Goal: Task Accomplishment & Management: Contribute content

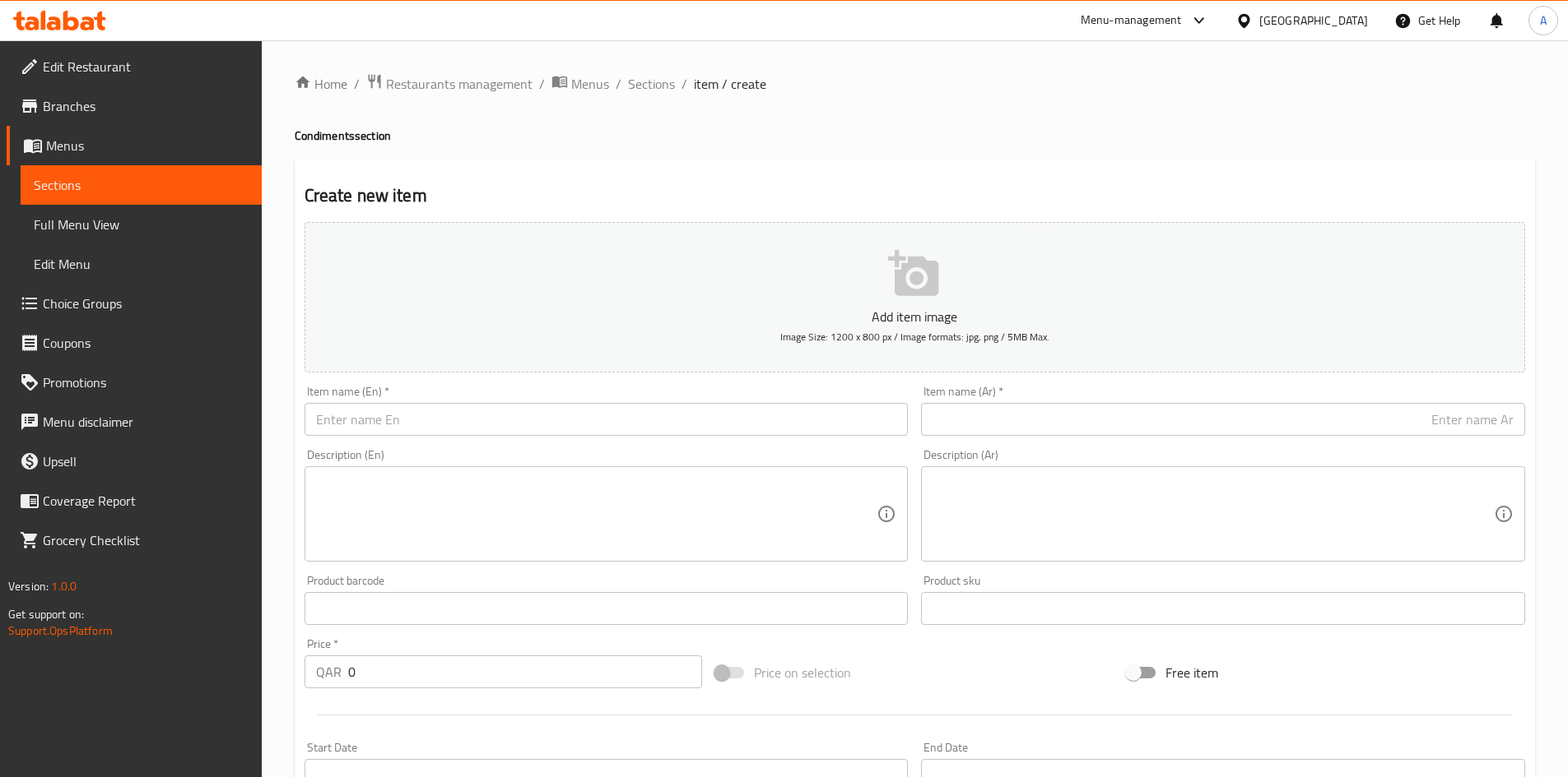
paste input "King's Wreath 100"
click at [542, 425] on input "text" at bounding box center [605, 419] width 604 height 33
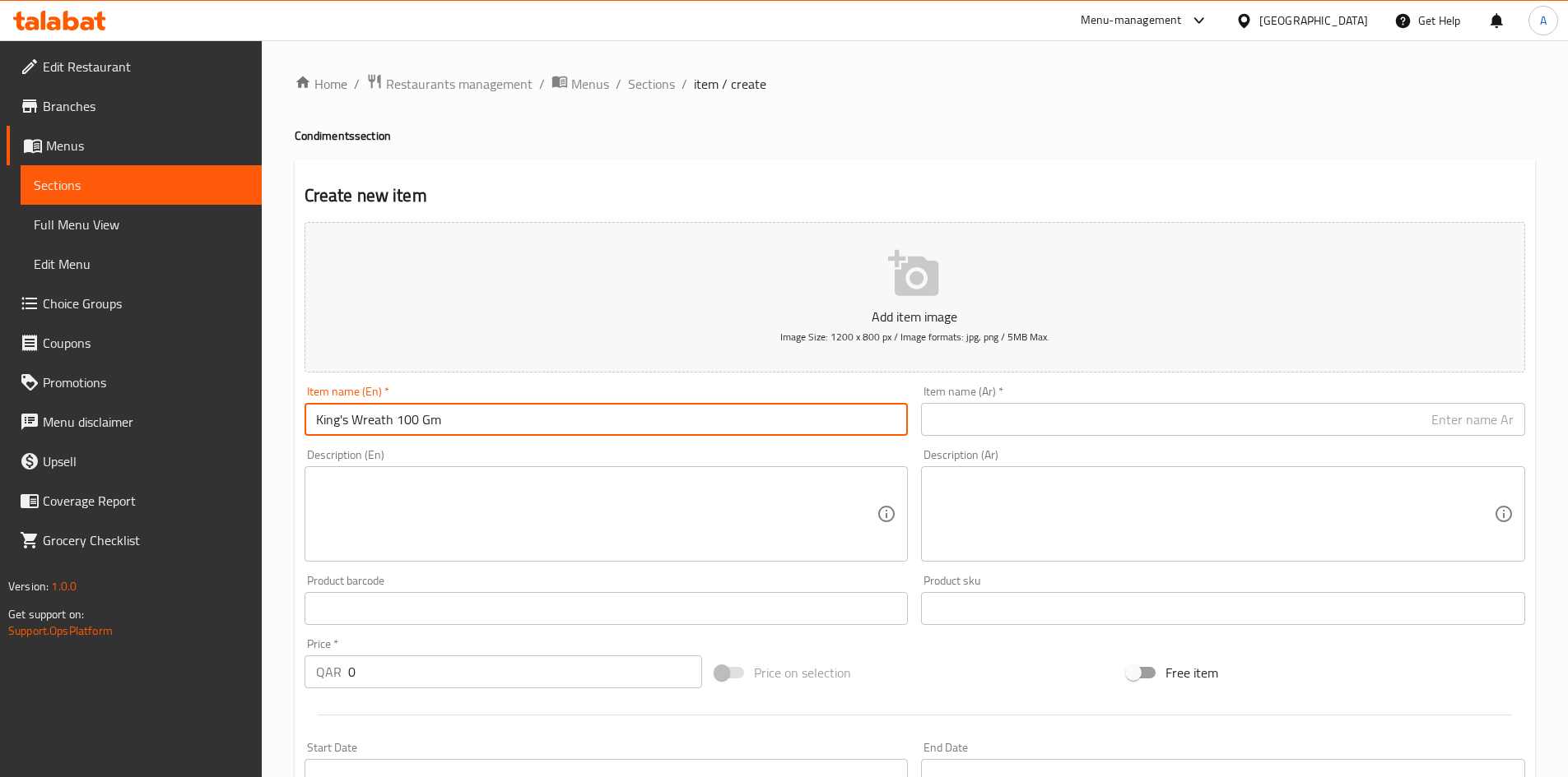
type input "King's Wreath 100 Gm"
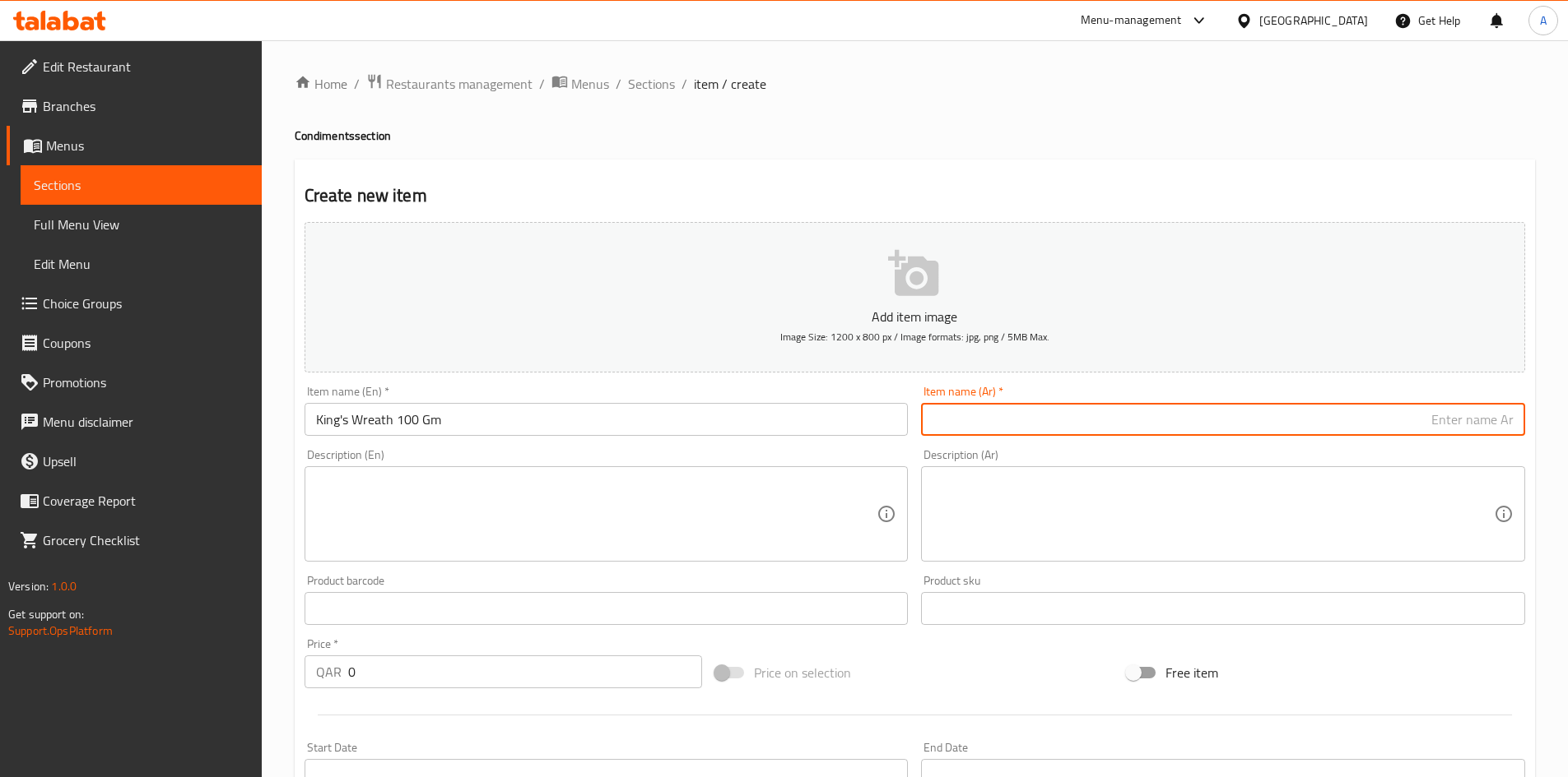
drag, startPoint x: 1076, startPoint y: 414, endPoint x: 1150, endPoint y: 427, distance: 75.1
click at [1076, 414] on input "text" at bounding box center [1222, 419] width 604 height 33
paste input "اكليل الملك ( حندقوق ) 100 جرام"
click at [1384, 426] on input "اكليل الملك ( حندقوق ) 100 جرام" at bounding box center [1222, 419] width 604 height 33
click at [1444, 421] on input "اكليل الملك ( حندقوق 100 جرام" at bounding box center [1222, 419] width 604 height 33
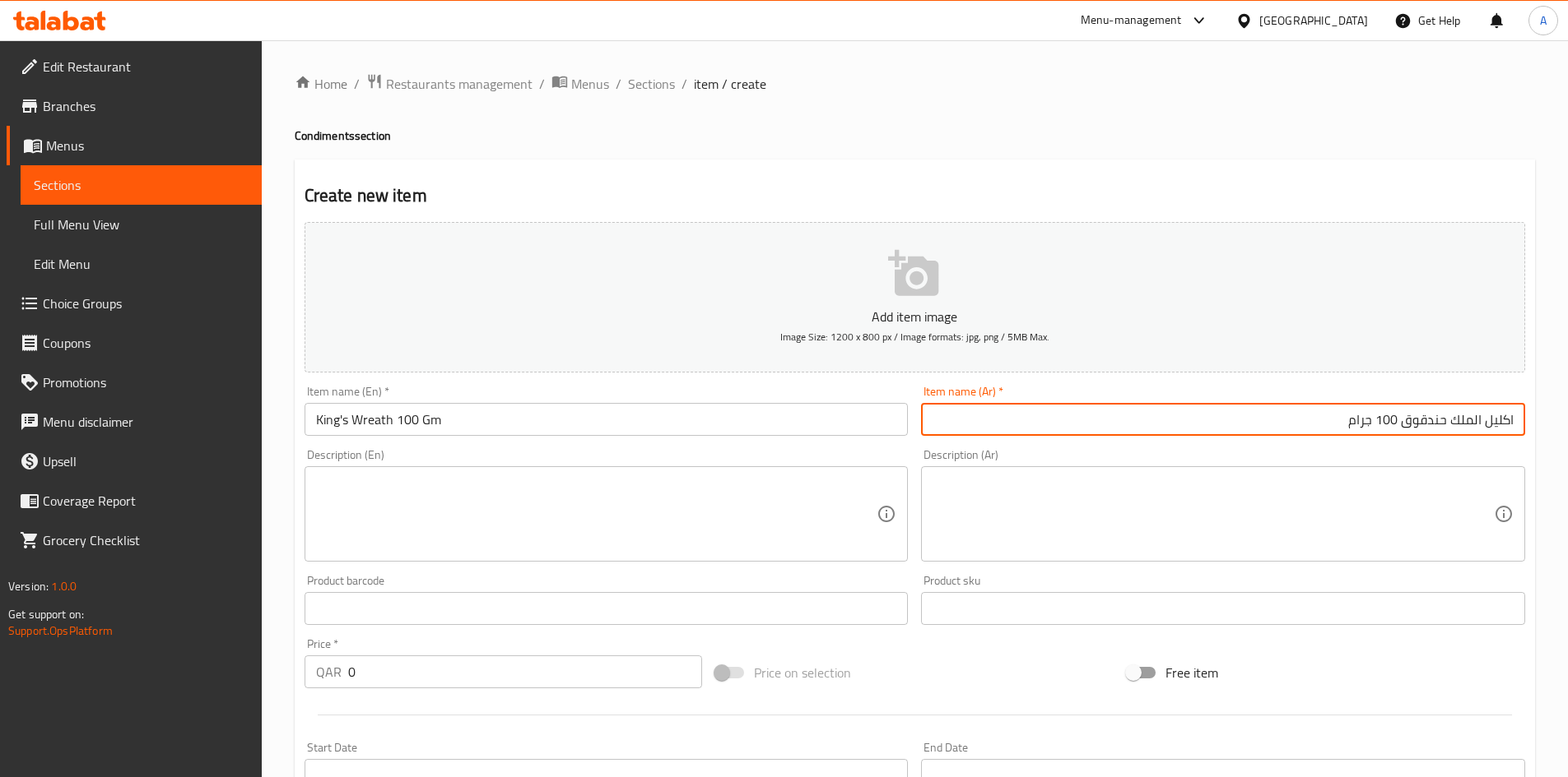
type input "اكليل الملك حندقوق 100 جرام"
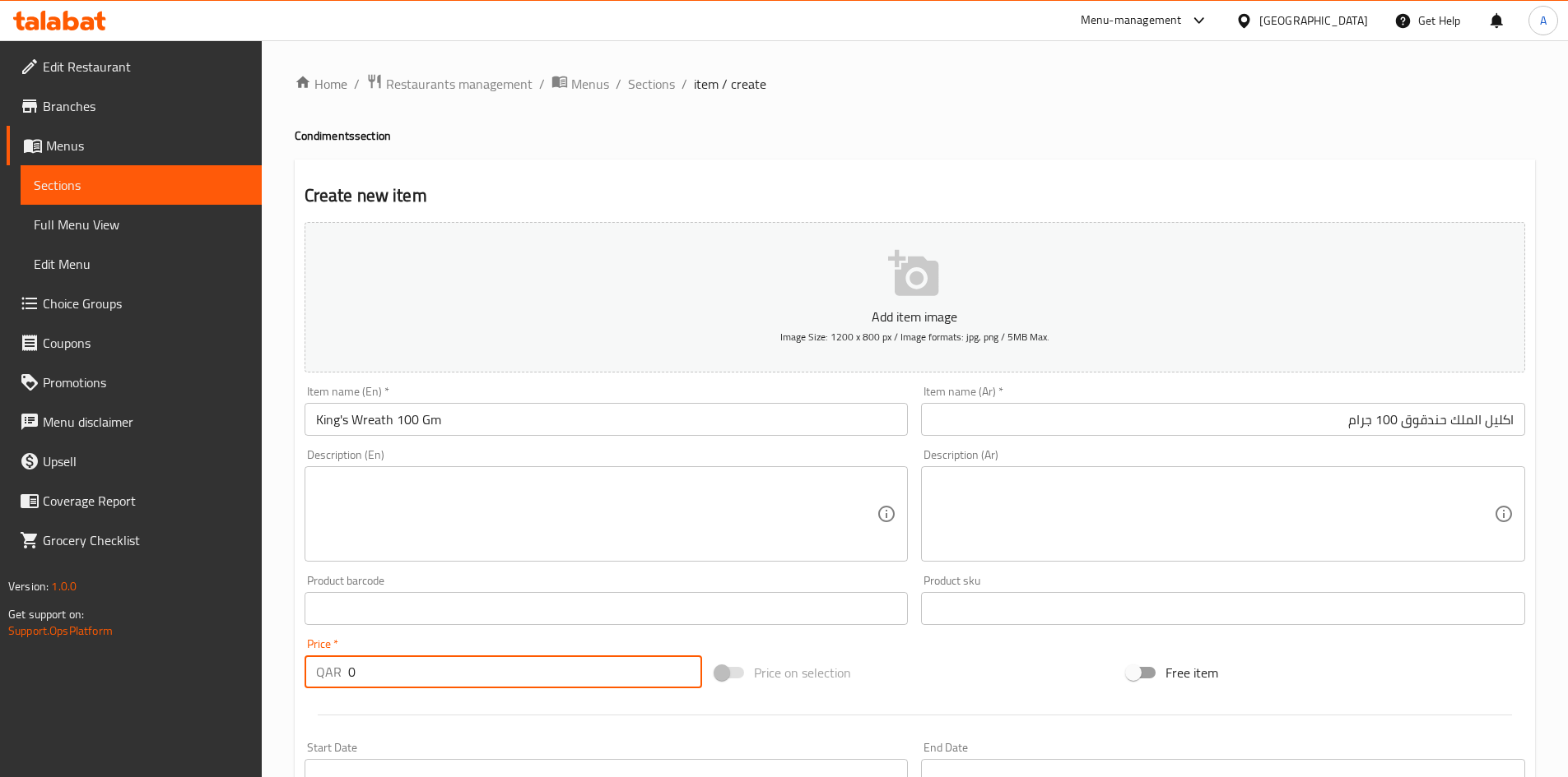
drag, startPoint x: 374, startPoint y: 675, endPoint x: 240, endPoint y: 708, distance: 138.0
click at [240, 706] on div "Edit Restaurant Branches Menus Sections Full Menu View Edit Menu Choice Groups …" at bounding box center [784, 601] width 1568 height 1122
type input "20"
click at [856, 131] on h4 "Condiments section" at bounding box center [914, 135] width 1240 height 16
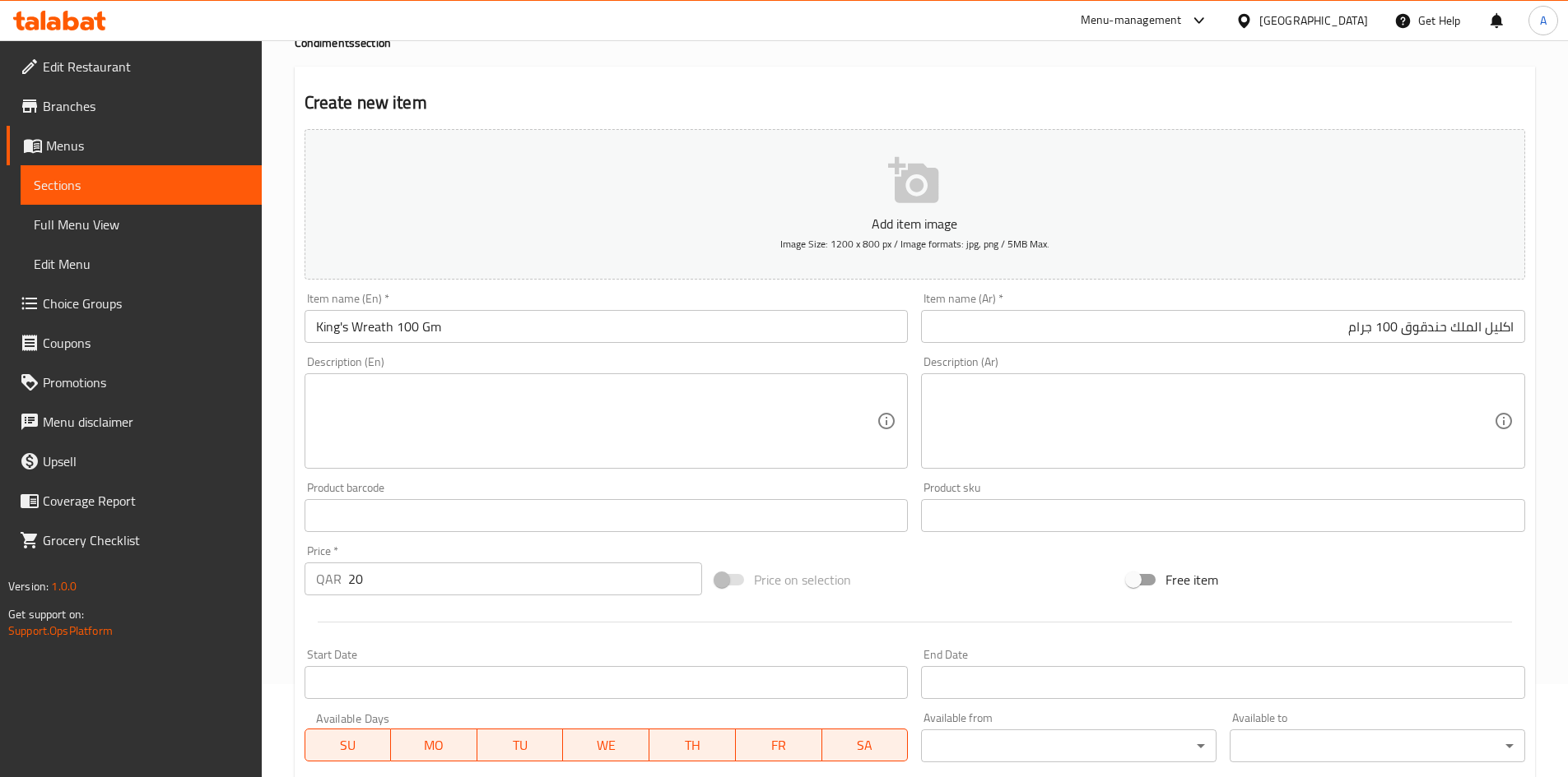
scroll to position [385, 0]
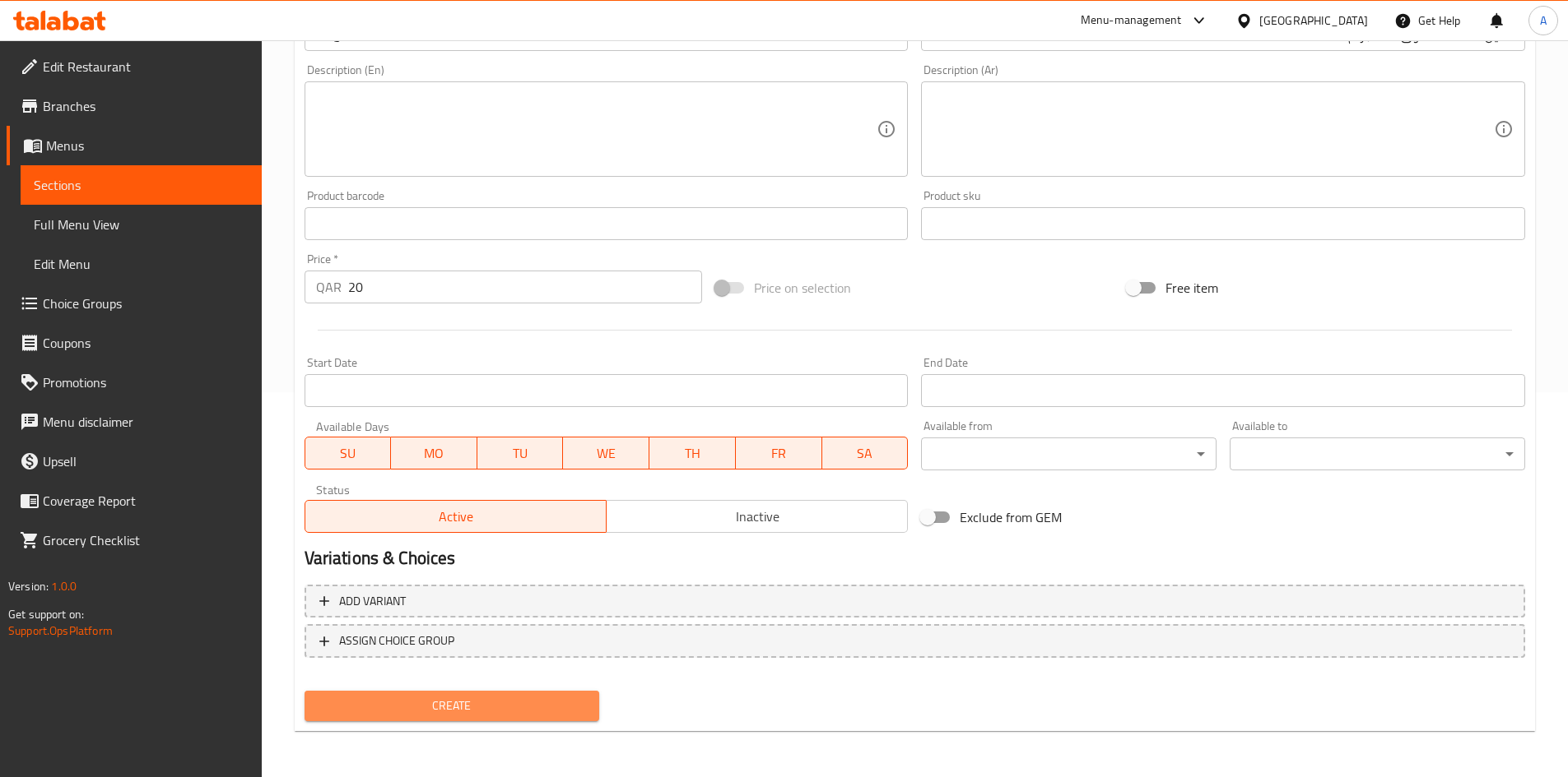
drag, startPoint x: 527, startPoint y: 711, endPoint x: 671, endPoint y: 522, distance: 237.6
click at [528, 712] on span "Create" at bounding box center [452, 706] width 269 height 21
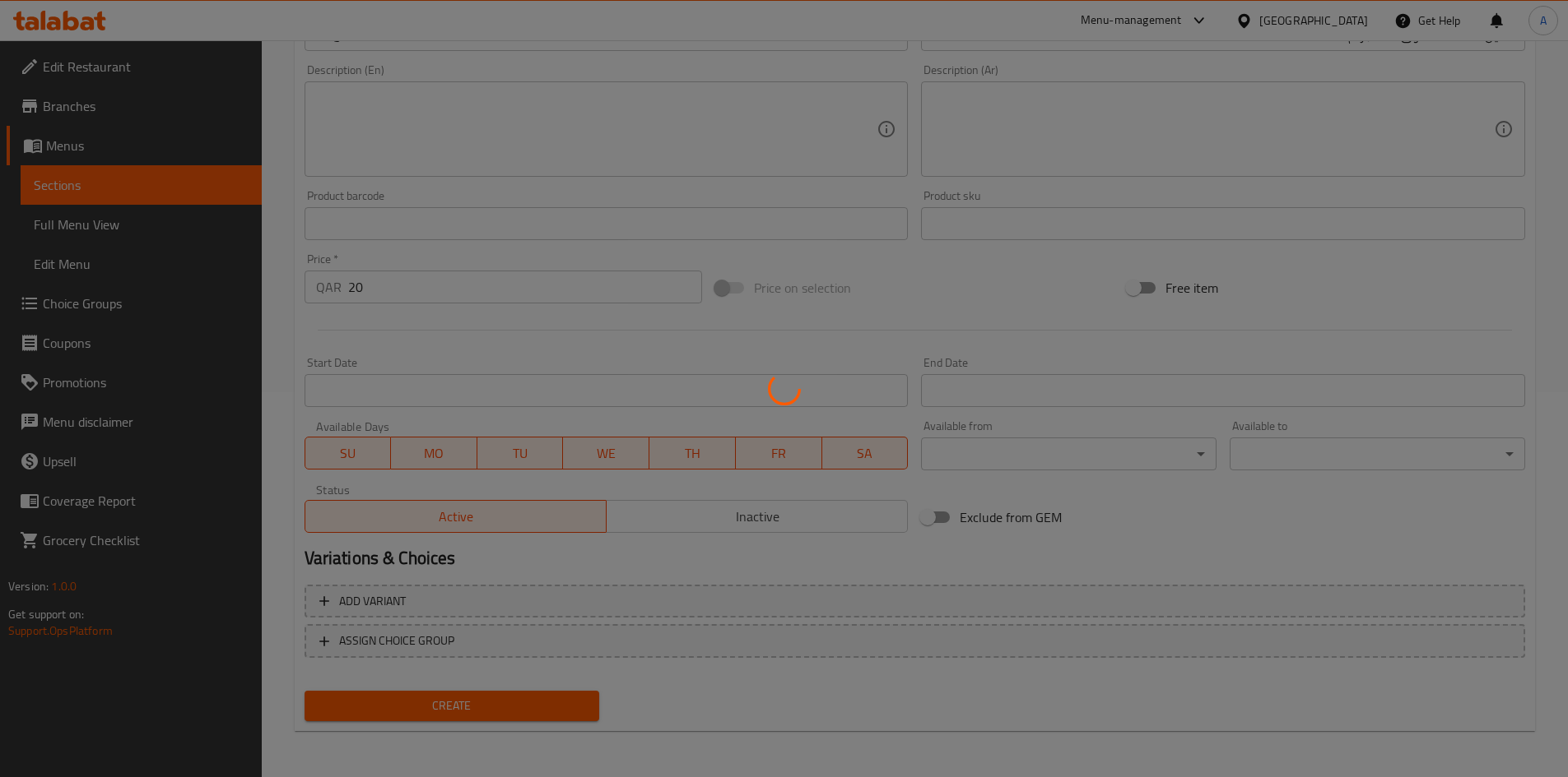
type input "0"
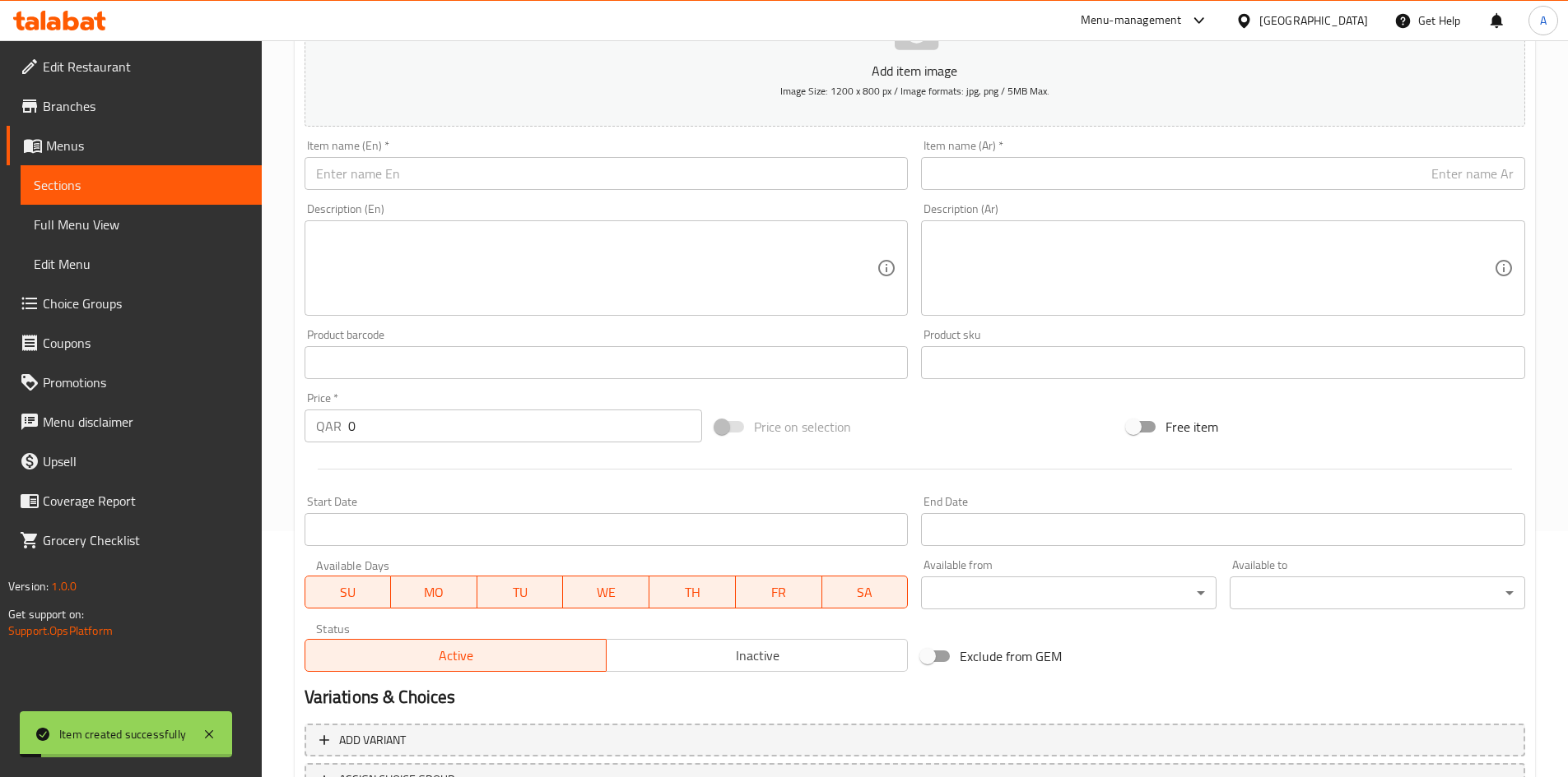
scroll to position [138, 0]
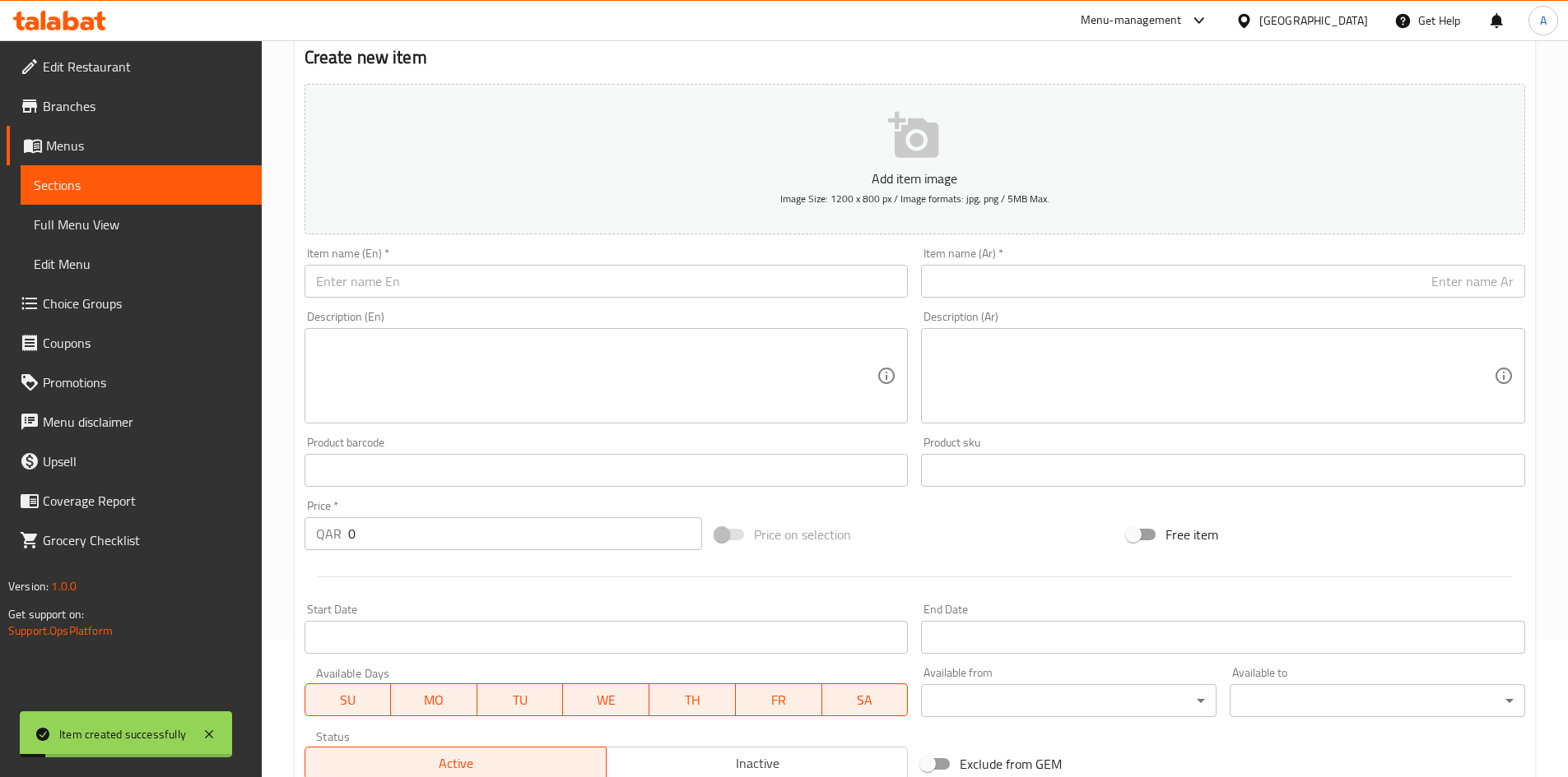
click at [636, 285] on input "text" at bounding box center [605, 281] width 604 height 33
paste input "Lavender Herb 100 grams"
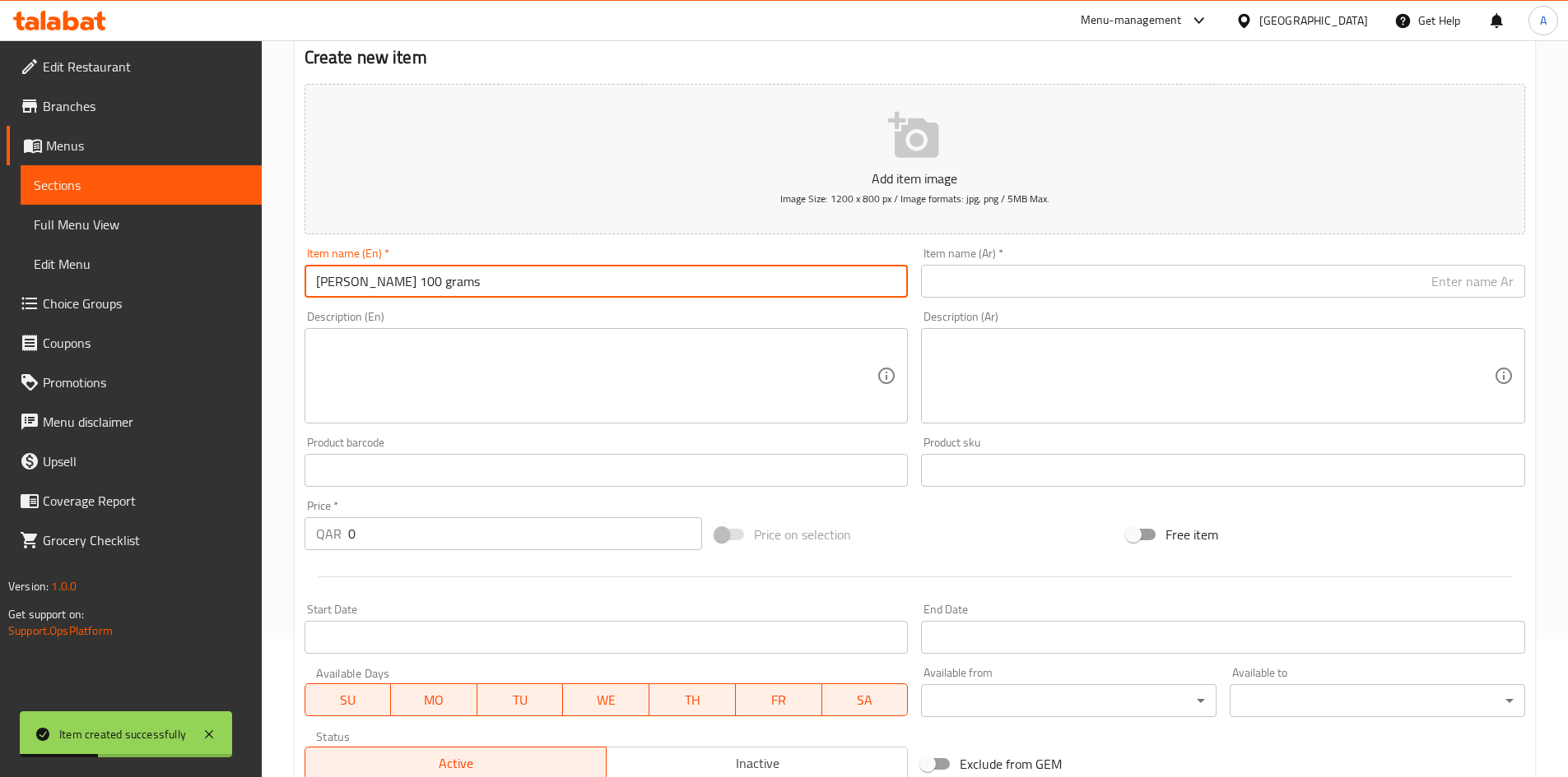
click at [430, 288] on input "Lavender Herb 100 grams" at bounding box center [605, 281] width 604 height 33
type input "Lavender Herb 100 Grams"
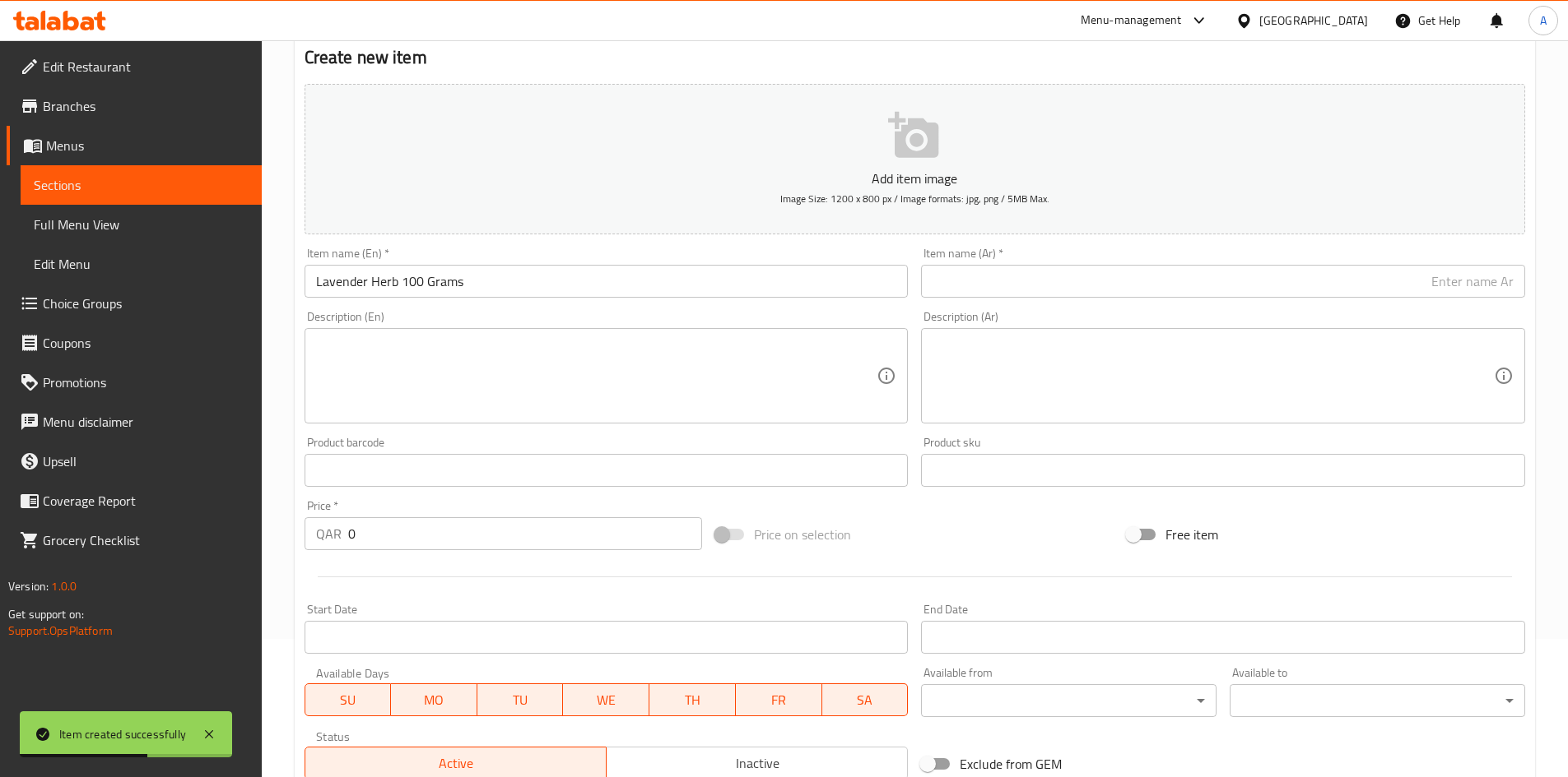
drag, startPoint x: 1082, startPoint y: 251, endPoint x: 1089, endPoint y: 275, distance: 25.0
click at [1084, 253] on div "Item name (Ar)   * Item name (Ar) *" at bounding box center [1222, 272] width 604 height 50
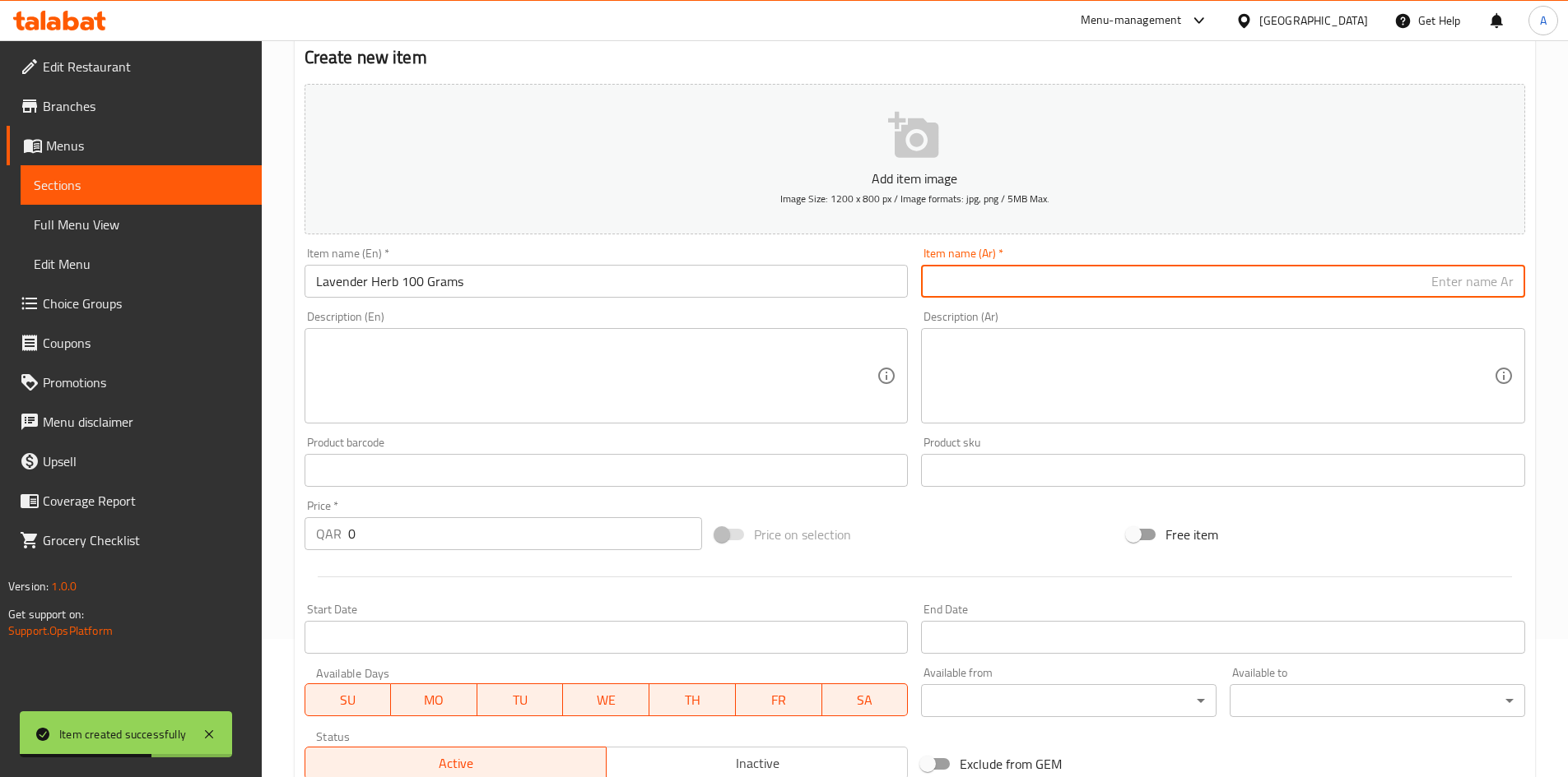
click at [1089, 275] on input "text" at bounding box center [1222, 281] width 604 height 33
paste input "عشبة الخزامى 100 جرام"
click at [1433, 284] on input "عشبة الخزامى 100 جرام" at bounding box center [1222, 281] width 604 height 33
drag, startPoint x: 1415, startPoint y: 276, endPoint x: 1406, endPoint y: 291, distance: 17.5
click at [1408, 291] on input "عشبة الخزامى 100 جرام" at bounding box center [1222, 281] width 604 height 33
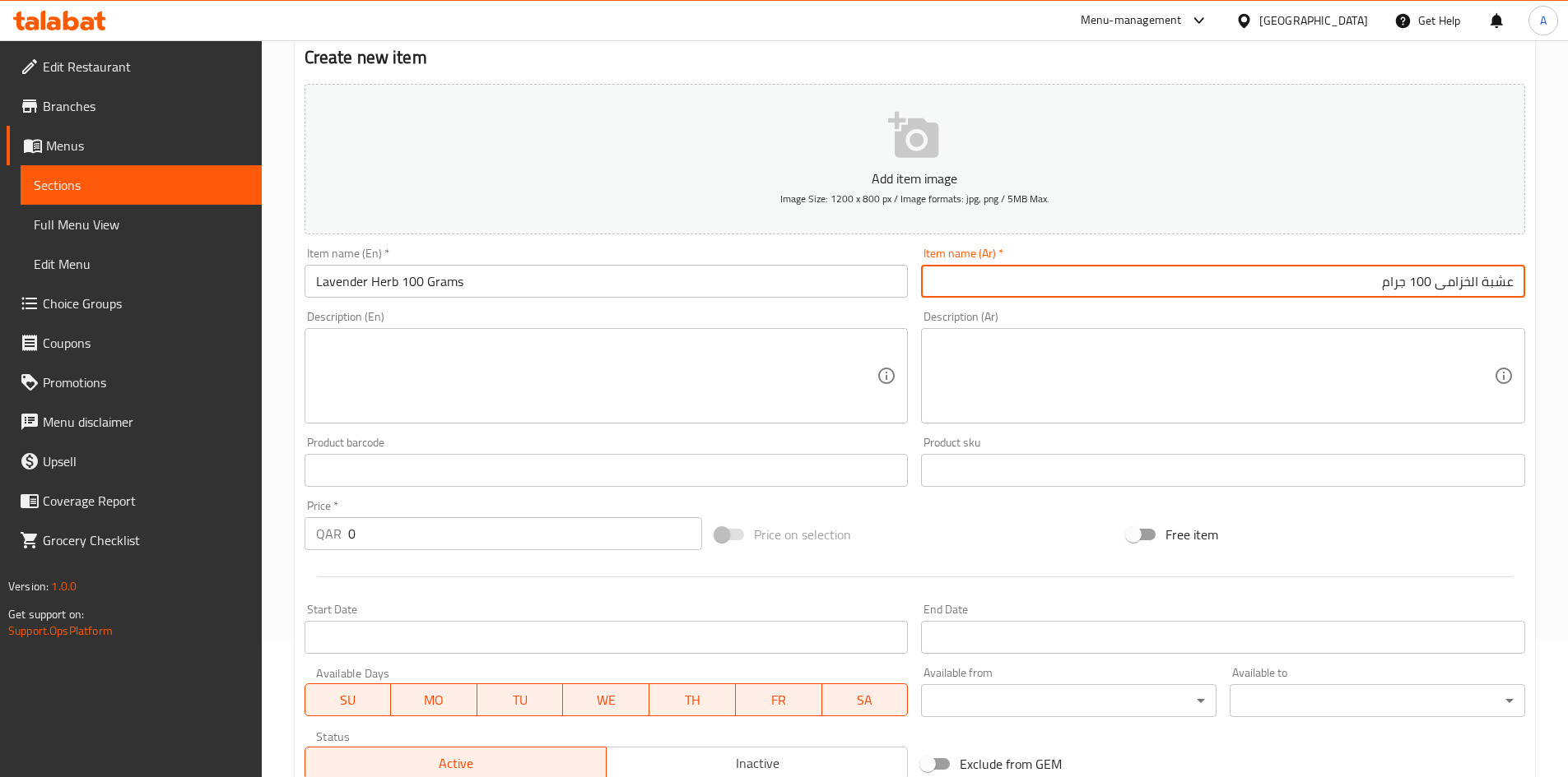
type input "عشبة الخزامى 100 جرام"
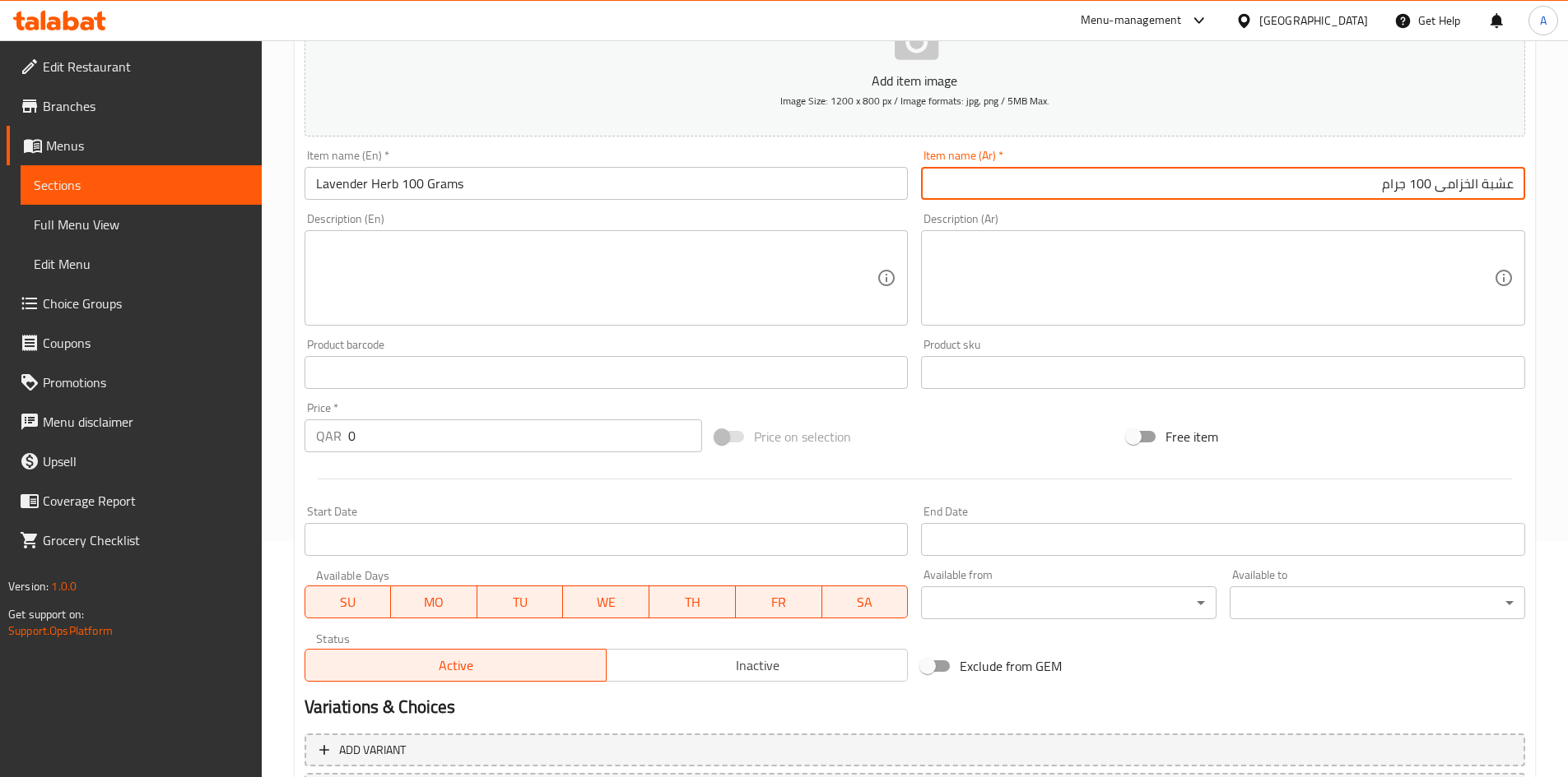
scroll to position [220, 0]
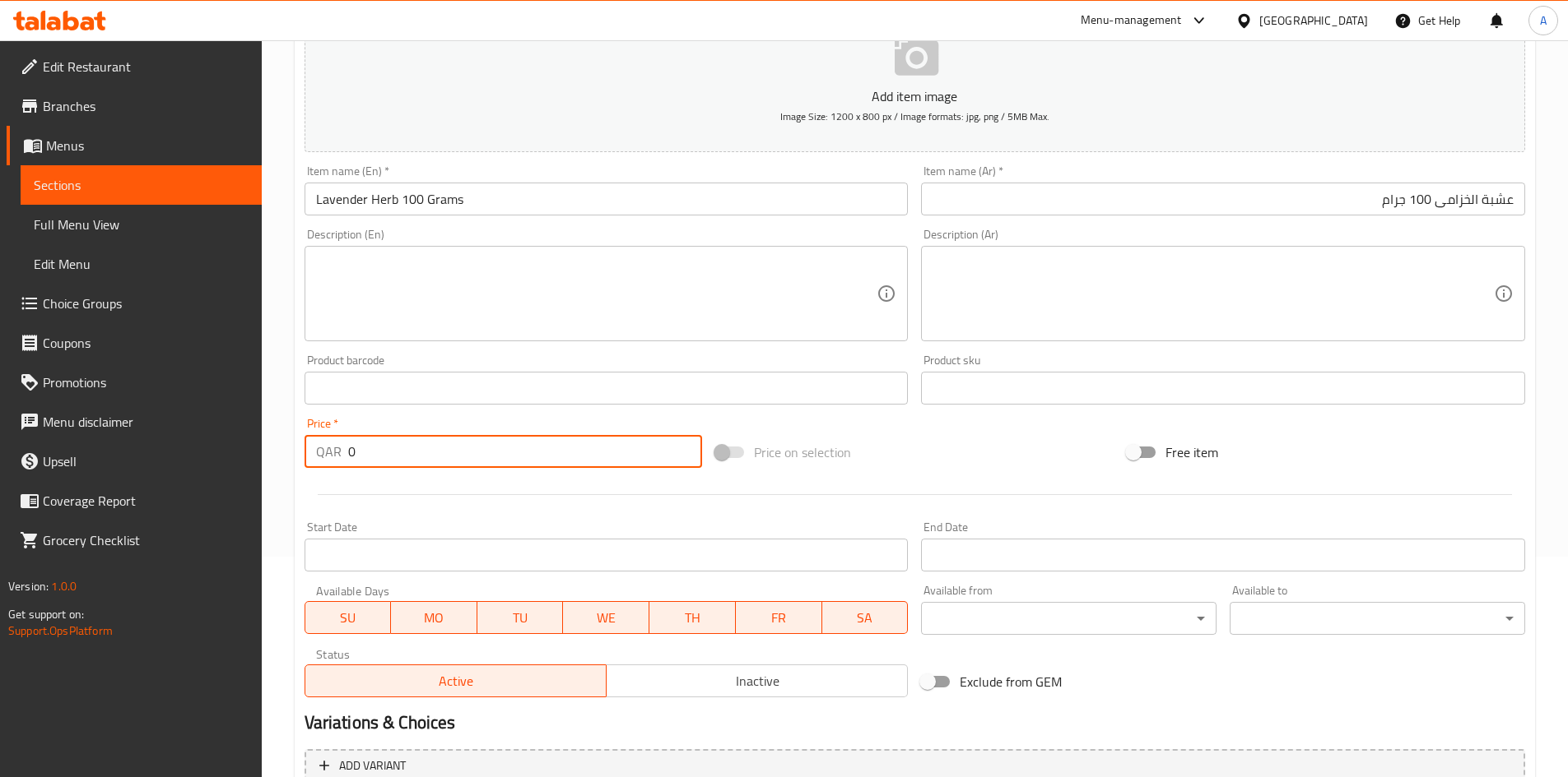
drag, startPoint x: 418, startPoint y: 447, endPoint x: 285, endPoint y: 465, distance: 134.2
click at [285, 465] on div "Home / Restaurants management / Menus / Sections / item / create Condiments sec…" at bounding box center [914, 380] width 1306 height 1122
type input "30"
click at [917, 439] on div "Price on selection" at bounding box center [914, 452] width 412 height 44
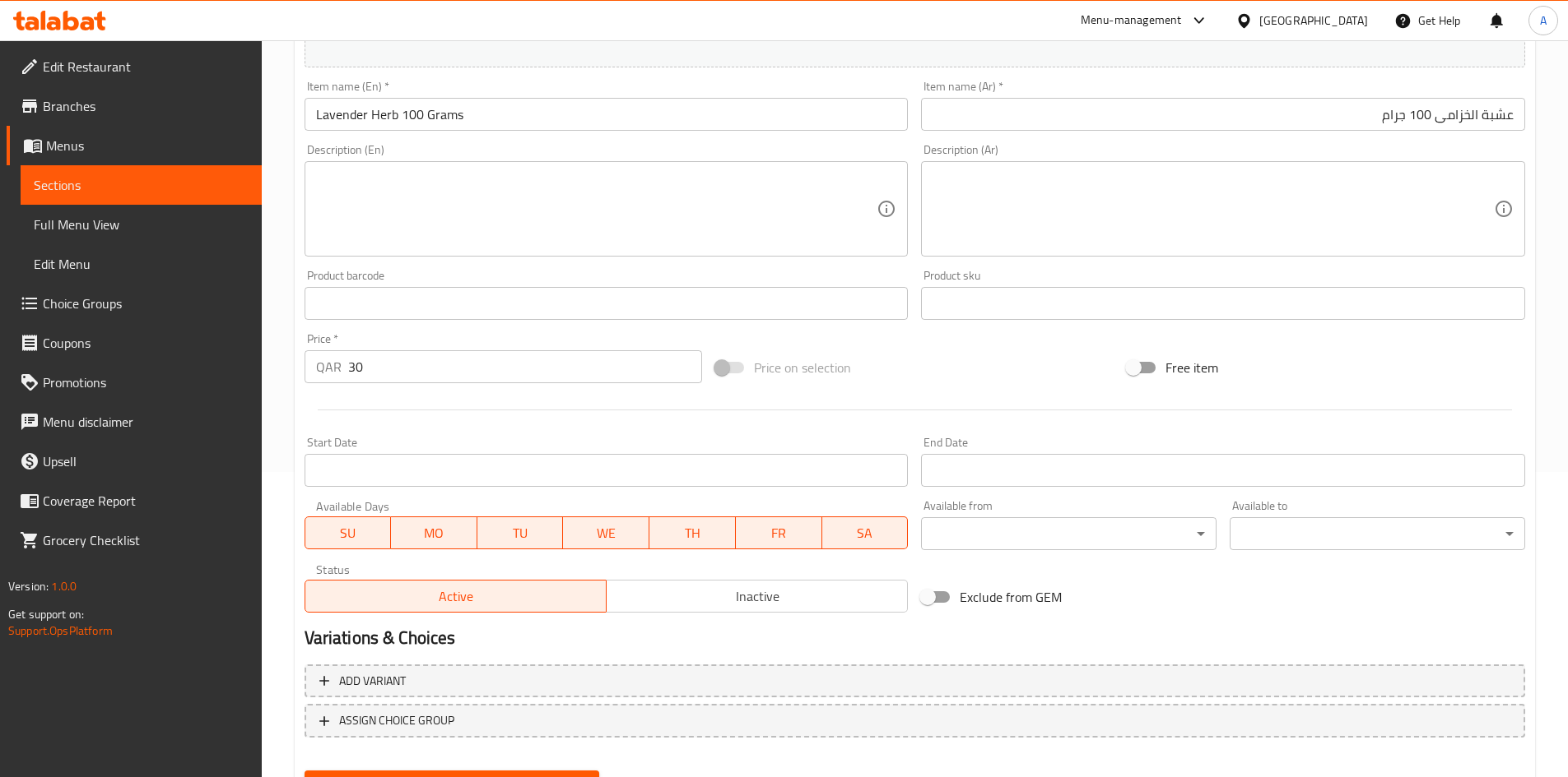
scroll to position [385, 0]
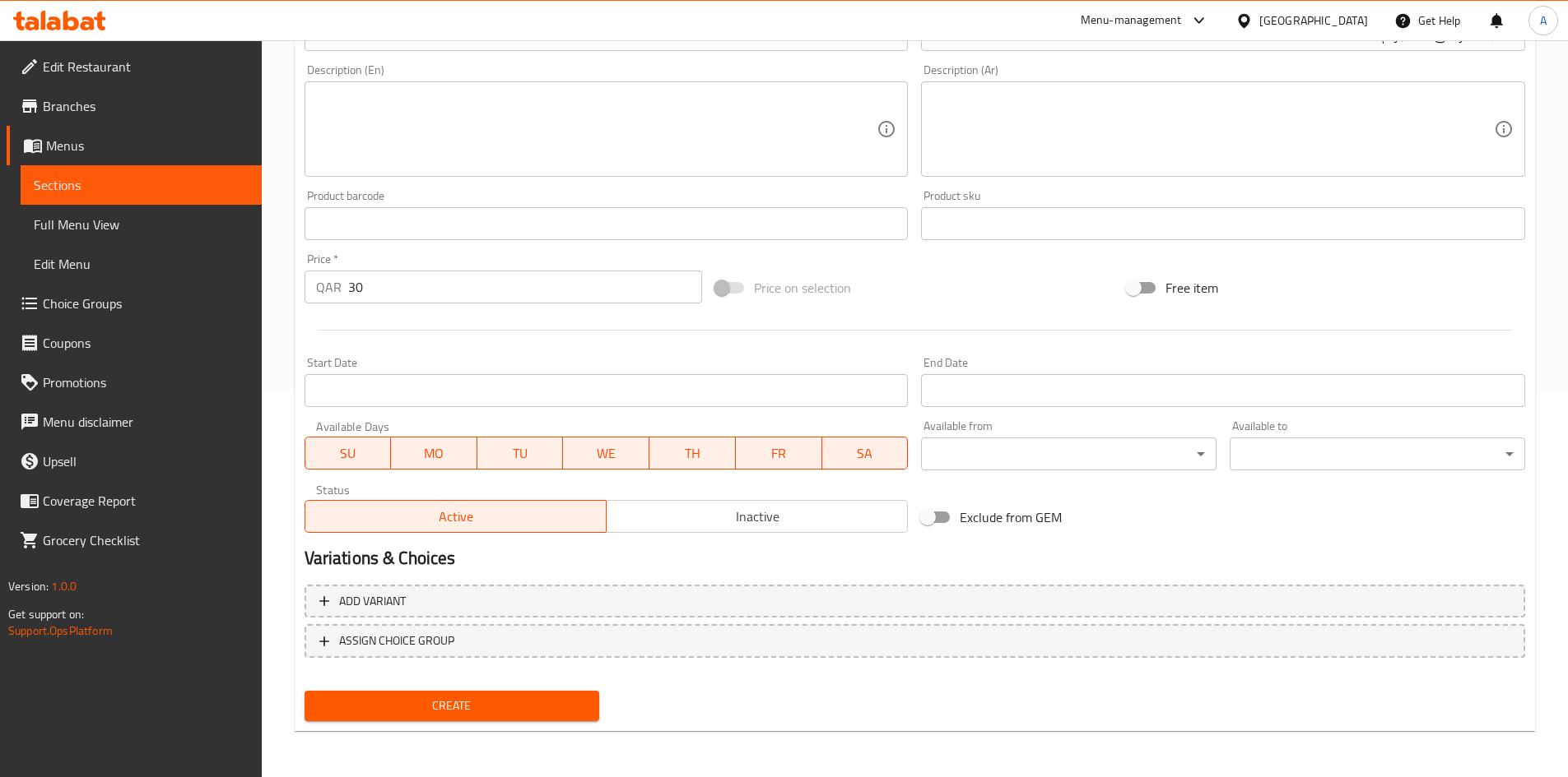
drag, startPoint x: 554, startPoint y: 698, endPoint x: 643, endPoint y: 545, distance: 177.0
click at [554, 699] on span "Create" at bounding box center [452, 706] width 269 height 21
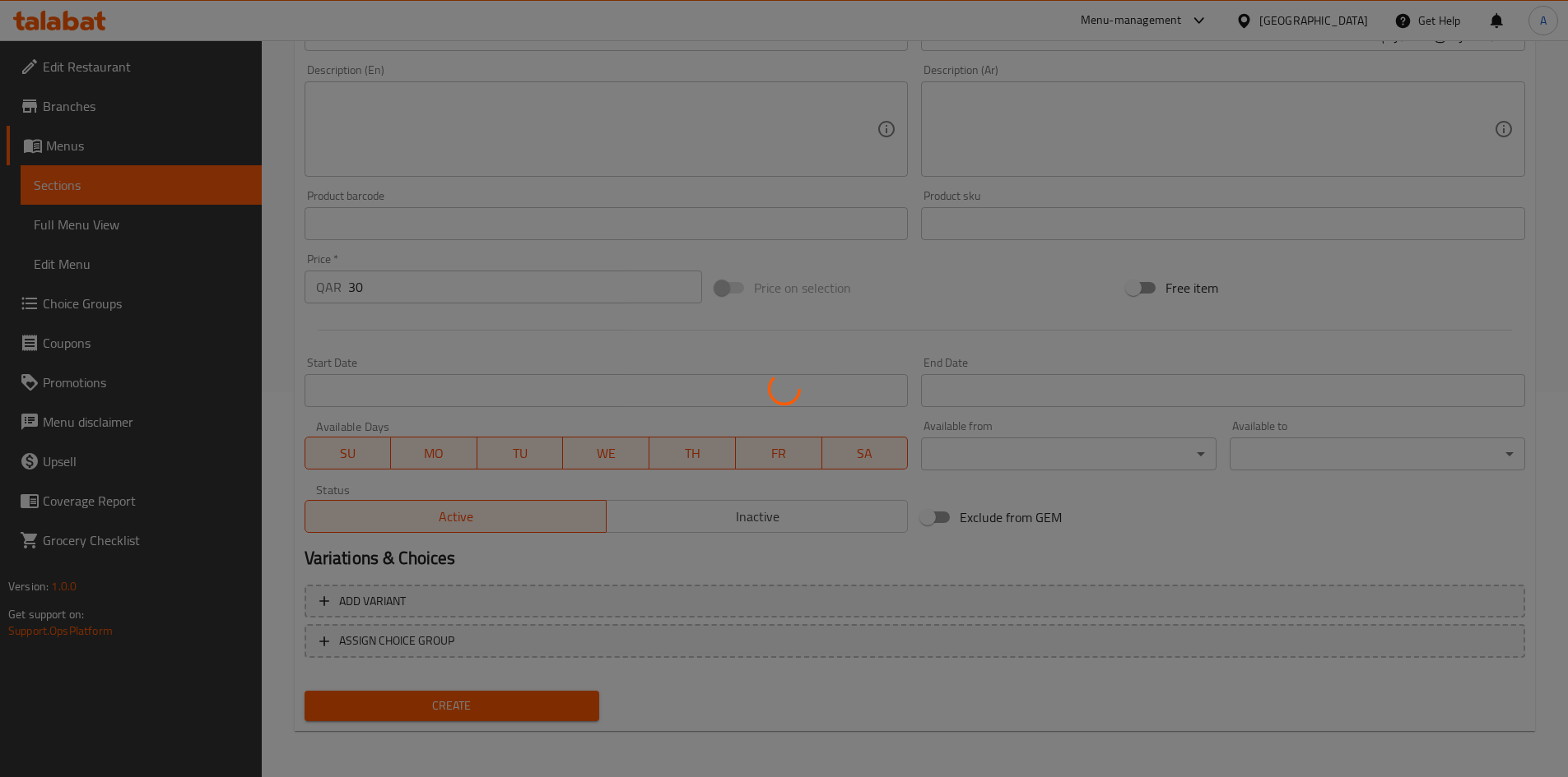
type input "0"
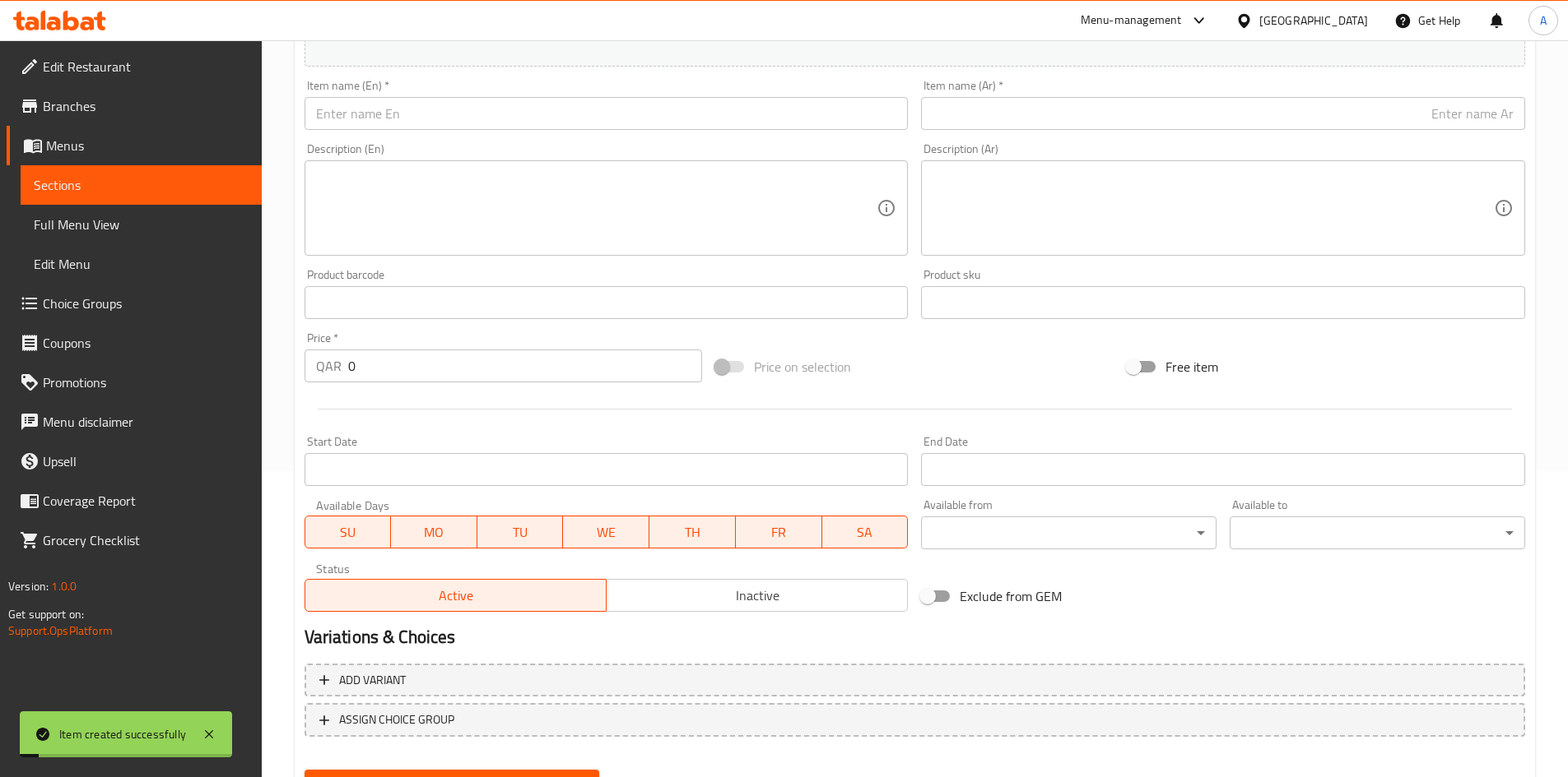
scroll to position [220, 0]
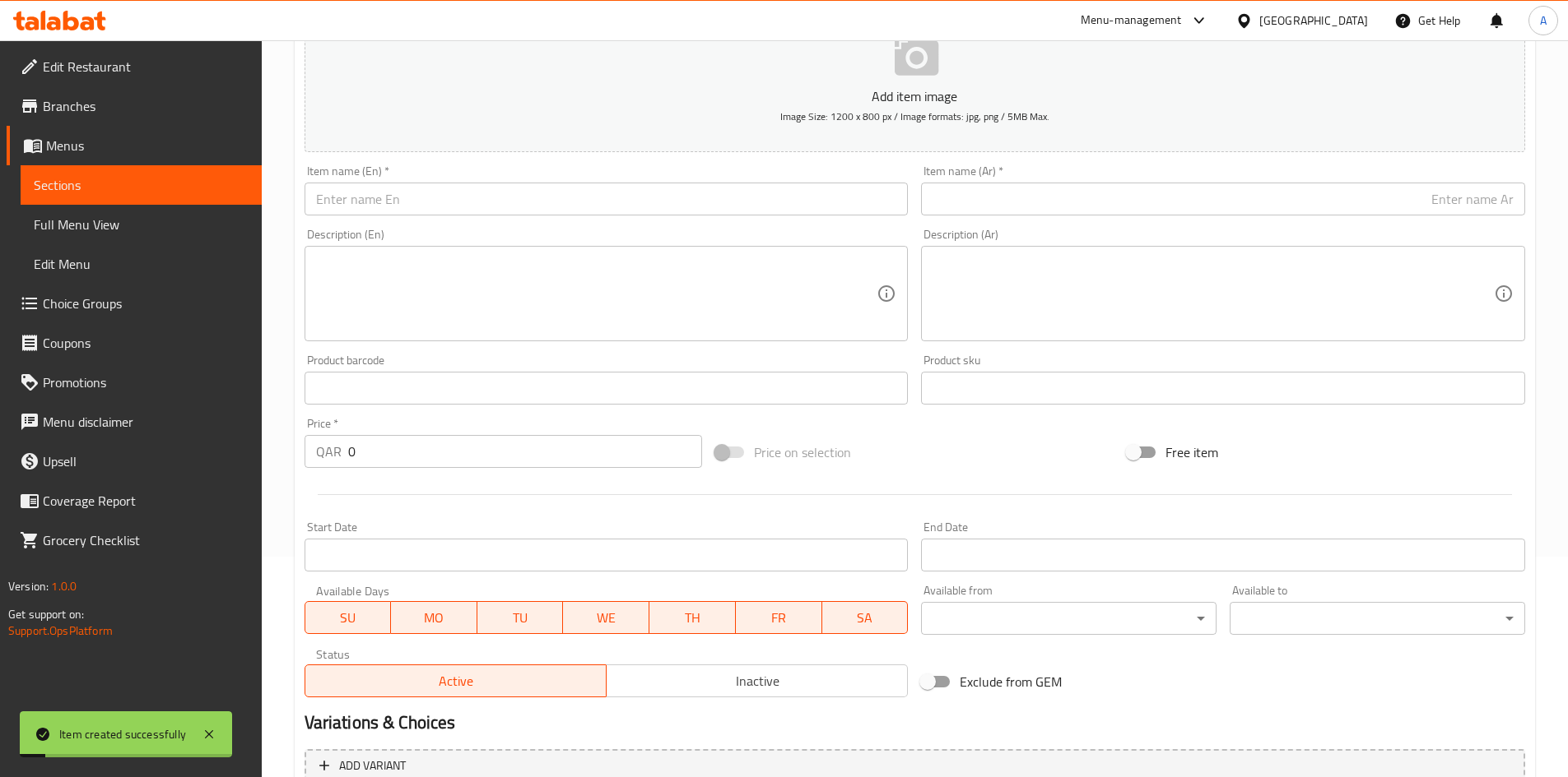
click at [594, 211] on input "text" at bounding box center [605, 198] width 604 height 33
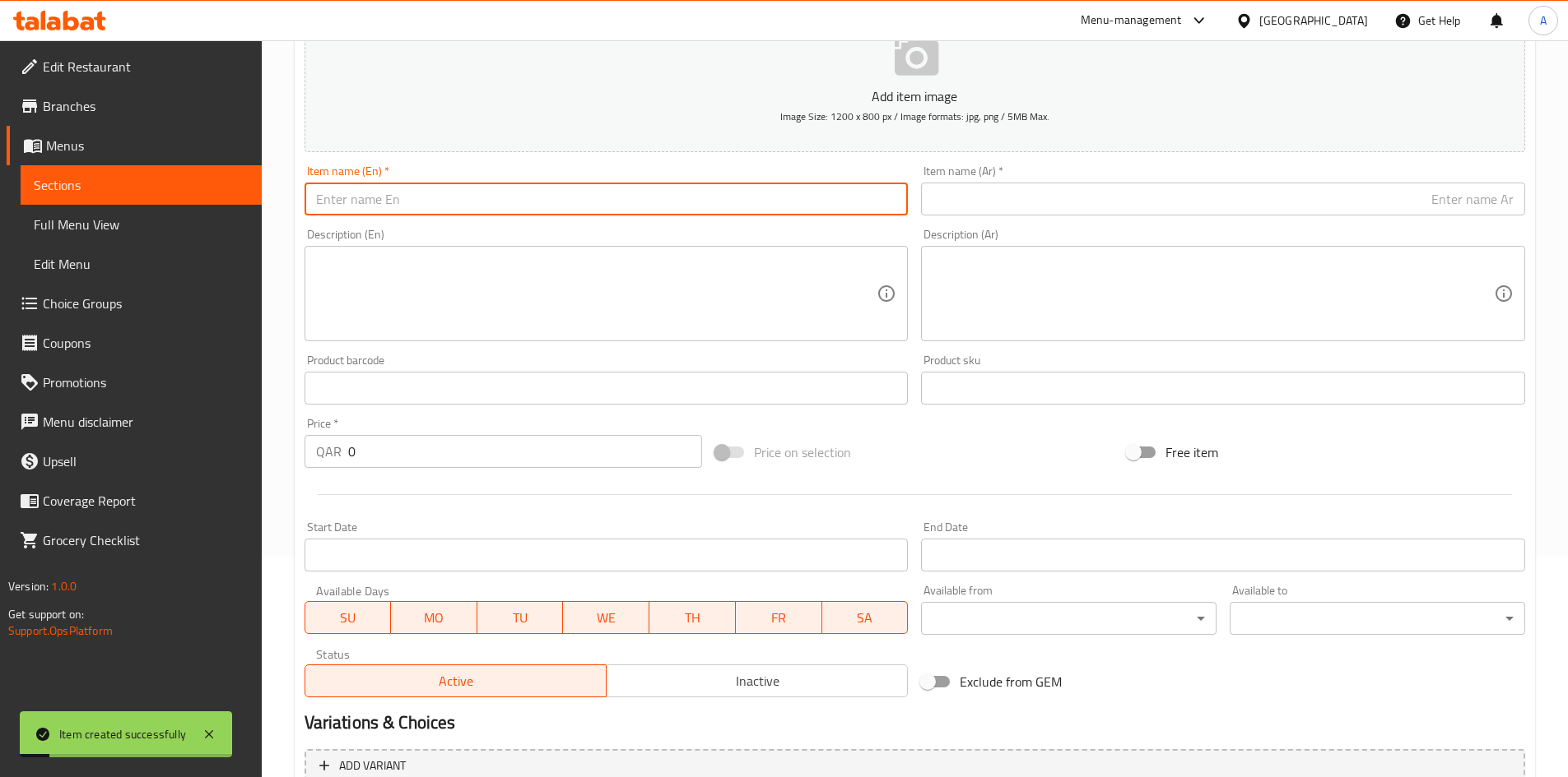
paste input "Centaury Herb 100"
type input "Centaury Herb 100 Gm"
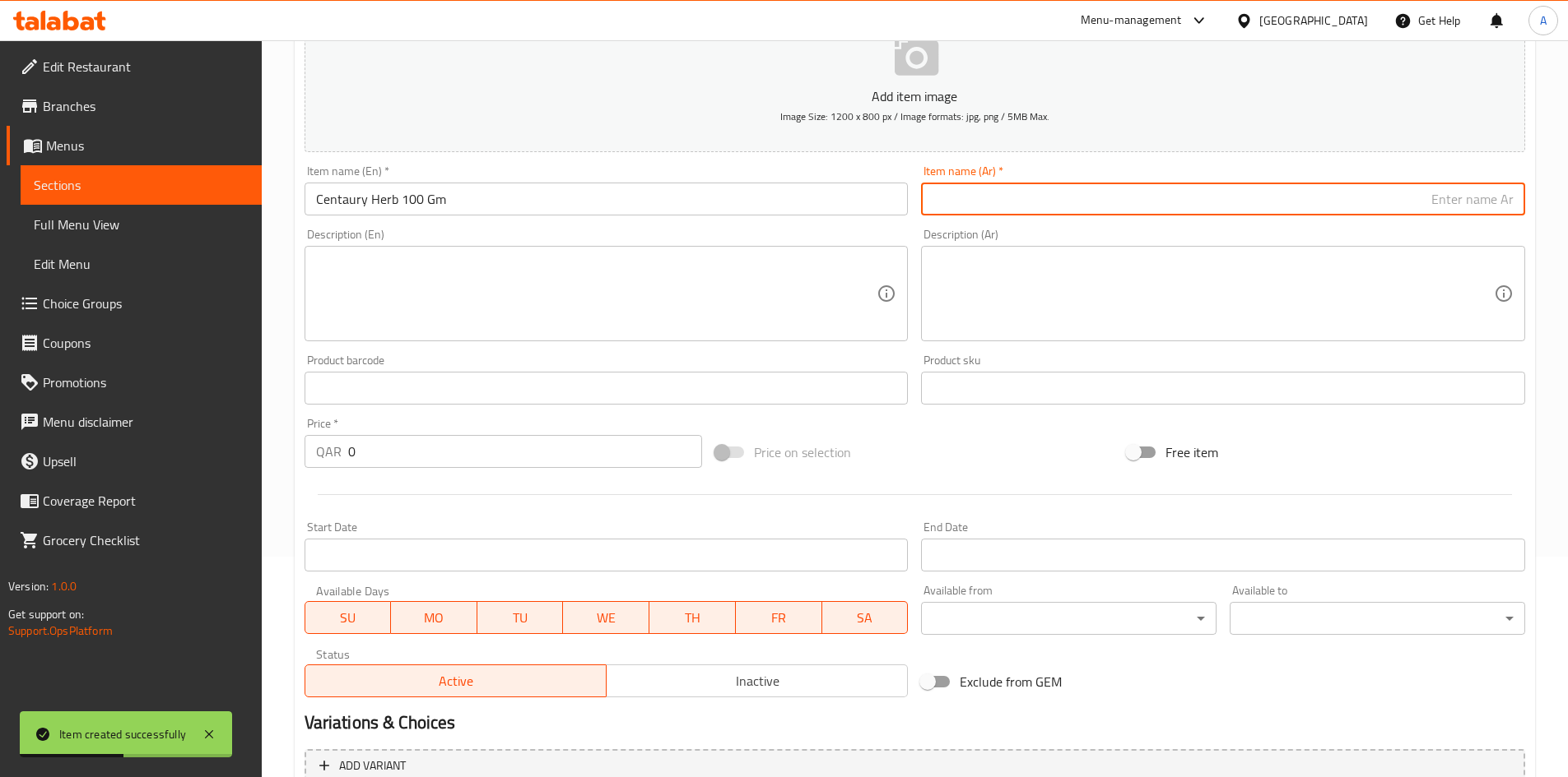
paste input "عشبة القنطريون 100 جرام"
click at [1129, 195] on input "عشبة القنطريون 100 جرام" at bounding box center [1222, 198] width 604 height 33
type input "عشبة القنطريون 100 جرام"
click at [1097, 246] on div "Description (Ar) Description (Ar)" at bounding box center [1222, 284] width 604 height 112
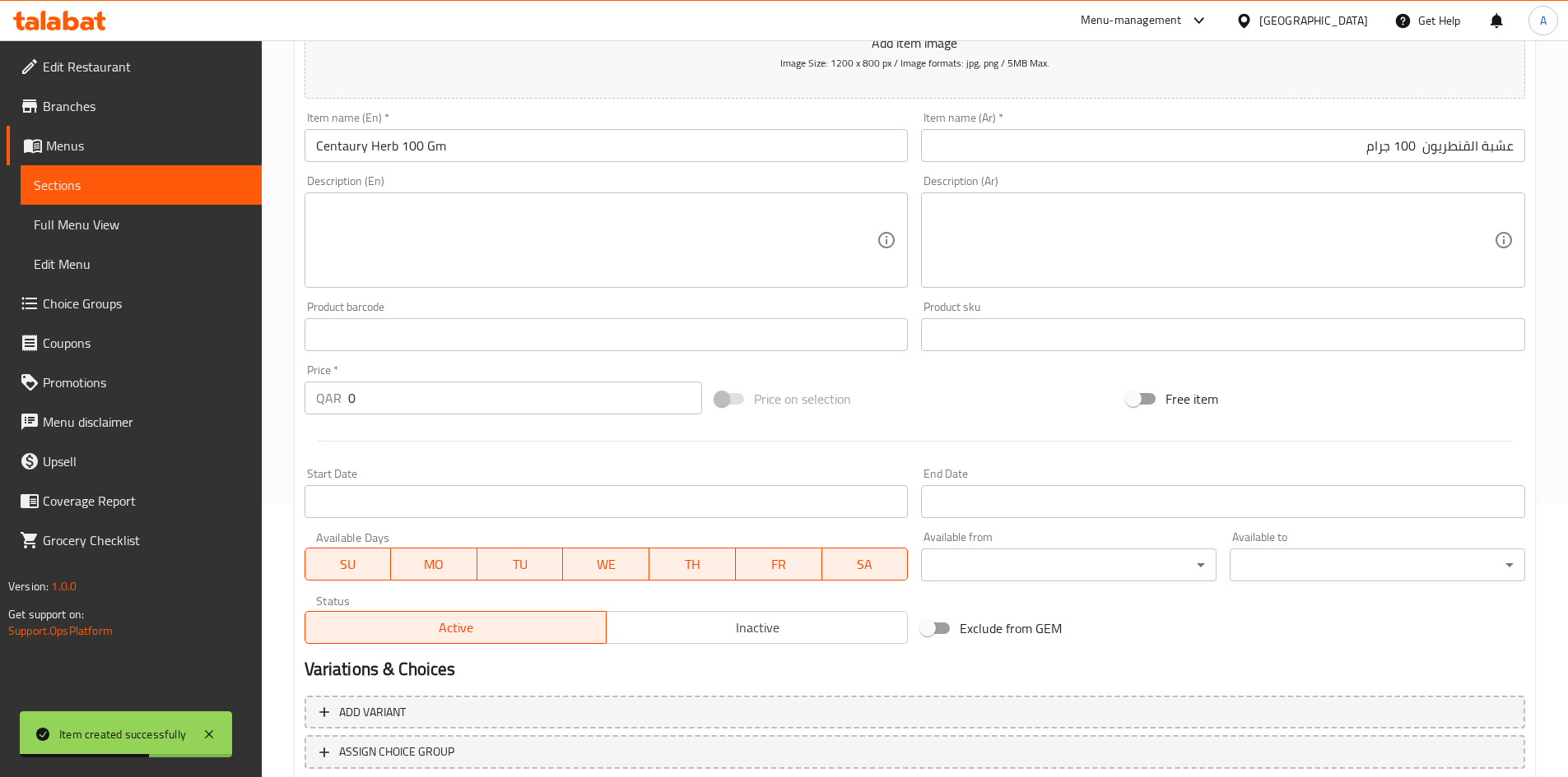
scroll to position [303, 0]
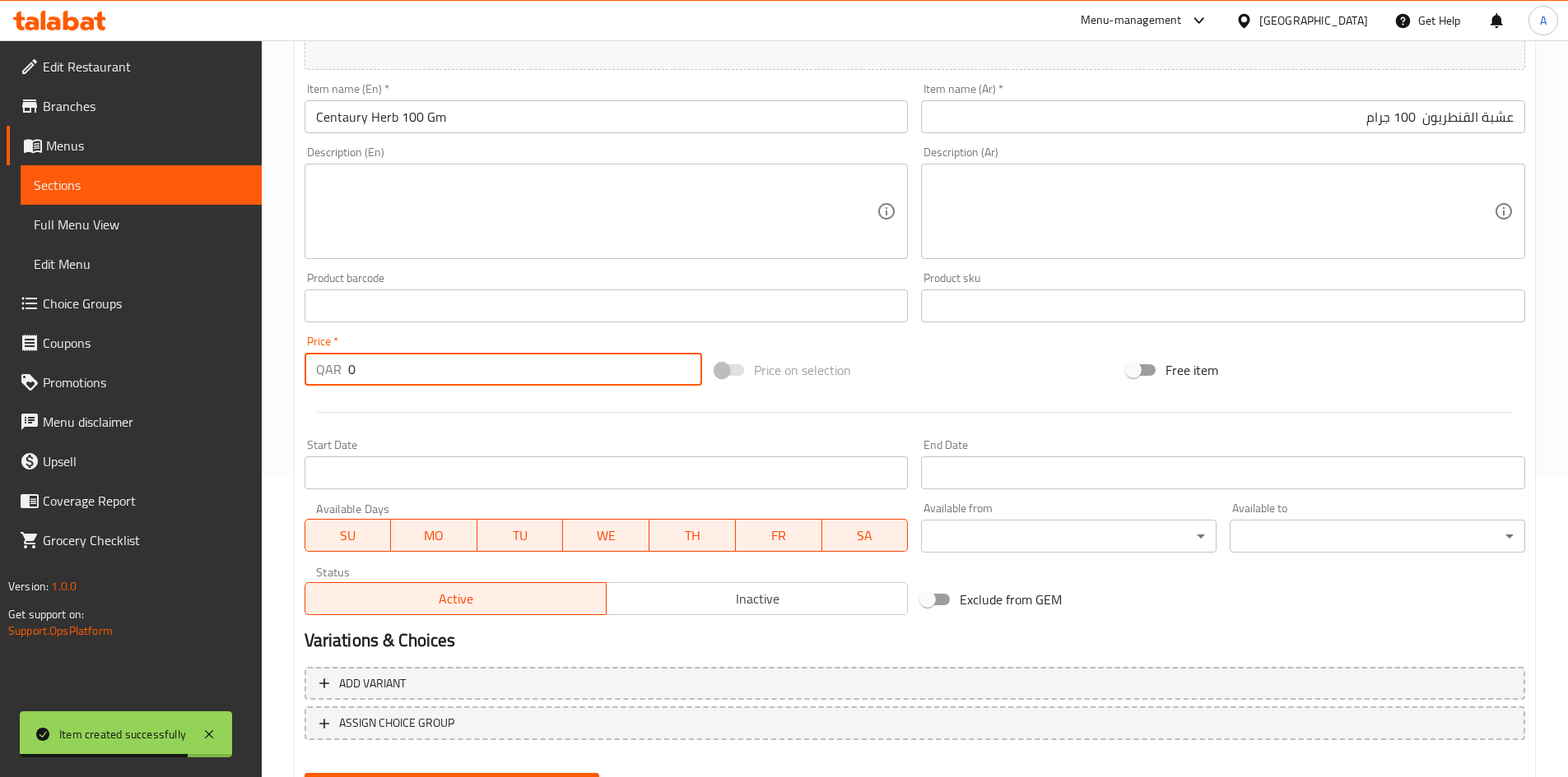
drag, startPoint x: 318, startPoint y: 374, endPoint x: 262, endPoint y: 380, distance: 56.3
click at [278, 374] on div "Home / Restaurants management / Menus / Sections / item / create Condiments sec…" at bounding box center [914, 298] width 1306 height 1122
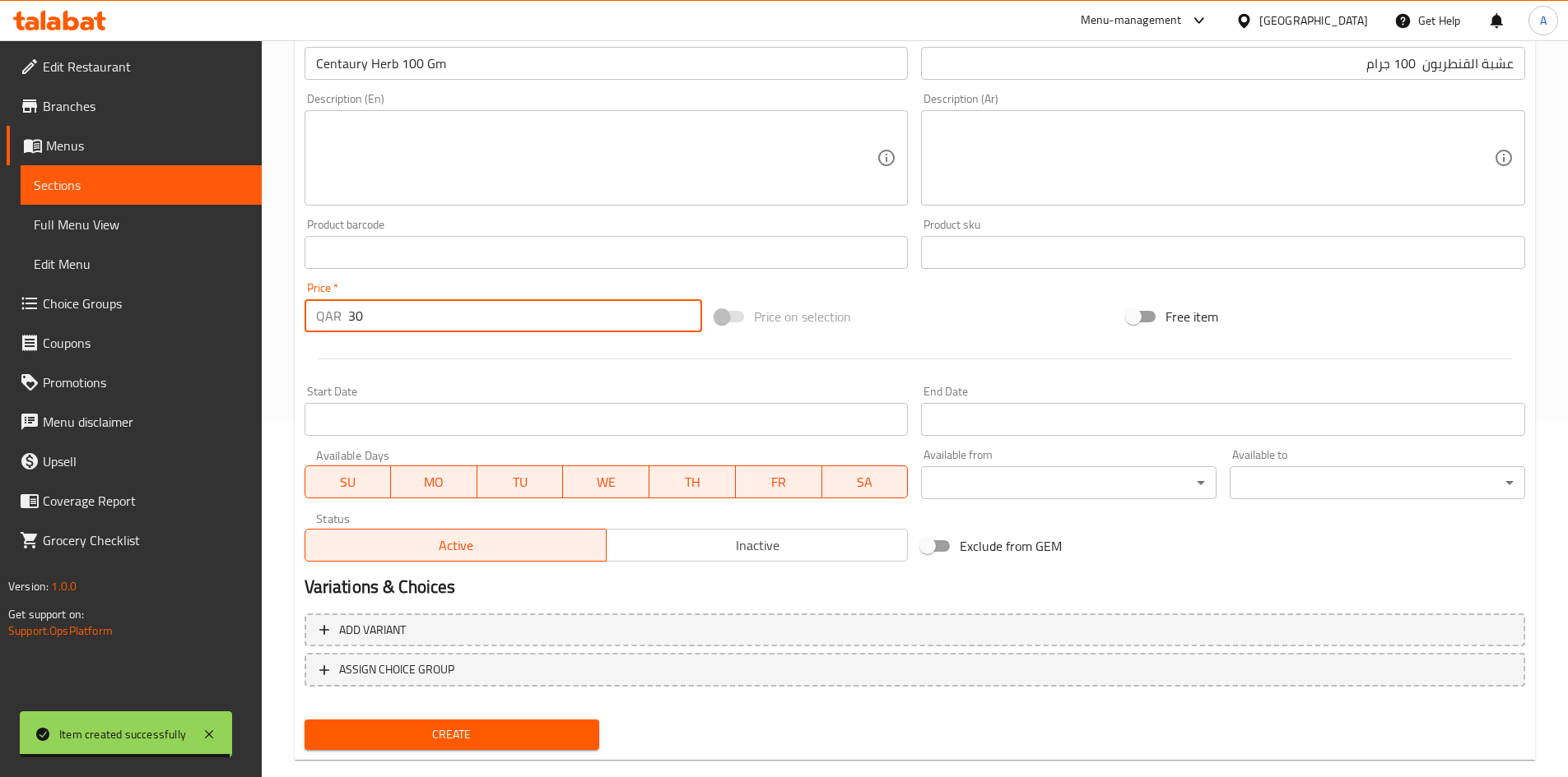
scroll to position [385, 0]
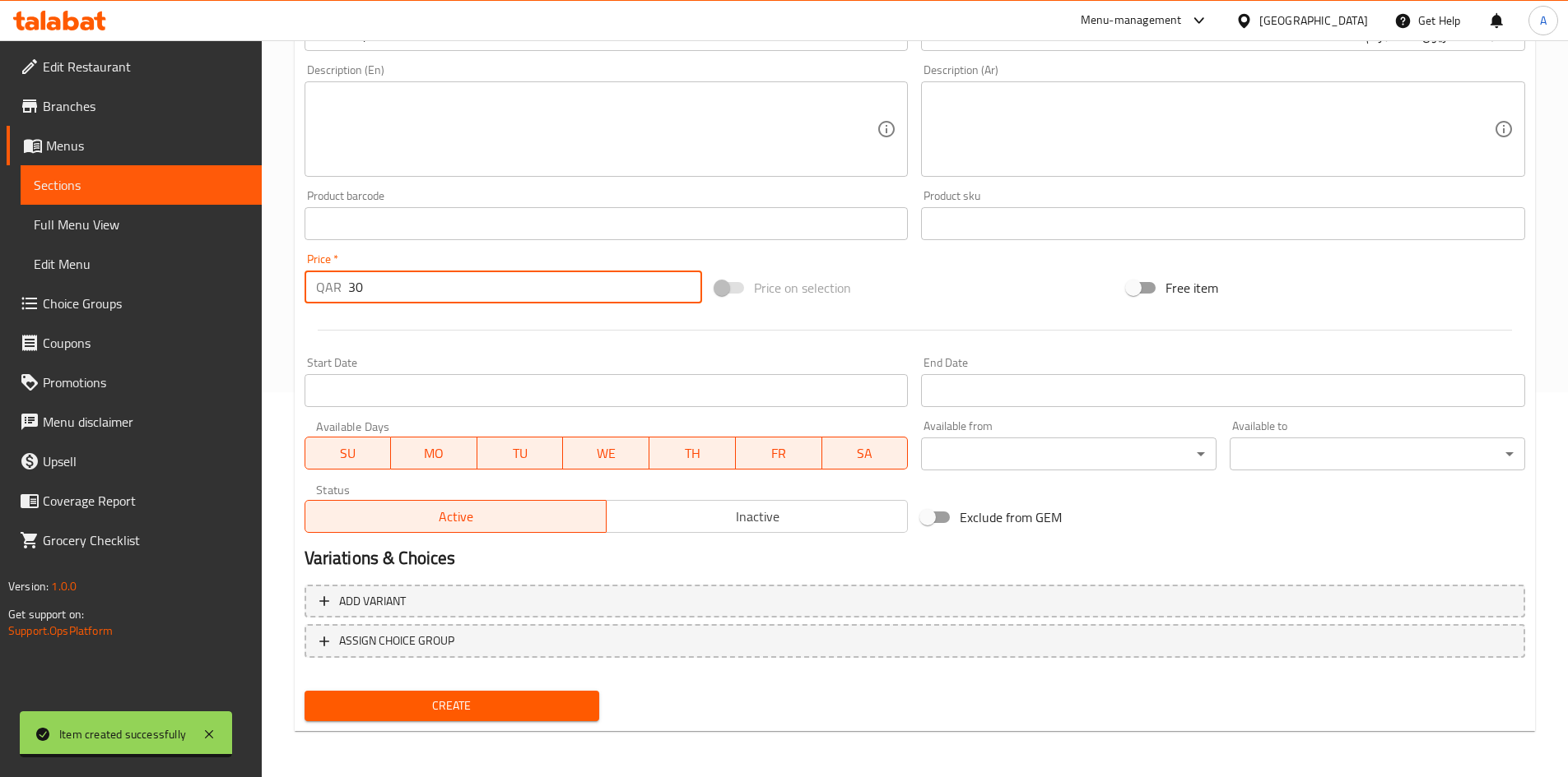
type input "30"
click at [513, 716] on span "Create" at bounding box center [452, 706] width 269 height 21
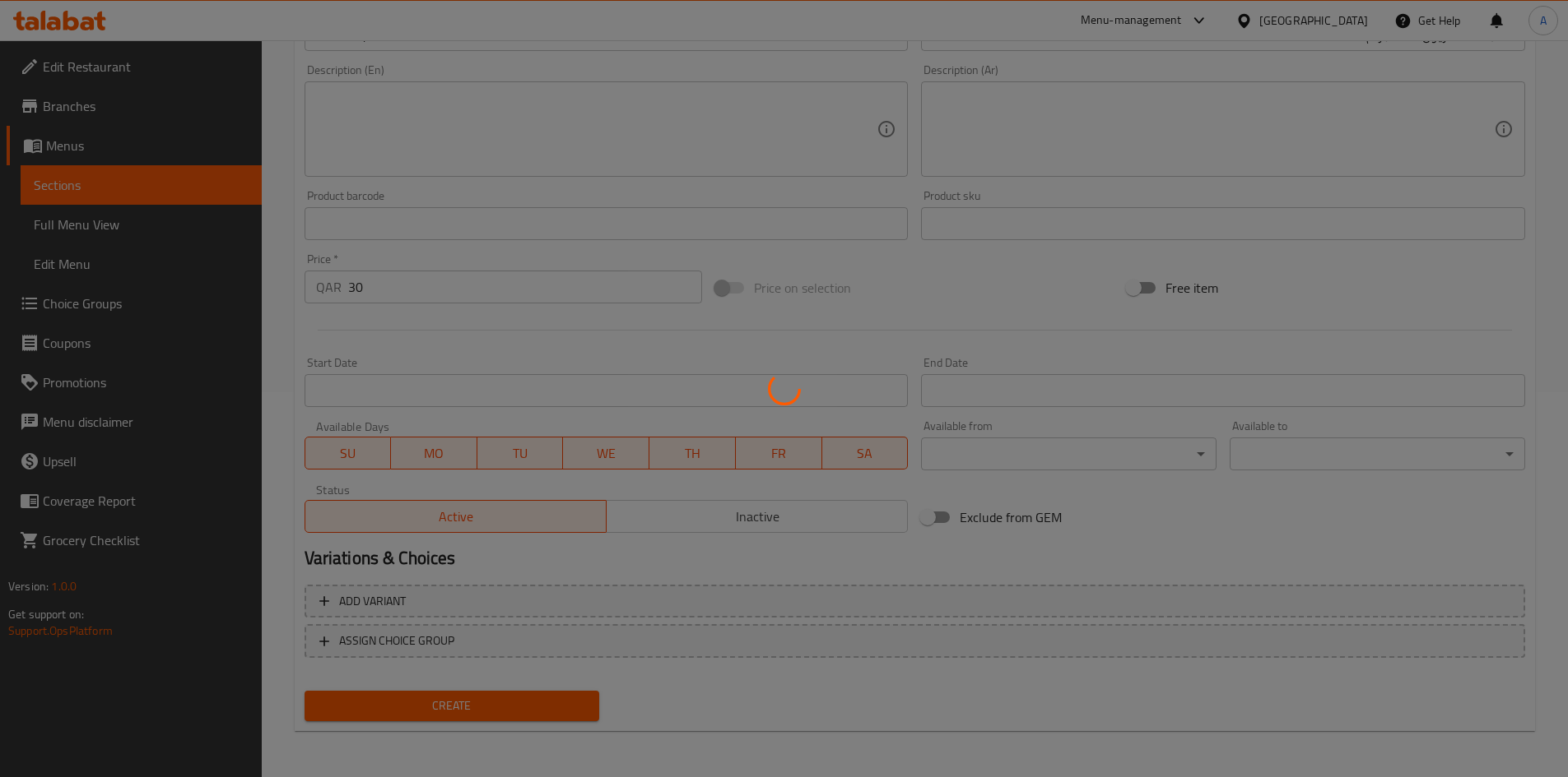
type input "0"
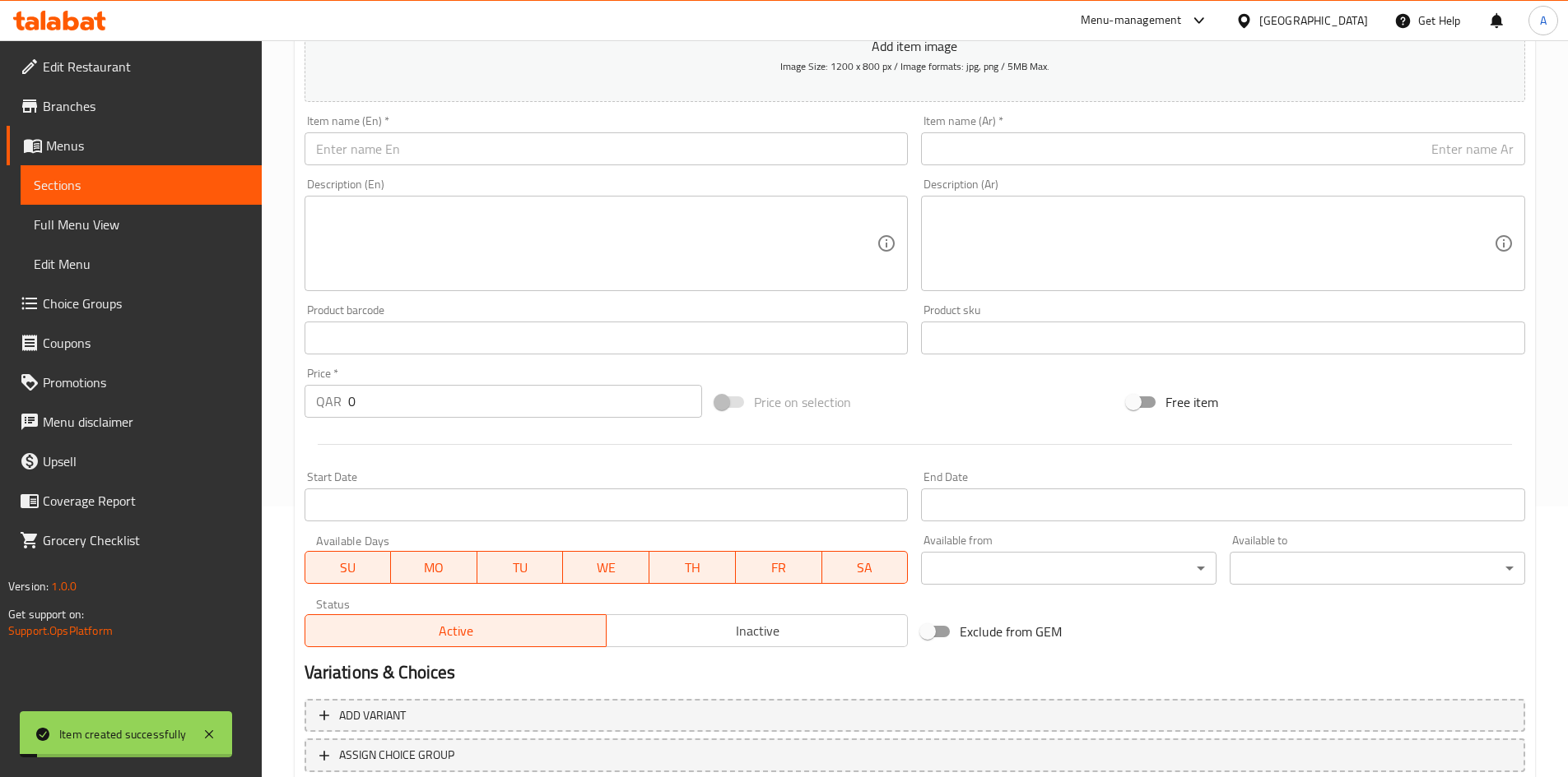
scroll to position [138, 0]
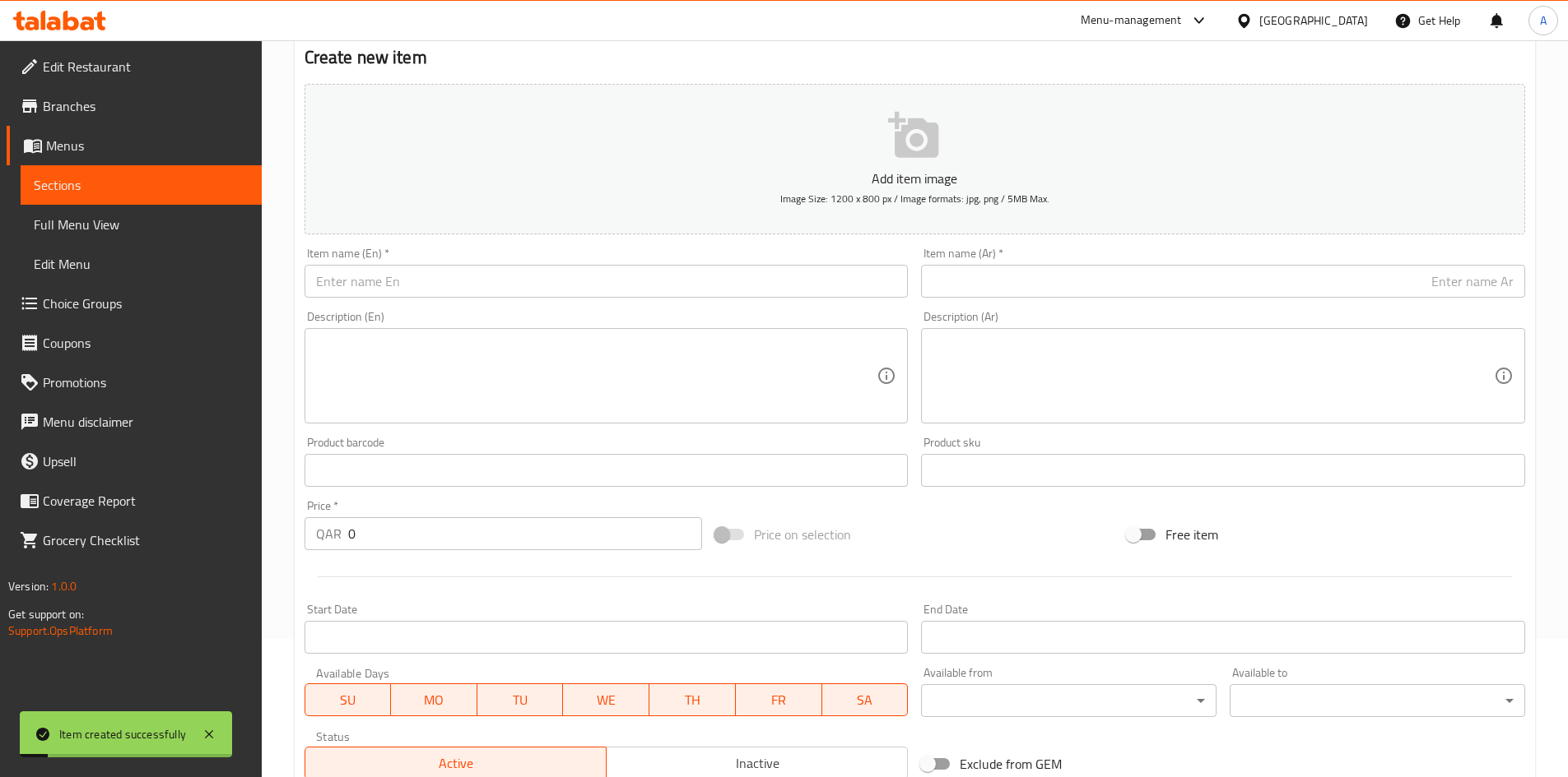
click at [477, 284] on input "text" at bounding box center [605, 281] width 604 height 33
paste input "Neem Leaves 100 grams"
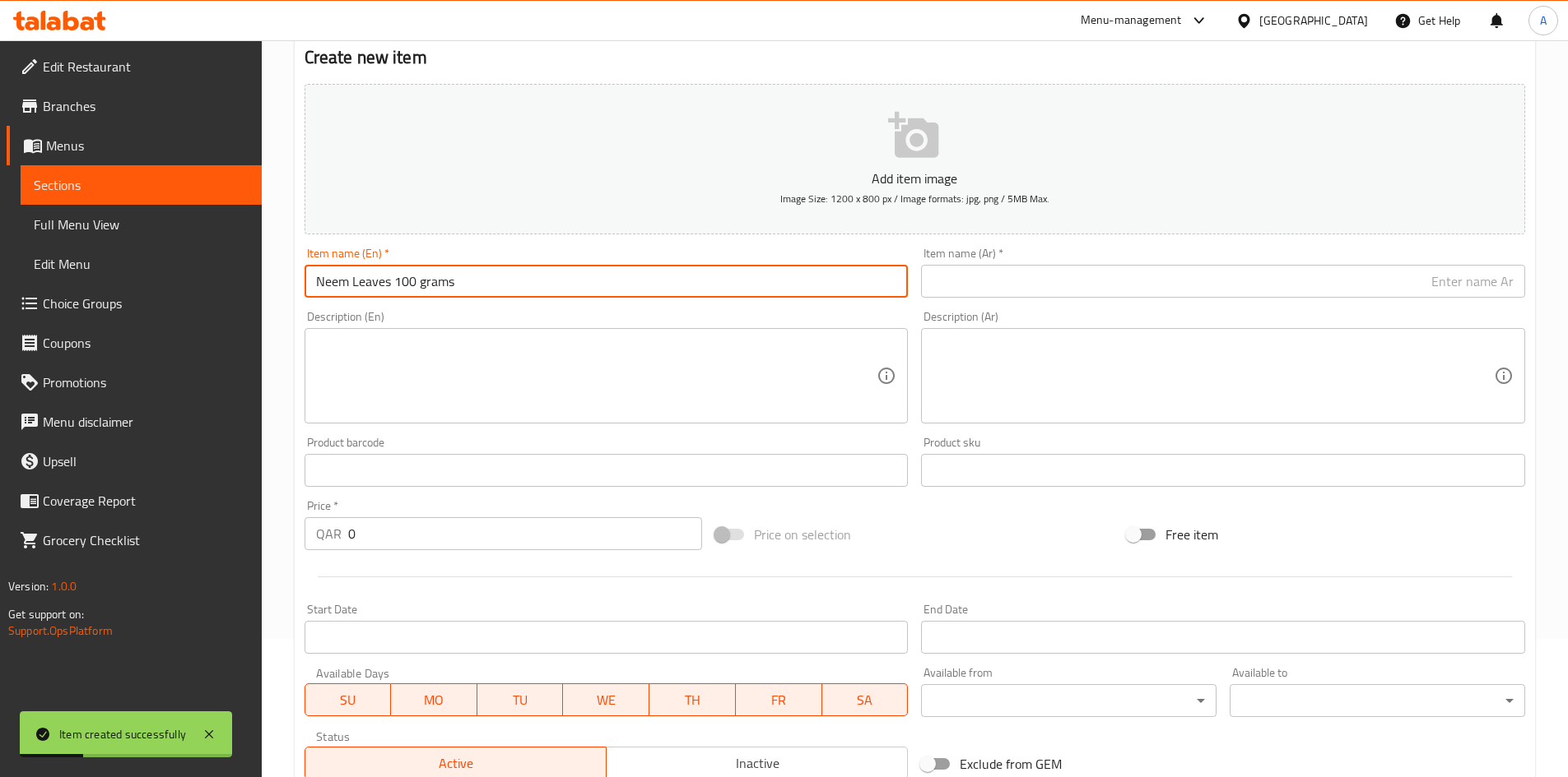
drag, startPoint x: 427, startPoint y: 288, endPoint x: 422, endPoint y: 296, distance: 9.4
click at [425, 296] on input "Neem Leaves 100 grams" at bounding box center [605, 281] width 604 height 33
click at [393, 287] on input "Neem Leaves 100 grams" at bounding box center [605, 281] width 604 height 33
drag, startPoint x: 420, startPoint y: 280, endPoint x: 425, endPoint y: 295, distance: 15.8
click at [425, 295] on input "Neem Leaves 100 grams" at bounding box center [605, 281] width 604 height 33
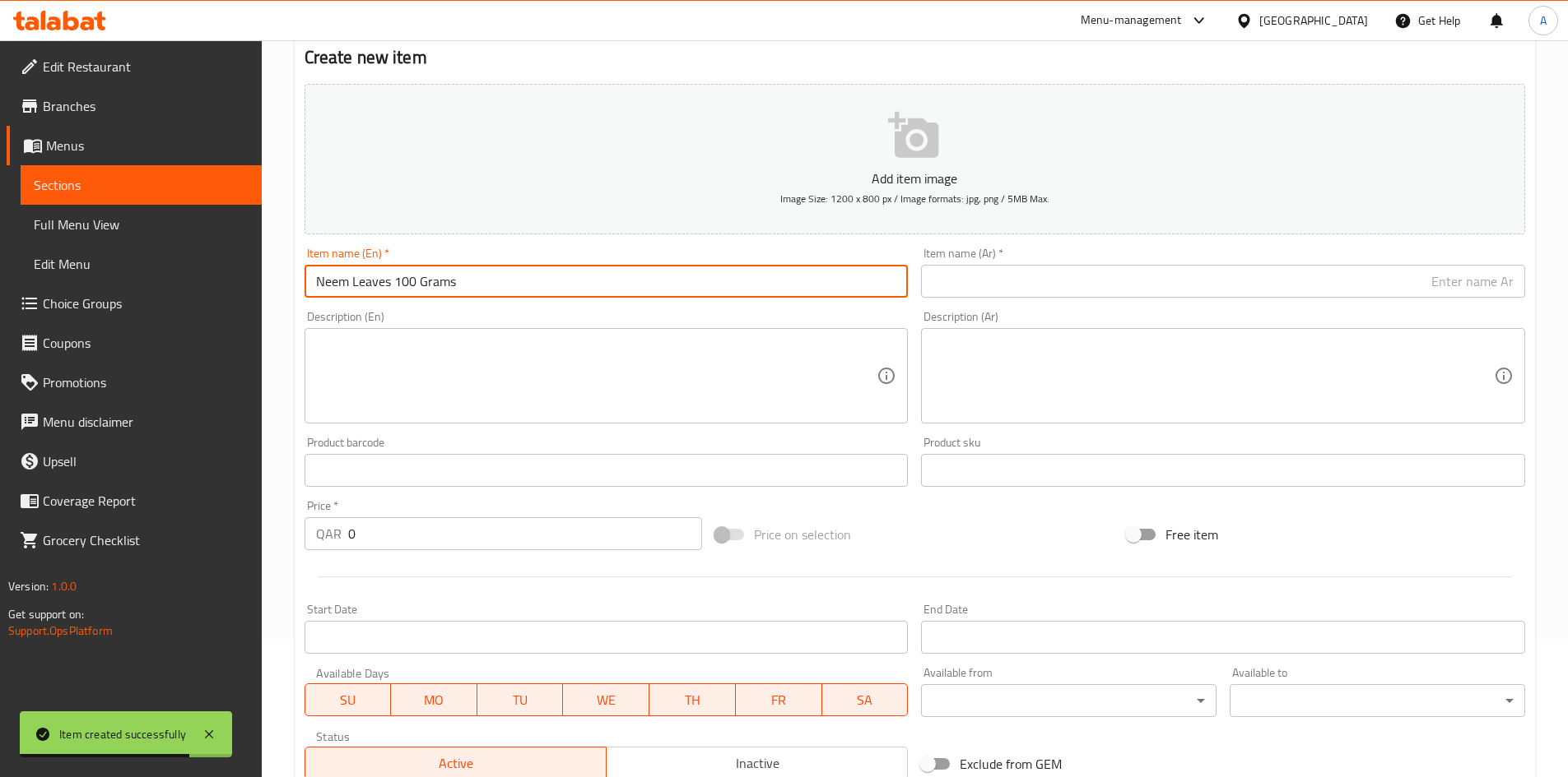
type input "Neem Leaves 100 Grams"
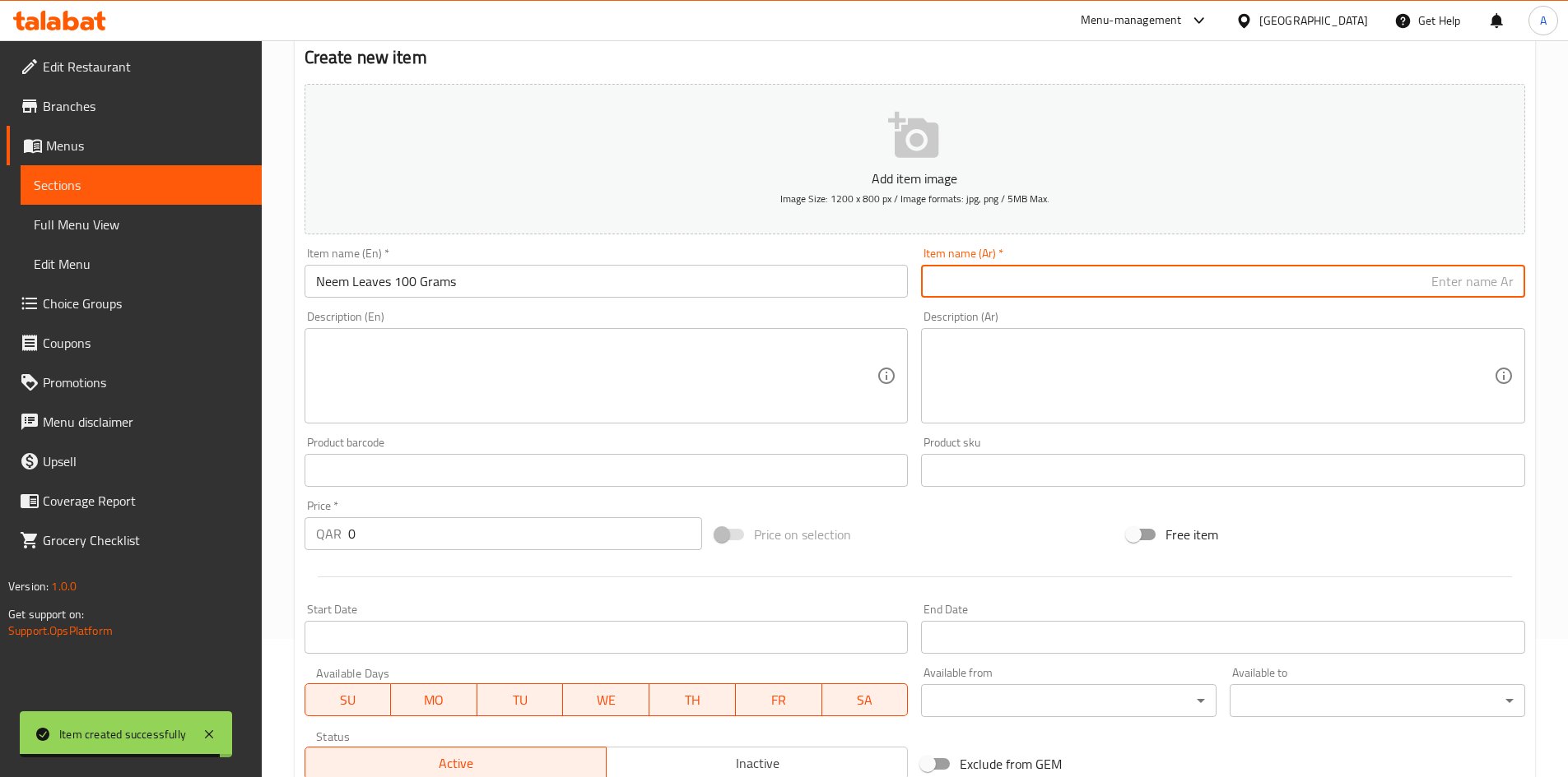
click at [978, 277] on input "text" at bounding box center [1222, 281] width 604 height 33
paste input "أوراق النيم 100 جرام"
drag, startPoint x: 1430, startPoint y: 288, endPoint x: 1426, endPoint y: 306, distance: 18.4
click at [1426, 306] on div "Add item image Image Size: 1200 x 800 px / Image formats: jpg, png / 5MB Max. I…" at bounding box center [914, 431] width 1234 height 709
drag, startPoint x: 1449, startPoint y: 288, endPoint x: 1452, endPoint y: 299, distance: 11.4
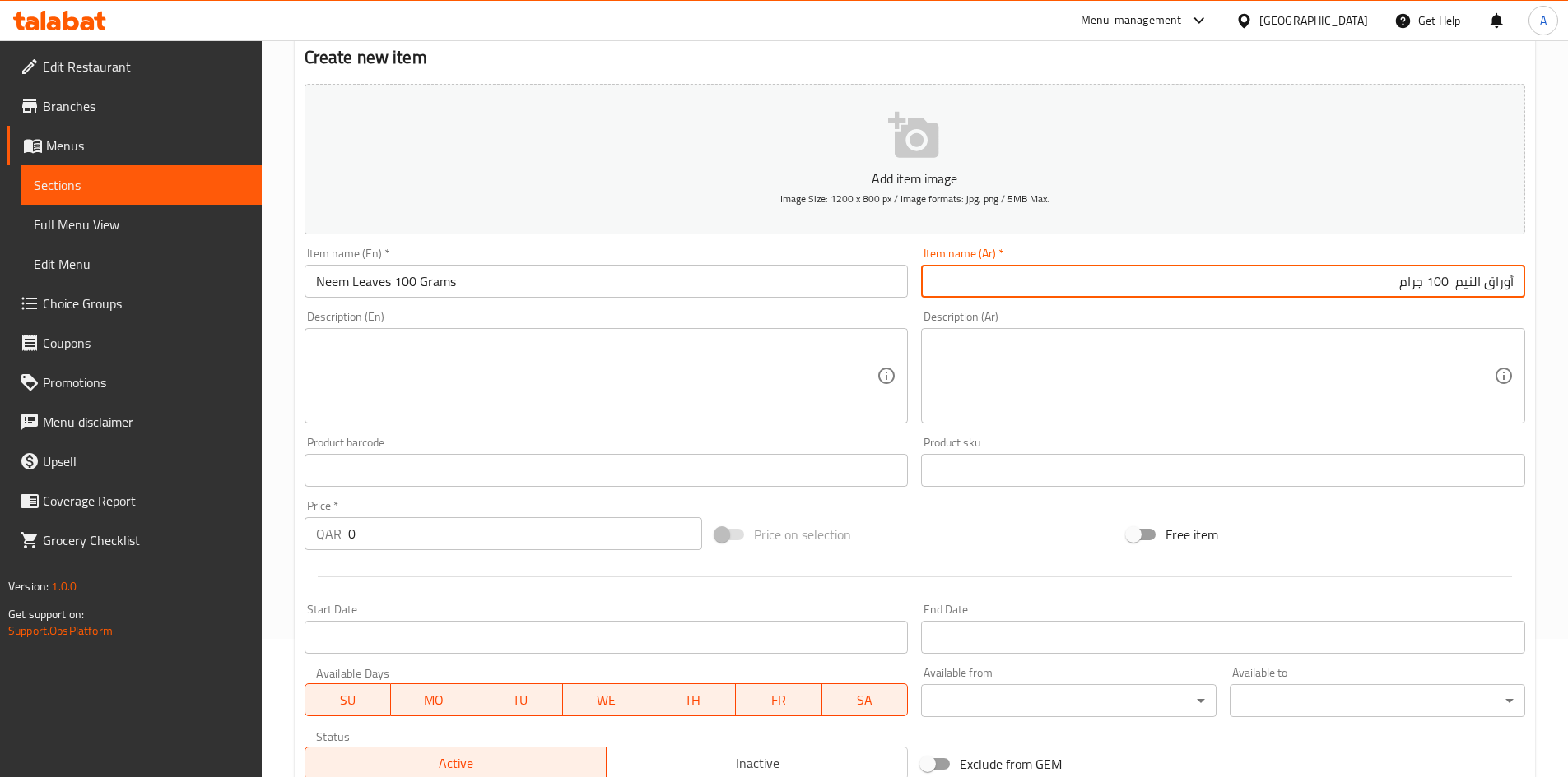
click at [1452, 299] on div "Item name (Ar)   * أوراق النيم 100 جرام Item name (Ar) *" at bounding box center [1222, 272] width 617 height 63
type input "أوراق النيم 100 جرام"
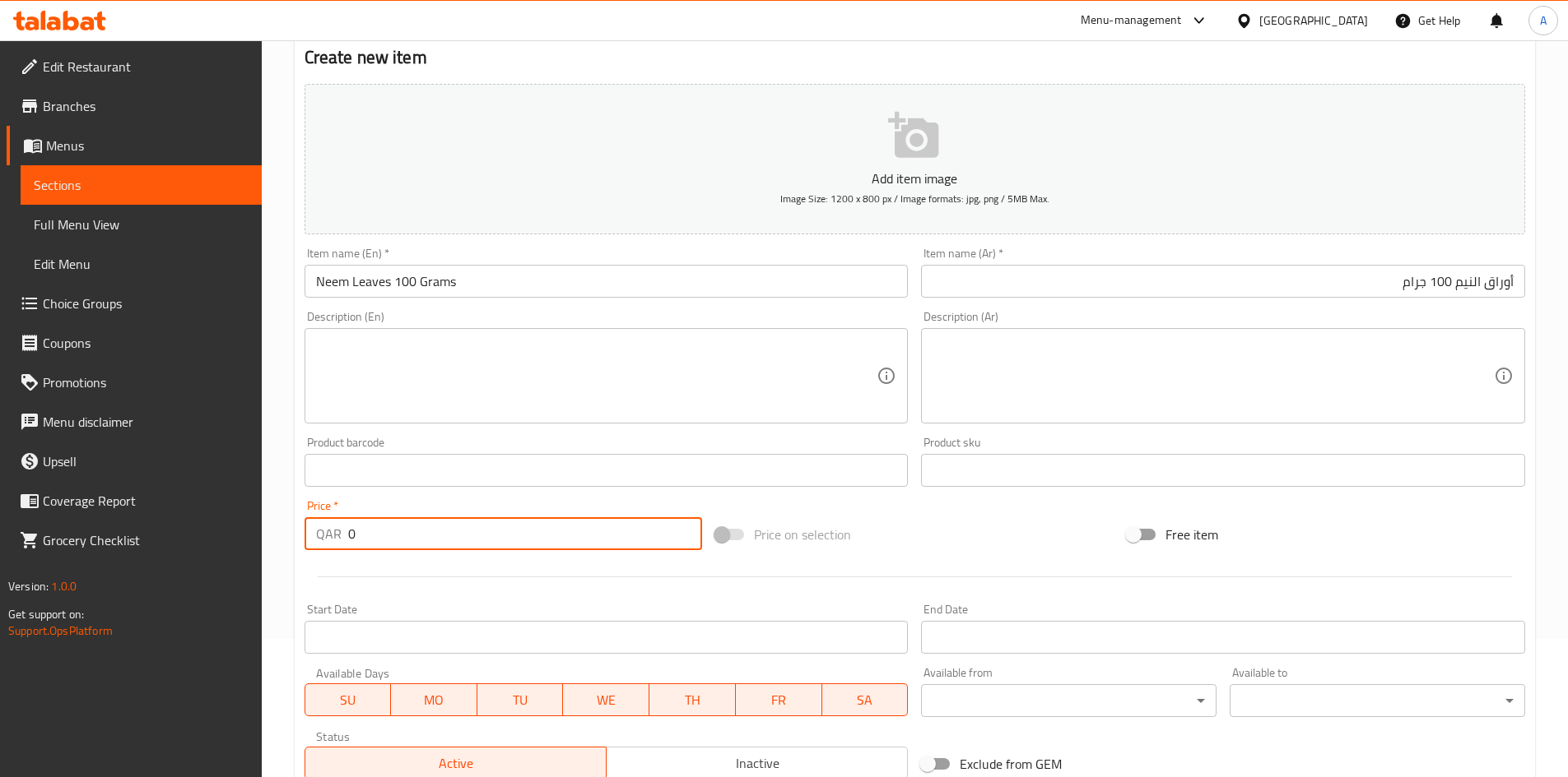
drag, startPoint x: 438, startPoint y: 537, endPoint x: 162, endPoint y: 565, distance: 277.4
click at [188, 555] on div "Edit Restaurant Branches Menus Sections Full Menu View Edit Menu Choice Groups …" at bounding box center [784, 463] width 1568 height 1122
type input "30"
click at [1045, 532] on div "Price on selection" at bounding box center [914, 534] width 412 height 44
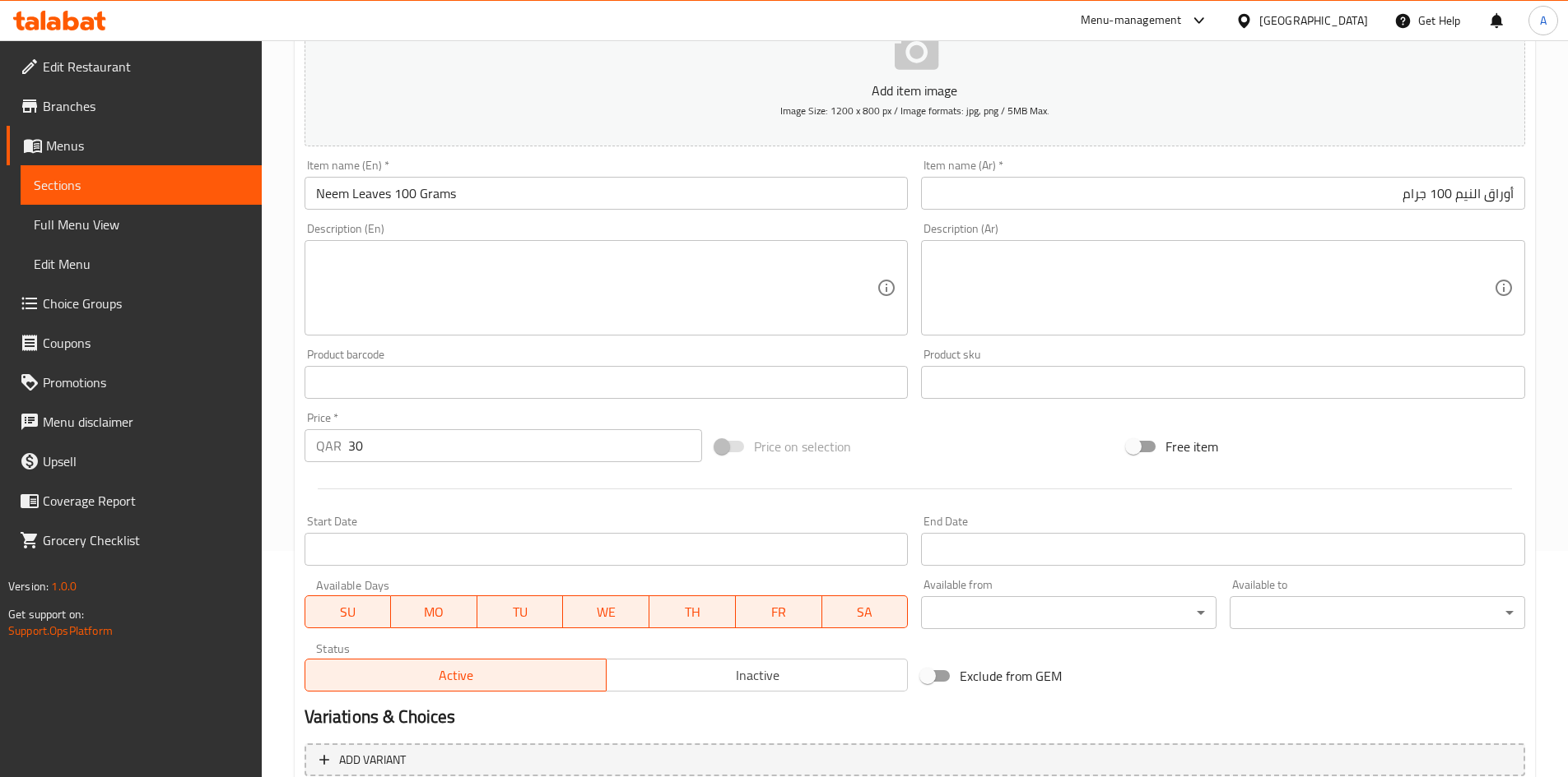
scroll to position [385, 0]
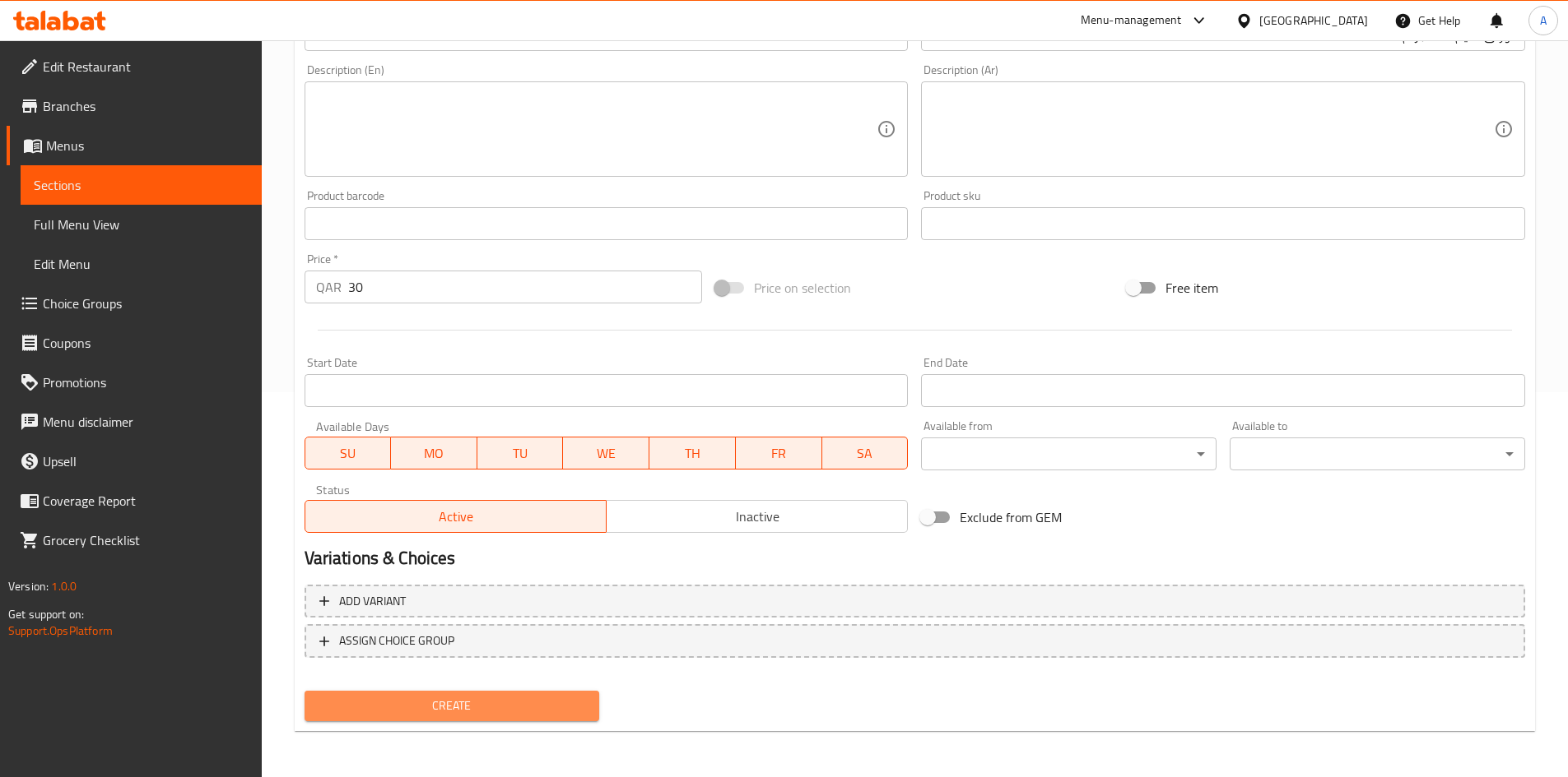
click at [565, 703] on span "Create" at bounding box center [452, 706] width 269 height 21
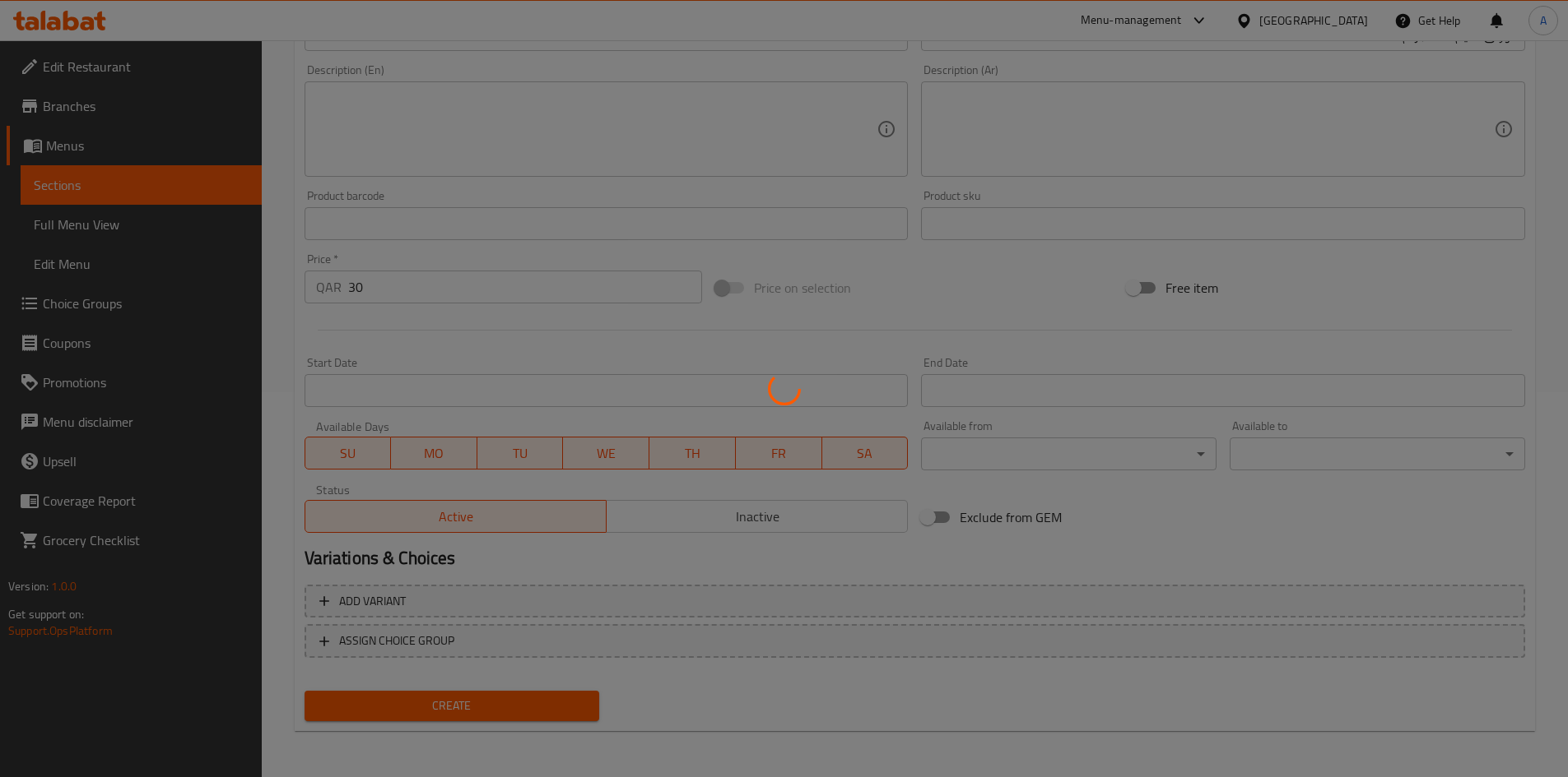
type input "0"
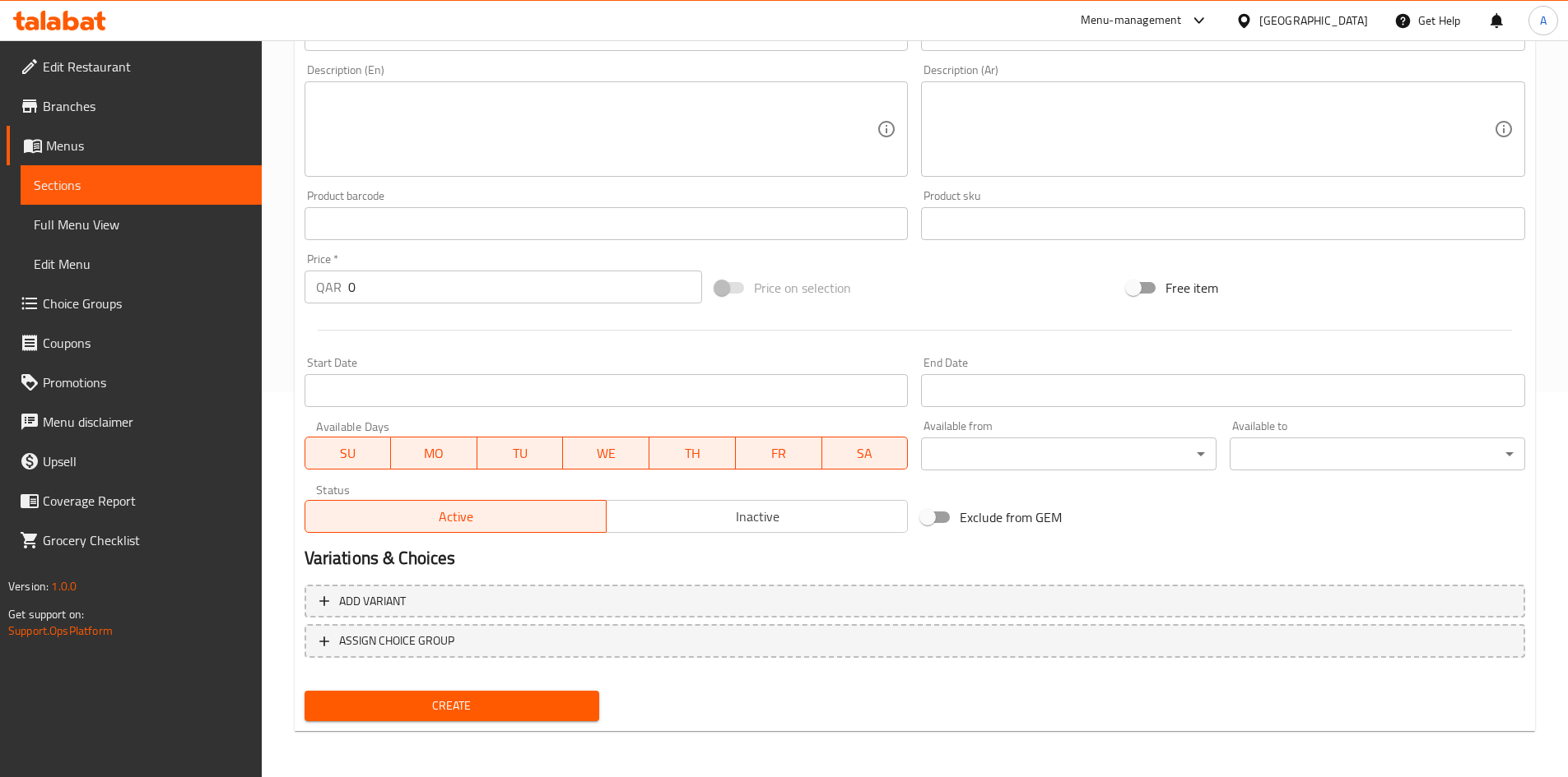
scroll to position [0, 0]
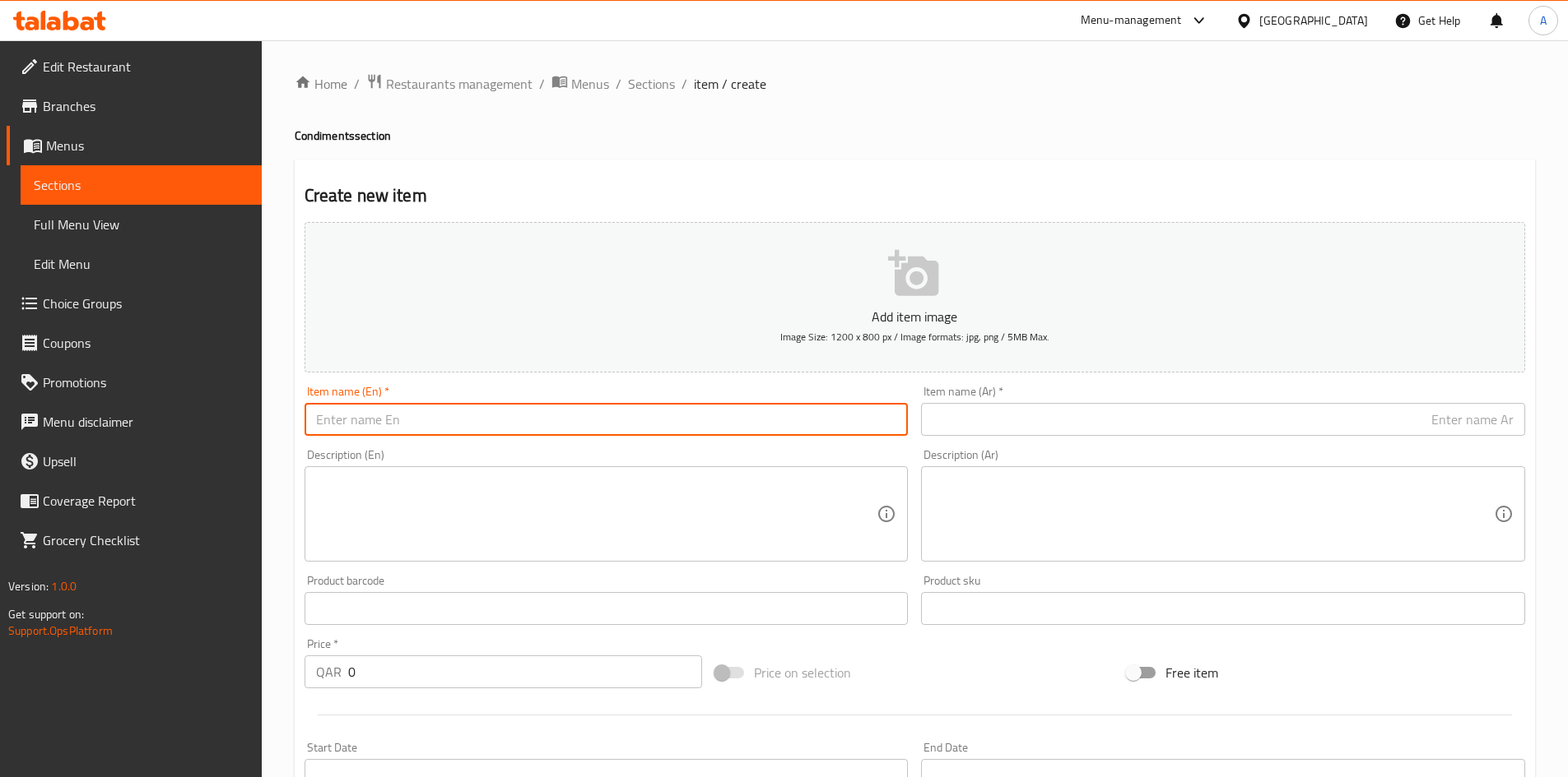
click at [571, 408] on input "text" at bounding box center [605, 419] width 604 height 33
paste input "Ground Stigma Herb 100 Grams"
drag, startPoint x: 317, startPoint y: 417, endPoint x: 267, endPoint y: 436, distance: 53.5
click at [269, 435] on div "Home / Restaurants management / Menus / Sections / item / create Condiments sec…" at bounding box center [914, 601] width 1306 height 1122
type input "Ground Stigma Herb 100 Grams"
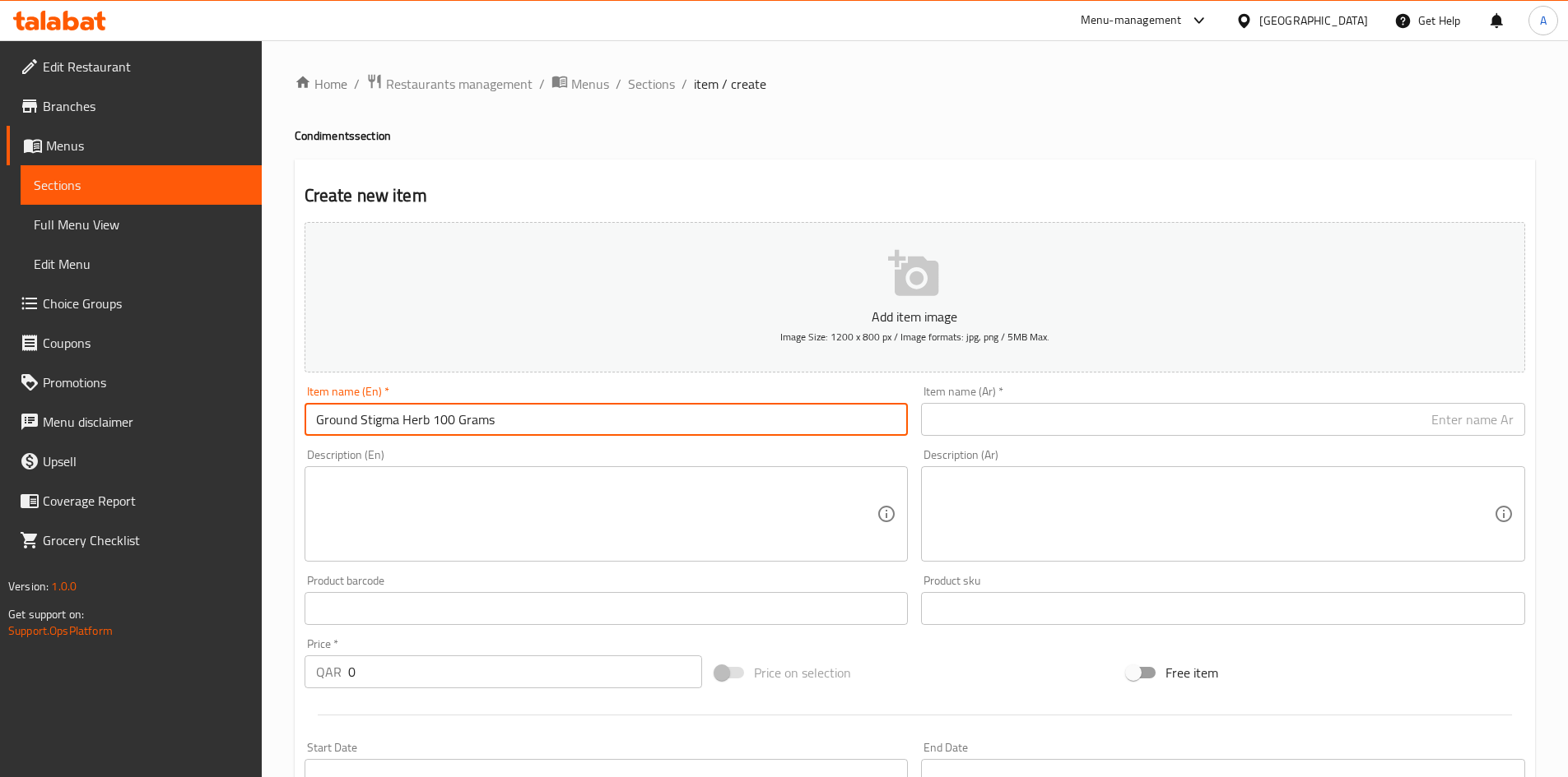
click at [948, 413] on input "text" at bounding box center [1222, 419] width 604 height 33
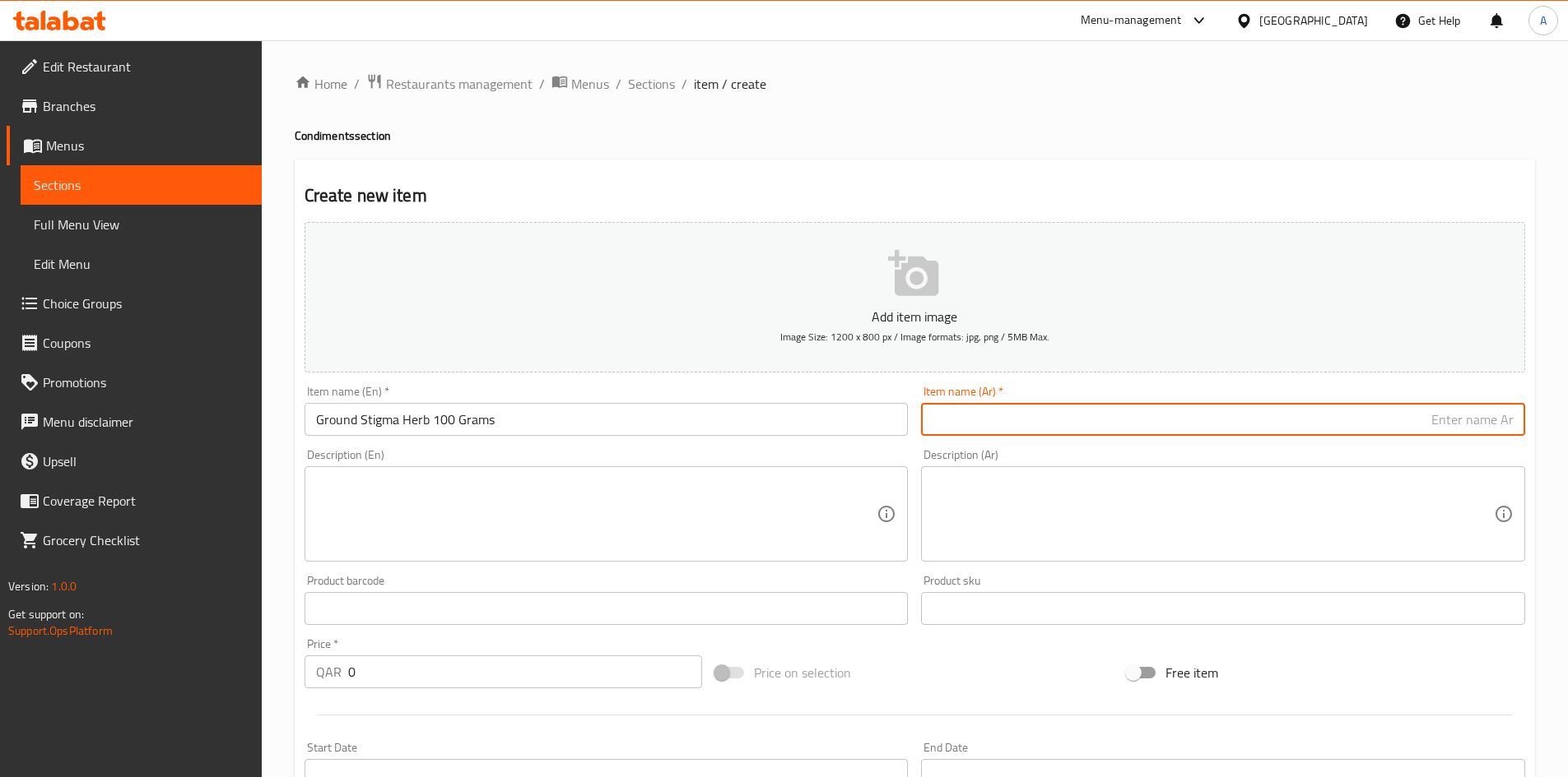
paste input "عشبة الوسمة مطحونة 100 جرام"
type input "عشبة الوسمة مطحونة 100 جرام"
drag, startPoint x: 371, startPoint y: 679, endPoint x: 238, endPoint y: 693, distance: 133.7
click at [240, 692] on div "Edit Restaurant Branches Menus Sections Full Menu View Edit Menu Choice Groups …" at bounding box center [784, 601] width 1568 height 1122
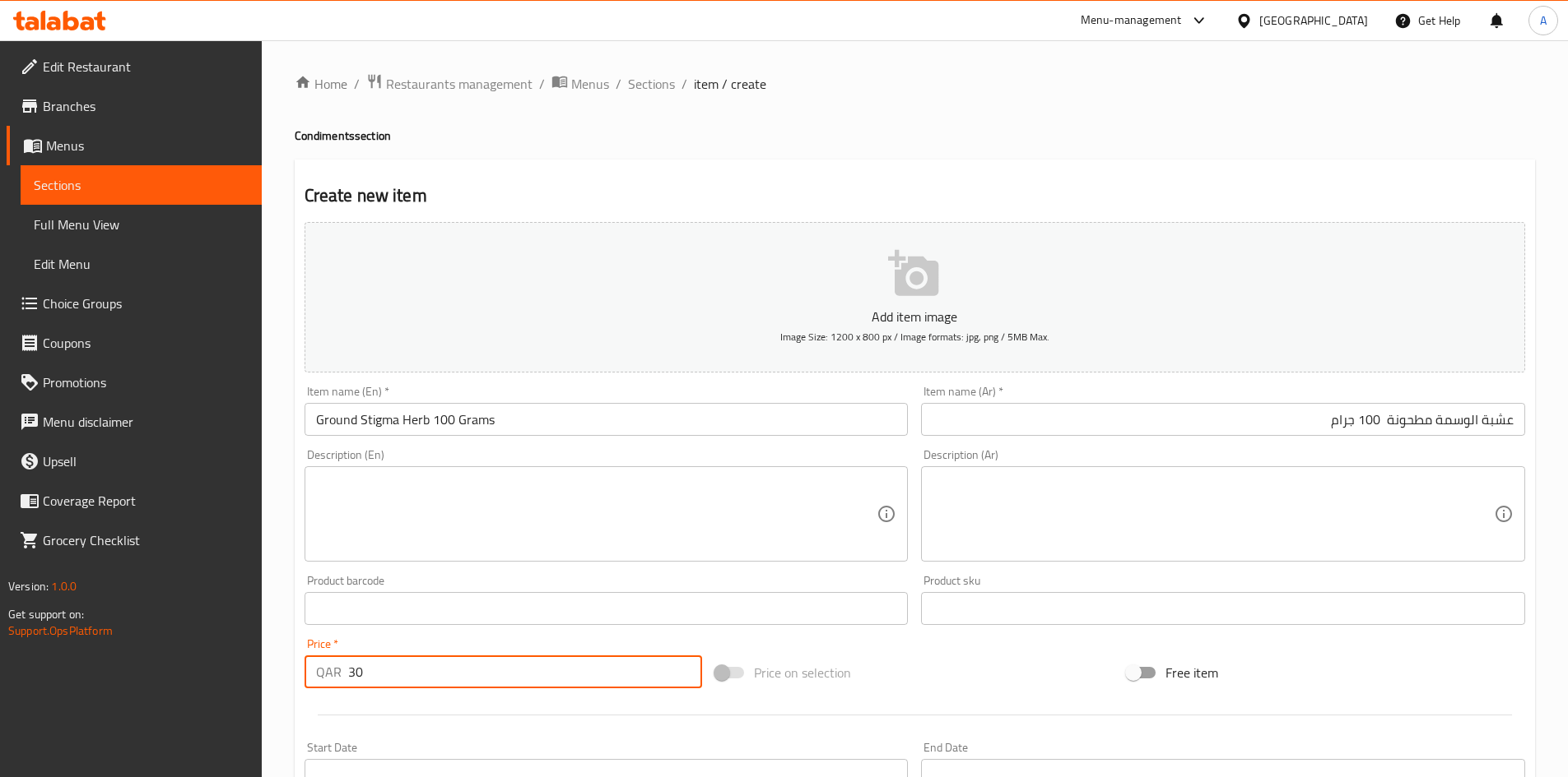
type input "30"
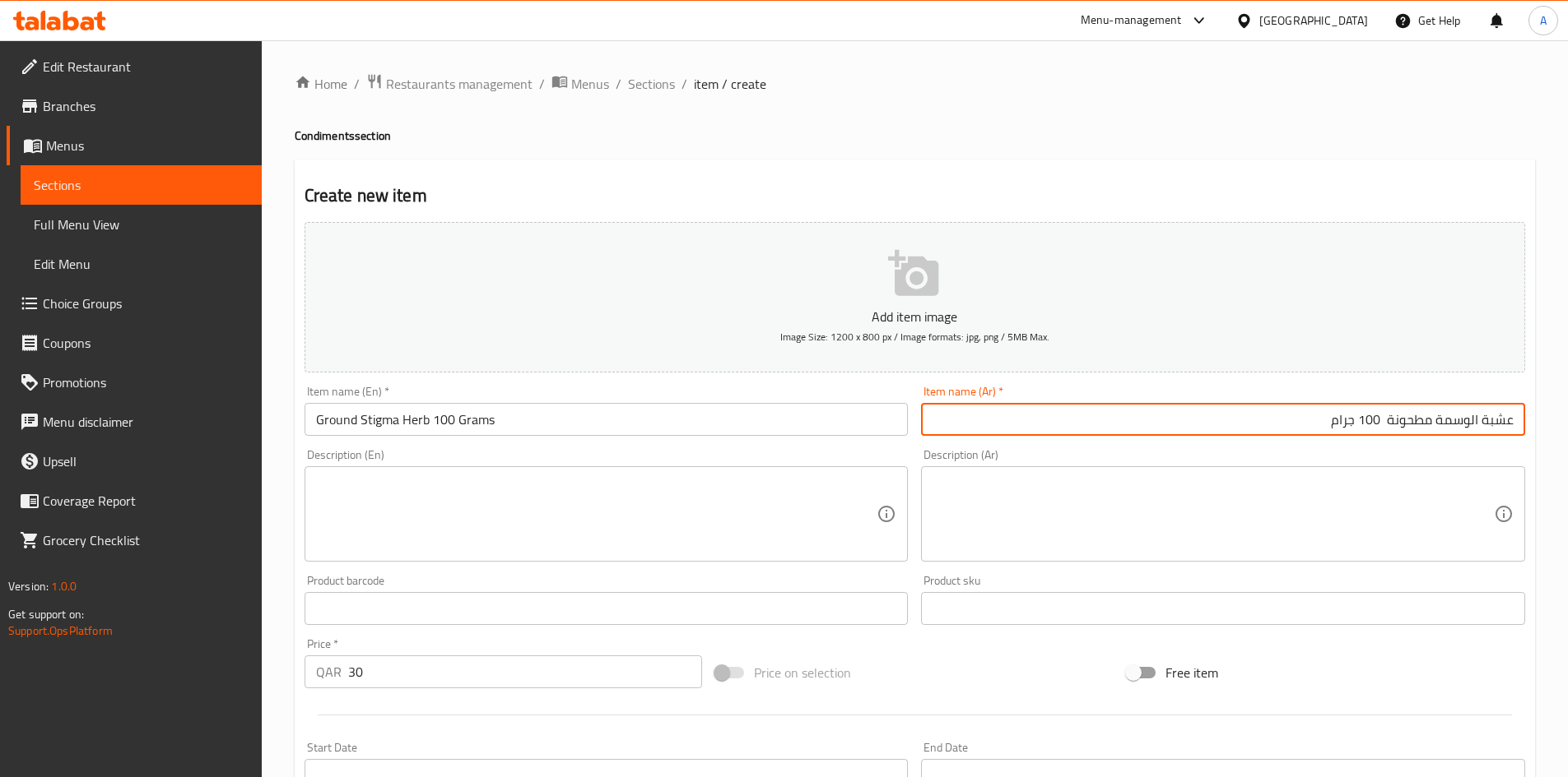
drag, startPoint x: 1357, startPoint y: 419, endPoint x: 1360, endPoint y: 436, distance: 17.3
click at [1357, 422] on input "عشبة الوسمة مطحونة 100 جرام" at bounding box center [1222, 419] width 604 height 33
click at [1389, 420] on input "عشبة الوسمة مطحونة 100جرام" at bounding box center [1222, 419] width 604 height 33
drag, startPoint x: 1363, startPoint y: 429, endPoint x: 1364, endPoint y: 437, distance: 8.1
click at [1365, 437] on div "Item name (Ar)   * عشبة الوسمة مطحونة 100جرام Item name (Ar) *" at bounding box center [1222, 411] width 617 height 63
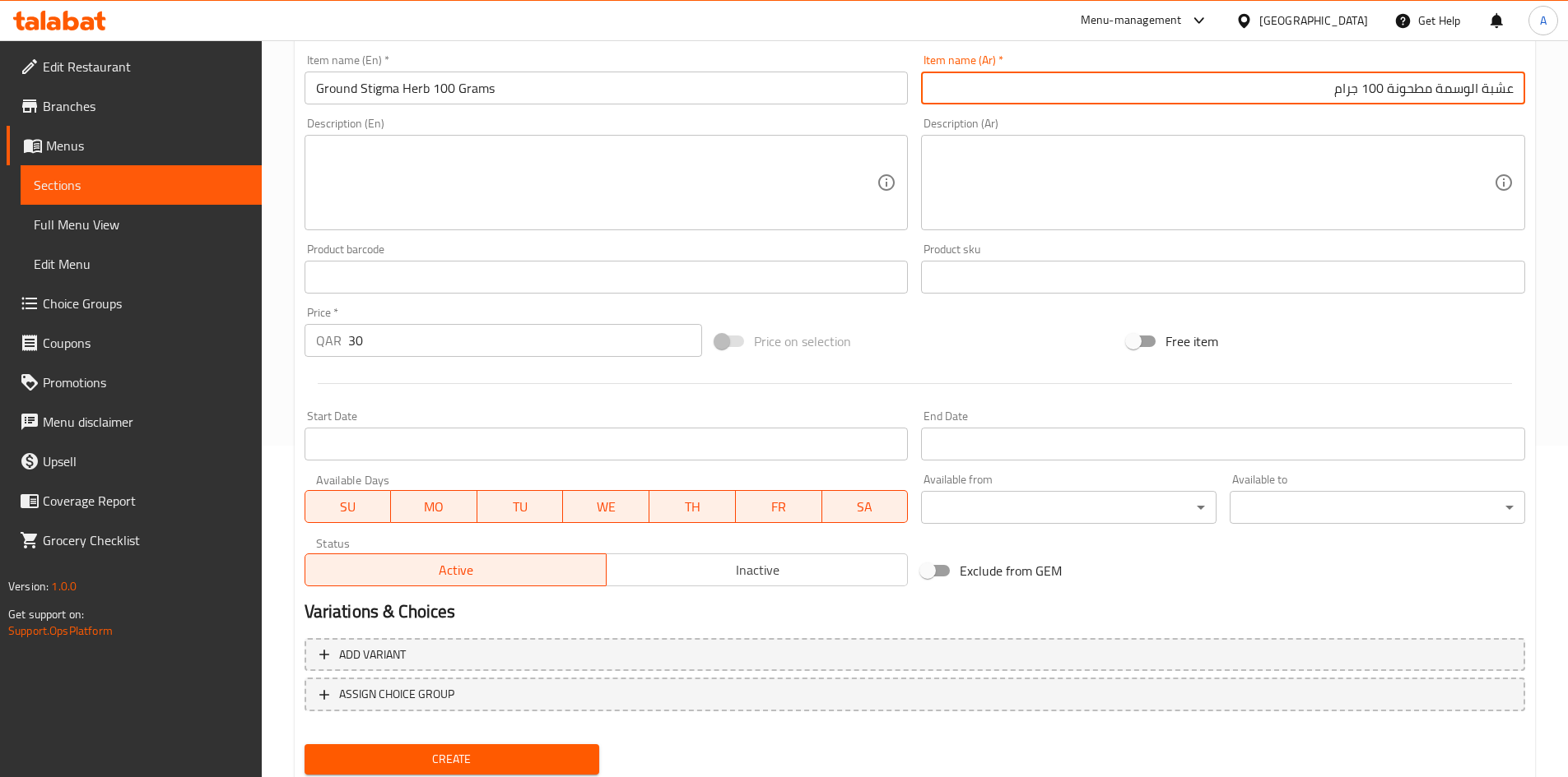
scroll to position [385, 0]
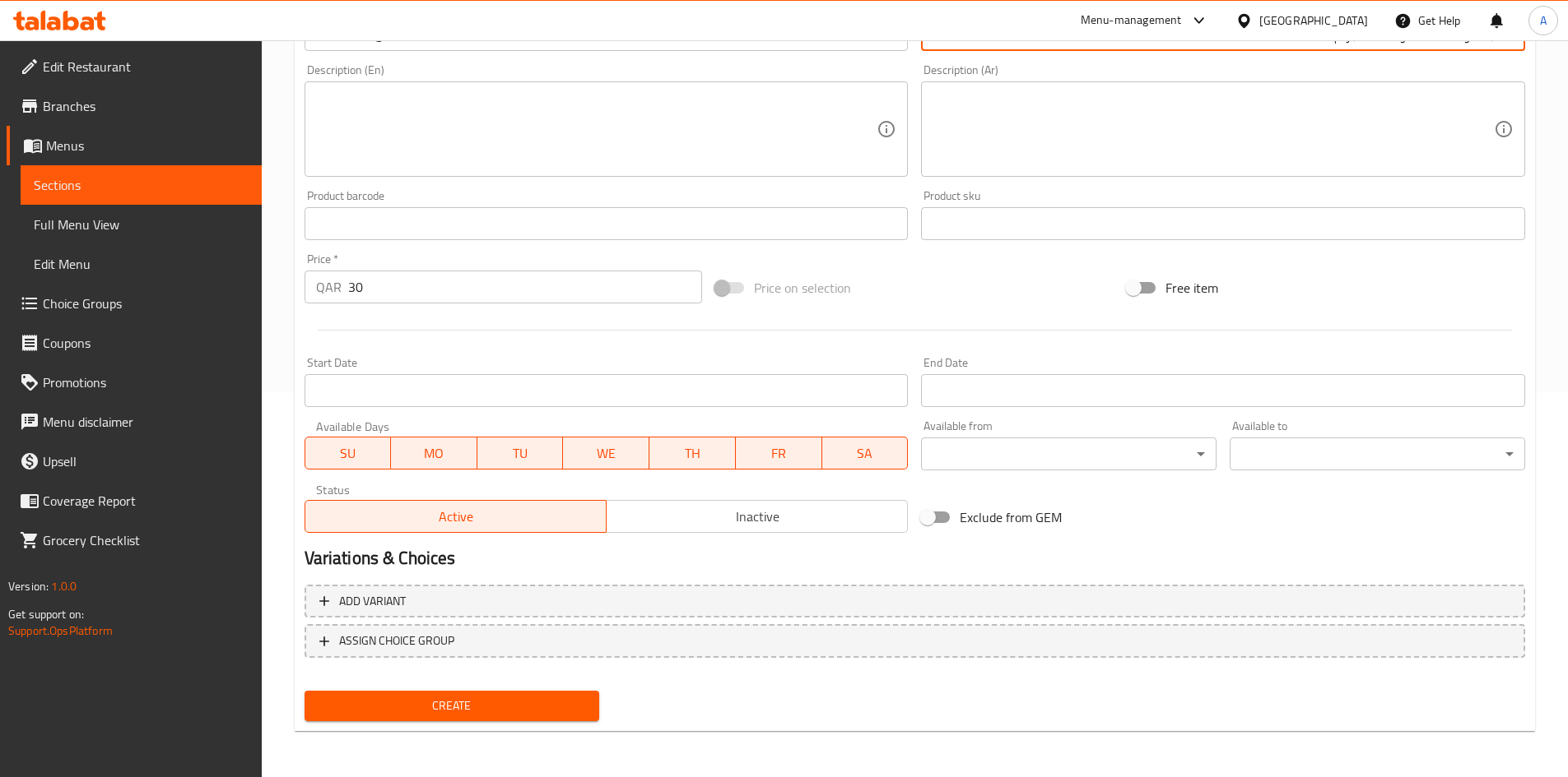
type input "عشبة الوسمة مطحونة 100 جرام"
click at [455, 702] on span "Create" at bounding box center [452, 706] width 269 height 21
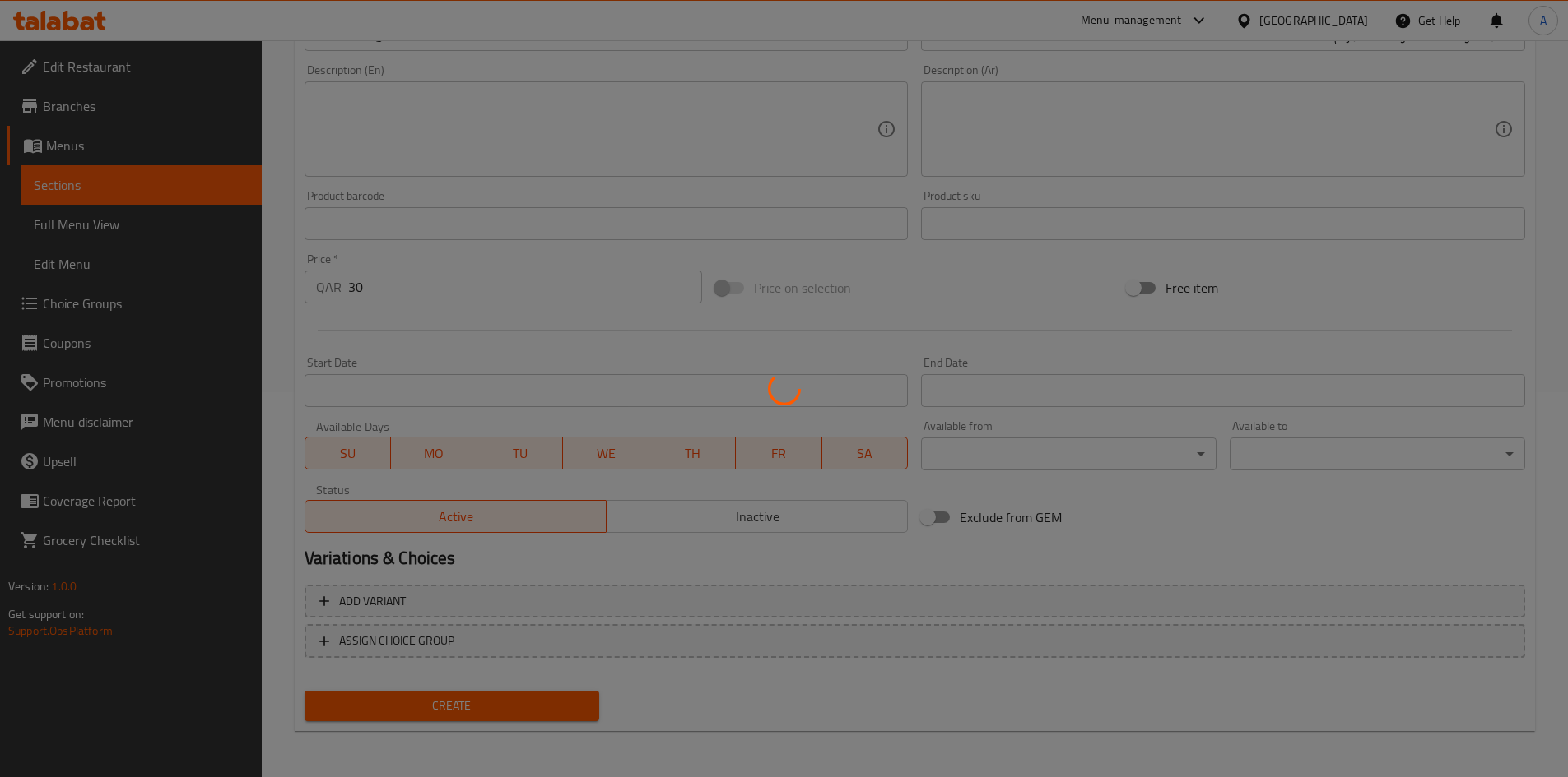
type input "0"
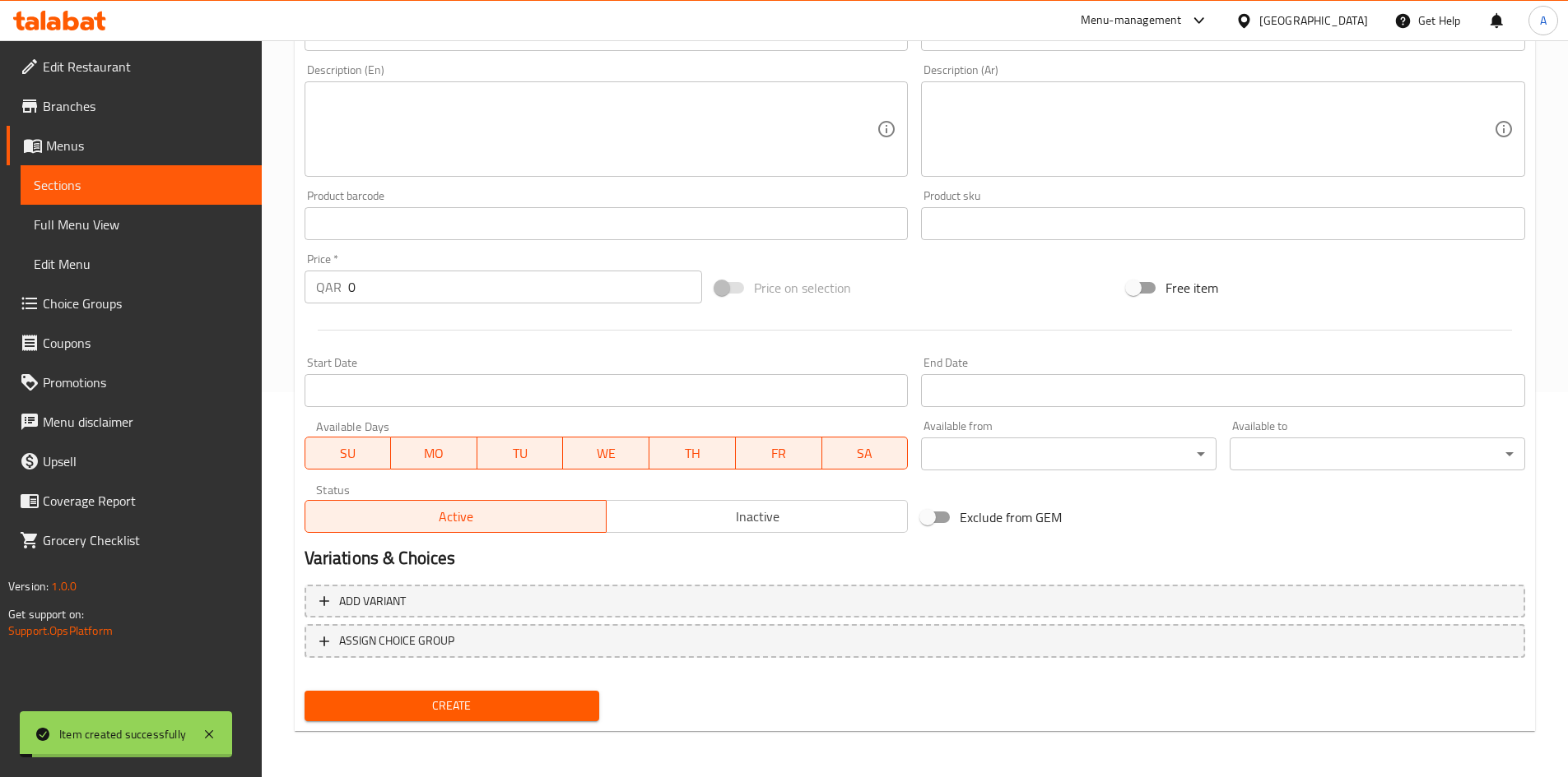
scroll to position [56, 0]
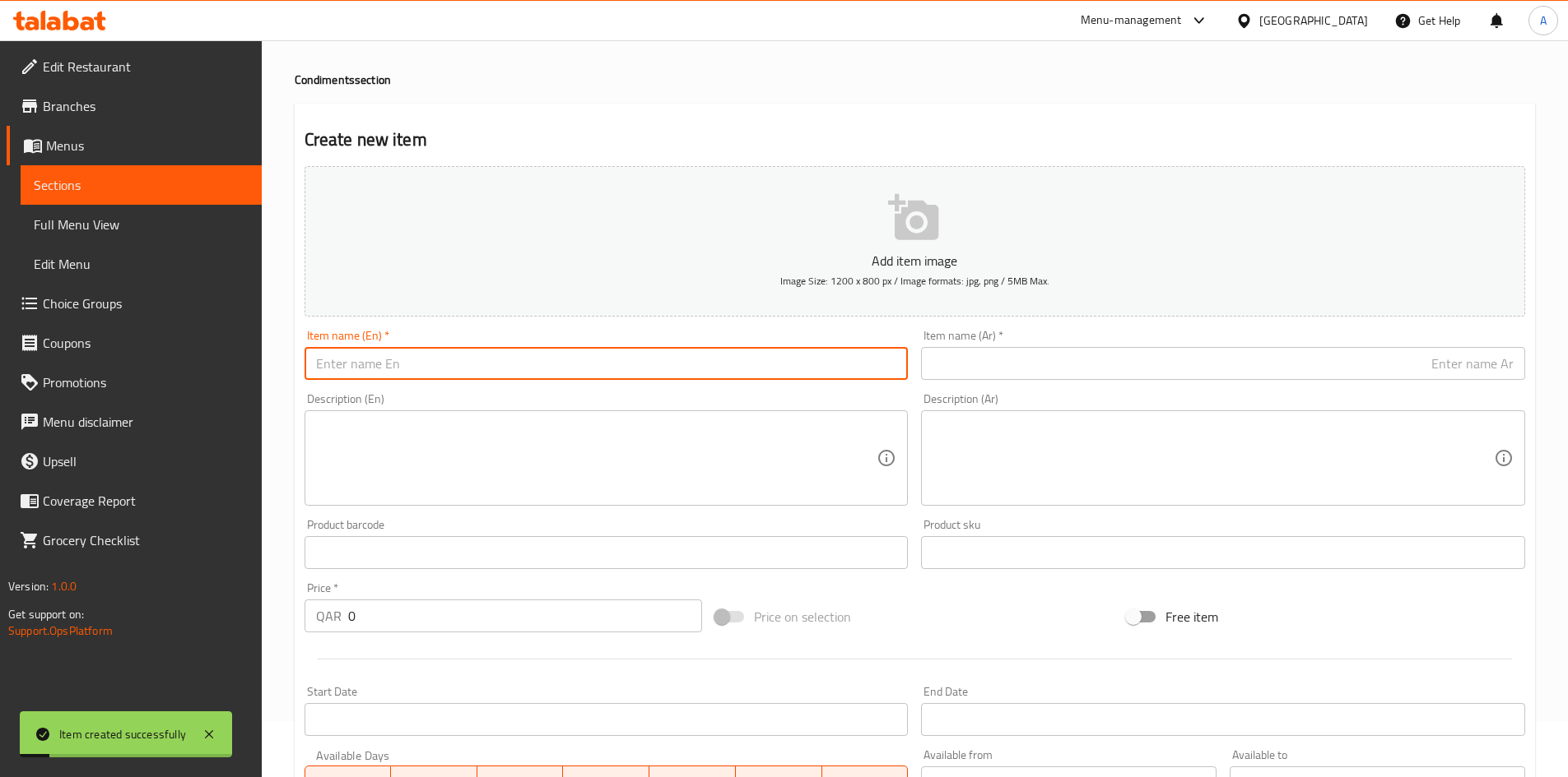
click at [688, 371] on input "text" at bounding box center [605, 363] width 604 height 33
paste input "Flax Seeds 100 grams"
click at [410, 374] on input "Flax Seeds 100 grams" at bounding box center [605, 363] width 604 height 33
drag, startPoint x: 382, startPoint y: 368, endPoint x: 324, endPoint y: 386, distance: 60.7
click at [300, 389] on div "Add item image Image Size: 1200 x 800 px / Image formats: jpg, png / 5MB Max. I…" at bounding box center [914, 514] width 1234 height 709
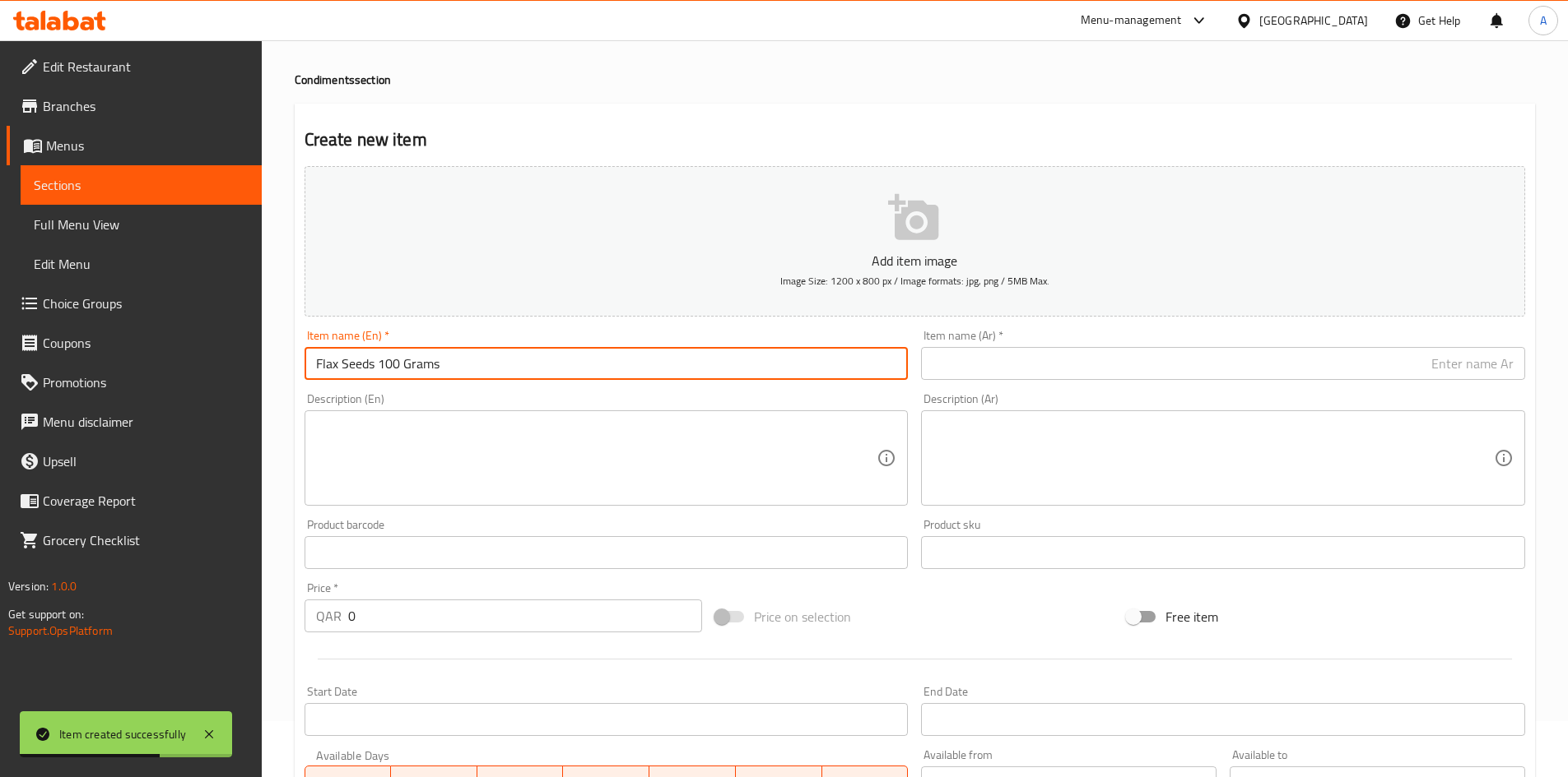
type input "Flax Seeds 100 Grams"
click at [1141, 363] on input "text" at bounding box center [1222, 363] width 604 height 33
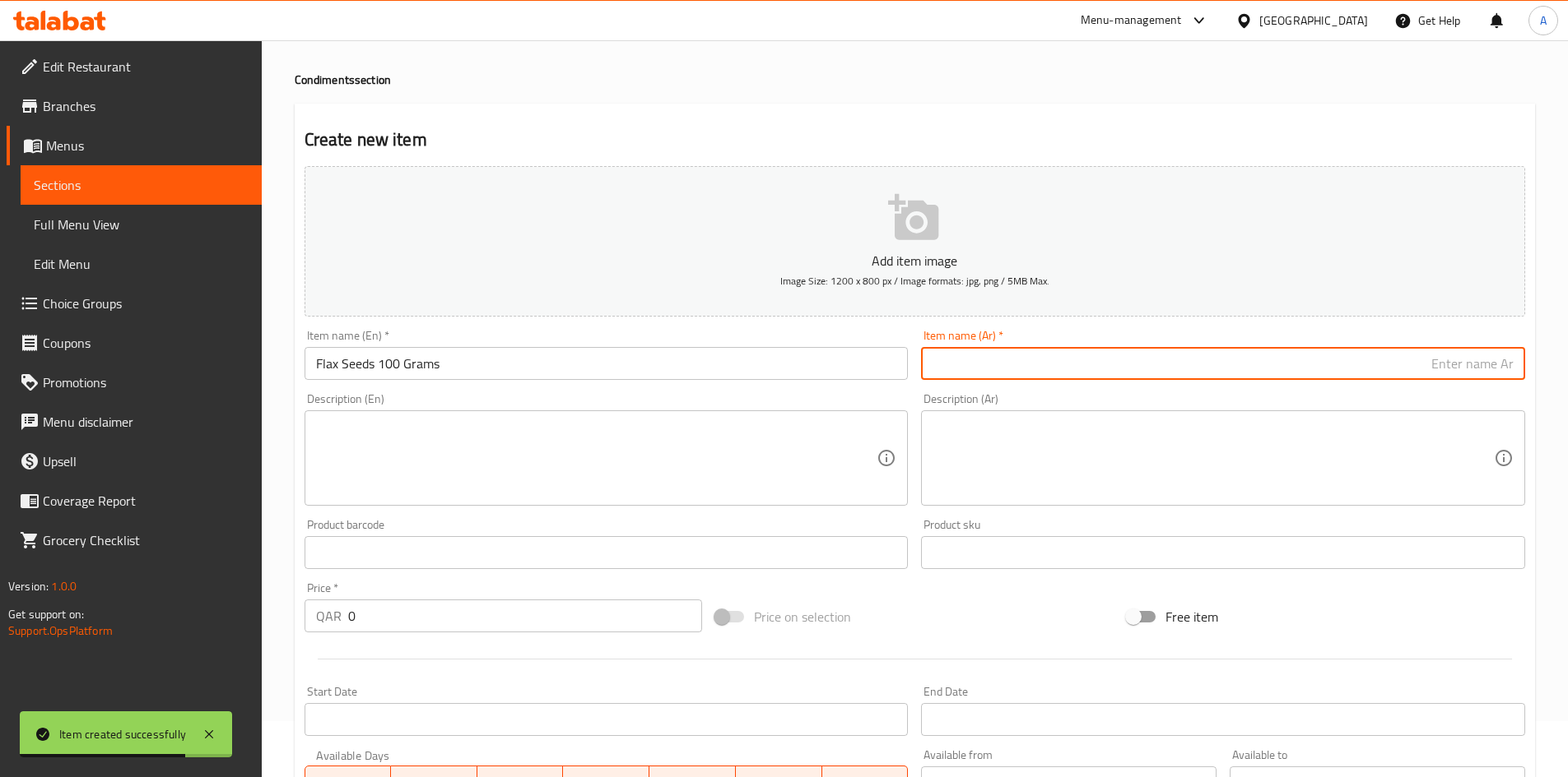
paste input "بذور كتان 100 جرام"
click at [1448, 377] on input "بذور كتان 100 جرام" at bounding box center [1222, 363] width 604 height 33
click at [1459, 367] on input "بذور كتان 100 جرام" at bounding box center [1222, 363] width 604 height 33
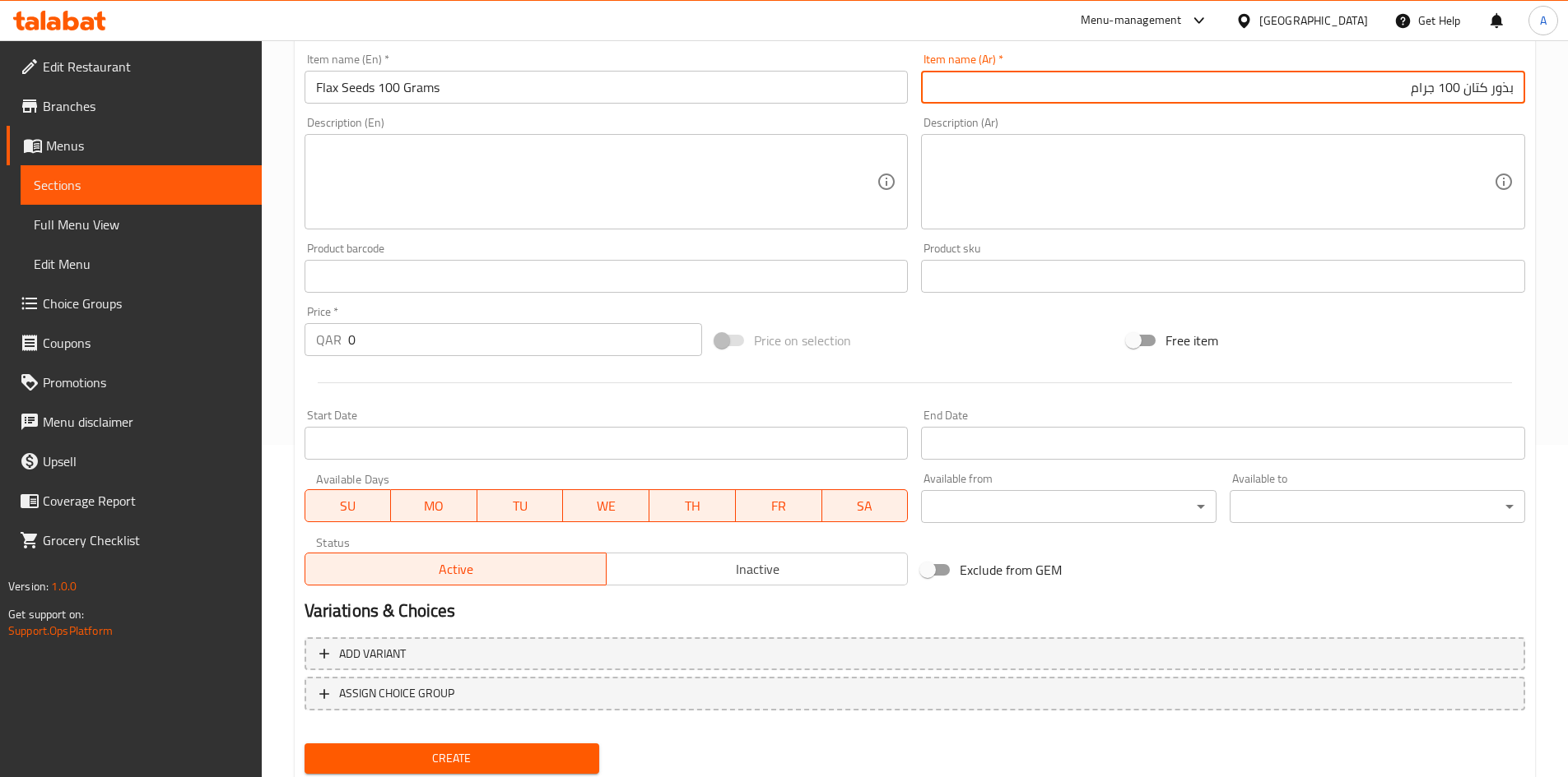
scroll to position [385, 0]
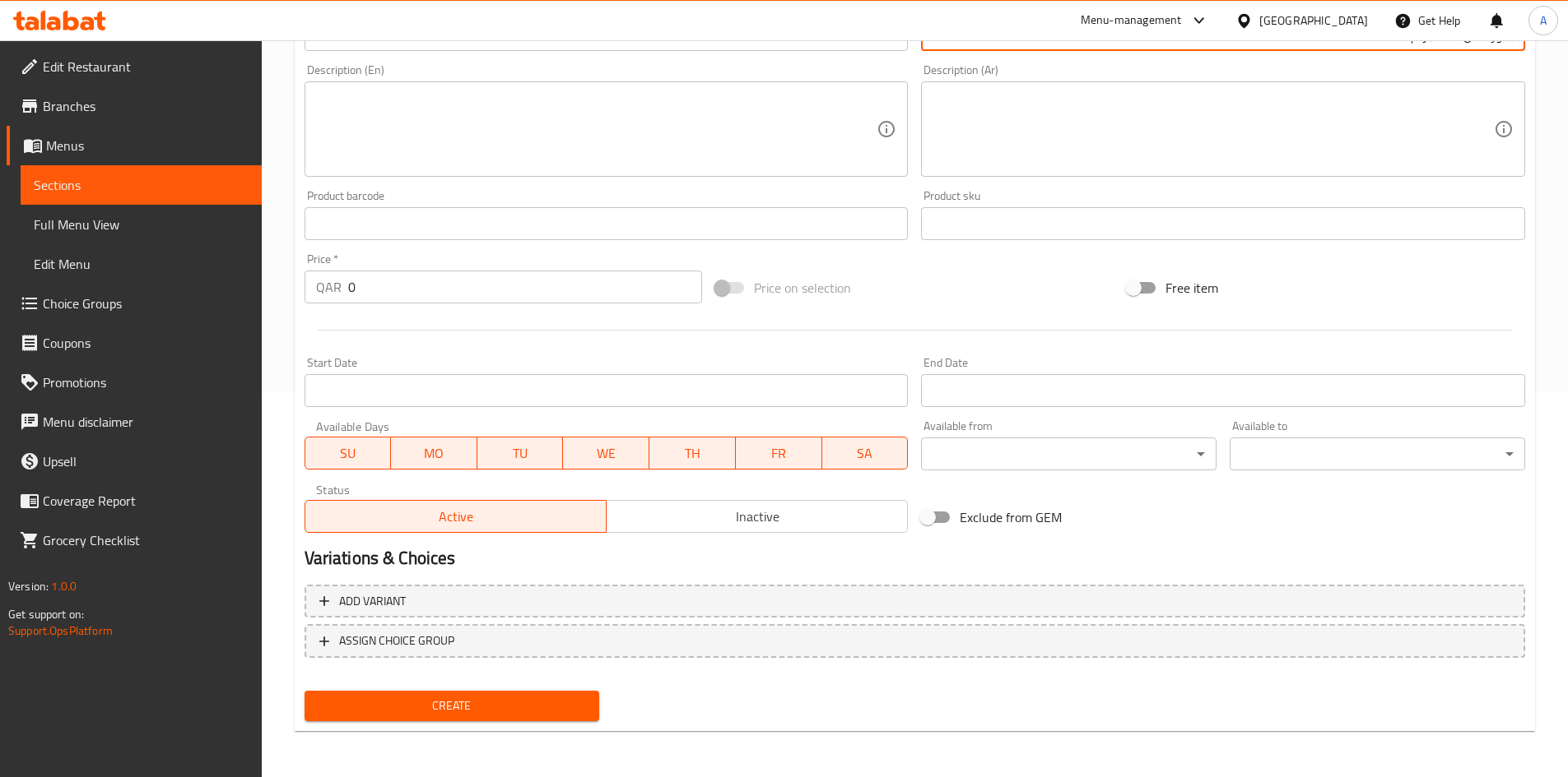
type input "بذور كتان 100 جرام"
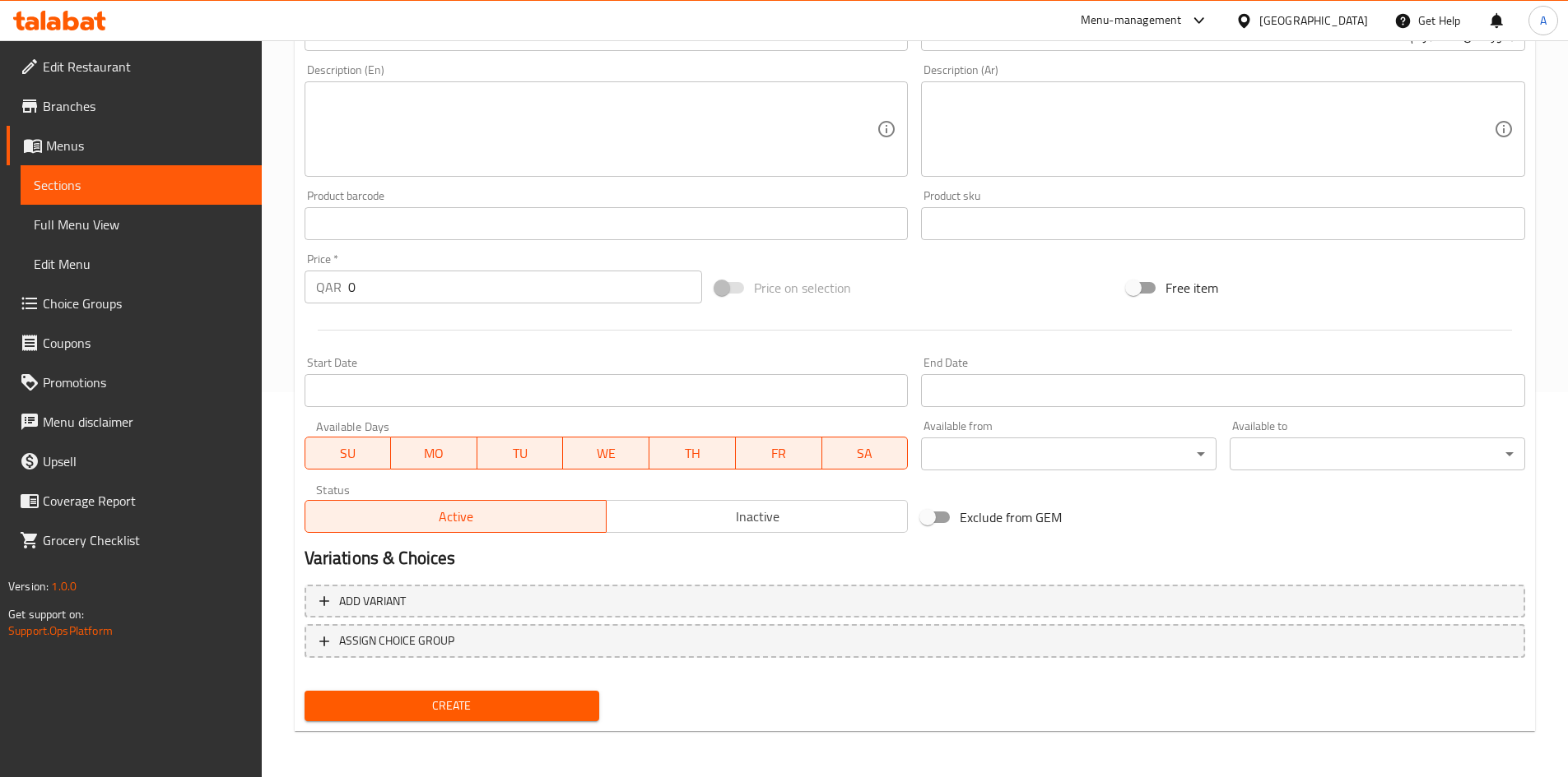
drag, startPoint x: 441, startPoint y: 265, endPoint x: 429, endPoint y: 284, distance: 22.5
click at [431, 282] on div "Price   * QAR 0 Price *" at bounding box center [503, 278] width 399 height 50
click at [421, 286] on input "0" at bounding box center [525, 287] width 354 height 33
drag, startPoint x: 277, startPoint y: 297, endPoint x: 214, endPoint y: 313, distance: 65.0
click at [216, 306] on div "Edit Restaurant Branches Menus Sections Full Menu View Edit Menu Choice Groups …" at bounding box center [784, 216] width 1568 height 1122
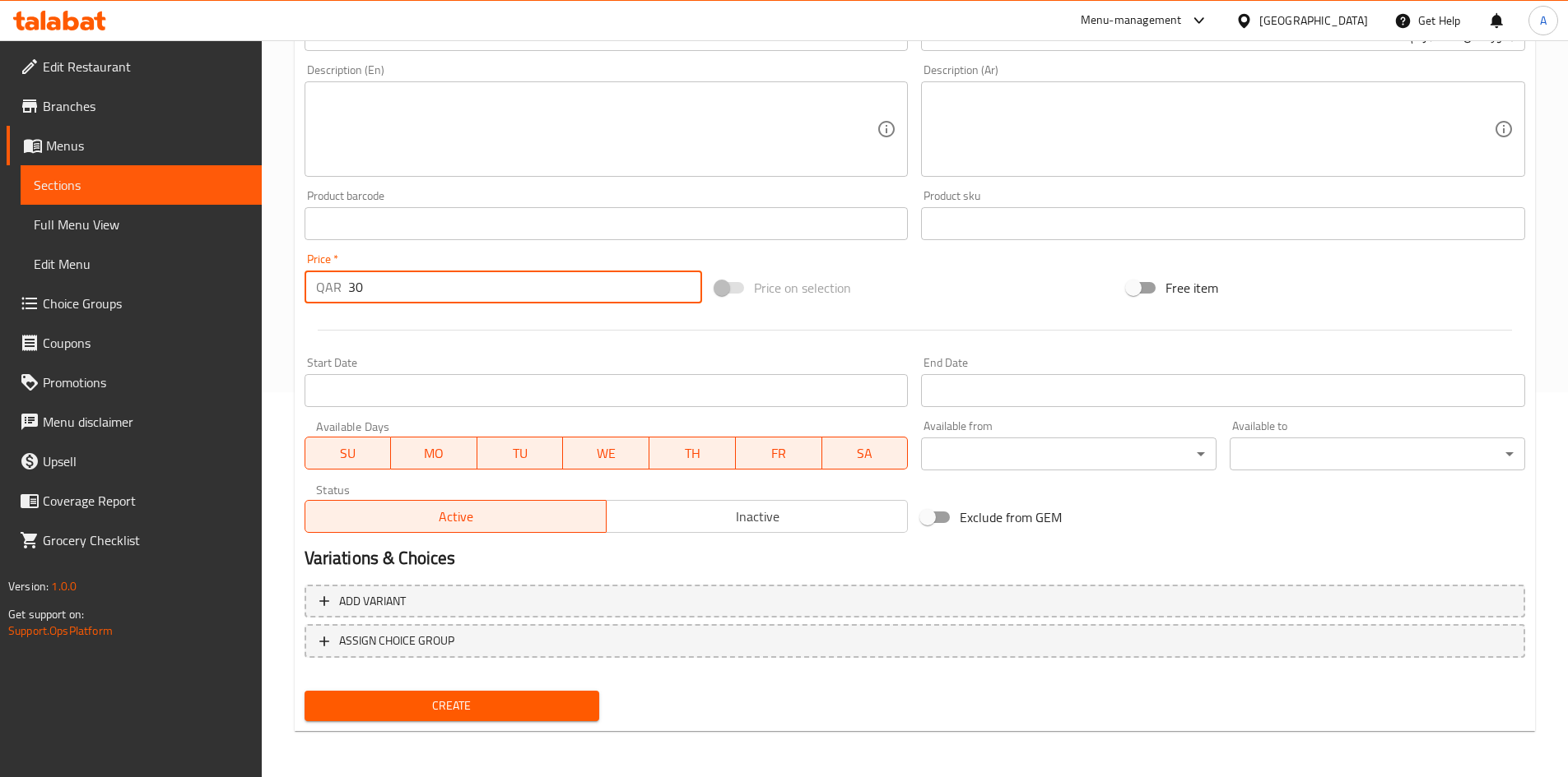
type input "30"
click at [734, 335] on div at bounding box center [914, 329] width 1234 height 41
click at [496, 713] on span "Create" at bounding box center [452, 706] width 269 height 21
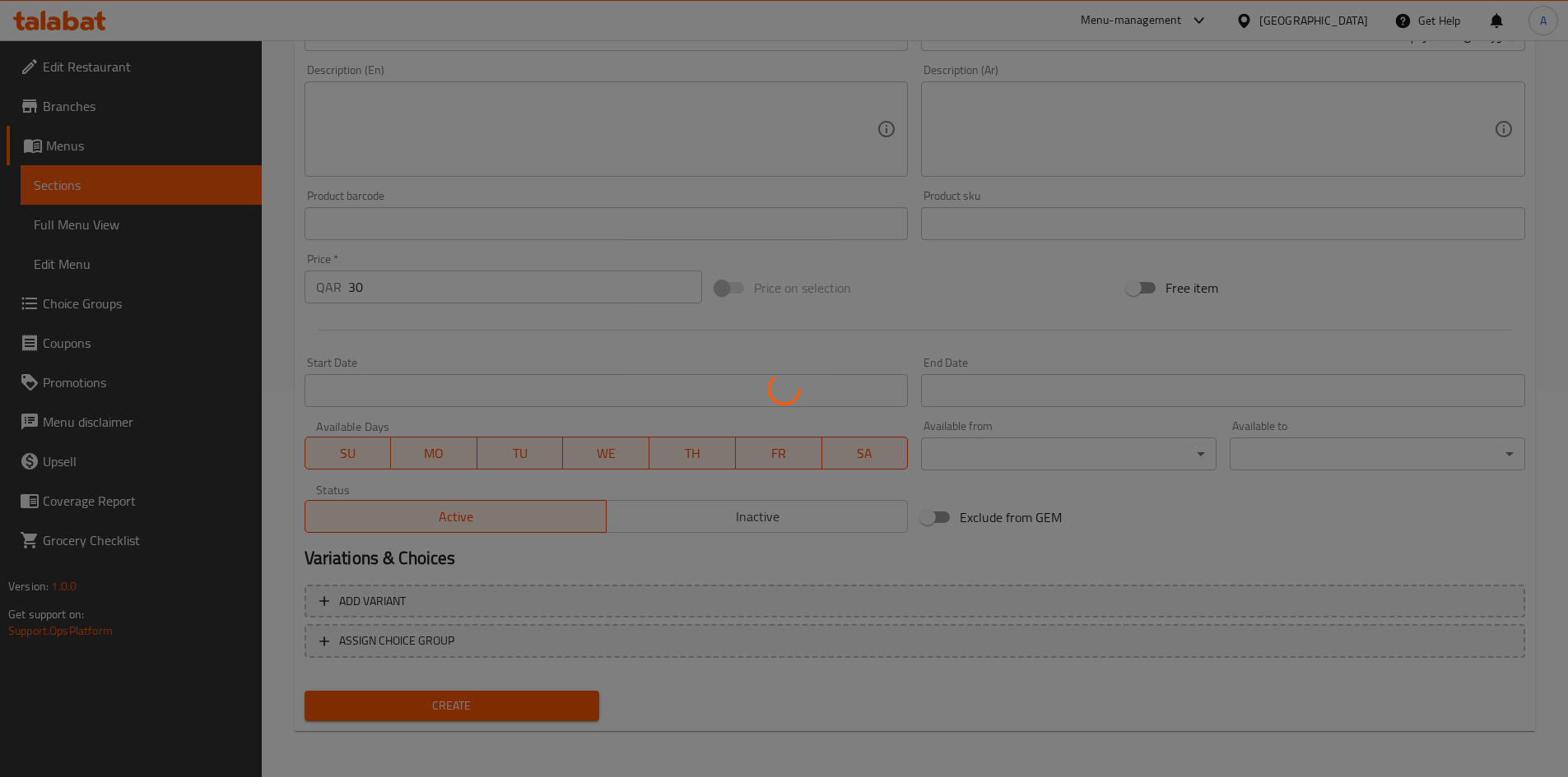
type input "0"
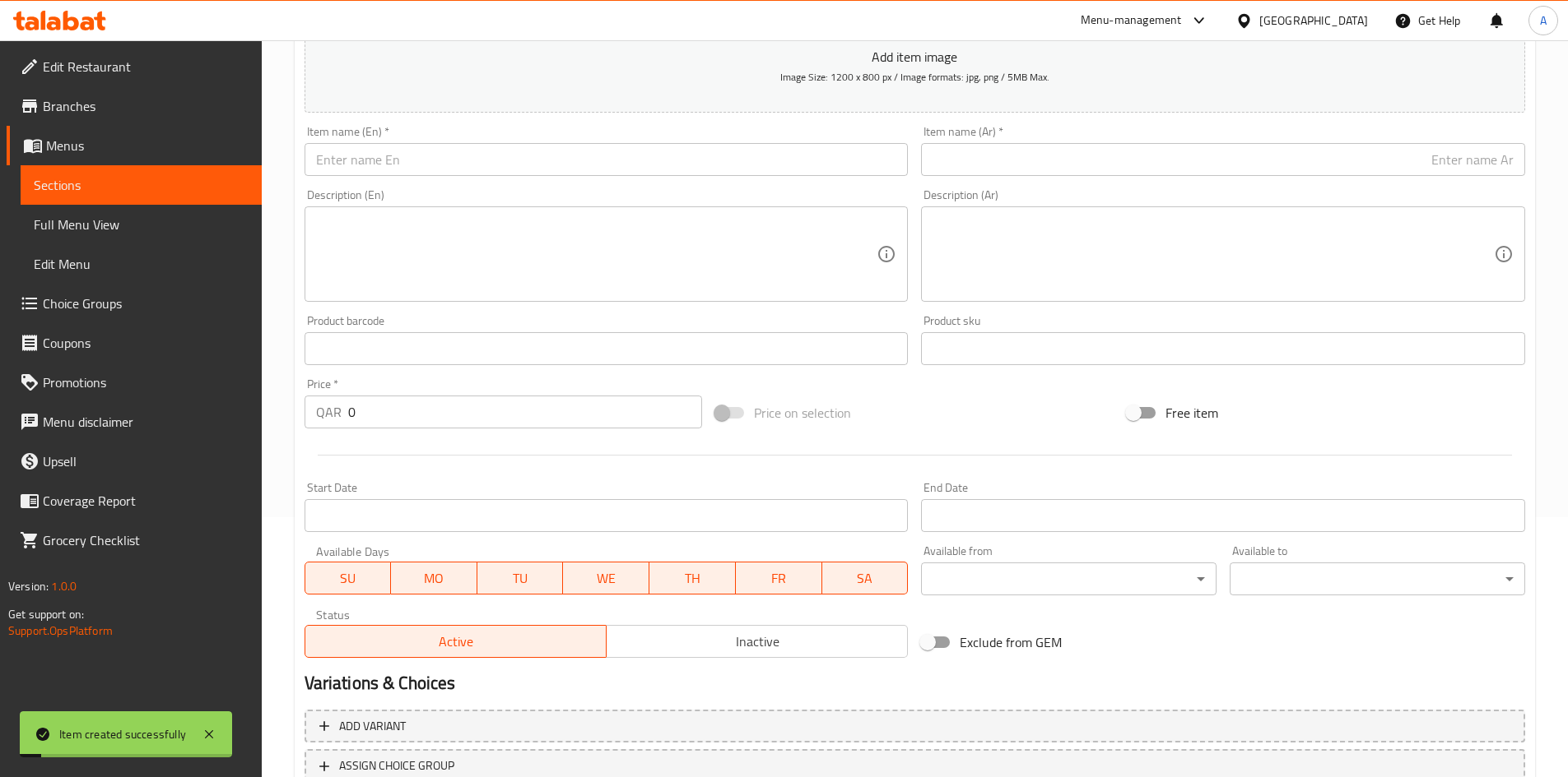
scroll to position [138, 0]
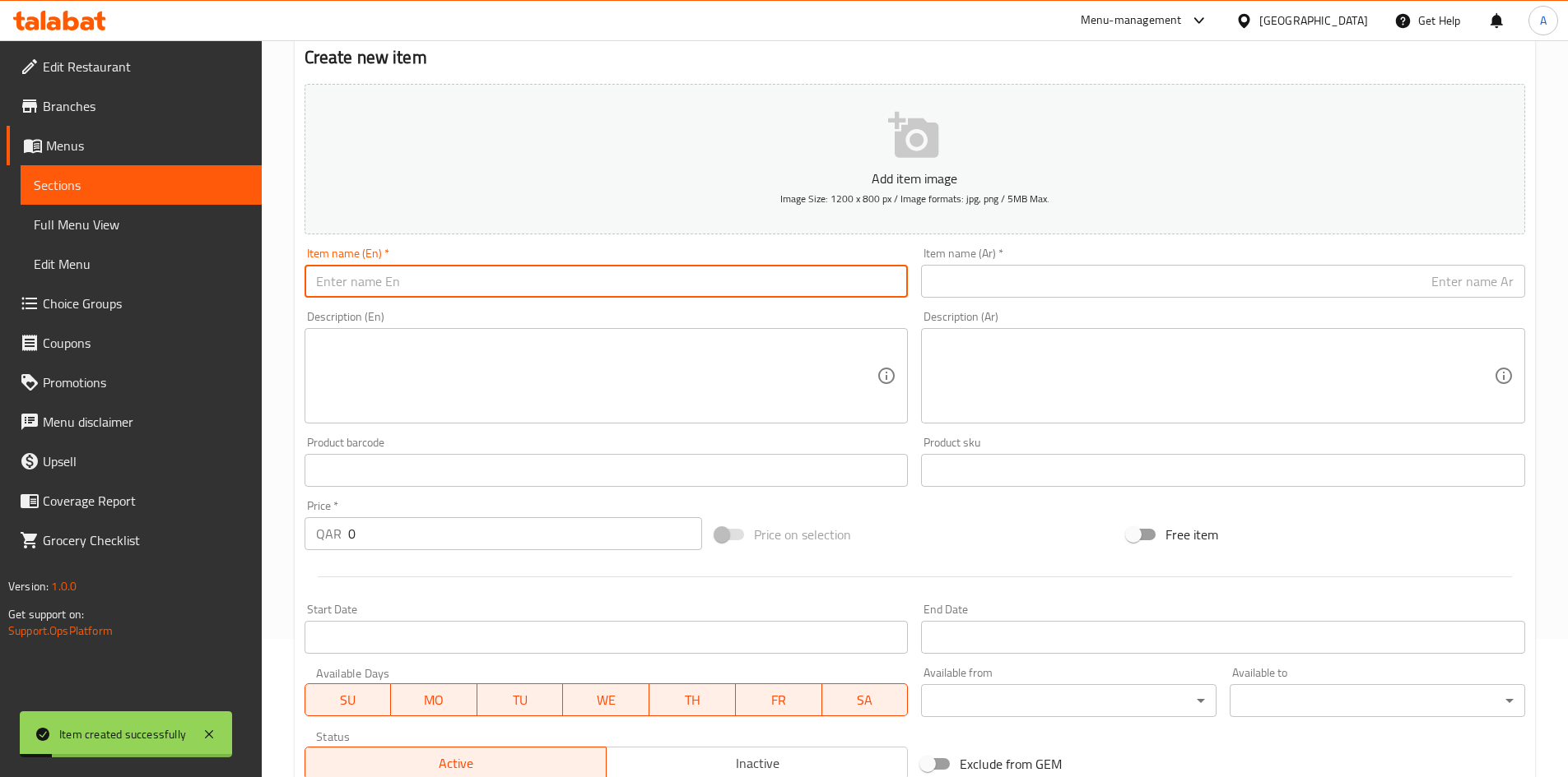
click at [663, 266] on input "text" at bounding box center [605, 281] width 604 height 33
paste input "Dried Sunflower Leaves 100 grams"
drag, startPoint x: 475, startPoint y: 285, endPoint x: 483, endPoint y: 291, distance: 10.0
click at [483, 291] on input "Dried Sunflower Leaves 100 grams" at bounding box center [605, 281] width 604 height 33
type input "Dried Sunflower Leaves 100 Grams"
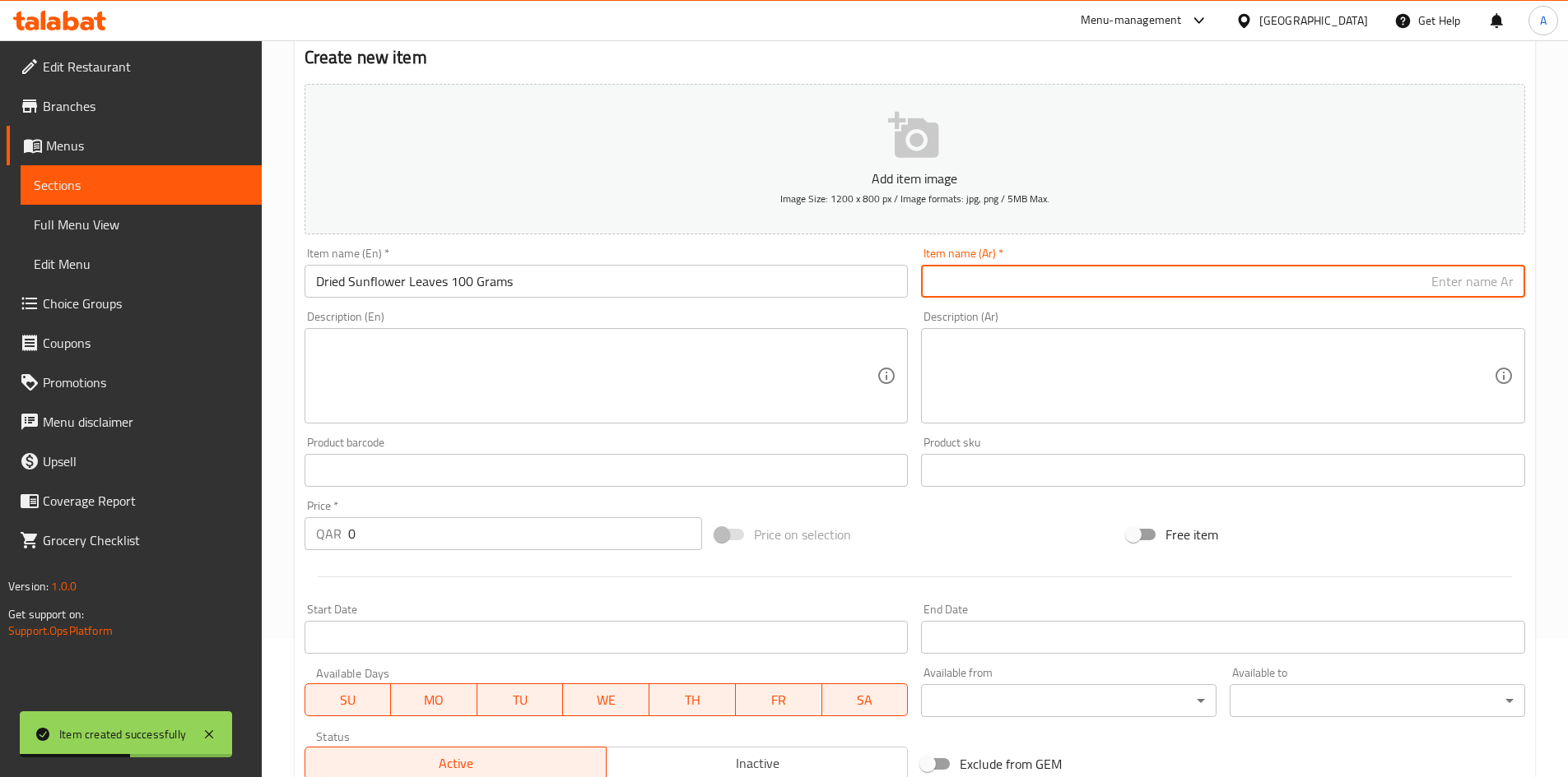
click at [1318, 286] on input "text" at bounding box center [1222, 281] width 604 height 33
paste input "ورق عباد الشمس المجفف 100 جرام"
click at [1369, 289] on input "ورق عباد الشمس المجفف 100 جرام" at bounding box center [1222, 281] width 604 height 33
click at [1345, 294] on input "ورق عباد الشمس المجفف 100 جرام" at bounding box center [1222, 281] width 604 height 33
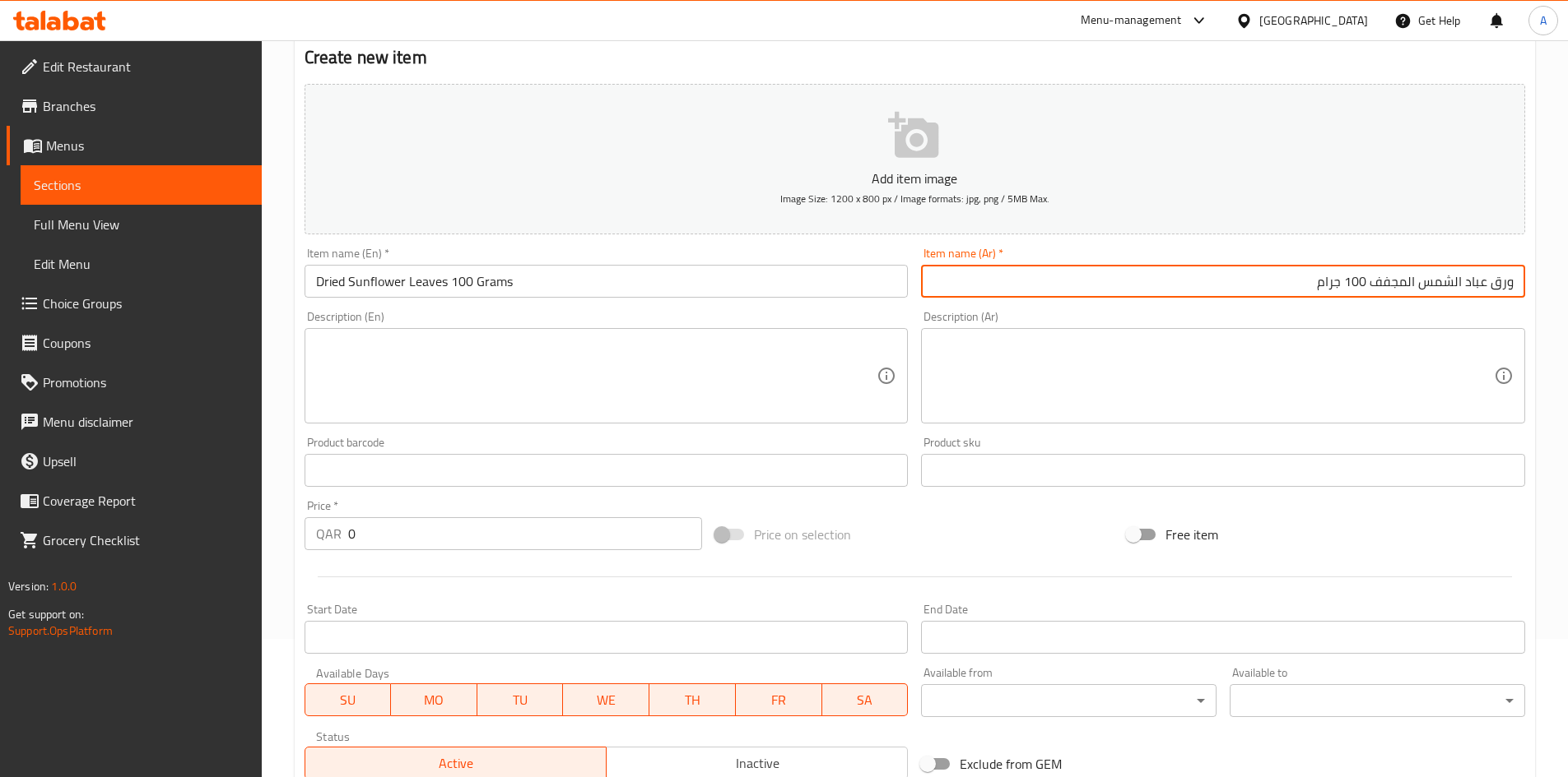
drag, startPoint x: 1349, startPoint y: 287, endPoint x: 1355, endPoint y: 296, distance: 10.8
click at [1355, 296] on input "ورق عباد الشمس المجفف 100 جرام" at bounding box center [1222, 281] width 604 height 33
click at [1354, 296] on input "ورق عباد الشمس المجفف 100 جرام" at bounding box center [1222, 281] width 604 height 33
type input "ورق عباد الشمس المجفف 100 جرام"
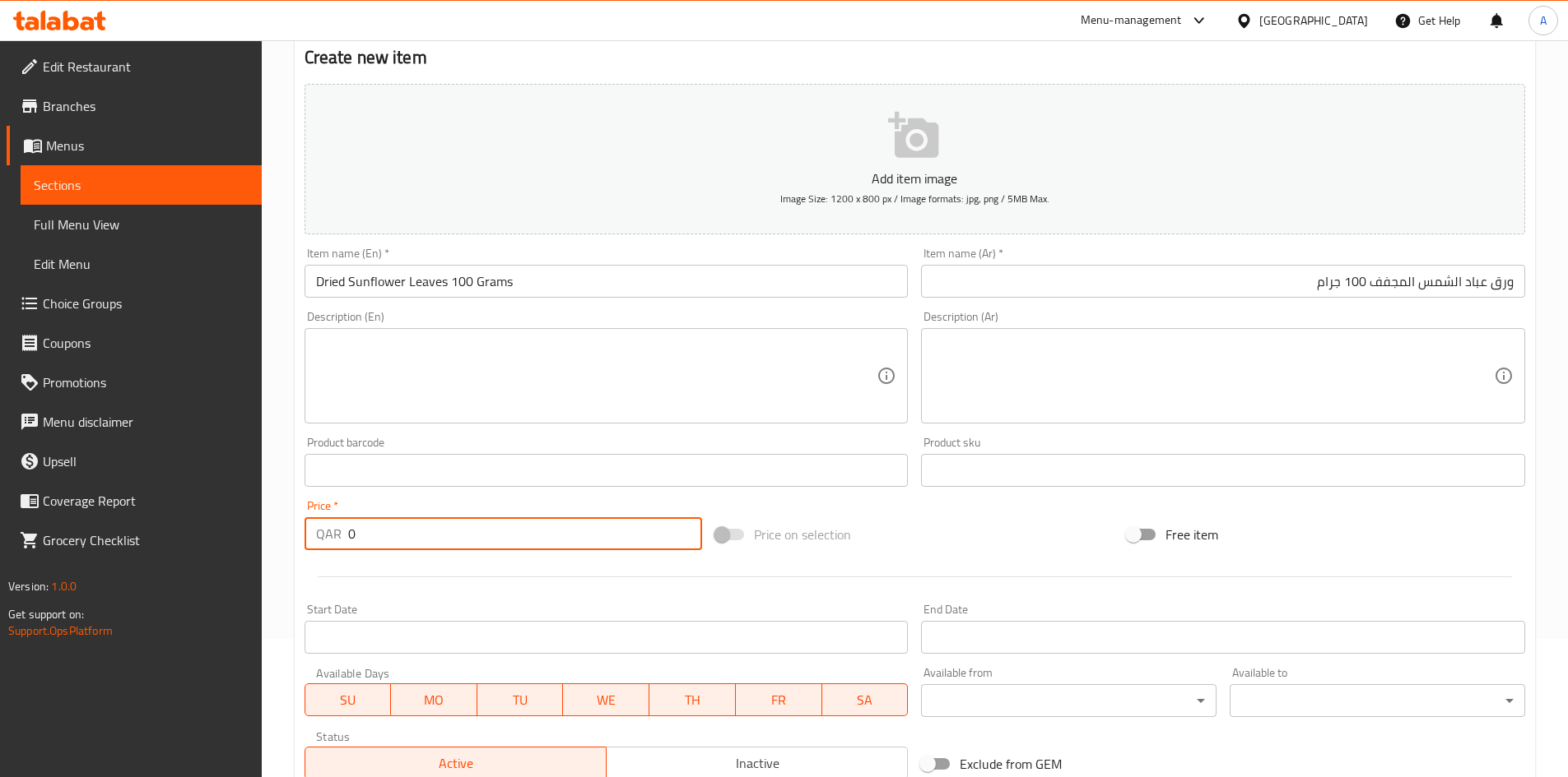
drag, startPoint x: 446, startPoint y: 521, endPoint x: 9, endPoint y: 563, distance: 439.0
click at [23, 545] on div "Edit Restaurant Branches Menus Sections Full Menu View Edit Menu Choice Groups …" at bounding box center [784, 463] width 1568 height 1122
type input "30"
drag, startPoint x: 929, startPoint y: 498, endPoint x: 909, endPoint y: 498, distance: 20.0
click at [930, 498] on div "Add item image Image Size: 1200 x 800 px / Image formats: jpg, png / 5MB Max. I…" at bounding box center [914, 431] width 1234 height 709
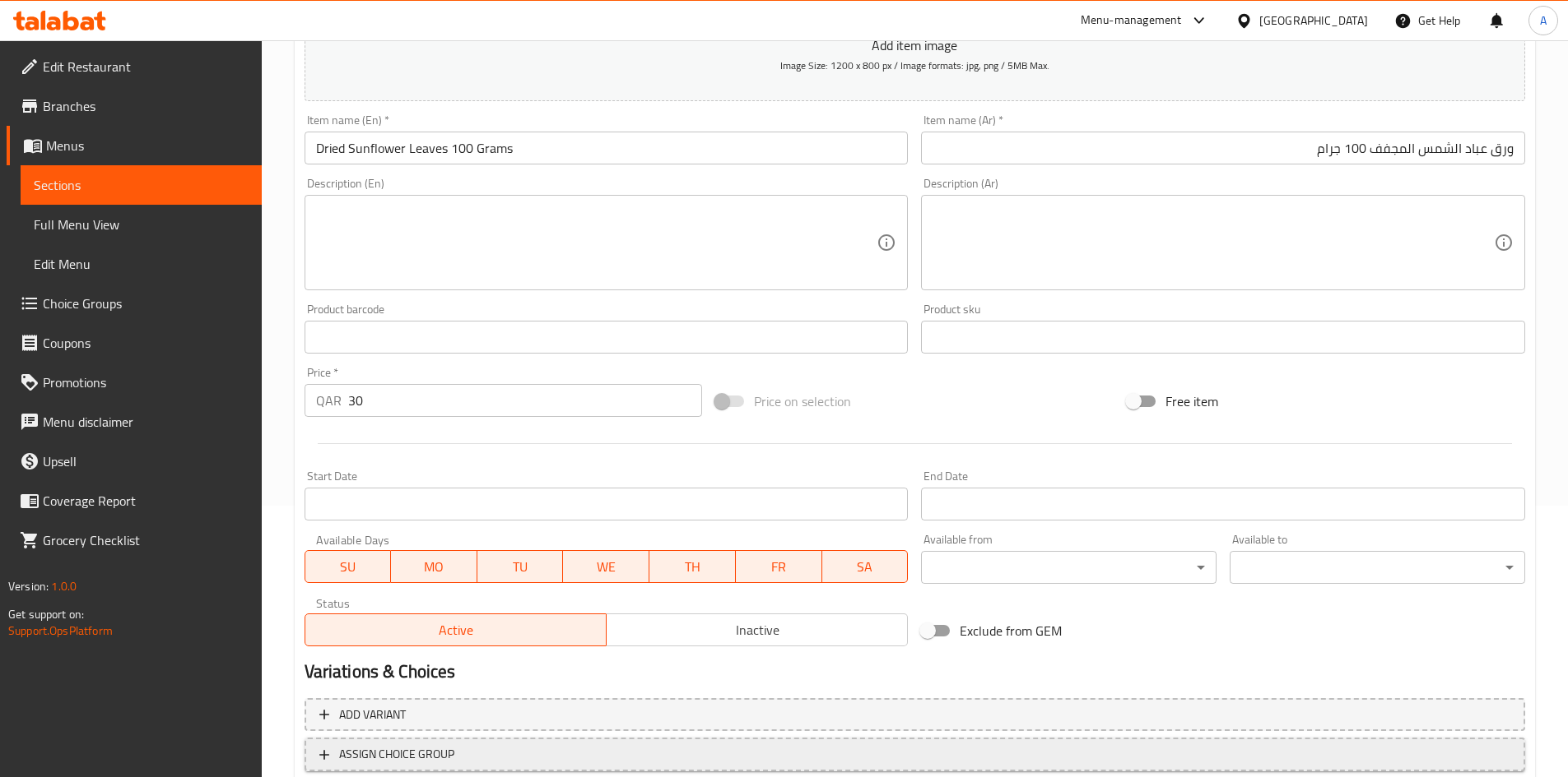
scroll to position [385, 0]
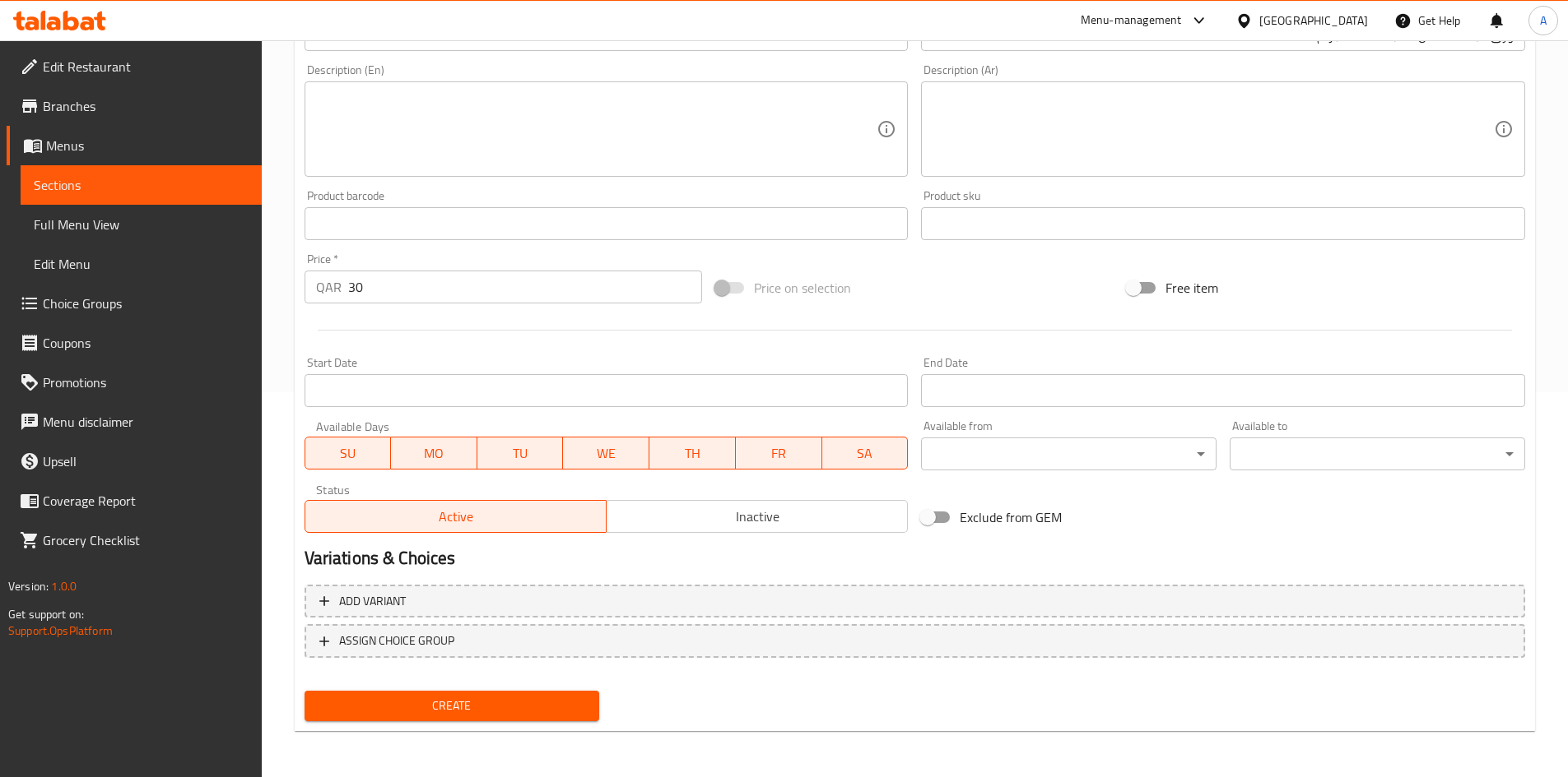
click at [429, 701] on span "Create" at bounding box center [452, 706] width 269 height 21
type input "0"
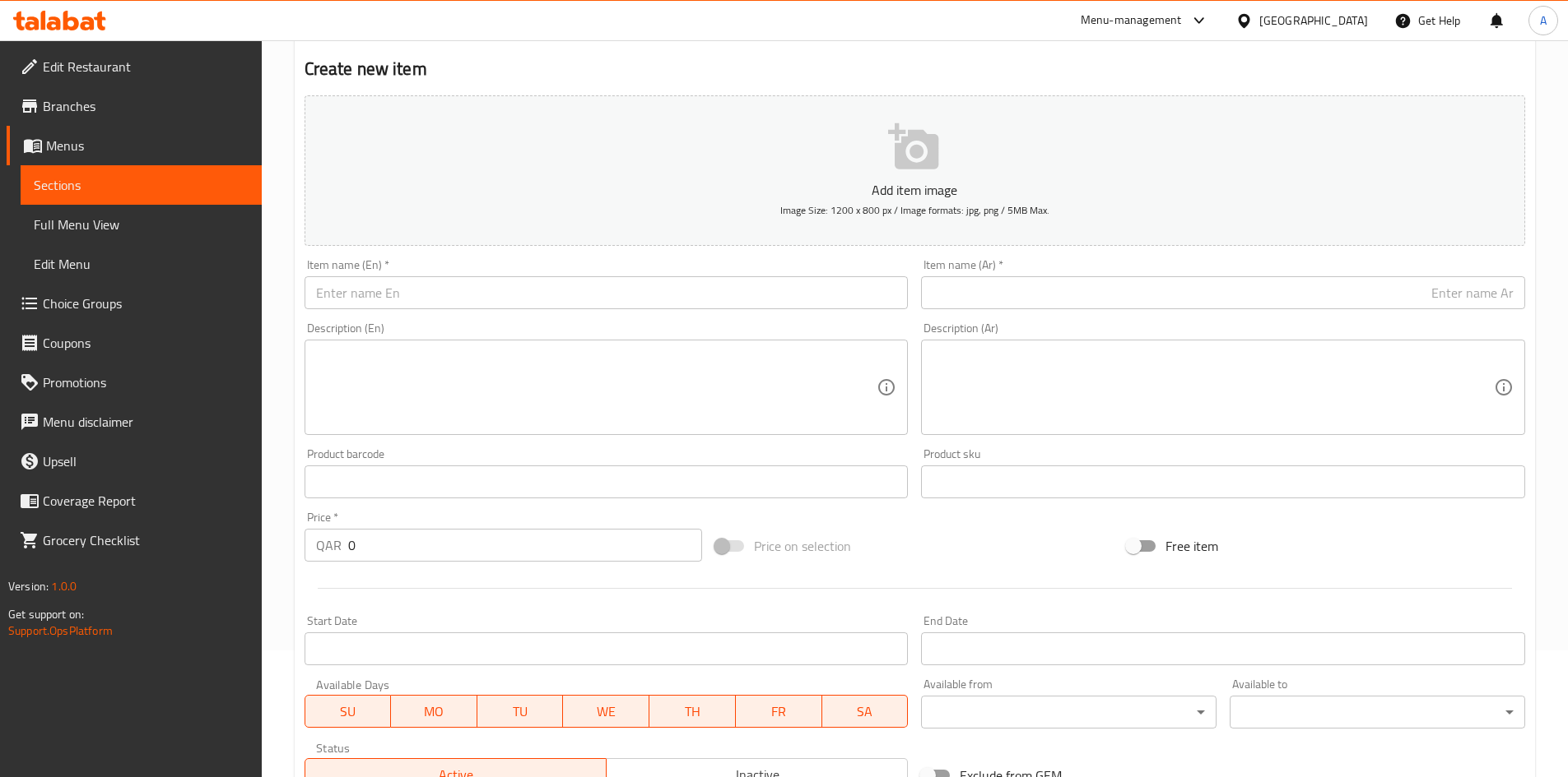
scroll to position [0, 0]
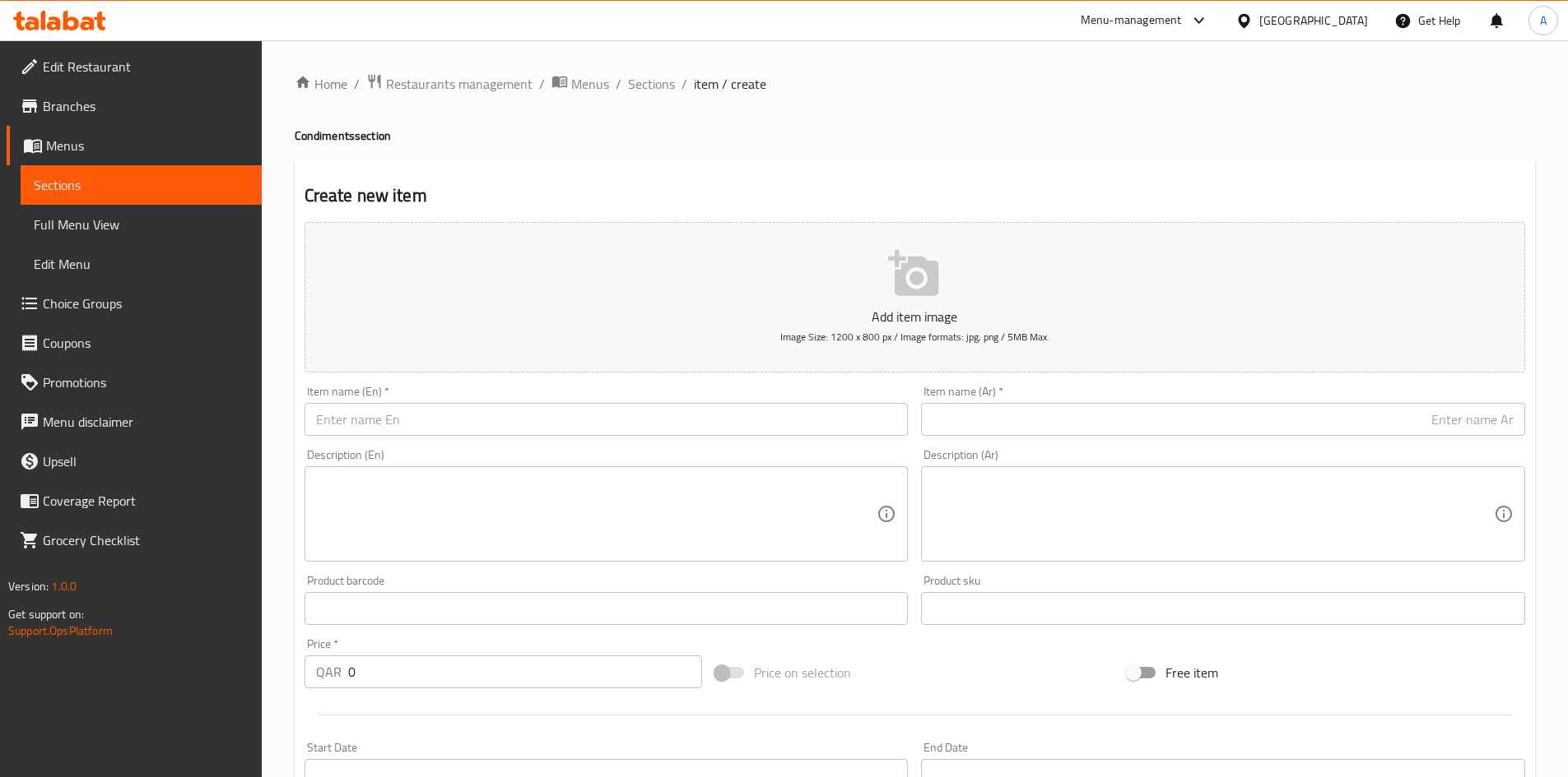
click at [717, 420] on input "text" at bounding box center [605, 419] width 604 height 33
paste input "Saad Plant 100 grams"
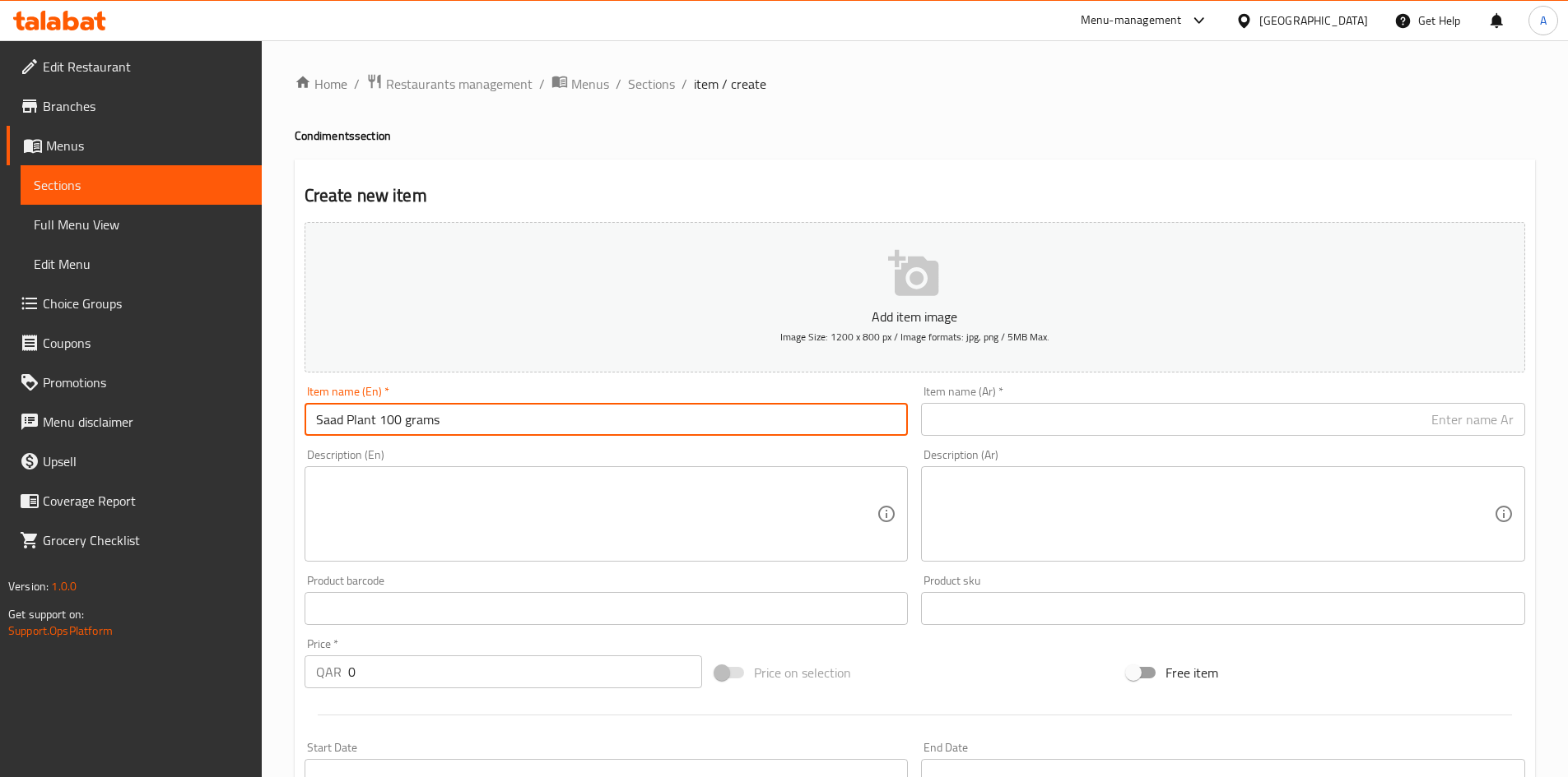
click at [404, 433] on input "Saad Plant 100 grams" at bounding box center [605, 419] width 604 height 33
type input "Saad Plant 100 Grams"
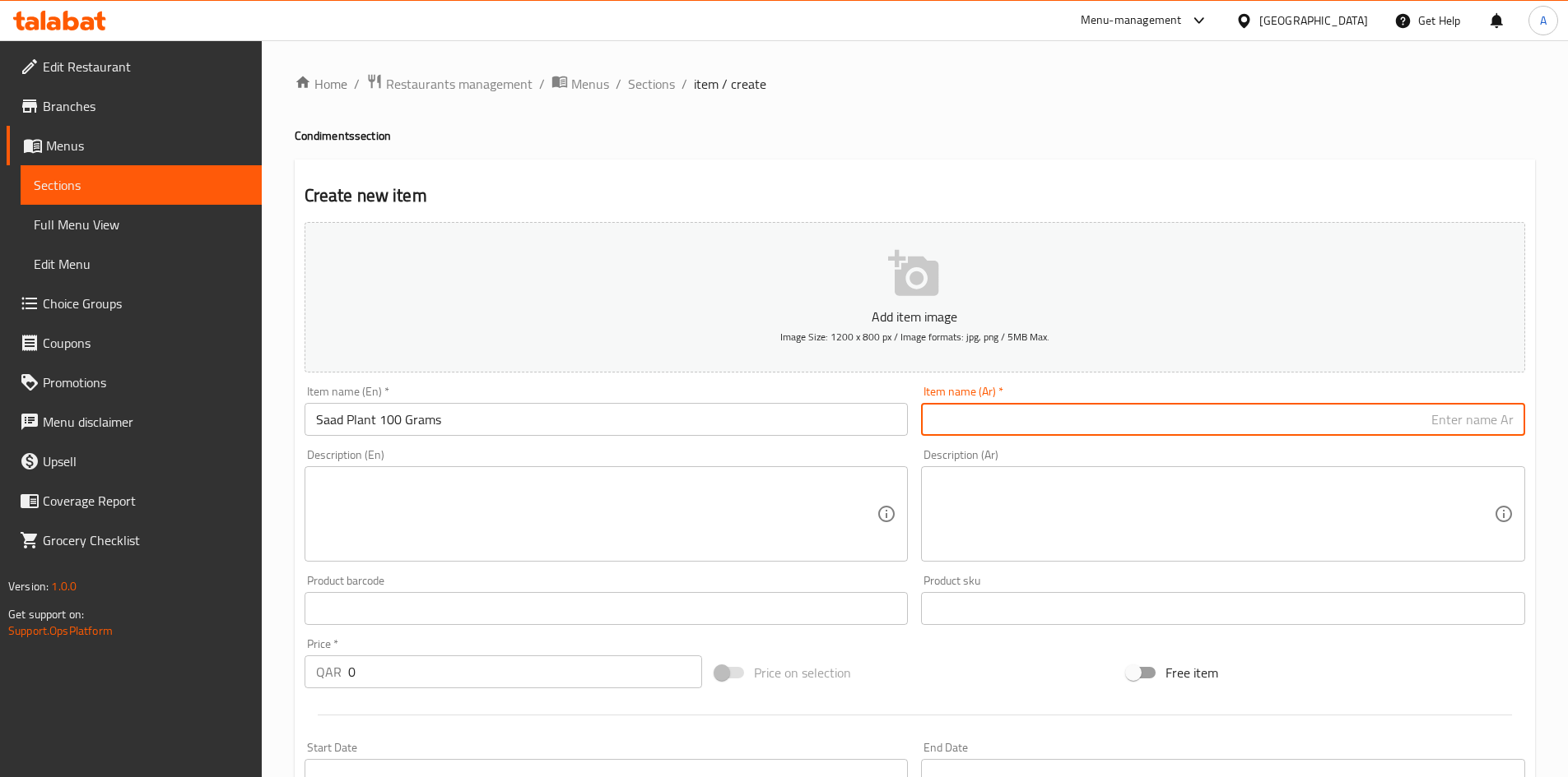
click at [1026, 425] on input "text" at bounding box center [1222, 419] width 604 height 33
paste input "نبات السعد 100 جرام"
click at [1453, 425] on input "نبات السعد 100 جرام" at bounding box center [1222, 419] width 604 height 33
type input "نبات السعد 100 جرام"
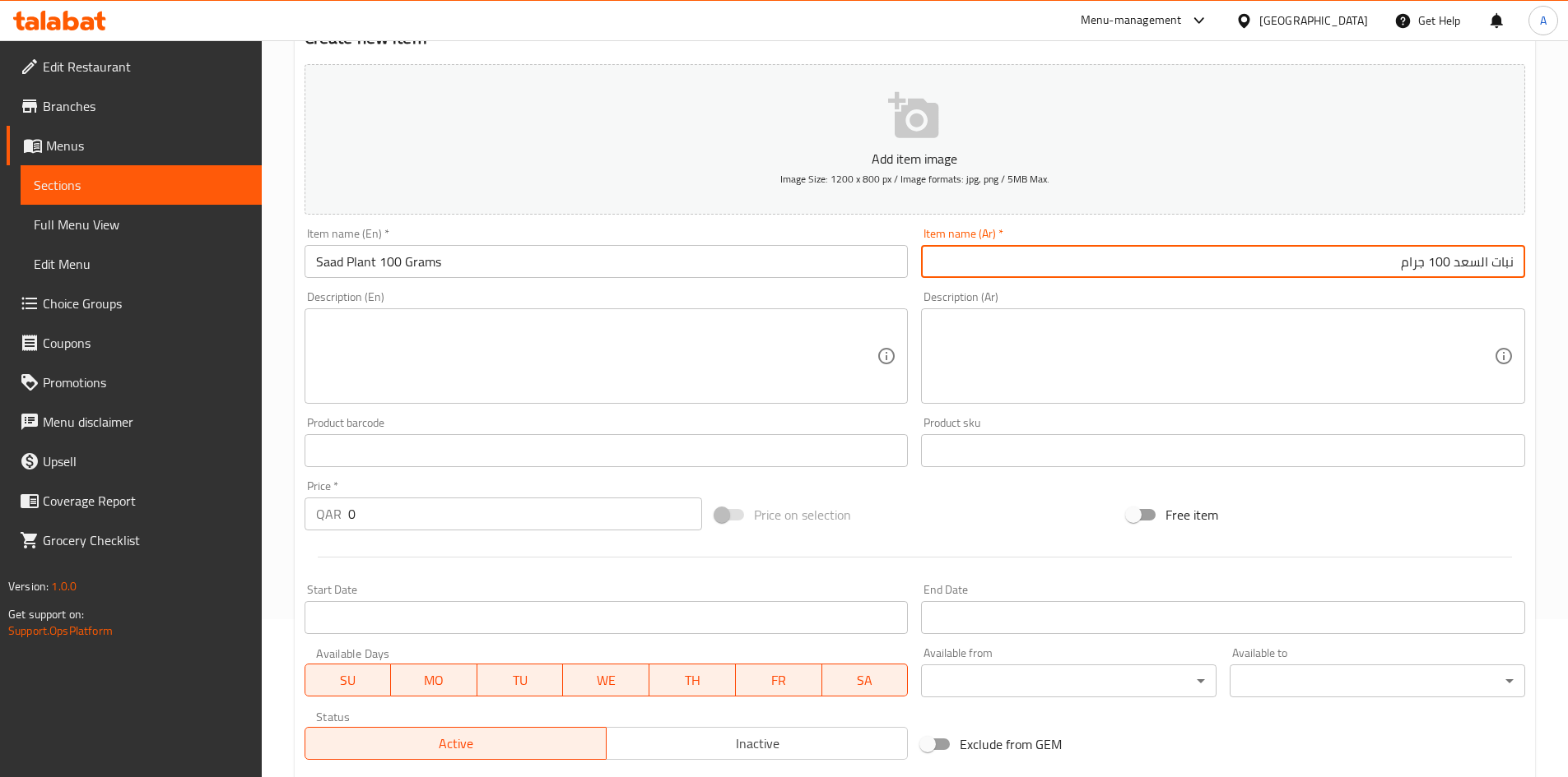
scroll to position [164, 0]
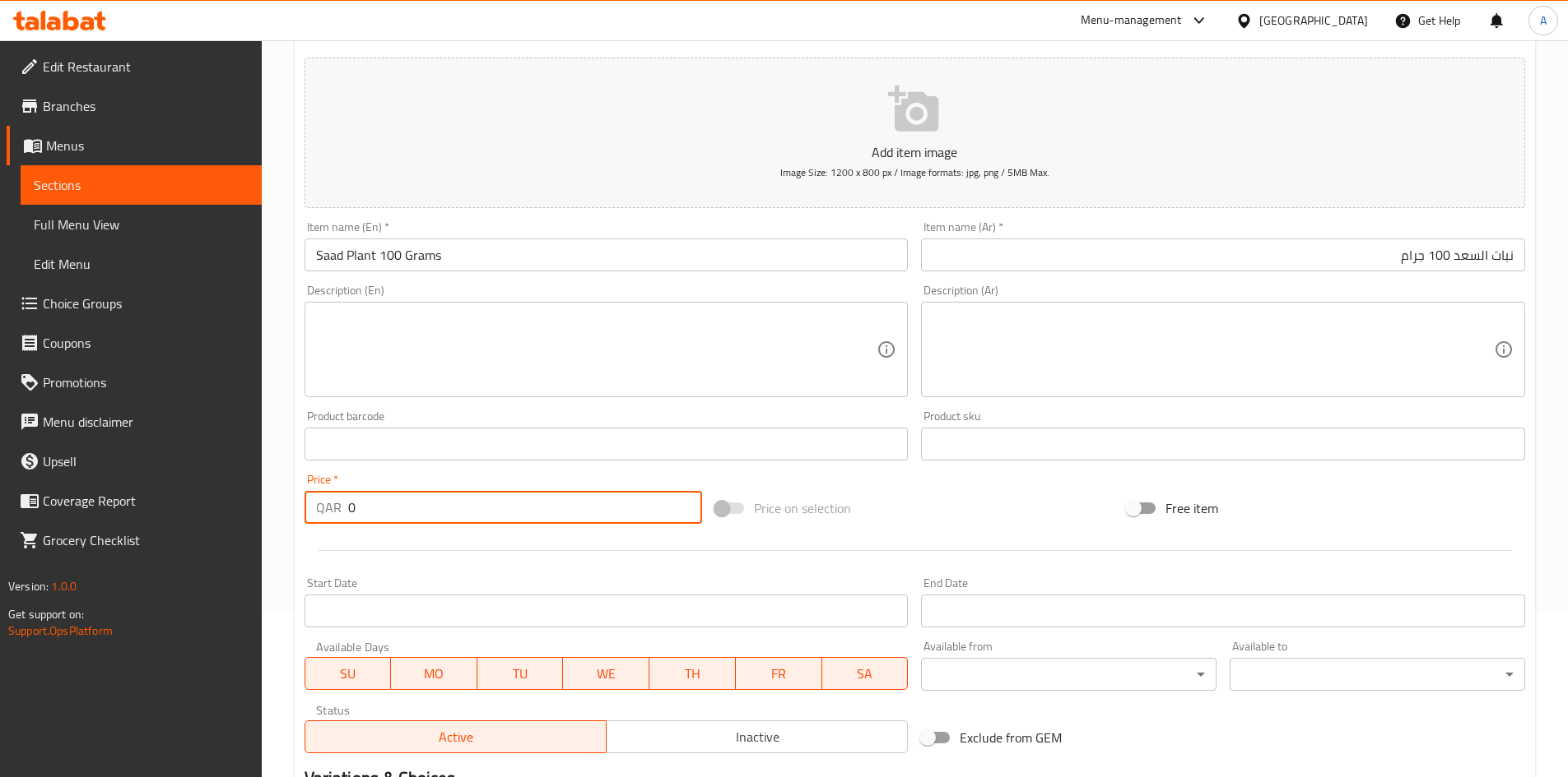
drag, startPoint x: 398, startPoint y: 521, endPoint x: 164, endPoint y: 534, distance: 234.4
click at [164, 534] on div "Edit Restaurant Branches Menus Sections Full Menu View Edit Menu Choice Groups …" at bounding box center [784, 436] width 1568 height 1122
type input "30"
click at [964, 494] on div "Price on selection" at bounding box center [914, 508] width 412 height 44
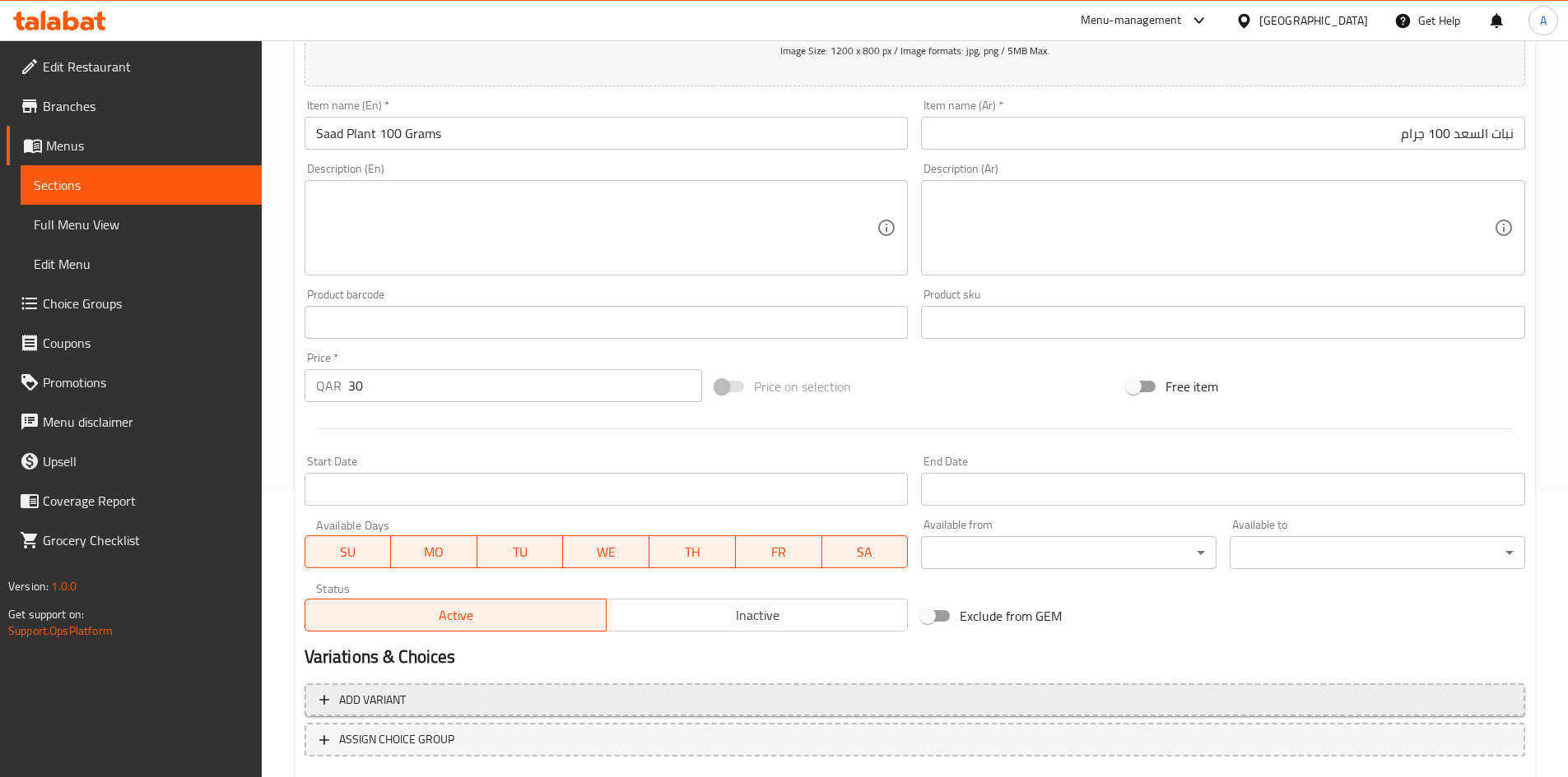
scroll to position [385, 0]
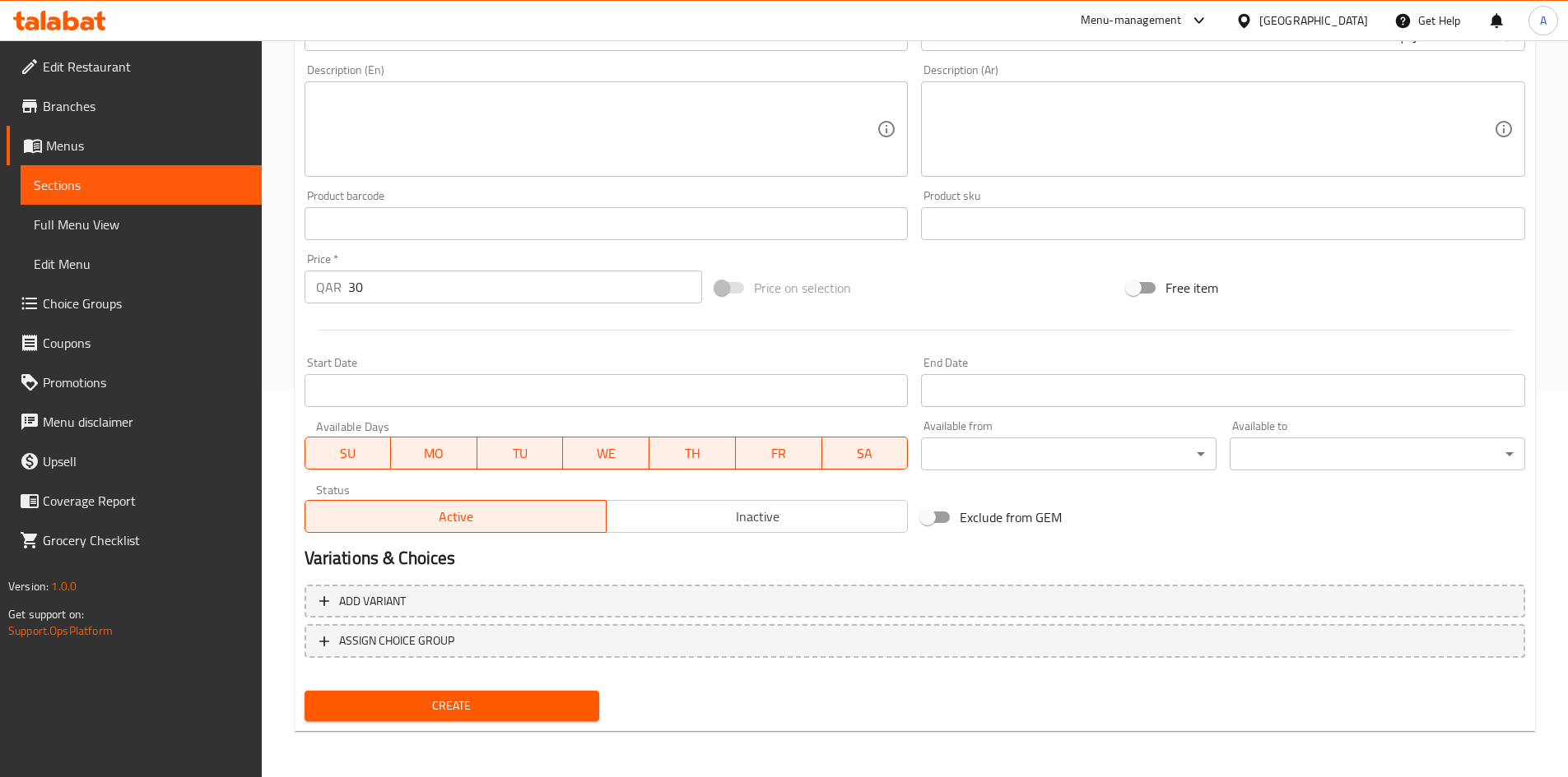
drag, startPoint x: 521, startPoint y: 704, endPoint x: 719, endPoint y: 402, distance: 361.1
click at [520, 705] on span "Create" at bounding box center [452, 706] width 269 height 21
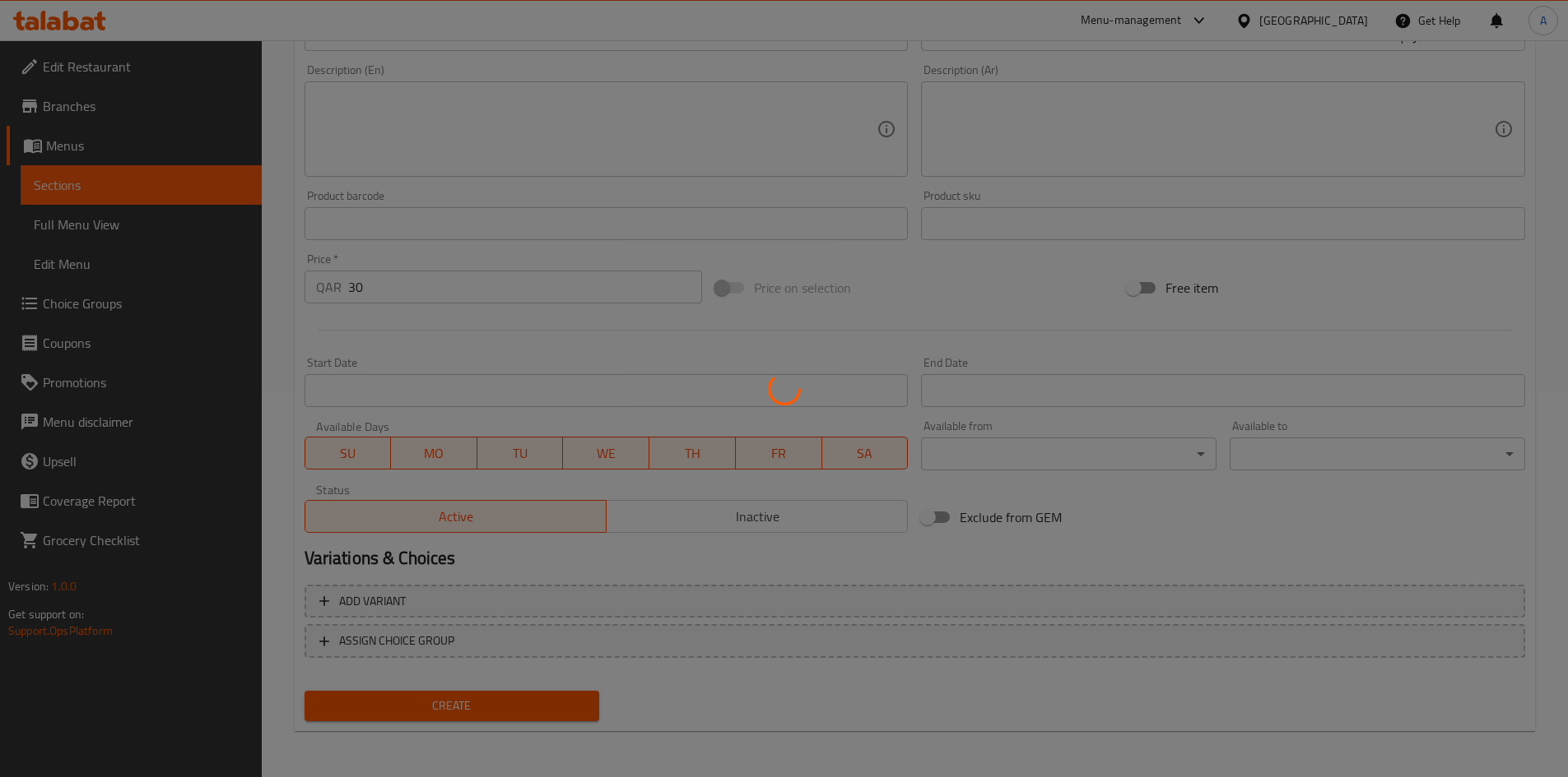
type input "0"
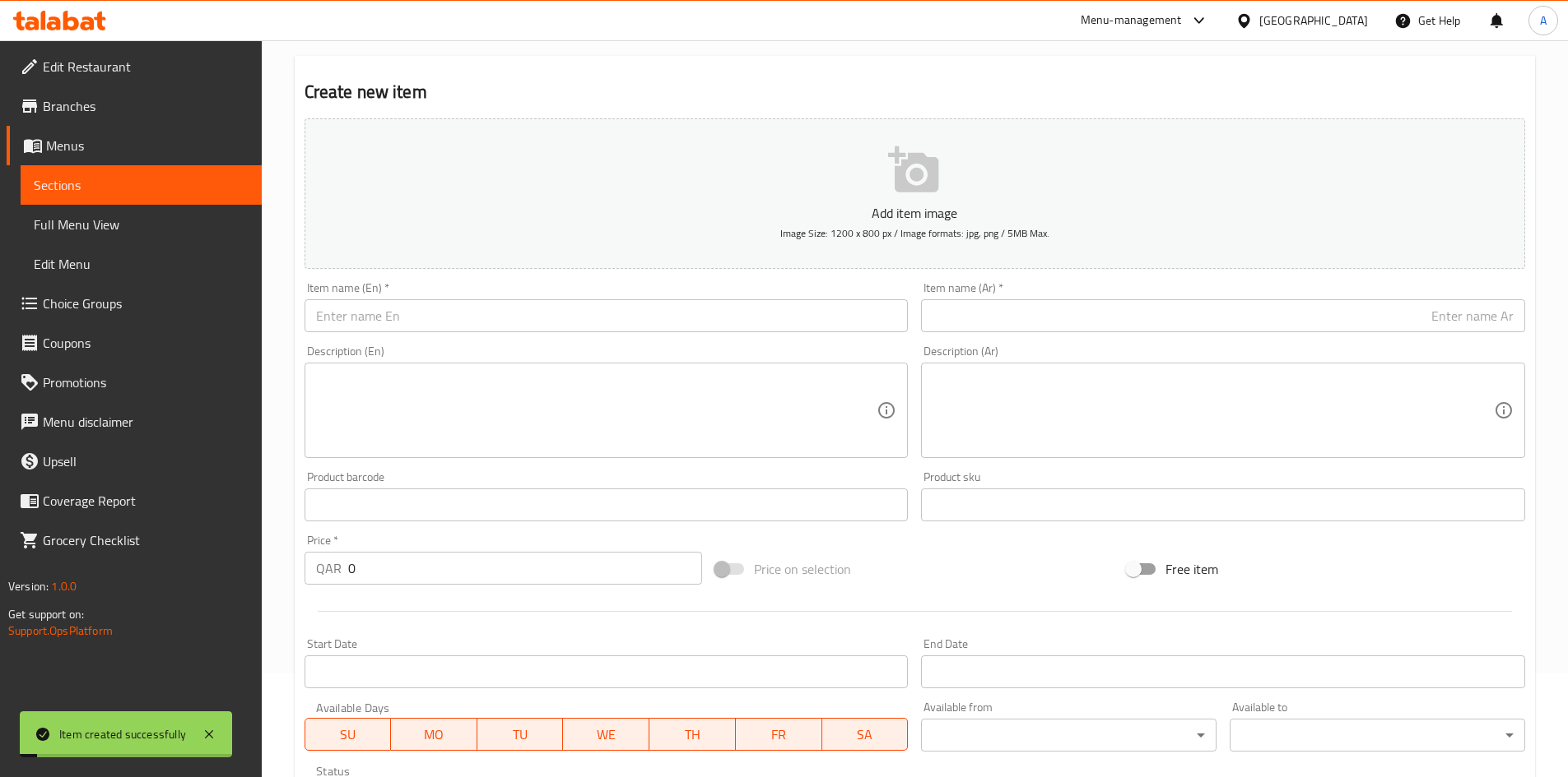
scroll to position [0, 0]
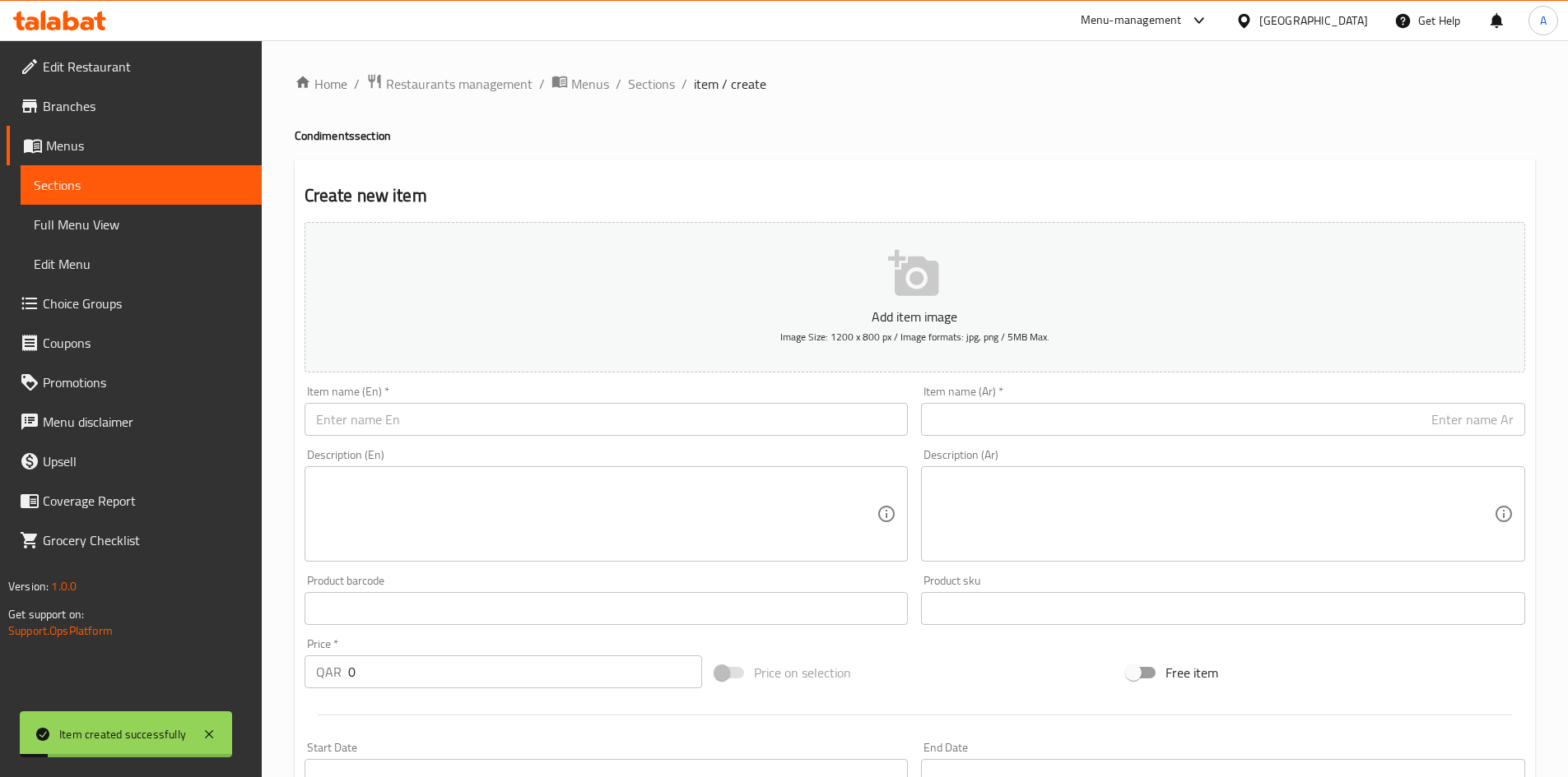
drag, startPoint x: 482, startPoint y: 418, endPoint x: 463, endPoint y: 424, distance: 19.9
click at [482, 418] on input "text" at bounding box center [605, 419] width 604 height 33
paste input "Mining seeds 100 grams"
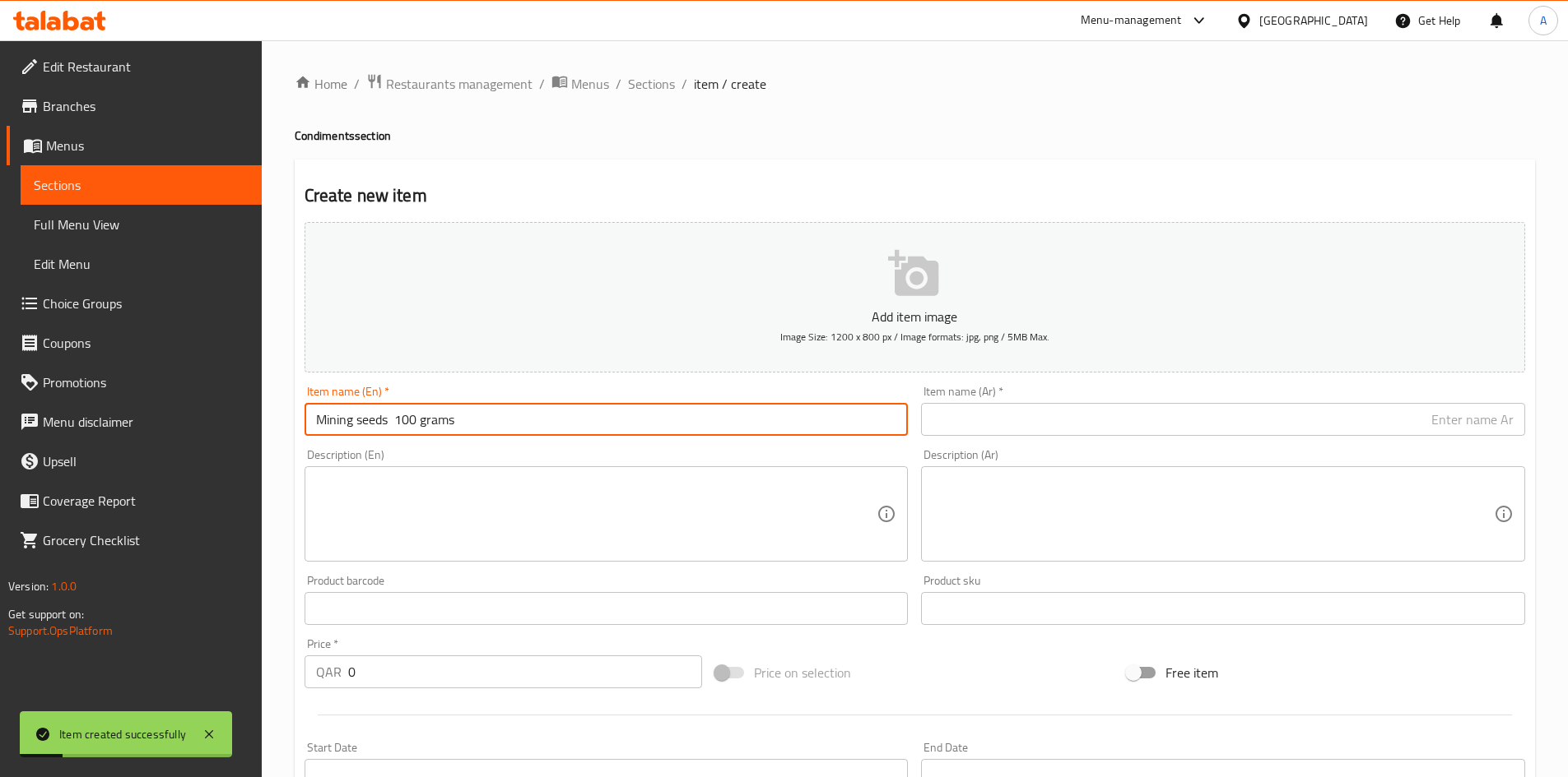
click at [395, 425] on input "Mining seeds 100 grams" at bounding box center [605, 419] width 604 height 33
drag, startPoint x: 416, startPoint y: 430, endPoint x: 427, endPoint y: 430, distance: 11.0
click at [427, 430] on input "Mining seeds 100 grams" at bounding box center [605, 419] width 604 height 33
drag, startPoint x: 355, startPoint y: 417, endPoint x: 365, endPoint y: 419, distance: 10.2
click at [365, 419] on input "Mining seeds 100 Grams" at bounding box center [605, 419] width 604 height 33
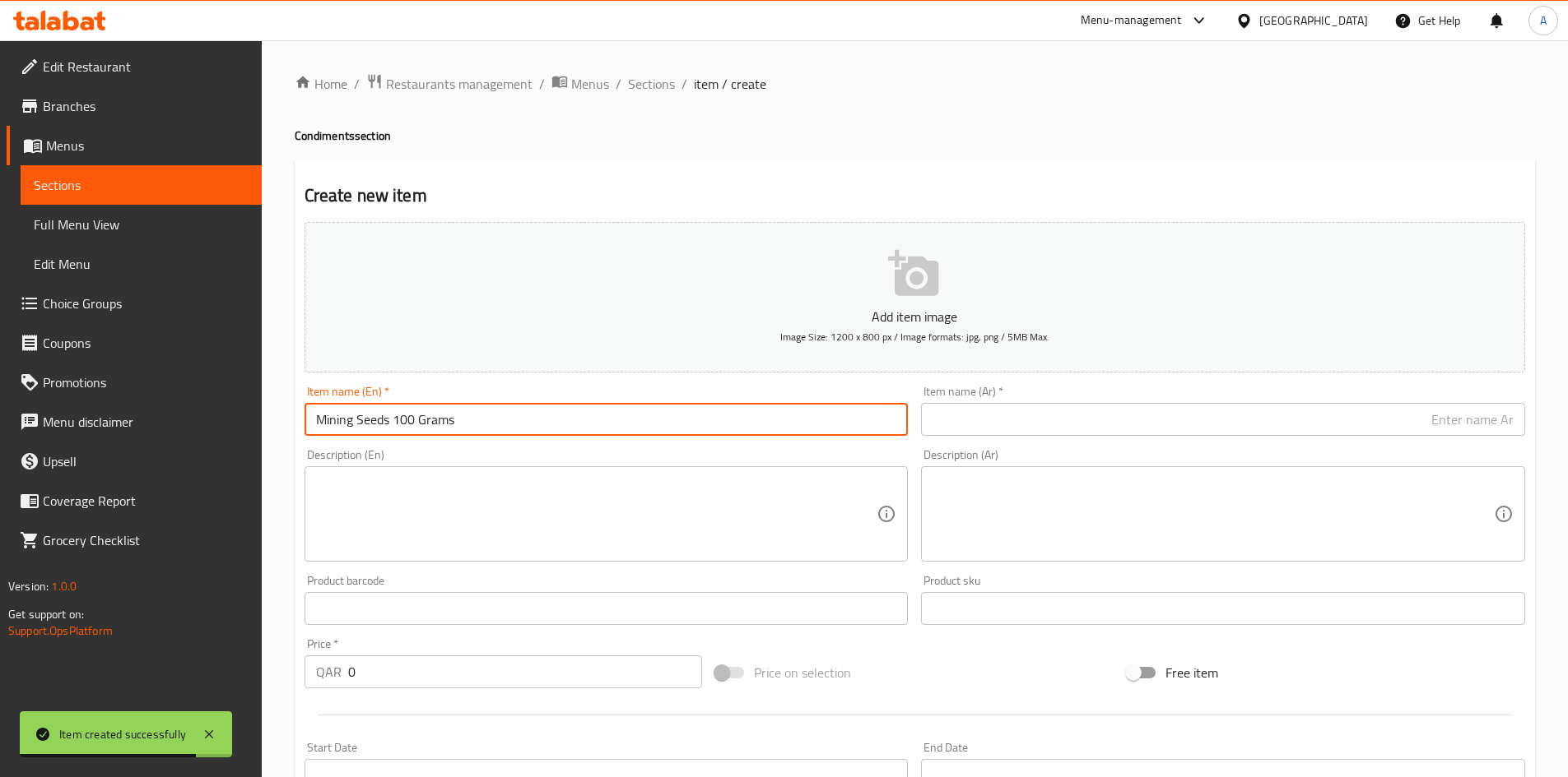
type input "Mining Seeds 100 Grams"
click at [1142, 431] on div "Item name (Ar)   * Item name (Ar) *" at bounding box center [1222, 411] width 617 height 63
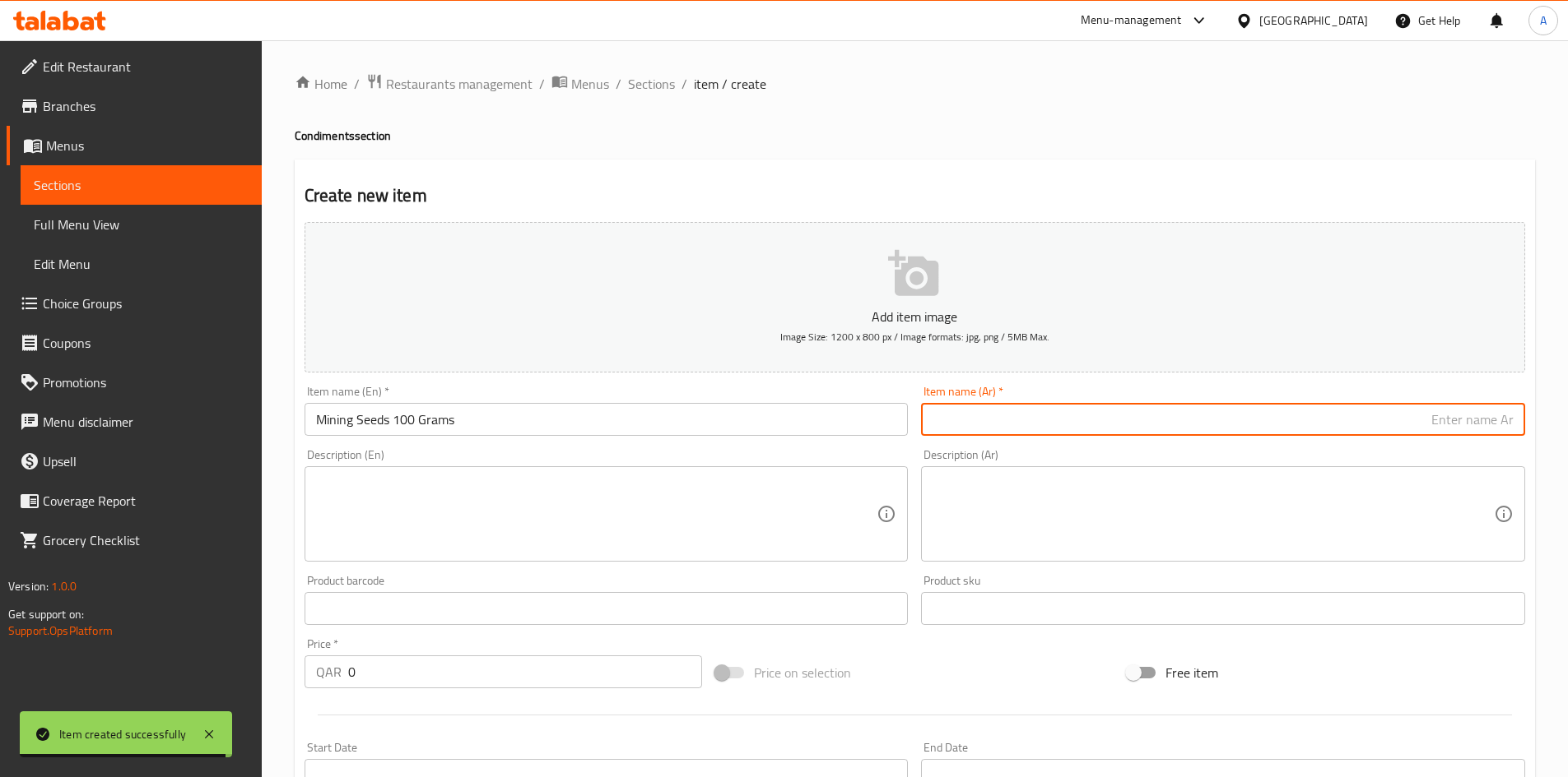
click at [1143, 431] on input "text" at bounding box center [1222, 419] width 604 height 33
click at [1162, 425] on input "text" at bounding box center [1222, 419] width 604 height 33
click at [1162, 426] on input "text" at bounding box center [1222, 419] width 604 height 33
click at [1162, 421] on input "text" at bounding box center [1222, 419] width 604 height 33
paste input "بذور التعدين 100 جرام"
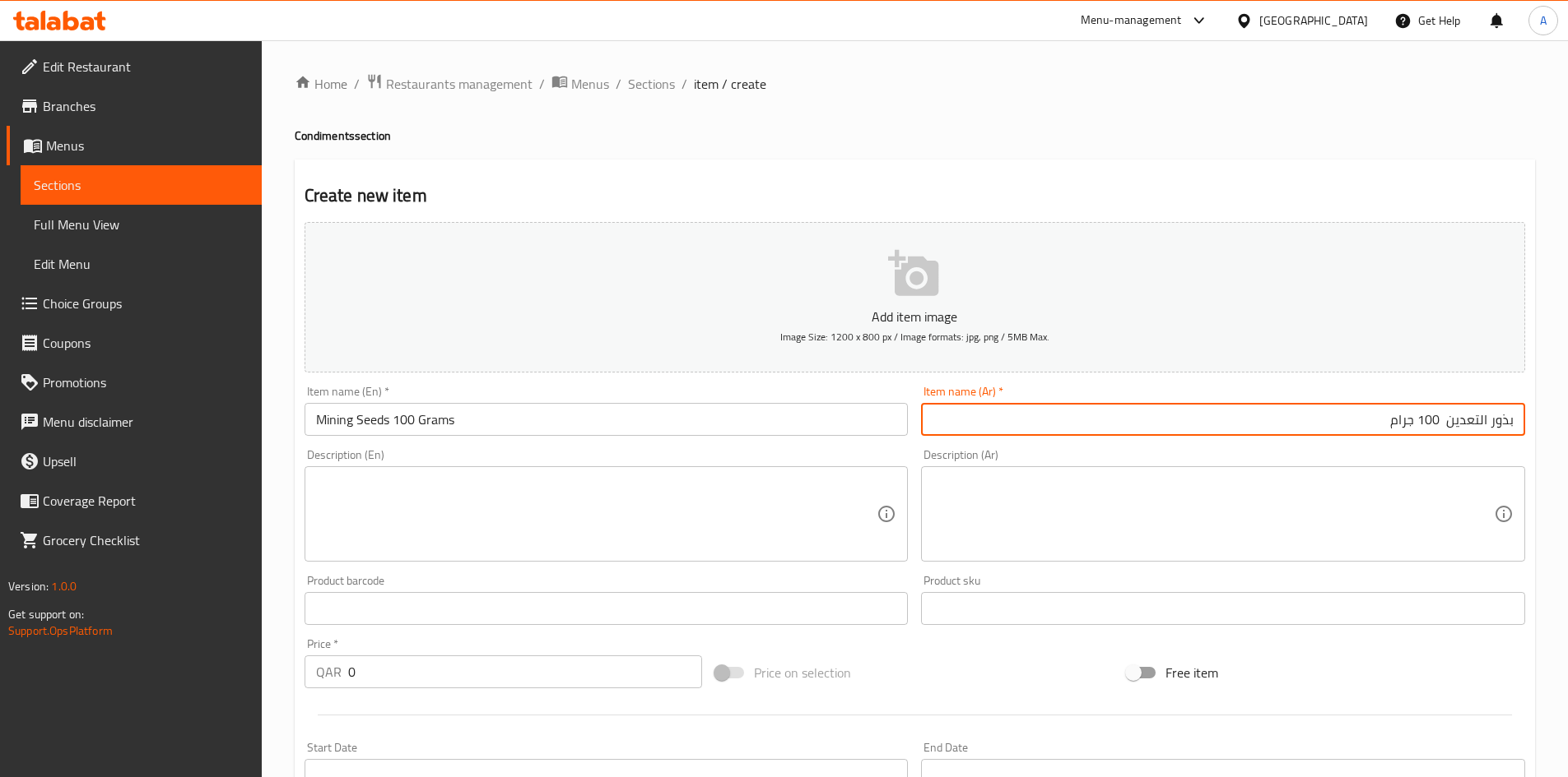
drag, startPoint x: 1447, startPoint y: 422, endPoint x: 1446, endPoint y: 432, distance: 10.0
click at [1446, 432] on input "بذور التعدين 100 جرام" at bounding box center [1222, 419] width 604 height 33
click at [1399, 415] on input "بذور التعدين 100 جرام" at bounding box center [1222, 419] width 604 height 33
click at [1399, 418] on input "بذور التعدين 100 جرام" at bounding box center [1222, 419] width 604 height 33
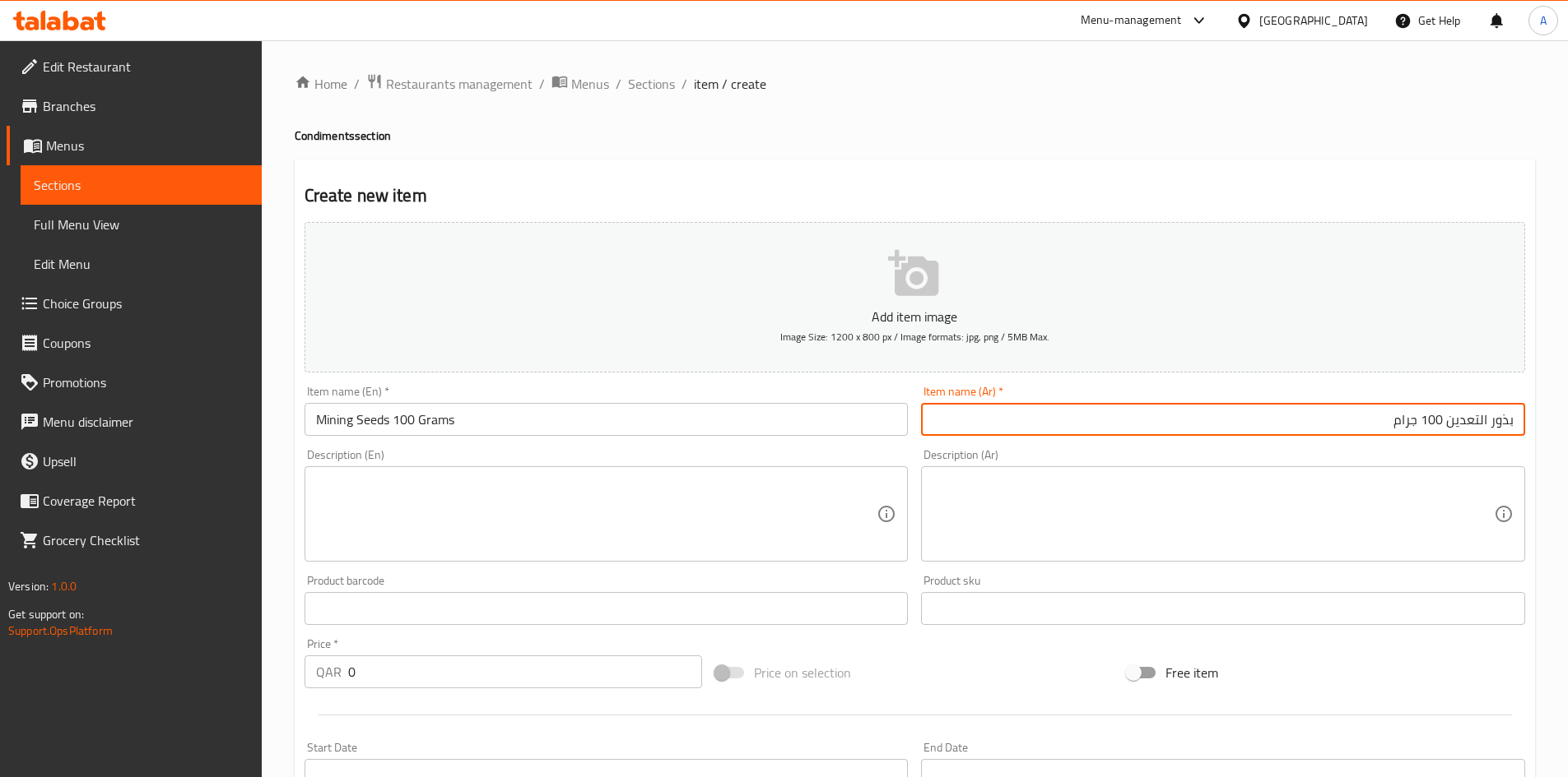
type input "بذور التعدين 100 جرام"
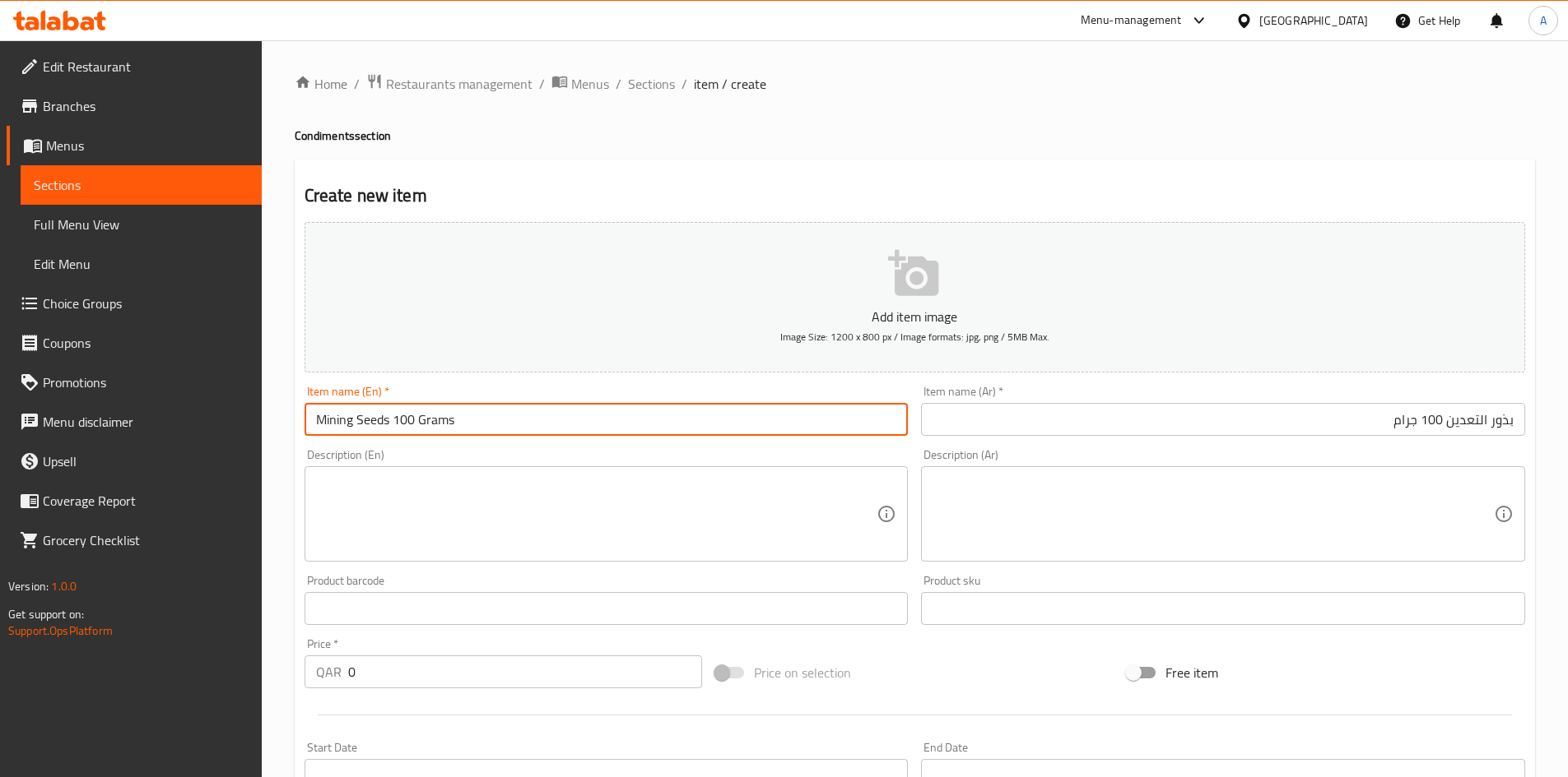
click at [436, 425] on input "Mining Seeds 100 Grams" at bounding box center [605, 419] width 604 height 33
click at [513, 428] on input "Mining Seeds 100 Grams" at bounding box center [605, 419] width 604 height 33
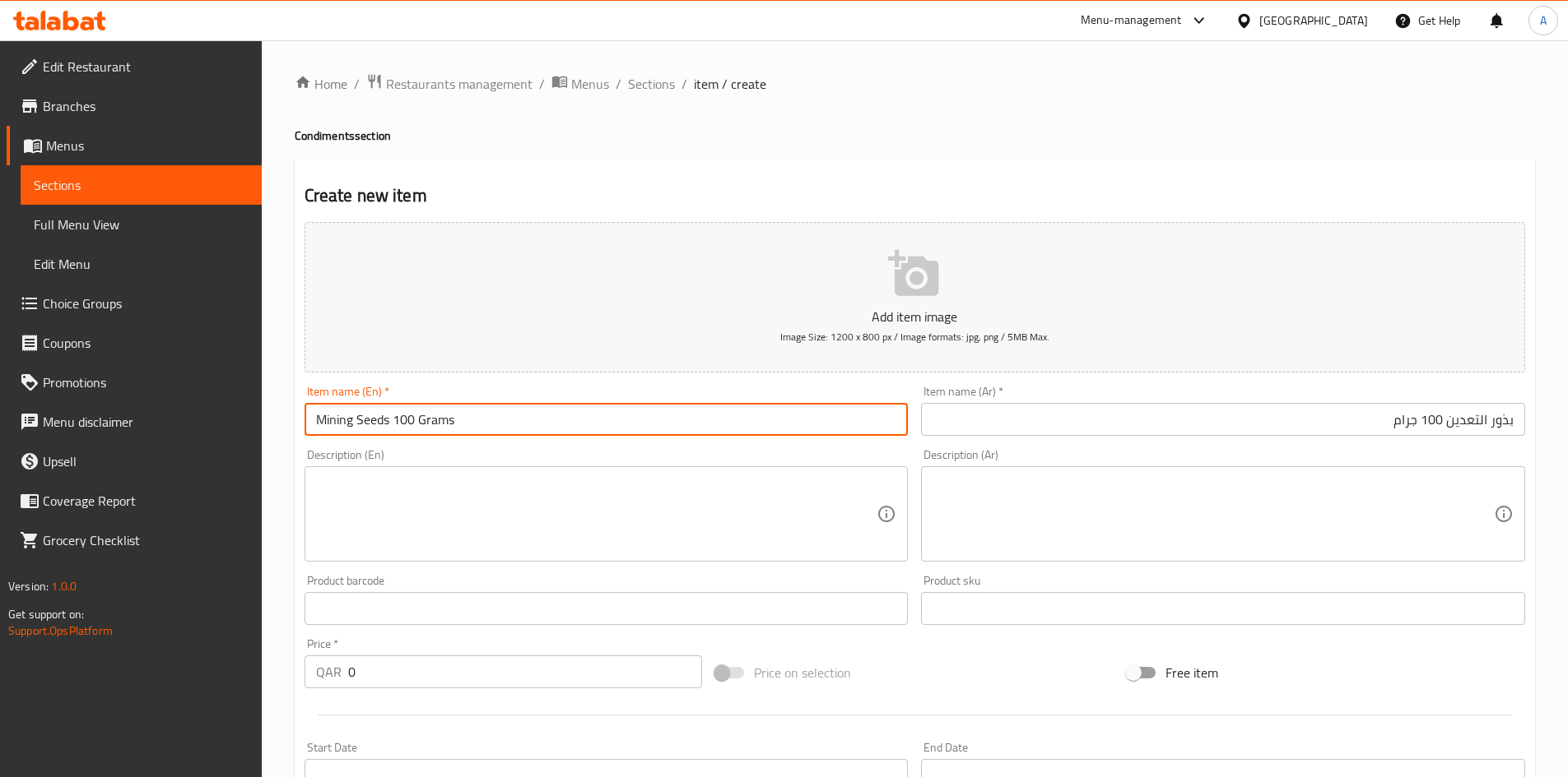
paste input "Orange Peel 100 g"
click at [417, 429] on input "Orange Peel 100 grams" at bounding box center [605, 419] width 604 height 33
click at [476, 425] on input "Orange Peel 100 Grams" at bounding box center [605, 419] width 604 height 33
type input "Orange Peel 100 Grams"
click at [1156, 416] on input "بذور التعدين 100 جرام" at bounding box center [1222, 419] width 604 height 33
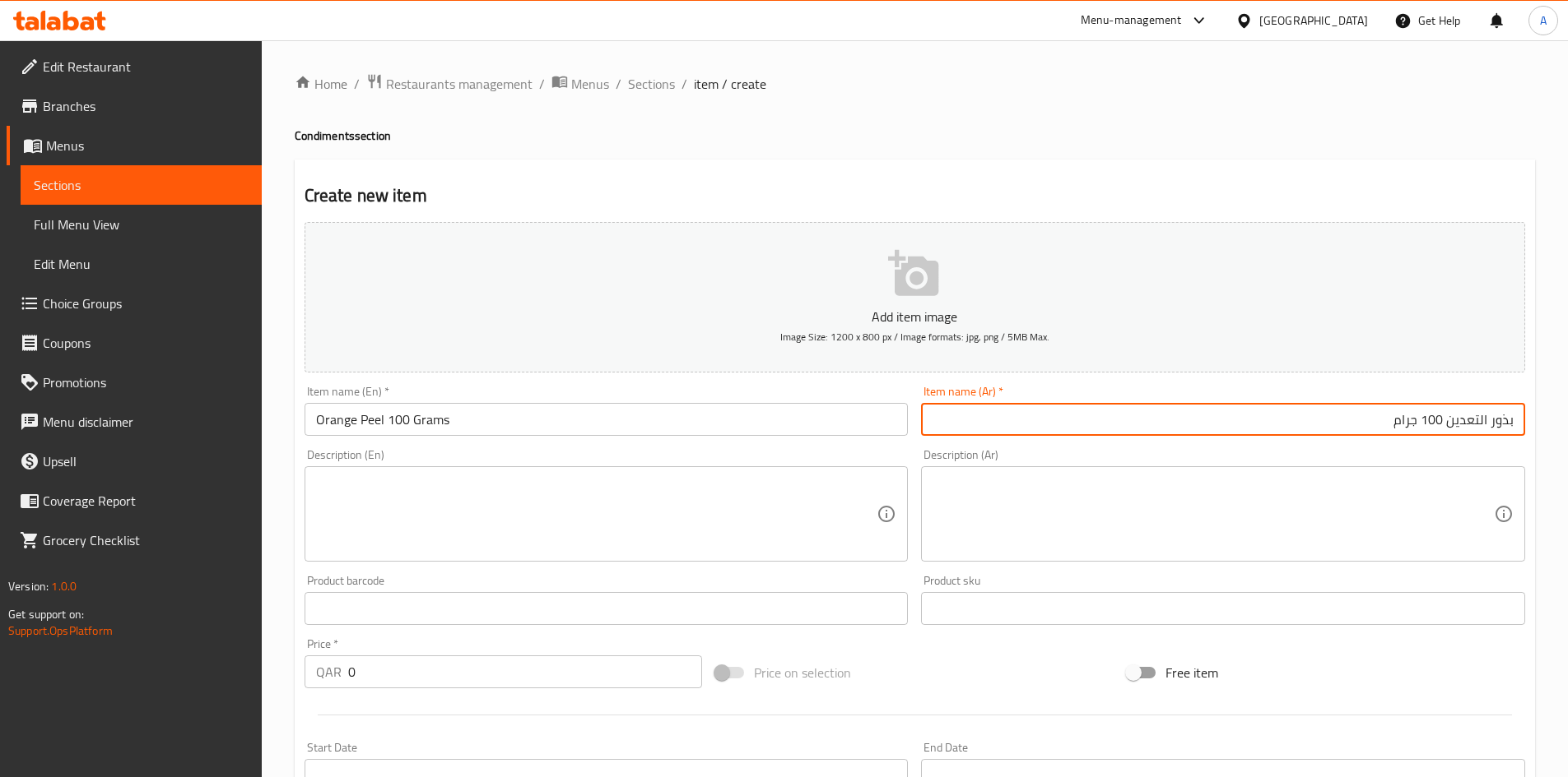
click at [1157, 416] on input "بذور التعدين 100 جرام" at bounding box center [1222, 419] width 604 height 33
click at [1158, 418] on input "بذور التعدين 100 جرام" at bounding box center [1222, 419] width 604 height 33
paste input "قشر برتقال"
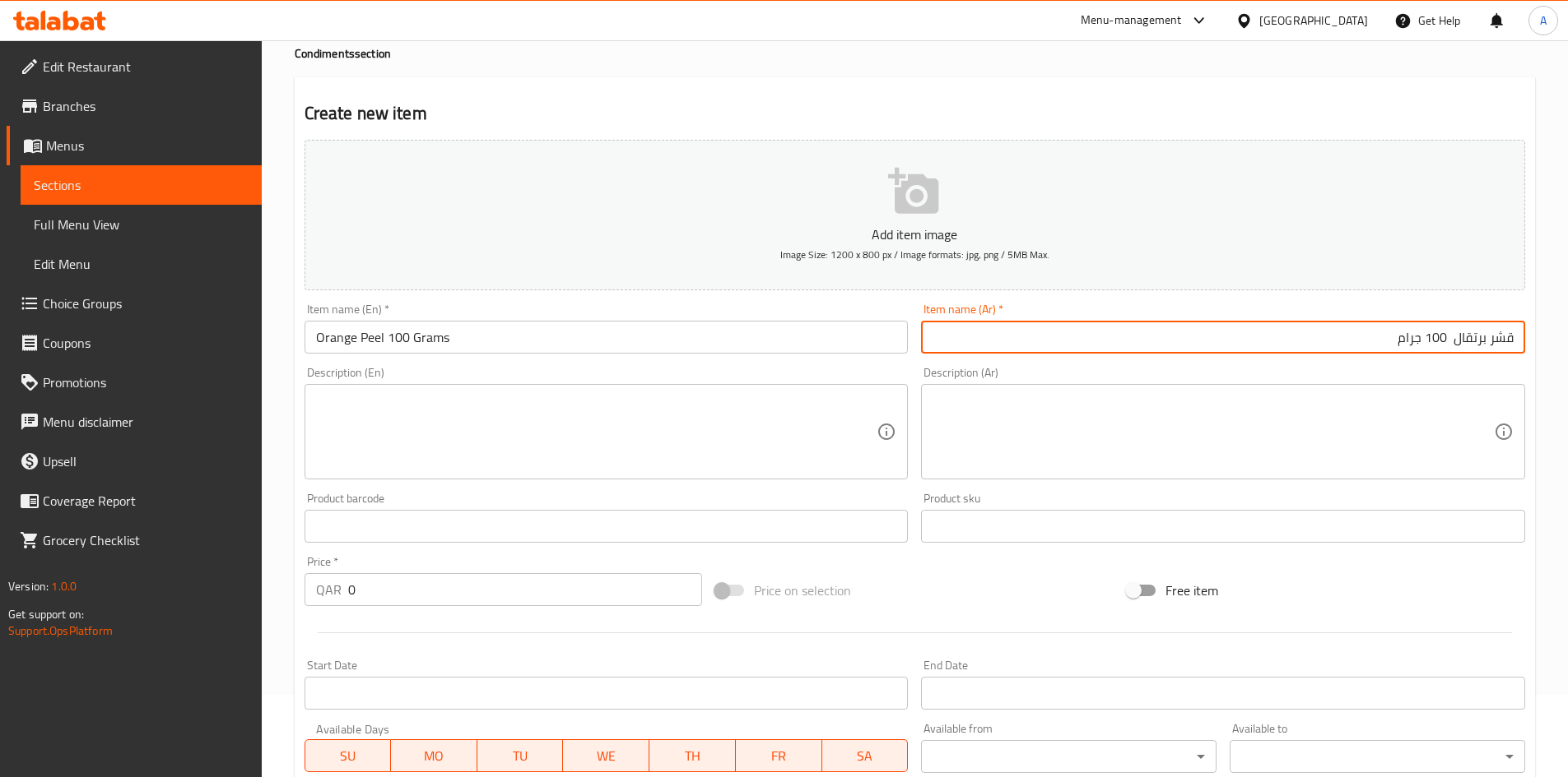
type input "قشر برتقال 100 جرام"
drag, startPoint x: 360, startPoint y: 597, endPoint x: 168, endPoint y: 613, distance: 192.7
click at [168, 613] on div "Edit Restaurant Branches Menus Sections Full Menu View Edit Menu Choice Groups …" at bounding box center [784, 519] width 1568 height 1122
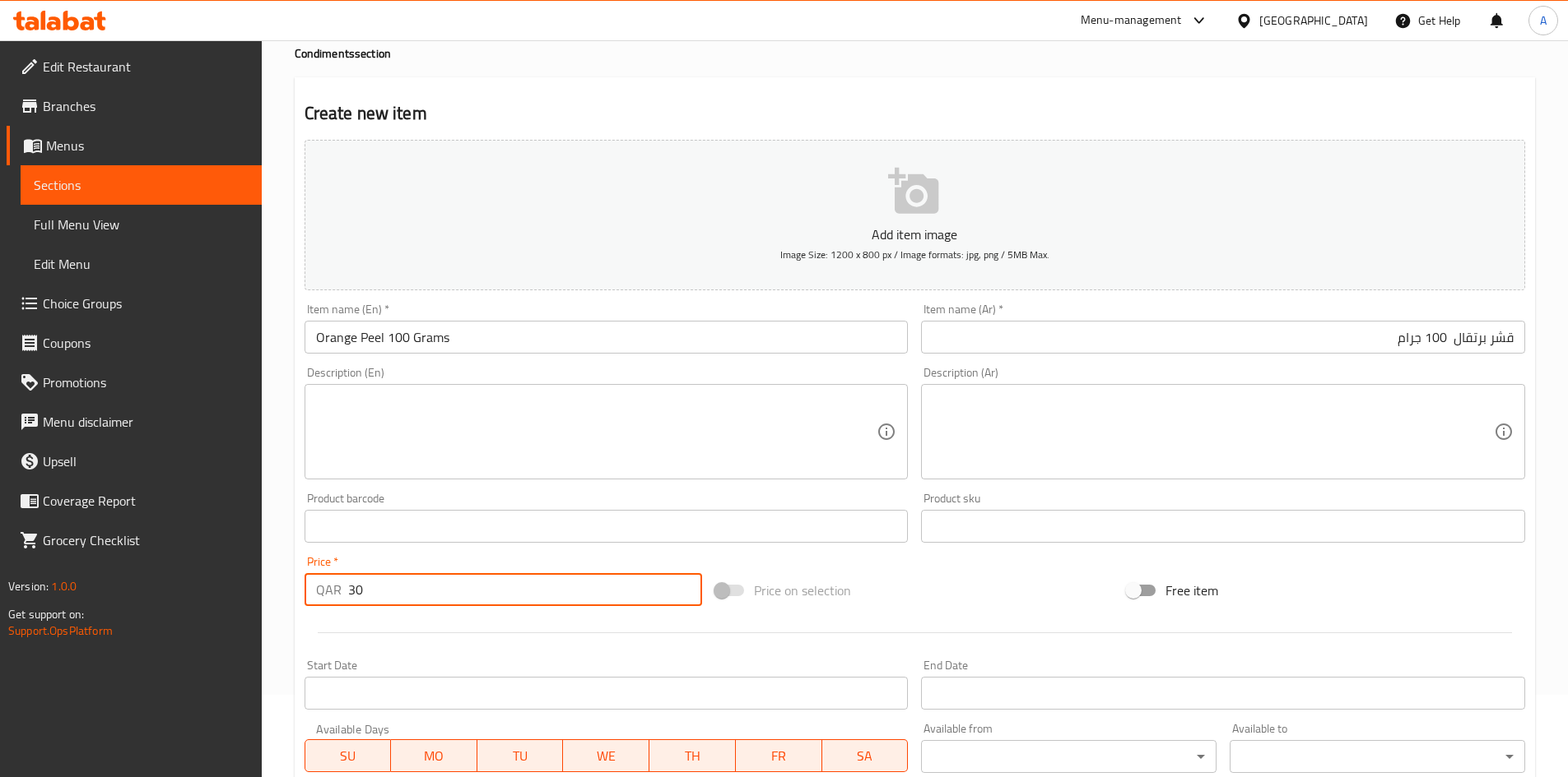
type input "30"
drag, startPoint x: 1006, startPoint y: 565, endPoint x: 950, endPoint y: 578, distance: 57.5
click at [1007, 565] on div "Add item image Image Size: 1200 x 800 px / Image formats: jpg, png / 5MB Max. I…" at bounding box center [914, 487] width 1234 height 709
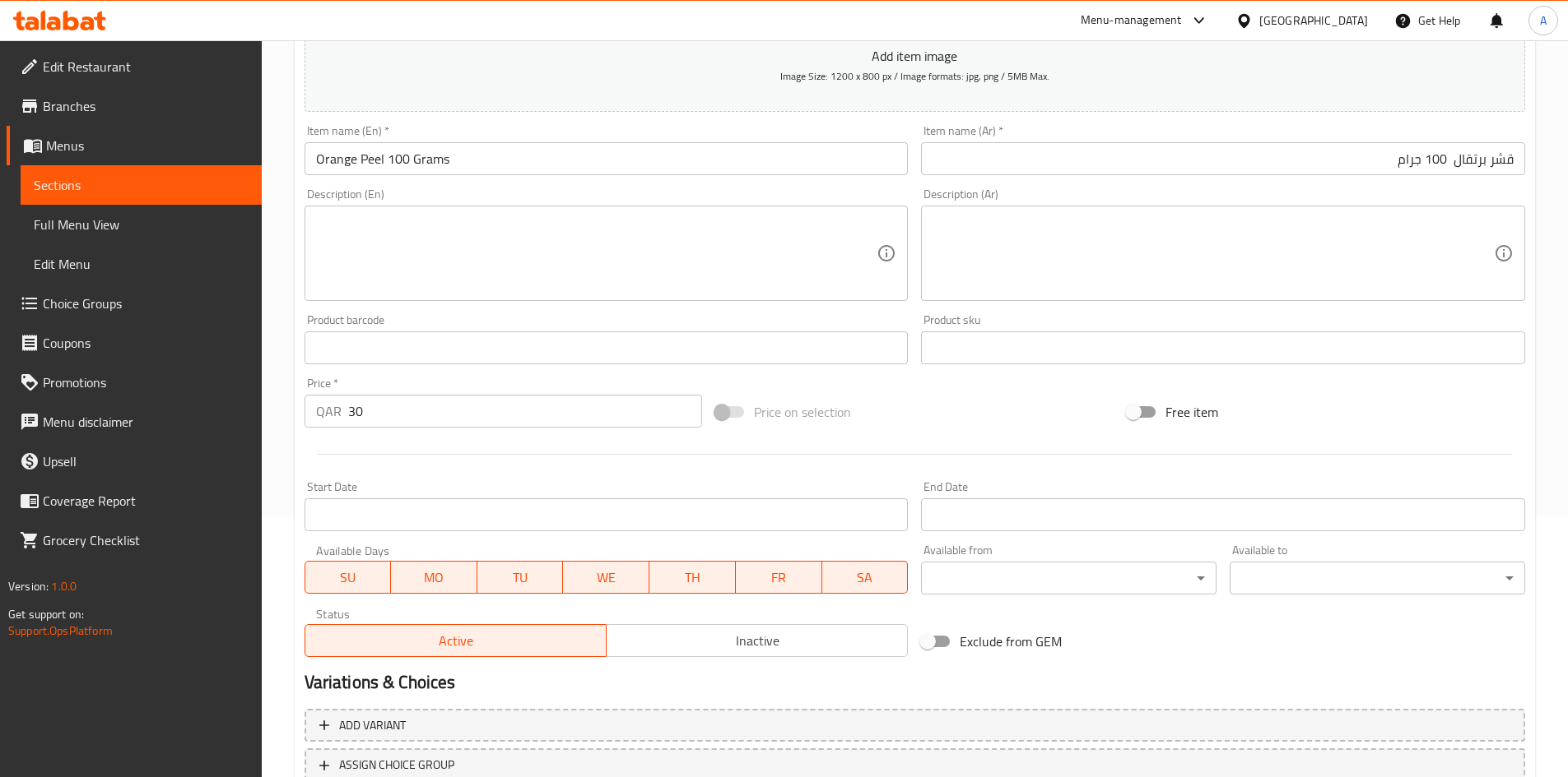
scroll to position [385, 0]
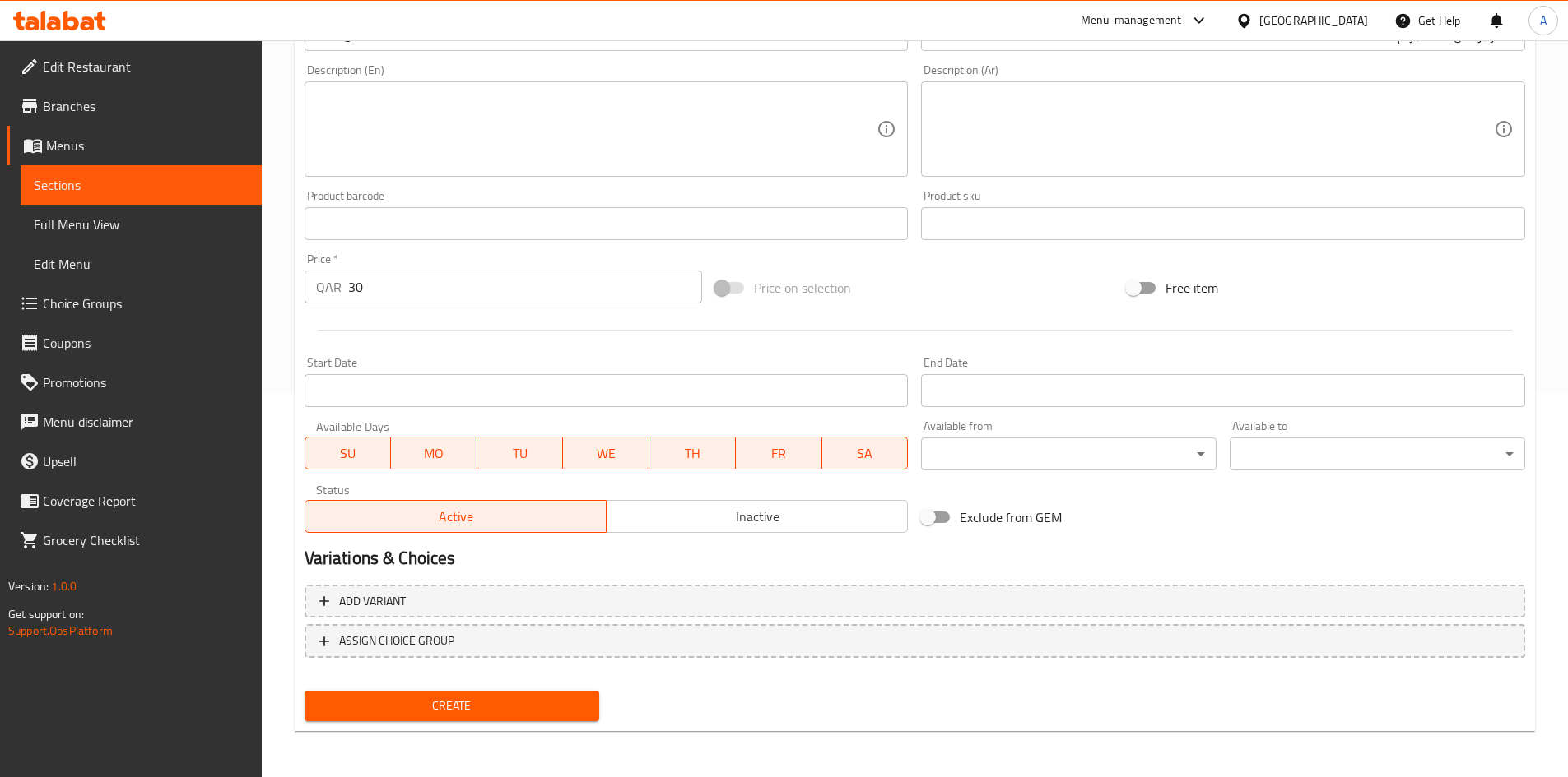
click at [502, 710] on span "Create" at bounding box center [452, 706] width 269 height 21
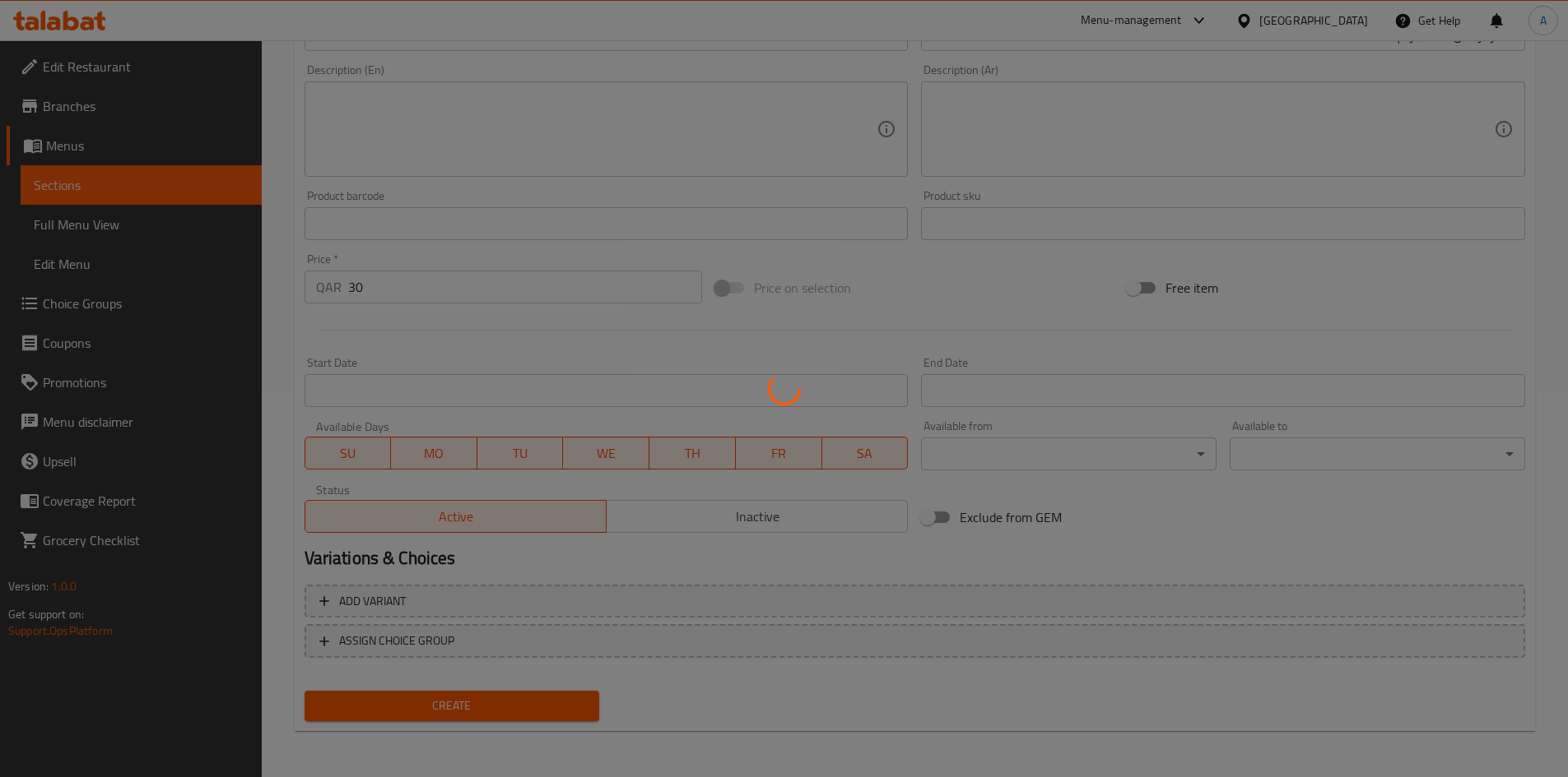
type input "0"
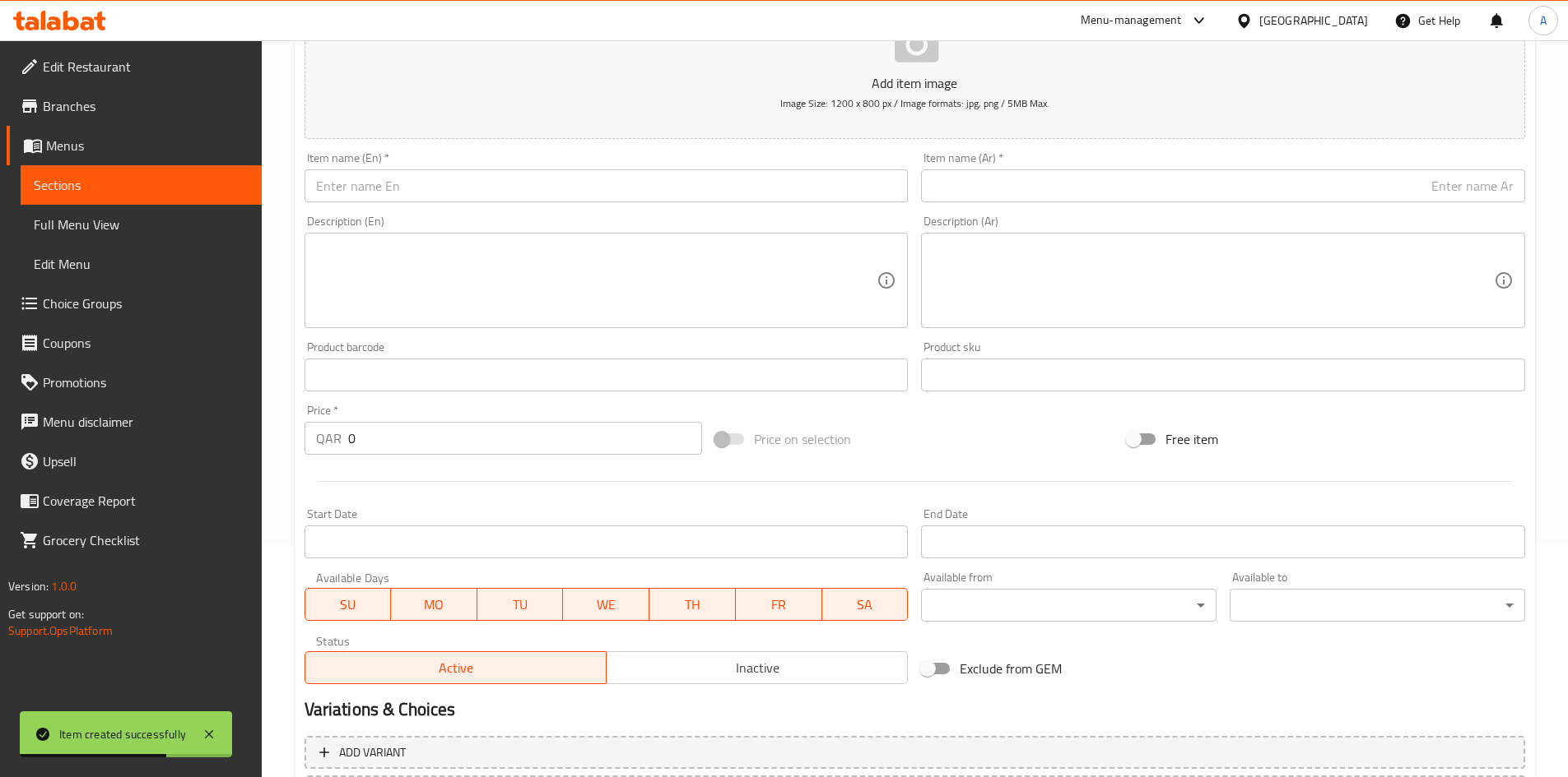
scroll to position [56, 0]
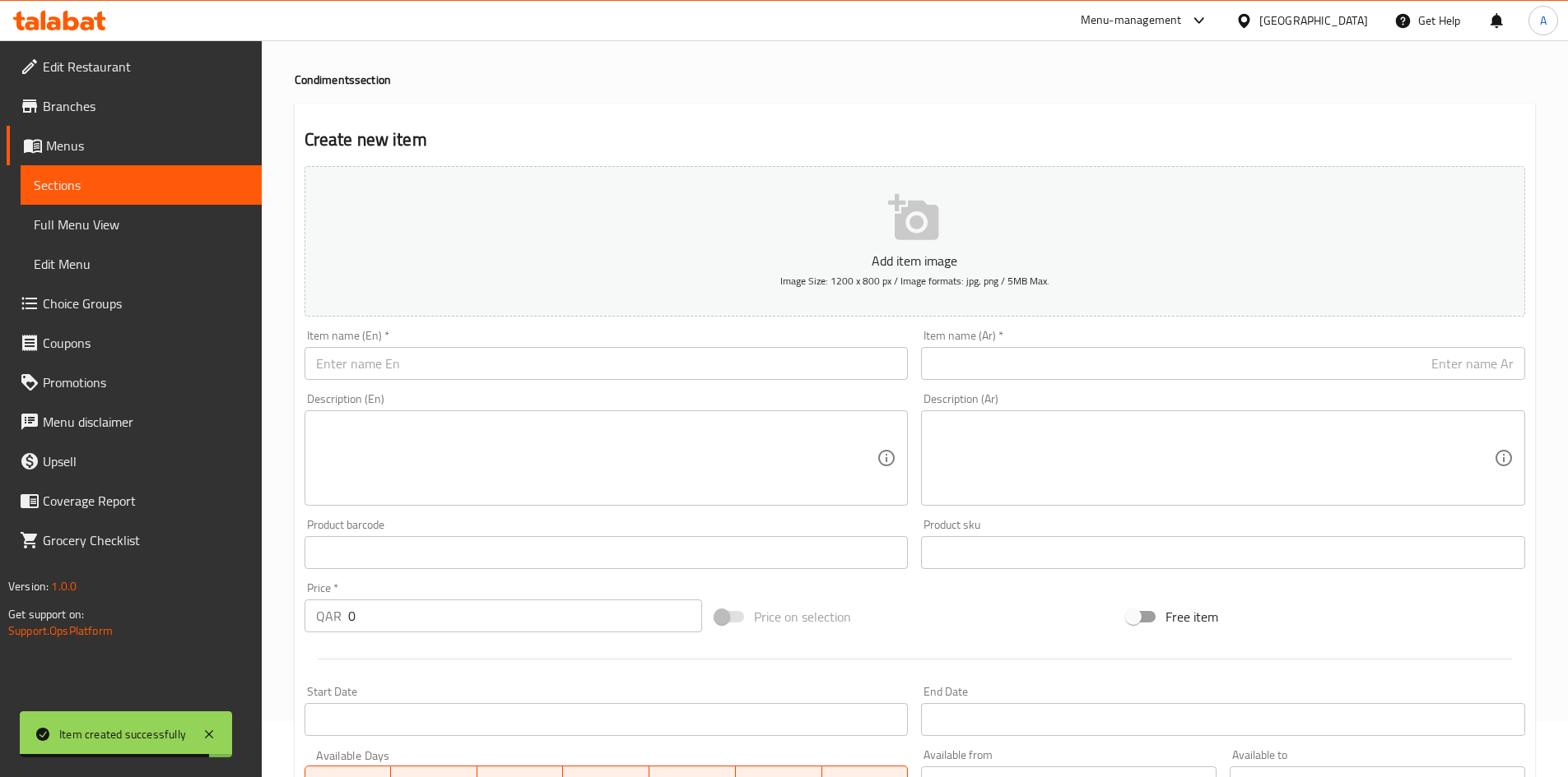
click at [498, 360] on input "text" at bounding box center [605, 363] width 604 height 33
paste input "Phyllanthus 100 grams"
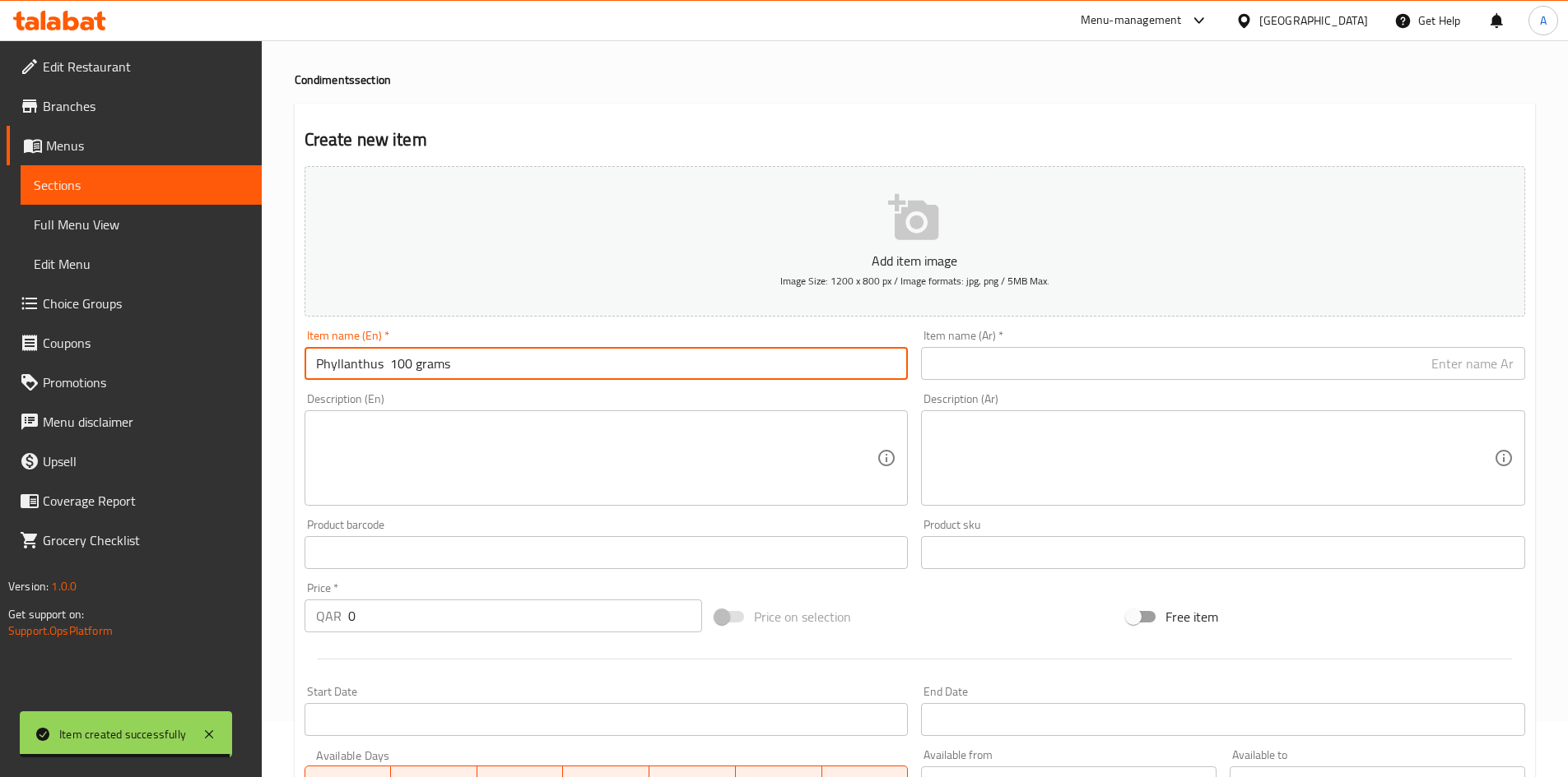
click at [394, 366] on input "Phyllanthus 100 grams" at bounding box center [605, 363] width 604 height 33
click at [386, 369] on input "Phyllanthus 100 grams" at bounding box center [605, 363] width 604 height 33
click at [418, 375] on input "Phyllanthus 100 grams" at bounding box center [605, 363] width 604 height 33
type input "Phyllanthus 100 Grams"
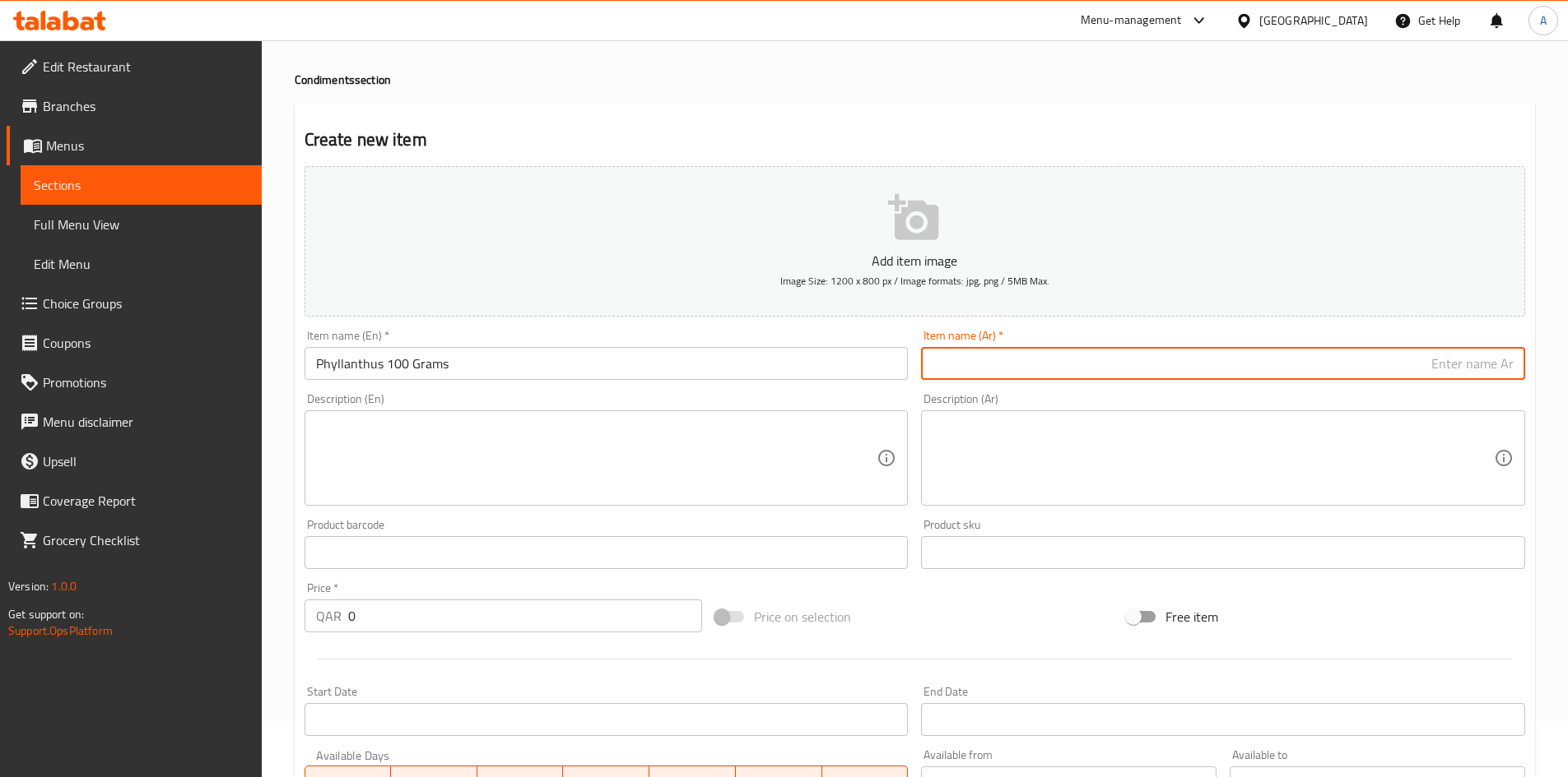
click at [1045, 350] on input "text" at bounding box center [1222, 363] width 604 height 33
paste input "نبات أملج 100 جرام"
click at [1437, 359] on input "نبات أملج 100 جرام" at bounding box center [1222, 363] width 604 height 33
click at [1459, 372] on input "نبات أملج 100 جرام" at bounding box center [1222, 363] width 604 height 33
drag, startPoint x: 1440, startPoint y: 372, endPoint x: 1437, endPoint y: 382, distance: 10.4
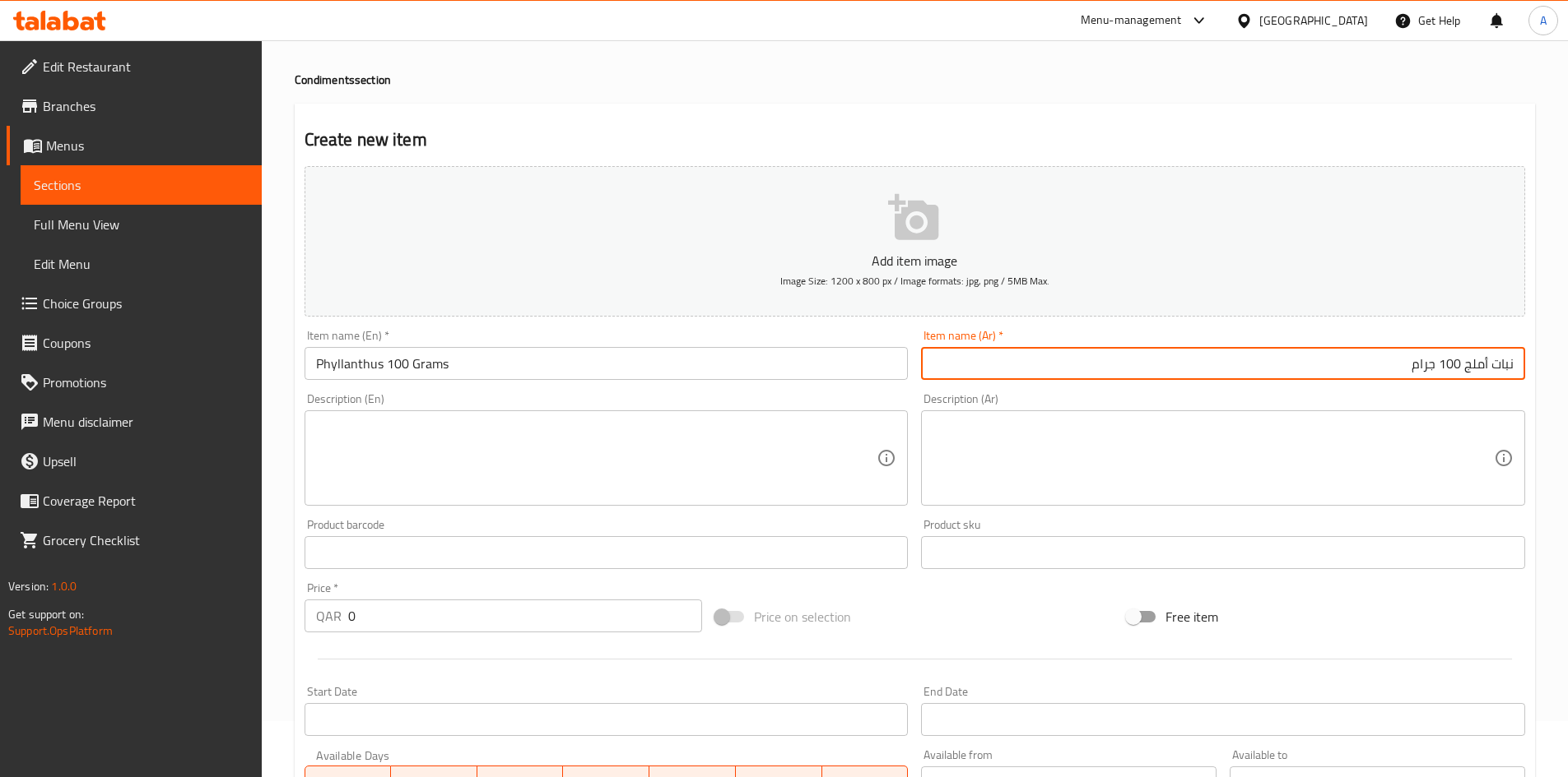
click at [1437, 382] on div "Item name (Ar)   * نبات أملج 100 جرام Item name (Ar) *" at bounding box center [1222, 354] width 617 height 63
type input "نبات أملج 100 جرام"
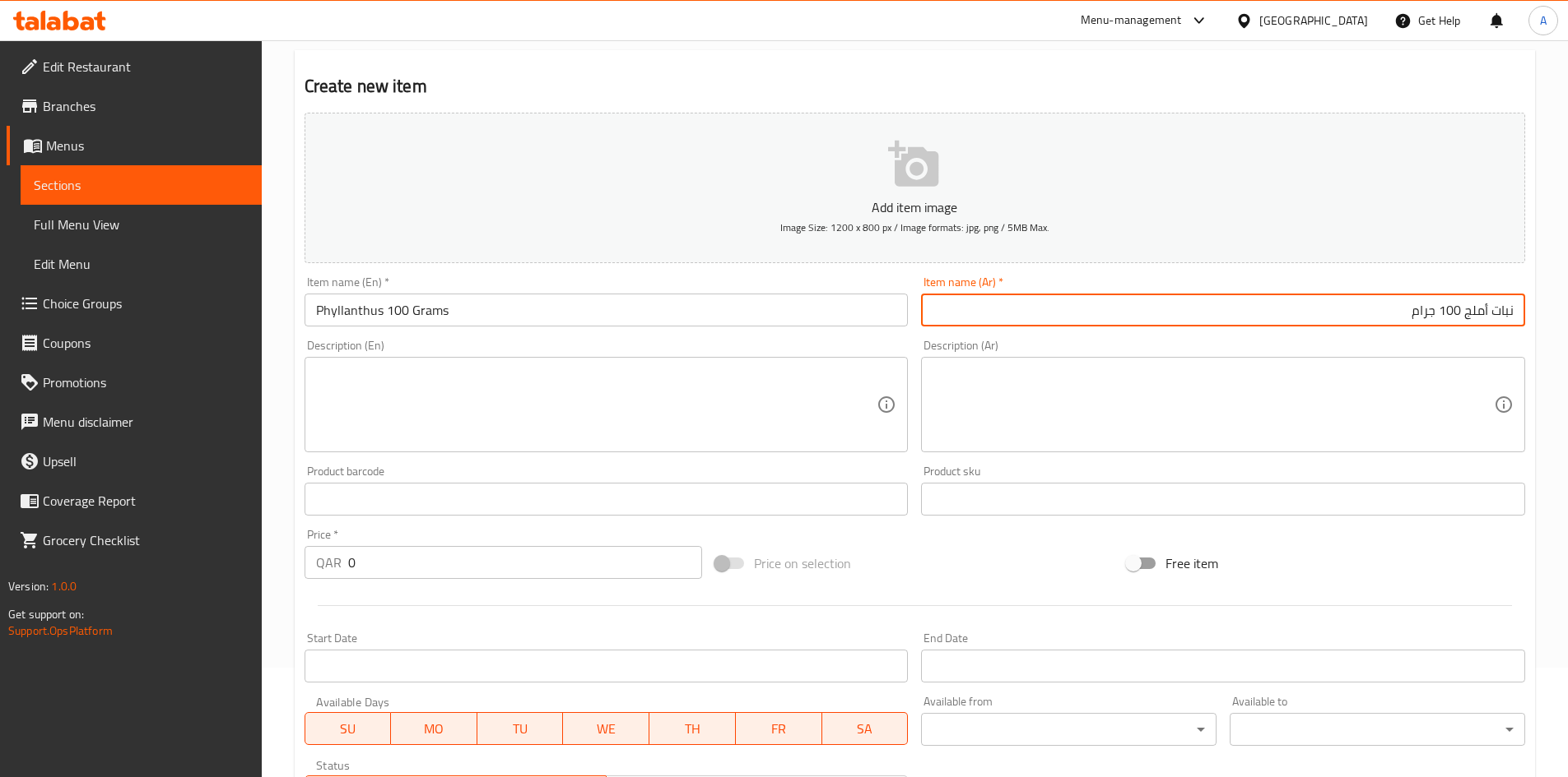
scroll to position [138, 0]
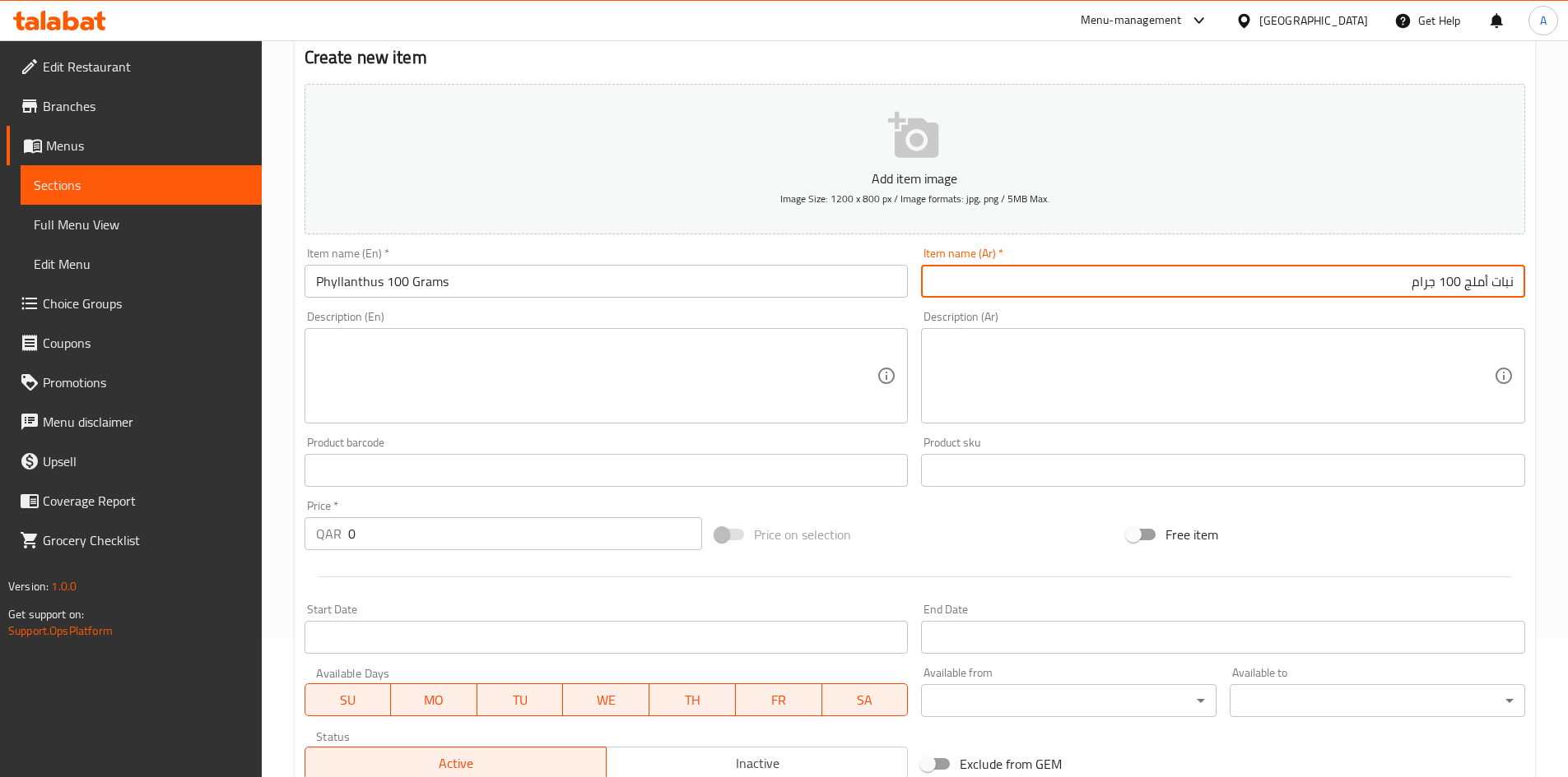
drag, startPoint x: 386, startPoint y: 530, endPoint x: 215, endPoint y: 547, distance: 171.8
click at [215, 547] on div "Edit Restaurant Branches Menus Sections Full Menu View Edit Menu Choice Groups …" at bounding box center [784, 463] width 1568 height 1122
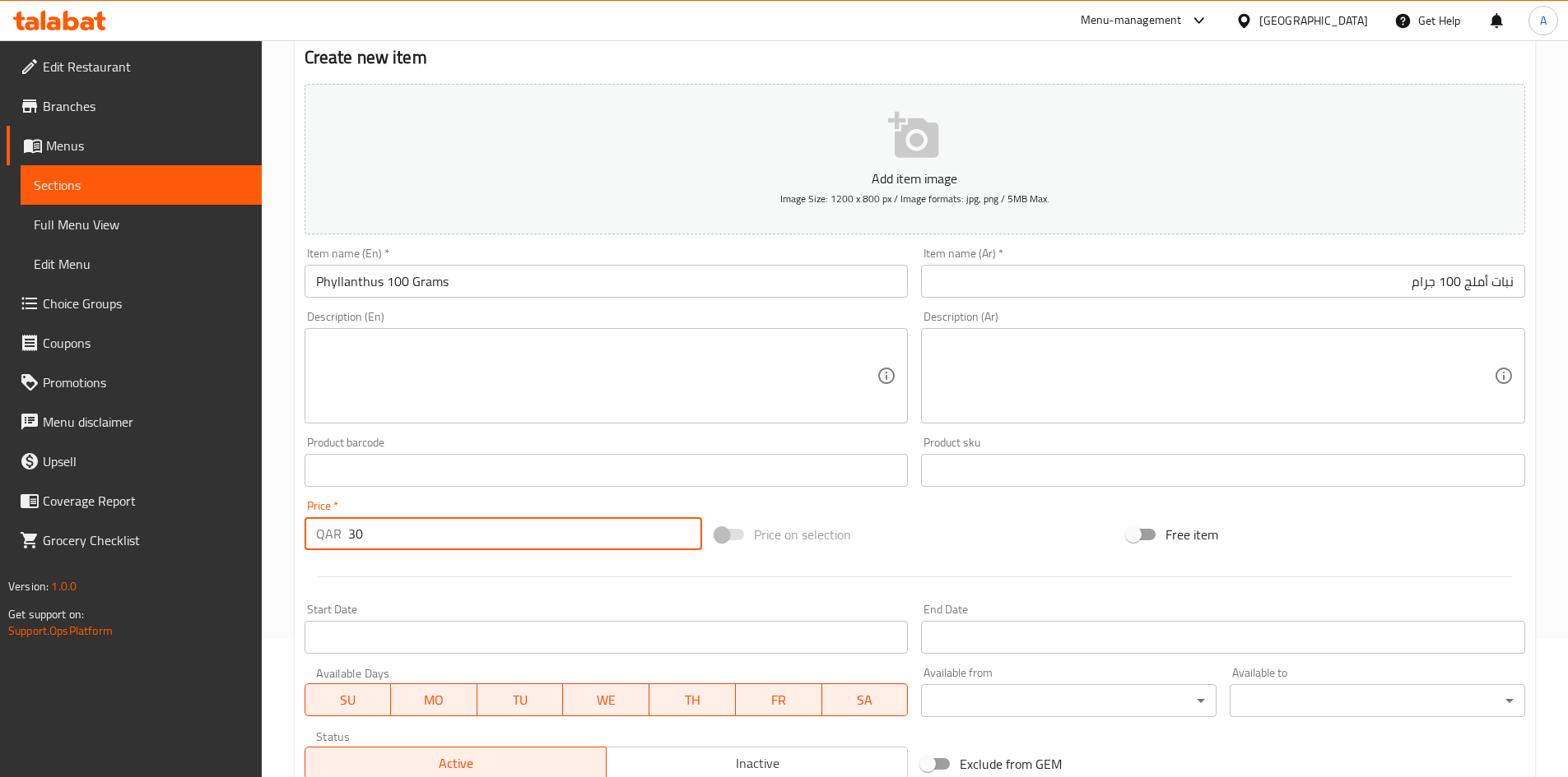
type input "30"
click at [875, 530] on div "Price on selection" at bounding box center [914, 534] width 412 height 44
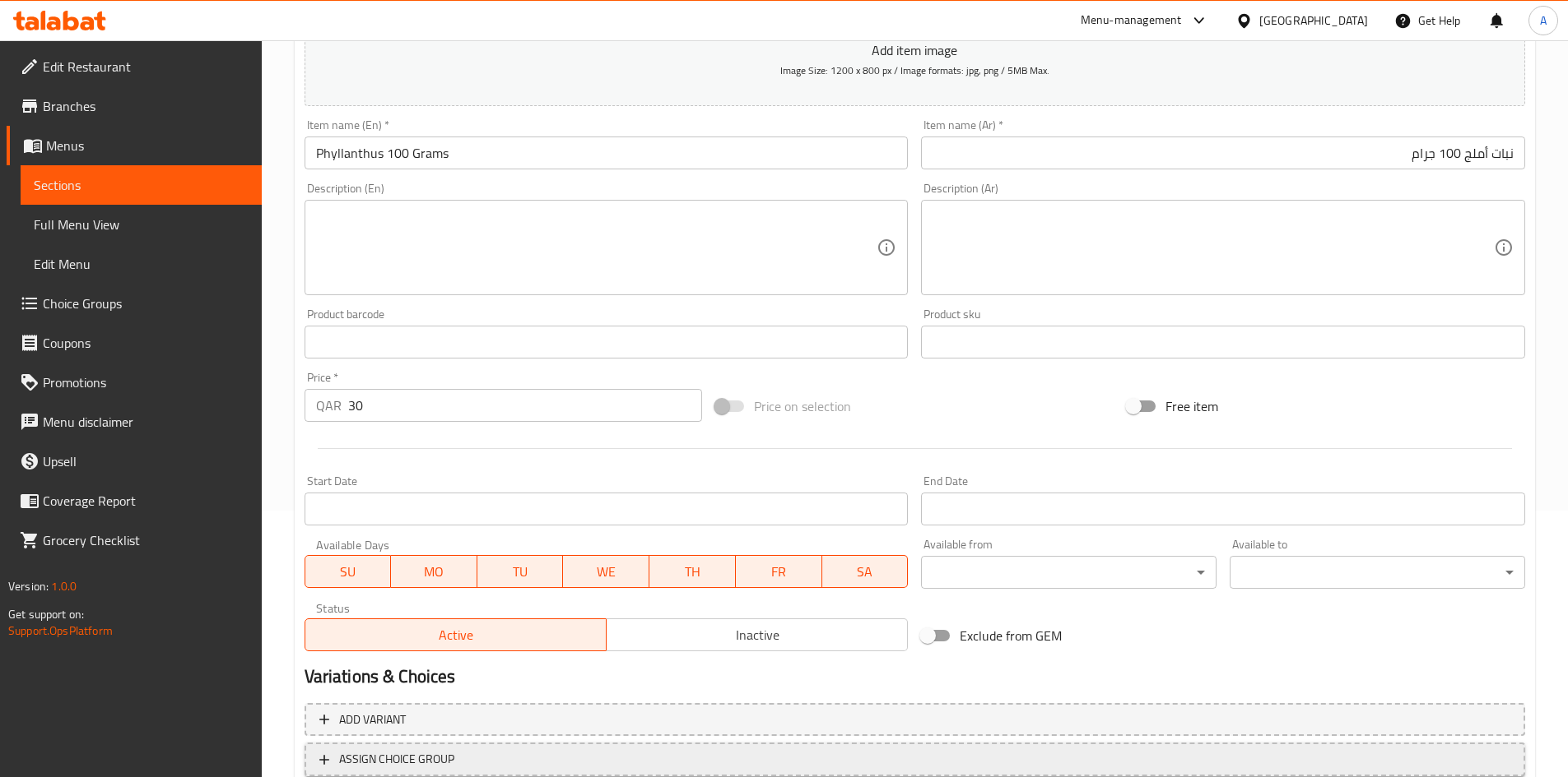
scroll to position [385, 0]
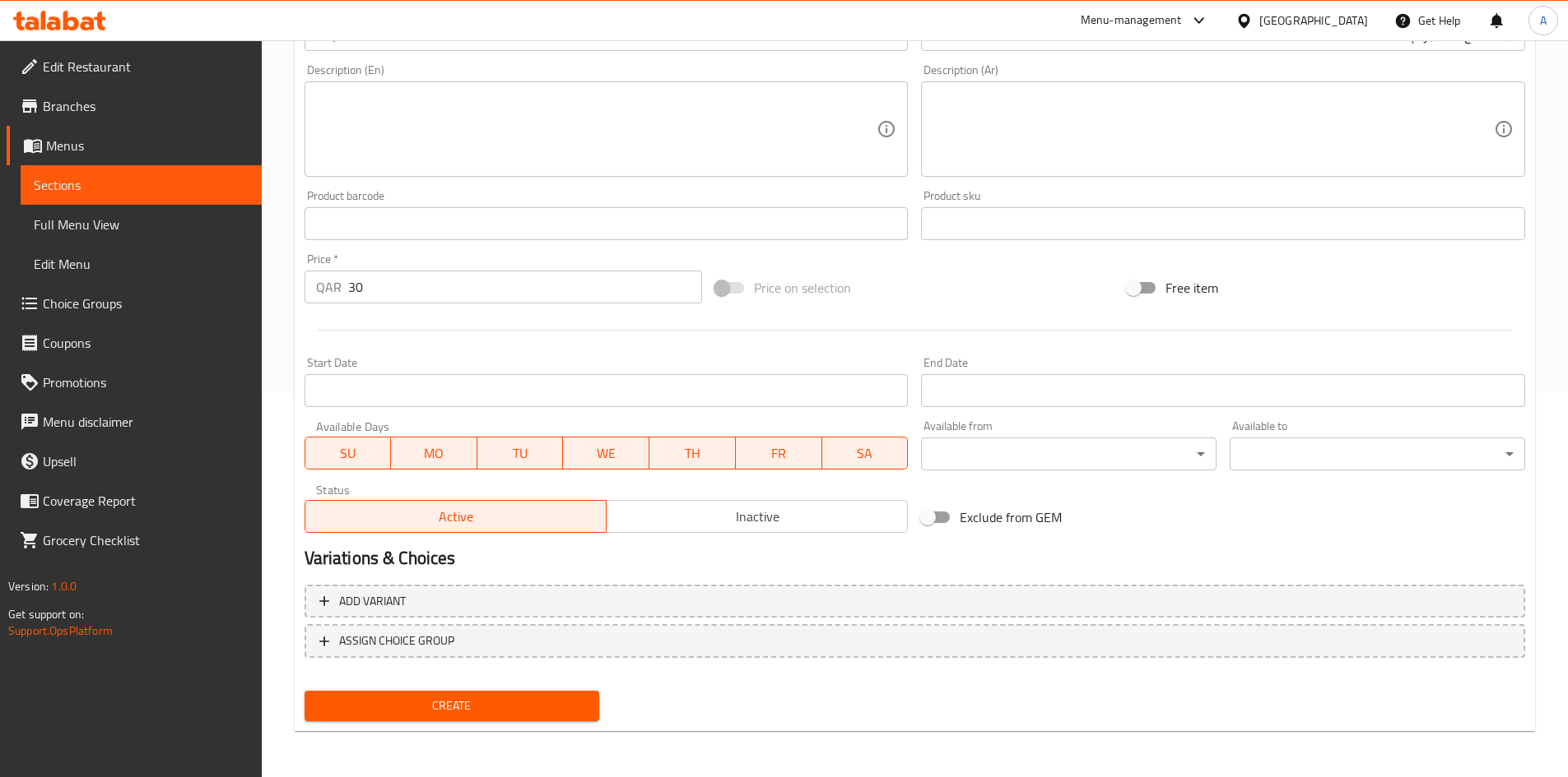
click at [539, 692] on button "Create" at bounding box center [452, 706] width 296 height 30
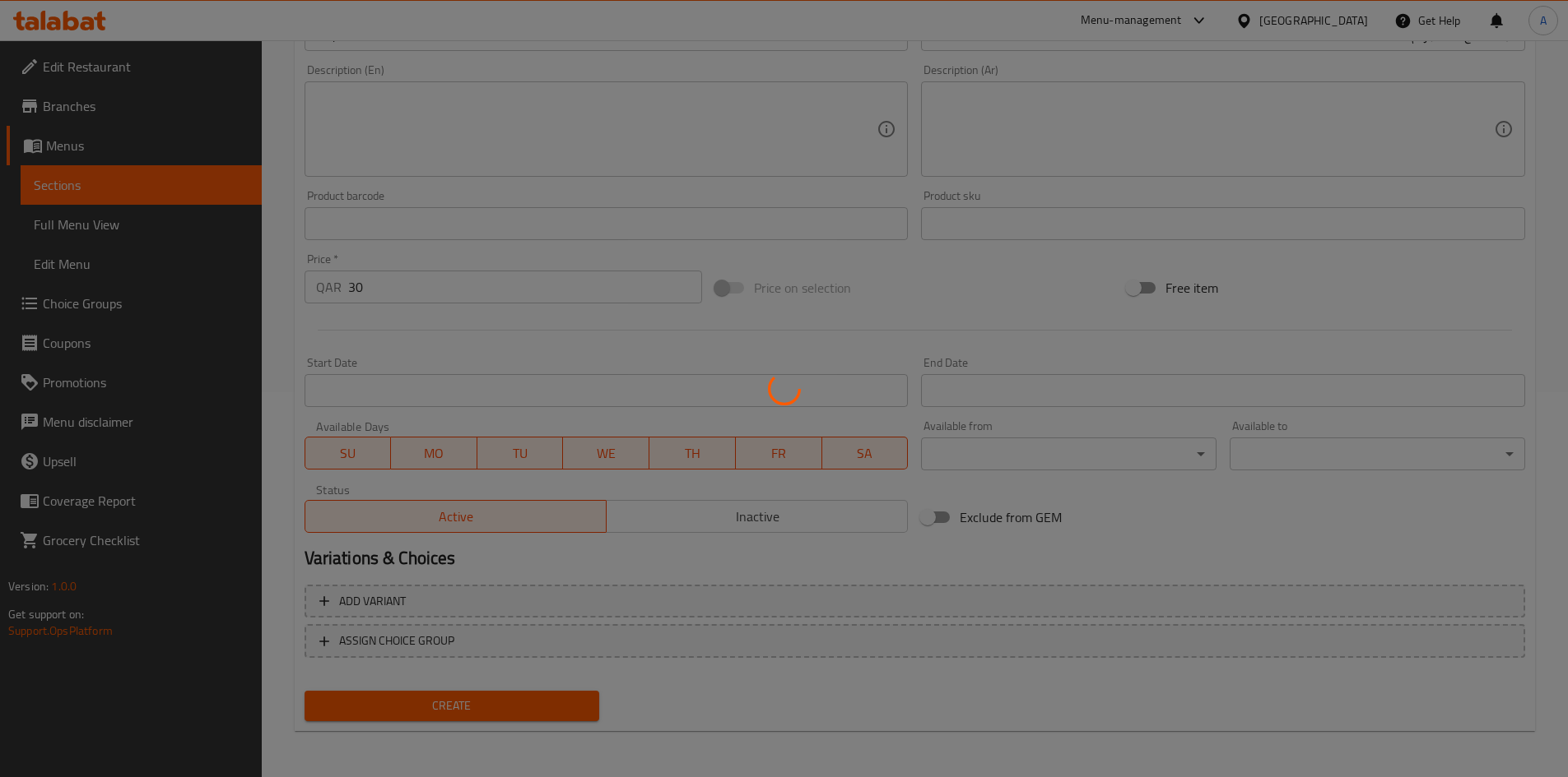
type input "0"
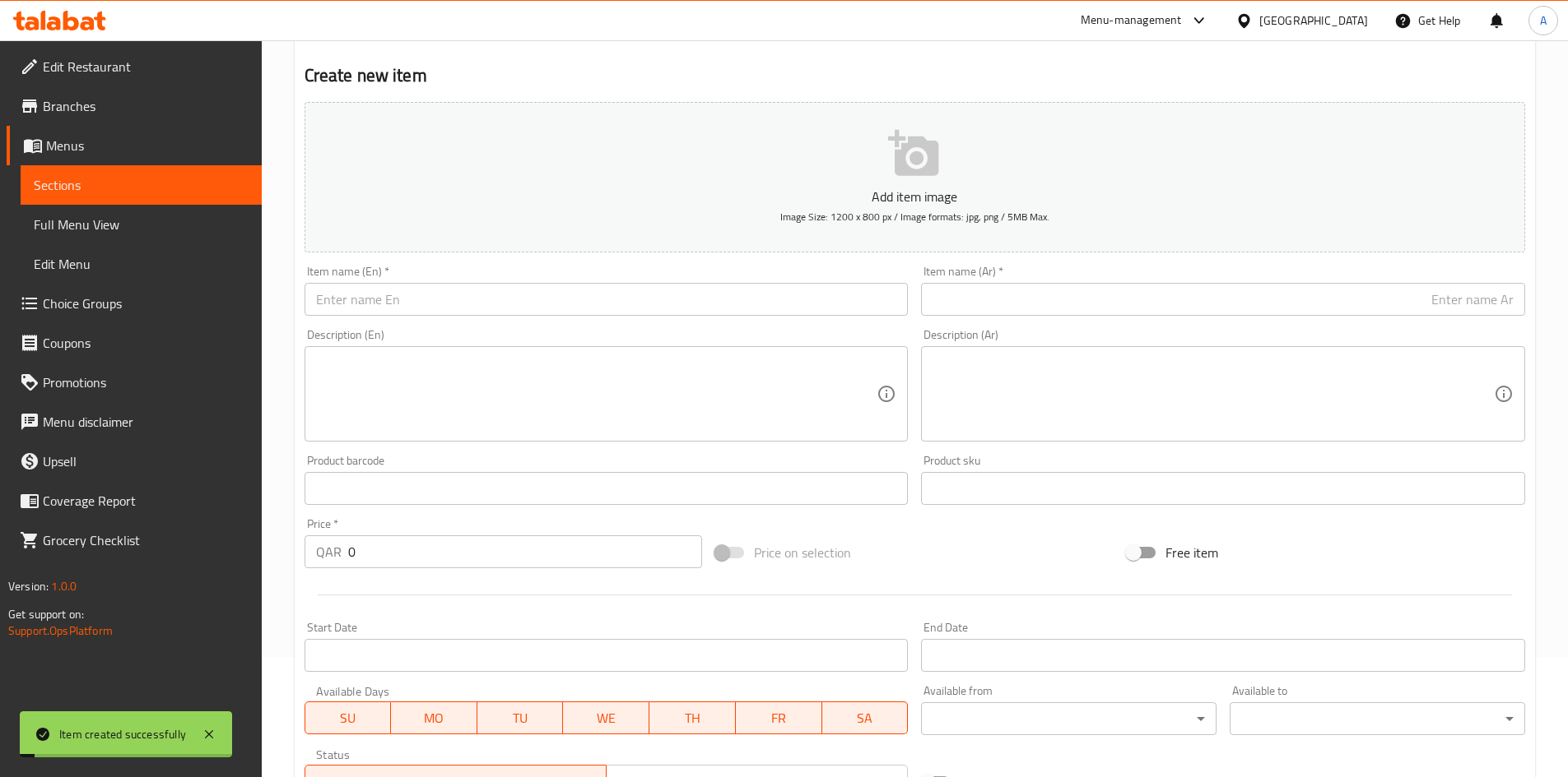
scroll to position [56, 0]
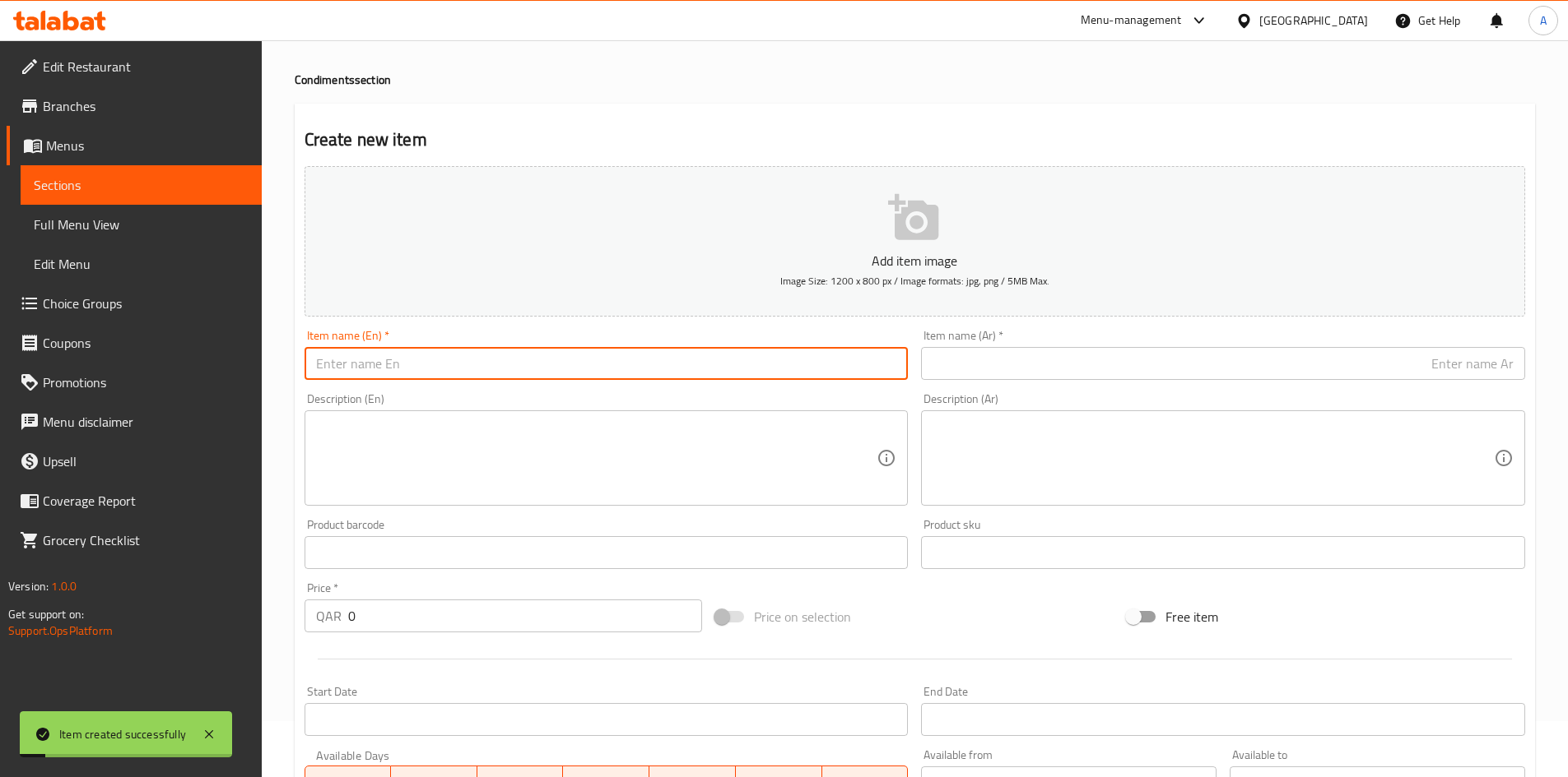
click at [622, 379] on input "text" at bounding box center [605, 363] width 604 height 33
paste input "Naturel Ginger 100 grams"
drag, startPoint x: 429, startPoint y: 374, endPoint x: 423, endPoint y: 381, distance: 9.2
click at [423, 381] on div "Item name (En)   * Naturel Ginger 100 grams Item name (En) *" at bounding box center [605, 354] width 617 height 63
type input "Naturel Ginger 100 Grams"
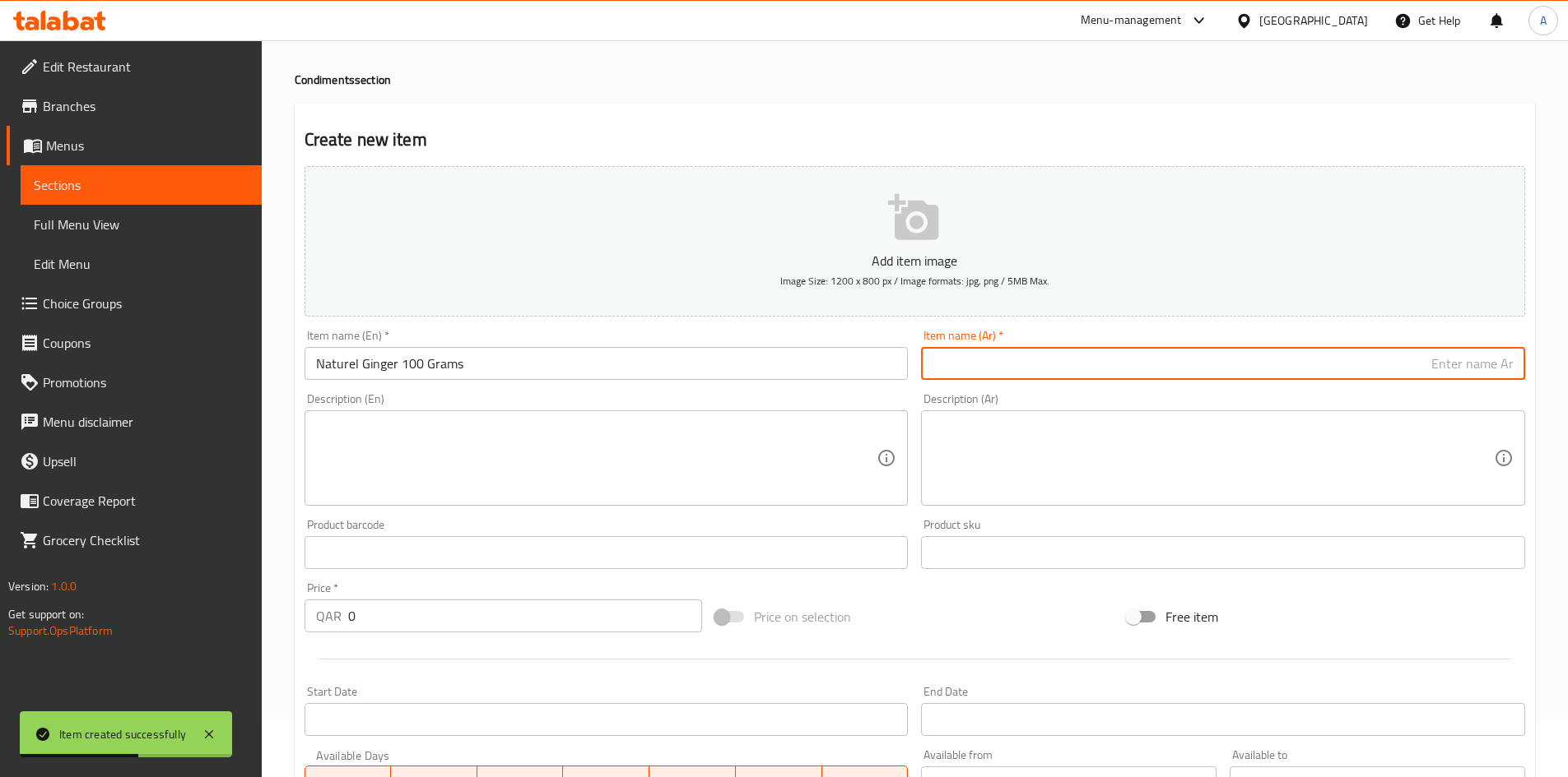
drag, startPoint x: 1082, startPoint y: 361, endPoint x: 1102, endPoint y: 359, distance: 20.1
click at [1082, 361] on input "text" at bounding box center [1222, 363] width 604 height 33
paste input "زنجبيل طبيعي 100 جرام"
click at [1434, 368] on input "زنجبيل طبيعي 100 جرام" at bounding box center [1222, 363] width 604 height 33
drag, startPoint x: 1412, startPoint y: 370, endPoint x: 1413, endPoint y: 385, distance: 15.0
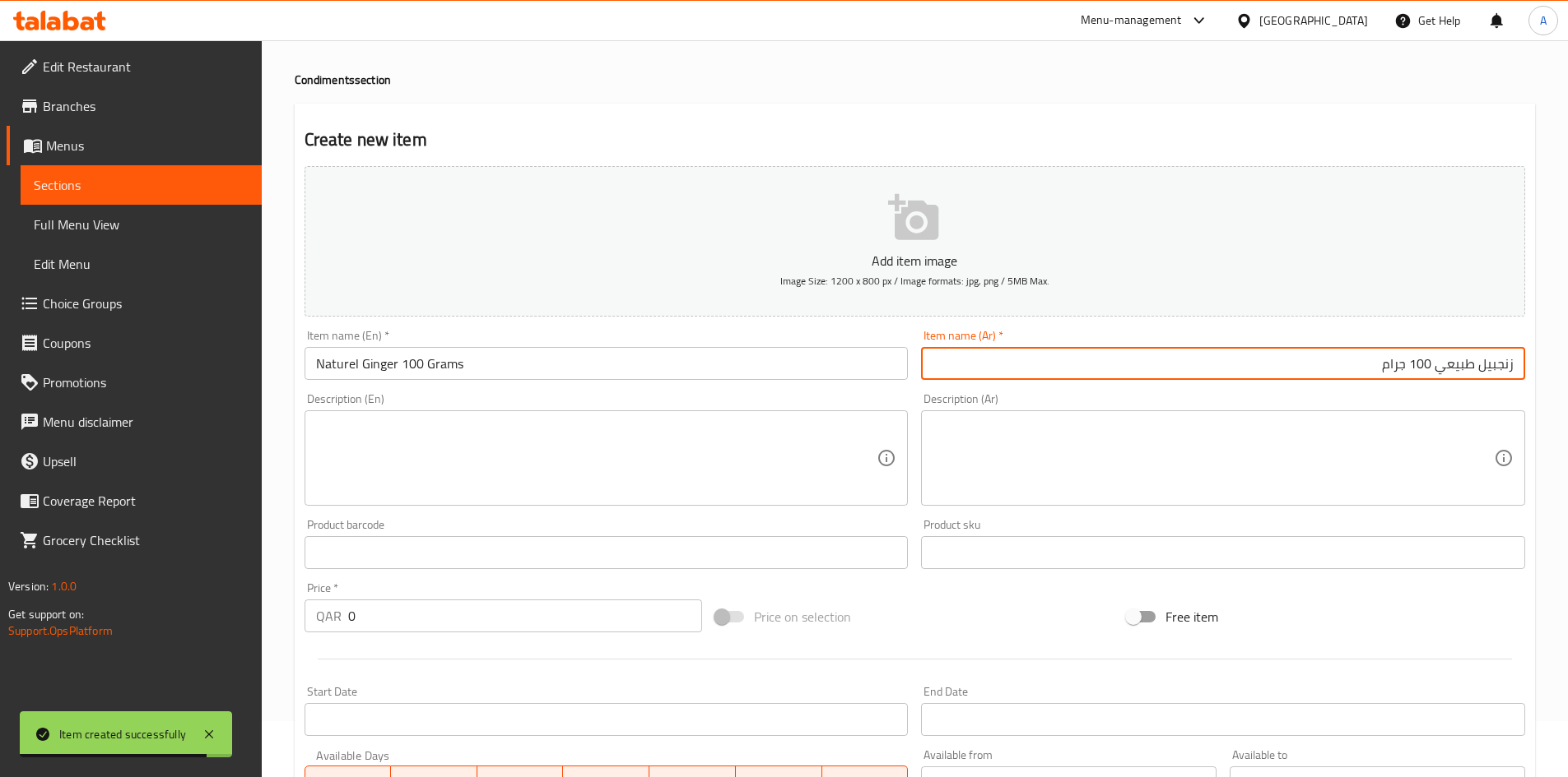
click at [1413, 385] on div "Item name (Ar)   * زنجبيل طبيعي 100 جرام Item name (Ar) *" at bounding box center [1222, 354] width 617 height 63
drag, startPoint x: 1429, startPoint y: 368, endPoint x: 1440, endPoint y: 378, distance: 14.9
click at [1440, 378] on input "زنجبيل طبيعي 100 جرام" at bounding box center [1222, 363] width 604 height 33
type input "زنجبيل طبيعي 100 جرام"
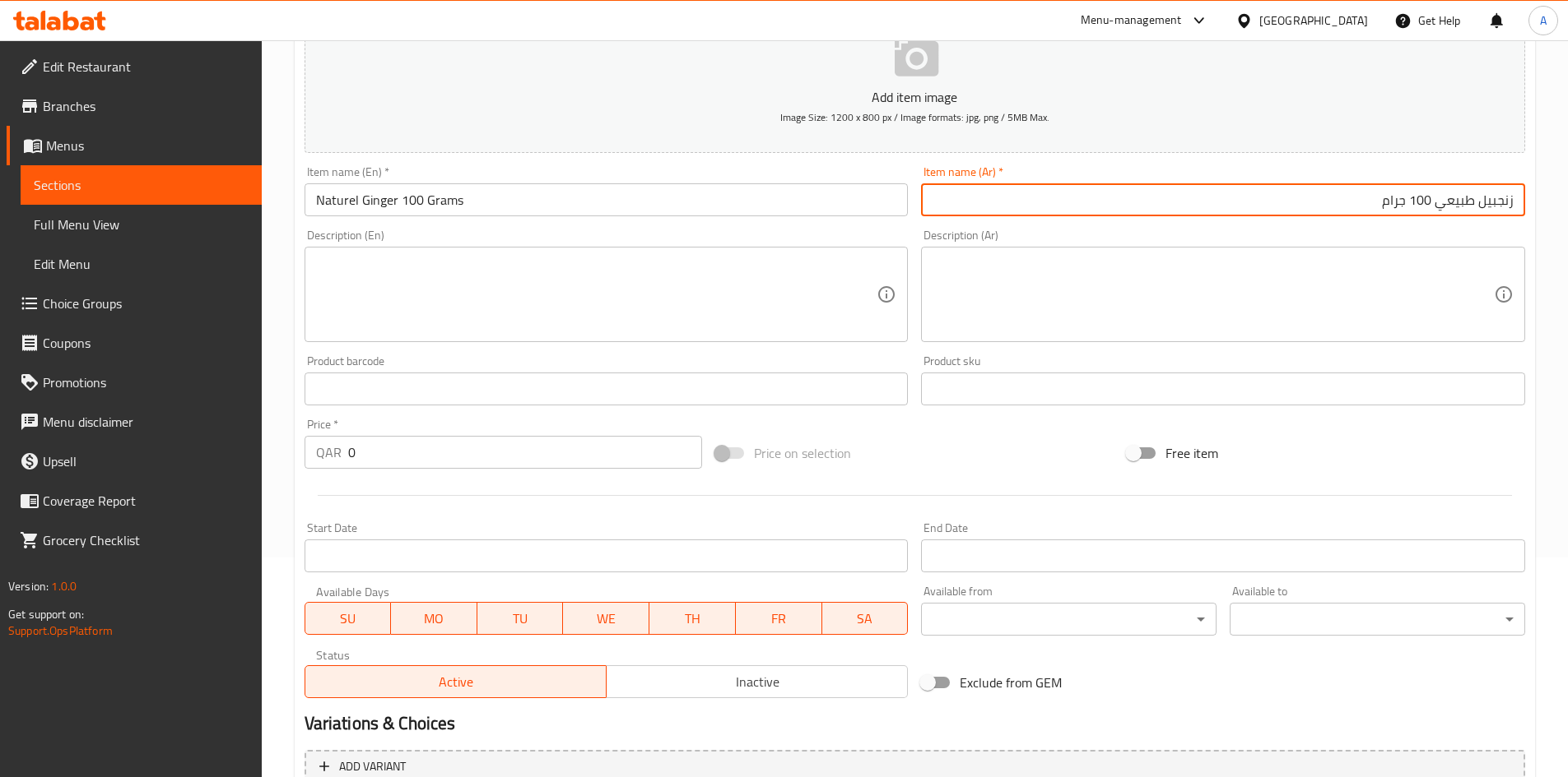
scroll to position [220, 0]
drag, startPoint x: 401, startPoint y: 465, endPoint x: 136, endPoint y: 467, distance: 265.0
click at [136, 467] on div "Edit Restaurant Branches Menus Sections Full Menu View Edit Menu Choice Groups …" at bounding box center [784, 380] width 1568 height 1122
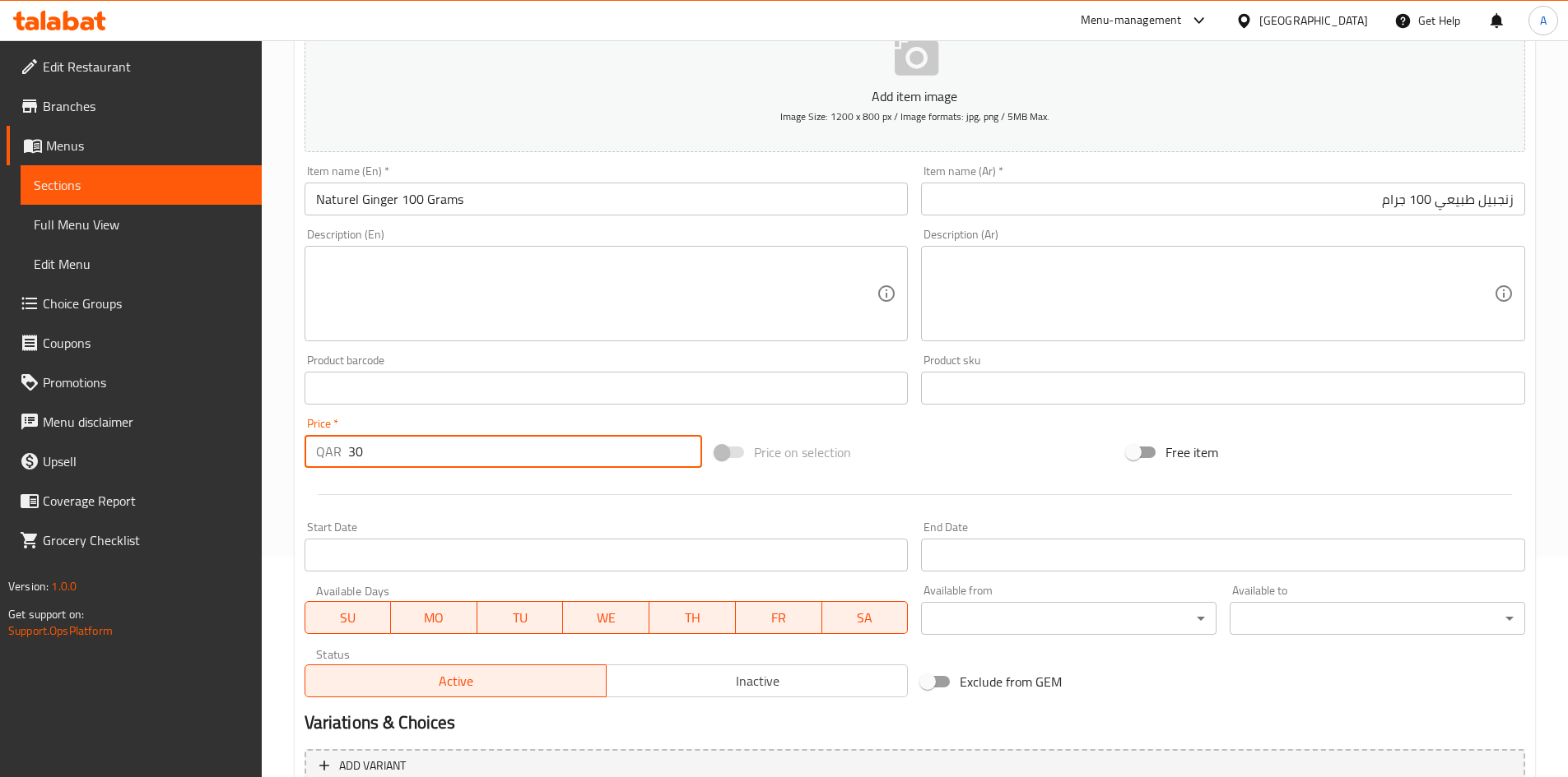
type input "30"
drag, startPoint x: 999, startPoint y: 423, endPoint x: 822, endPoint y: 467, distance: 182.4
click at [999, 420] on div "Add item image Image Size: 1200 x 800 px / Image formats: jpg, png / 5MB Max. I…" at bounding box center [914, 349] width 1234 height 709
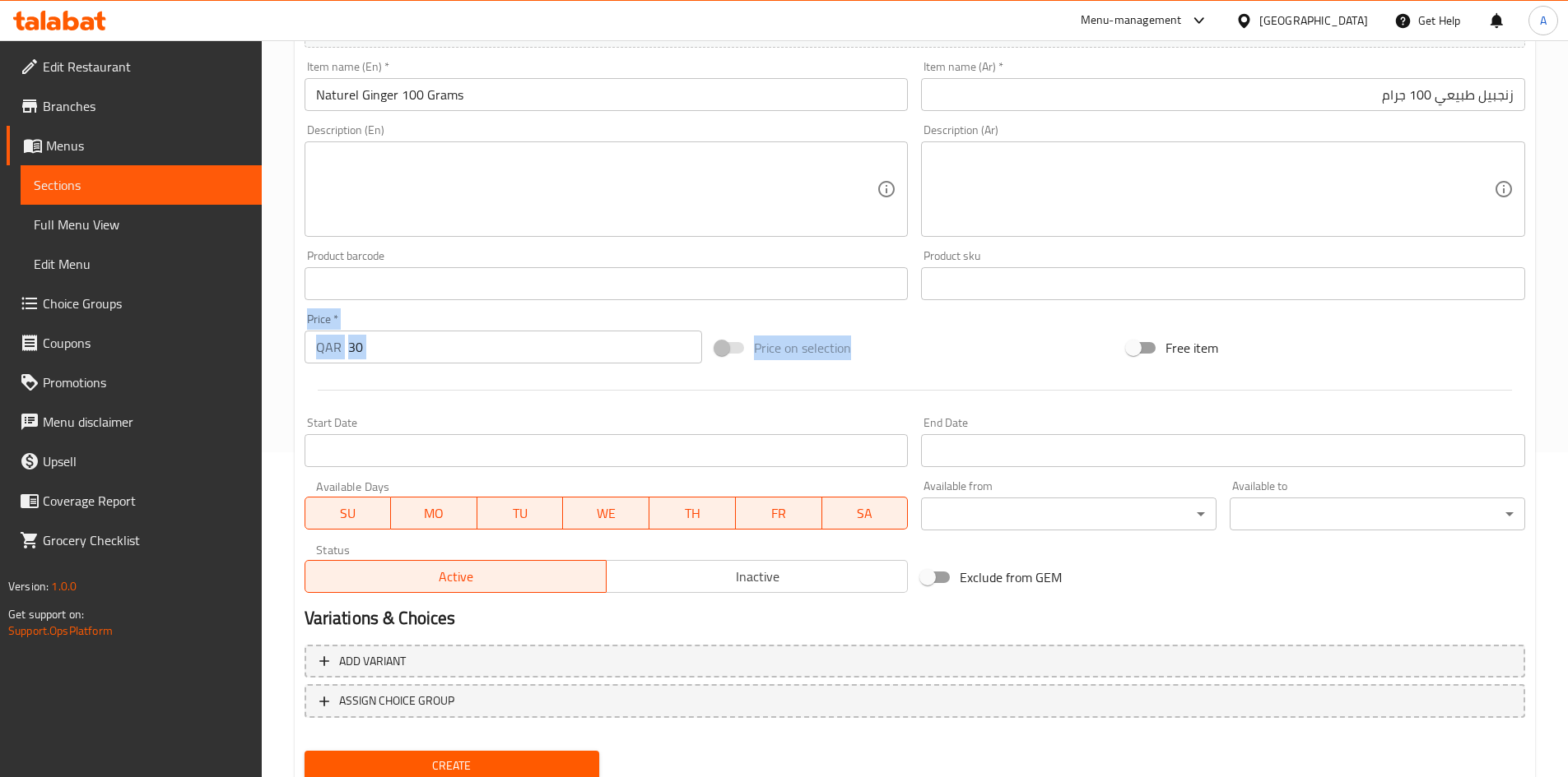
scroll to position [385, 0]
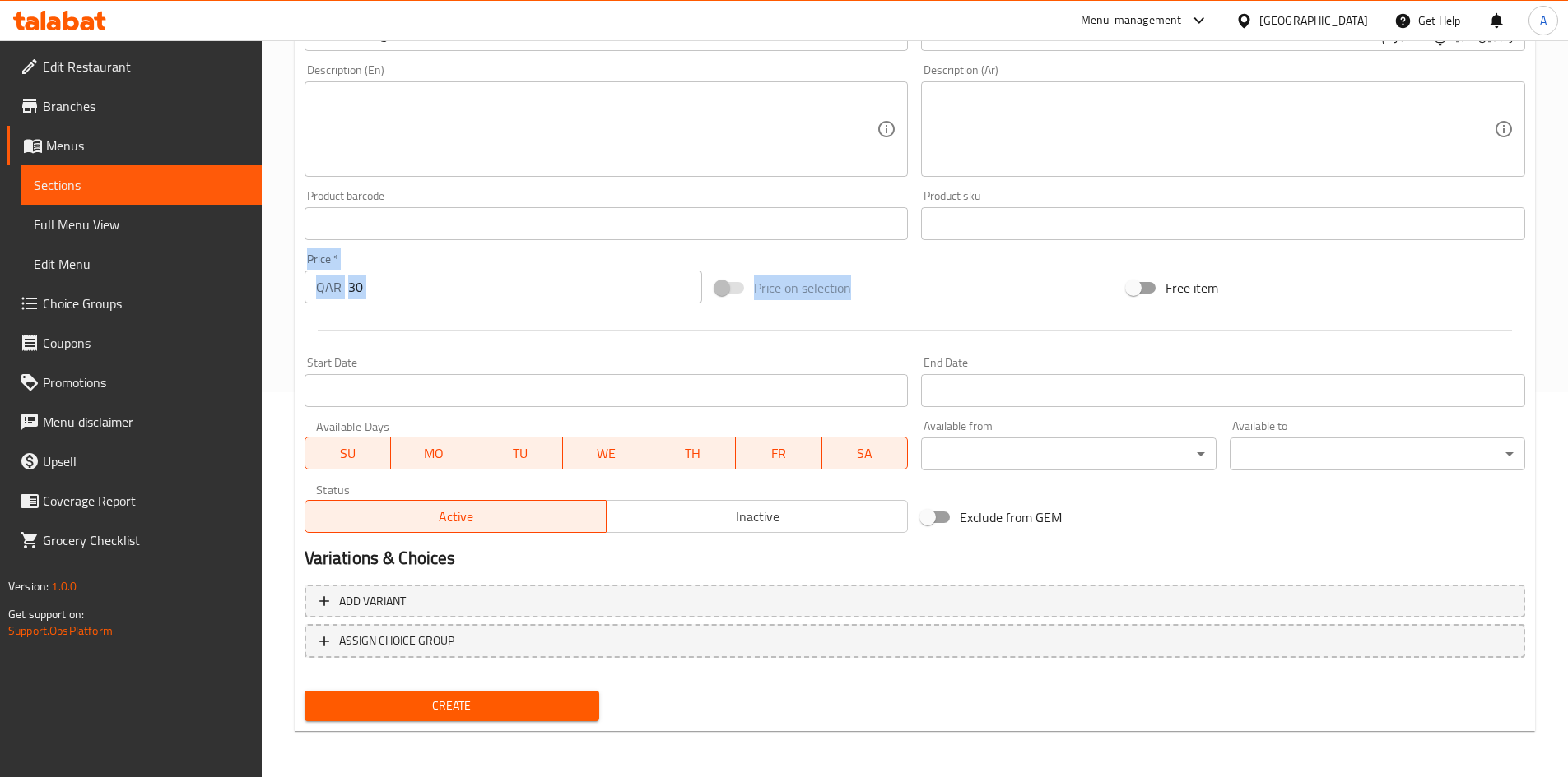
drag, startPoint x: 501, startPoint y: 701, endPoint x: 604, endPoint y: 468, distance: 254.8
click at [498, 701] on span "Create" at bounding box center [452, 706] width 269 height 21
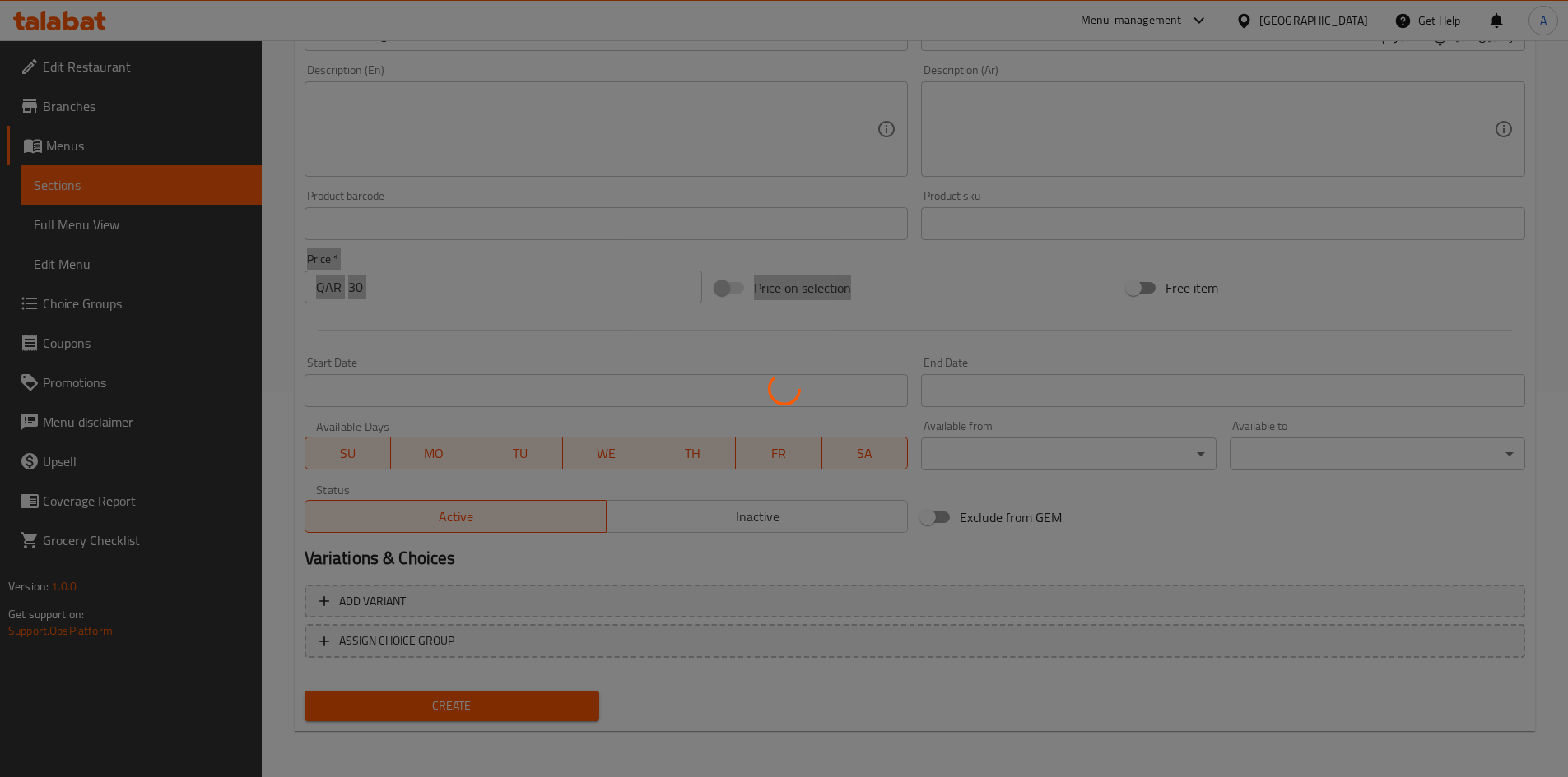
type input "0"
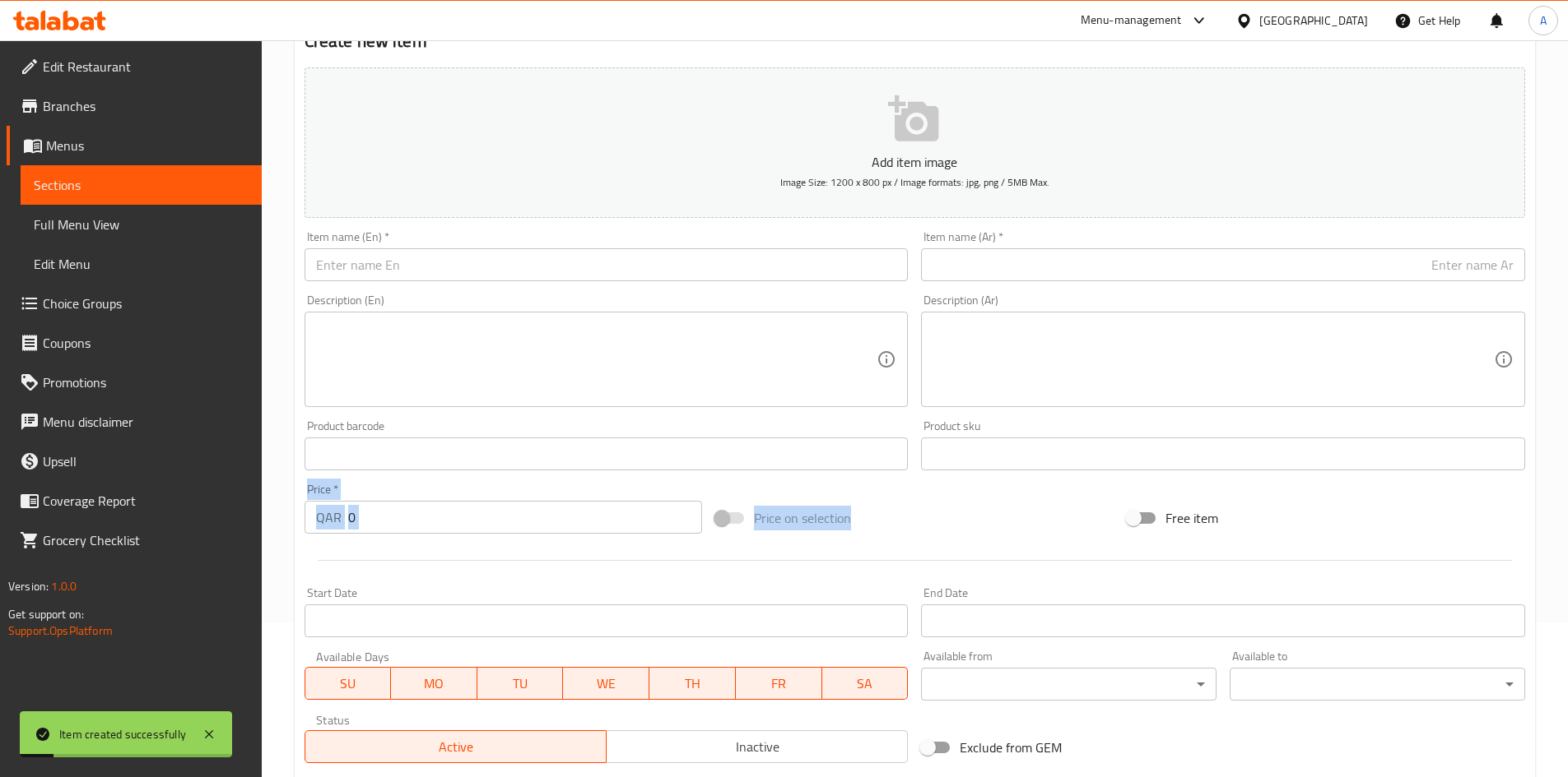
scroll to position [138, 0]
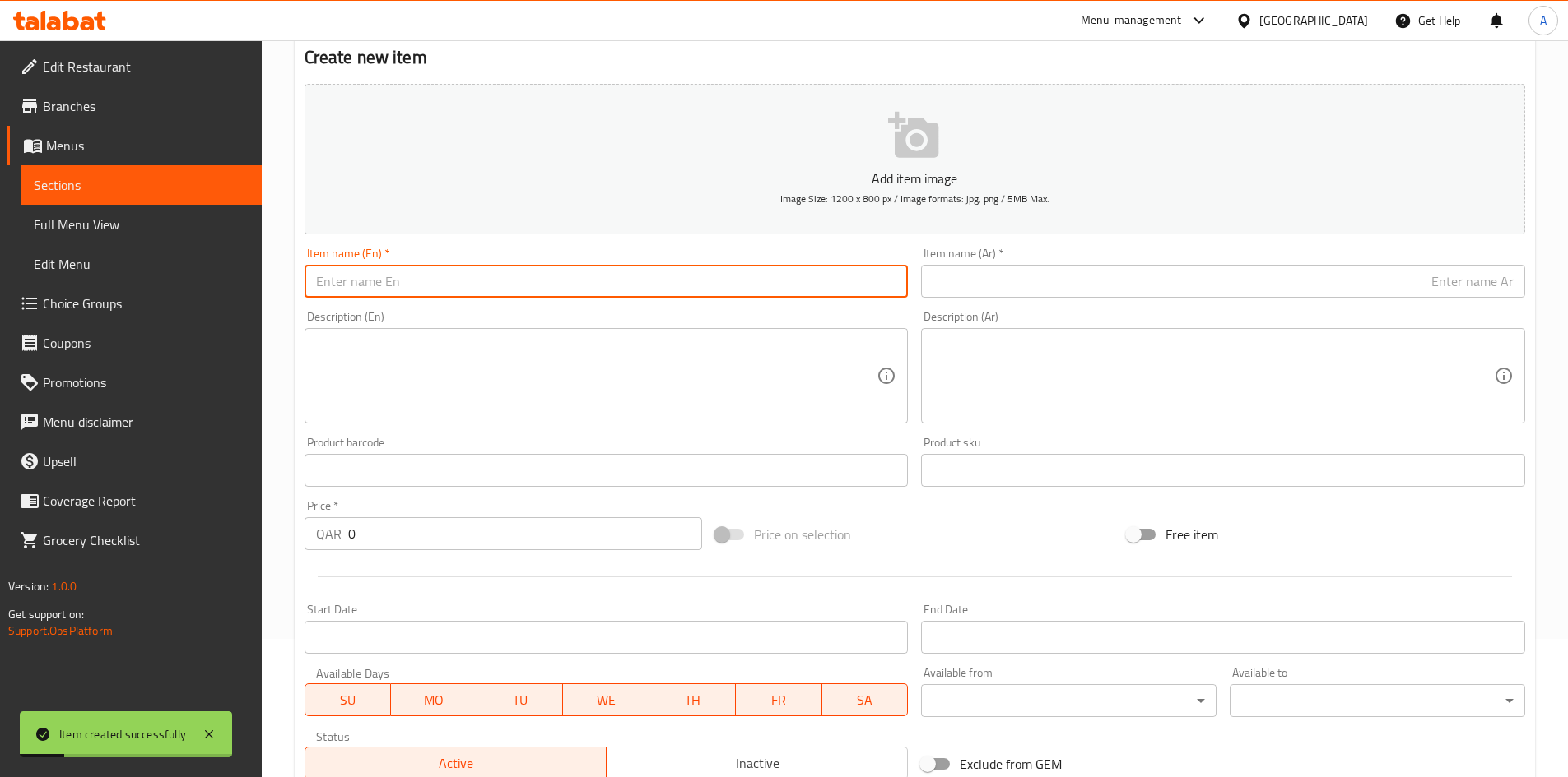
click at [779, 278] on input "text" at bounding box center [605, 281] width 604 height 33
paste input "Ammi Visnaga 100 grams"
drag, startPoint x: 428, startPoint y: 282, endPoint x: 419, endPoint y: 285, distance: 9.5
click at [419, 284] on input "Ammi Visnaga 100 grams" at bounding box center [605, 281] width 604 height 33
type input "Ammi Visnaga 100 Grams"
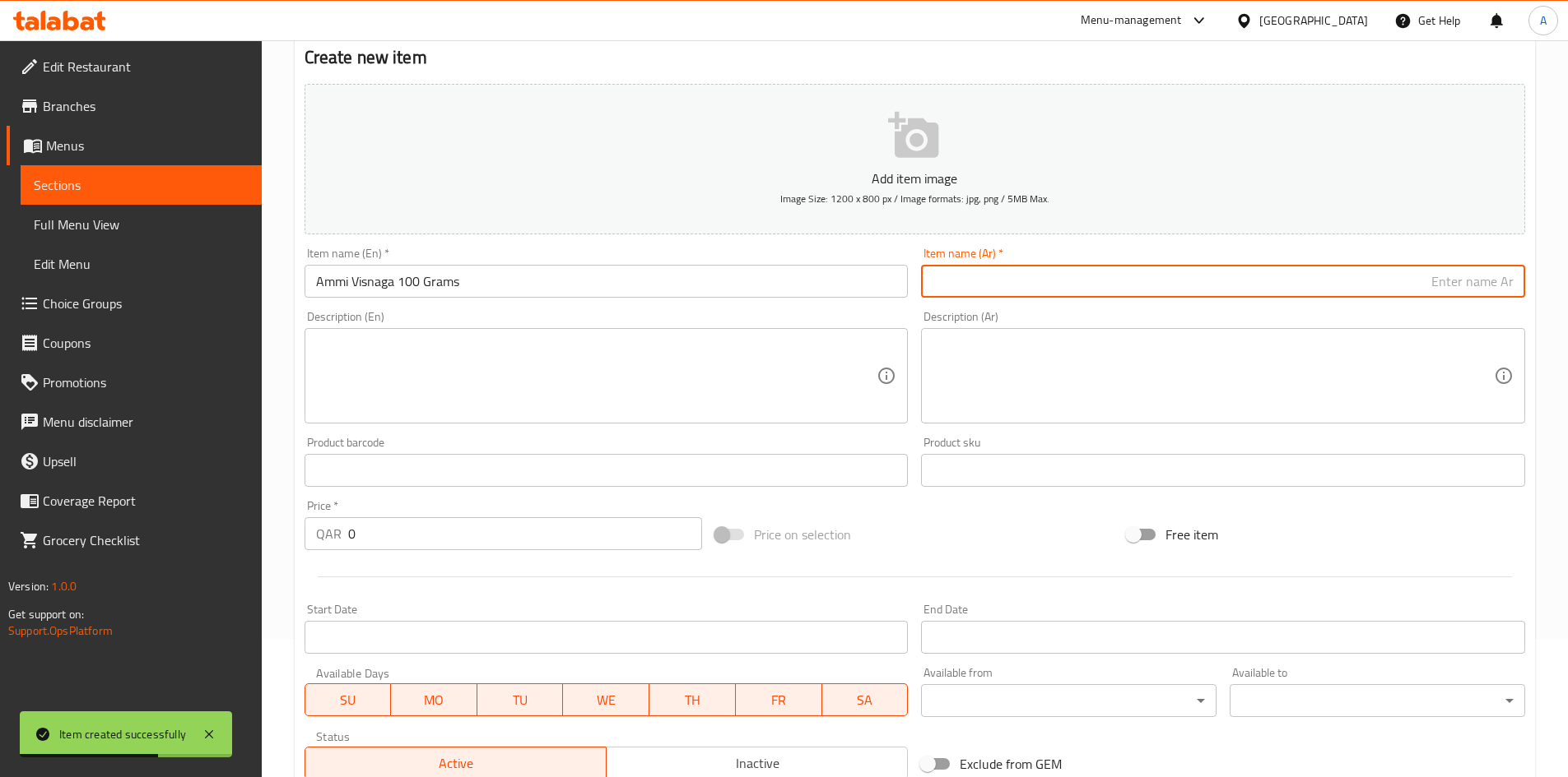
click at [1066, 287] on input "text" at bounding box center [1222, 281] width 604 height 33
paste input "بذور الخلة 100 جرام"
type input "بذور الخلة 100 جرام"
drag, startPoint x: 417, startPoint y: 523, endPoint x: 190, endPoint y: 559, distance: 229.8
click at [190, 559] on div "Edit Restaurant Branches Menus Sections Full Menu View Edit Menu Choice Groups …" at bounding box center [784, 463] width 1568 height 1122
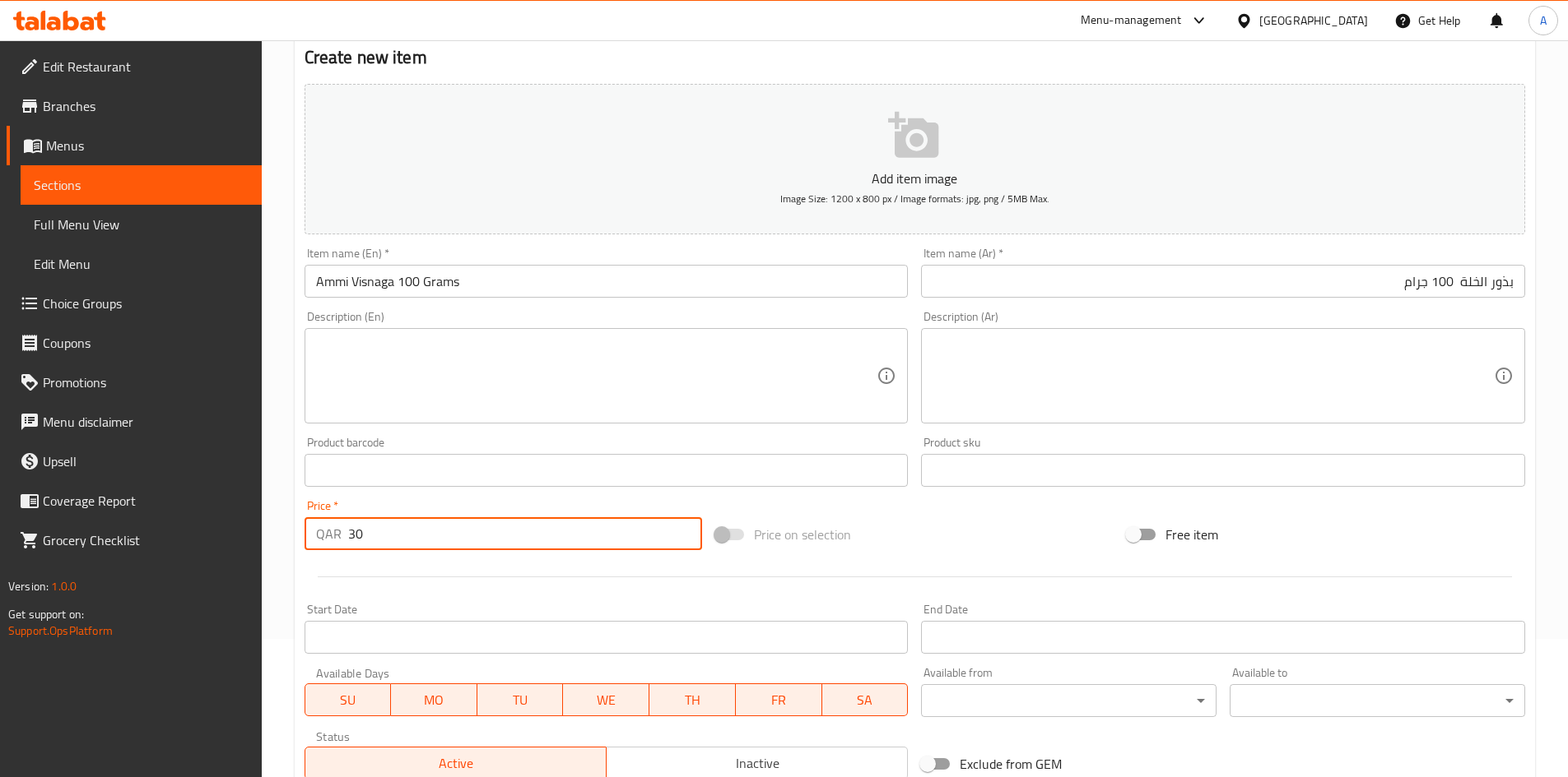
type input "30"
drag, startPoint x: 996, startPoint y: 518, endPoint x: 795, endPoint y: 560, distance: 205.3
click at [997, 518] on div "Price on selection" at bounding box center [914, 534] width 412 height 44
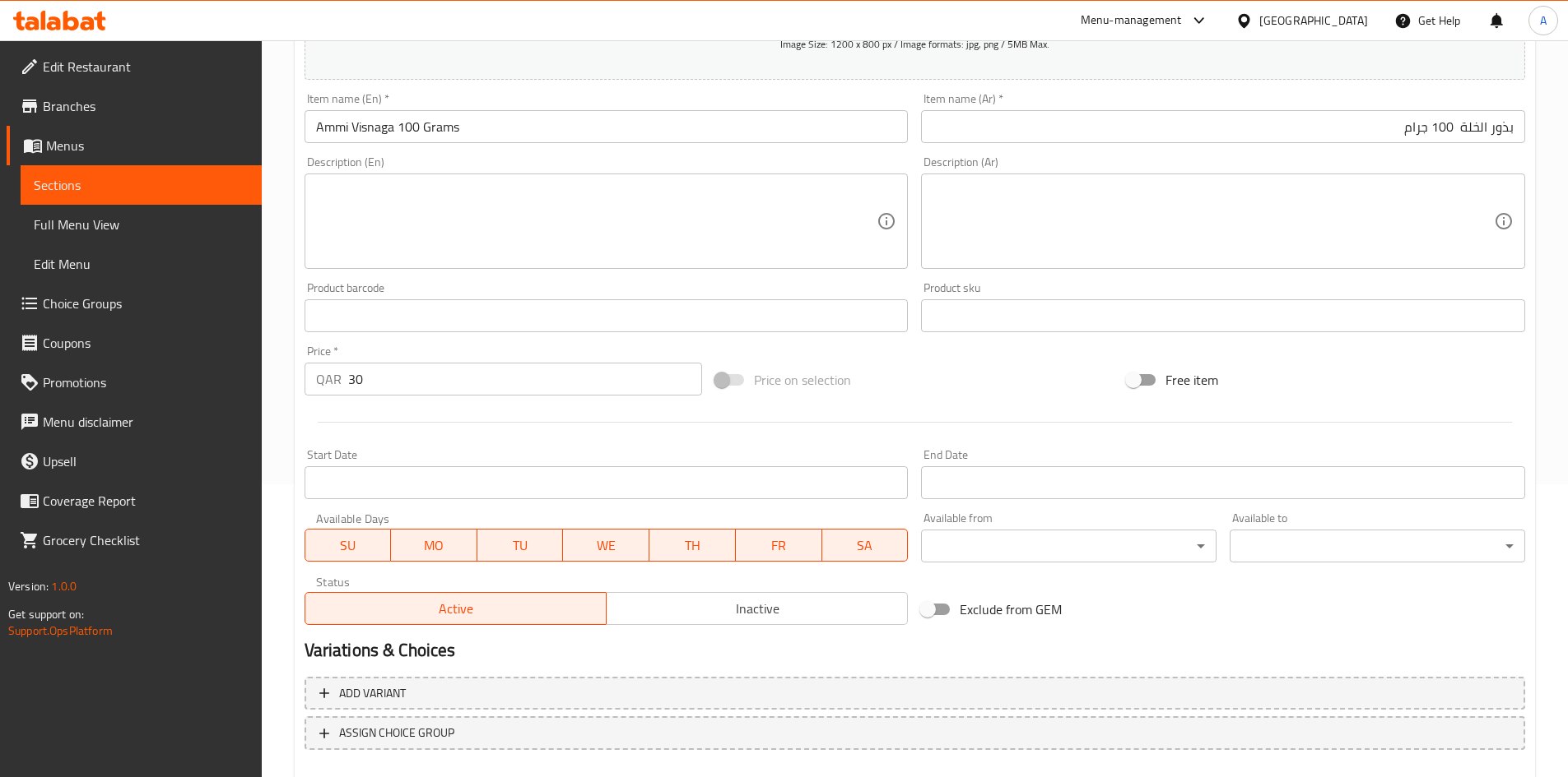
scroll to position [385, 0]
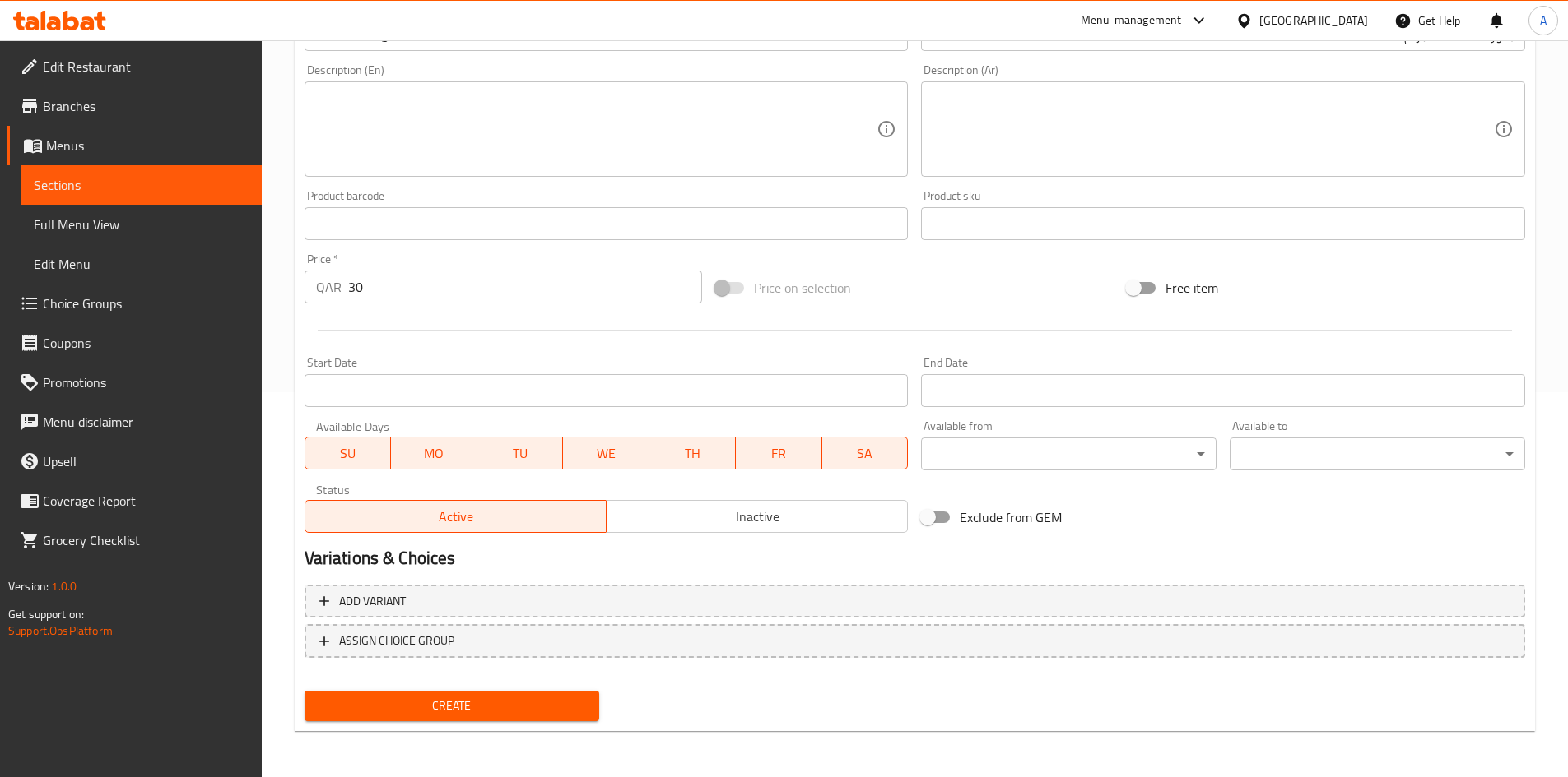
drag, startPoint x: 560, startPoint y: 707, endPoint x: 589, endPoint y: 639, distance: 73.9
click at [559, 708] on span "Create" at bounding box center [452, 706] width 269 height 21
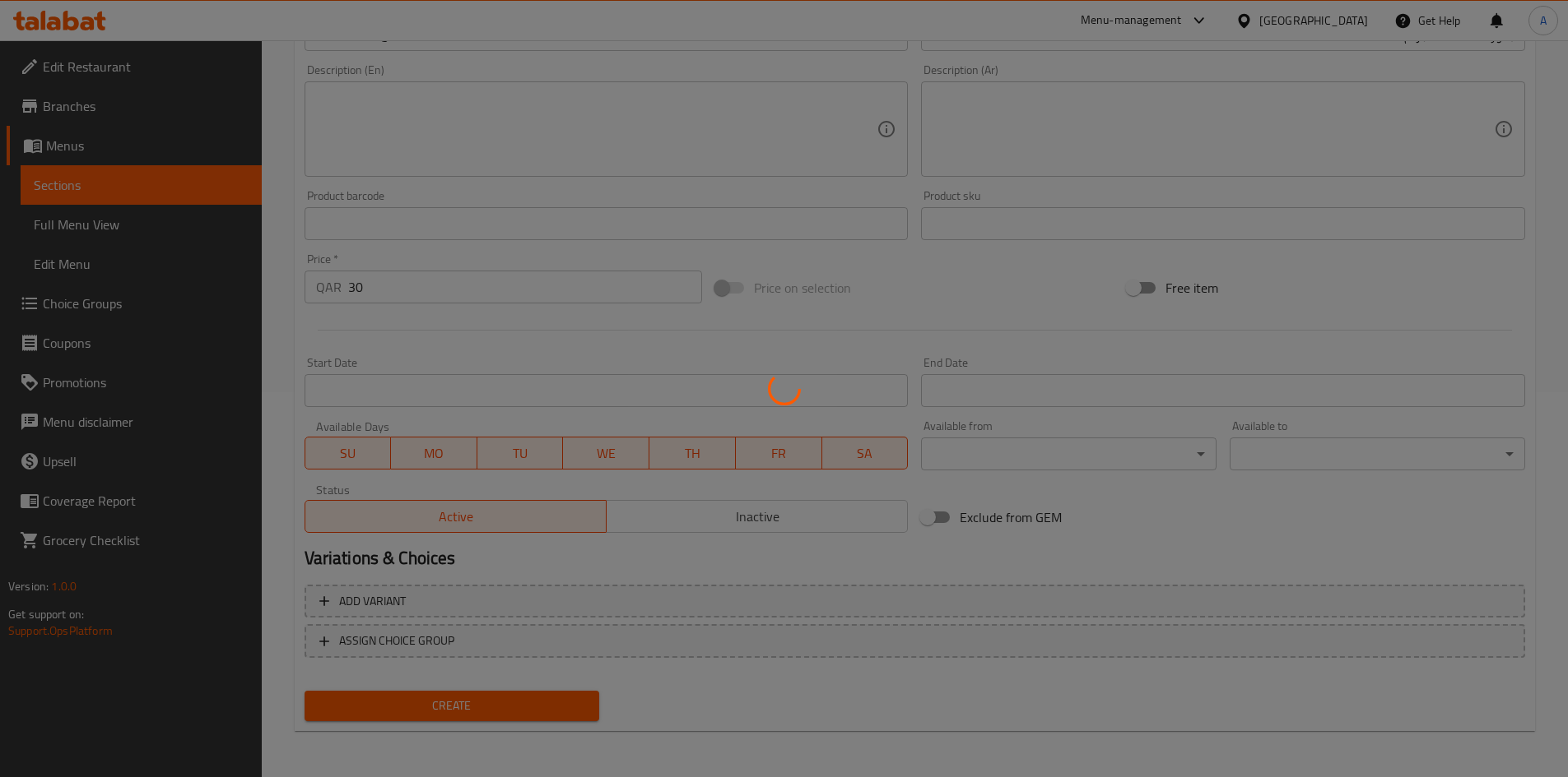
type input "0"
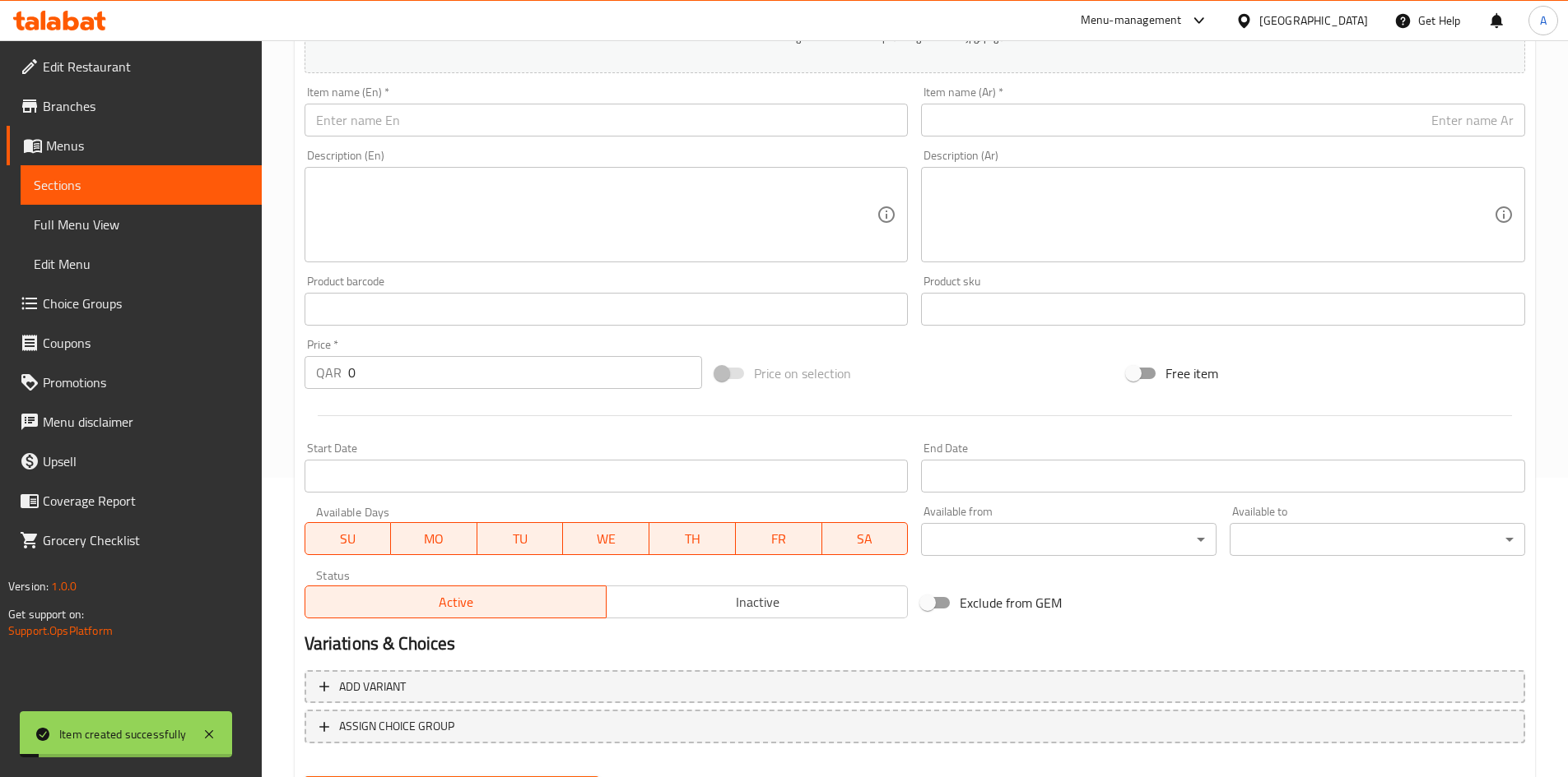
scroll to position [220, 0]
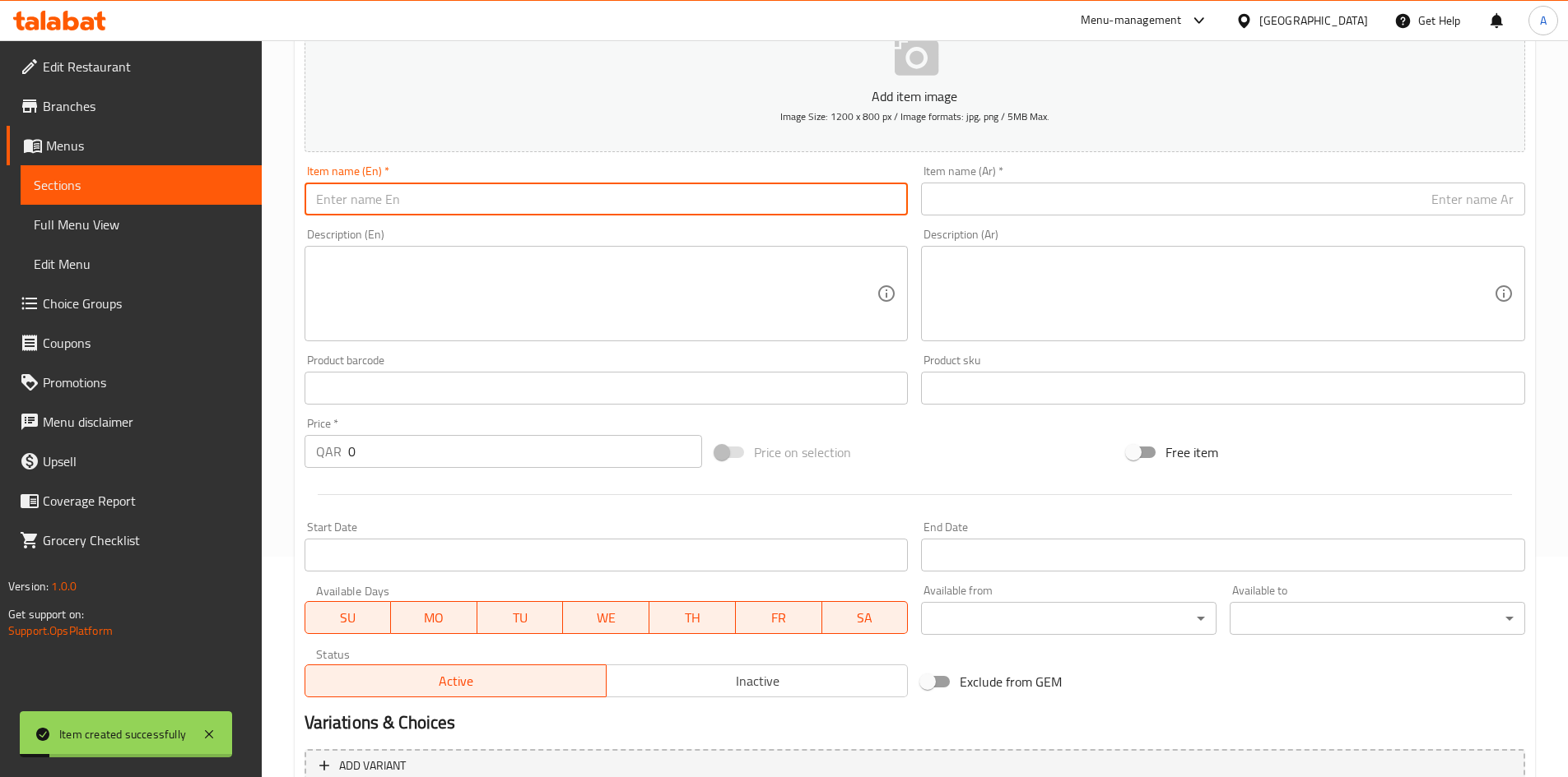
drag, startPoint x: 620, startPoint y: 189, endPoint x: 602, endPoint y: 194, distance: 18.7
click at [621, 188] on input "text" at bounding box center [605, 198] width 604 height 33
paste input "Kawa Jwa 100 grams"
click at [401, 207] on input "Kawa Jwa 100 grams" at bounding box center [605, 198] width 604 height 33
type input "Kawa Jwa 100 Grams"
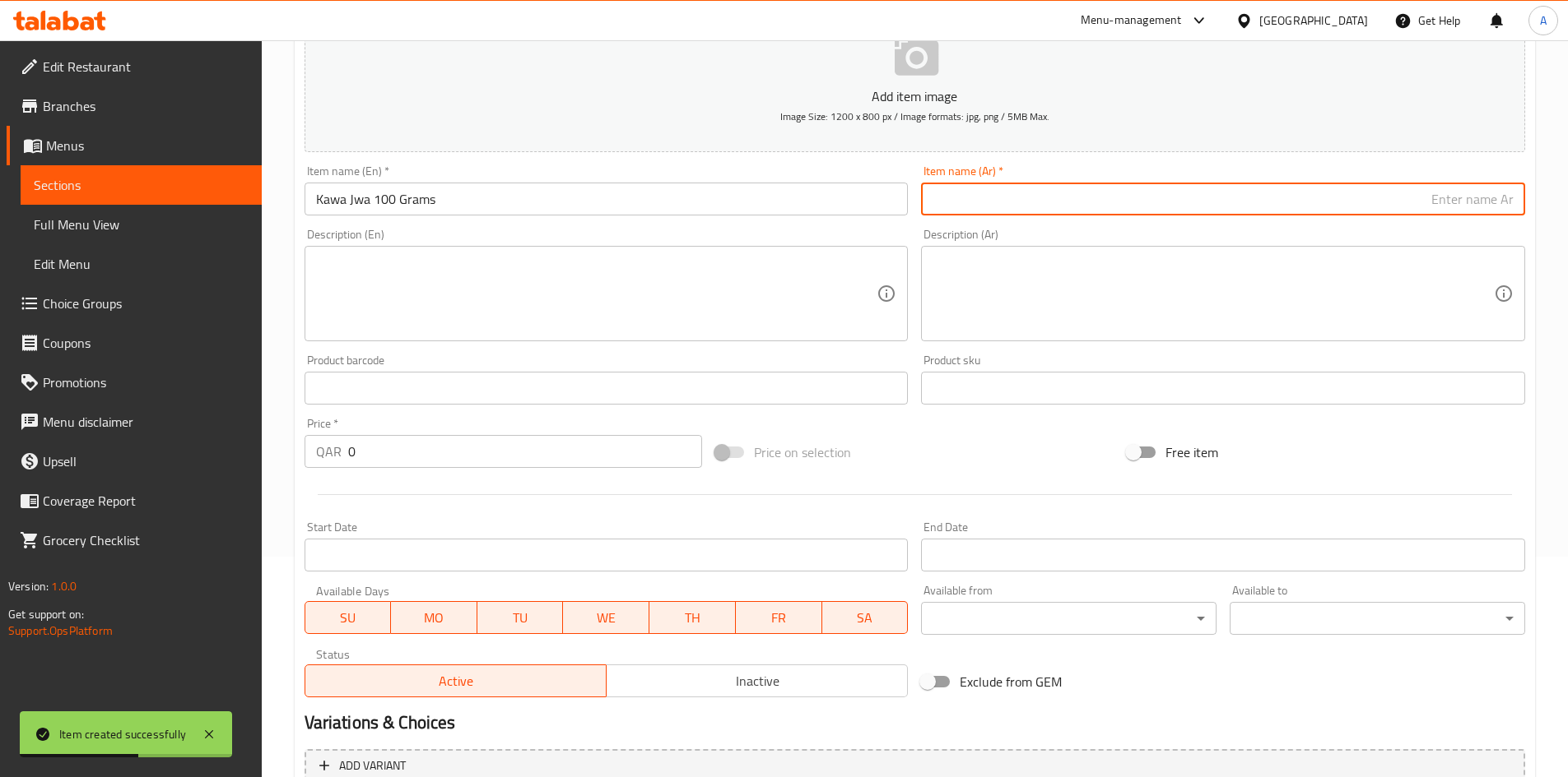
click at [1002, 197] on input "text" at bounding box center [1222, 198] width 604 height 33
paste input "الخوا جوا 100 جرام"
click at [1456, 208] on input "الخوا جوا 100 جرام" at bounding box center [1222, 198] width 604 height 33
click at [1462, 202] on input "الخوا جوا 100 جرام" at bounding box center [1222, 198] width 604 height 33
drag, startPoint x: 1444, startPoint y: 208, endPoint x: 1440, endPoint y: 225, distance: 17.5
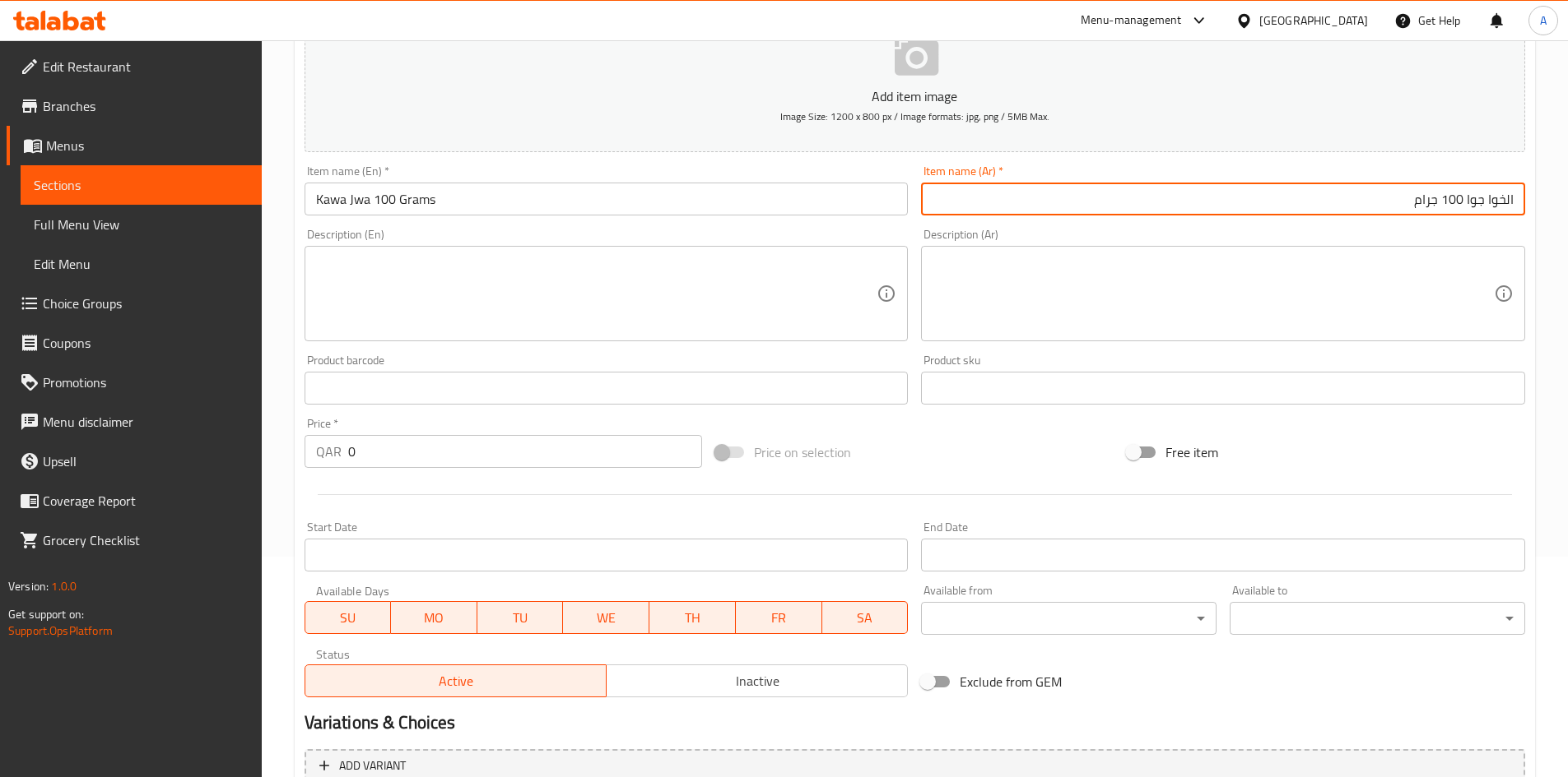
click at [1440, 225] on div "Add item image Image Size: 1200 x 800 px / Image formats: jpg, png / 5MB Max. I…" at bounding box center [914, 349] width 1234 height 709
type input "الخوا جوا 100 جرام"
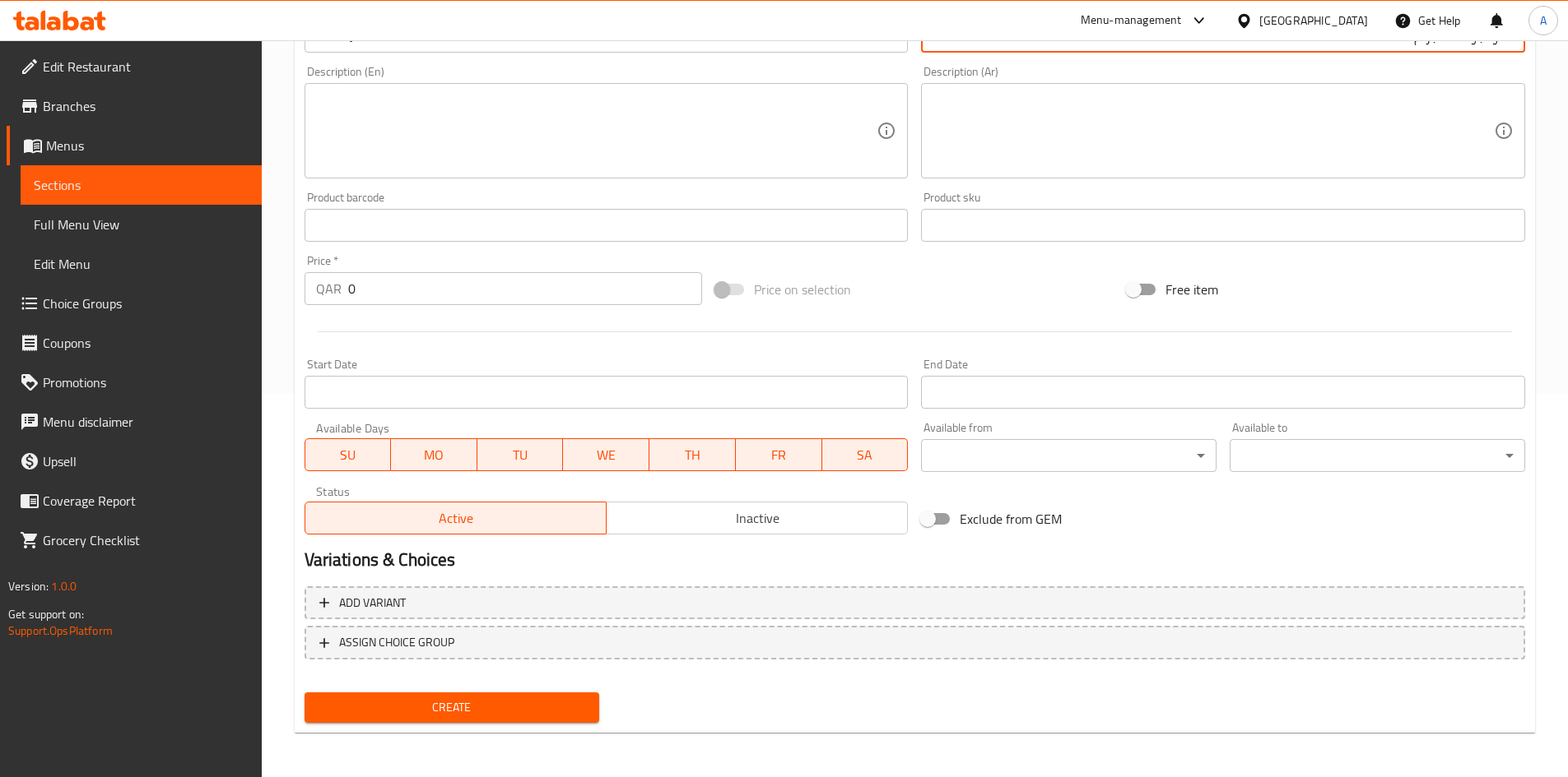
scroll to position [385, 0]
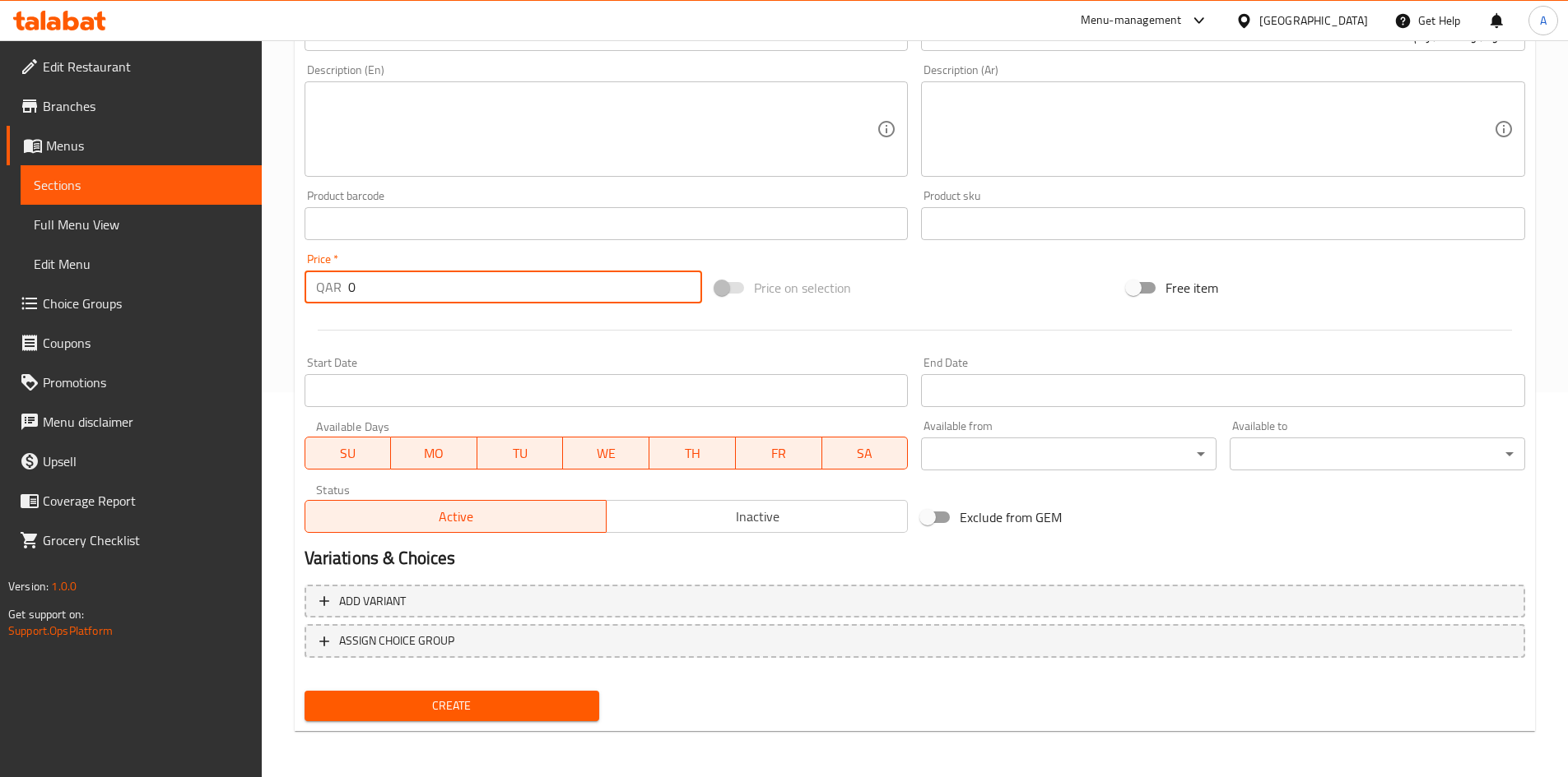
drag, startPoint x: 362, startPoint y: 289, endPoint x: 271, endPoint y: 293, distance: 91.1
click at [273, 291] on div "Home / Restaurants management / Menus / Sections / item / create Condiments sec…" at bounding box center [914, 216] width 1306 height 1122
type input "30"
click at [919, 299] on div "Price on selection" at bounding box center [914, 287] width 412 height 44
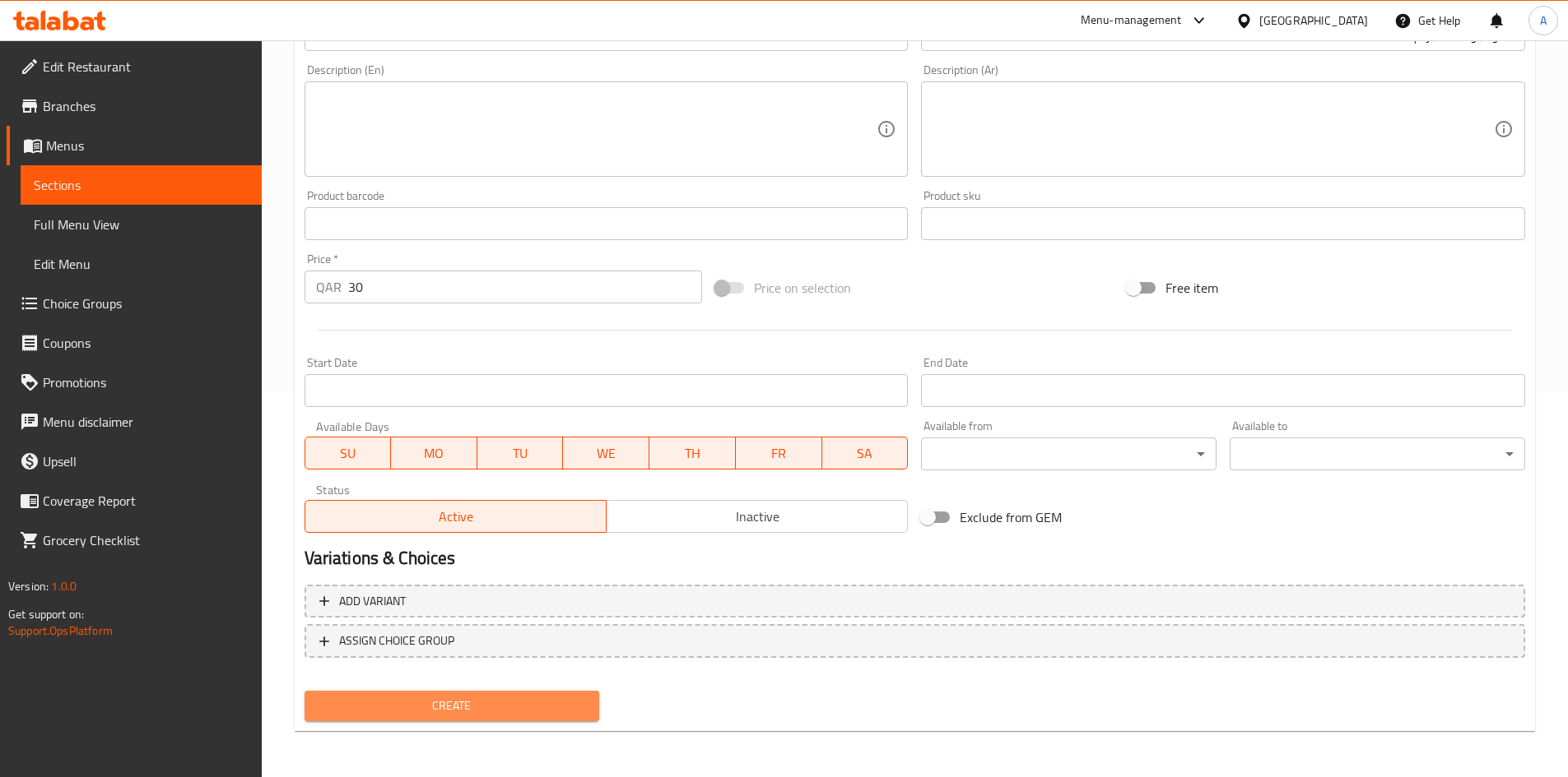
drag, startPoint x: 507, startPoint y: 698, endPoint x: 684, endPoint y: 109, distance: 615.0
click at [503, 698] on button "Create" at bounding box center [452, 706] width 296 height 30
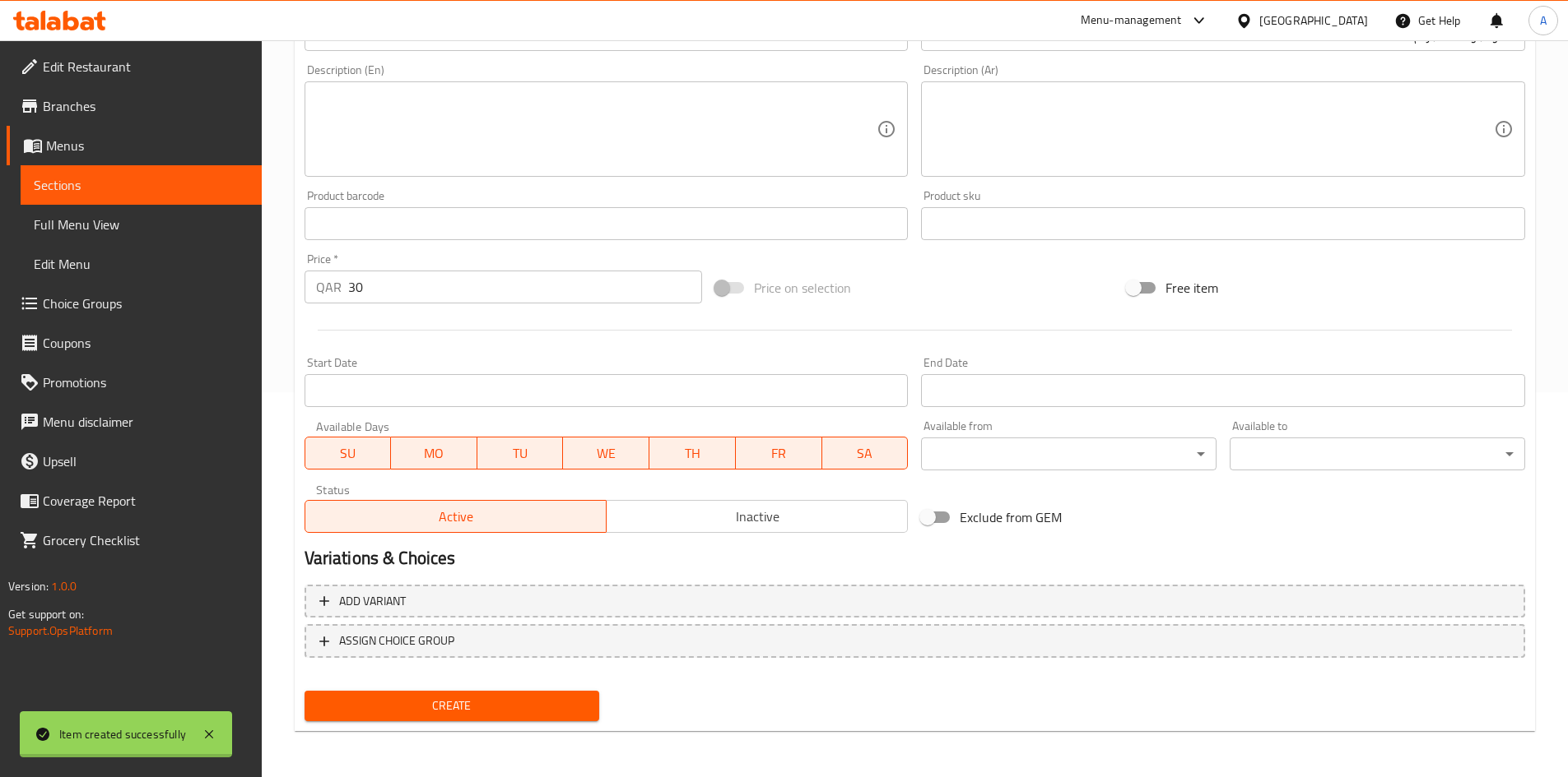
type input "0"
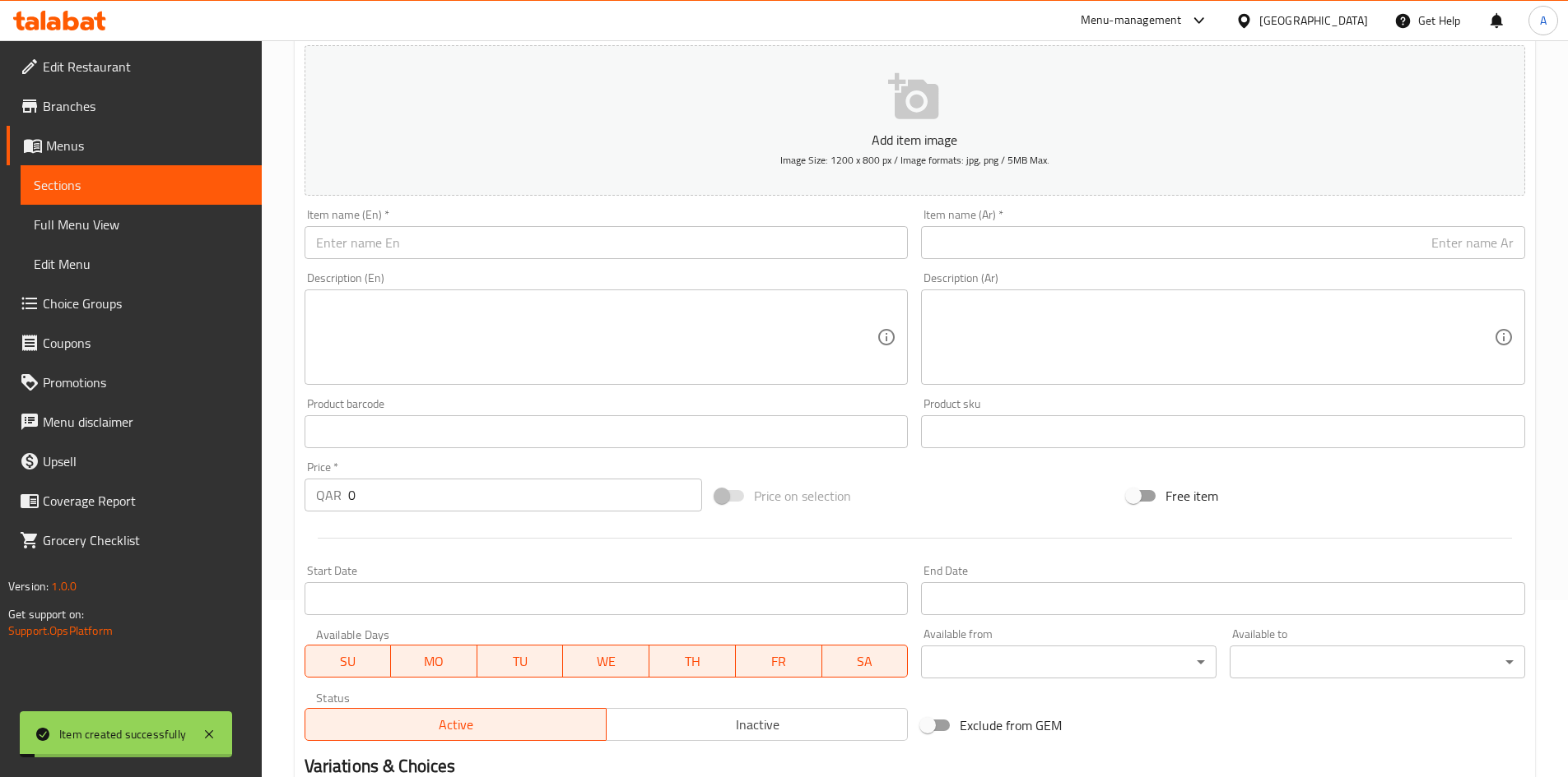
scroll to position [56, 0]
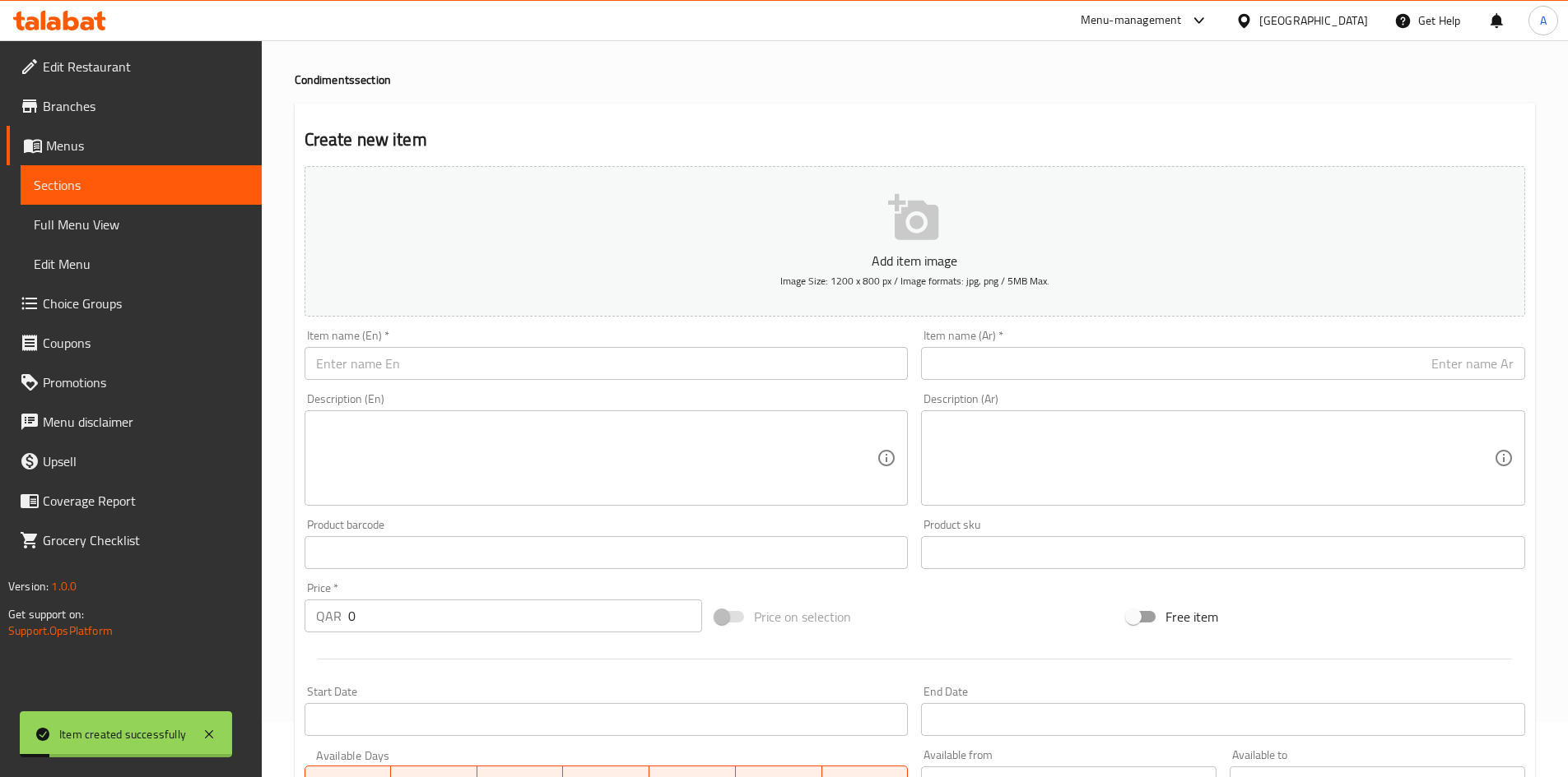
click at [480, 356] on input "text" at bounding box center [605, 363] width 604 height 33
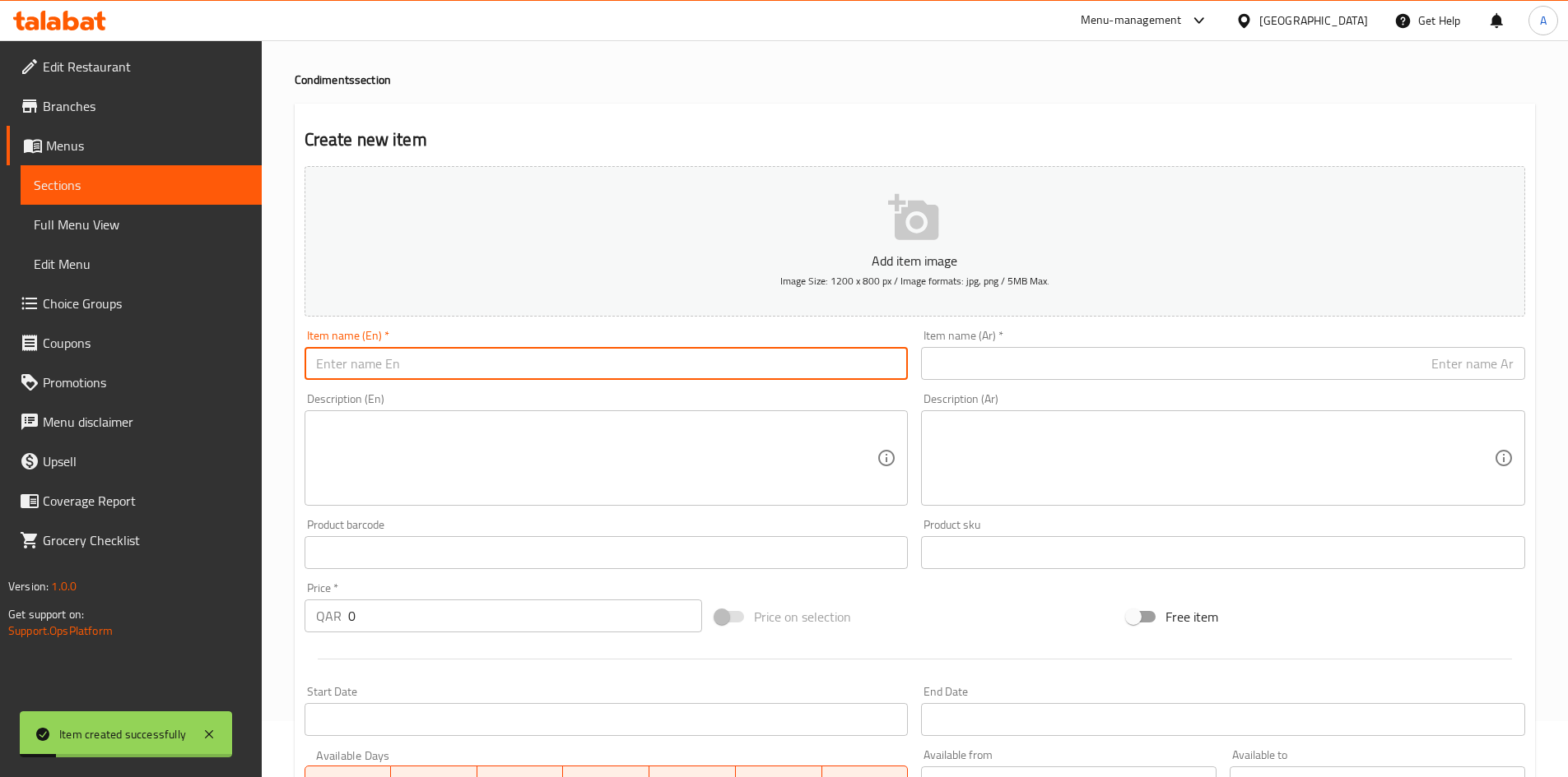
paste input "Dried Olive Leaves 100 grams"
click at [454, 365] on input "Dried Olive Leaves 100 grams" at bounding box center [605, 363] width 604 height 33
click at [445, 371] on input "Dried Olive Leaves 100 grams" at bounding box center [605, 363] width 604 height 33
type input "Dried Olive Leaves 100 Grams"
click at [1173, 353] on input "text" at bounding box center [1222, 363] width 604 height 33
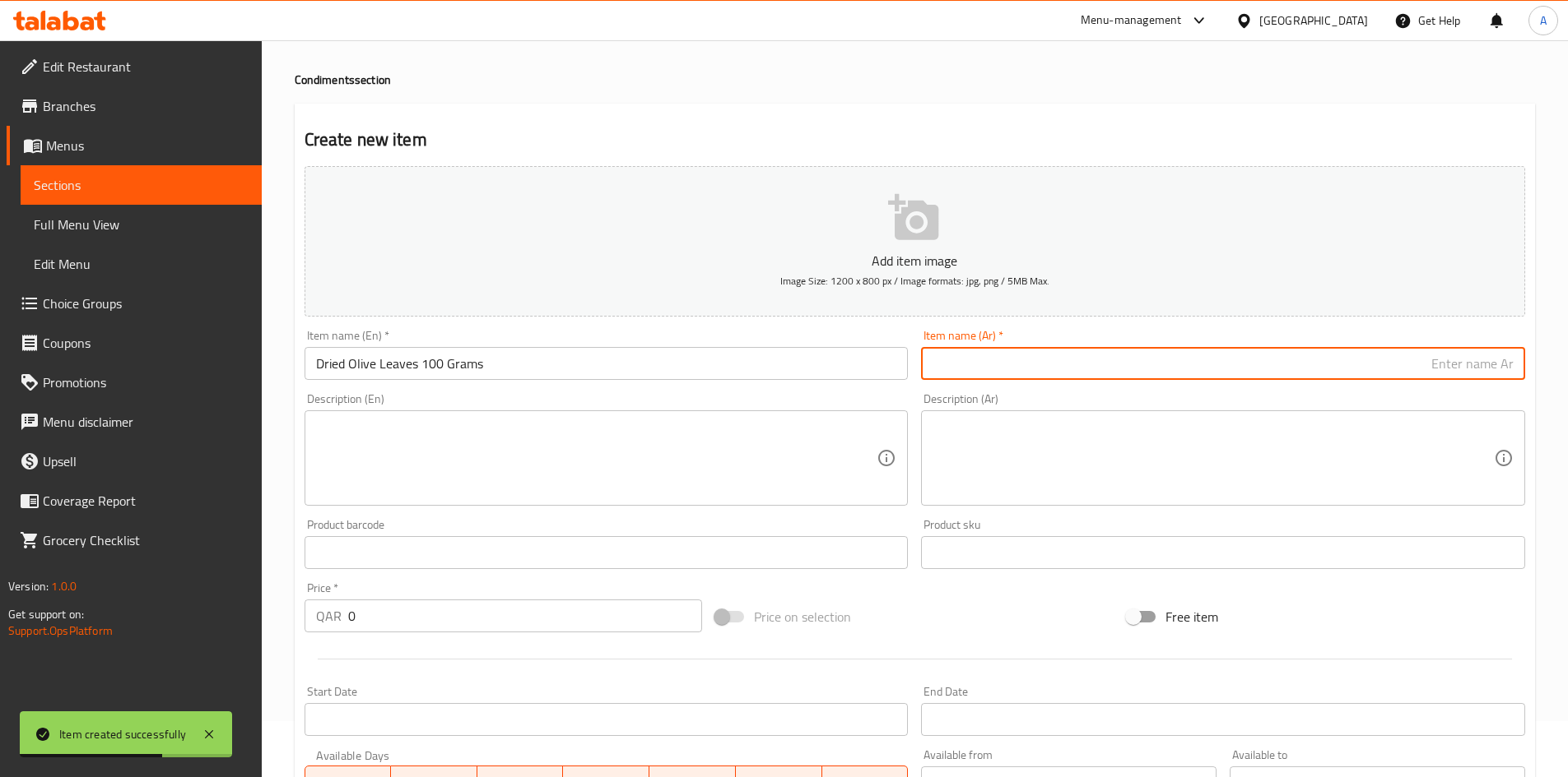
paste input "ورق زيتون مجفف 100 جرام"
drag, startPoint x: 1418, startPoint y: 370, endPoint x: 1418, endPoint y: 407, distance: 37.0
click at [1419, 370] on input "ورق زيتون مجفف 100 جرام" at bounding box center [1222, 363] width 604 height 33
drag, startPoint x: 1393, startPoint y: 370, endPoint x: 1384, endPoint y: 383, distance: 15.8
click at [1384, 383] on div "Item name (Ar)   * ورق زيتون مجفف 100 جرام Item name (Ar) *" at bounding box center [1222, 354] width 617 height 63
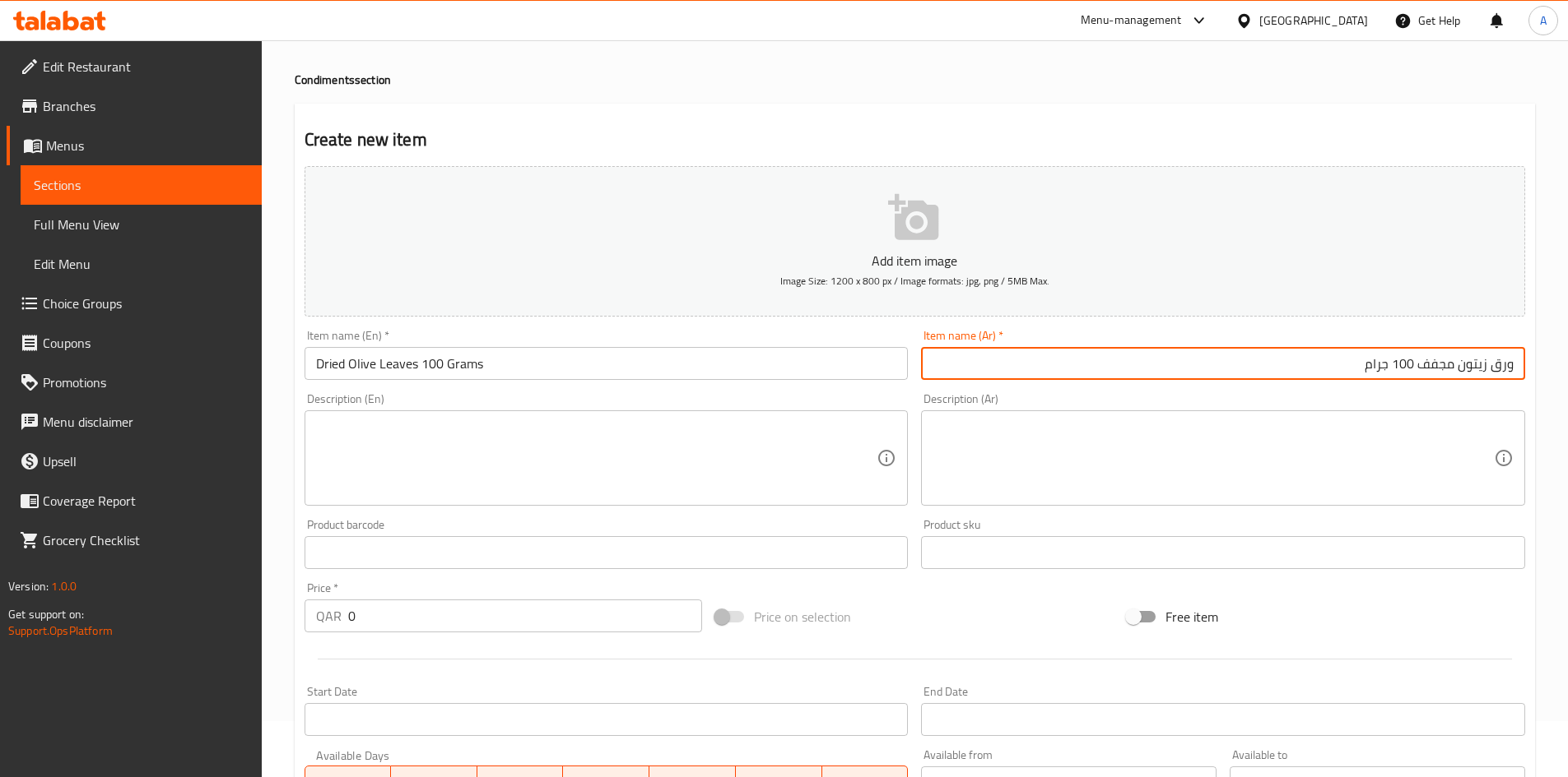
click at [1383, 377] on input "ورق زيتون مجفف 100 جرام" at bounding box center [1222, 363] width 604 height 33
type input "ورق زيتون مجفف 100 جرام"
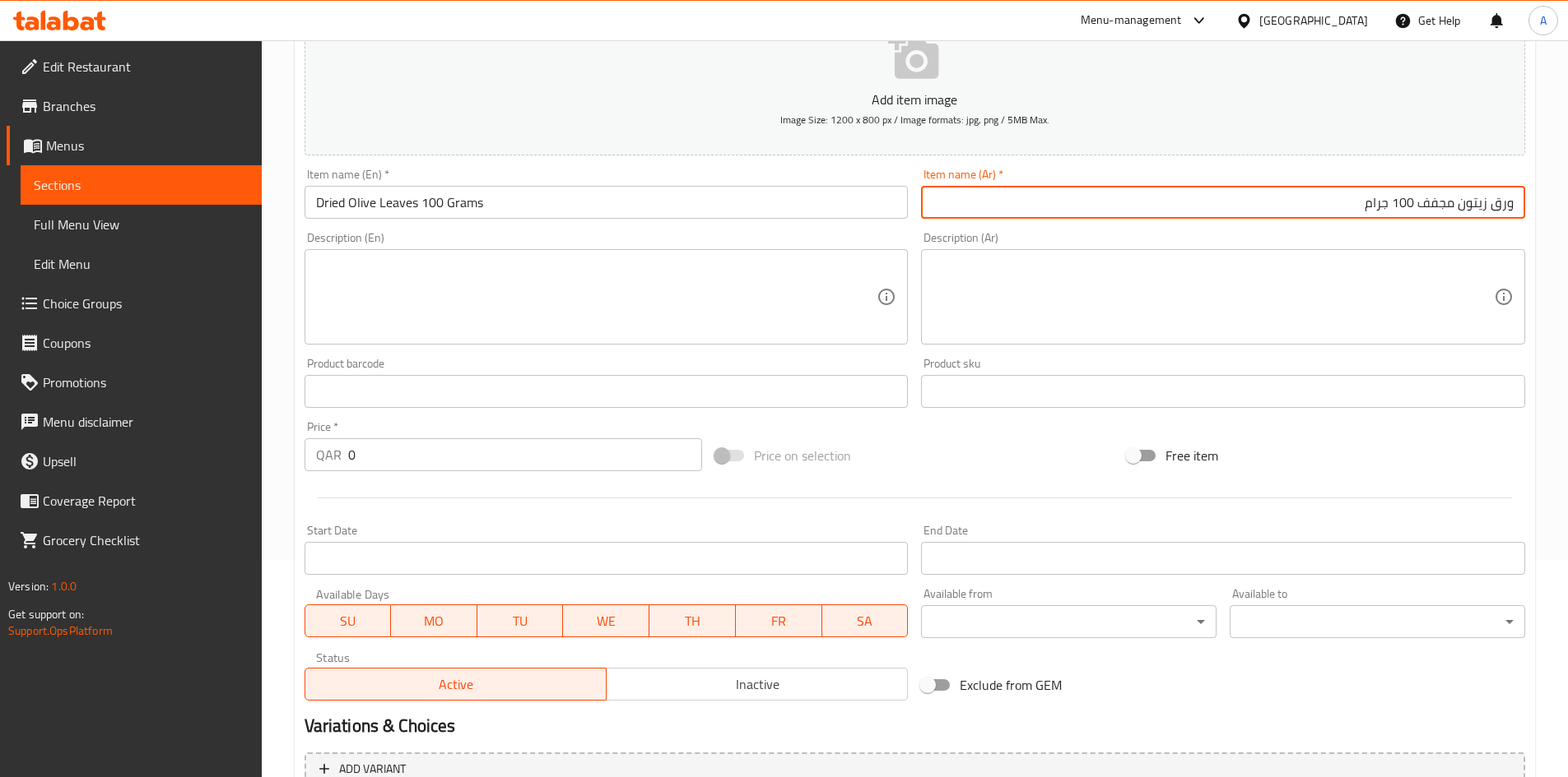
scroll to position [220, 0]
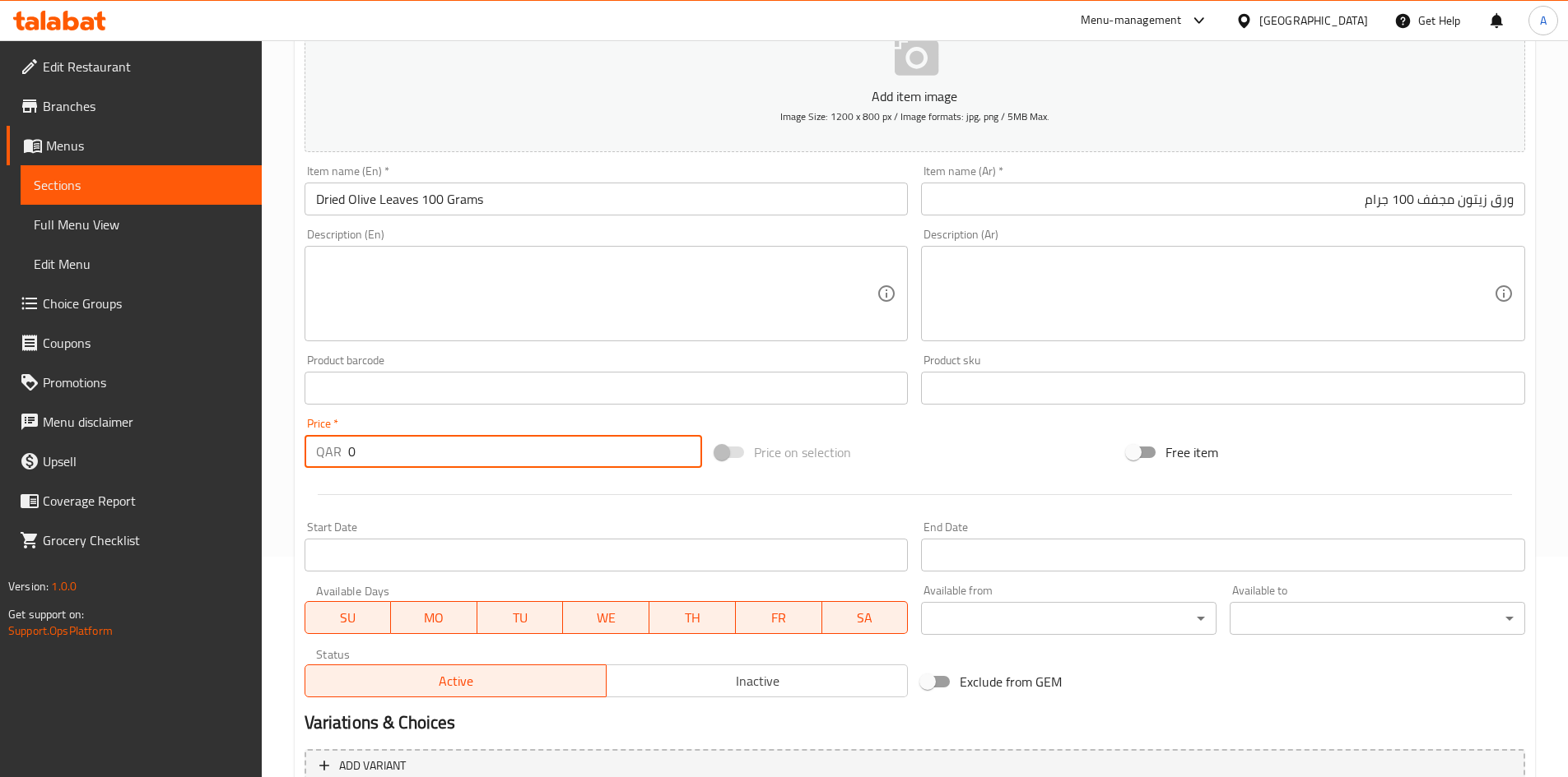
drag, startPoint x: 233, startPoint y: 442, endPoint x: 204, endPoint y: 448, distance: 29.6
click at [205, 446] on div "Edit Restaurant Branches Menus Sections Full Menu View Edit Menu Choice Groups …" at bounding box center [784, 380] width 1568 height 1122
type input "30"
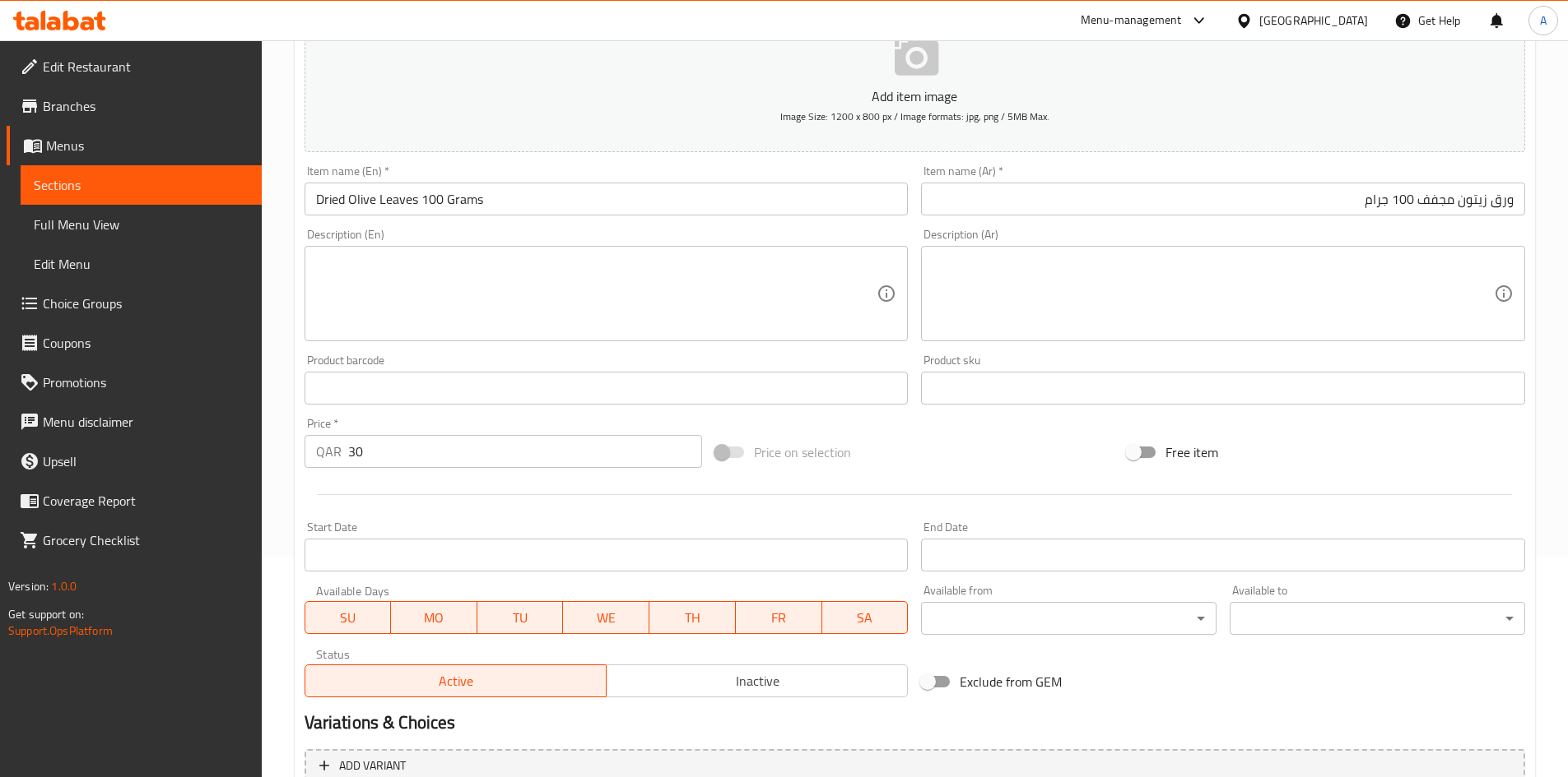
click at [1035, 448] on div "Price on selection" at bounding box center [914, 452] width 412 height 44
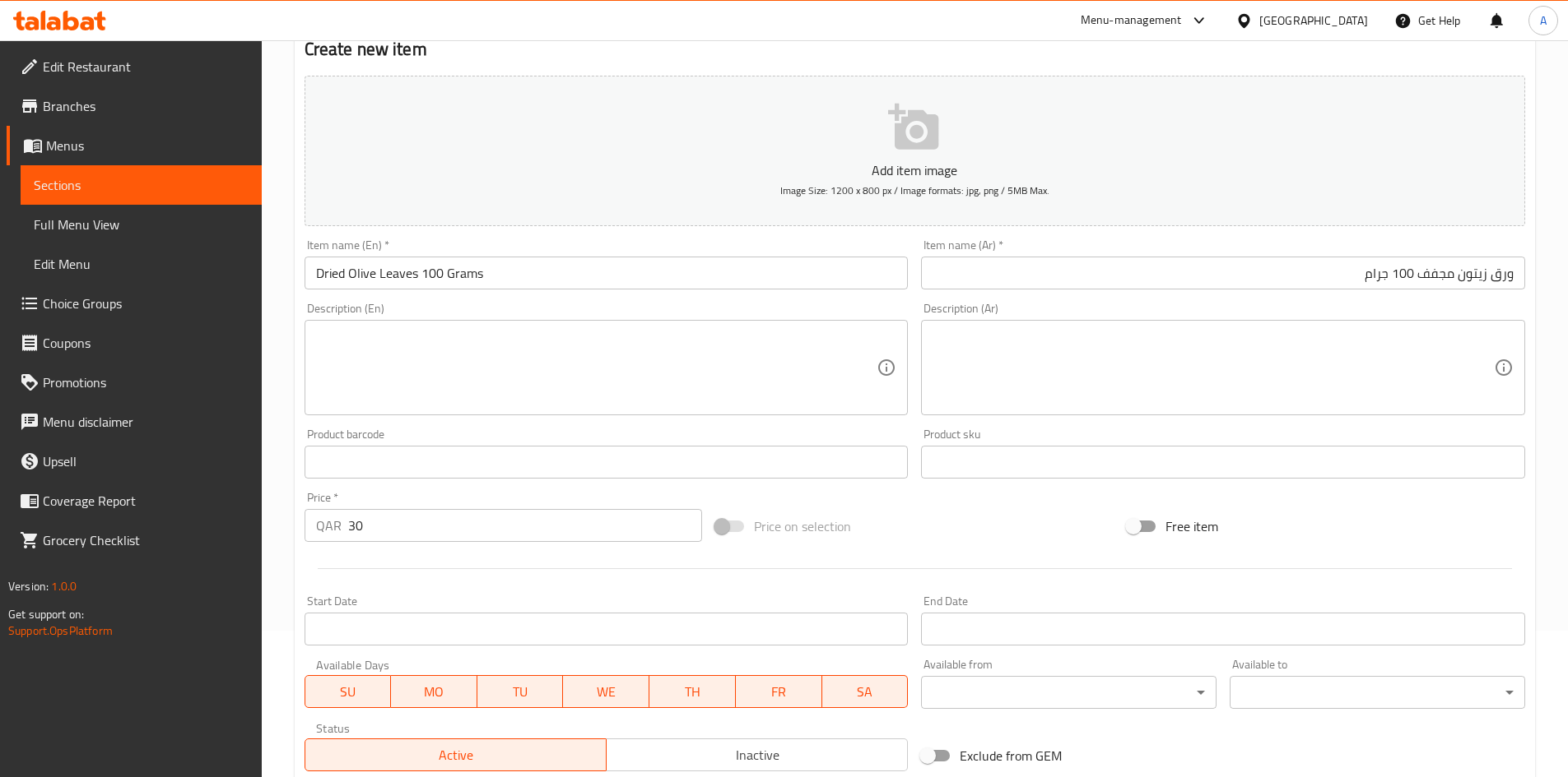
scroll to position [385, 0]
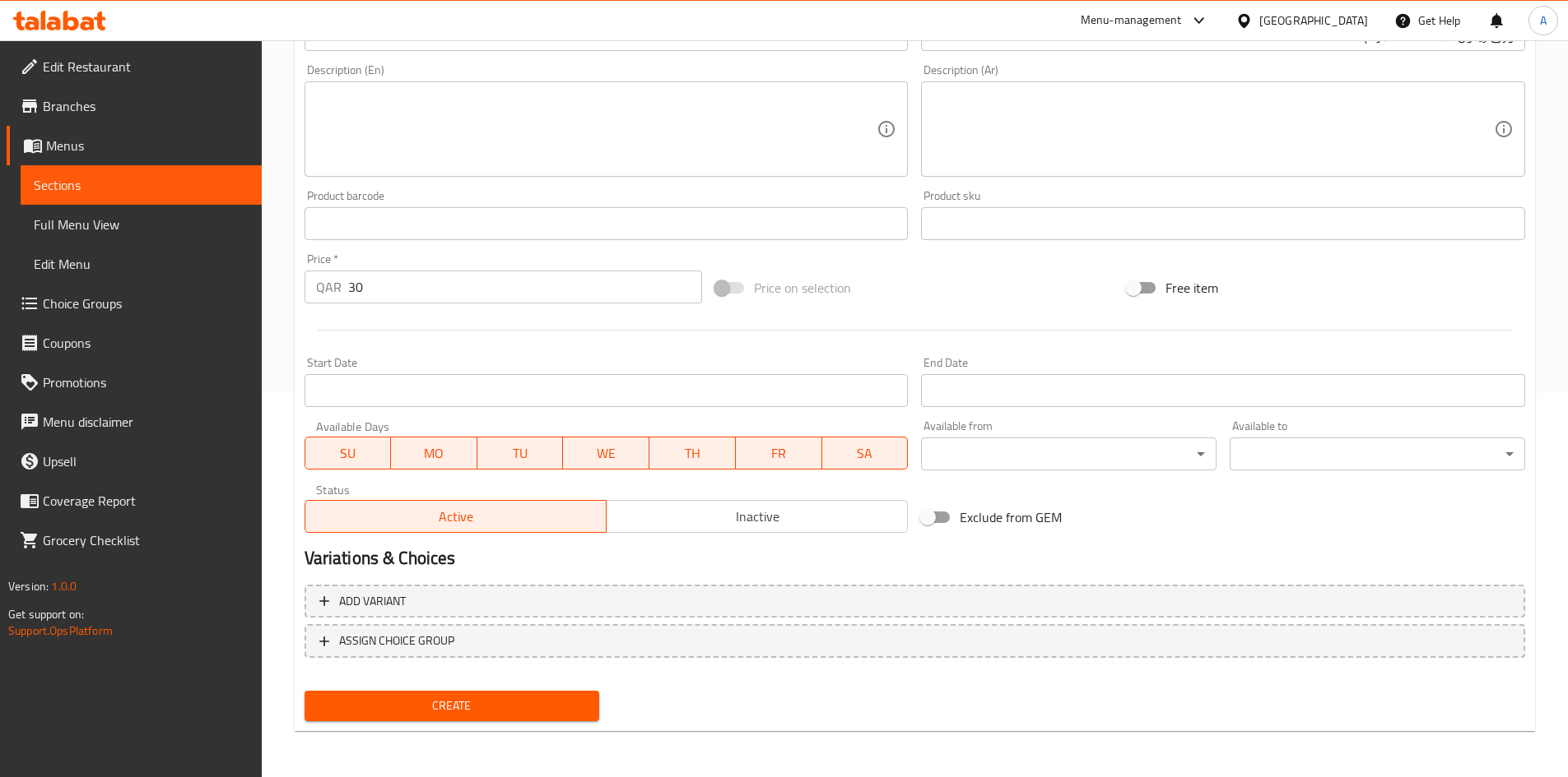
click at [563, 691] on div "Create" at bounding box center [452, 706] width 309 height 43
click at [560, 696] on span "Create" at bounding box center [452, 706] width 269 height 21
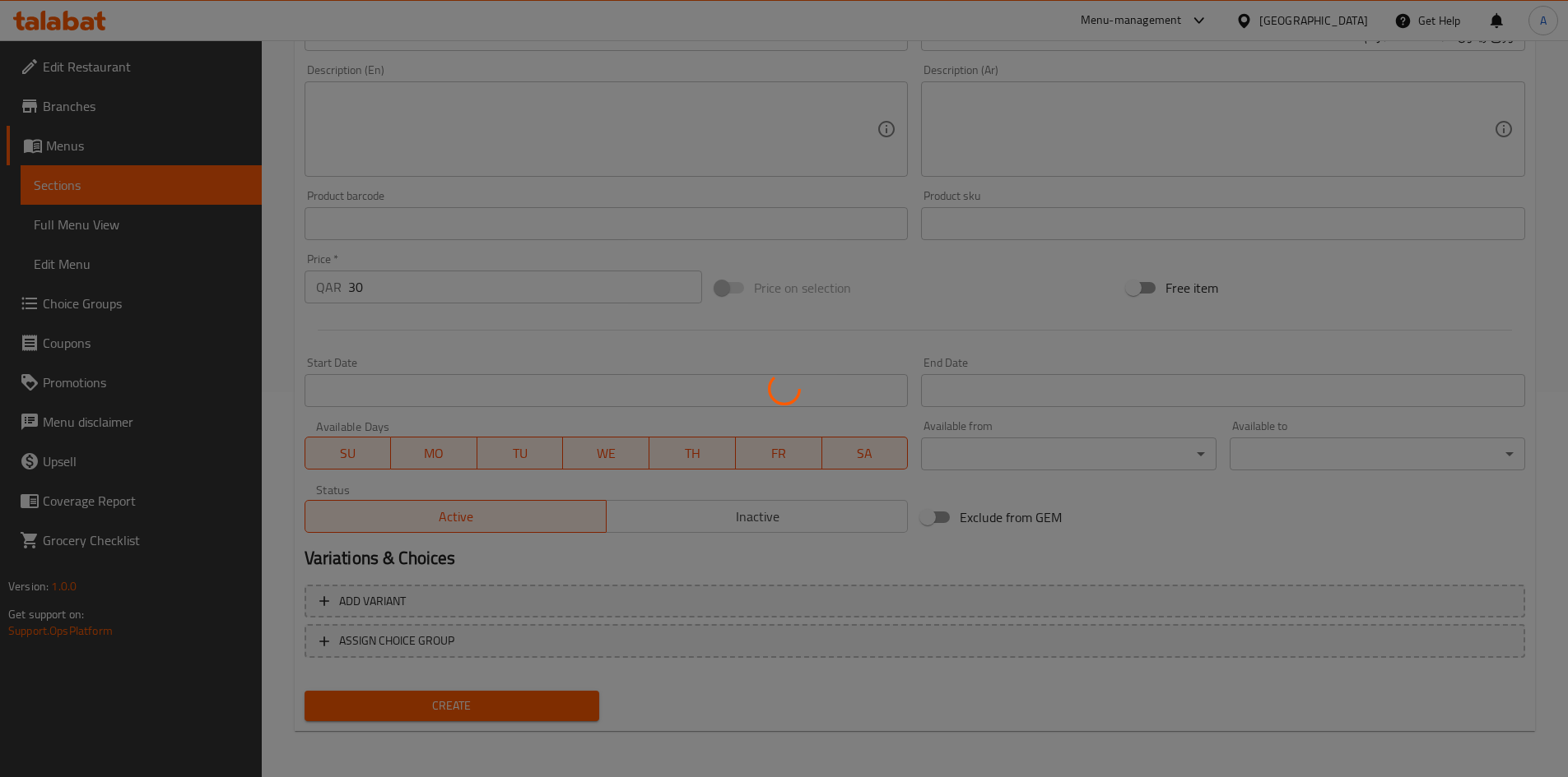
type input "0"
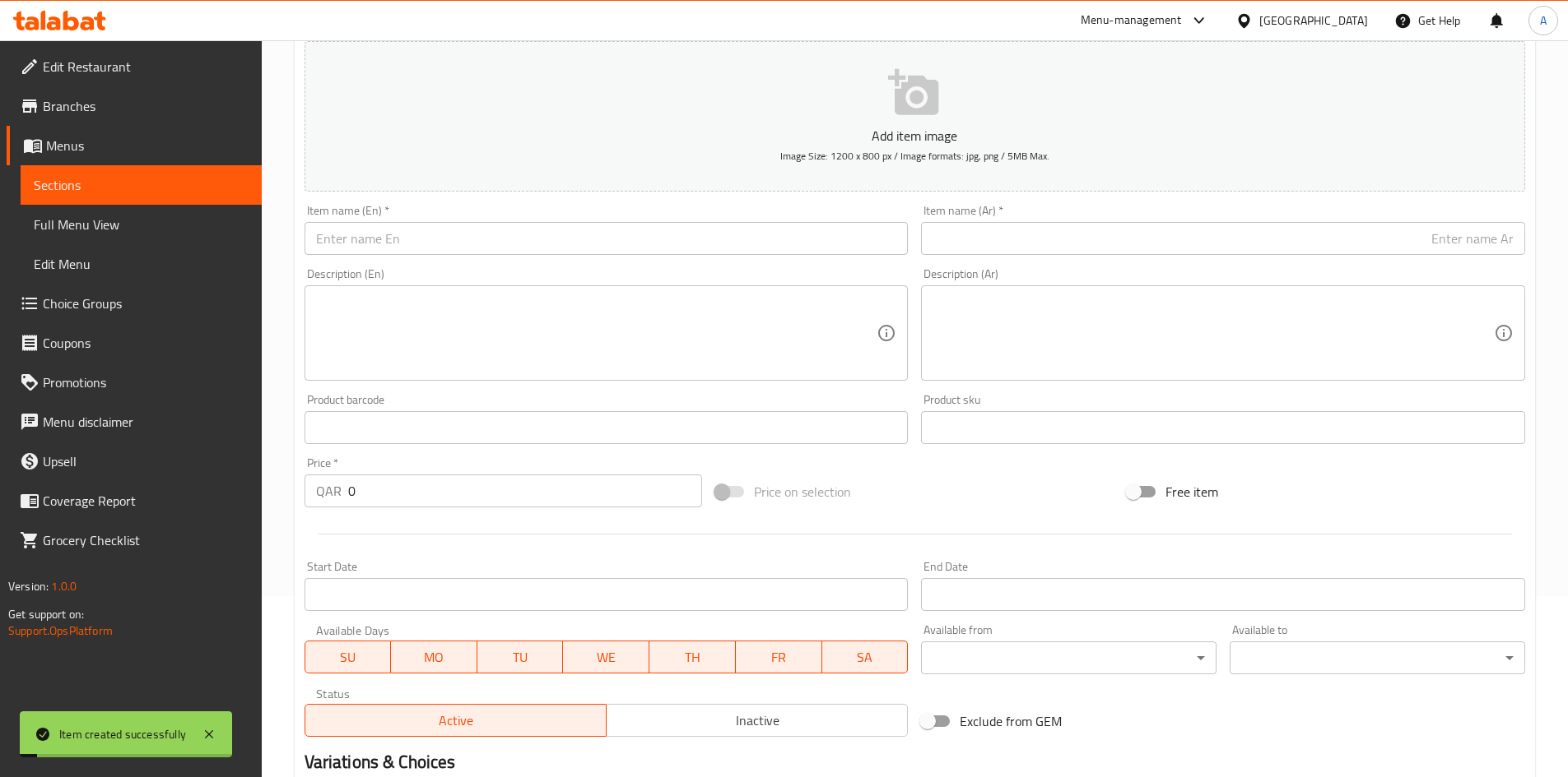
scroll to position [56, 0]
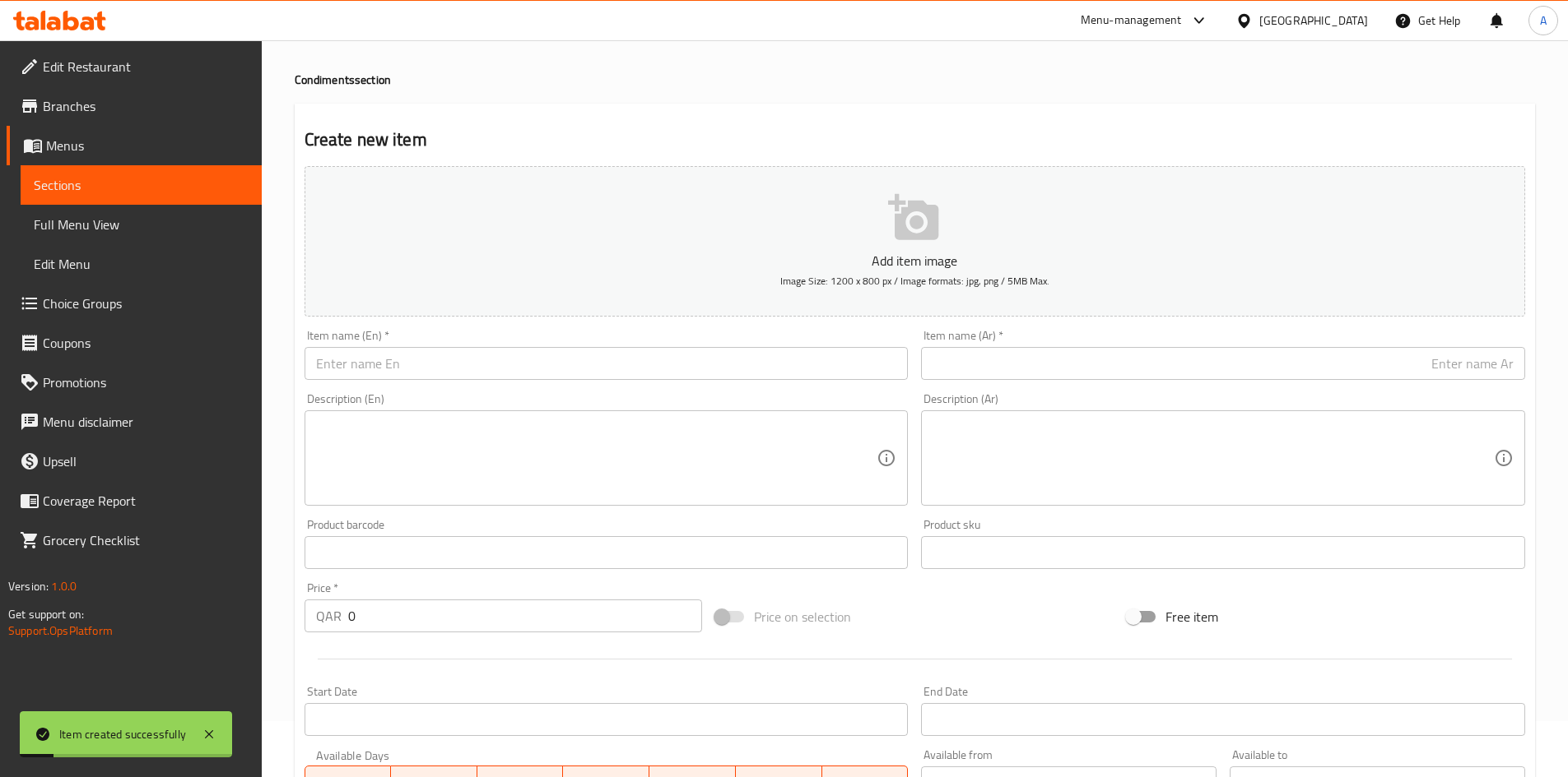
click at [543, 363] on input "text" at bounding box center [605, 363] width 604 height 33
paste input "Sharsh Al-Zalou' 100 grams"
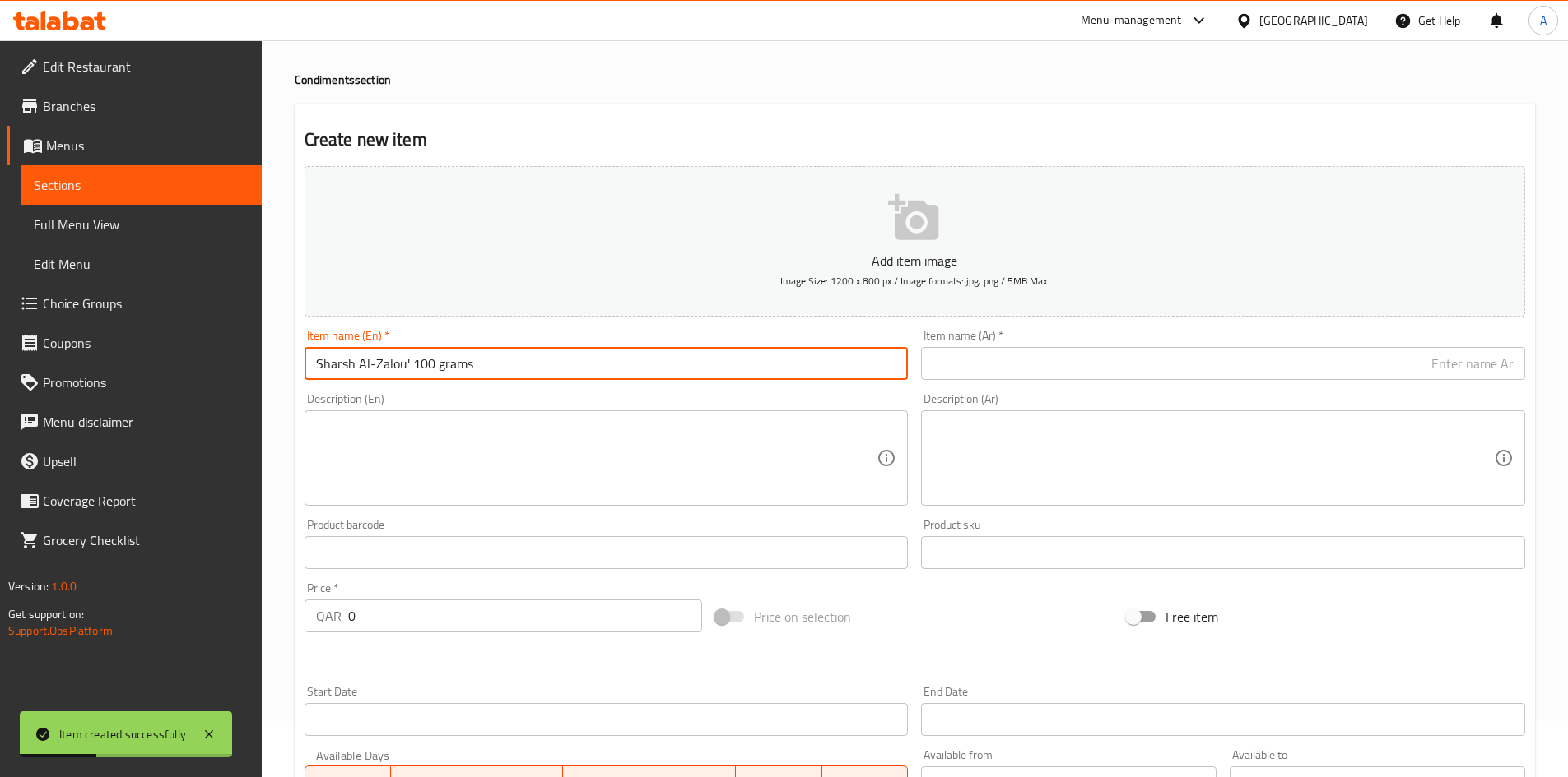
drag, startPoint x: 434, startPoint y: 369, endPoint x: 442, endPoint y: 378, distance: 12.0
click at [442, 378] on input "Sharsh Al-Zalou' 100 grams" at bounding box center [605, 363] width 604 height 33
click at [404, 367] on input "Sharsh Al-Zalou' 100 Grams" at bounding box center [605, 363] width 604 height 33
type input "Sharsh Al-Zalou 100 Grams"
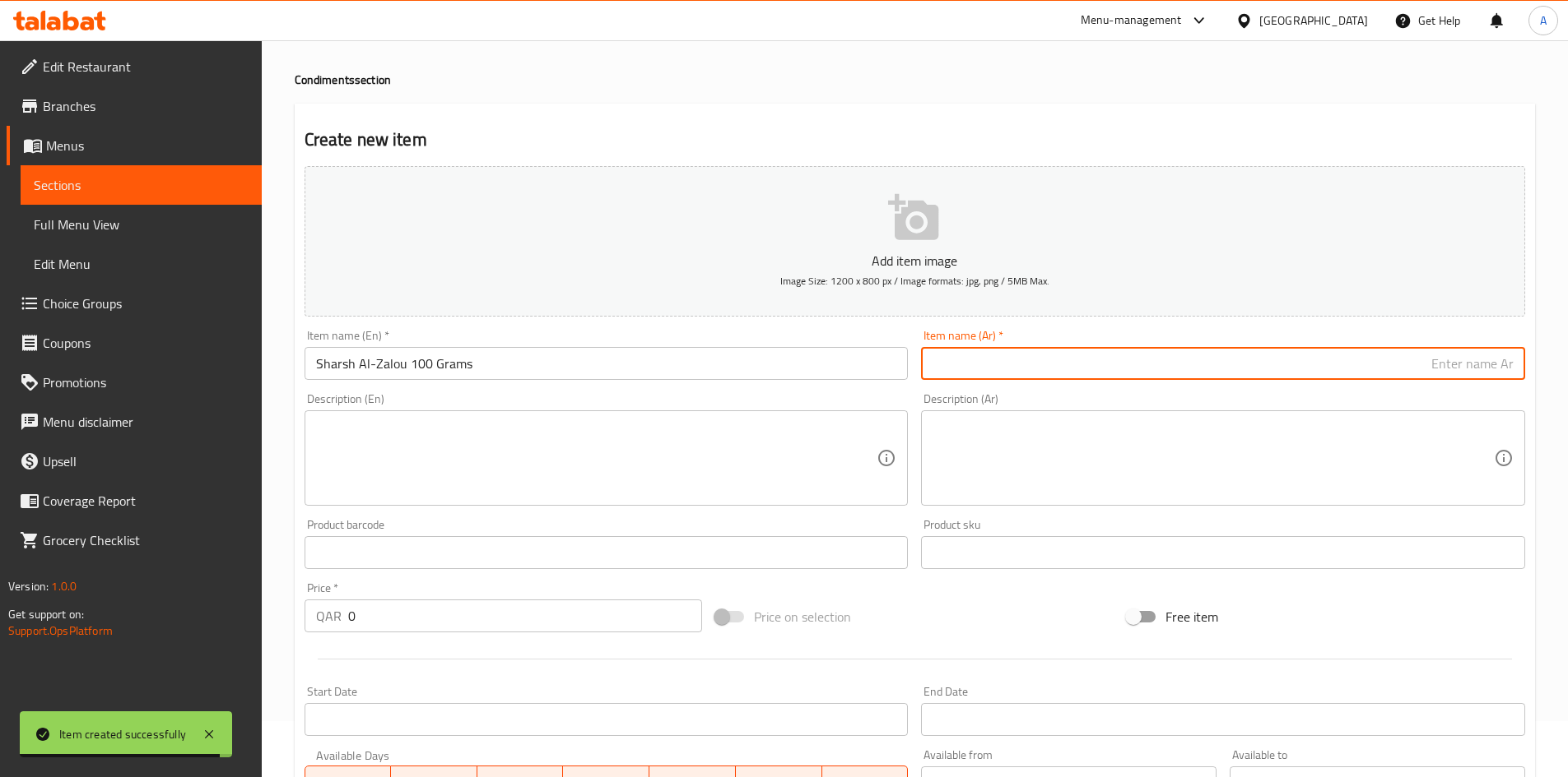
drag, startPoint x: 1059, startPoint y: 371, endPoint x: 1095, endPoint y: 357, distance: 38.6
click at [1061, 369] on input "text" at bounding box center [1222, 363] width 604 height 33
paste input "شرش زلوع 100 جرام"
click at [1451, 366] on input "شرش زلوع 100 جرام" at bounding box center [1222, 363] width 604 height 33
drag, startPoint x: 1431, startPoint y: 370, endPoint x: 1424, endPoint y: 385, distance: 16.6
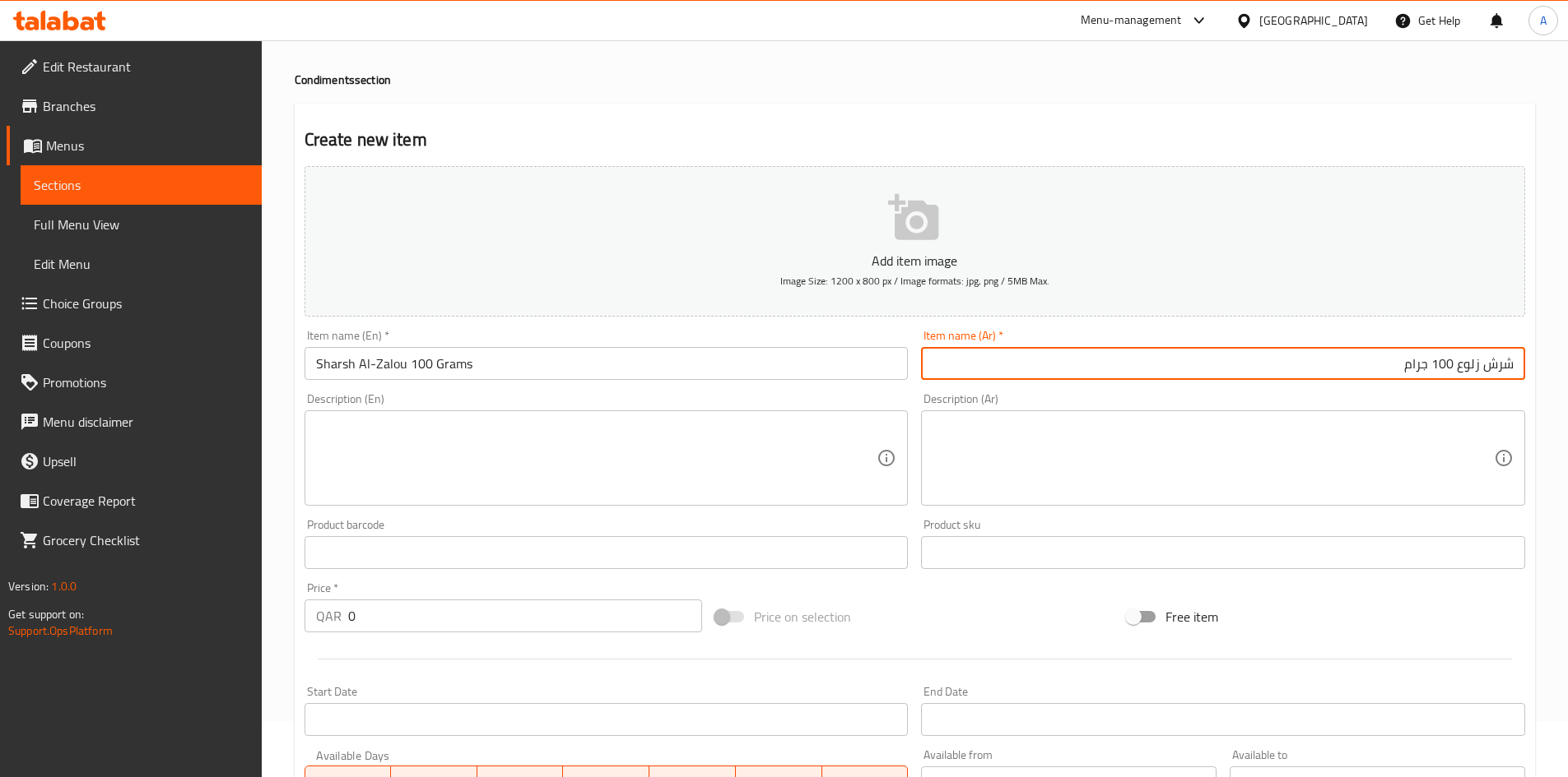
click at [1424, 385] on div "Item name (Ar)   * شرش زلوع 100 جرام Item name (Ar) *" at bounding box center [1222, 354] width 617 height 63
type input "شرش زلوع 100 جرام"
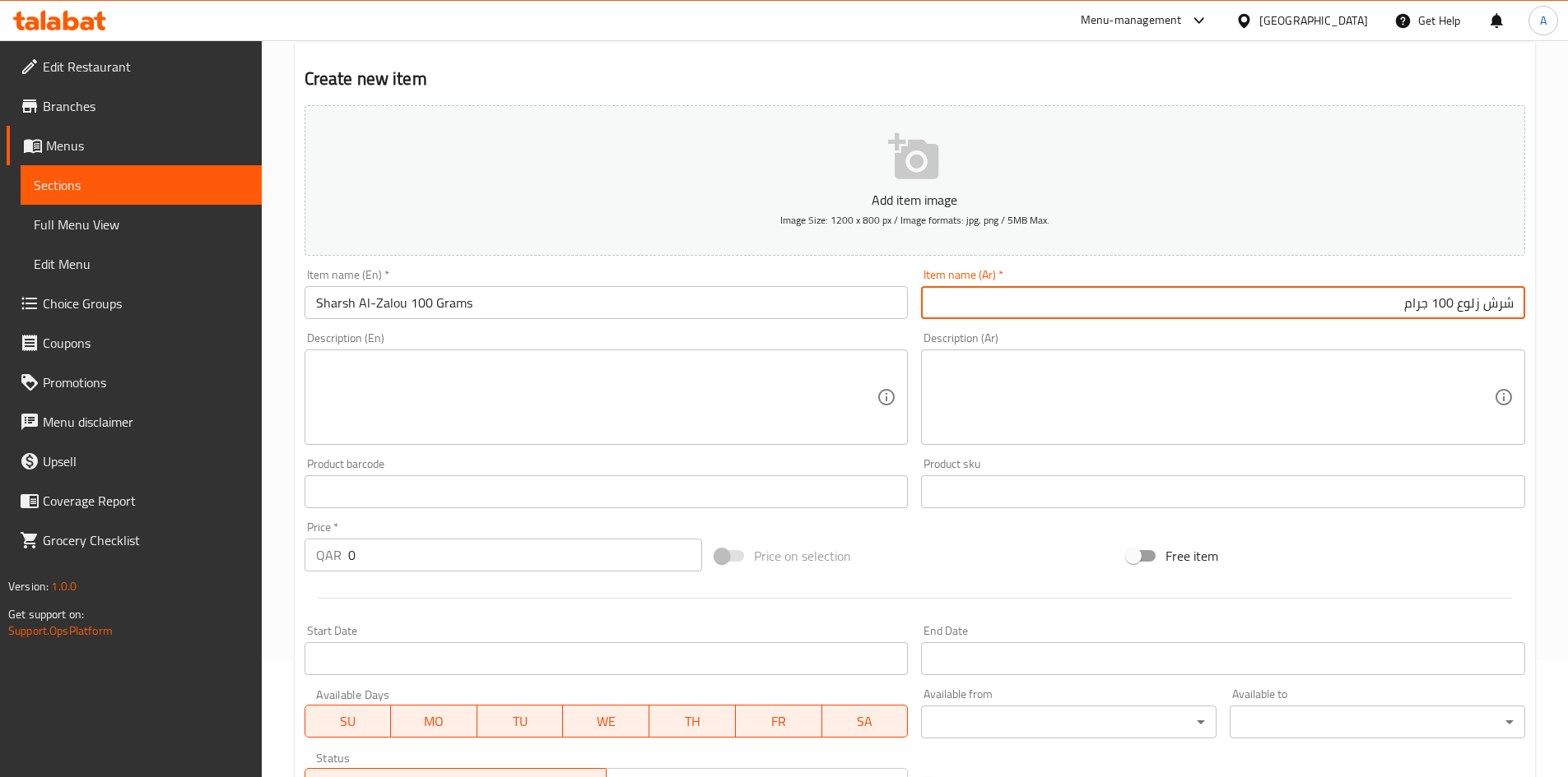
scroll to position [220, 0]
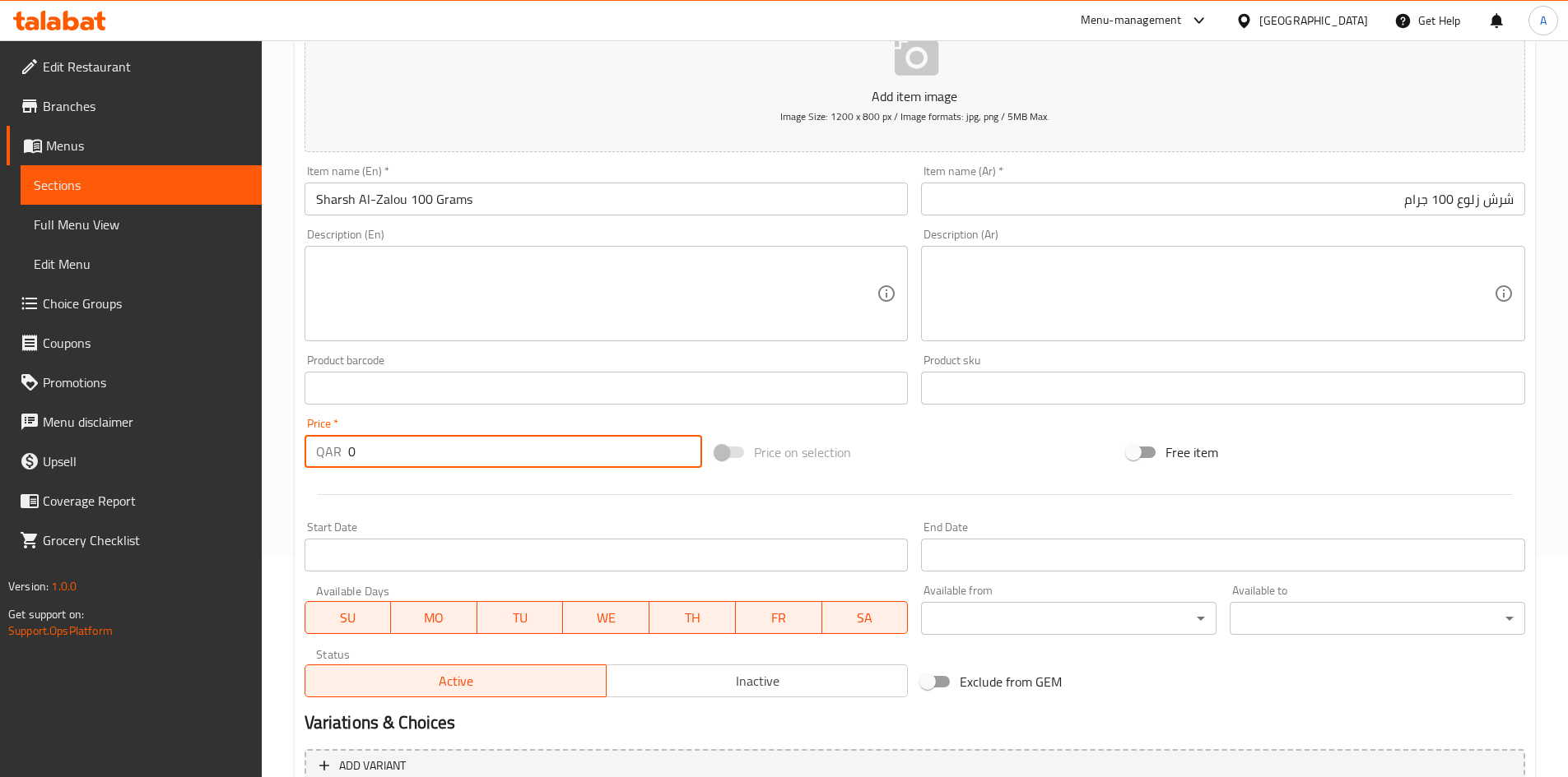
click at [296, 448] on div "Create new item Add item image Image Size: 1200 x 800 px / Image formats: jpg, …" at bounding box center [914, 418] width 1240 height 957
type input "30"
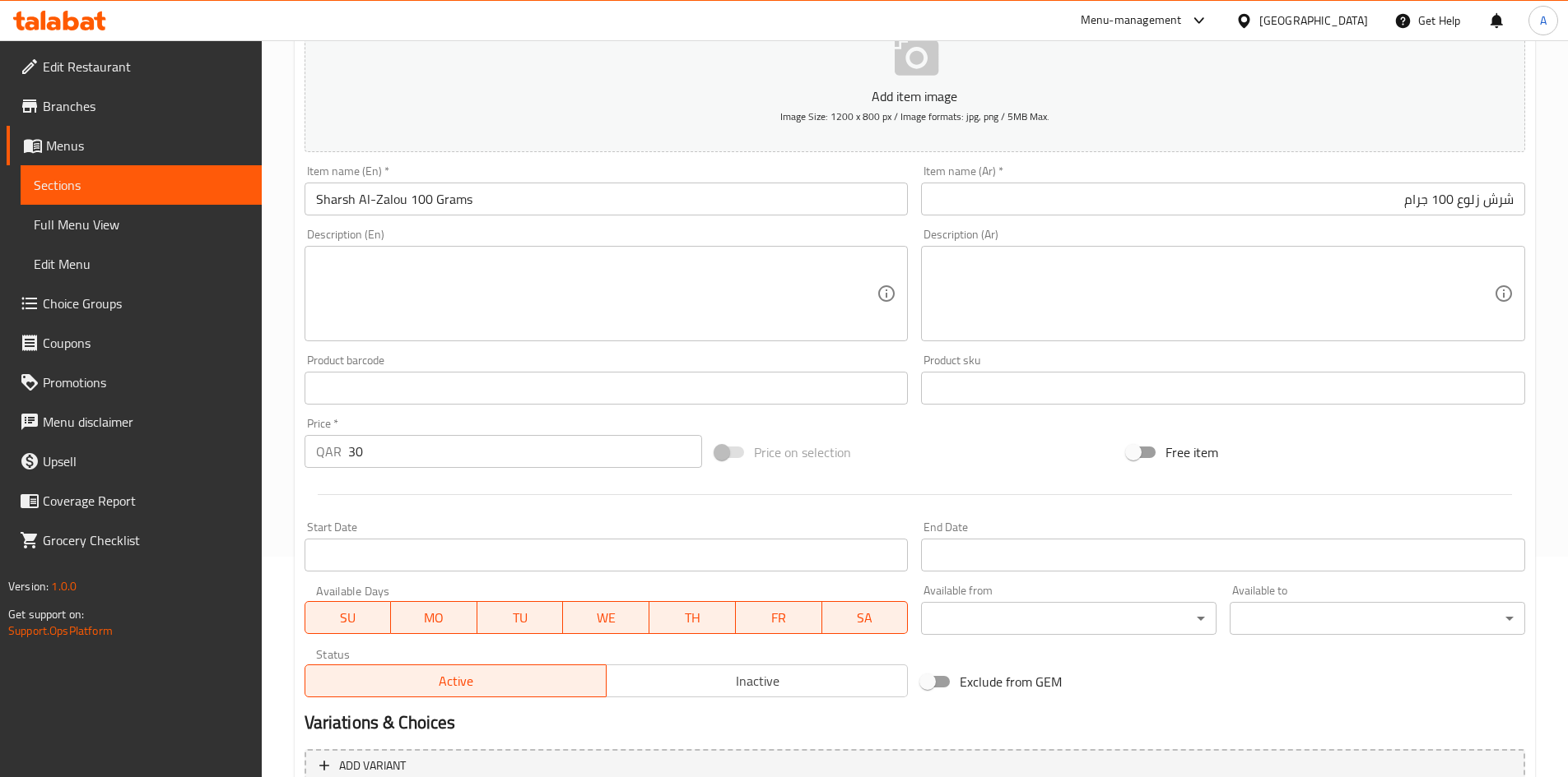
click at [974, 456] on div "Price on selection" at bounding box center [914, 452] width 412 height 44
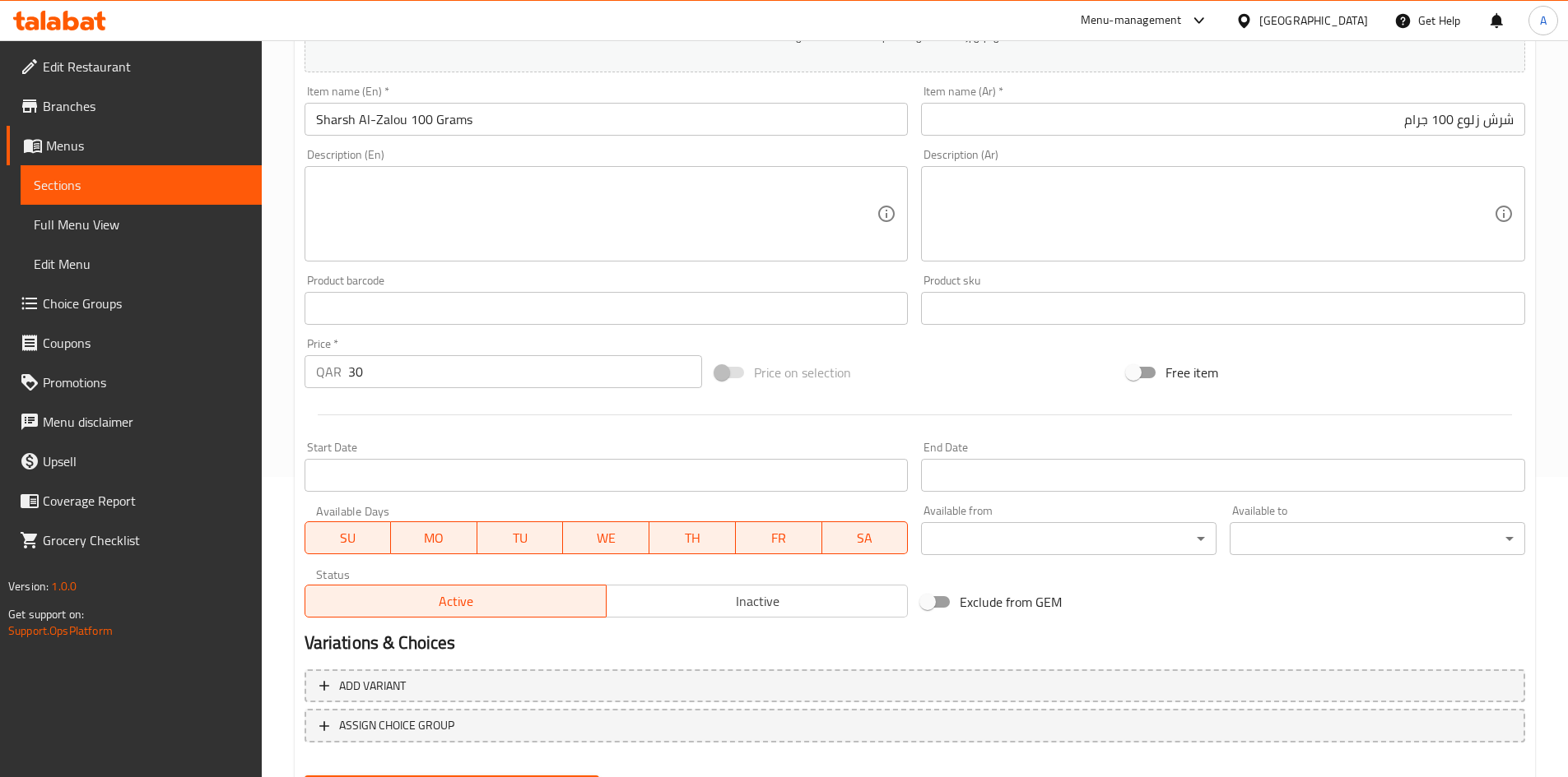
scroll to position [385, 0]
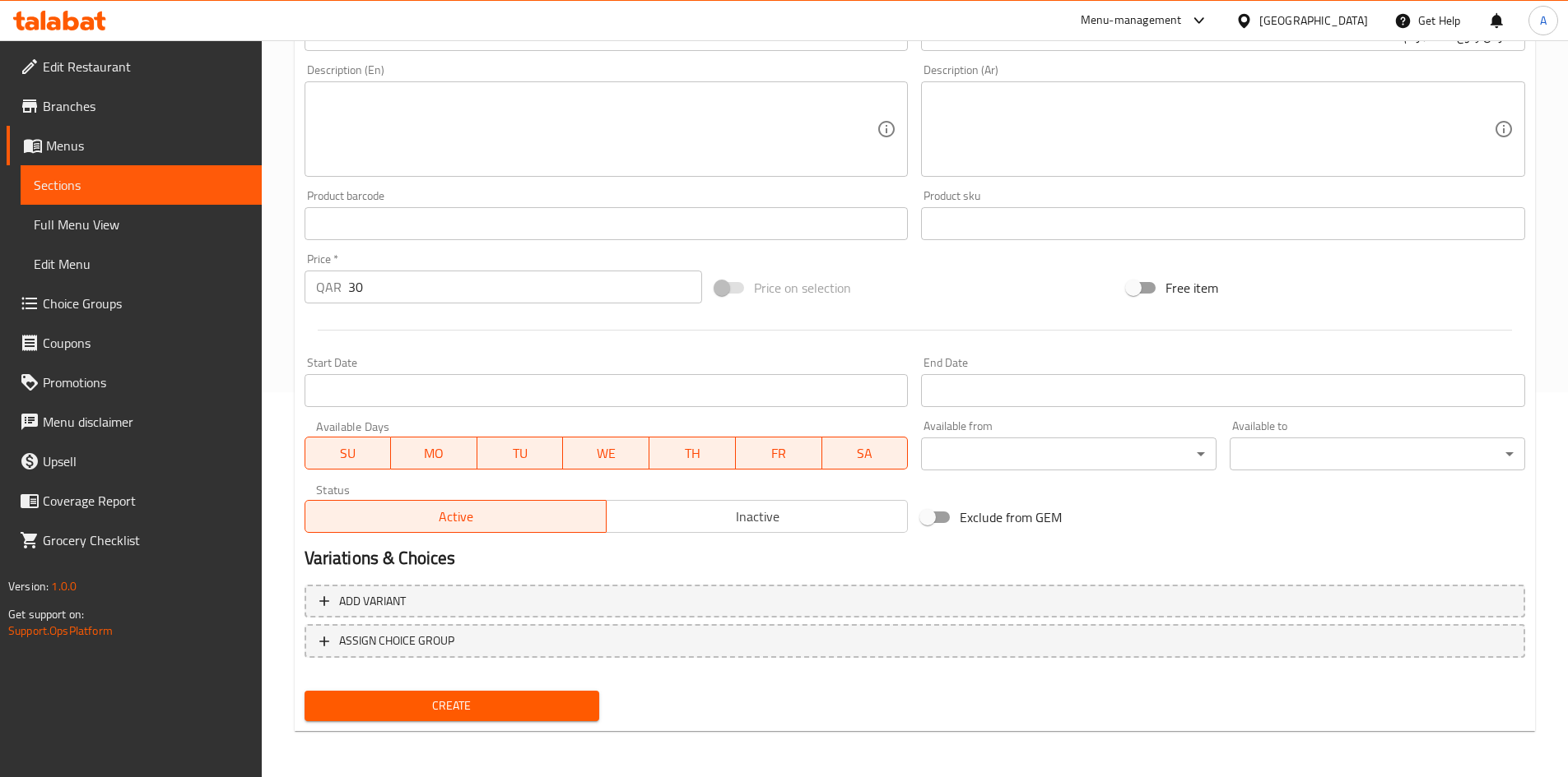
click at [493, 683] on div "Add variant ASSIGN CHOICE GROUP" at bounding box center [914, 631] width 1234 height 107
click at [493, 694] on button "Create" at bounding box center [452, 706] width 296 height 30
type input "0"
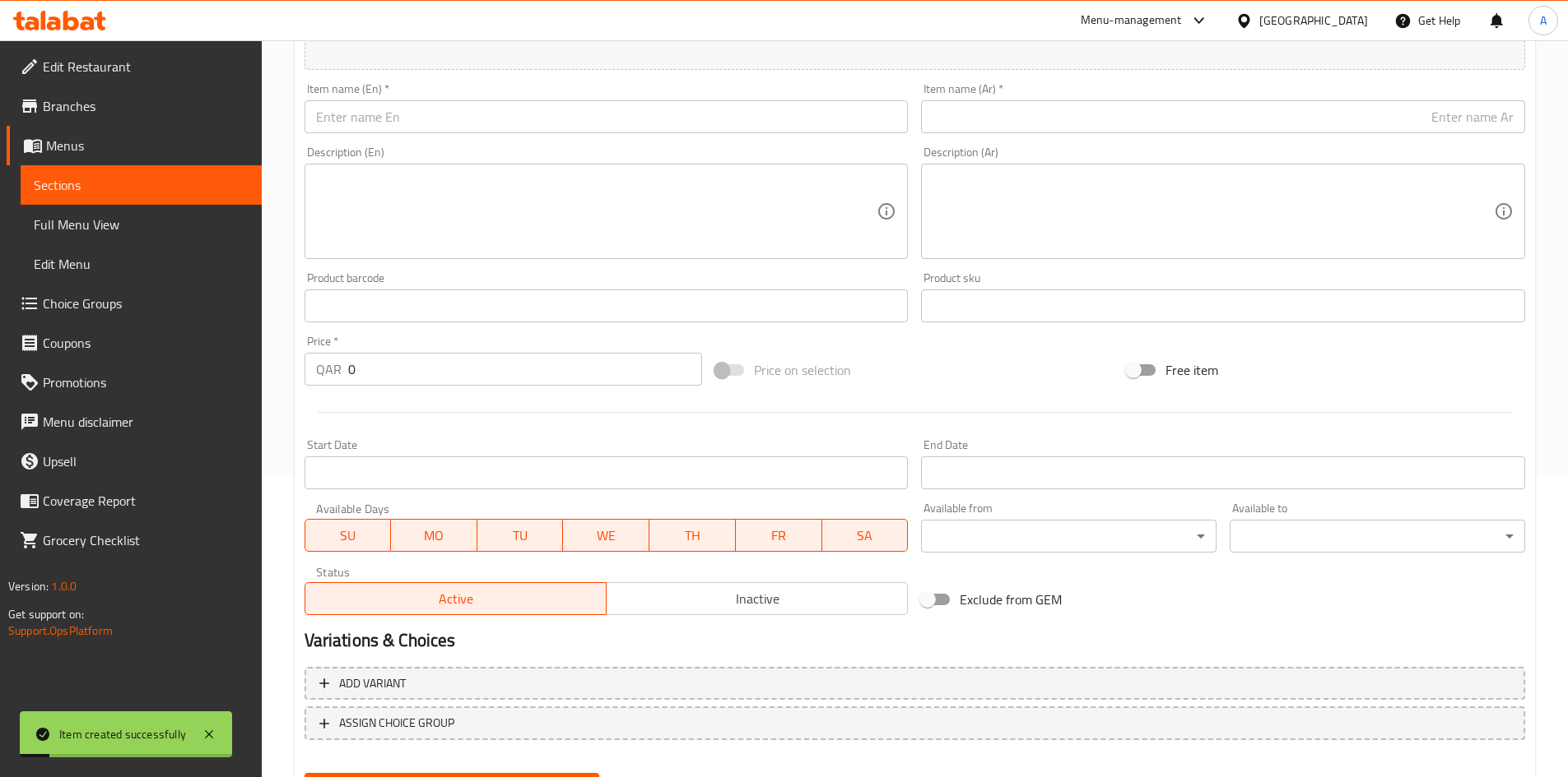
drag, startPoint x: 528, startPoint y: 97, endPoint x: 529, endPoint y: 120, distance: 23.0
click at [529, 105] on div "Item name (En)   * Item name (En) *" at bounding box center [605, 108] width 604 height 50
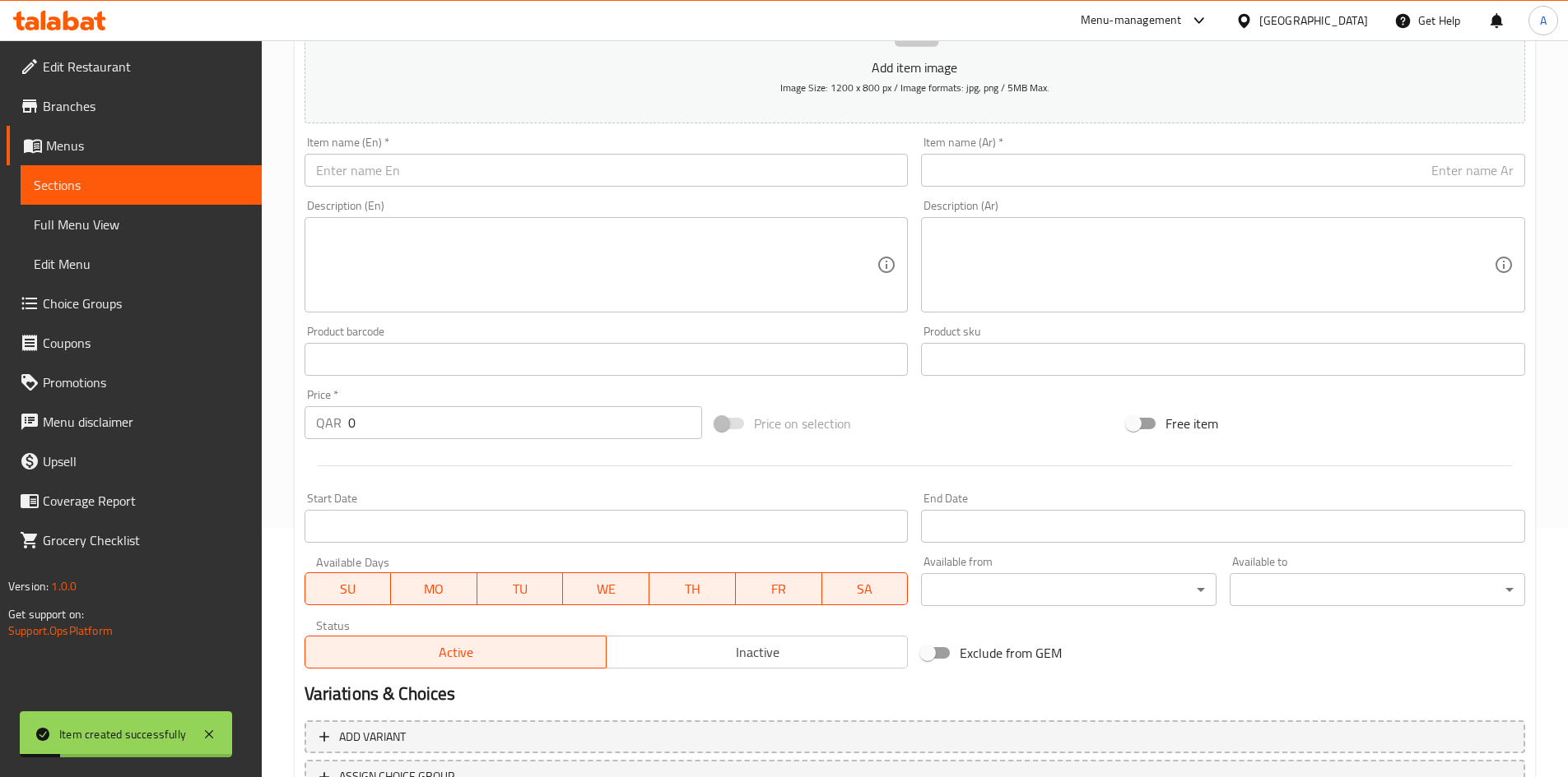
scroll to position [220, 0]
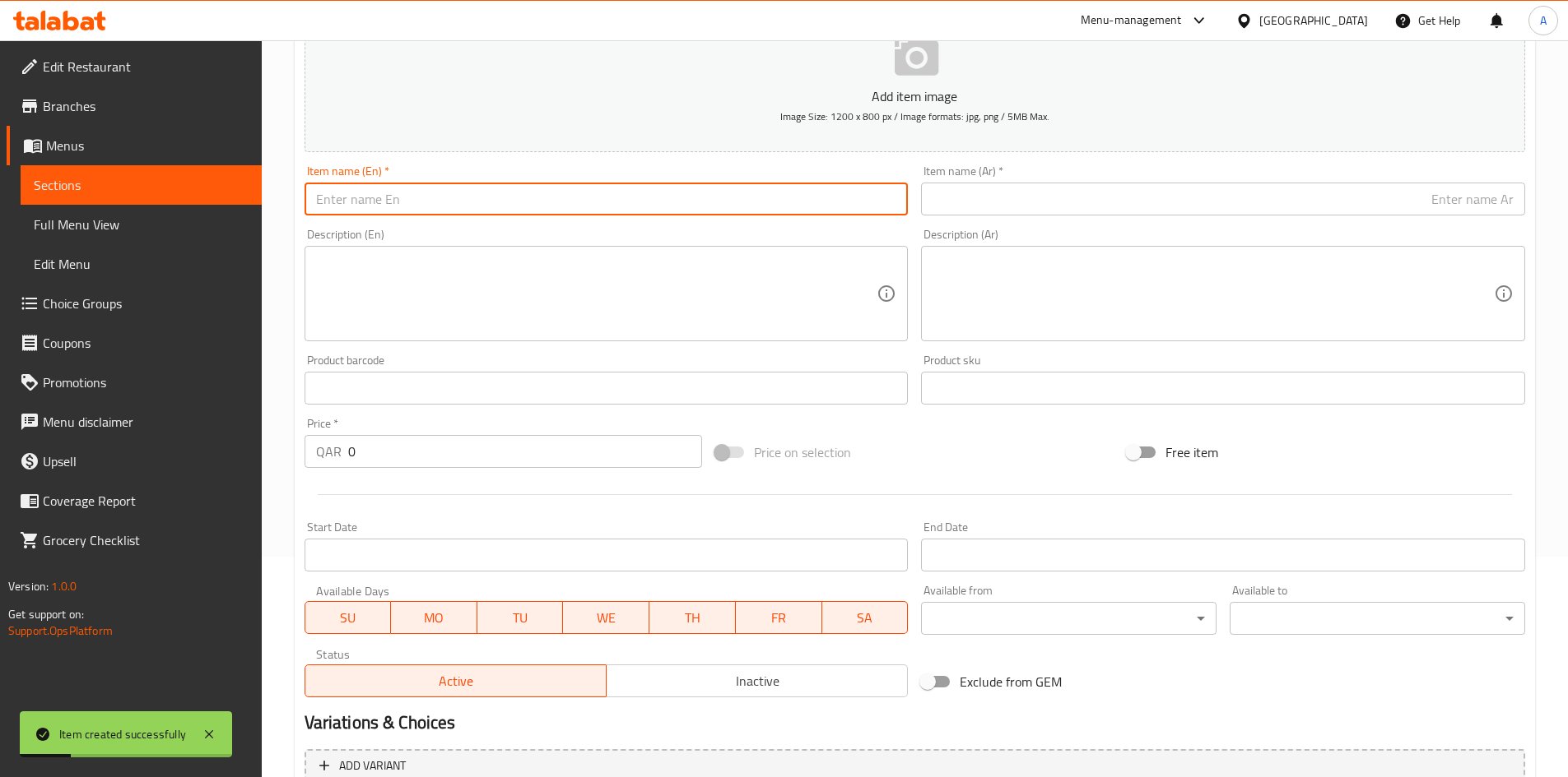
click at [481, 199] on input "text" at bounding box center [605, 198] width 604 height 33
paste input "Moses' Stick Herb 100 grams"
click at [351, 202] on input "Moses' Stick Herb 100 grams" at bounding box center [605, 198] width 604 height 33
click at [444, 206] on input "Moses Stick Herb 100 grams" at bounding box center [605, 198] width 604 height 33
type input "Moses Stick Herb 100 Grams"
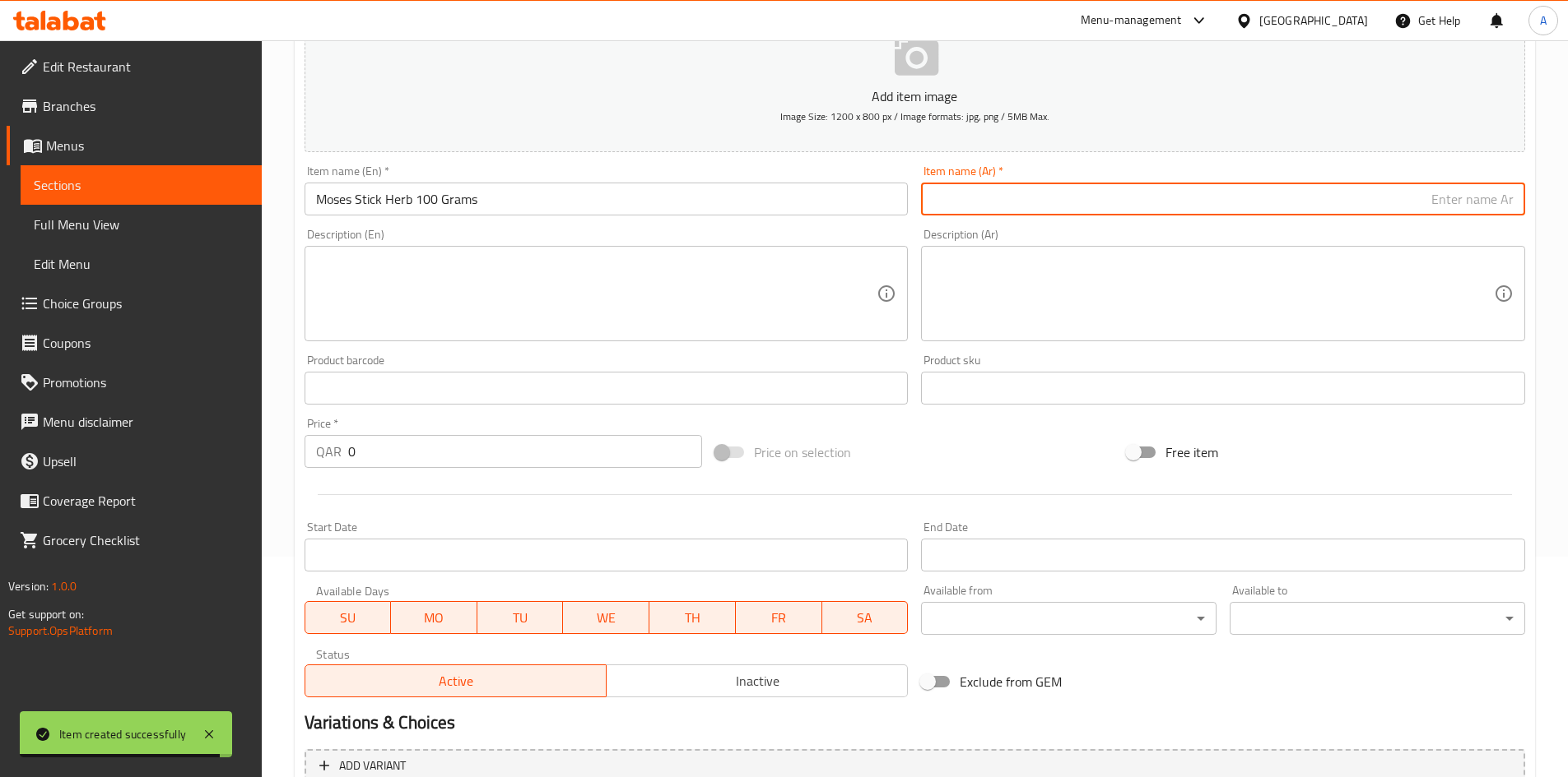
click at [1105, 197] on input "text" at bounding box center [1222, 198] width 604 height 33
paste input "عصى موسى ( البامبو ) 100 جرام"
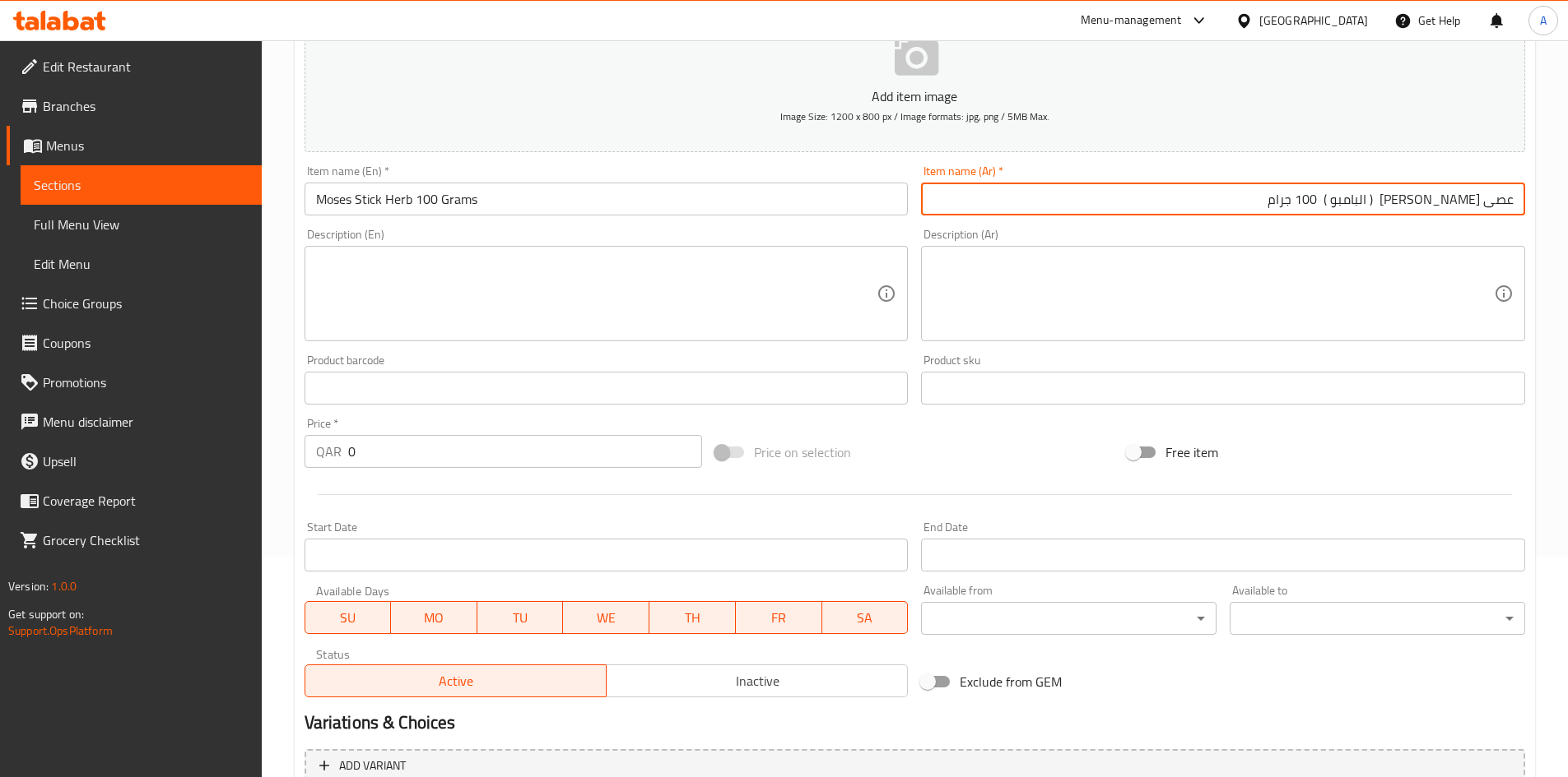
drag, startPoint x: 1431, startPoint y: 202, endPoint x: 1442, endPoint y: 205, distance: 11.4
click at [1442, 205] on input "عصى موسى ( البامبو ) 100 جرام" at bounding box center [1222, 198] width 604 height 33
drag, startPoint x: 1403, startPoint y: 196, endPoint x: 1392, endPoint y: 217, distance: 23.7
click at [1392, 217] on div "Item name (Ar)   * عصى موسى البامبو ) 100 جرام Item name (Ar) *" at bounding box center [1222, 190] width 617 height 63
type input "عصى موسى البامبو 100 جرام"
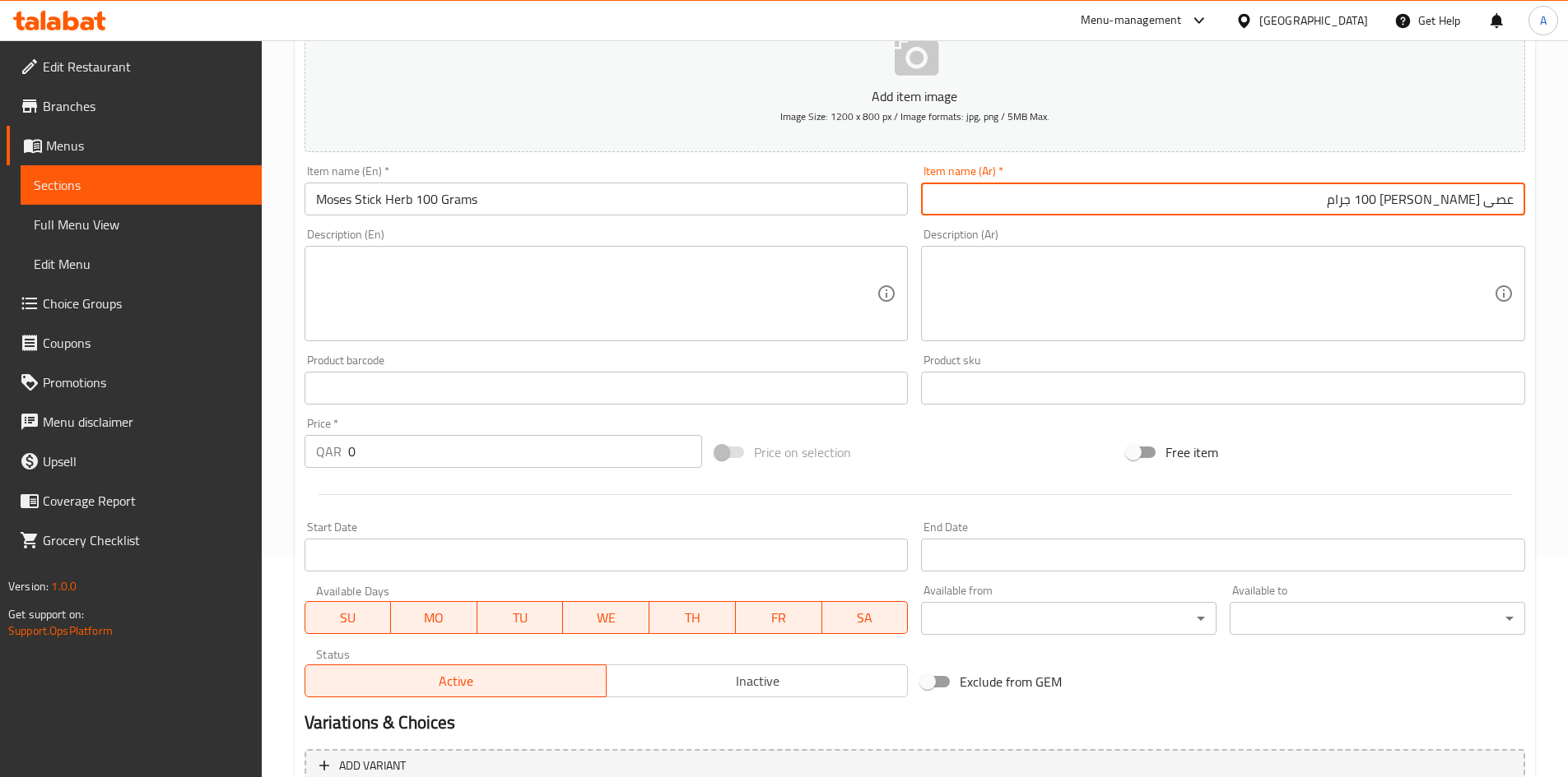
click at [384, 197] on input "Moses Stick Herb 100 Grams" at bounding box center [605, 198] width 604 height 33
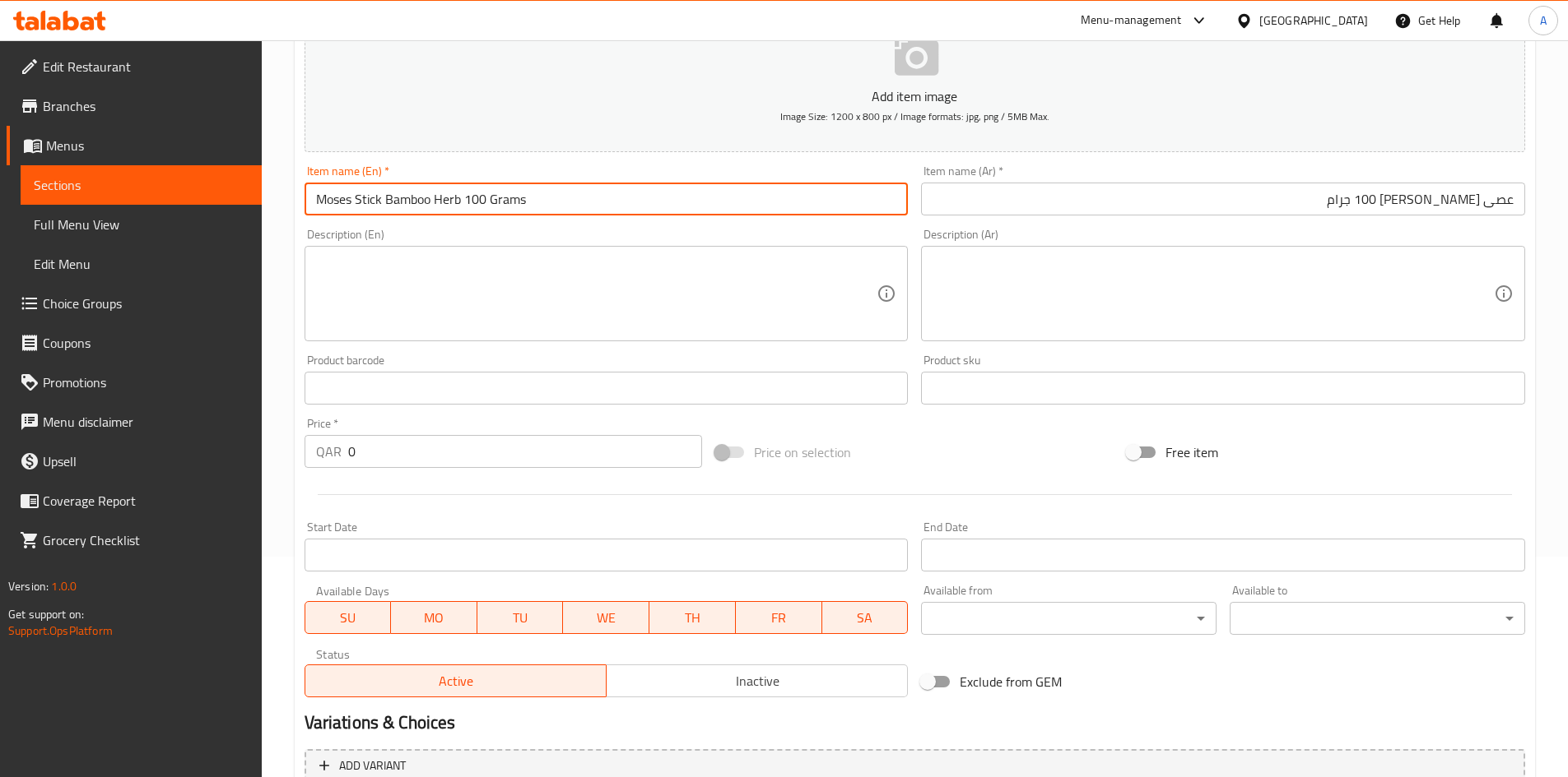
type input "Moses Stick Bamboo Herb 100 Grams"
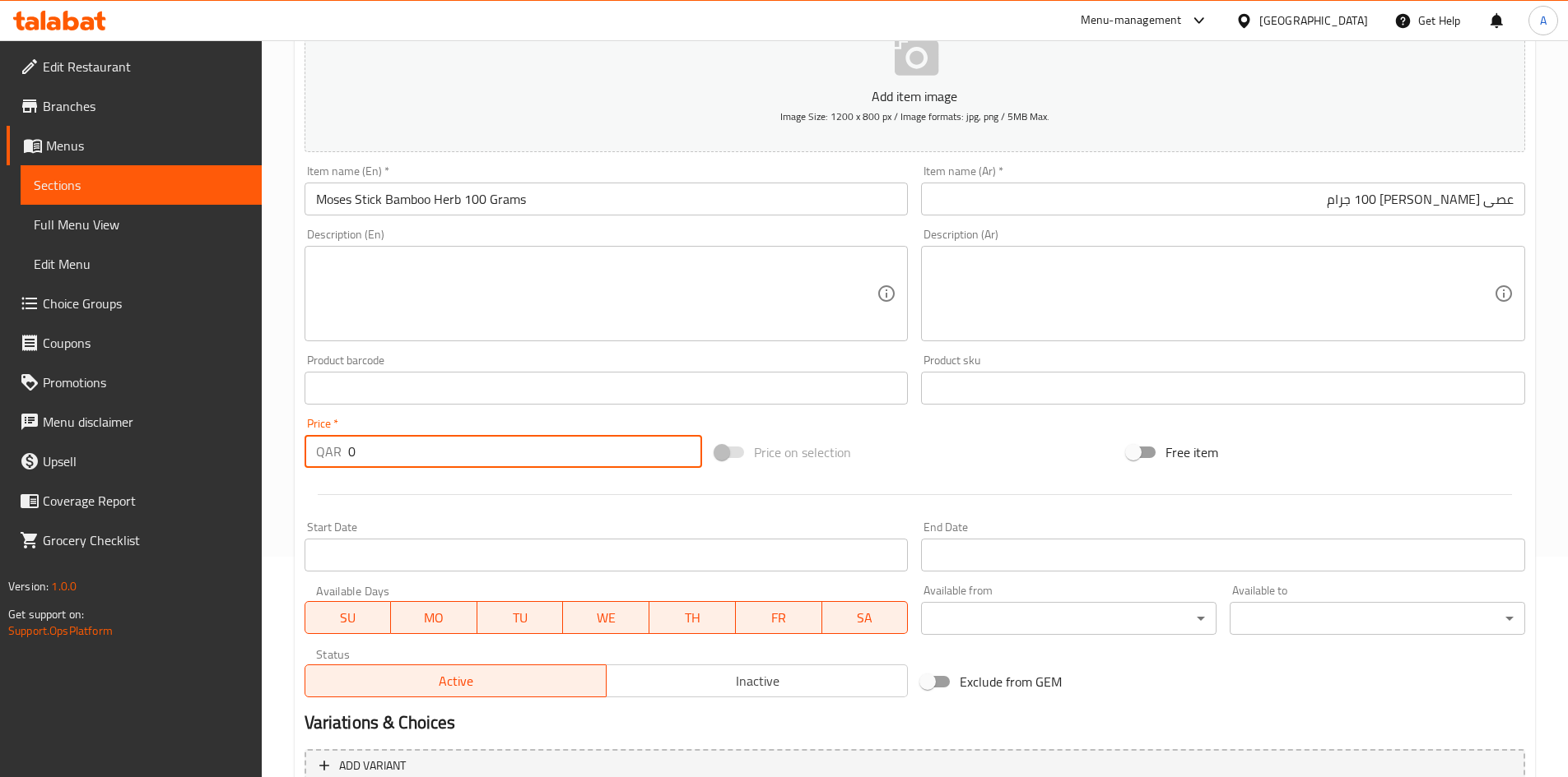
drag, startPoint x: 386, startPoint y: 463, endPoint x: 162, endPoint y: 513, distance: 229.5
click at [173, 508] on div "Edit Restaurant Branches Menus Sections Full Menu View Edit Menu Choice Groups …" at bounding box center [784, 380] width 1568 height 1122
type input "30"
click at [999, 455] on div "Price on selection" at bounding box center [914, 452] width 412 height 44
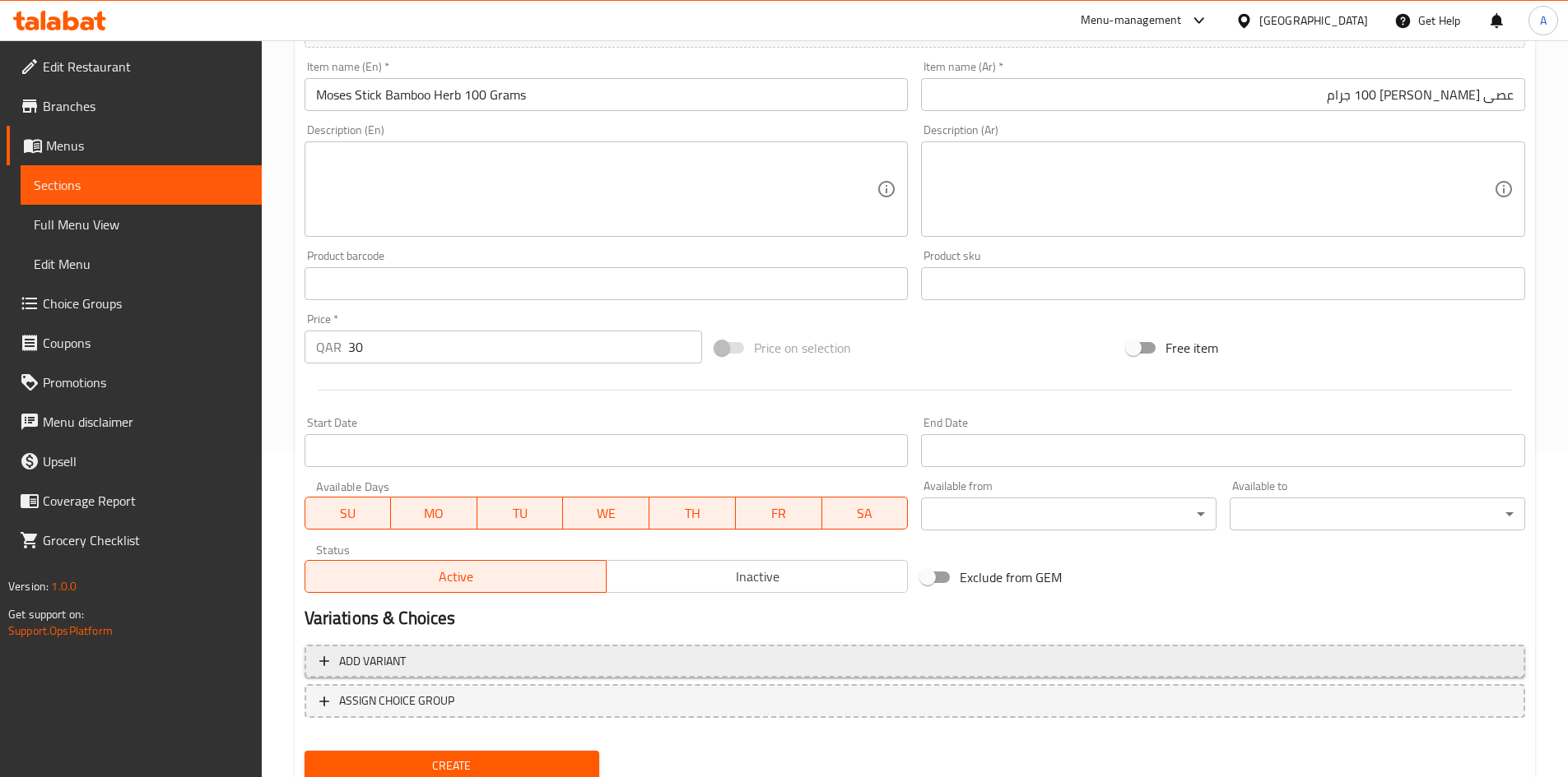
scroll to position [385, 0]
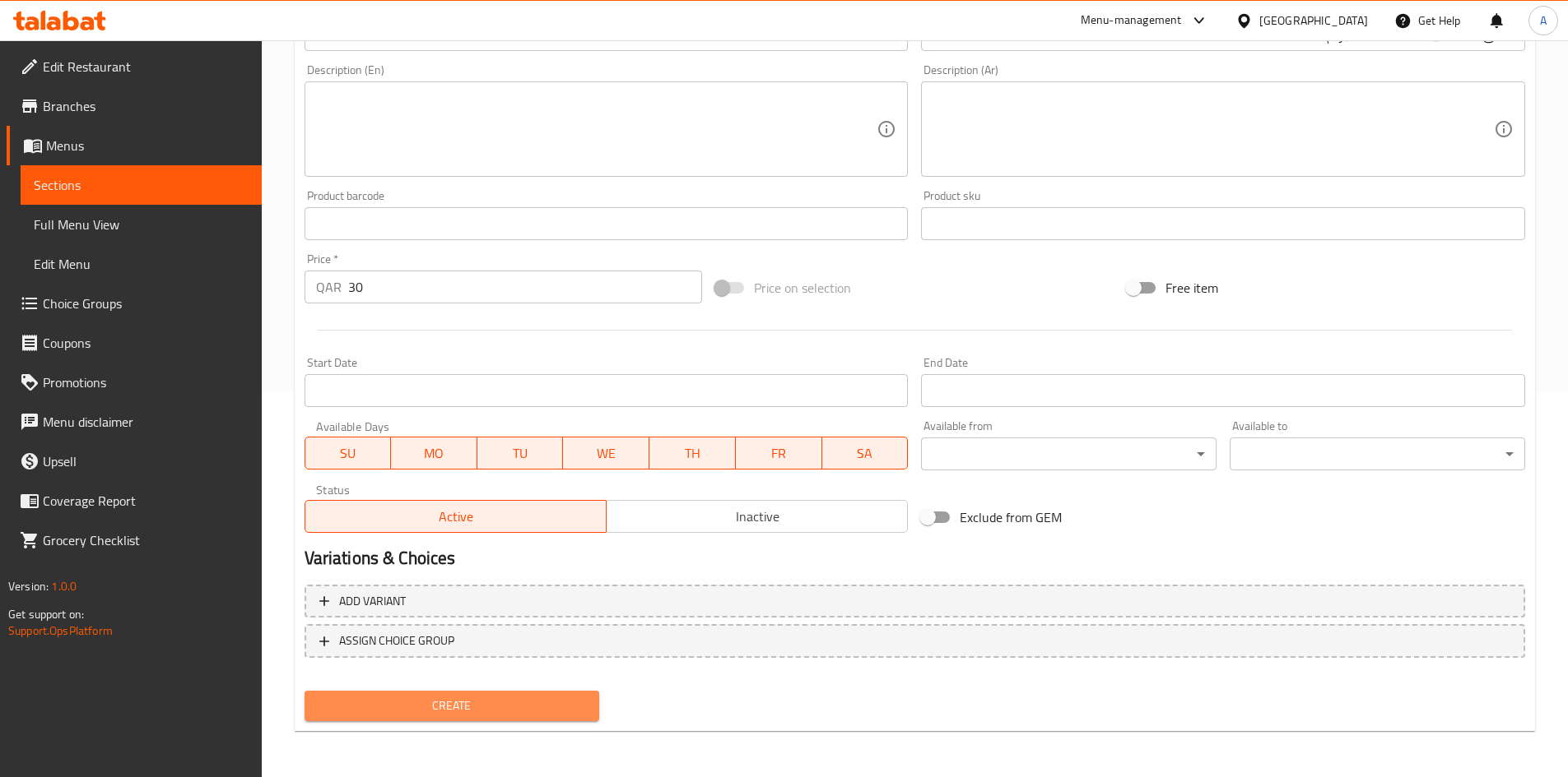
click at [557, 693] on button "Create" at bounding box center [452, 706] width 296 height 30
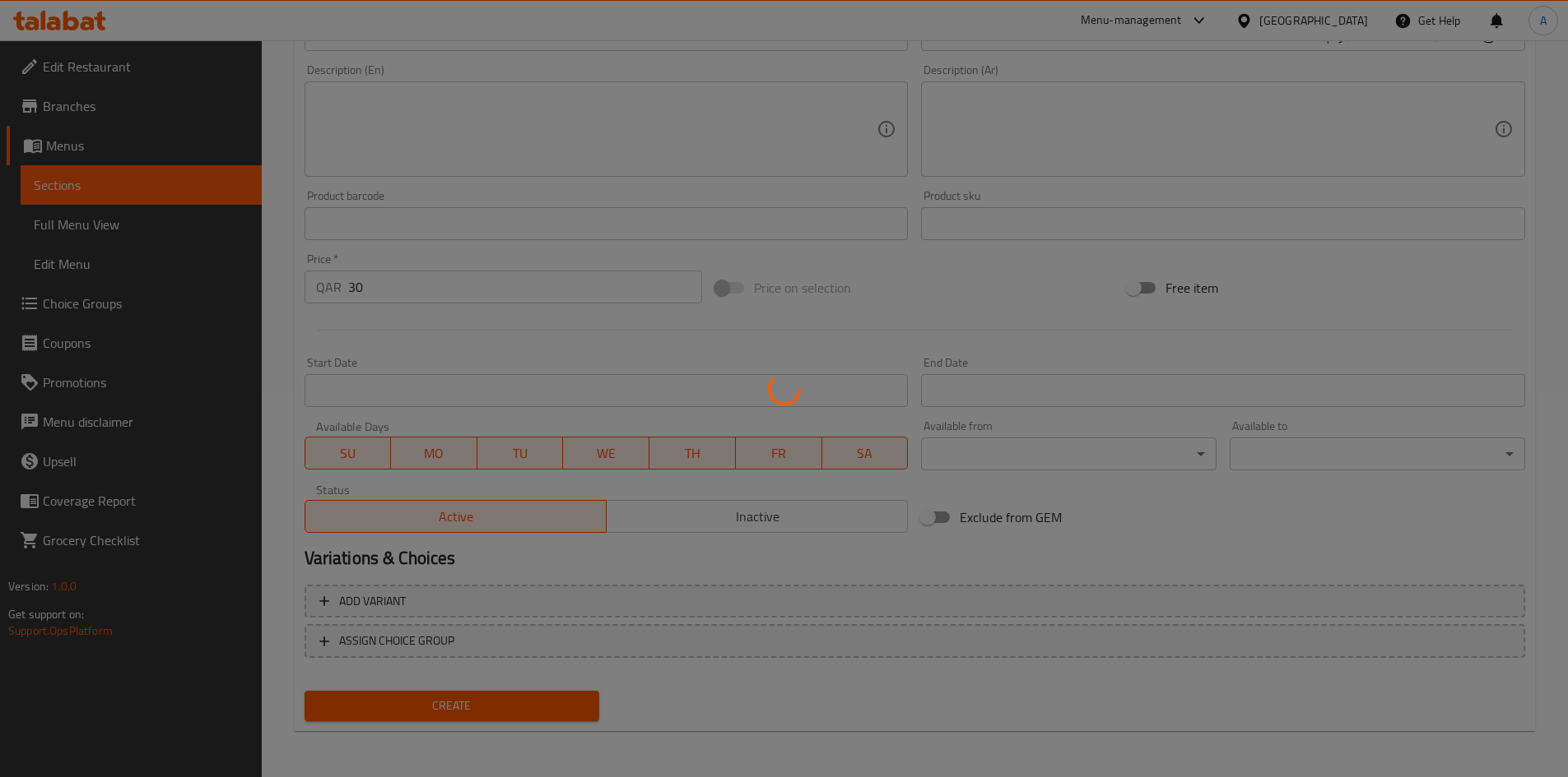
type input "0"
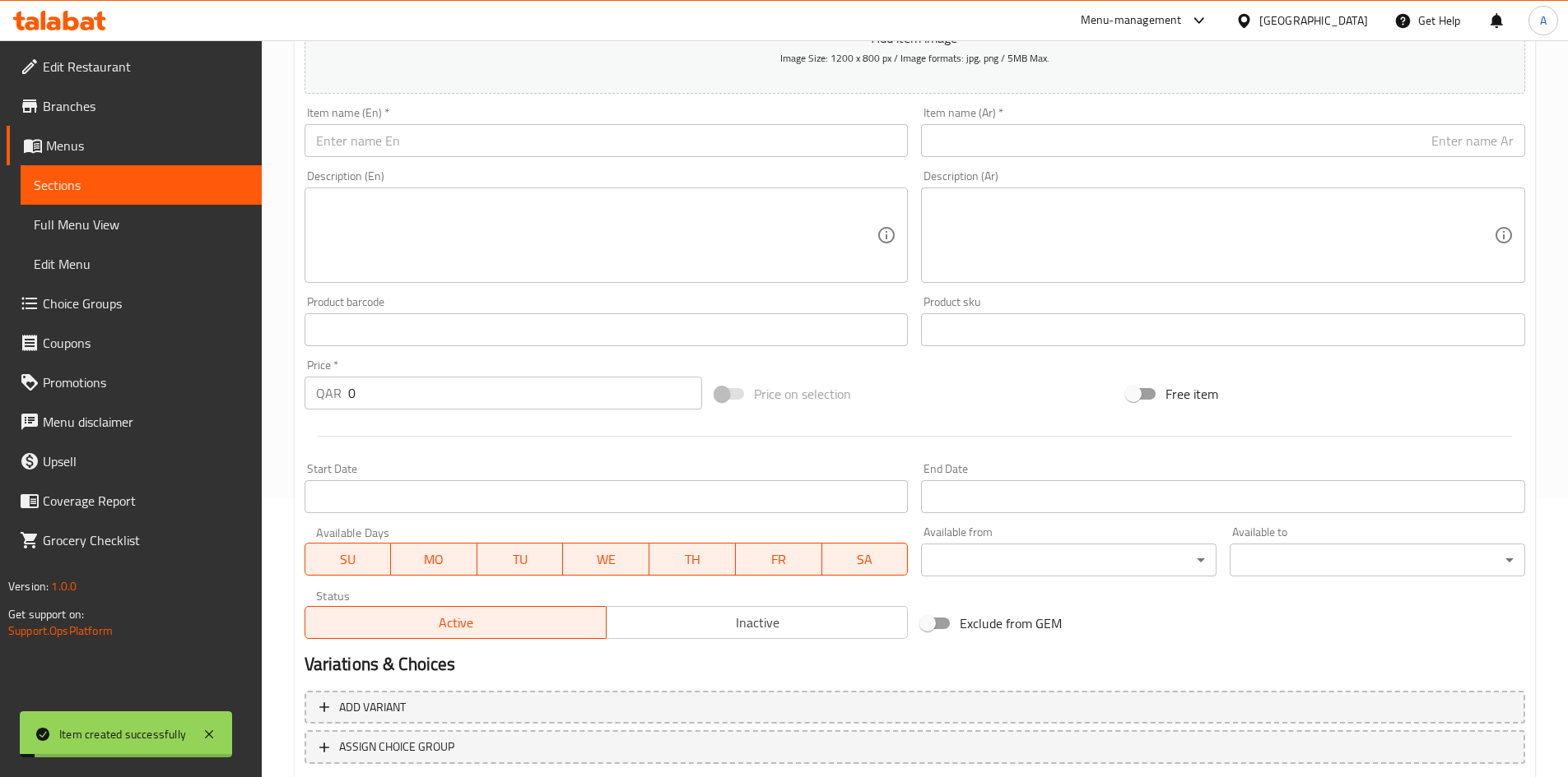
scroll to position [138, 0]
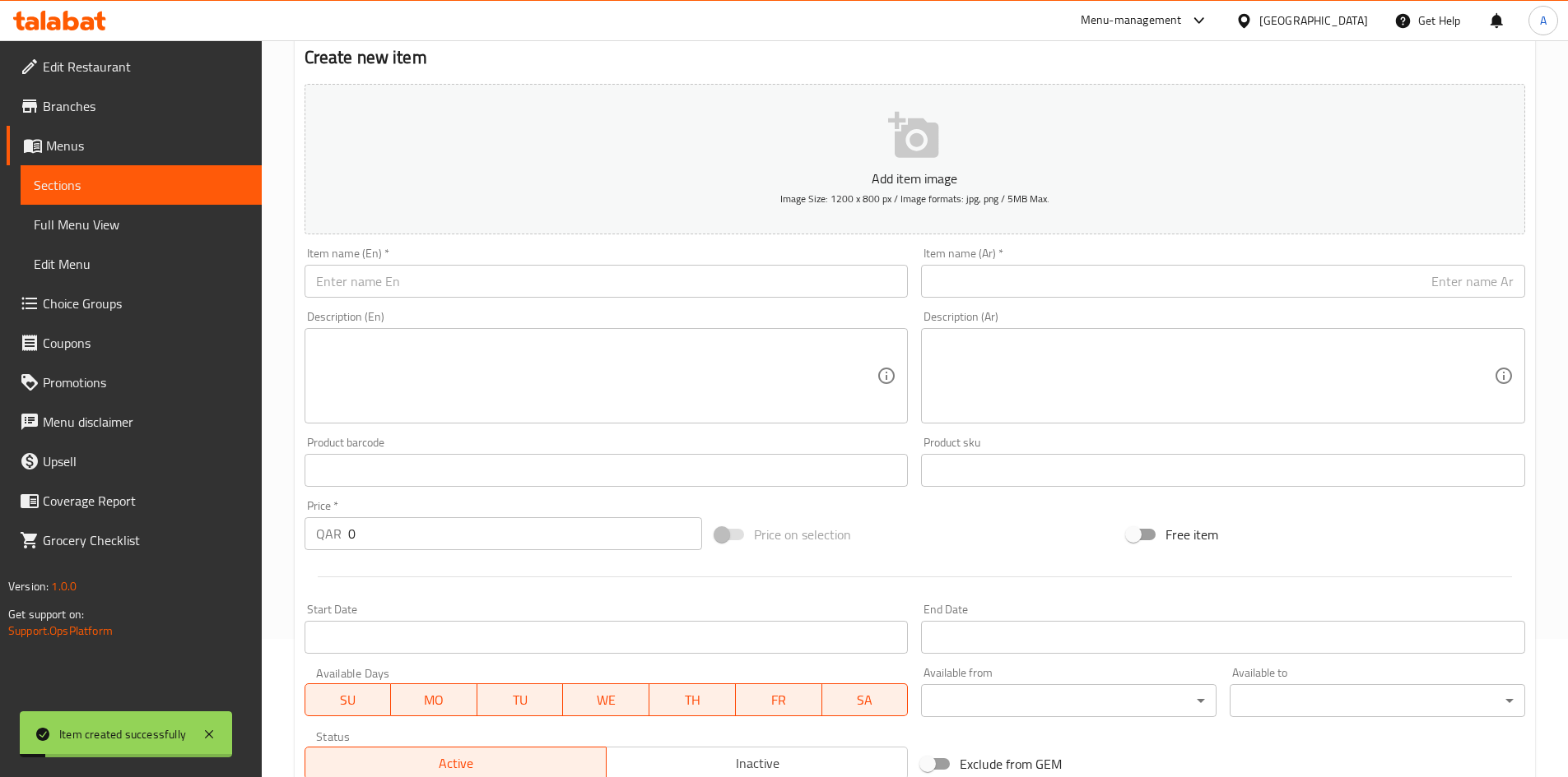
click at [628, 285] on input "text" at bounding box center [605, 281] width 604 height 33
paste input "Blue Salt 100 grams"
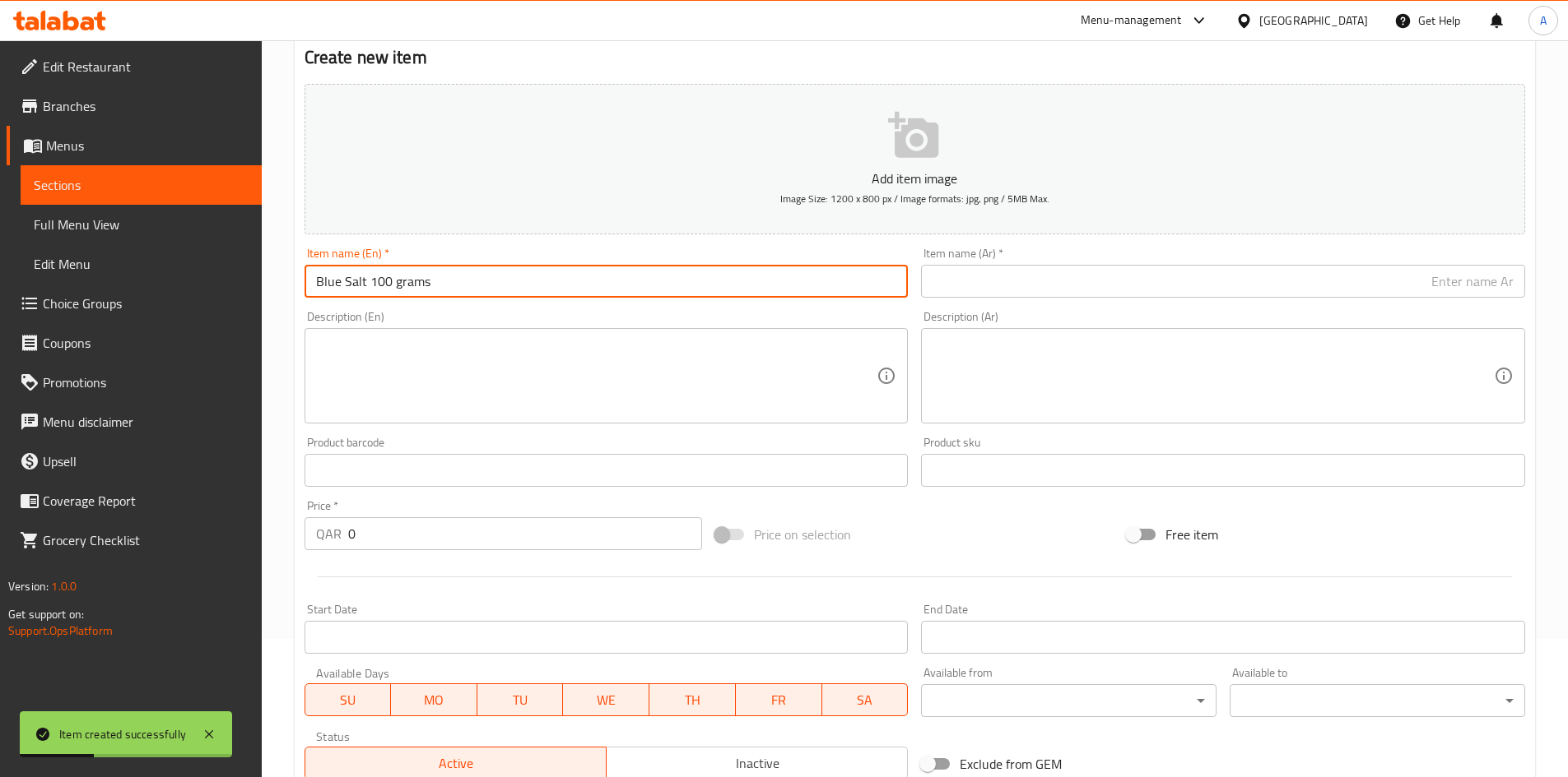
click at [395, 291] on input "Blue Salt 100 grams" at bounding box center [605, 281] width 604 height 33
type input "Blue Salt 100 Grams"
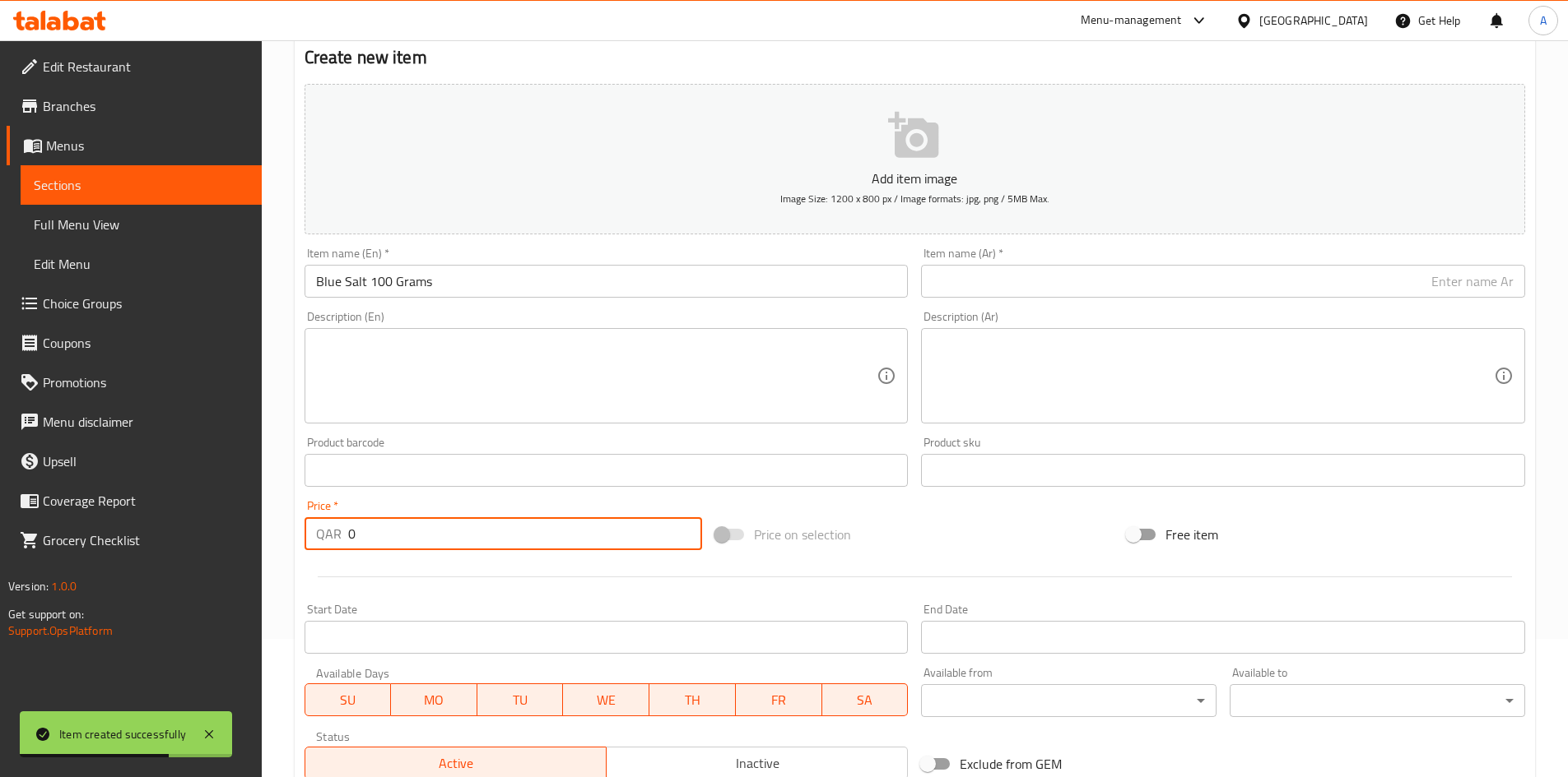
drag, startPoint x: 327, startPoint y: 562, endPoint x: 245, endPoint y: 562, distance: 82.0
click at [247, 563] on div "Edit Restaurant Branches Menus Sections Full Menu View Edit Menu Choice Groups …" at bounding box center [784, 463] width 1568 height 1122
type input "30"
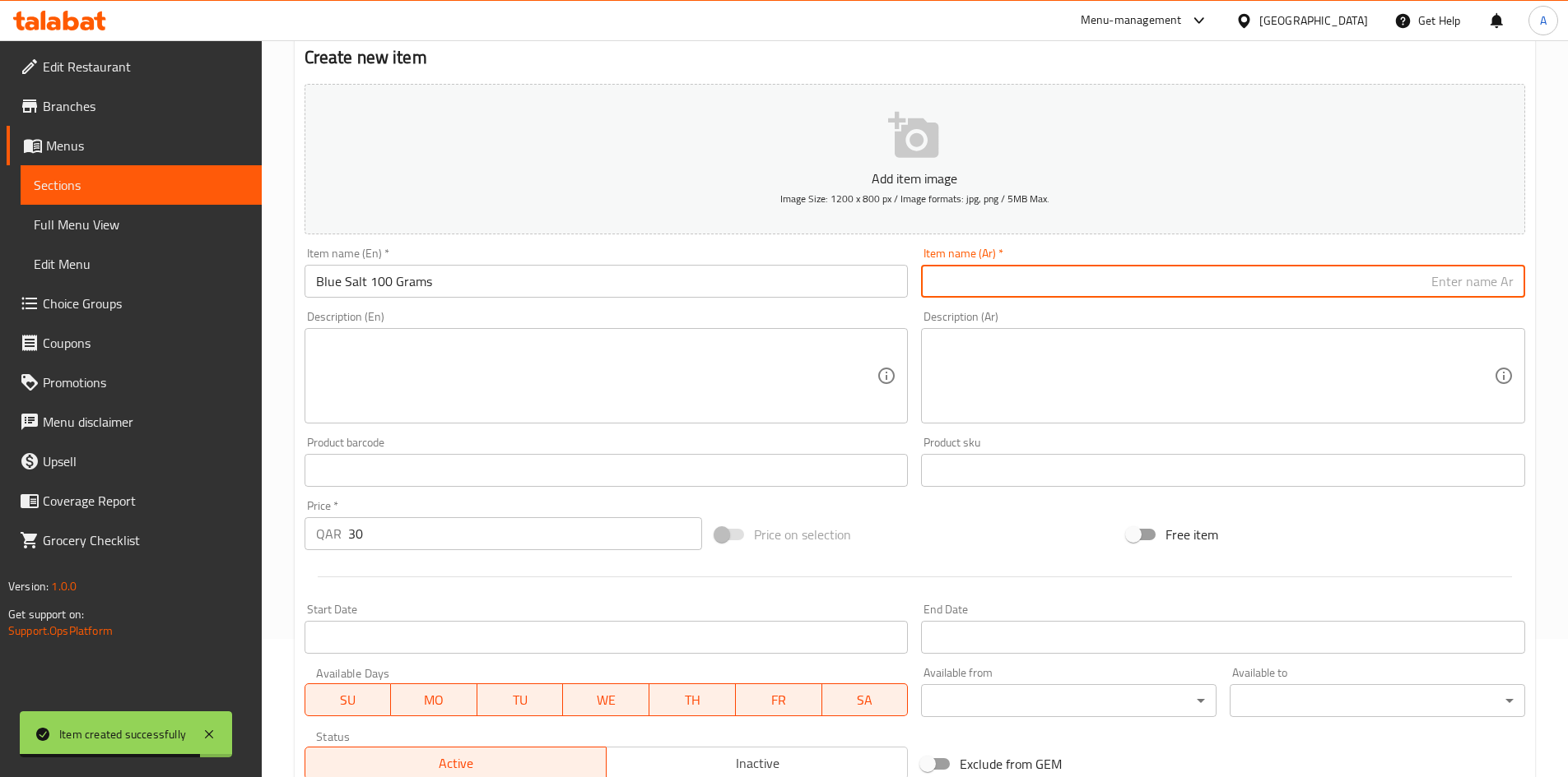
click at [1135, 279] on input "text" at bounding box center [1222, 281] width 604 height 33
paste input "ملح أزرق 100 جرام"
click at [1463, 287] on input "ملح أزرق 100 جرام" at bounding box center [1222, 281] width 604 height 33
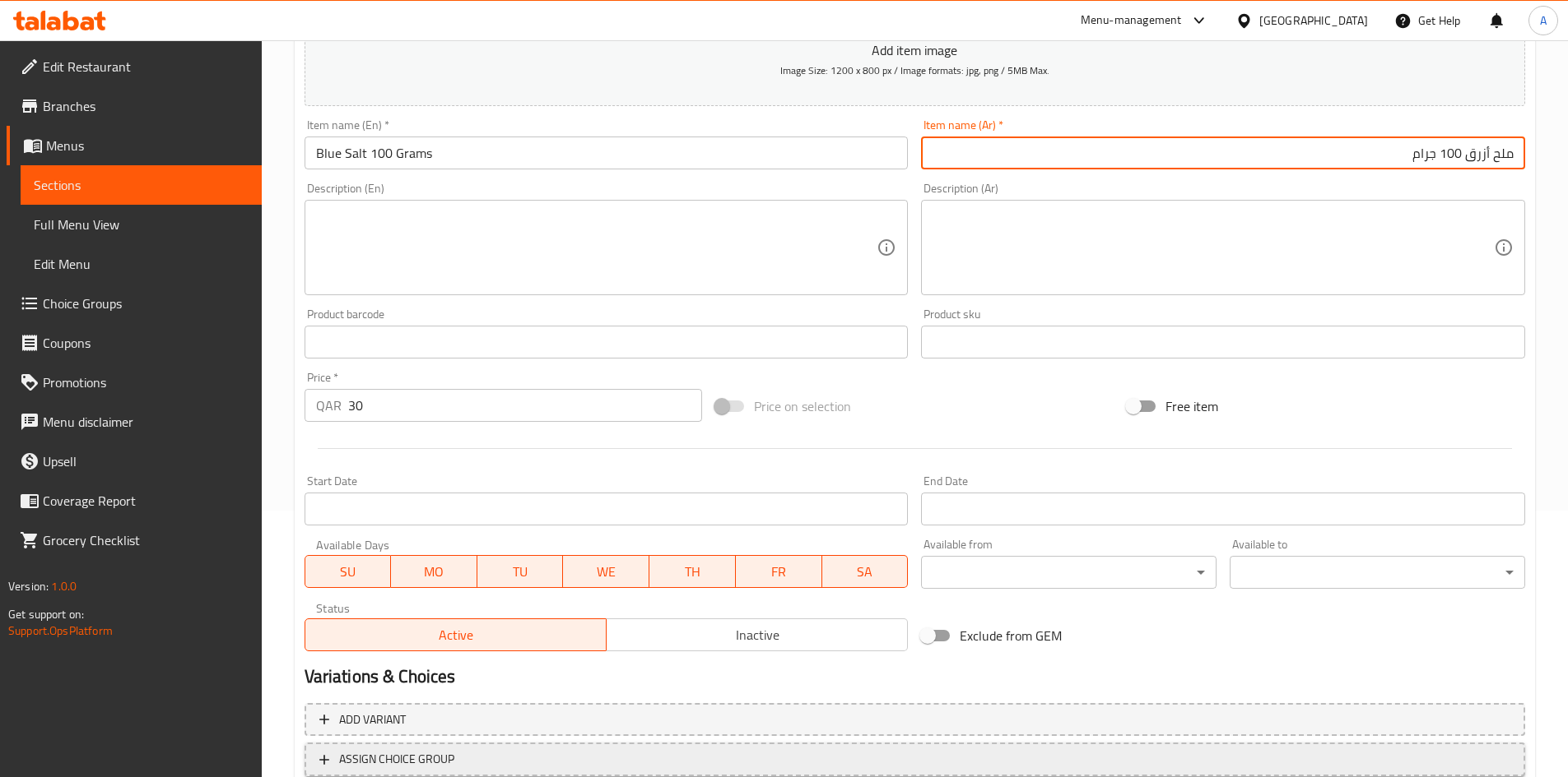
scroll to position [385, 0]
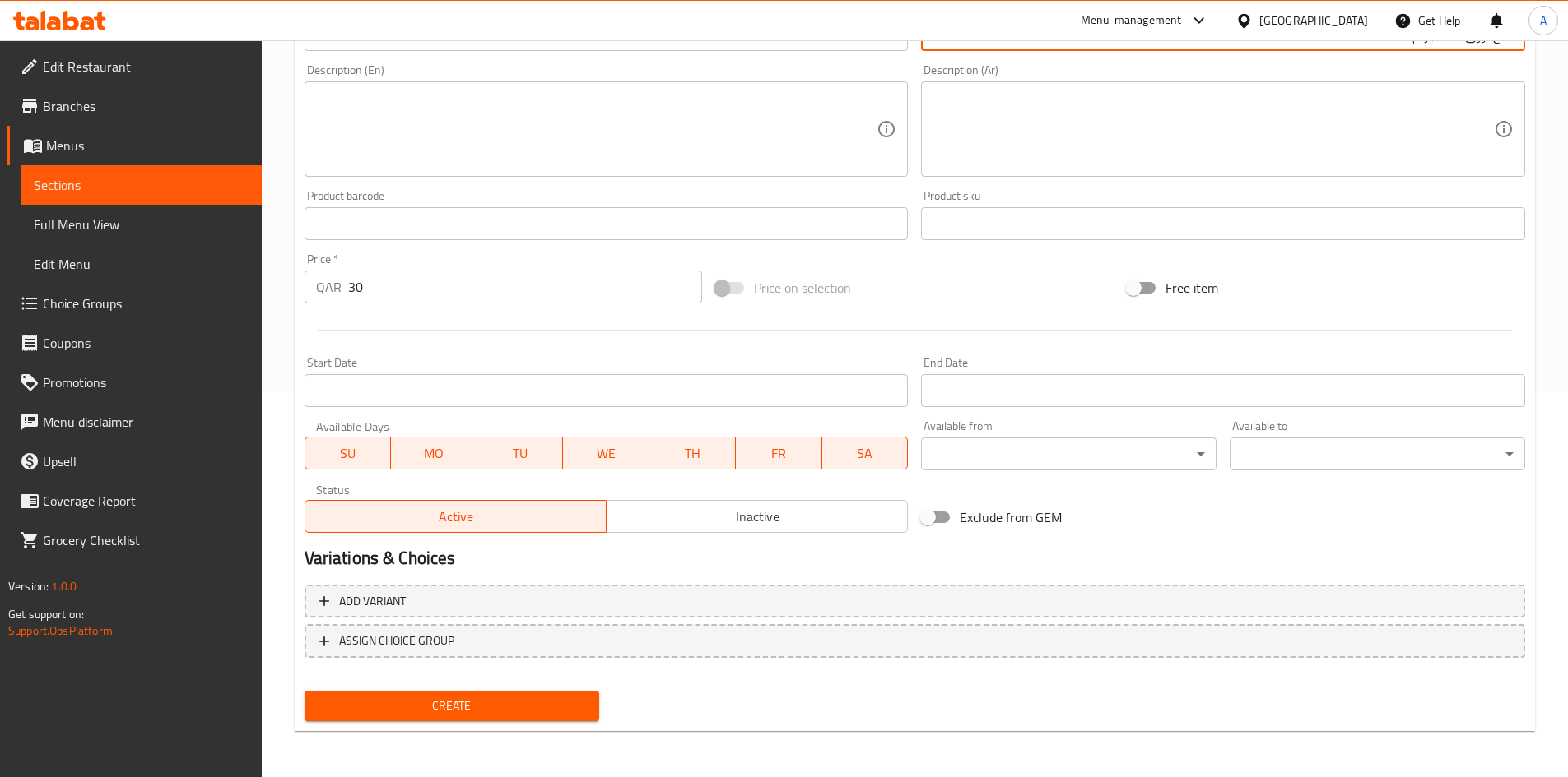
type input "ملح أزرق 100 جرام"
drag, startPoint x: 583, startPoint y: 701, endPoint x: 750, endPoint y: 290, distance: 443.6
click at [581, 701] on span "Create" at bounding box center [452, 706] width 269 height 21
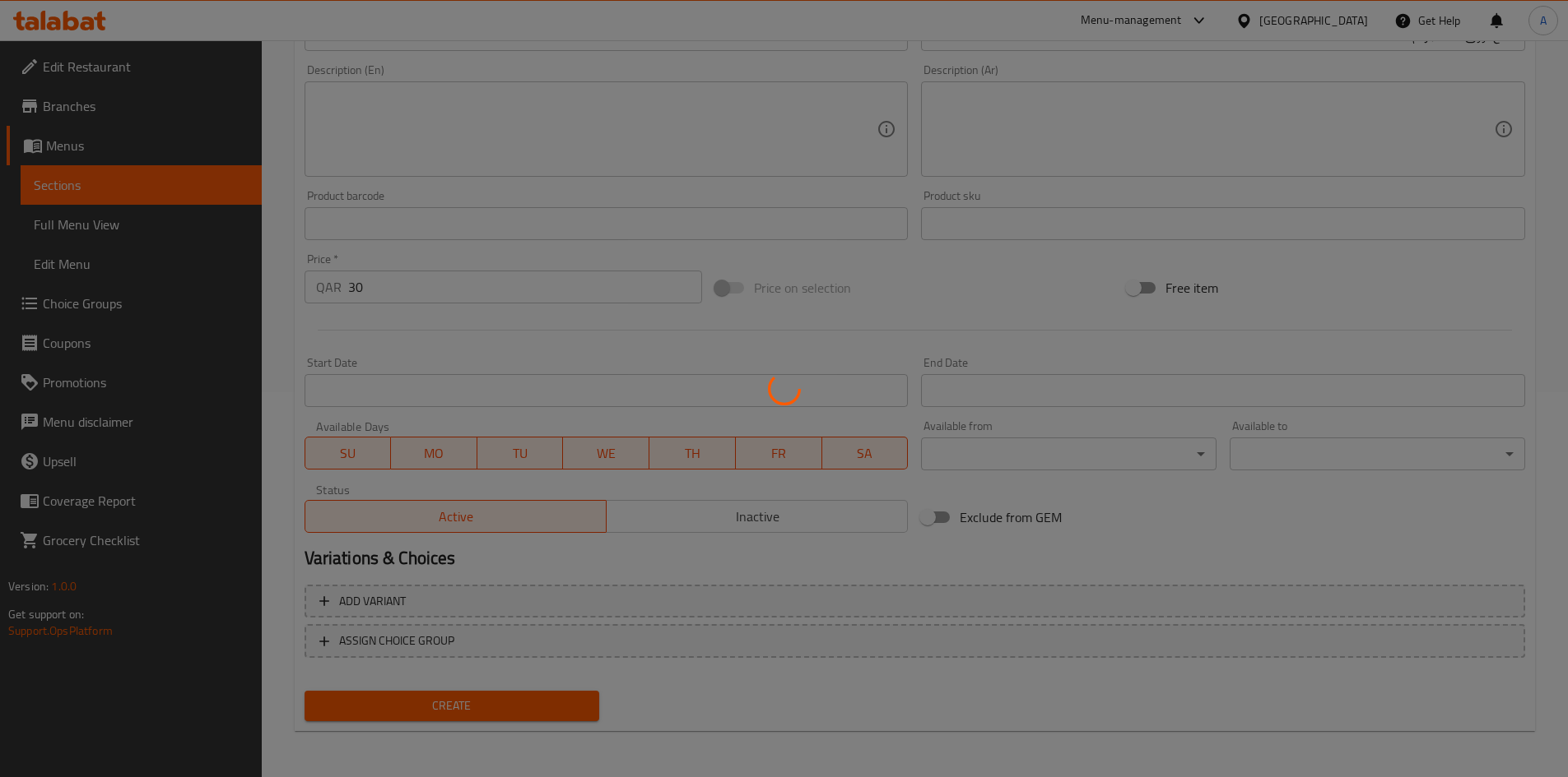
type input "0"
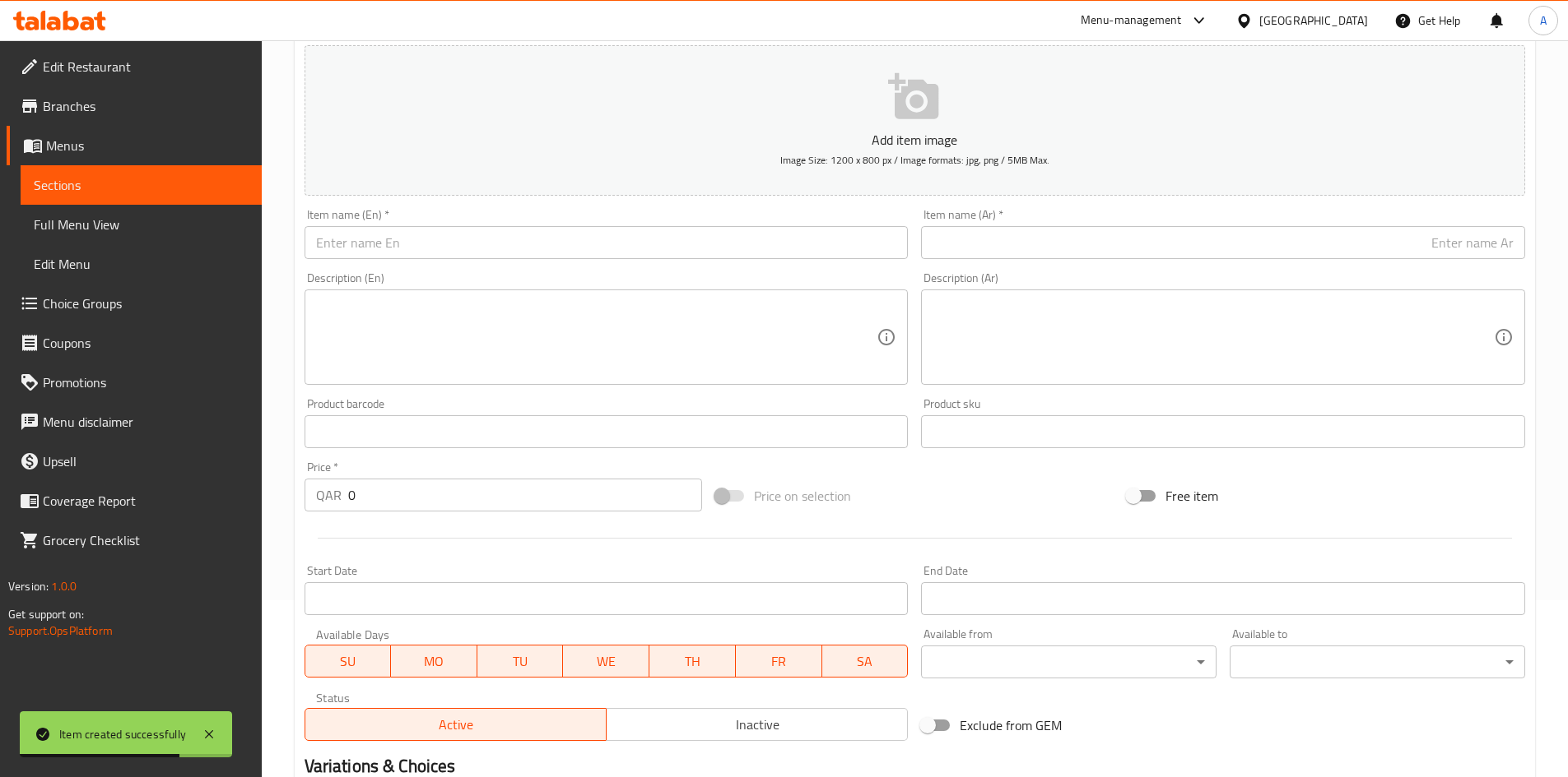
scroll to position [0, 0]
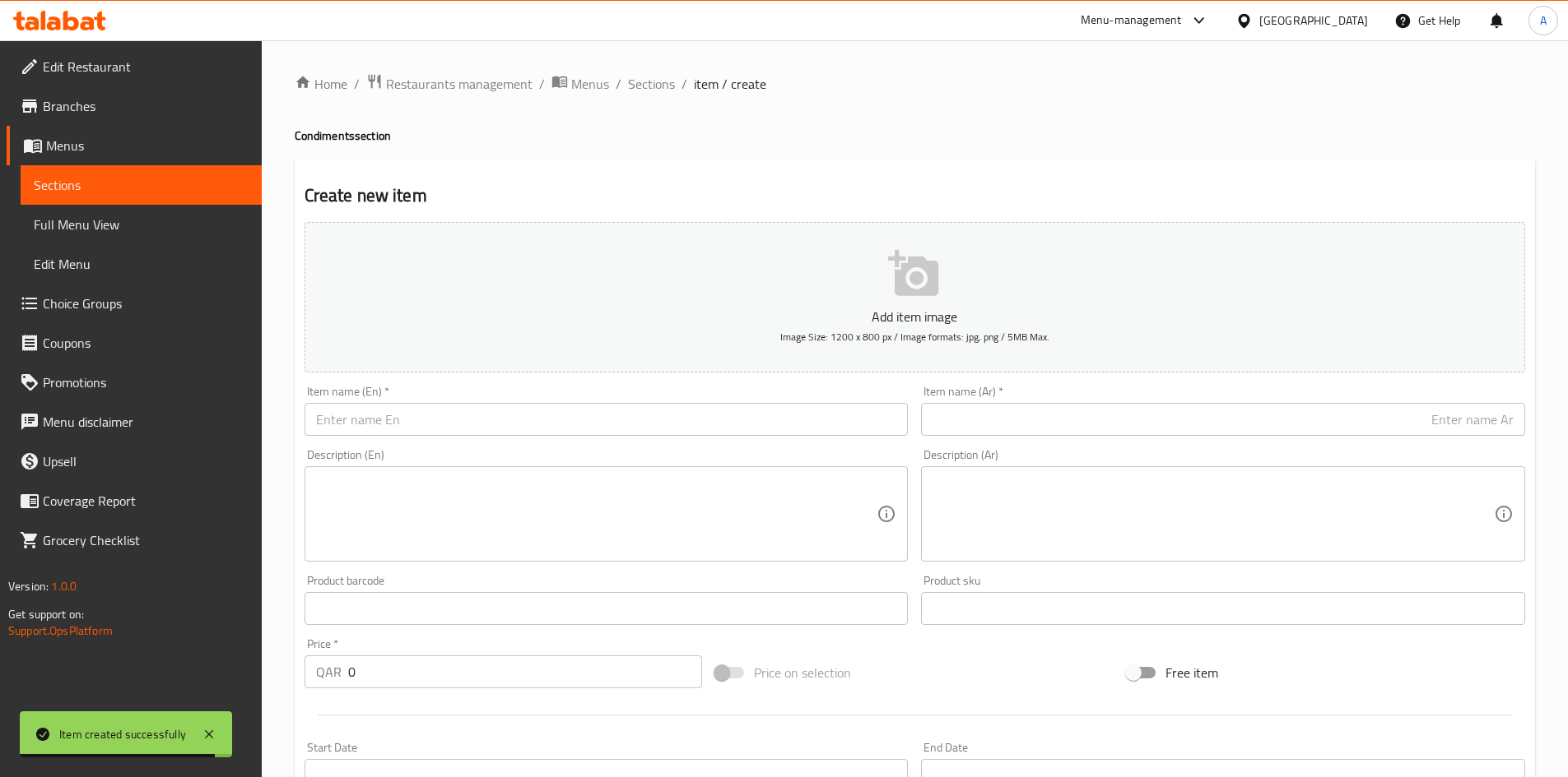
click at [458, 425] on input "text" at bounding box center [605, 419] width 604 height 33
paste input "Okra Seeds 100 grams"
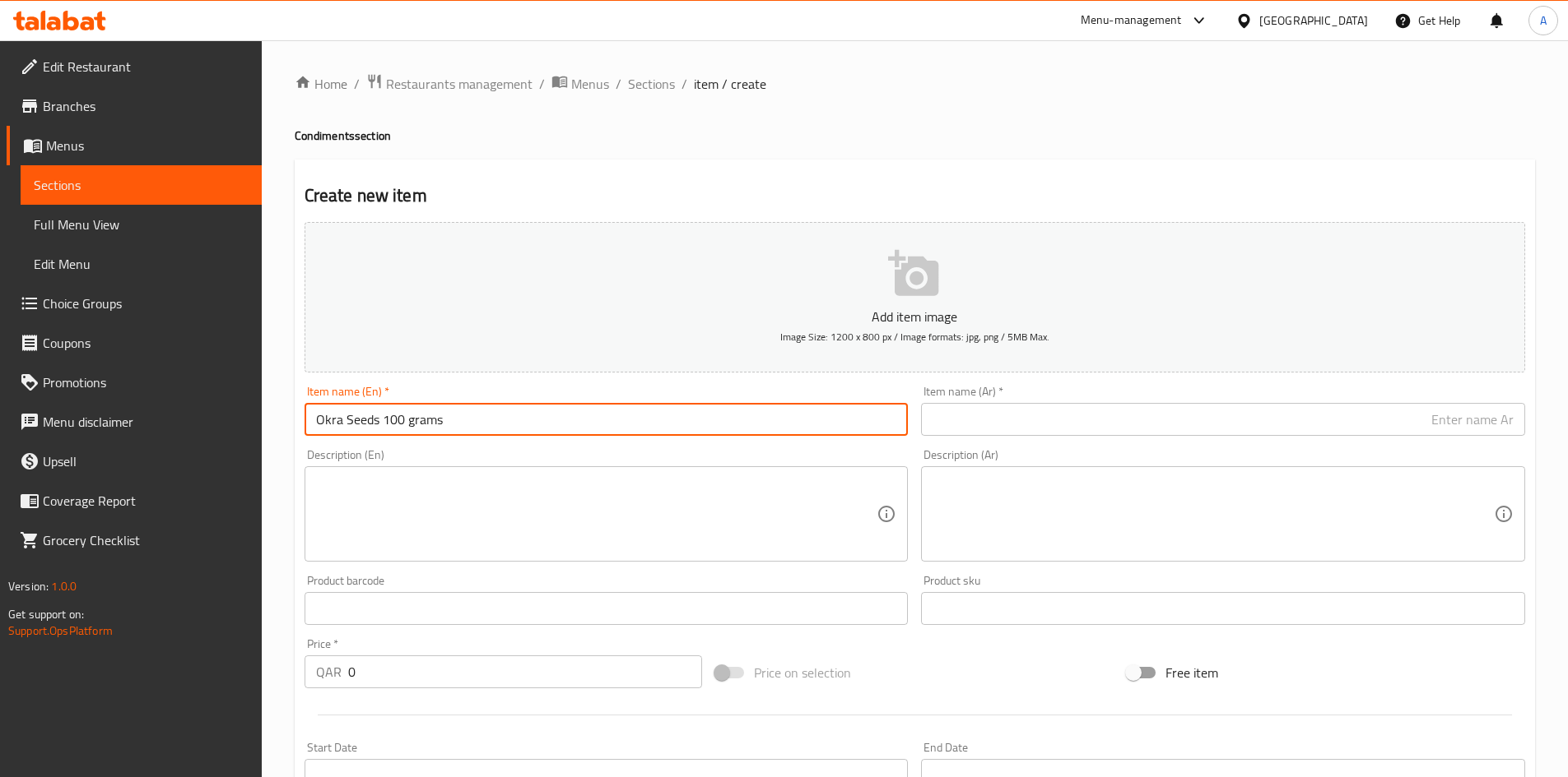
drag, startPoint x: 418, startPoint y: 418, endPoint x: 408, endPoint y: 419, distance: 10.0
click at [408, 419] on input "Okra Seeds 100 grams" at bounding box center [605, 419] width 604 height 33
type input "Okra Seeds 100 Grams"
click at [947, 438] on div "Item name (Ar)   * Item name (Ar) *" at bounding box center [1222, 411] width 617 height 63
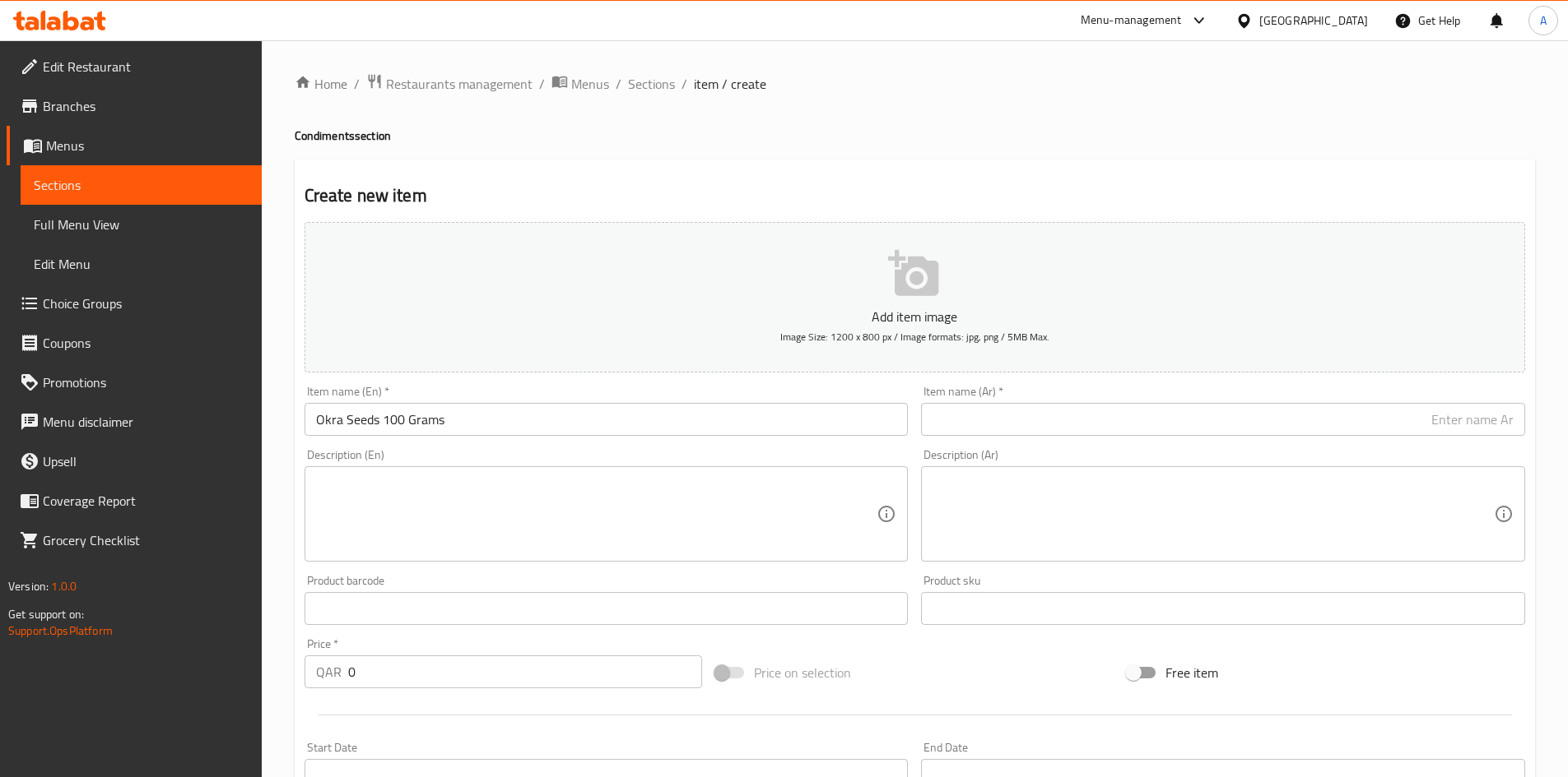
click at [959, 425] on input "text" at bounding box center [1222, 419] width 604 height 33
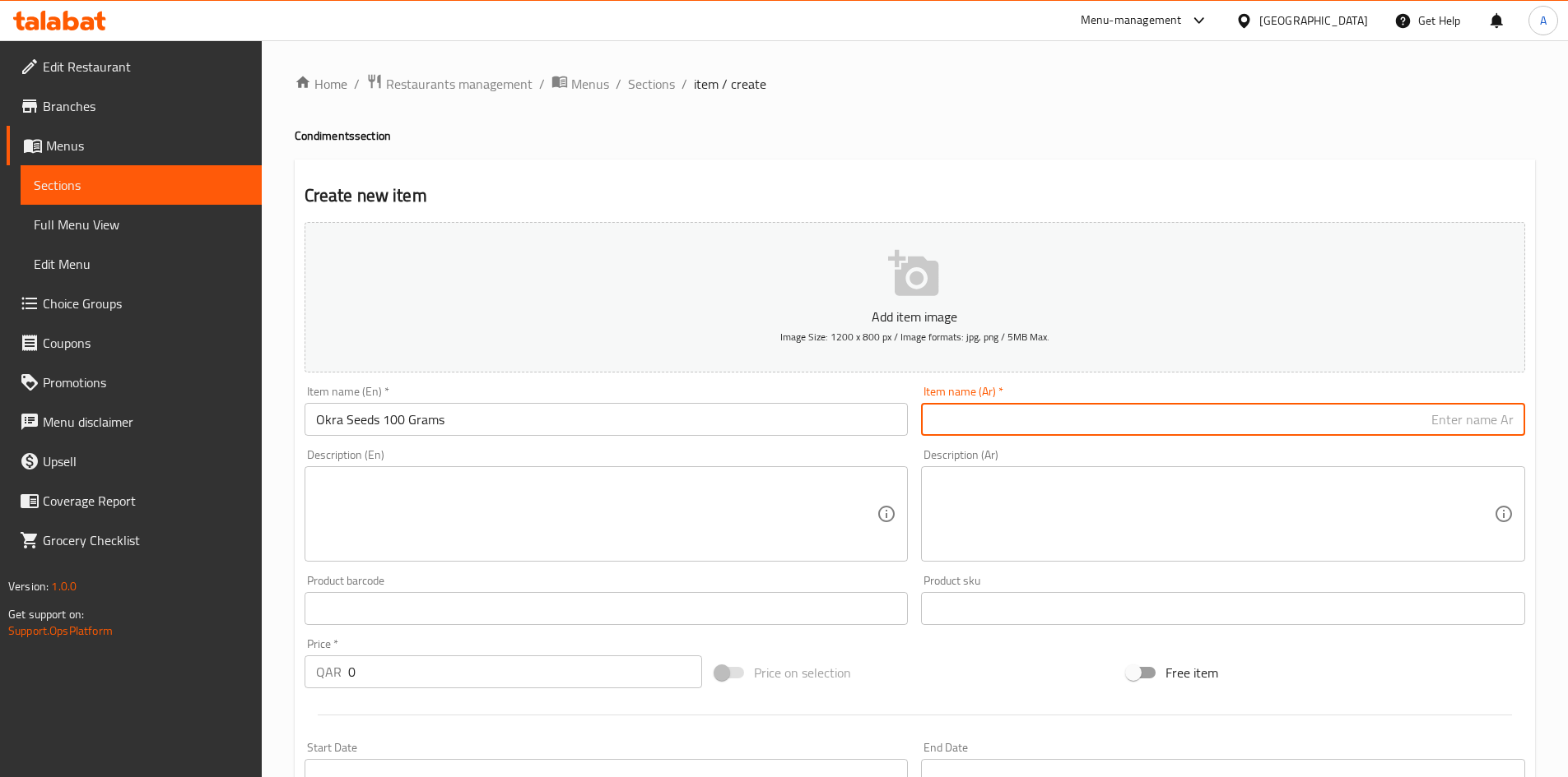
paste input "بذور البامية 100 جرام"
drag, startPoint x: 1447, startPoint y: 419, endPoint x: 1453, endPoint y: 427, distance: 10.0
click at [1453, 427] on input "بذور البامية 100 جرام" at bounding box center [1222, 419] width 604 height 33
type input "بذور البامية 100 جرام"
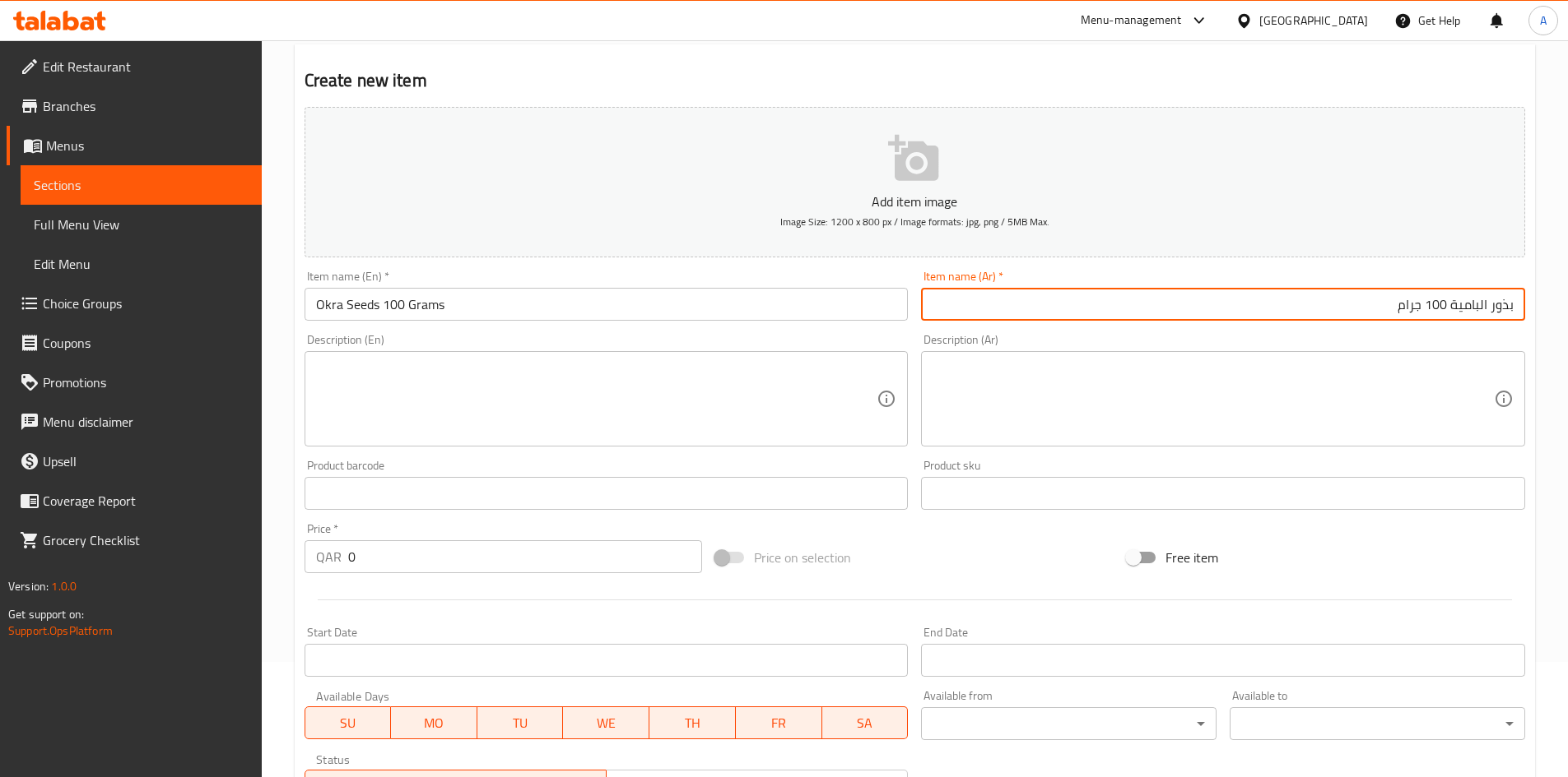
scroll to position [246, 0]
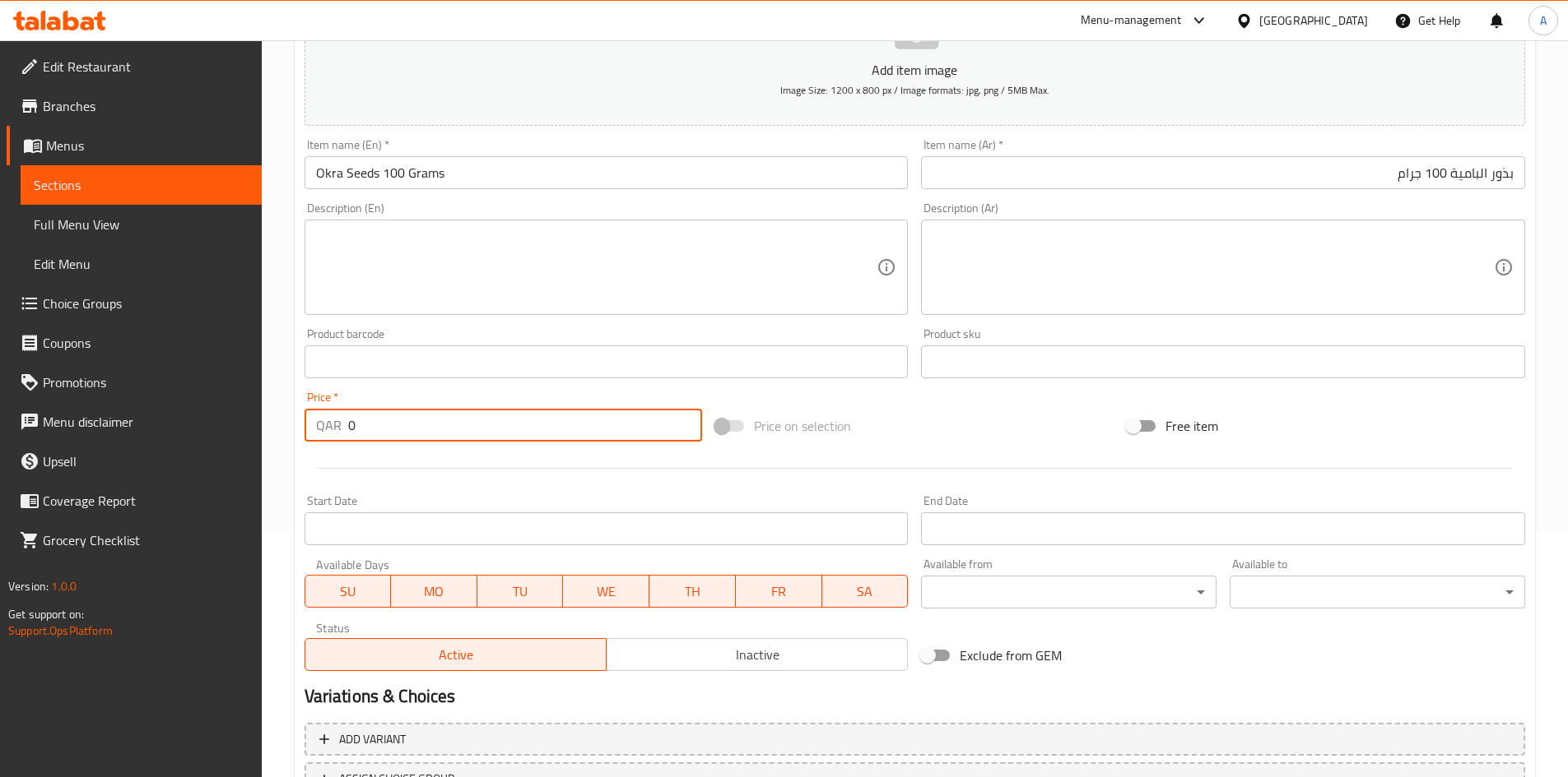
drag, startPoint x: 415, startPoint y: 431, endPoint x: 252, endPoint y: 443, distance: 163.4
click at [244, 437] on div "Edit Restaurant Branches Menus Sections Full Menu View Edit Menu Choice Groups …" at bounding box center [784, 354] width 1568 height 1122
type input "30"
click at [1014, 464] on div at bounding box center [914, 468] width 1234 height 41
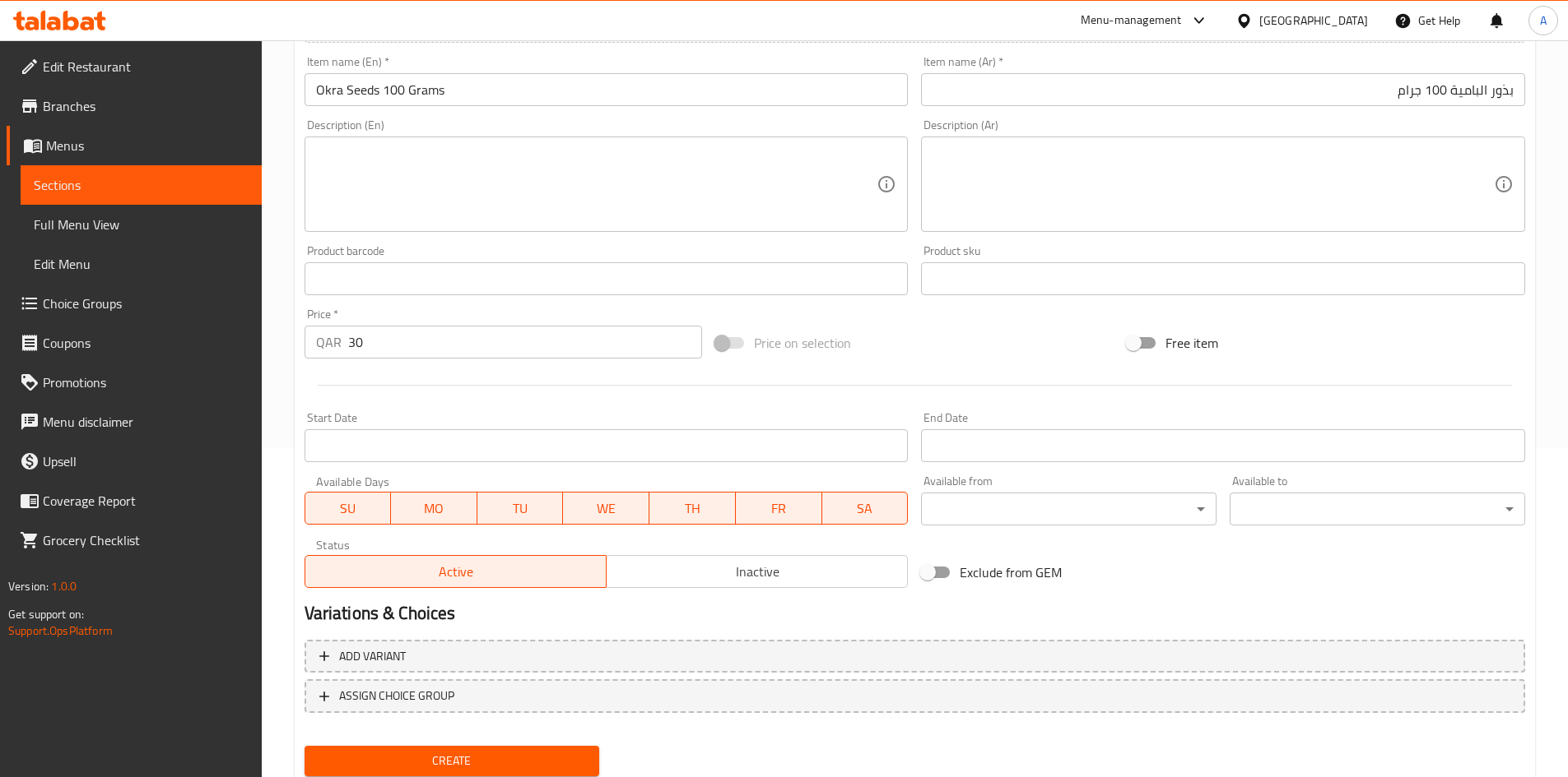
scroll to position [385, 0]
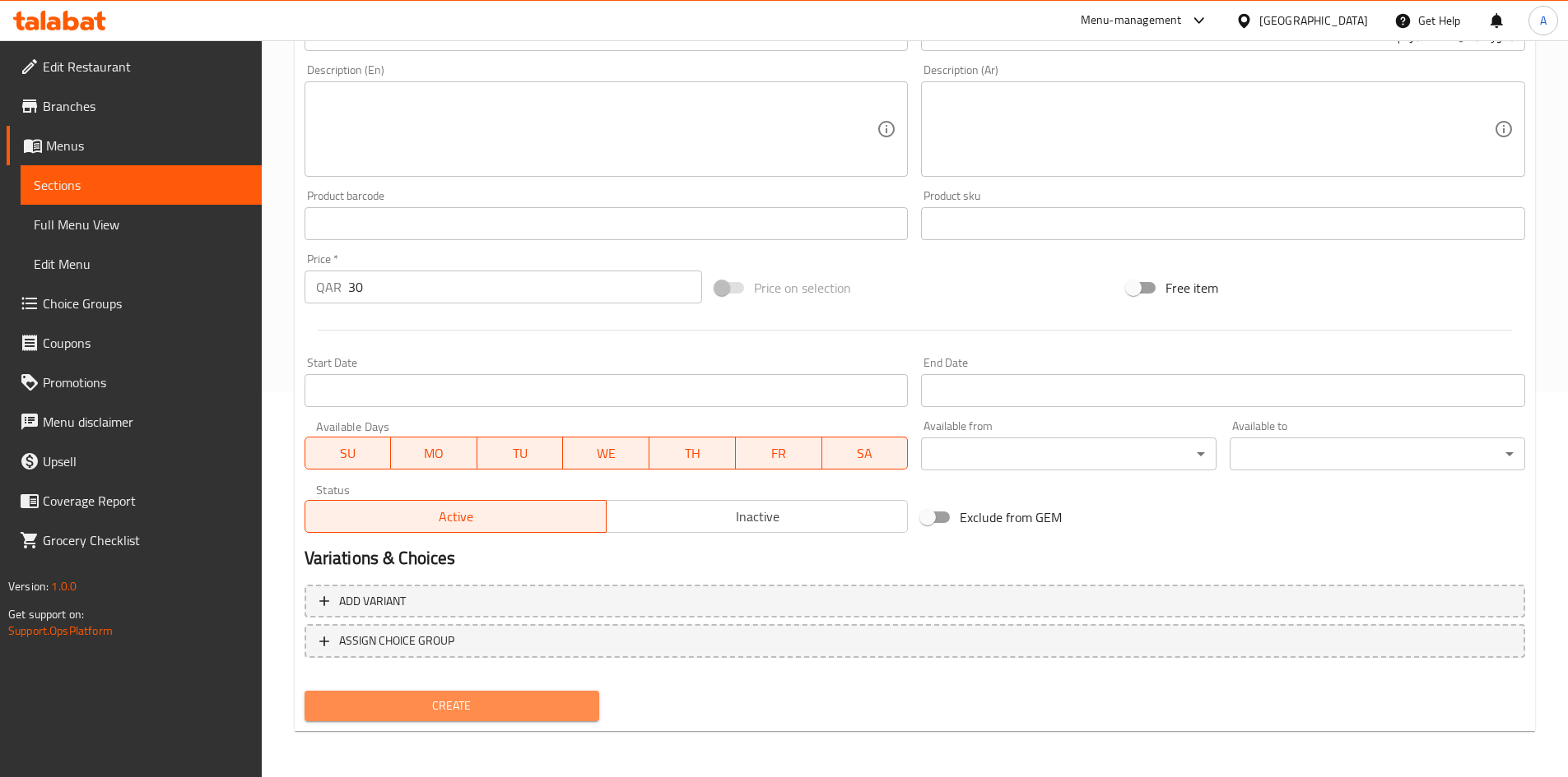
click at [534, 703] on span "Create" at bounding box center [452, 706] width 269 height 21
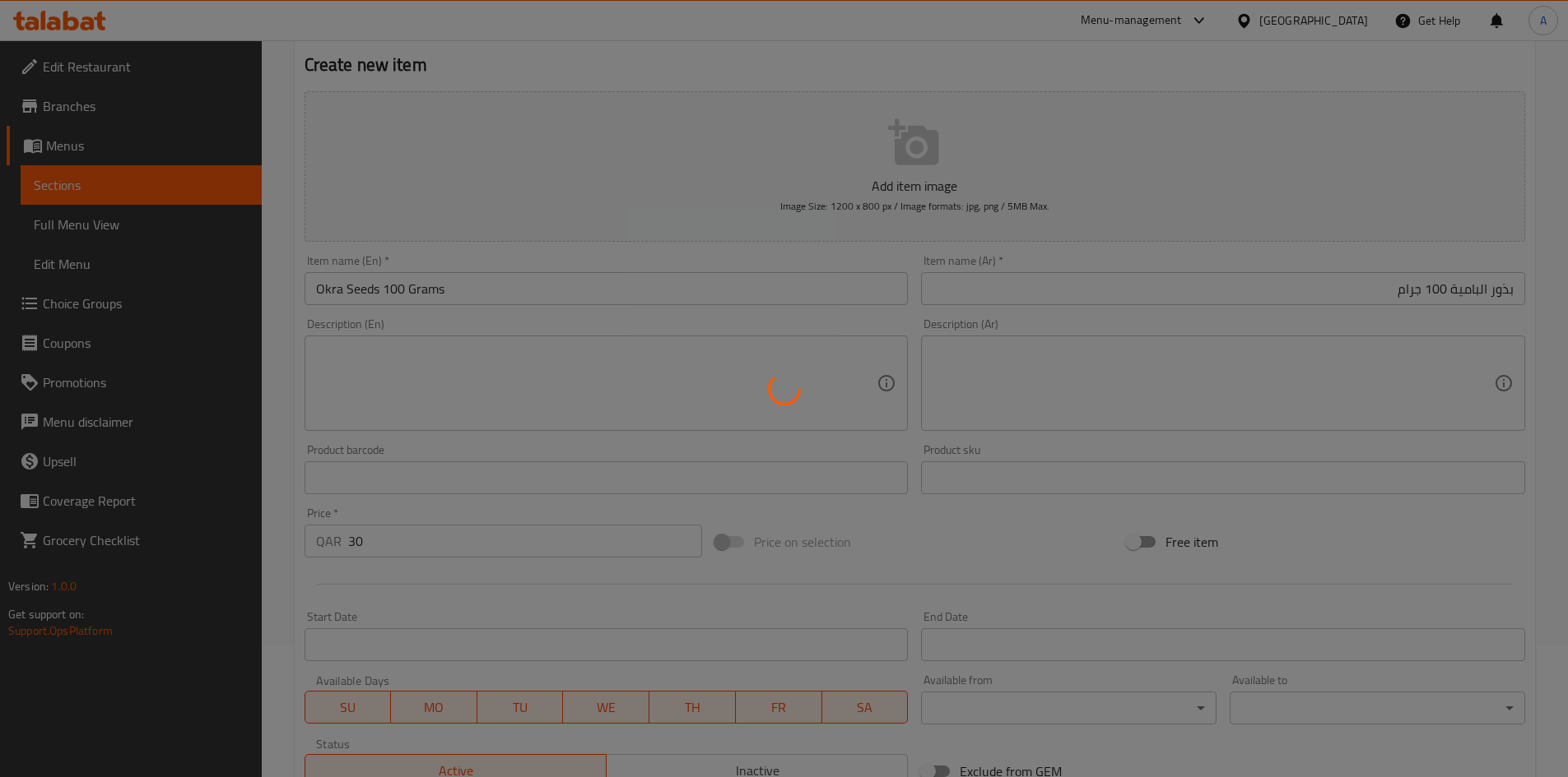
scroll to position [0, 0]
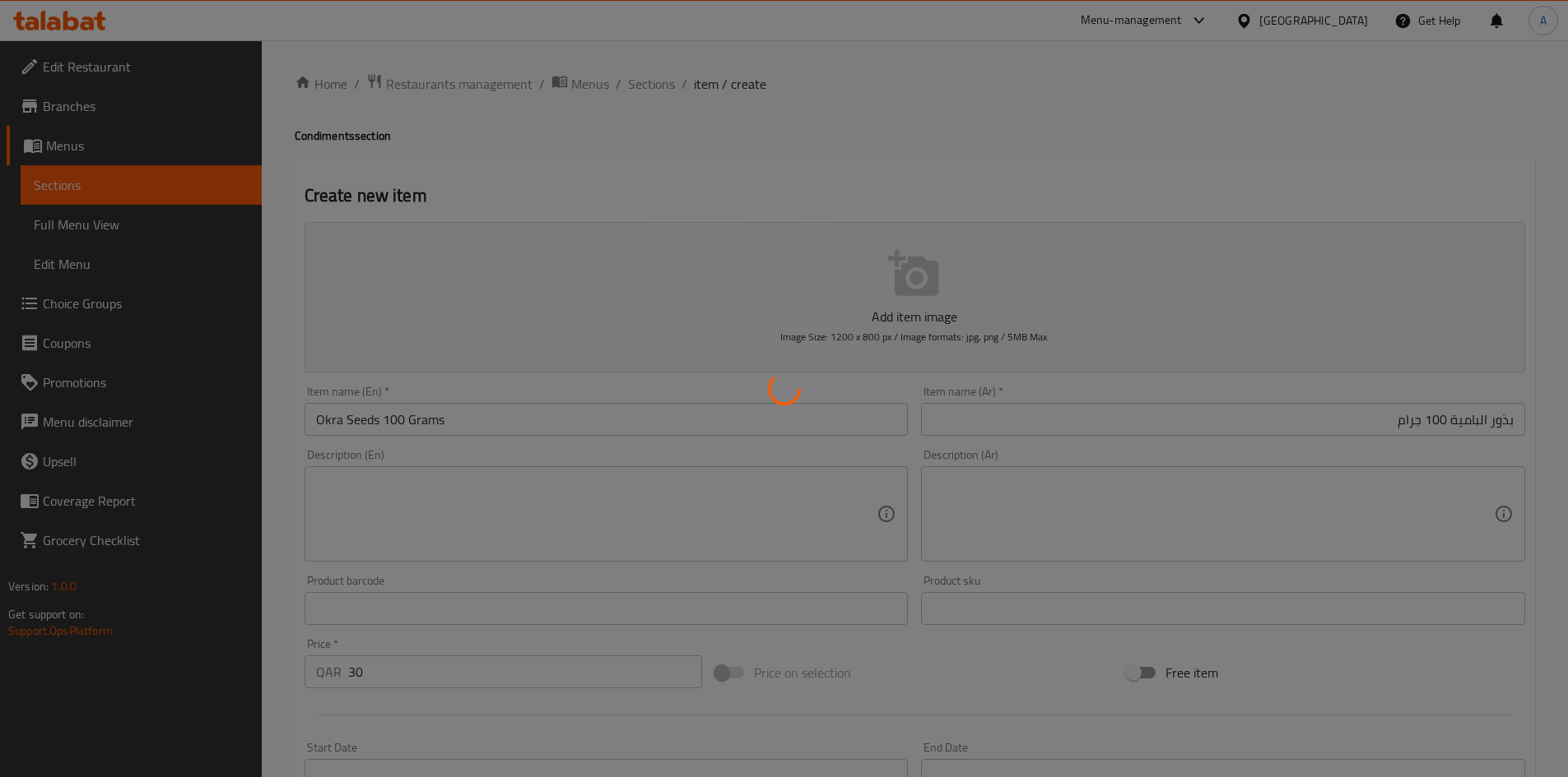
type input "0"
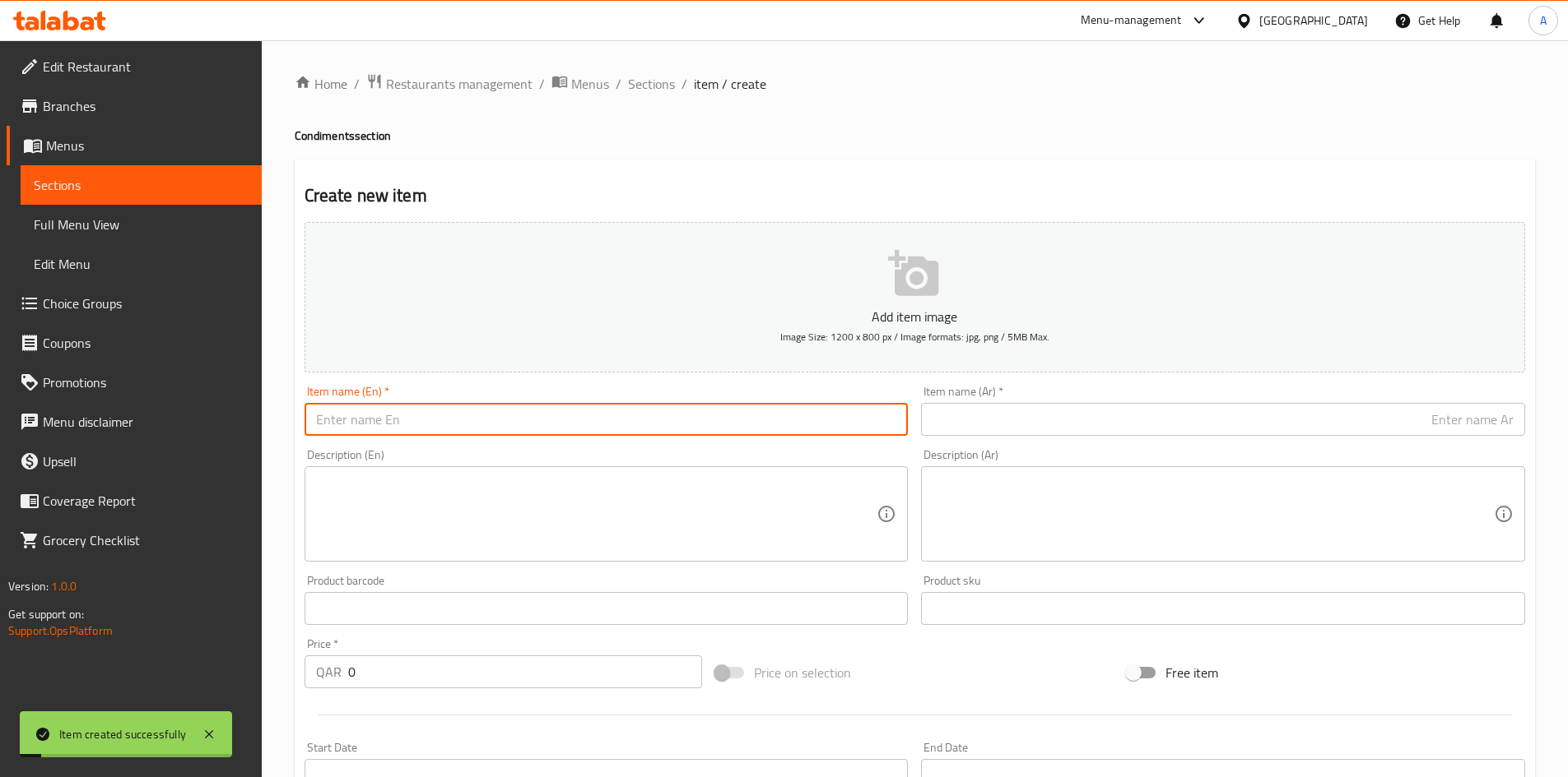
click at [670, 425] on input "text" at bounding box center [605, 419] width 604 height 33
paste input "Flower Violet 100 grams"
drag, startPoint x: 416, startPoint y: 420, endPoint x: 423, endPoint y: 425, distance: 8.6
click at [423, 425] on input "Flower Violet 100 grams" at bounding box center [605, 419] width 604 height 33
type input "Flower Violet 100 Grams"
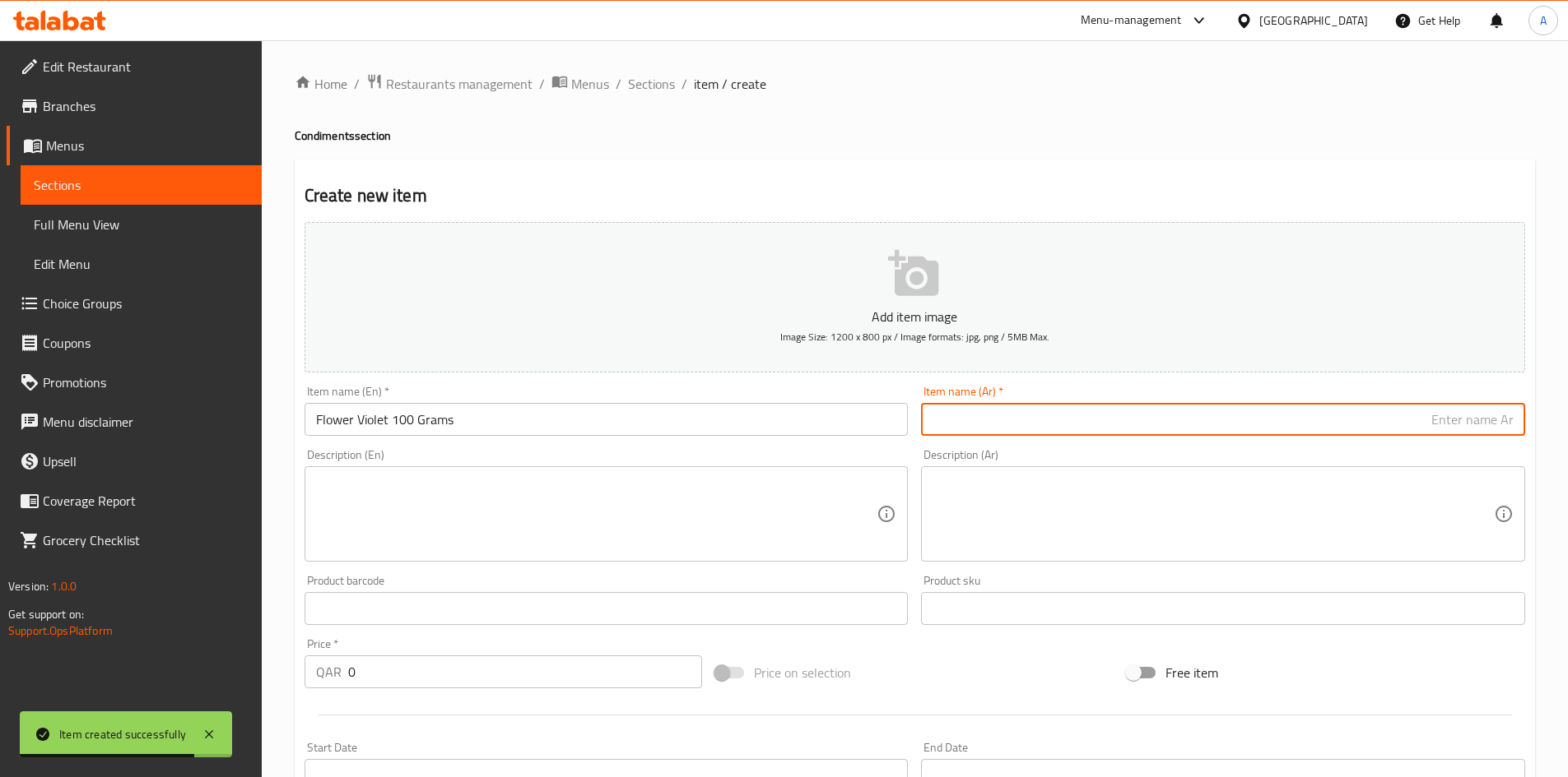
click at [1018, 413] on input "text" at bounding box center [1222, 419] width 604 height 33
paste input "زهرة البنفسج 100 جرام"
click at [1439, 428] on input "زهرة البنفسج 100 جرام" at bounding box center [1222, 419] width 604 height 33
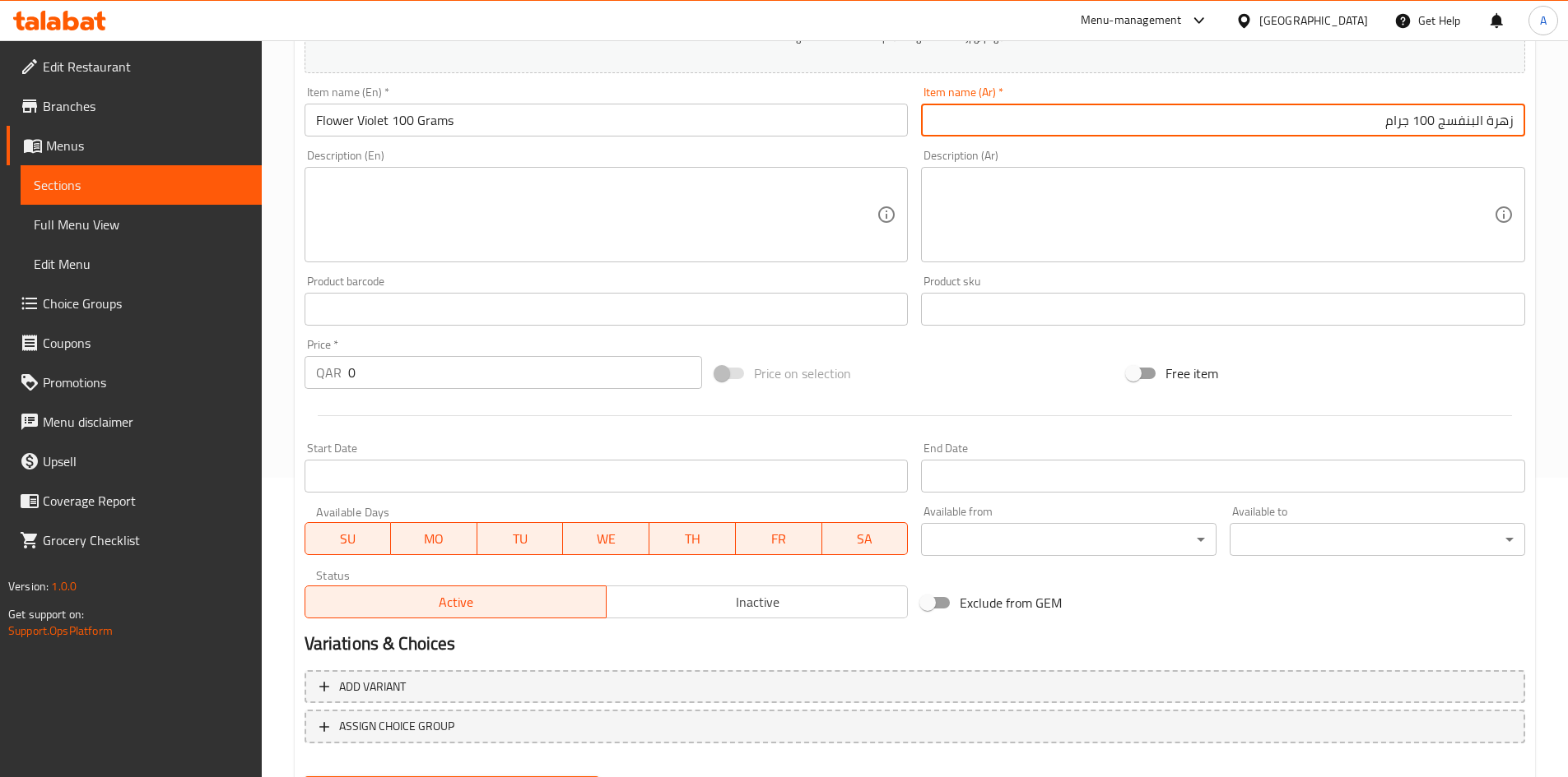
scroll to position [329, 0]
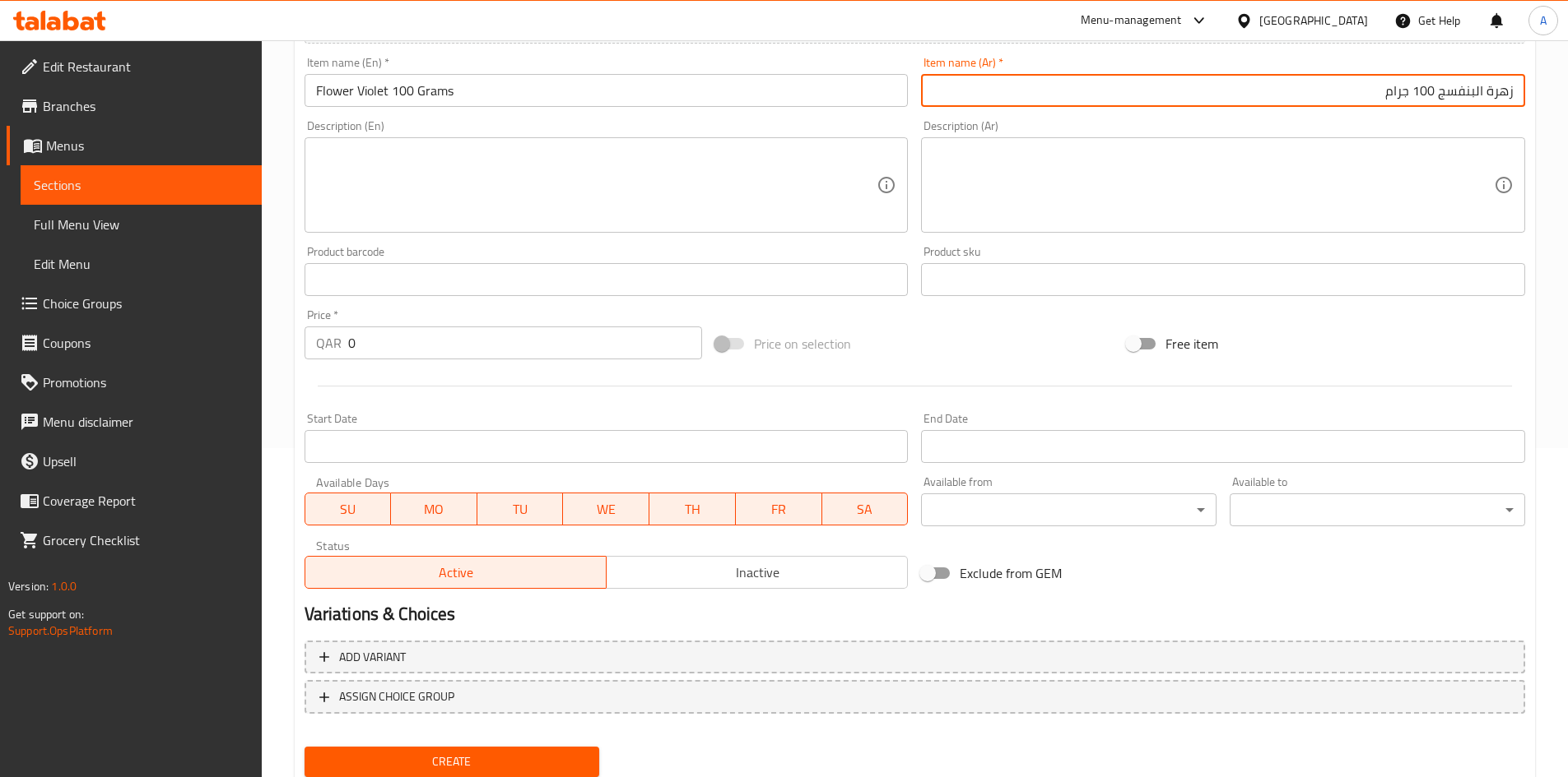
type input "زهرة البنفسج 100 جرام"
drag, startPoint x: 407, startPoint y: 354, endPoint x: 36, endPoint y: 378, distance: 371.8
click at [0, 299] on div "Edit Restaurant Branches Menus Sections Full Menu View Edit Menu Choice Groups …" at bounding box center [784, 272] width 1568 height 1122
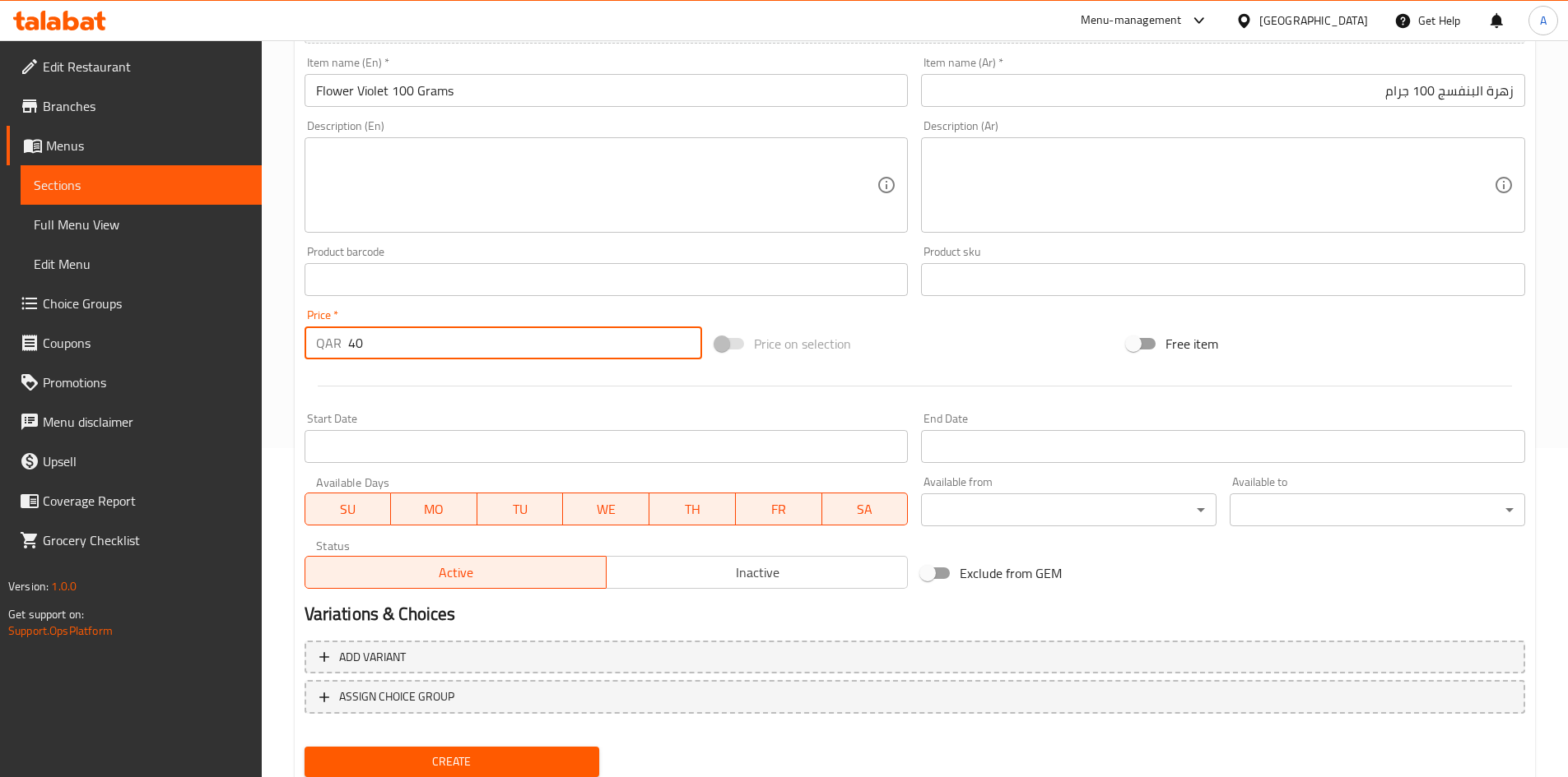
type input "4"
type input "30"
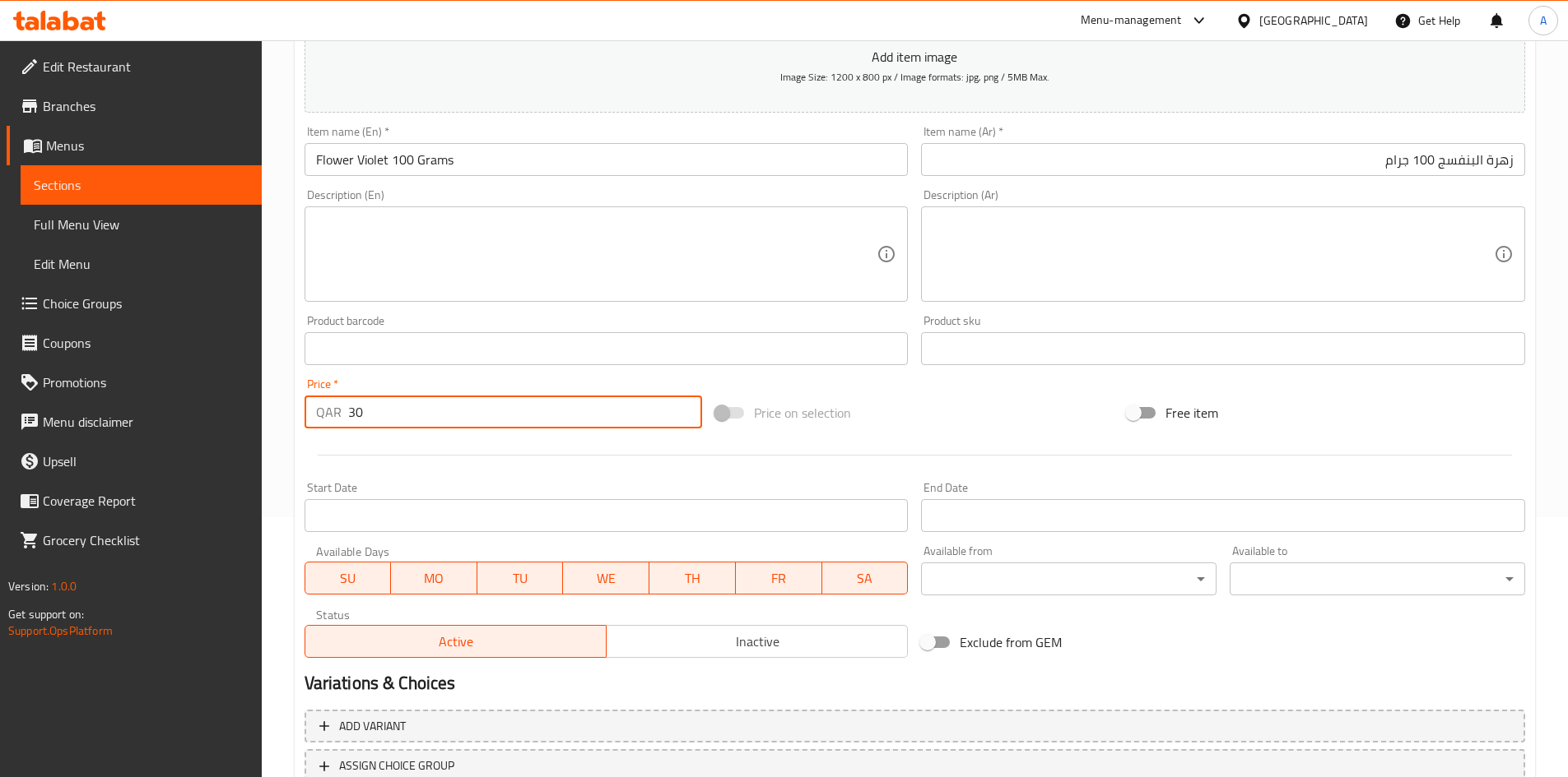
scroll to position [385, 0]
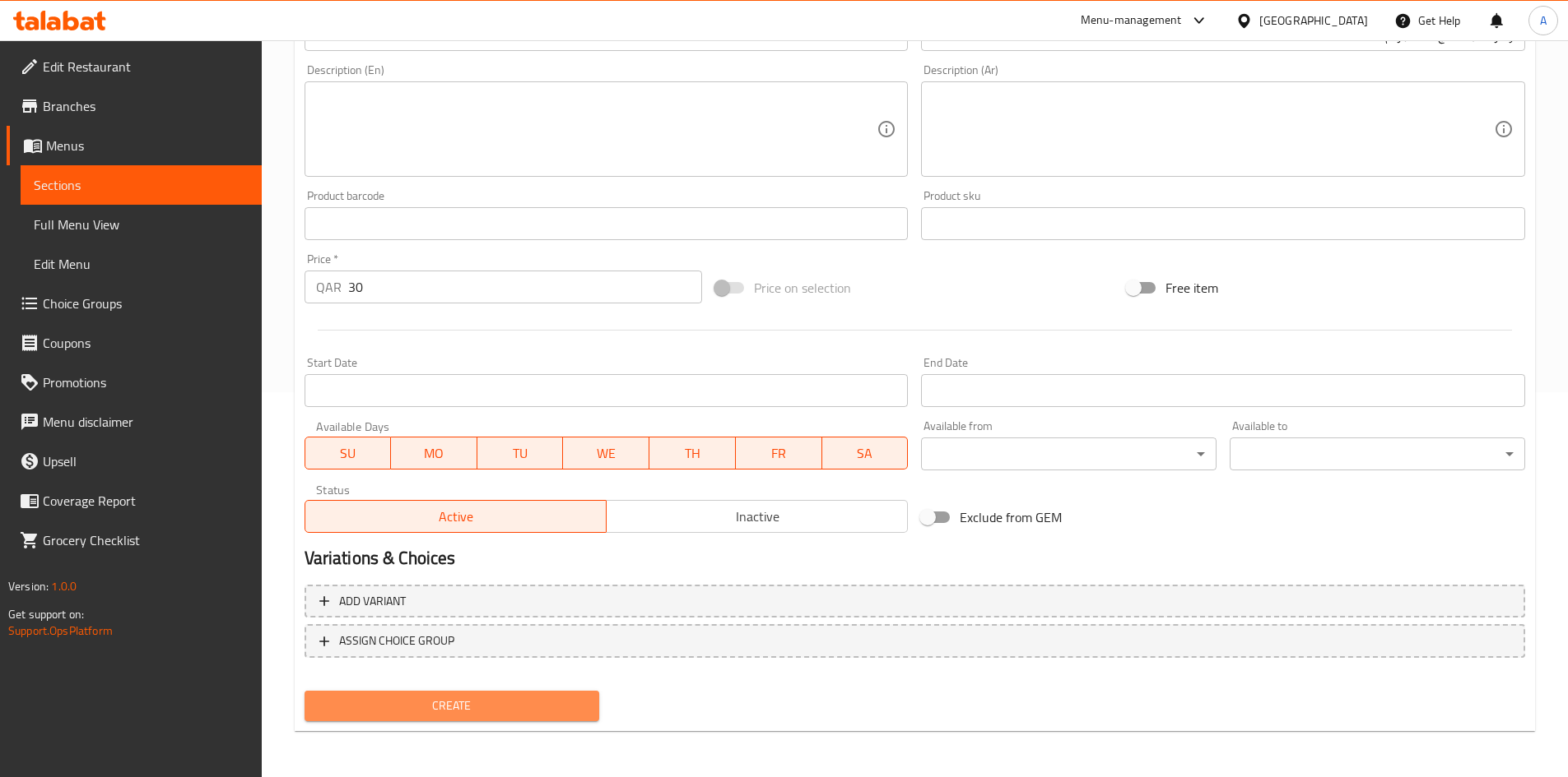
click at [483, 698] on span "Create" at bounding box center [452, 706] width 269 height 21
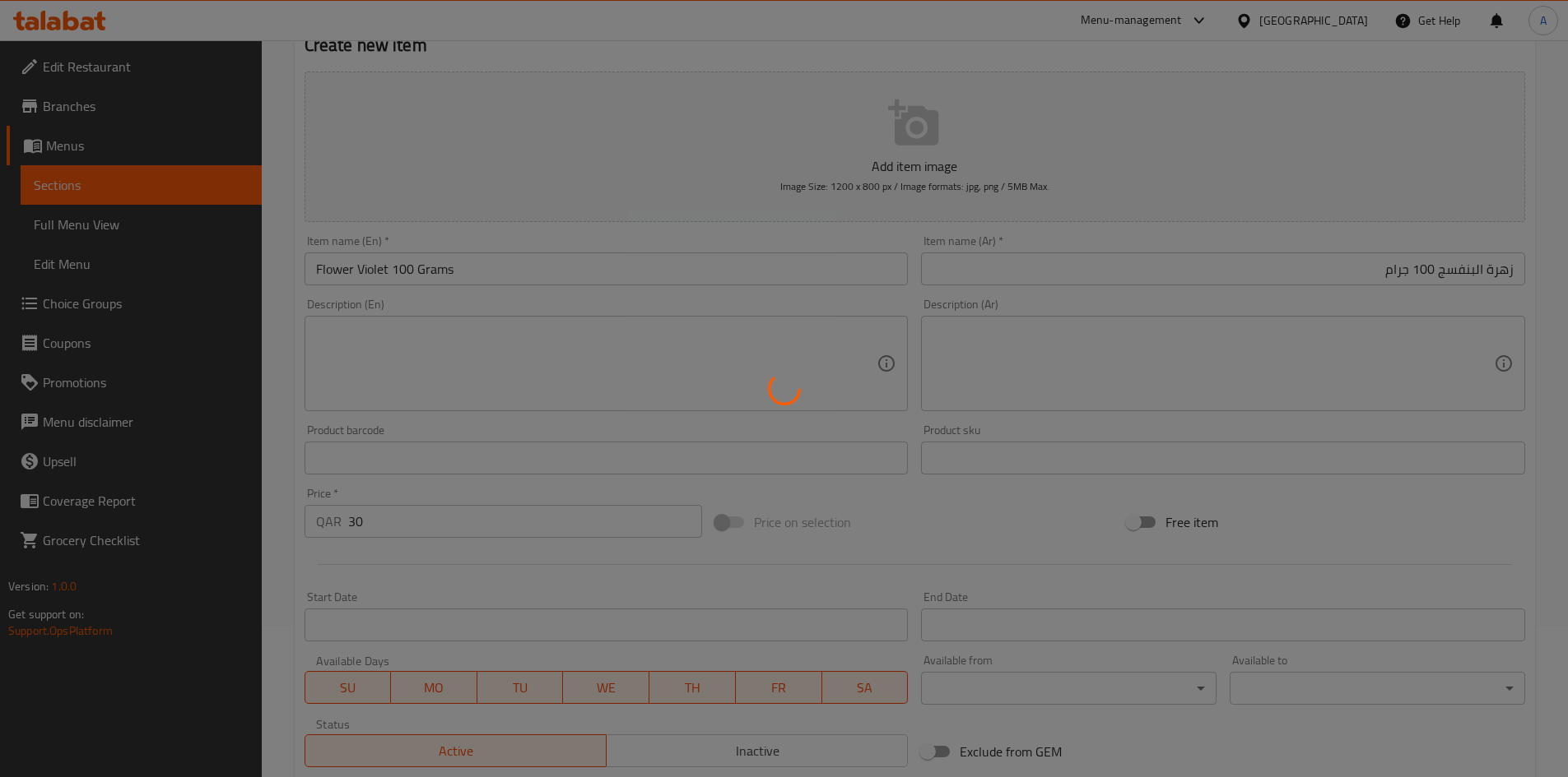
scroll to position [0, 0]
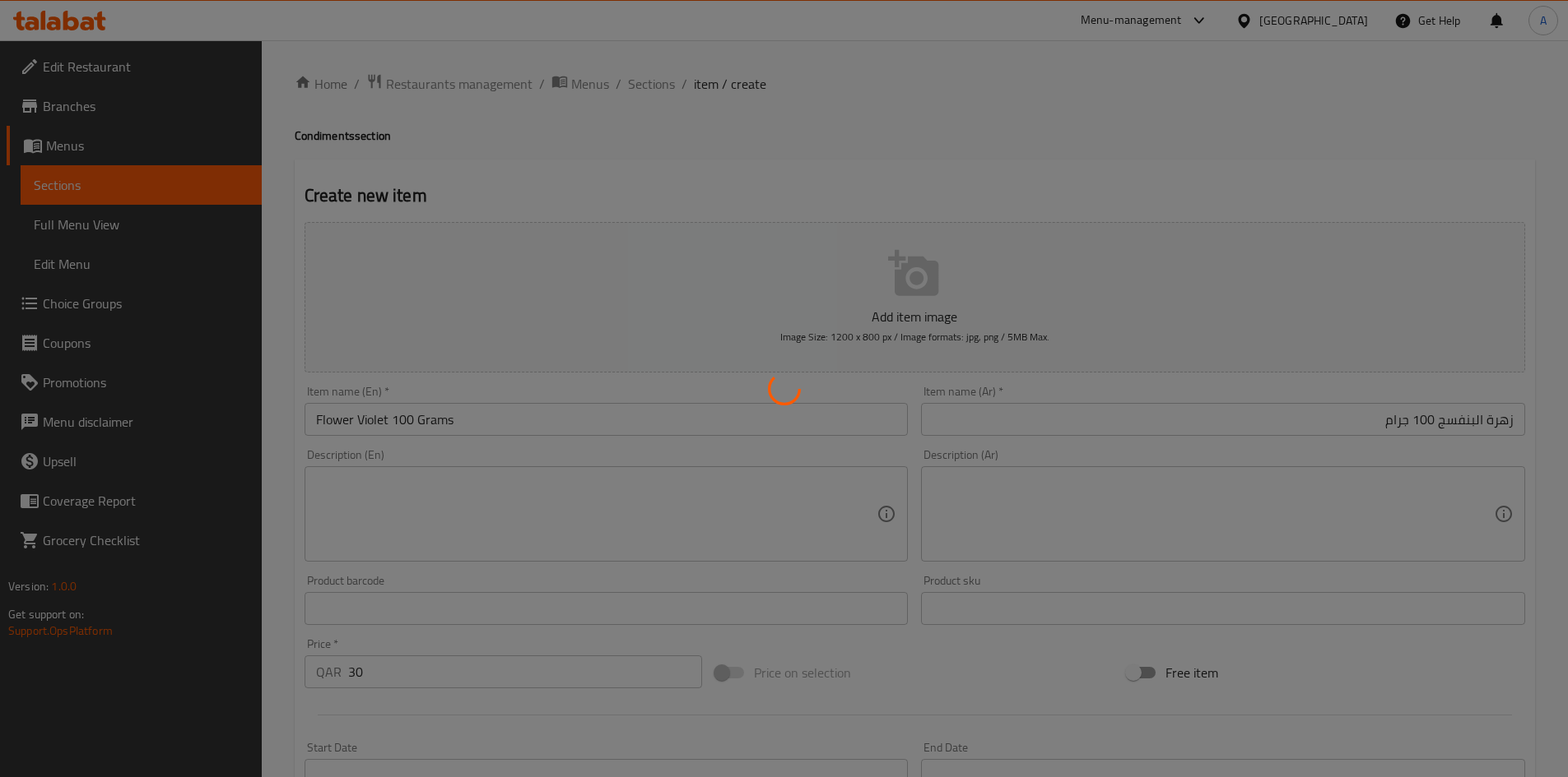
type input "0"
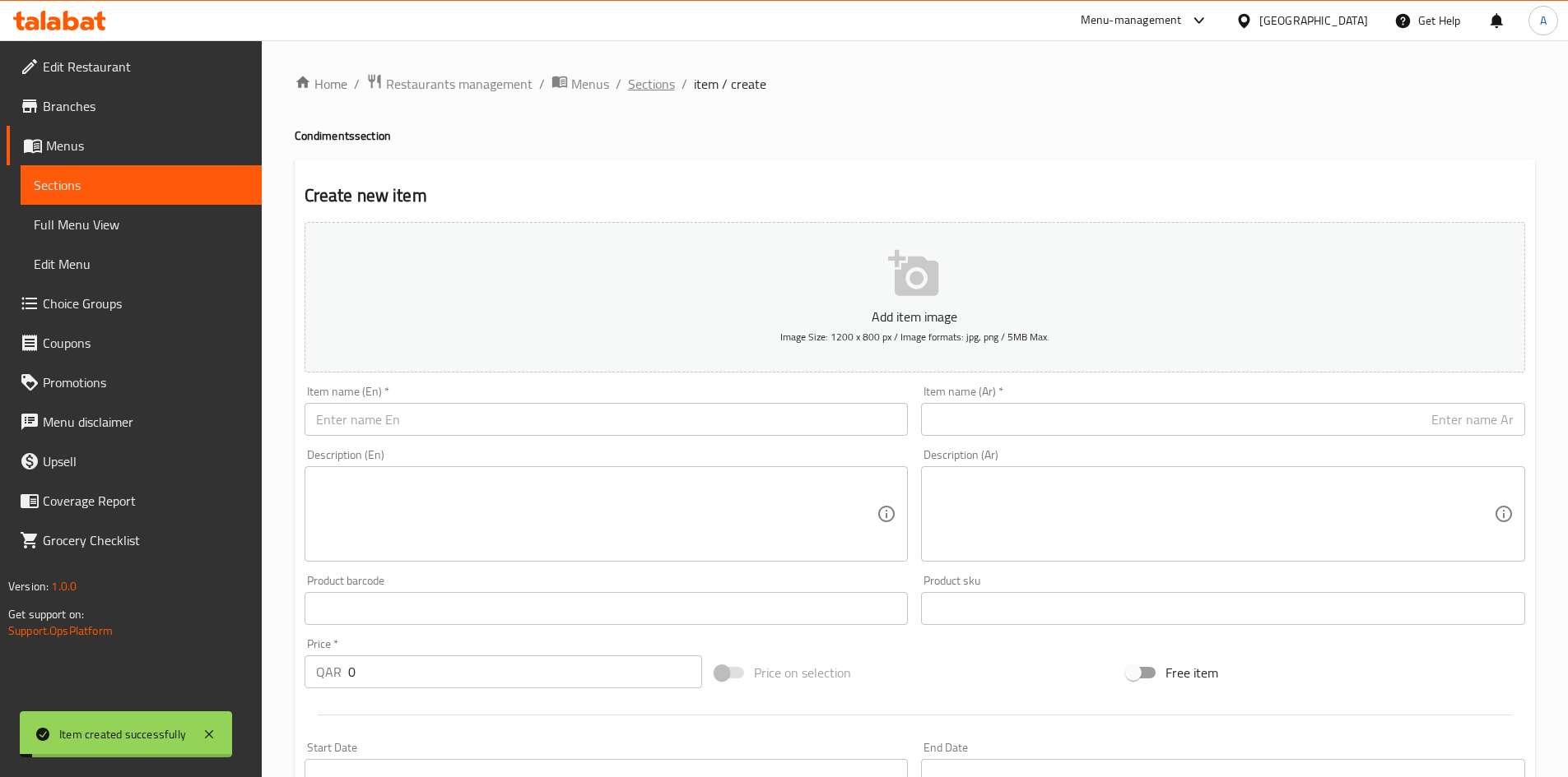
click at [637, 78] on span "Sections" at bounding box center [652, 83] width 47 height 20
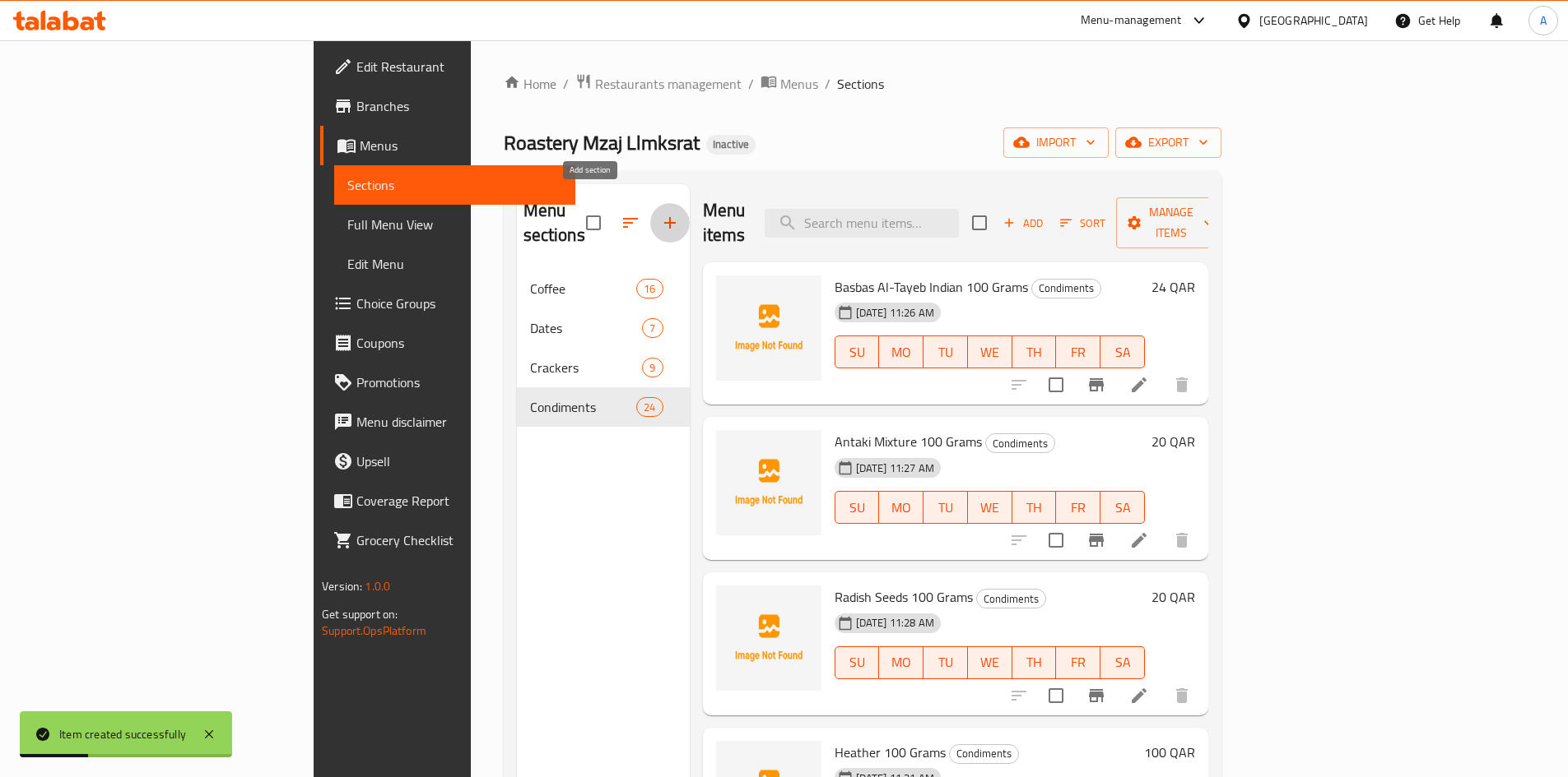
click at [650, 213] on button "button" at bounding box center [670, 223] width 40 height 40
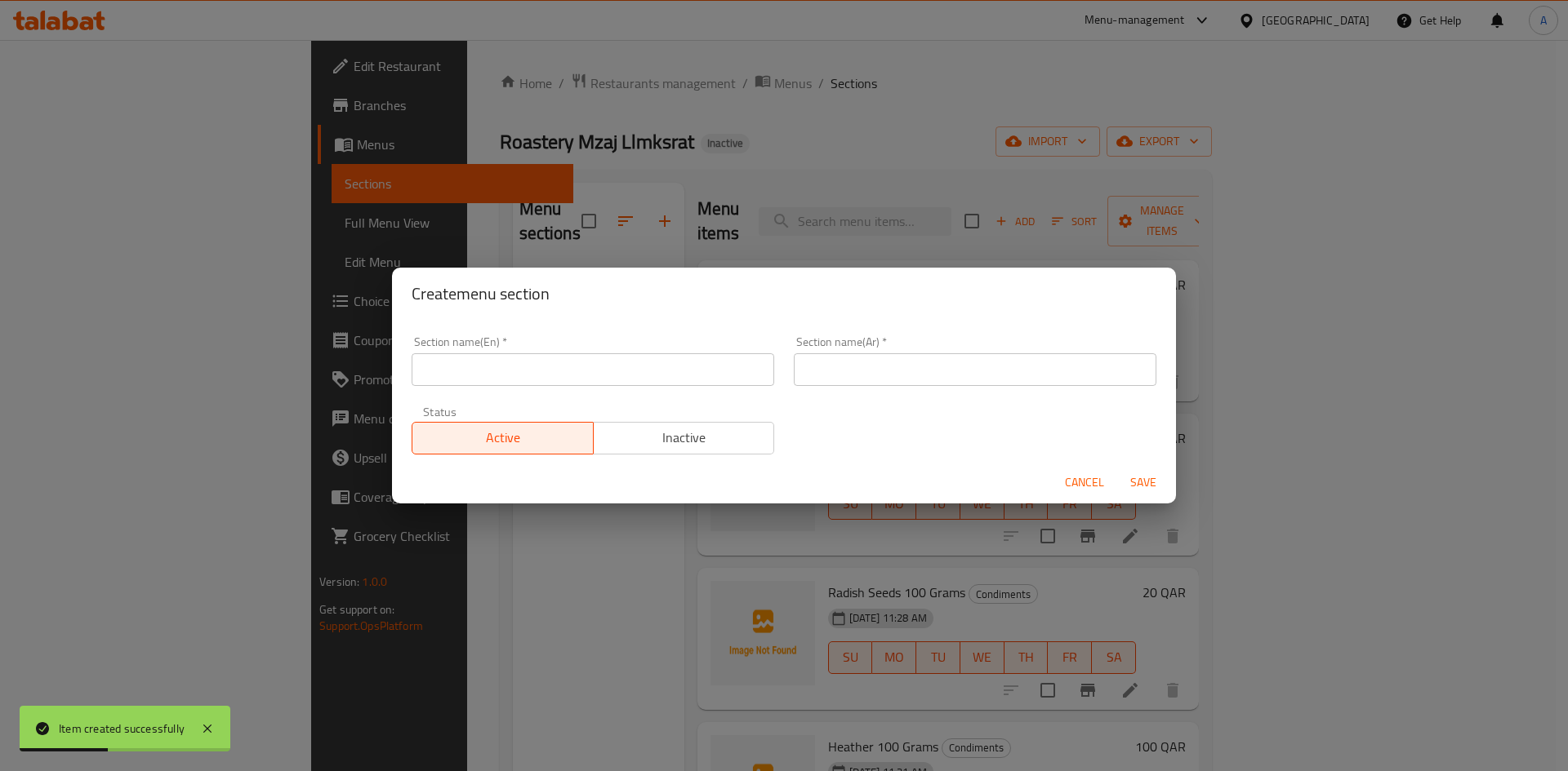
click at [687, 371] on input "text" at bounding box center [592, 369] width 363 height 33
paste input "Bayan Center - Spices & Herbal"
click at [504, 373] on input "Bayan Center - Spices & Herbal" at bounding box center [592, 369] width 363 height 33
type input "Bayan Center Spices & Herbal"
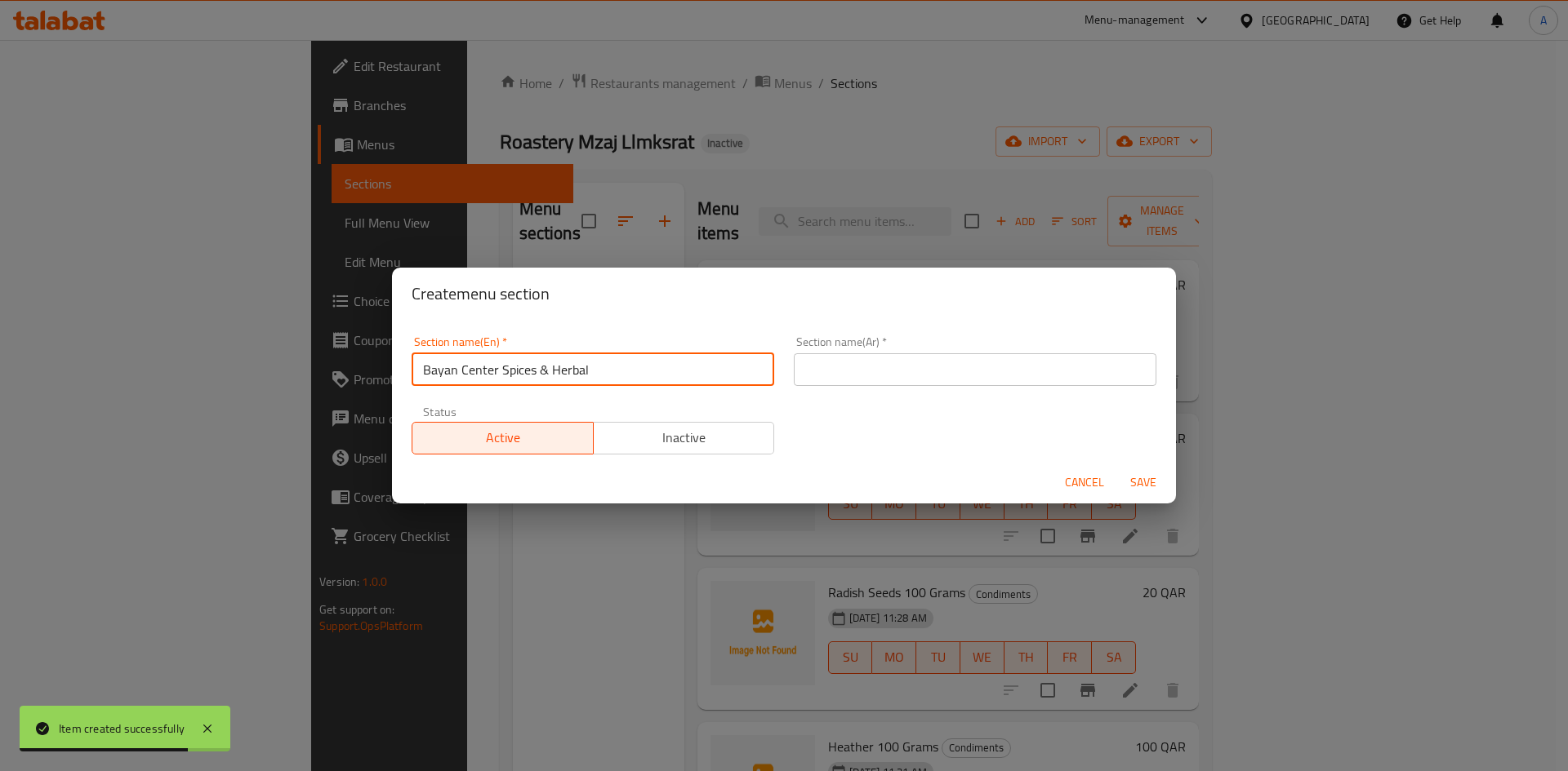
click at [822, 360] on input "text" at bounding box center [975, 369] width 363 height 33
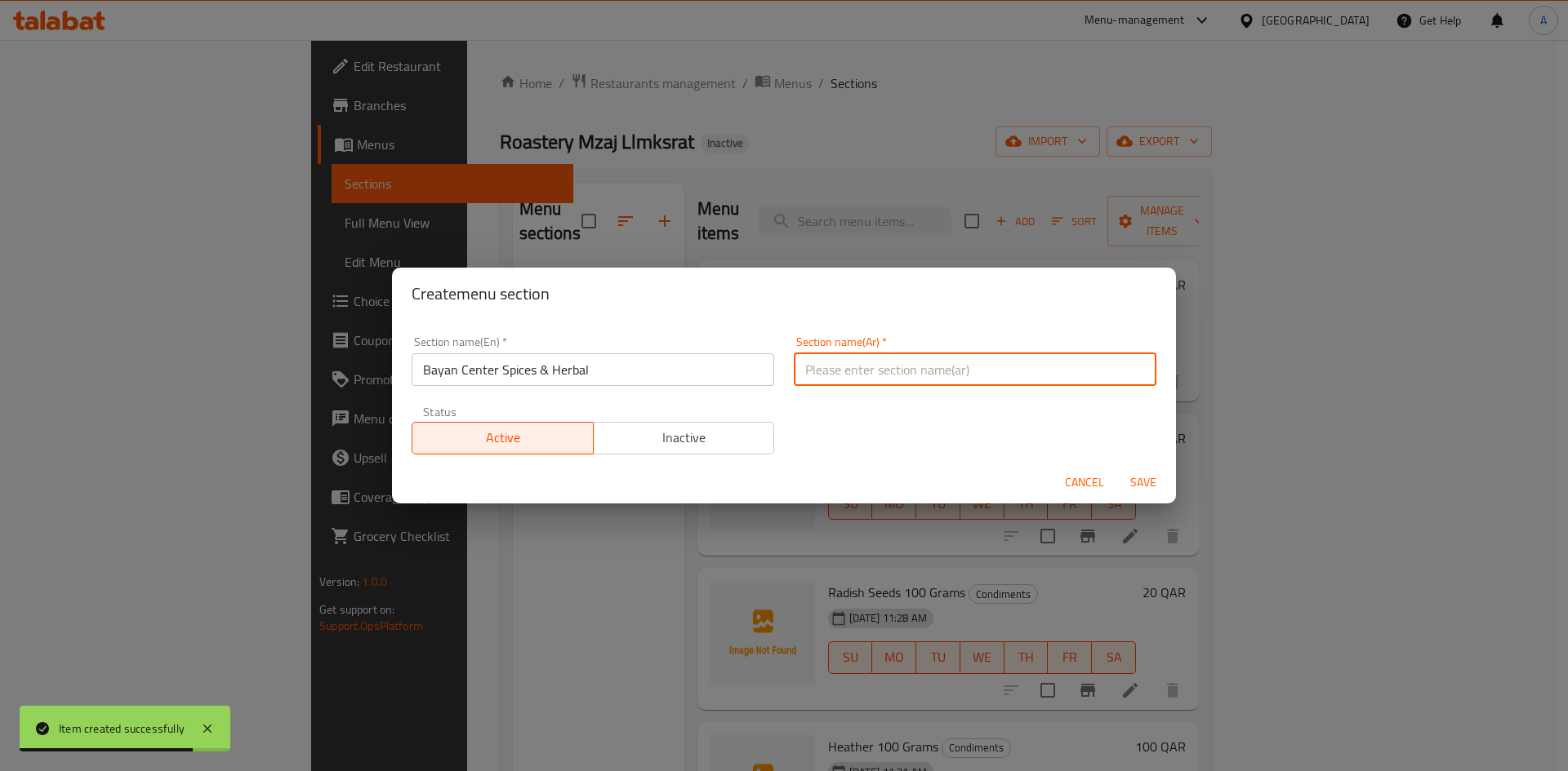
paste input "مركز بيان - البهارات و الأعشاب الطبيعية"
drag, startPoint x: 958, startPoint y: 377, endPoint x: 949, endPoint y: 378, distance: 9.1
click at [949, 378] on input "مركز بيان - البهارات و الأعشاب الطبيعية" at bounding box center [975, 369] width 363 height 33
type input "مركز بيان - البهارات و الأعشاب الطبيعية"
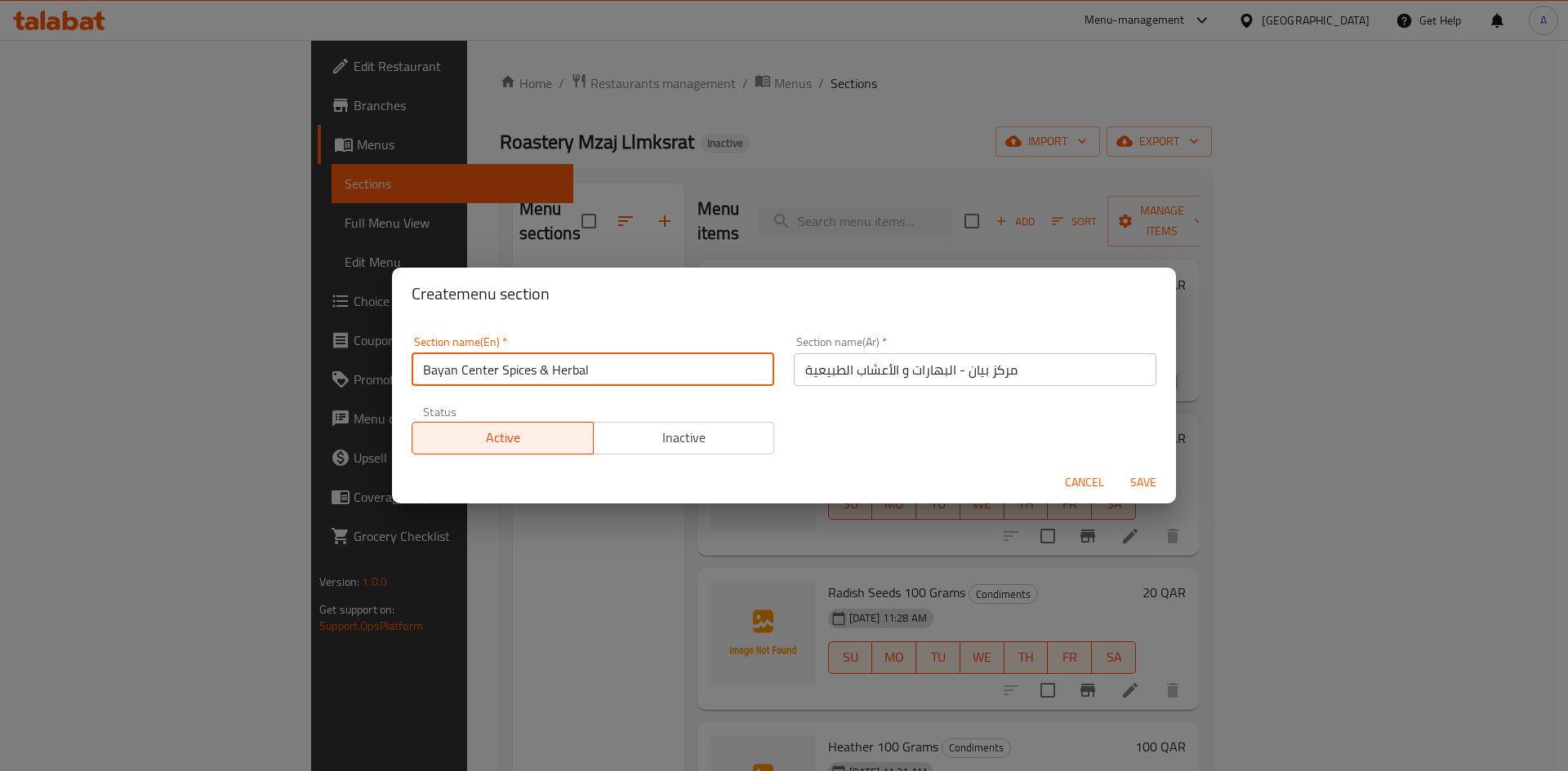
click at [507, 365] on input "Bayan Center Spices & Herbal" at bounding box center [592, 369] width 363 height 33
click at [493, 376] on input "Bayan Center Spices & Herbal" at bounding box center [592, 369] width 363 height 33
click at [497, 375] on input "Bayan Center Spices & Herbal" at bounding box center [592, 369] width 363 height 33
type input "Bayan Center - Spices & Herbal"
click at [1130, 479] on span "Save" at bounding box center [1143, 482] width 39 height 21
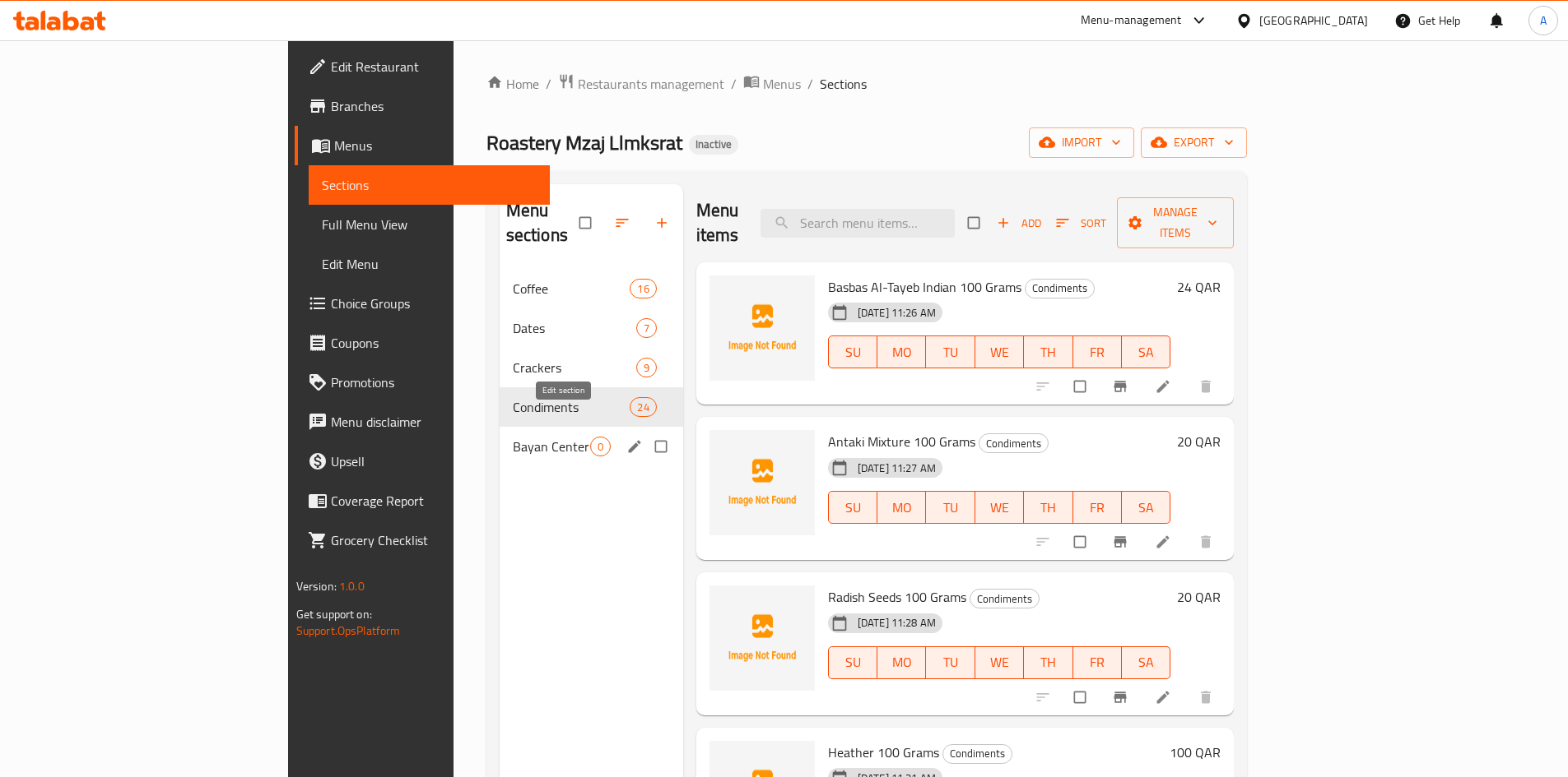
click at [628, 440] on icon "edit" at bounding box center [634, 446] width 12 height 12
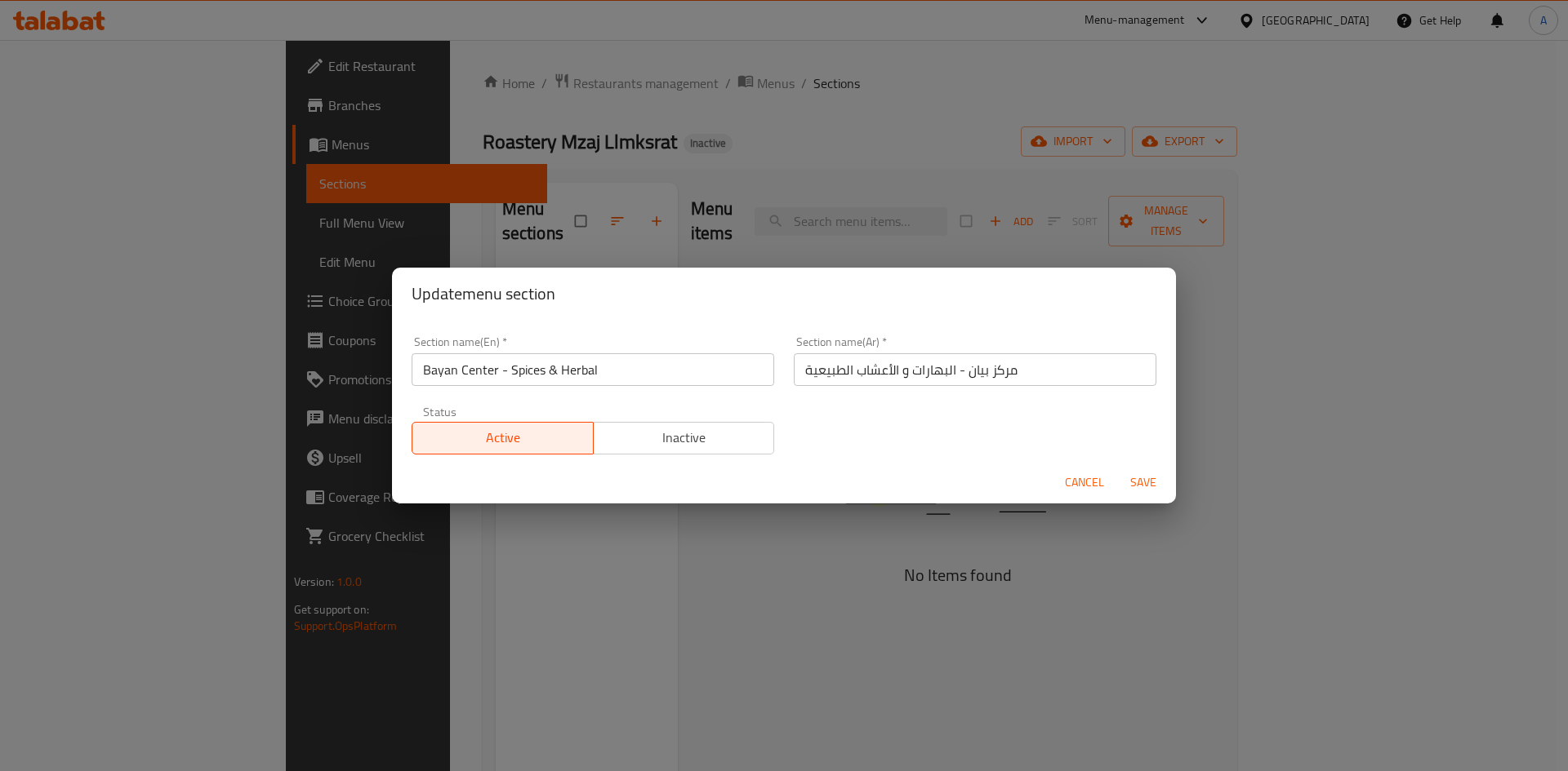
click at [555, 369] on input "Bayan Center - Spices & Herbal" at bounding box center [592, 369] width 363 height 33
click at [547, 372] on input "Bayan Center - Spices & Natural Herbal" at bounding box center [592, 369] width 363 height 33
type input "Bayan Center - Spices And Natural Herbal"
click at [915, 403] on div "Section name(En)   * Bayan Center - Spices And Natural Herbal Section name(En) …" at bounding box center [784, 394] width 764 height 138
click at [1157, 484] on span "Save" at bounding box center [1143, 482] width 39 height 21
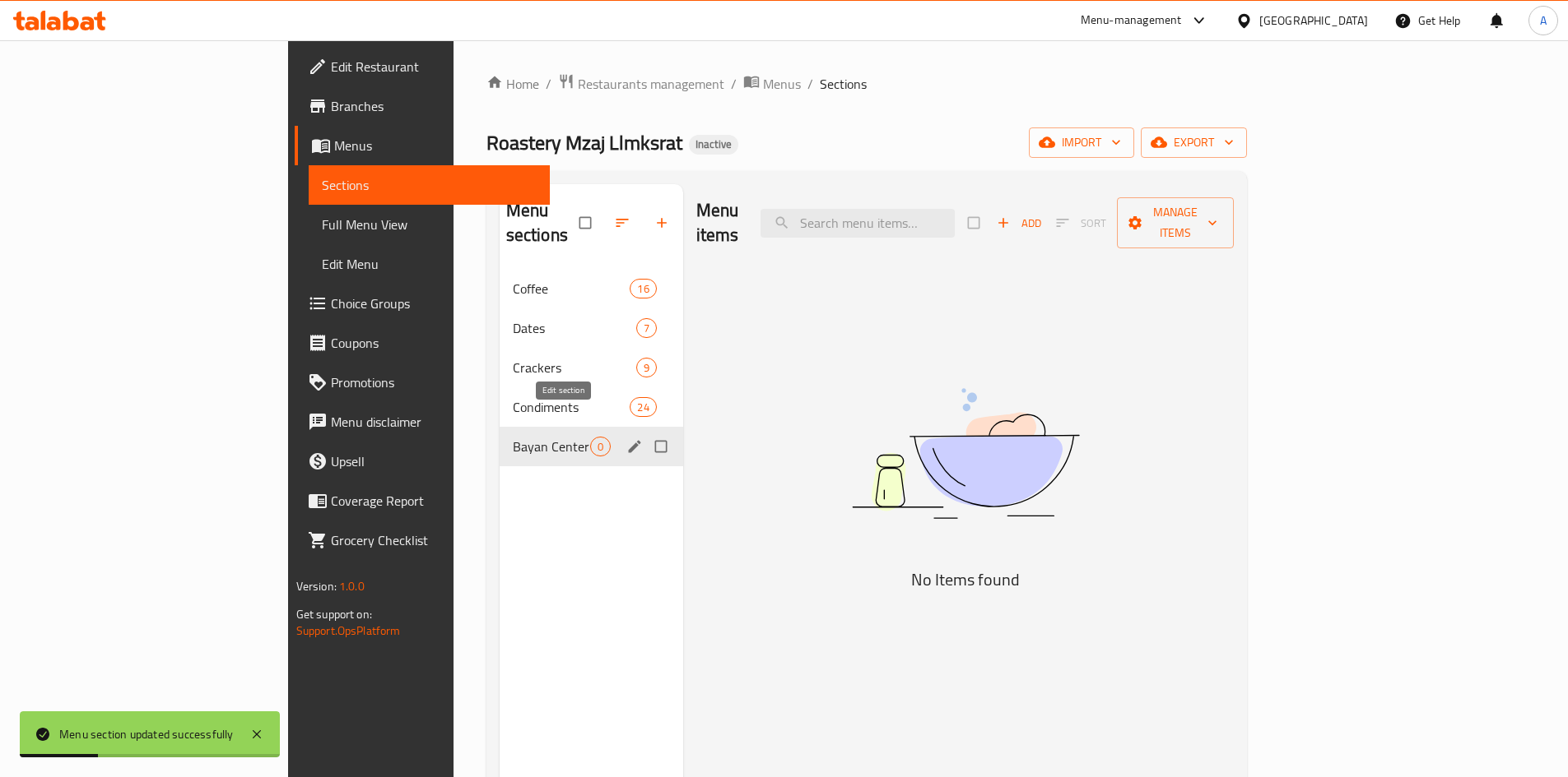
click at [626, 438] on icon "edit" at bounding box center [634, 446] width 16 height 16
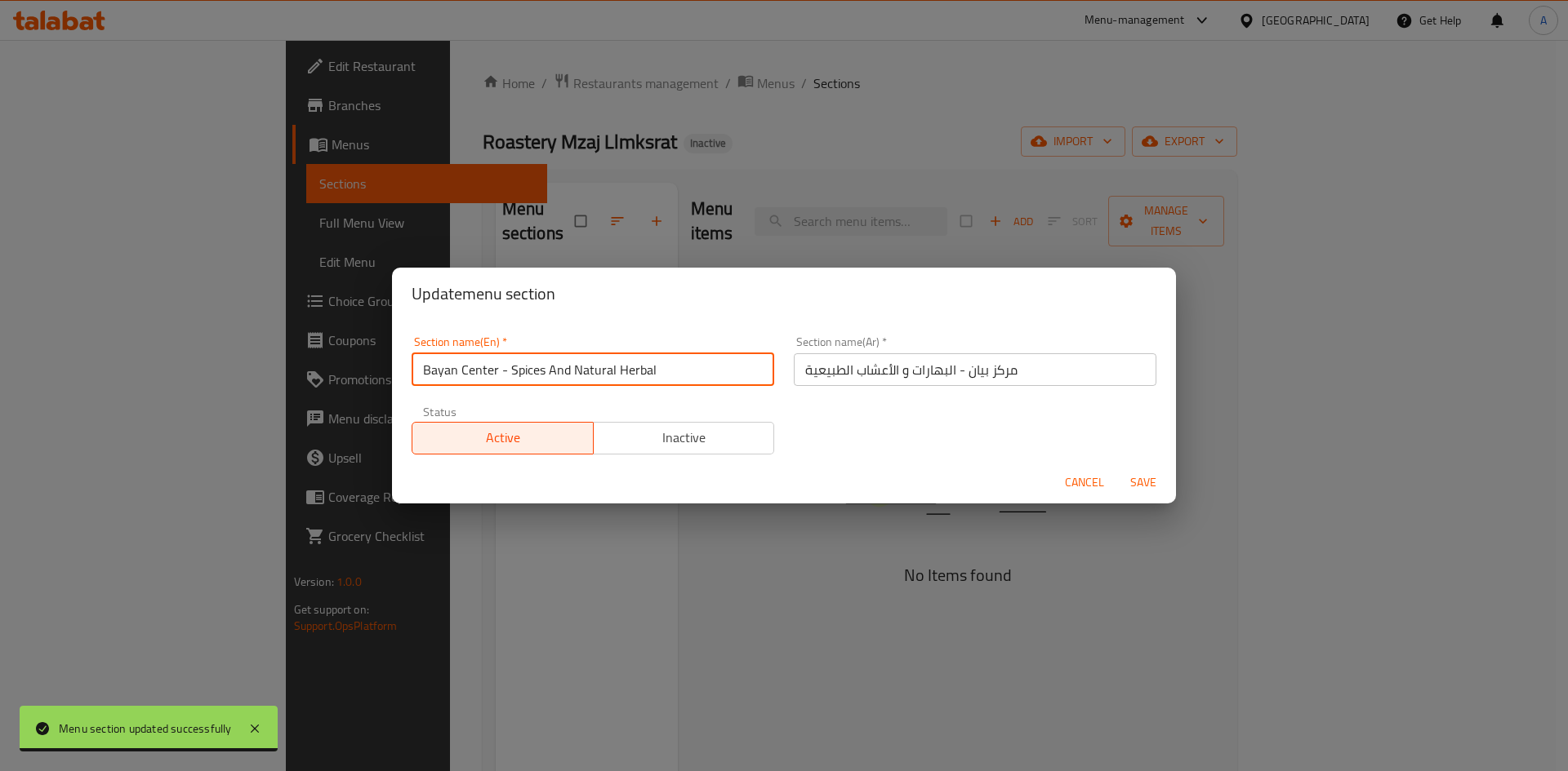
drag, startPoint x: 694, startPoint y: 367, endPoint x: 642, endPoint y: 399, distance: 61.1
click at [642, 399] on div "Section name(En)   * Bayan Center - Spices And Natural Herbal Section name(En) …" at bounding box center [784, 394] width 764 height 138
type input "Bayan Center - Spices And Natural Herbs"
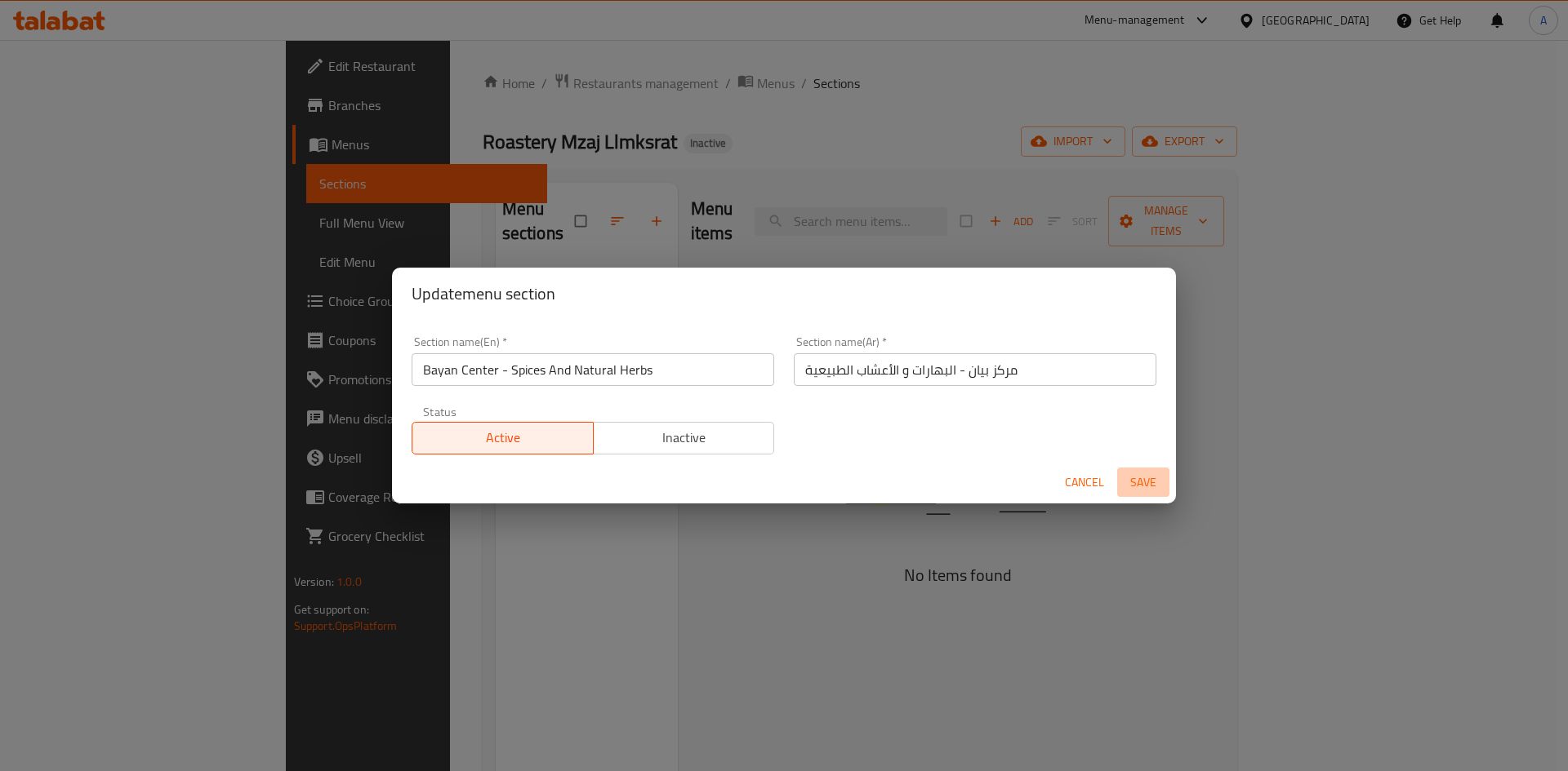
click at [1131, 476] on span "Save" at bounding box center [1143, 482] width 39 height 21
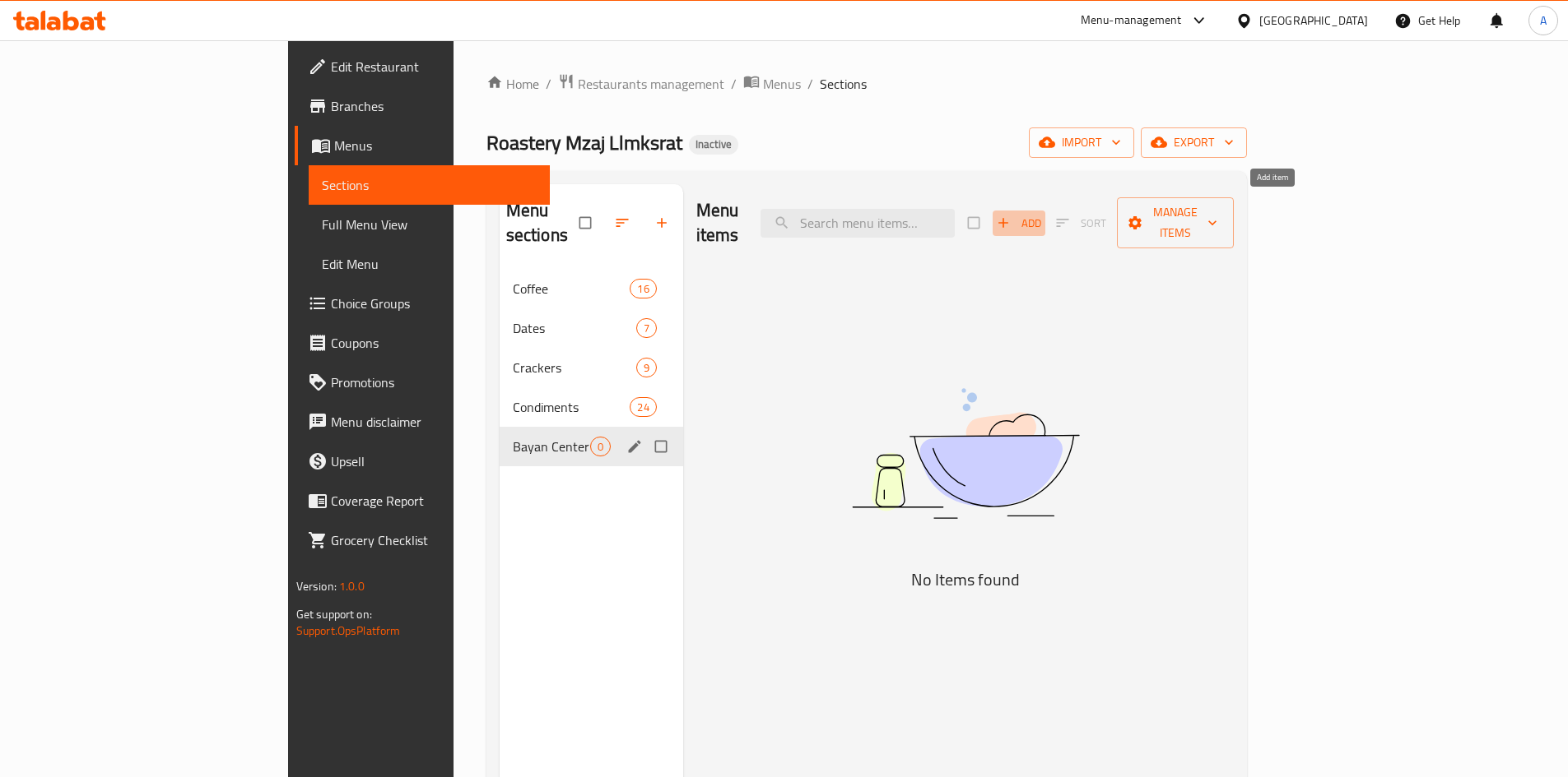
click at [1041, 218] on span "Add" at bounding box center [1018, 224] width 44 height 19
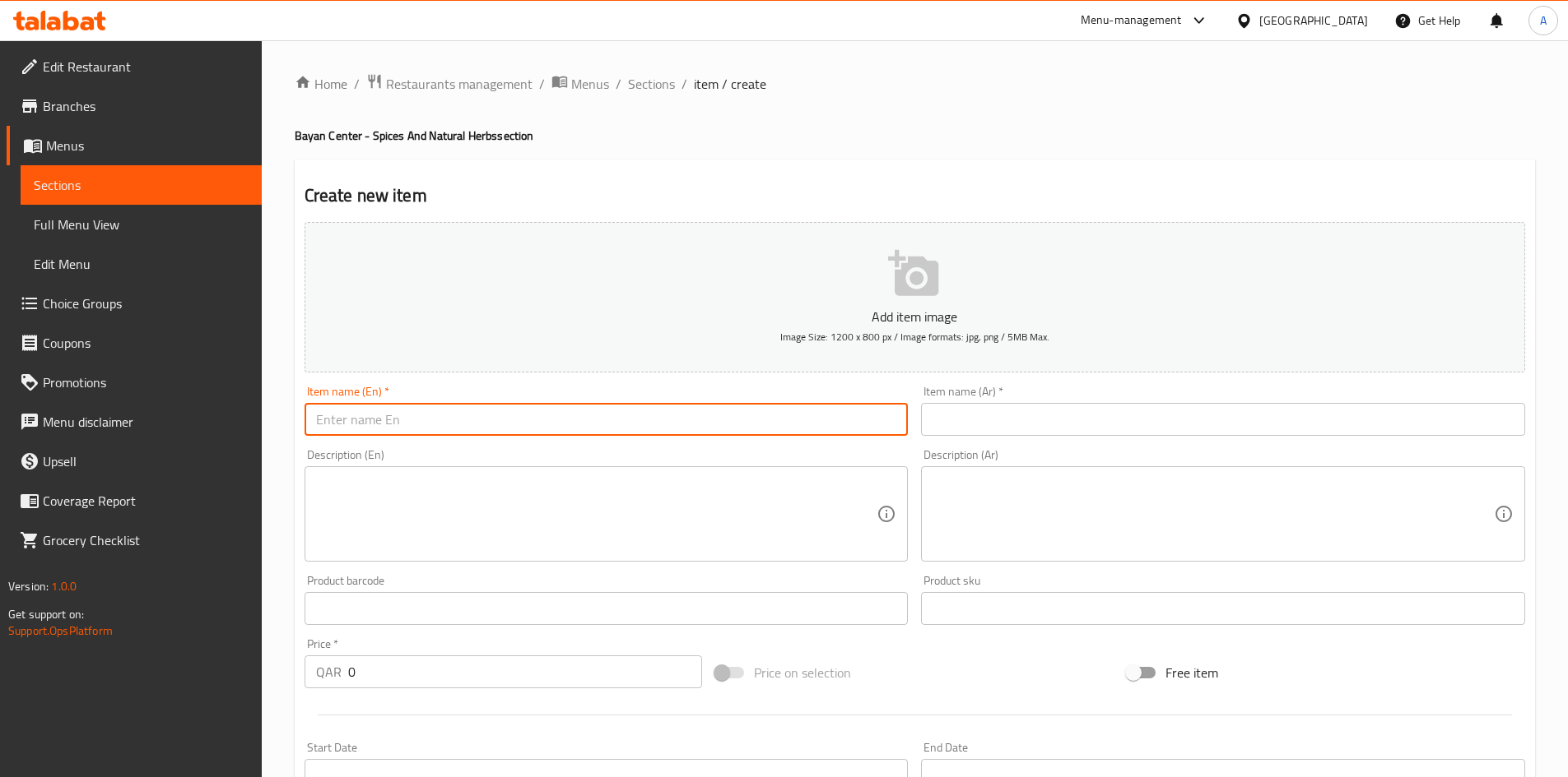
click at [673, 422] on input "text" at bounding box center [605, 419] width 604 height 33
paste input "Onion Seeds 100 Grams"
type input "Onion Seeds 100 Grams"
click at [1007, 431] on input "text" at bounding box center [1222, 419] width 604 height 33
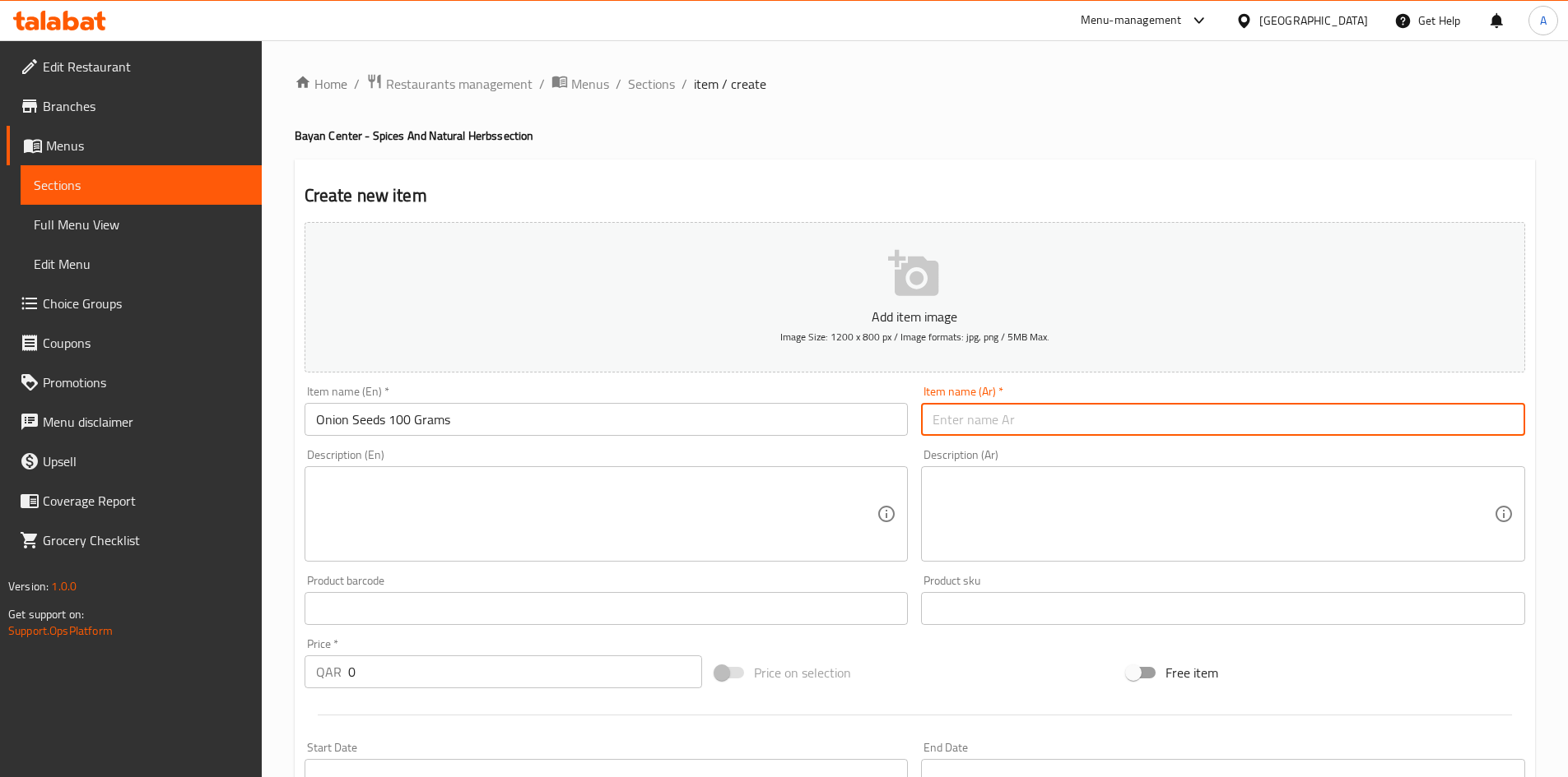
paste input "بذور البصل 100 جرام"
type input "بذور البصل 100 جرام"
drag, startPoint x: 378, startPoint y: 673, endPoint x: 51, endPoint y: 699, distance: 328.0
click at [42, 688] on div "Edit Restaurant Branches Menus Sections Full Menu View Edit Menu Choice Groups …" at bounding box center [784, 601] width 1568 height 1122
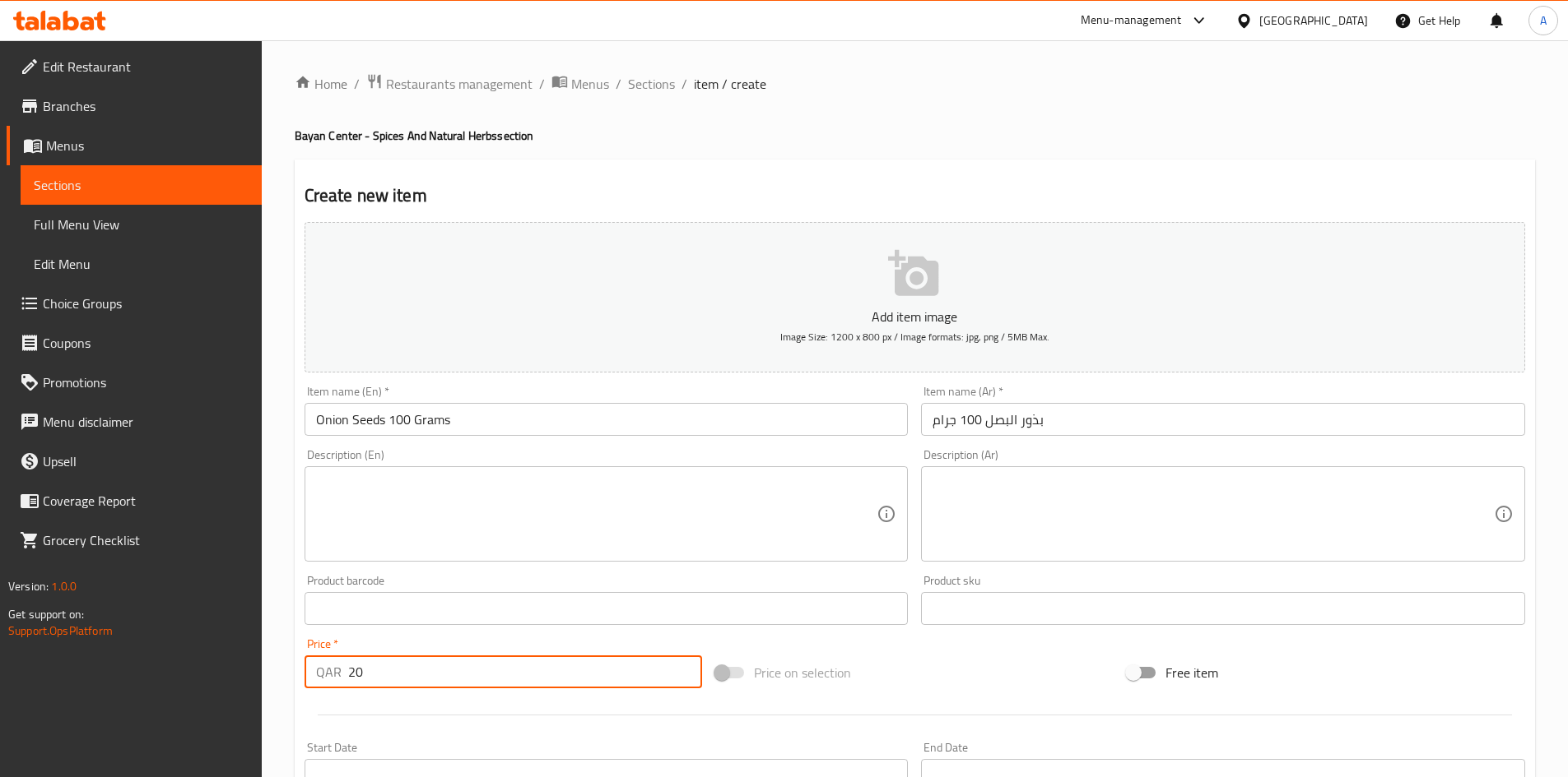
type input "20"
click at [1025, 665] on div "Price on selection" at bounding box center [914, 672] width 412 height 44
click at [984, 83] on ol "Home / Restaurants management / Menus / Sections / item / create" at bounding box center [914, 84] width 1240 height 22
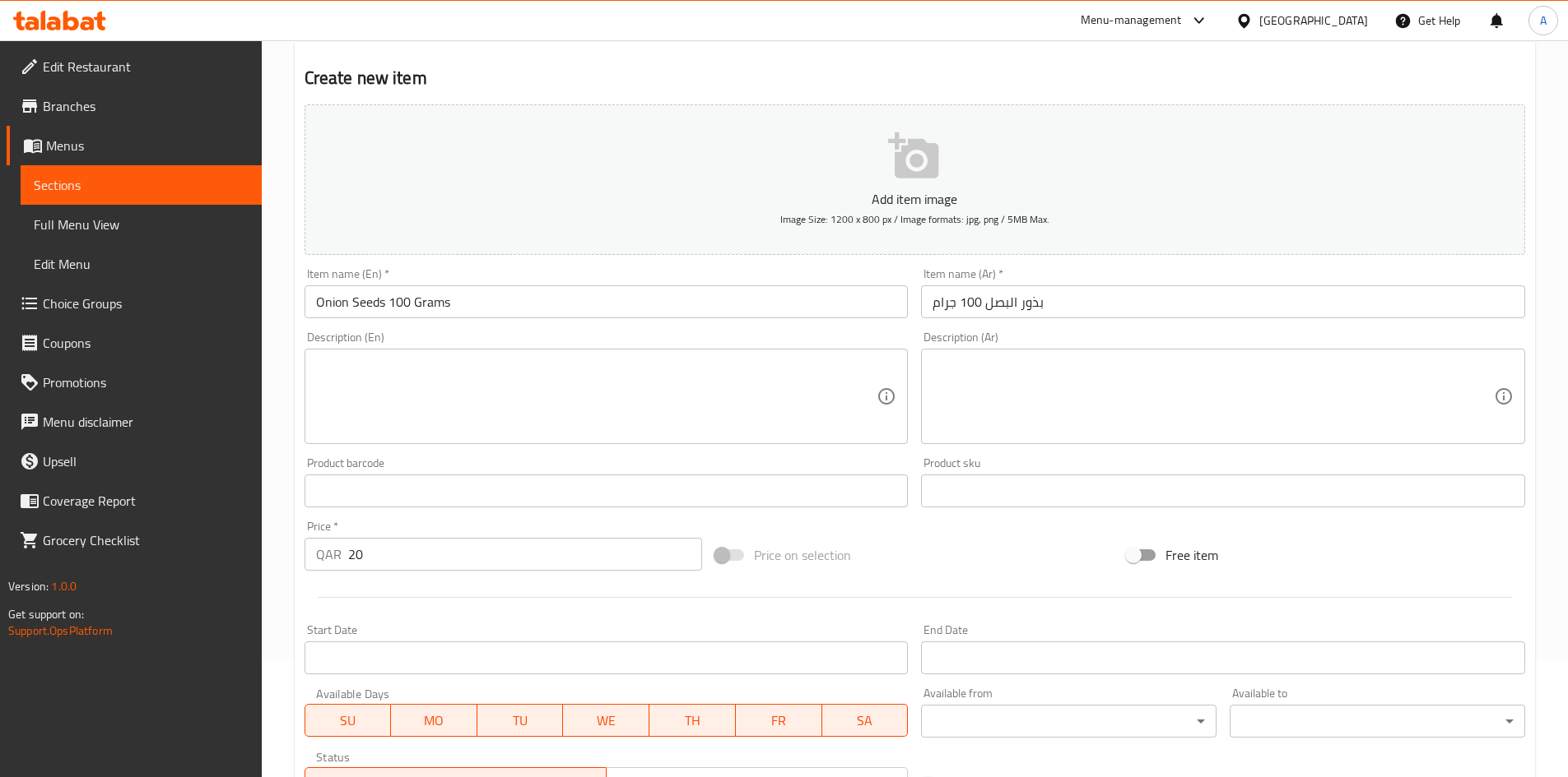
scroll to position [385, 0]
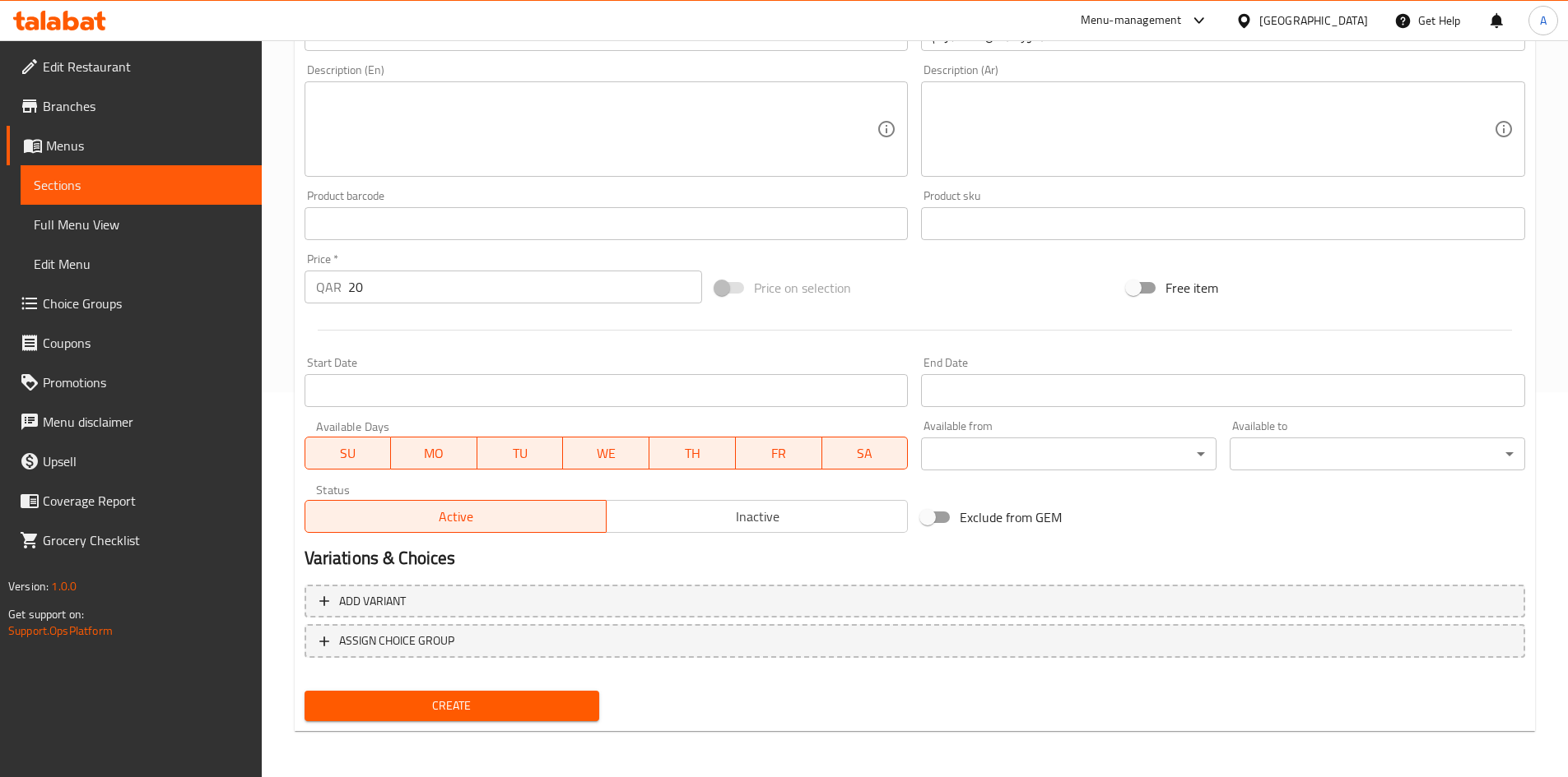
click at [507, 725] on div "Create" at bounding box center [452, 706] width 309 height 43
click at [511, 718] on button "Create" at bounding box center [452, 706] width 296 height 30
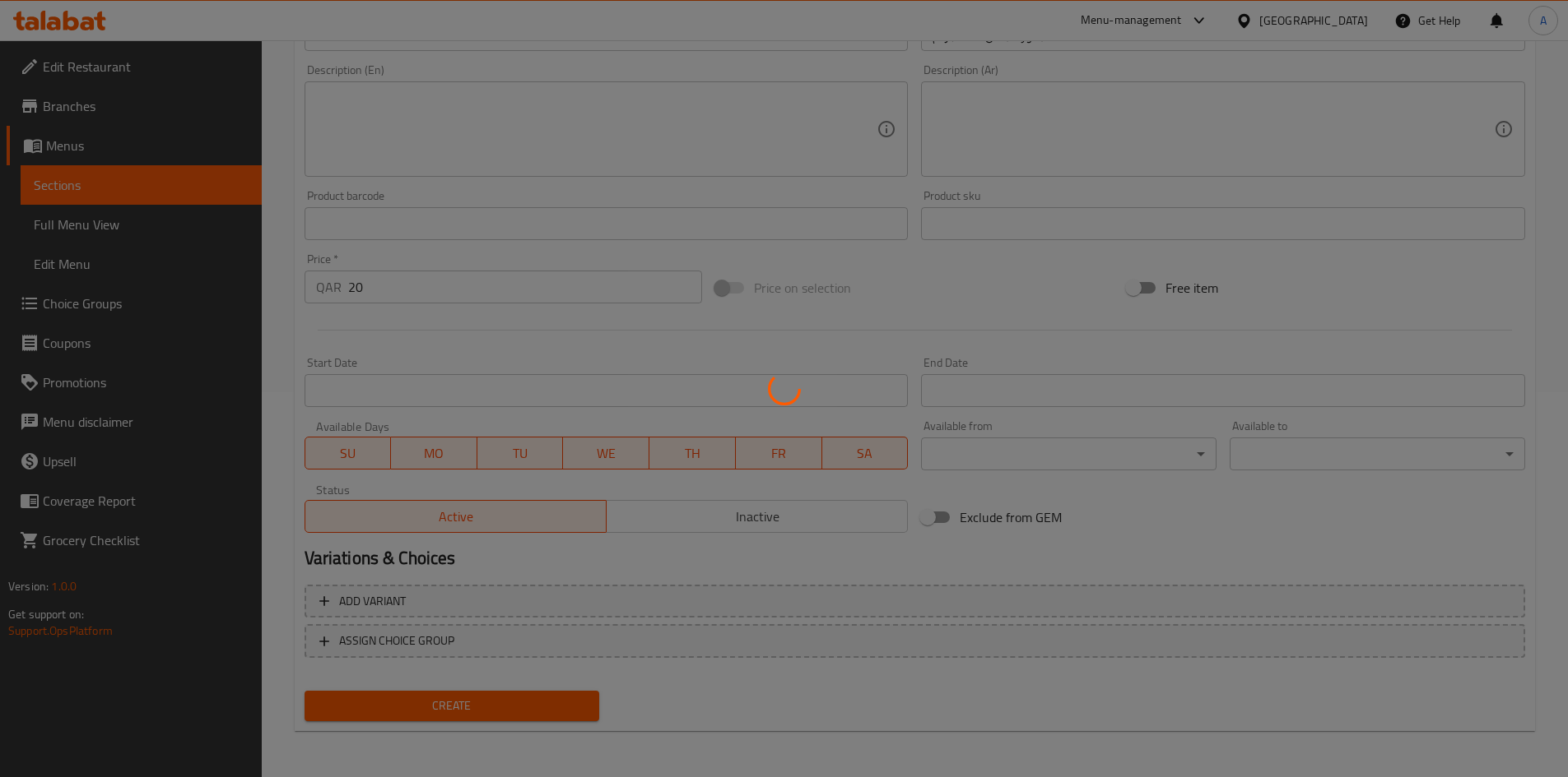
type input "0"
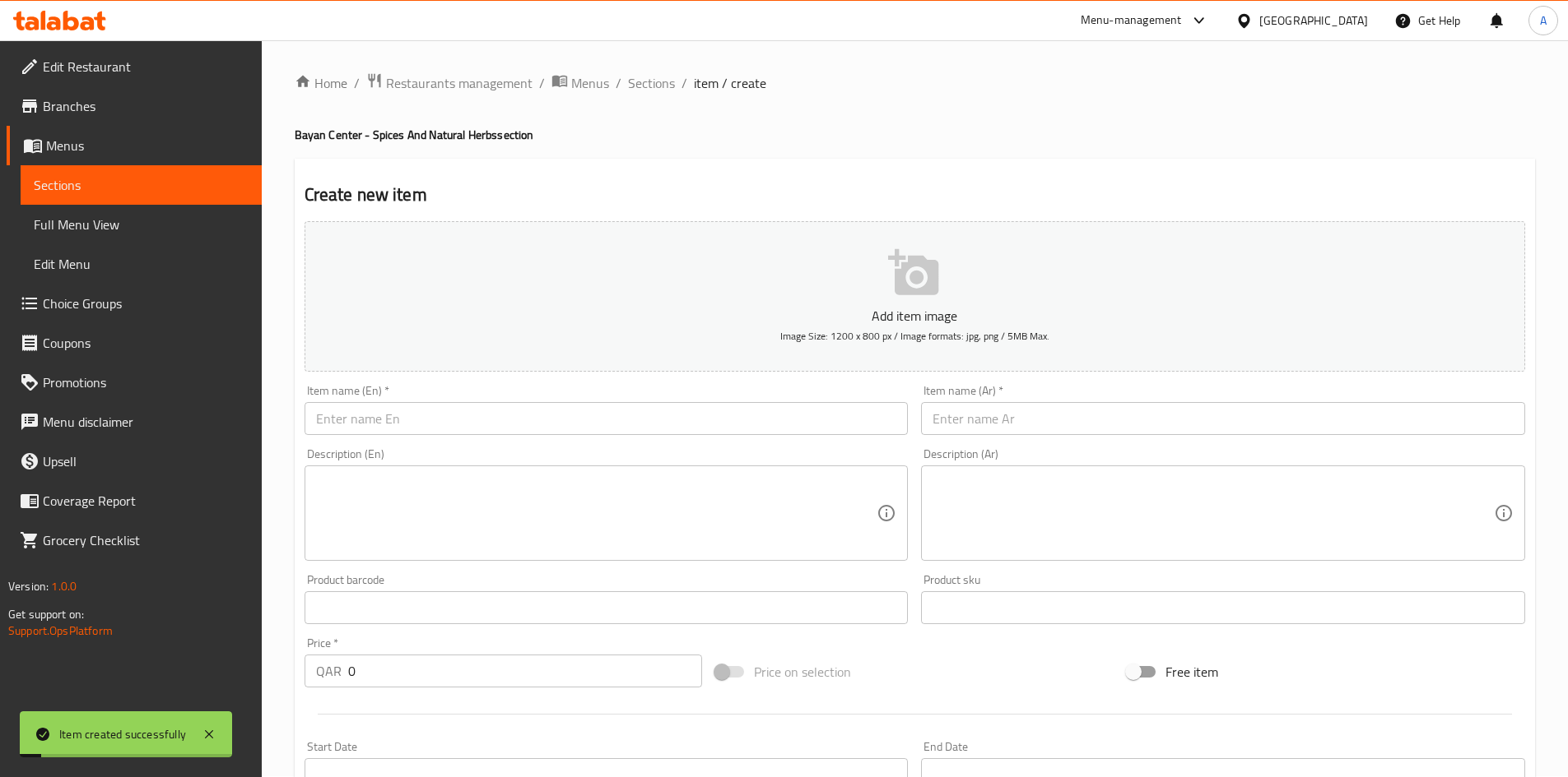
scroll to position [0, 0]
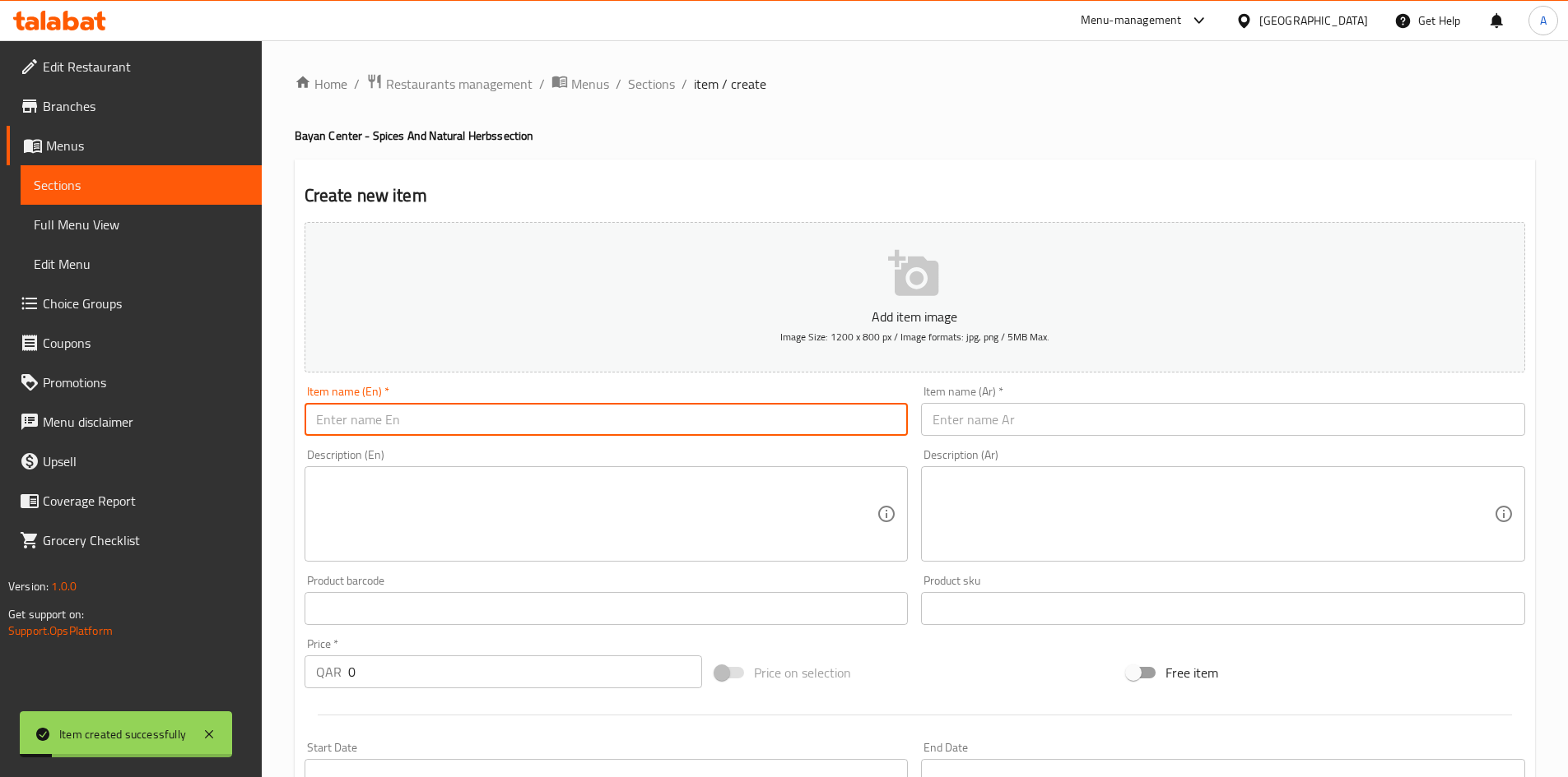
click at [632, 416] on input "text" at bounding box center [605, 419] width 604 height 33
paste input "[MEDICAL_DATA] Seeds 100 grams"
click at [443, 426] on input "[MEDICAL_DATA] Seeds 100 grams" at bounding box center [605, 419] width 604 height 33
type input "[MEDICAL_DATA] Seeds 100 Grams"
click at [978, 412] on input "text" at bounding box center [1222, 419] width 604 height 33
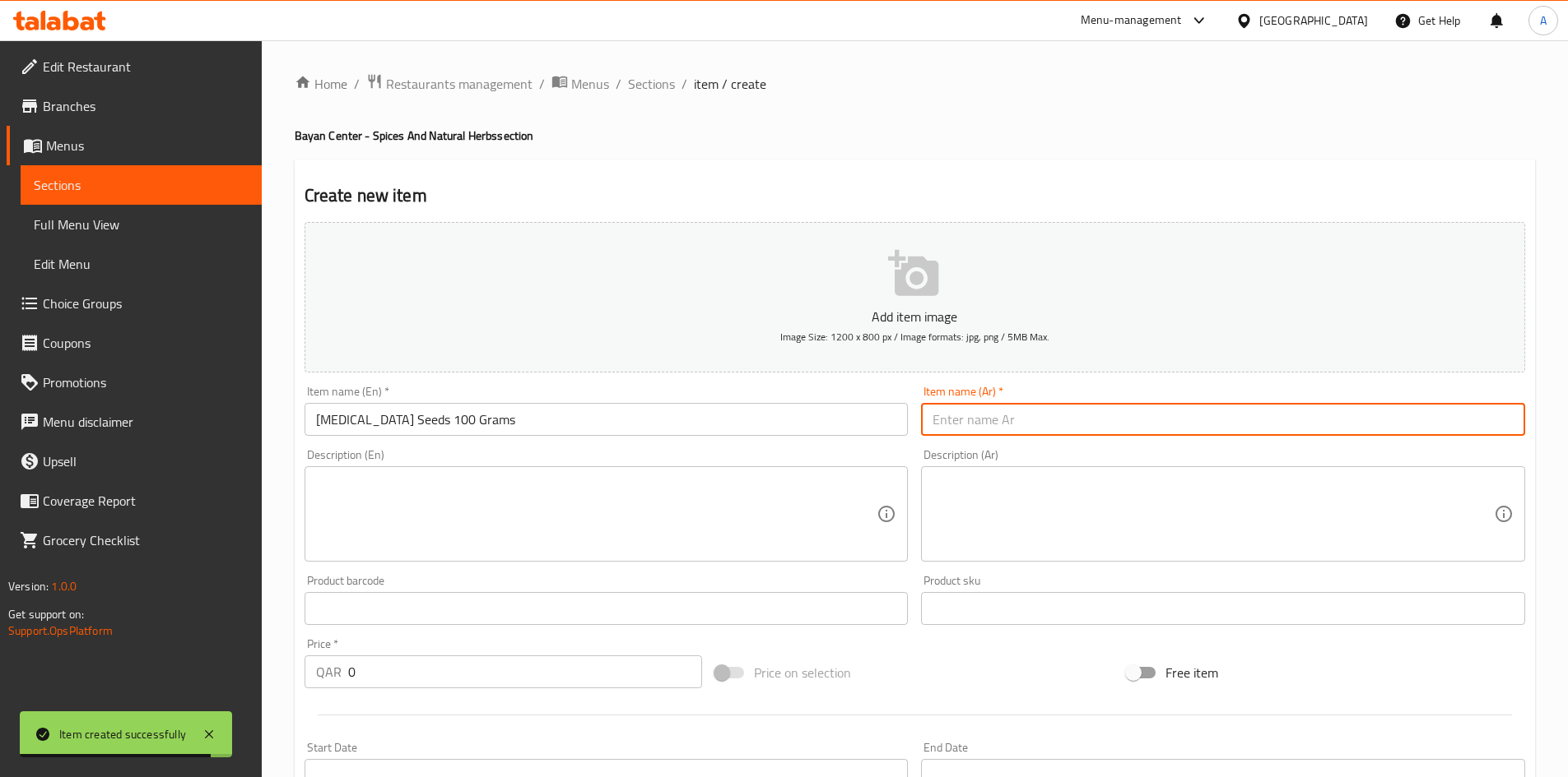
paste input "بذور حليب الشوك 100 جرام"
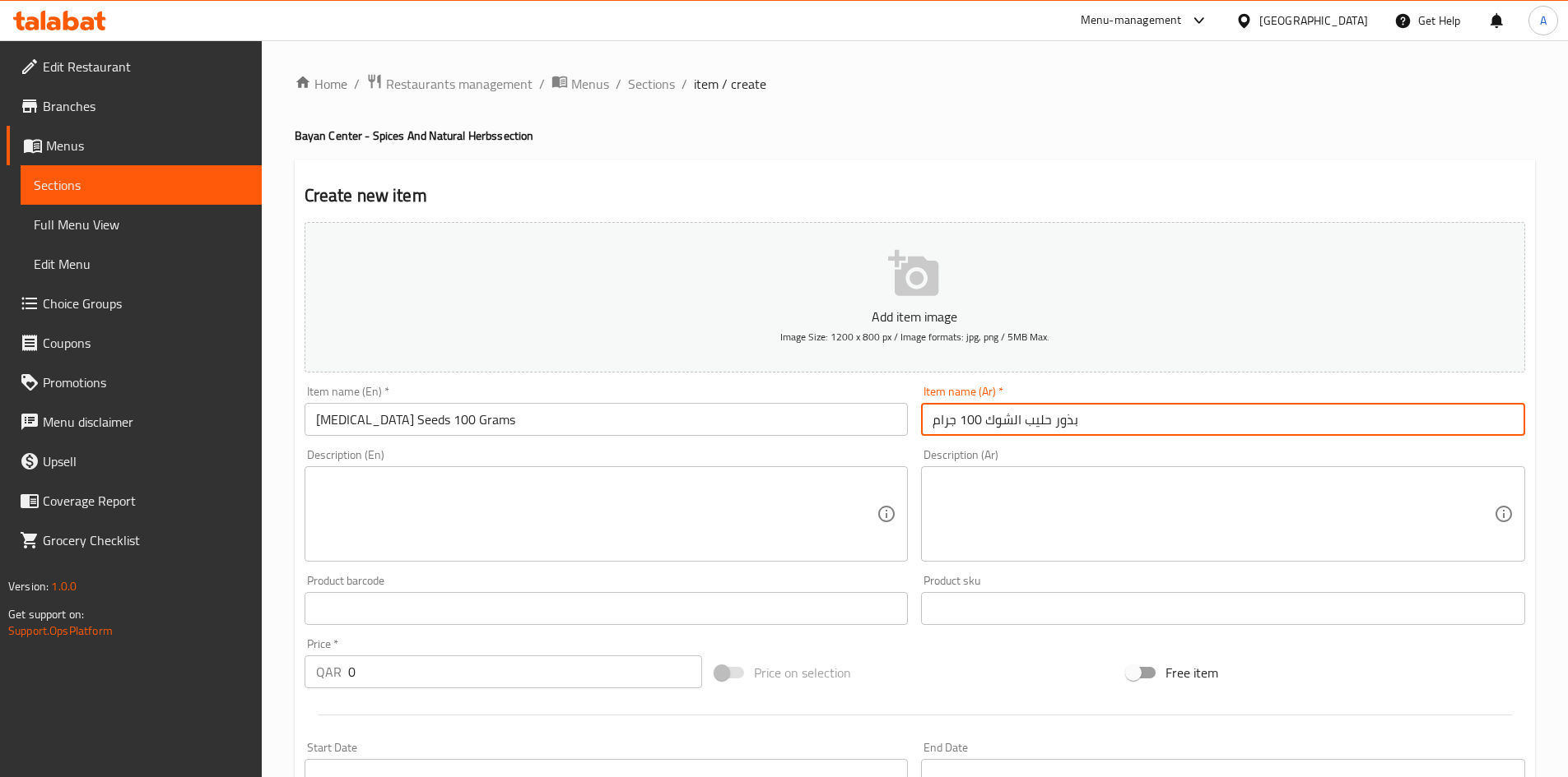
type input "بذور حليب الشوك 100 جرام"
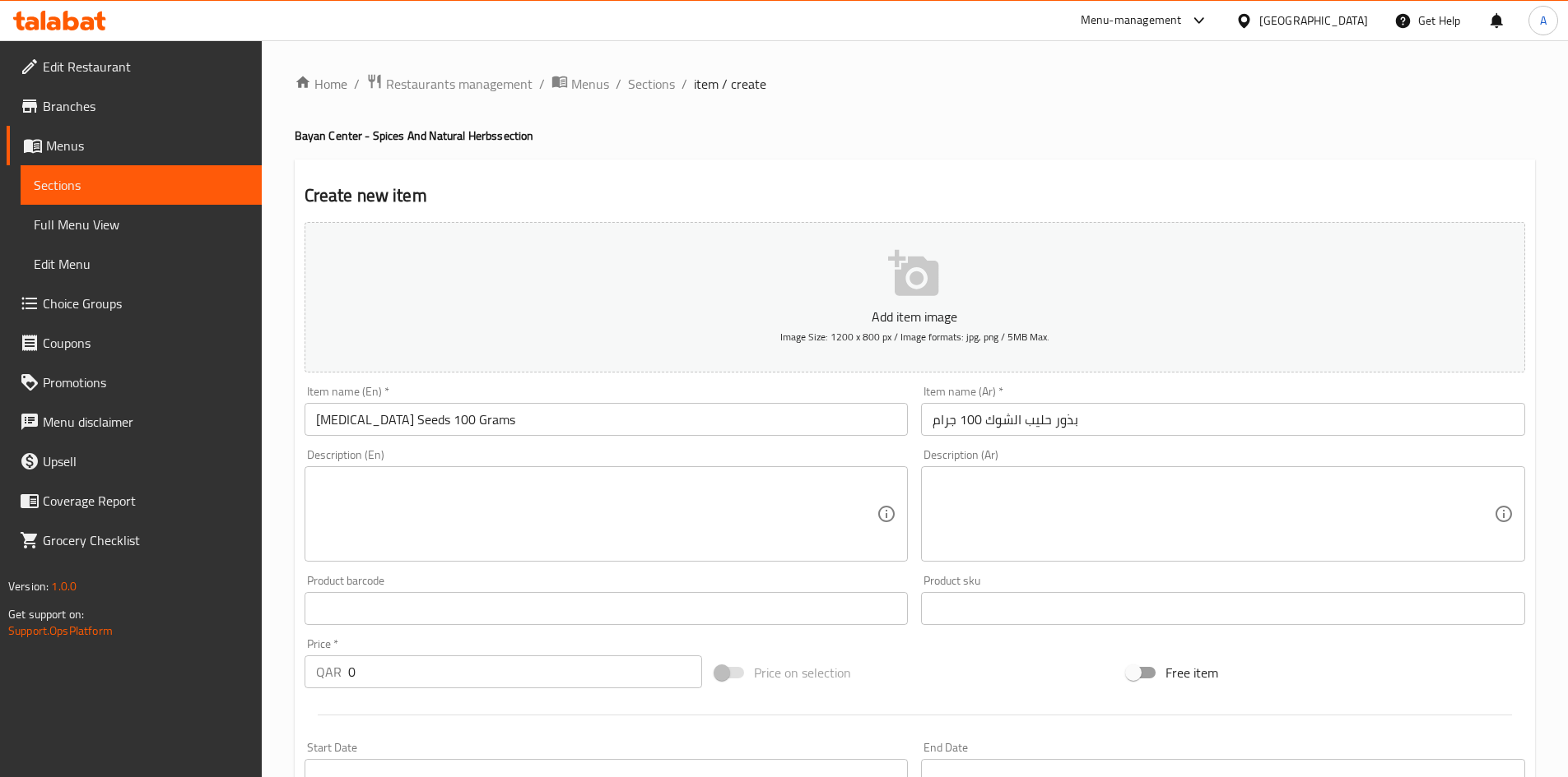
click at [993, 106] on div "Home / Restaurants management / Menus / Sections / item / create Bayan Center -…" at bounding box center [914, 601] width 1240 height 1056
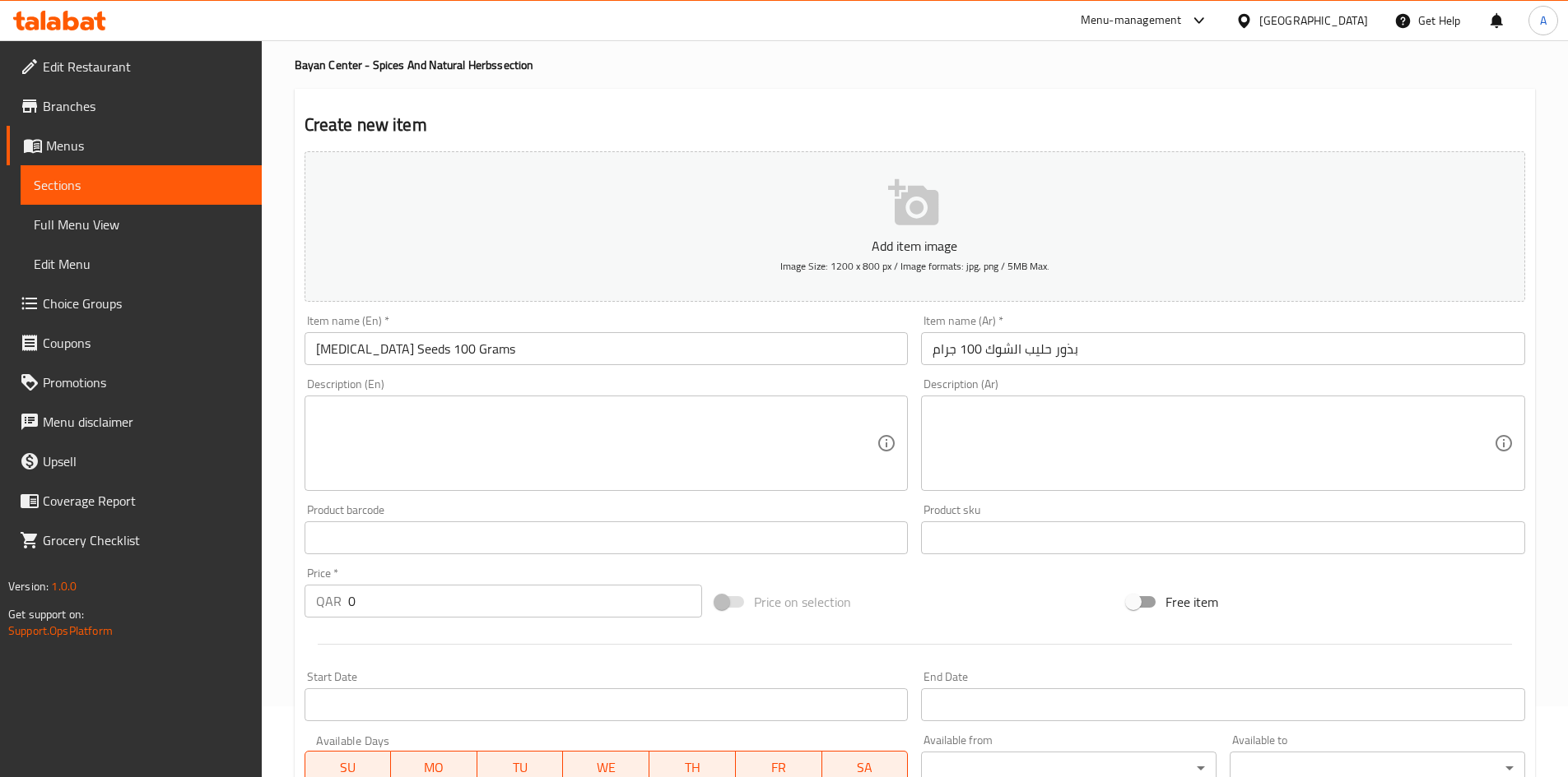
scroll to position [164, 0]
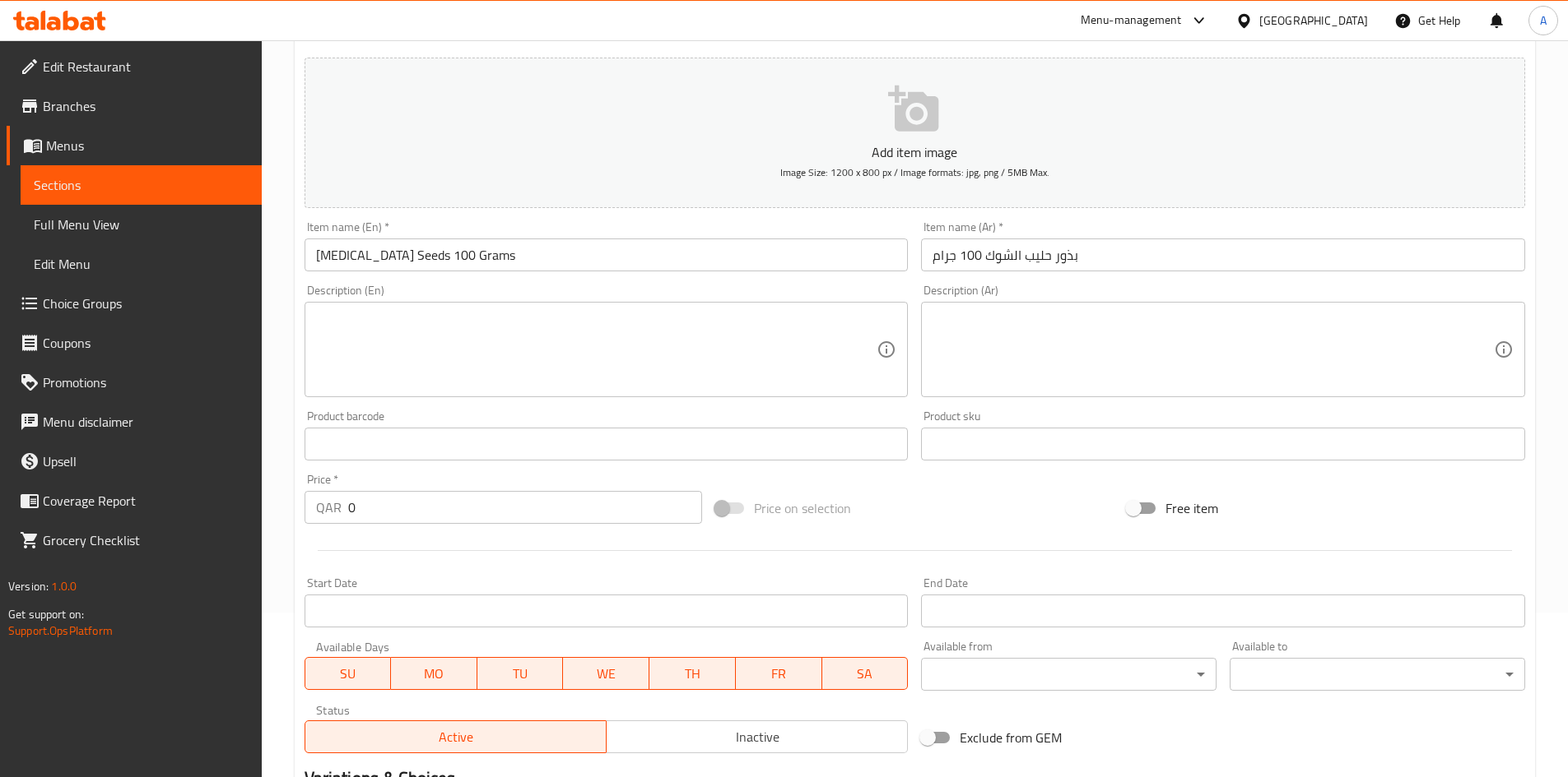
drag, startPoint x: 354, startPoint y: 511, endPoint x: 31, endPoint y: 509, distance: 323.0
click at [31, 509] on div "Edit Restaurant Branches Menus Sections Full Menu View Edit Menu Choice Groups …" at bounding box center [784, 436] width 1568 height 1122
type input "33"
click at [1006, 509] on div "Price on selection" at bounding box center [914, 508] width 412 height 44
click at [1042, 220] on div "Item name (Ar)   * بذور حليب الشوك 100 جرام Item name (Ar) *" at bounding box center [1222, 245] width 617 height 63
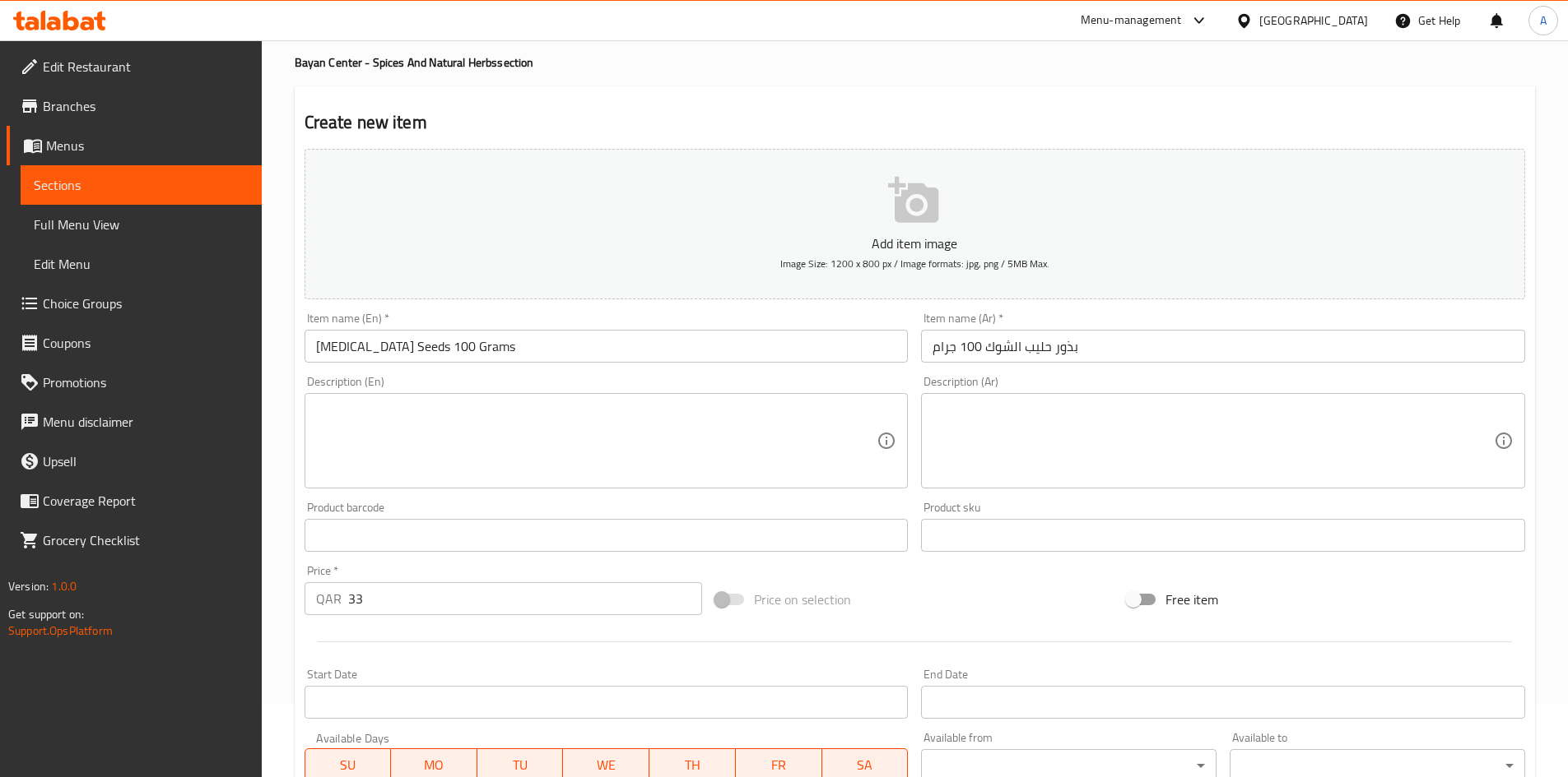
scroll to position [0, 0]
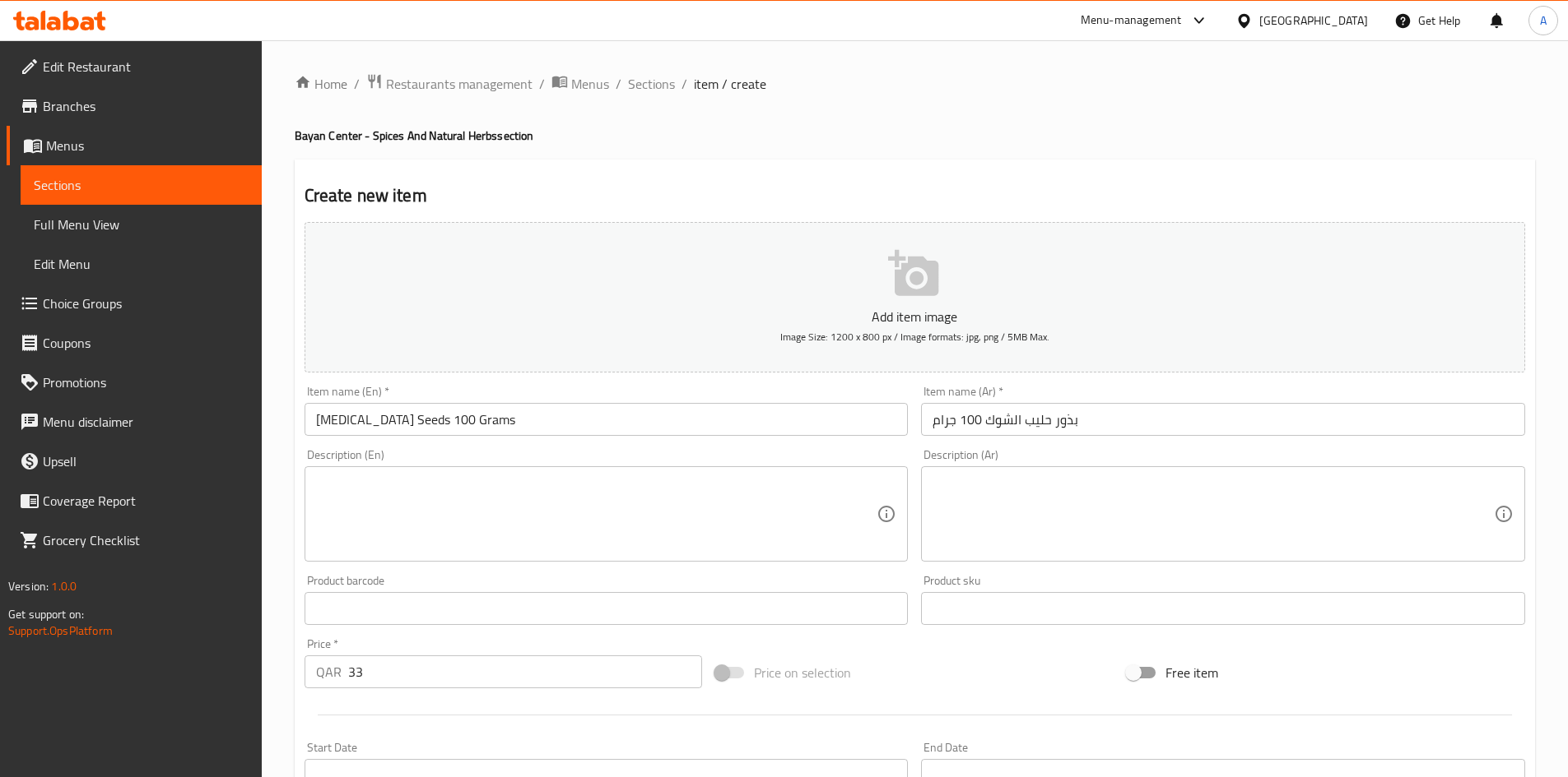
click at [999, 157] on div "Home / Restaurants management / Menus / Sections / item / create Bayan Center -…" at bounding box center [914, 601] width 1240 height 1056
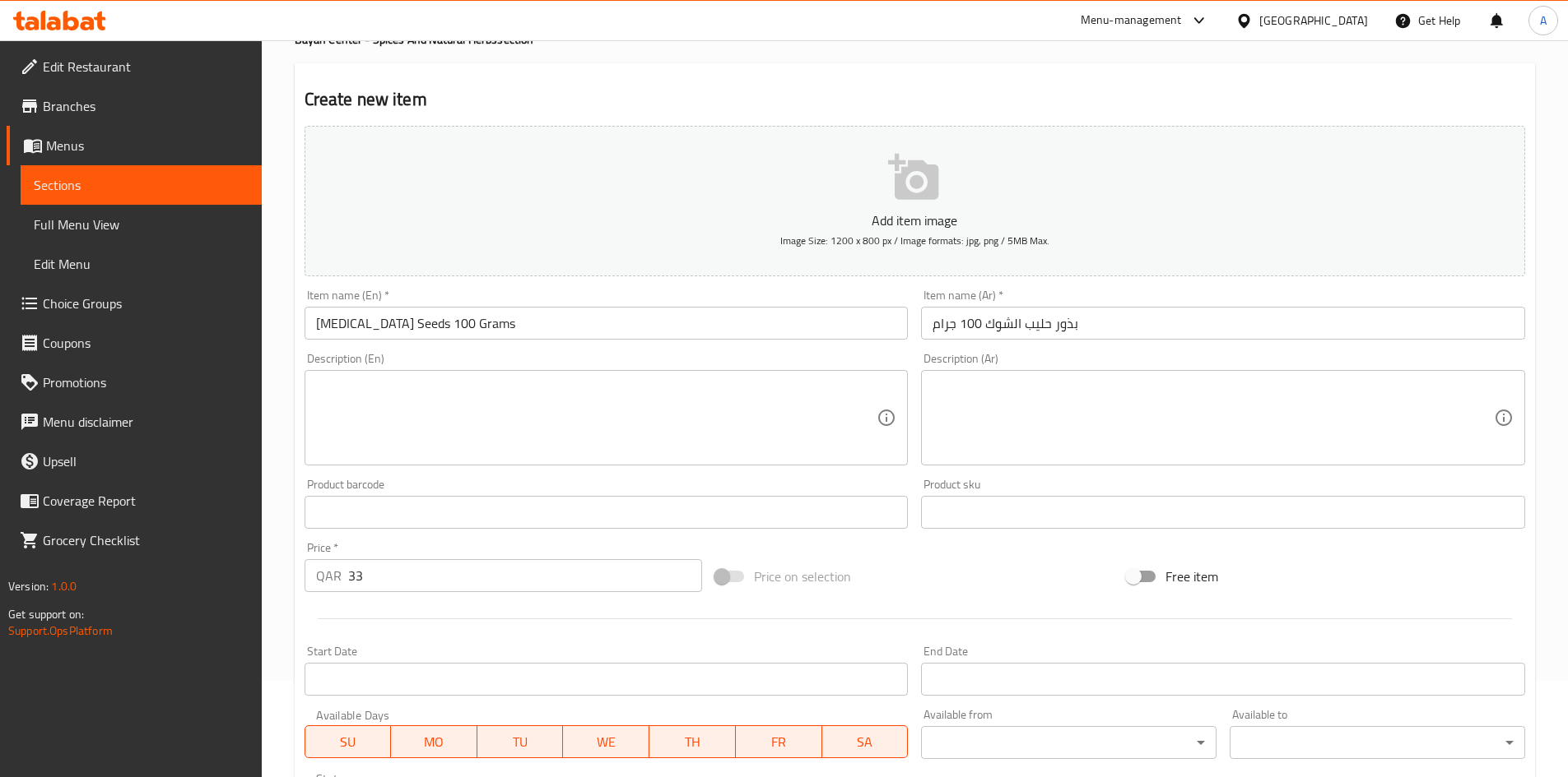
scroll to position [385, 0]
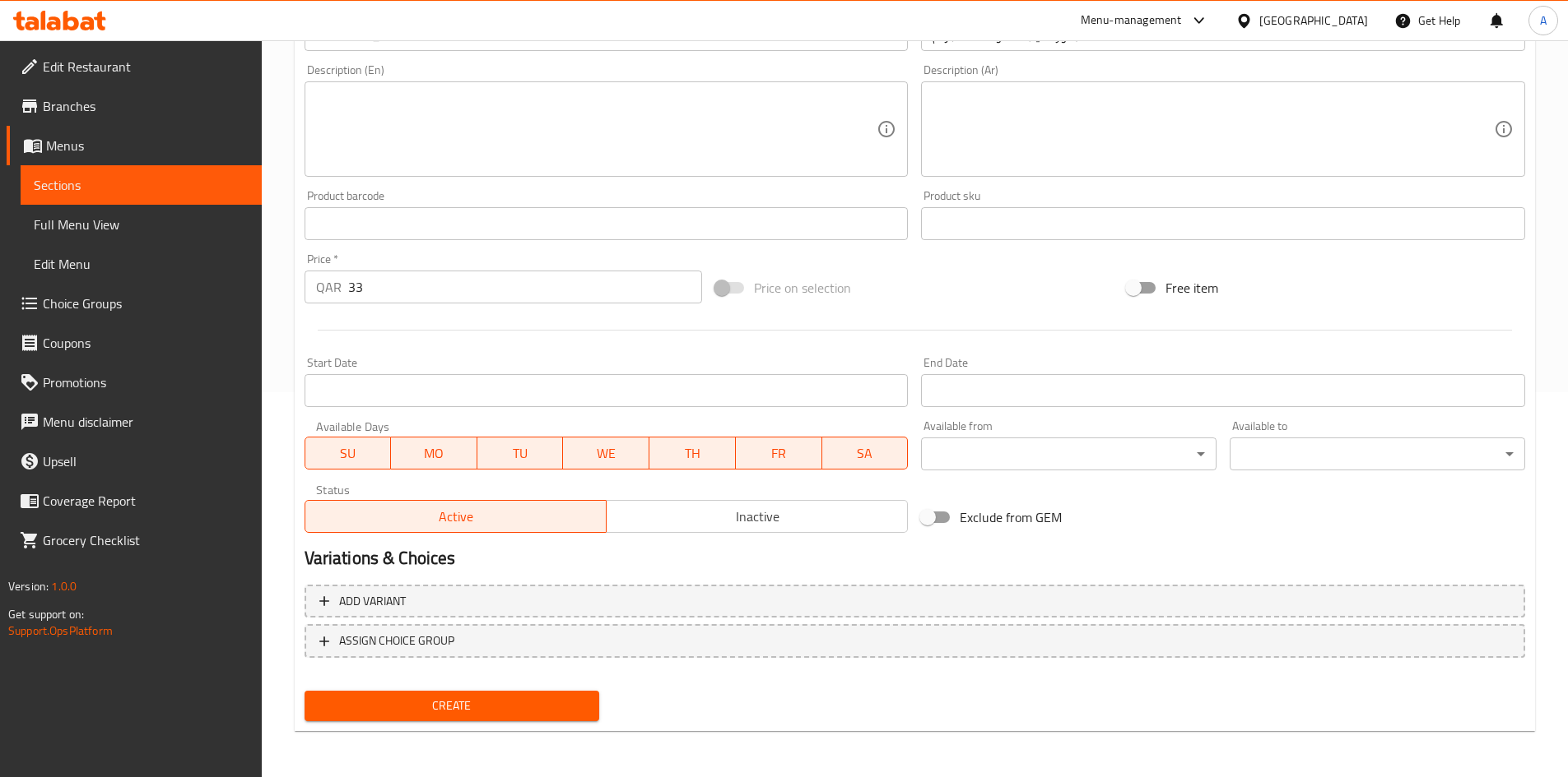
click at [533, 706] on span "Create" at bounding box center [452, 706] width 269 height 21
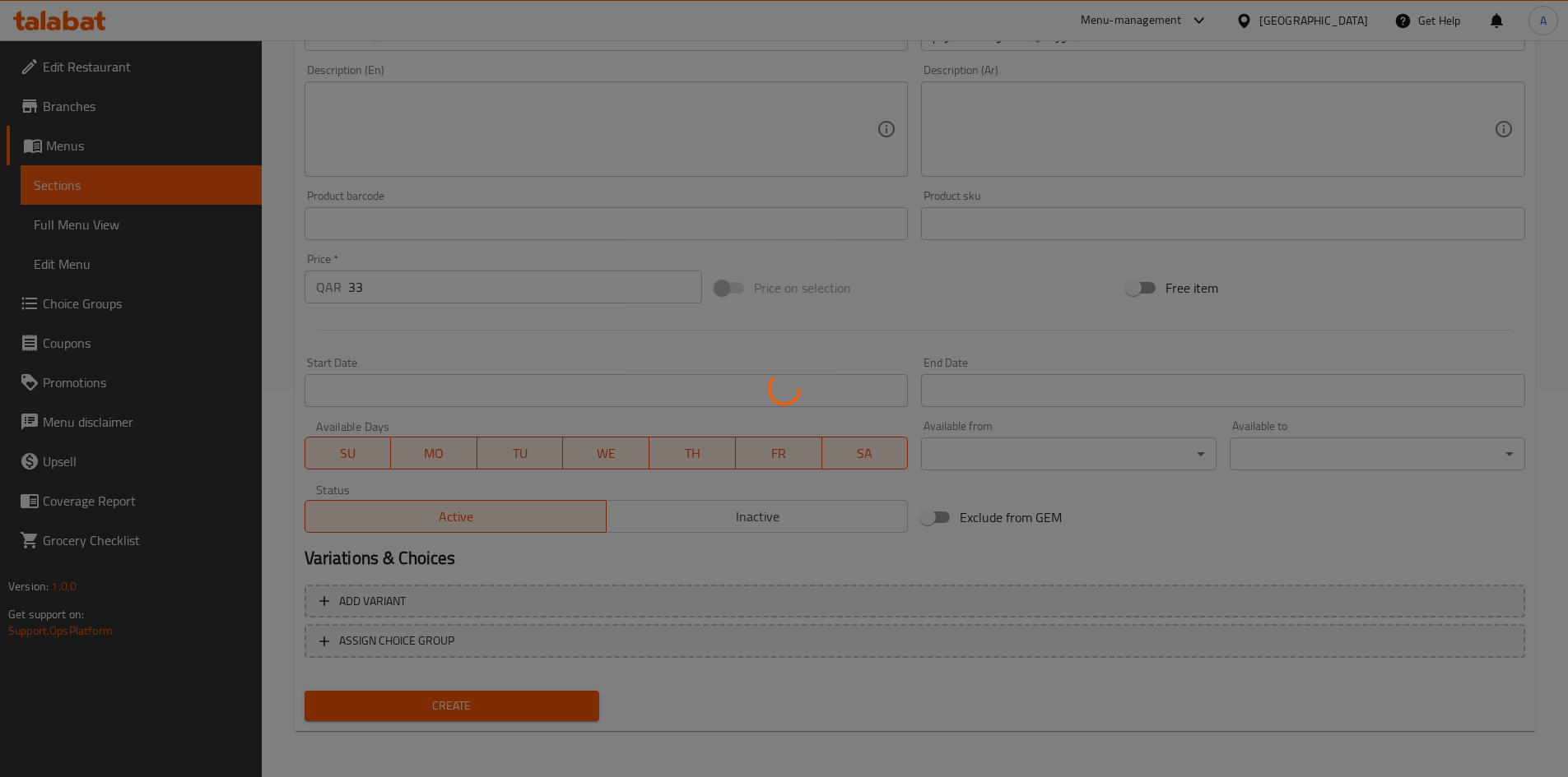
type input "0"
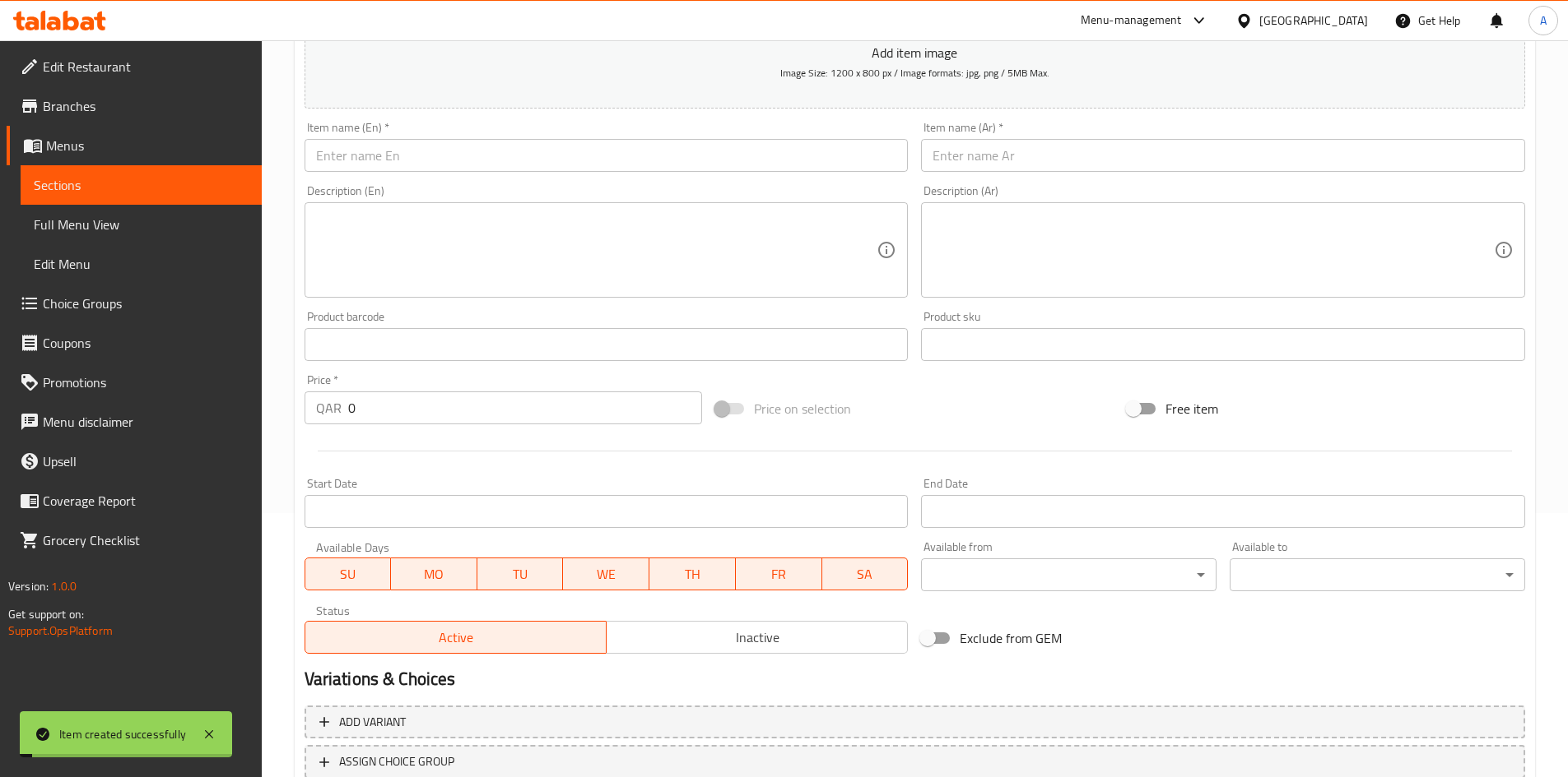
scroll to position [56, 0]
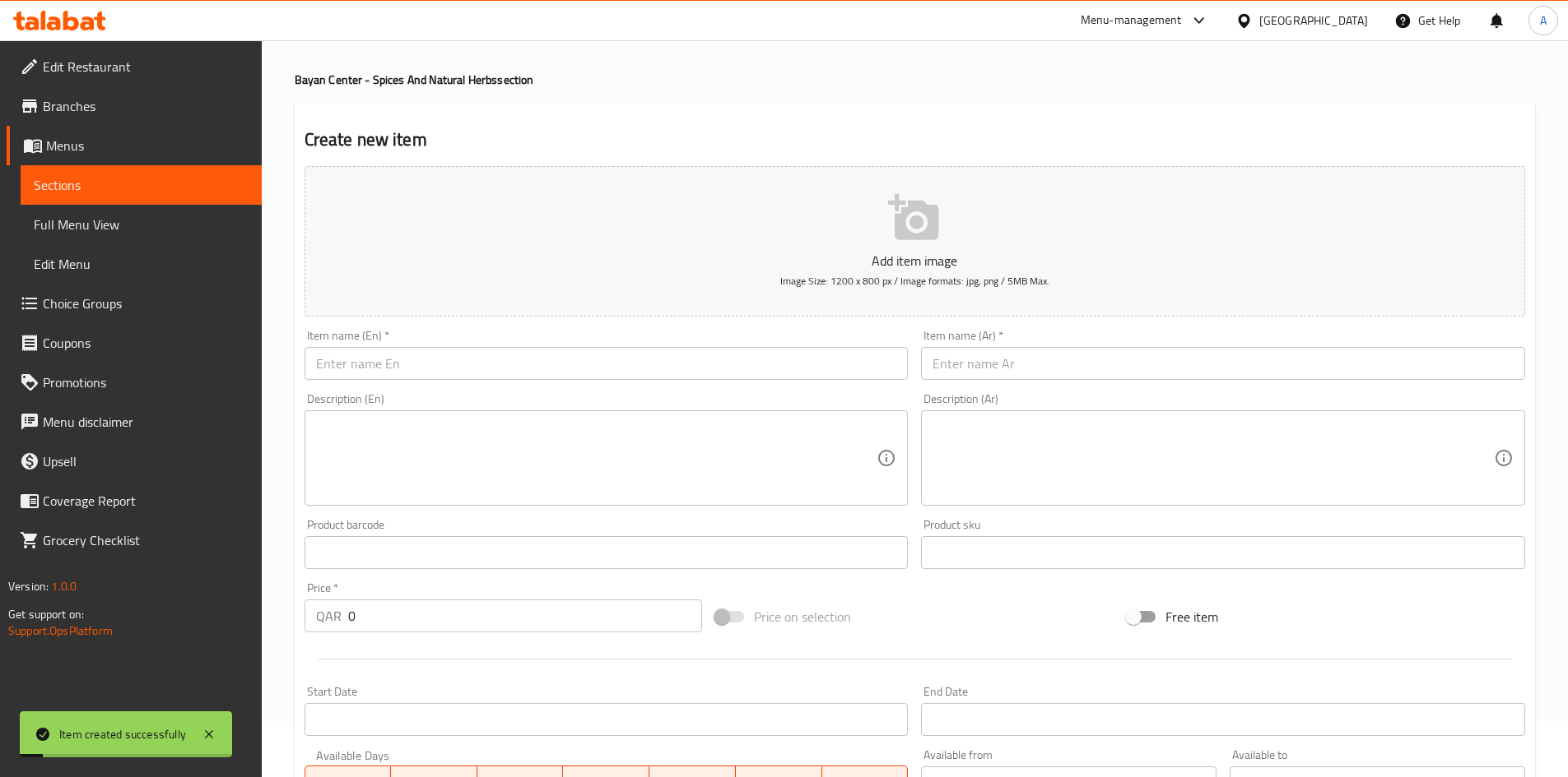
click at [744, 361] on input "text" at bounding box center [605, 363] width 604 height 33
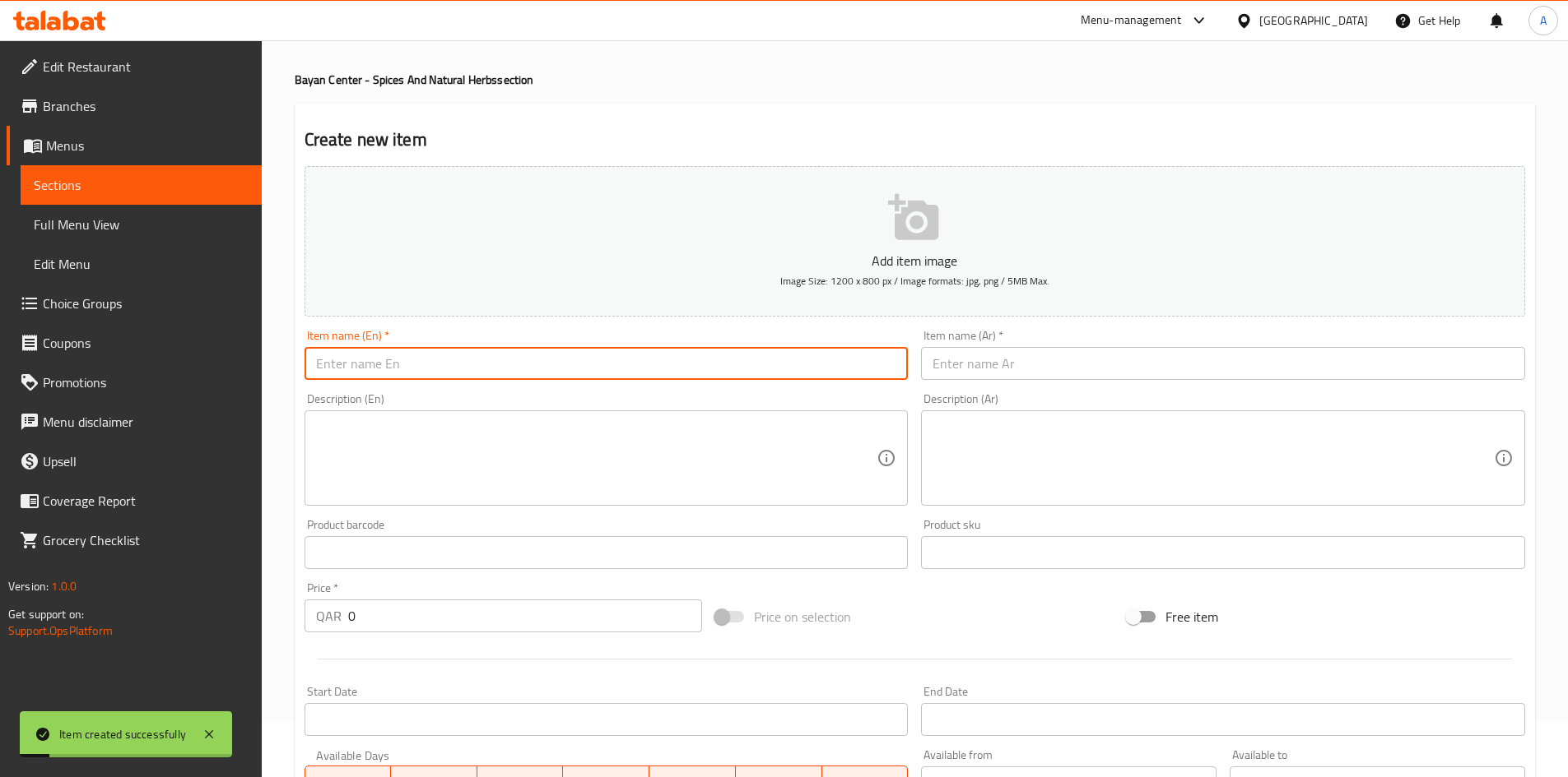
paste input "Moroccan Ghassoul Clay 500g"
type input "Moroccan Ghassoul Clay 500g"
click at [1018, 374] on input "text" at bounding box center [1222, 363] width 604 height 33
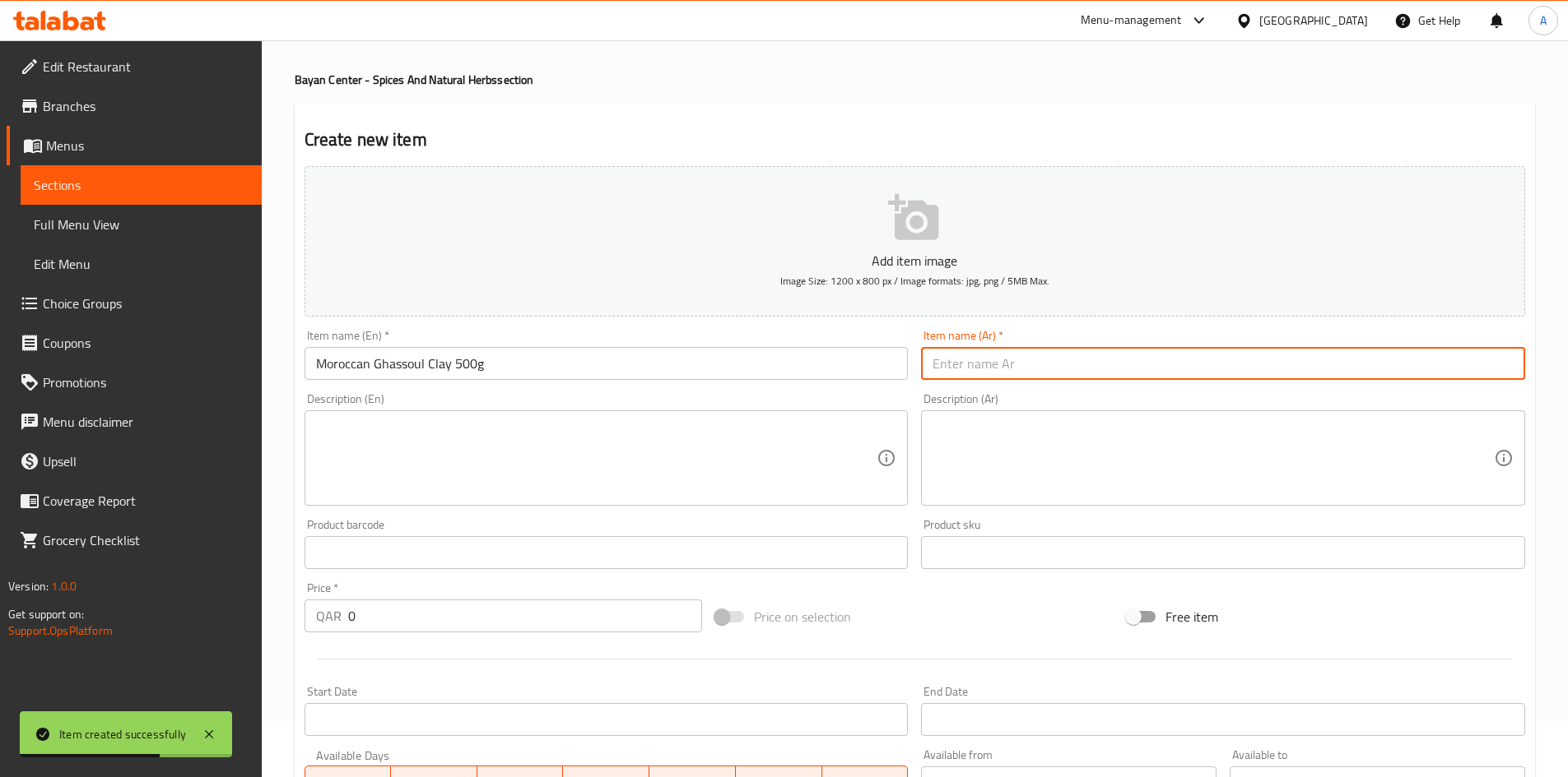
paste input "[PERSON_NAME] غاسول 500جرام"
click at [1371, 359] on input "[PERSON_NAME] غاسول 500جرام" at bounding box center [1222, 363] width 604 height 33
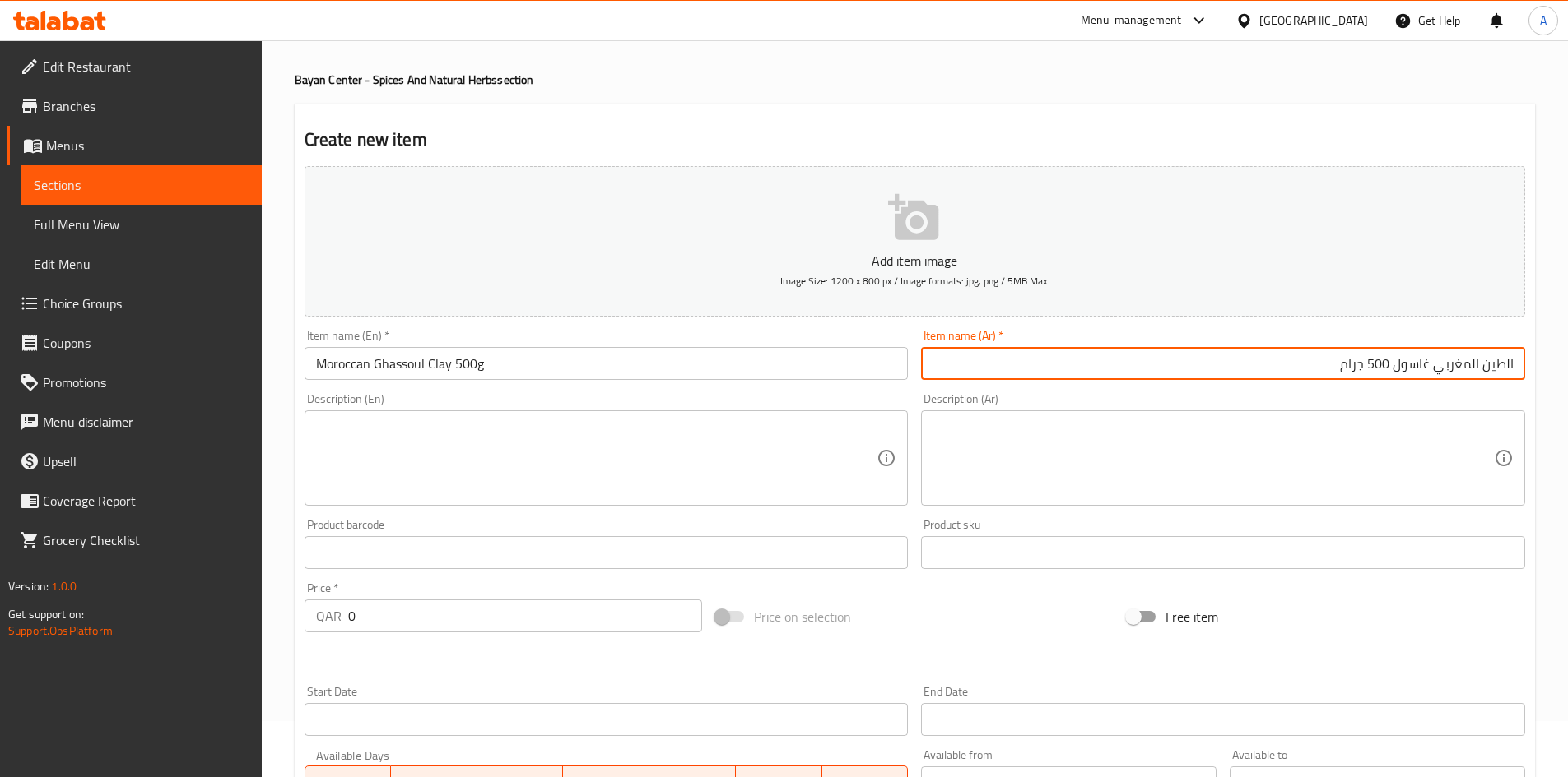
type input "الطين المغربي غاسول 500 جرام"
click at [1150, 104] on div "Create new item Add item image Image Size: 1200 x 800 px / Image formats: jpg, …" at bounding box center [914, 583] width 1240 height 957
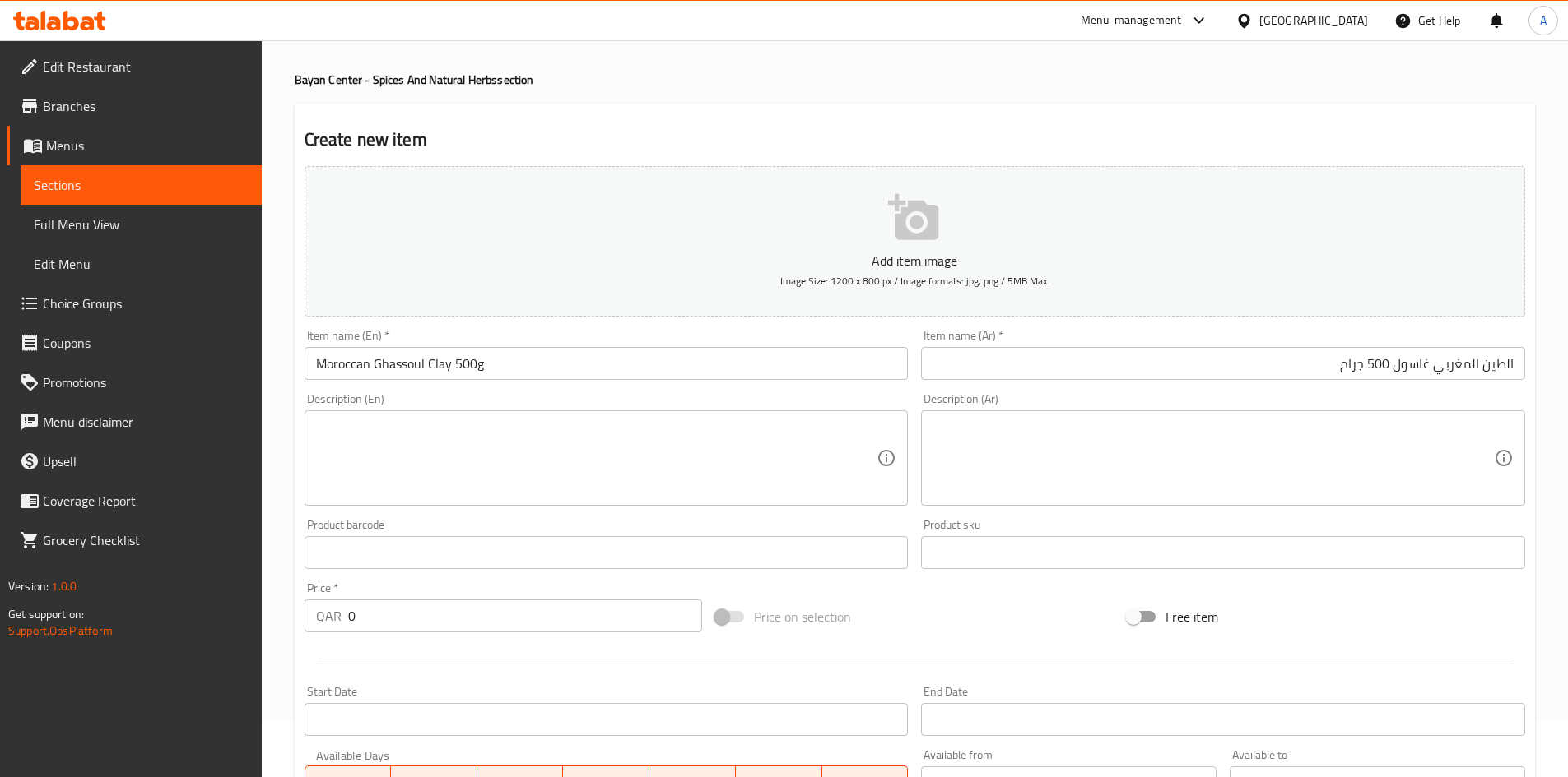
drag, startPoint x: 452, startPoint y: 621, endPoint x: 233, endPoint y: 611, distance: 219.2
click at [234, 612] on div "Edit Restaurant Branches Menus Sections Full Menu View Edit Menu Choice Groups …" at bounding box center [784, 545] width 1568 height 1122
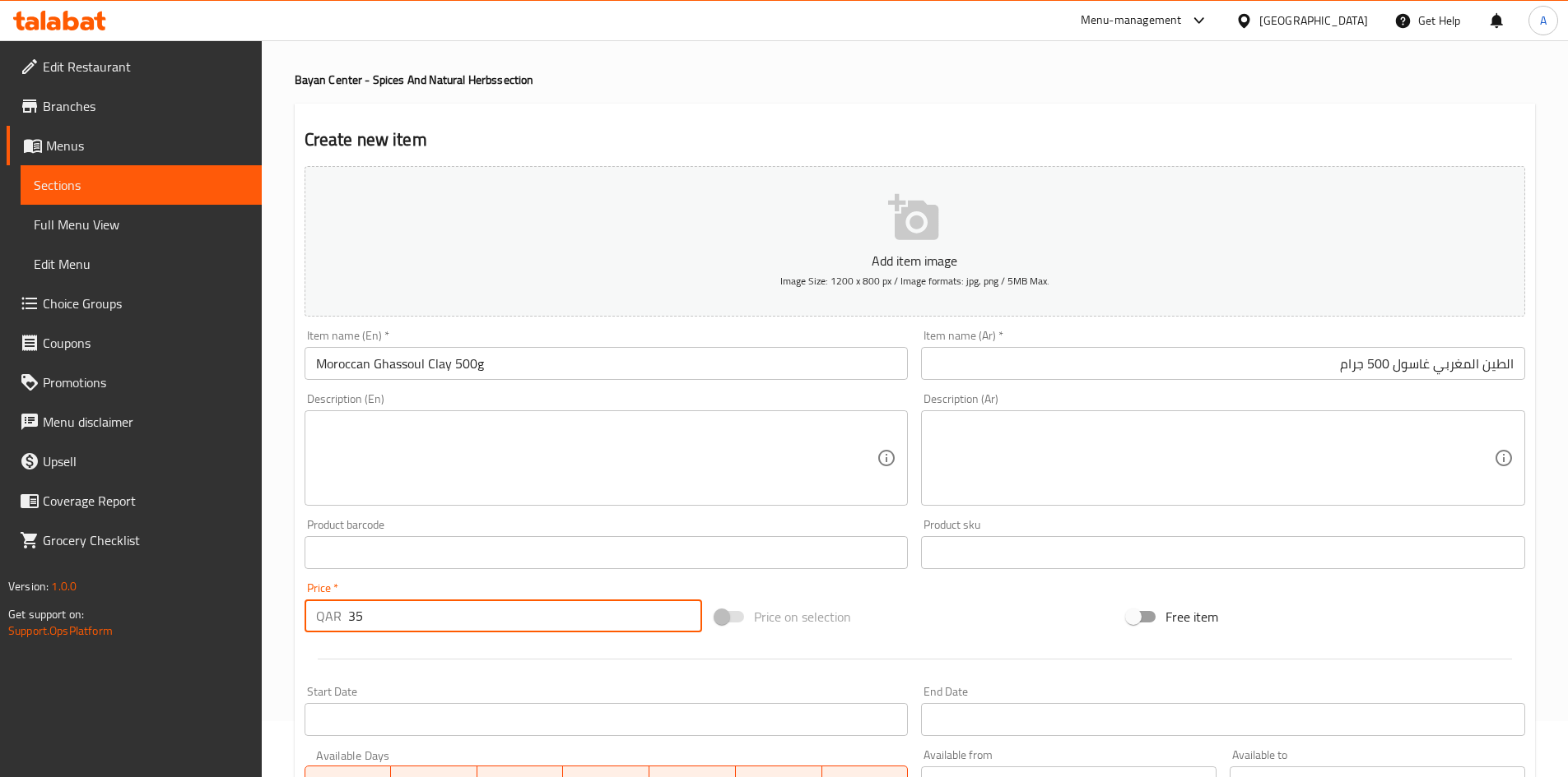
type input "35"
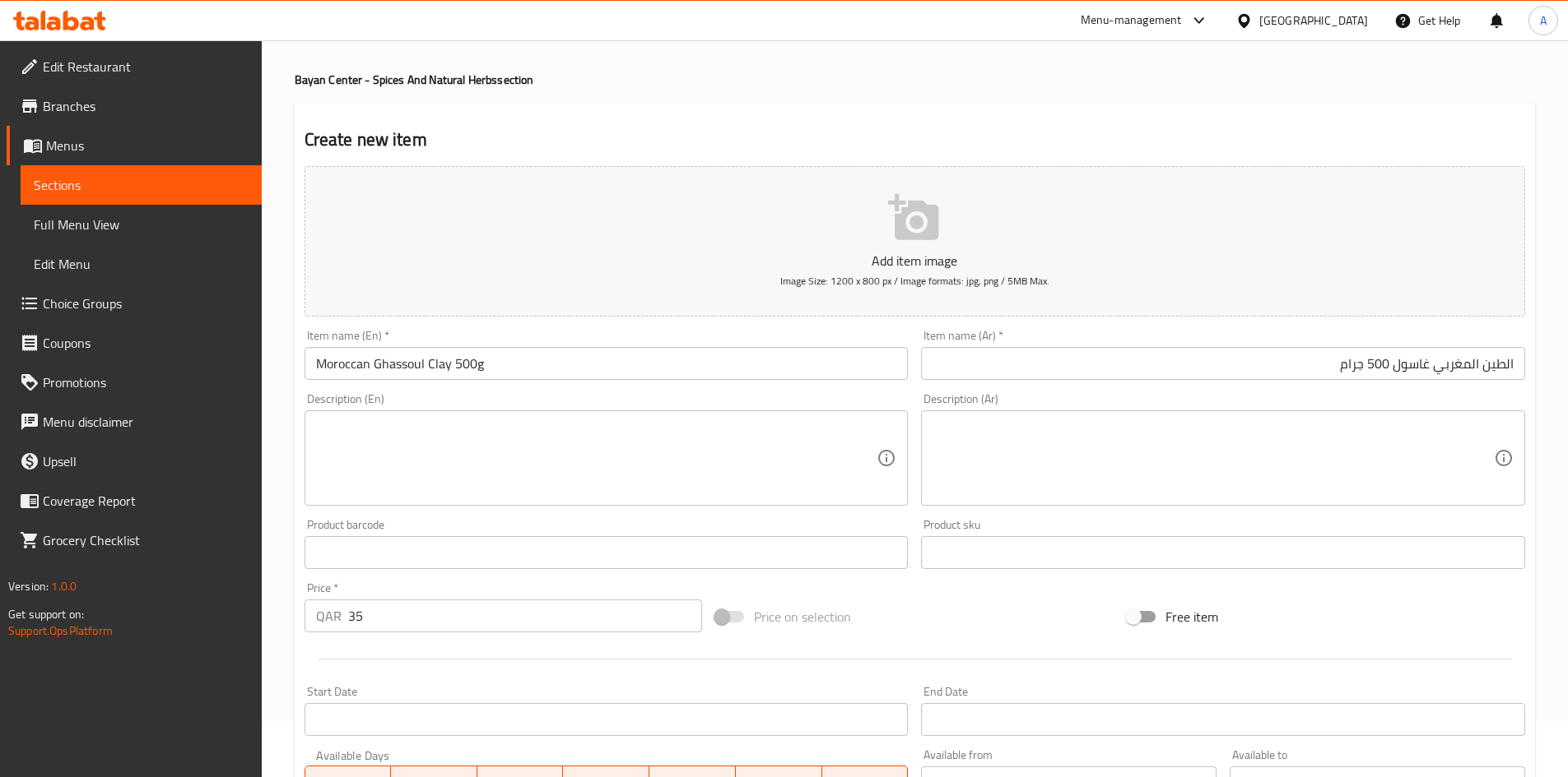
click at [991, 584] on div "Add item image Image Size: 1200 x 800 px / Image formats: jpg, png / 5MB Max. I…" at bounding box center [914, 514] width 1234 height 709
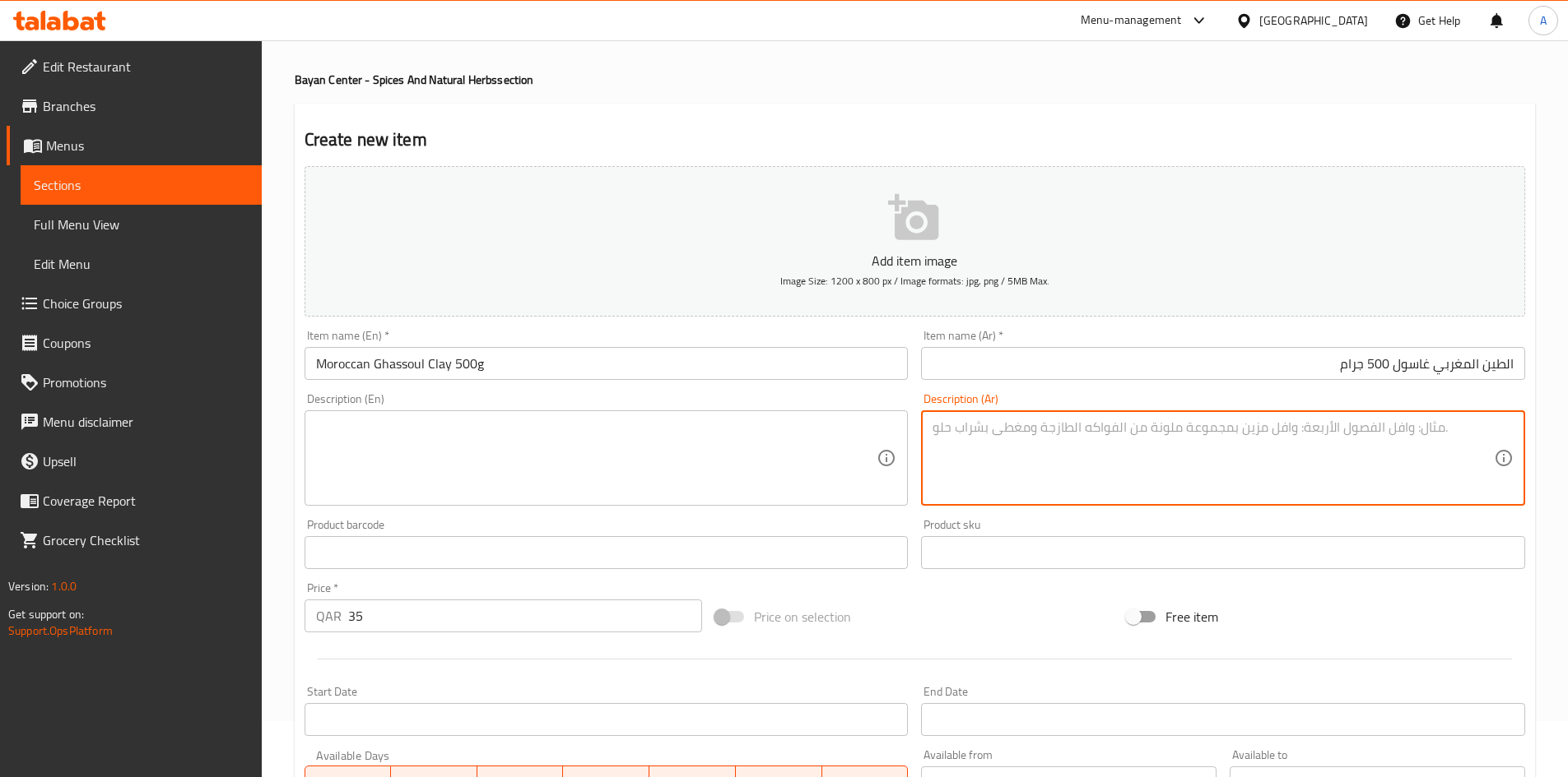
click at [1041, 430] on textarea at bounding box center [1213, 458] width 561 height 78
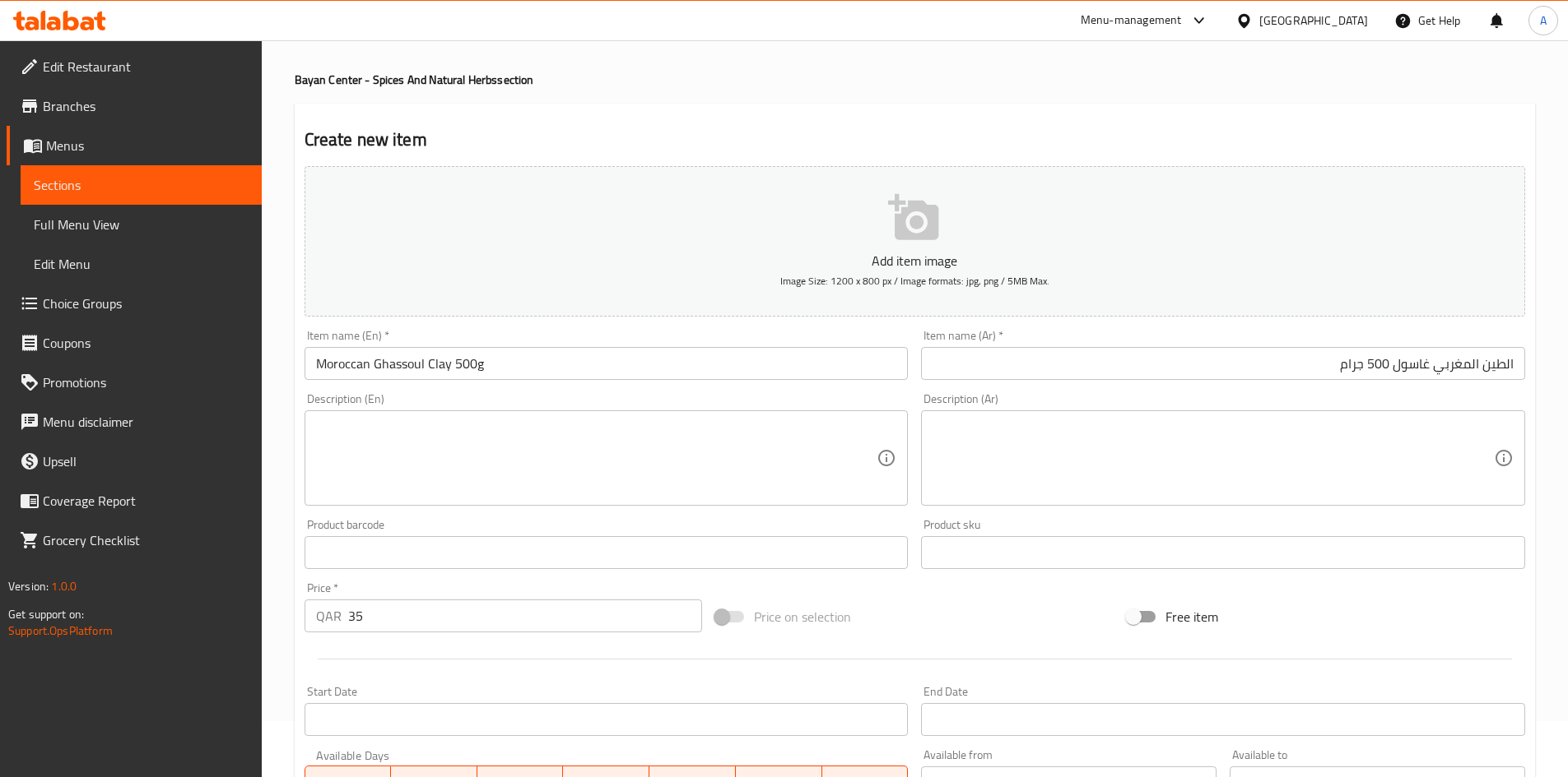
click at [1080, 90] on div "Home / Restaurants management / Menus / Sections / item / create Bayan Center -…" at bounding box center [914, 545] width 1240 height 1056
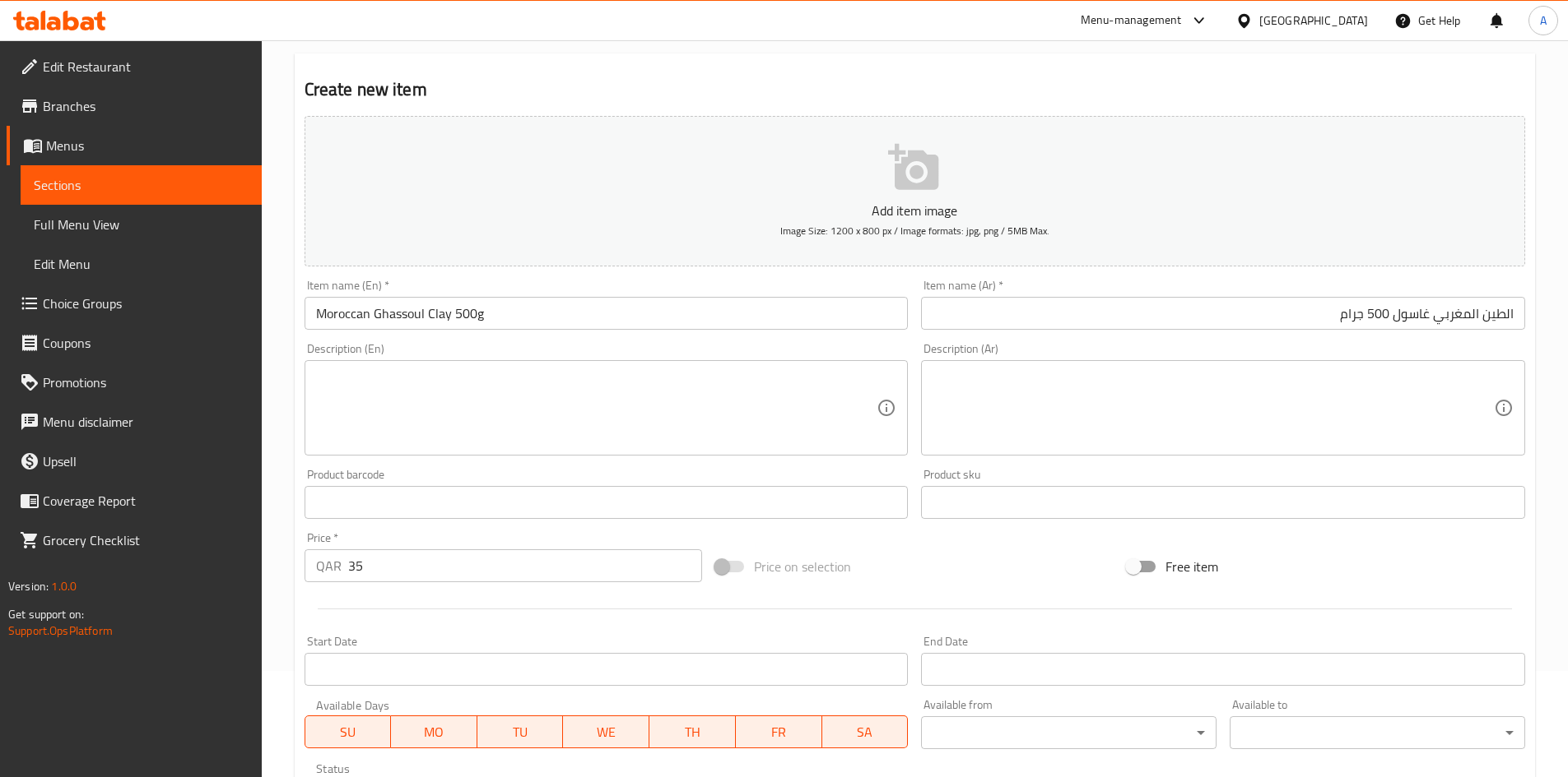
scroll to position [385, 0]
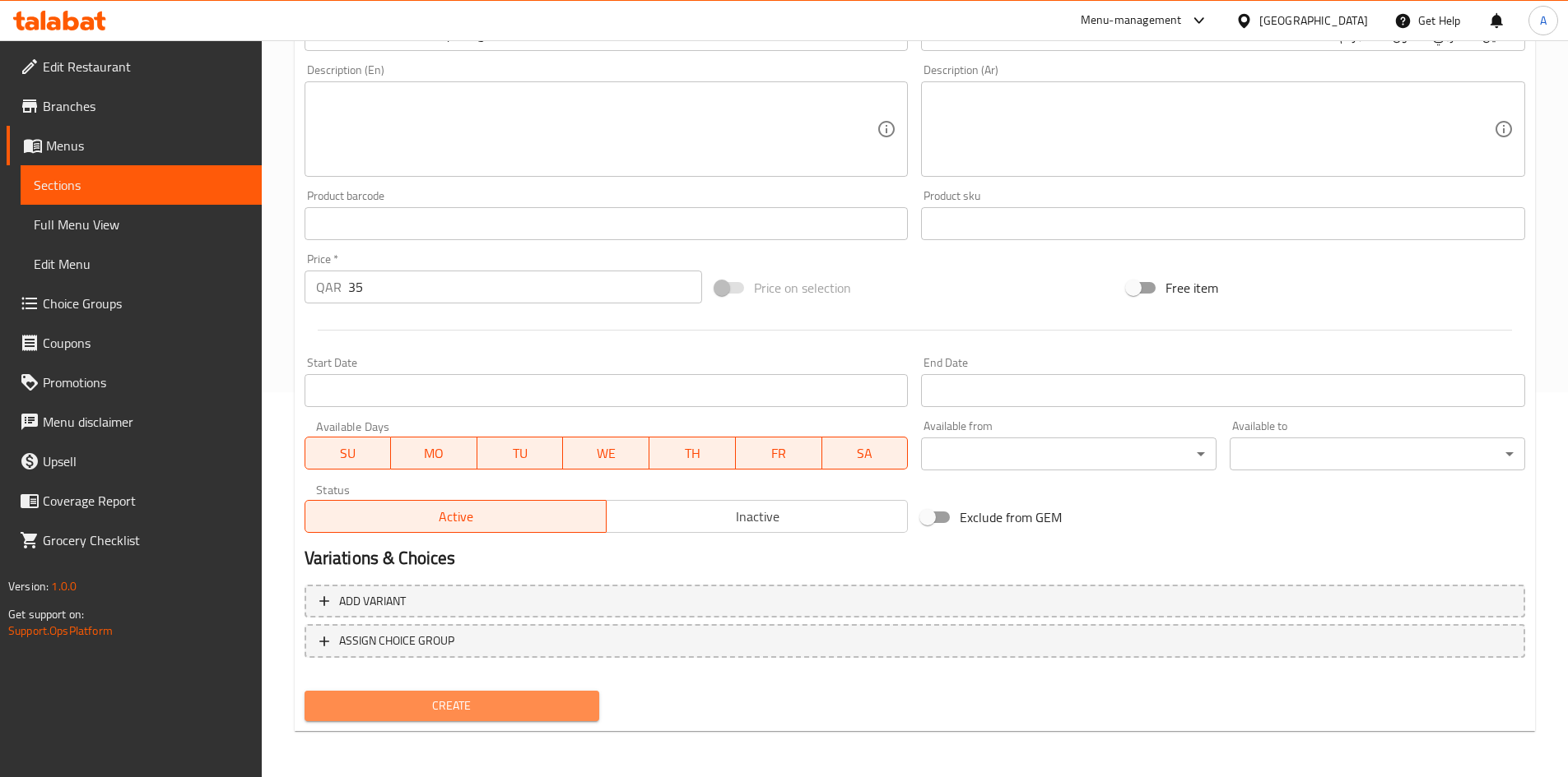
click at [558, 709] on span "Create" at bounding box center [452, 706] width 269 height 21
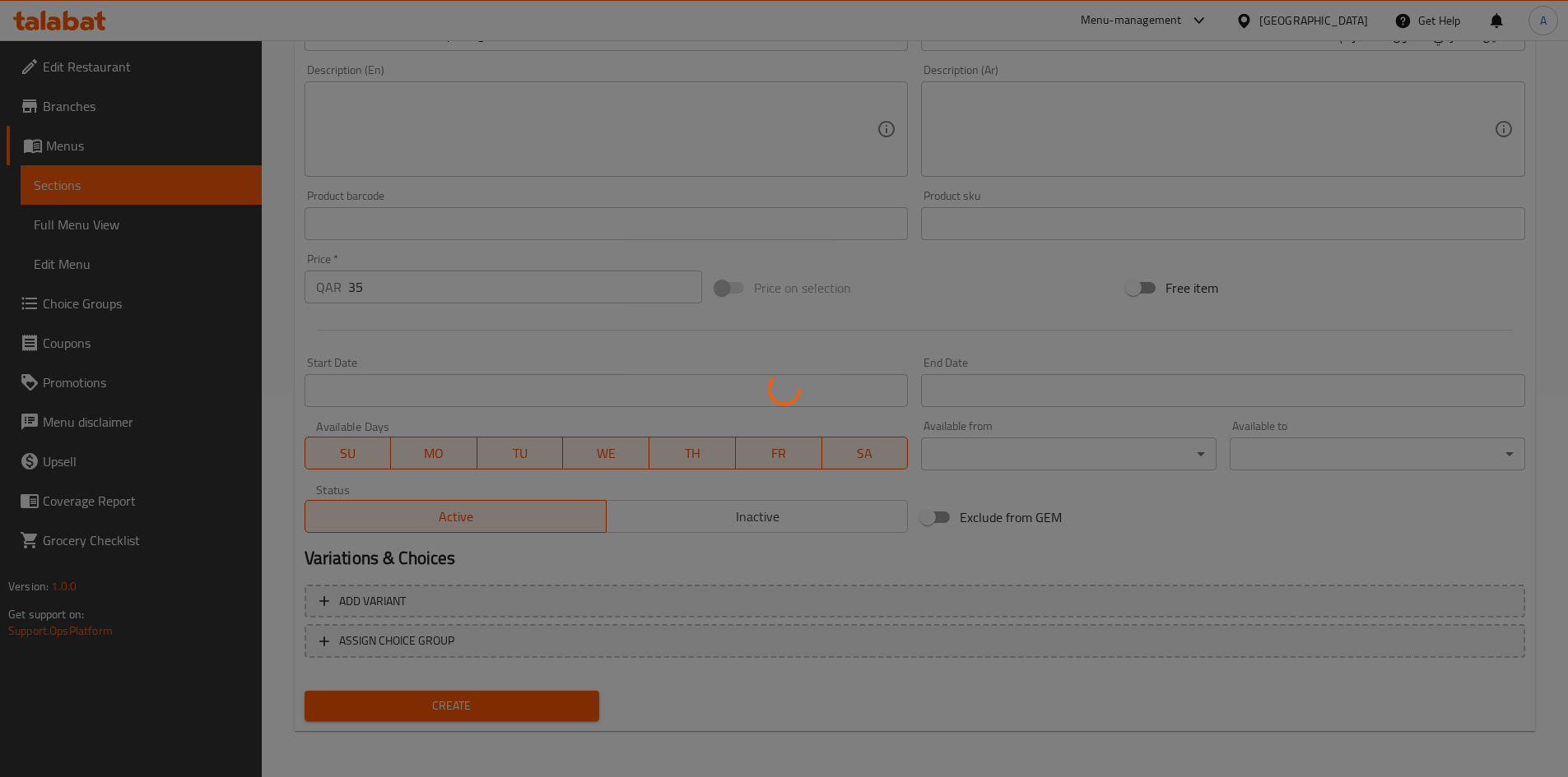
type input "0"
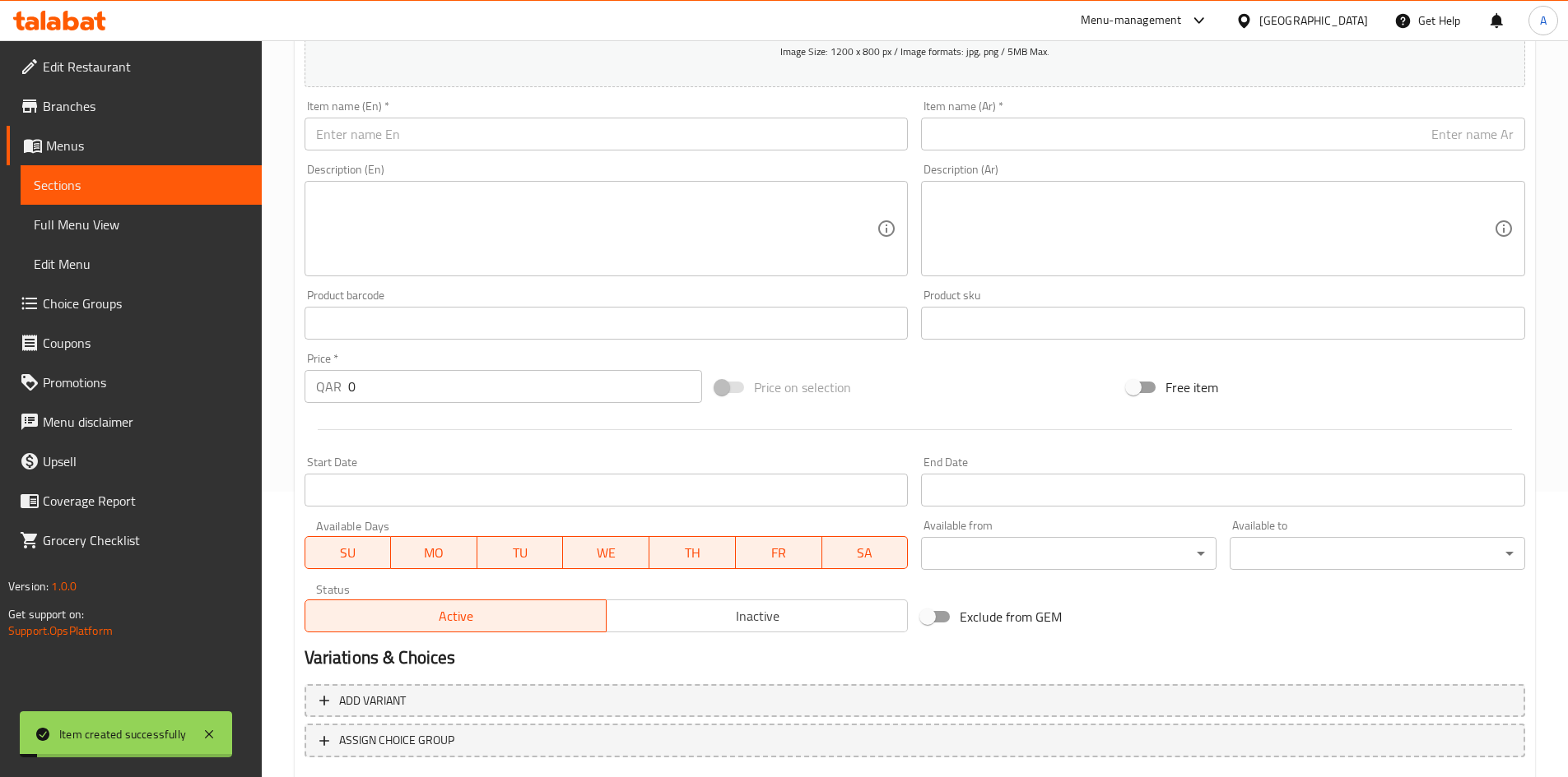
scroll to position [56, 0]
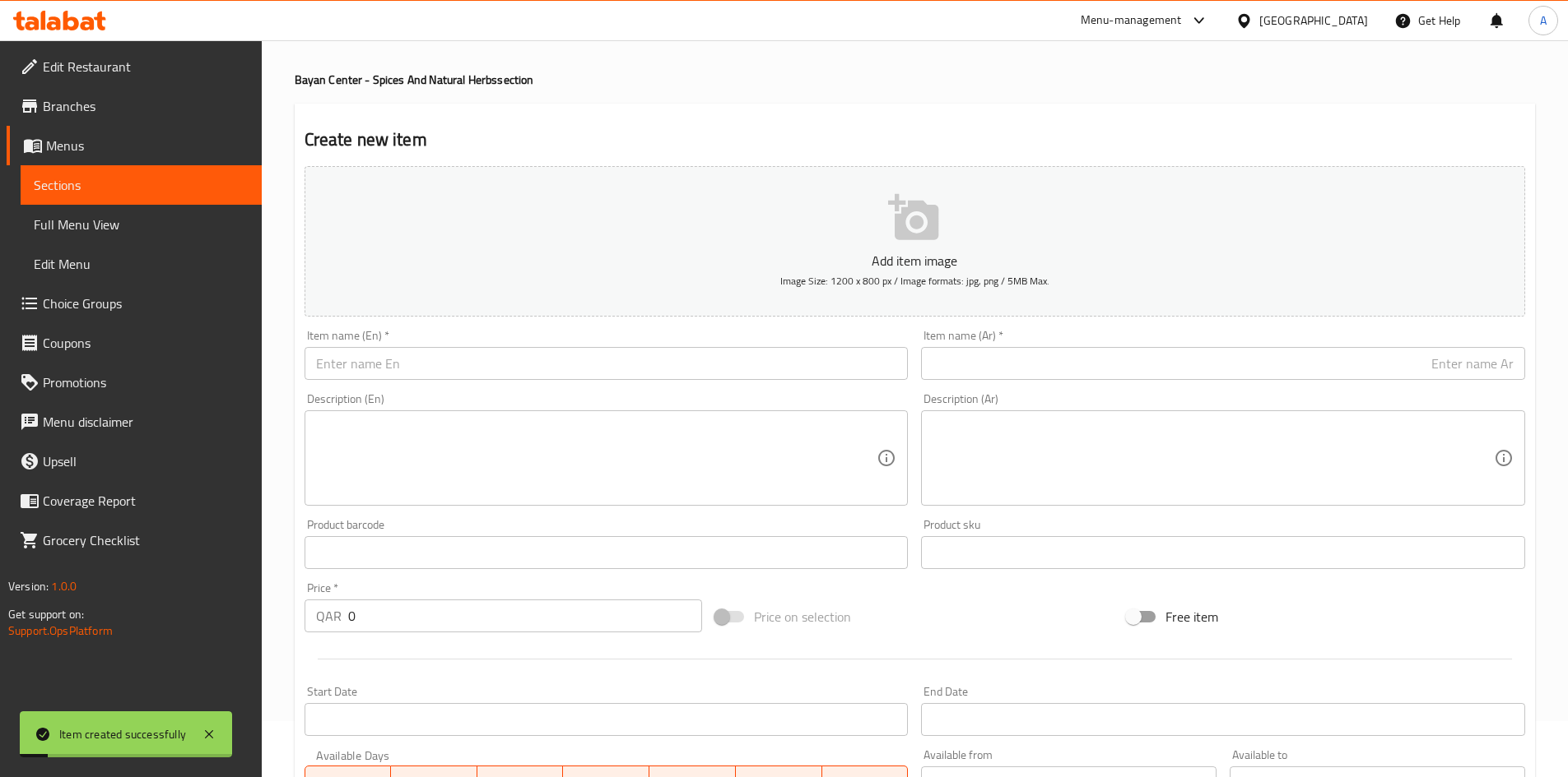
click at [612, 367] on input "text" at bounding box center [605, 363] width 604 height 33
paste input "Black Qard 100 gm"
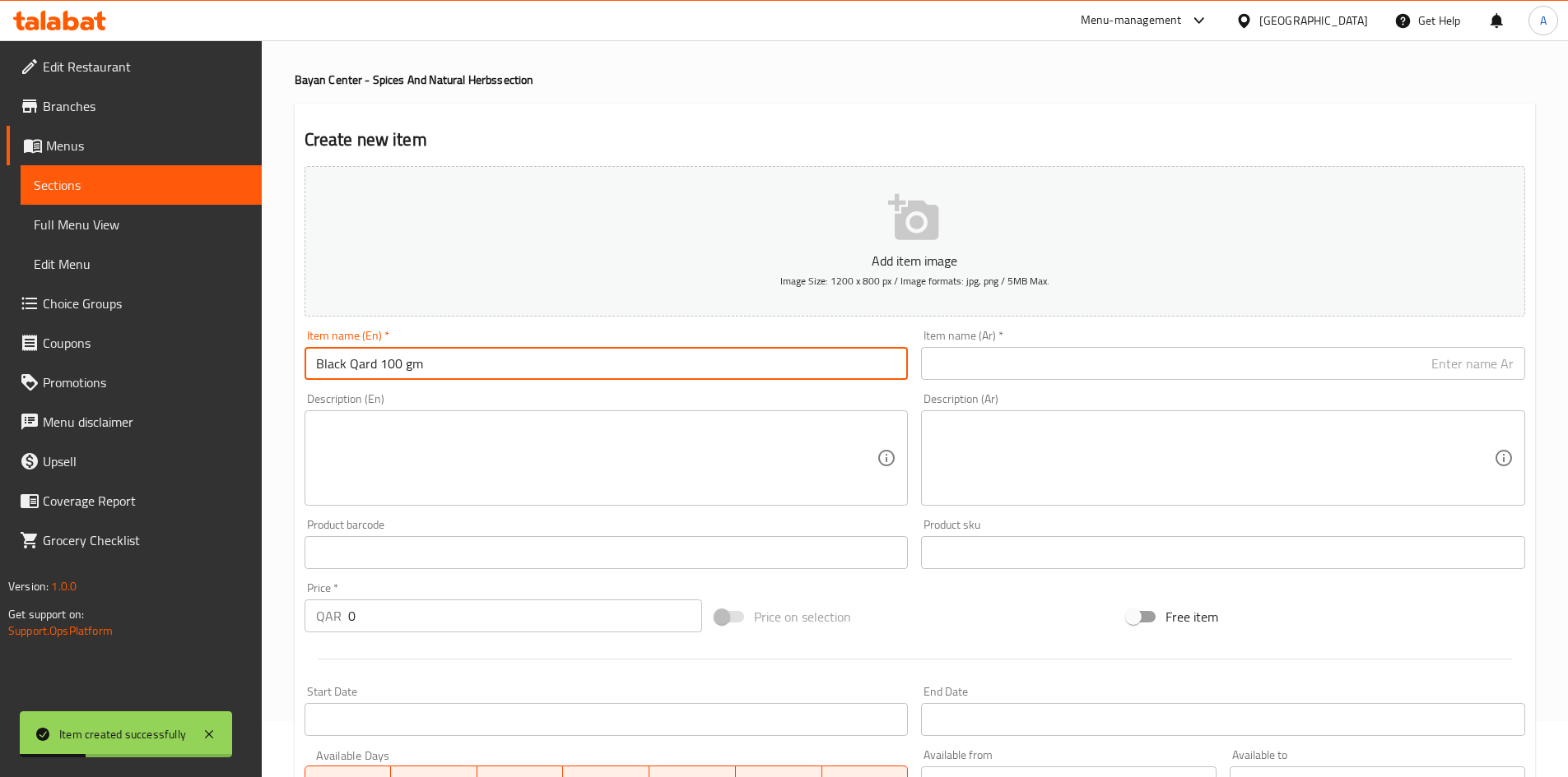
drag, startPoint x: 410, startPoint y: 374, endPoint x: 401, endPoint y: 376, distance: 9.2
click at [401, 376] on input "Black Qard 100 gm" at bounding box center [605, 363] width 604 height 33
type input "Black Qard 100 Gm"
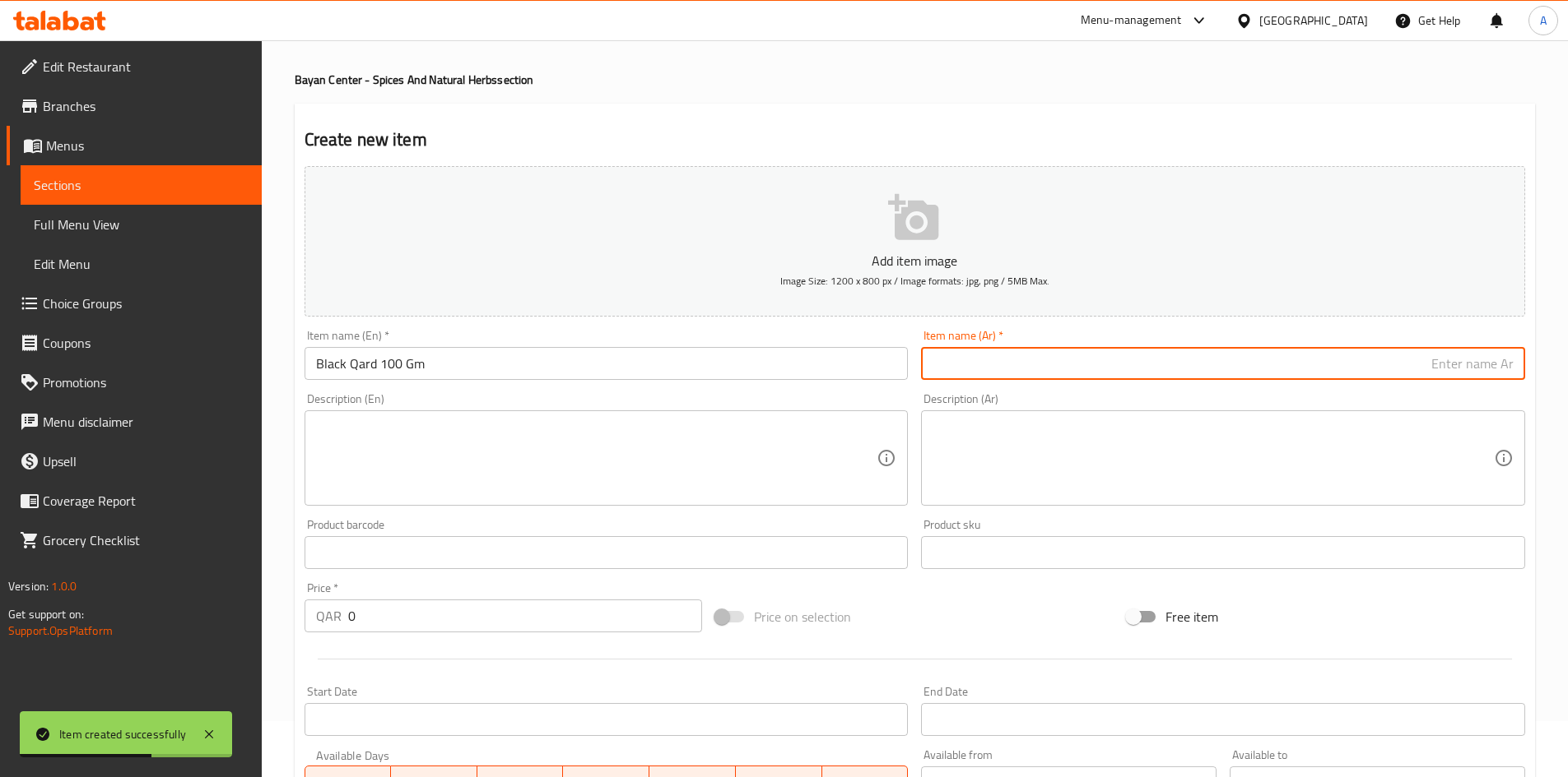
click at [996, 356] on input "text" at bounding box center [1222, 363] width 604 height 33
paste input "قرض أسود 100 جرام"
type input "قرض أسود 100 جرام"
click at [986, 67] on div "Home / Restaurants management / Menus / Sections / item / create Bayan Center -…" at bounding box center [914, 545] width 1240 height 1056
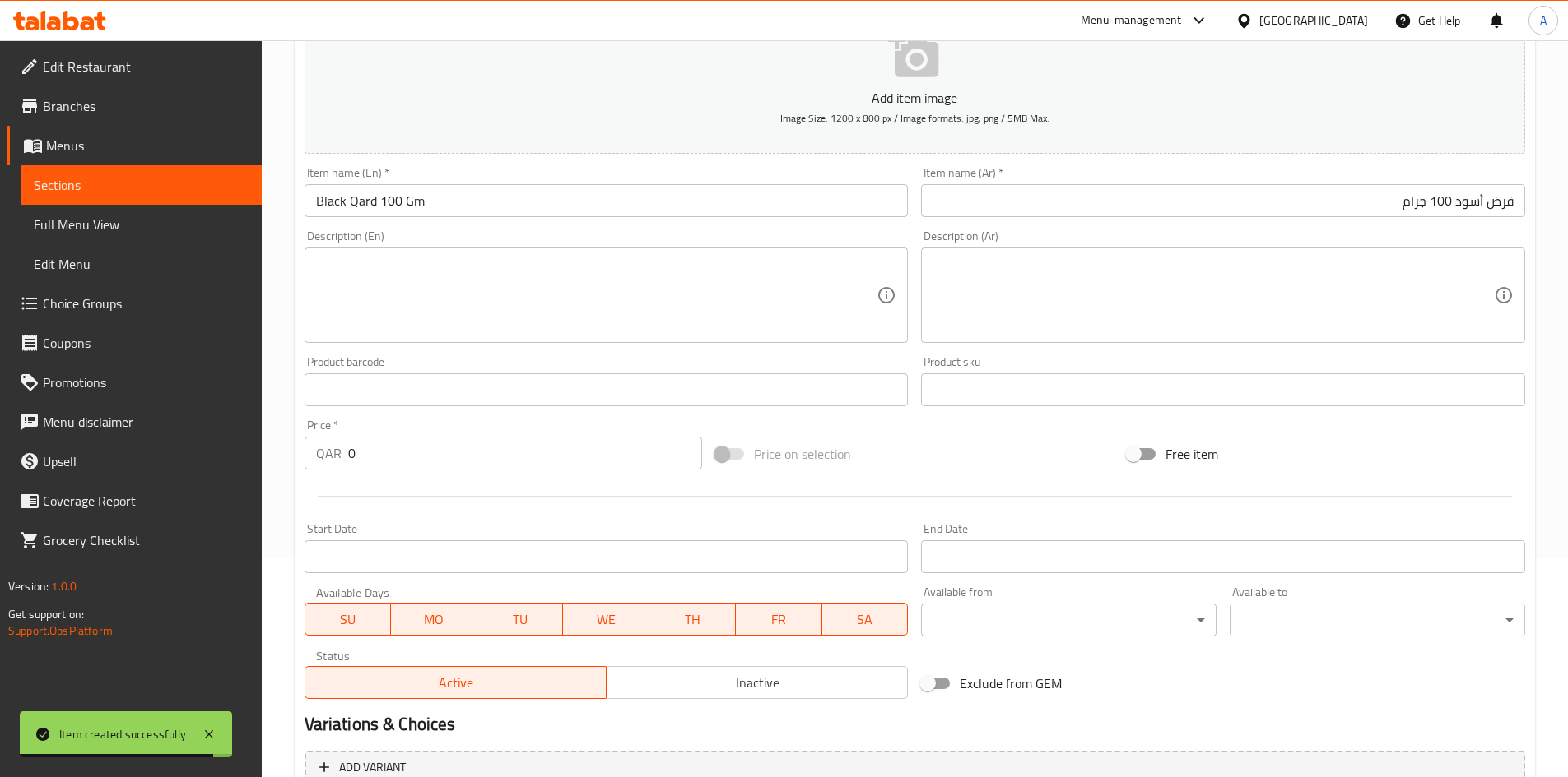
scroll to position [220, 0]
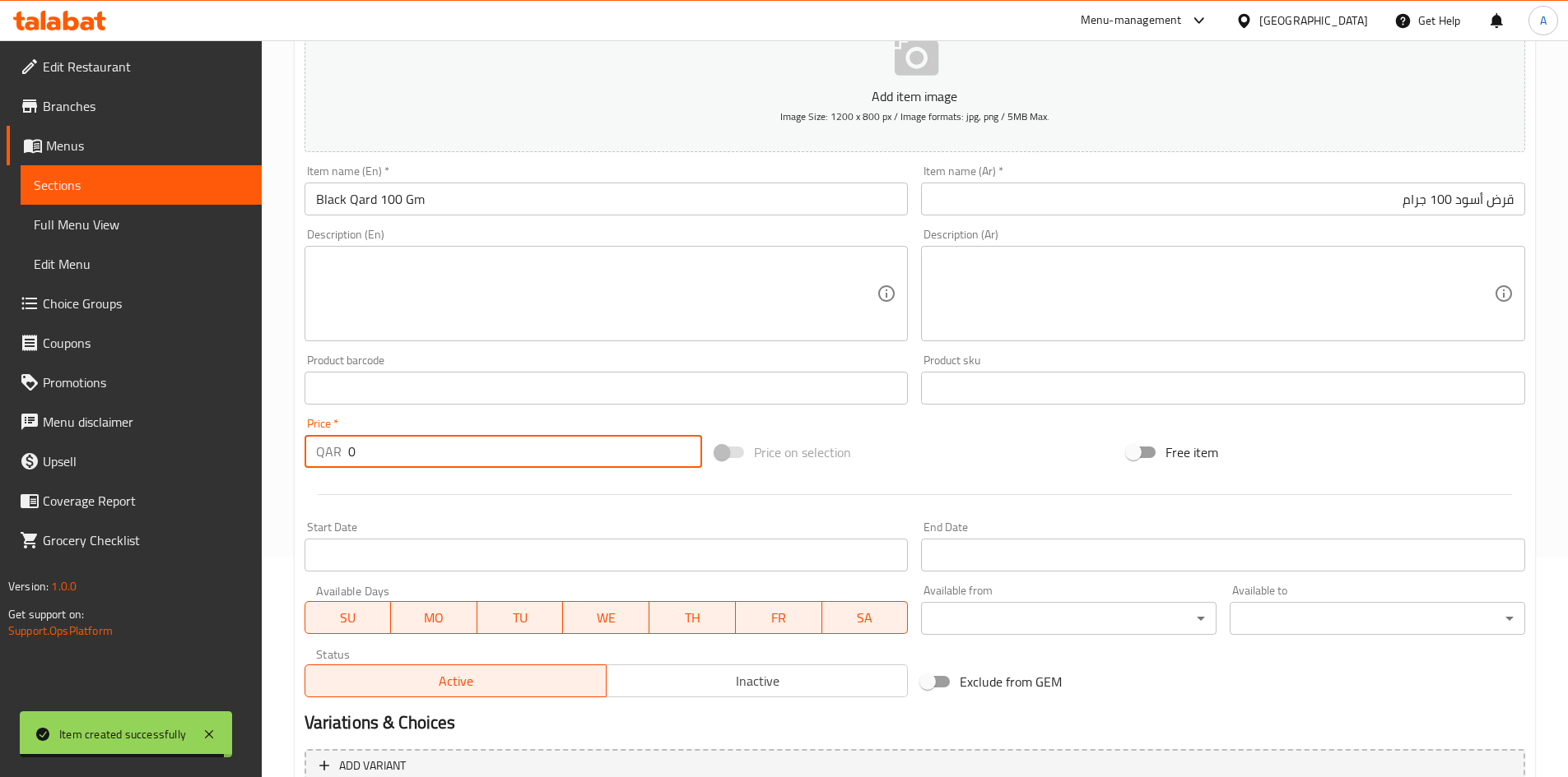
click at [171, 484] on div "Edit Restaurant Branches Menus Sections Full Menu View Edit Menu Choice Groups …" at bounding box center [784, 380] width 1568 height 1122
type input "20"
click at [1024, 444] on div "Price on selection" at bounding box center [914, 452] width 412 height 44
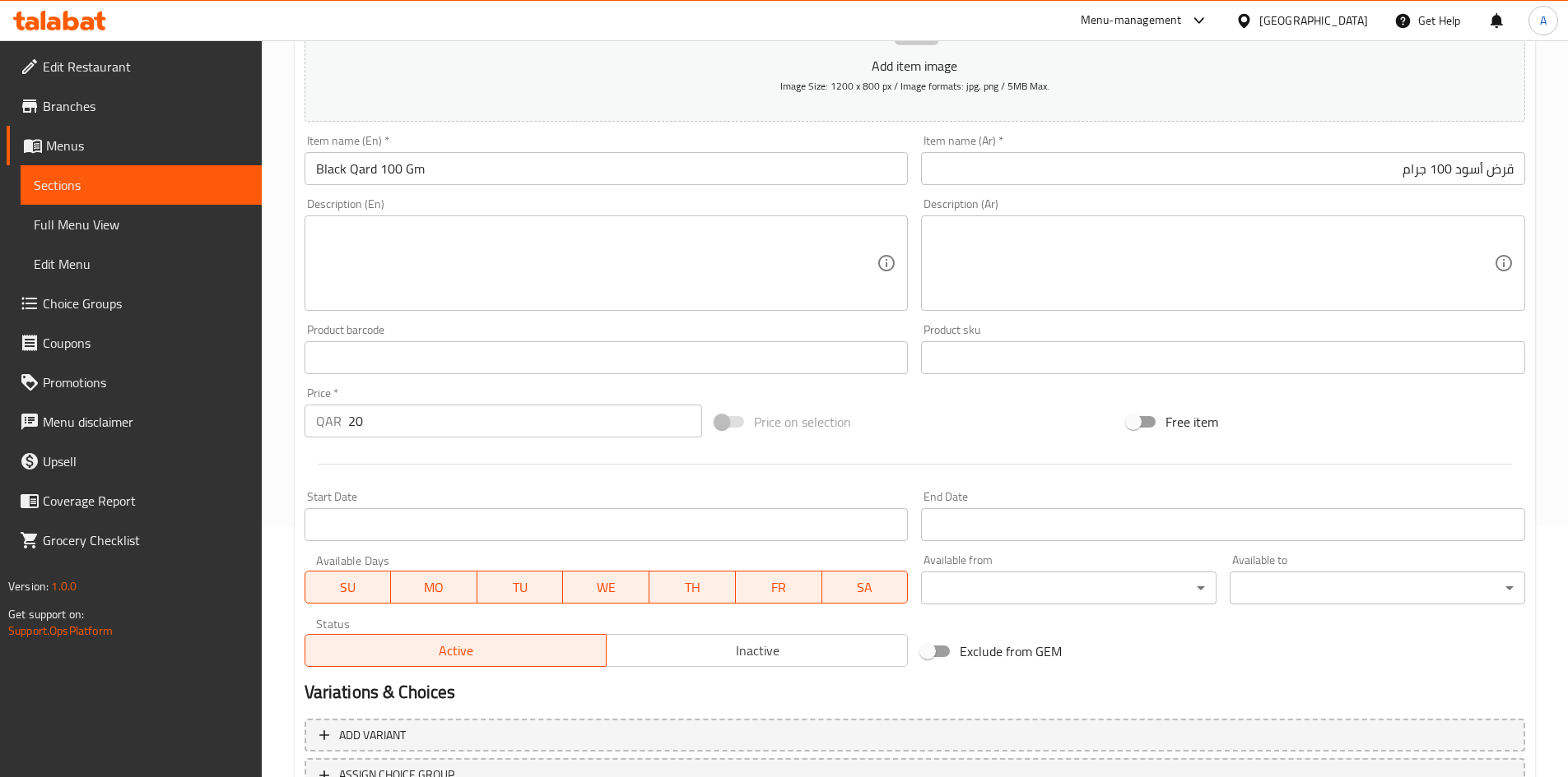
scroll to position [385, 0]
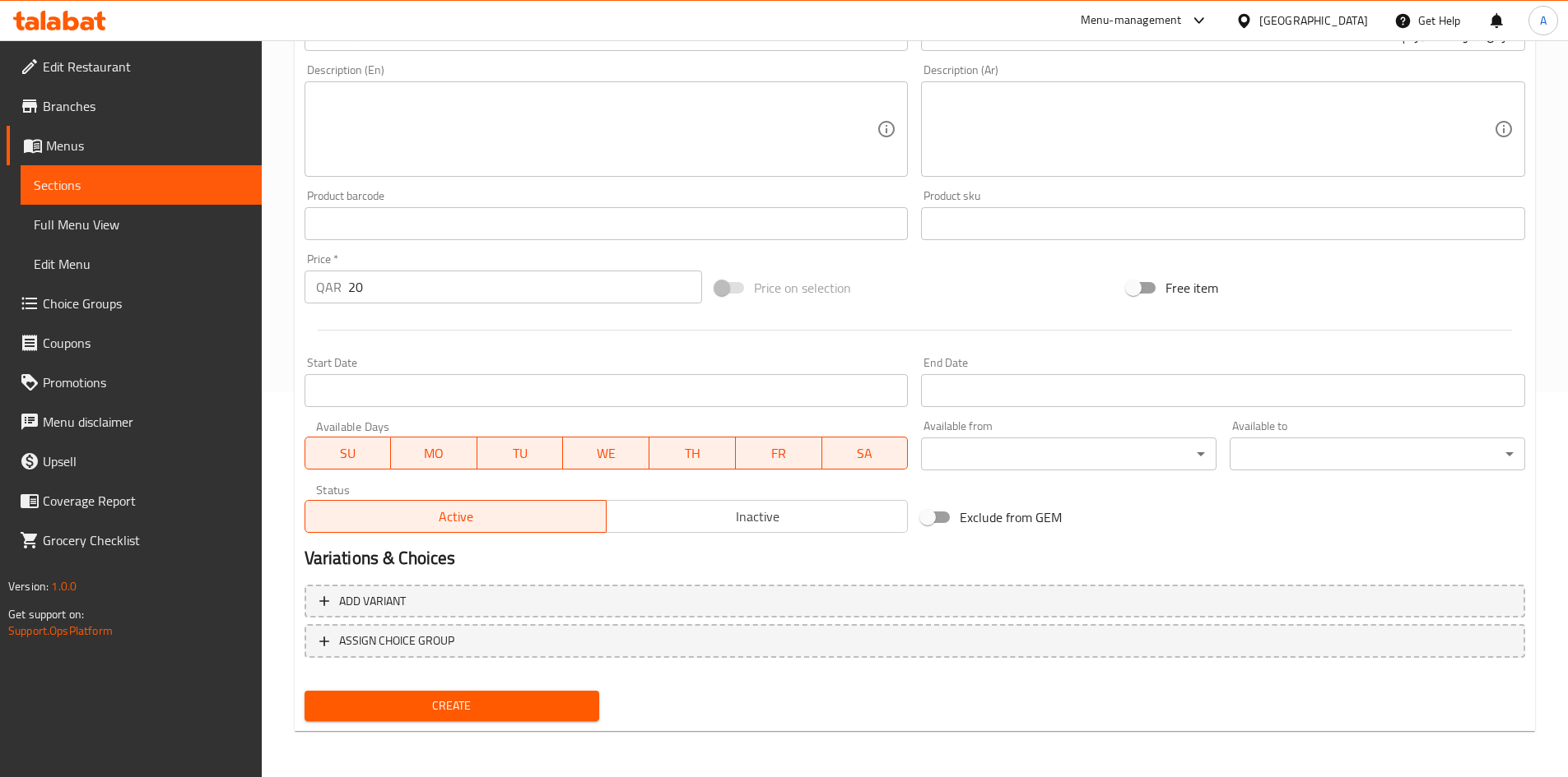
click at [546, 697] on span "Create" at bounding box center [452, 706] width 269 height 21
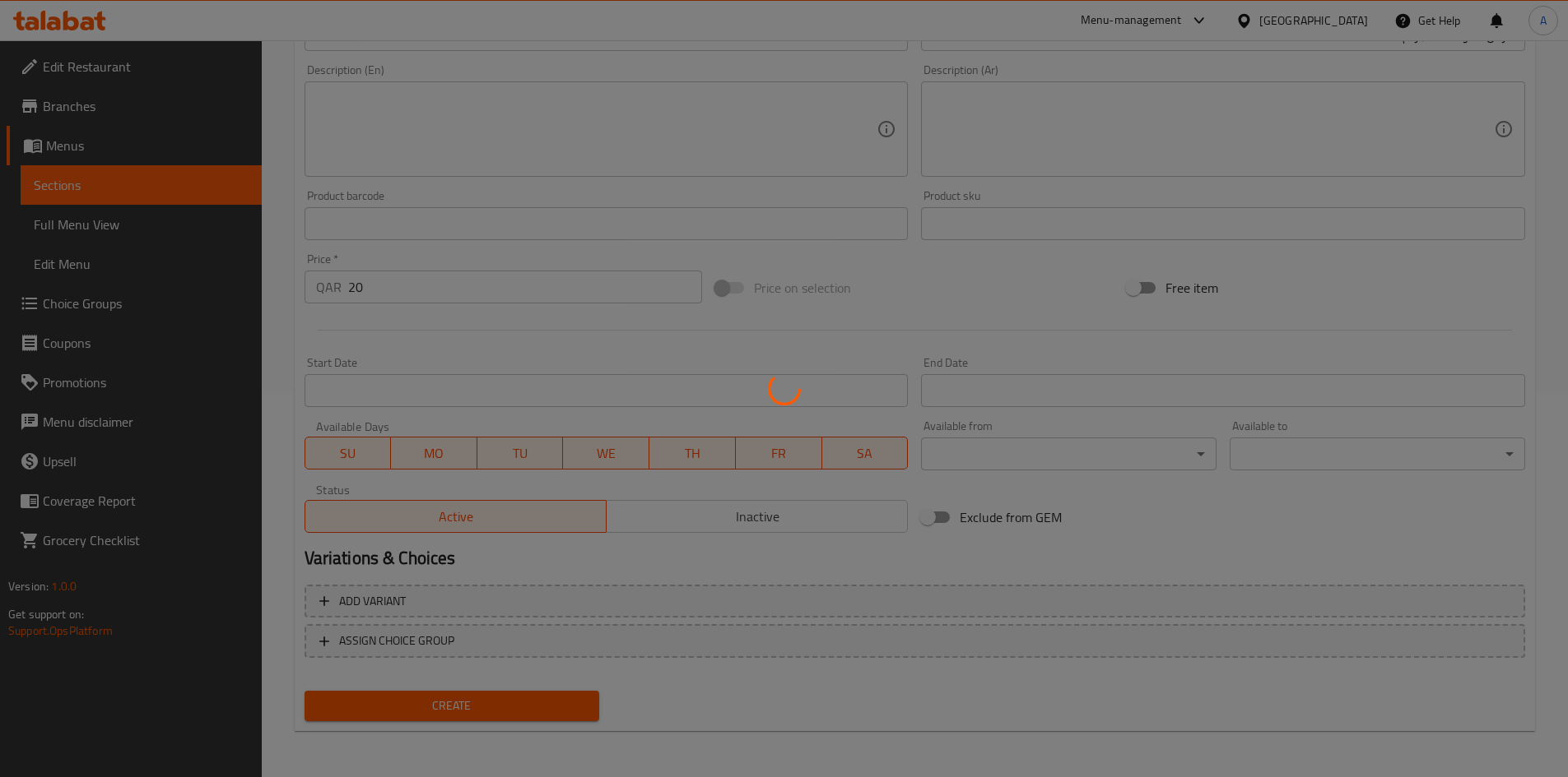
type input "0"
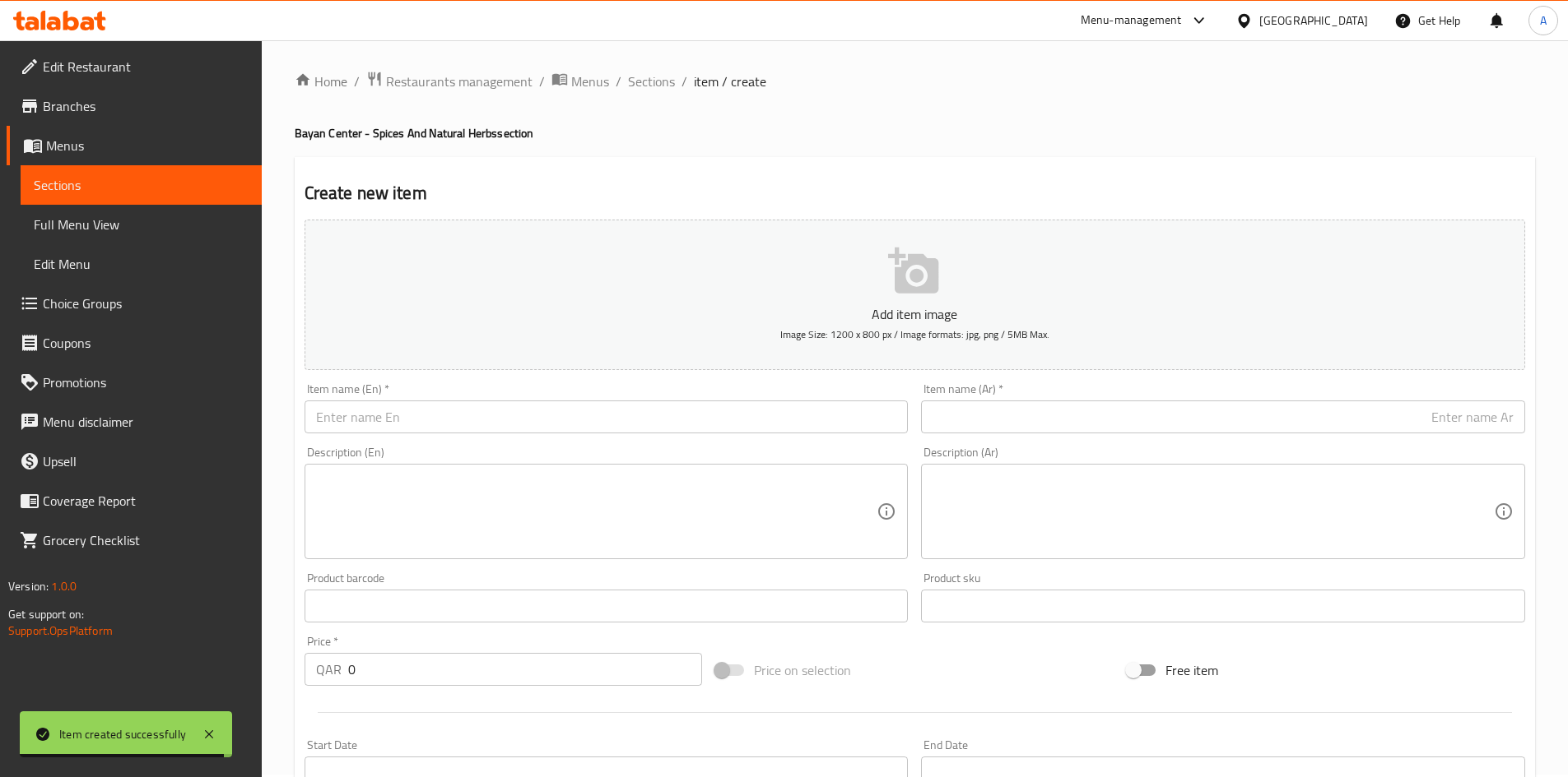
scroll to position [0, 0]
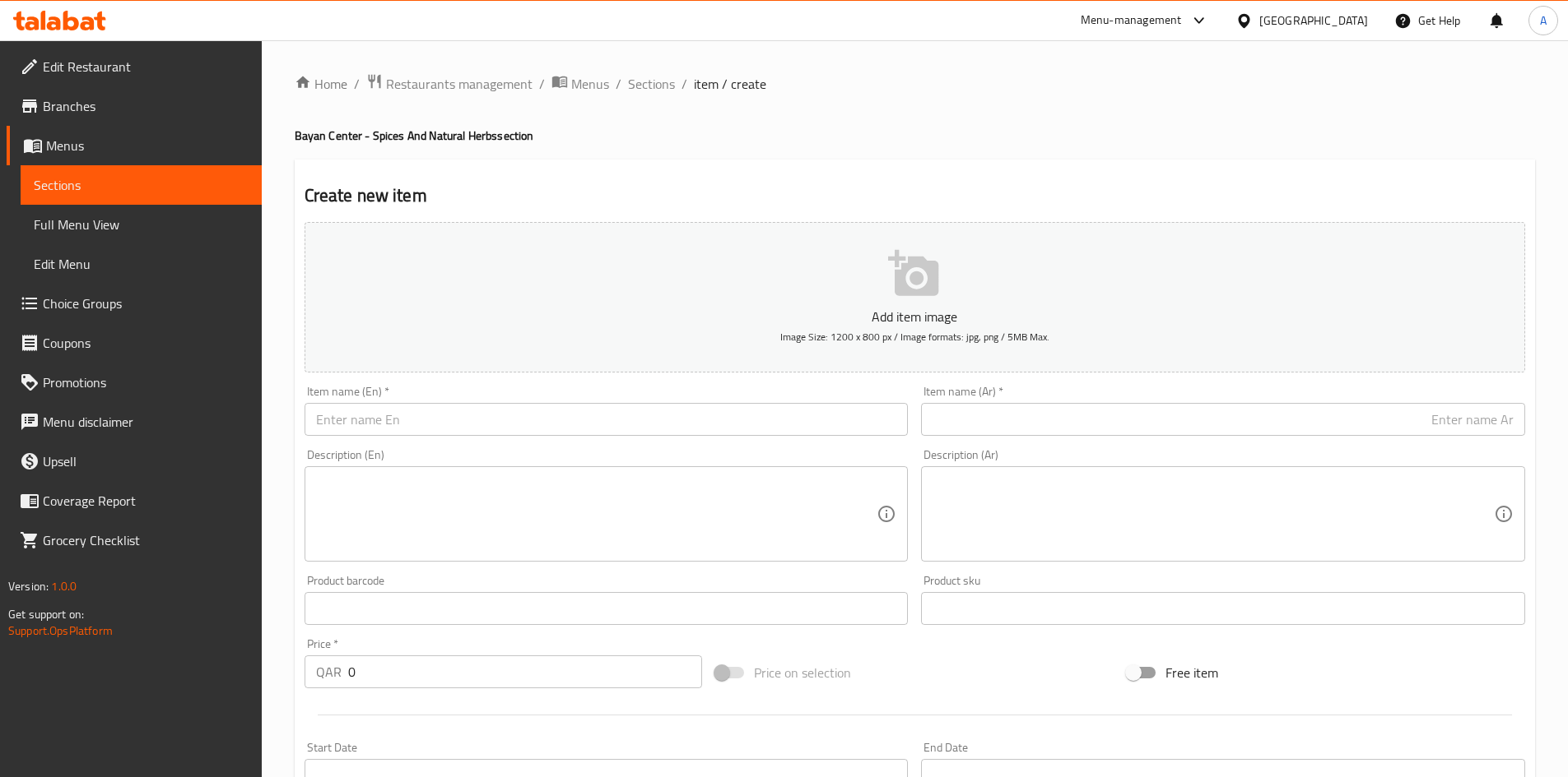
click at [583, 412] on input "text" at bounding box center [605, 419] width 604 height 33
paste input "Teucrium Polium 100gm"
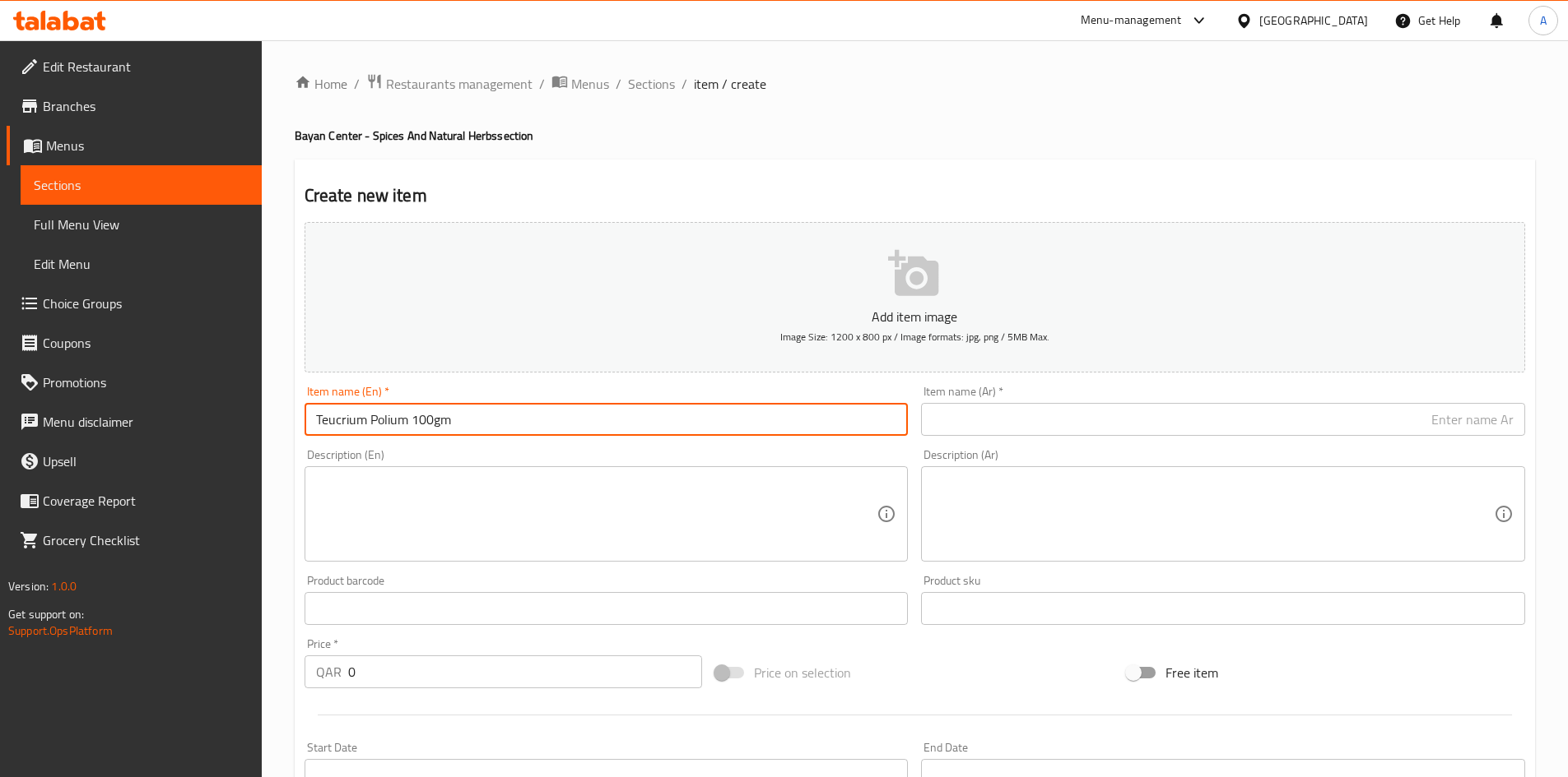
type input "Teucrium Polium 100gm"
click at [1128, 417] on input "text" at bounding box center [1222, 419] width 604 height 33
paste input "عشبة الجعدة (نبات الطرف) 100 جرام"
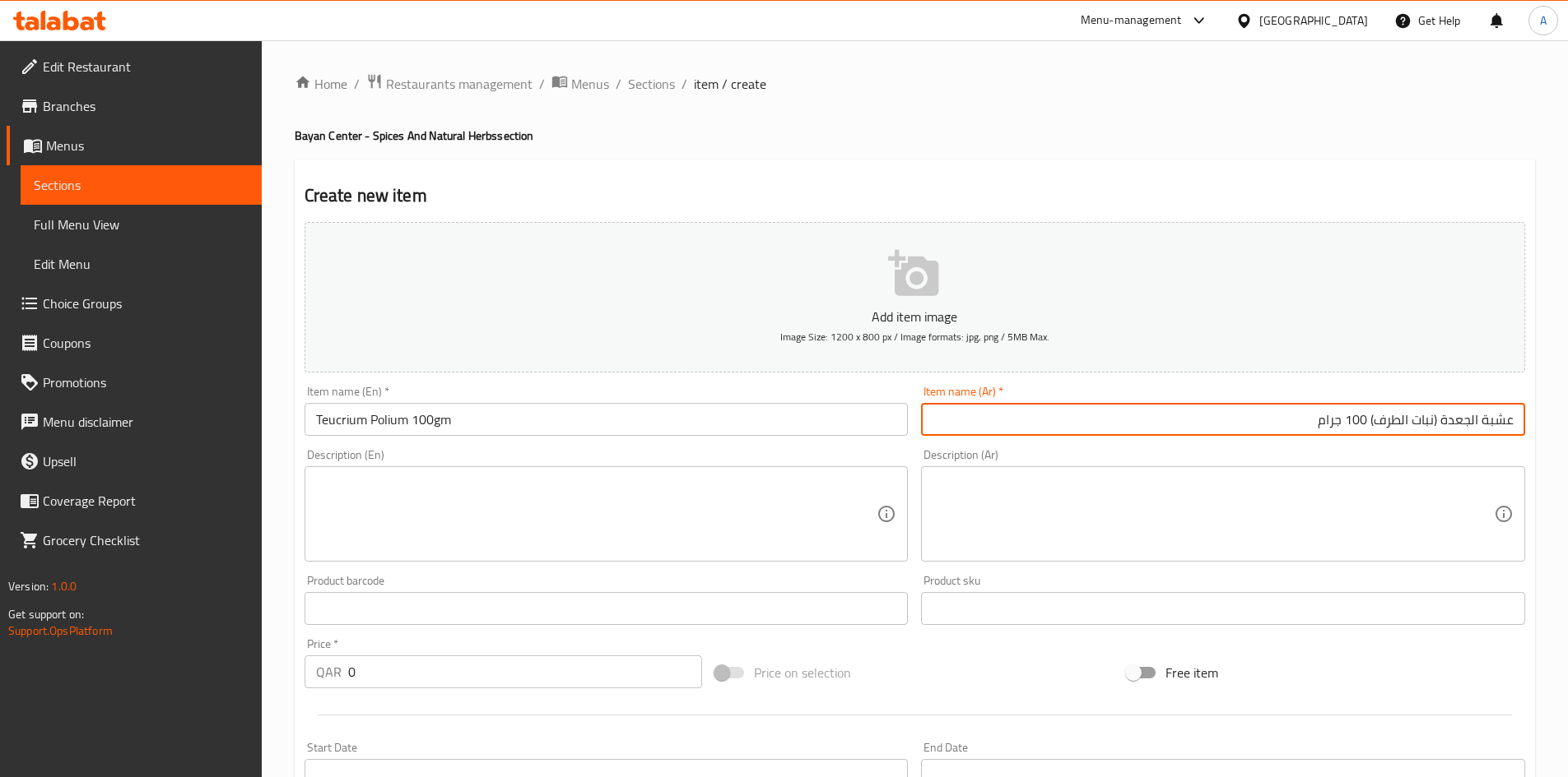
click at [1373, 421] on input "عشبة الجعدة (نبات الطرف) 100 جرام" at bounding box center [1222, 419] width 604 height 33
click at [1436, 418] on input "عشبة الجعدة (نبات الطرف 100 جرام" at bounding box center [1222, 419] width 604 height 33
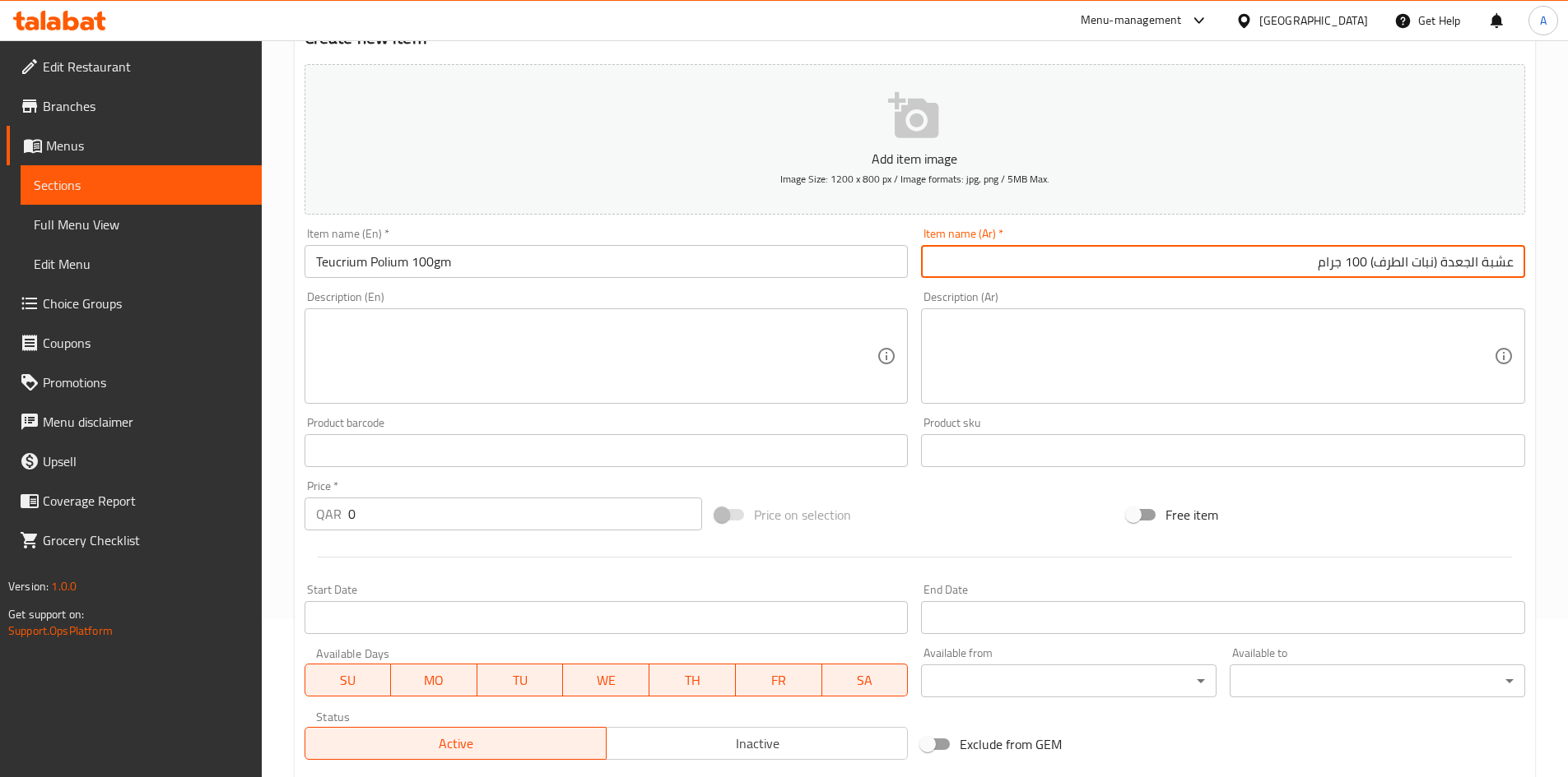
scroll to position [164, 0]
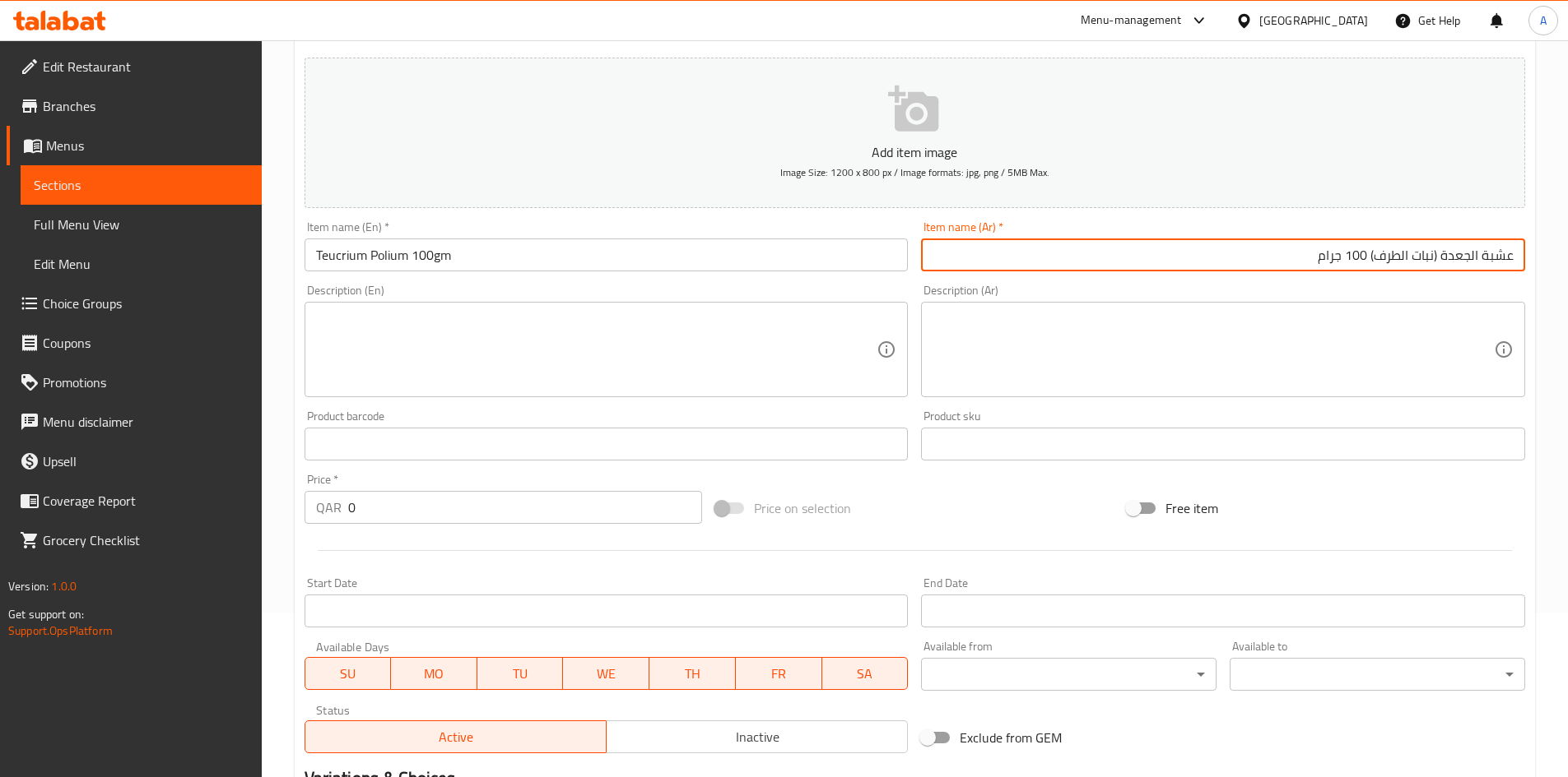
type input "عشبة الجعدة (نبات الطرف) 100 جرام"
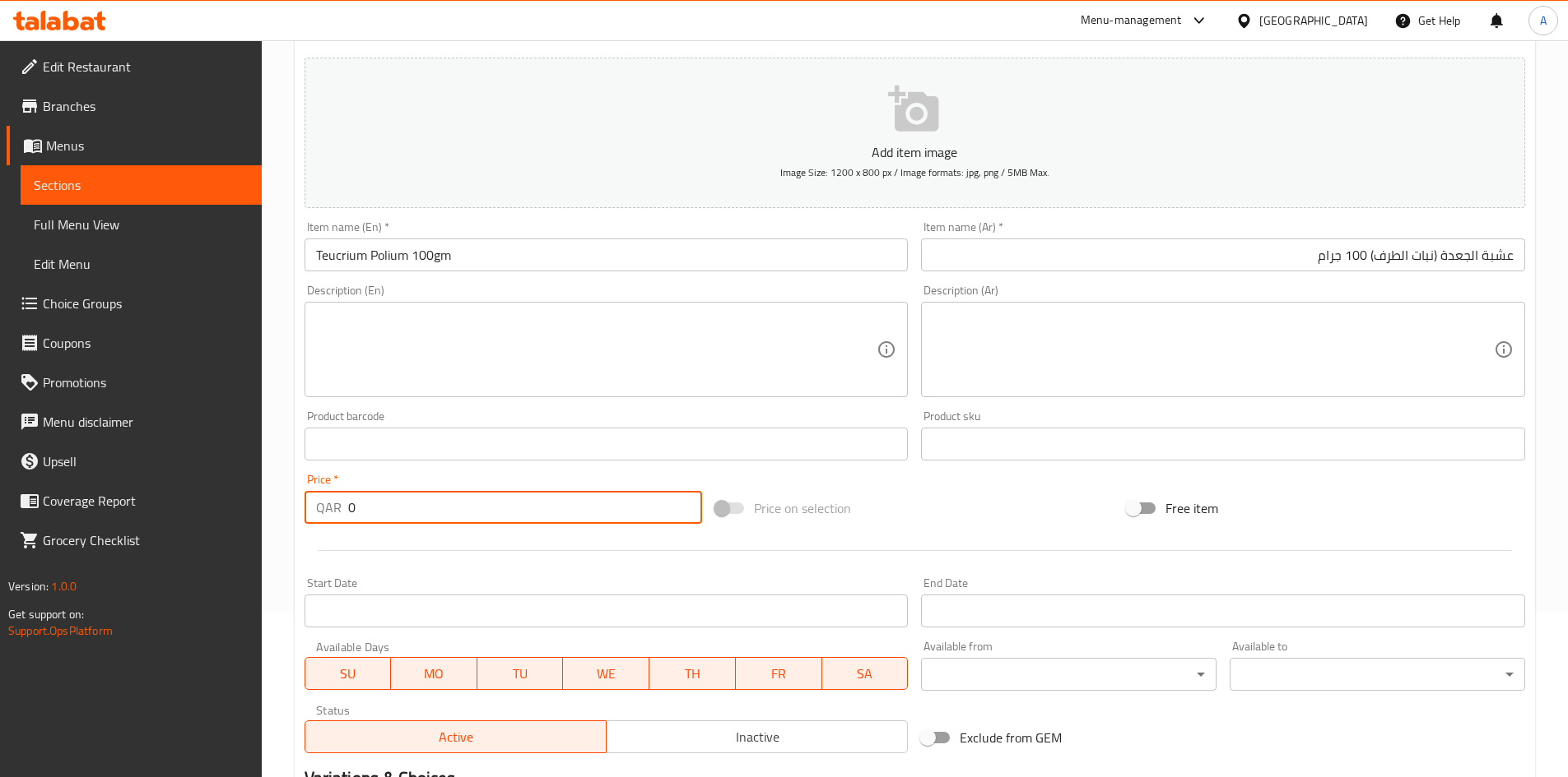
drag, startPoint x: 356, startPoint y: 524, endPoint x: 31, endPoint y: 588, distance: 331.2
click at [38, 573] on div "Edit Restaurant Branches Menus Sections Full Menu View Edit Menu Choice Groups …" at bounding box center [784, 436] width 1568 height 1122
type input "30"
click at [955, 487] on div "Price on selection" at bounding box center [914, 508] width 412 height 44
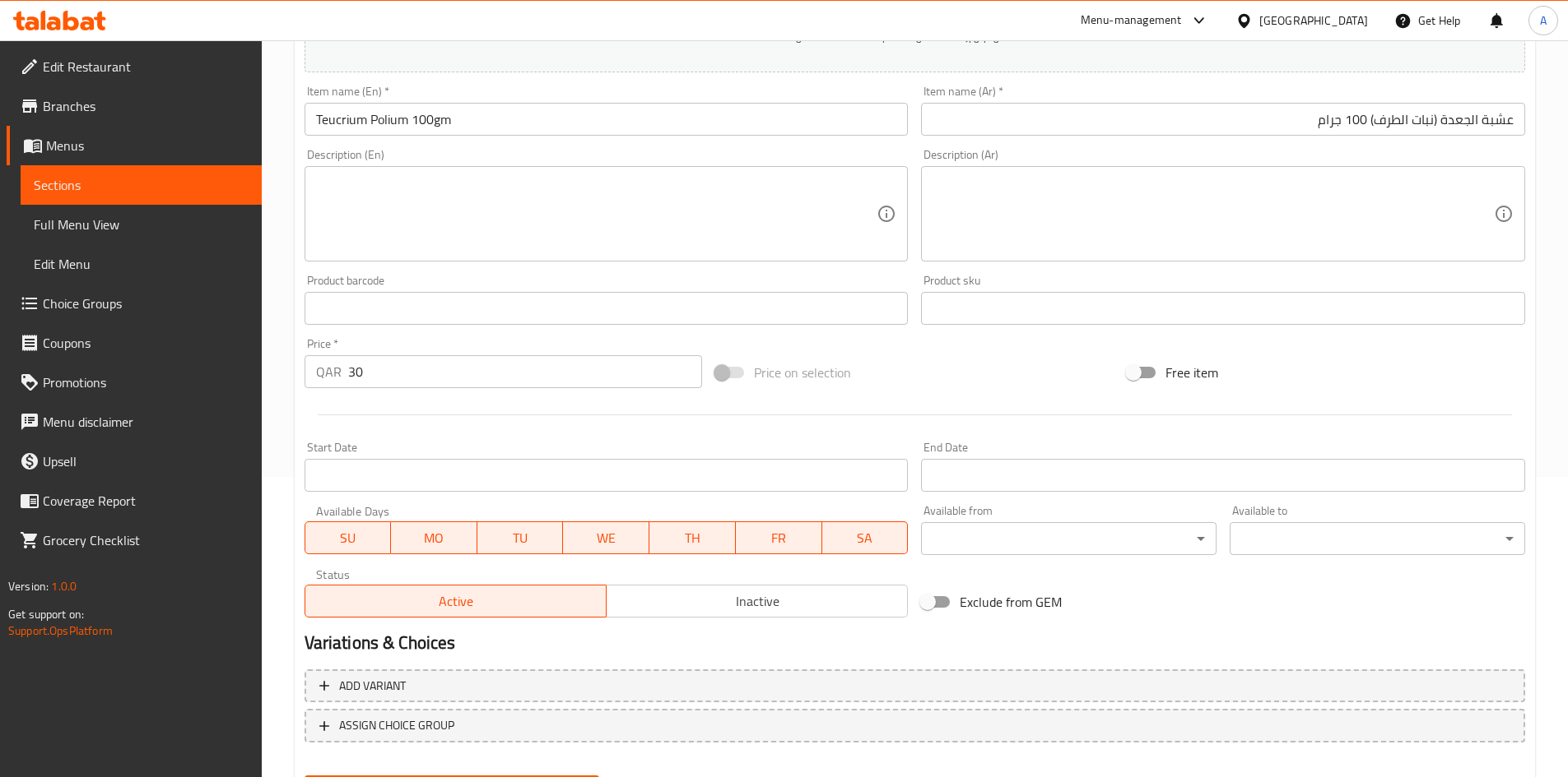
scroll to position [385, 0]
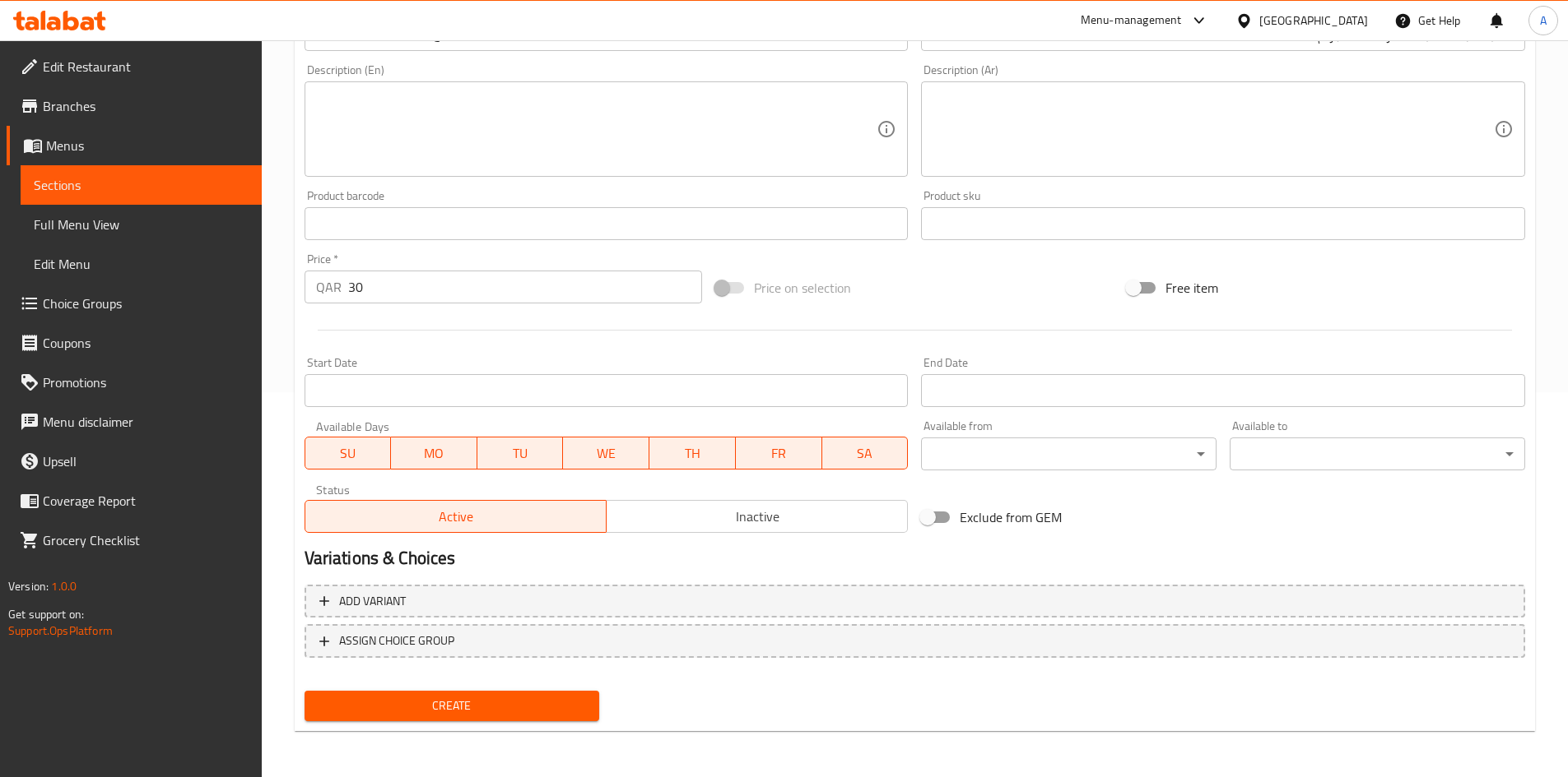
click at [558, 699] on span "Create" at bounding box center [452, 706] width 269 height 21
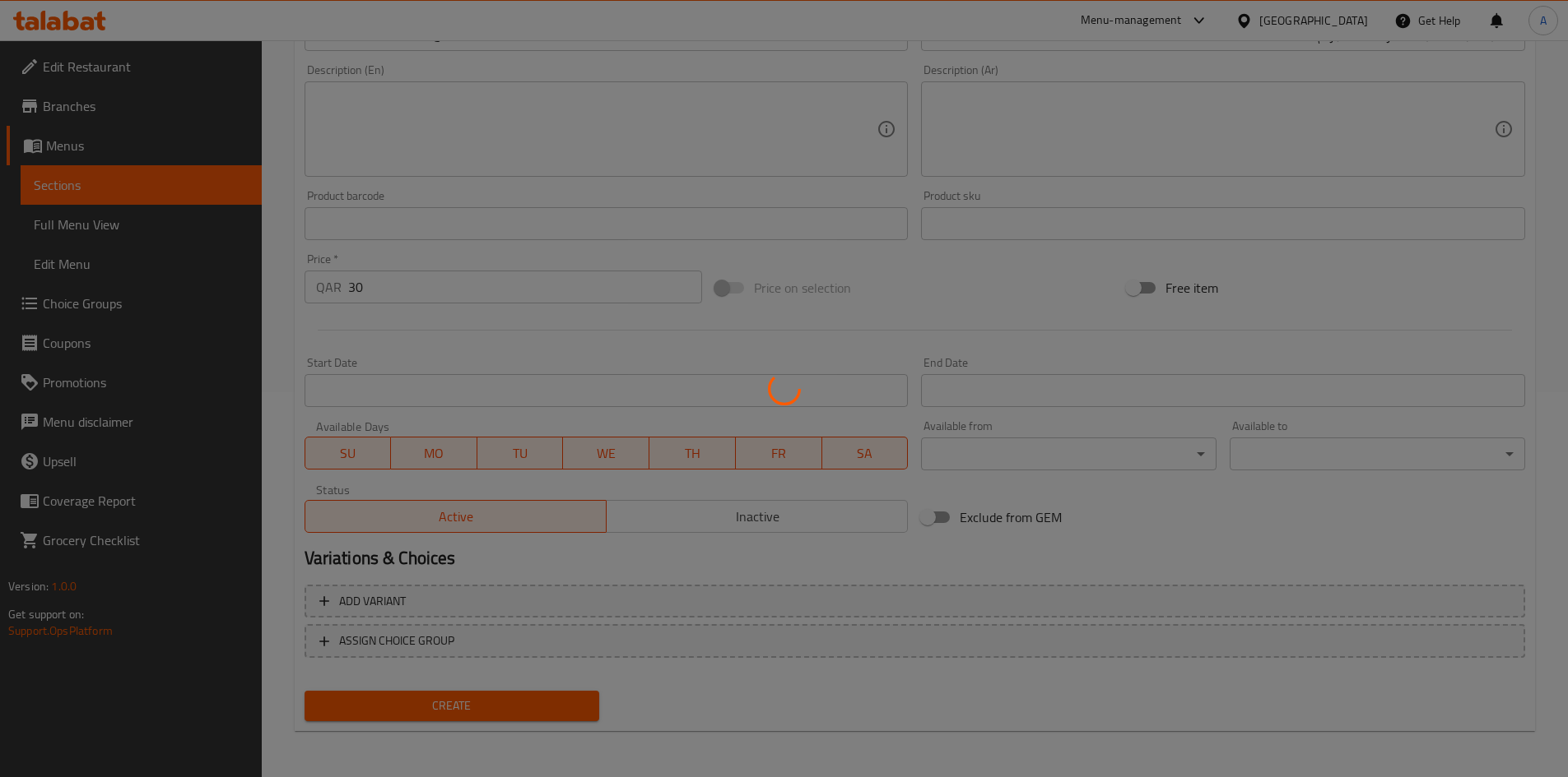
type input "0"
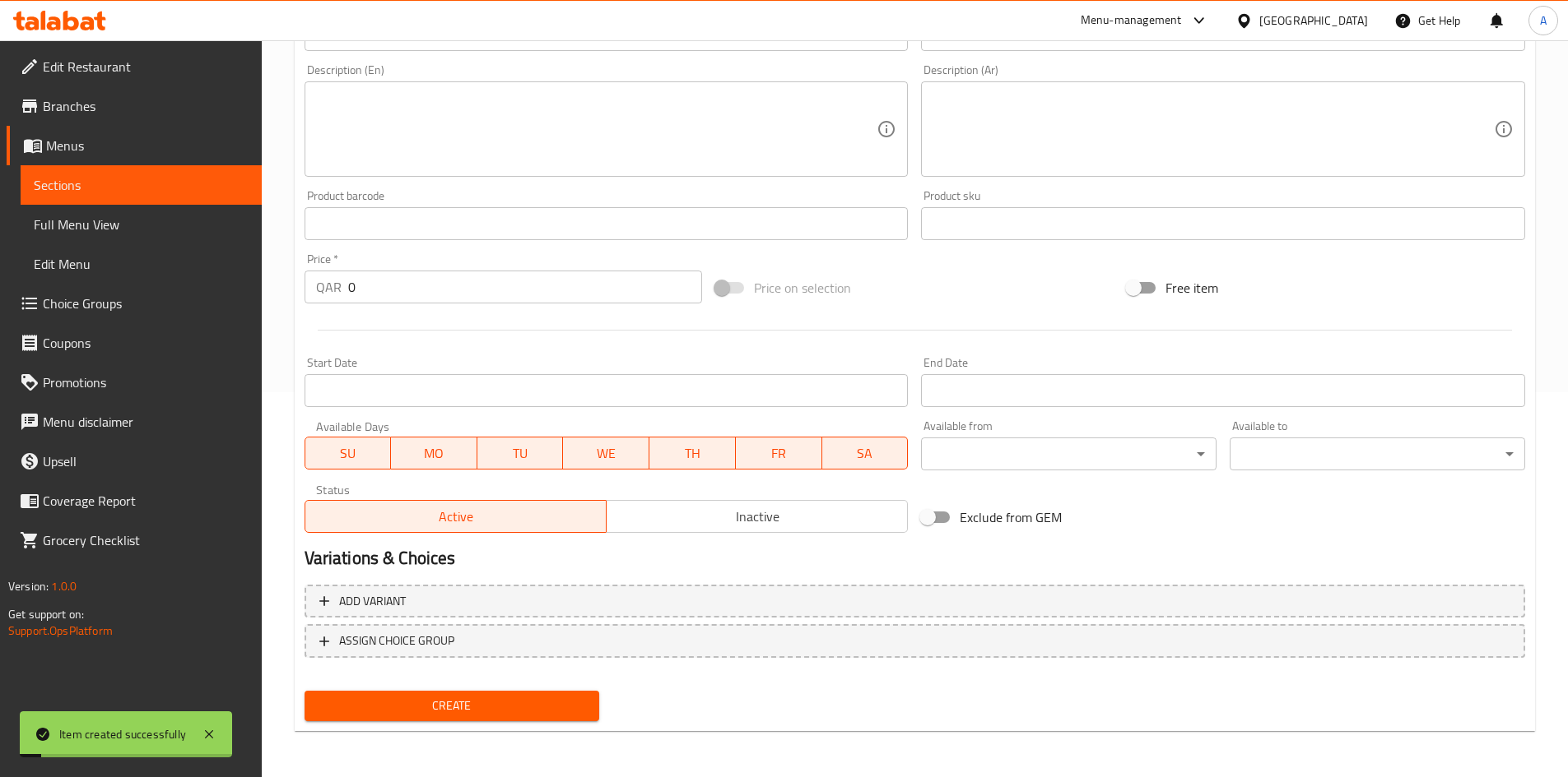
scroll to position [138, 0]
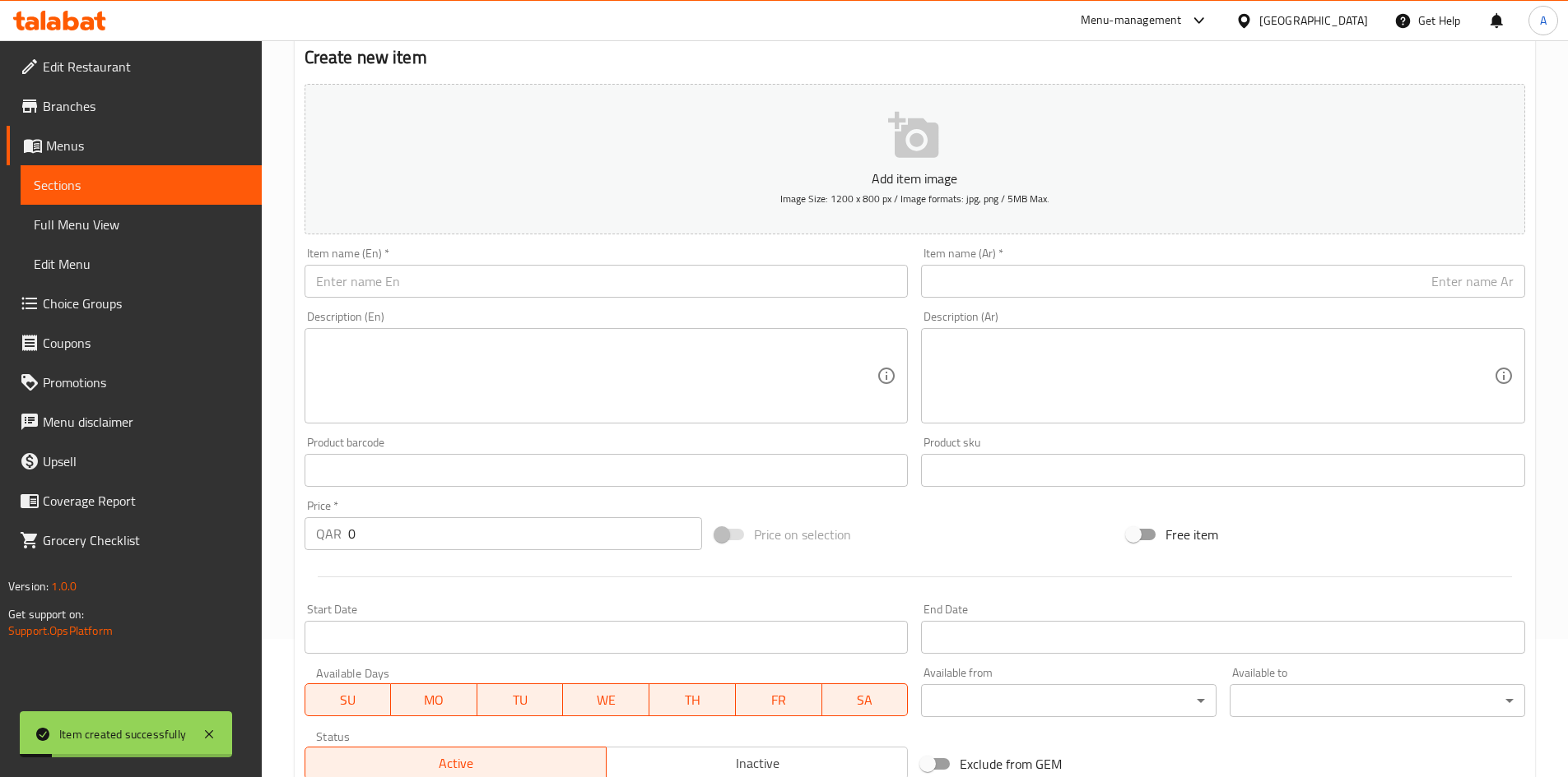
click at [793, 293] on input "text" at bounding box center [605, 281] width 604 height 33
paste input "Pigeon Leg 100 Grams"
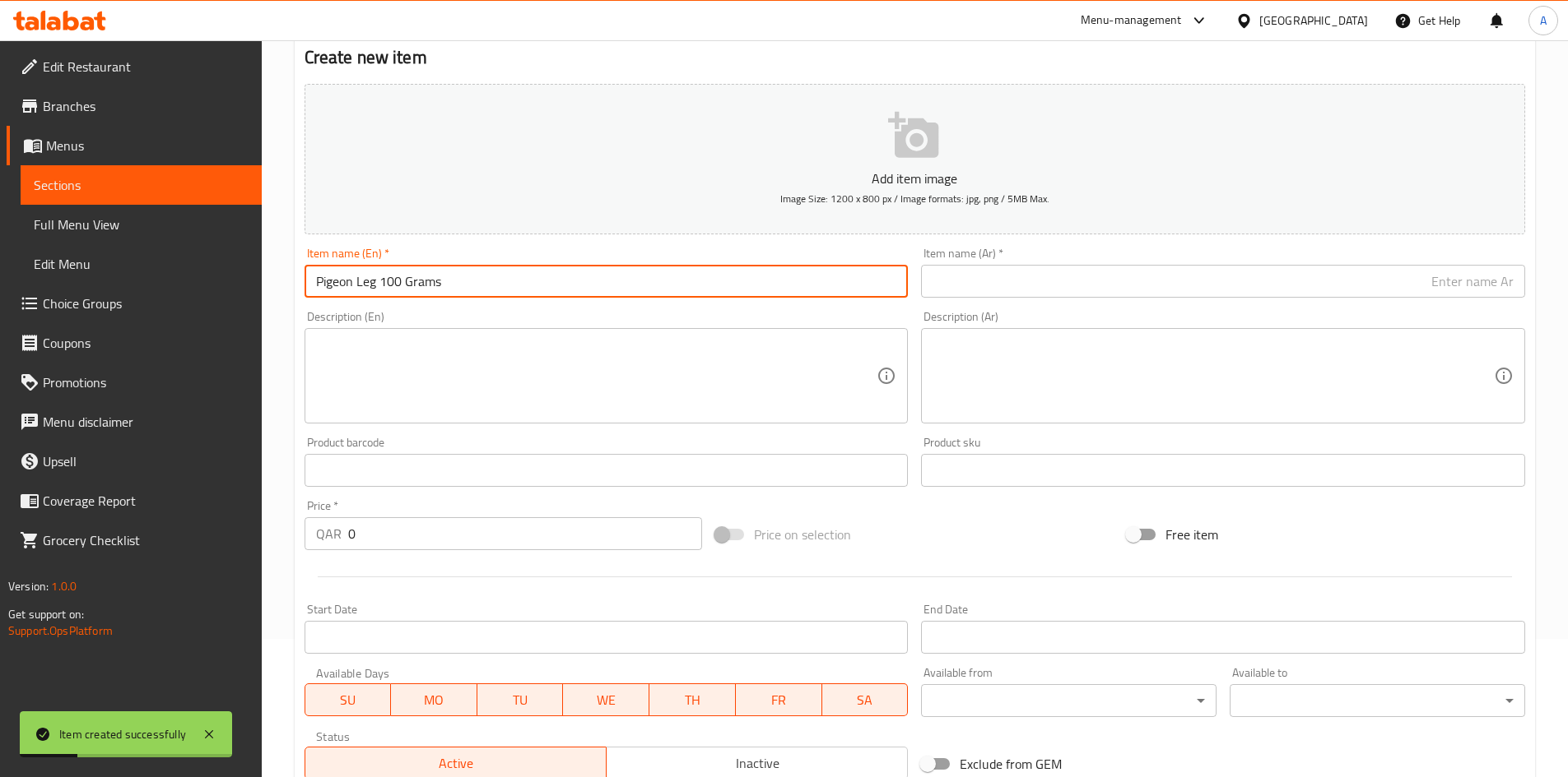
type input "Pigeon Leg 100 Grams"
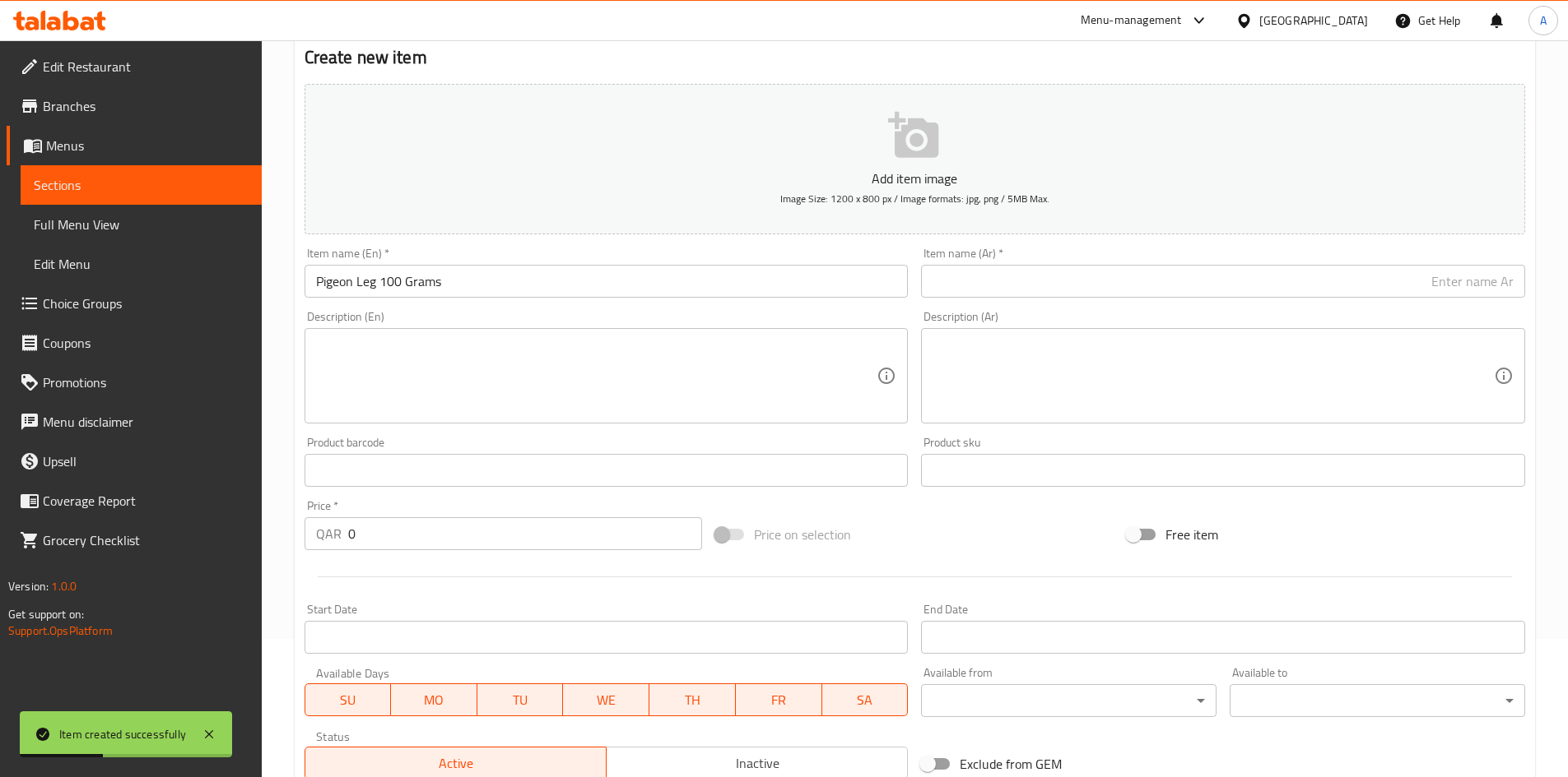
drag, startPoint x: 1041, startPoint y: 303, endPoint x: 1041, endPoint y: 291, distance: 12.0
click at [1041, 292] on div "Item name (Ar)   * Item name (Ar) *" at bounding box center [1222, 272] width 617 height 63
click at [1041, 283] on input "text" at bounding box center [1222, 281] width 604 height 33
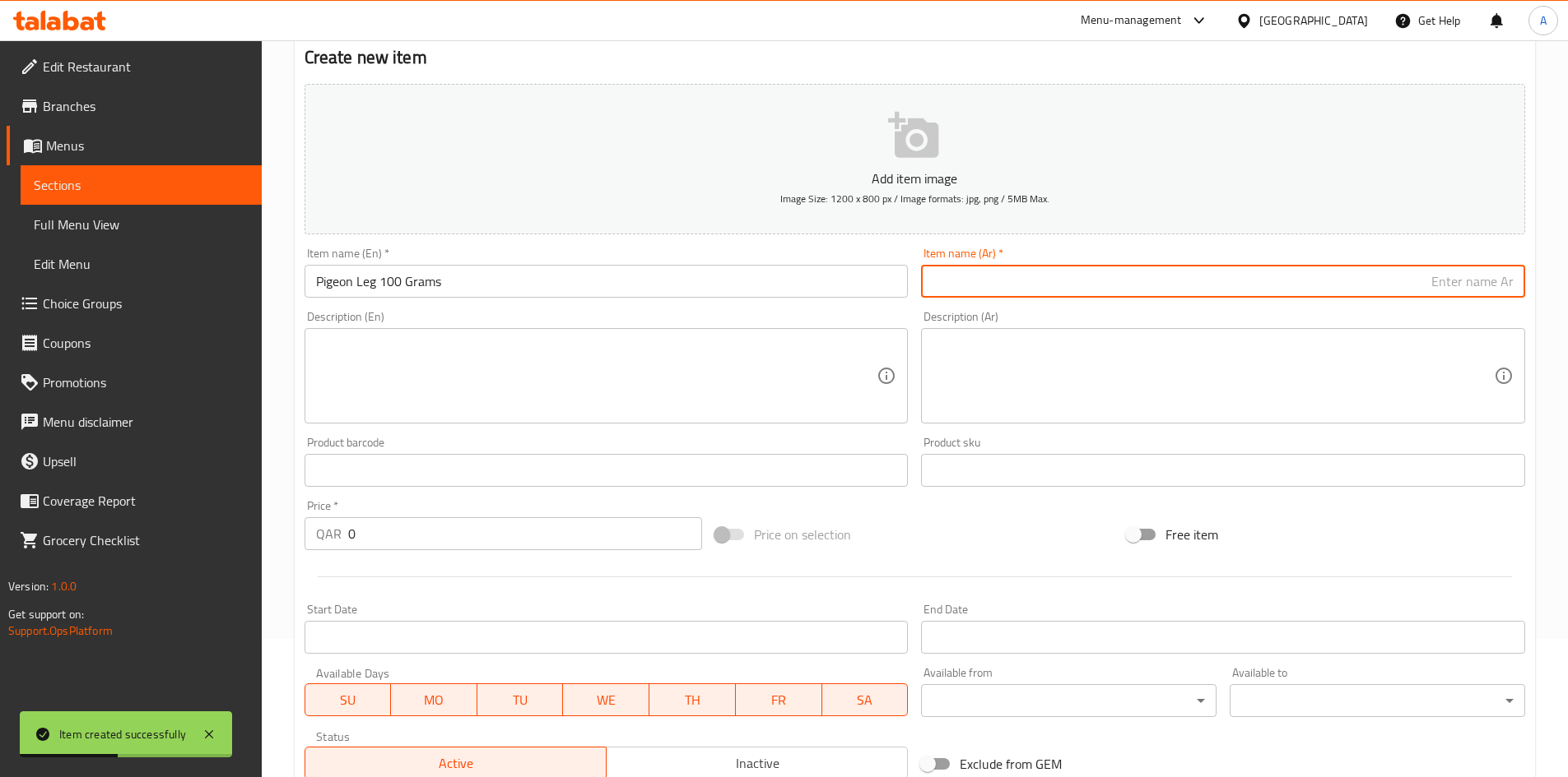
click at [1038, 290] on input "text" at bounding box center [1222, 281] width 604 height 33
click at [1038, 288] on input "text" at bounding box center [1222, 281] width 604 height 33
click at [1040, 288] on input "text" at bounding box center [1222, 281] width 604 height 33
click at [1045, 284] on input "text" at bounding box center [1222, 281] width 604 height 33
click at [1065, 269] on input "text" at bounding box center [1222, 281] width 604 height 33
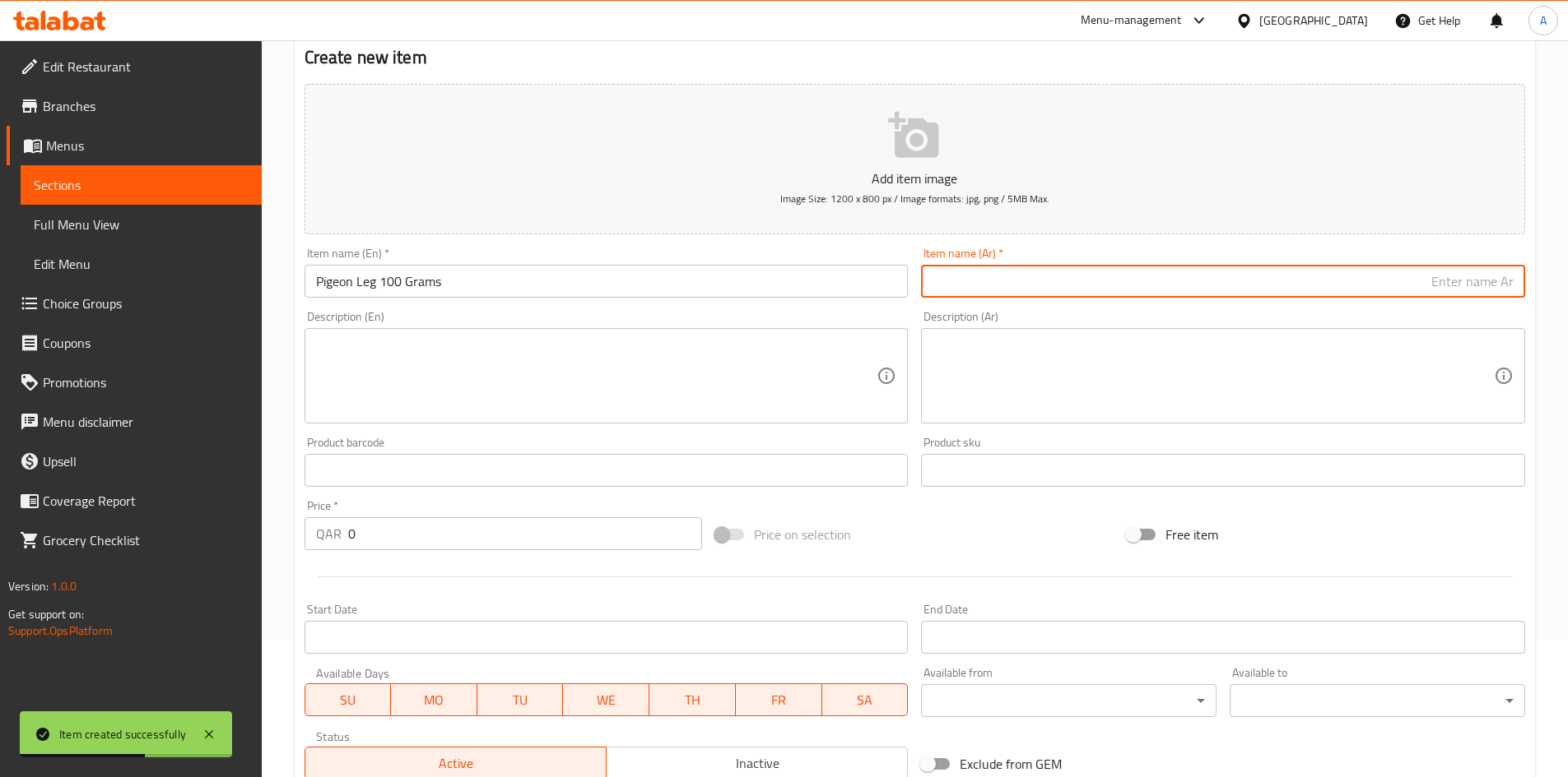
click at [1099, 317] on div "Description (Ar) Description (Ar)" at bounding box center [1222, 366] width 604 height 112
click at [1102, 279] on input "text" at bounding box center [1222, 281] width 604 height 33
paste input "عشبة ساق الحمام 100 جرام"
type input "عشبة ساق الحمام 100 جرام"
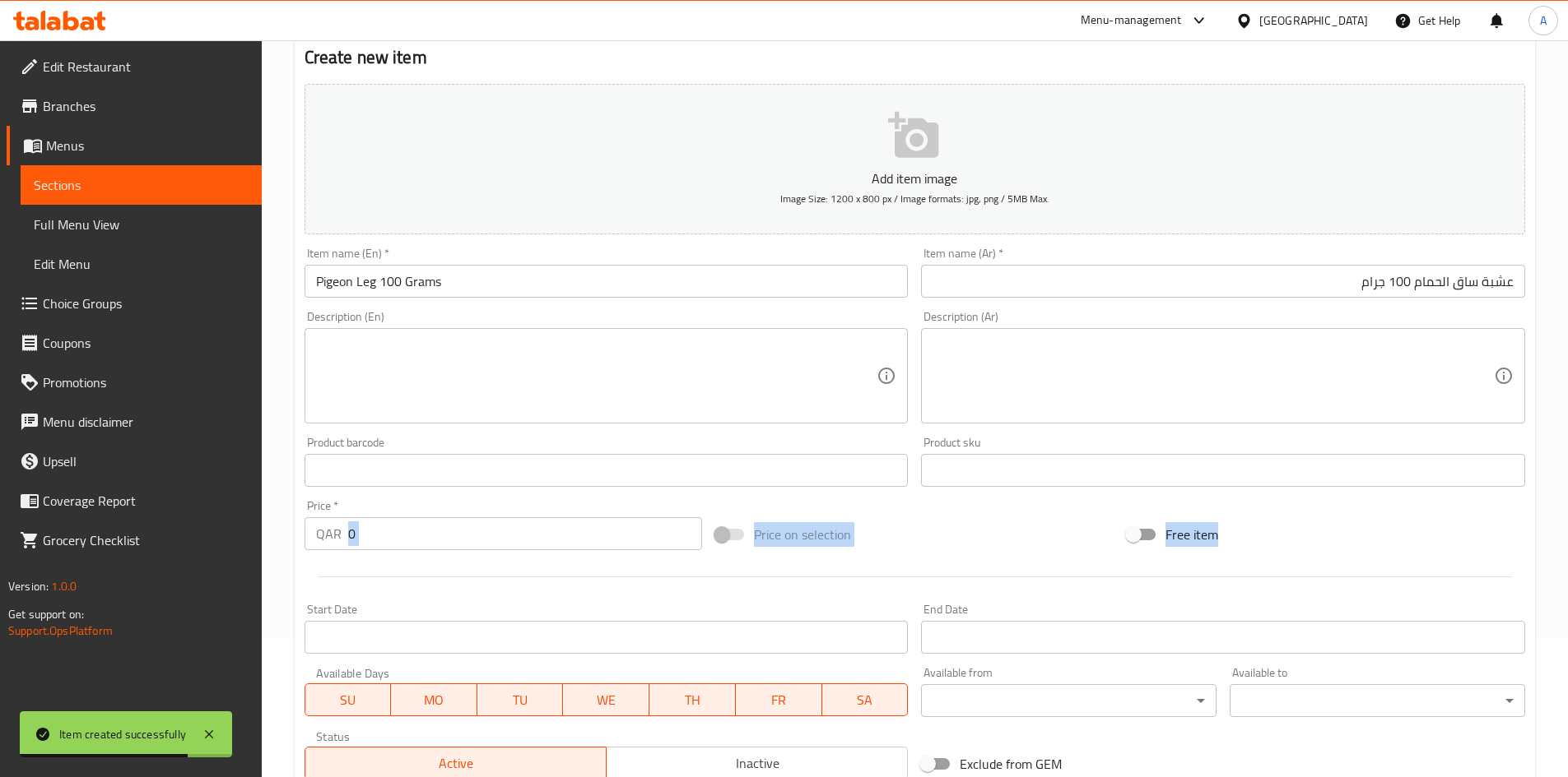
drag, startPoint x: 446, startPoint y: 552, endPoint x: 357, endPoint y: 547, distance: 89.1
click at [314, 568] on div "Add item image Image Size: 1200 x 800 px / Image formats: jpg, png / 5MB Max. I…" at bounding box center [914, 431] width 1234 height 709
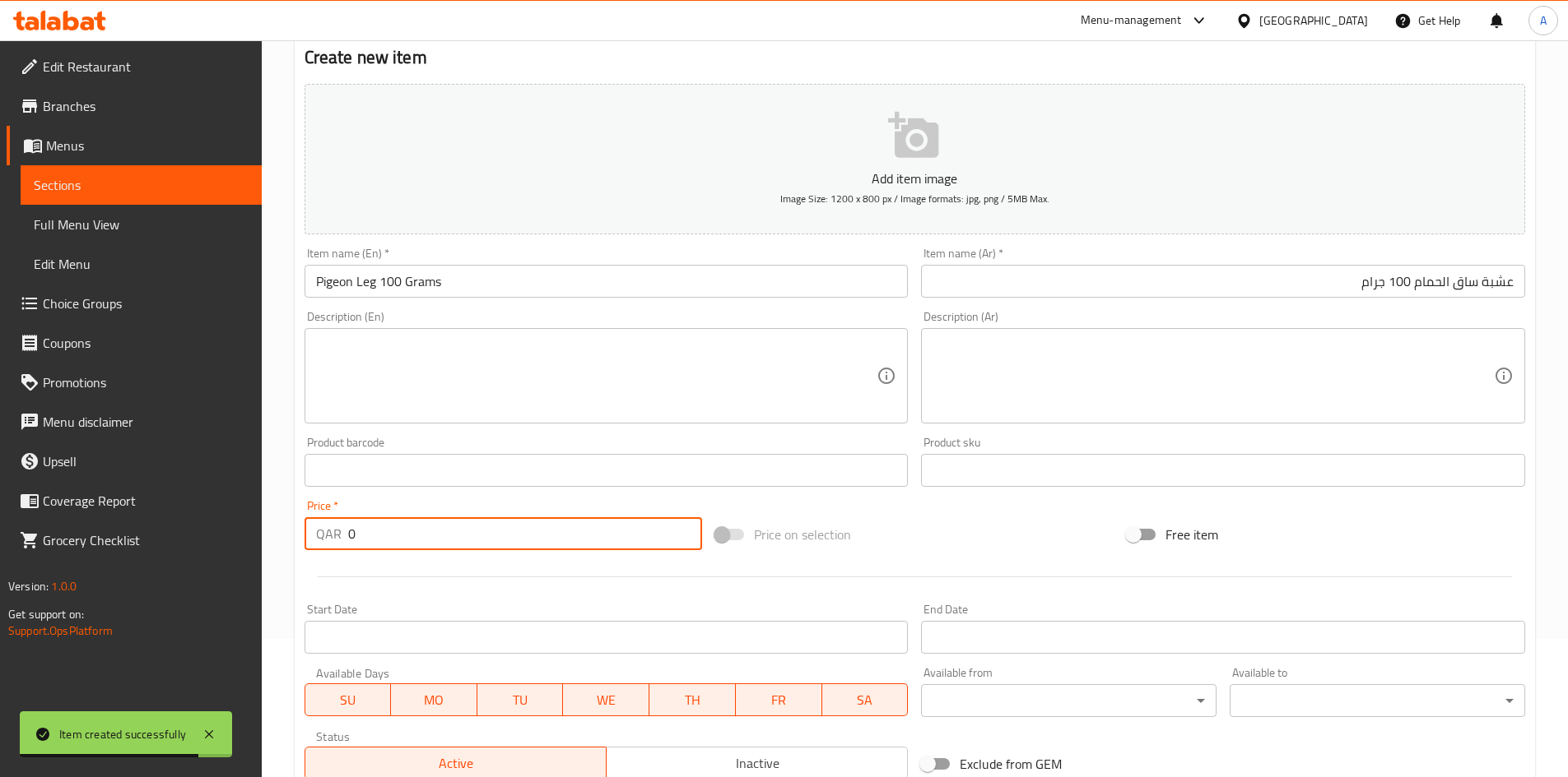
drag, startPoint x: 395, startPoint y: 527, endPoint x: 259, endPoint y: 543, distance: 136.9
click at [259, 543] on div "Edit Restaurant Branches Menus Sections Full Menu View Edit Menu Choice Groups …" at bounding box center [784, 463] width 1568 height 1122
type input "30"
click at [960, 520] on div "Price on selection" at bounding box center [914, 534] width 412 height 44
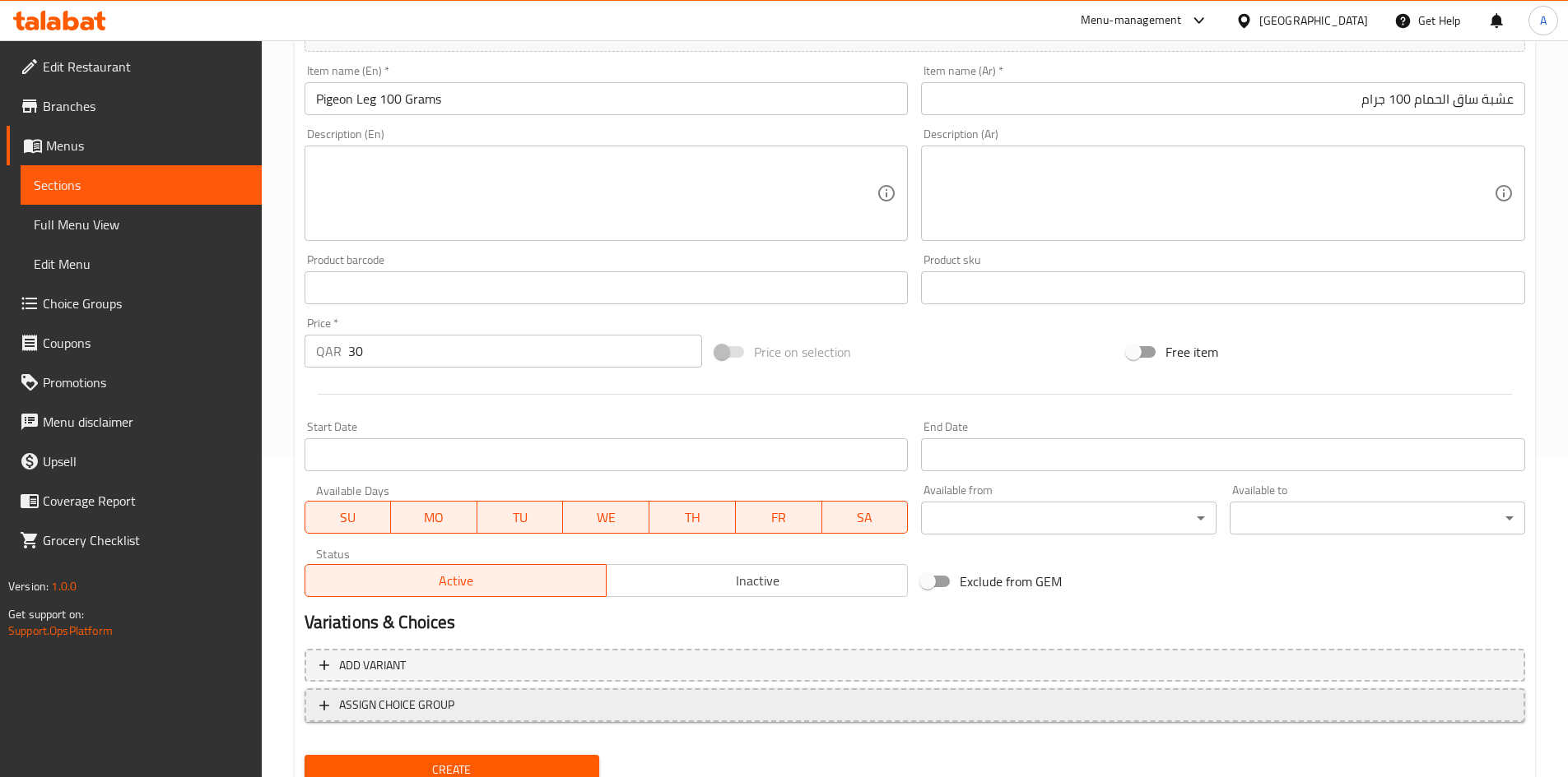
scroll to position [385, 0]
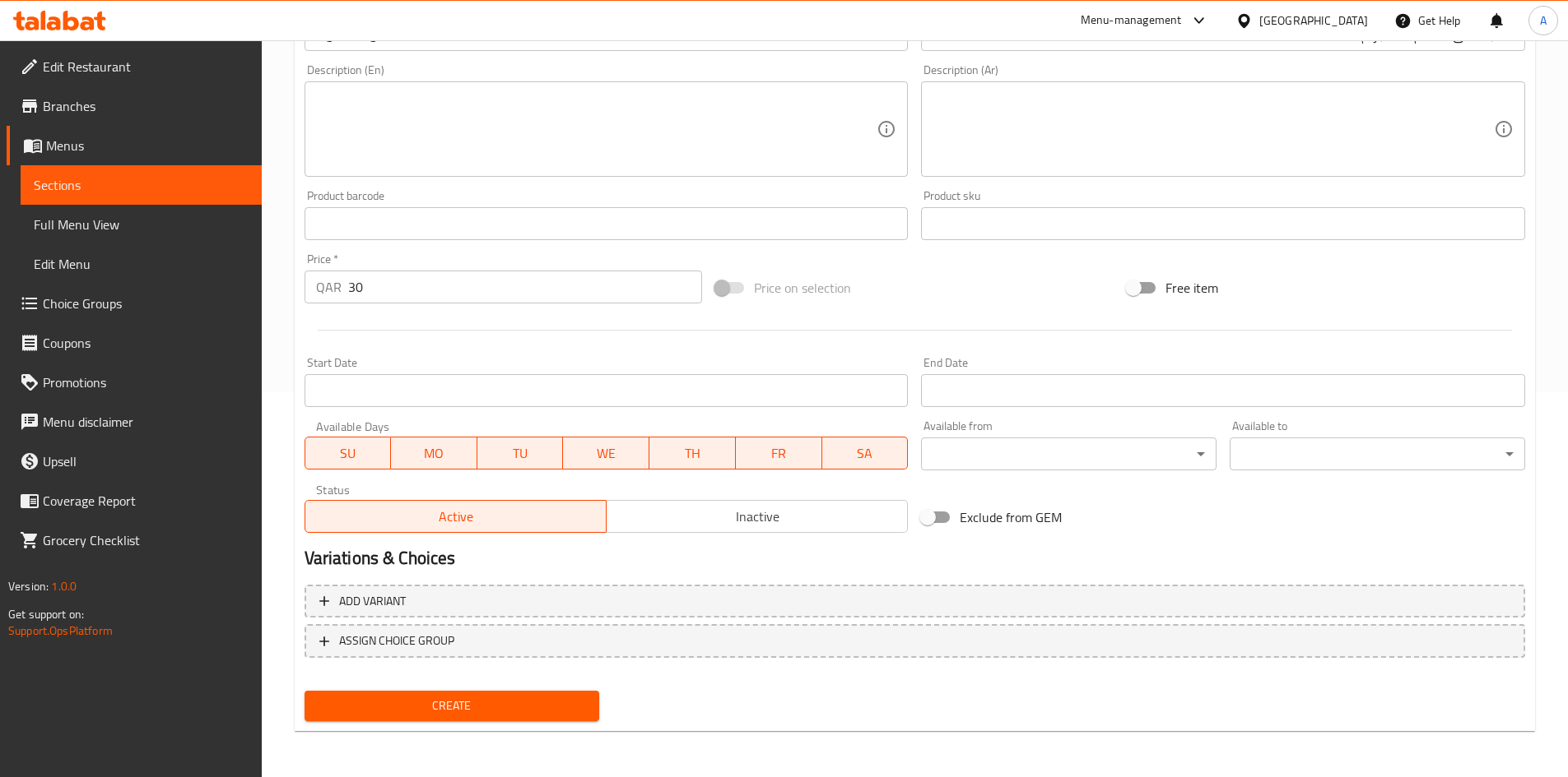
click at [564, 698] on span "Create" at bounding box center [452, 706] width 269 height 21
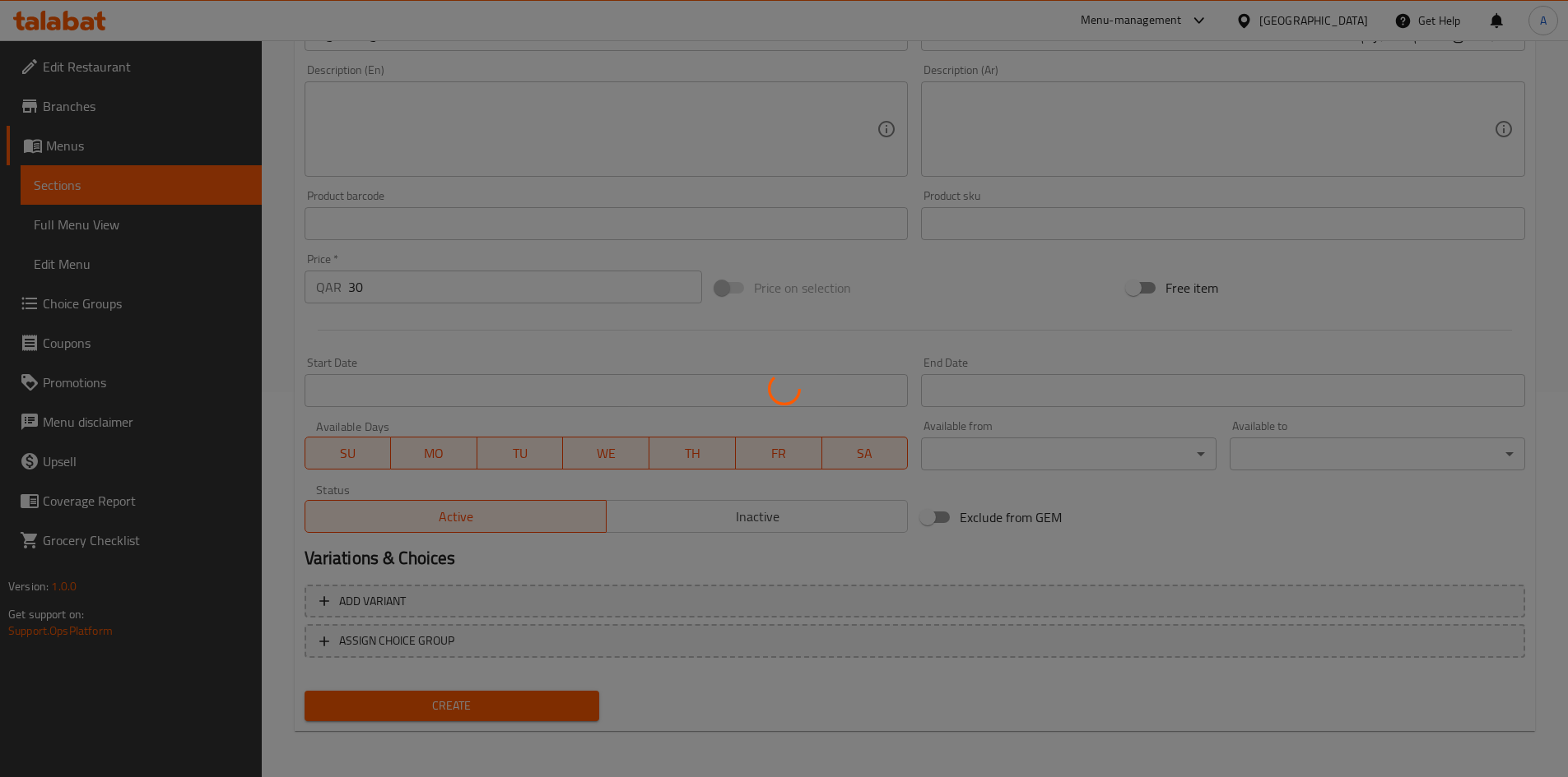
type input "0"
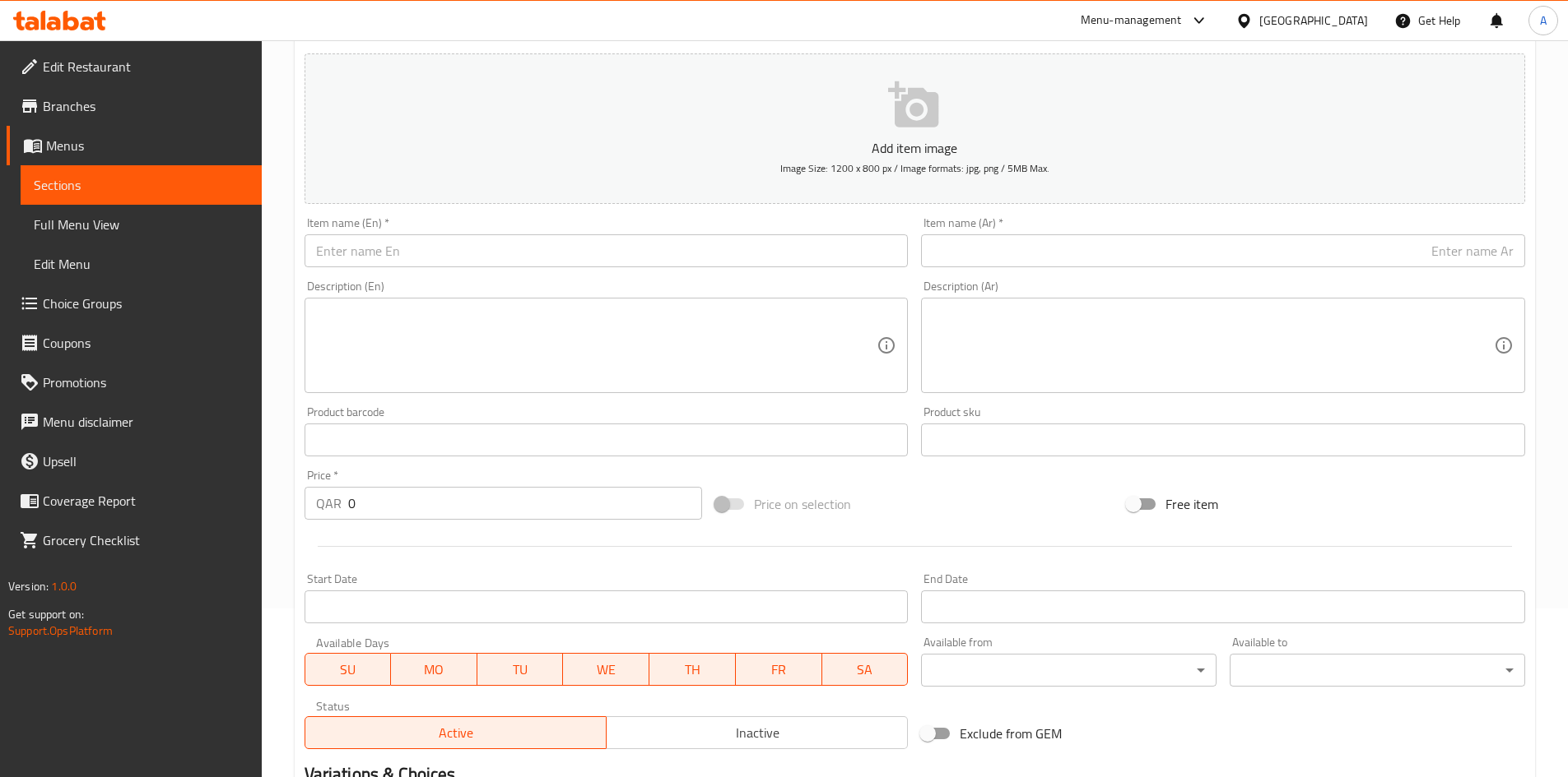
scroll to position [0, 0]
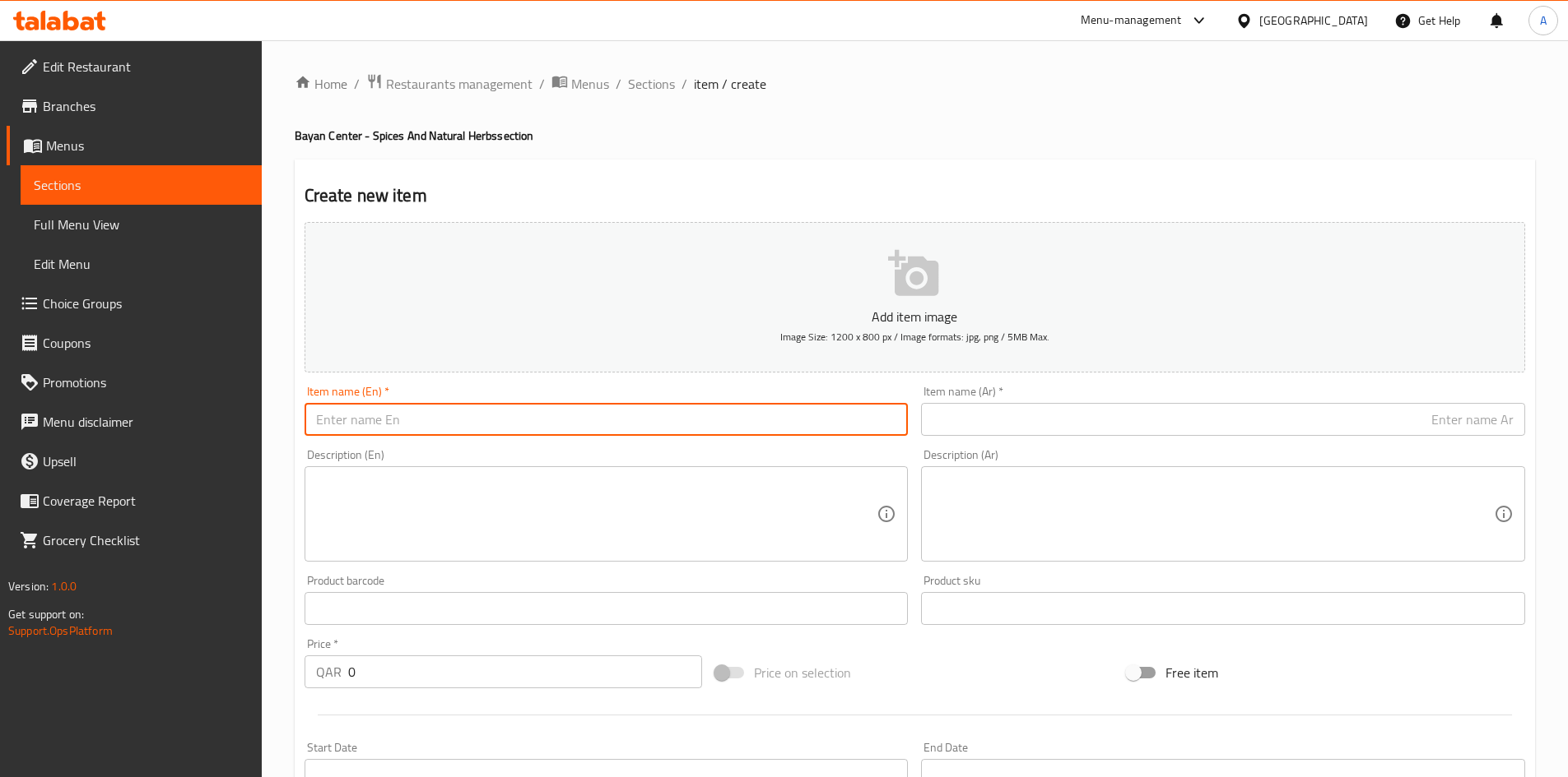
click at [617, 408] on input "text" at bounding box center [605, 419] width 604 height 33
paste input "Iranian asafetida 10 grams"
click at [358, 429] on input "Iranian asafetida 10 grams" at bounding box center [605, 419] width 604 height 33
click at [436, 424] on input "[DEMOGRAPHIC_DATA] Asafetida 10 grams" at bounding box center [605, 419] width 604 height 33
type input "[DEMOGRAPHIC_DATA] Asafetida 10 Grams"
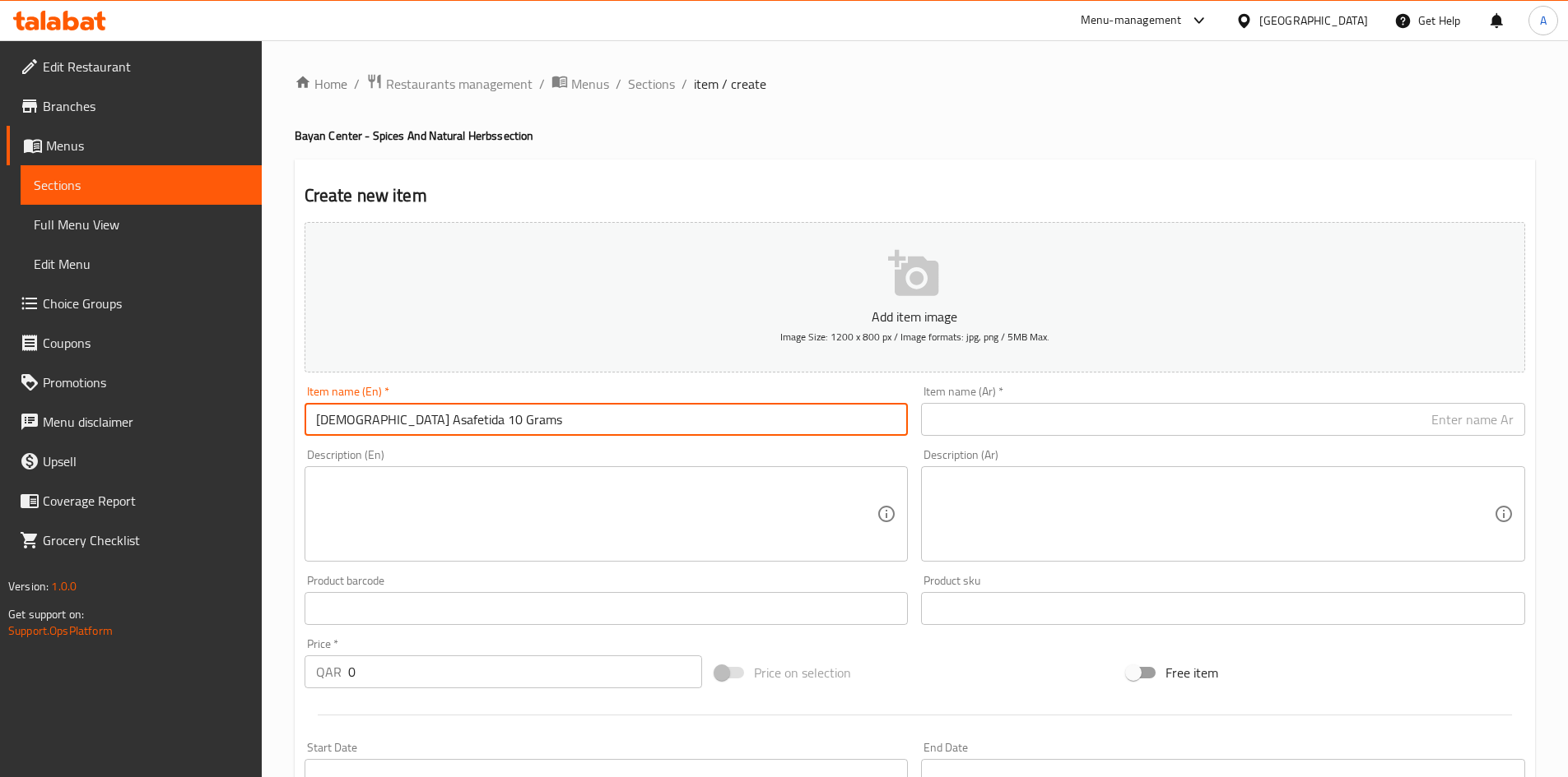
click at [974, 425] on input "text" at bounding box center [1222, 419] width 604 height 33
paste input "حلتيت ايراني رطب 10 جرام"
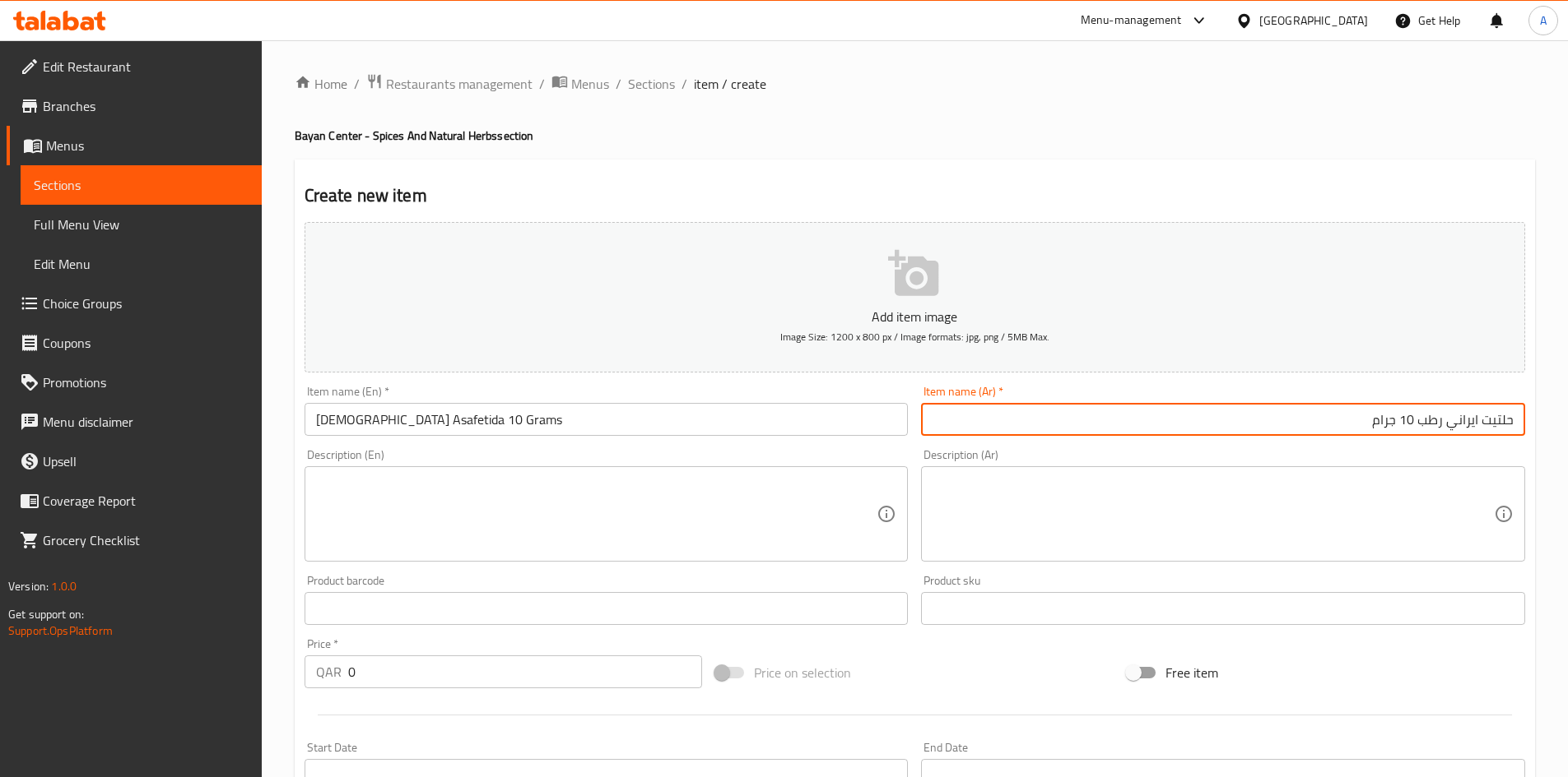
type input "حلتيت ايراني رطب 10 جرام"
click at [1198, 174] on div "Create new item Add item image Image Size: 1200 x 800 px / Image formats: jpg, …" at bounding box center [914, 638] width 1240 height 957
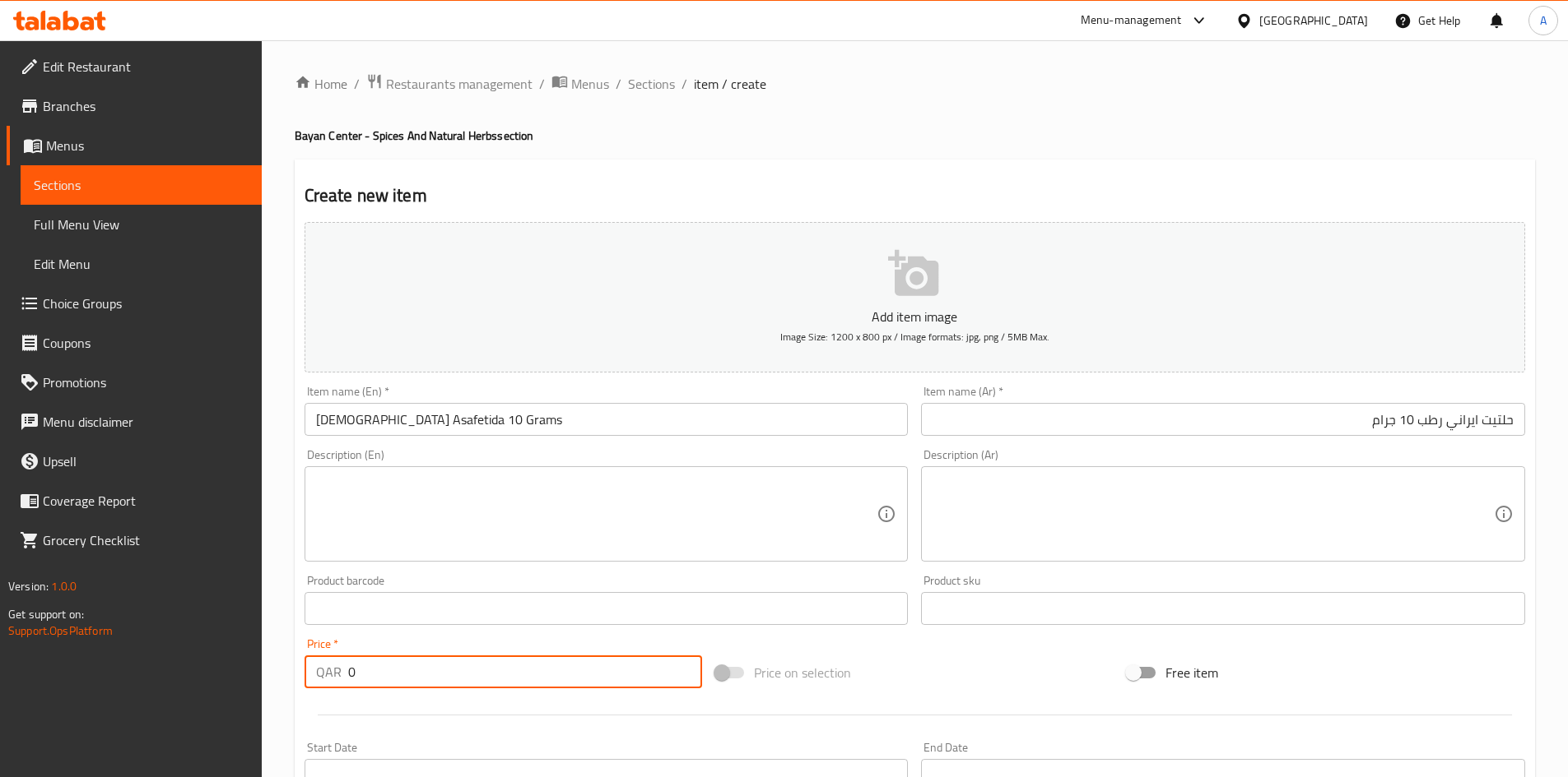
drag, startPoint x: 375, startPoint y: 665, endPoint x: 254, endPoint y: 665, distance: 121.0
click at [254, 665] on div "Edit Restaurant Branches Menus Sections Full Menu View Edit Menu Choice Groups …" at bounding box center [784, 601] width 1568 height 1122
type input "27"
click at [936, 111] on div "Home / Restaurants management / Menus / Sections / item / create Bayan Center -…" at bounding box center [914, 601] width 1240 height 1056
click at [966, 133] on h4 "Bayan Center - Spices And Natural Herbs section" at bounding box center [914, 135] width 1240 height 16
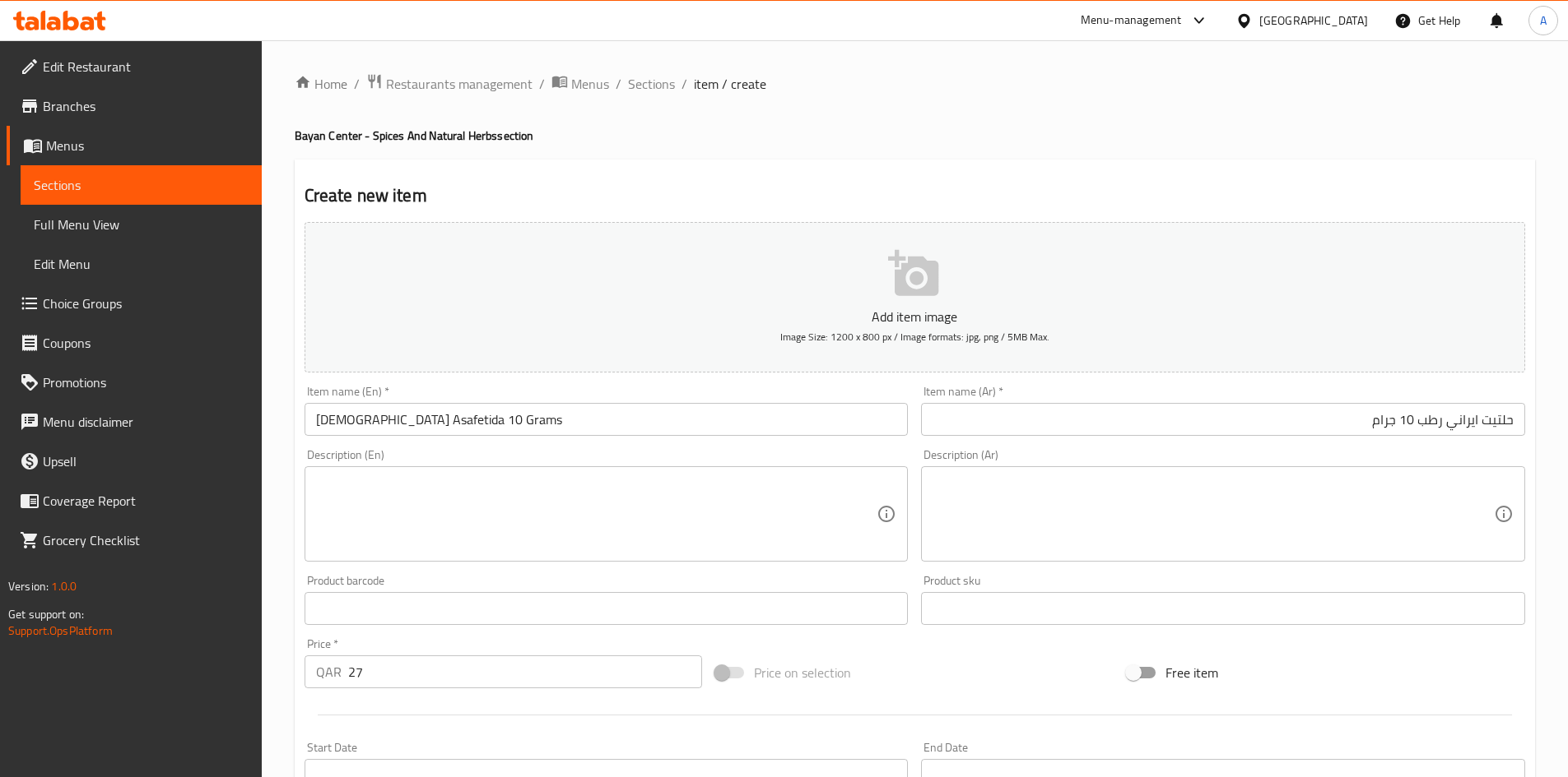
click at [966, 131] on h4 "Bayan Center - Spices And Natural Herbs section" at bounding box center [914, 135] width 1240 height 16
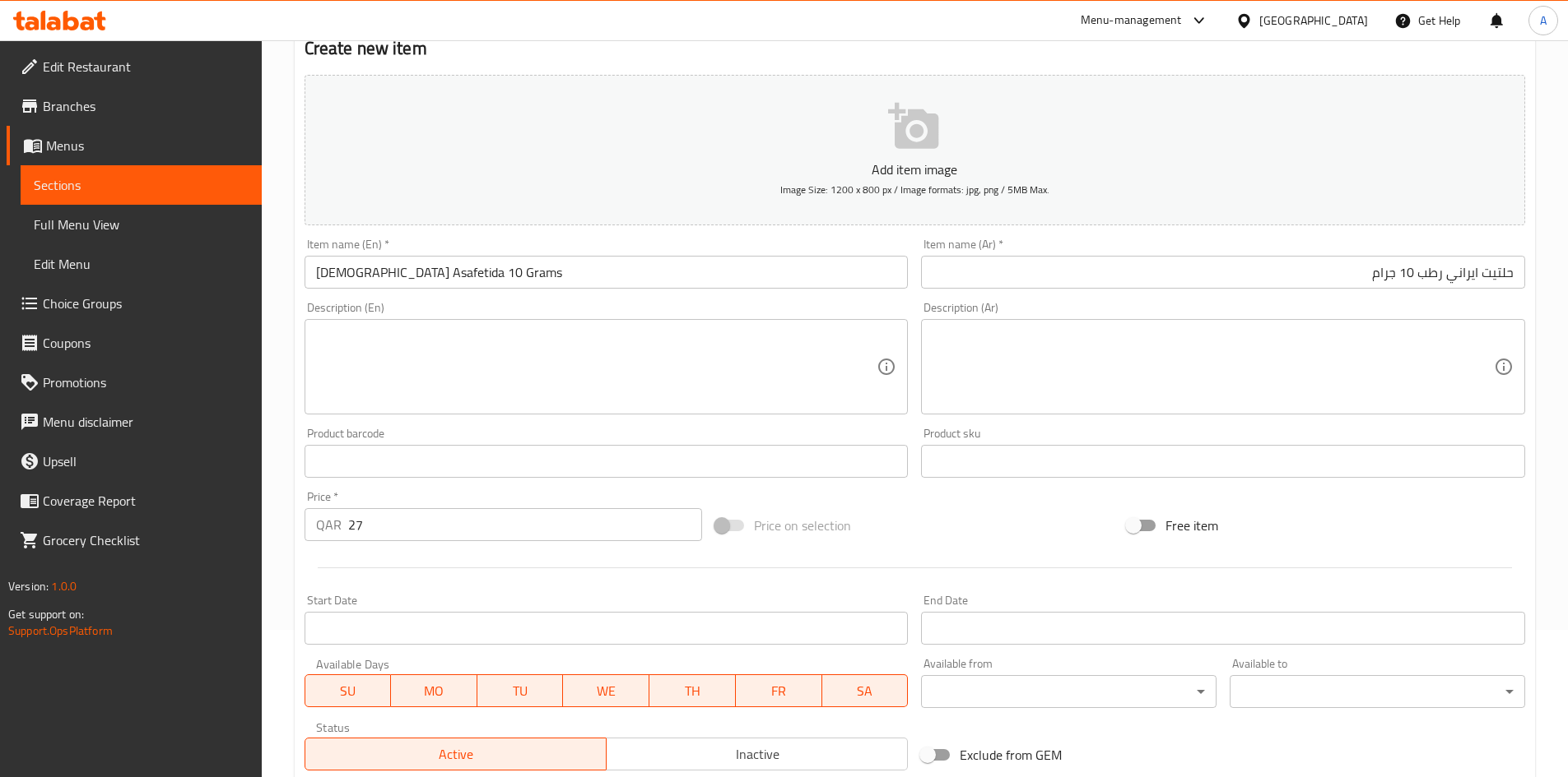
scroll to position [164, 0]
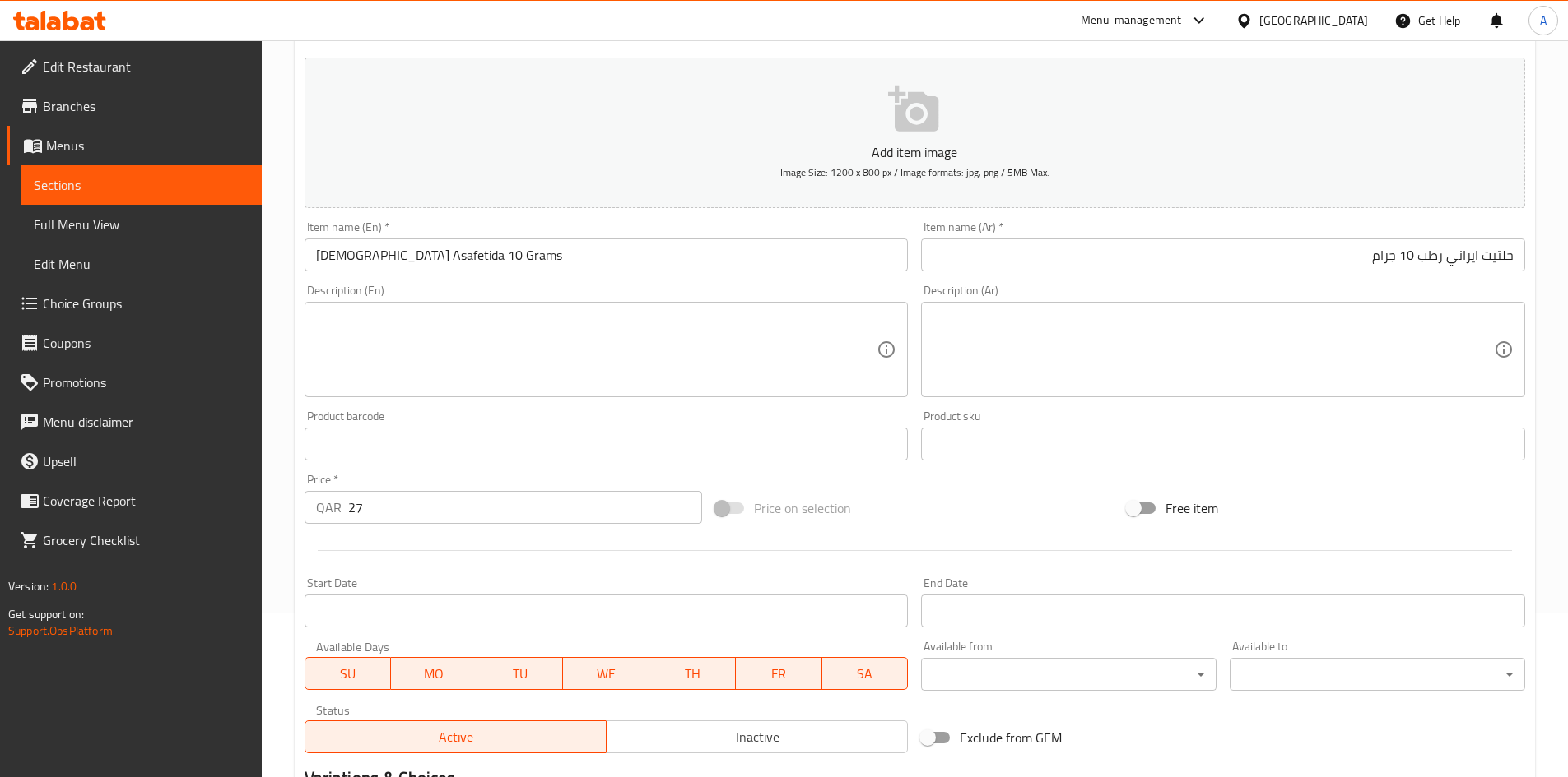
click at [1001, 487] on div "Price on selection" at bounding box center [914, 508] width 412 height 44
click at [470, 500] on input "27" at bounding box center [525, 507] width 354 height 33
click at [955, 496] on div "Price on selection" at bounding box center [914, 508] width 412 height 44
click at [547, 509] on input "27" at bounding box center [525, 507] width 354 height 33
click at [957, 482] on div "Add item image Image Size: 1200 x 800 px / Image formats: jpg, png / 5MB Max. I…" at bounding box center [914, 405] width 1234 height 709
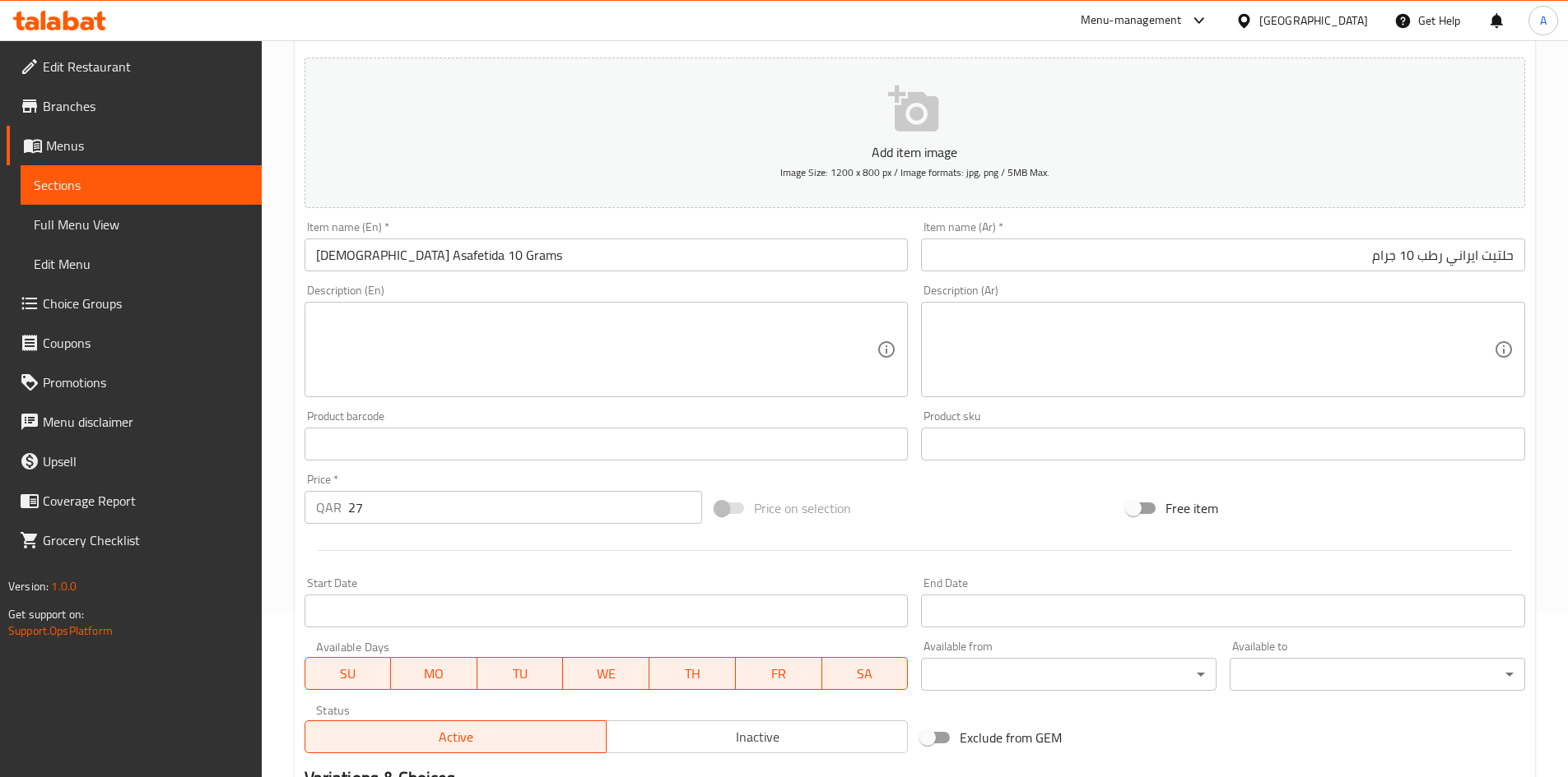
click at [952, 492] on div "Price on selection" at bounding box center [914, 508] width 412 height 44
click at [977, 508] on div "Price on selection" at bounding box center [914, 508] width 412 height 44
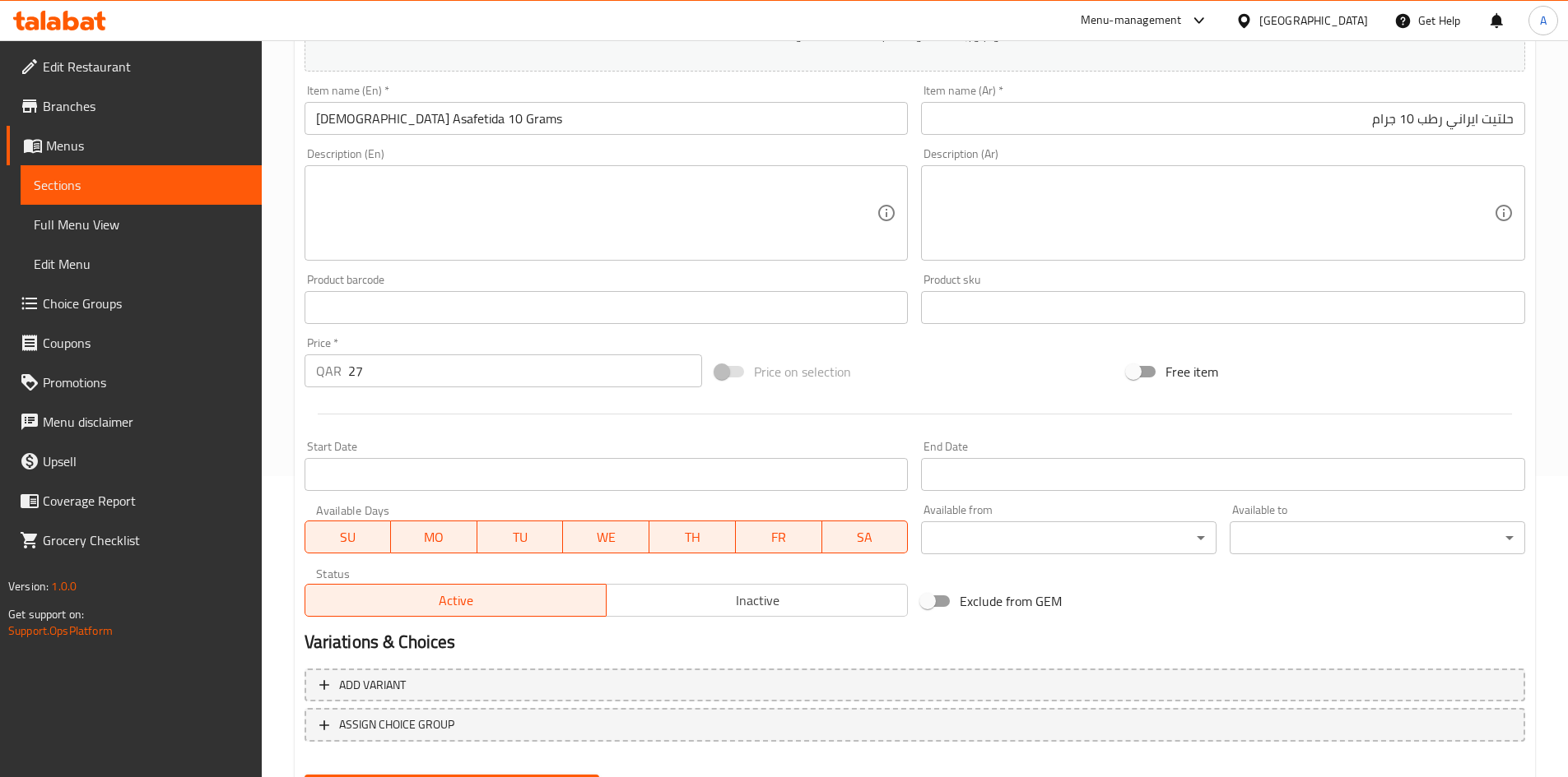
scroll to position [220, 0]
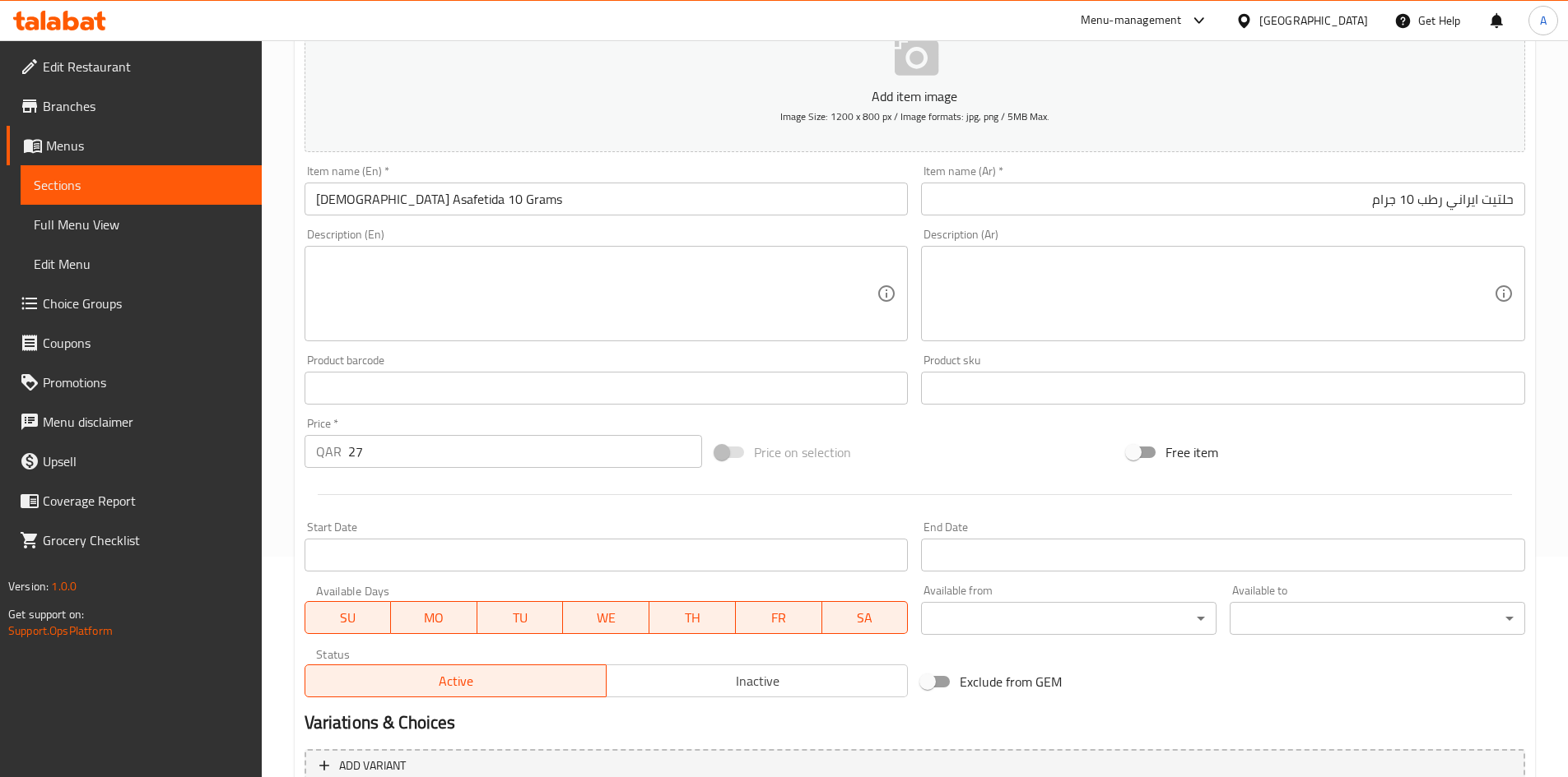
click at [1018, 473] on div "Price on selection" at bounding box center [914, 452] width 412 height 44
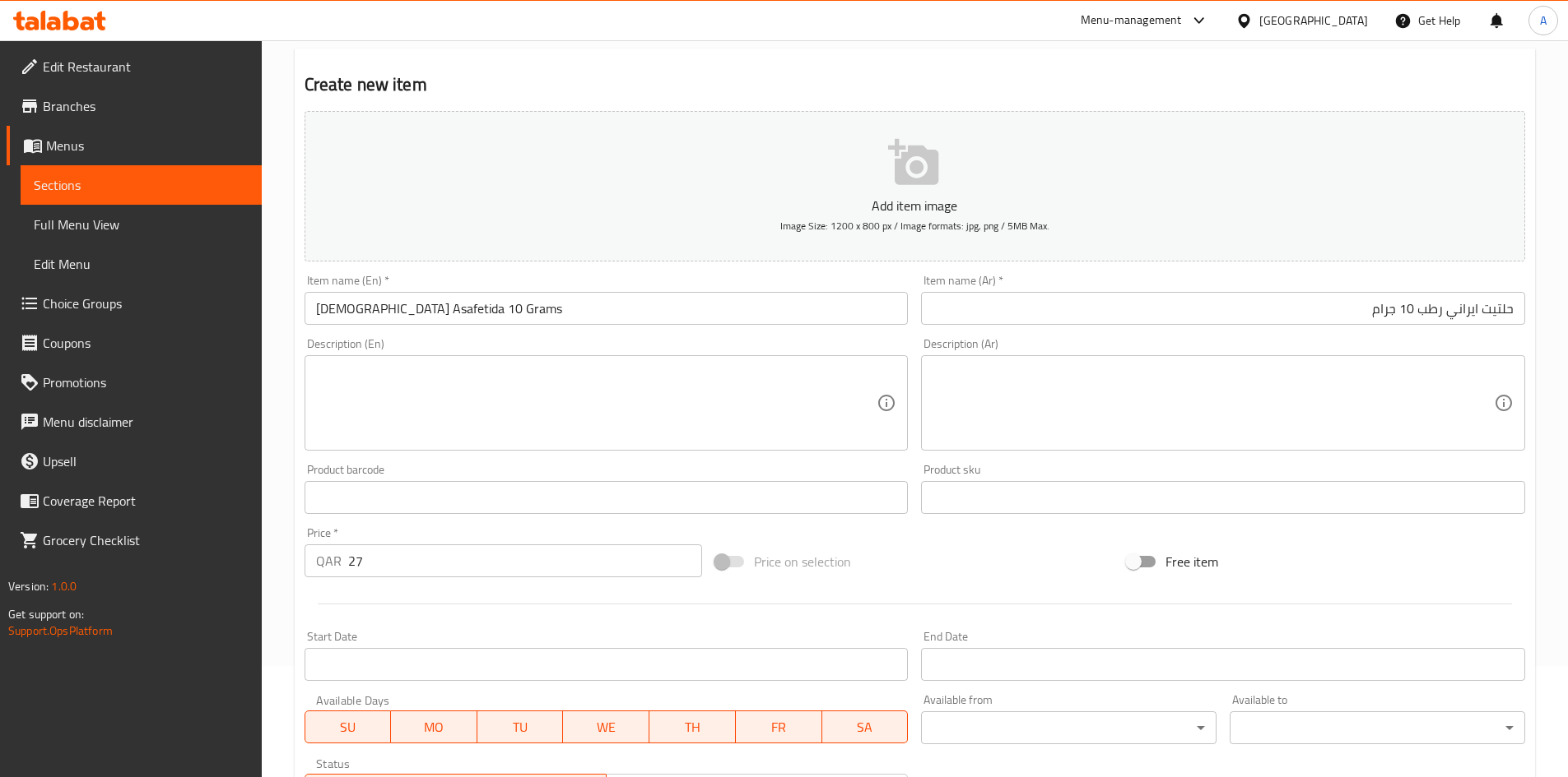
scroll to position [0, 0]
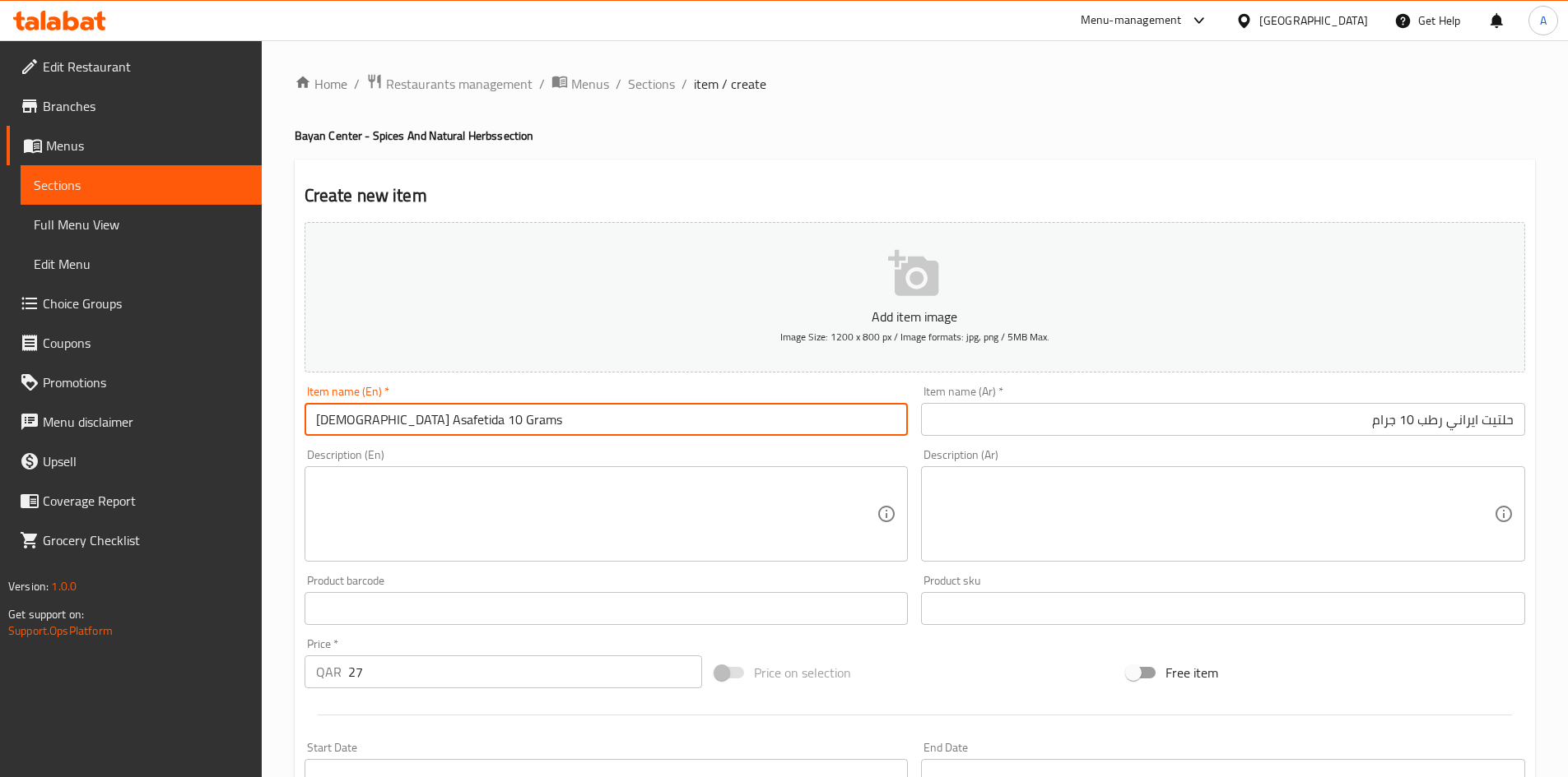
click at [844, 413] on input "[DEMOGRAPHIC_DATA] Asafetida 10 Grams" at bounding box center [605, 419] width 604 height 33
click at [844, 412] on input "[DEMOGRAPHIC_DATA] Asafetida 10 Grams" at bounding box center [605, 419] width 604 height 33
click at [1060, 111] on div "Home / Restaurants management / Menus / Sections / item / create Bayan Center -…" at bounding box center [914, 601] width 1240 height 1056
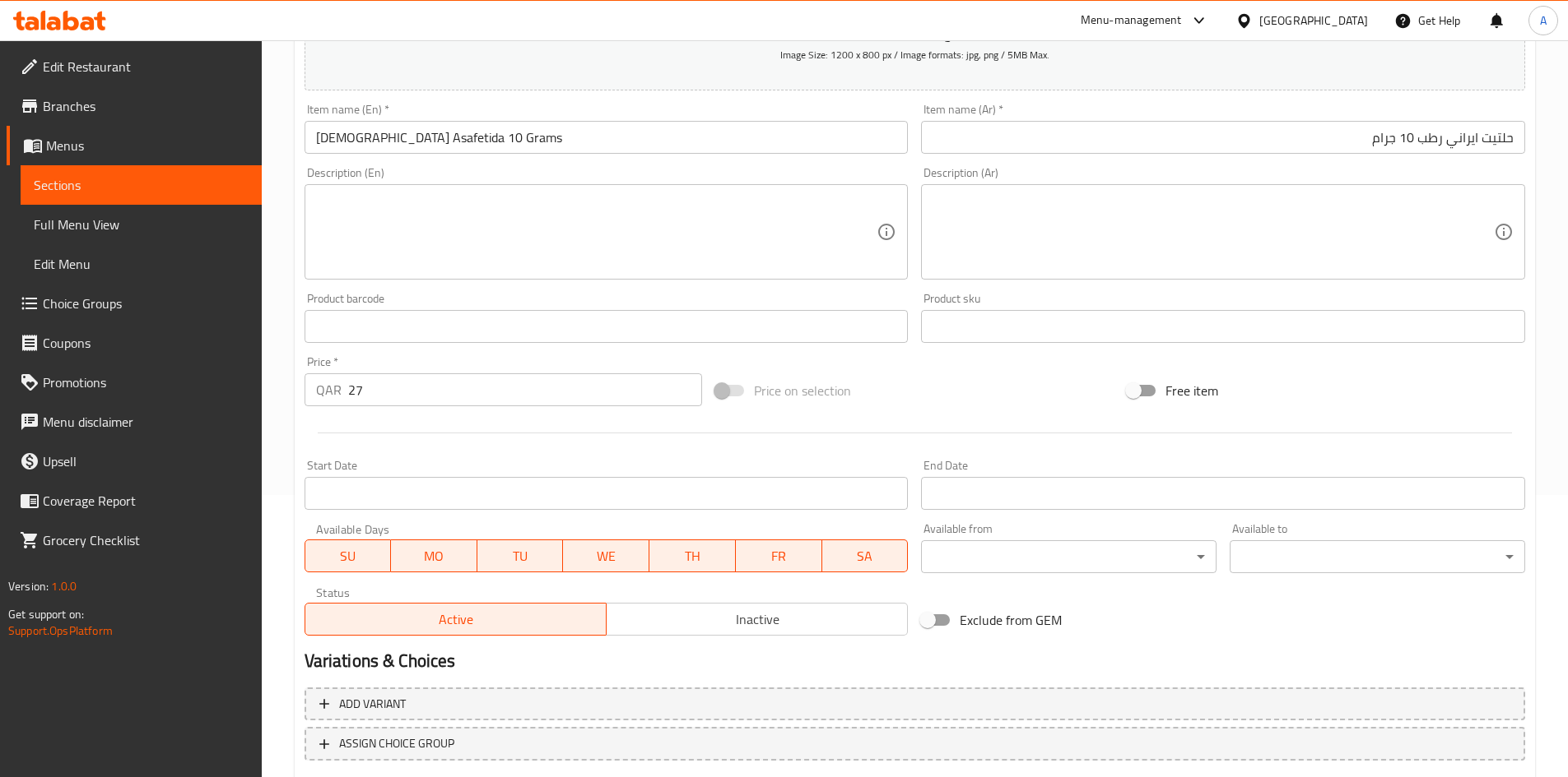
scroll to position [385, 0]
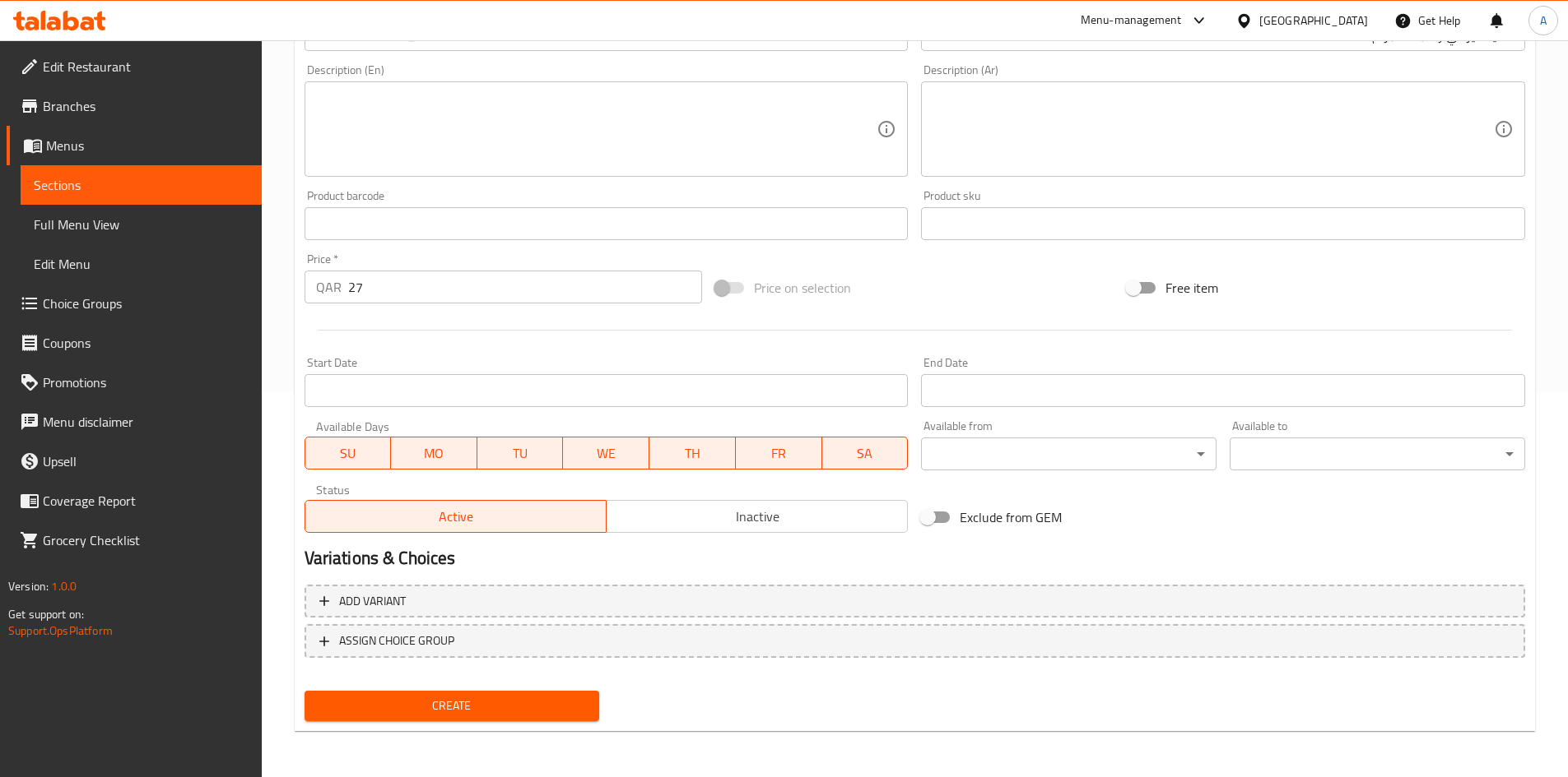
click at [479, 718] on button "Create" at bounding box center [452, 706] width 296 height 30
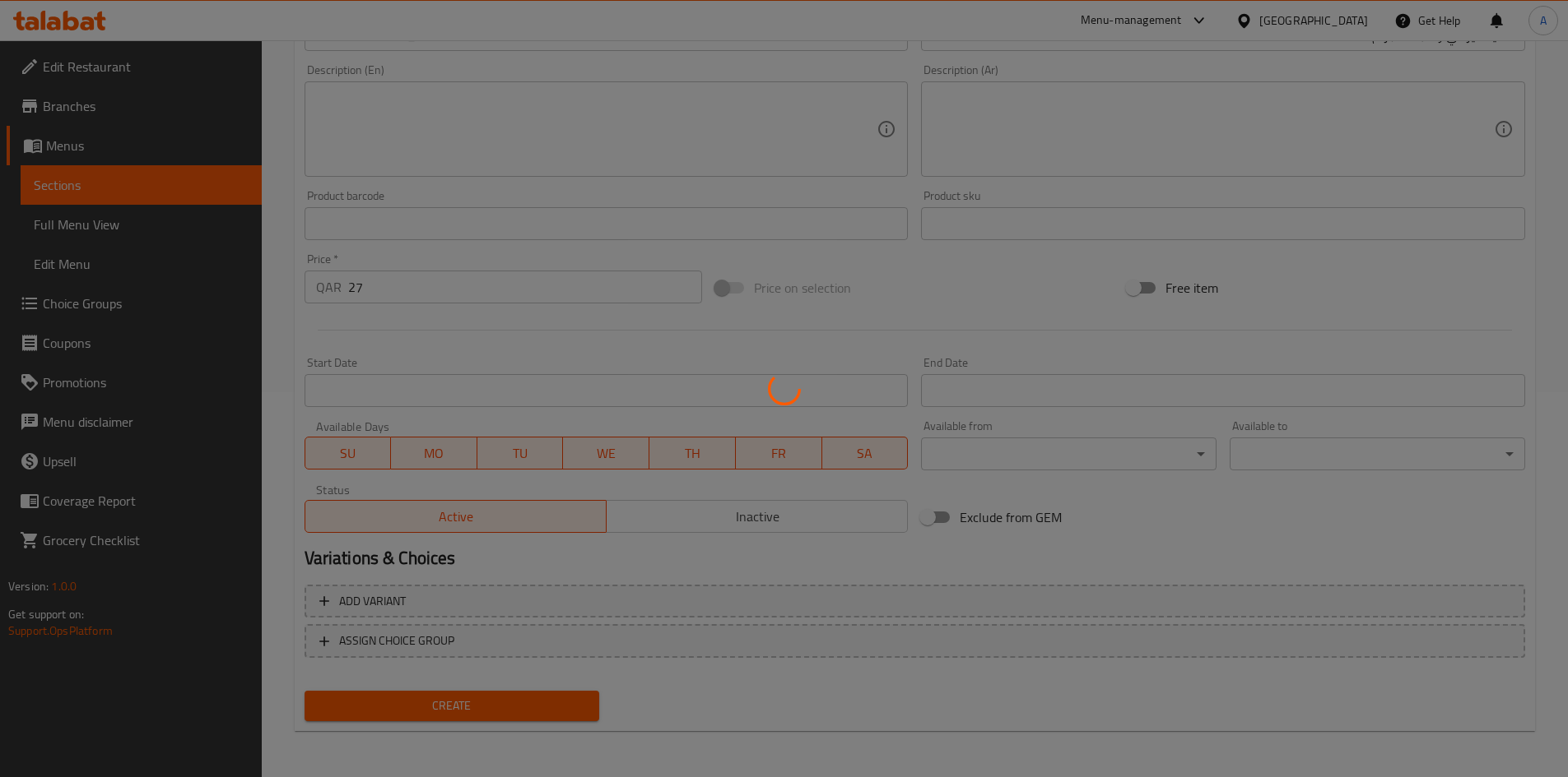
type input "0"
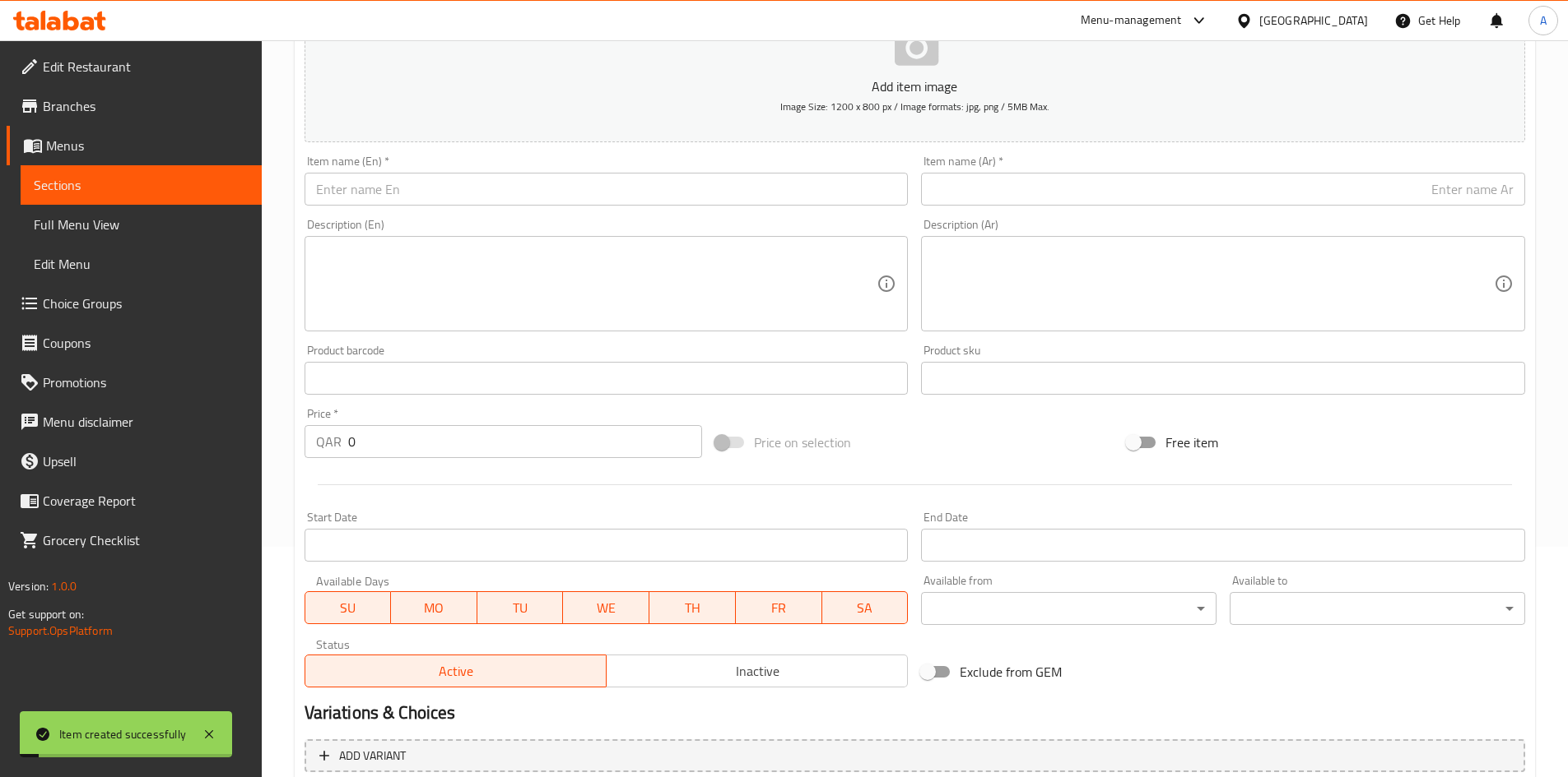
scroll to position [56, 0]
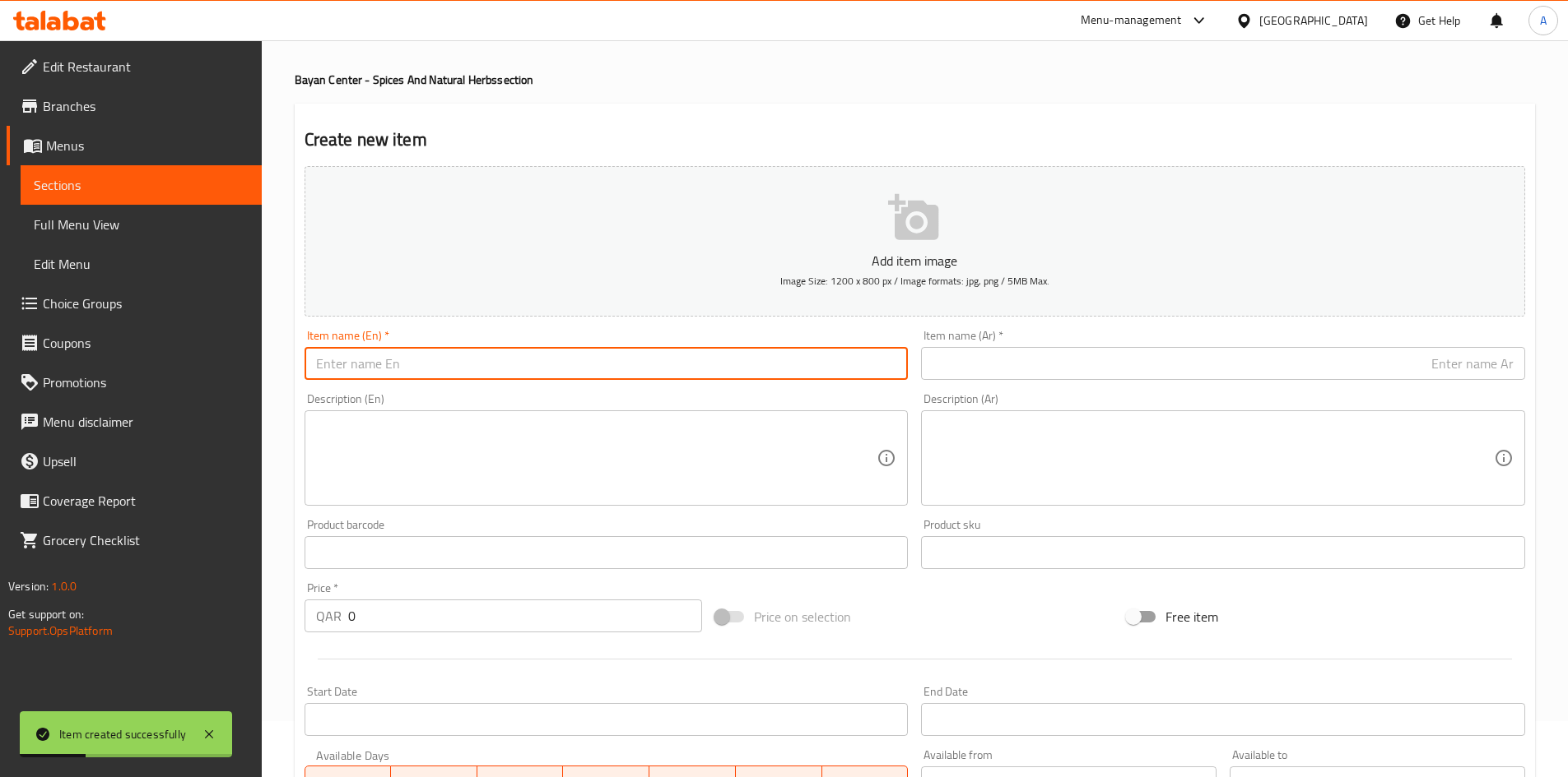
paste input "Dried Mint 100 grams"
drag, startPoint x: 401, startPoint y: 364, endPoint x: 409, endPoint y: 365, distance: 8.1
click at [409, 365] on input "Dried Mint 100 grams" at bounding box center [605, 363] width 604 height 33
type input "Dried Mint 100 Grams"
click at [1006, 363] on input "text" at bounding box center [1222, 363] width 604 height 33
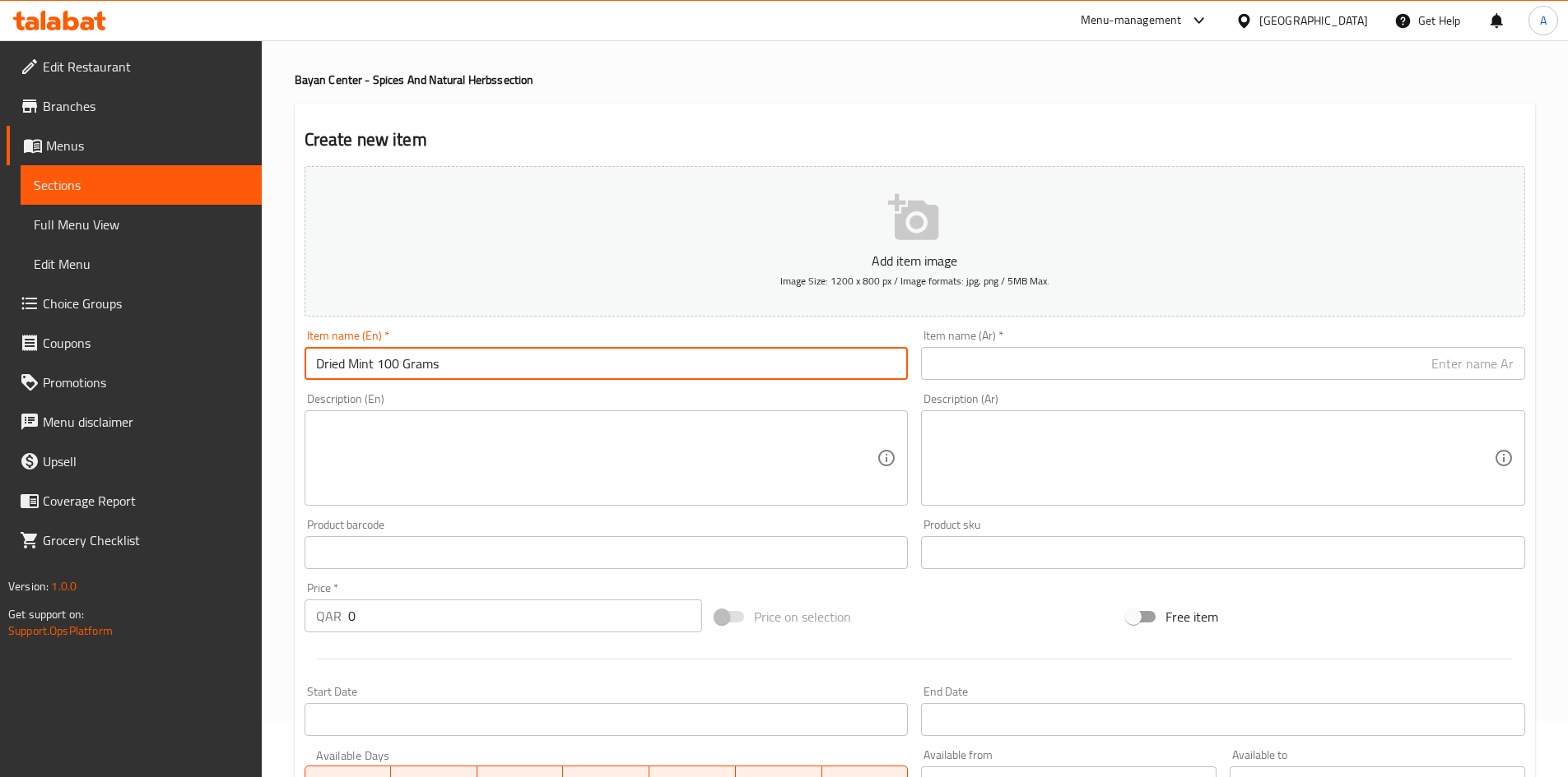
paste input "نعناع مجفف 100 جرام"
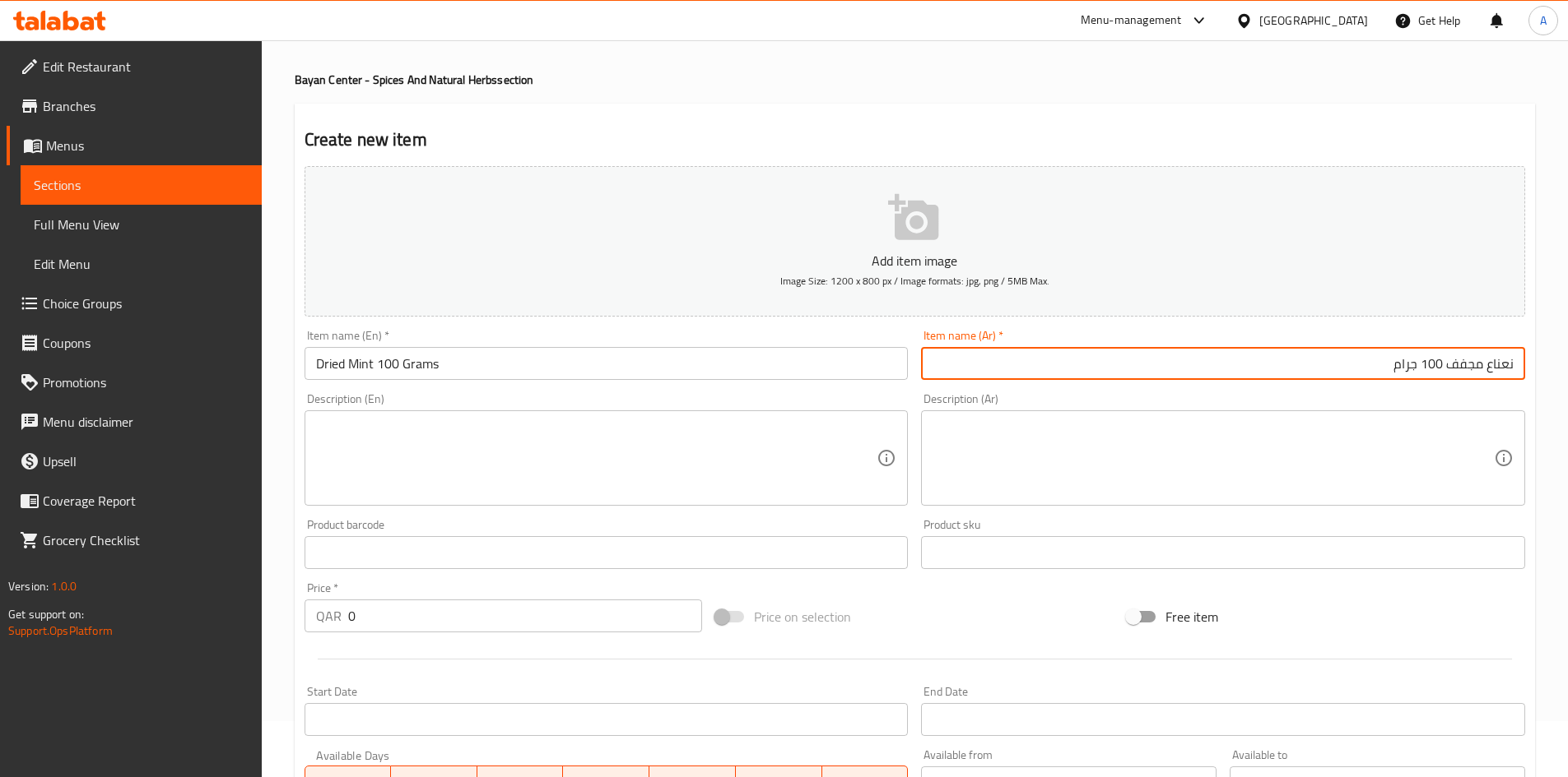
scroll to position [220, 0]
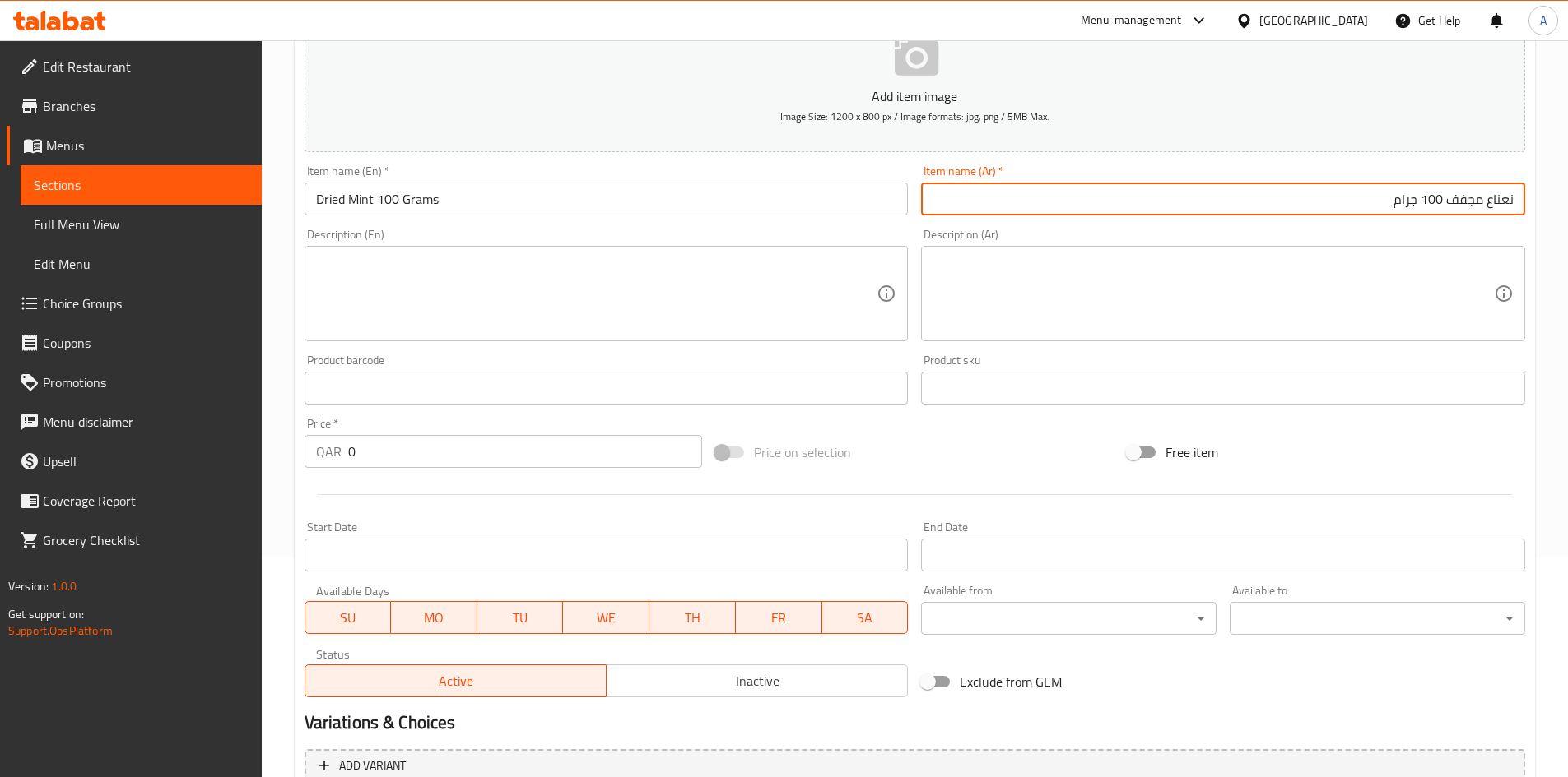
type input "نعناع مجفف 100 جرام"
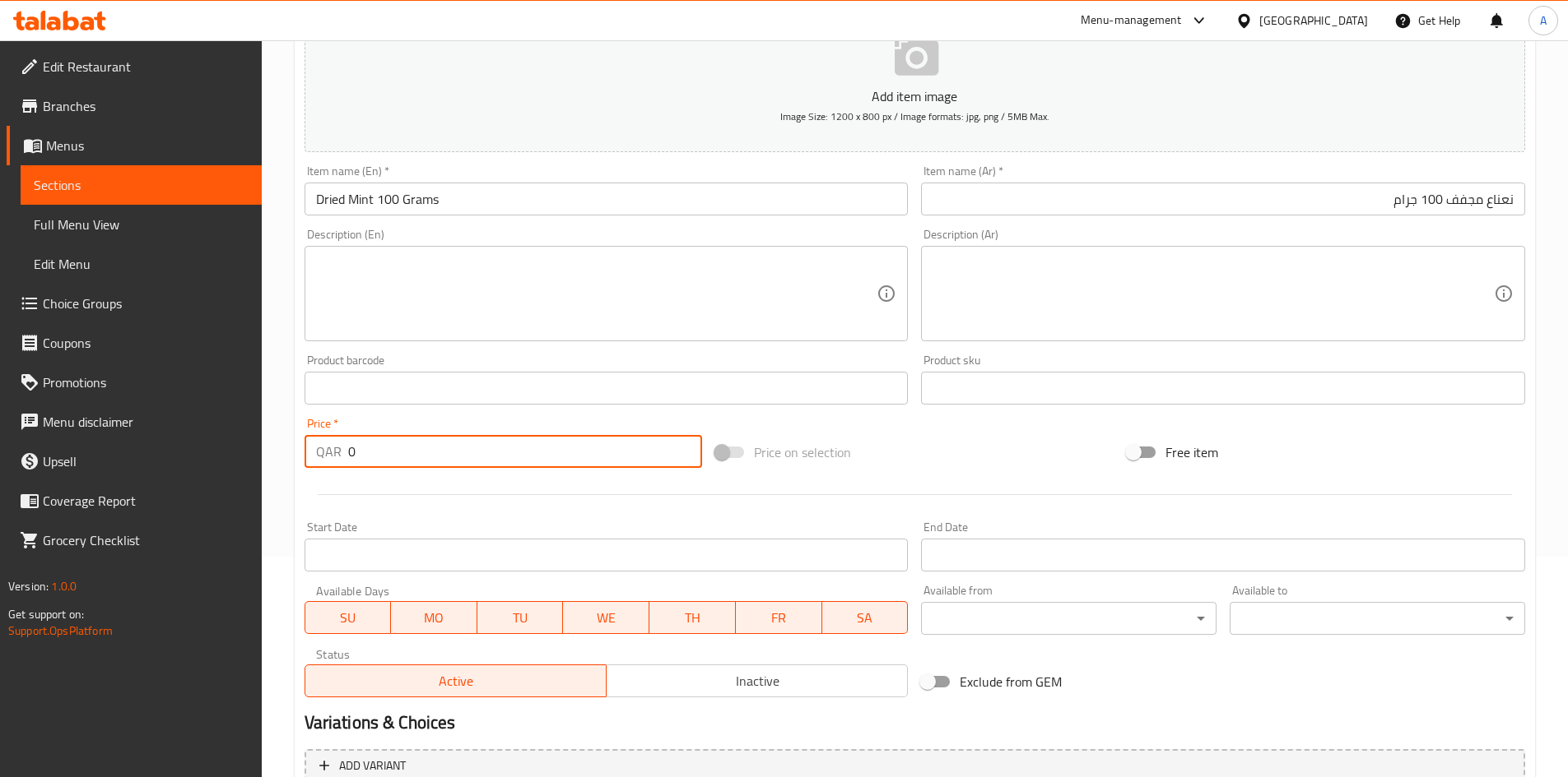
drag, startPoint x: 461, startPoint y: 456, endPoint x: 221, endPoint y: 465, distance: 240.2
click at [221, 465] on div "Edit Restaurant Branches Menus Sections Full Menu View Edit Menu Choice Groups …" at bounding box center [784, 380] width 1568 height 1122
type input "15"
click at [962, 454] on div "Price on selection" at bounding box center [914, 452] width 412 height 44
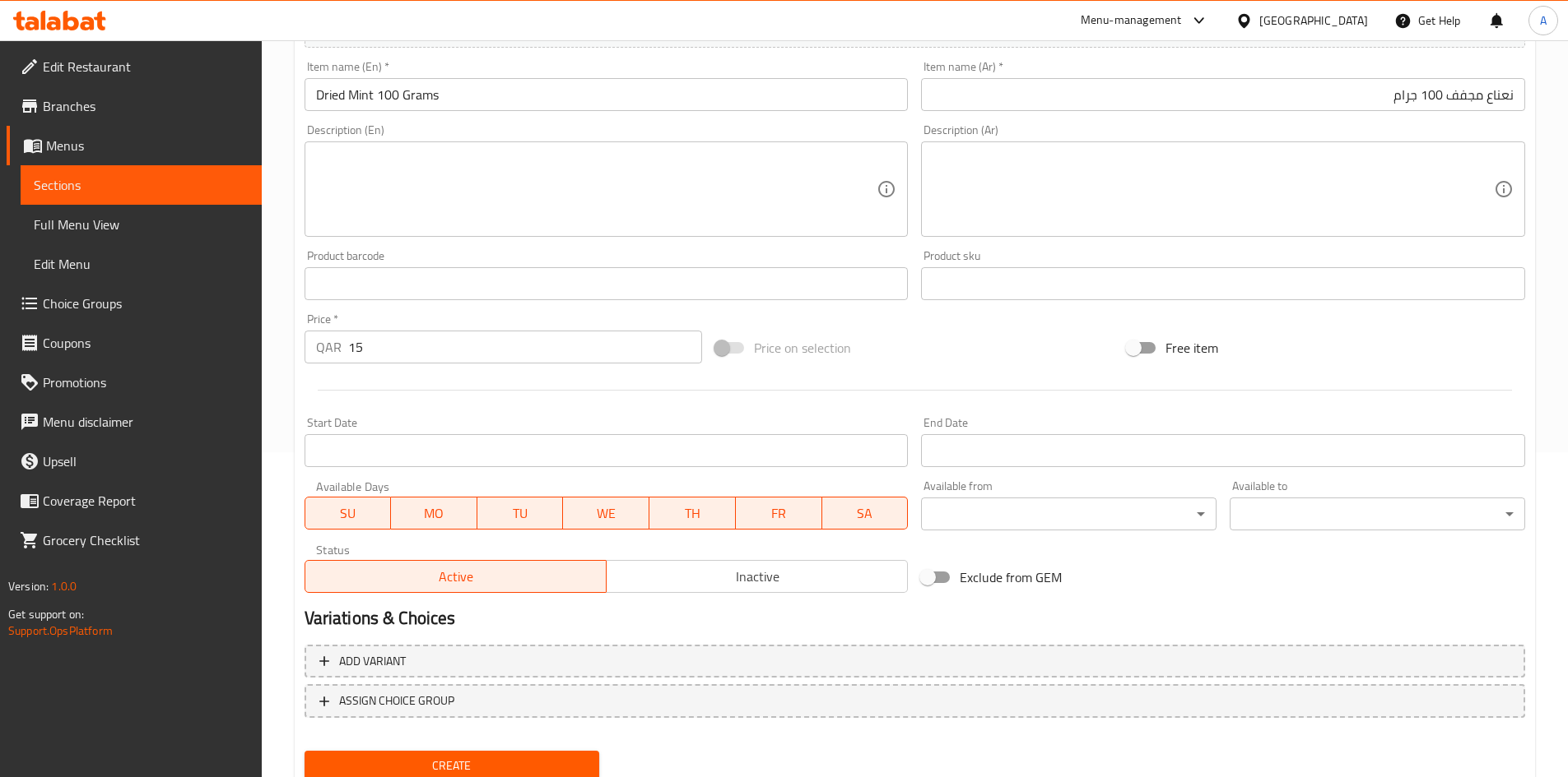
scroll to position [385, 0]
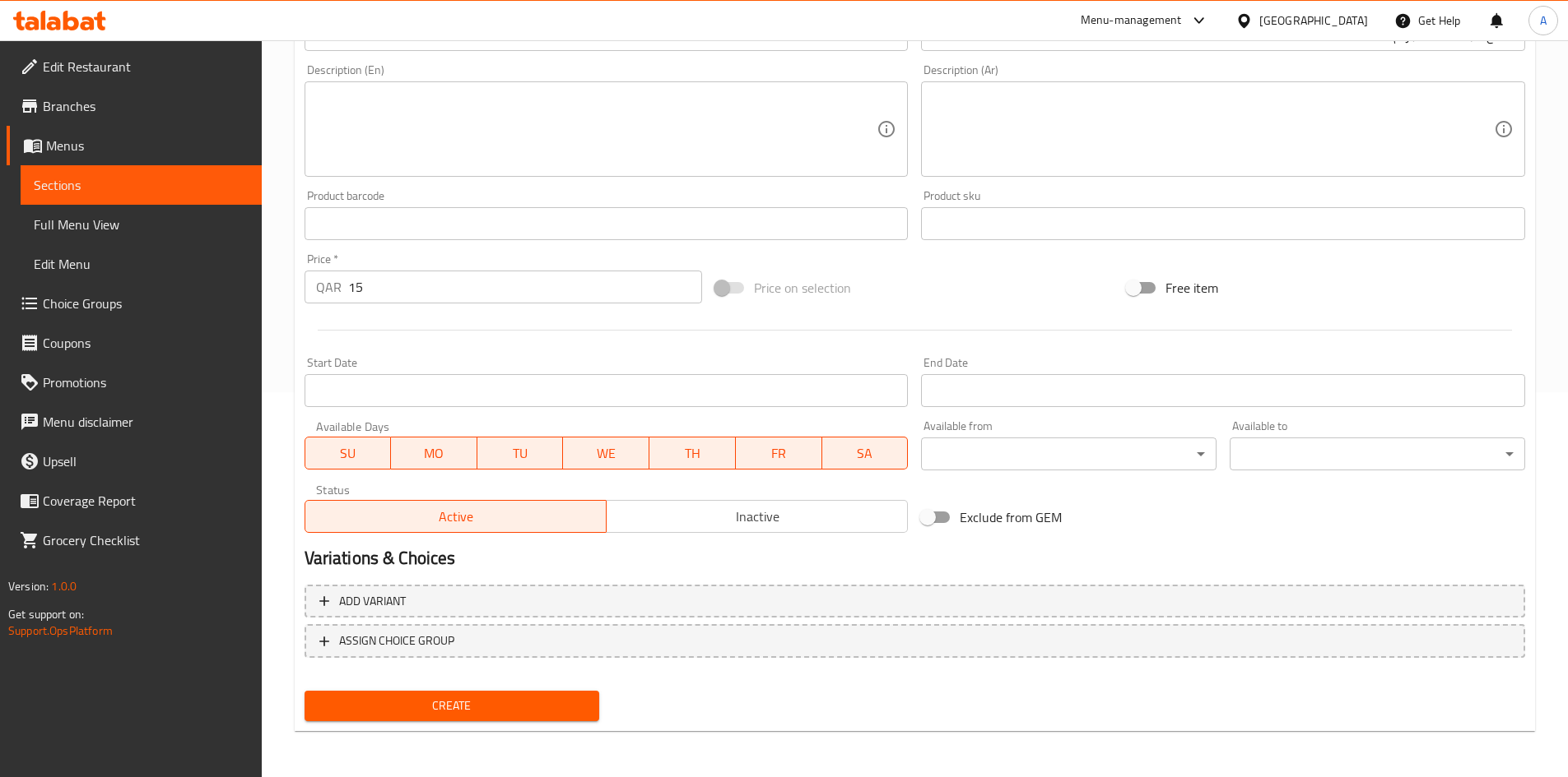
click at [538, 688] on div "Create" at bounding box center [452, 706] width 309 height 43
click at [514, 691] on button "Create" at bounding box center [452, 706] width 296 height 30
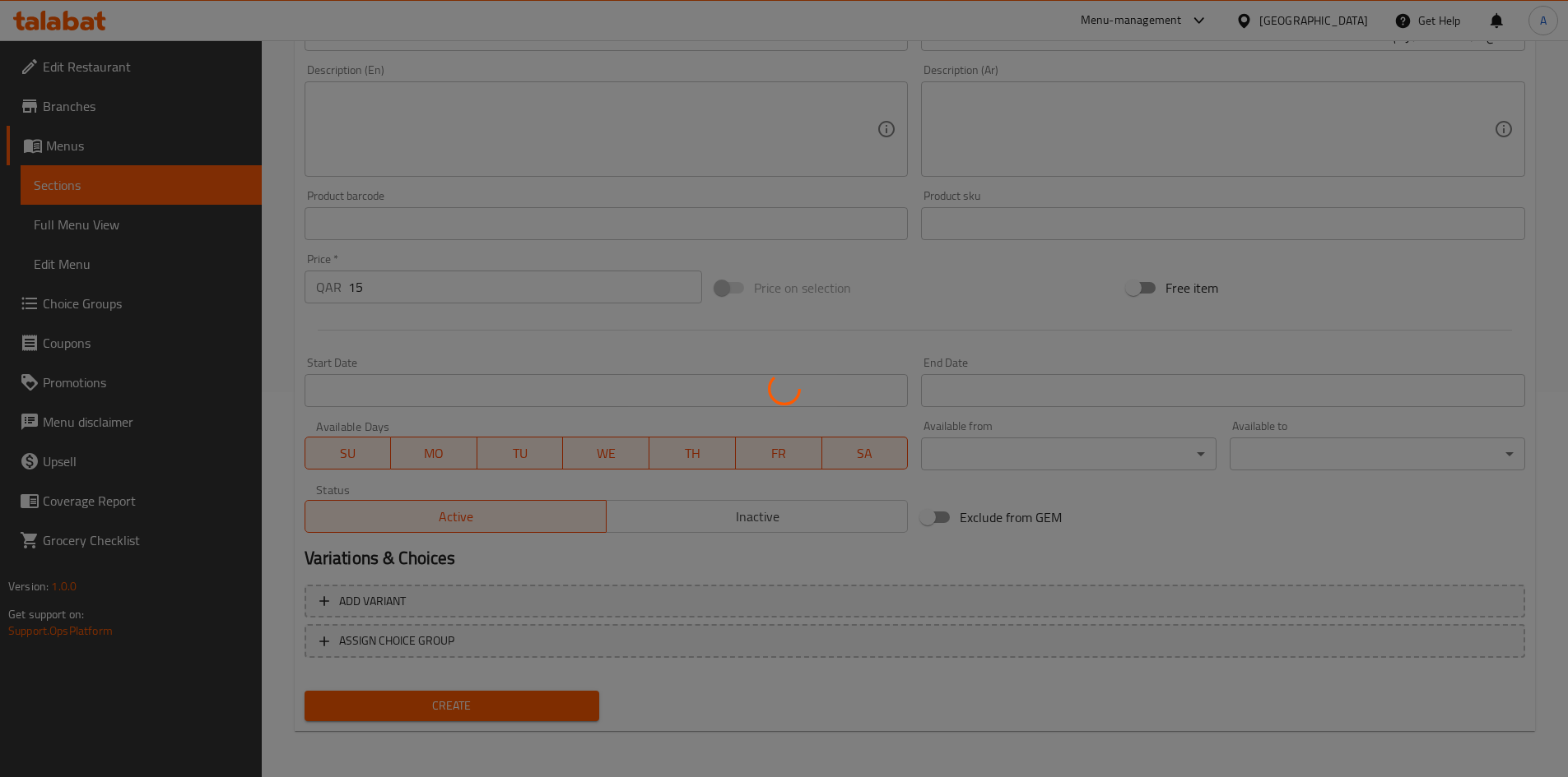
type input "0"
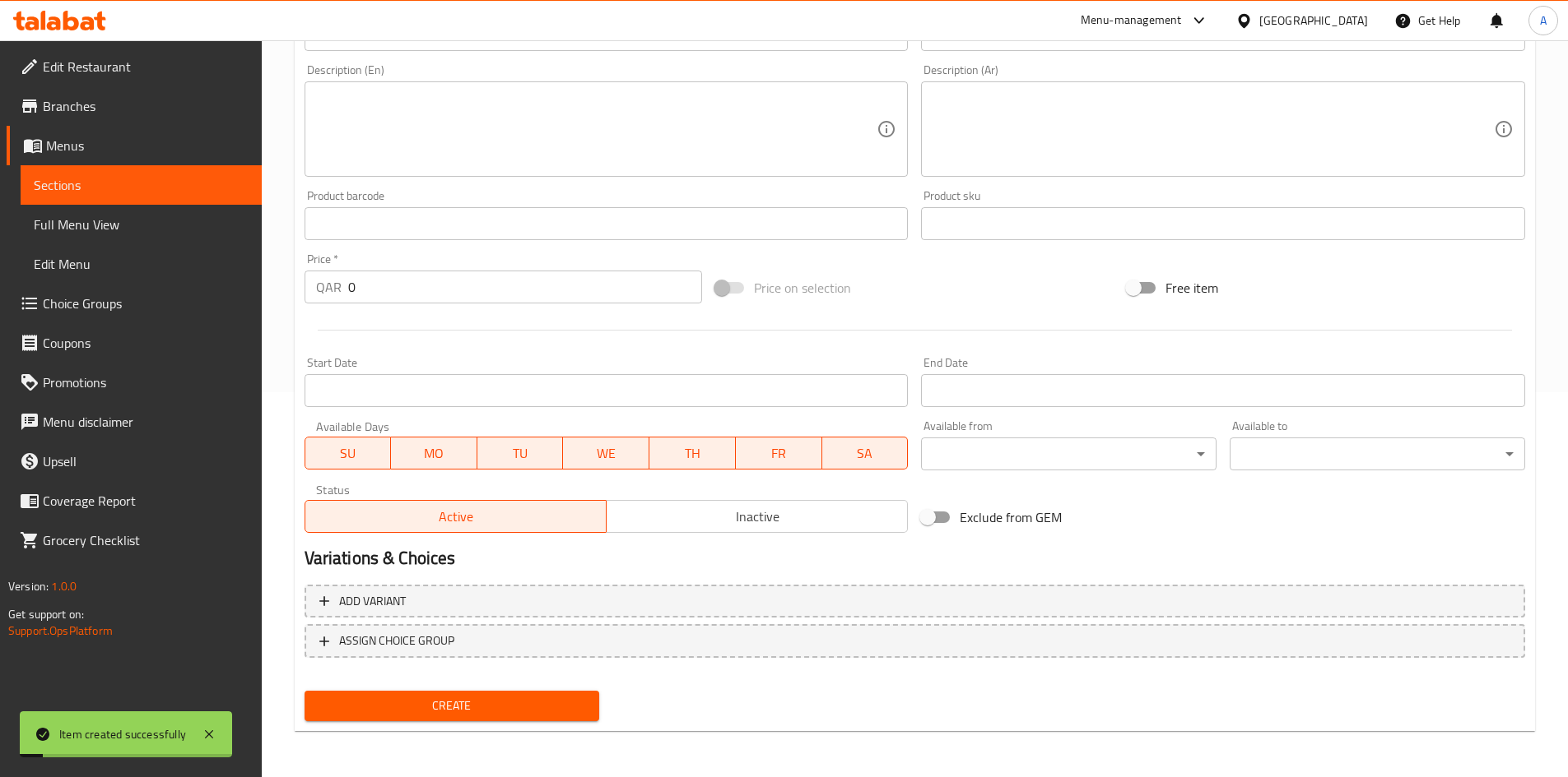
scroll to position [56, 0]
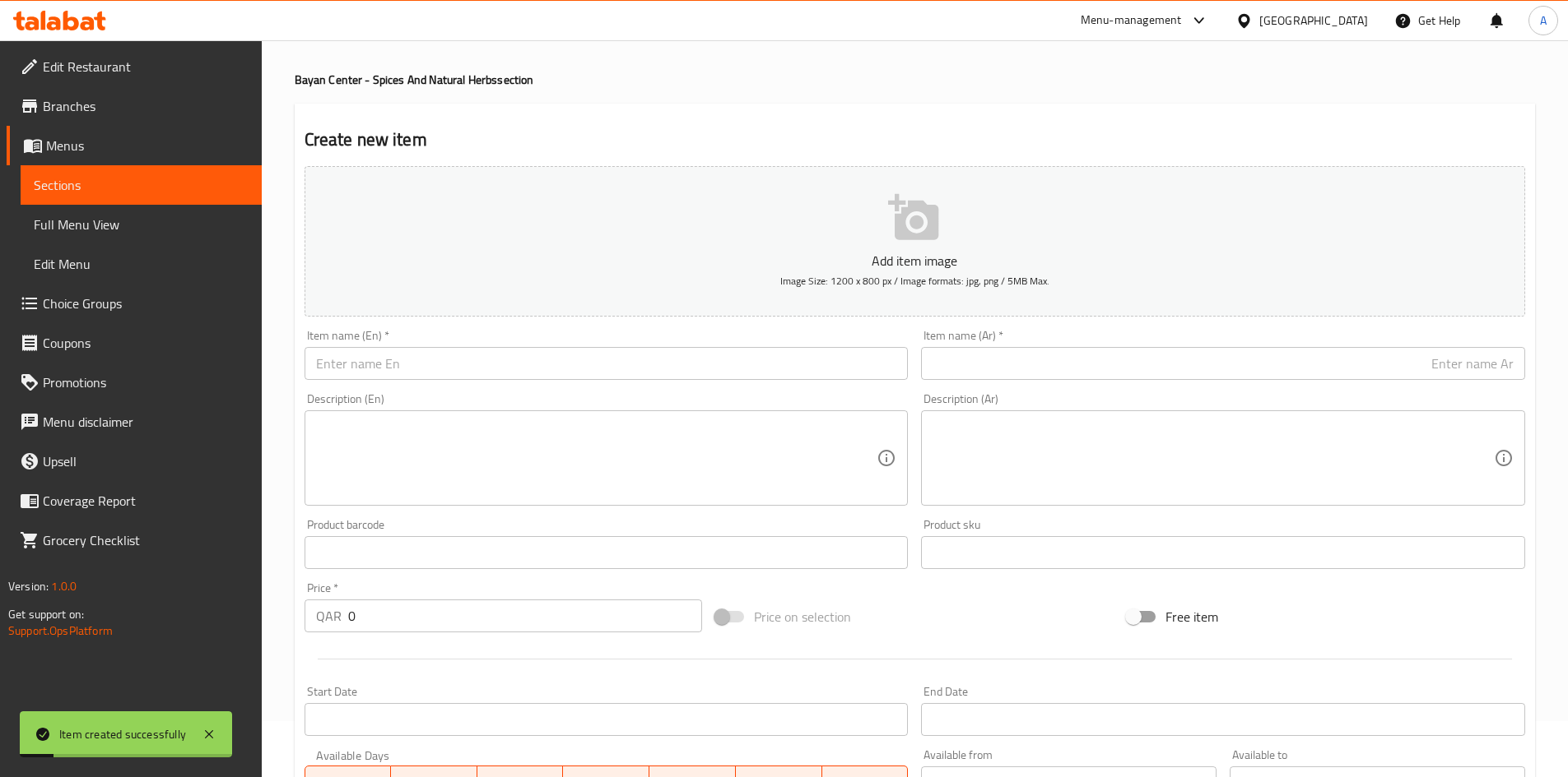
click at [589, 357] on input "text" at bounding box center [605, 363] width 604 height 33
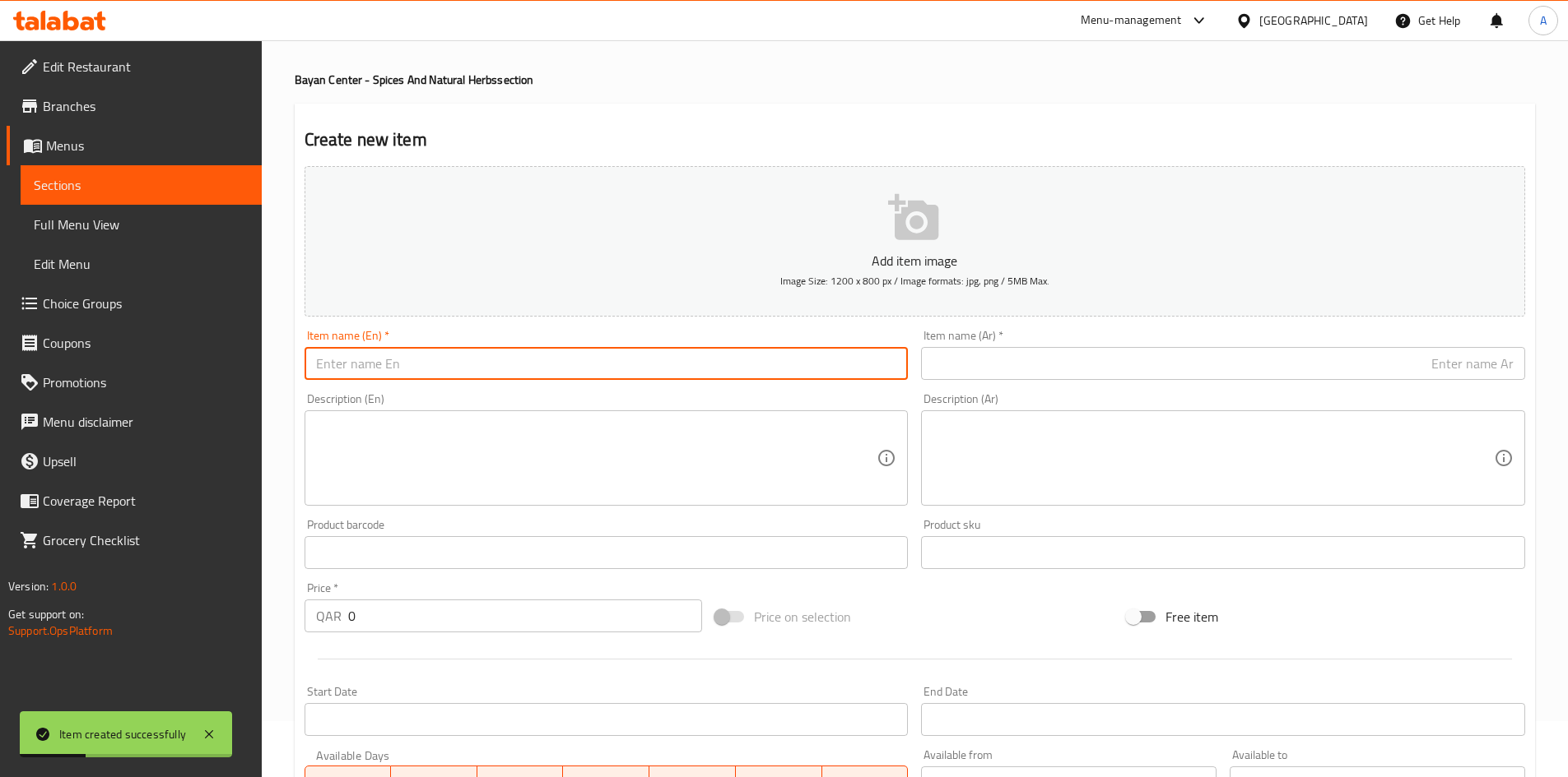
paste input "Ground Indian Qust 100 grams"
click at [456, 372] on input "Ground Indian Qust 100 grams" at bounding box center [605, 363] width 604 height 33
type input "Ground Indian Qust 100 Grams"
click at [1040, 352] on input "text" at bounding box center [1222, 363] width 604 height 33
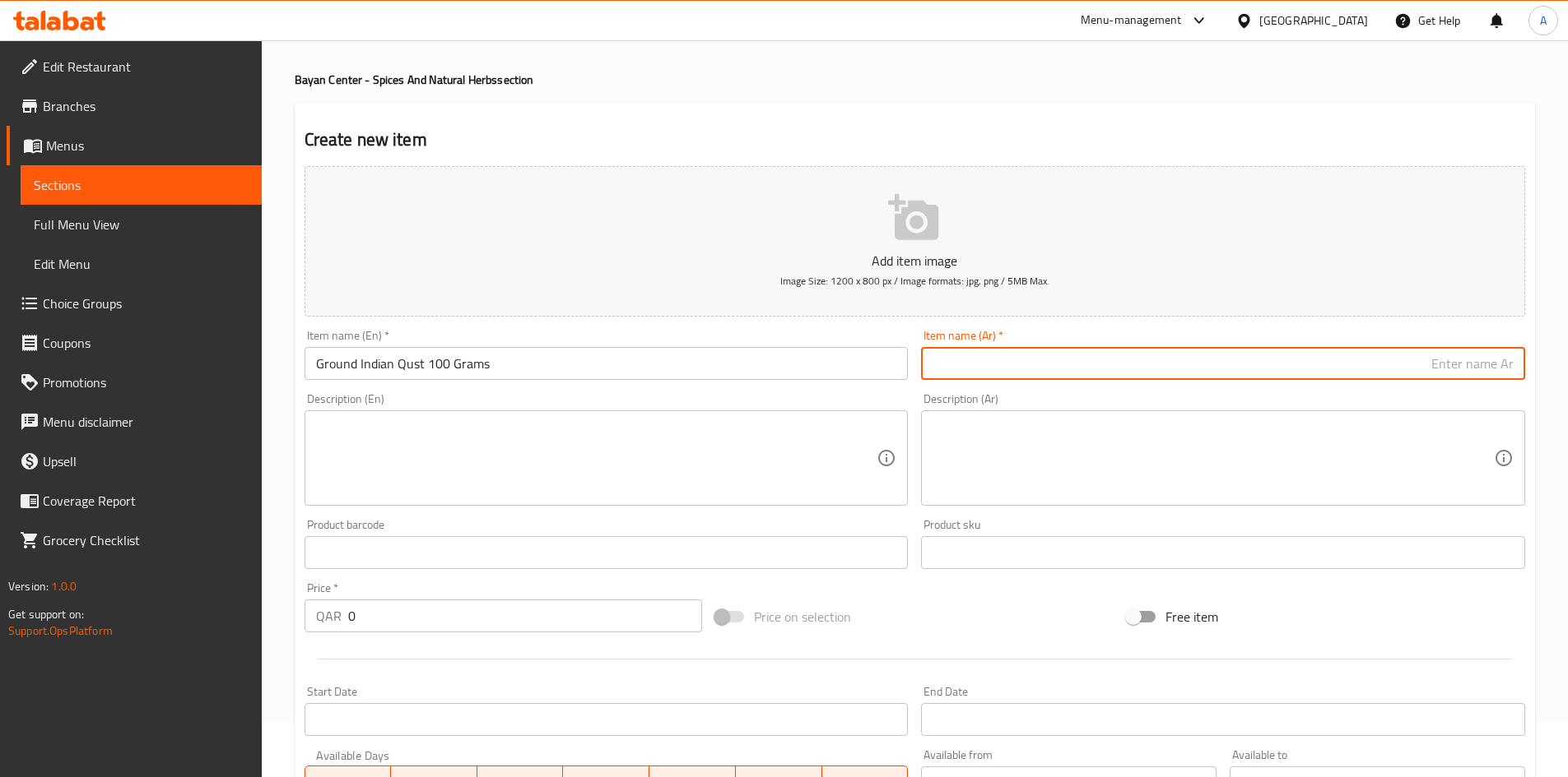
click at [1033, 363] on input "text" at bounding box center [1222, 363] width 604 height 33
paste input "قسط هندي مطحون 100 جرام"
type input "قسط هندي مطحون 100 جرام"
click at [1088, 133] on h2 "Create new item" at bounding box center [914, 140] width 1220 height 25
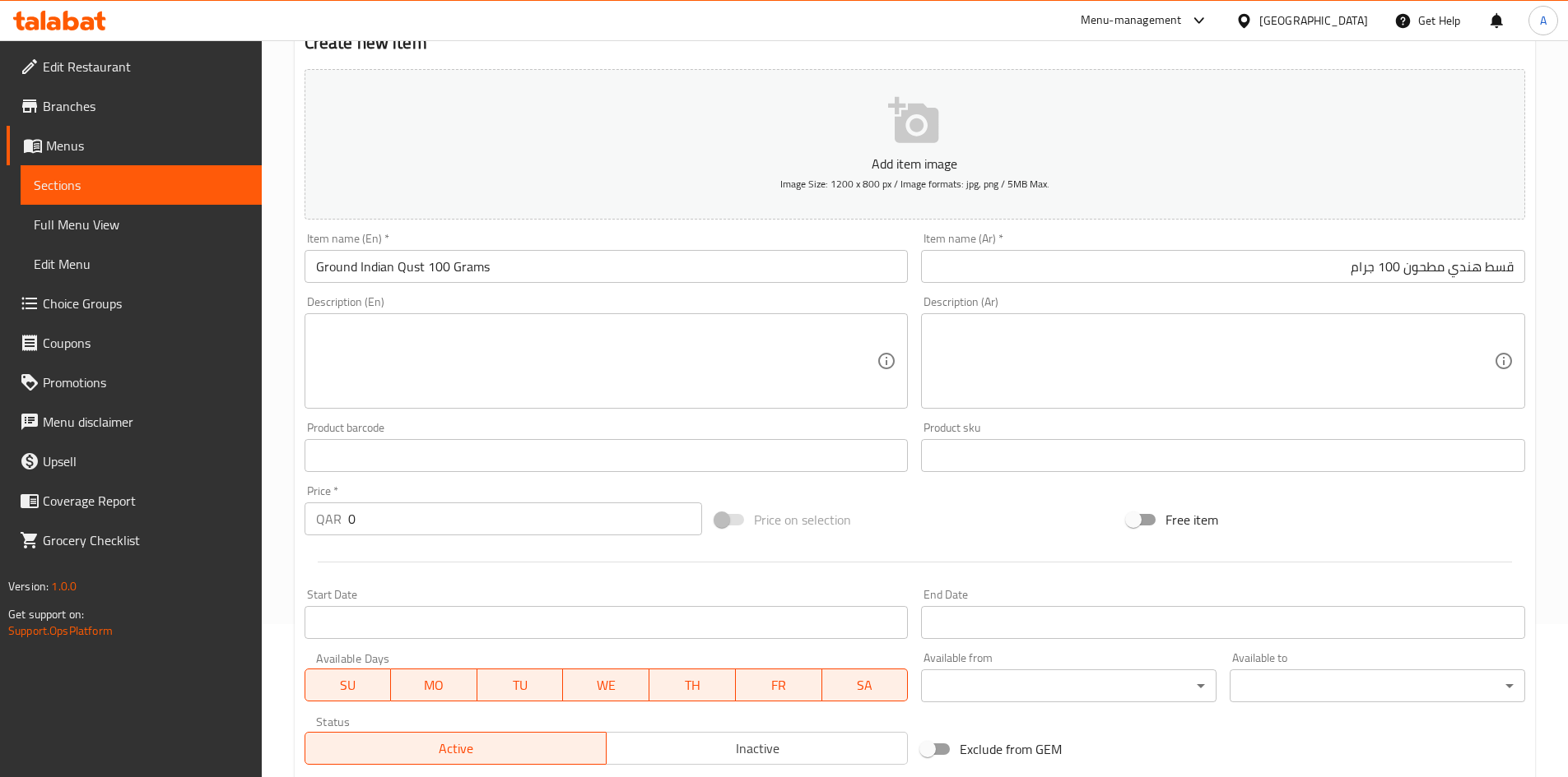
scroll to position [303, 0]
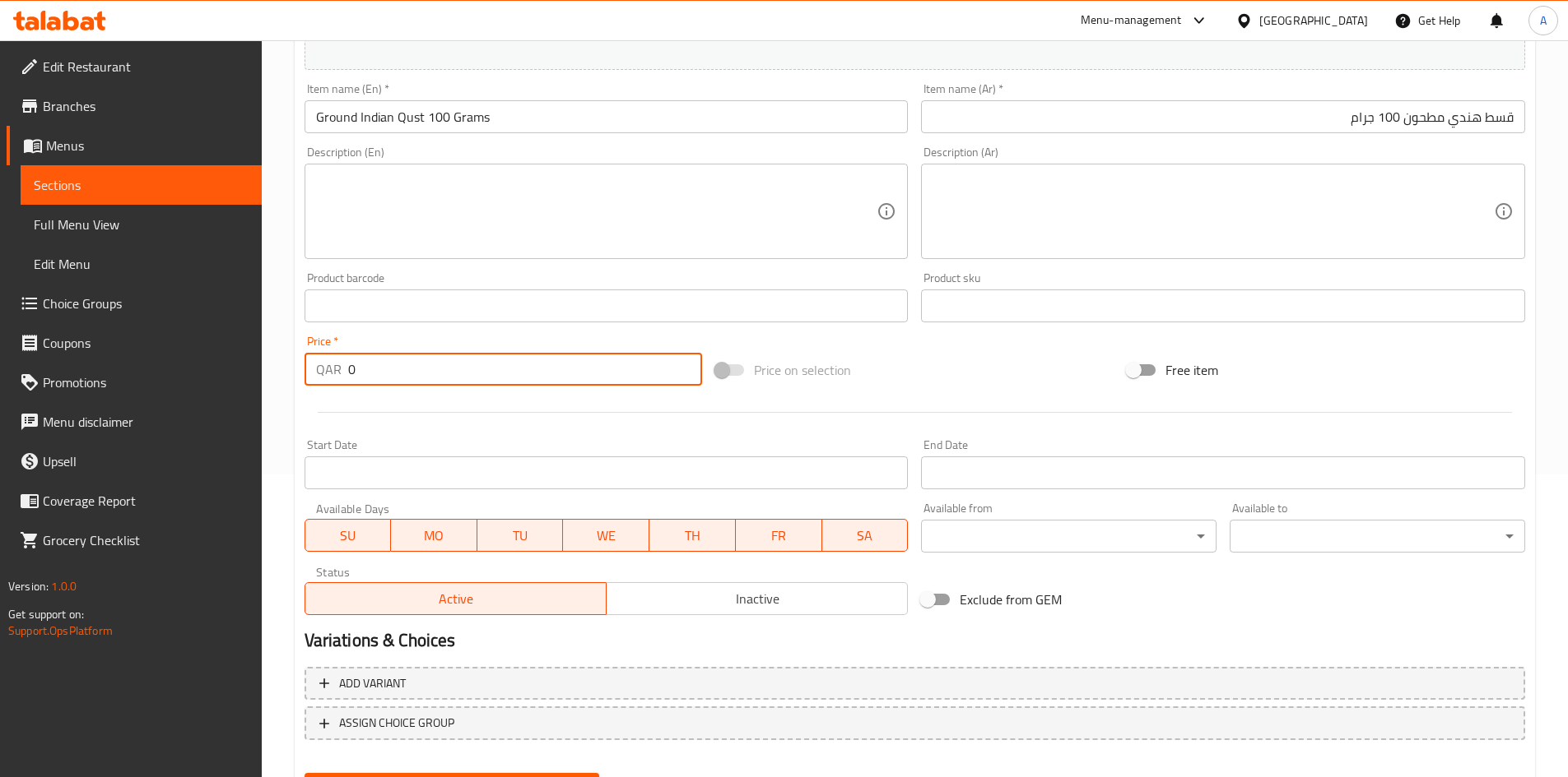
drag, startPoint x: 418, startPoint y: 372, endPoint x: 263, endPoint y: 386, distance: 155.6
click at [302, 385] on div "Price   * QAR 0 Price *" at bounding box center [503, 360] width 412 height 63
type input "30"
click at [993, 356] on div "Price on selection" at bounding box center [914, 370] width 412 height 44
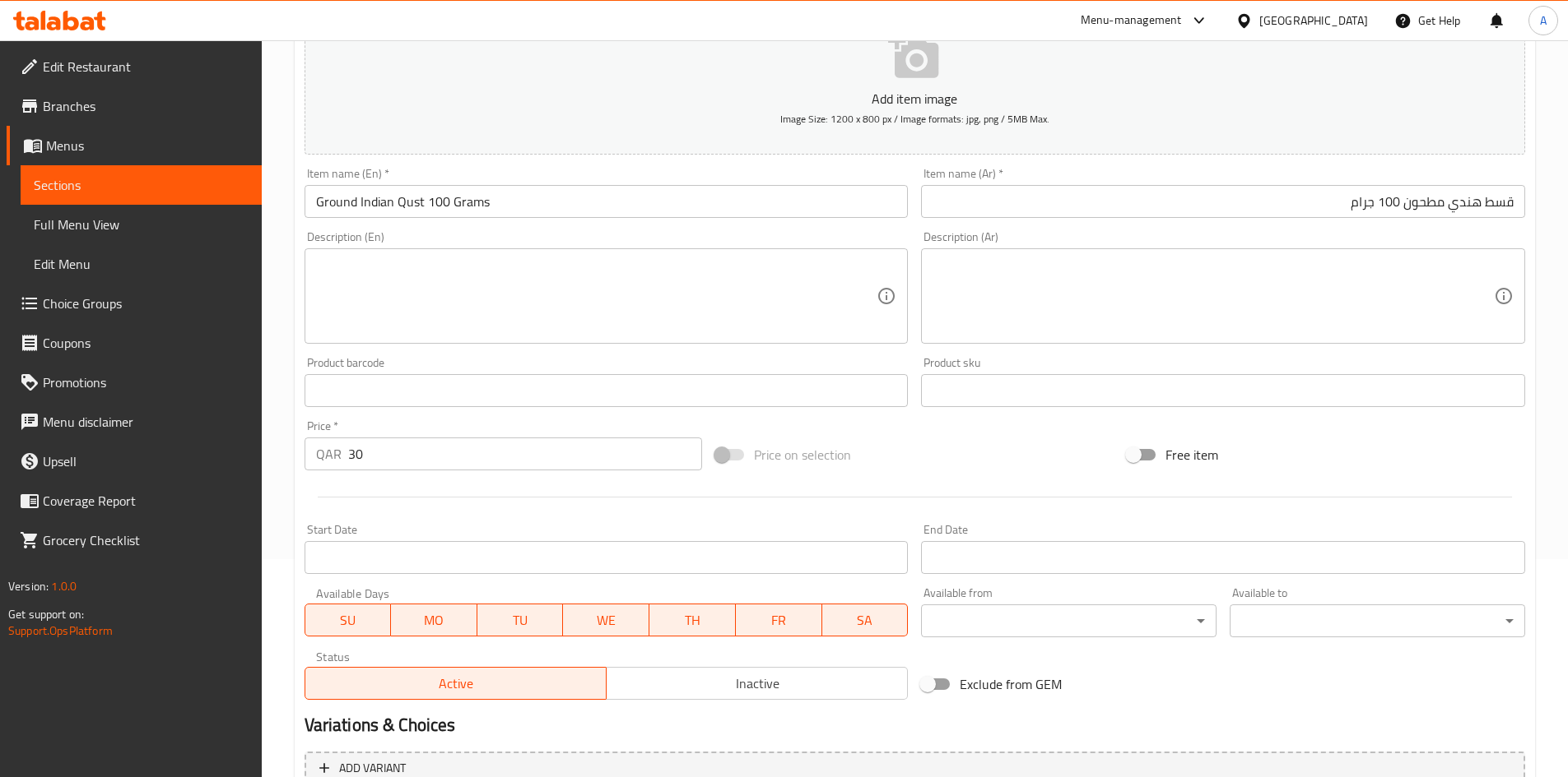
scroll to position [385, 0]
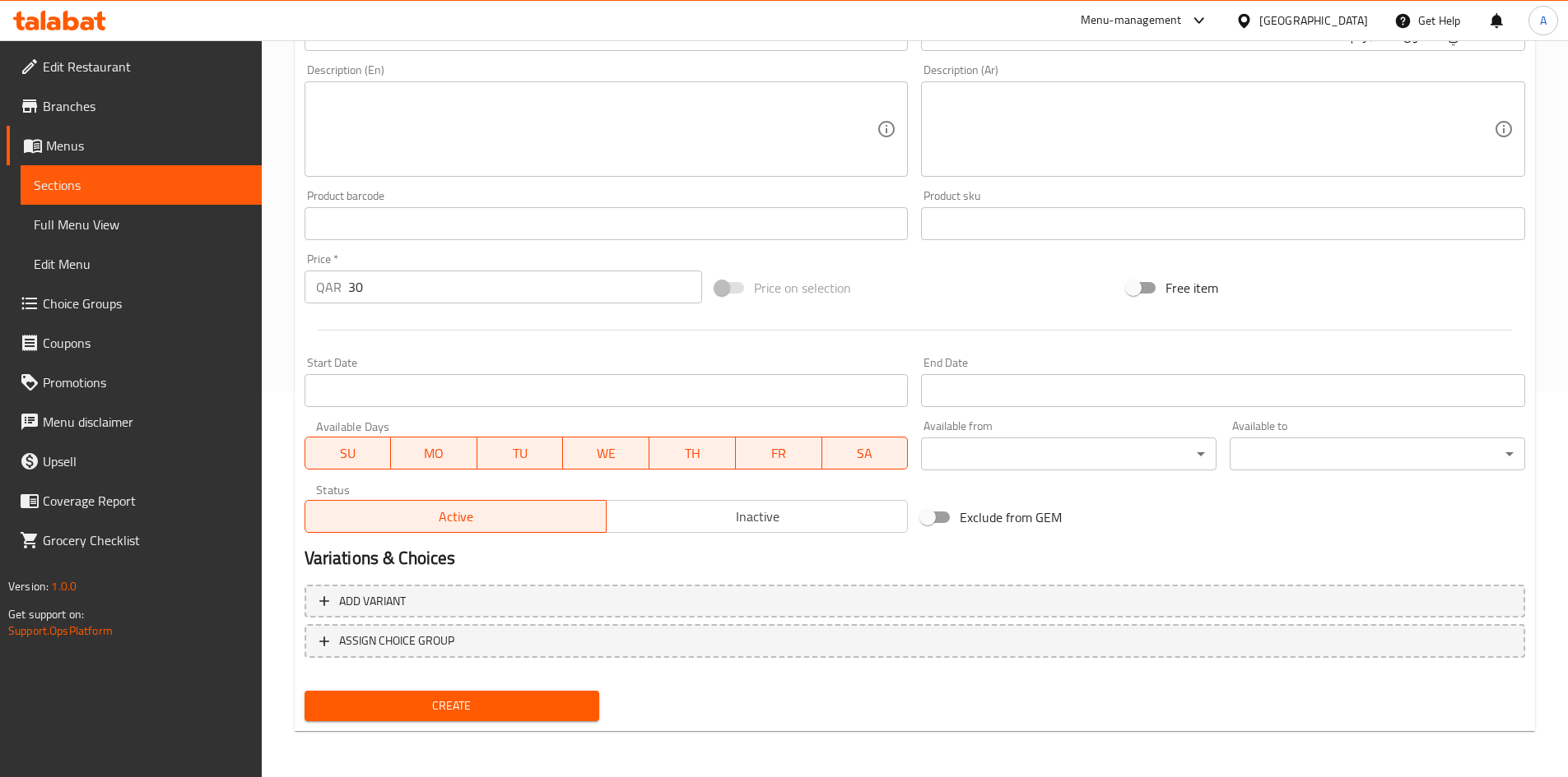
click at [534, 706] on span "Create" at bounding box center [452, 706] width 269 height 21
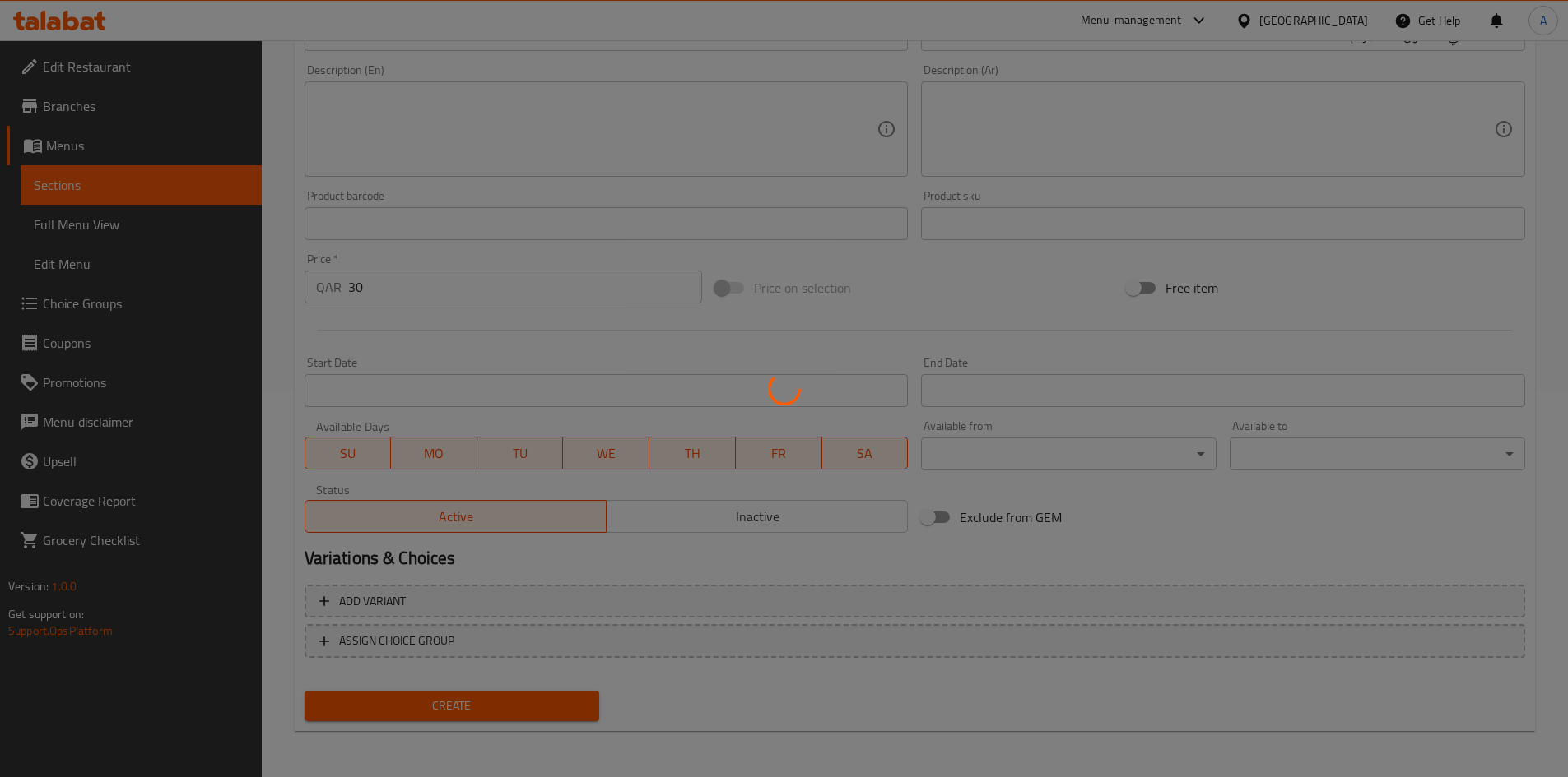
type input "0"
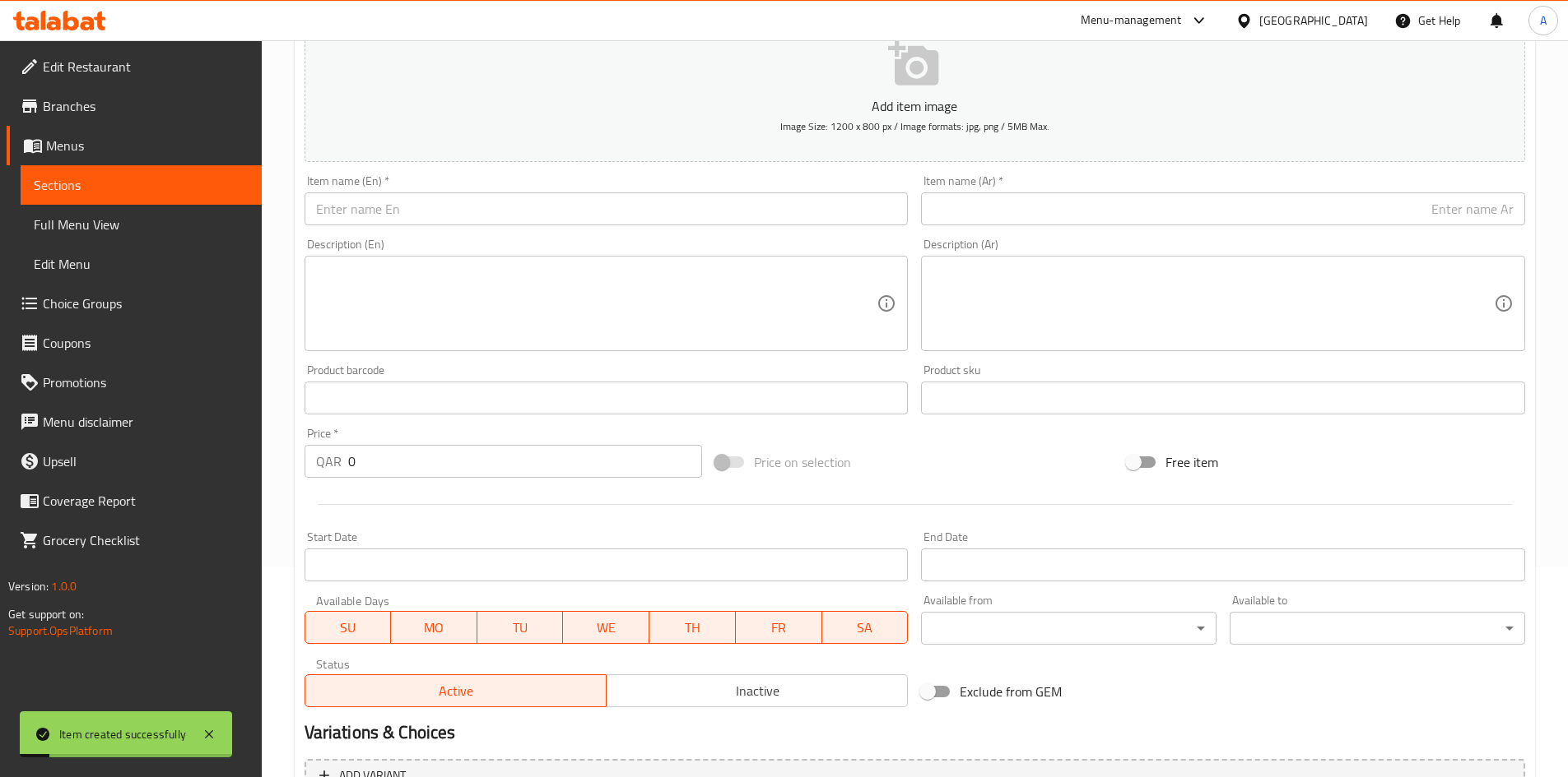
scroll to position [56, 0]
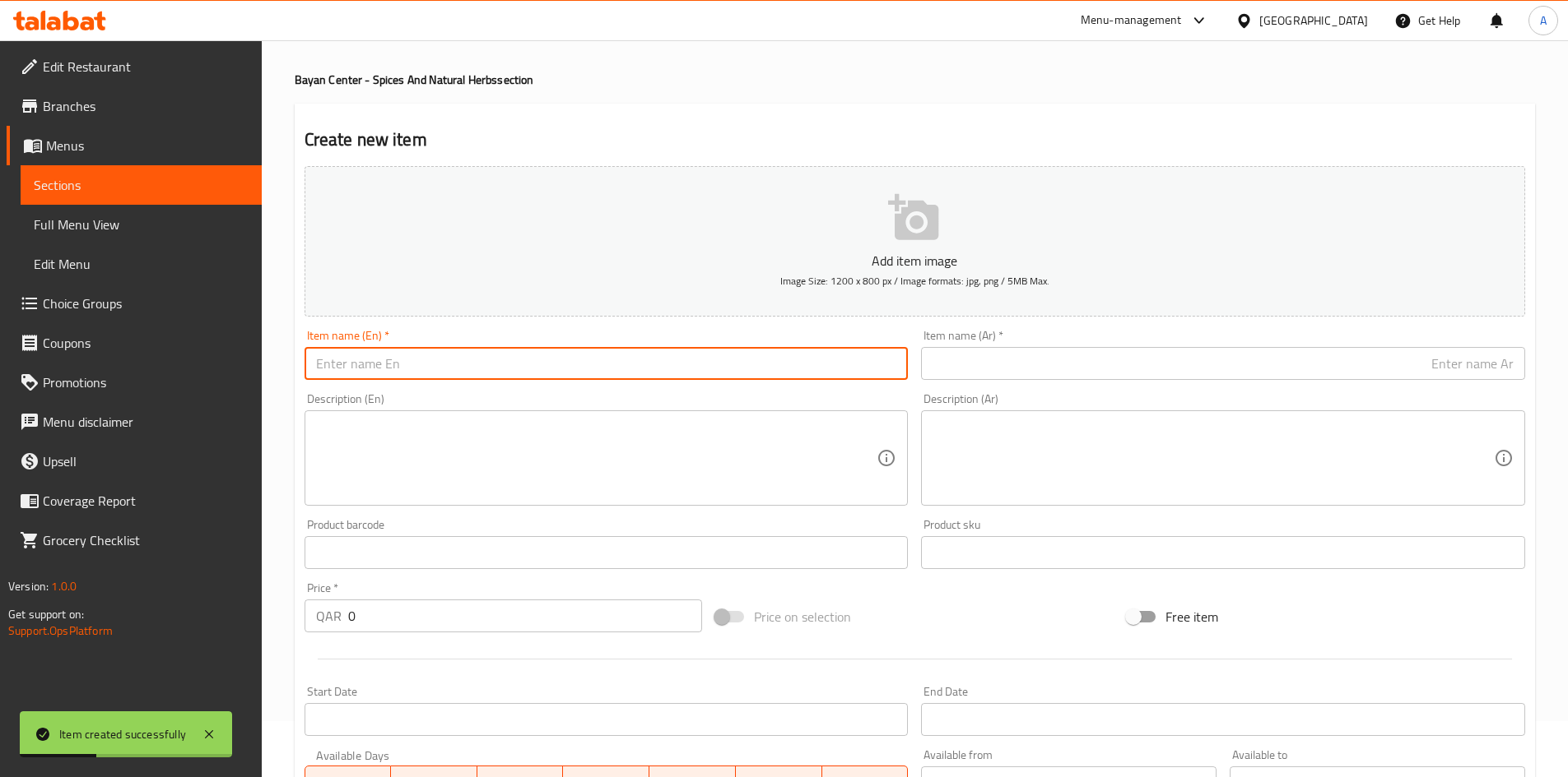
paste input "Hashab gum arabic 100 grams"
click at [637, 368] on input "Hashab gum arabic 100 grams" at bounding box center [605, 363] width 604 height 33
click at [638, 374] on input "Hashab gum arabic 100 grams" at bounding box center [605, 363] width 604 height 33
click at [639, 376] on input "Hashab gum arabic 100 grams" at bounding box center [605, 363] width 604 height 33
click at [639, 376] on input "Hashab gum arabic 100 grams" at bounding box center [605, 363] width 604 height 33
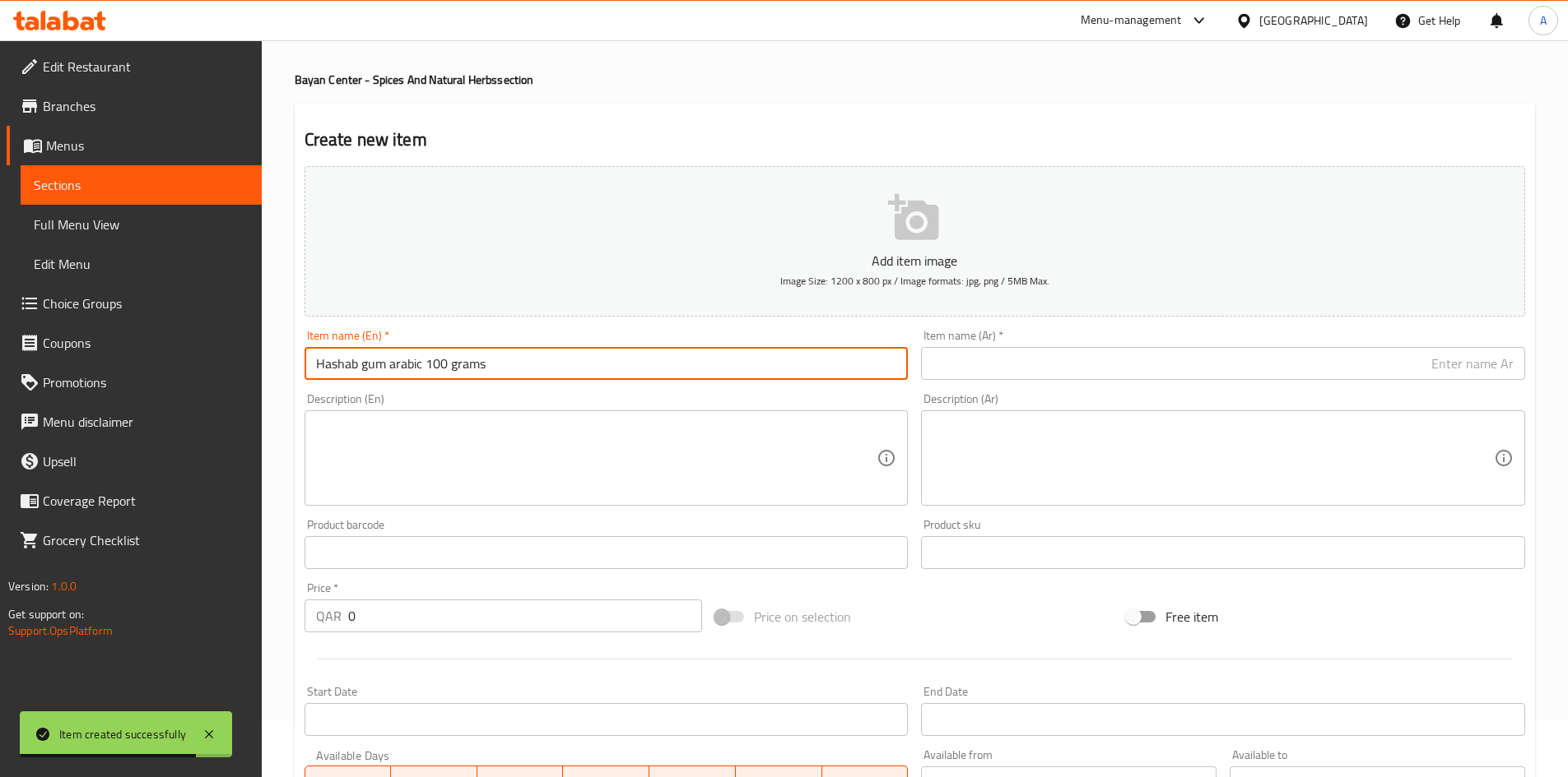
drag, startPoint x: 640, startPoint y: 377, endPoint x: 553, endPoint y: 369, distance: 87.4
click at [553, 369] on input "Hashab gum arabic 100 grams" at bounding box center [605, 363] width 604 height 33
paste input "Gum Arabic 100 G"
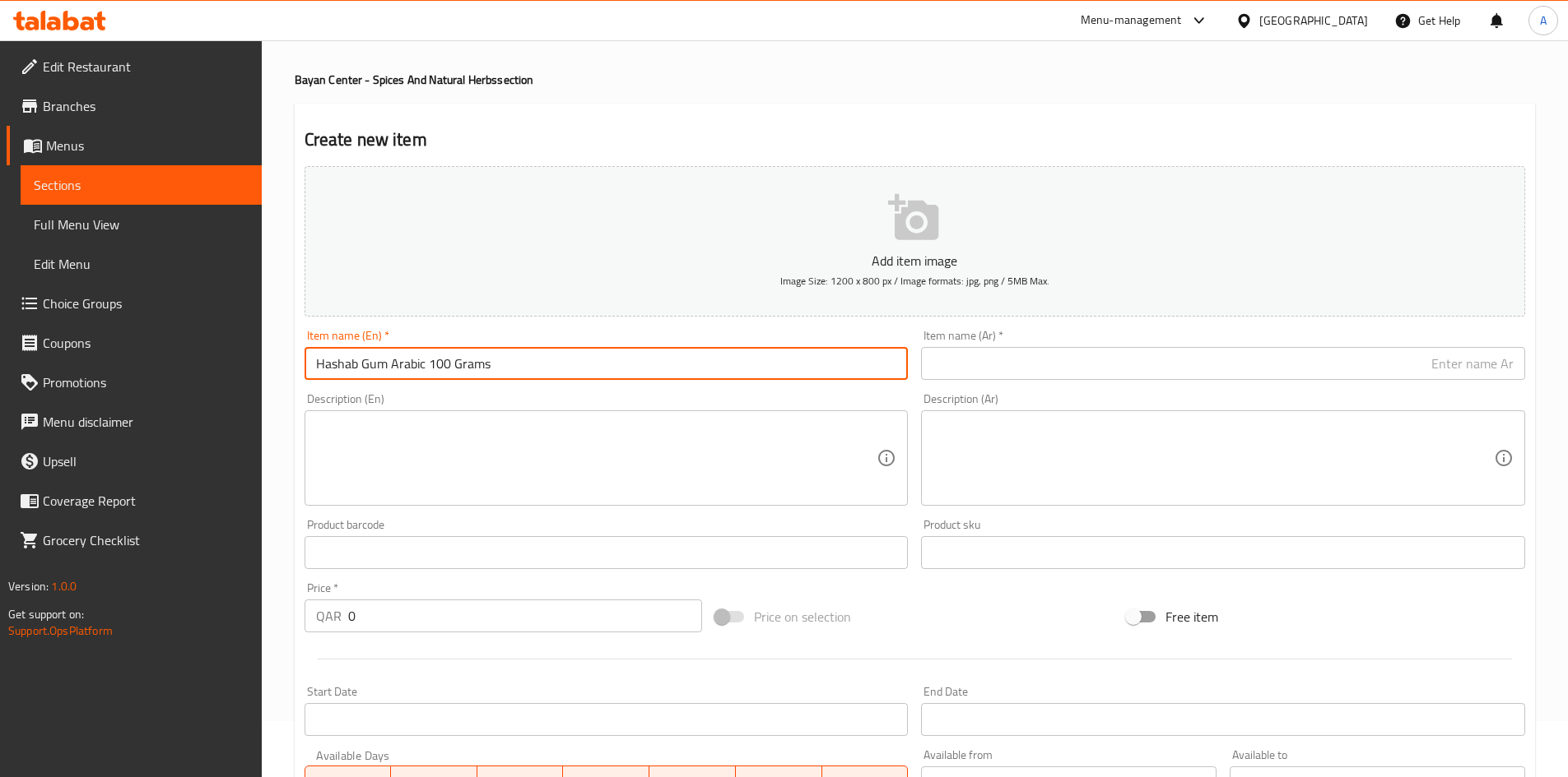
type input "Hashab Gum Arabic 100 Grams"
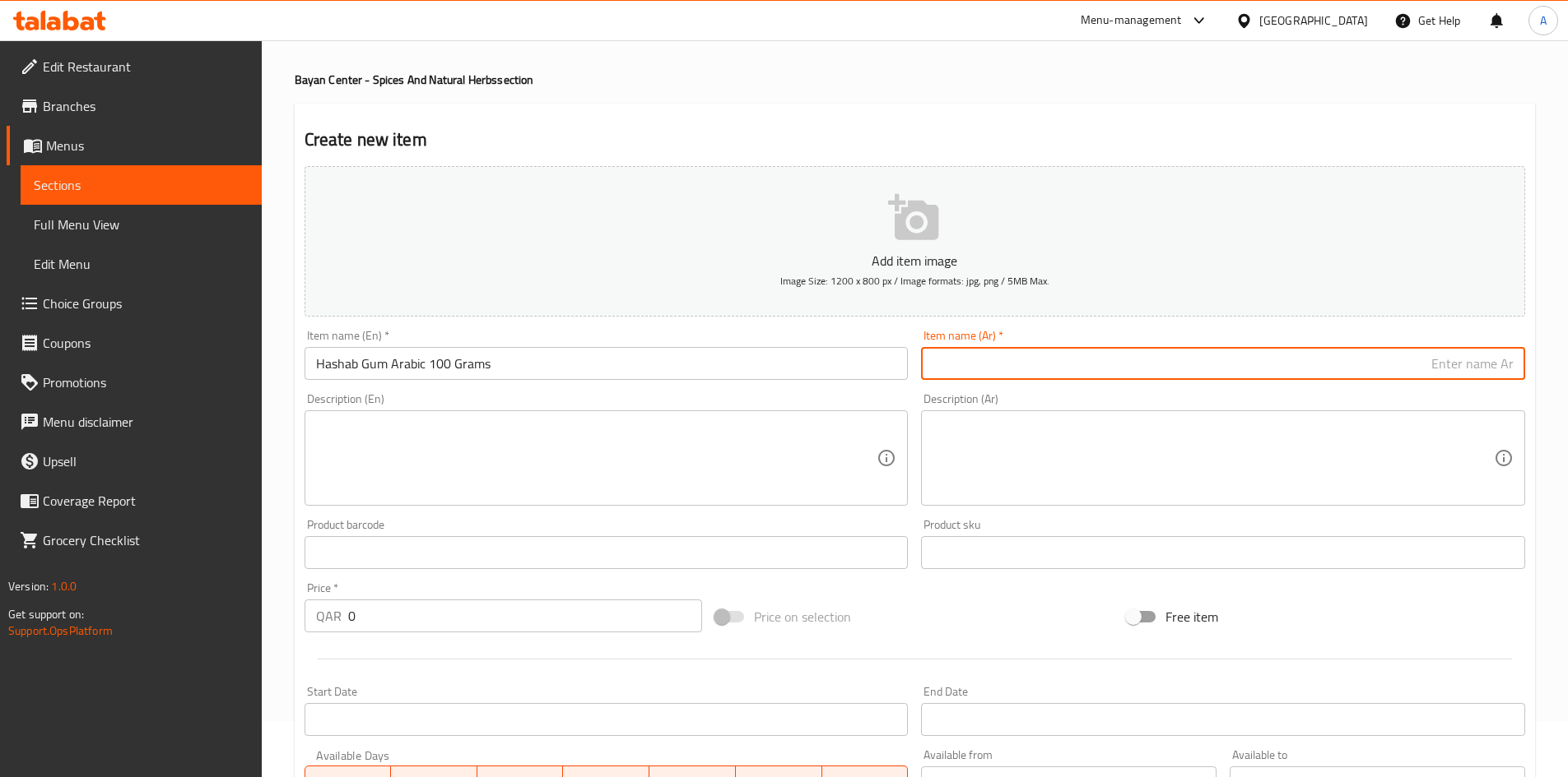
click at [1069, 351] on input "text" at bounding box center [1222, 363] width 604 height 33
paste input "صمغ عربي هشاب 100 جرام"
type input "صمغ عربي هشاب 100 جرام"
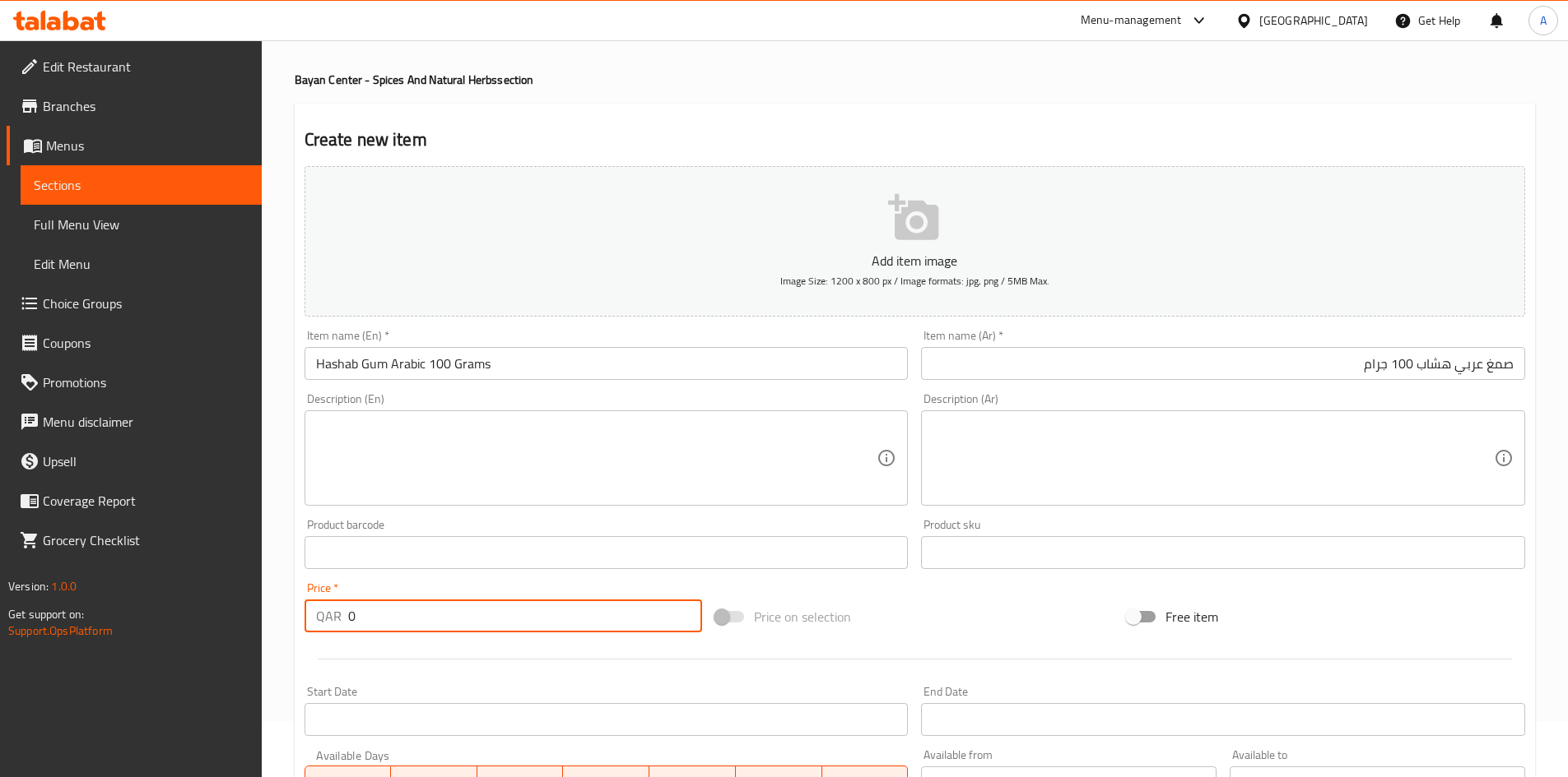
drag, startPoint x: 400, startPoint y: 630, endPoint x: 276, endPoint y: 628, distance: 124.0
click at [295, 627] on div "Create new item Add item image Image Size: 1200 x 800 px / Image formats: jpg, …" at bounding box center [914, 583] width 1240 height 957
type input "20"
click at [792, 122] on div "Create new item Add item image Image Size: 1200 x 800 px / Image formats: jpg, …" at bounding box center [914, 583] width 1240 height 957
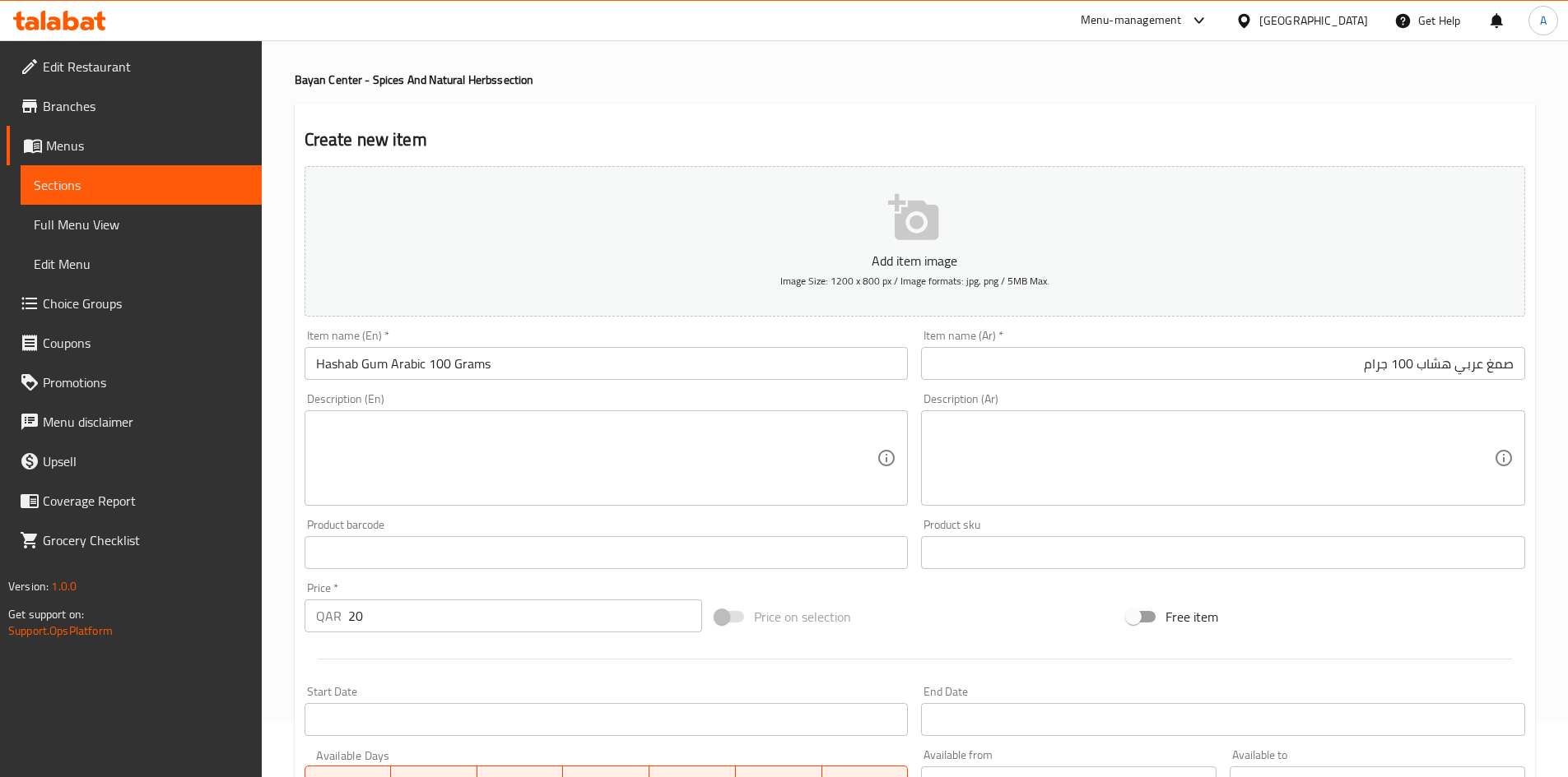
click at [801, 113] on div "Create new item Add item image Image Size: 1200 x 800 px / Image formats: jpg, …" at bounding box center [914, 583] width 1240 height 957
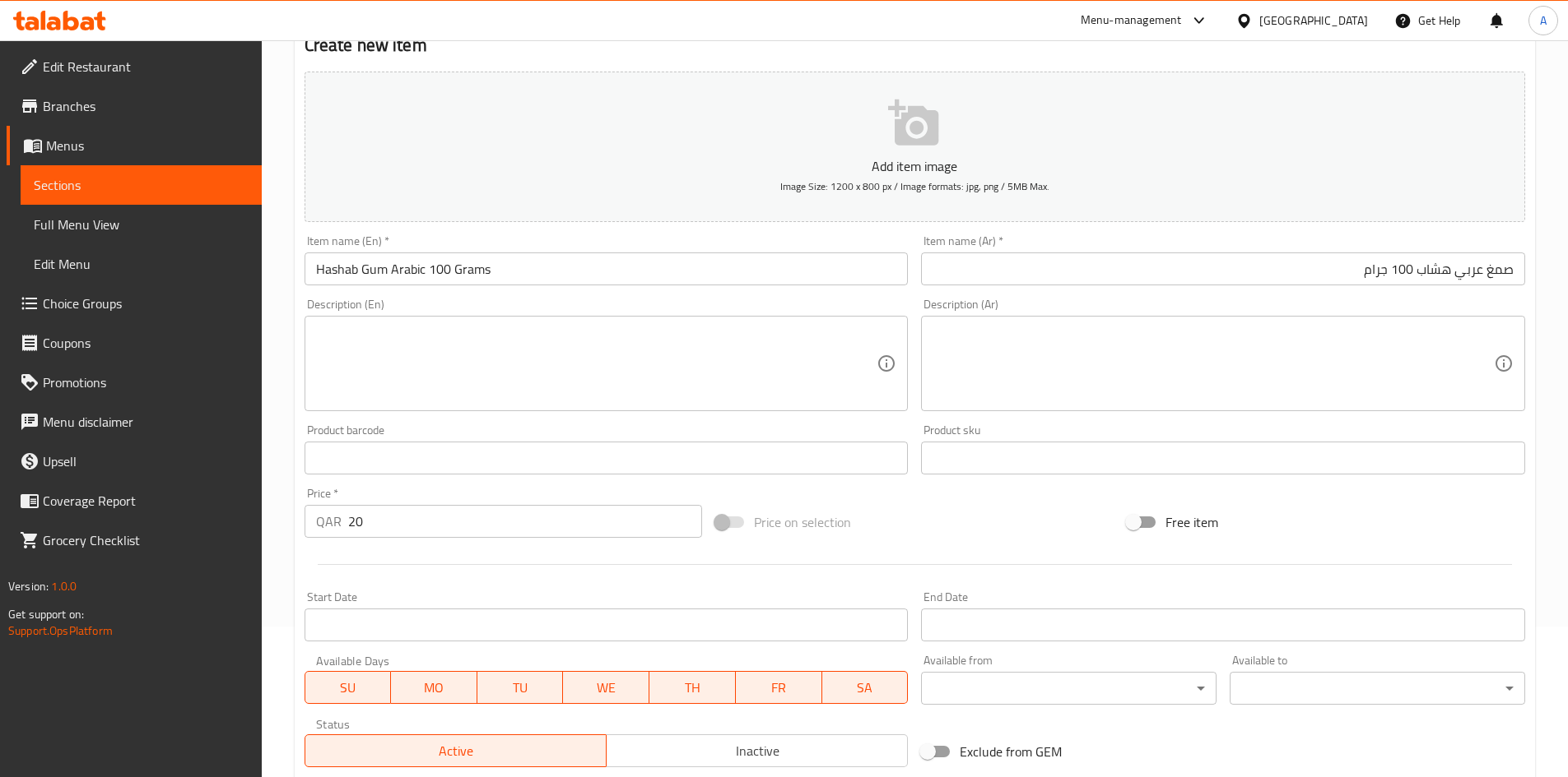
scroll to position [385, 0]
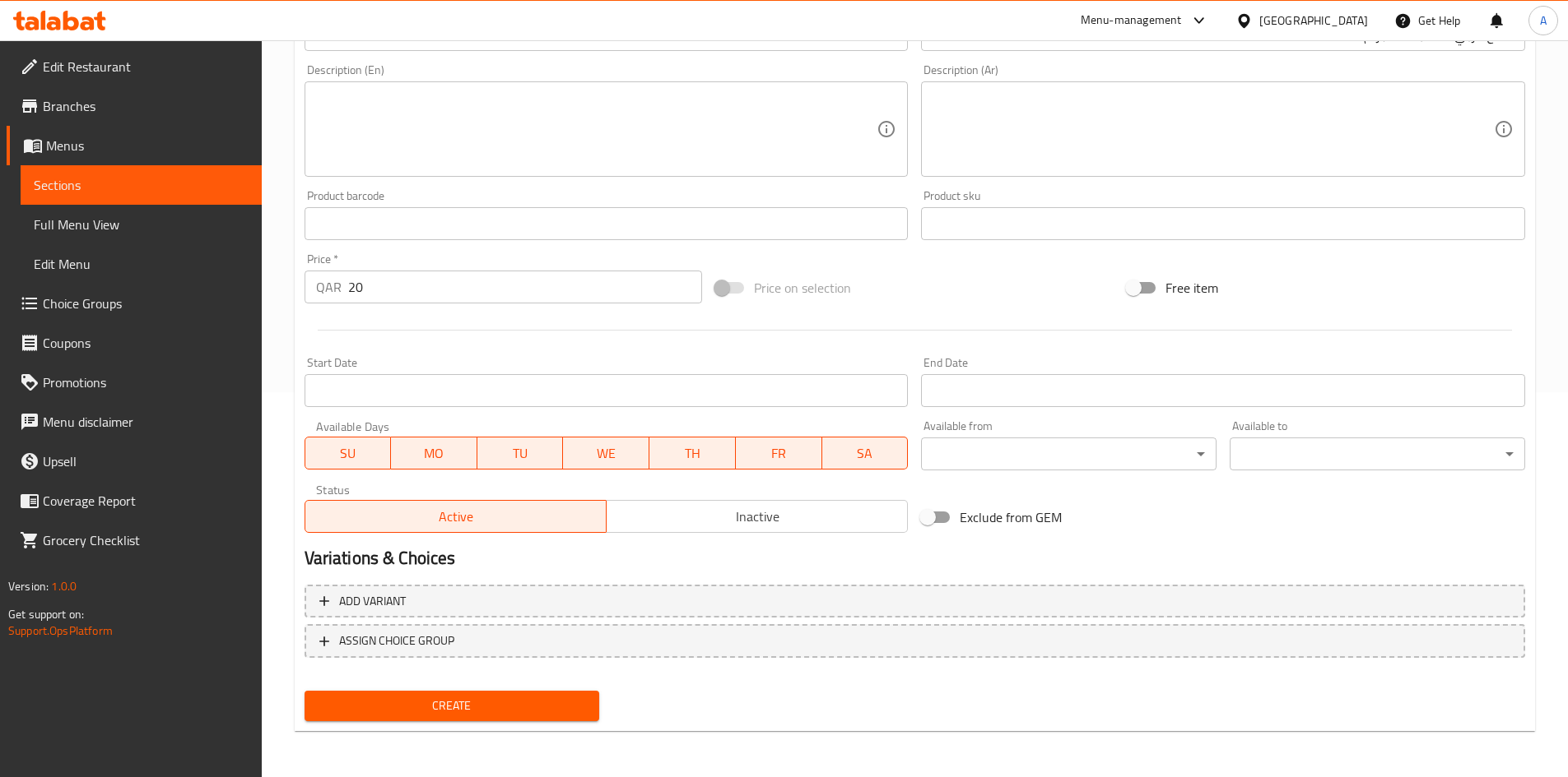
click at [546, 708] on span "Create" at bounding box center [452, 706] width 269 height 21
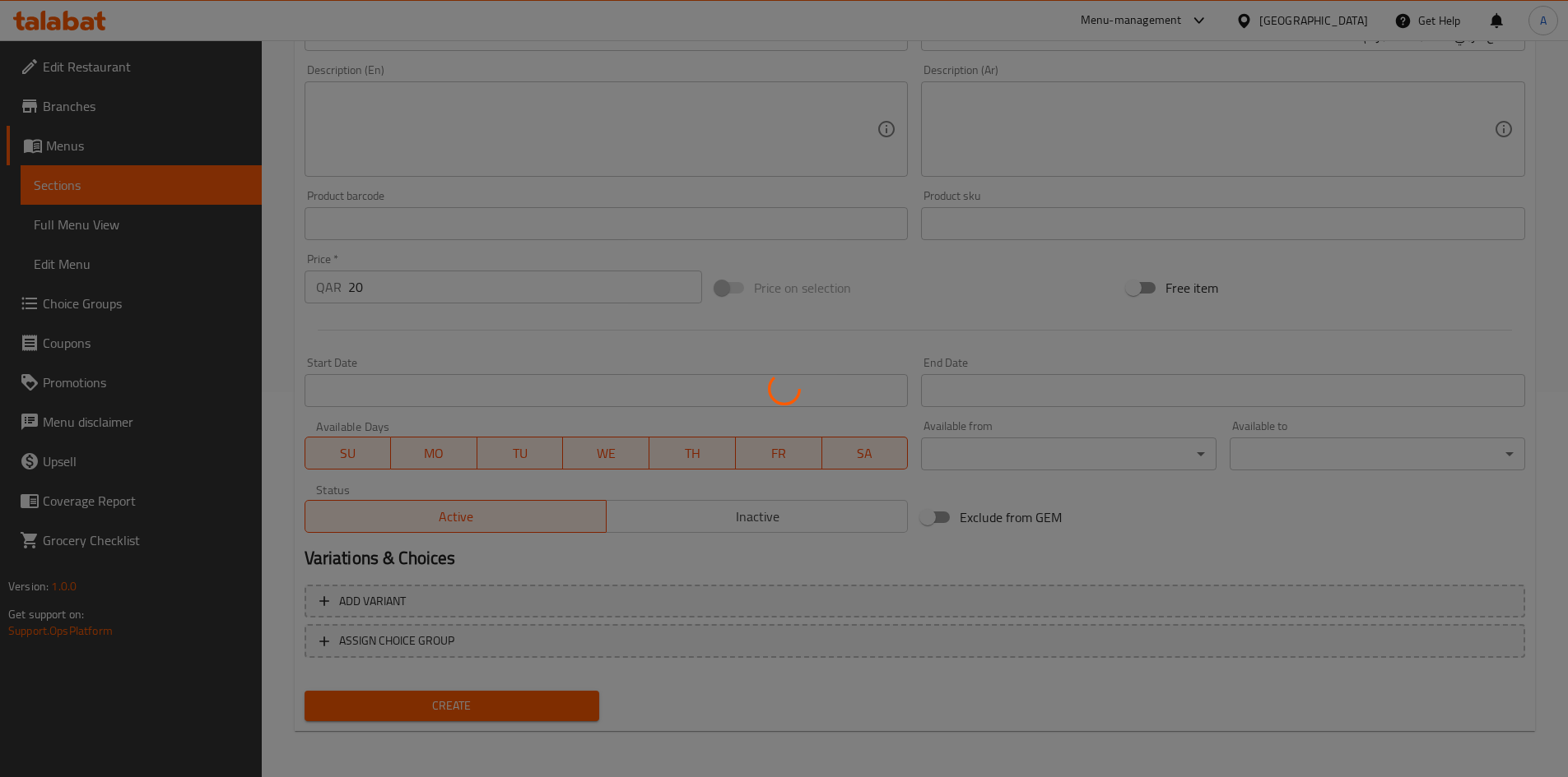
type input "0"
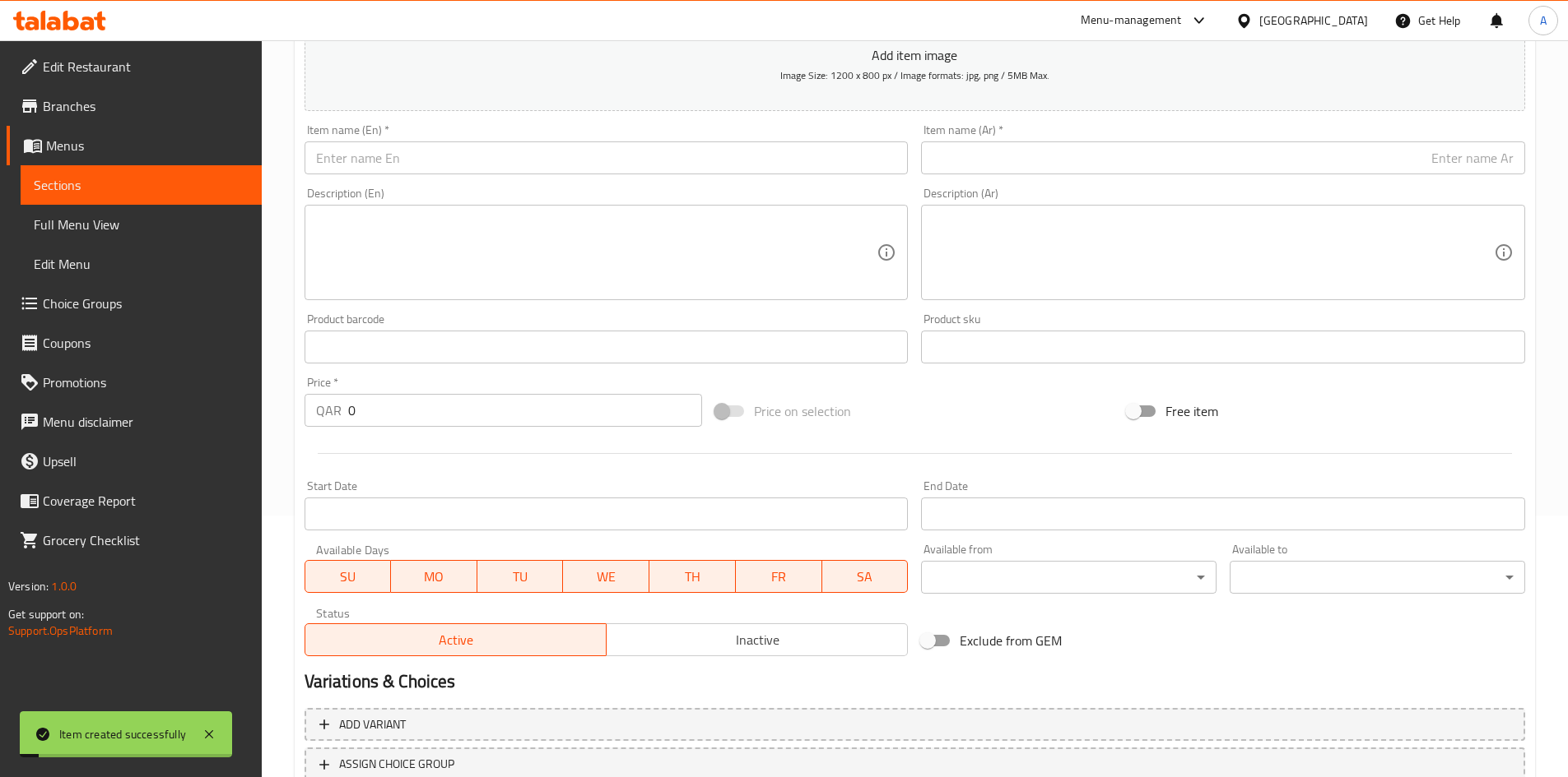
scroll to position [56, 0]
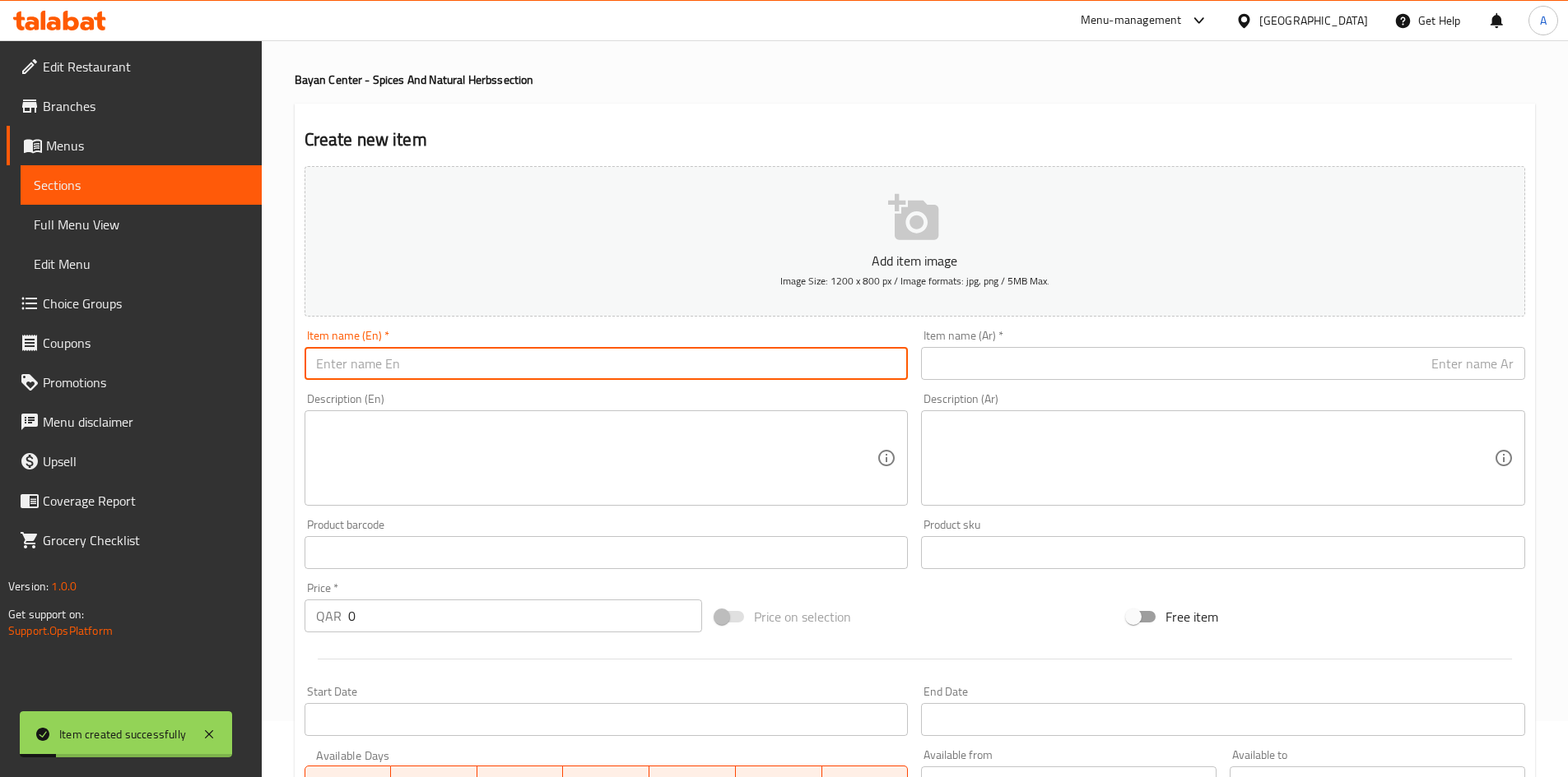
click at [597, 374] on input "text" at bounding box center [605, 363] width 604 height 33
paste input "Ktheera 100 grams"
drag, startPoint x: 397, startPoint y: 363, endPoint x: 364, endPoint y: 395, distance: 46.0
click at [387, 380] on div "Item name (En)   * Ktheera 100 grams Item name (En) *" at bounding box center [605, 354] width 617 height 63
type input "Ktheera 100 Grams"
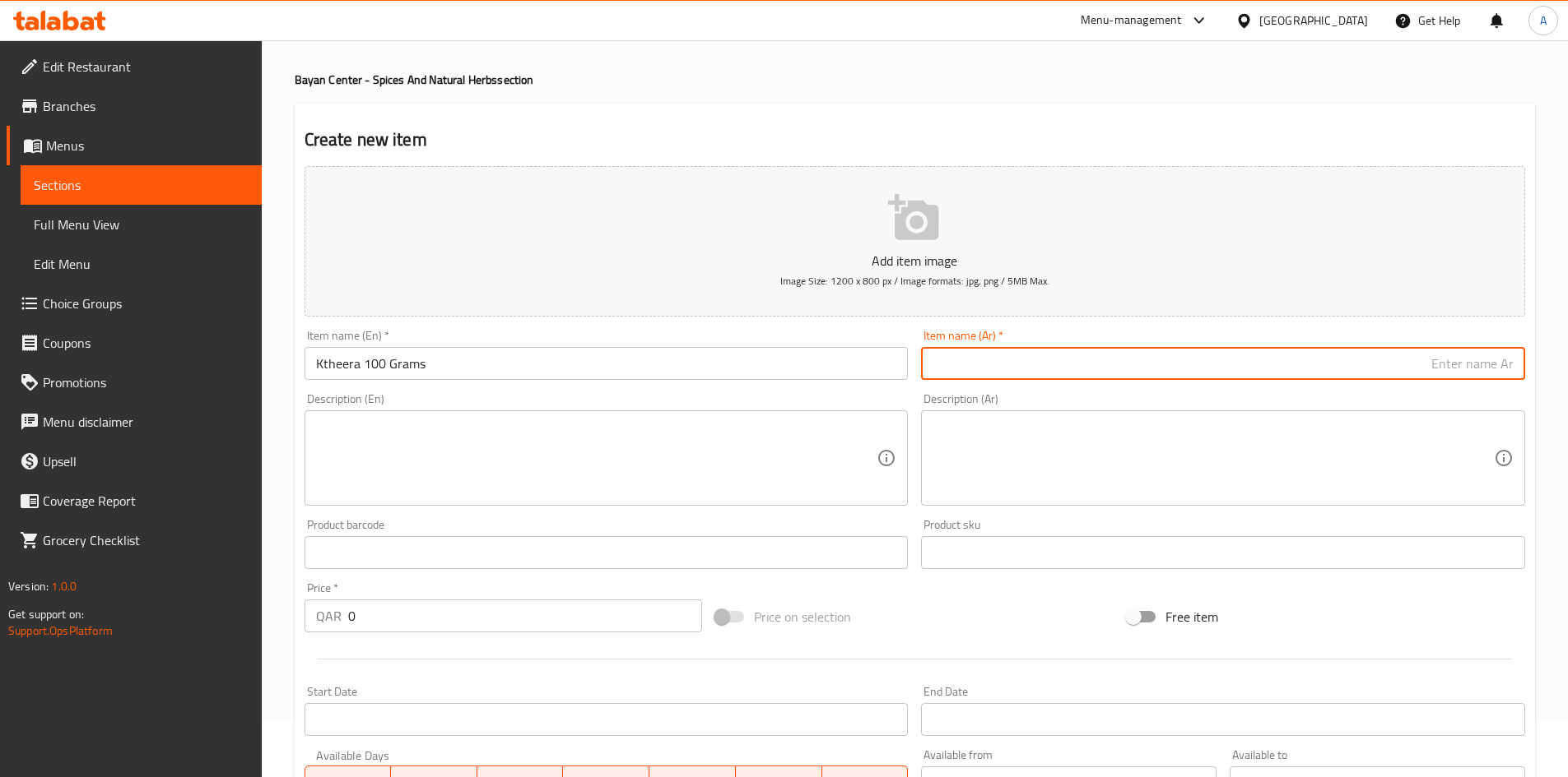
click at [986, 361] on input "text" at bounding box center [1222, 363] width 604 height 33
paste input "كثيرا ( القطف ) 100 جرام"
click at [1475, 364] on input "كثيرا ( القطف ) 100 جرام" at bounding box center [1222, 363] width 604 height 33
click at [1482, 374] on input "كثيرا (القطف ) 100 جرام" at bounding box center [1222, 363] width 604 height 33
type input "كثيرا (القطف ) 100 جرام"
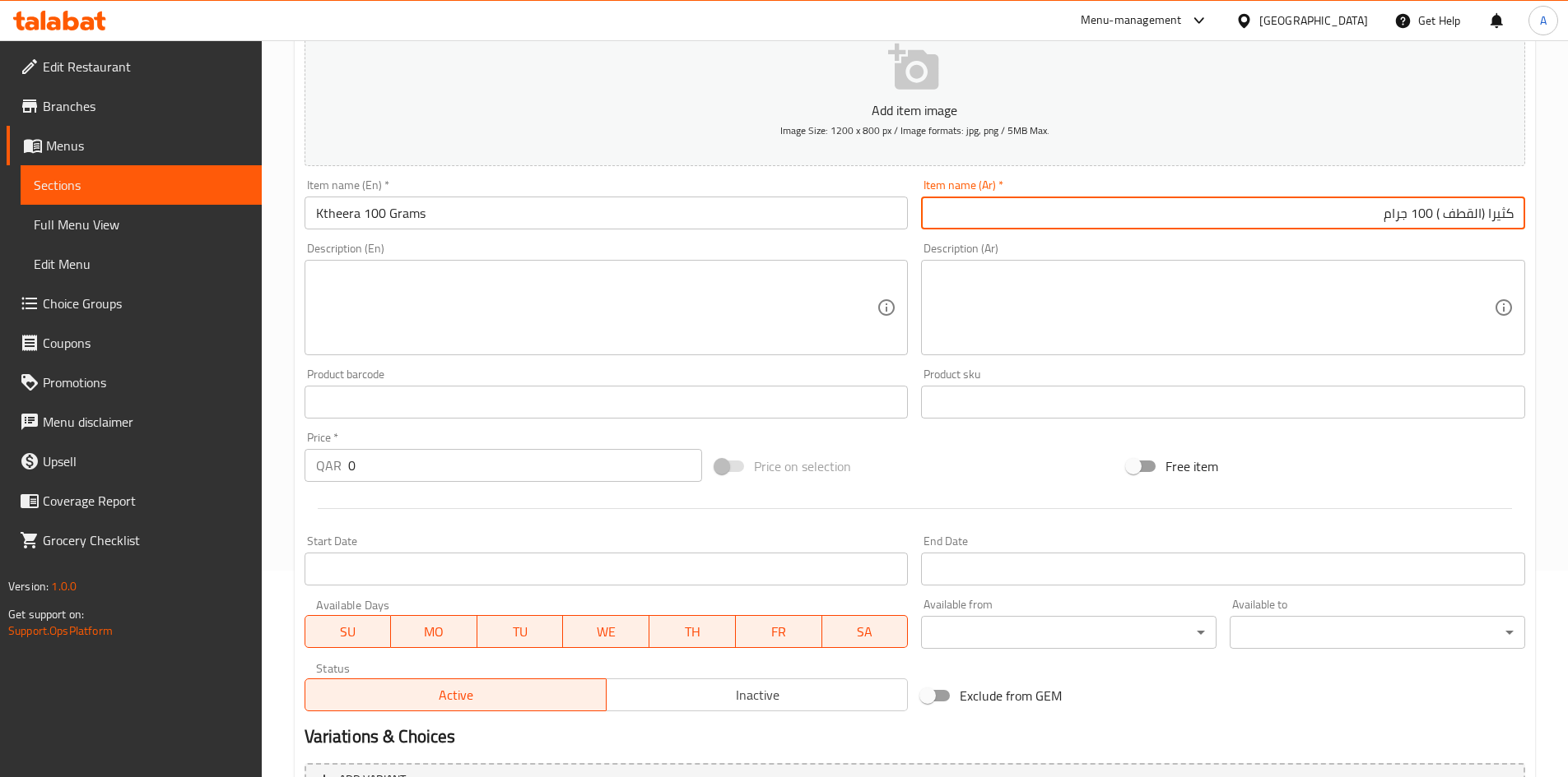
scroll to position [220, 0]
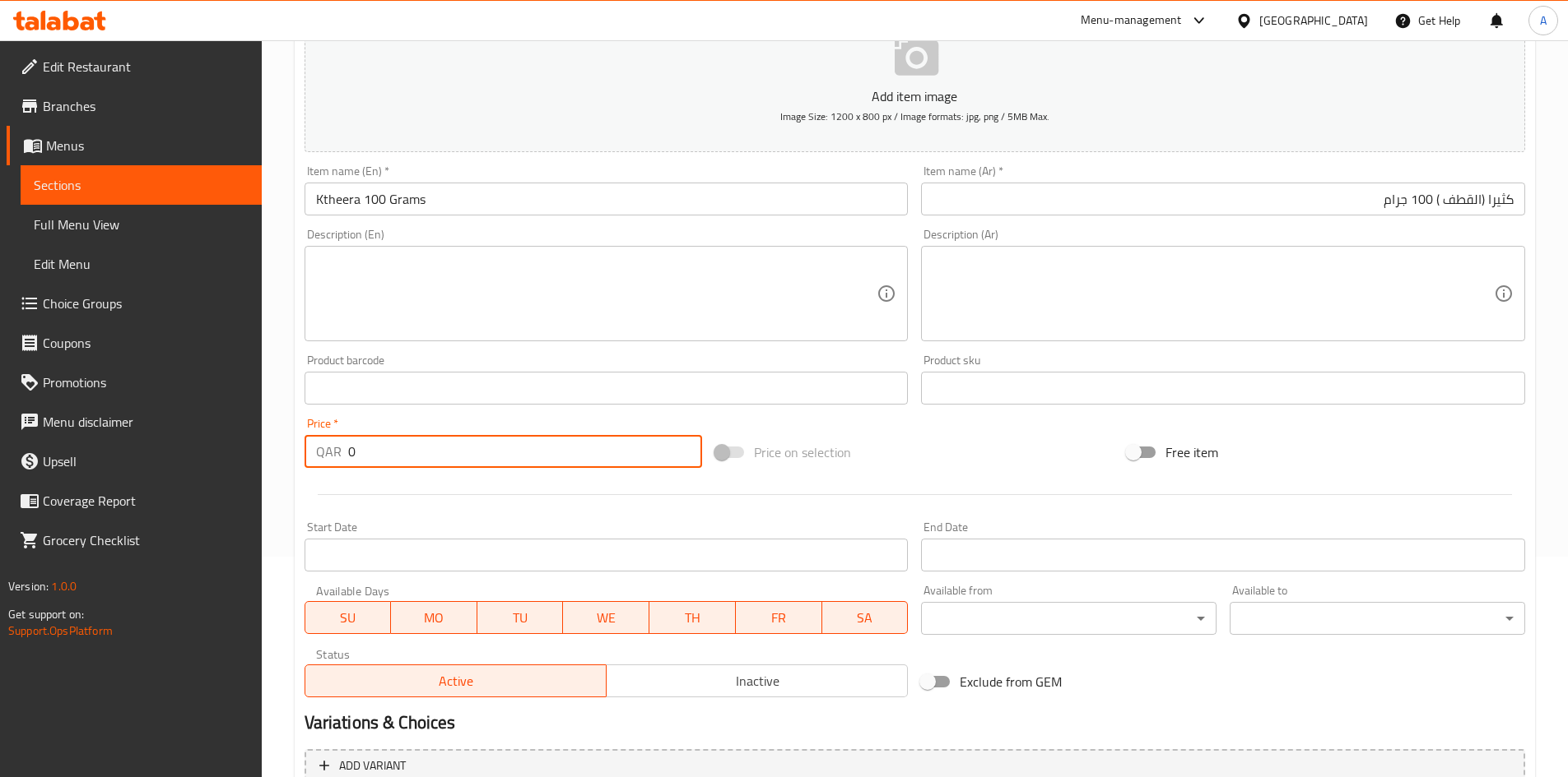
drag, startPoint x: 252, startPoint y: 489, endPoint x: 195, endPoint y: 481, distance: 57.6
click at [195, 481] on div "Edit Restaurant Branches Menus Sections Full Menu View Edit Menu Choice Groups …" at bounding box center [784, 380] width 1568 height 1122
type input "30"
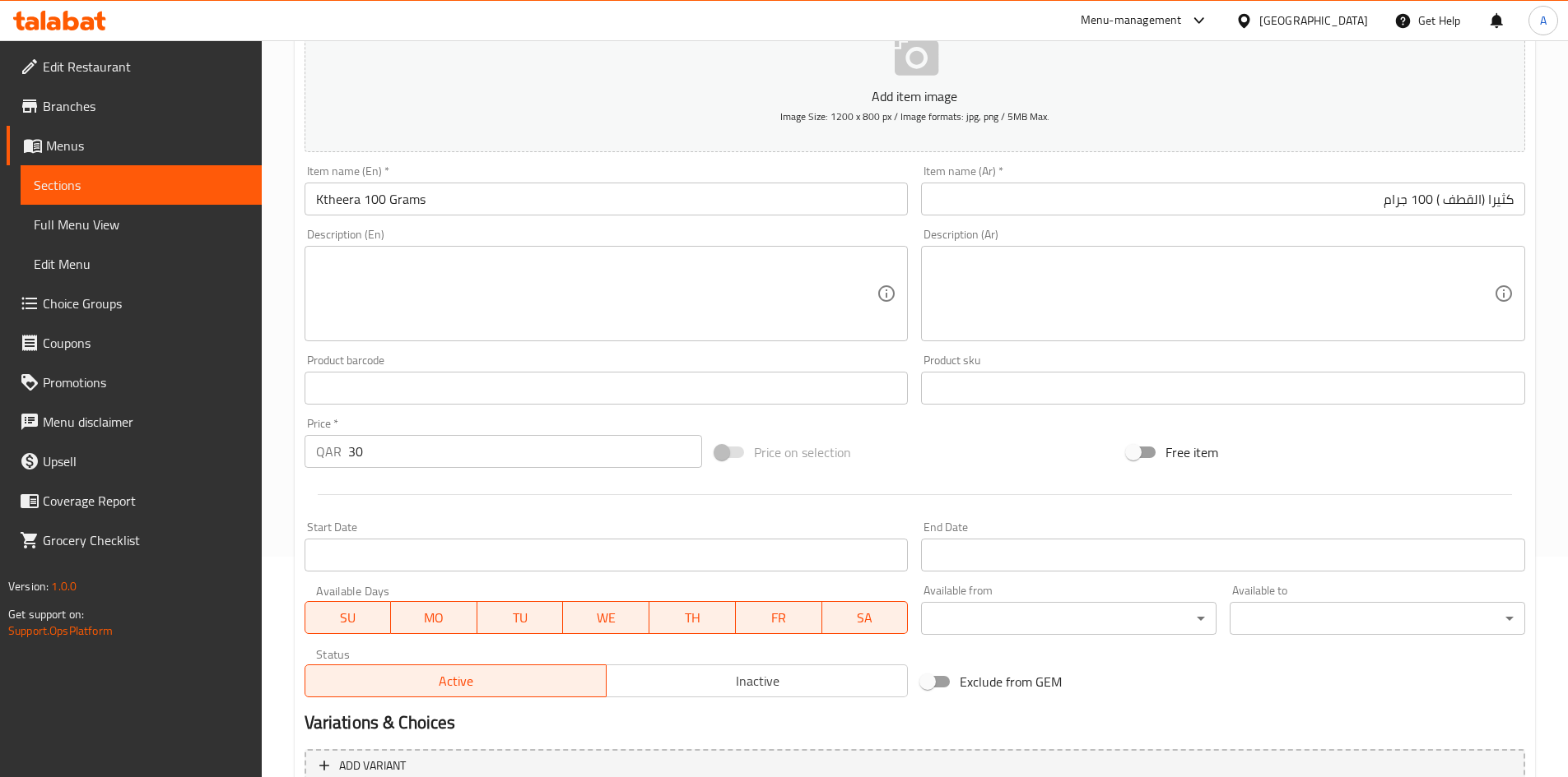
click at [428, 511] on div at bounding box center [914, 495] width 1234 height 41
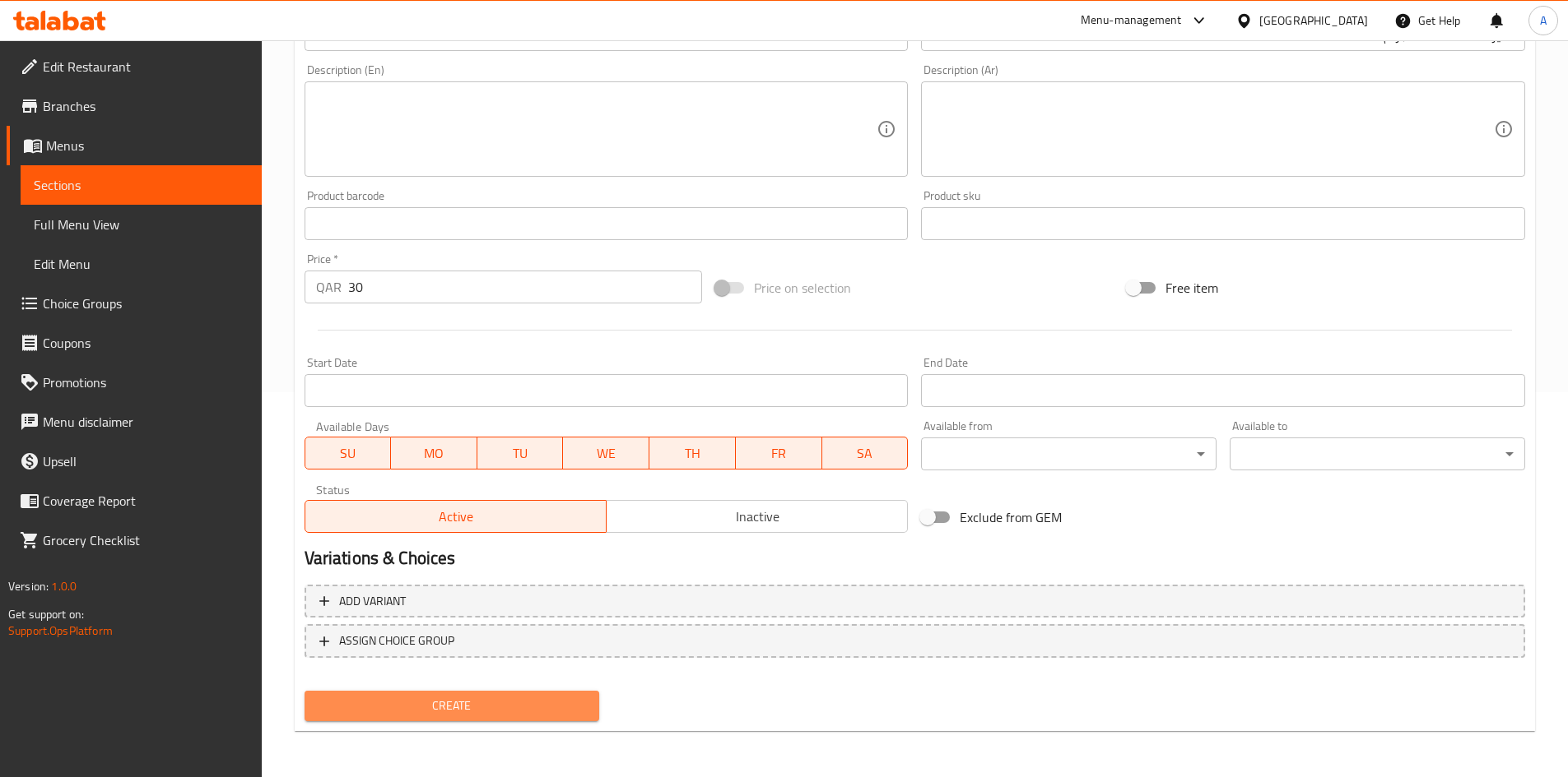
click at [490, 715] on span "Create" at bounding box center [452, 706] width 269 height 21
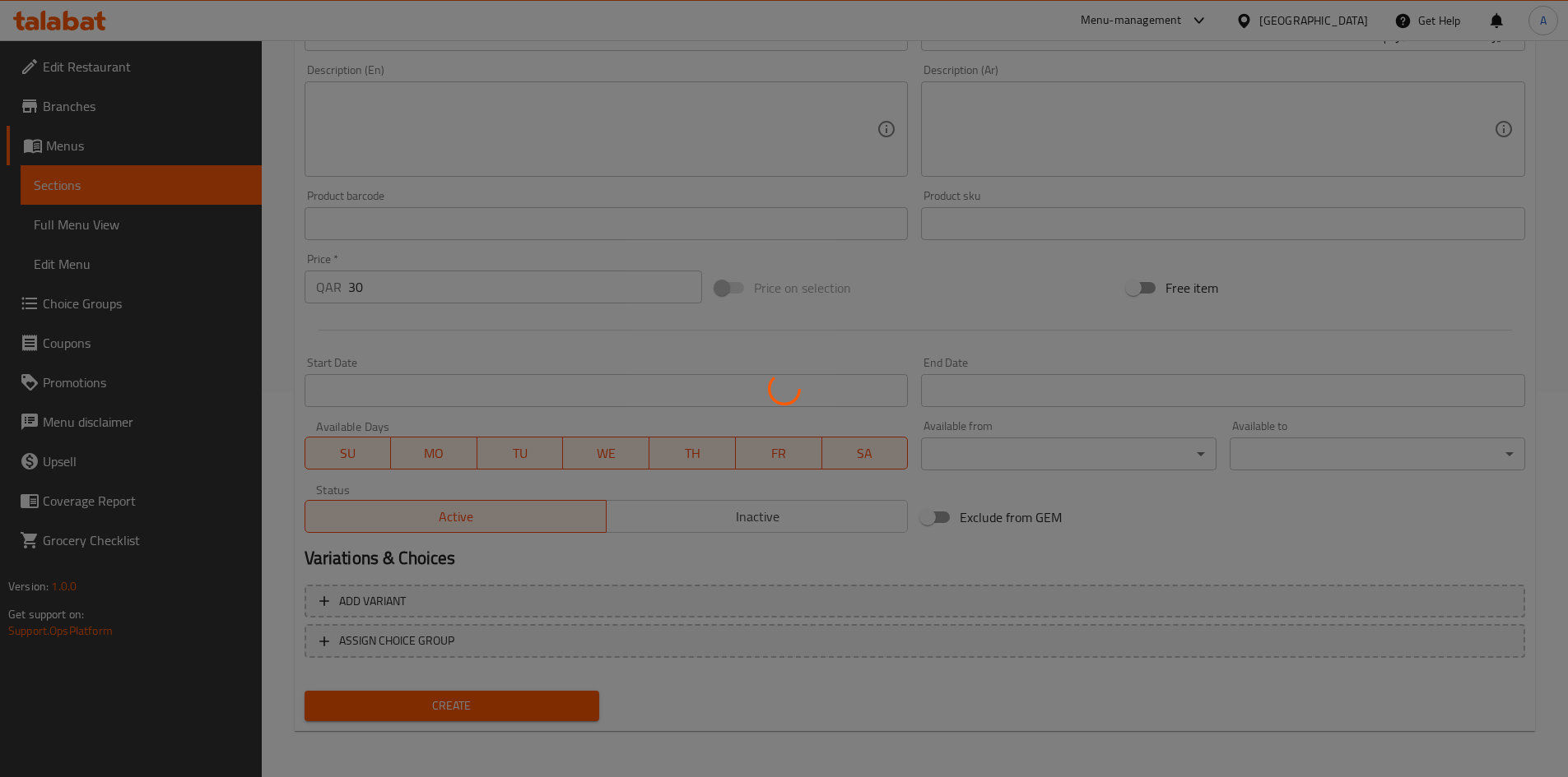
type input "0"
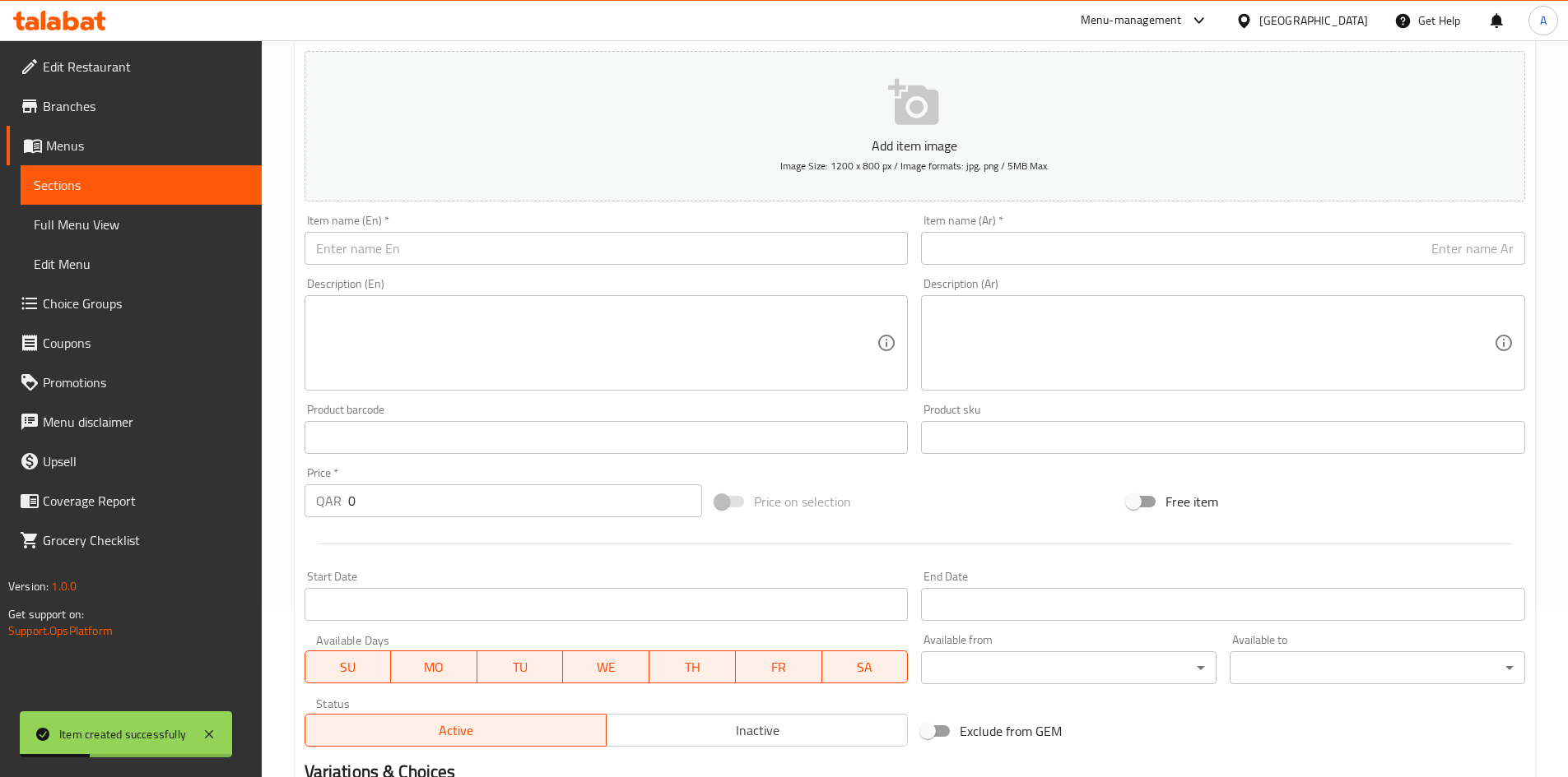
scroll to position [0, 0]
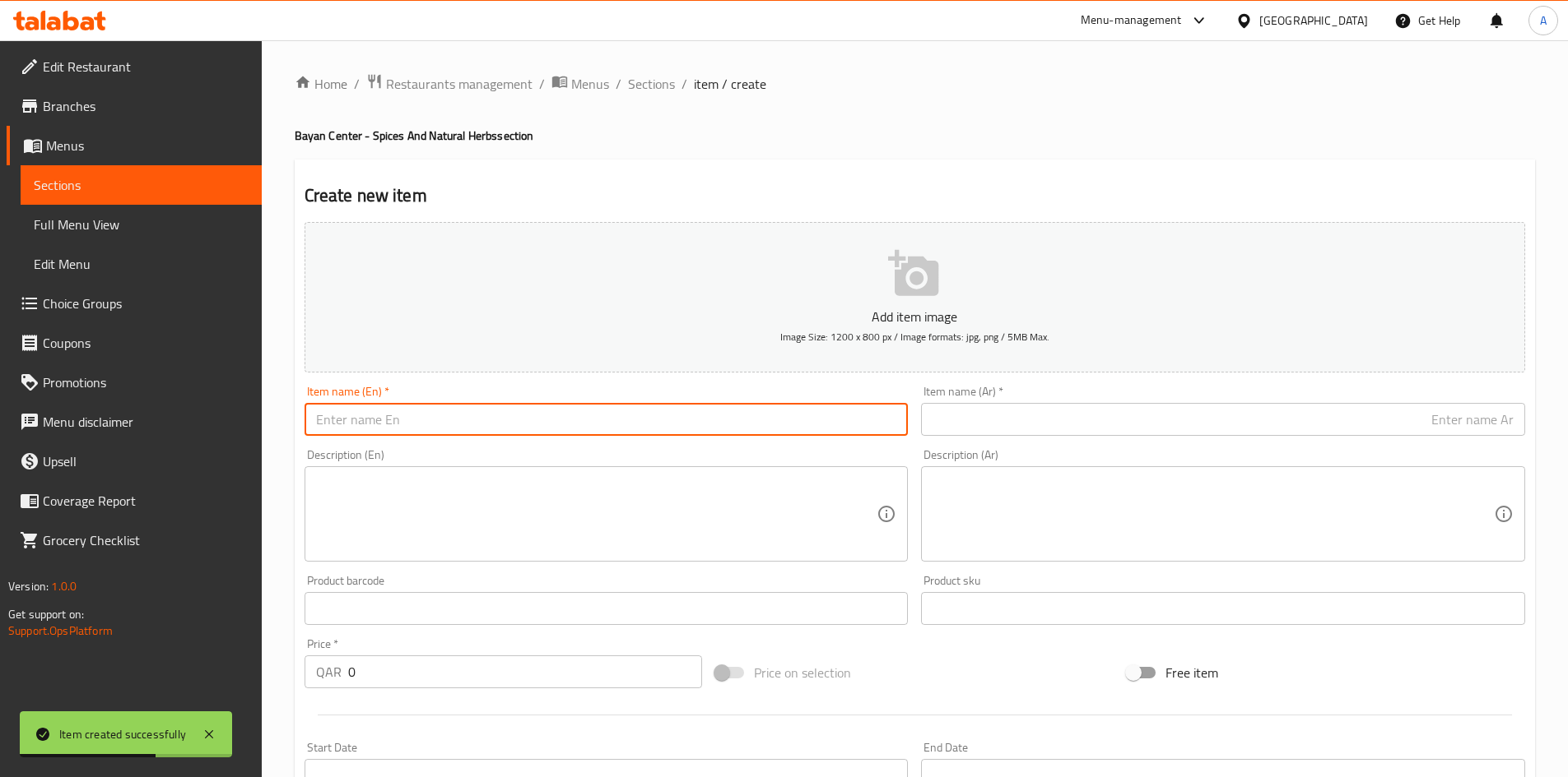
paste input "Black Areca 100gm"
click at [386, 421] on input "Black Areca 100gm" at bounding box center [605, 419] width 604 height 33
type input "Black Areca 100gm"
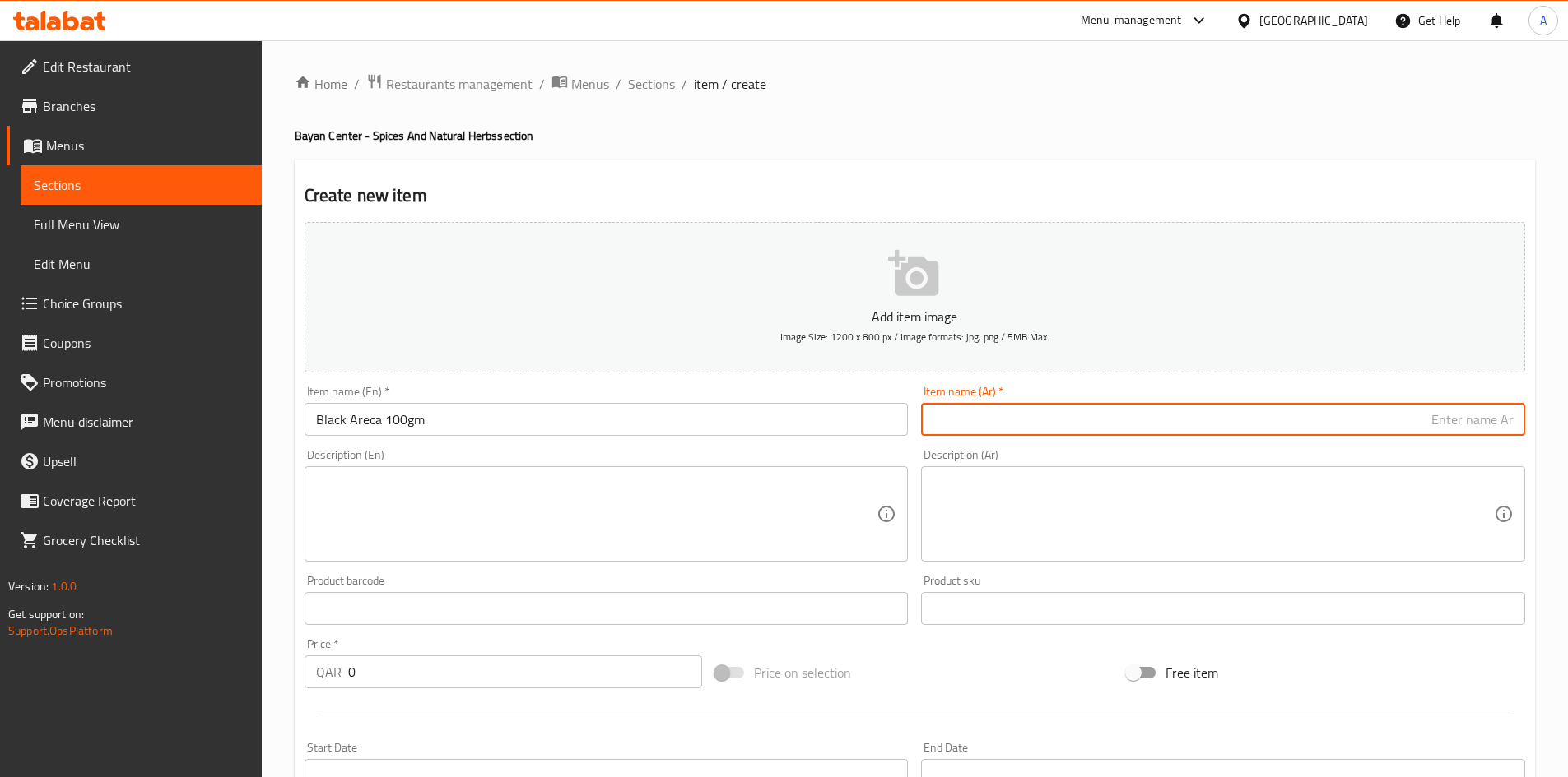
paste input "فوفل أسود 100 جرام"
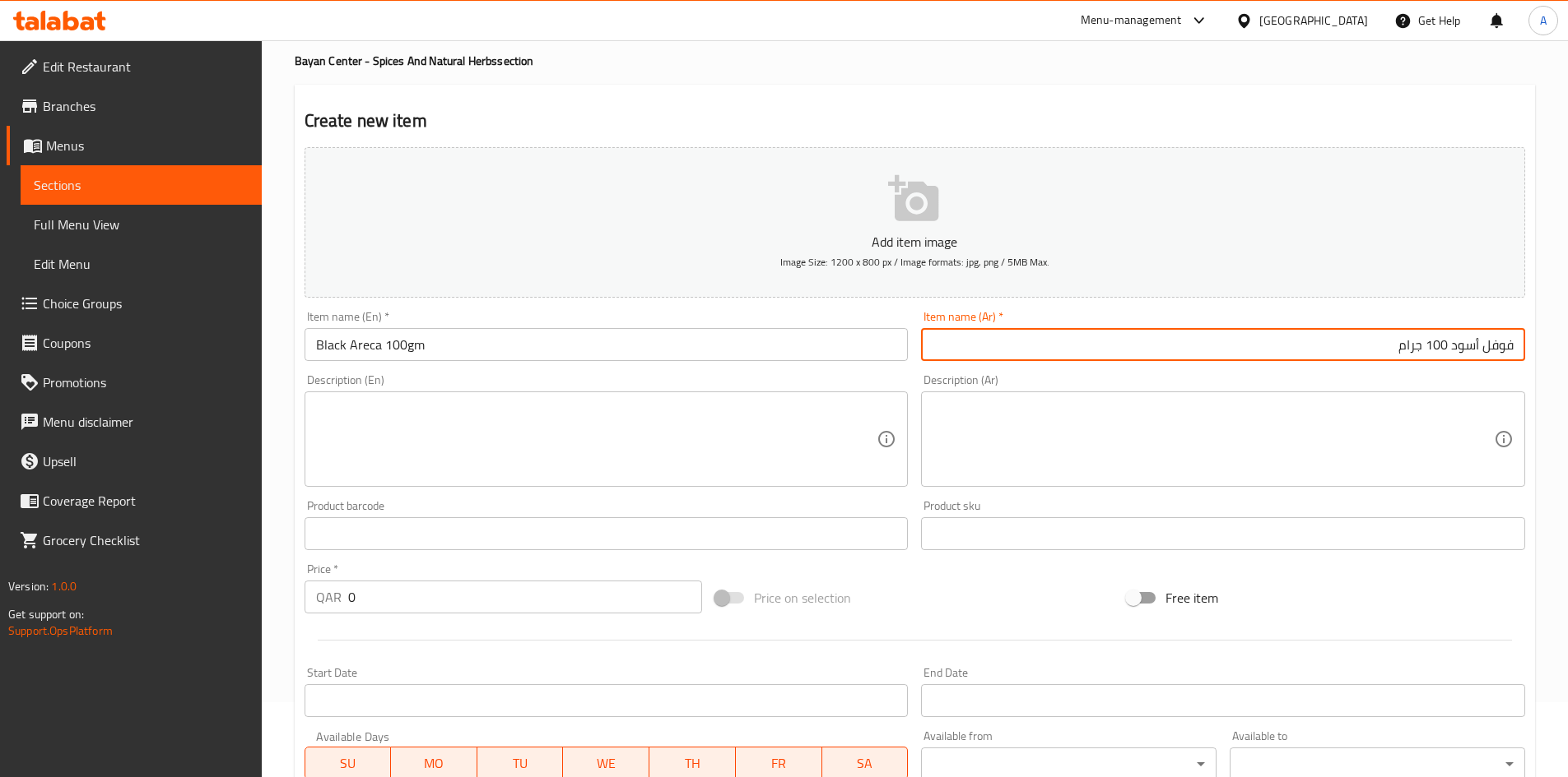
scroll to position [164, 0]
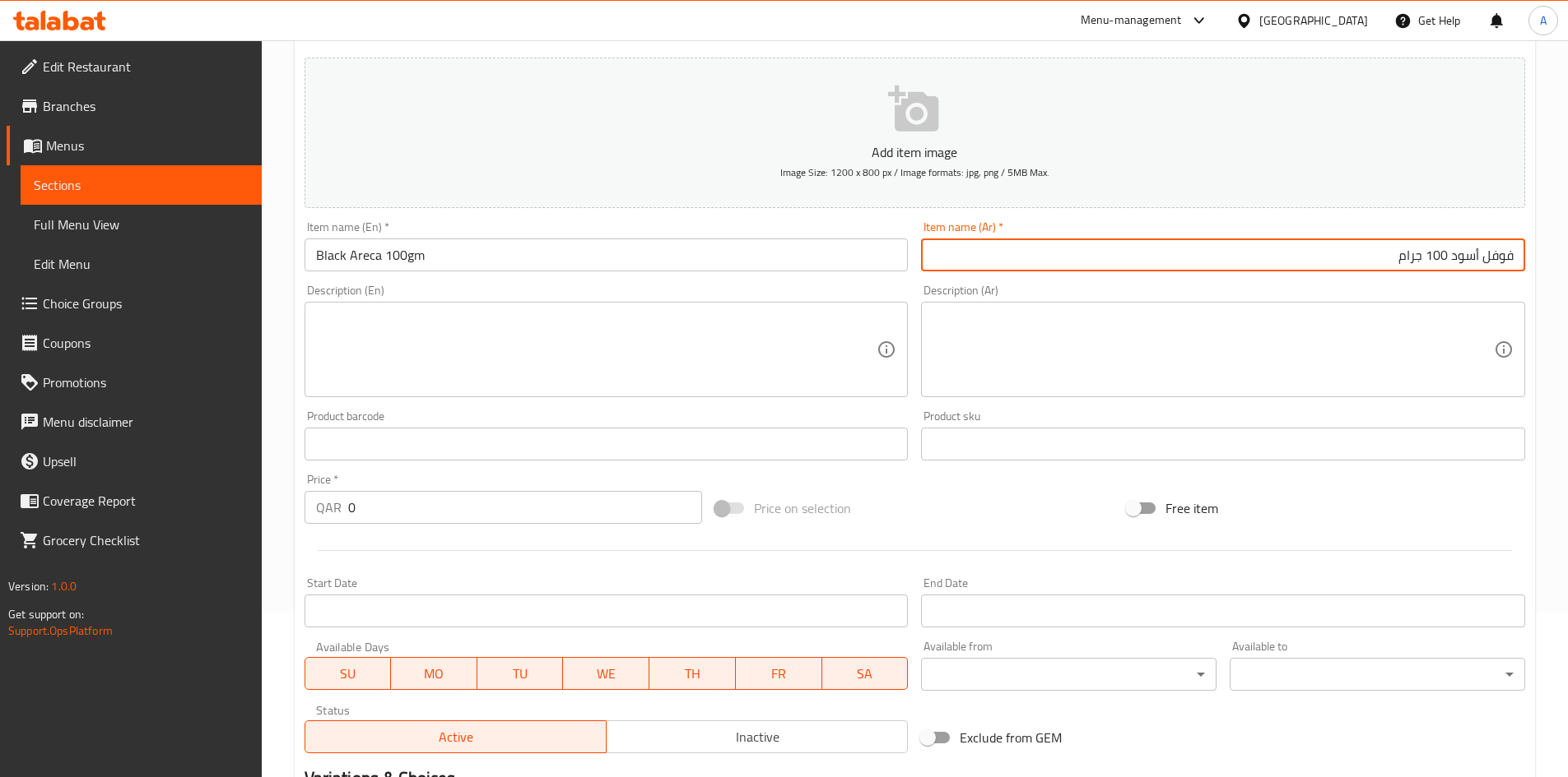
type input "فوفل أسود 100 جرام"
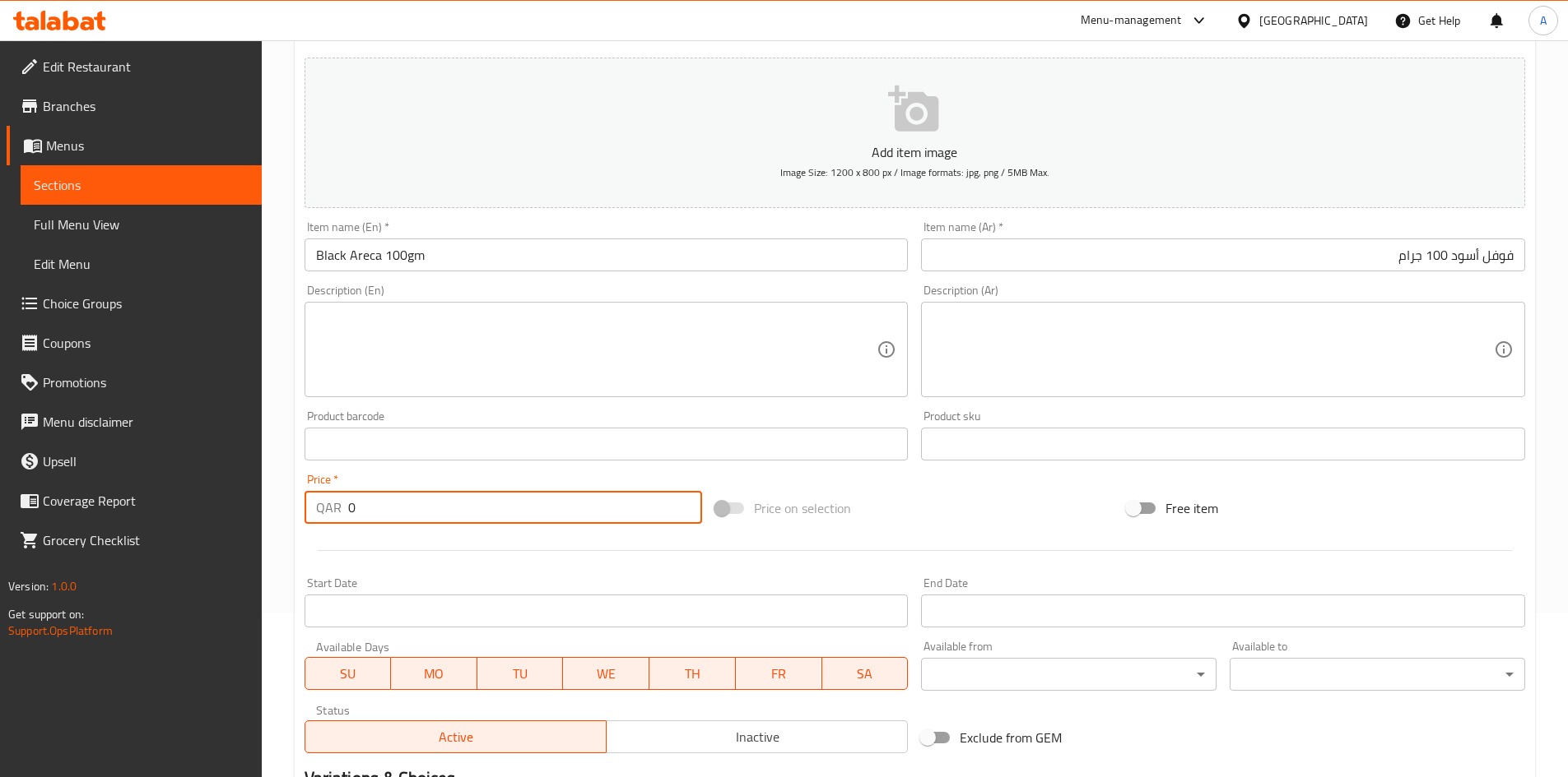
drag, startPoint x: 409, startPoint y: 517, endPoint x: 242, endPoint y: 538, distance: 168.3
click at [243, 538] on div "Edit Restaurant Branches Menus Sections Full Menu View Edit Menu Choice Groups …" at bounding box center [784, 436] width 1568 height 1122
type input "30"
click at [360, 543] on div at bounding box center [914, 550] width 1234 height 41
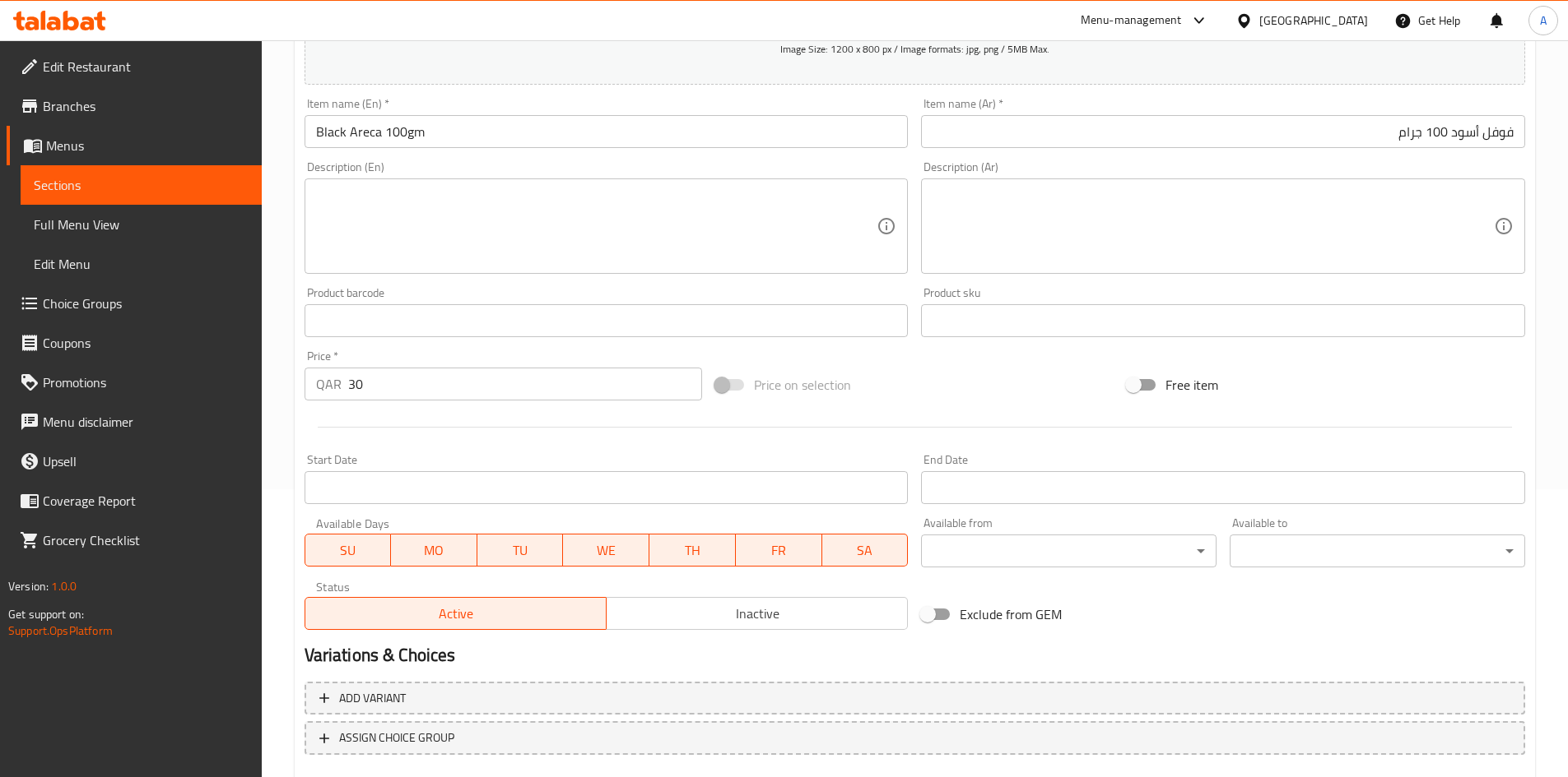
scroll to position [385, 0]
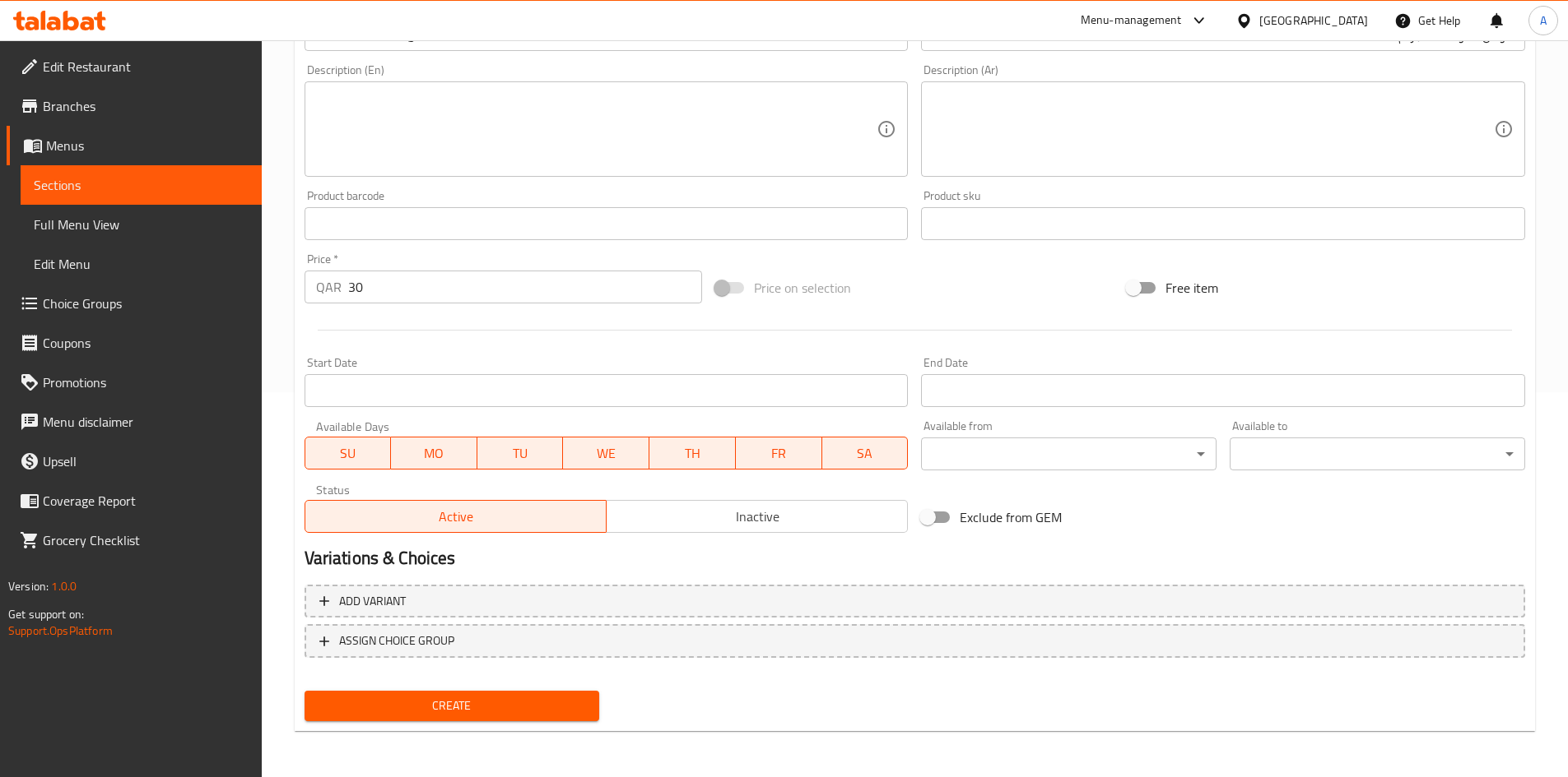
click at [489, 690] on div "Create" at bounding box center [452, 706] width 309 height 43
click at [492, 693] on button "Create" at bounding box center [452, 706] width 296 height 30
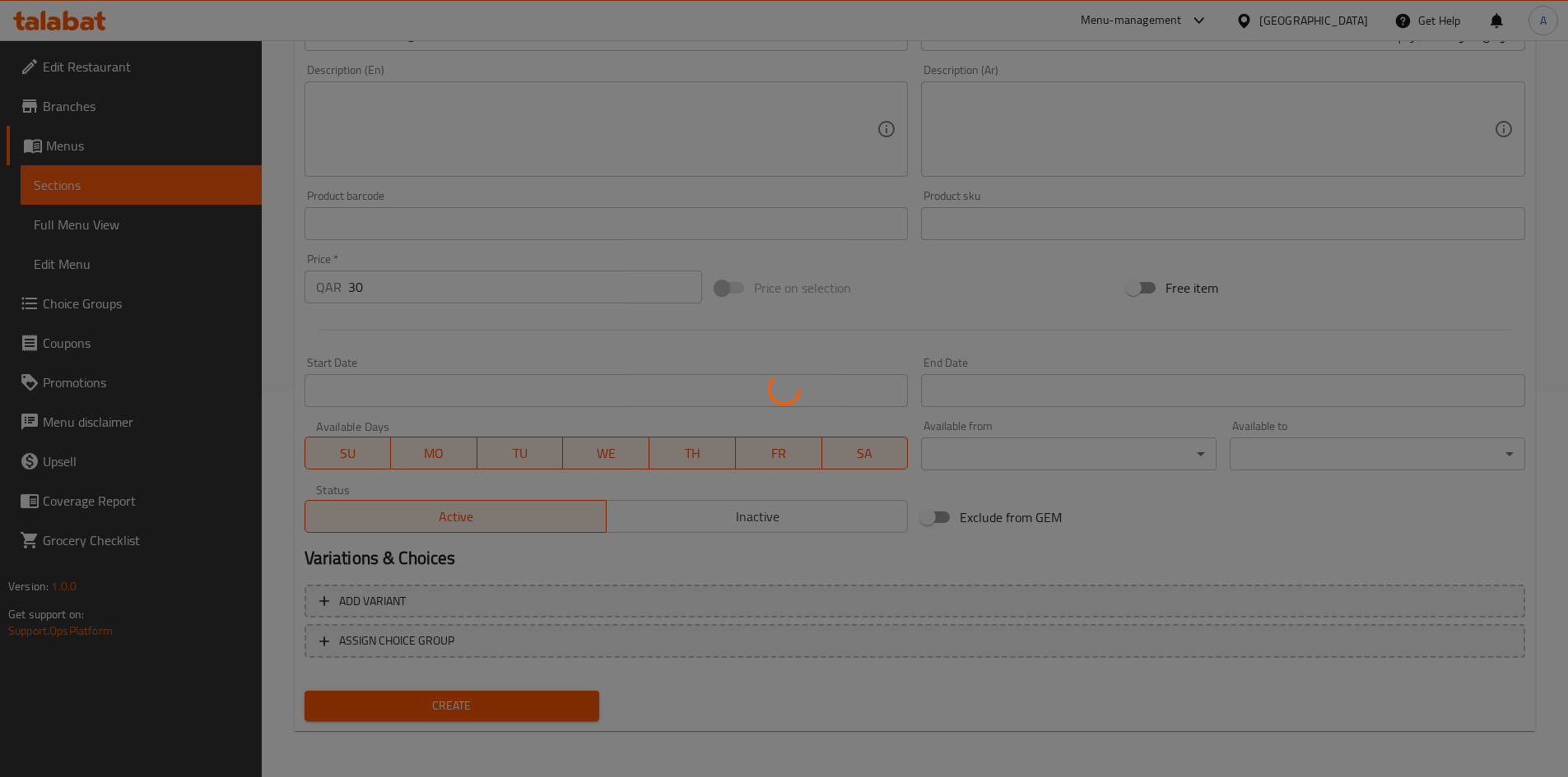
type input "0"
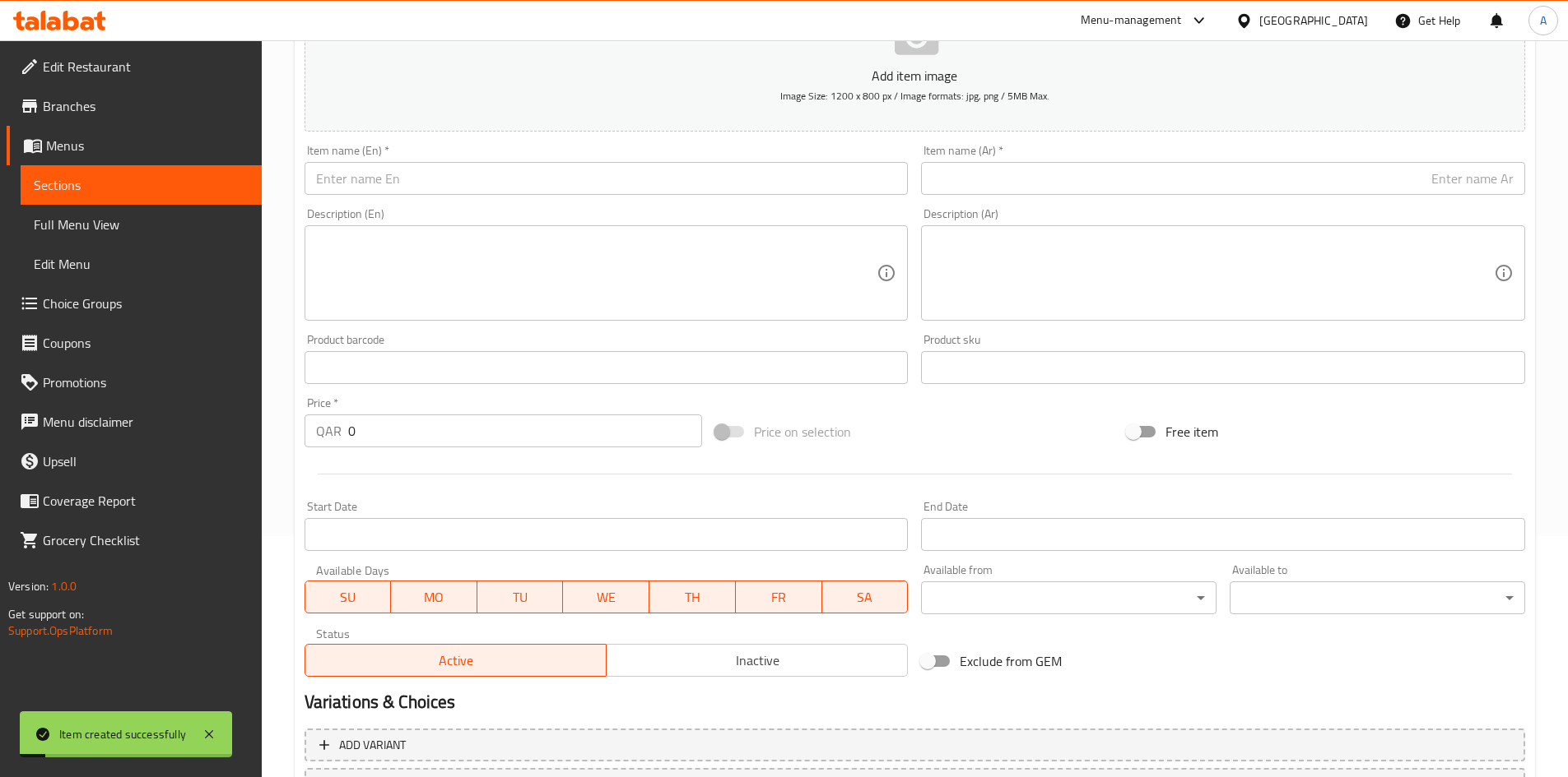
scroll to position [138, 0]
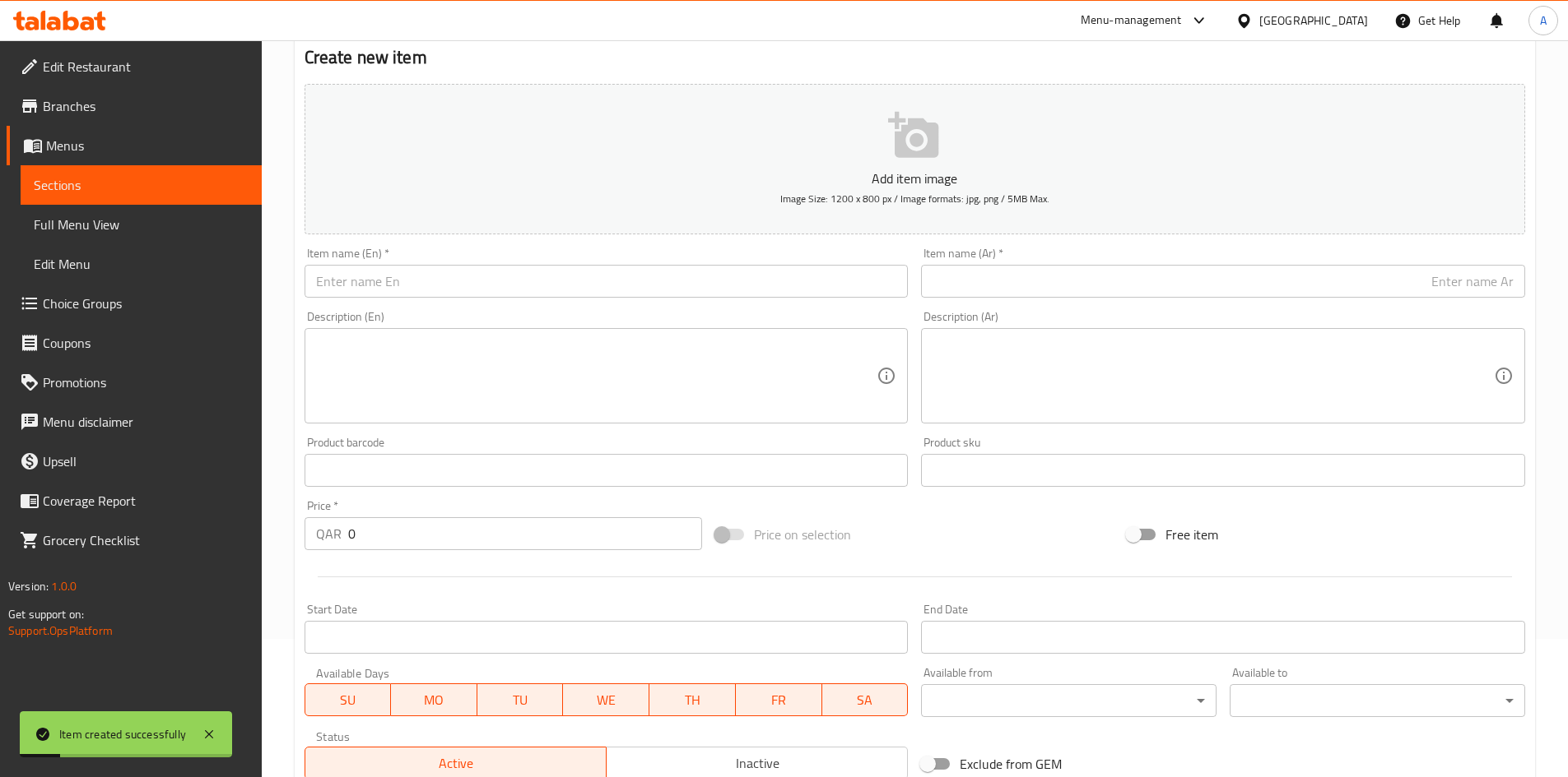
click at [504, 290] on input "text" at bounding box center [605, 281] width 604 height 33
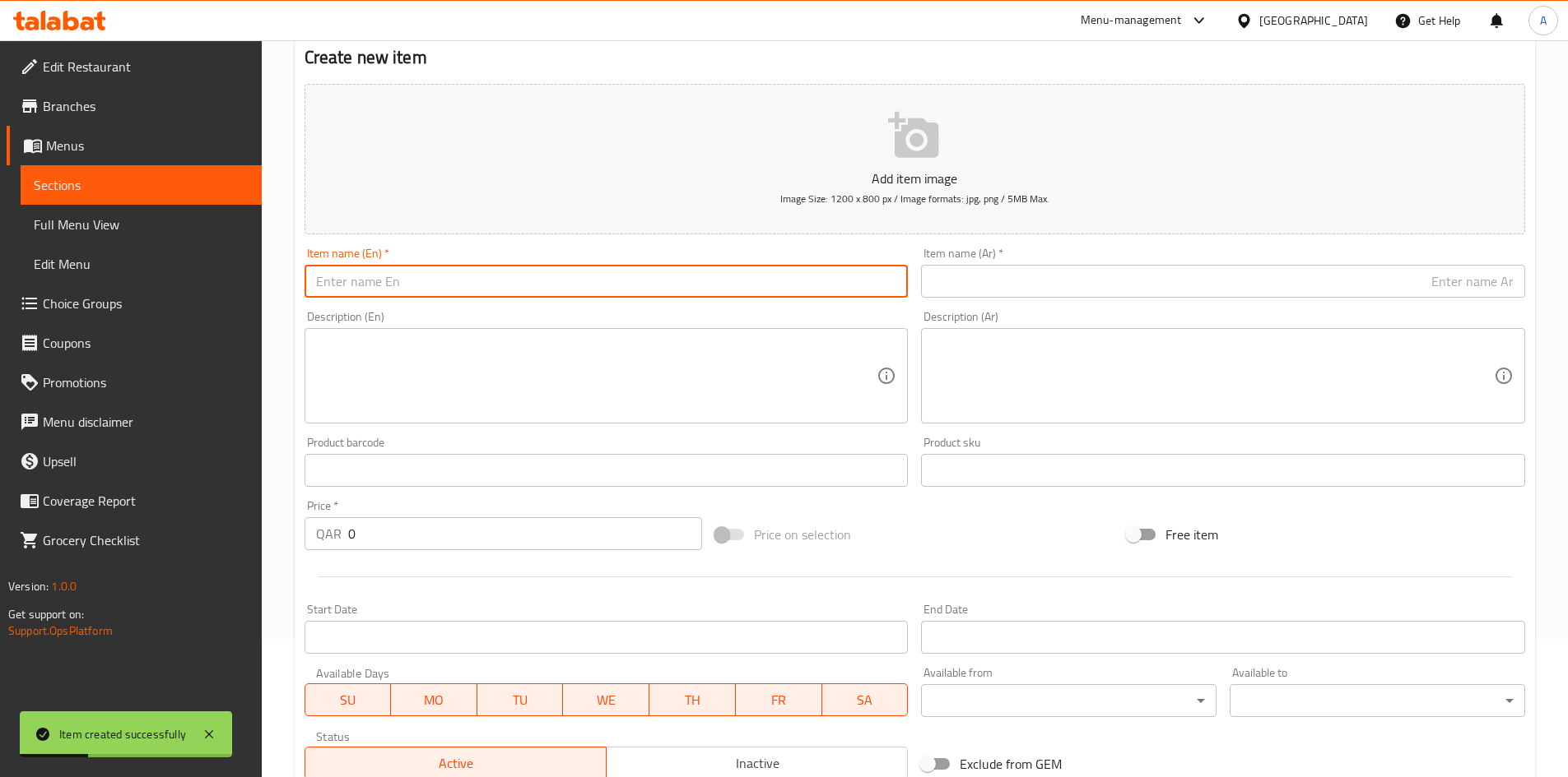
paste input "[MEDICAL_DATA] Seeds 100gm"
type input "[MEDICAL_DATA] Seeds 100gm"
drag, startPoint x: 1095, startPoint y: 275, endPoint x: 1099, endPoint y: 267, distance: 8.9
click at [1099, 268] on input "text" at bounding box center [1222, 281] width 604 height 33
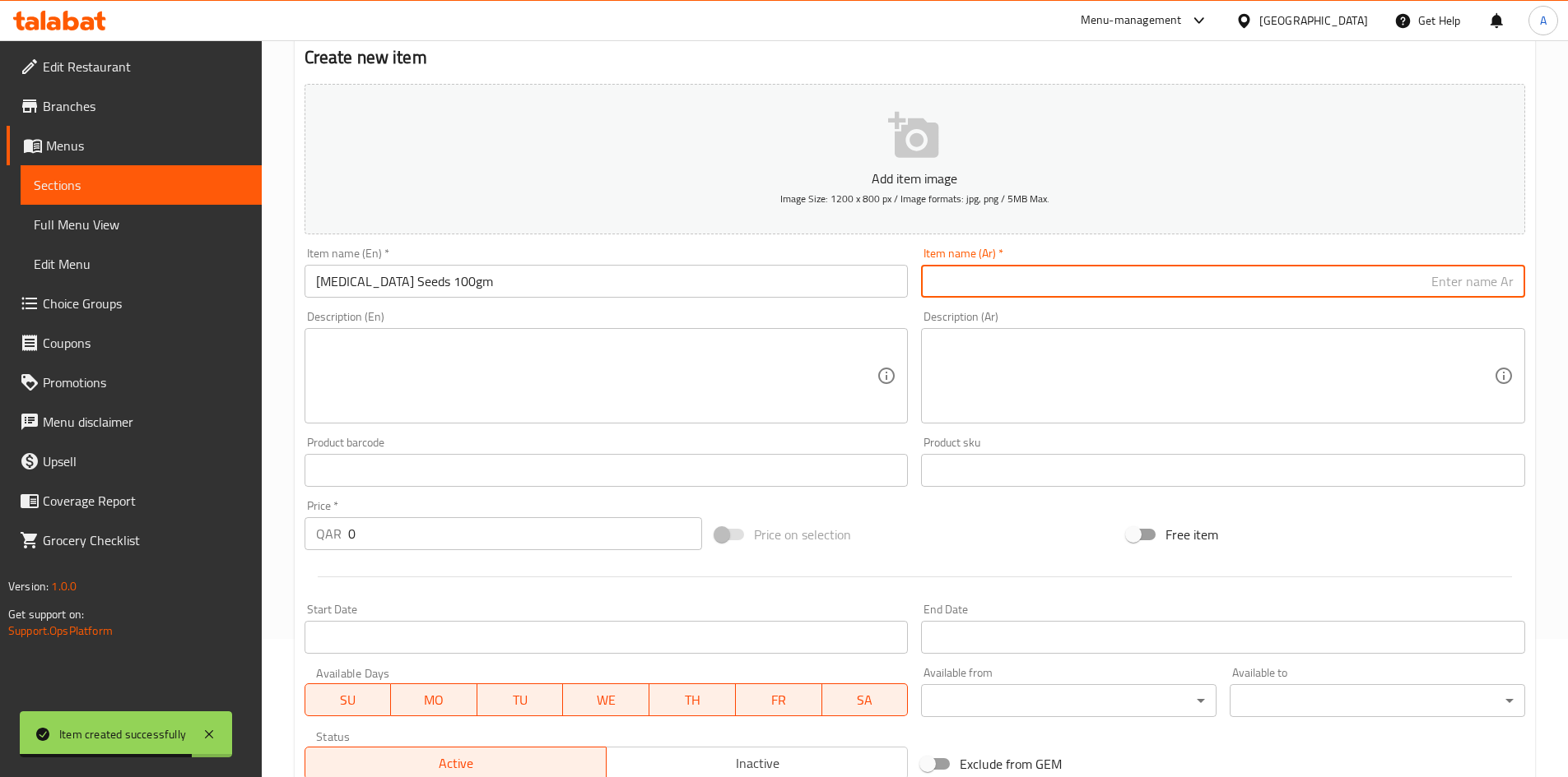
paste input "بذور بقلة 100 جرام"
type input "بذور بقلة 100 جرام"
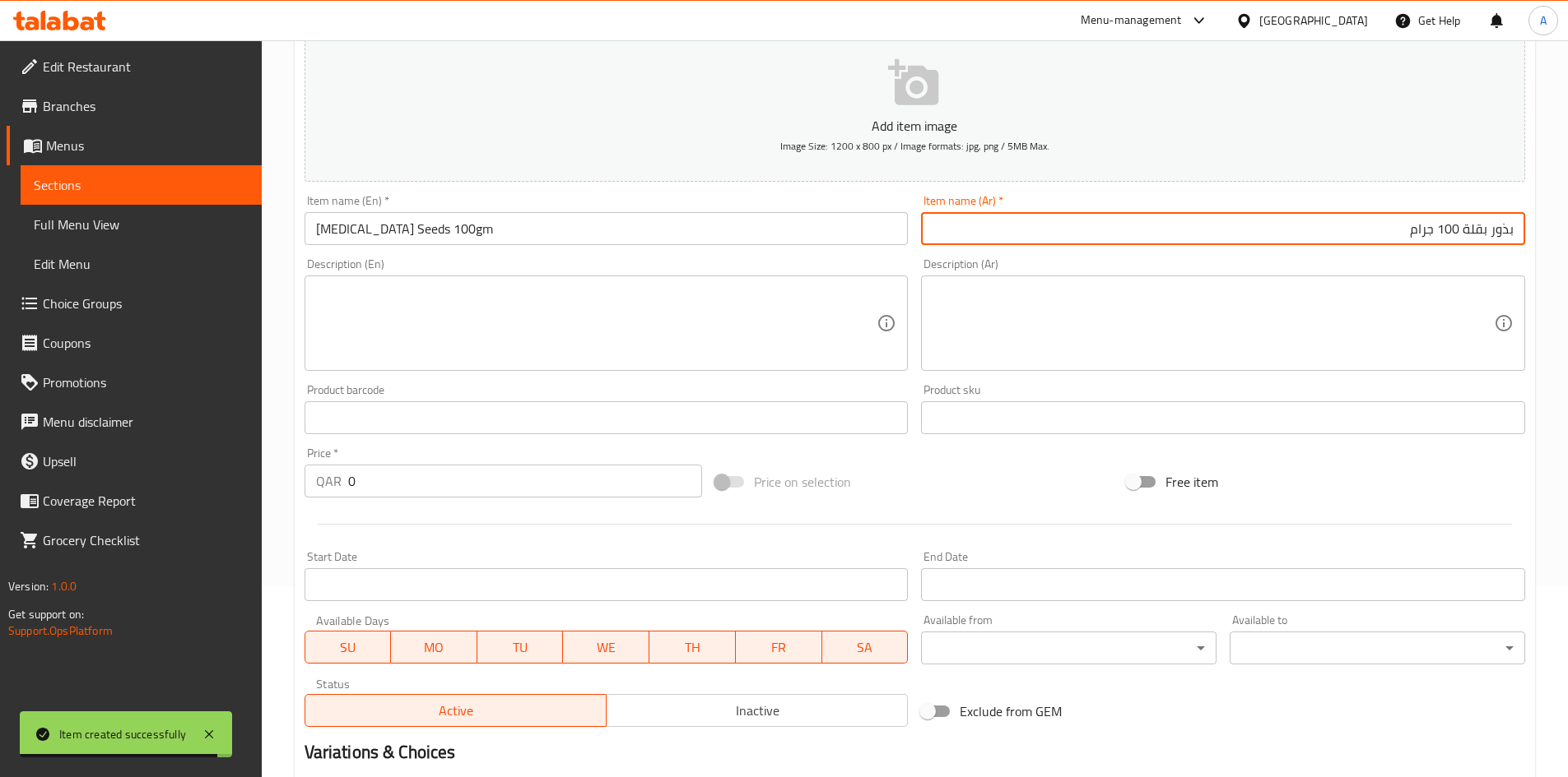
scroll to position [220, 0]
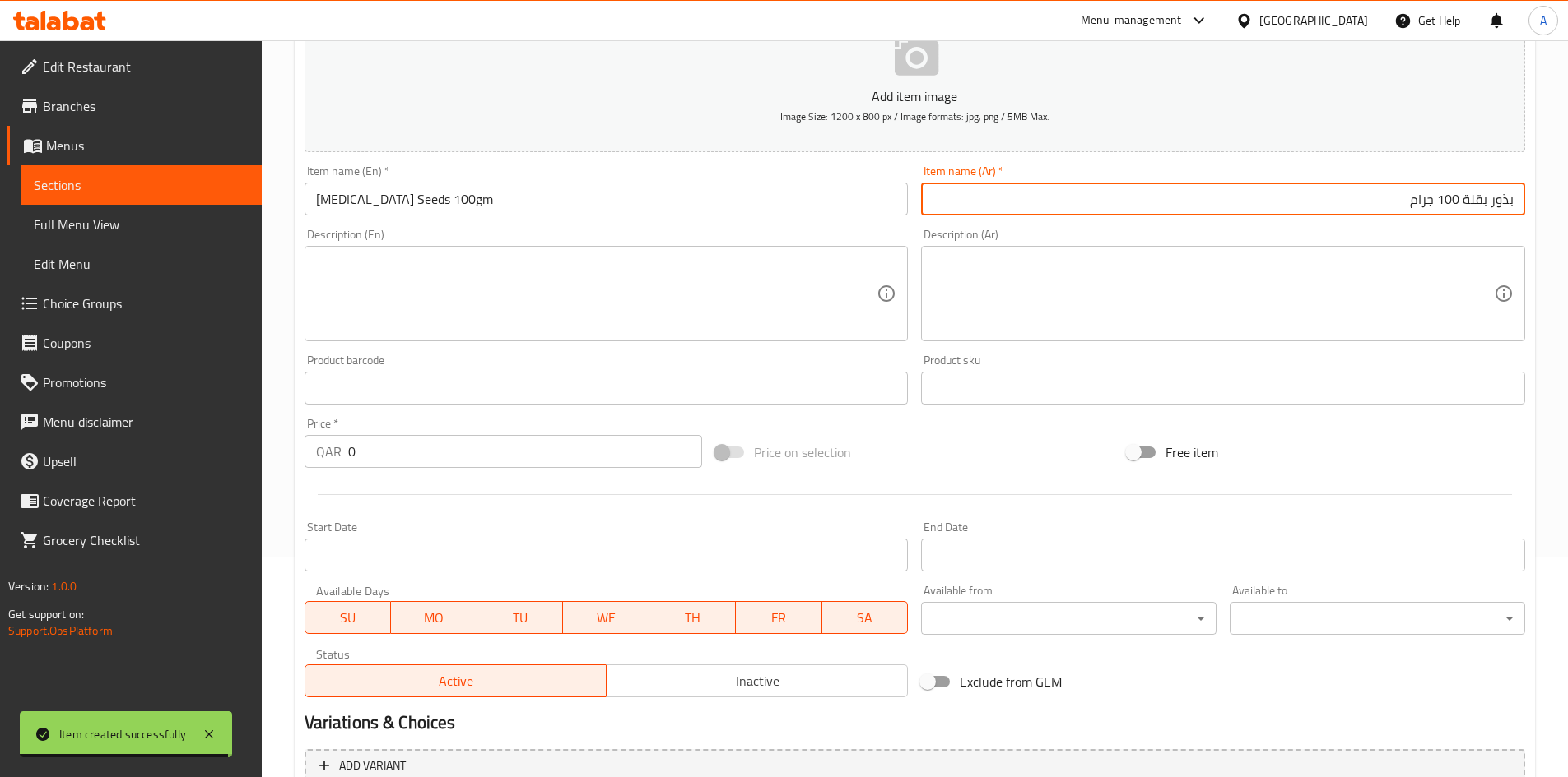
drag, startPoint x: 401, startPoint y: 447, endPoint x: 118, endPoint y: 465, distance: 283.6
click at [145, 457] on div "Edit Restaurant Branches Menus Sections Full Menu View Edit Menu Choice Groups …" at bounding box center [784, 380] width 1568 height 1122
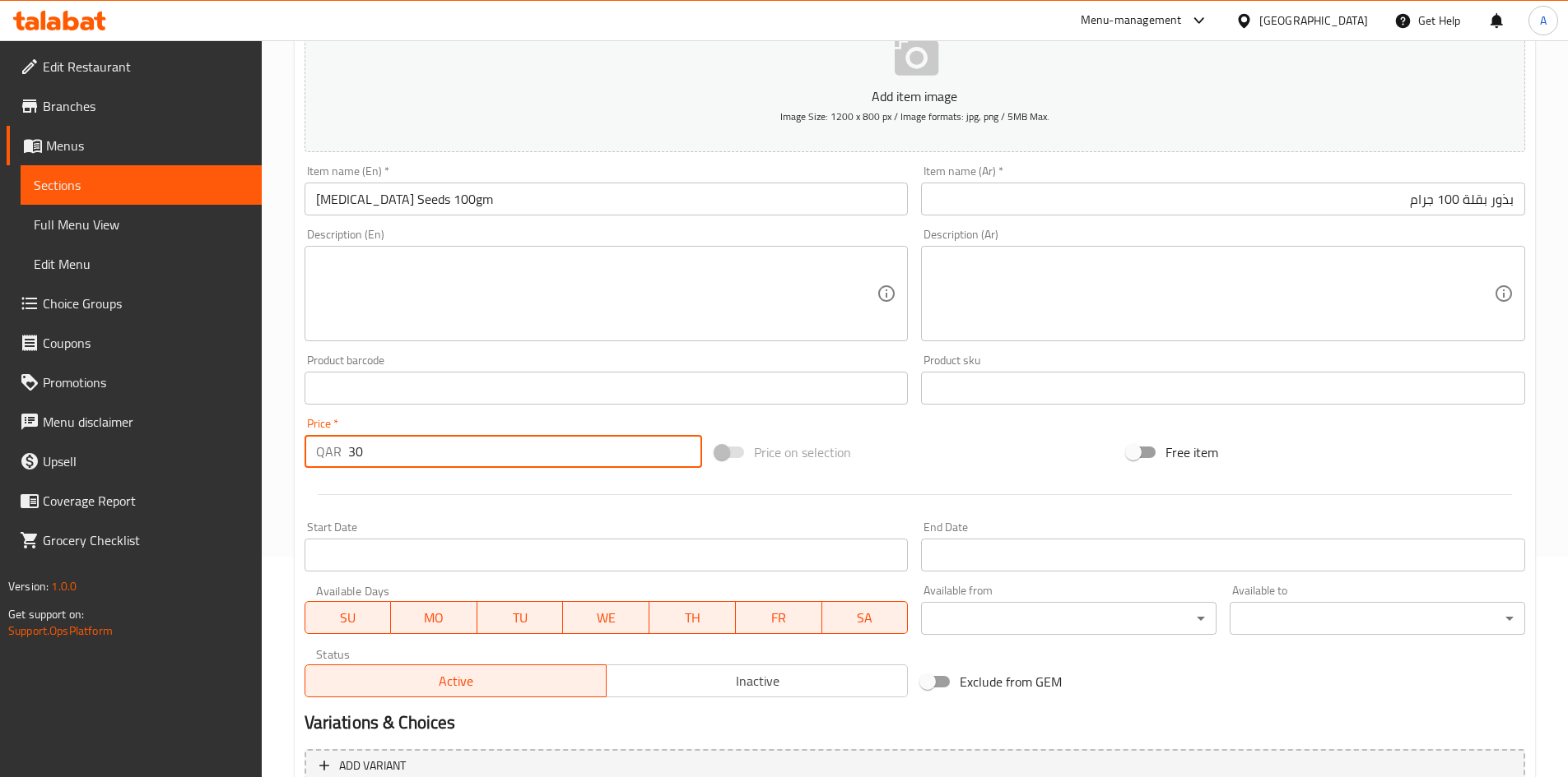
type input "30"
click at [328, 481] on div at bounding box center [914, 495] width 1234 height 41
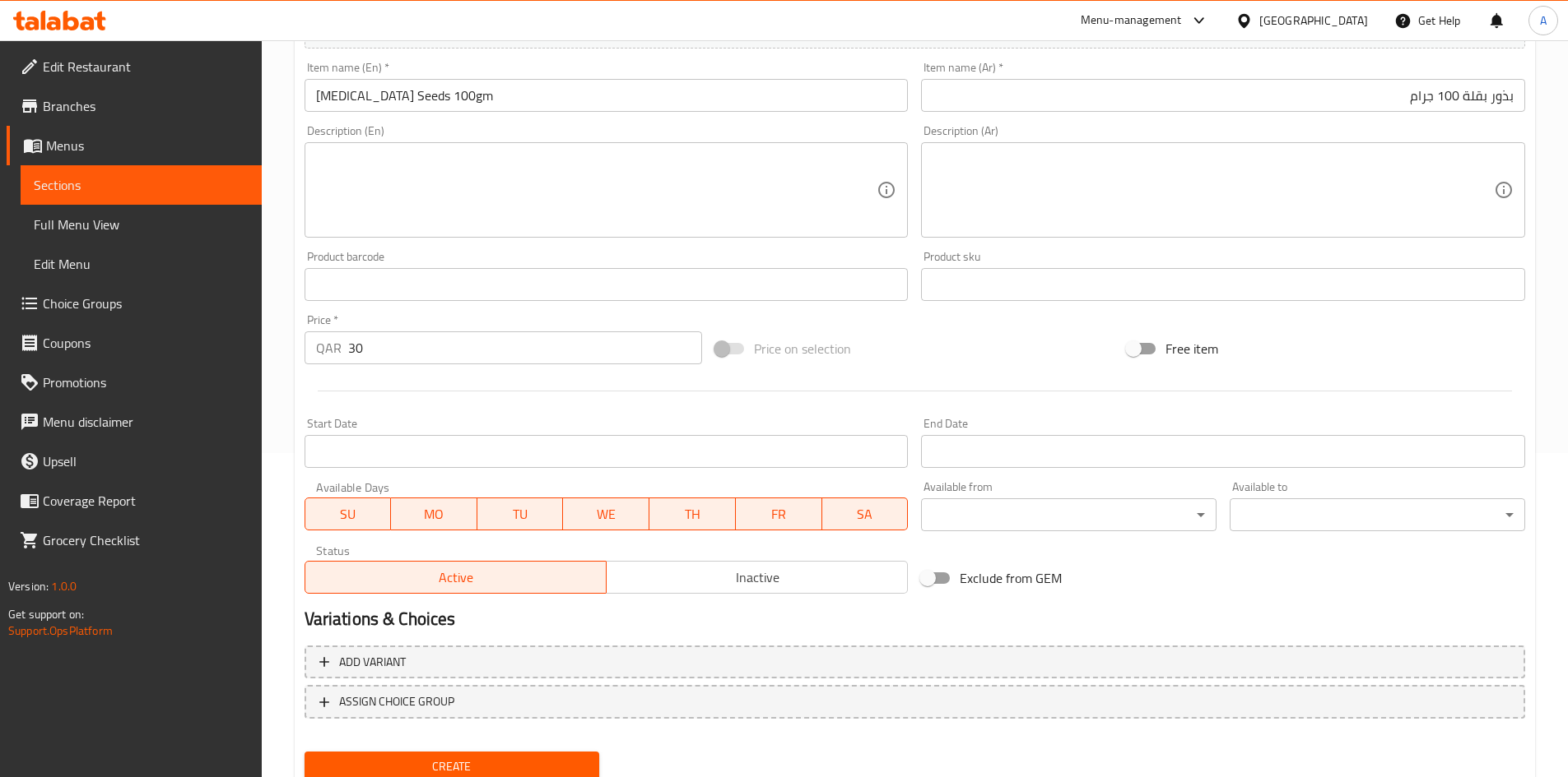
scroll to position [385, 0]
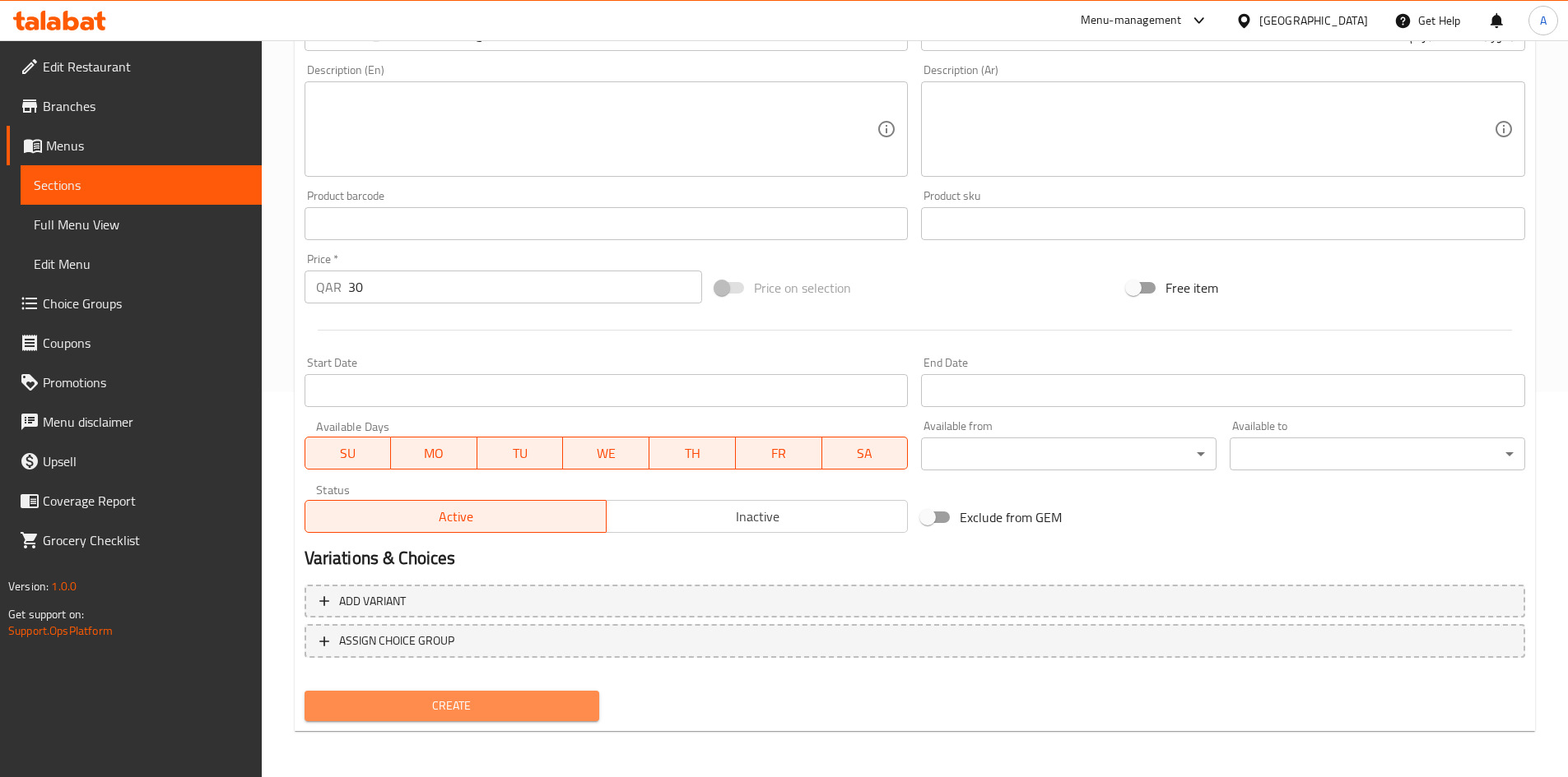
click at [503, 700] on span "Create" at bounding box center [452, 706] width 269 height 21
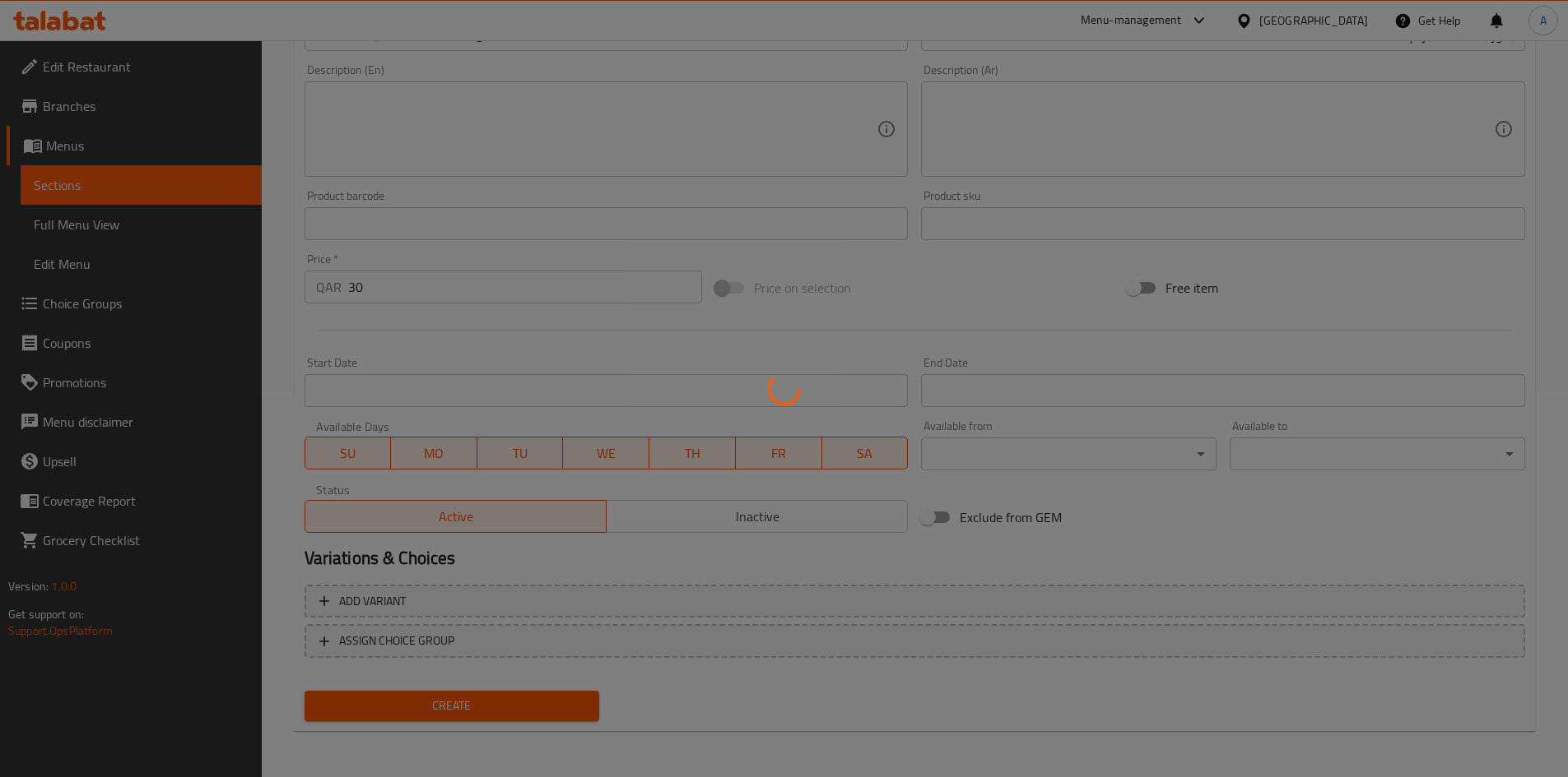
type input "0"
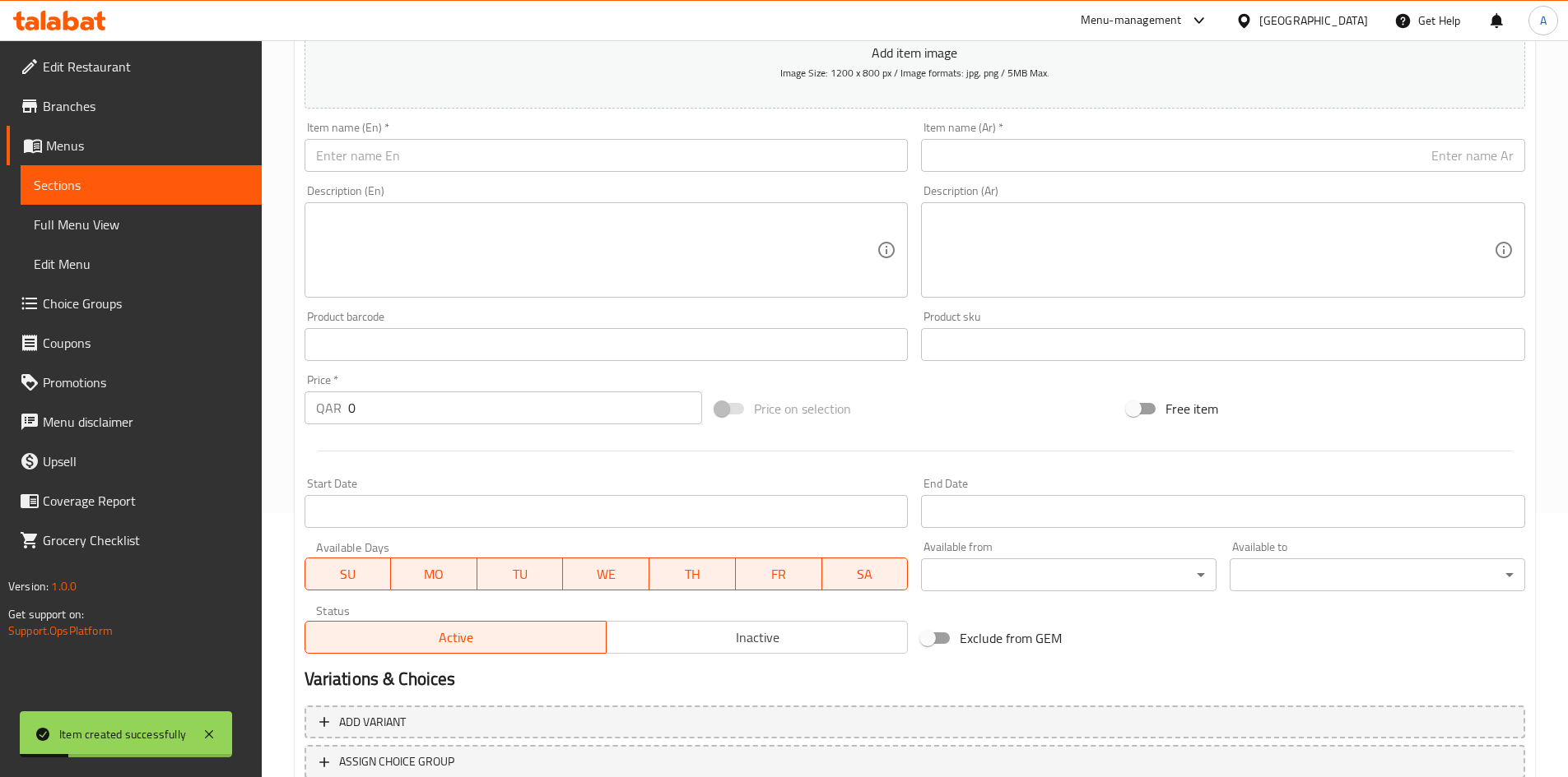
scroll to position [138, 0]
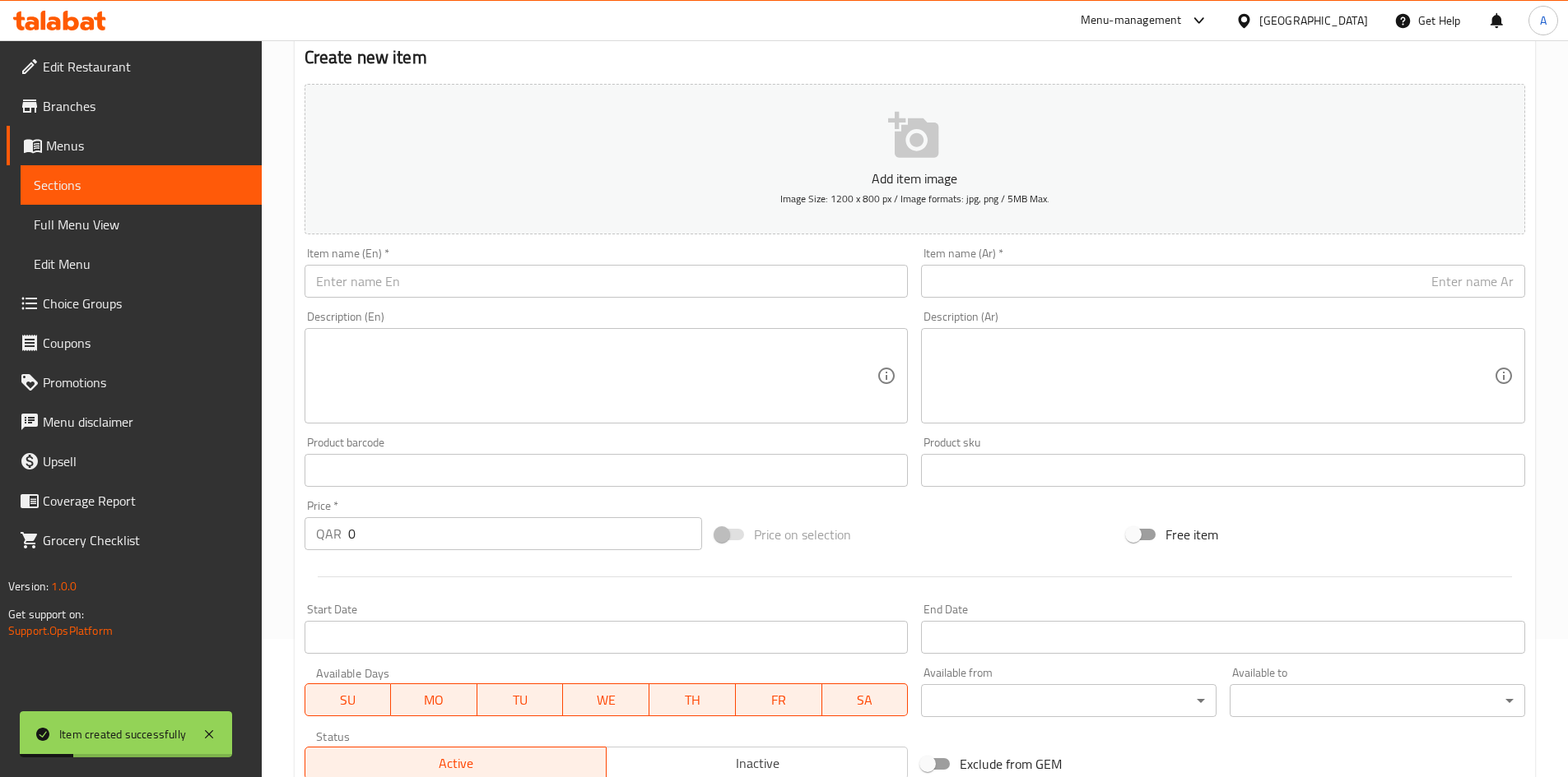
click at [625, 296] on input "text" at bounding box center [605, 281] width 604 height 33
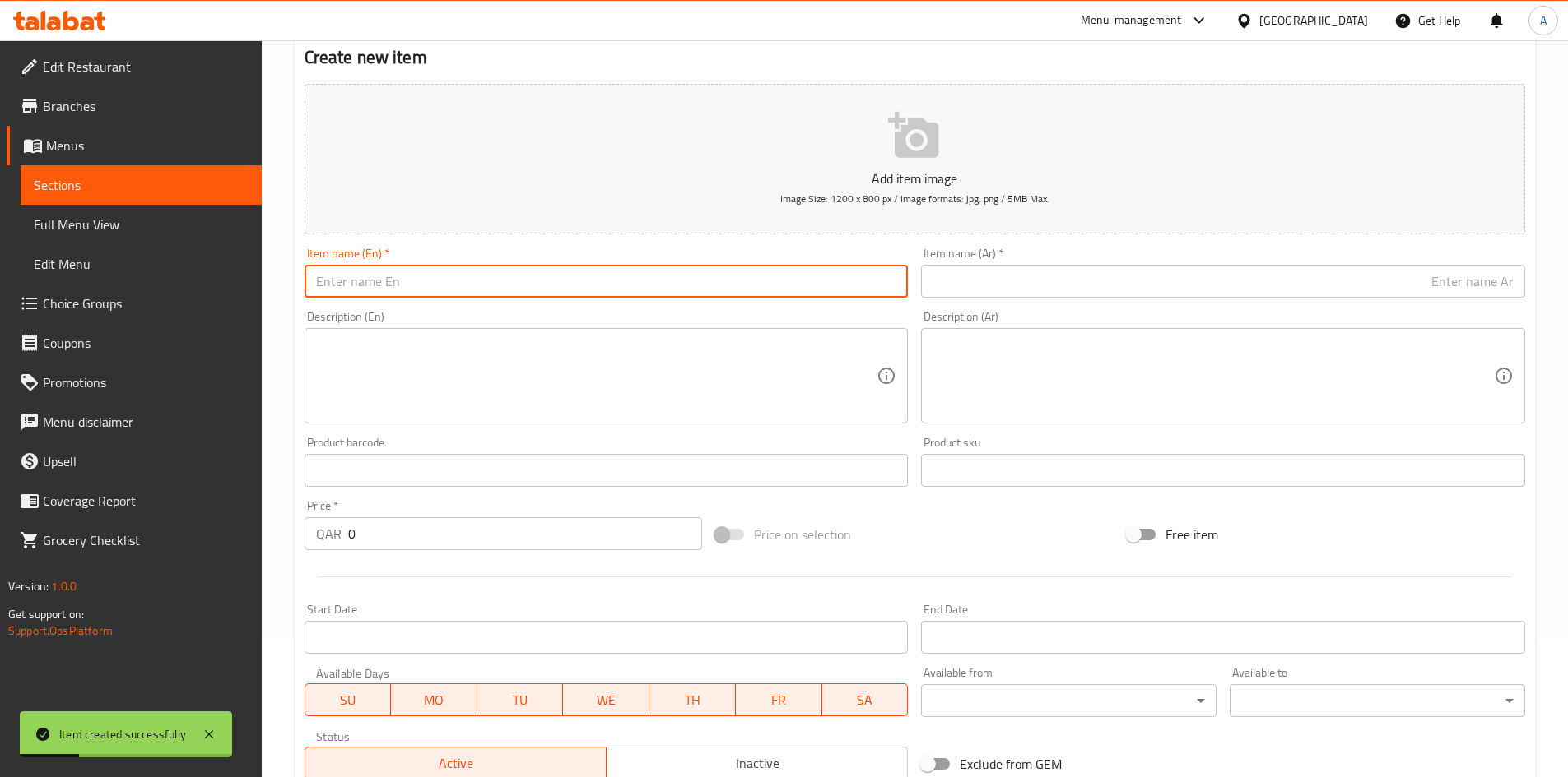
paste input "Yellow Mustard 100gm"
type input "Yellow Mustard 100gm"
click at [1132, 271] on input "text" at bounding box center [1222, 281] width 604 height 33
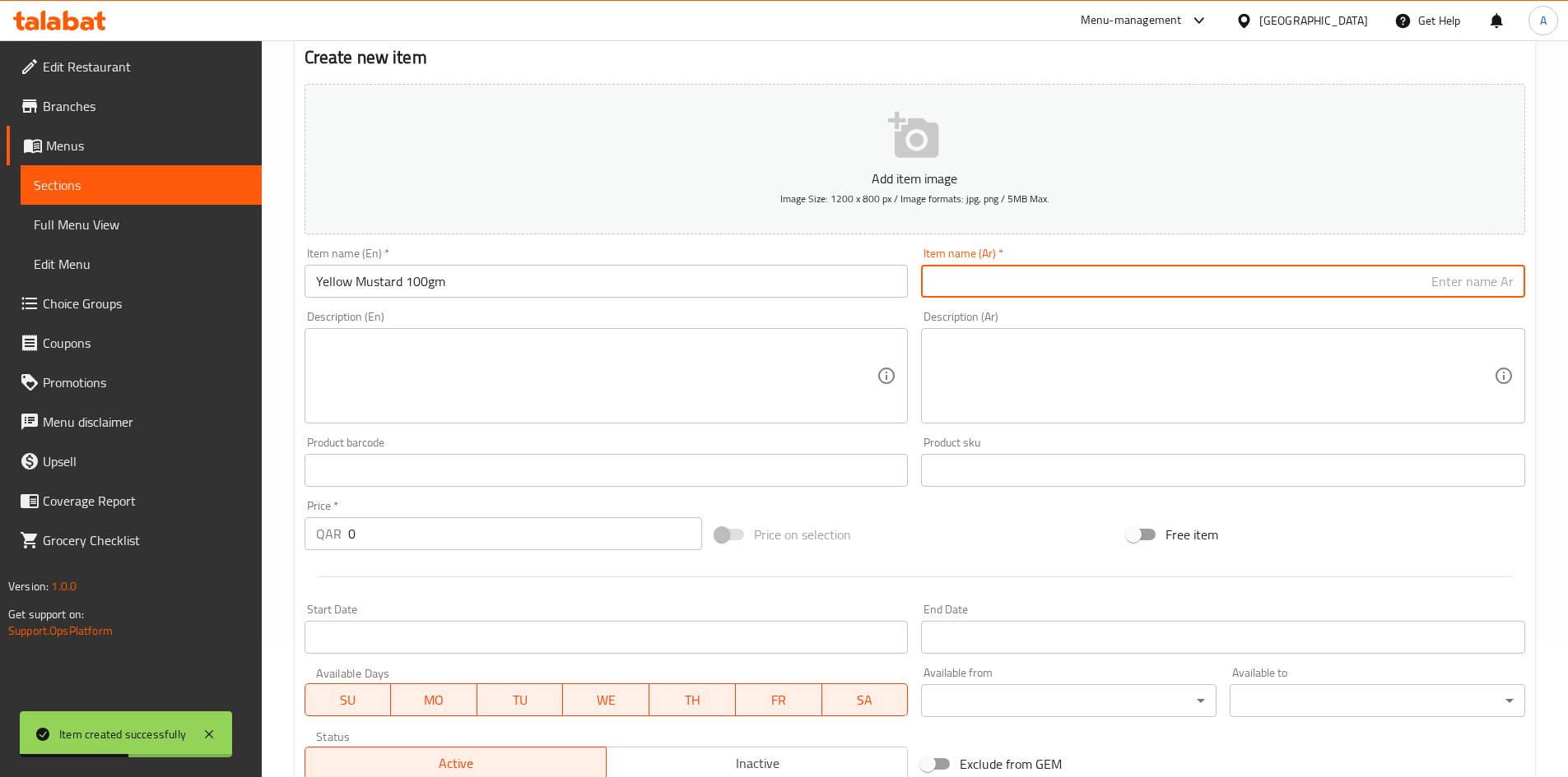
paste input "خردل أصفر 100 جرام"
type input "خردل أصفر 100 جرام"
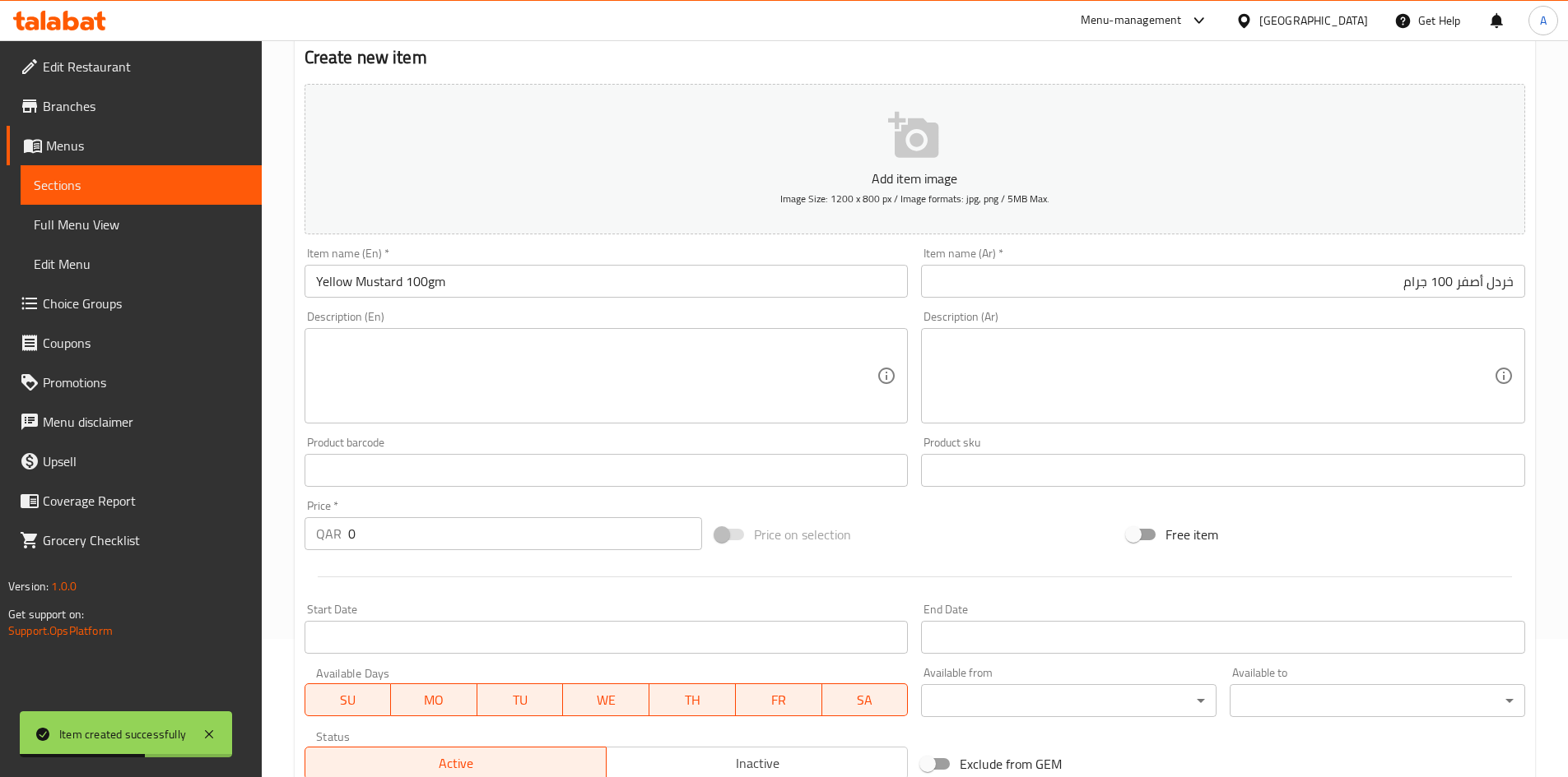
click at [1066, 306] on div "Description (Ar) Description (Ar)" at bounding box center [1222, 366] width 617 height 126
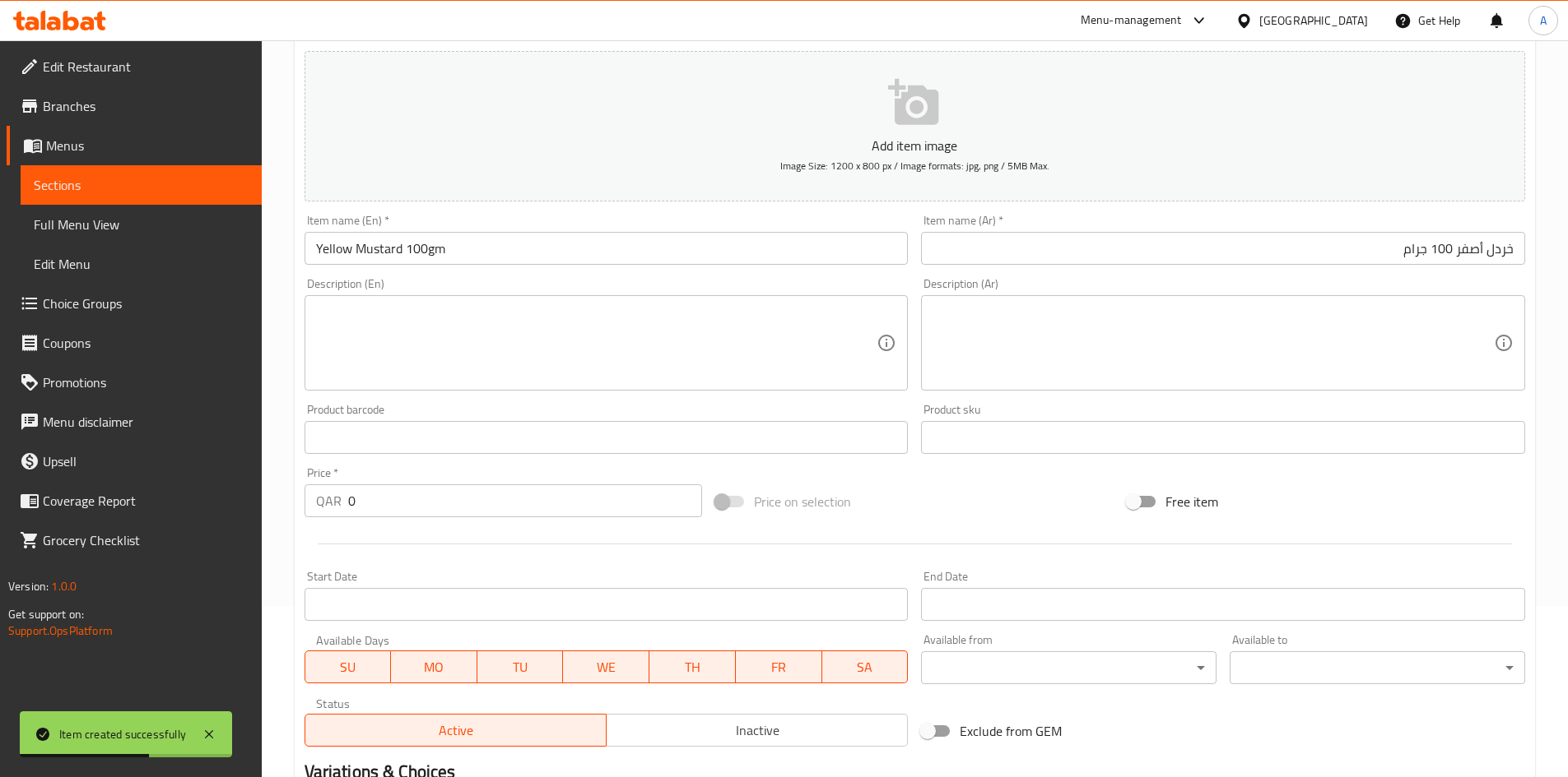
scroll to position [220, 0]
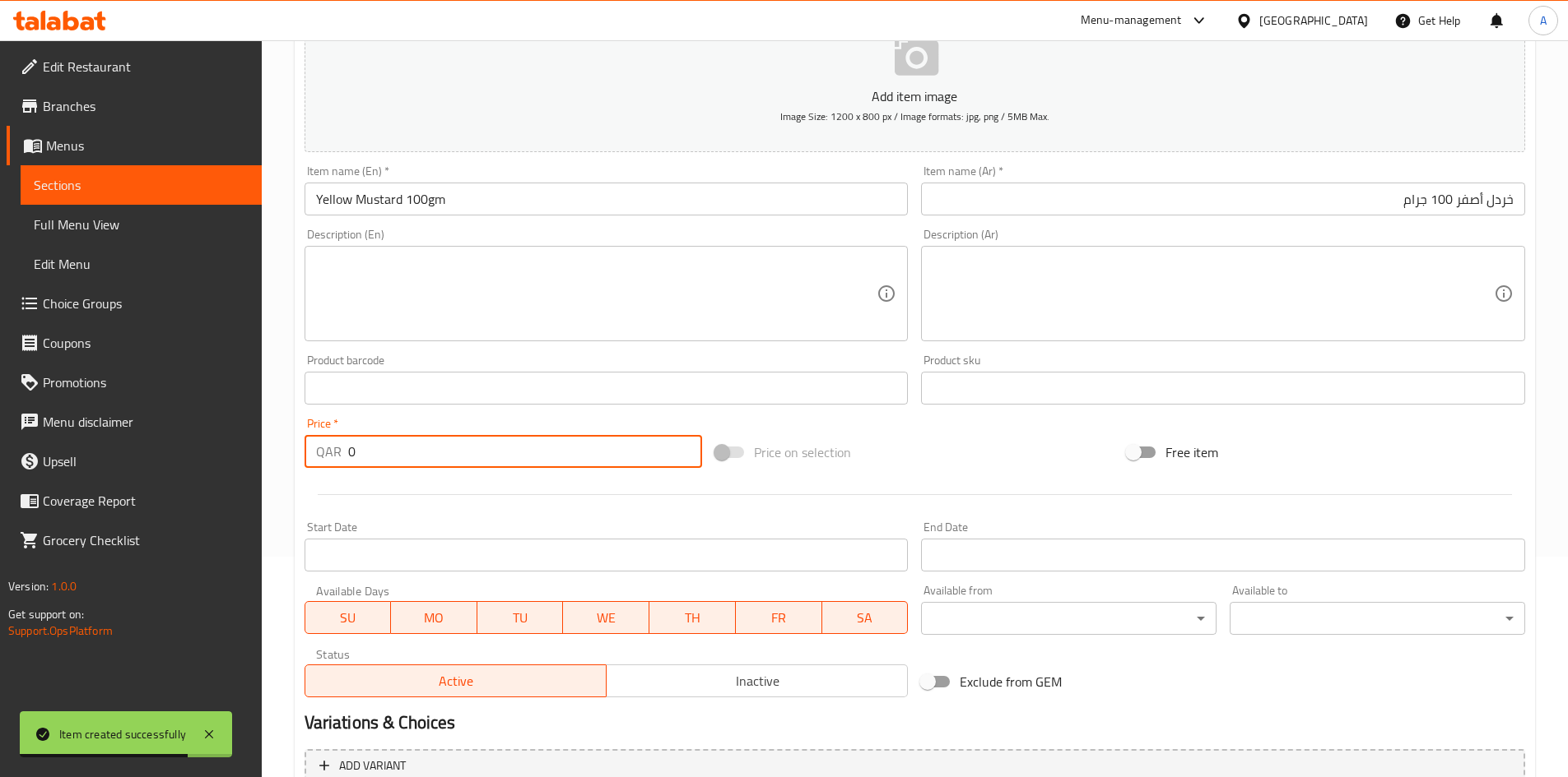
drag, startPoint x: 426, startPoint y: 448, endPoint x: 117, endPoint y: 487, distance: 311.5
click at [120, 478] on div "Edit Restaurant Branches Menus Sections Full Menu View Edit Menu Choice Groups …" at bounding box center [784, 380] width 1568 height 1122
type input "30"
click at [943, 447] on div "Price on selection" at bounding box center [914, 452] width 412 height 44
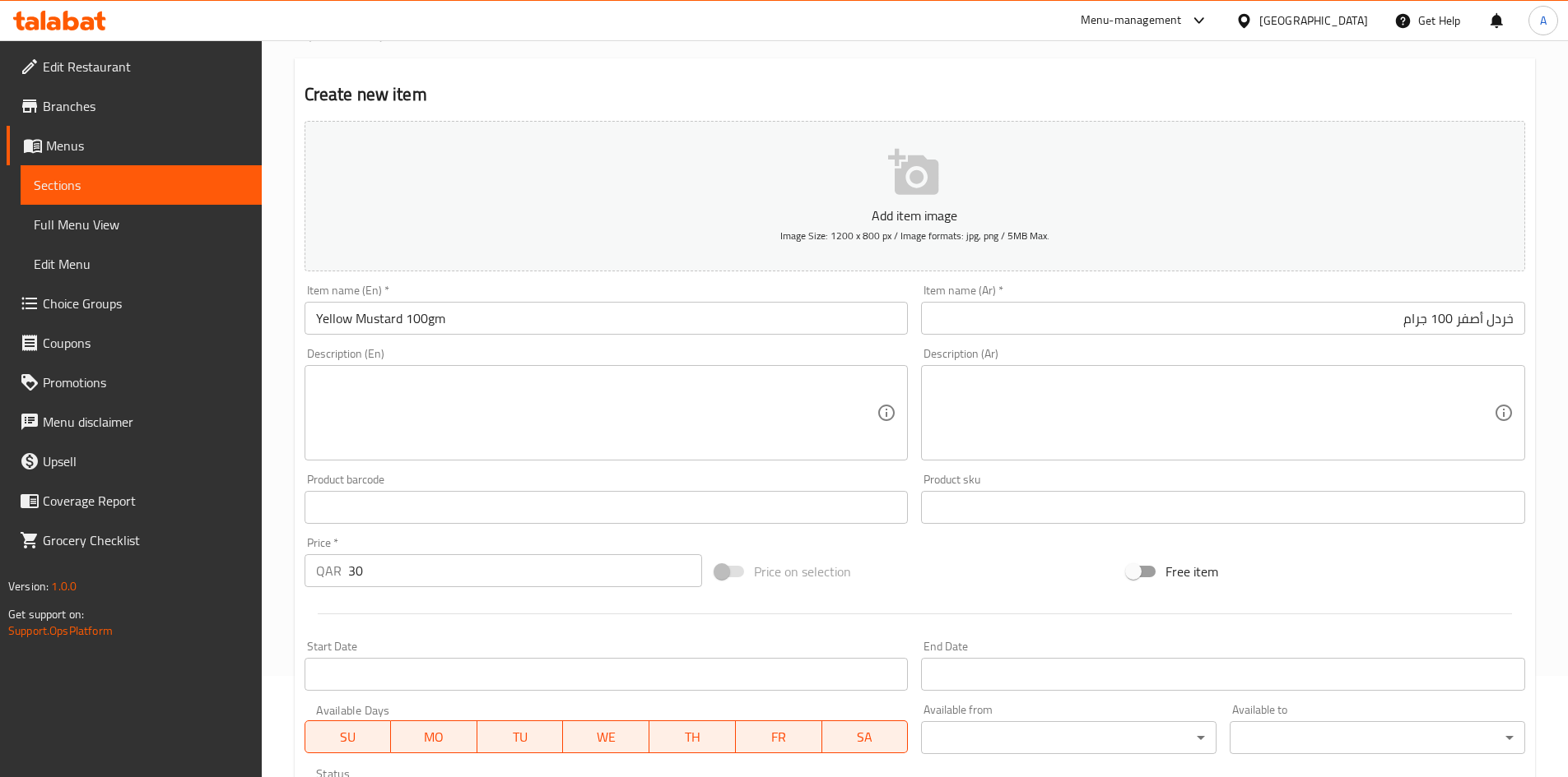
scroll to position [385, 0]
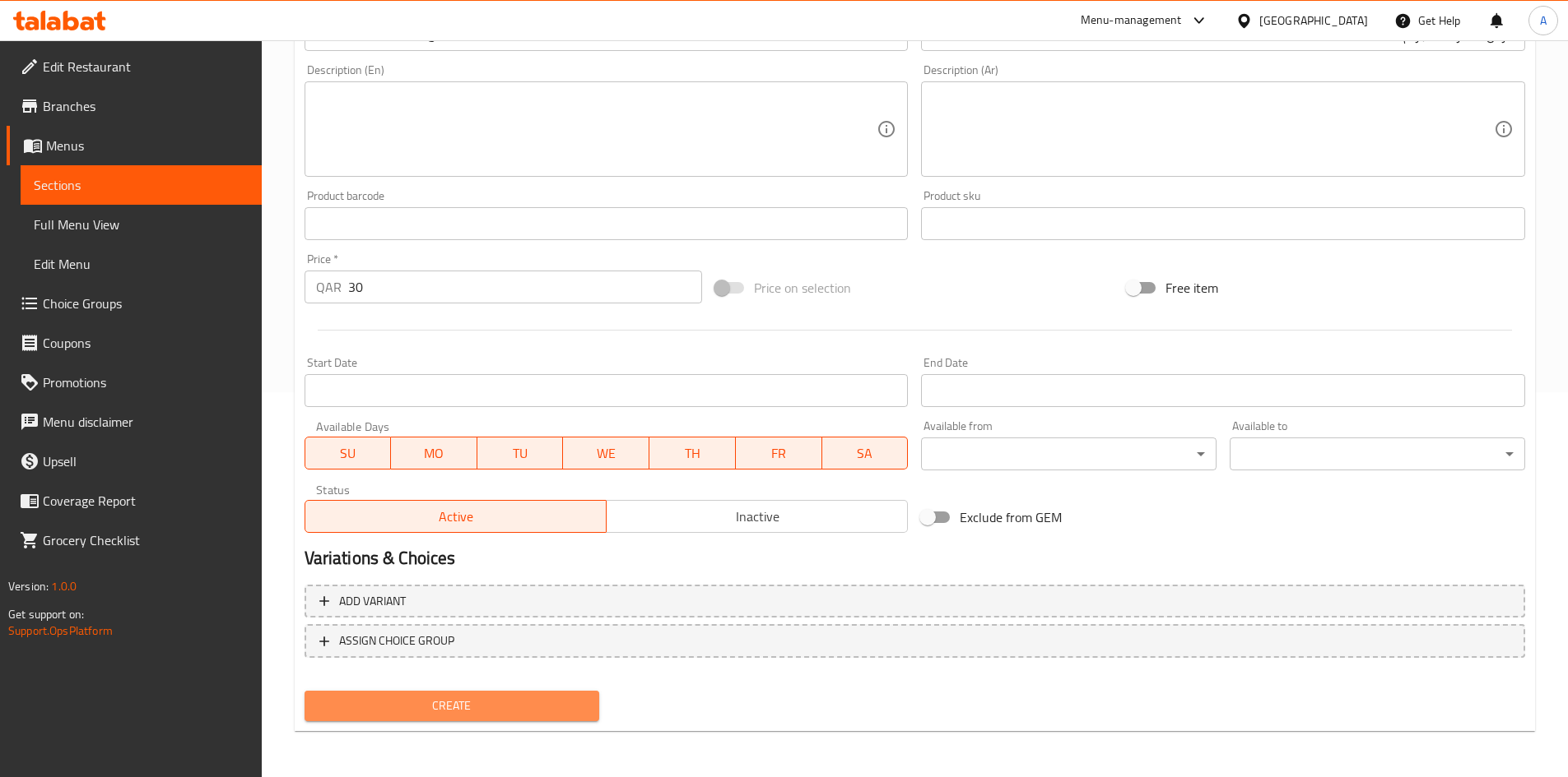
click at [497, 712] on span "Create" at bounding box center [452, 706] width 269 height 21
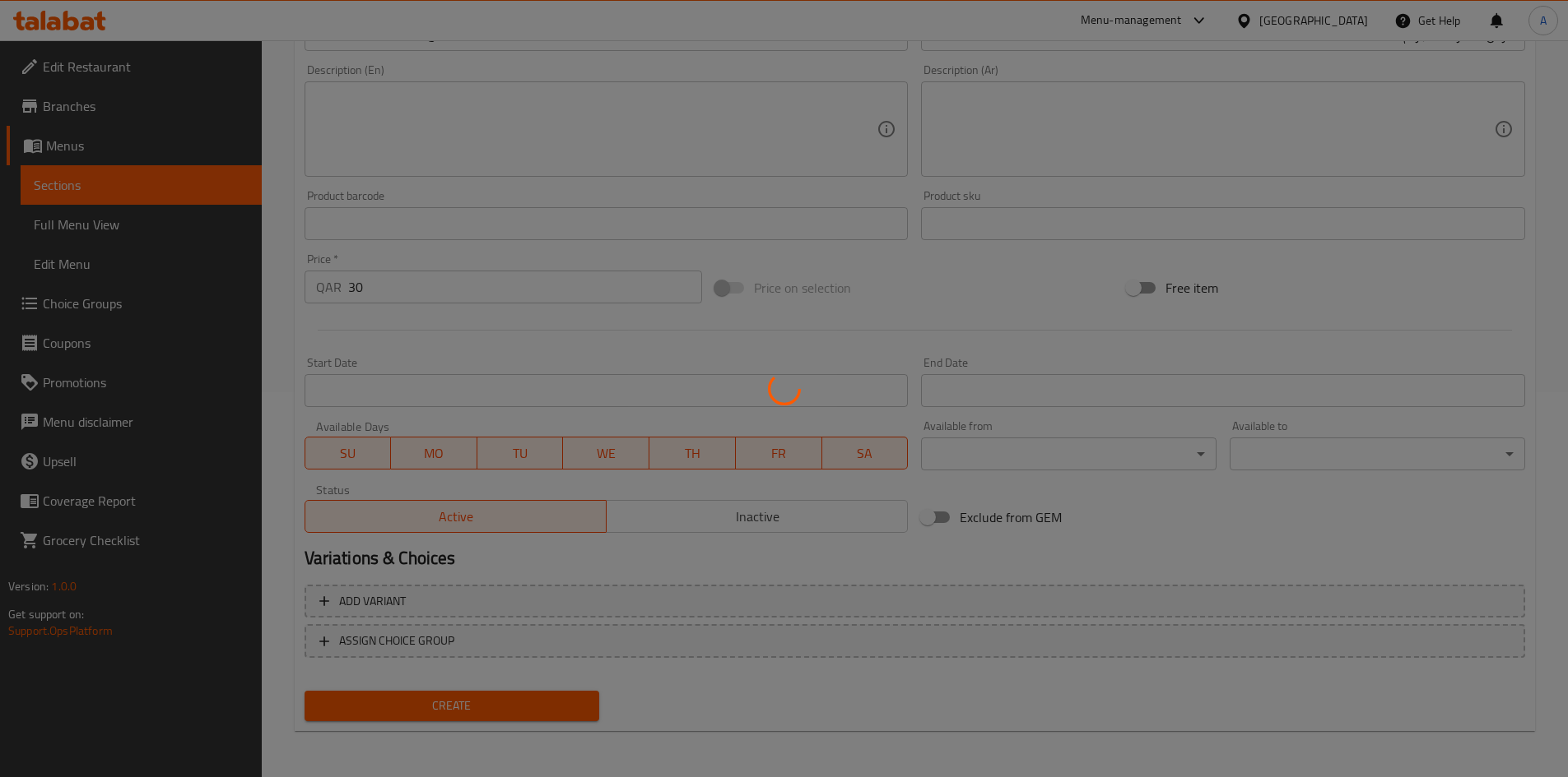
type input "0"
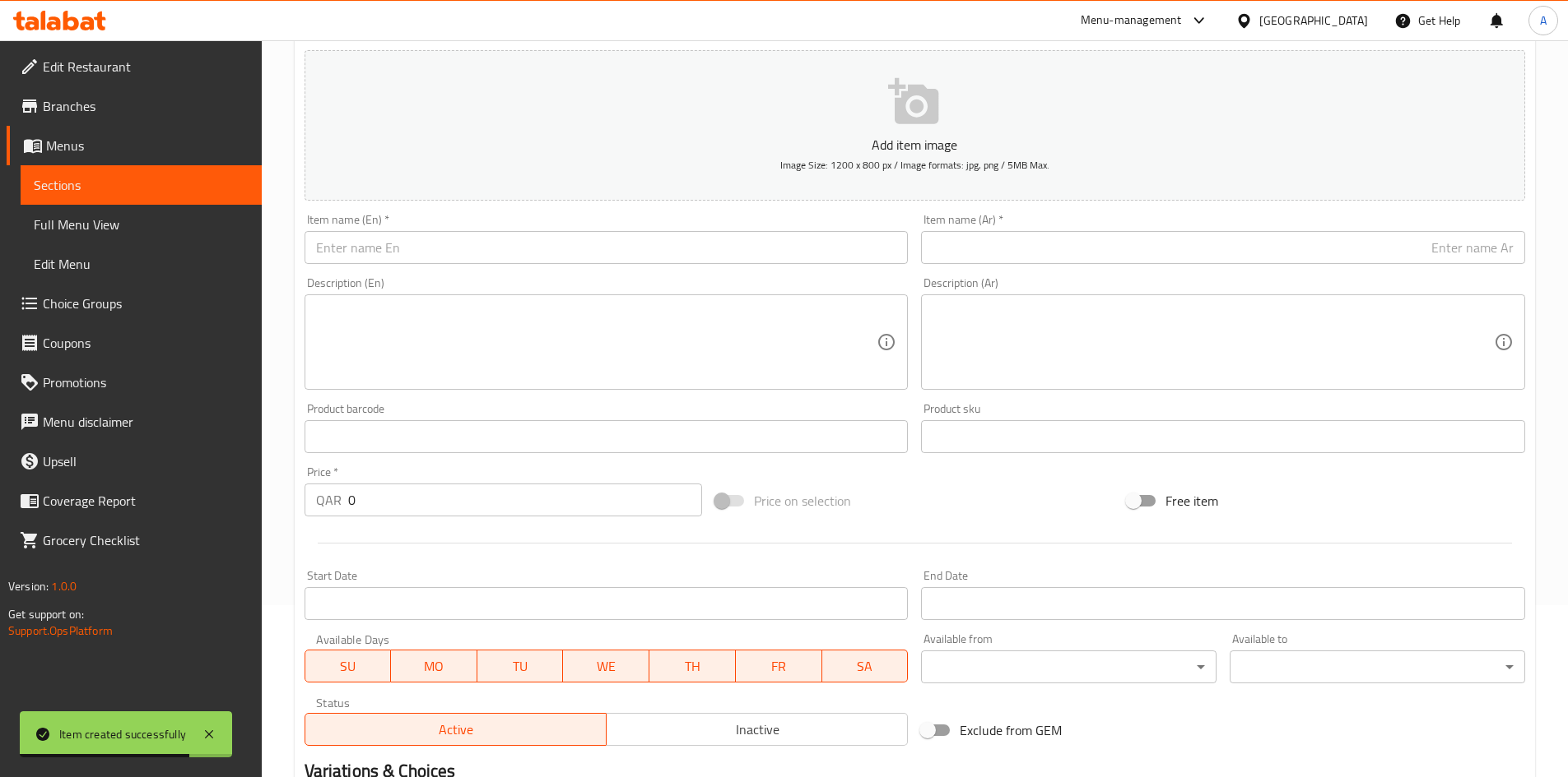
scroll to position [0, 0]
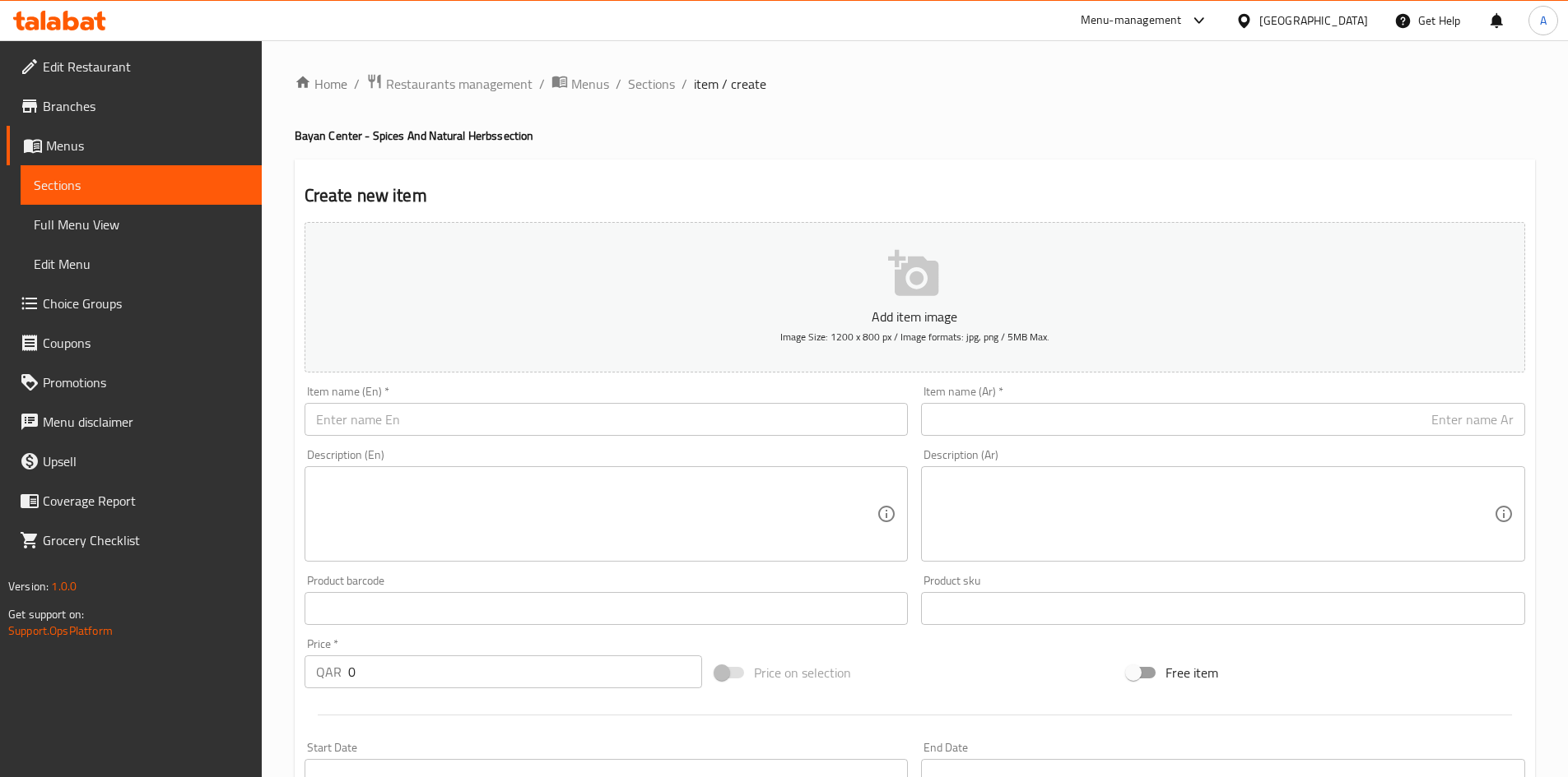
click at [553, 416] on input "text" at bounding box center [605, 419] width 604 height 33
paste input "Galangal Powder 100gm"
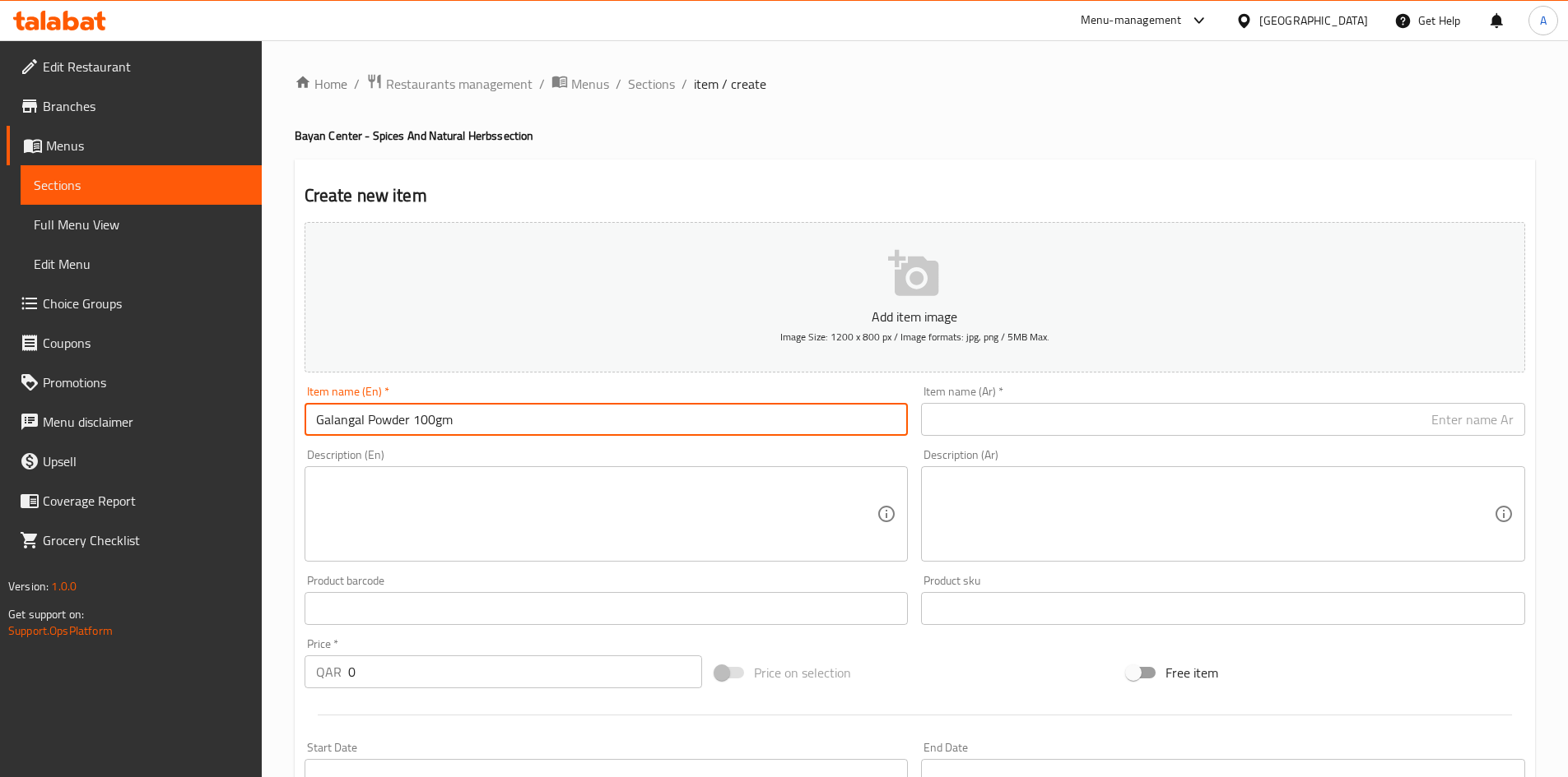
type input "Galangal Powder 100gm"
click at [981, 413] on input "text" at bounding box center [1222, 419] width 604 height 33
paste input "خولجان مطحون 100 جرام"
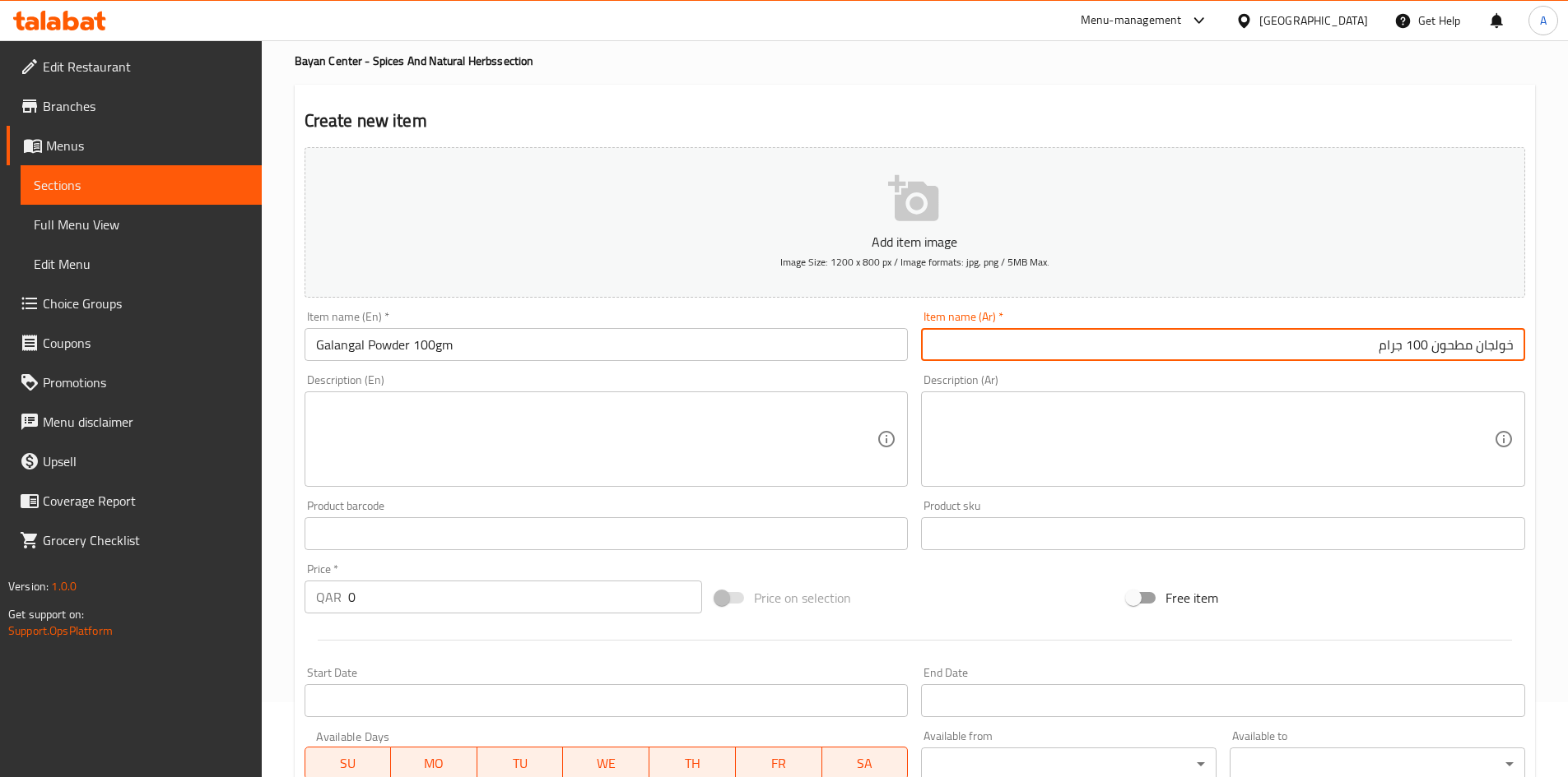
scroll to position [164, 0]
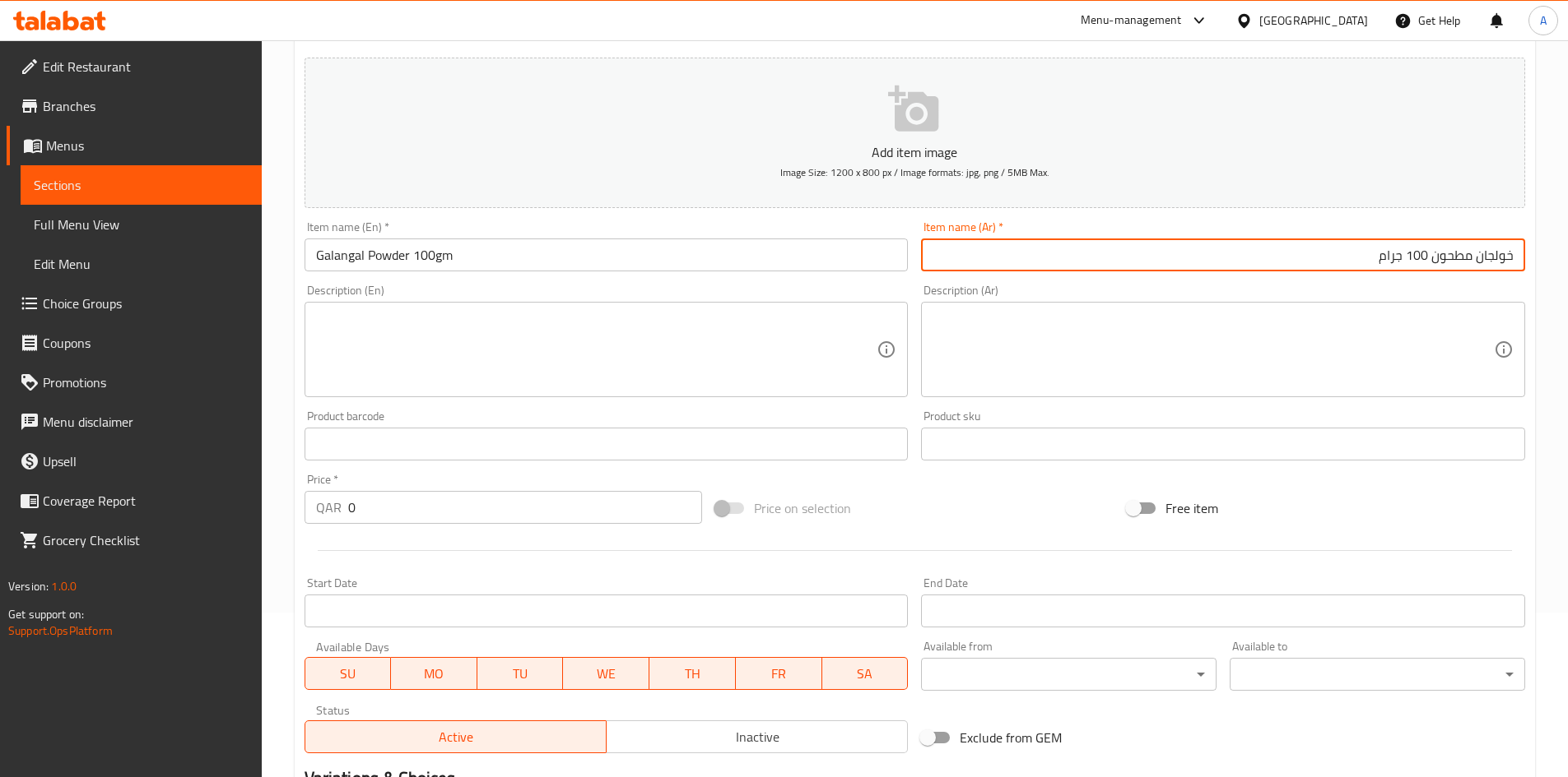
type input "خولجان مطحون 100 جرام"
click at [156, 503] on div "Edit Restaurant Branches Menus Sections Full Menu View Edit Menu Choice Groups …" at bounding box center [784, 436] width 1568 height 1122
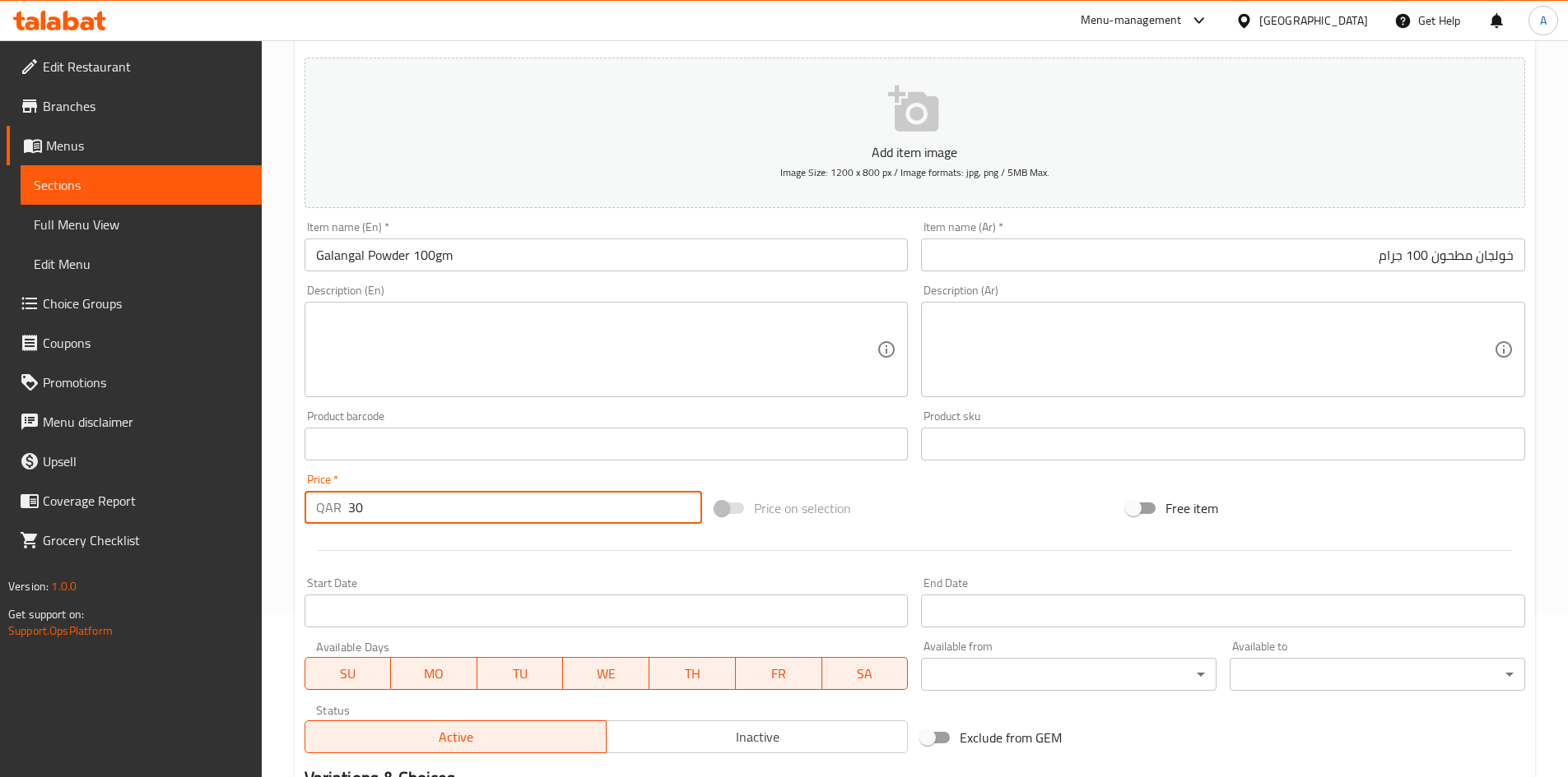
type input "30"
click at [674, 559] on div at bounding box center [914, 550] width 1234 height 41
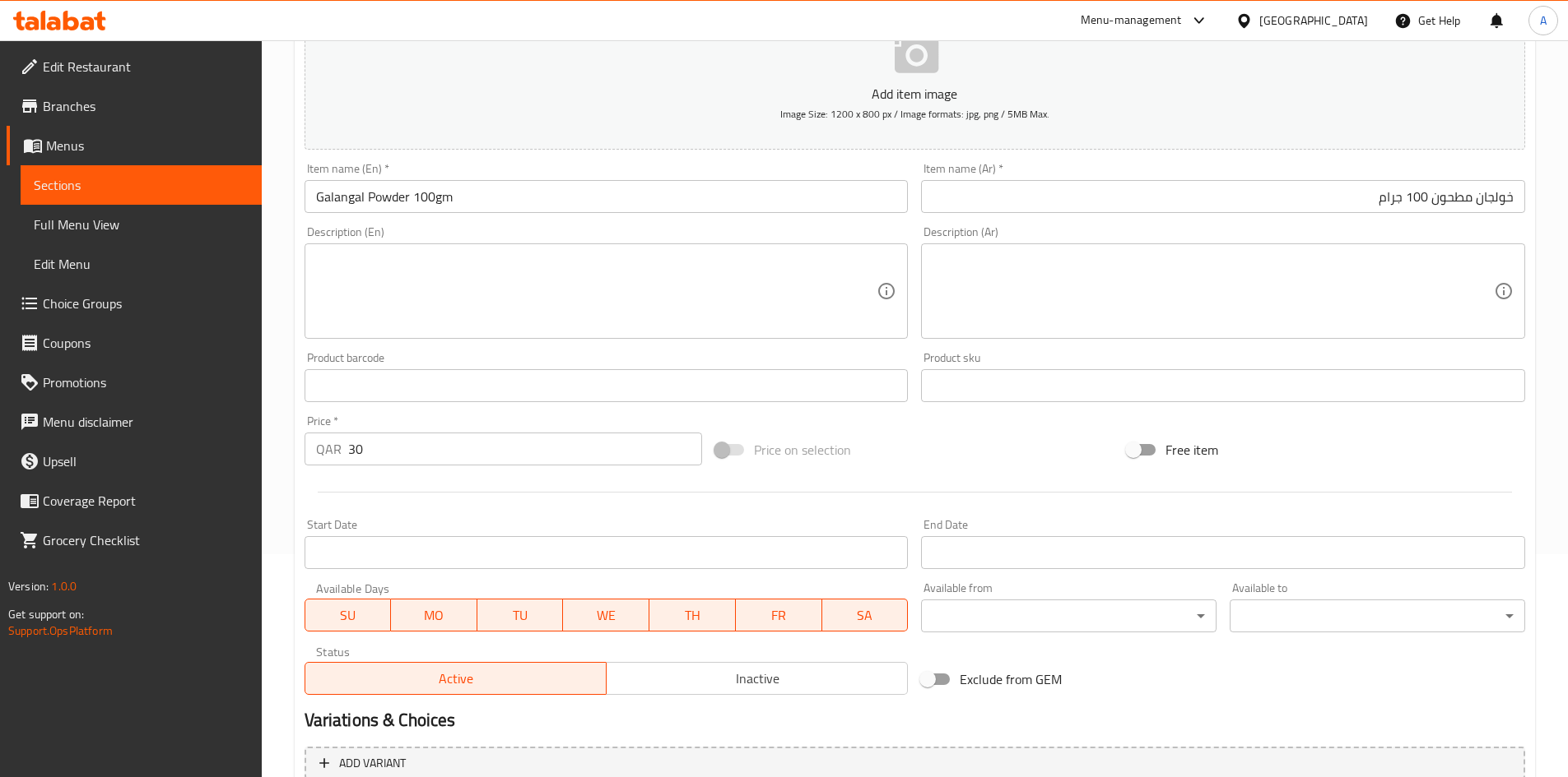
scroll to position [385, 0]
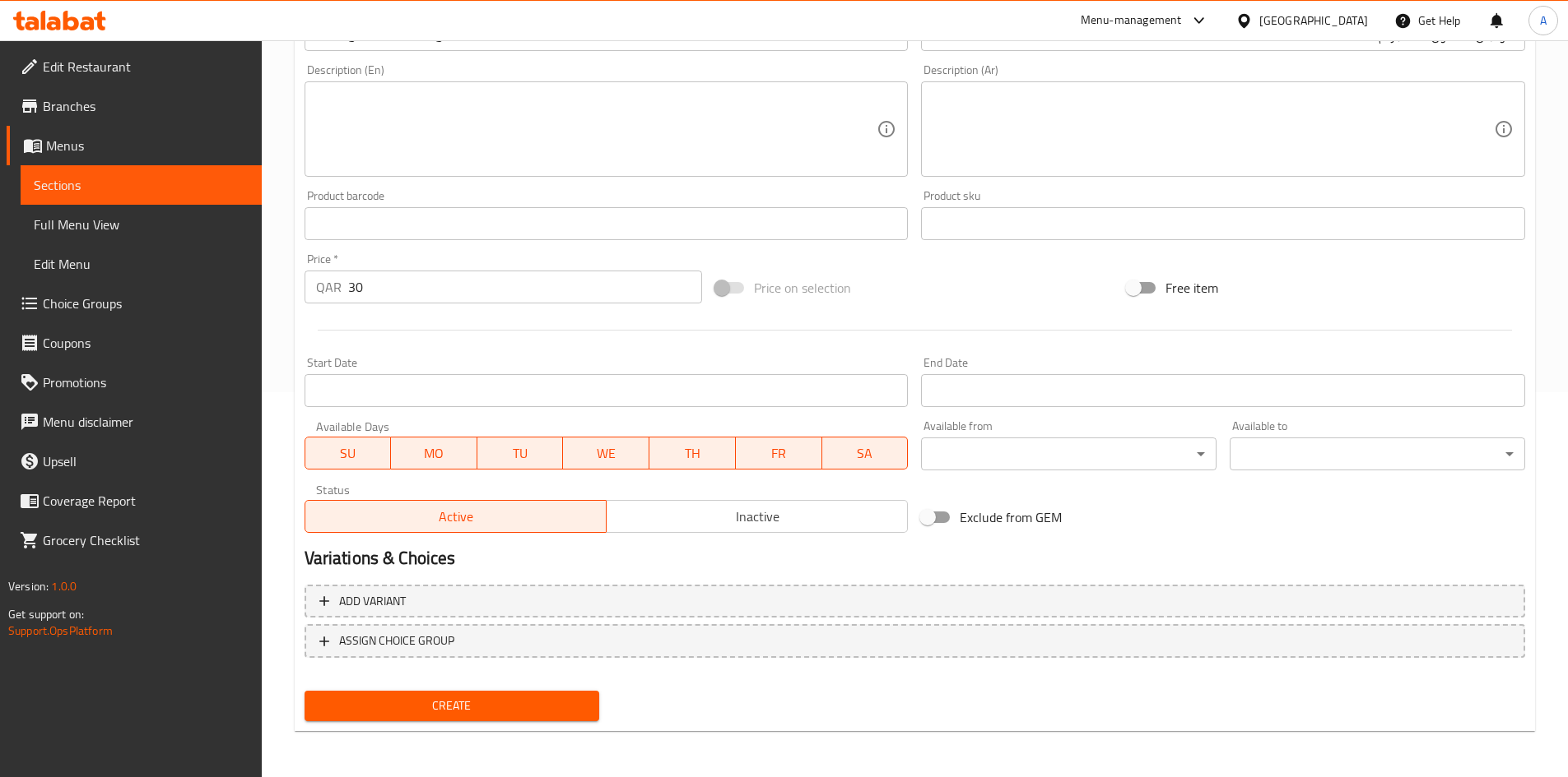
drag, startPoint x: 444, startPoint y: 705, endPoint x: 799, endPoint y: 238, distance: 586.6
click at [444, 704] on span "Create" at bounding box center [452, 706] width 269 height 21
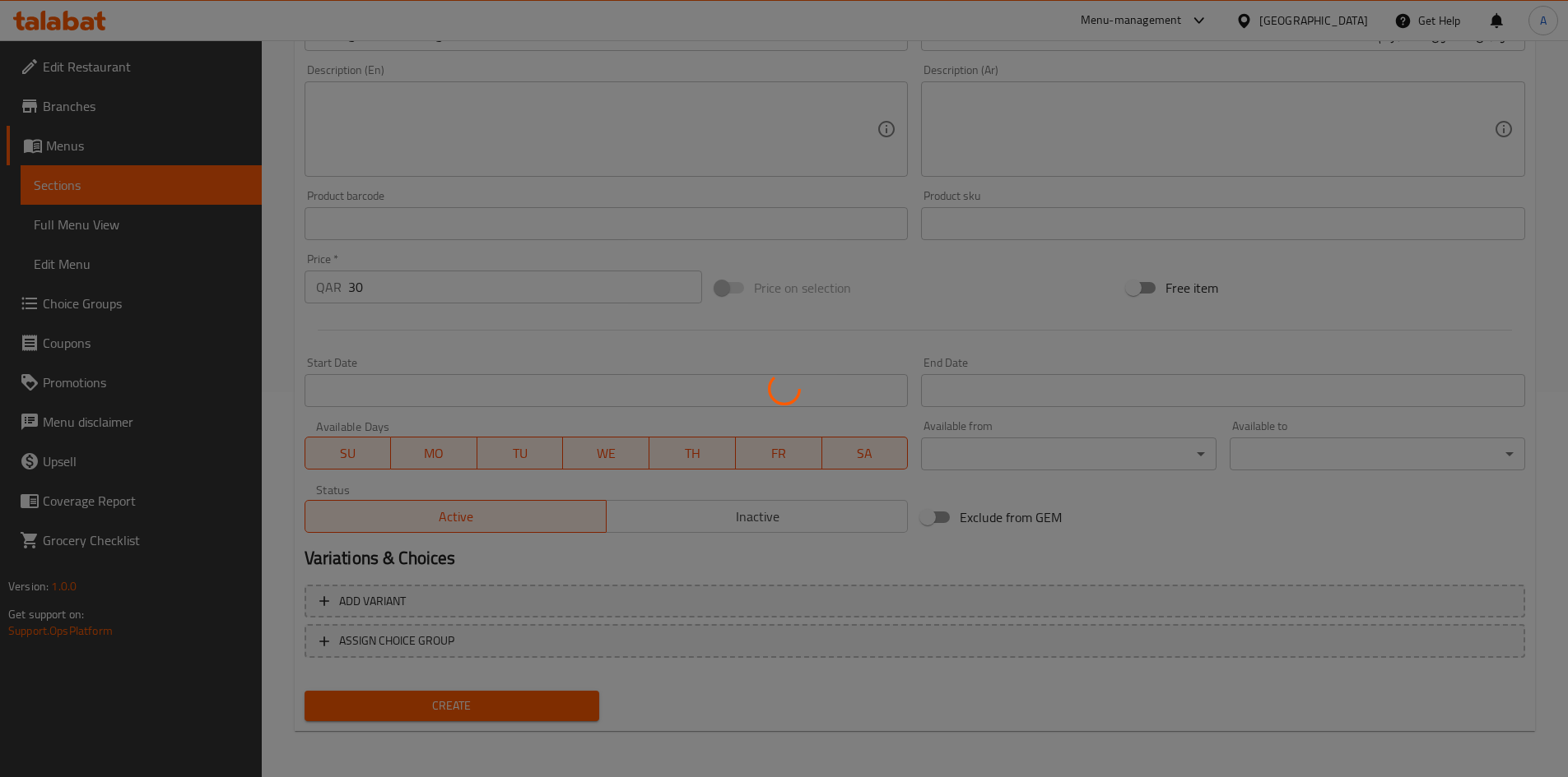
type input "0"
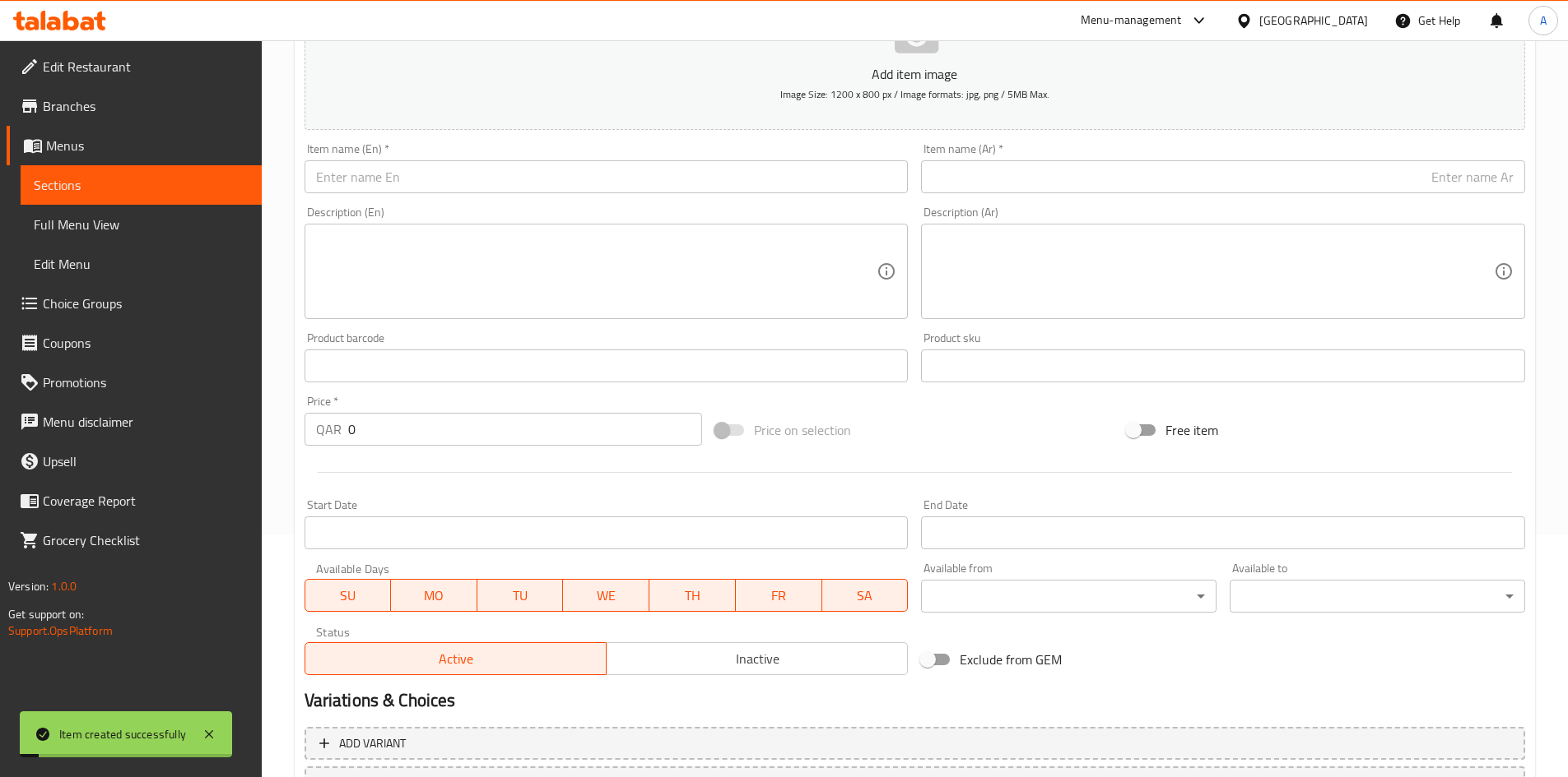
scroll to position [0, 0]
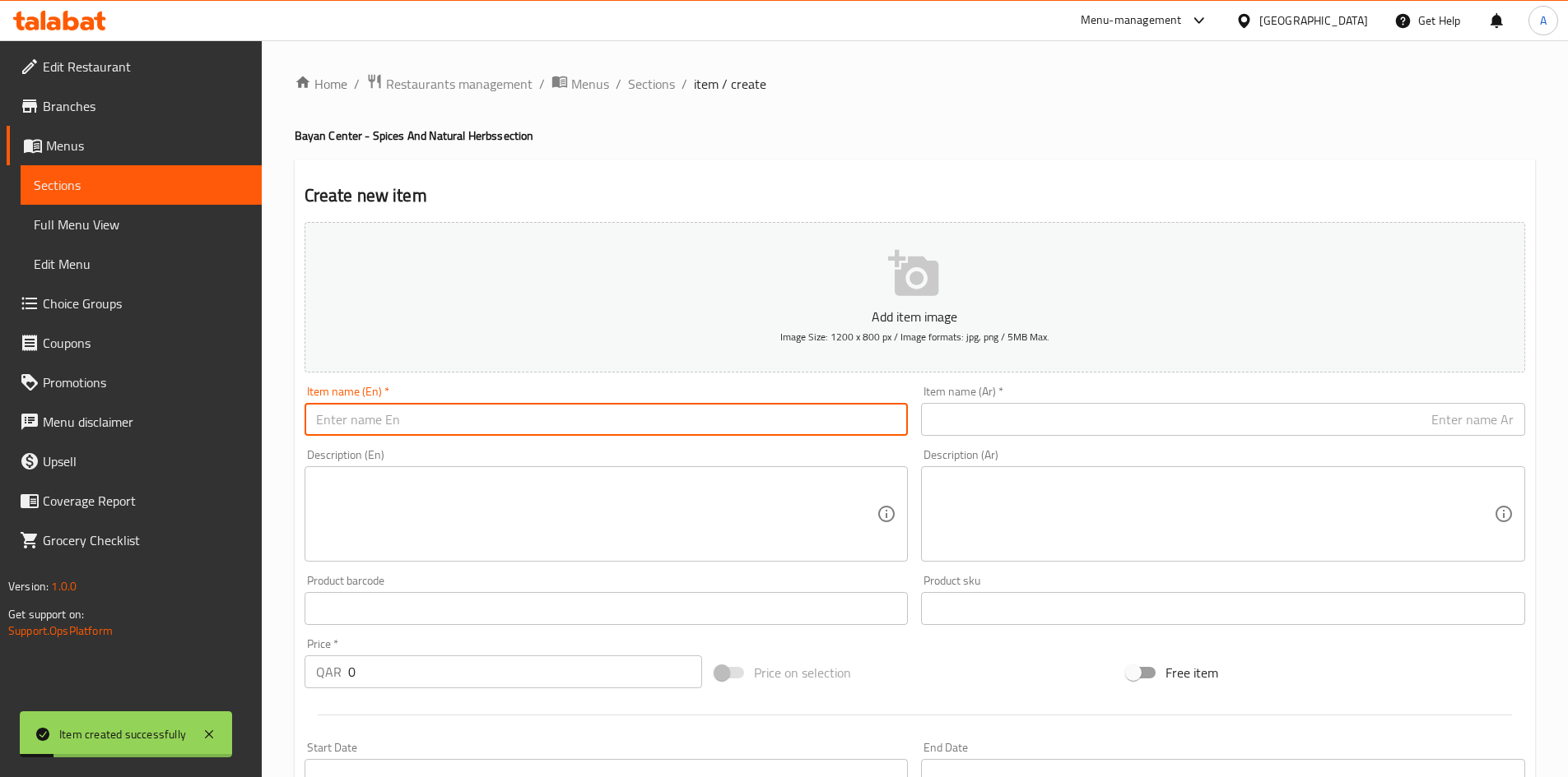
click at [611, 417] on input "text" at bounding box center [605, 419] width 604 height 33
paste input "Black Sesame 100gm"
type input "Black Sesame 100gm"
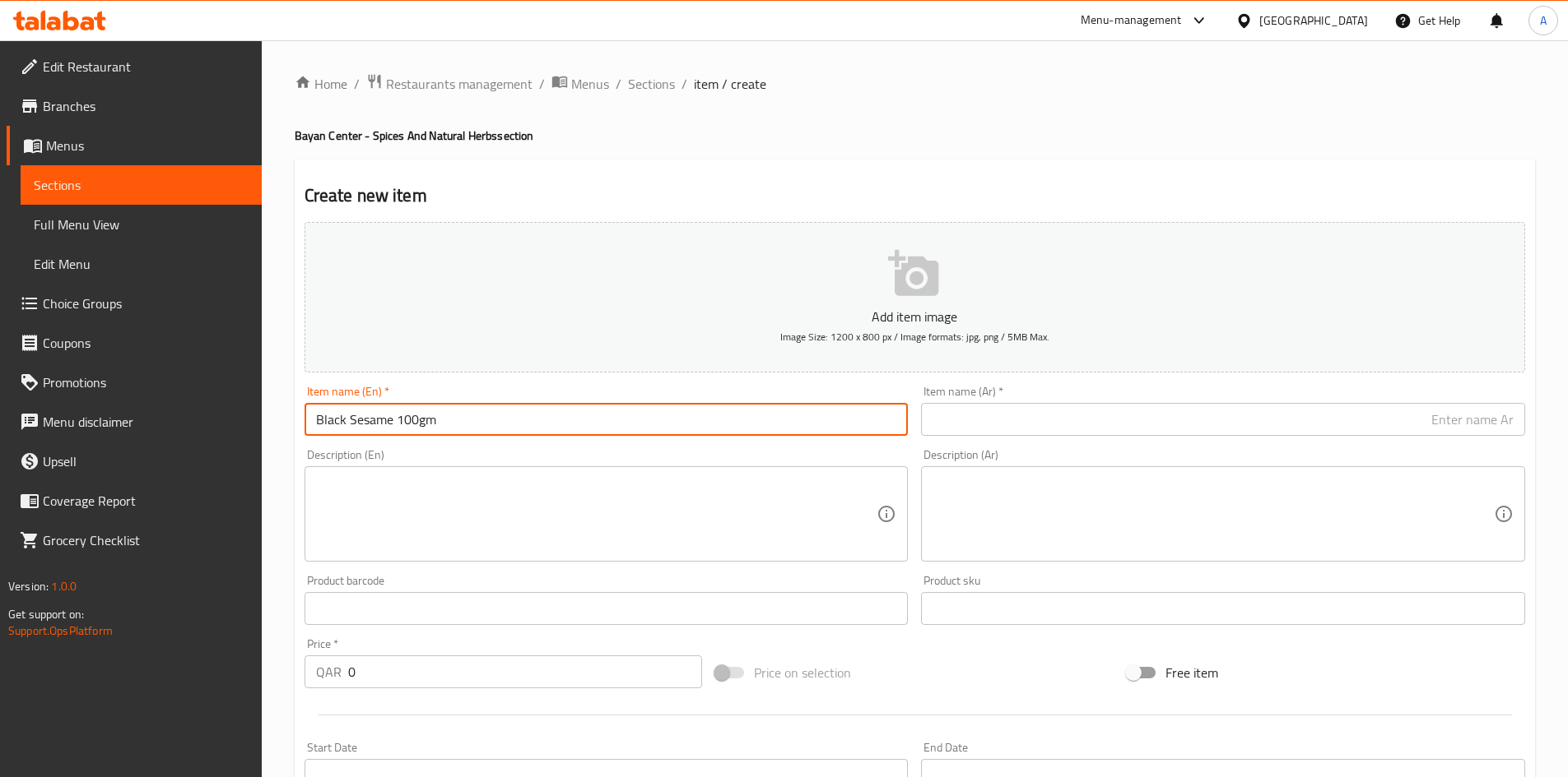
click at [1039, 427] on input "text" at bounding box center [1222, 419] width 604 height 33
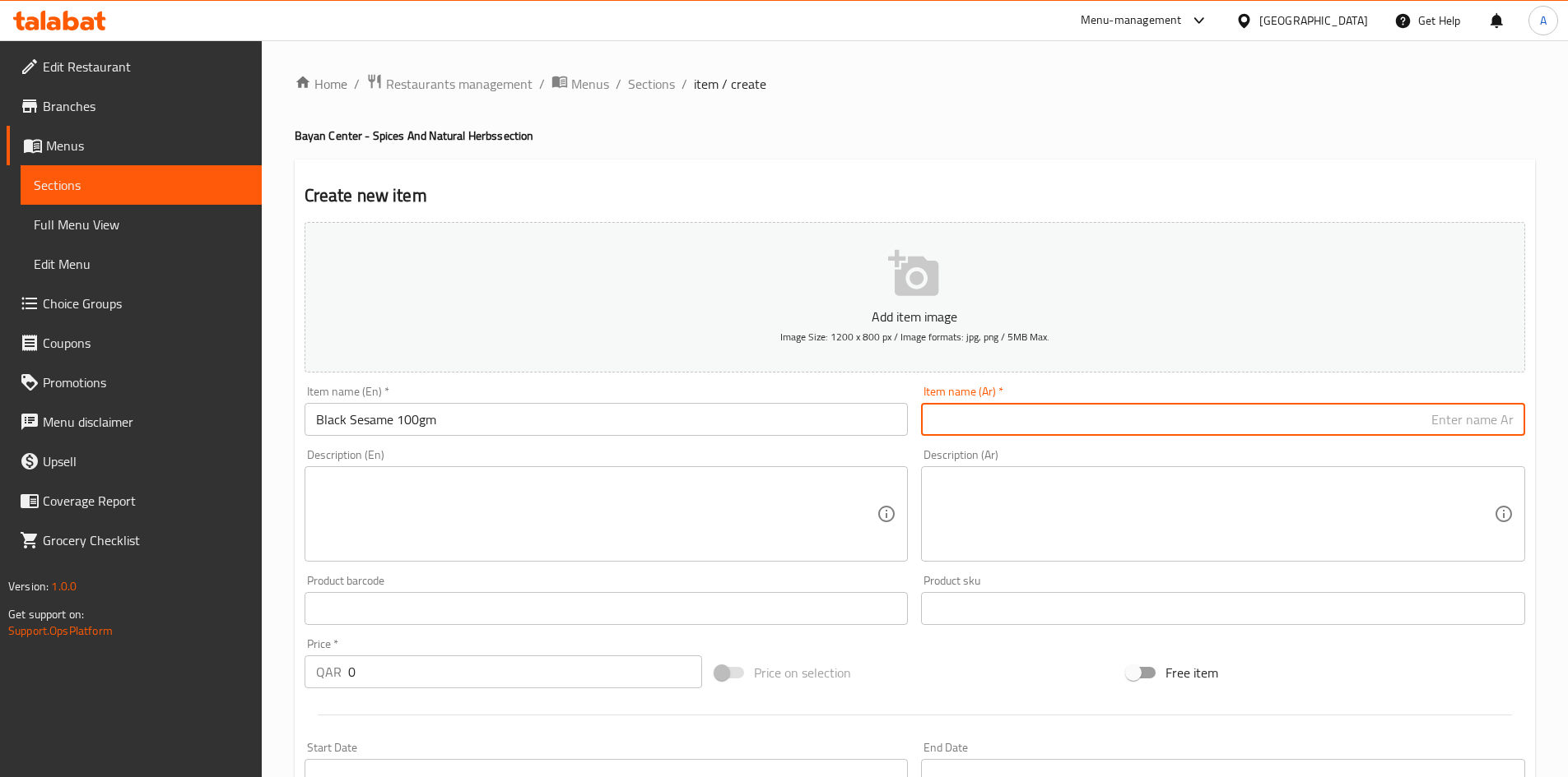
paste input "سمسم أسود 100 جرام"
type input "سمسم أسود 100 جرام"
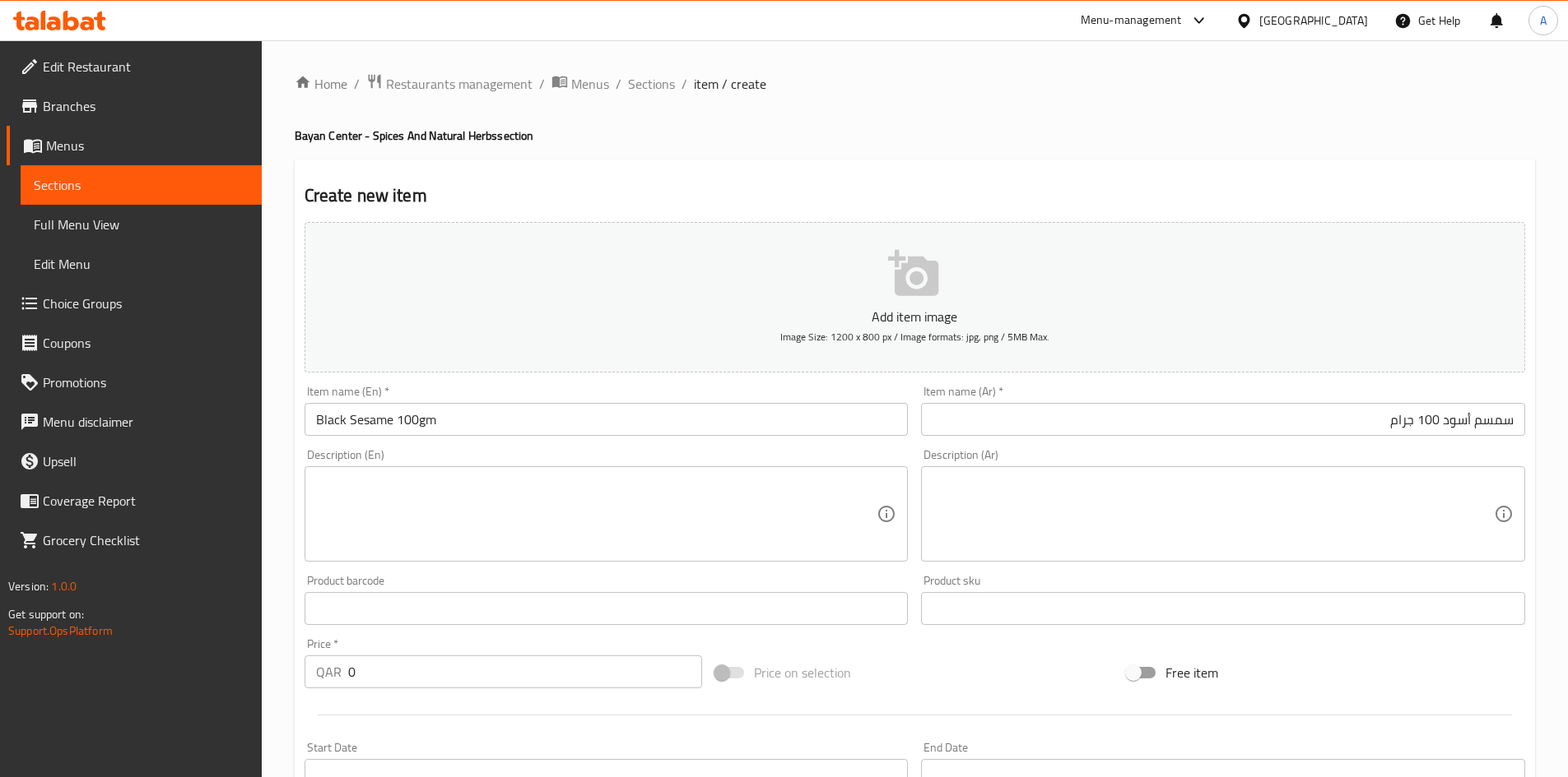
drag, startPoint x: 948, startPoint y: 18, endPoint x: 871, endPoint y: 116, distance: 124.6
click at [948, 18] on div "Menu-management [GEOGRAPHIC_DATA] Get Help A" at bounding box center [784, 21] width 1568 height 40
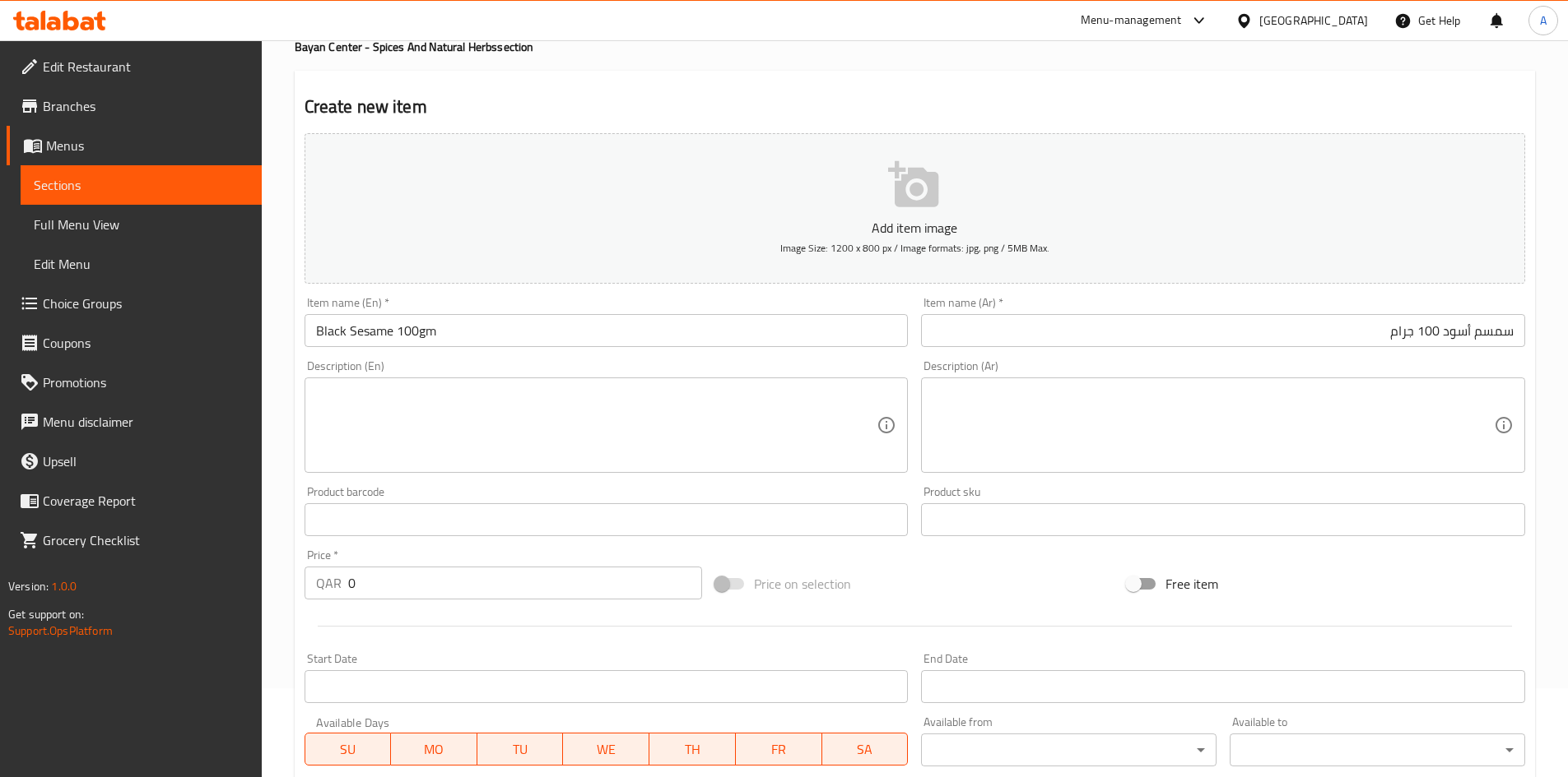
scroll to position [82, 0]
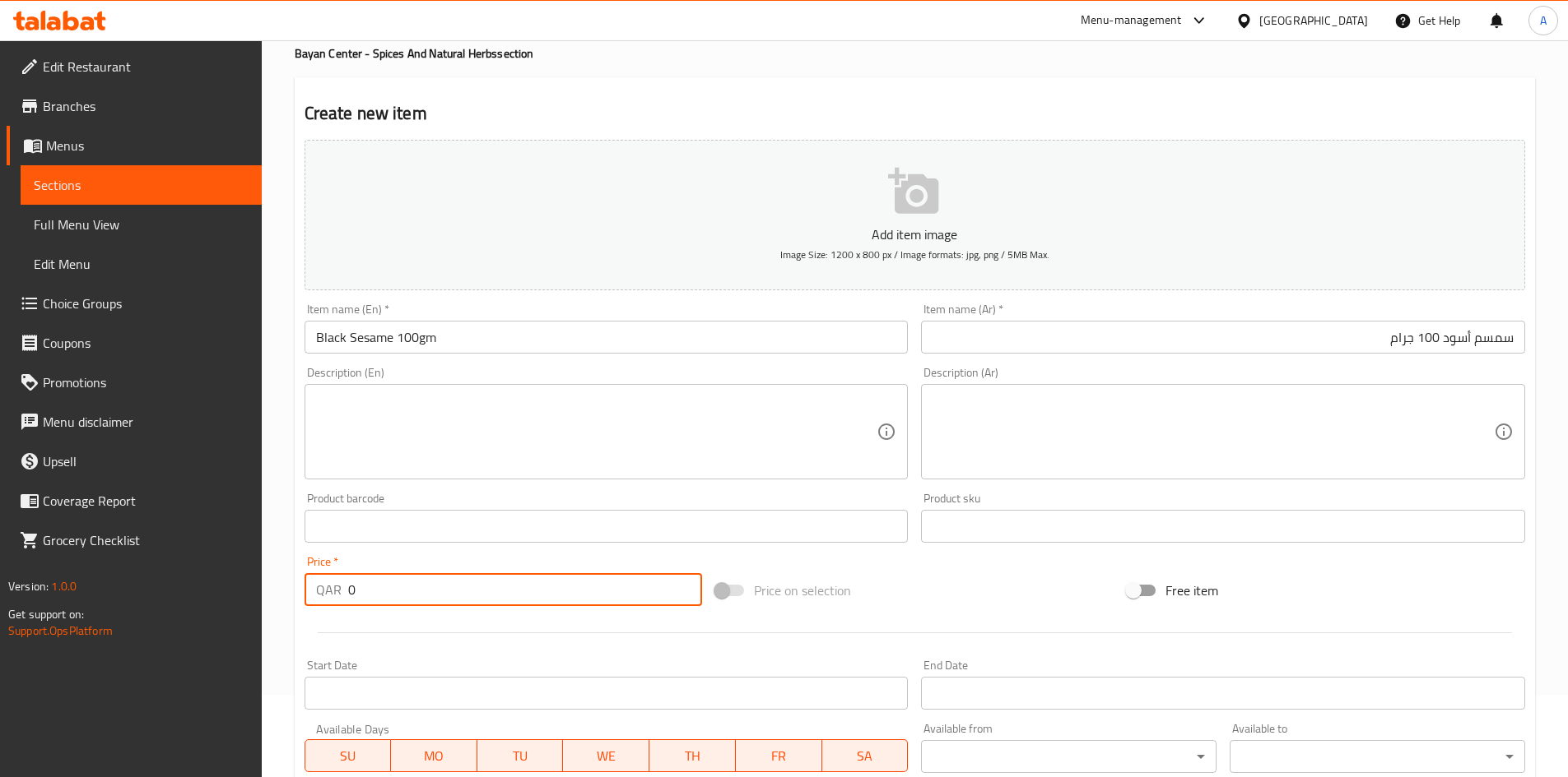
drag, startPoint x: 388, startPoint y: 592, endPoint x: 129, endPoint y: 594, distance: 259.0
click at [153, 593] on div "Edit Restaurant Branches Menus Sections Full Menu View Edit Menu Choice Groups …" at bounding box center [784, 519] width 1568 height 1122
type input "30"
click at [965, 602] on div "Price on selection" at bounding box center [914, 590] width 412 height 44
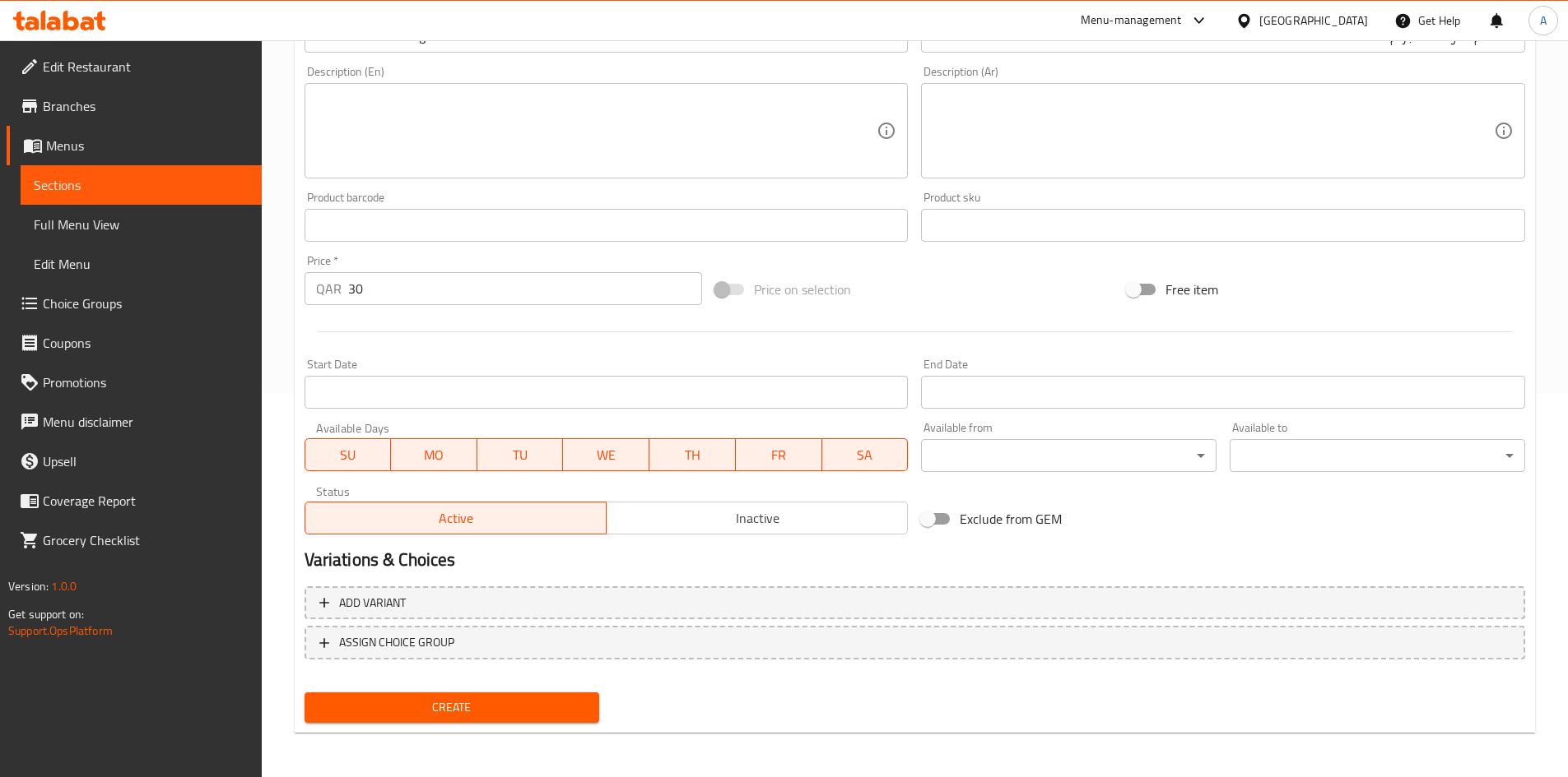
scroll to position [385, 0]
click at [532, 705] on span "Create" at bounding box center [452, 706] width 269 height 21
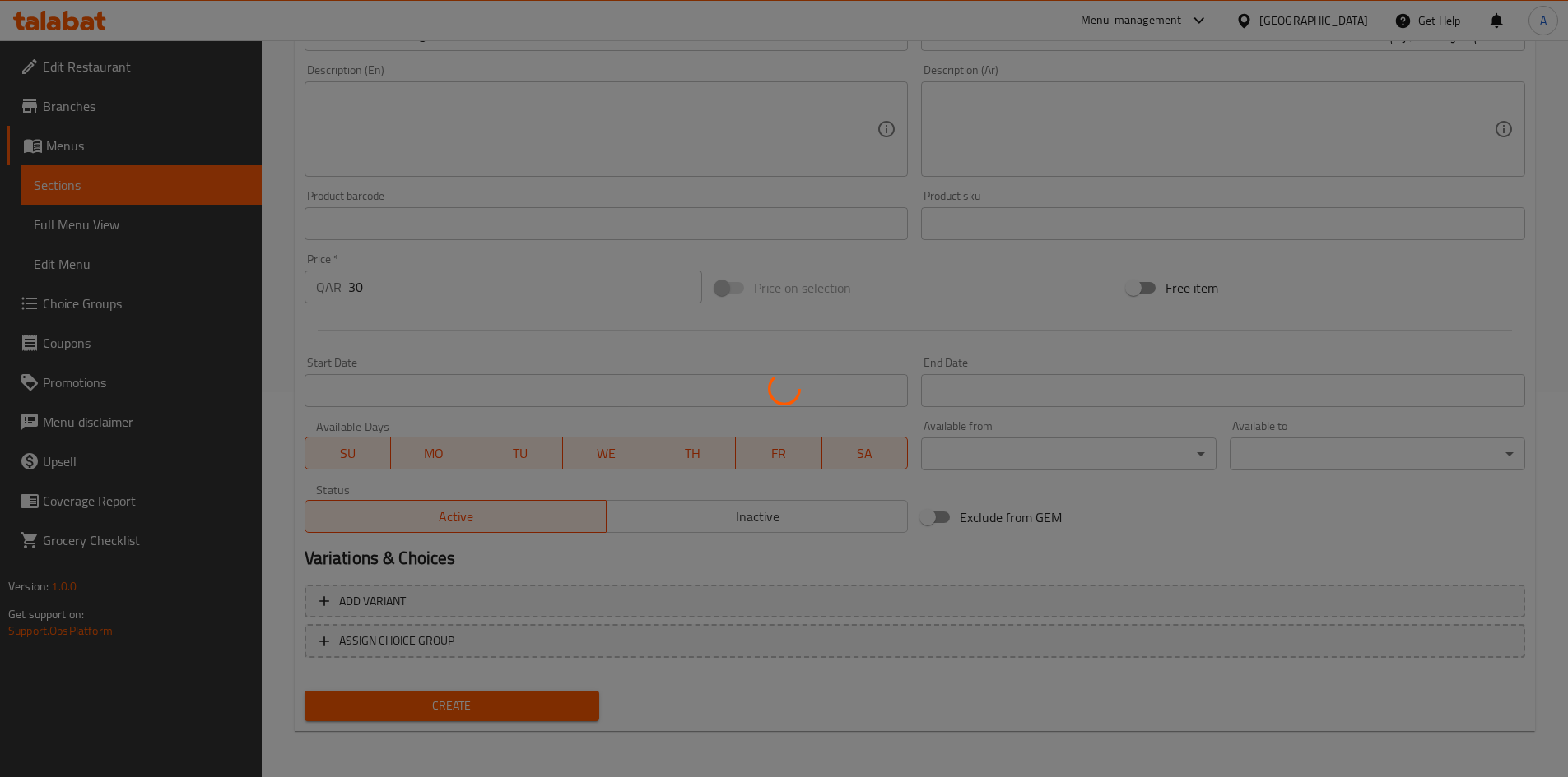
type input "0"
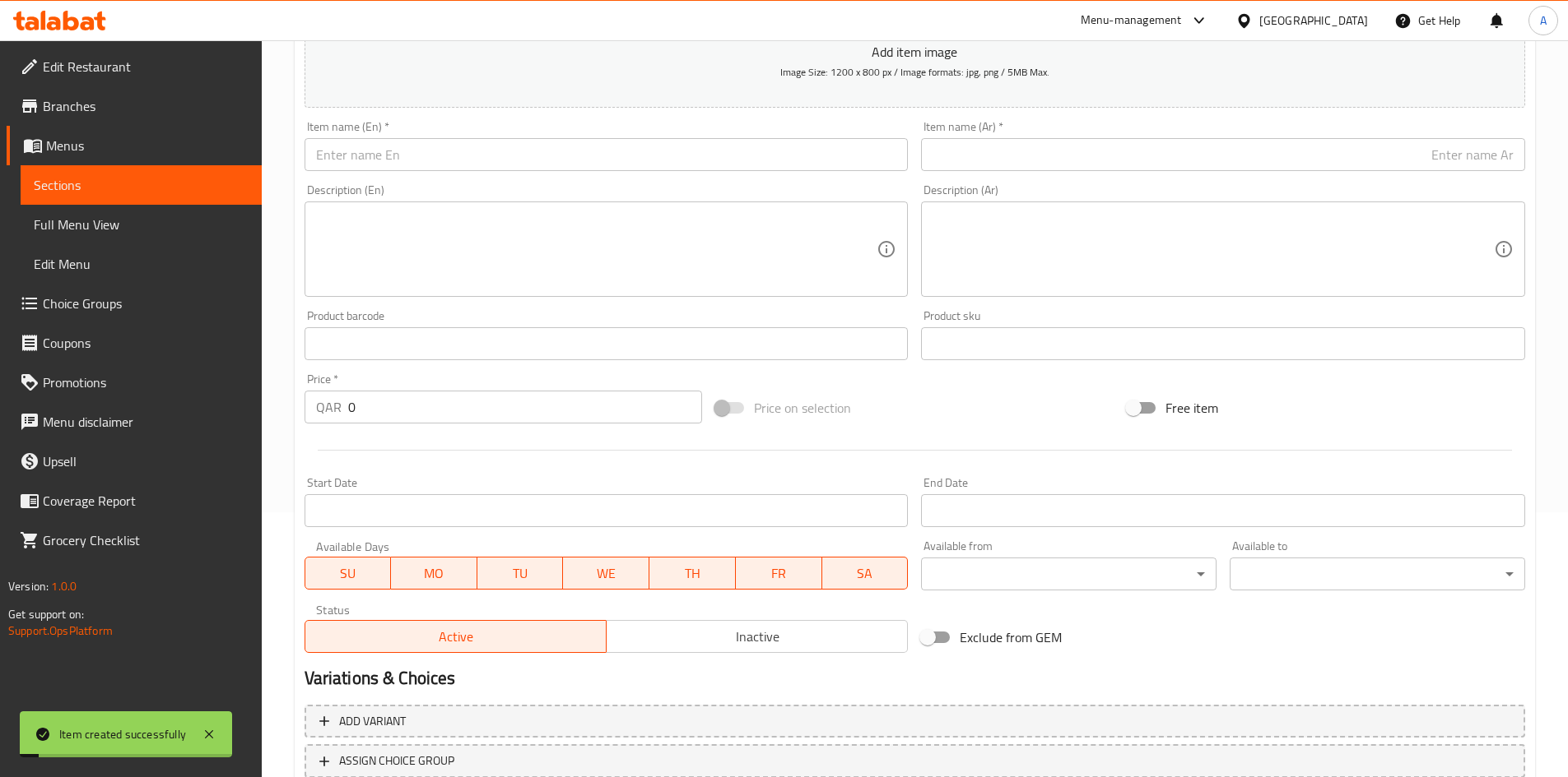
scroll to position [138, 0]
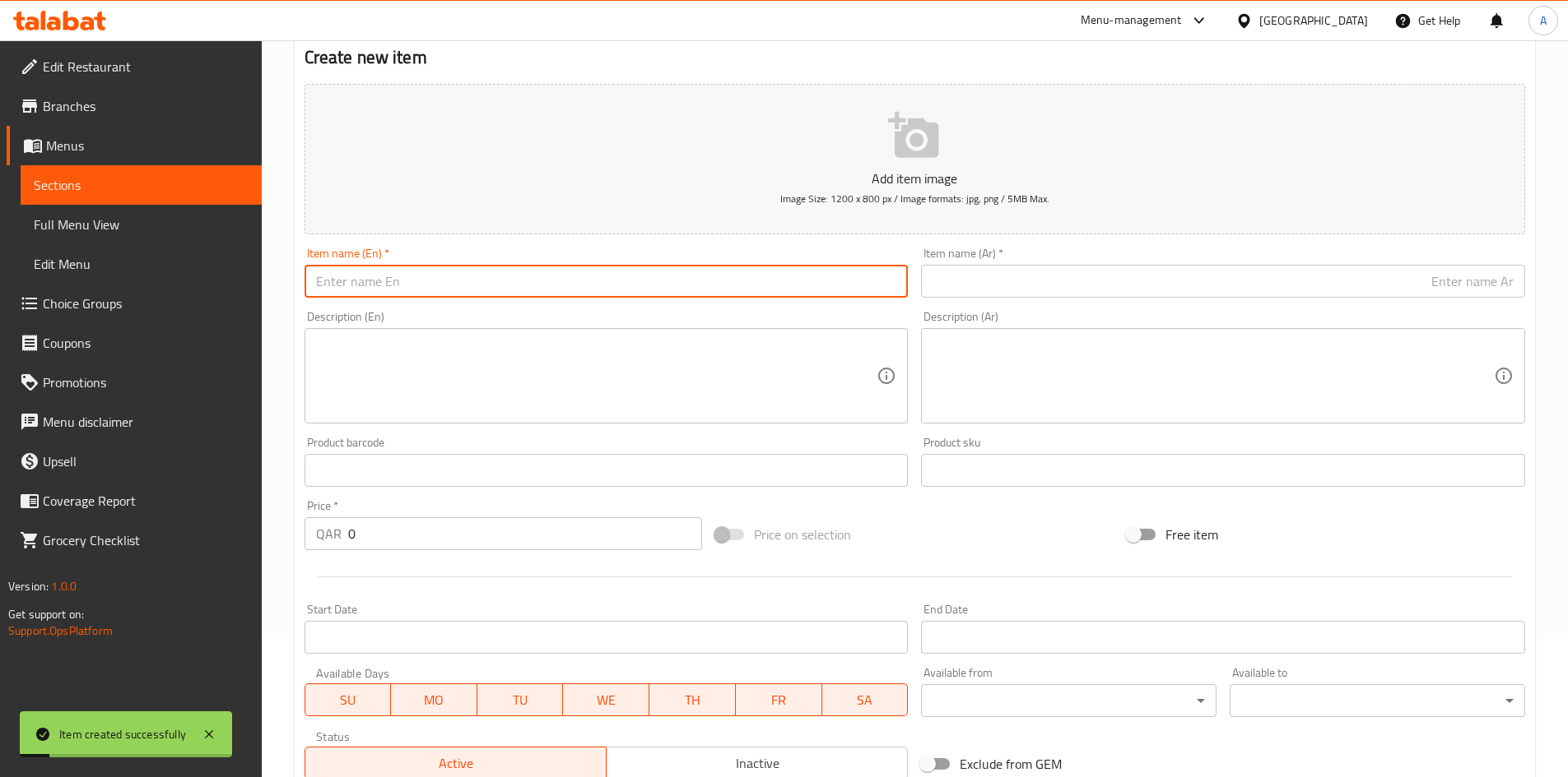
click at [565, 289] on input "text" at bounding box center [605, 281] width 604 height 33
paste input "Rapeseed 100gm"
type input "Rapeseed 100gm"
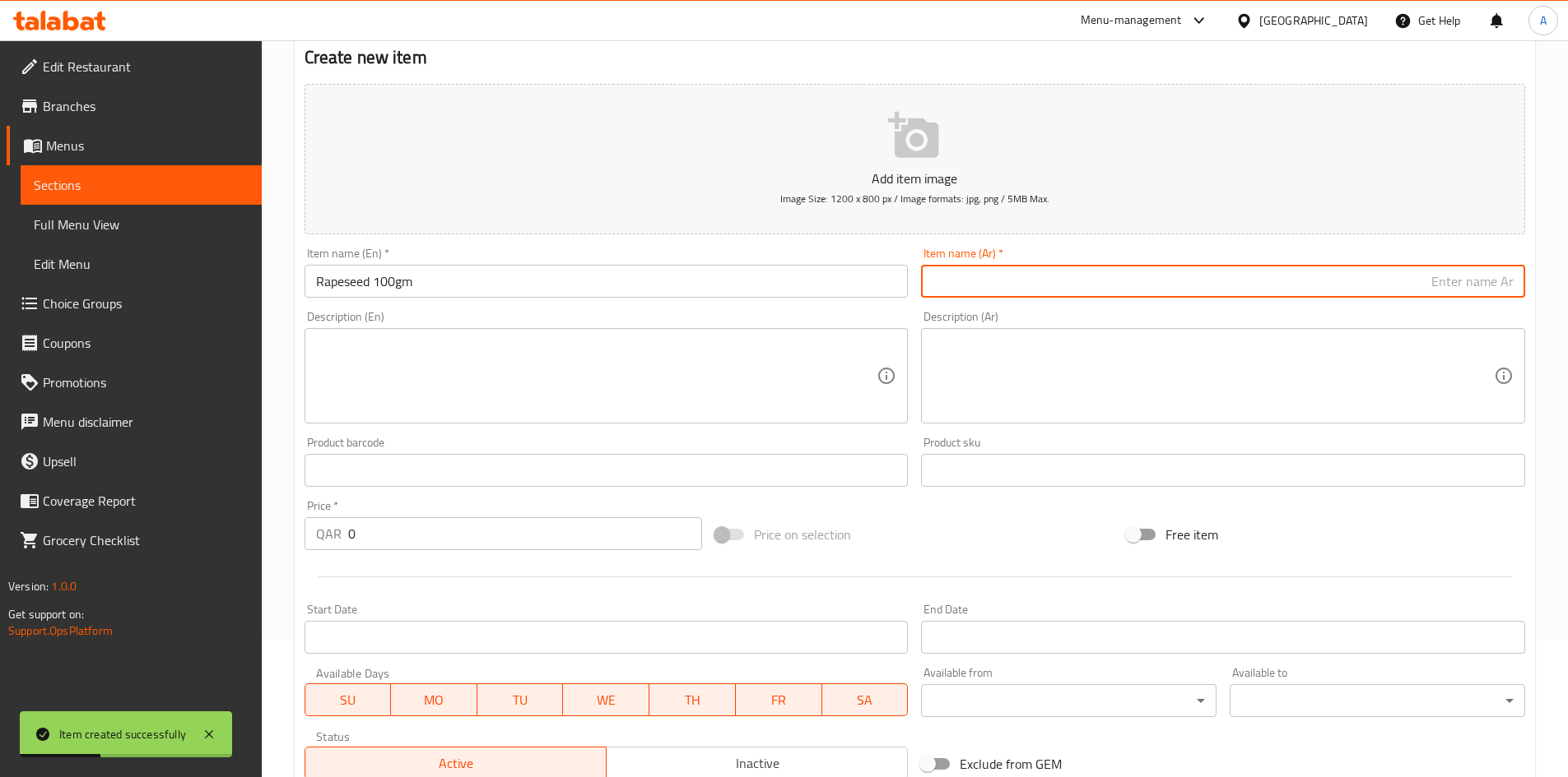
click at [988, 278] on input "text" at bounding box center [1222, 281] width 604 height 33
paste input "بذور اللفت 100 جرام"
type input "بذور اللفت 100 جرام"
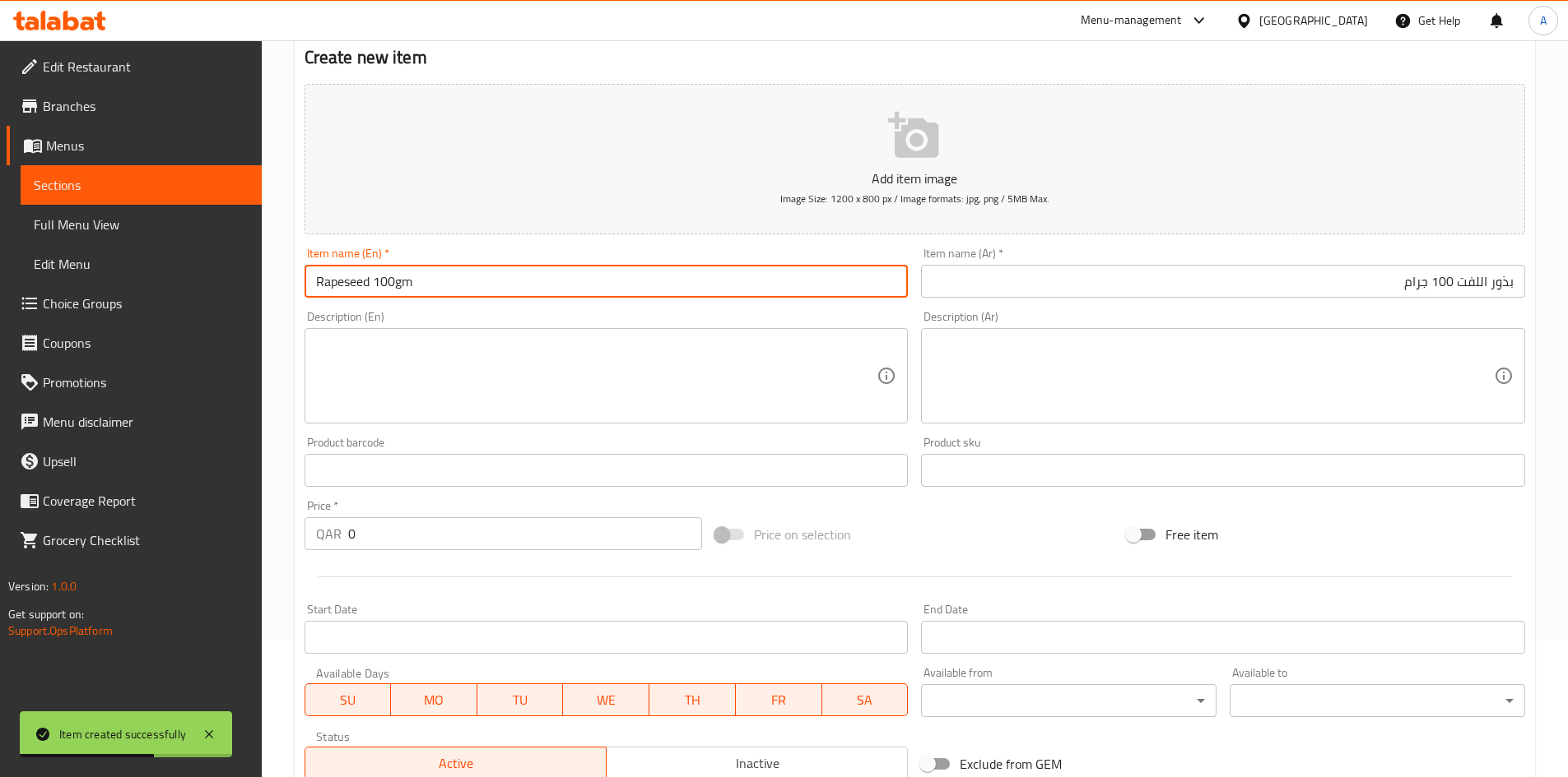
click at [446, 286] on input "Rapeseed 100gm" at bounding box center [605, 281] width 604 height 33
click at [451, 286] on input "Rapeseed 100gm" at bounding box center [605, 281] width 604 height 33
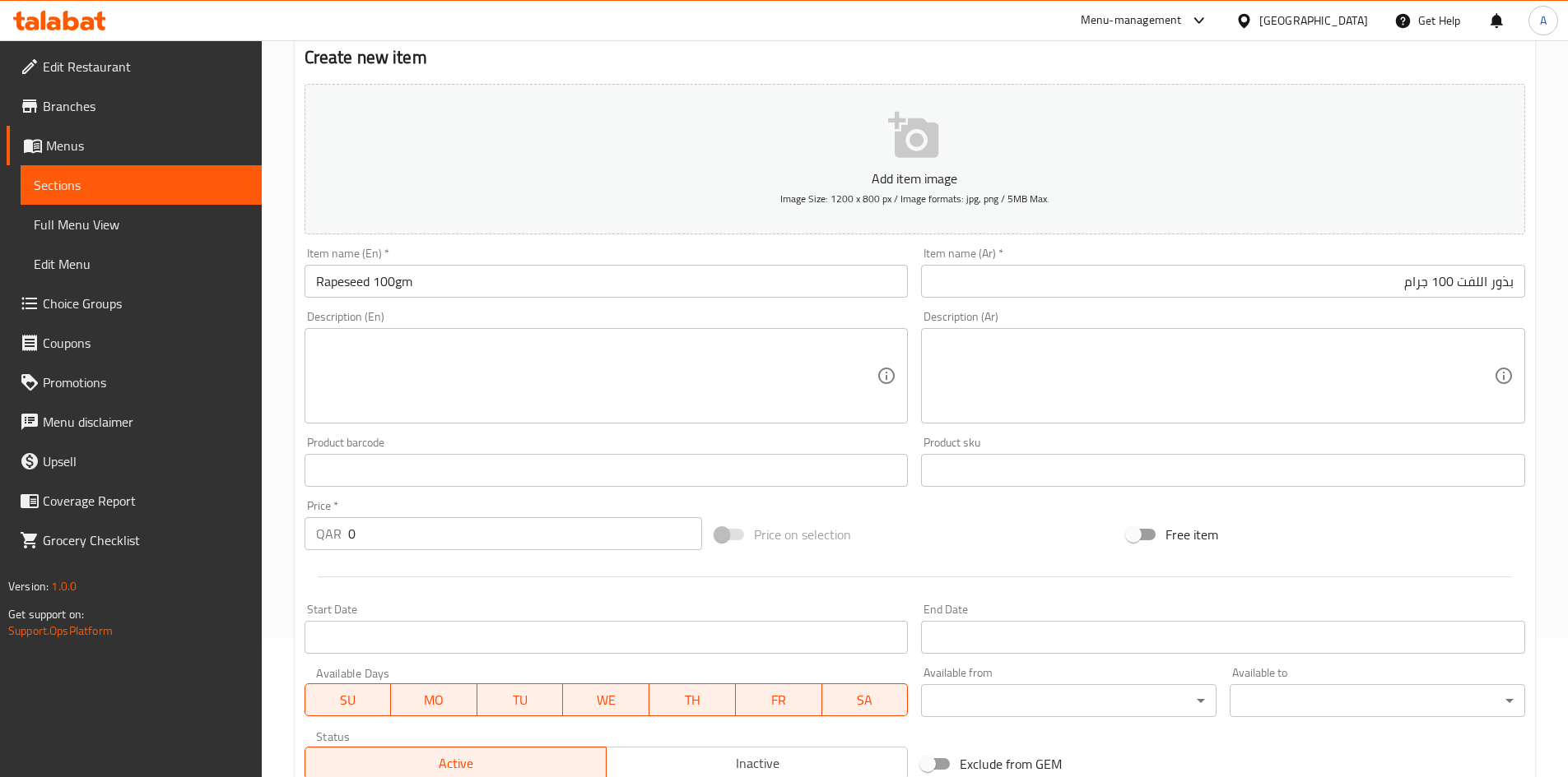
click at [1052, 318] on div "Description (Ar) Description (Ar)" at bounding box center [1222, 366] width 604 height 112
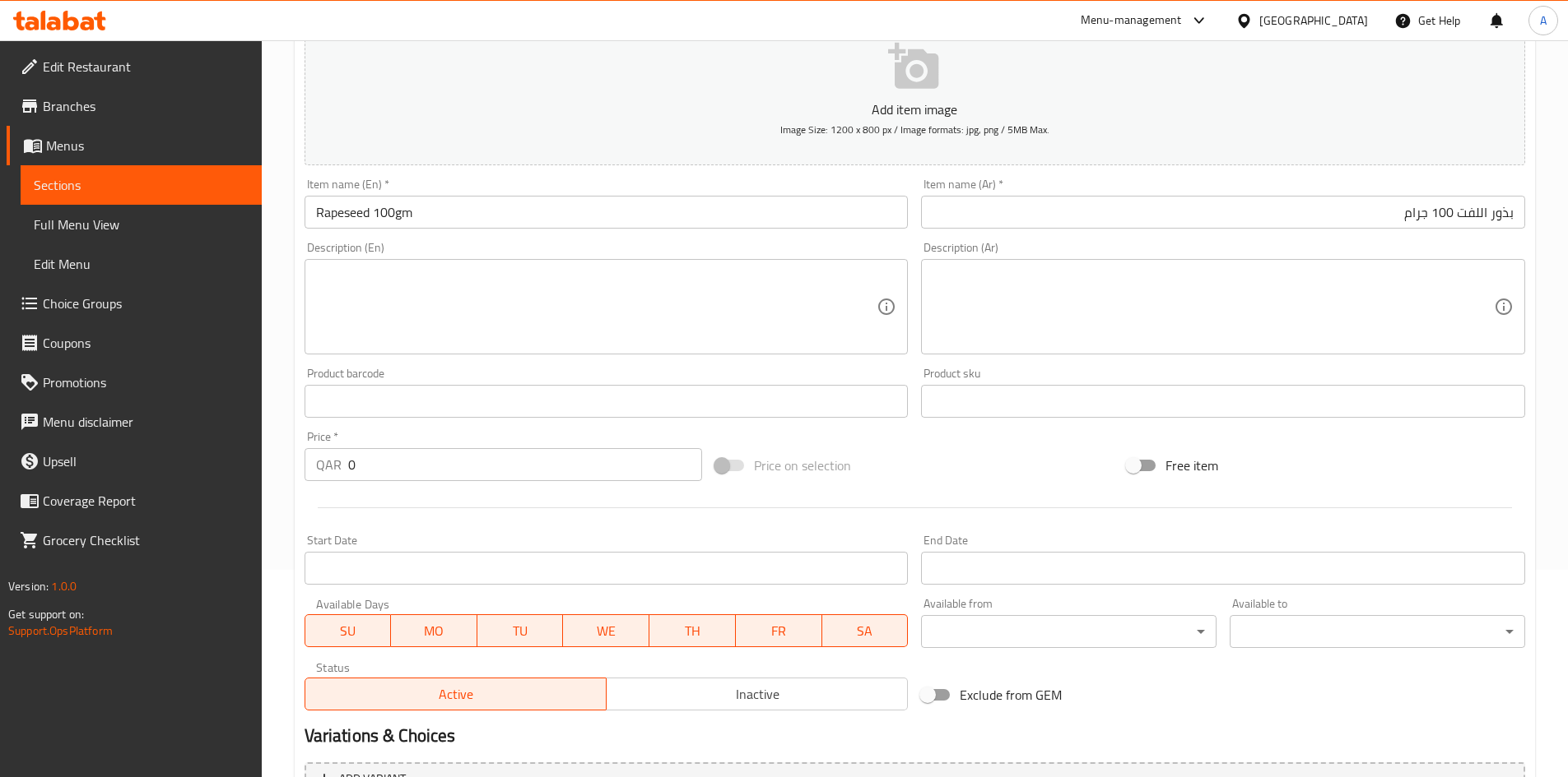
scroll to position [303, 0]
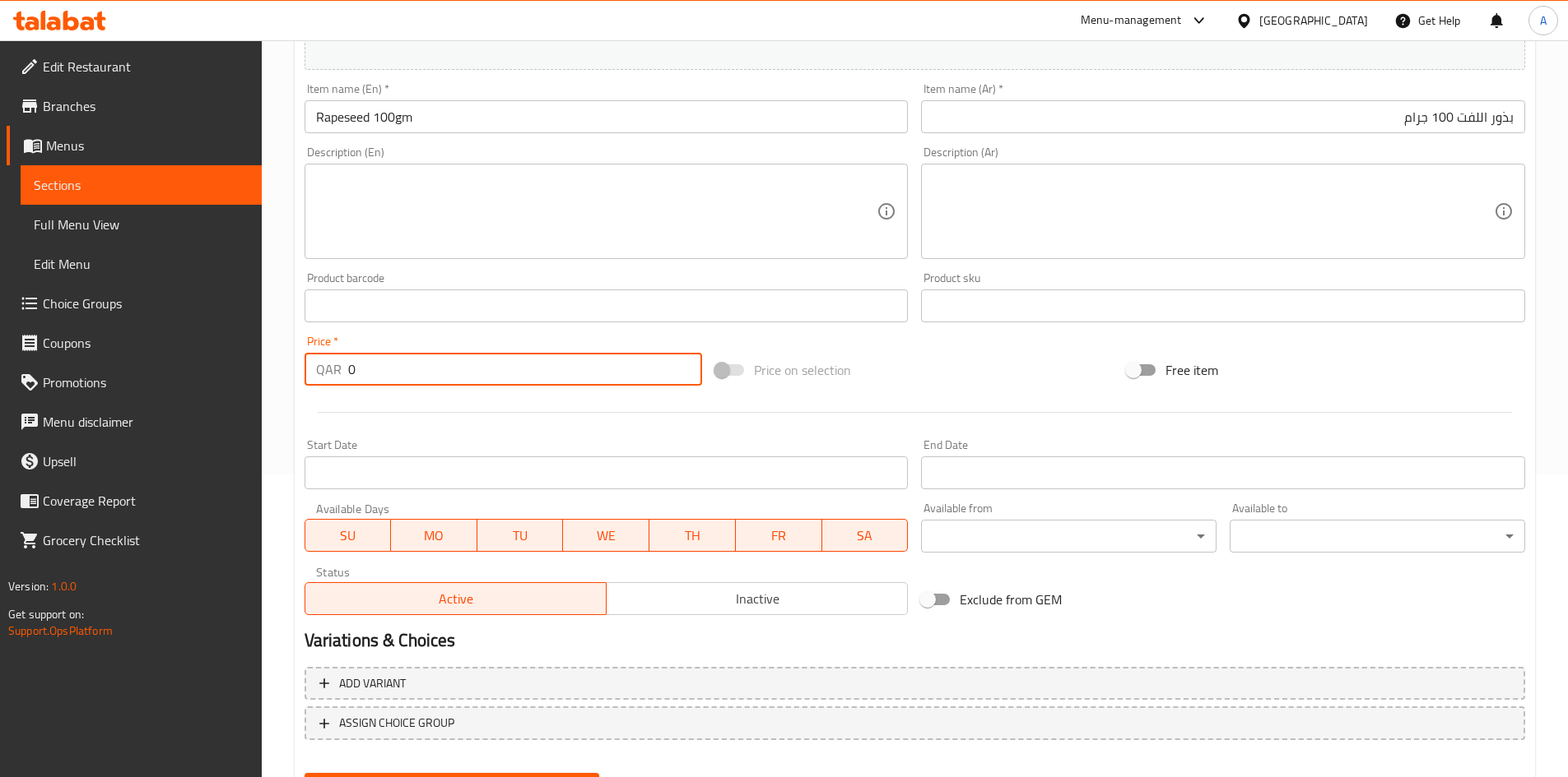
drag, startPoint x: 381, startPoint y: 374, endPoint x: 252, endPoint y: 393, distance: 130.4
click at [177, 397] on div "Edit Restaurant Branches Menus Sections Full Menu View Edit Menu Choice Groups …" at bounding box center [784, 298] width 1568 height 1122
type input "30"
click at [900, 350] on div "Price on selection" at bounding box center [914, 370] width 412 height 44
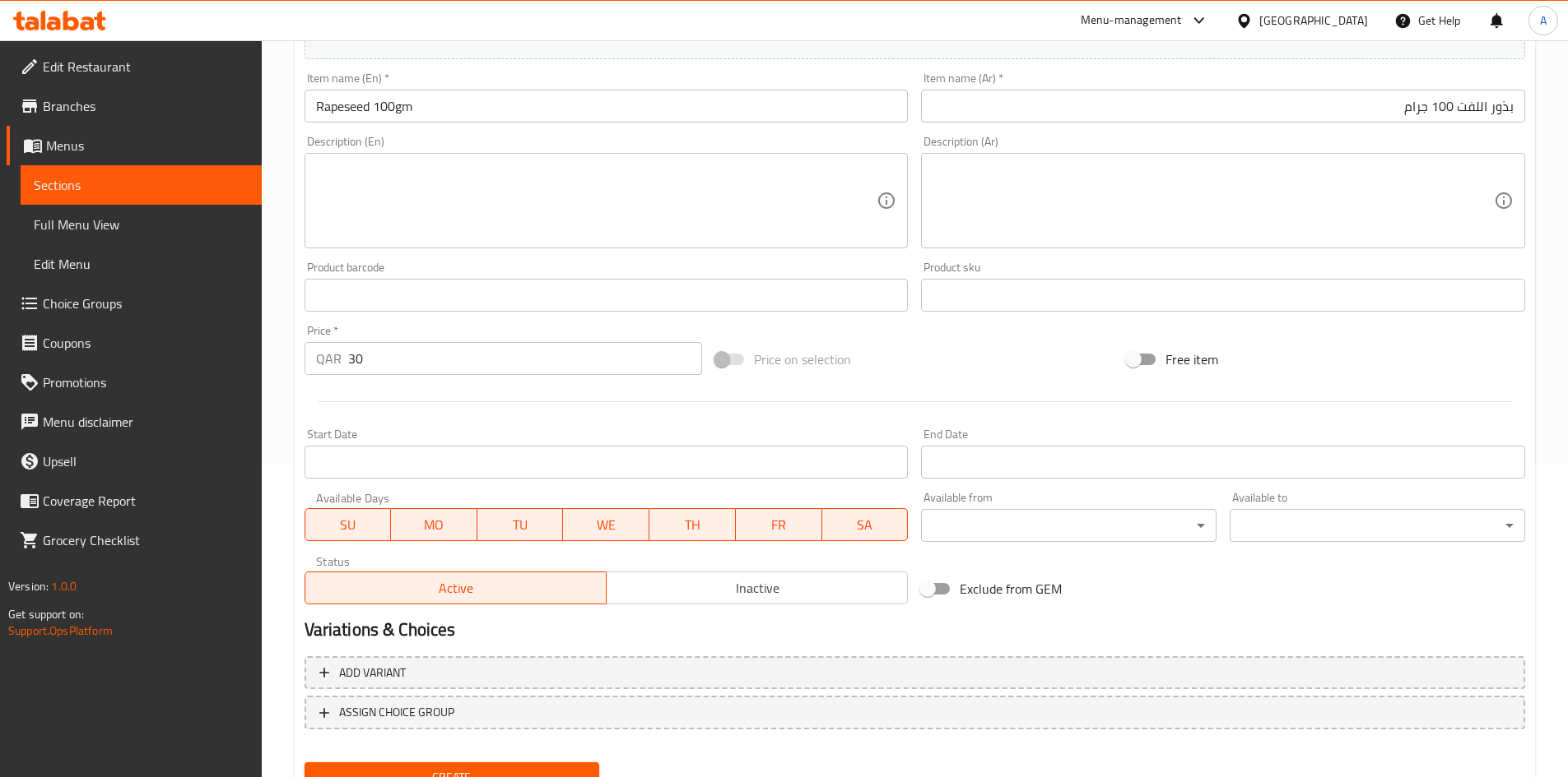
scroll to position [385, 0]
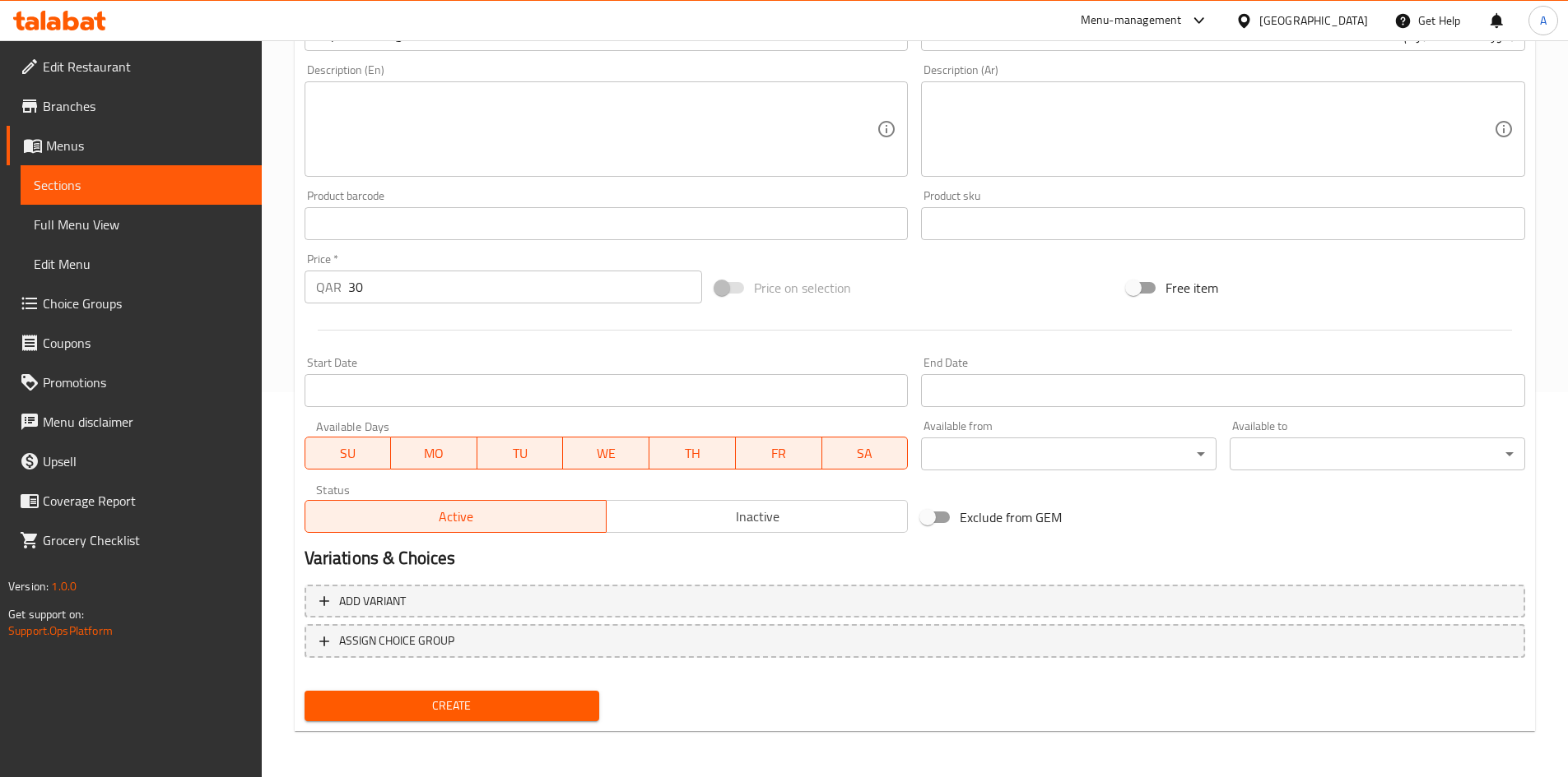
click at [570, 698] on span "Create" at bounding box center [452, 706] width 269 height 21
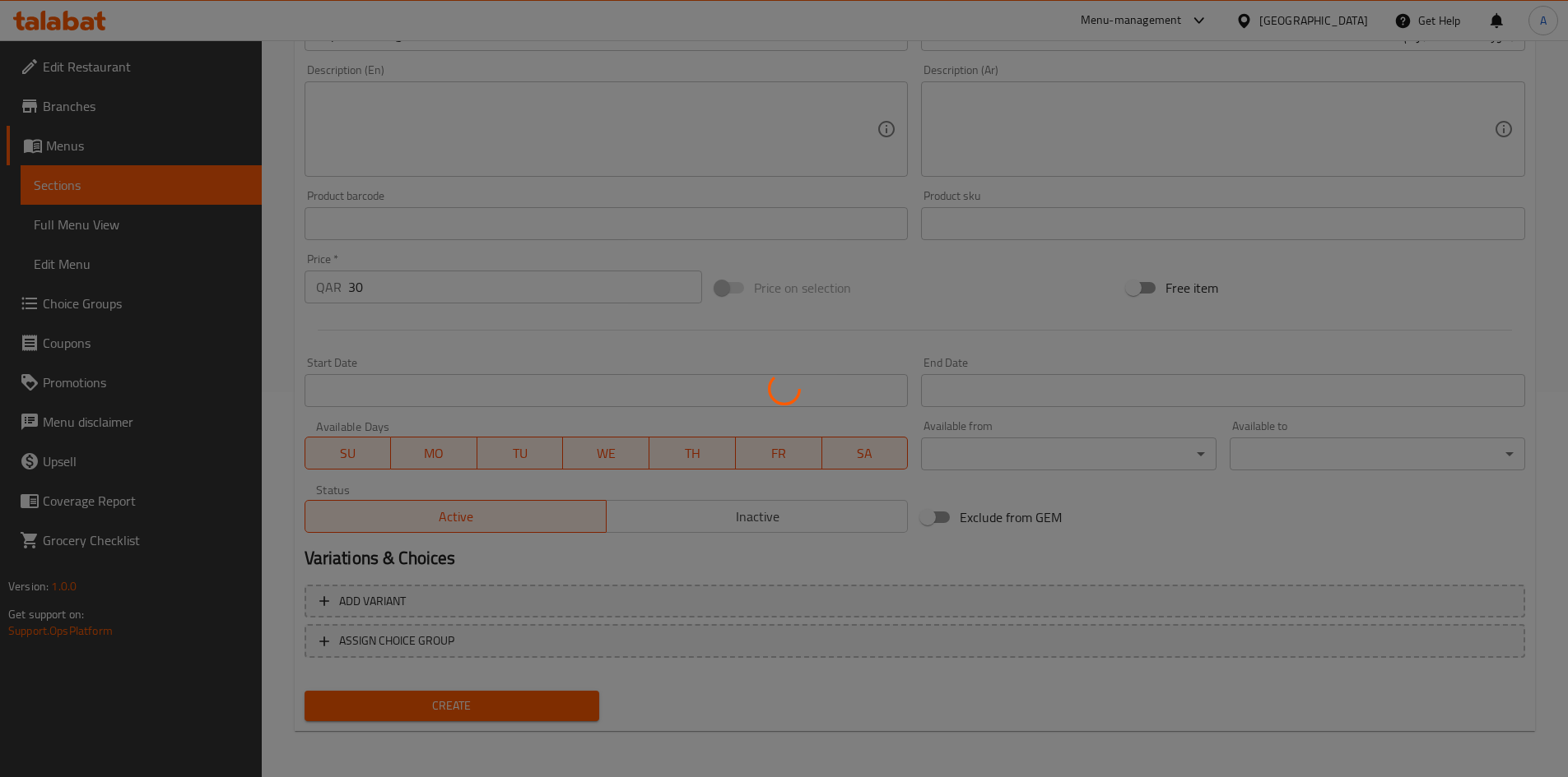
type input "0"
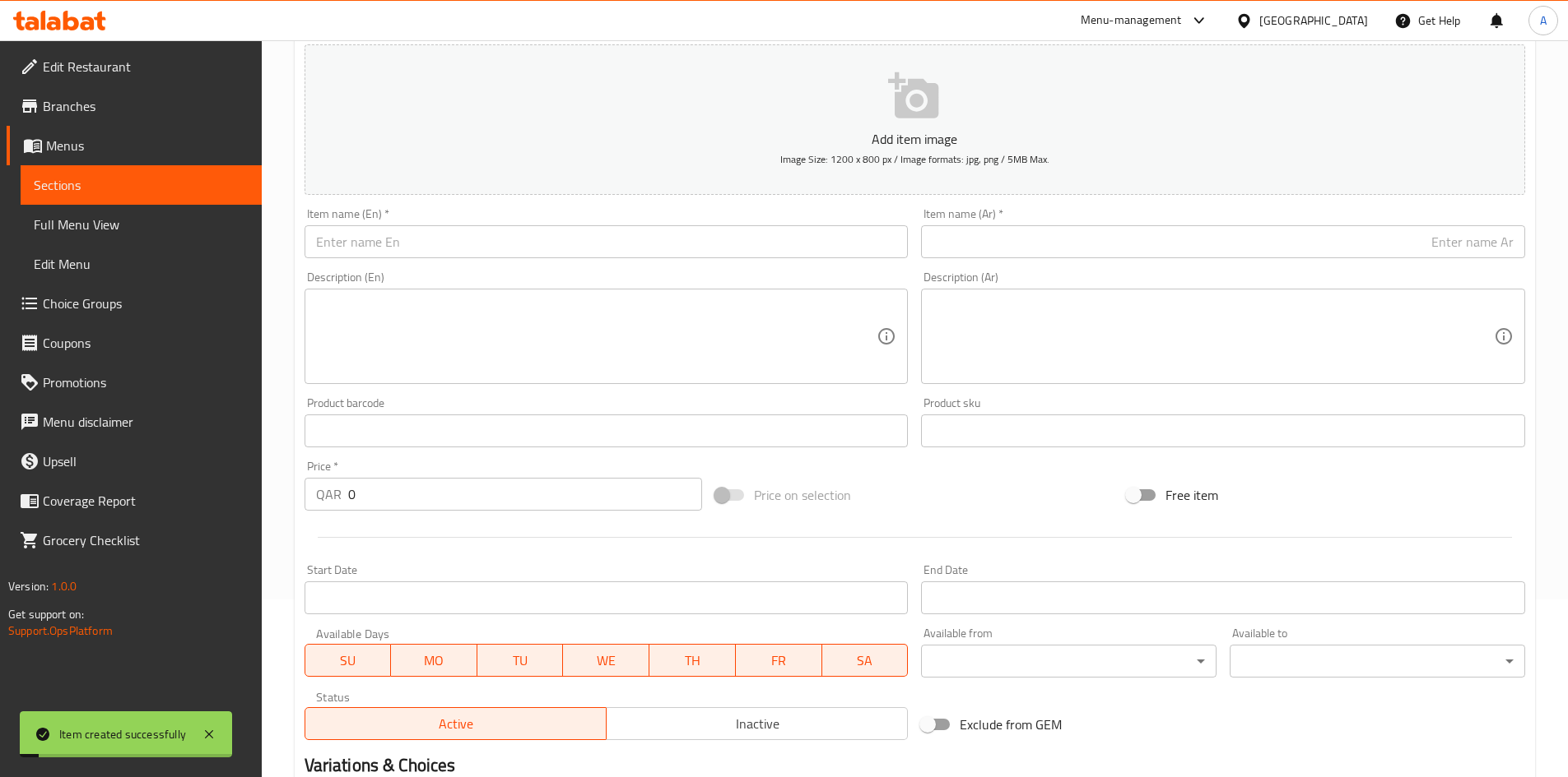
scroll to position [0, 0]
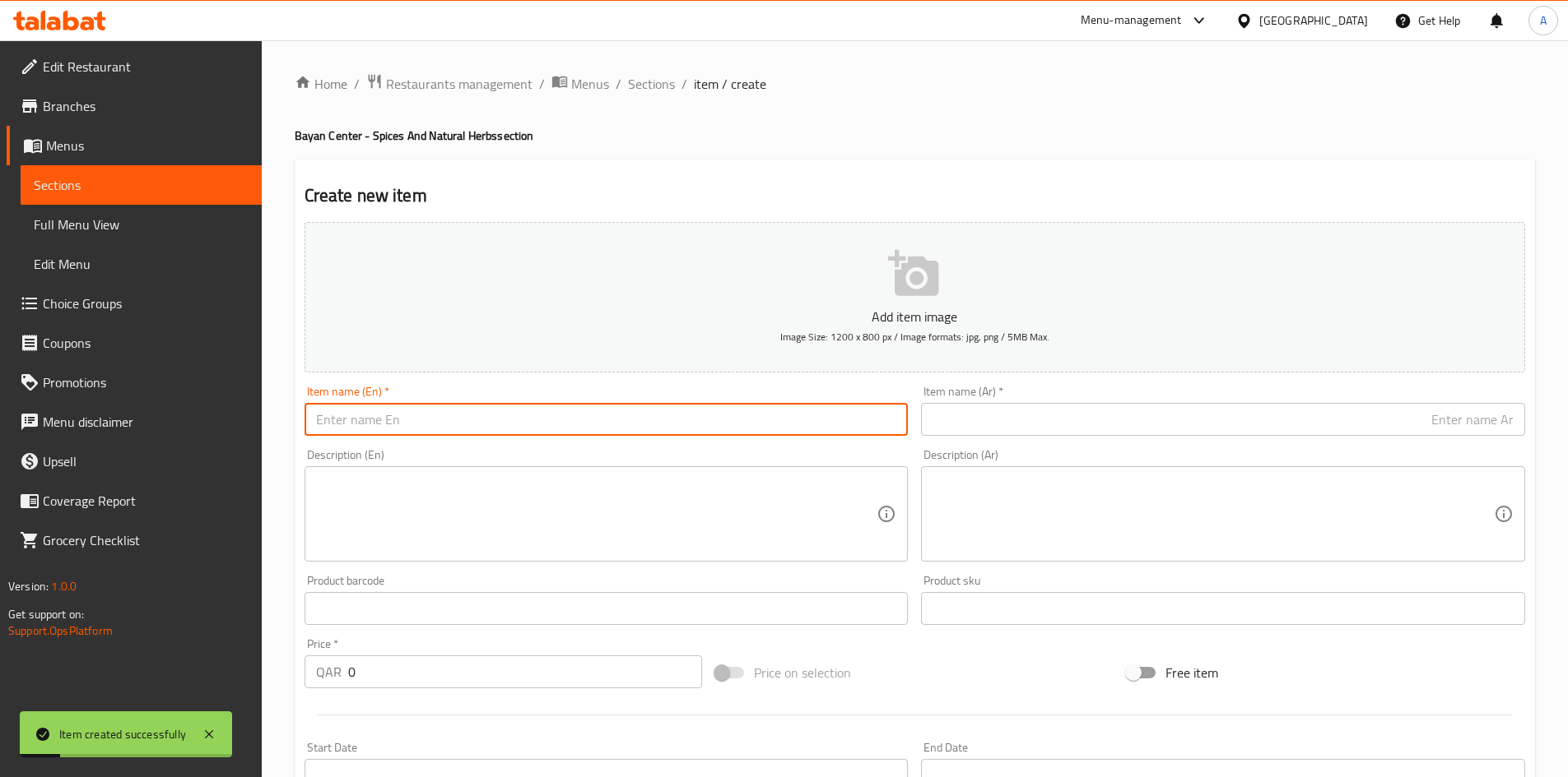
click at [695, 425] on input "text" at bounding box center [605, 419] width 604 height 33
paste input "Deer Blood Powder 100gm"
type input "Deer Blood Powder 100gm"
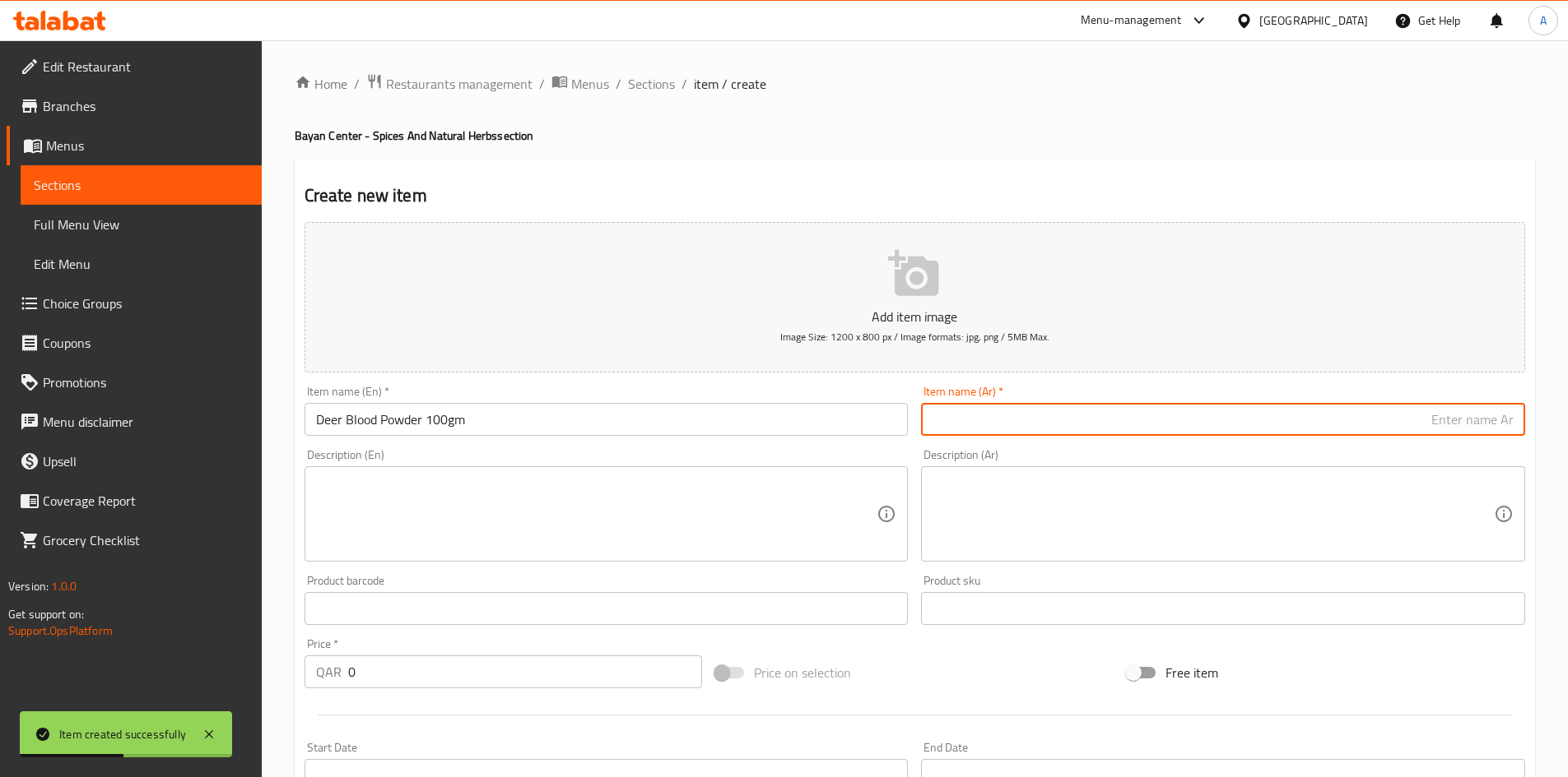
click at [974, 418] on input "text" at bounding box center [1222, 419] width 604 height 33
paste input "بودرة دم الغزلان 100 جرام"
type input "بودرة دم الغزلان 100 جرام"
click at [976, 96] on div "Home / Restaurants management / Menus / Sections / item / create Bayan Center -…" at bounding box center [914, 601] width 1240 height 1056
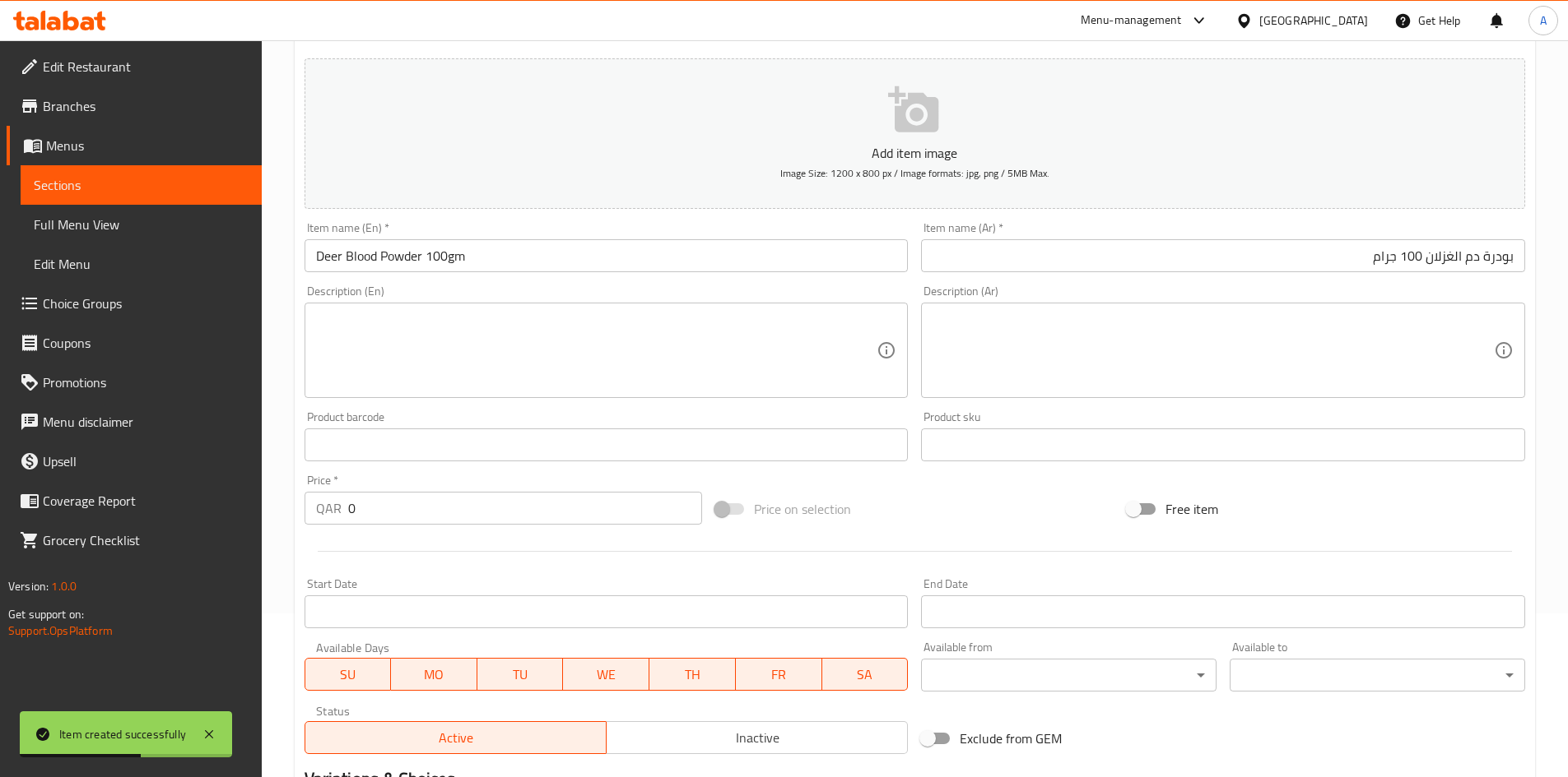
scroll to position [164, 0]
drag, startPoint x: 421, startPoint y: 519, endPoint x: 67, endPoint y: 514, distance: 354.0
click at [69, 508] on div "Edit Restaurant Branches Menus Sections Full Menu View Edit Menu Choice Groups …" at bounding box center [784, 436] width 1568 height 1122
type input "30"
click at [987, 508] on div "Price on selection" at bounding box center [914, 508] width 412 height 44
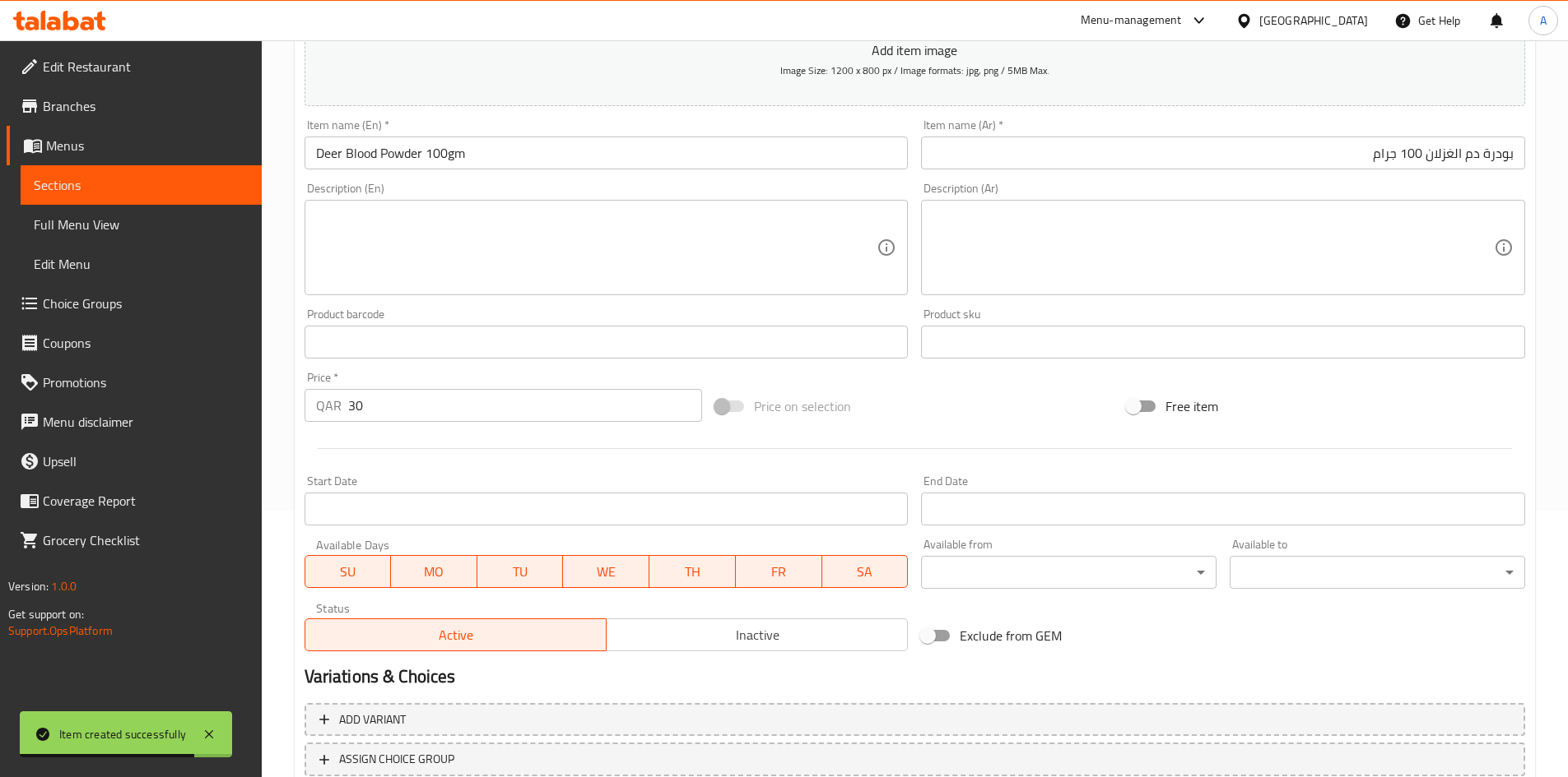
scroll to position [385, 0]
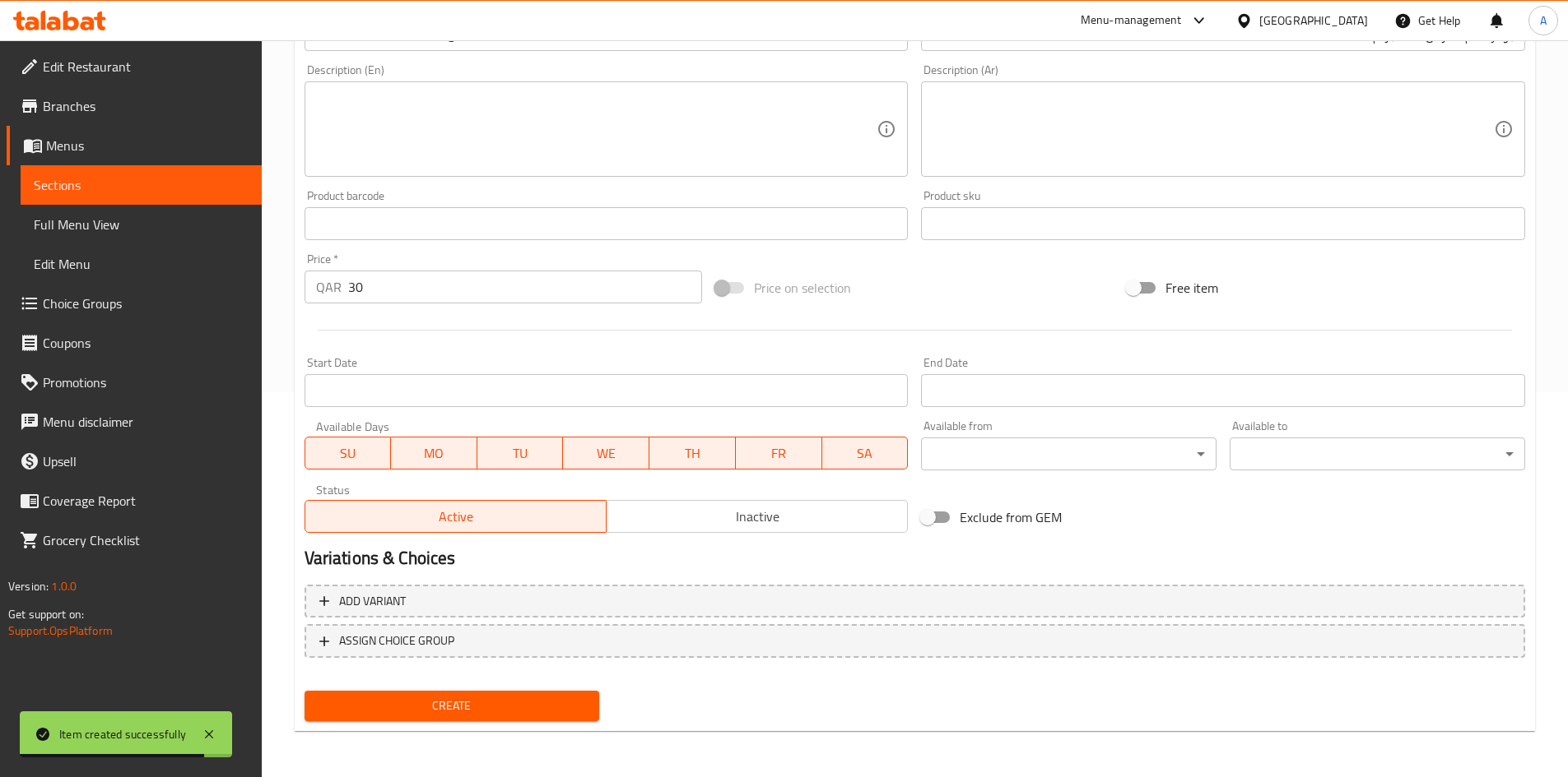
click at [495, 717] on span "Create" at bounding box center [452, 706] width 269 height 21
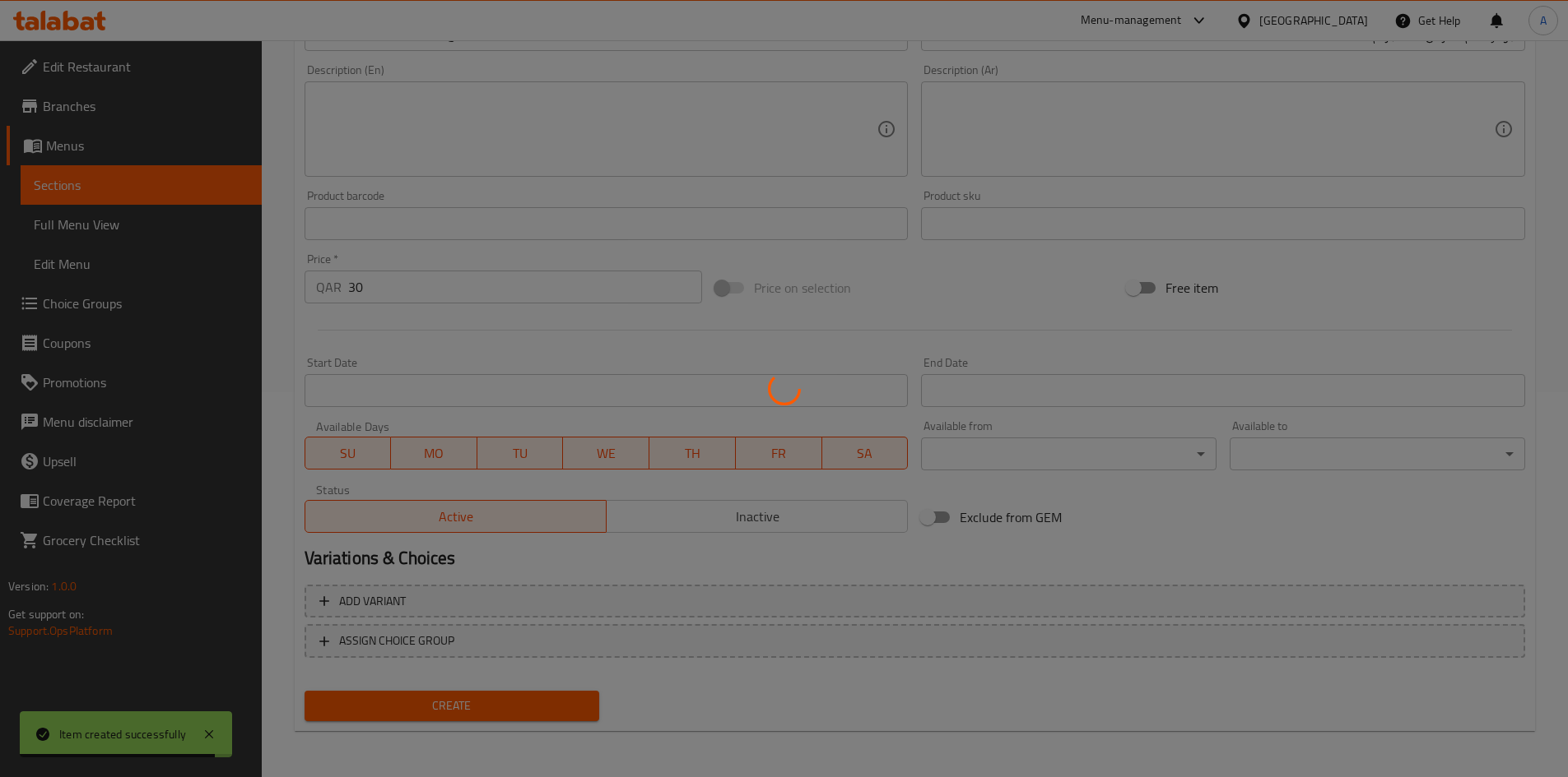
type input "0"
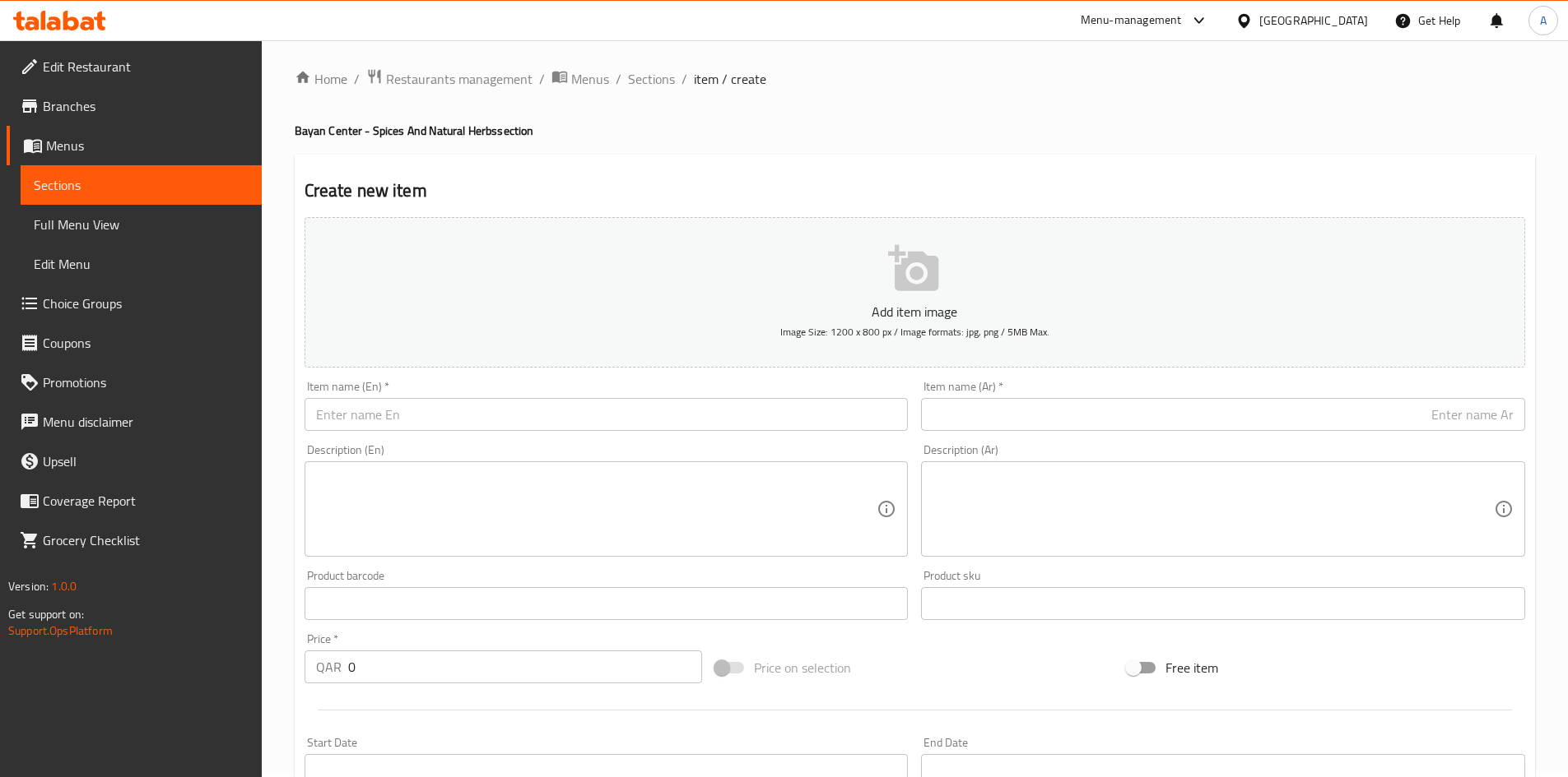
scroll to position [82, 0]
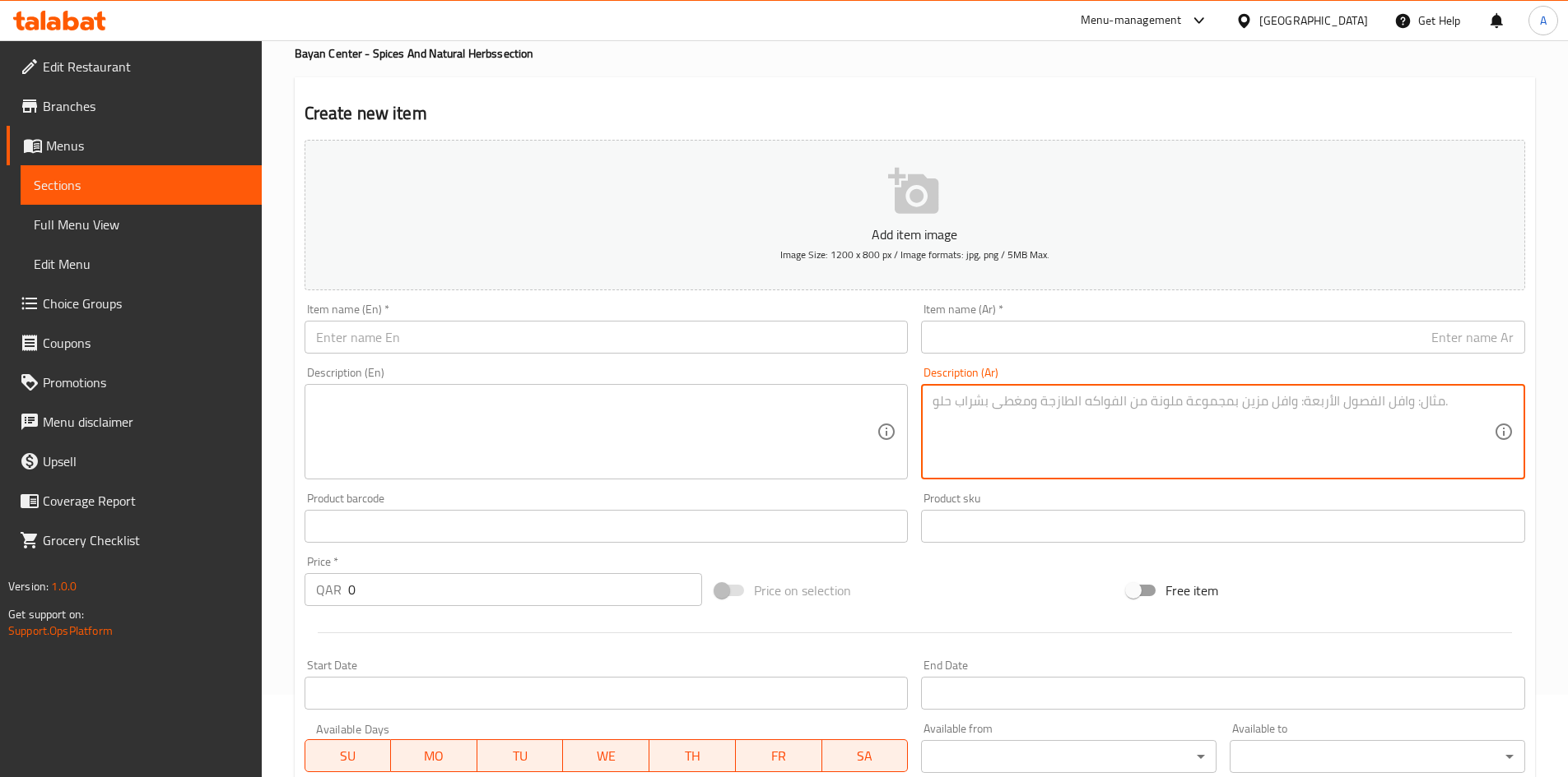
click at [996, 411] on textarea at bounding box center [1213, 431] width 561 height 78
drag, startPoint x: 693, startPoint y: 402, endPoint x: 686, endPoint y: 398, distance: 8.1
click at [688, 402] on textarea at bounding box center [597, 431] width 561 height 78
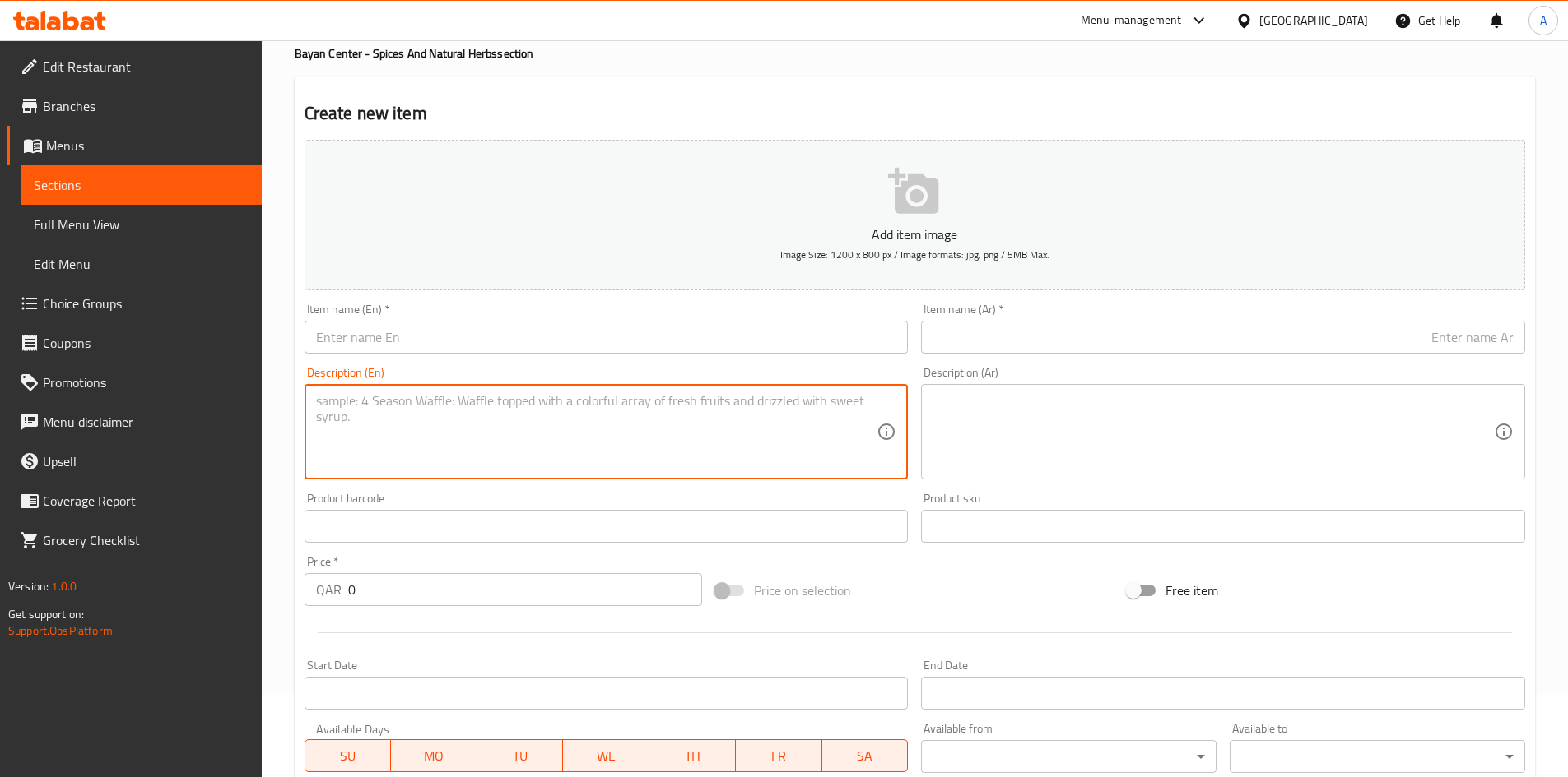
drag, startPoint x: 1093, startPoint y: 439, endPoint x: 1099, endPoint y: 425, distance: 15.2
click at [1100, 440] on textarea at bounding box center [1213, 431] width 561 height 78
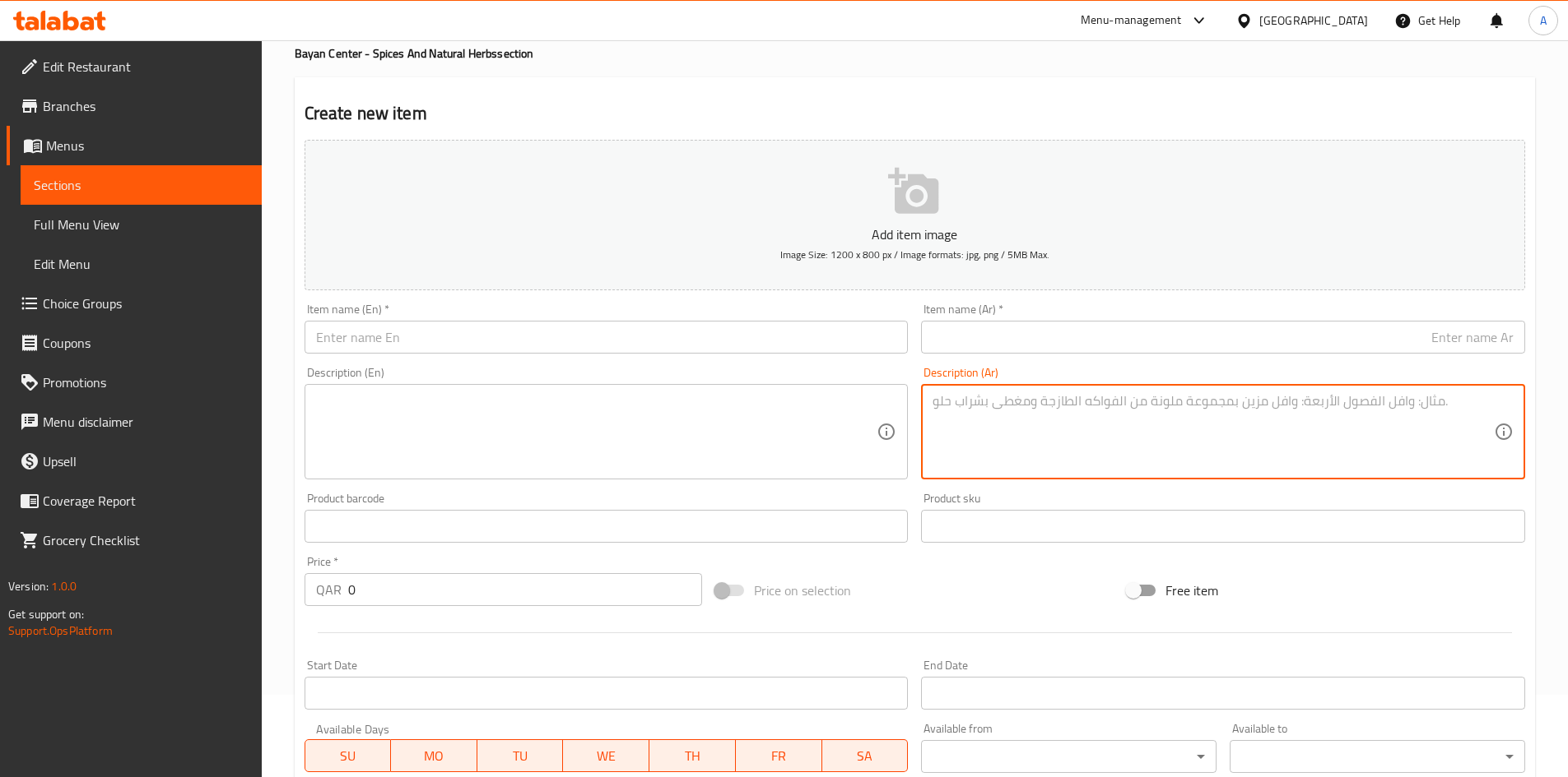
click at [1131, 361] on div "Description (Ar) Description (Ar)" at bounding box center [1222, 423] width 617 height 126
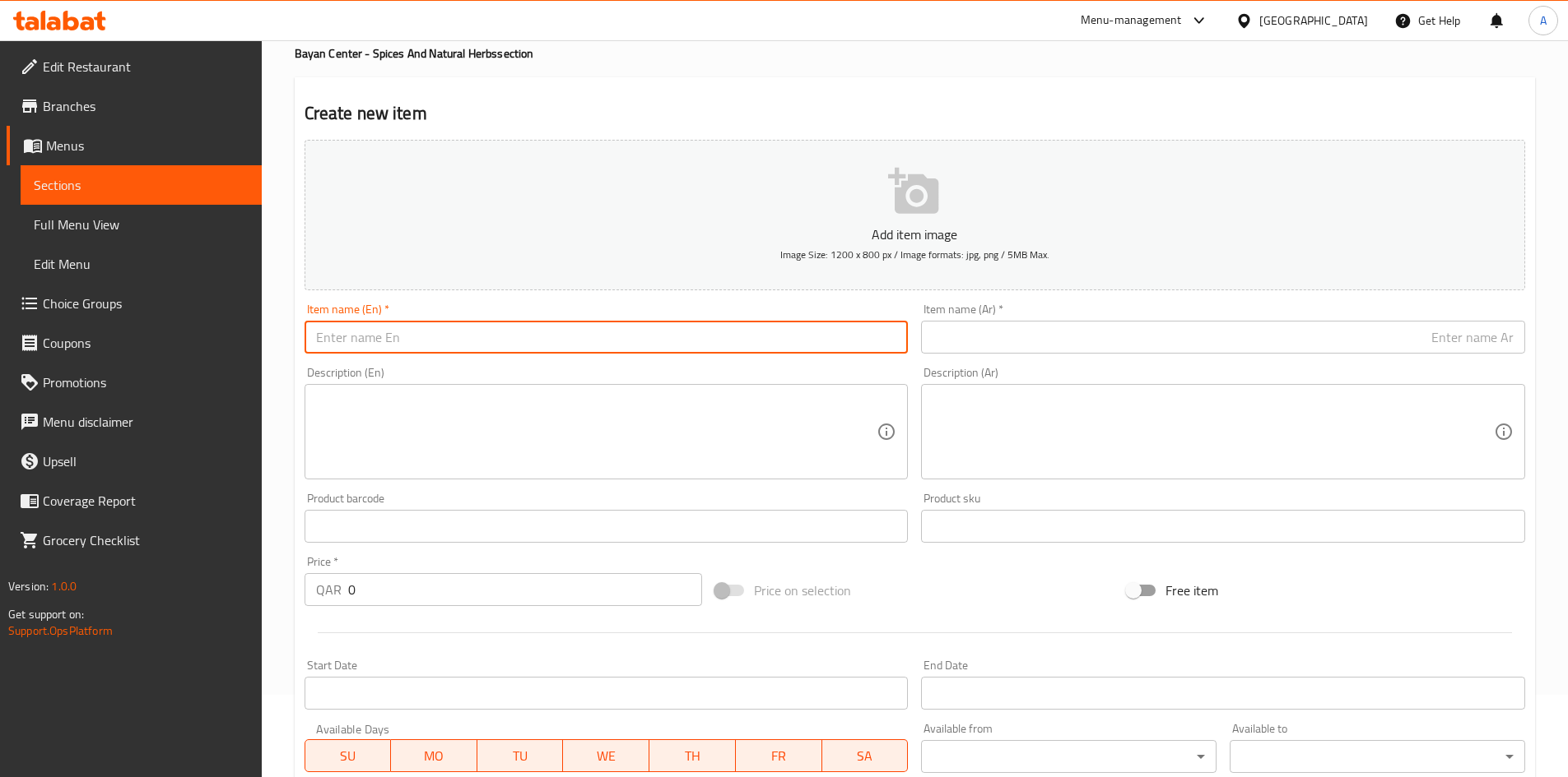
click at [663, 332] on input "text" at bounding box center [605, 337] width 604 height 33
paste input "Harmal leaves 100 grams"
click at [428, 339] on input "Harmal leaves 100 grams" at bounding box center [605, 337] width 604 height 33
type input "Harmal leaves 100 Grams"
click at [960, 335] on input "text" at bounding box center [1222, 337] width 604 height 33
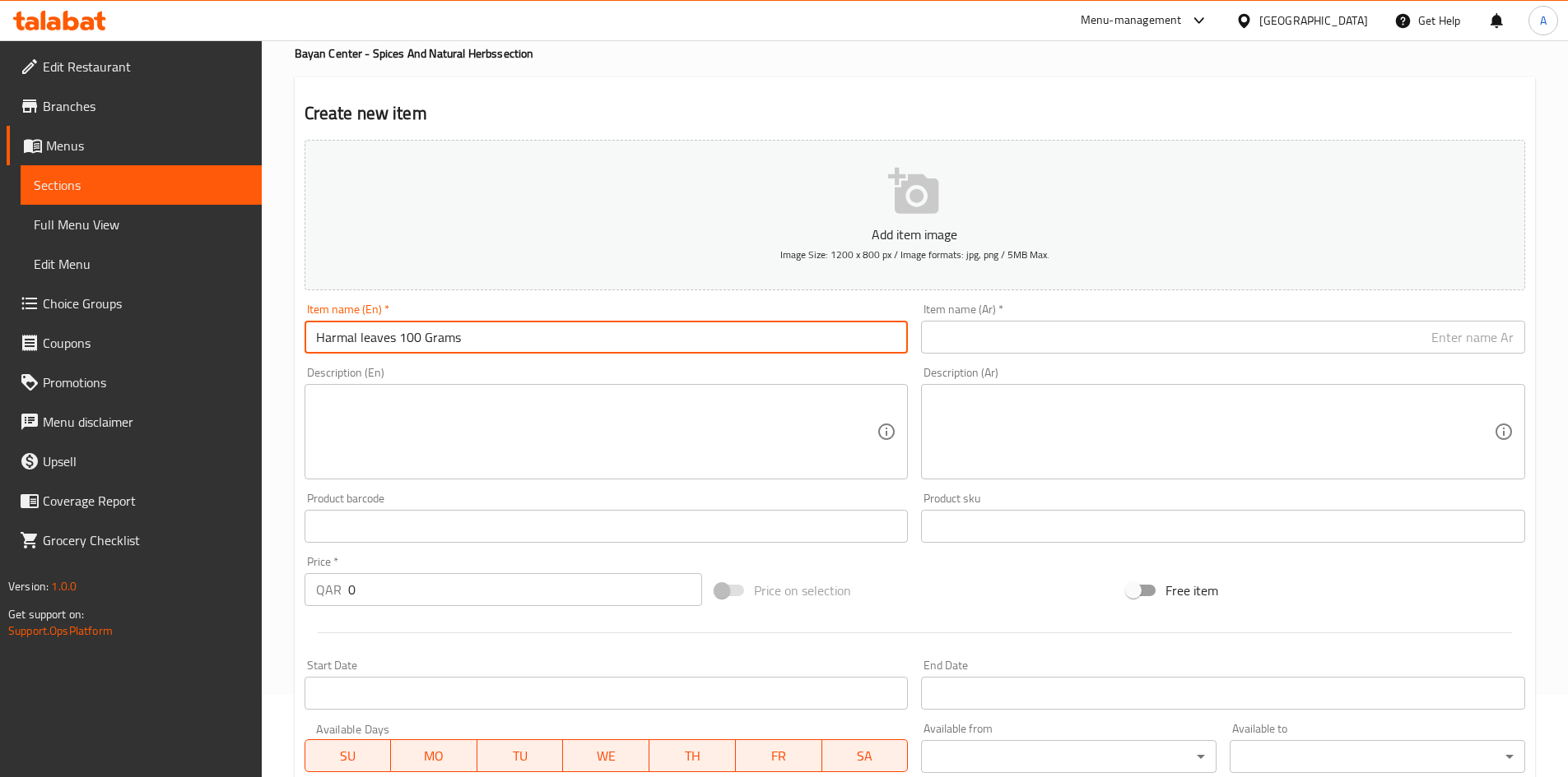
paste input "عشبة الحرمل 100جرام"
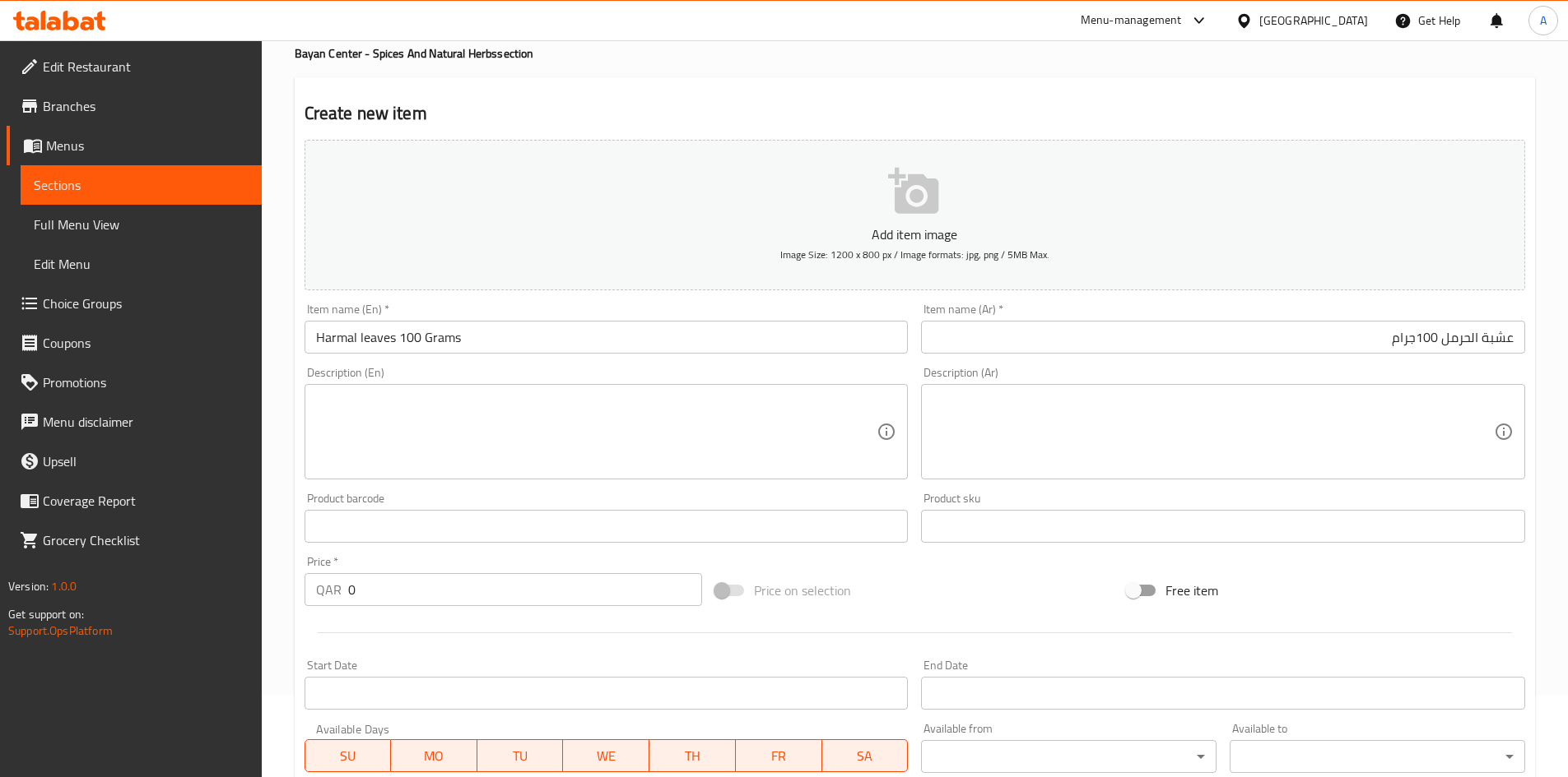
click at [987, 380] on div "Description (Ar) Description (Ar)" at bounding box center [1222, 423] width 604 height 112
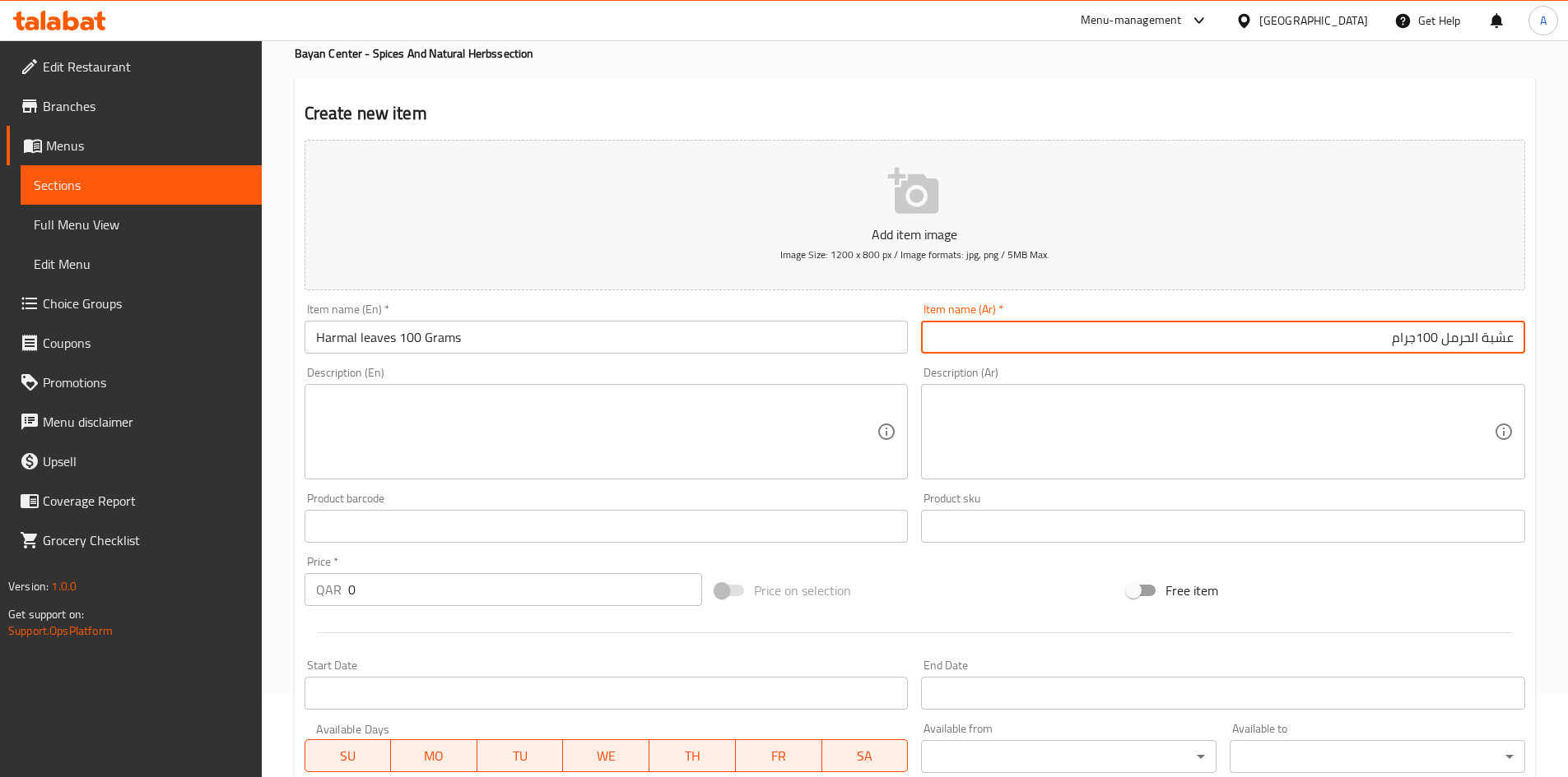
click at [1417, 350] on input "عشبة الحرمل 100جرام" at bounding box center [1222, 337] width 604 height 33
type input "عشبة الحرمل 100 جرام"
click at [872, 105] on h2 "Create new item" at bounding box center [914, 113] width 1220 height 25
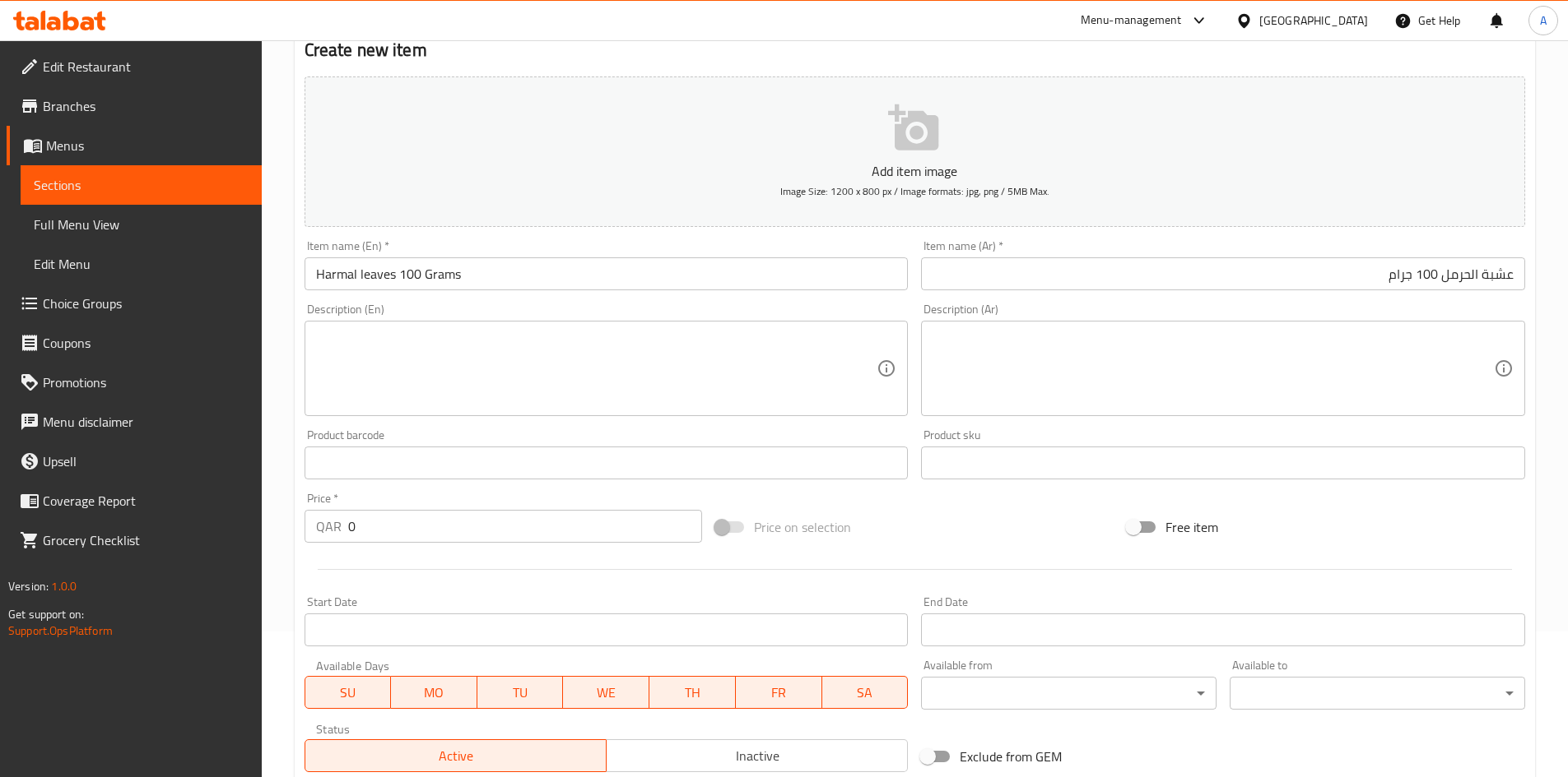
scroll to position [164, 0]
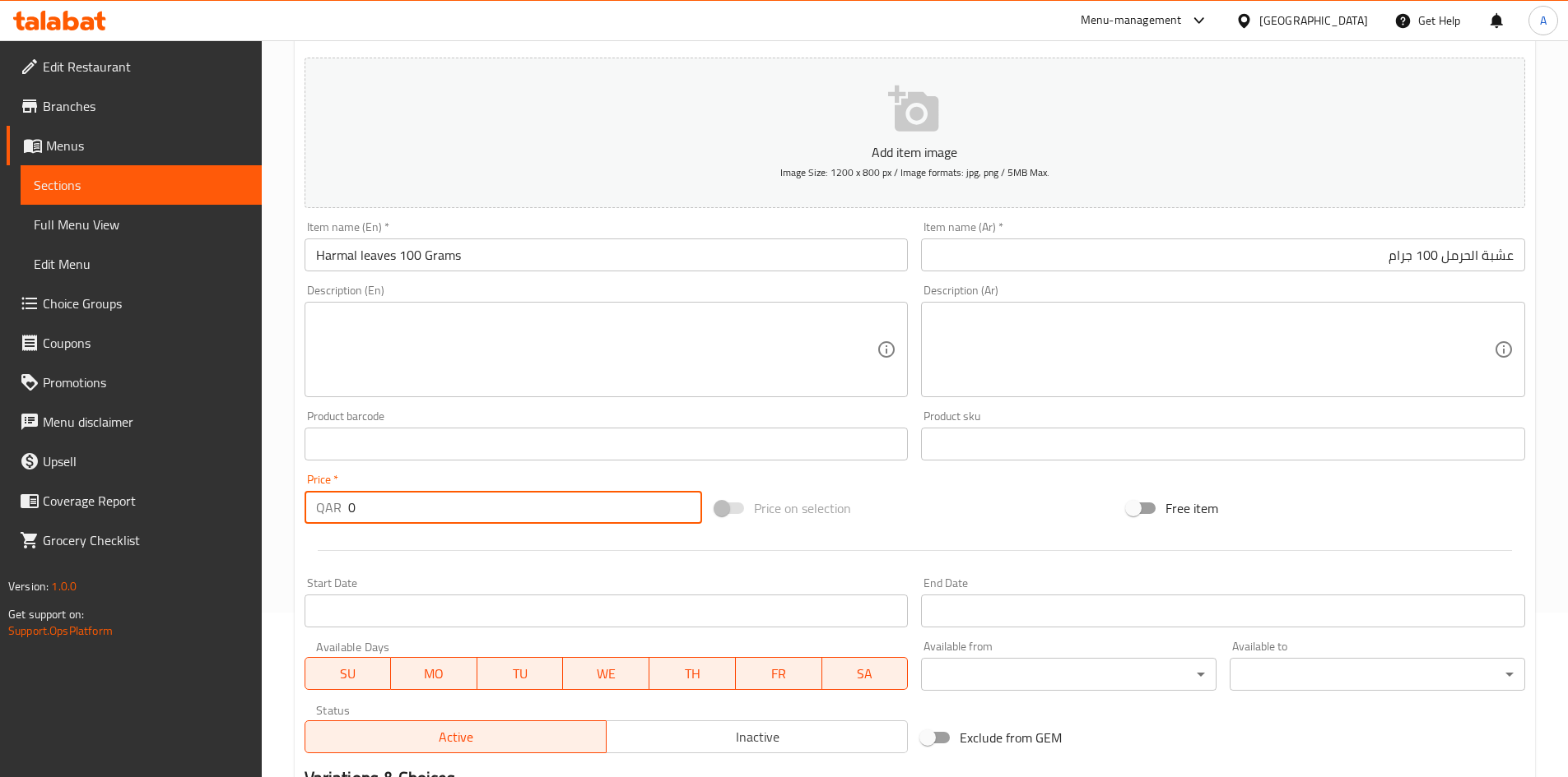
drag, startPoint x: 433, startPoint y: 510, endPoint x: 266, endPoint y: 524, distance: 167.6
click at [270, 527] on div "Home / Restaurants management / Menus / Sections / item / create Bayan Center -…" at bounding box center [914, 436] width 1306 height 1122
type input "30"
click at [985, 527] on div "Price on selection" at bounding box center [914, 508] width 412 height 44
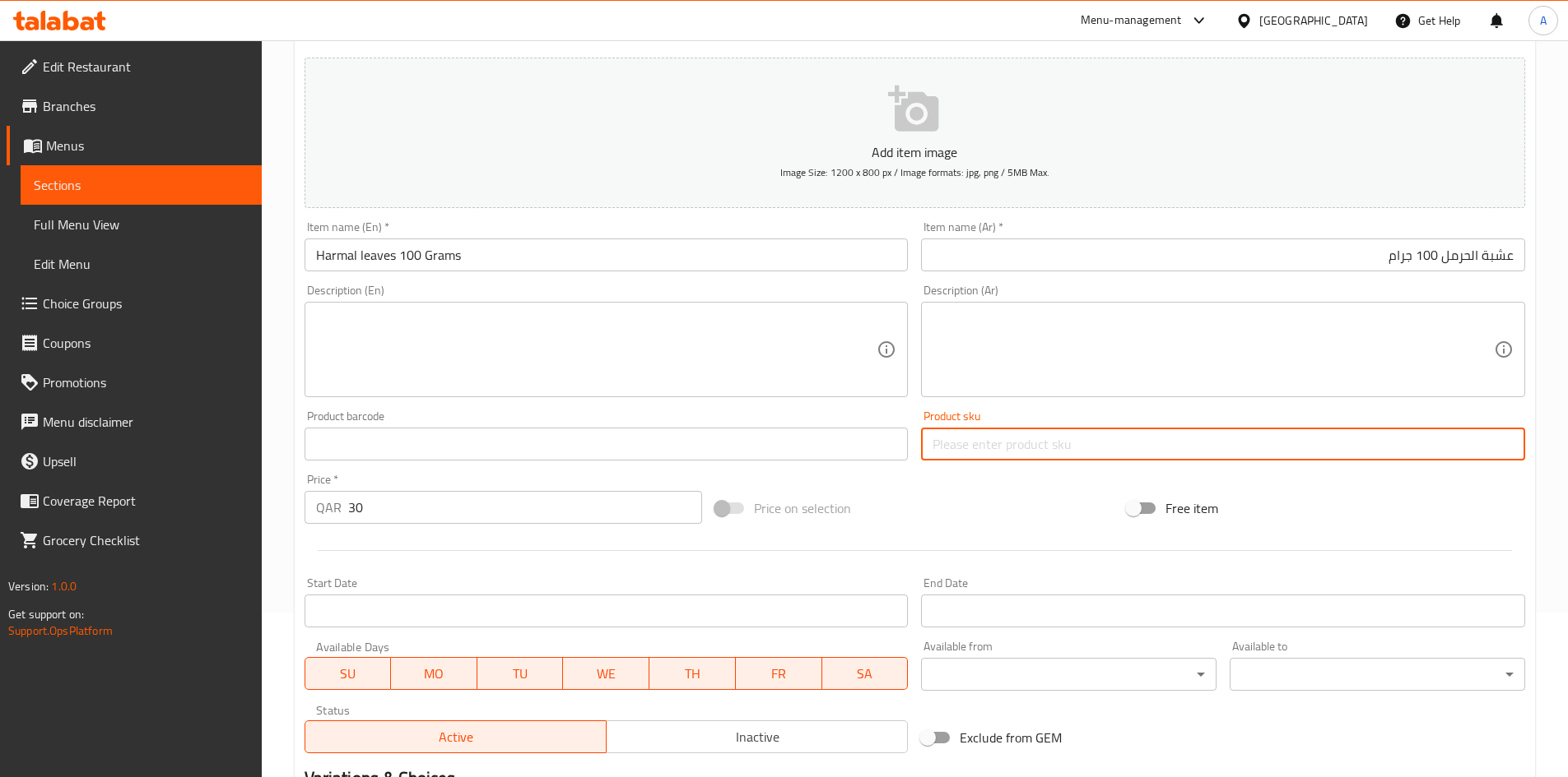
drag, startPoint x: 961, startPoint y: 442, endPoint x: 942, endPoint y: 434, distance: 20.6
click at [961, 442] on input "text" at bounding box center [1222, 444] width 604 height 33
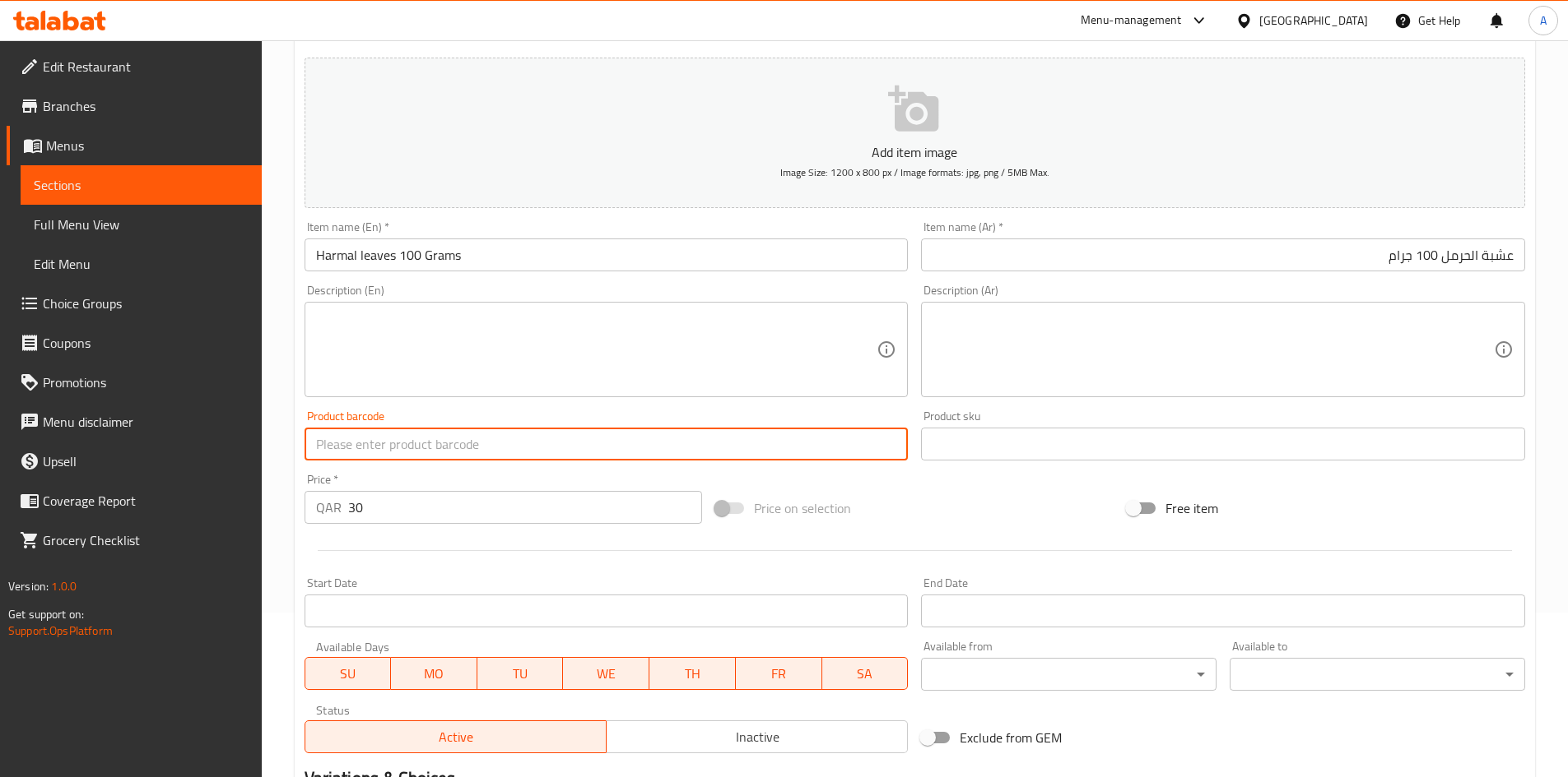
click at [876, 432] on input "text" at bounding box center [605, 444] width 604 height 33
drag, startPoint x: 844, startPoint y: 347, endPoint x: 897, endPoint y: 348, distance: 53.0
click at [843, 348] on textarea at bounding box center [597, 349] width 561 height 78
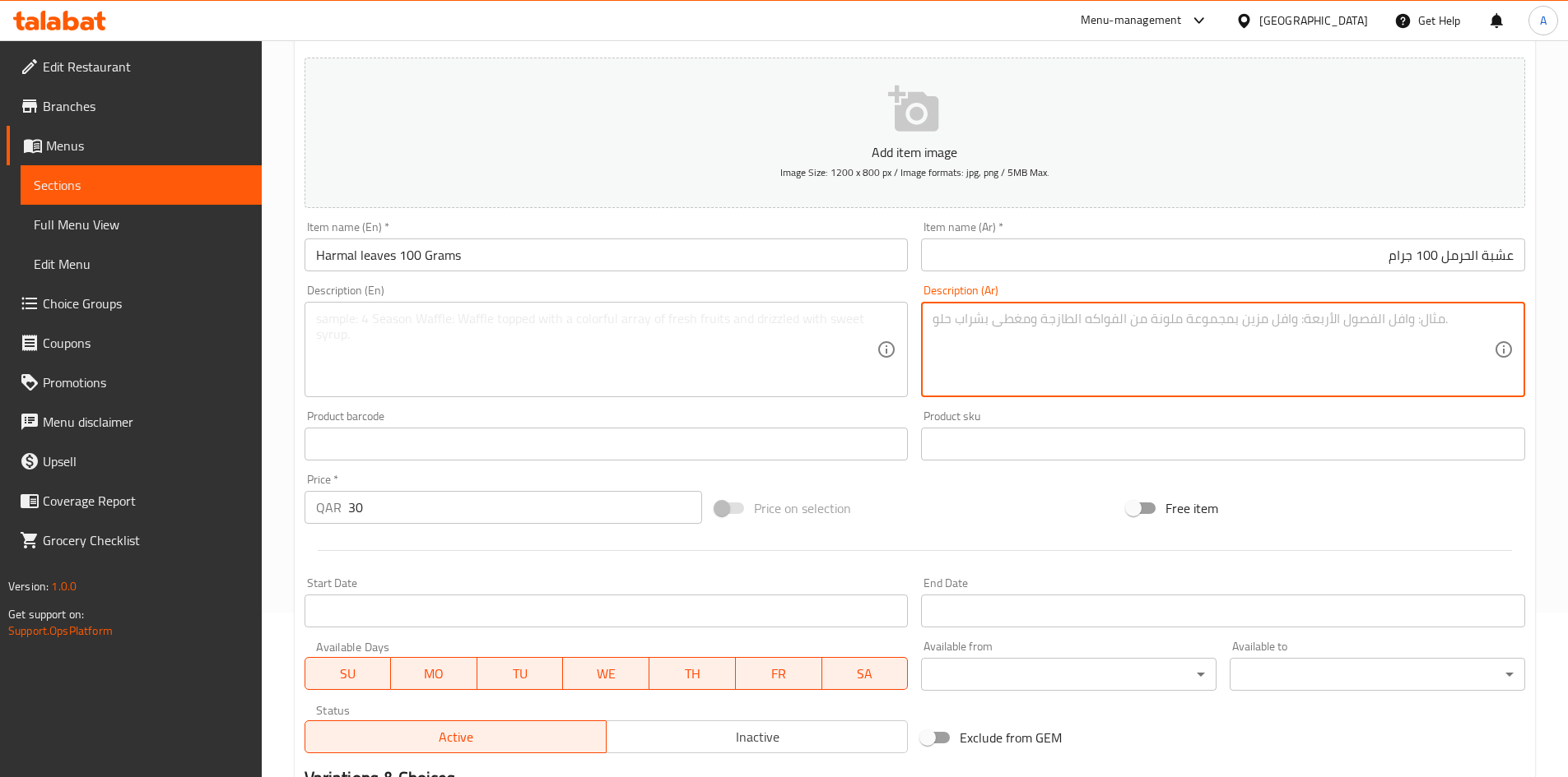
click at [991, 342] on textarea at bounding box center [1213, 349] width 561 height 78
click at [979, 440] on input "text" at bounding box center [1222, 444] width 604 height 33
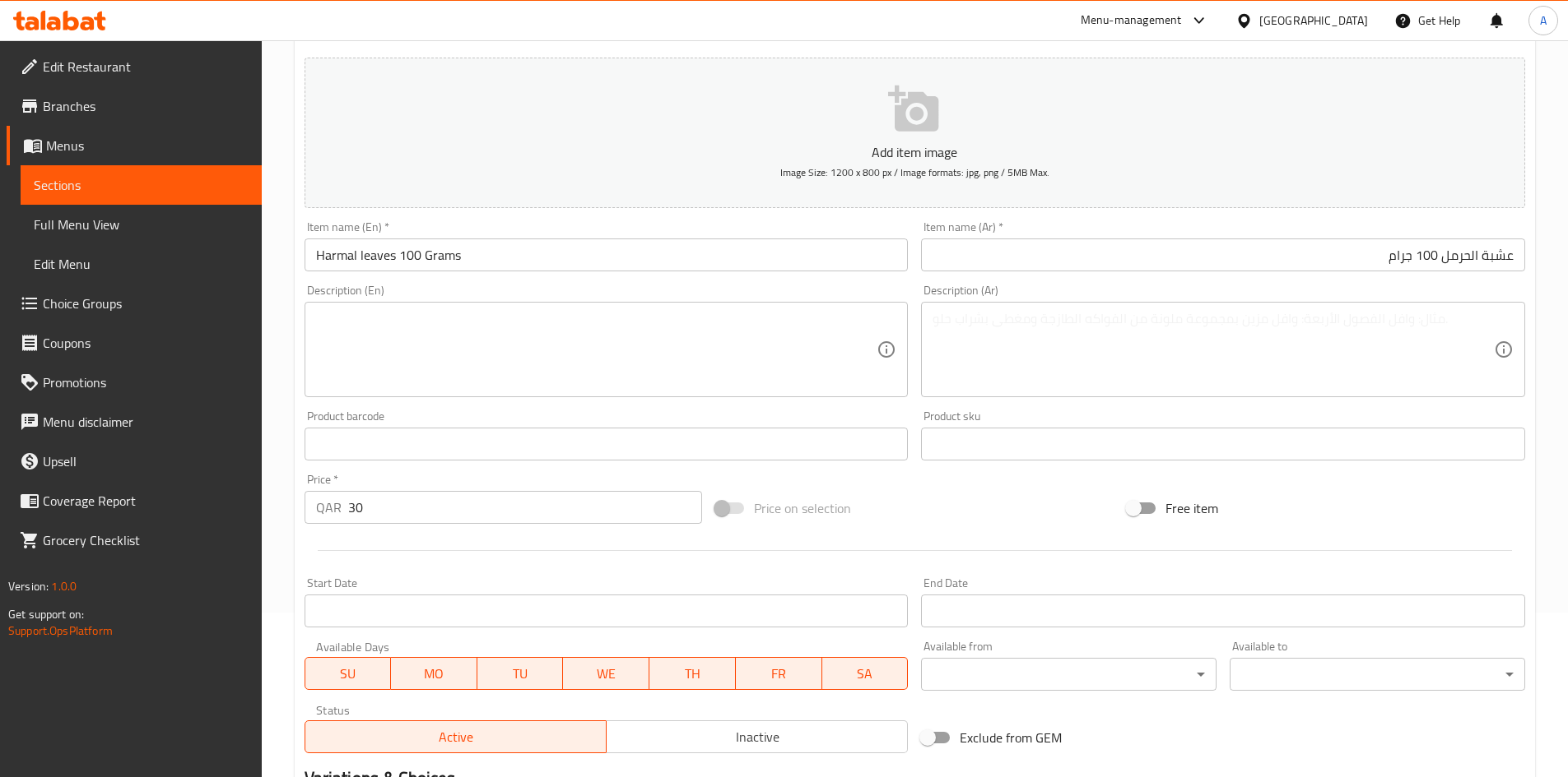
drag, startPoint x: 895, startPoint y: 421, endPoint x: 896, endPoint y: 437, distance: 16.0
click at [895, 420] on div "Product barcode Product barcode" at bounding box center [605, 435] width 604 height 50
click at [896, 439] on input "text" at bounding box center [605, 444] width 604 height 33
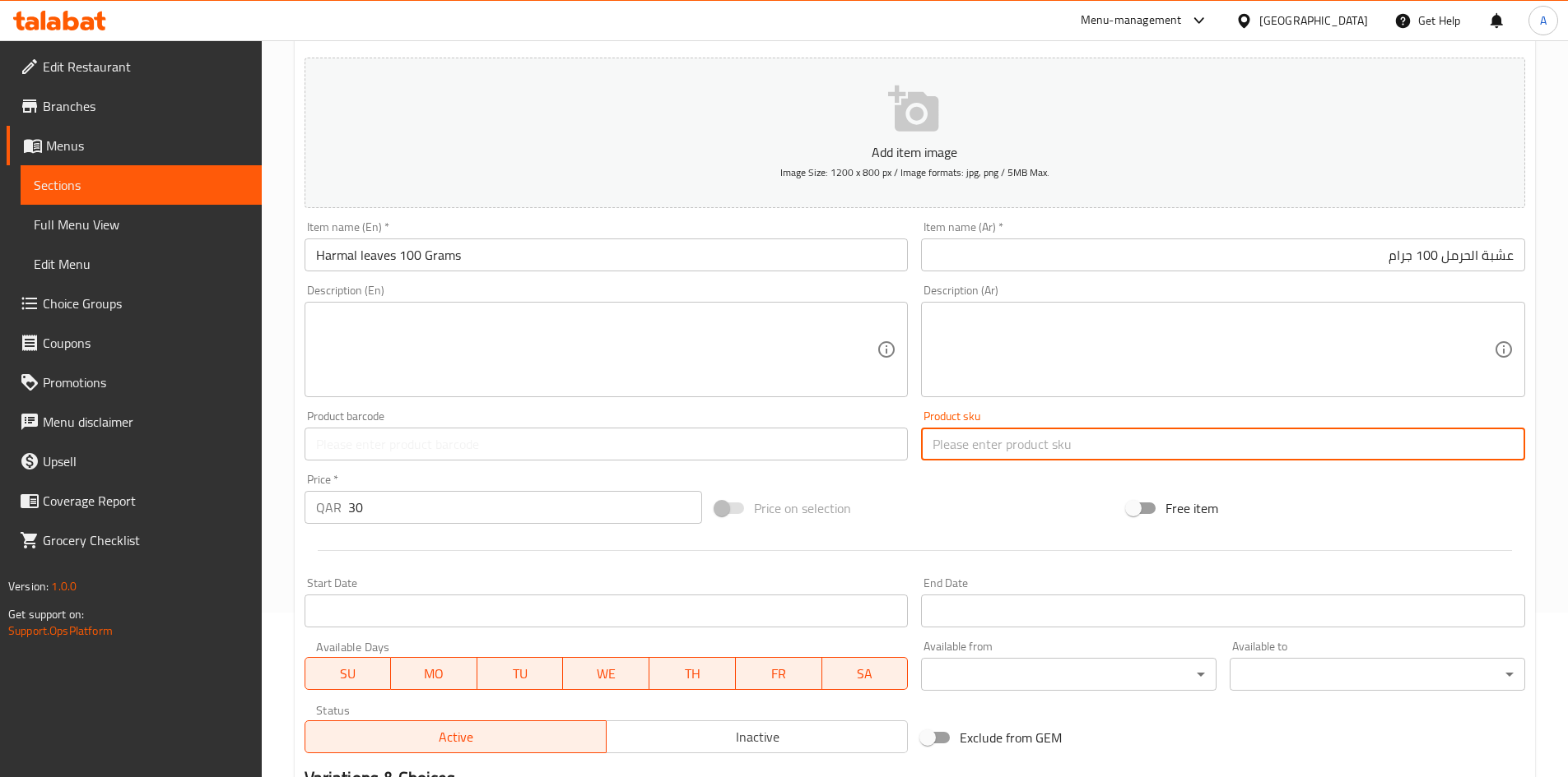
drag, startPoint x: 954, startPoint y: 440, endPoint x: 925, endPoint y: 438, distance: 29.1
click at [947, 442] on input "text" at bounding box center [1222, 444] width 604 height 33
click at [901, 431] on input "text" at bounding box center [605, 444] width 604 height 33
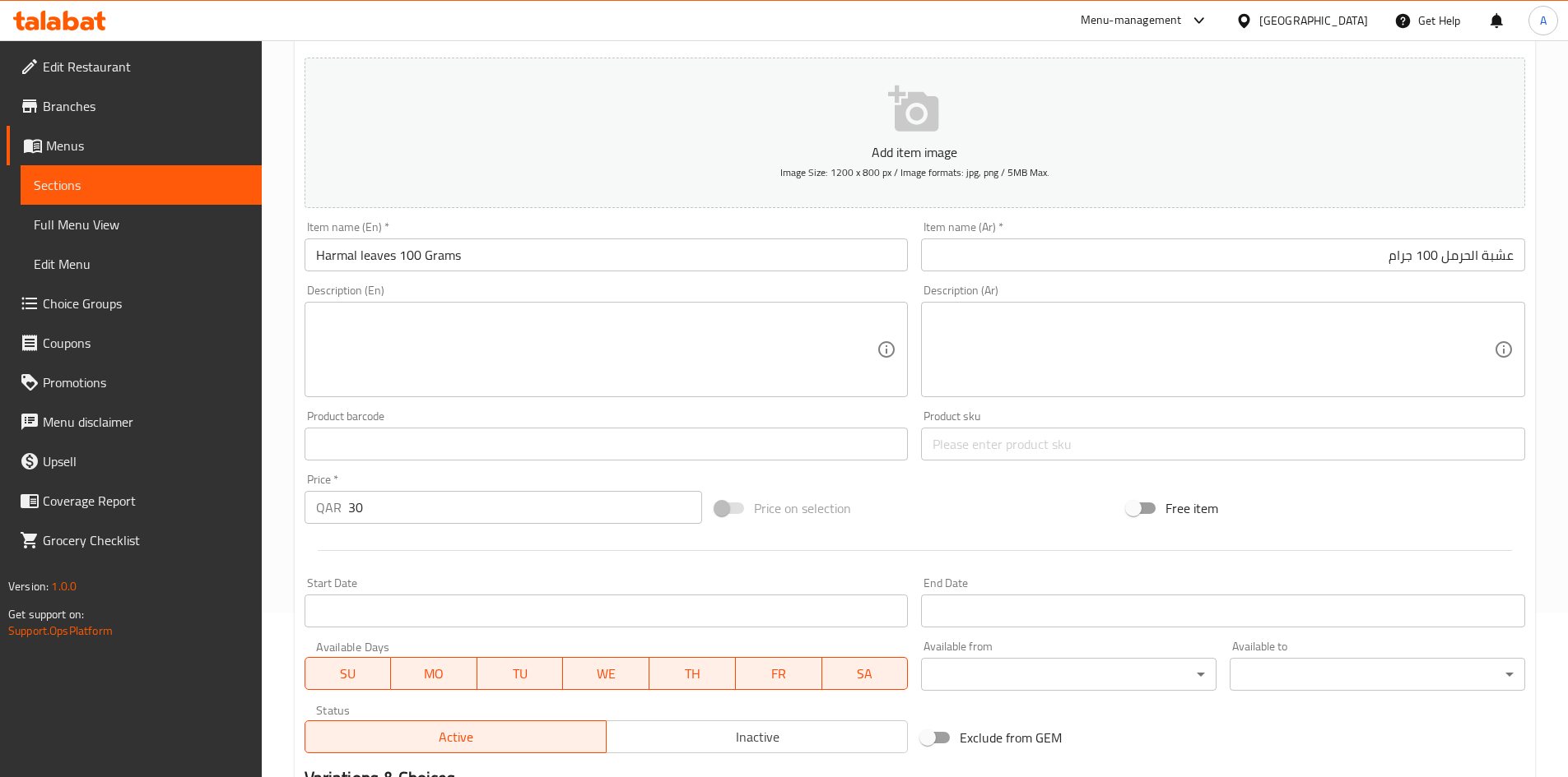
click at [893, 422] on div "Product barcode Product barcode" at bounding box center [605, 435] width 604 height 50
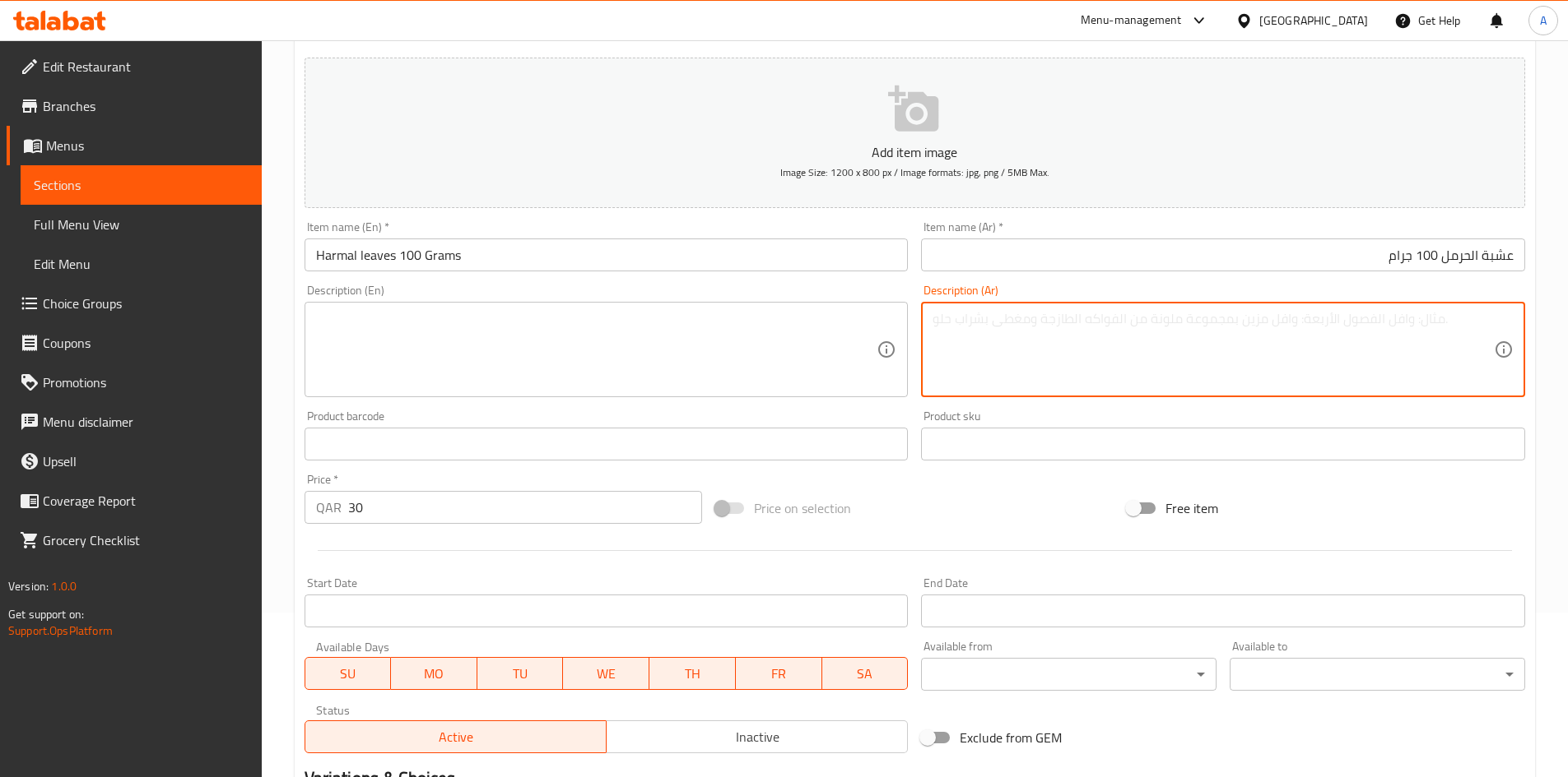
click at [937, 370] on textarea at bounding box center [1213, 349] width 561 height 78
drag, startPoint x: 796, startPoint y: 381, endPoint x: 829, endPoint y: 381, distance: 33.0
click at [797, 381] on textarea at bounding box center [597, 349] width 561 height 78
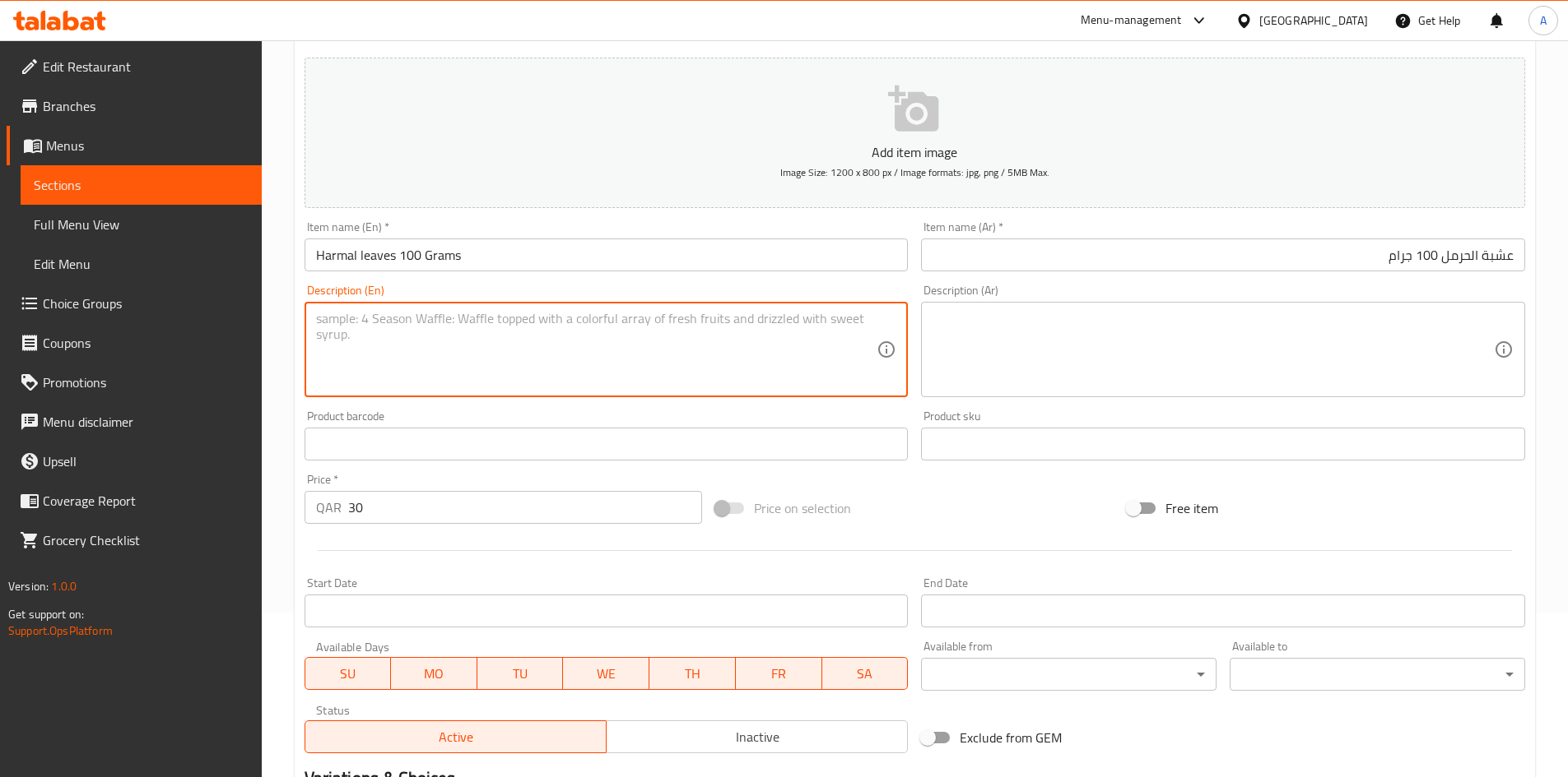
drag, startPoint x: 984, startPoint y: 377, endPoint x: 840, endPoint y: 367, distance: 144.3
click at [978, 377] on textarea at bounding box center [1213, 349] width 561 height 78
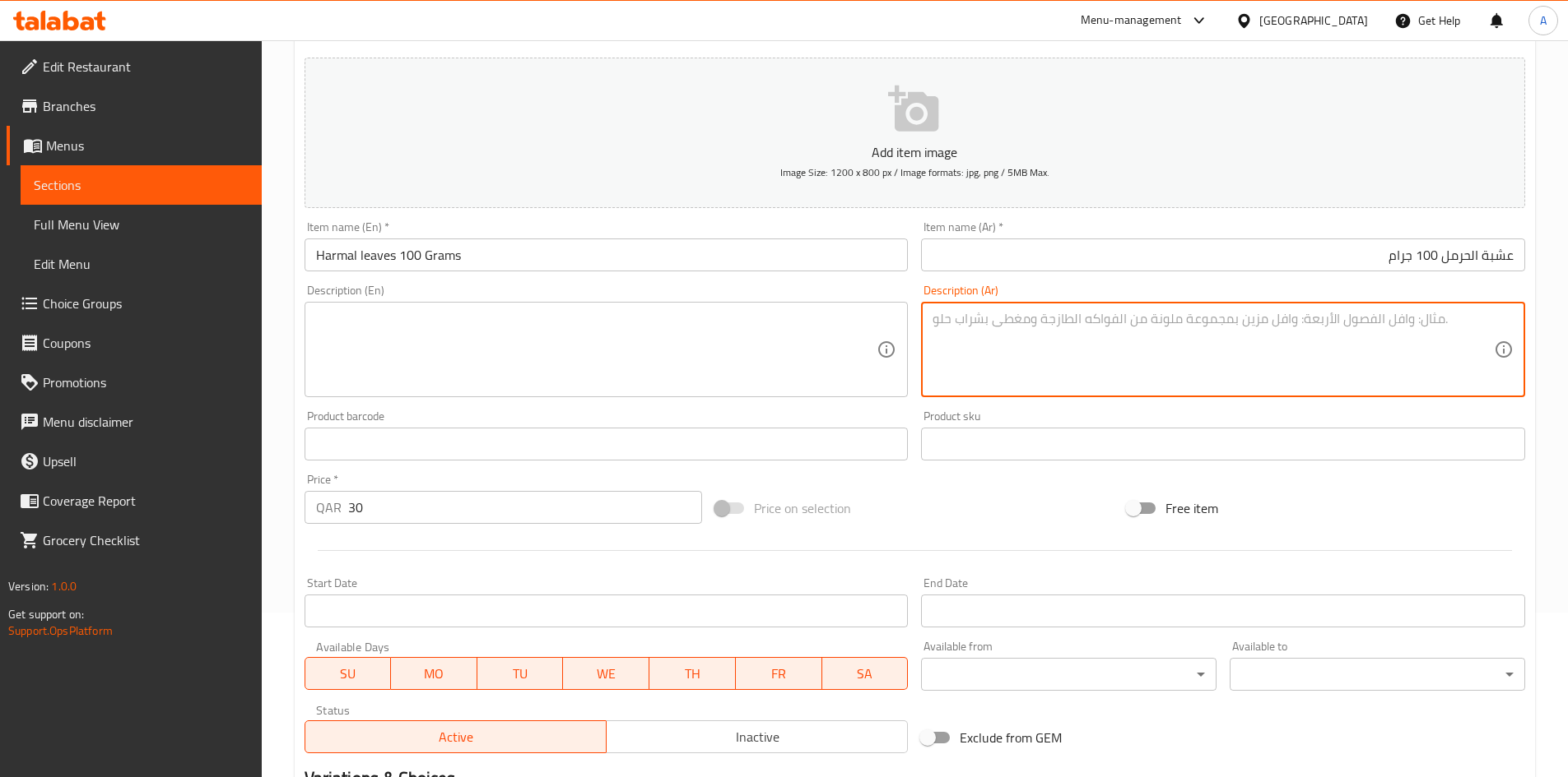
drag, startPoint x: 833, startPoint y: 372, endPoint x: 859, endPoint y: 372, distance: 26.0
click at [838, 372] on textarea at bounding box center [597, 349] width 561 height 78
click at [993, 355] on textarea at bounding box center [1213, 349] width 561 height 78
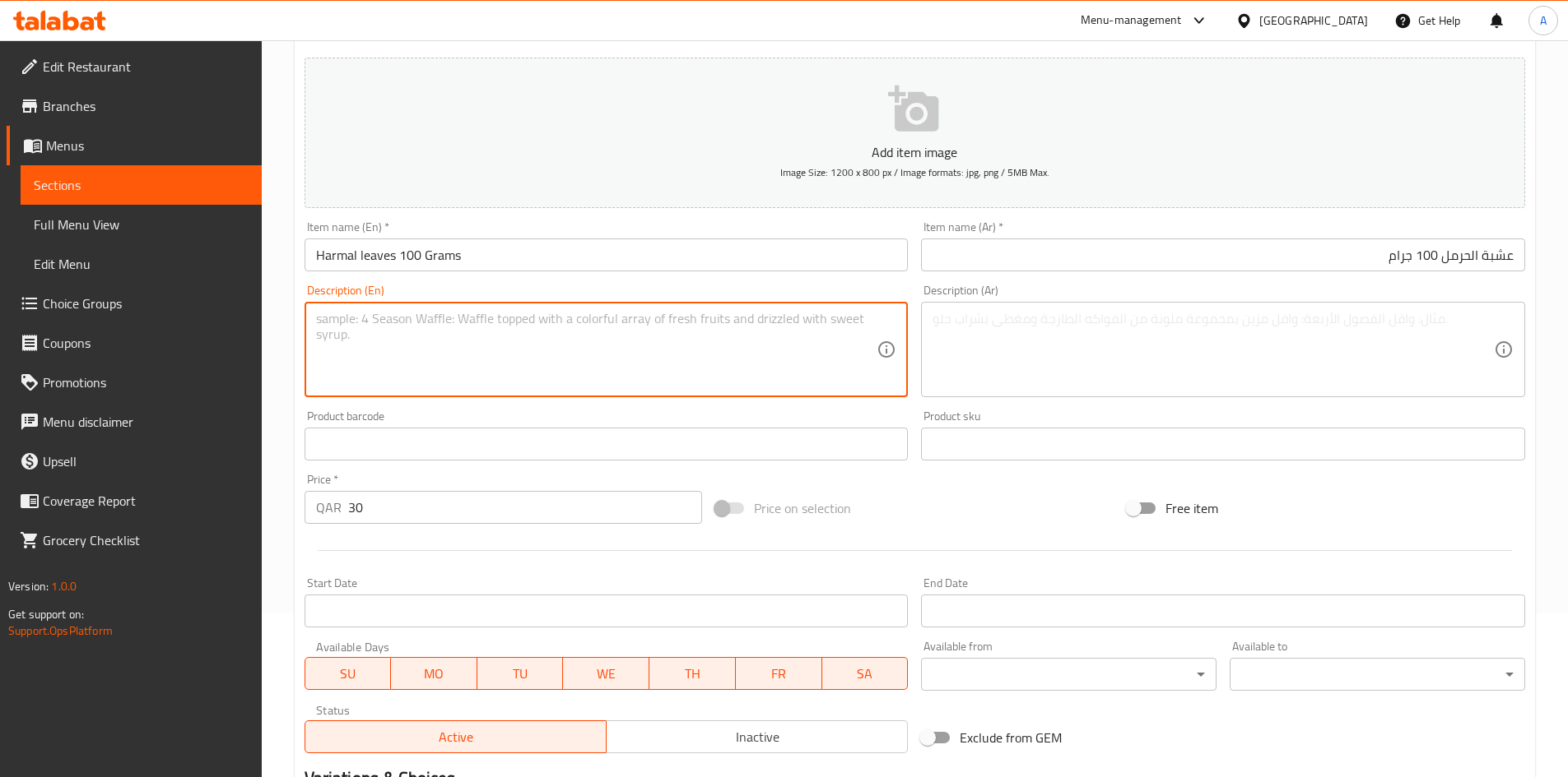
drag, startPoint x: 823, startPoint y: 346, endPoint x: 928, endPoint y: 329, distance: 106.4
click at [827, 347] on textarea at bounding box center [597, 349] width 561 height 78
drag, startPoint x: 990, startPoint y: 313, endPoint x: 854, endPoint y: 324, distance: 136.4
click at [988, 313] on textarea at bounding box center [1213, 349] width 561 height 78
drag, startPoint x: 809, startPoint y: 322, endPoint x: 1001, endPoint y: 319, distance: 192.0
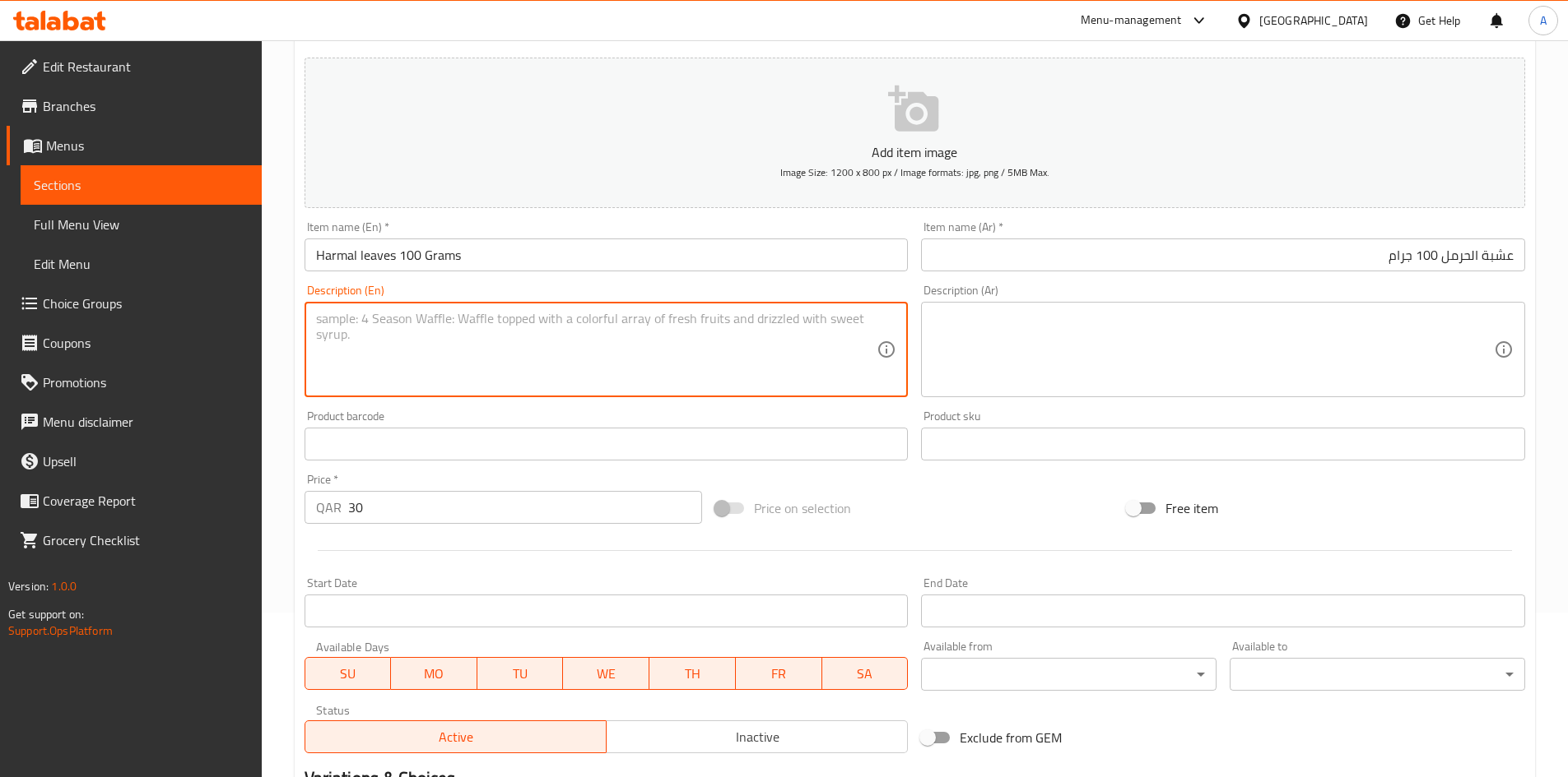
click at [810, 322] on textarea at bounding box center [597, 349] width 561 height 78
drag, startPoint x: 1006, startPoint y: 319, endPoint x: 895, endPoint y: 320, distance: 111.0
click at [998, 320] on textarea at bounding box center [1213, 349] width 561 height 78
click at [847, 326] on textarea at bounding box center [597, 349] width 561 height 78
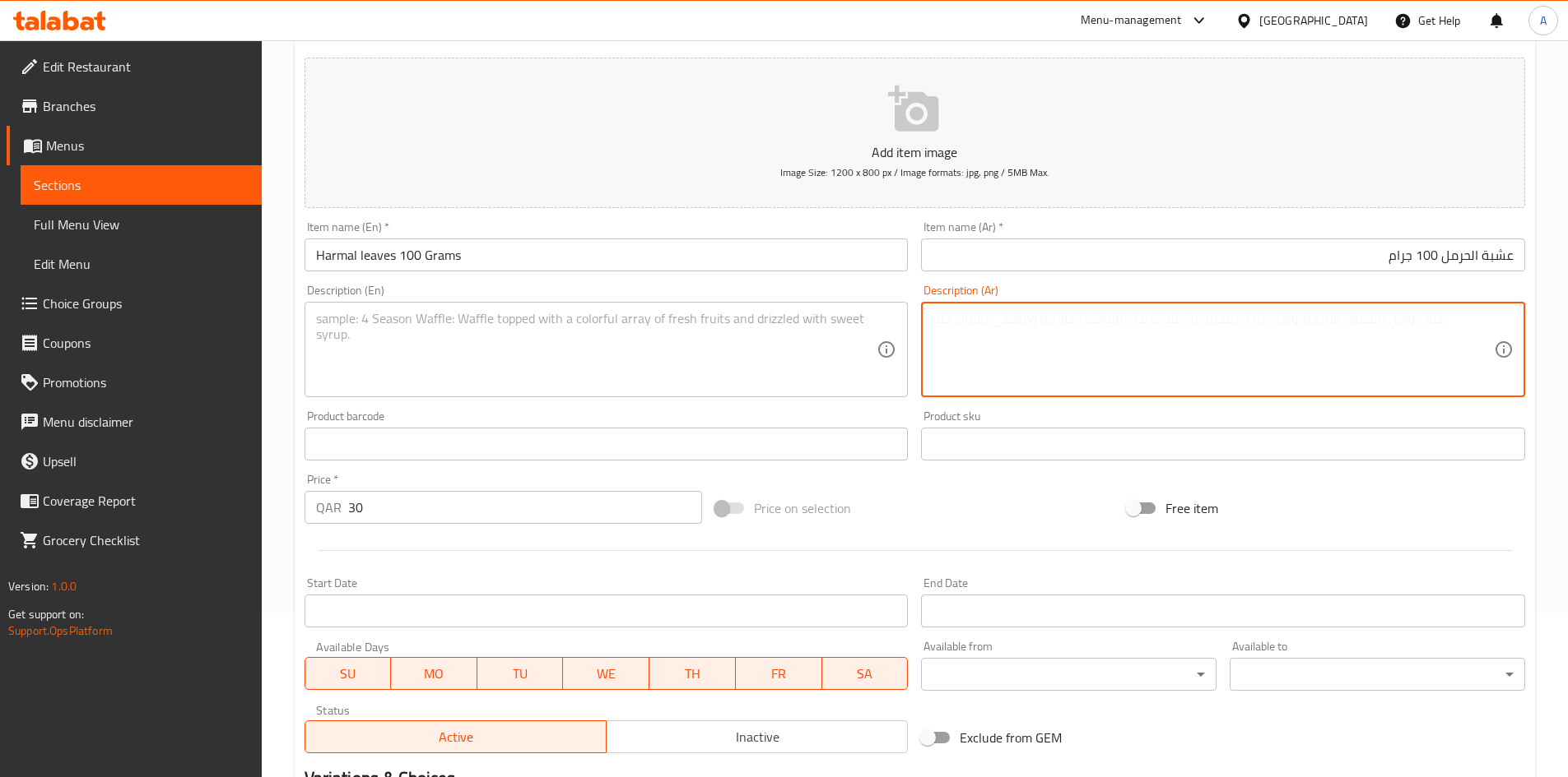
click at [968, 333] on textarea at bounding box center [1213, 349] width 561 height 78
click at [847, 324] on textarea at bounding box center [597, 349] width 561 height 78
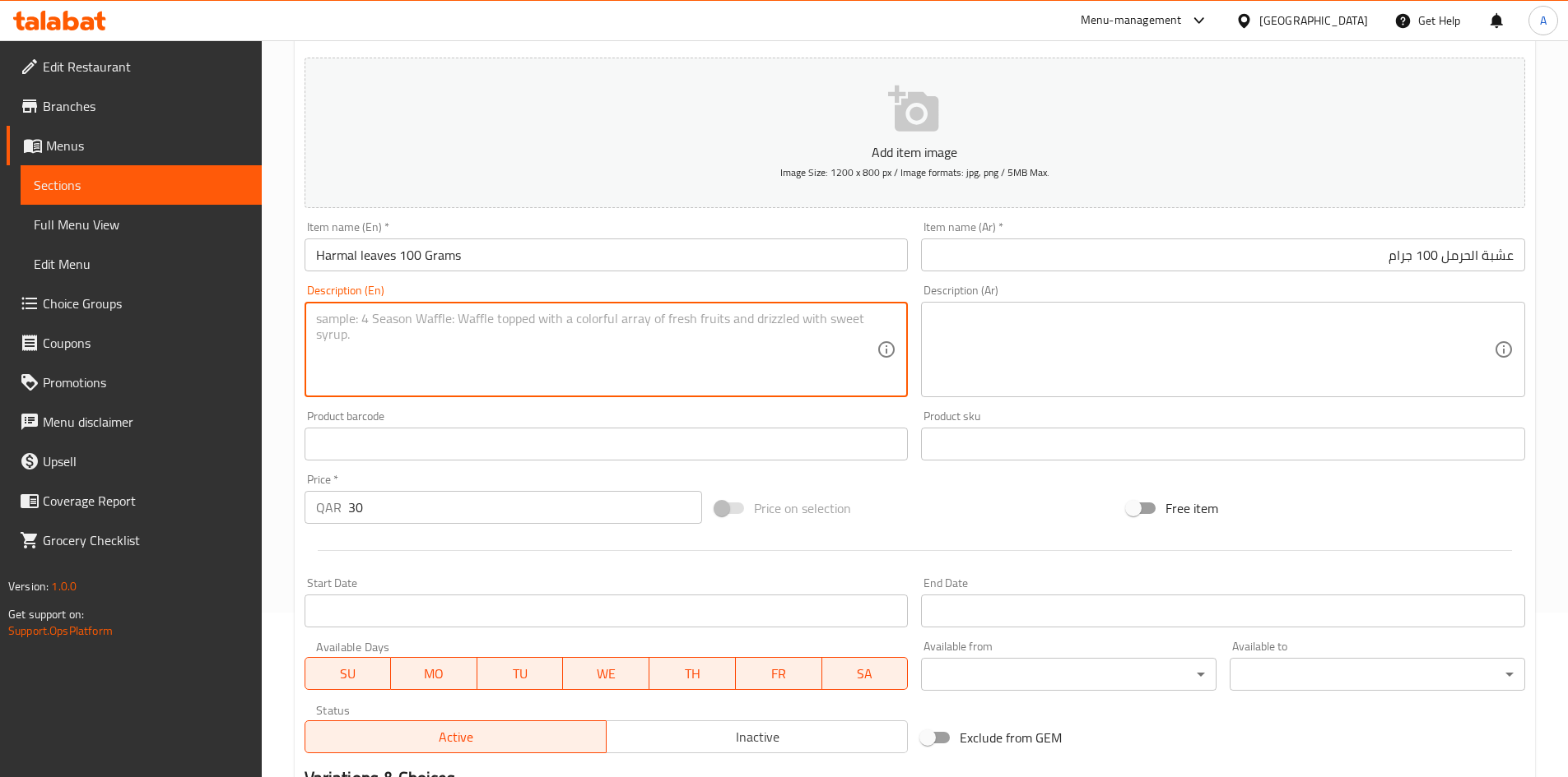
click at [969, 323] on textarea at bounding box center [1213, 349] width 561 height 78
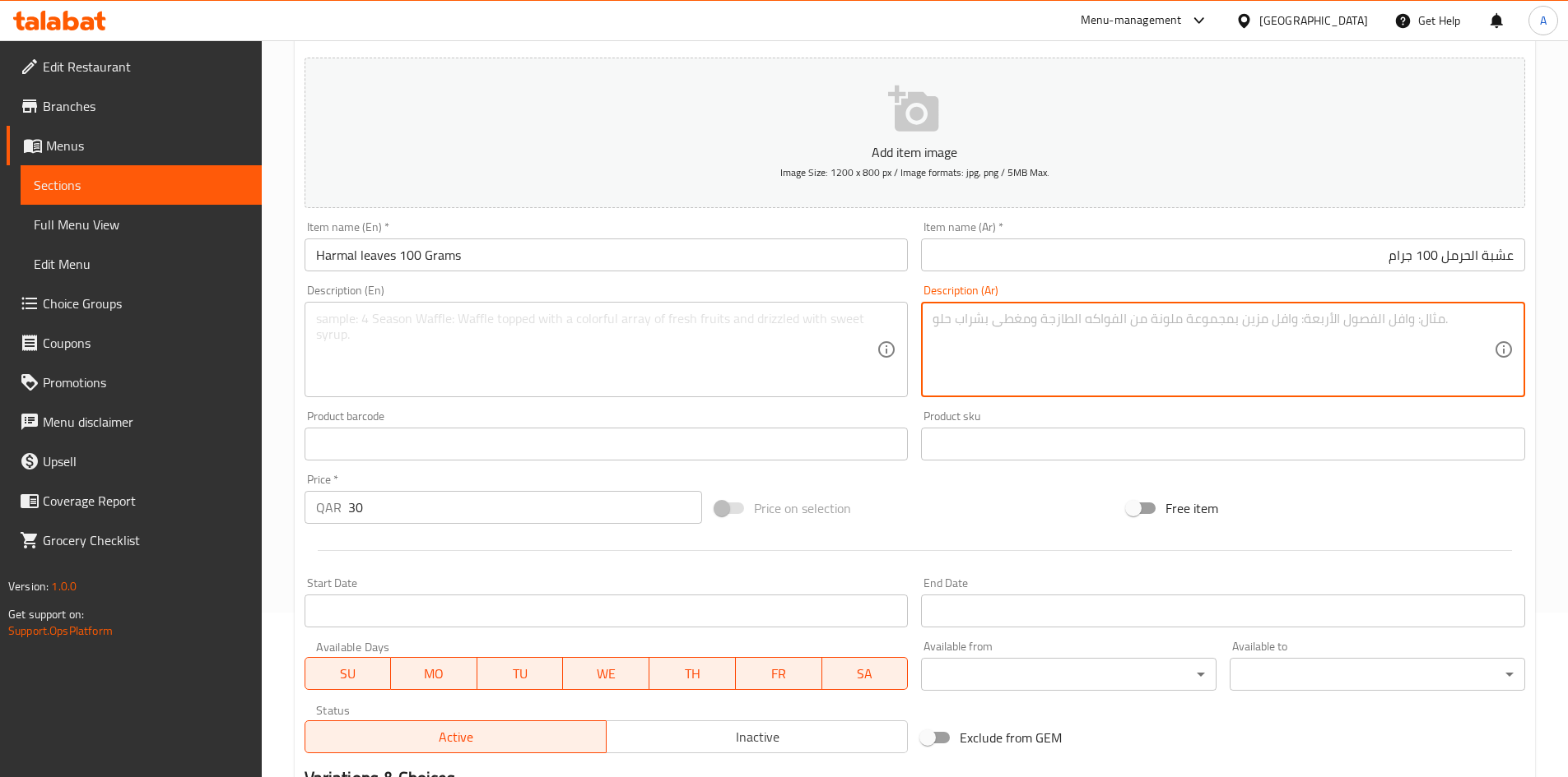
drag, startPoint x: 848, startPoint y: 303, endPoint x: 861, endPoint y: 303, distance: 13.0
click at [854, 303] on div "Description (En) Description (En)" at bounding box center [605, 340] width 604 height 112
drag, startPoint x: 955, startPoint y: 316, endPoint x: 946, endPoint y: 316, distance: 9.0
click at [956, 316] on textarea at bounding box center [1213, 349] width 561 height 78
drag, startPoint x: 840, startPoint y: 321, endPoint x: 958, endPoint y: 327, distance: 118.2
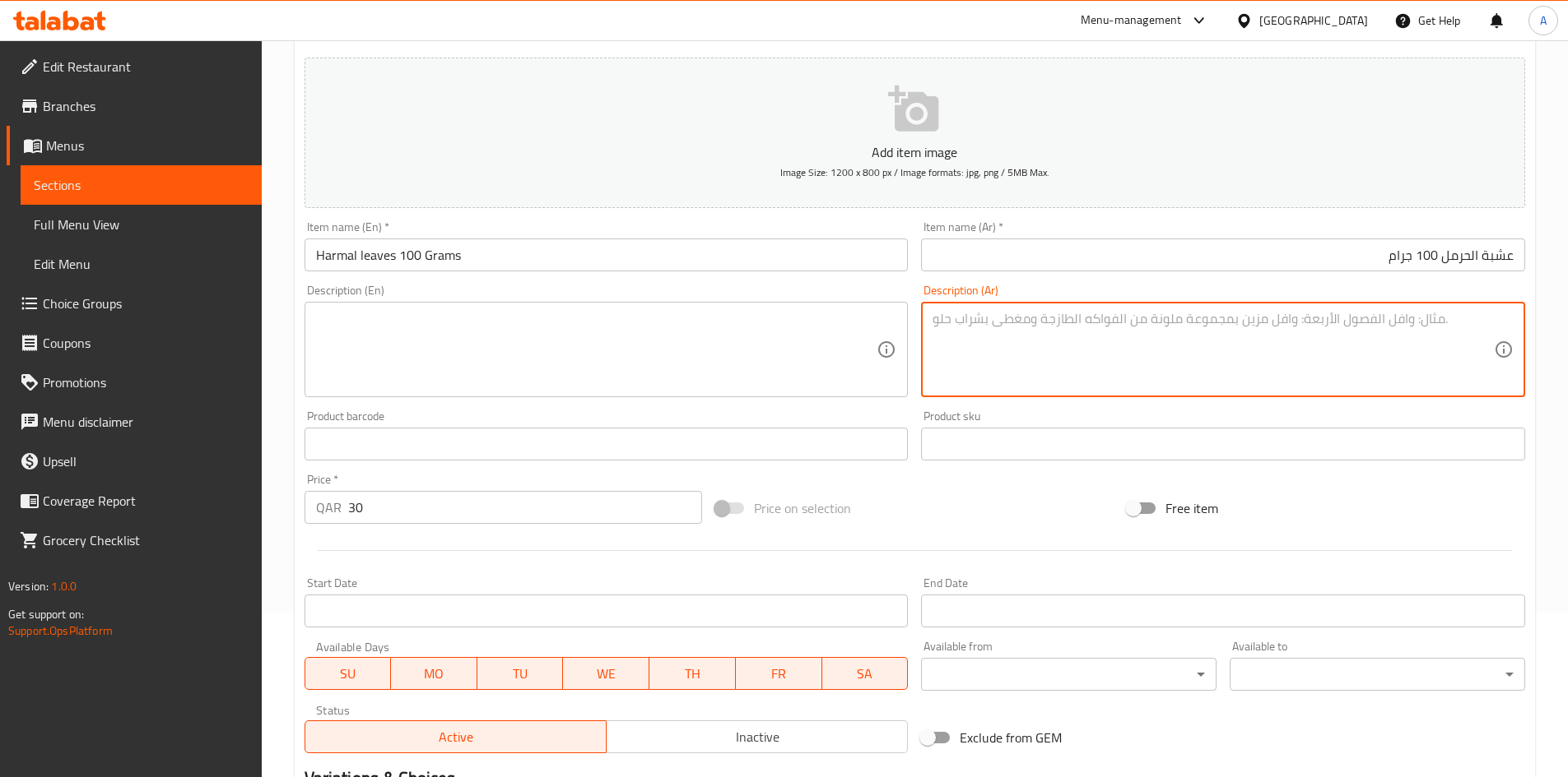
click at [852, 322] on textarea at bounding box center [597, 349] width 561 height 78
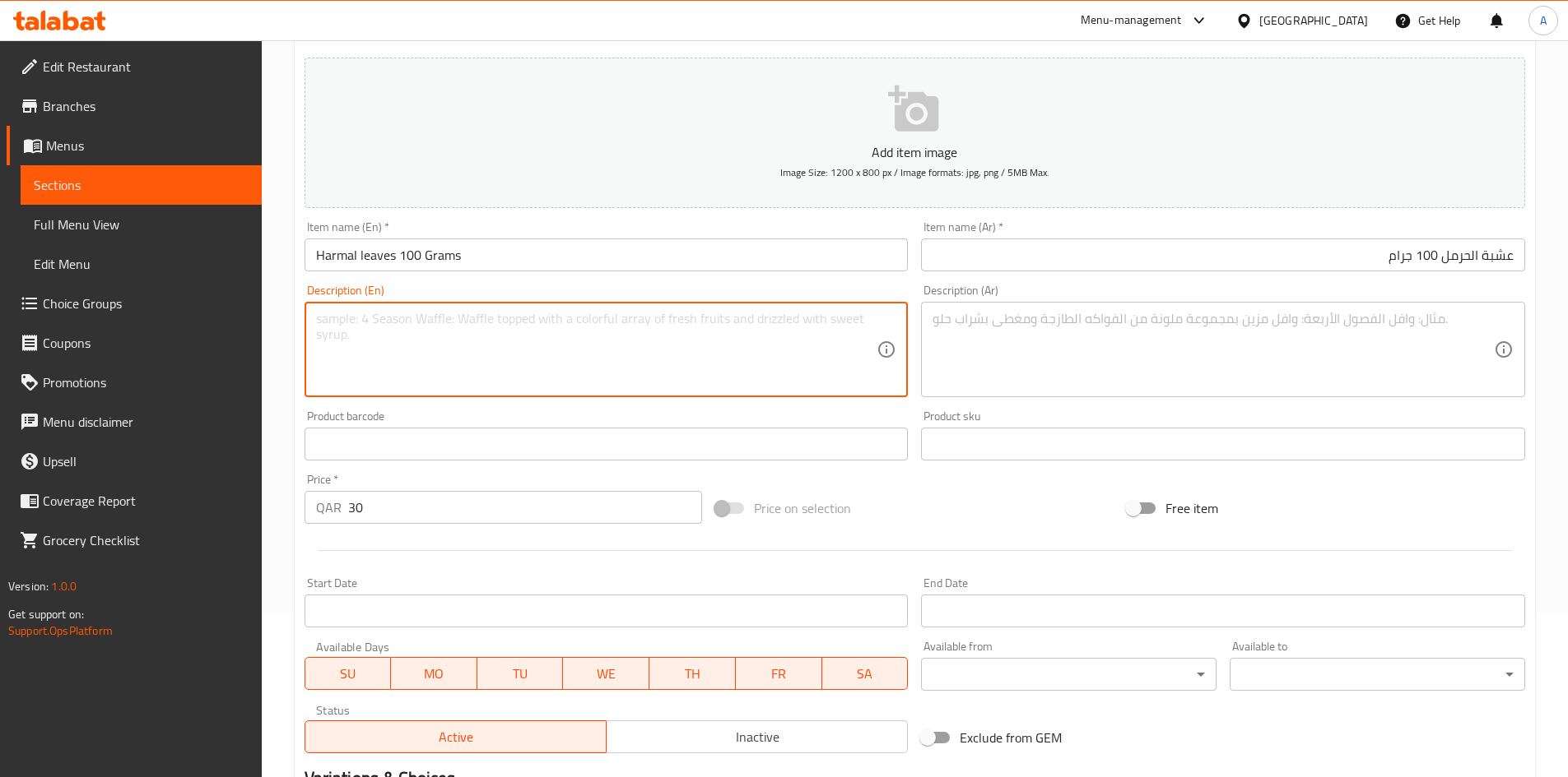
drag, startPoint x: 964, startPoint y: 334, endPoint x: 902, endPoint y: 336, distance: 62.0
click at [964, 335] on textarea at bounding box center [1213, 349] width 561 height 78
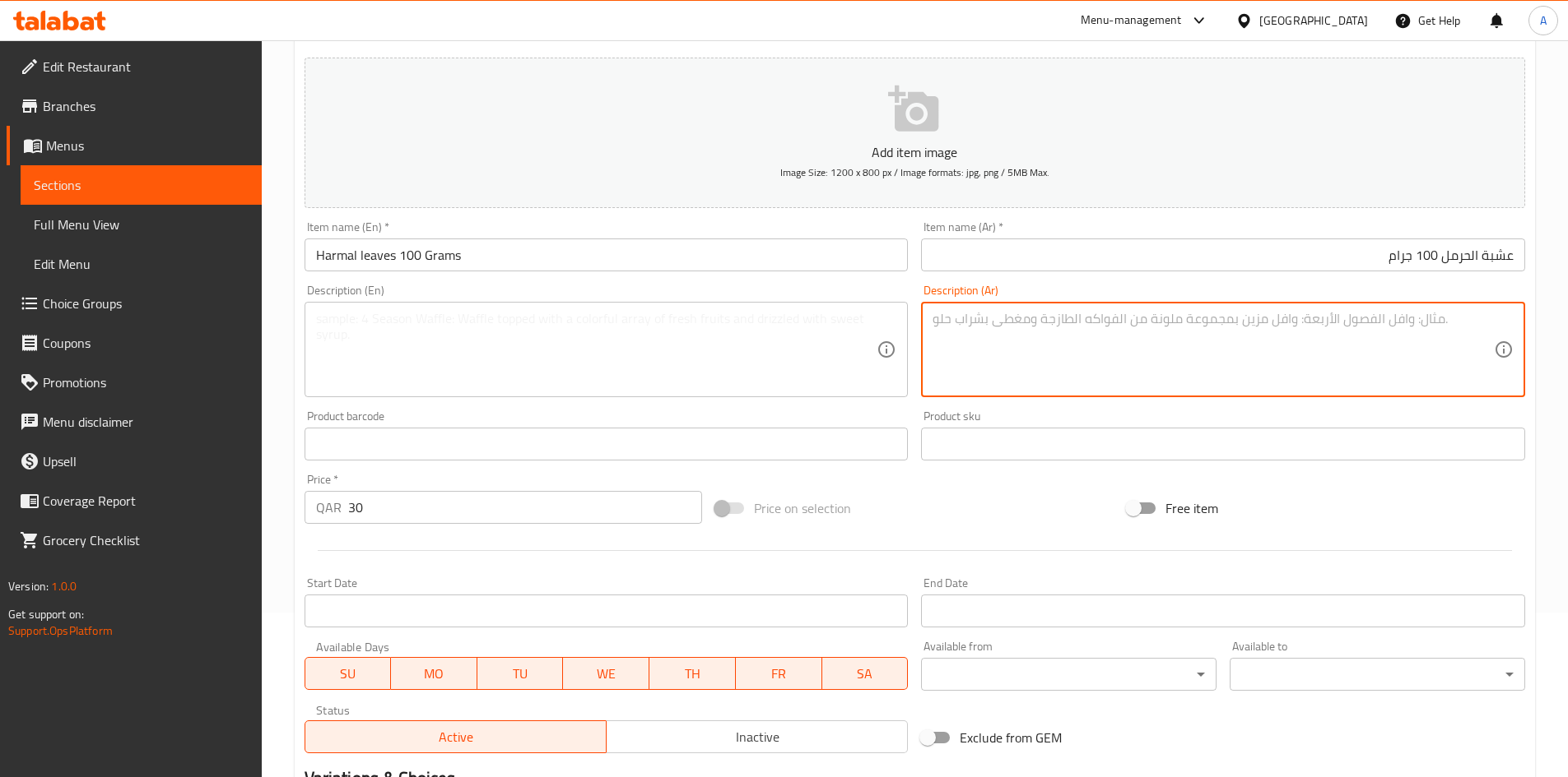
click at [833, 339] on textarea at bounding box center [597, 349] width 561 height 78
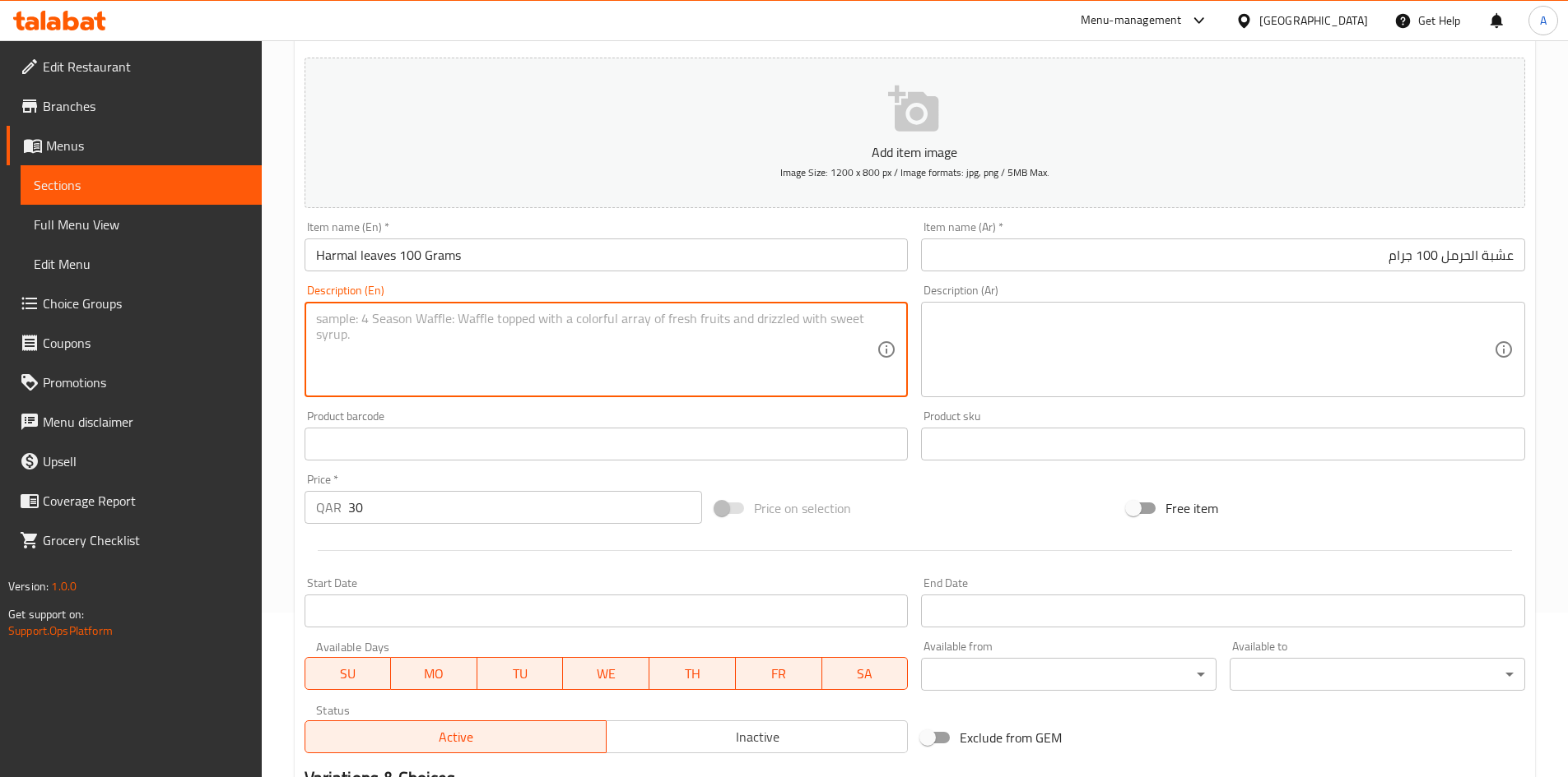
click at [929, 338] on div "Description (Ar)" at bounding box center [1222, 349] width 604 height 95
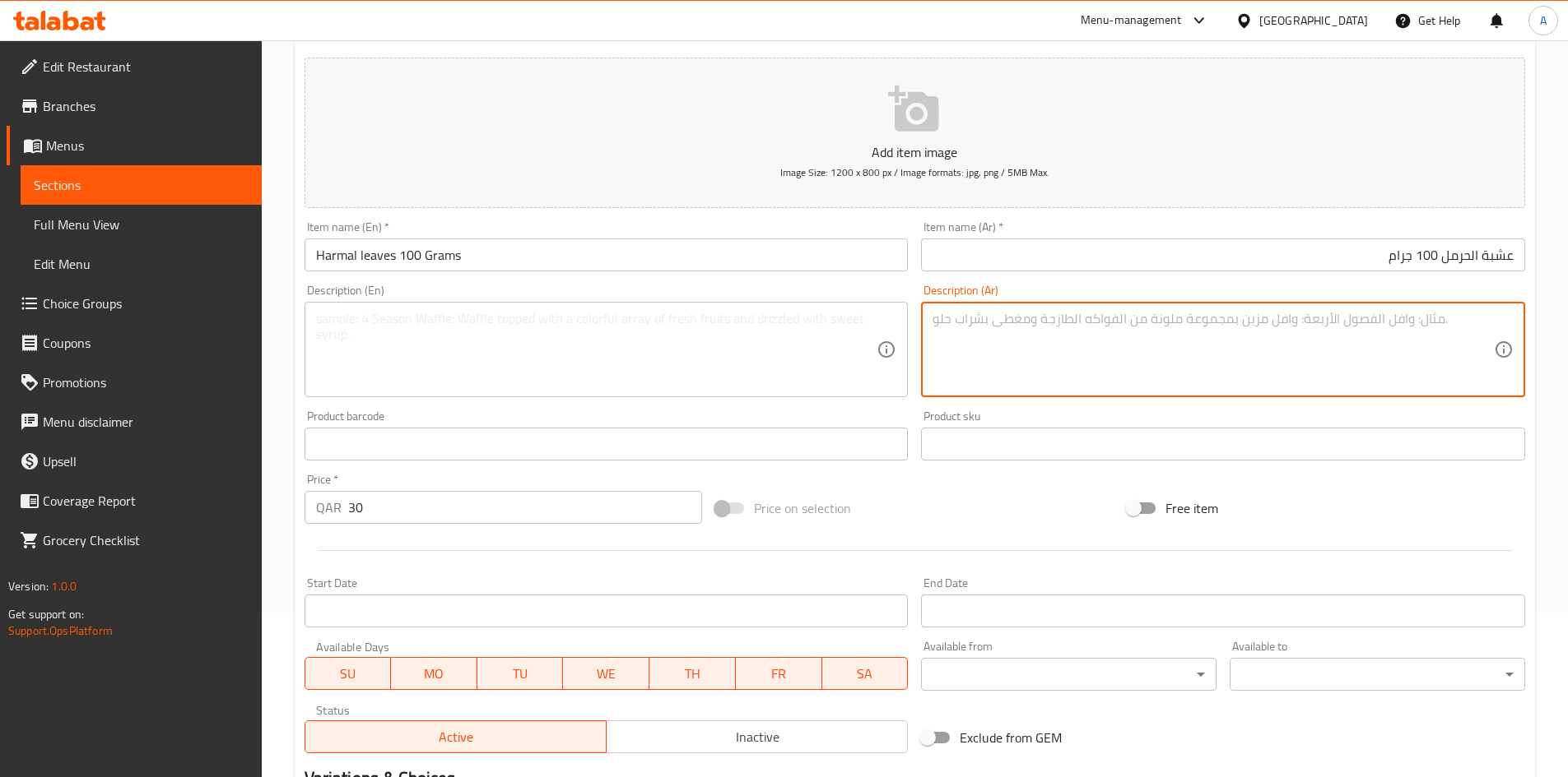
click at [821, 335] on textarea at bounding box center [597, 349] width 561 height 78
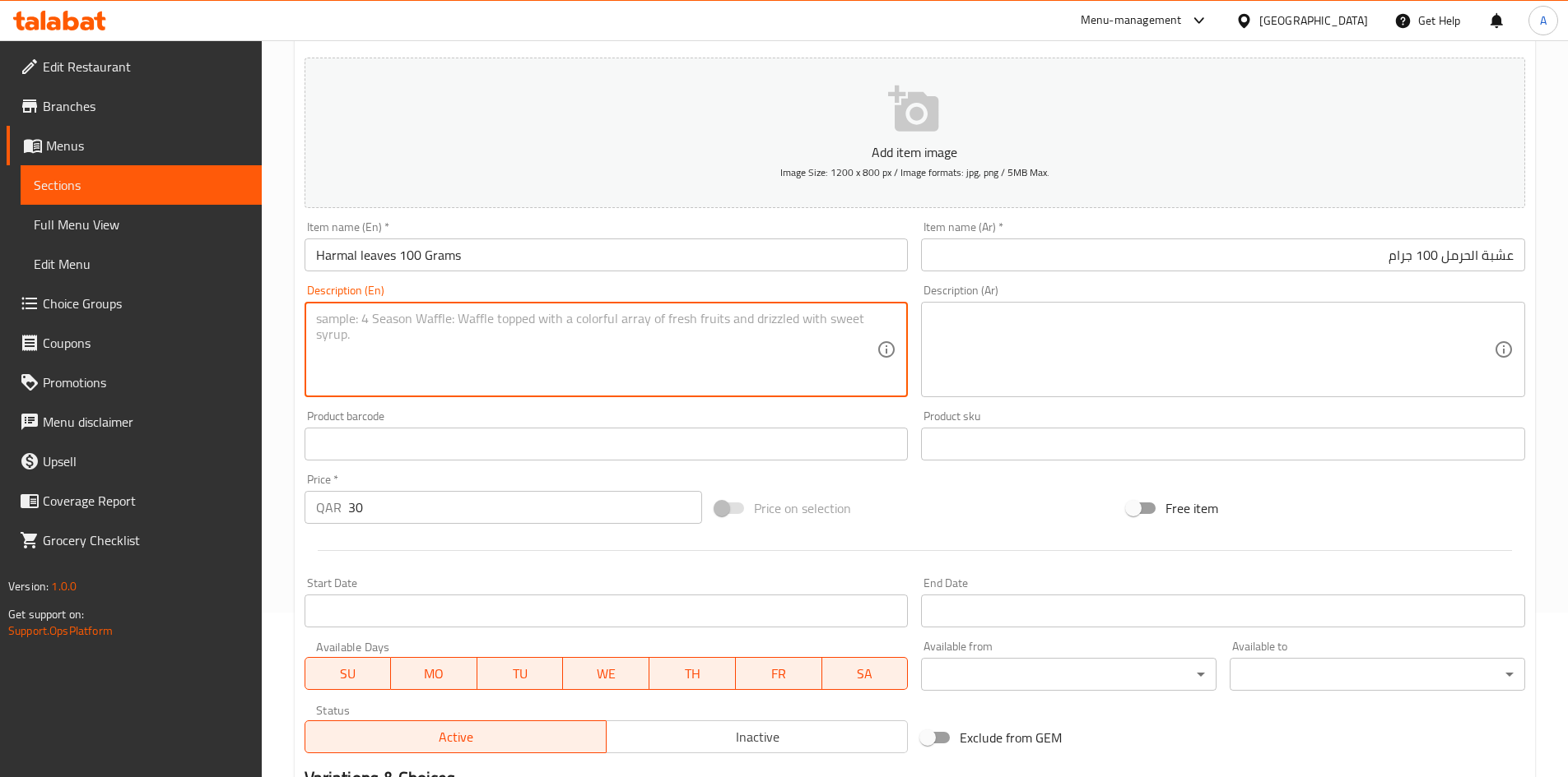
click at [929, 342] on div "Description (Ar)" at bounding box center [1222, 349] width 604 height 95
drag, startPoint x: 875, startPoint y: 319, endPoint x: 928, endPoint y: 317, distance: 53.0
click at [905, 318] on div "Description (En)" at bounding box center [605, 349] width 604 height 95
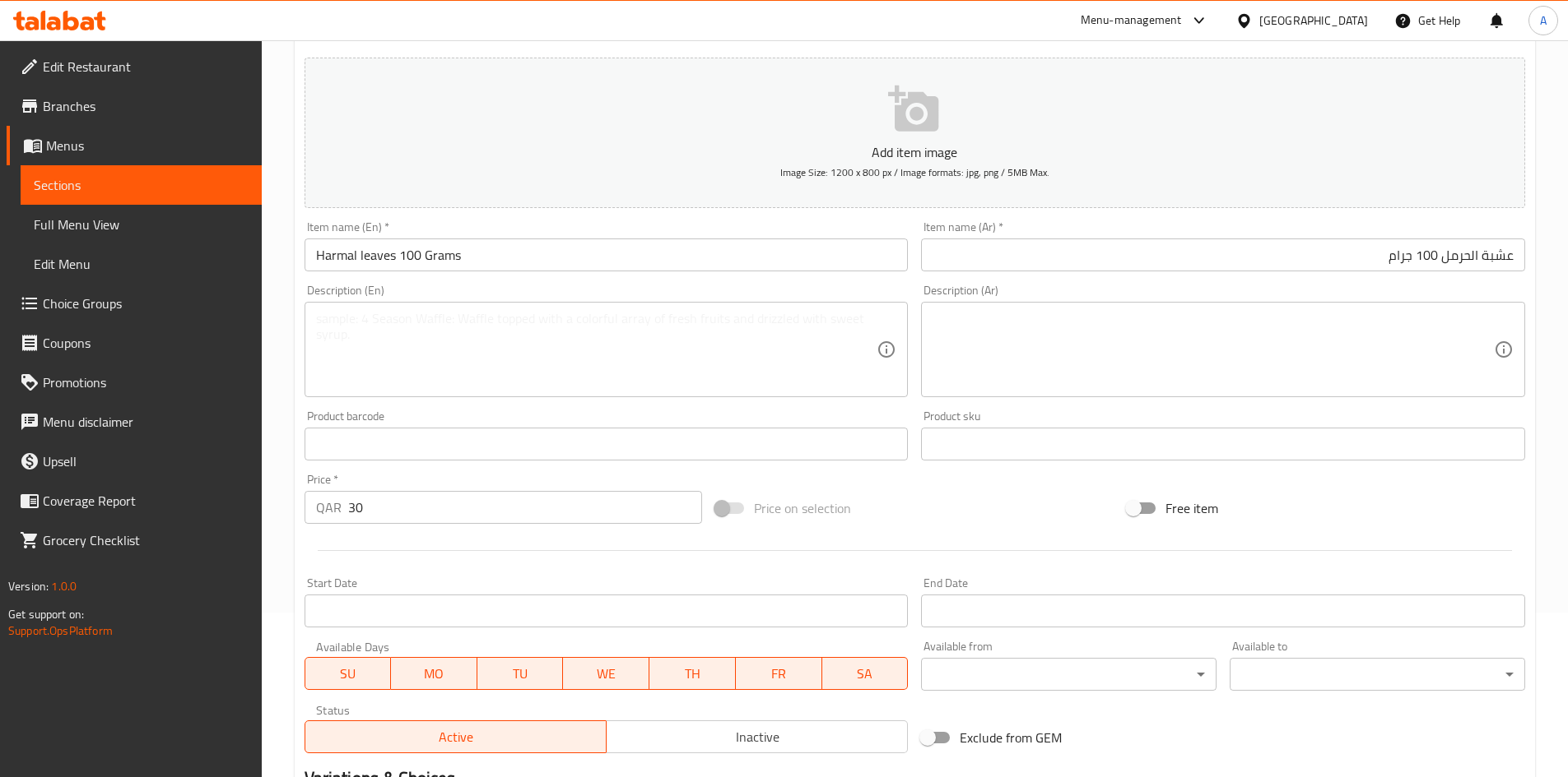
drag, startPoint x: 928, startPoint y: 317, endPoint x: 908, endPoint y: 320, distance: 20.2
click at [929, 317] on div "Description (Ar)" at bounding box center [1222, 349] width 604 height 95
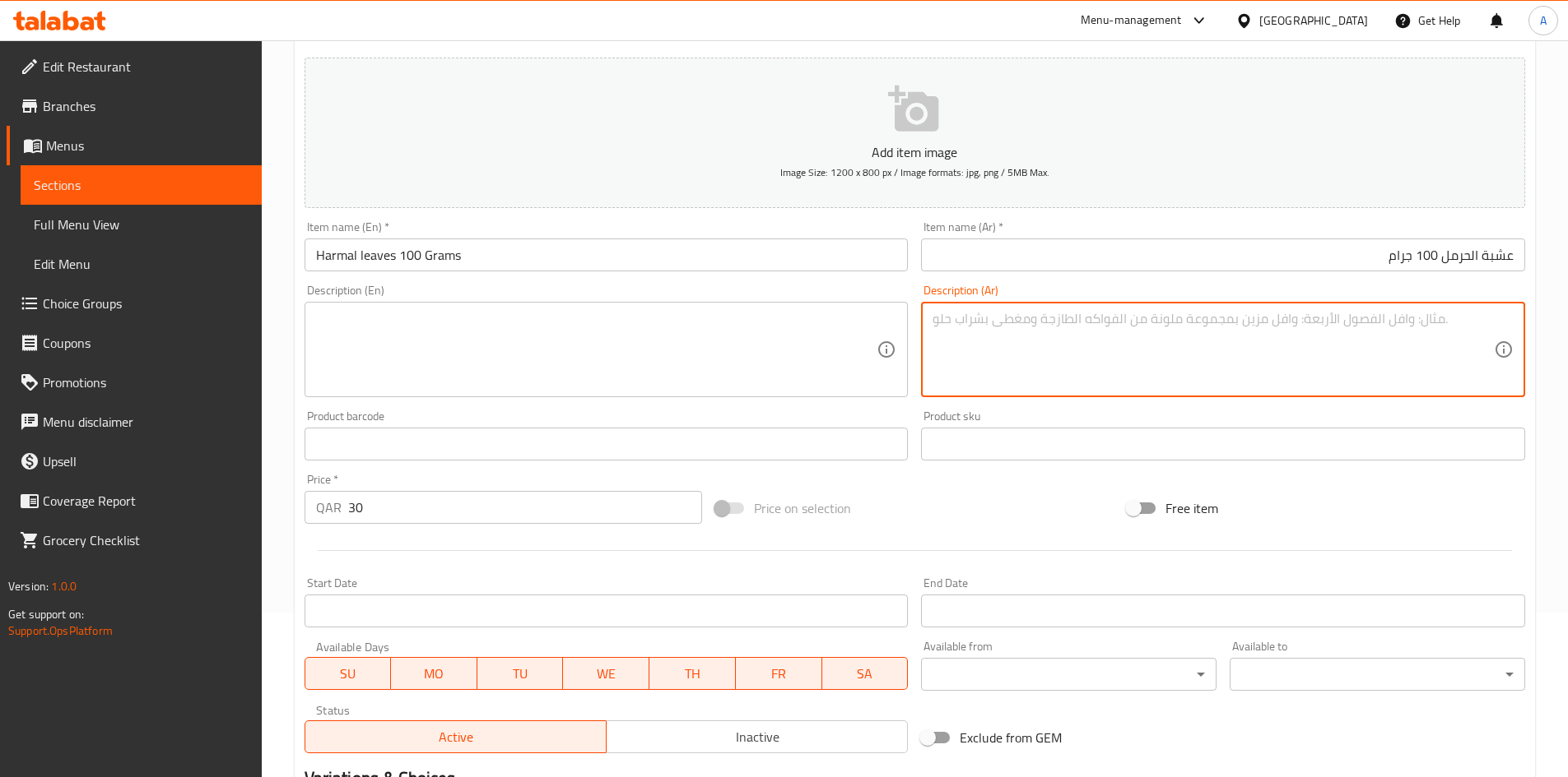
drag, startPoint x: 885, startPoint y: 320, endPoint x: 928, endPoint y: 321, distance: 43.0
click at [904, 319] on div "Description (En)" at bounding box center [605, 349] width 604 height 95
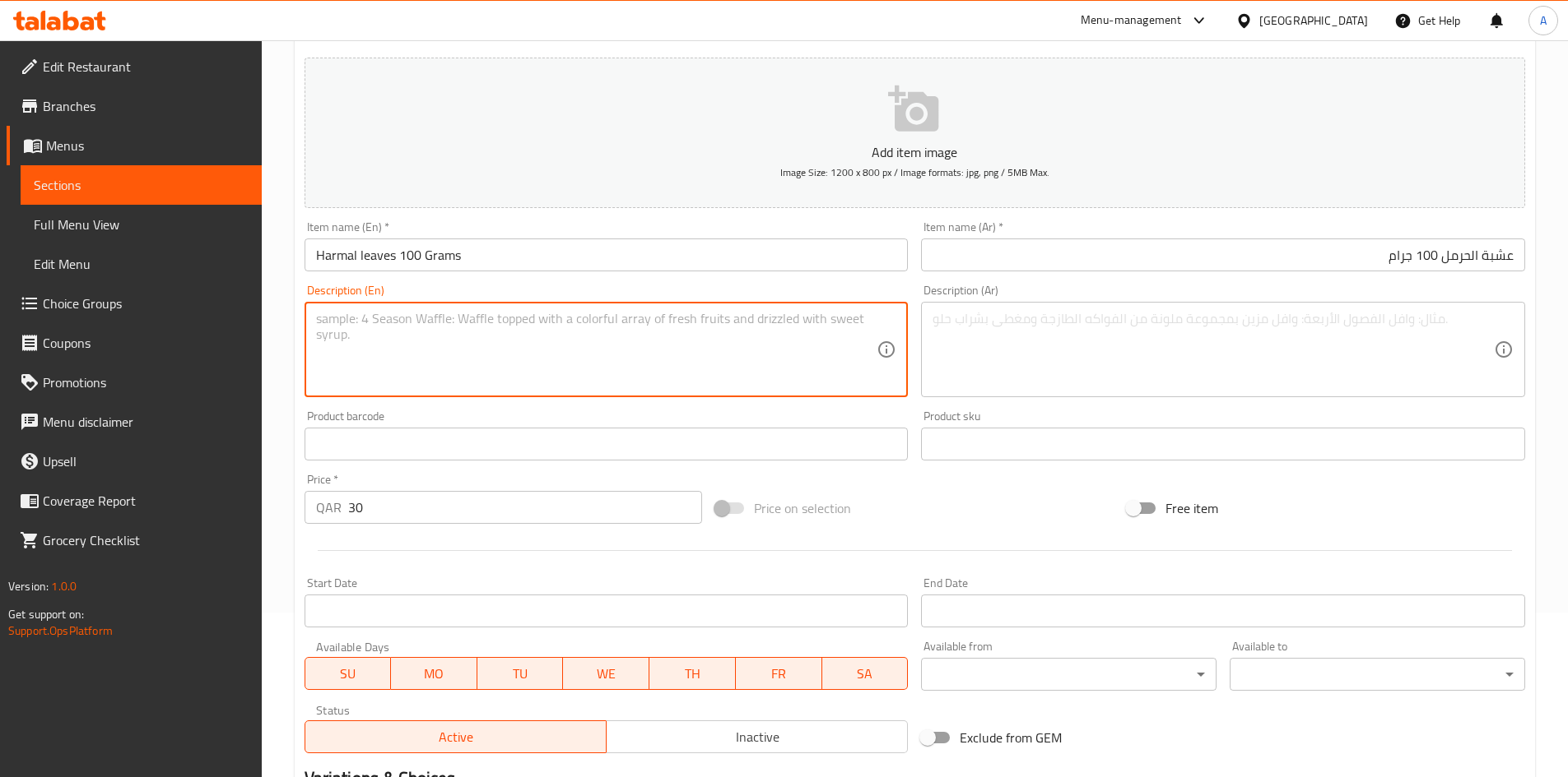
click at [937, 321] on textarea at bounding box center [1213, 349] width 561 height 78
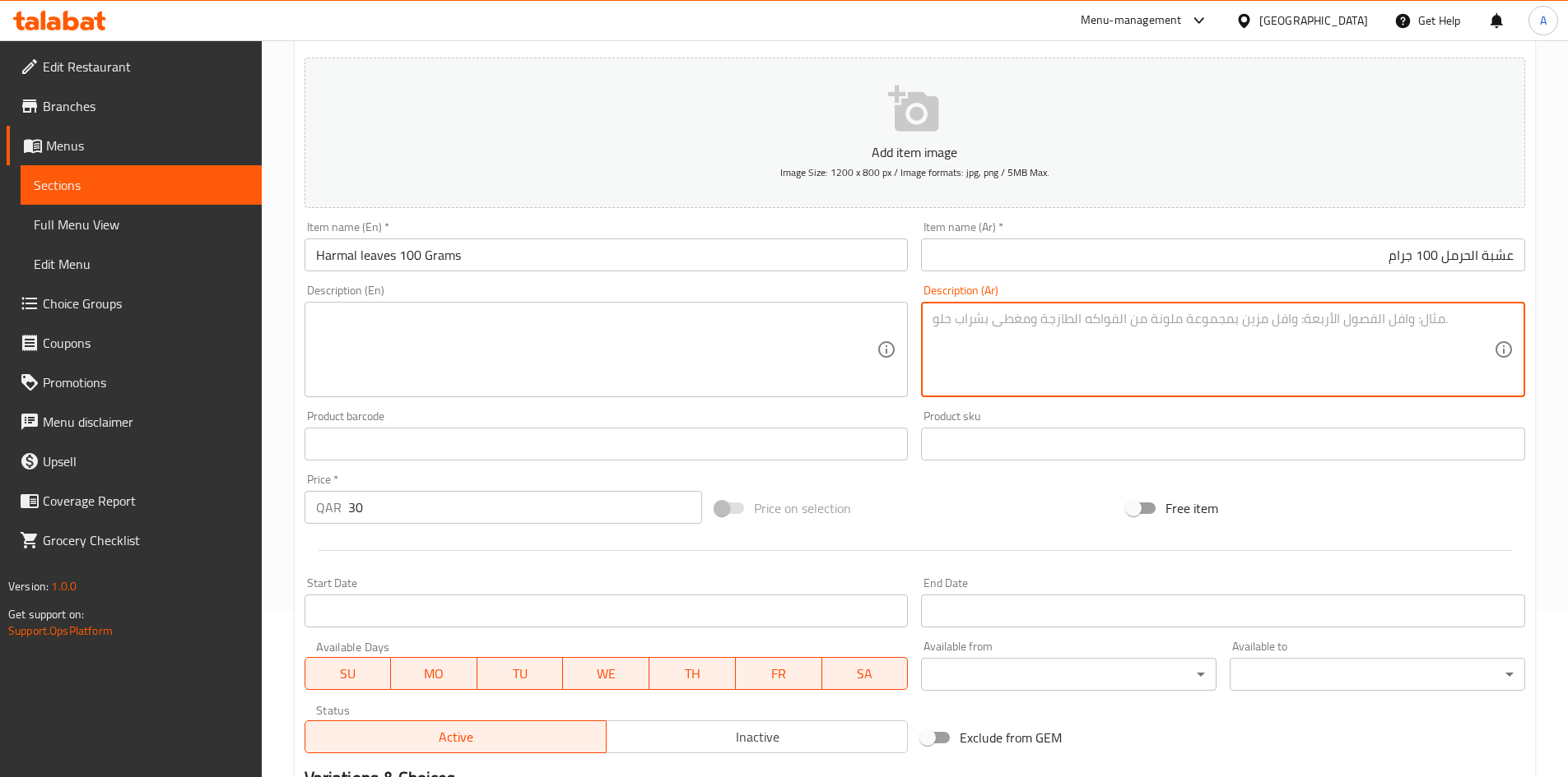
click at [793, 327] on textarea at bounding box center [597, 349] width 561 height 78
click at [984, 338] on textarea at bounding box center [1213, 349] width 561 height 78
drag, startPoint x: 793, startPoint y: 342, endPoint x: 982, endPoint y: 339, distance: 189.0
click at [799, 342] on textarea at bounding box center [597, 349] width 561 height 78
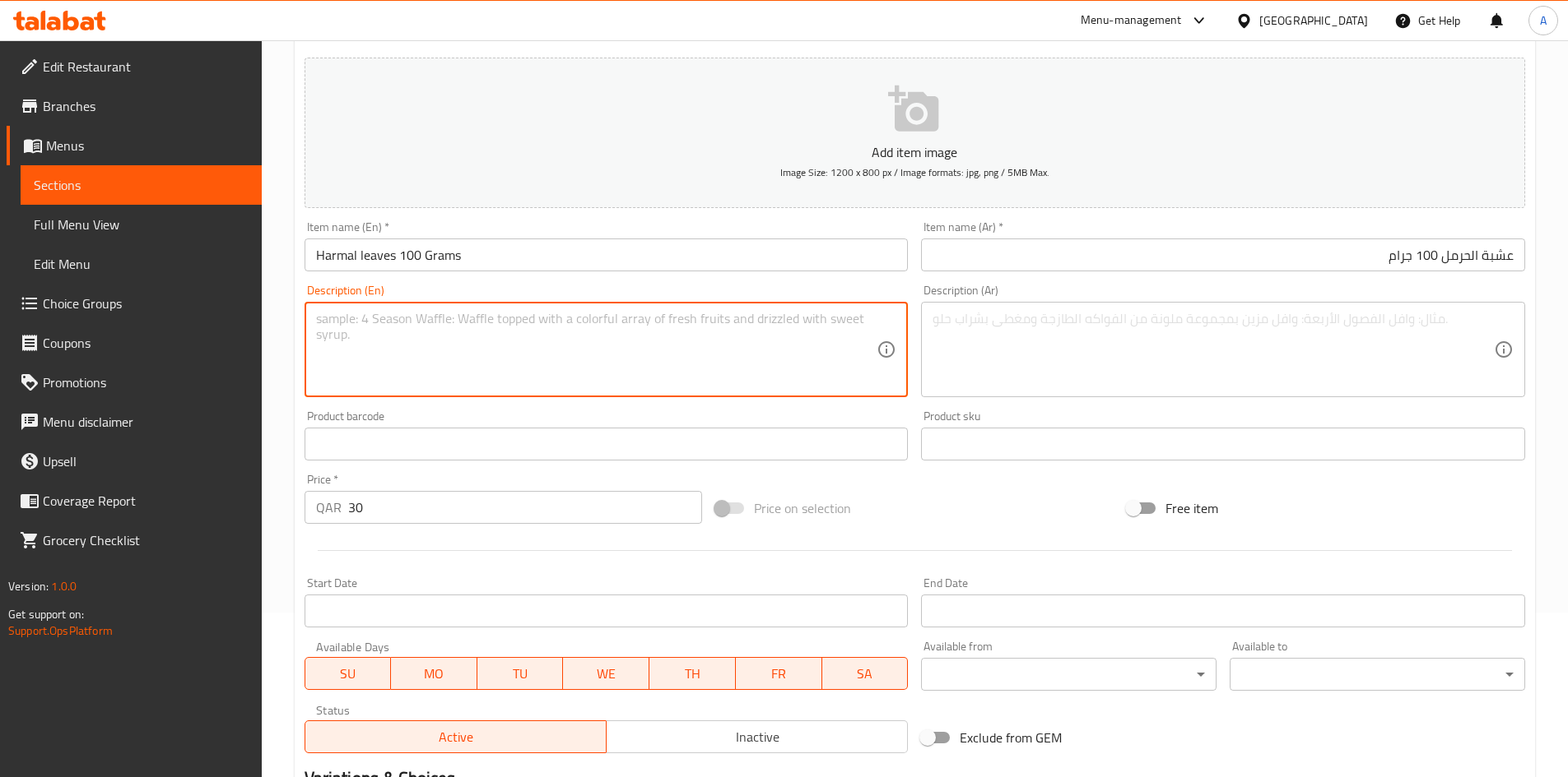
click at [998, 335] on textarea at bounding box center [1213, 349] width 561 height 78
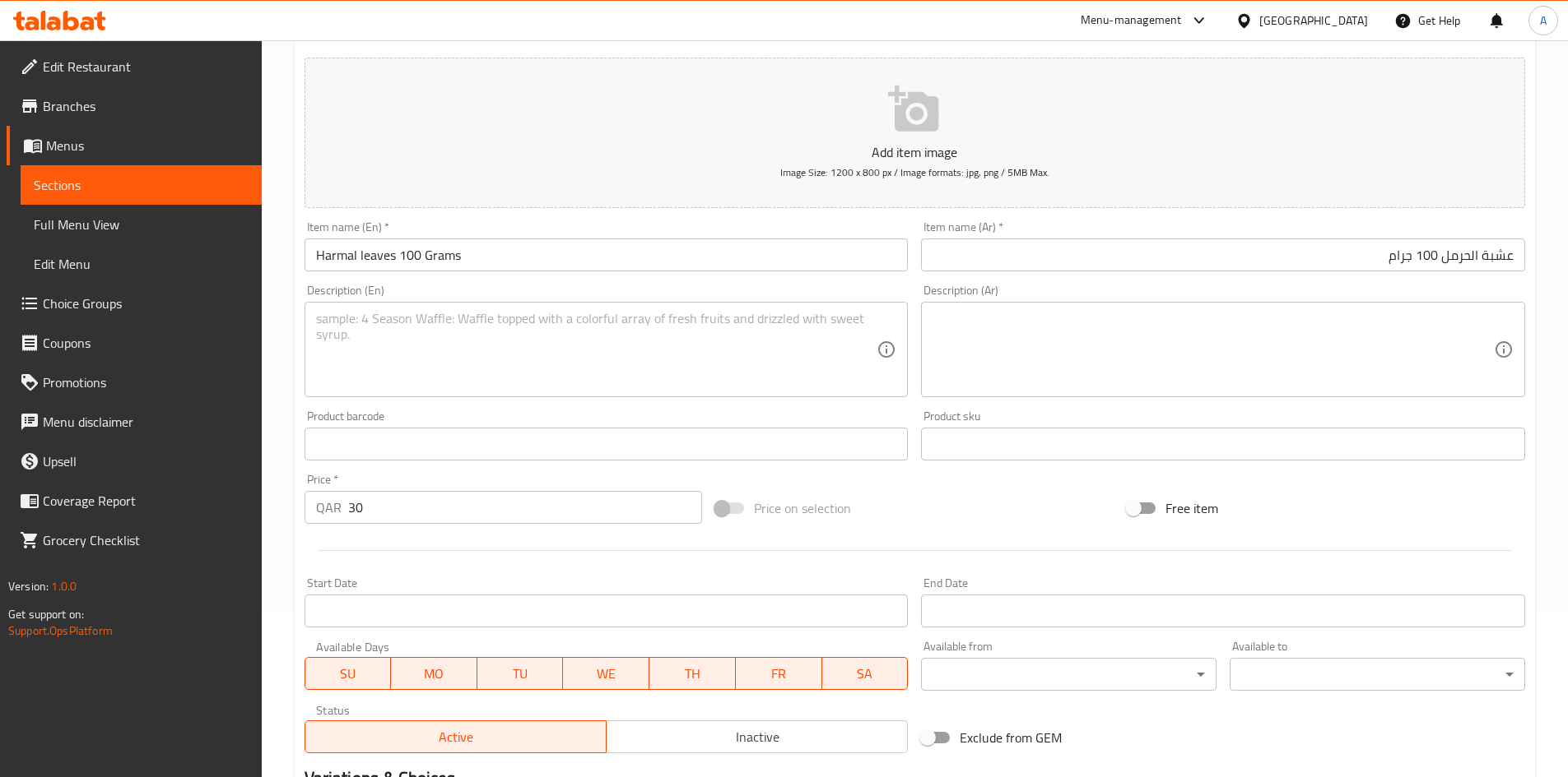
click at [923, 287] on div "Description (Ar) Description (Ar)" at bounding box center [1222, 340] width 604 height 112
click at [921, 289] on div "Description (Ar) Description (Ar)" at bounding box center [1222, 340] width 604 height 112
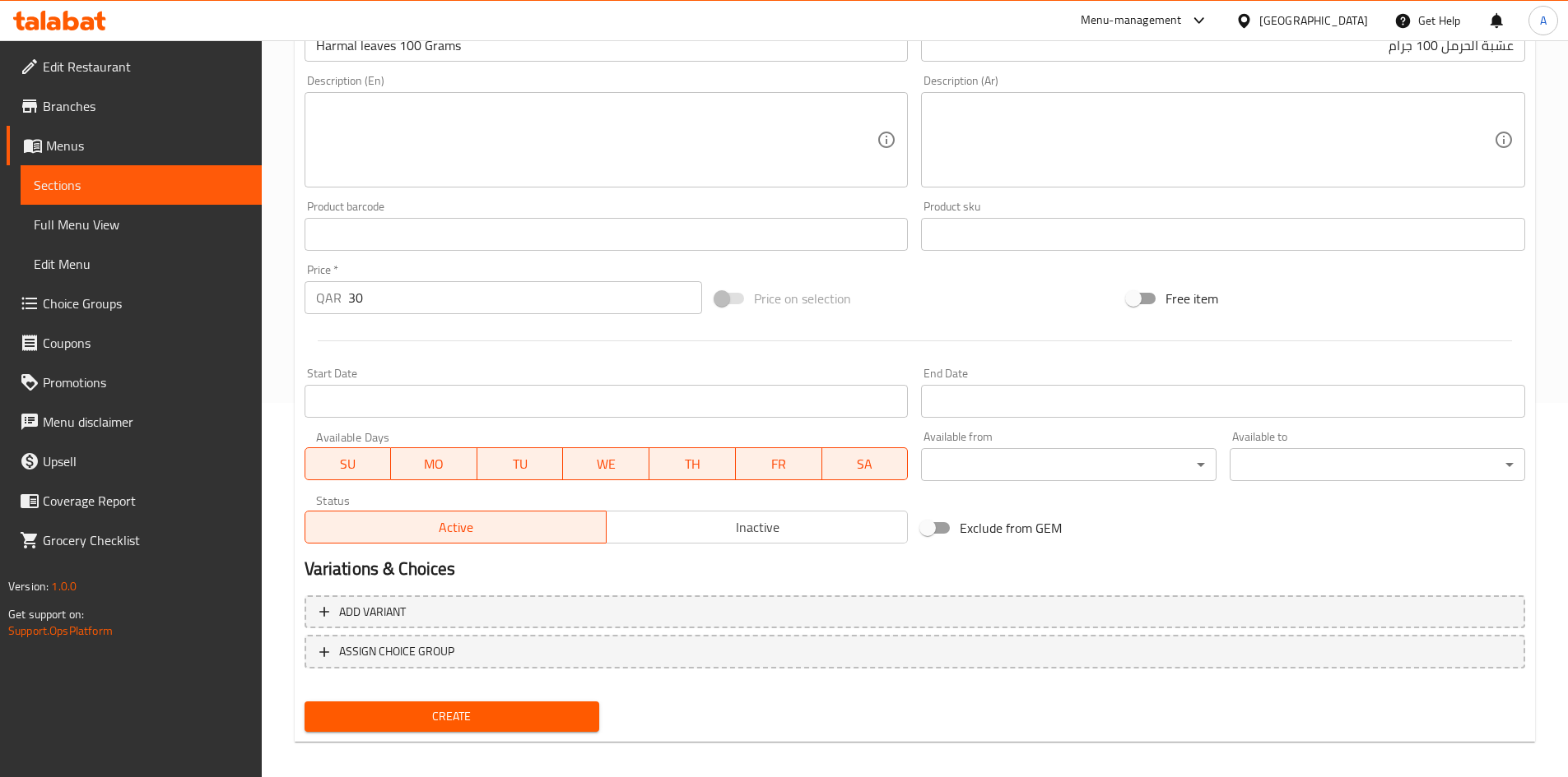
scroll to position [385, 0]
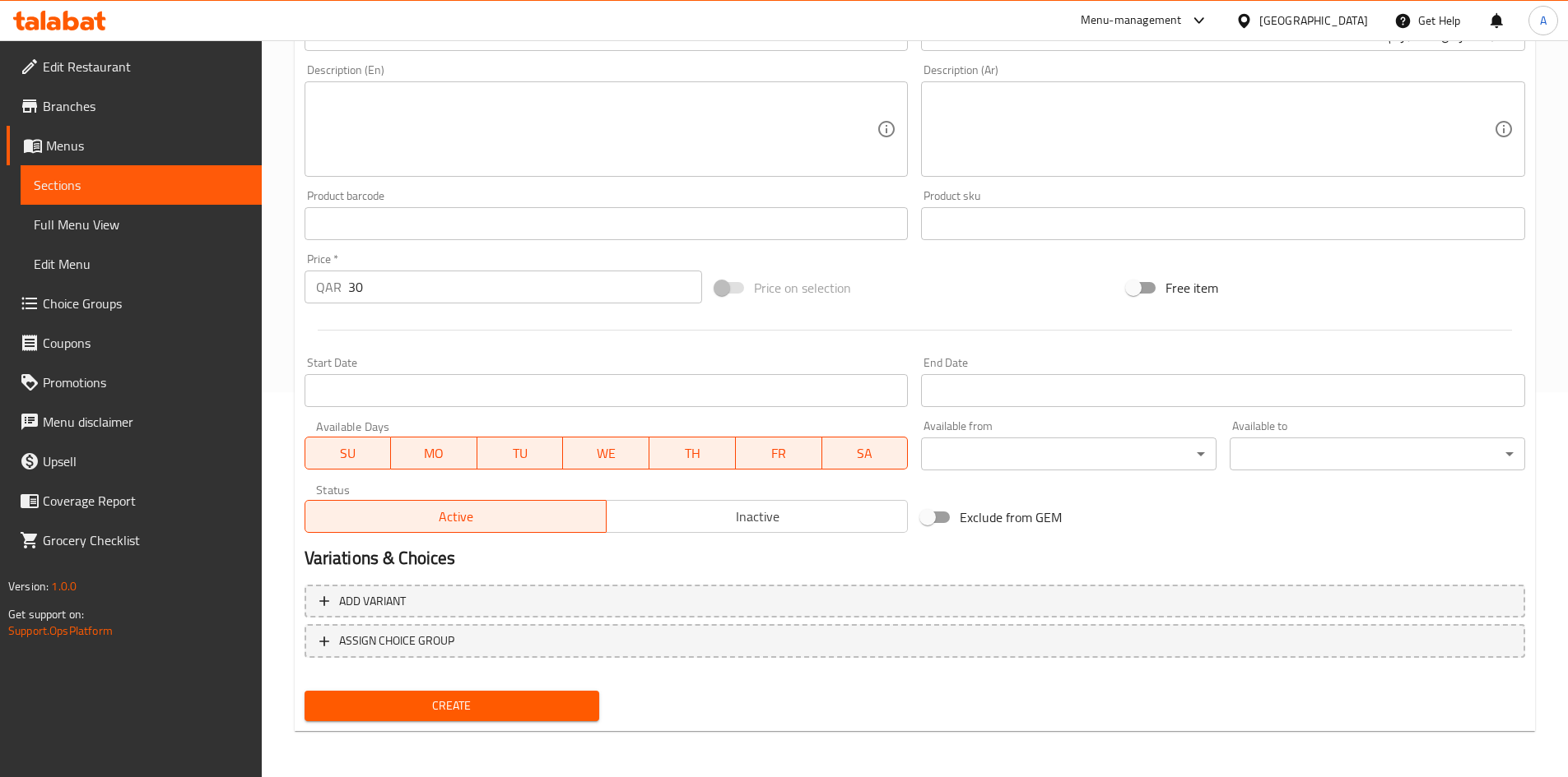
click at [548, 707] on span "Create" at bounding box center [452, 706] width 269 height 21
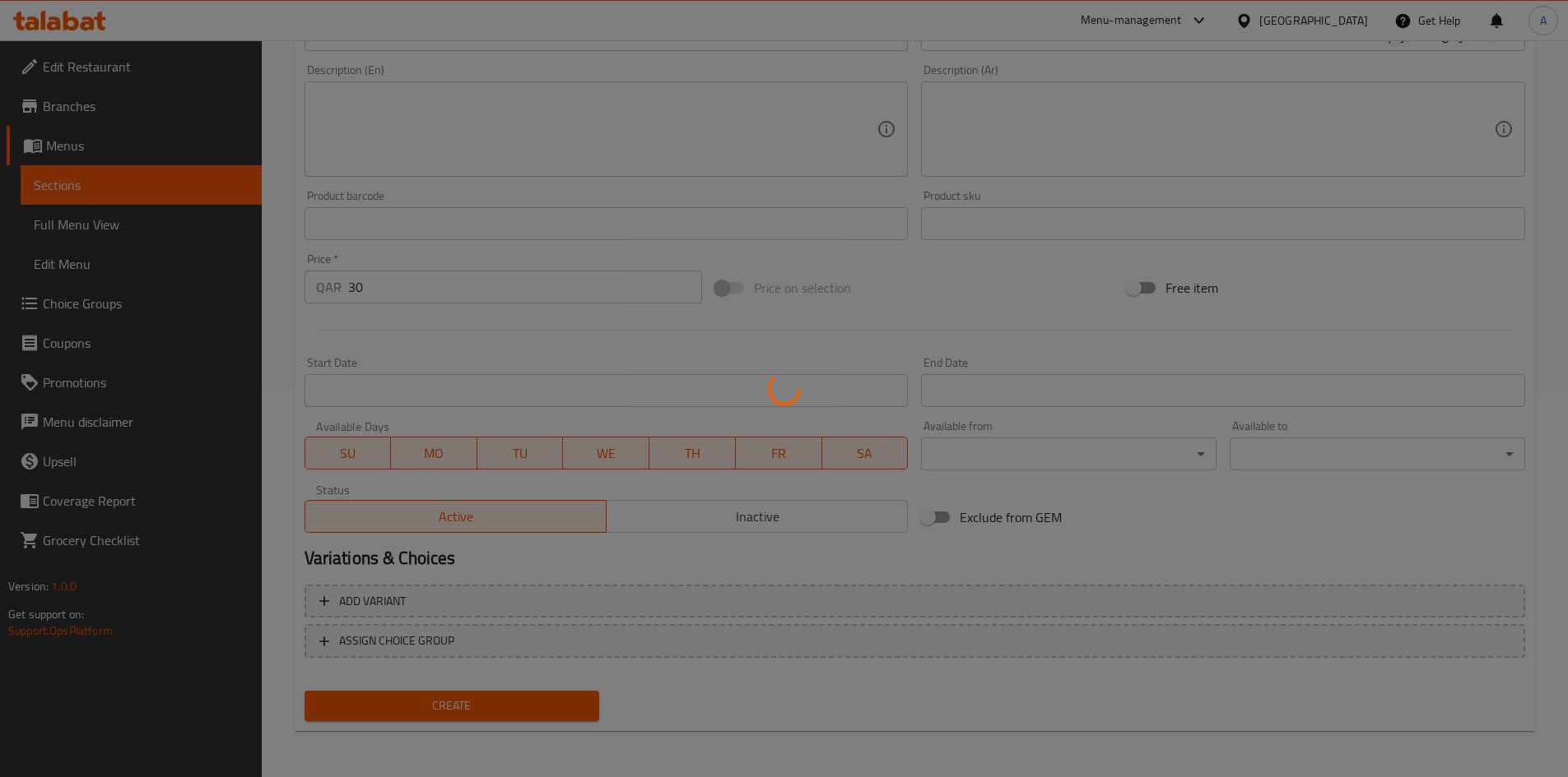
type input "0"
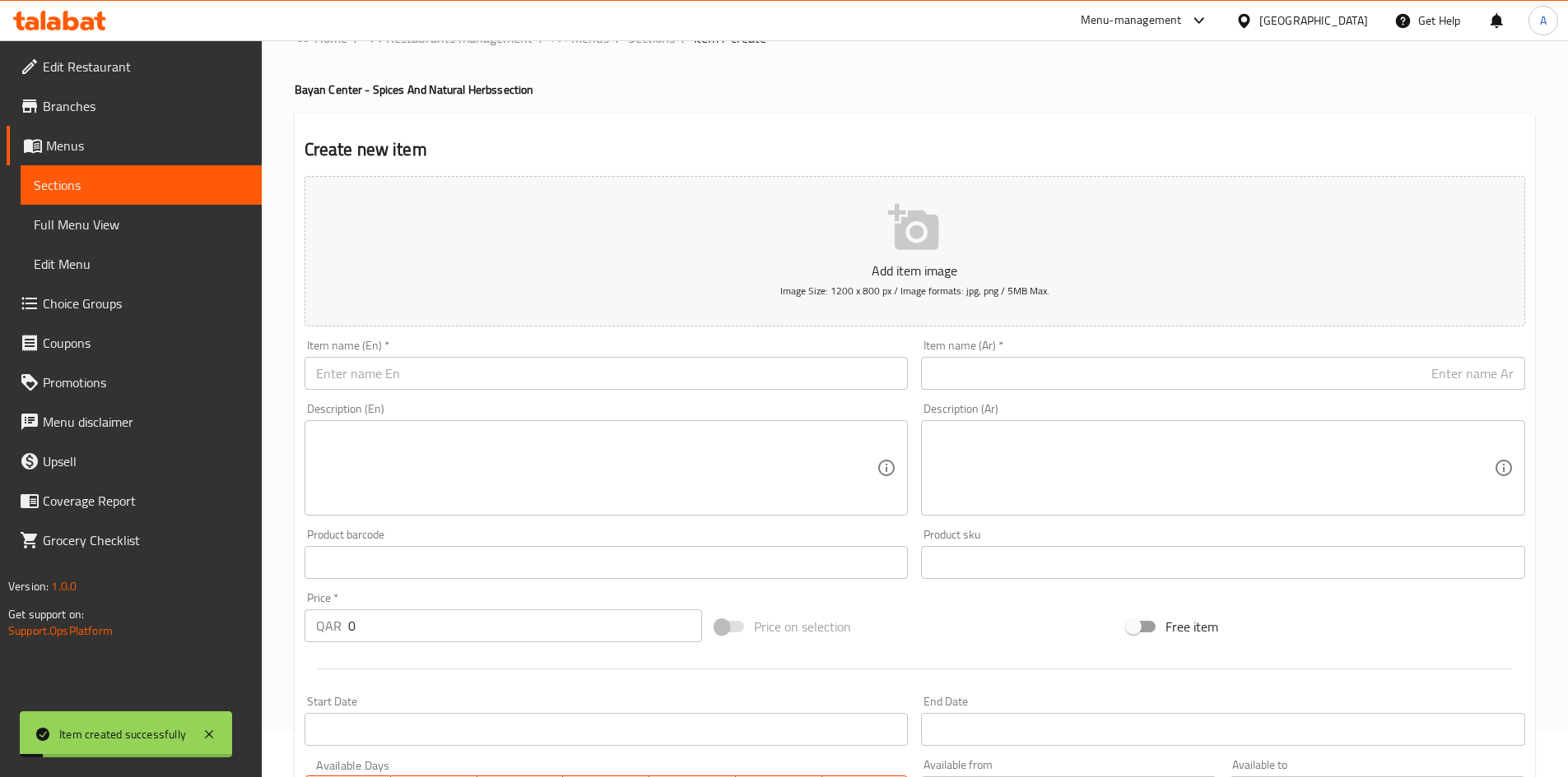
scroll to position [0, 0]
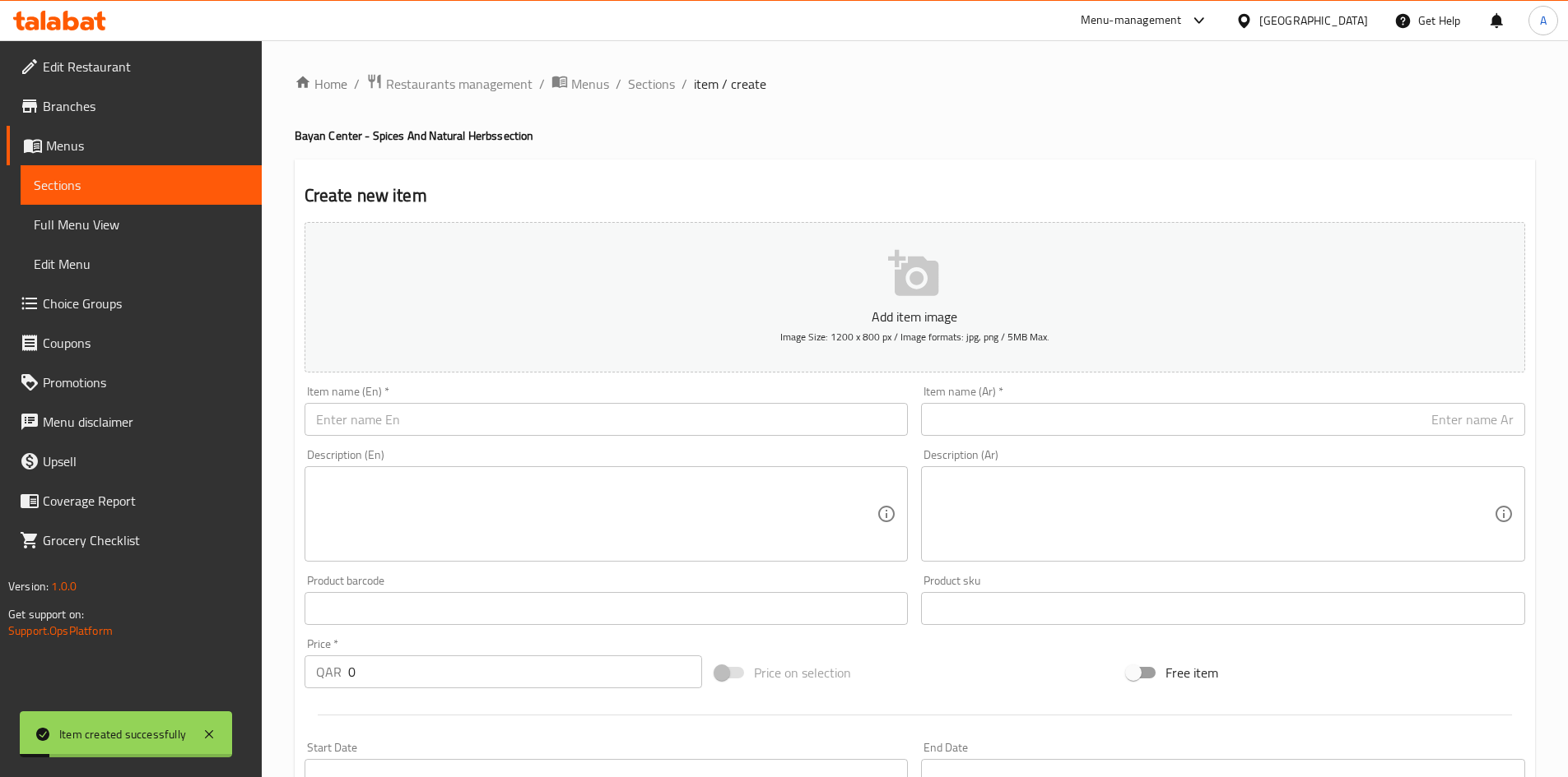
click at [673, 430] on input "text" at bounding box center [605, 419] width 604 height 33
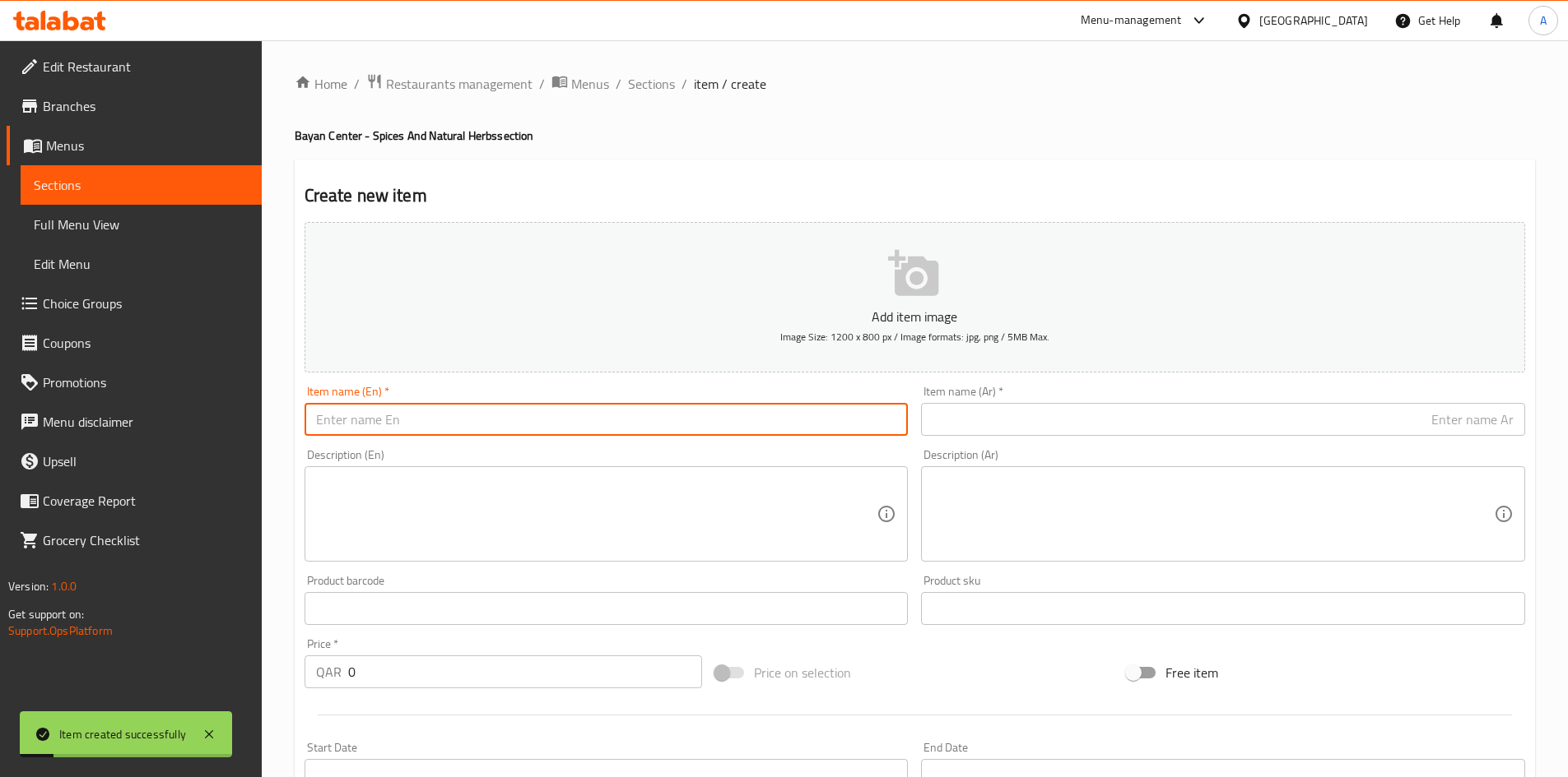
paste input "Orange peel Grounded 100 grams"
drag, startPoint x: 366, startPoint y: 429, endPoint x: 358, endPoint y: 433, distance: 8.9
click at [358, 433] on input "Orange peel Grounded 100 grams" at bounding box center [605, 419] width 604 height 33
drag, startPoint x: 466, startPoint y: 430, endPoint x: 477, endPoint y: 433, distance: 11.4
click at [477, 433] on input "Orange Peel Grounded 100 grams" at bounding box center [605, 419] width 604 height 33
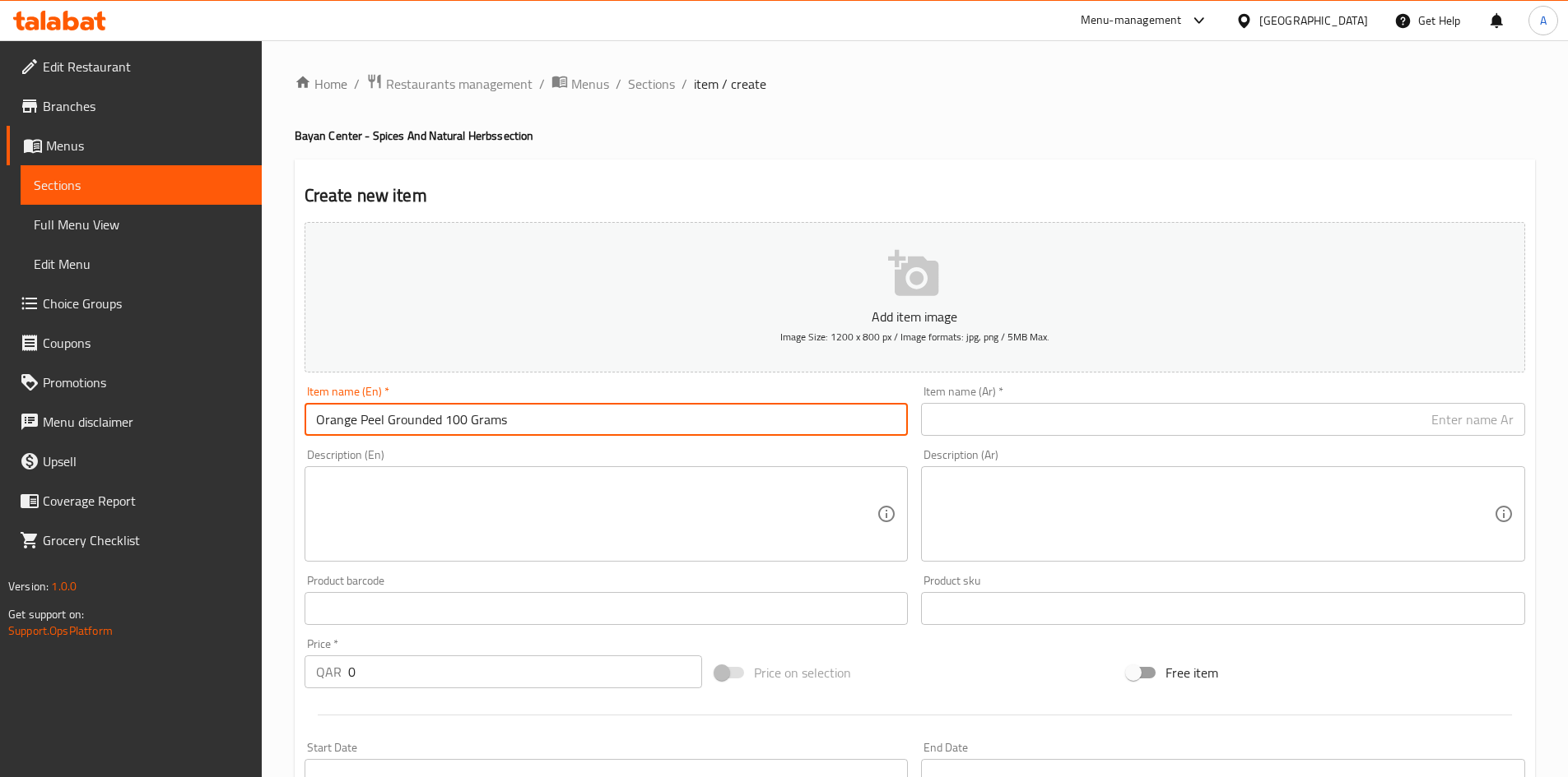
click at [558, 427] on input "Orange Peel Grounded 100 Grams" at bounding box center [605, 419] width 604 height 33
type input "Orange Peel Grounded 100 Grams"
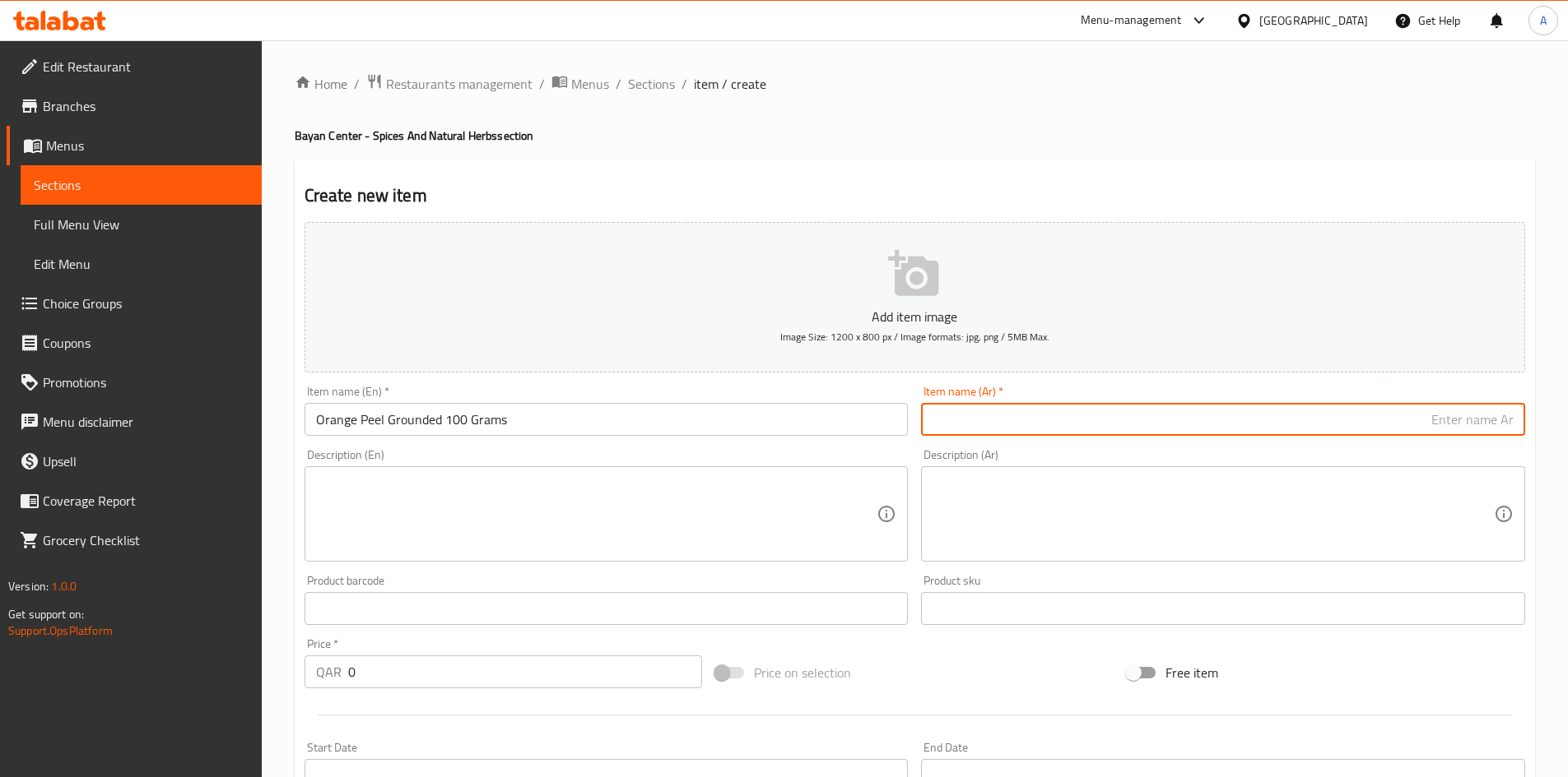
click at [966, 405] on input "text" at bounding box center [1222, 419] width 604 height 33
paste input "قشر البرتقال مطحون 100 جرام"
type input "قشر البرتقال مطحون 100 جرام"
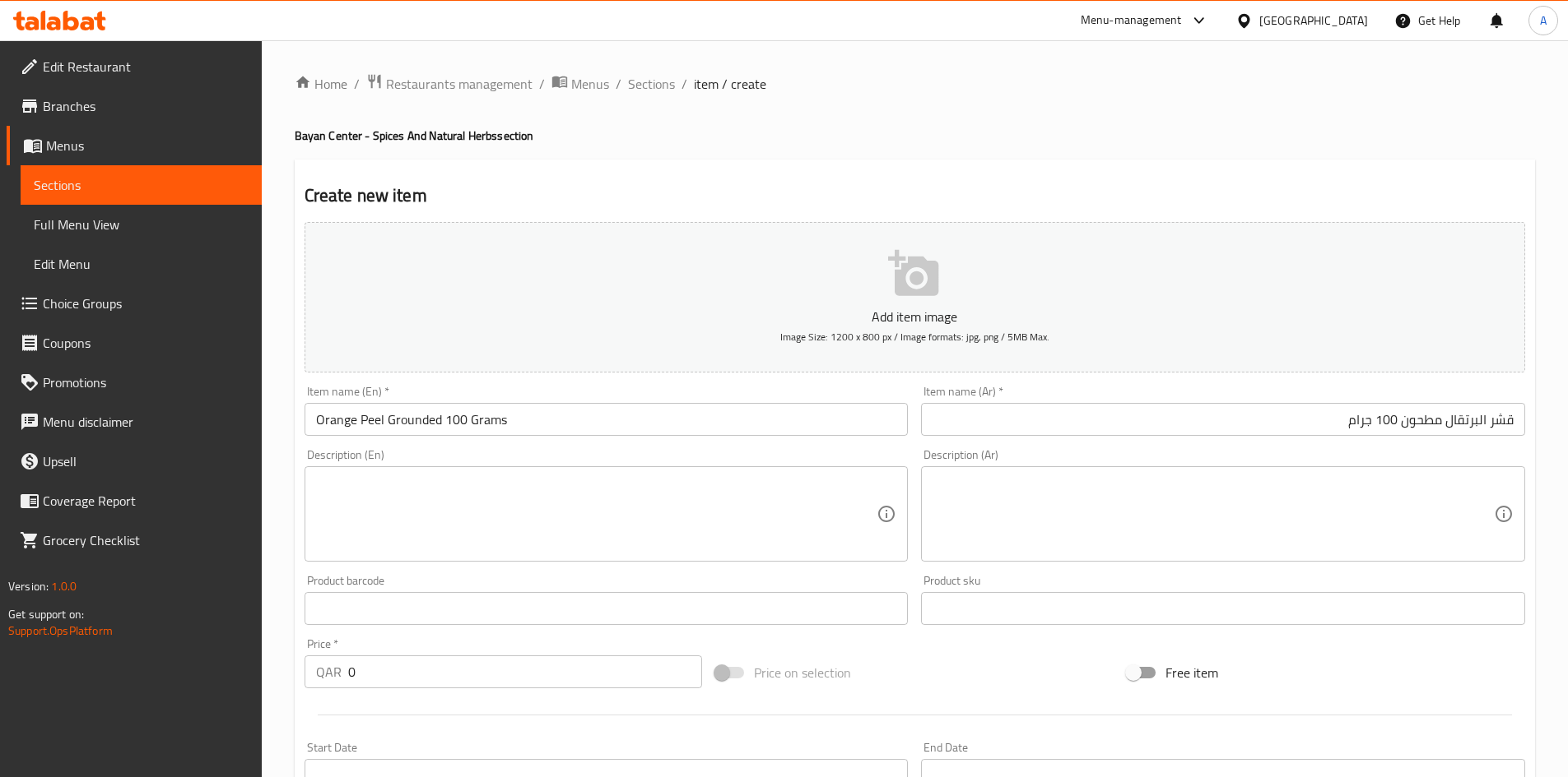
click at [1018, 106] on div "Home / Restaurants management / Menus / Sections / item / create Bayan Center -…" at bounding box center [914, 601] width 1240 height 1056
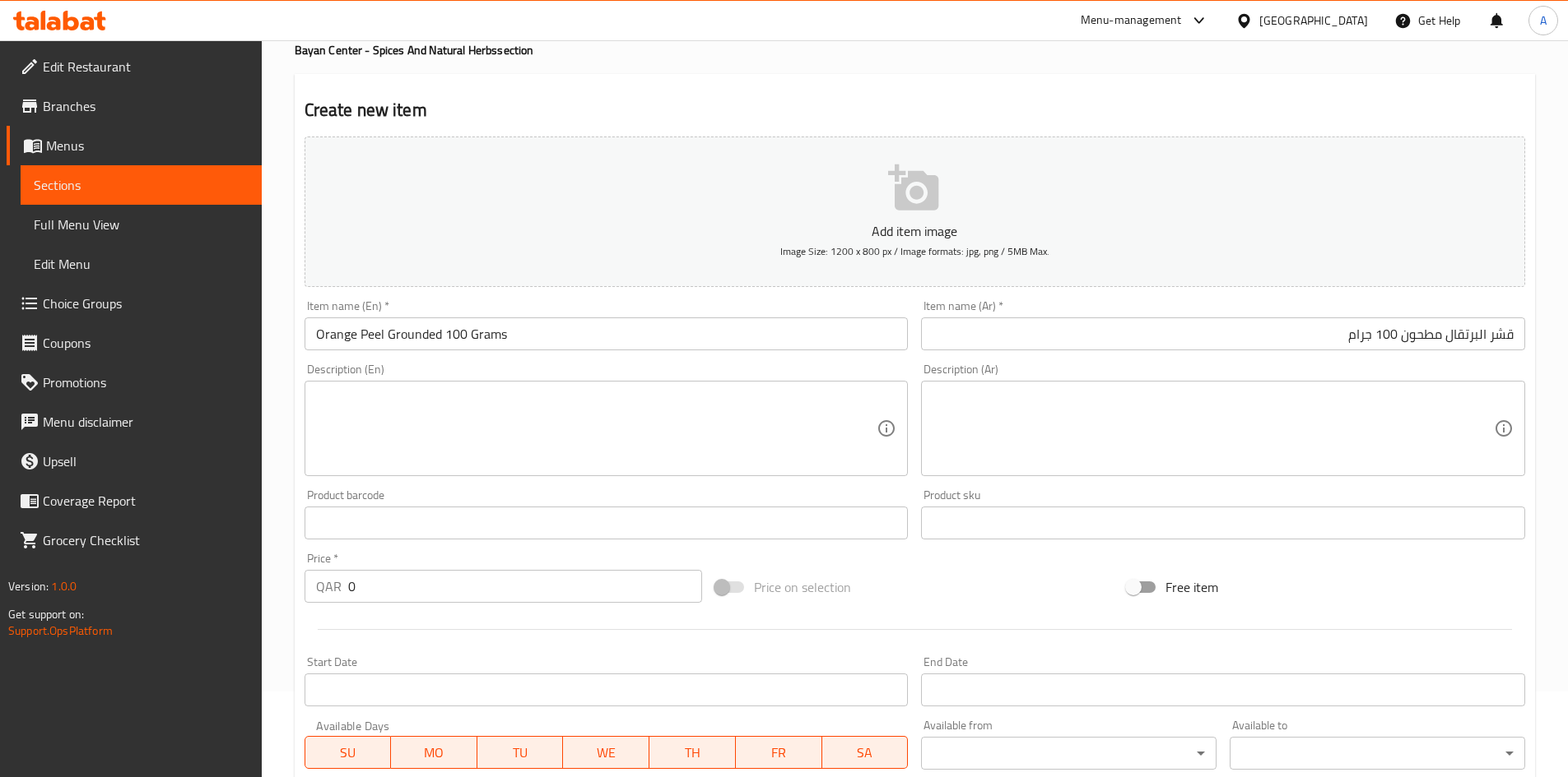
scroll to position [164, 0]
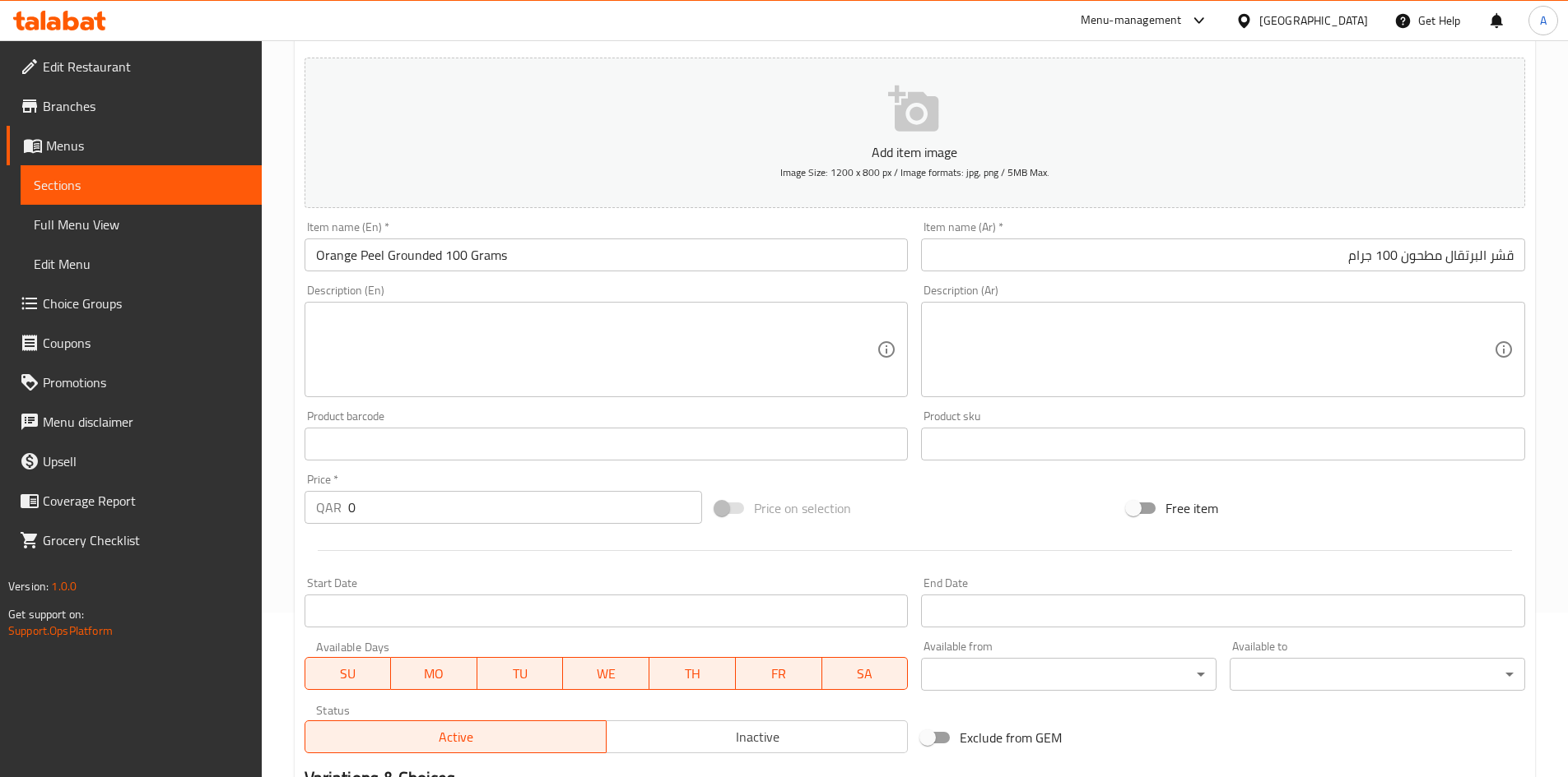
click at [160, 536] on div "Edit Restaurant Branches Menus Sections Full Menu View Edit Menu Choice Groups …" at bounding box center [784, 436] width 1568 height 1122
type input "30"
click at [943, 501] on div "Price on selection" at bounding box center [914, 508] width 412 height 44
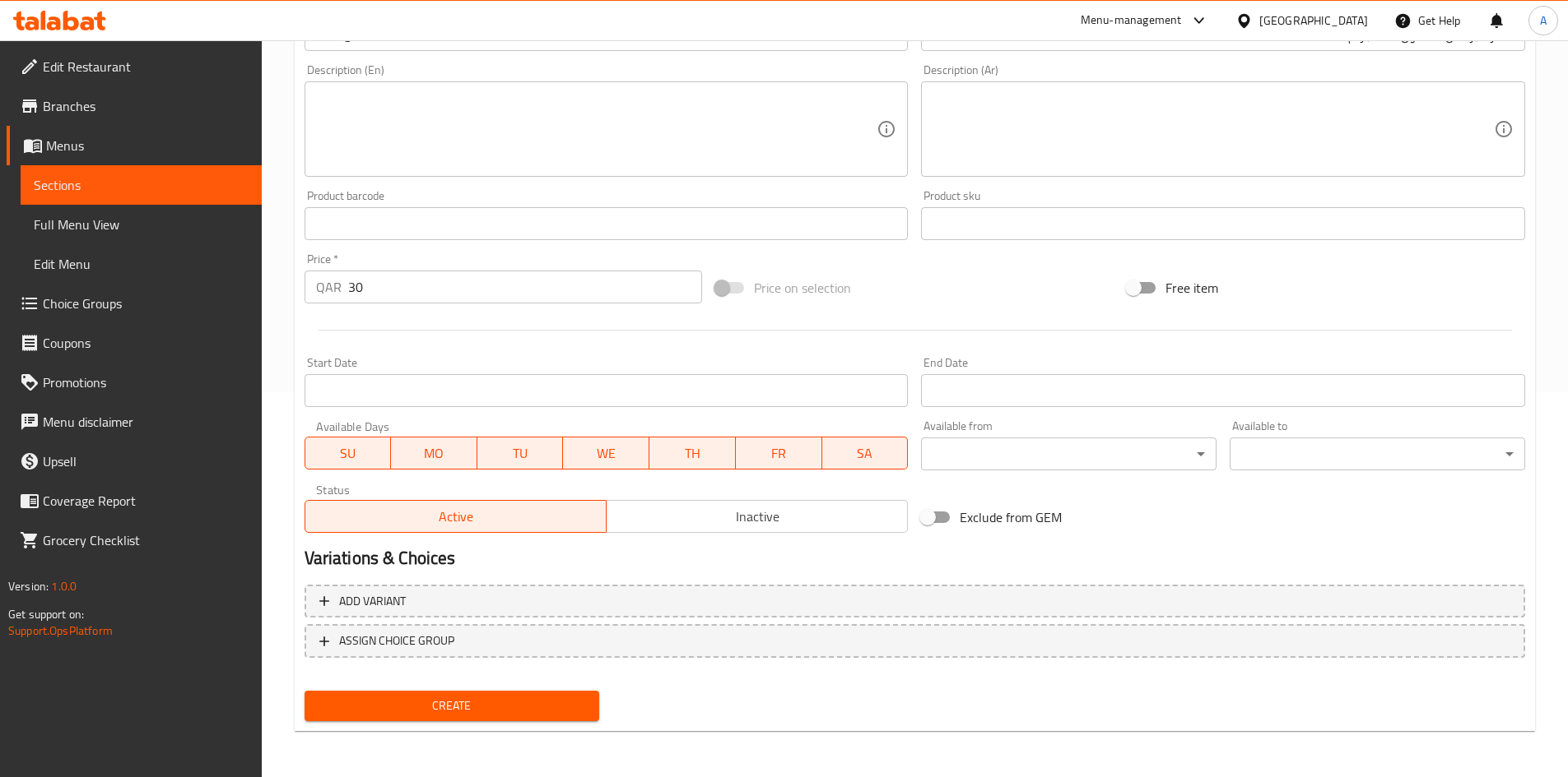
click at [571, 701] on span "Create" at bounding box center [452, 706] width 269 height 21
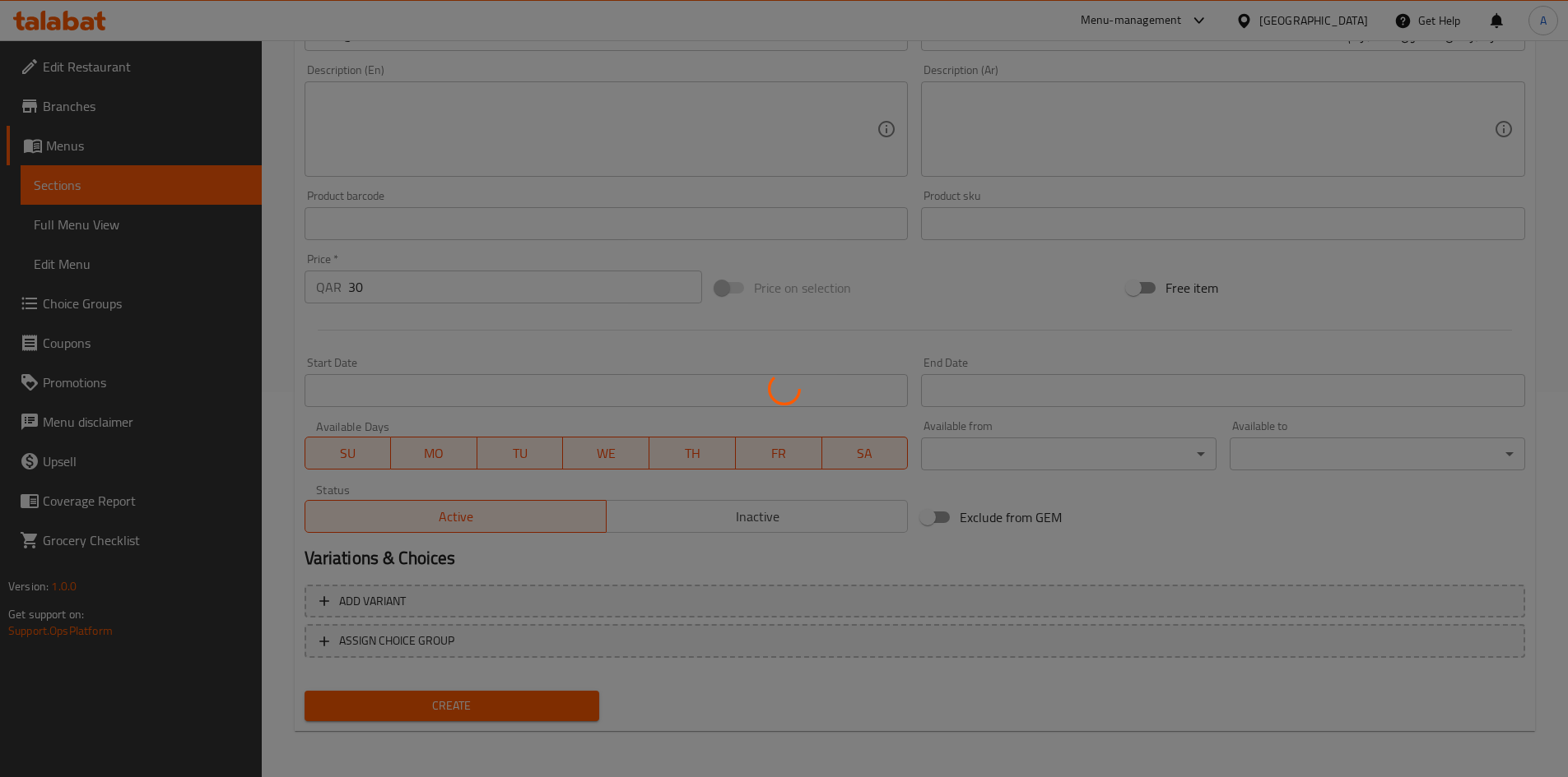
type input "0"
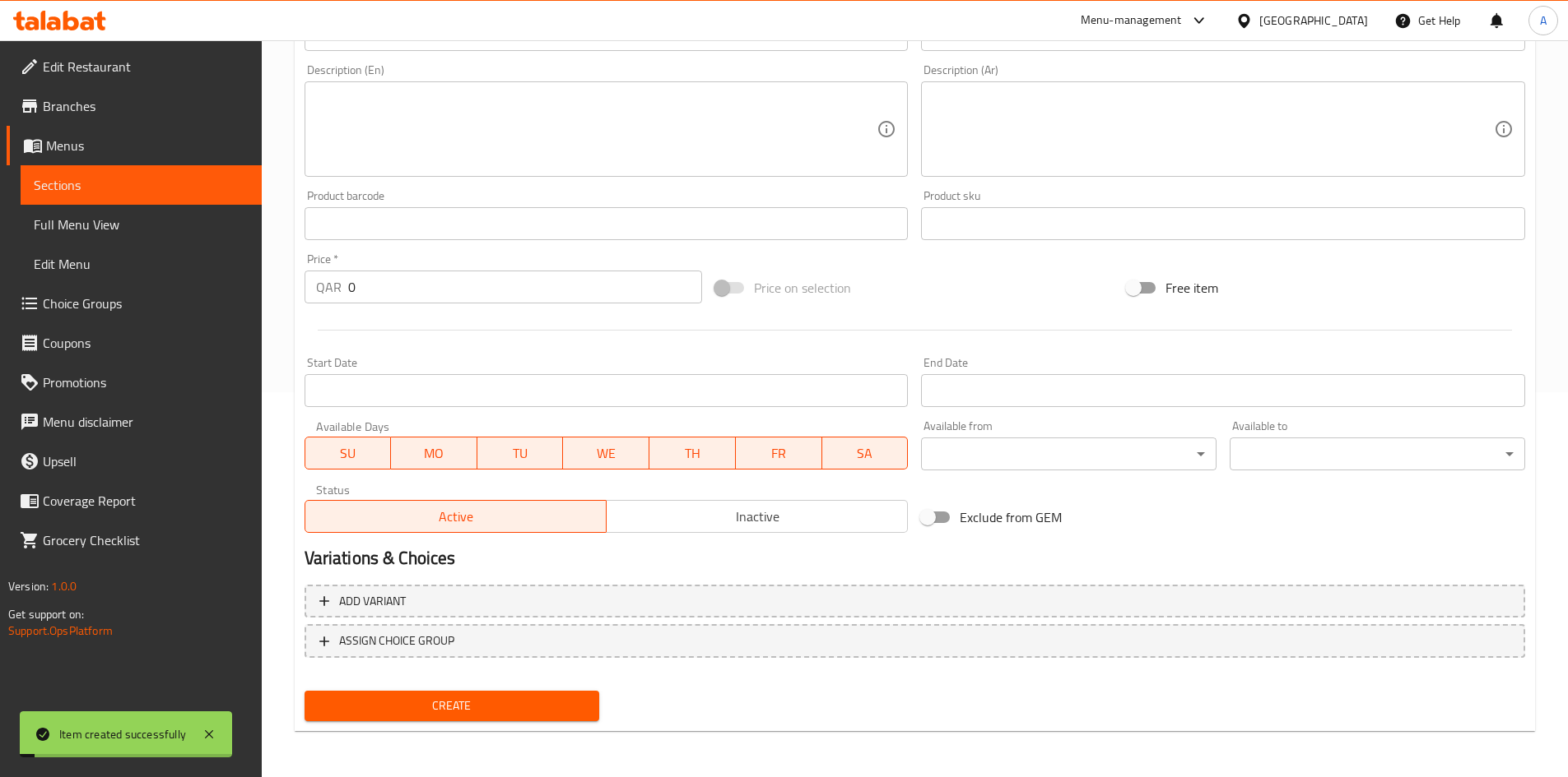
scroll to position [0, 0]
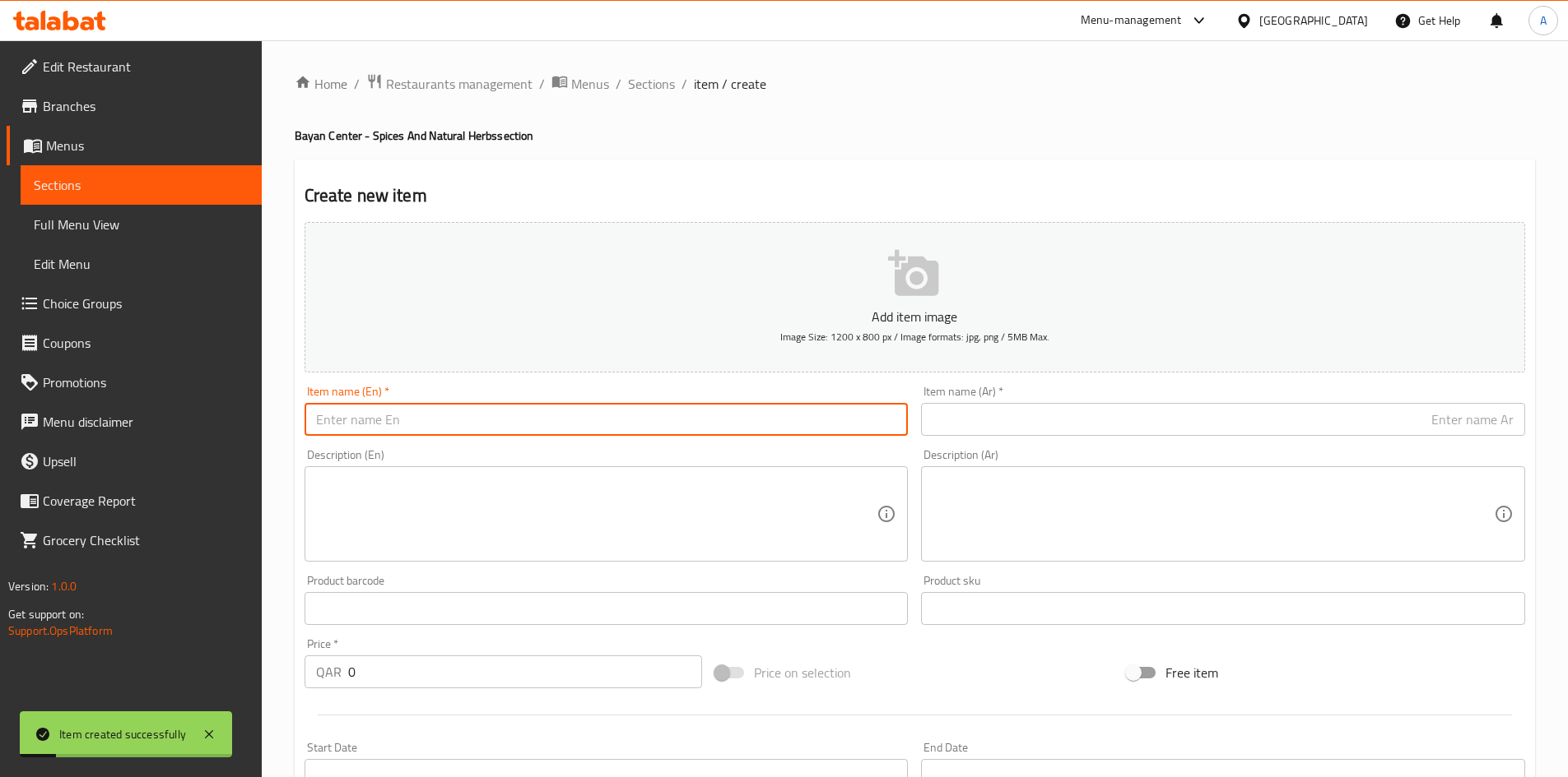
click at [549, 440] on div "Item name (En)   * Item name (En) *" at bounding box center [605, 411] width 617 height 63
paste input "Date Seed Powder 100 Grams"
type input "Date Seed Powder 100 Grams"
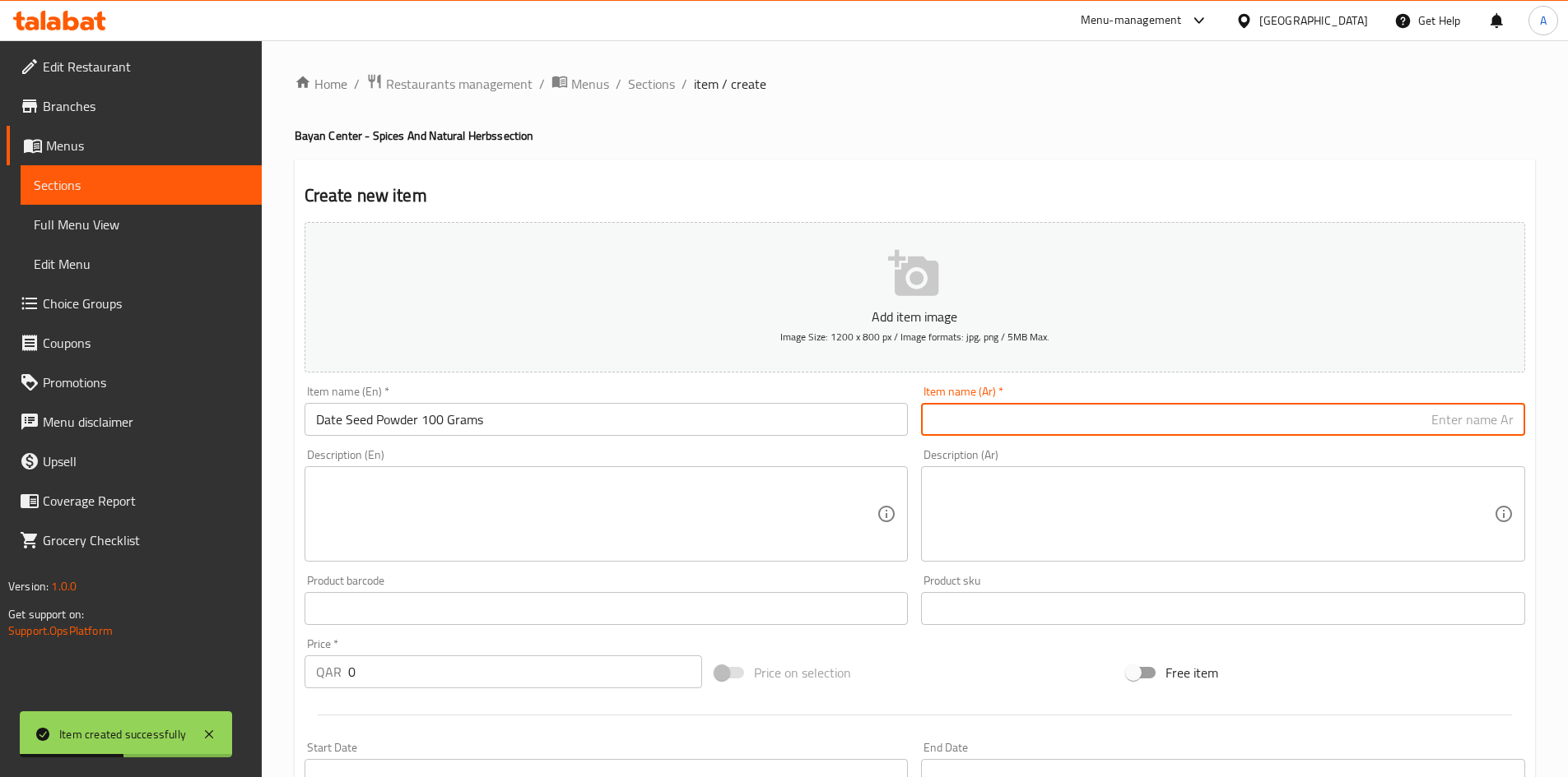
click at [1005, 414] on input "text" at bounding box center [1222, 419] width 604 height 33
paste input "مسحوق نواة التمر 100 جرام"
type input "مسحوق نواة التمر 100 جرام"
click at [958, 68] on div "Home / Restaurants management / Menus / Sections / item / create Bayan Center -…" at bounding box center [914, 601] width 1306 height 1122
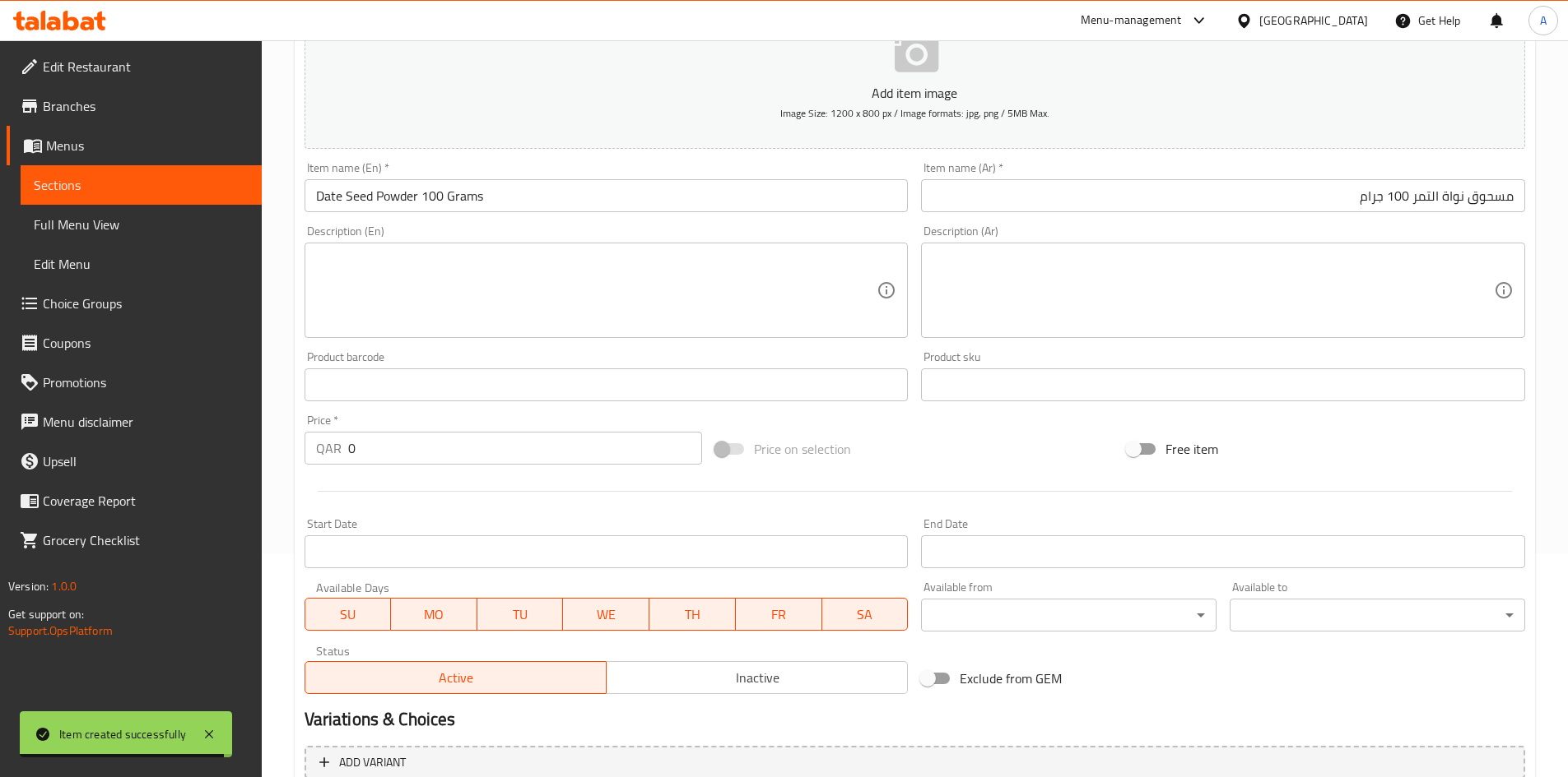
scroll to position [246, 0]
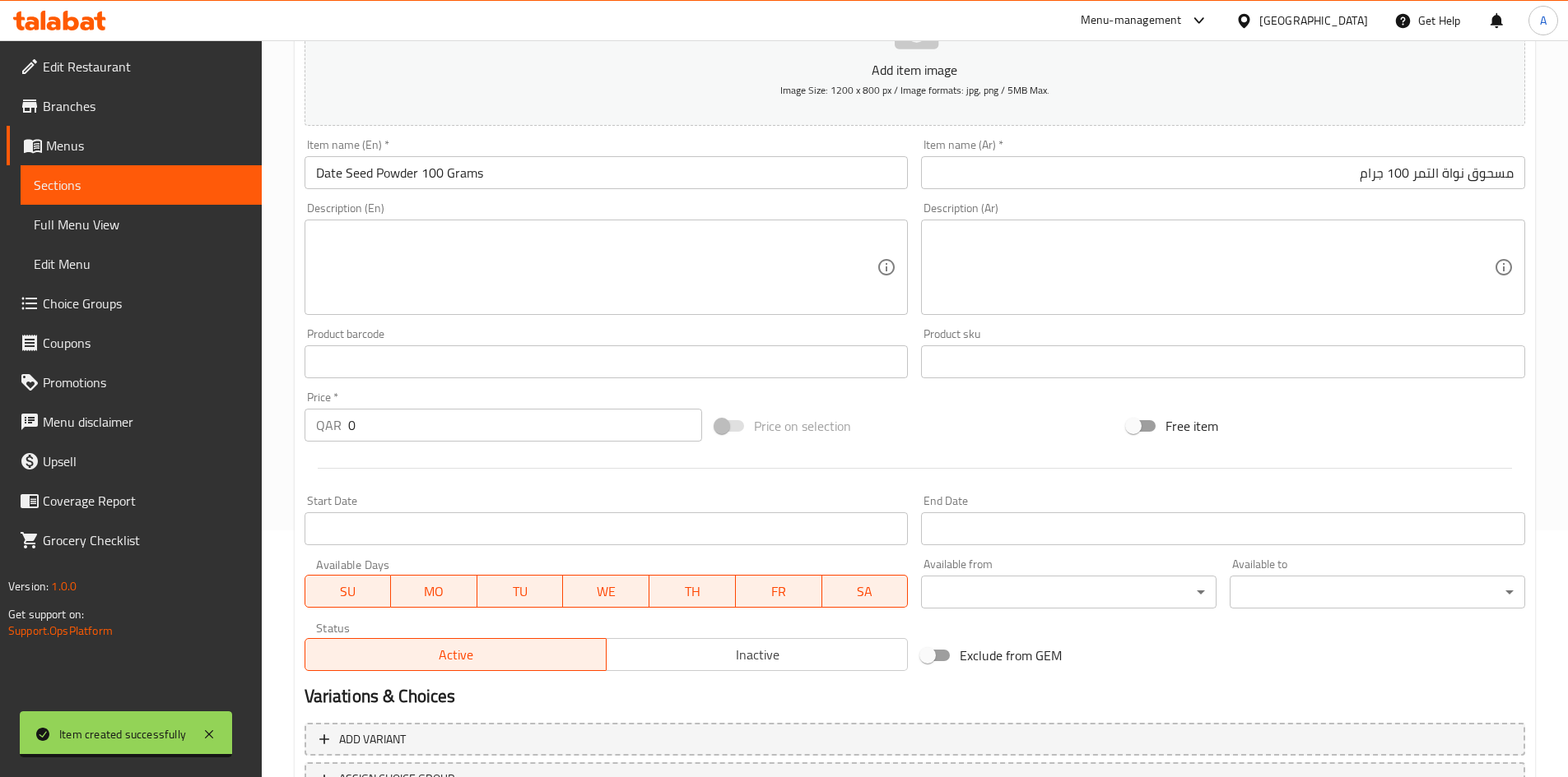
drag, startPoint x: 259, startPoint y: 425, endPoint x: 192, endPoint y: 425, distance: 67.0
click at [208, 425] on div "Edit Restaurant Branches Menus Sections Full Menu View Edit Menu Choice Groups …" at bounding box center [784, 354] width 1568 height 1122
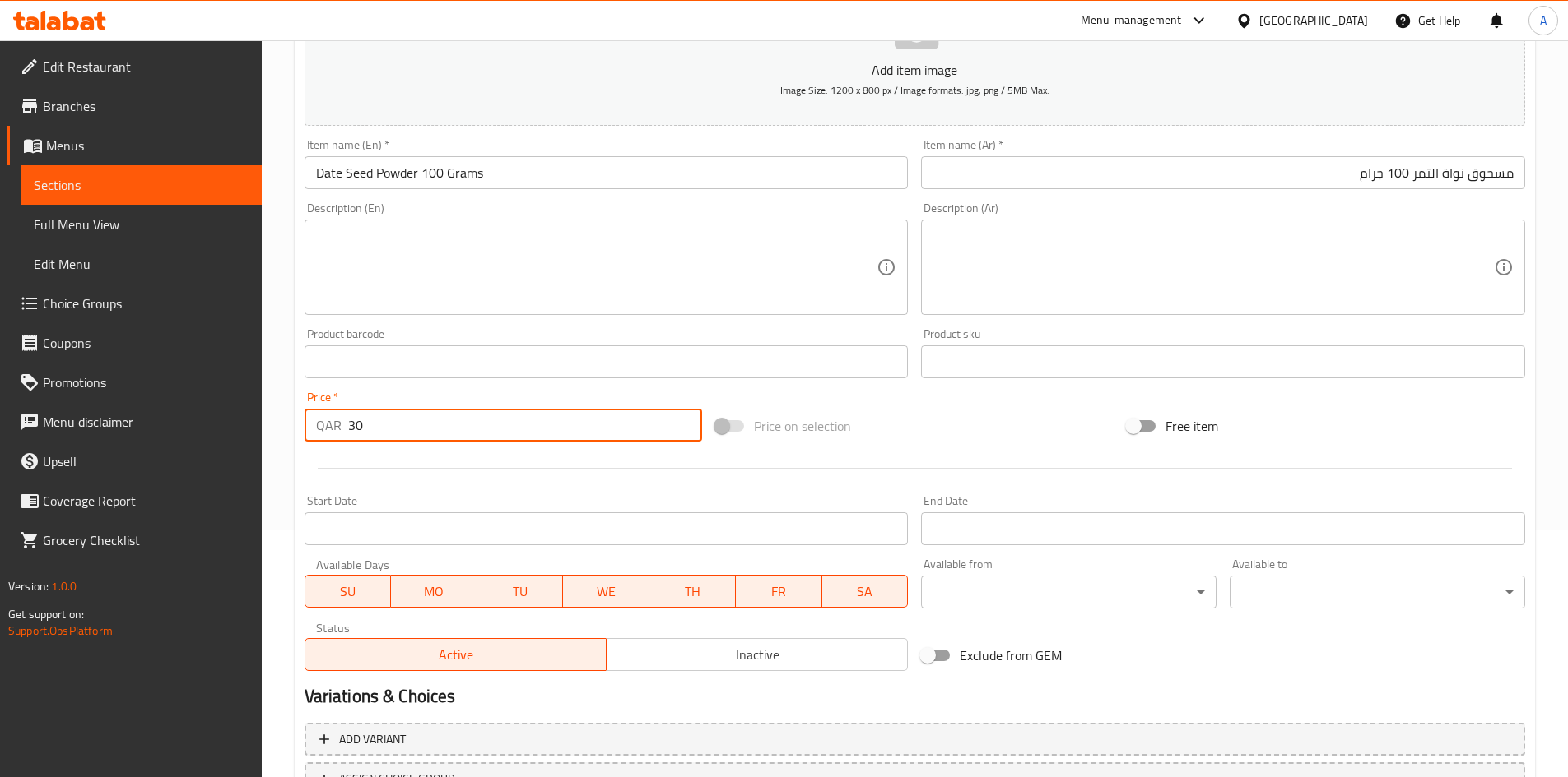
type input "30"
click at [933, 434] on div "Price on selection" at bounding box center [914, 426] width 412 height 44
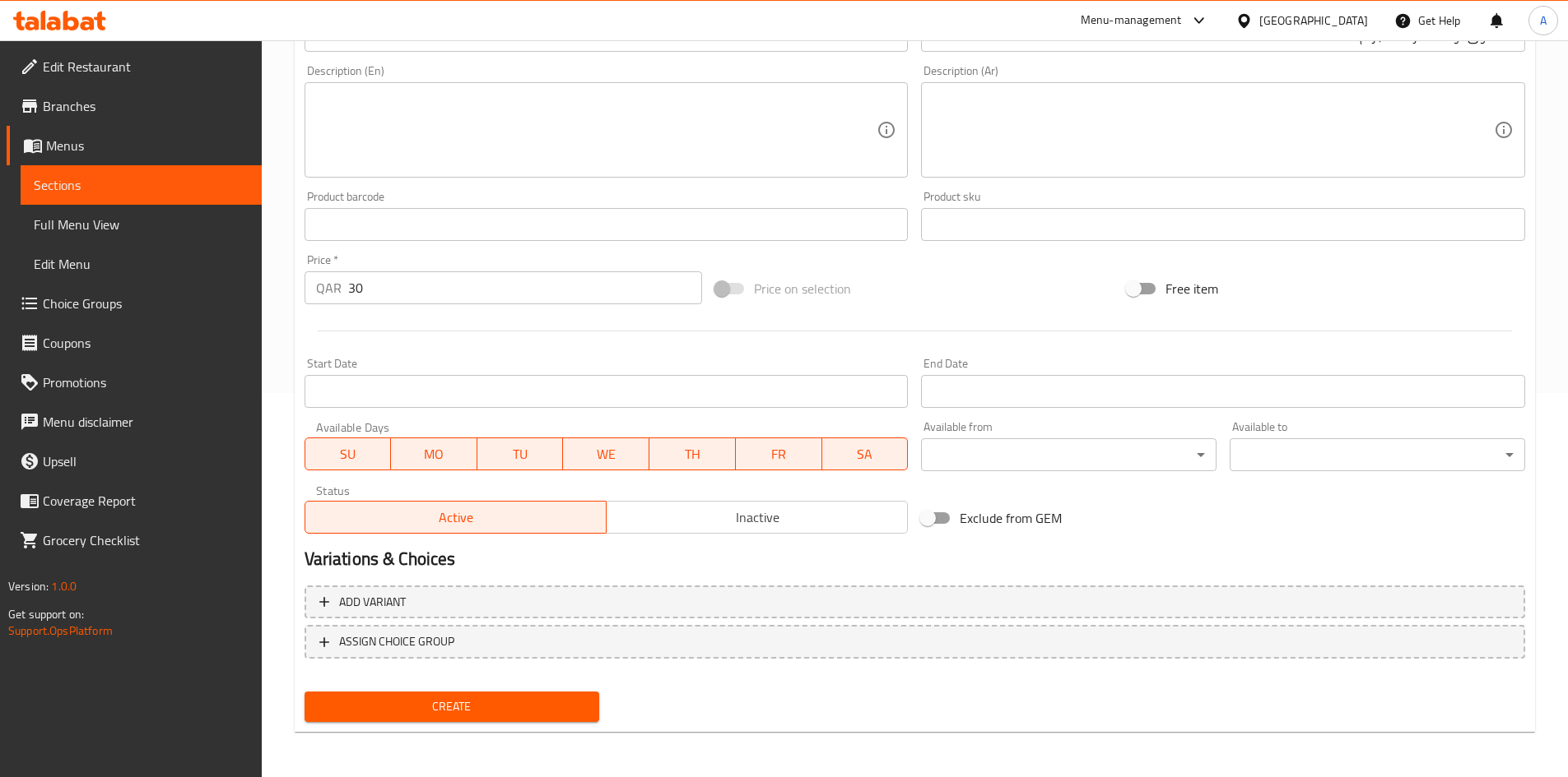
scroll to position [385, 0]
click at [483, 729] on div "Create new item Add item image Image Size: 1200 x 800 px / Image formats: jpg, …" at bounding box center [914, 253] width 1240 height 957
click at [494, 706] on span "Create" at bounding box center [452, 706] width 269 height 21
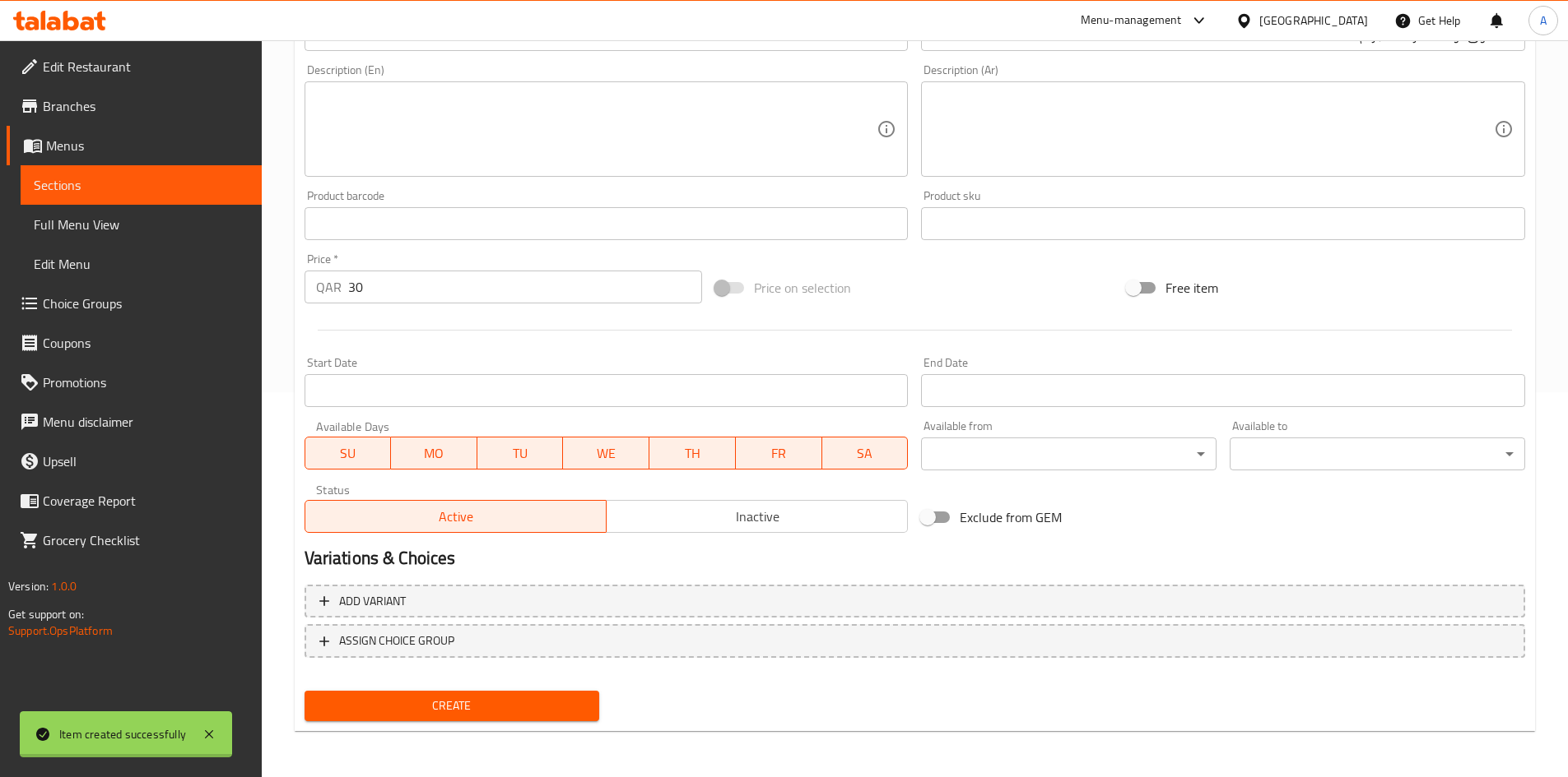
type input "0"
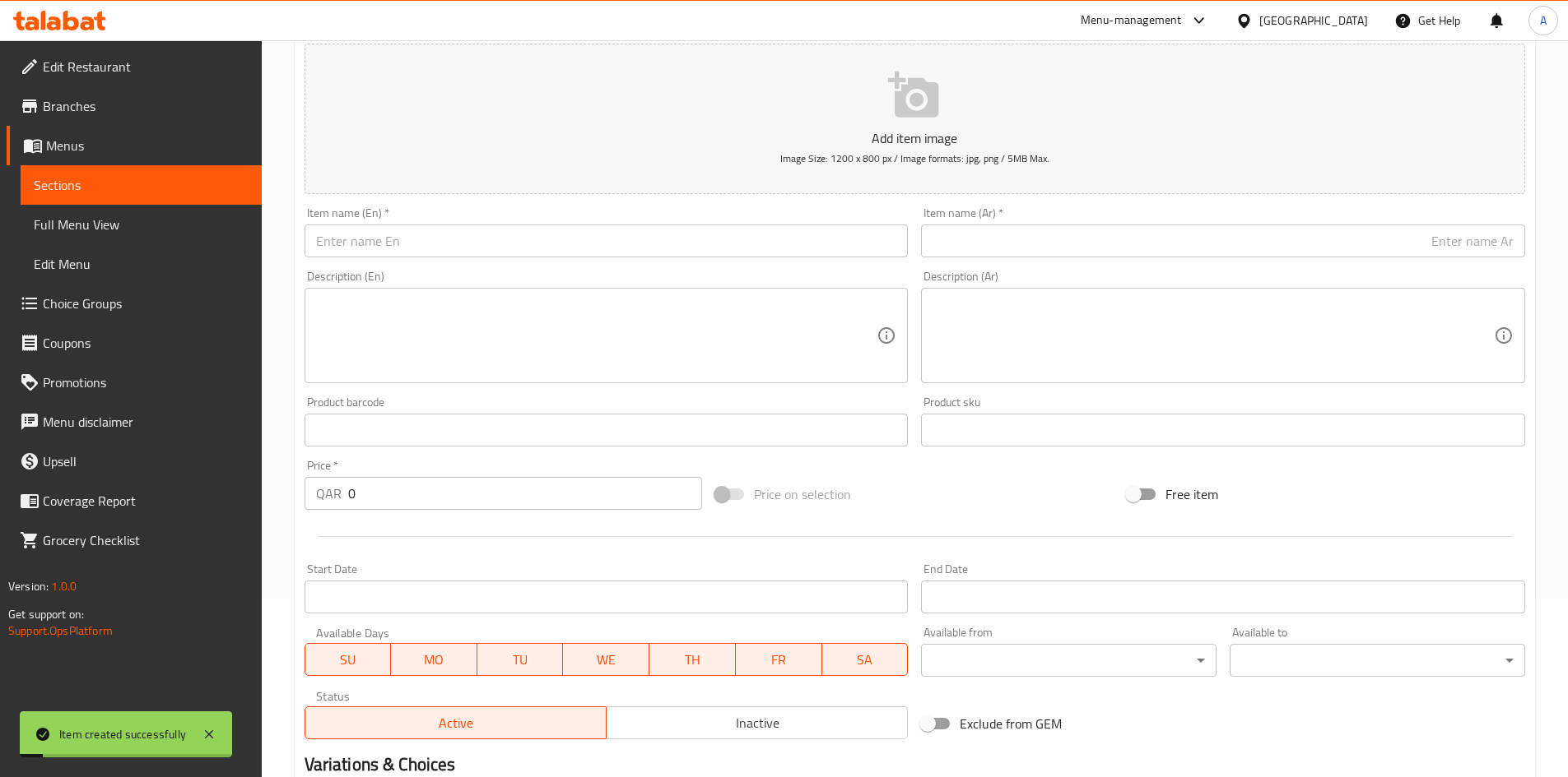
scroll to position [56, 0]
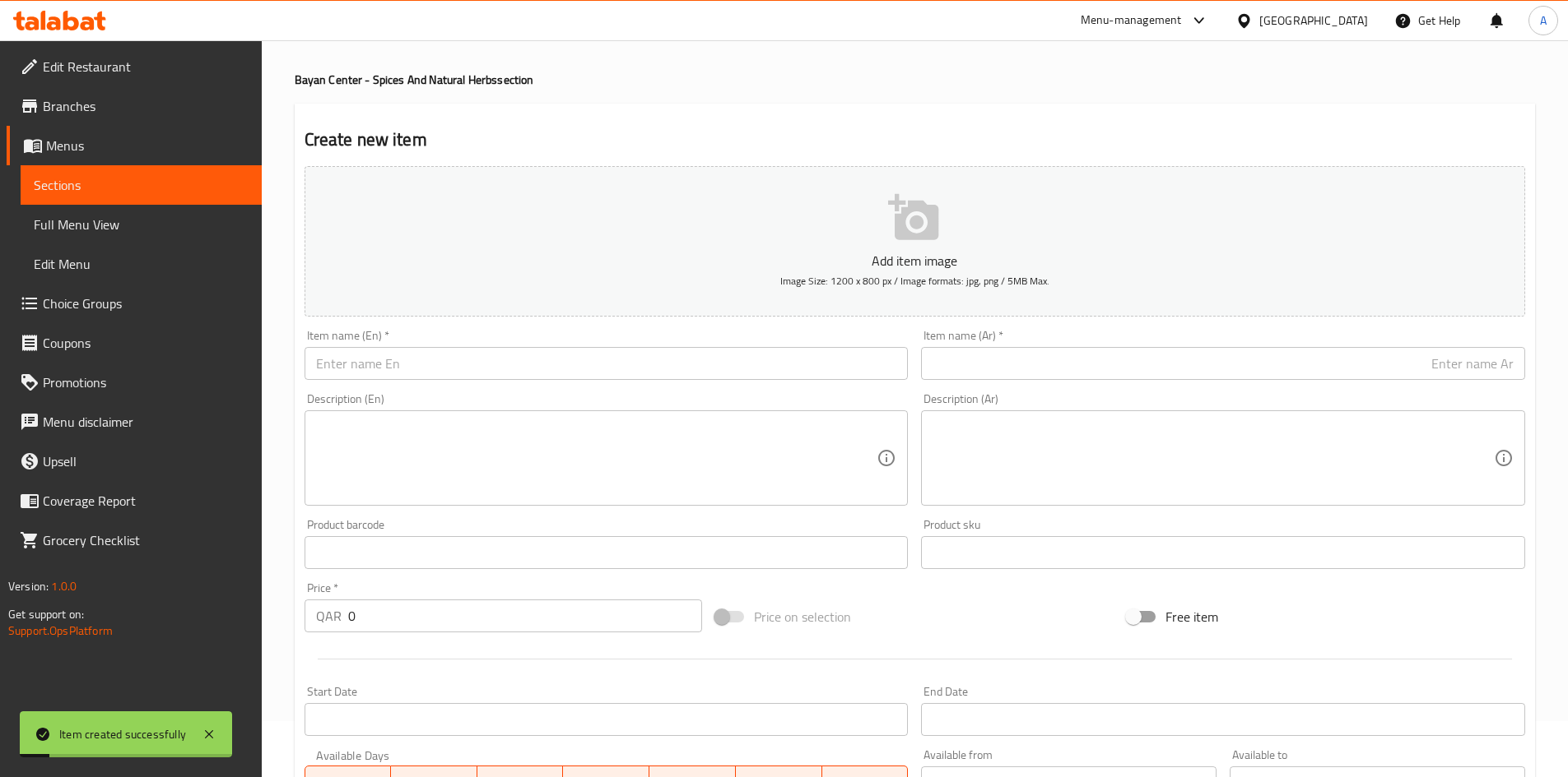
click at [777, 343] on div "Item name (En)   * Item name (En) *" at bounding box center [605, 354] width 604 height 50
click at [758, 374] on input "text" at bounding box center [605, 363] width 604 height 33
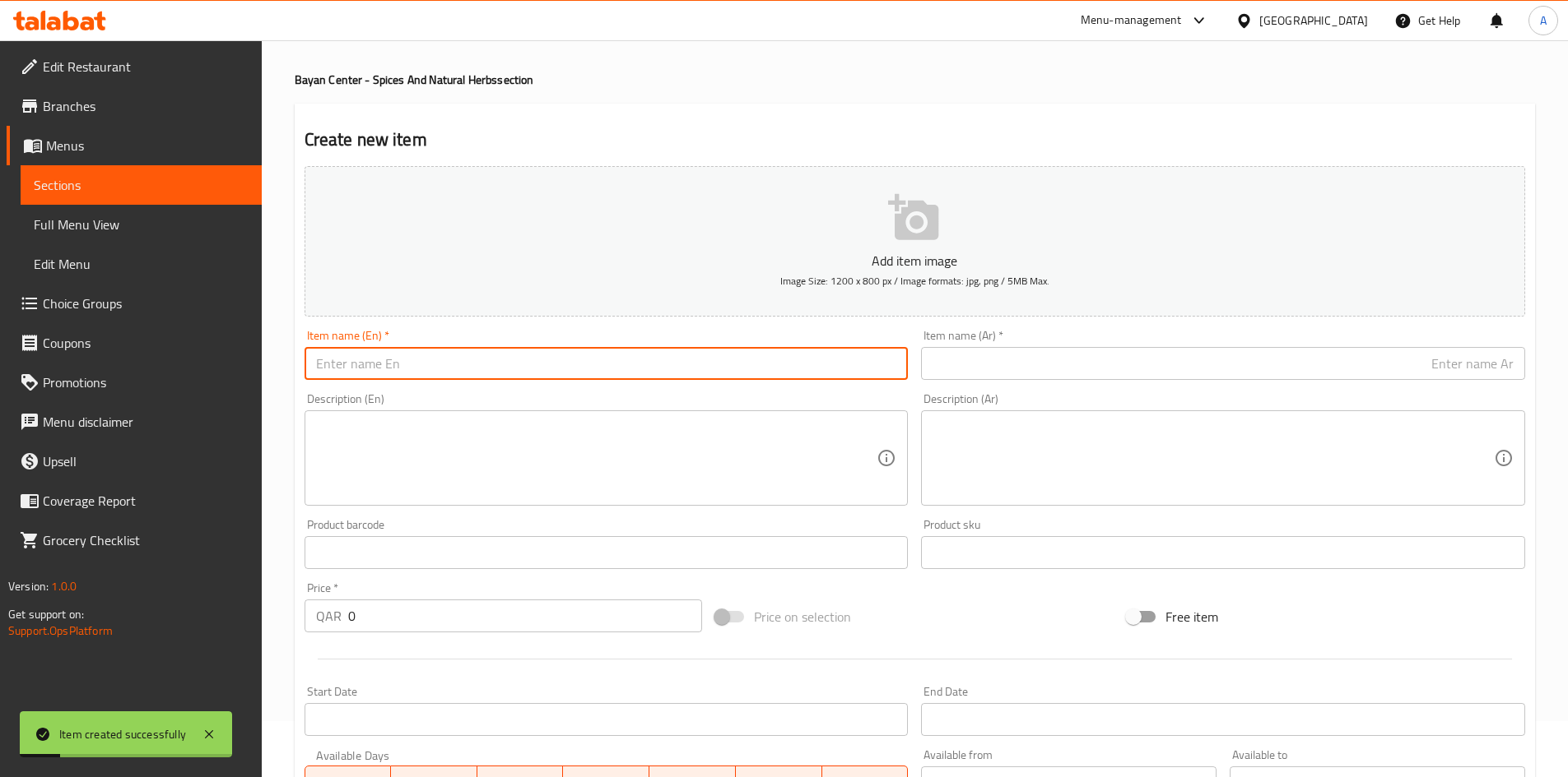
paste input "Pure Shilajit 100 Grams"
type input "Pure Shilajit 100 Grams"
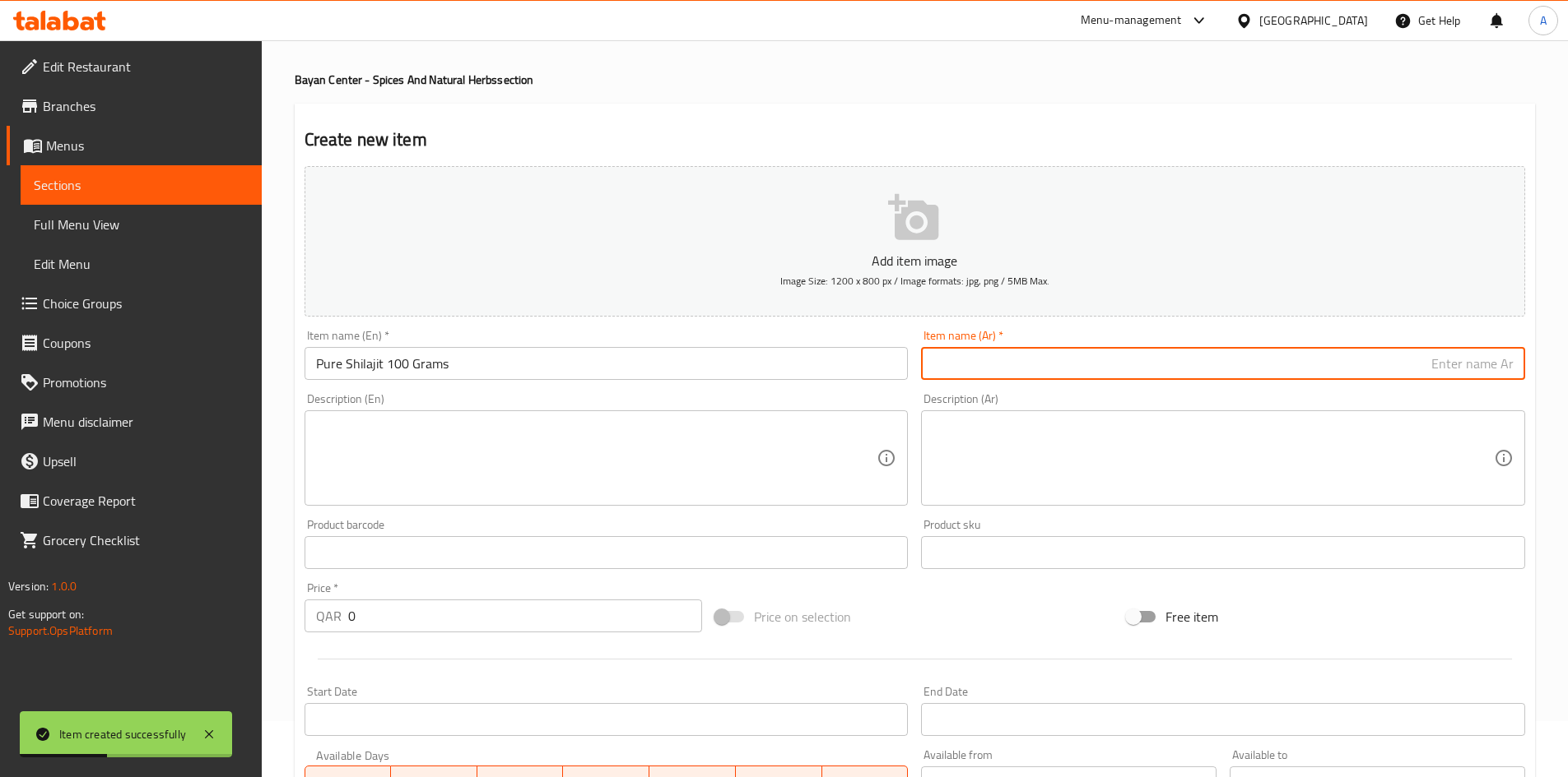
click at [996, 354] on input "text" at bounding box center [1222, 363] width 604 height 33
paste input "شيلاجيت نقي 100 جرام"
click at [1445, 367] on input "شيلاجيت نقي 100 جرام" at bounding box center [1222, 363] width 604 height 33
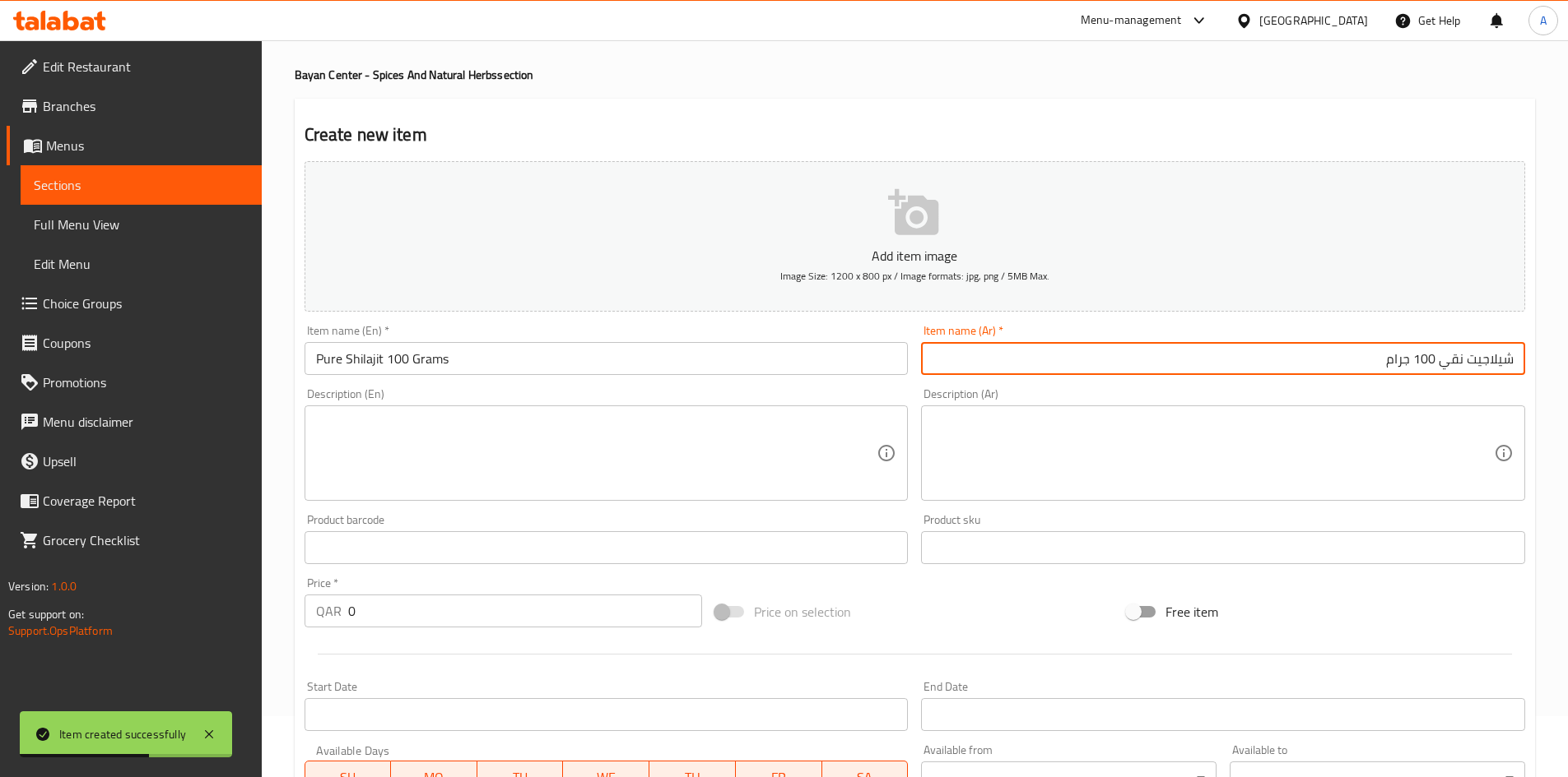
scroll to position [138, 0]
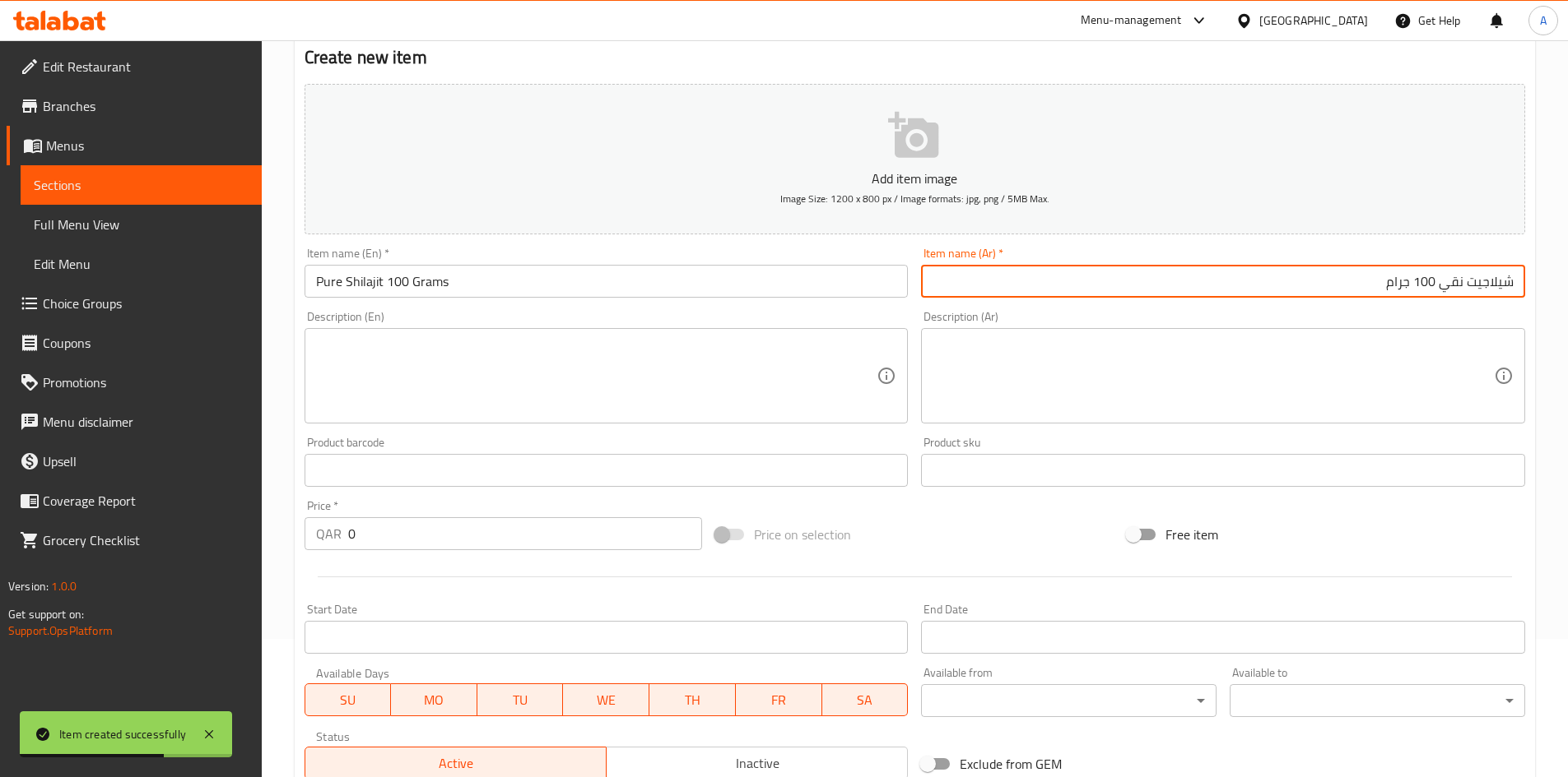
type input "شيلاجيت نقي 100 جرام"
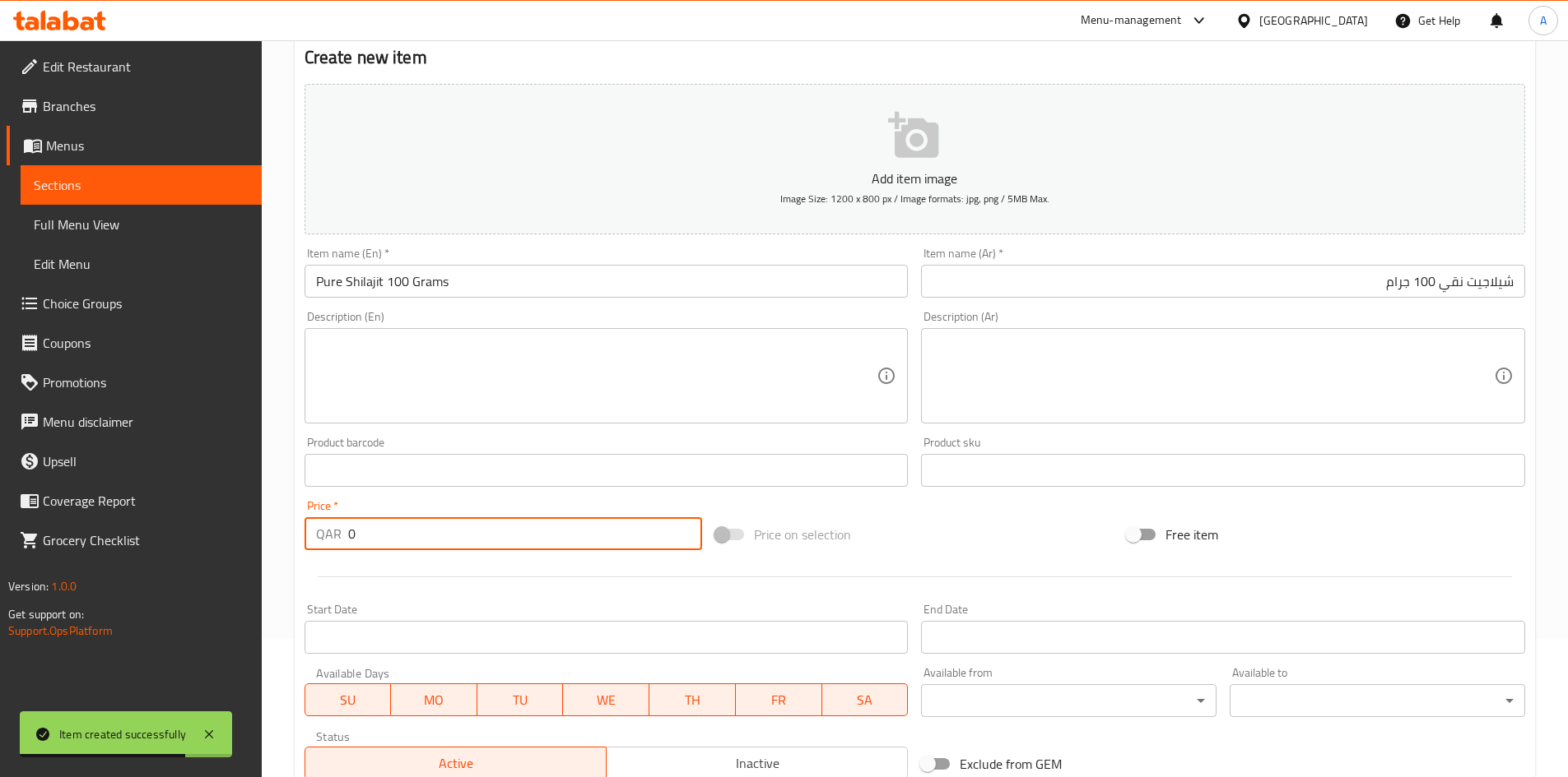
drag, startPoint x: 381, startPoint y: 527, endPoint x: 236, endPoint y: 554, distance: 147.5
click at [236, 554] on div "Edit Restaurant Branches Menus Sections Full Menu View Edit Menu Choice Groups …" at bounding box center [784, 463] width 1568 height 1122
type input "20"
click at [984, 521] on div "Price on selection" at bounding box center [914, 534] width 412 height 44
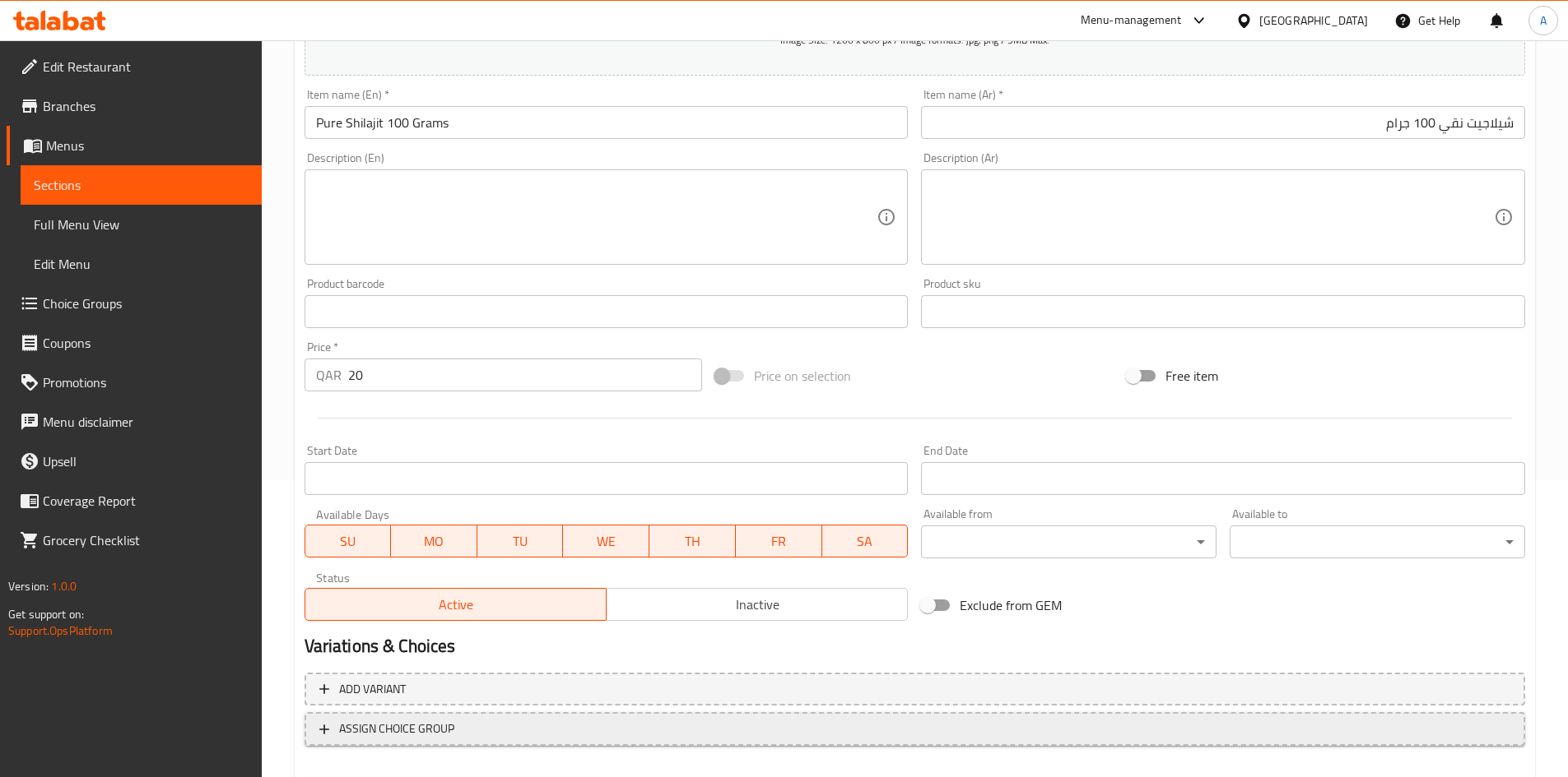
scroll to position [385, 0]
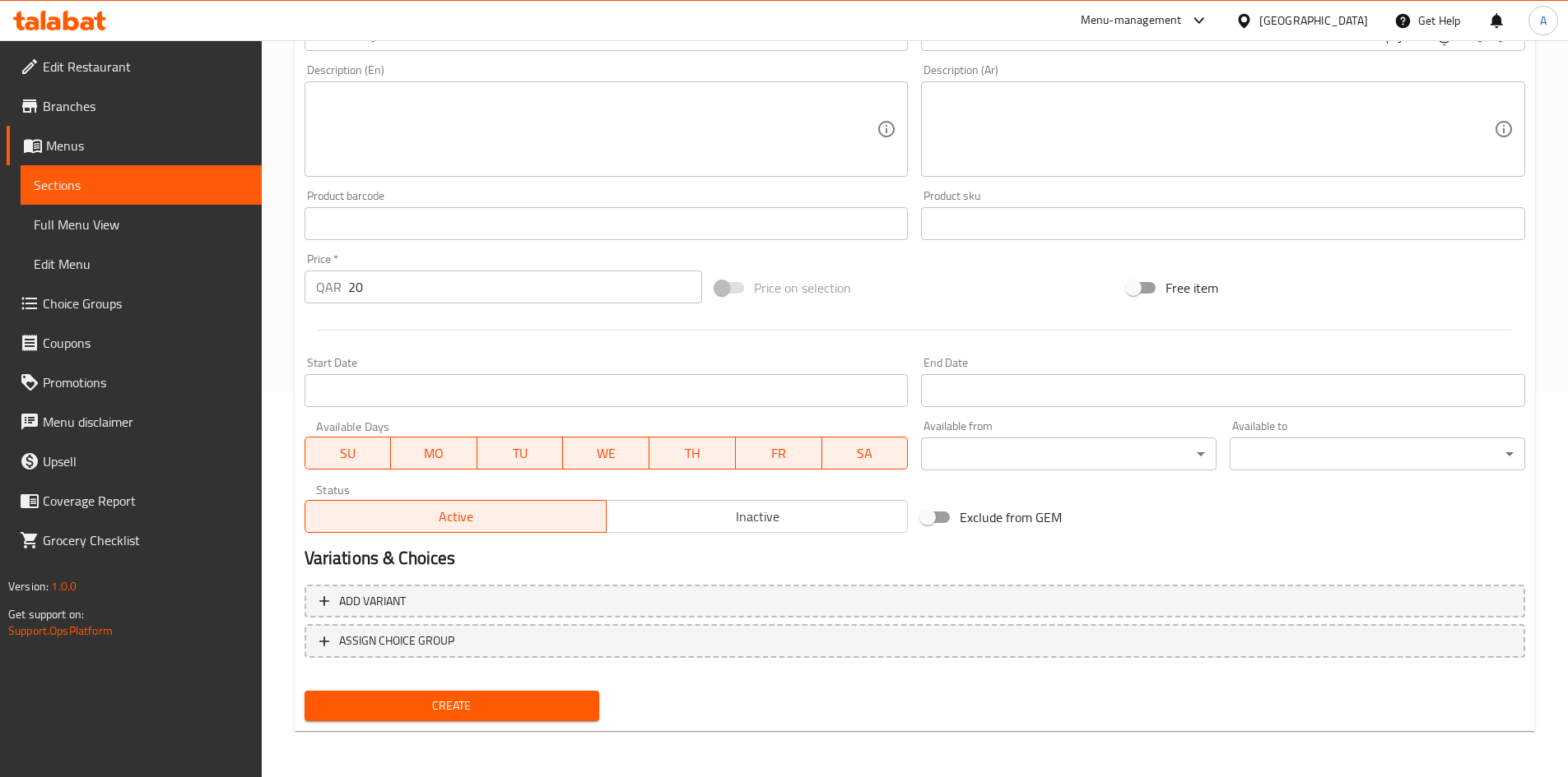
click at [524, 688] on div "Create" at bounding box center [452, 706] width 309 height 43
click at [524, 699] on span "Create" at bounding box center [452, 706] width 269 height 21
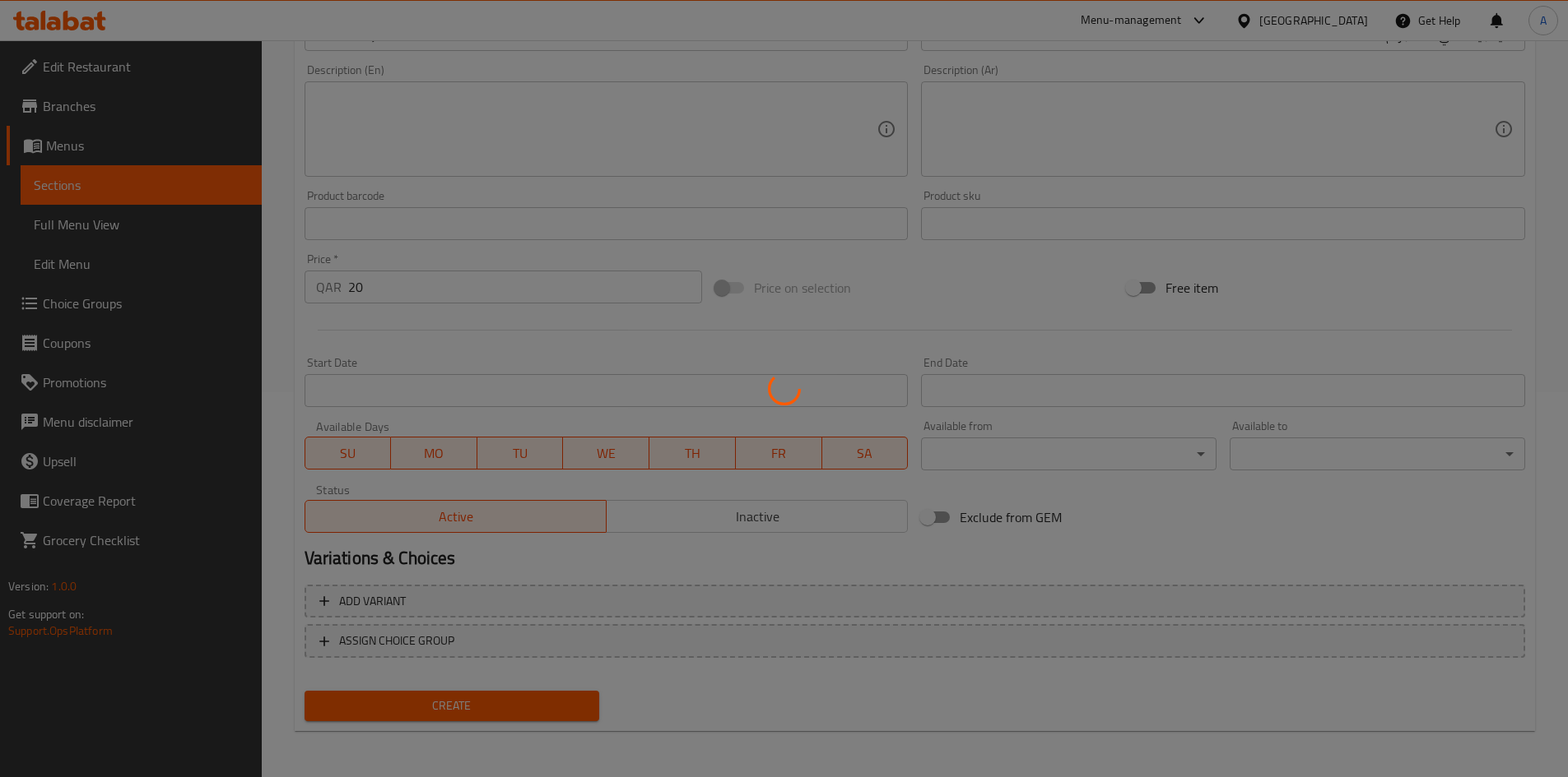
type input "0"
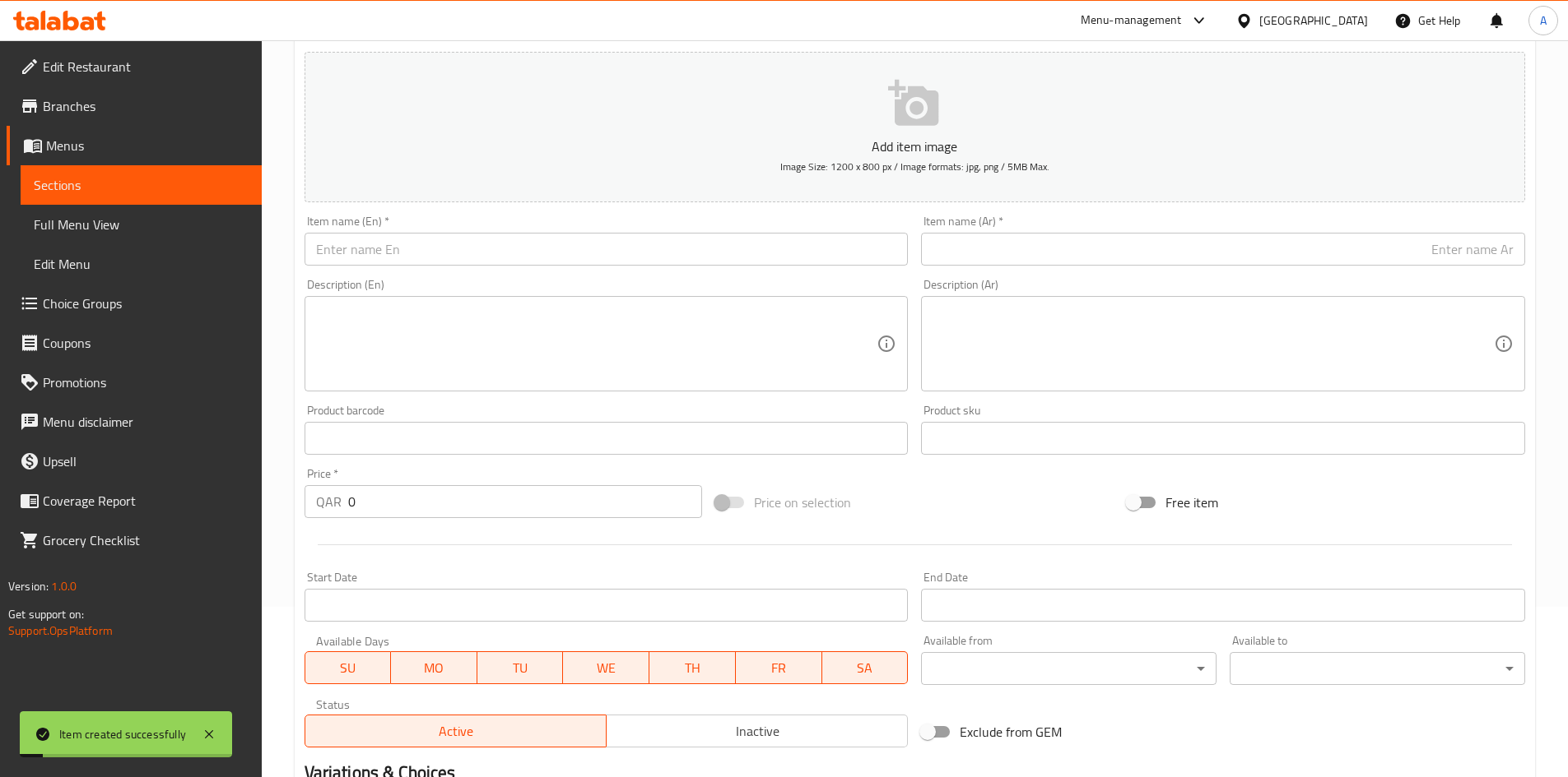
scroll to position [0, 0]
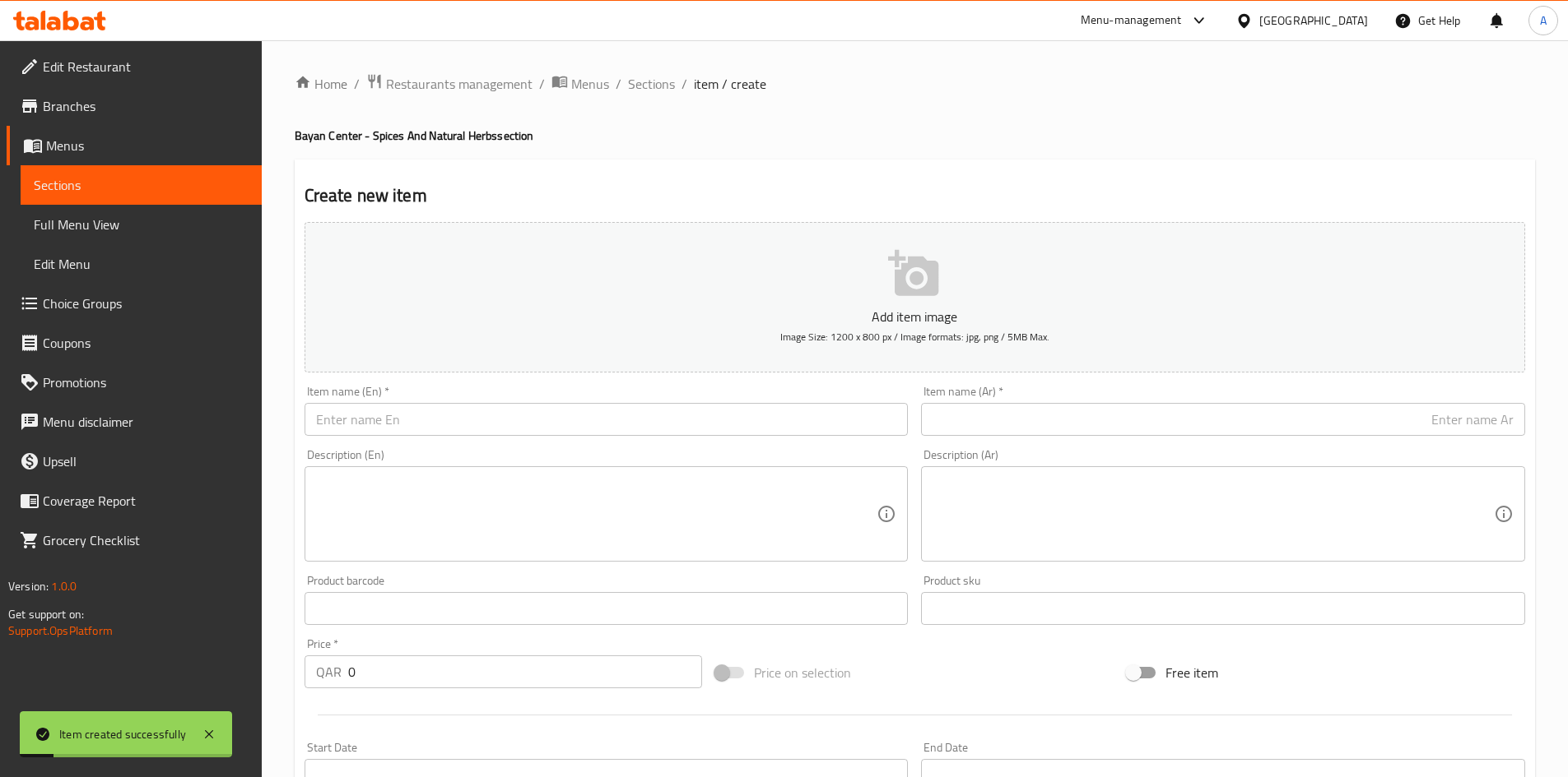
click at [635, 411] on input "text" at bounding box center [605, 419] width 604 height 33
paste input "Star Anise 100g"
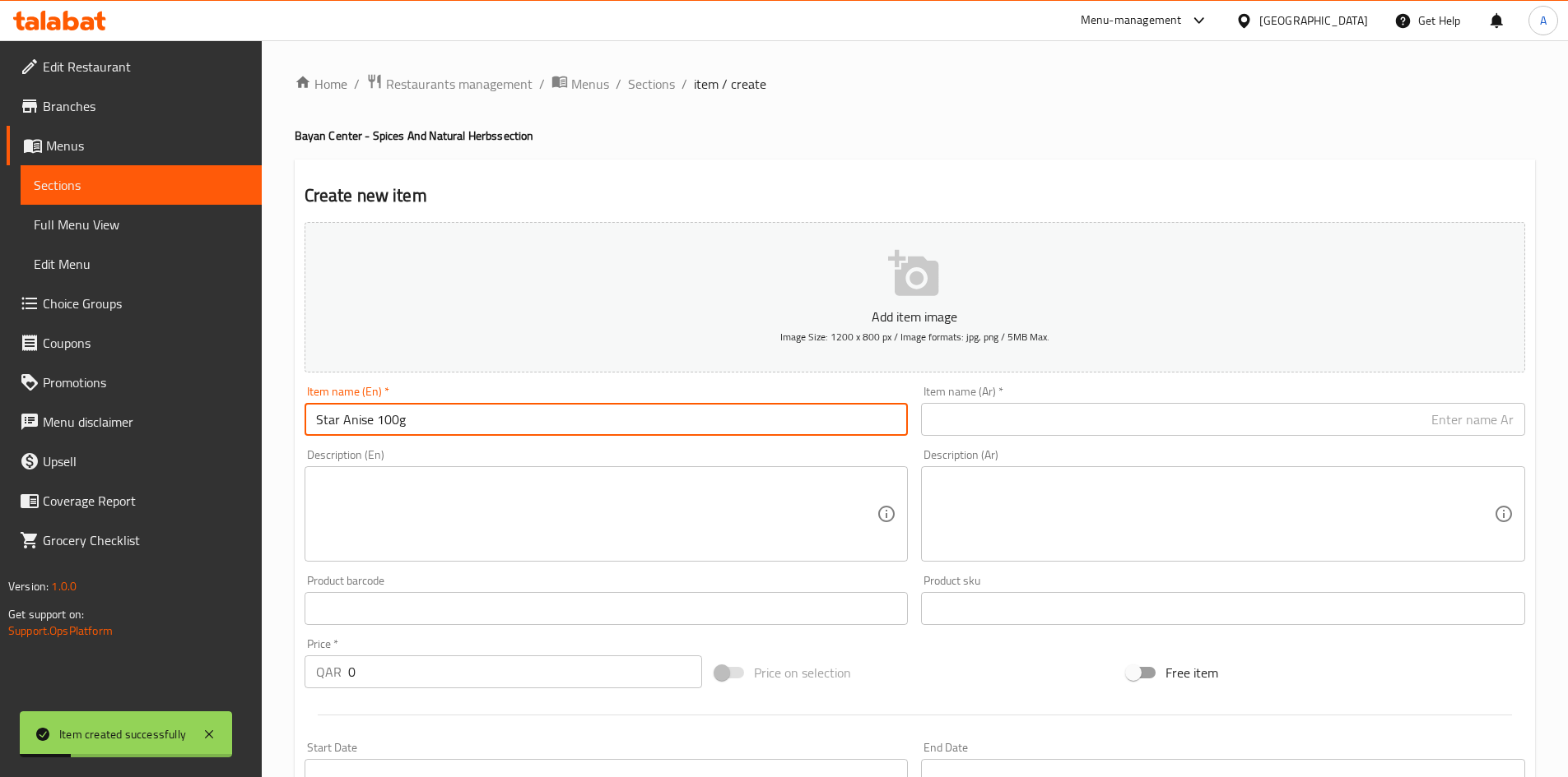
type input "Star Anise 100g"
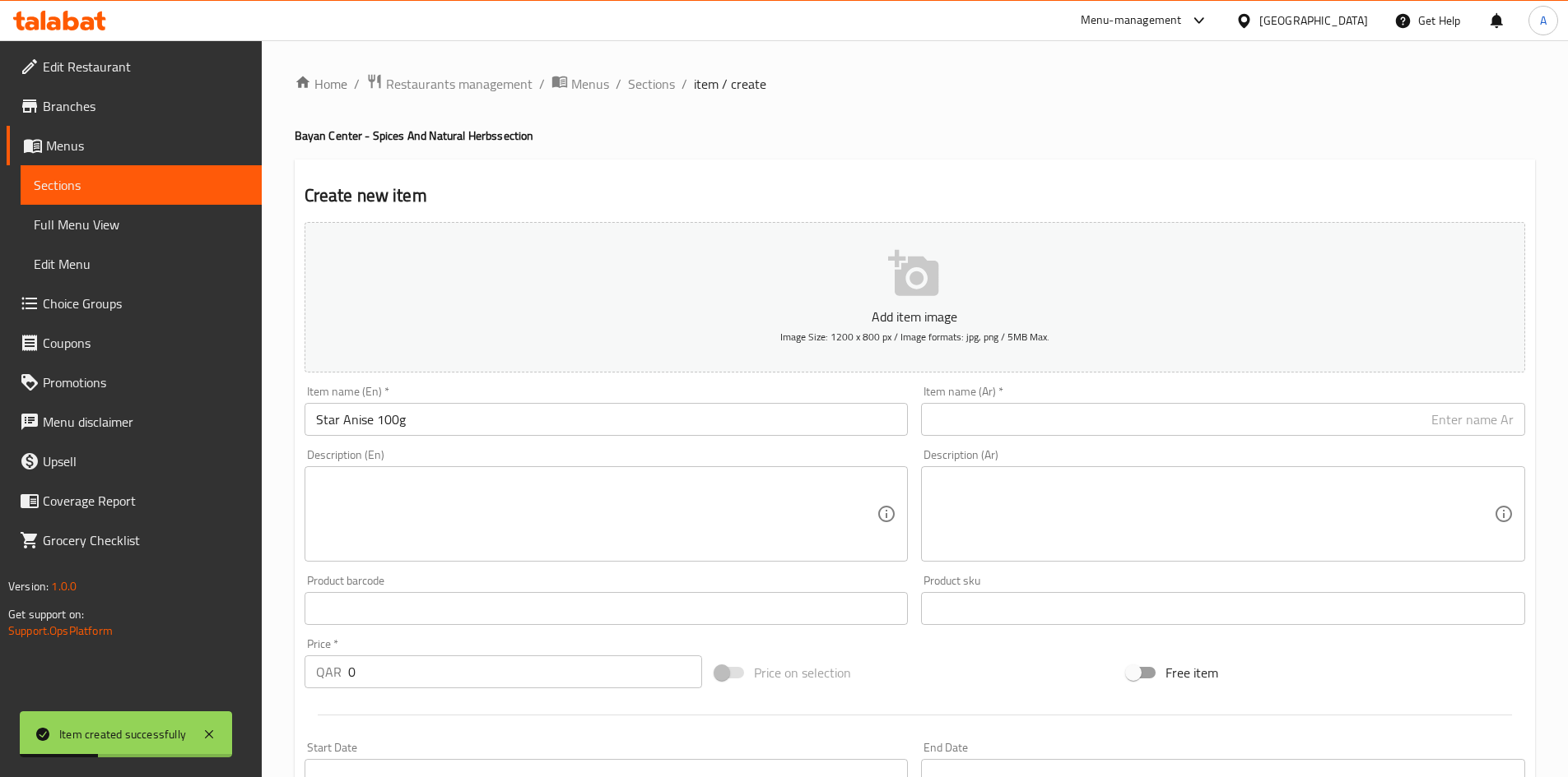
drag, startPoint x: 1064, startPoint y: 441, endPoint x: 1059, endPoint y: 423, distance: 18.7
click at [1063, 441] on div "Item name (Ar)   * Item name (Ar) *" at bounding box center [1222, 411] width 617 height 63
click at [1062, 428] on input "text" at bounding box center [1222, 419] width 604 height 33
paste input "[PERSON_NAME] 100 جرام"
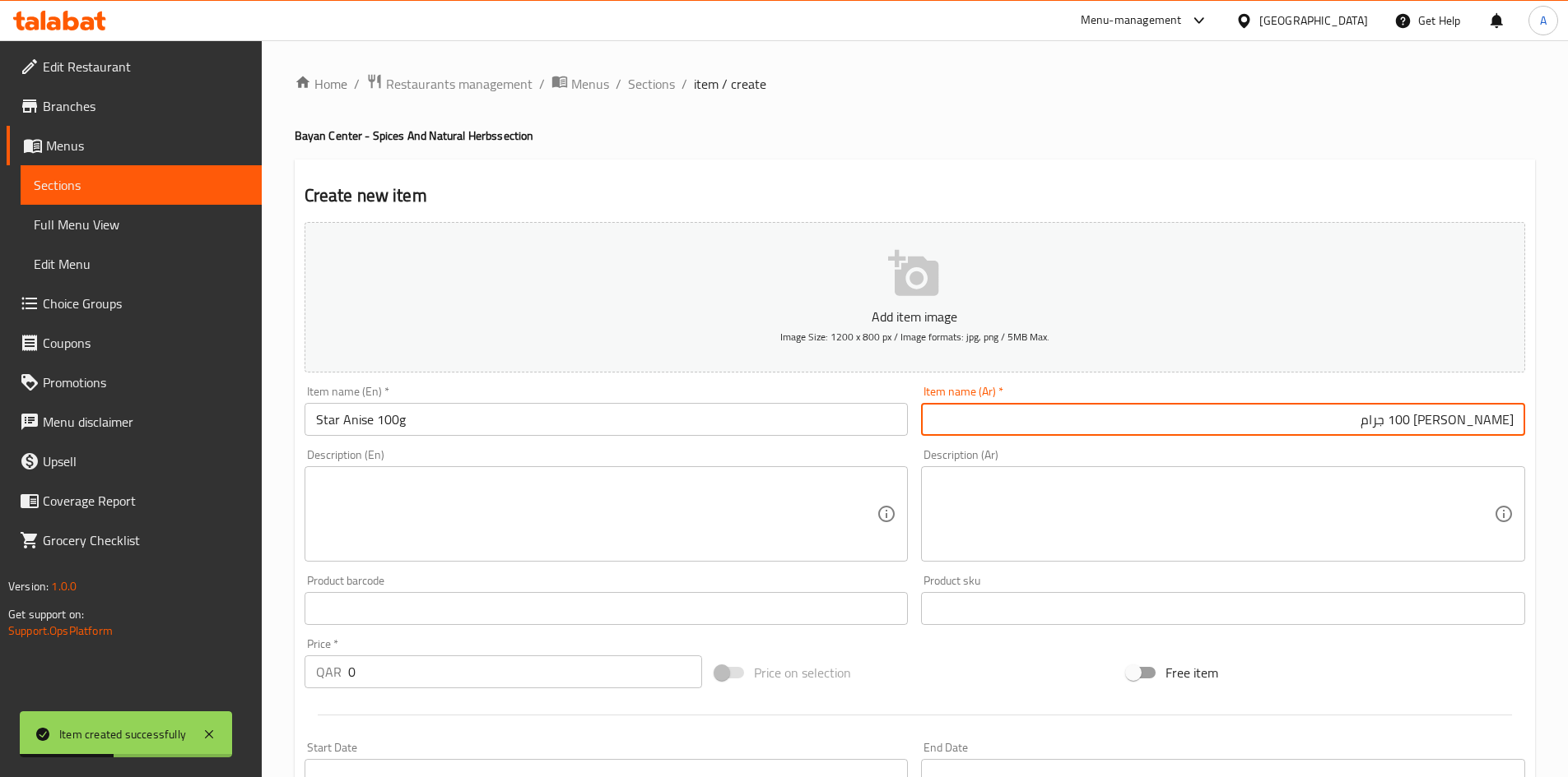
type input "[PERSON_NAME] 100 جرام"
click at [1037, 107] on div "Home / Restaurants management / Menus / Sections / item / create Bayan Center -…" at bounding box center [914, 601] width 1240 height 1056
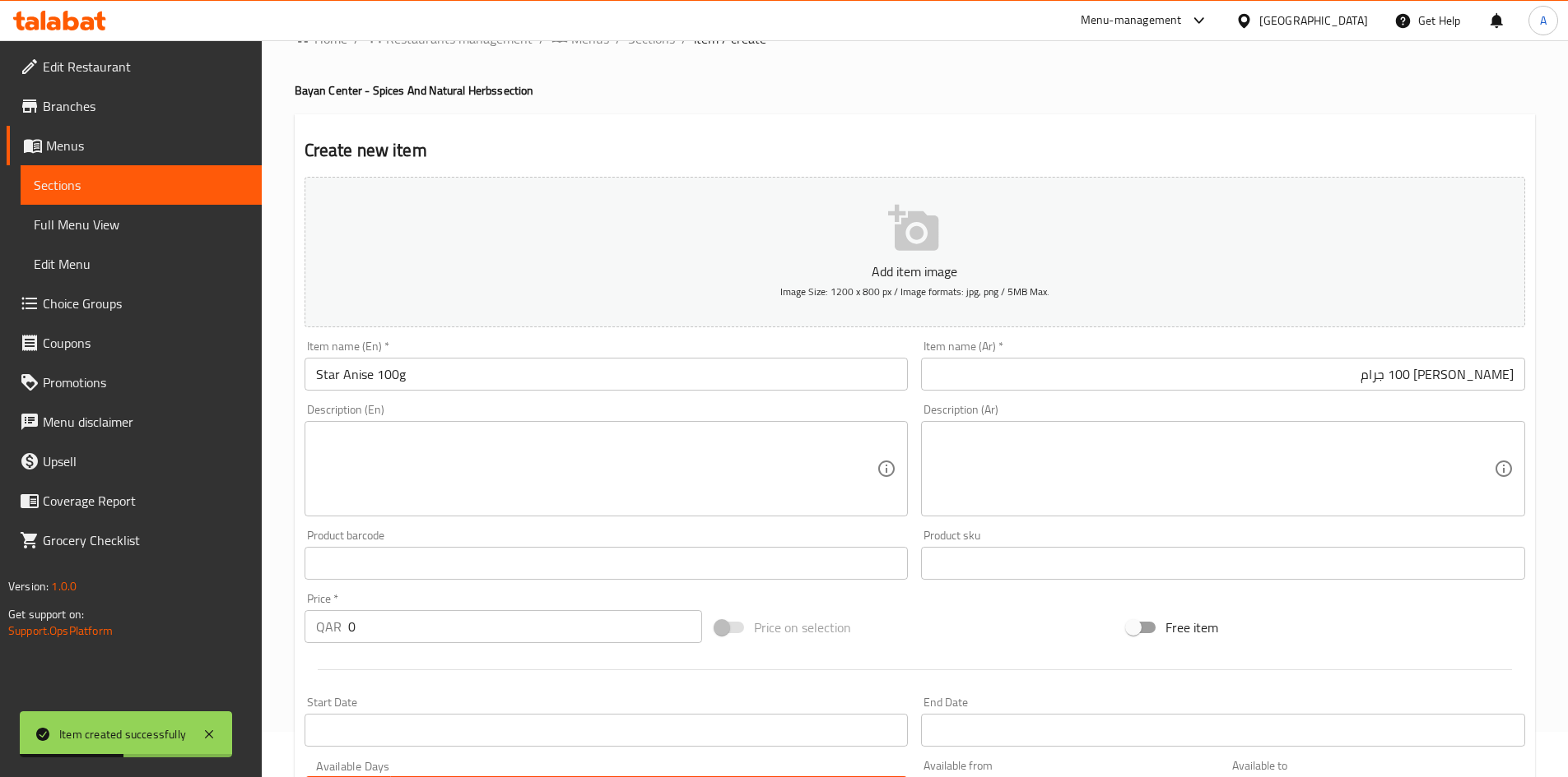
scroll to position [82, 0]
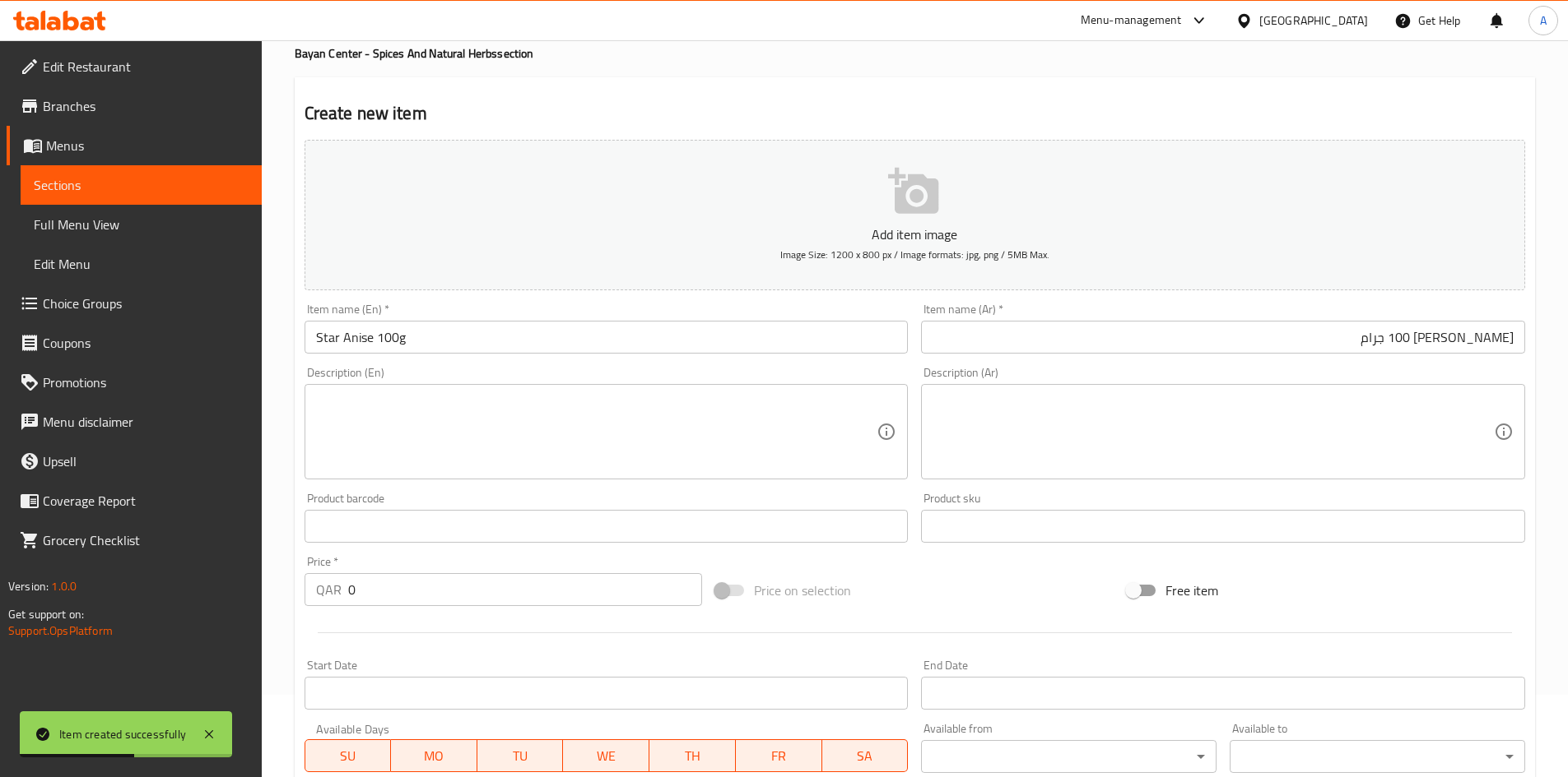
drag, startPoint x: 405, startPoint y: 601, endPoint x: 239, endPoint y: 601, distance: 166.0
click at [244, 601] on div "Edit Restaurant Branches Menus Sections Full Menu View Edit Menu Choice Groups …" at bounding box center [784, 519] width 1568 height 1122
type input "20"
click at [1022, 572] on div "Price on selection" at bounding box center [914, 590] width 412 height 44
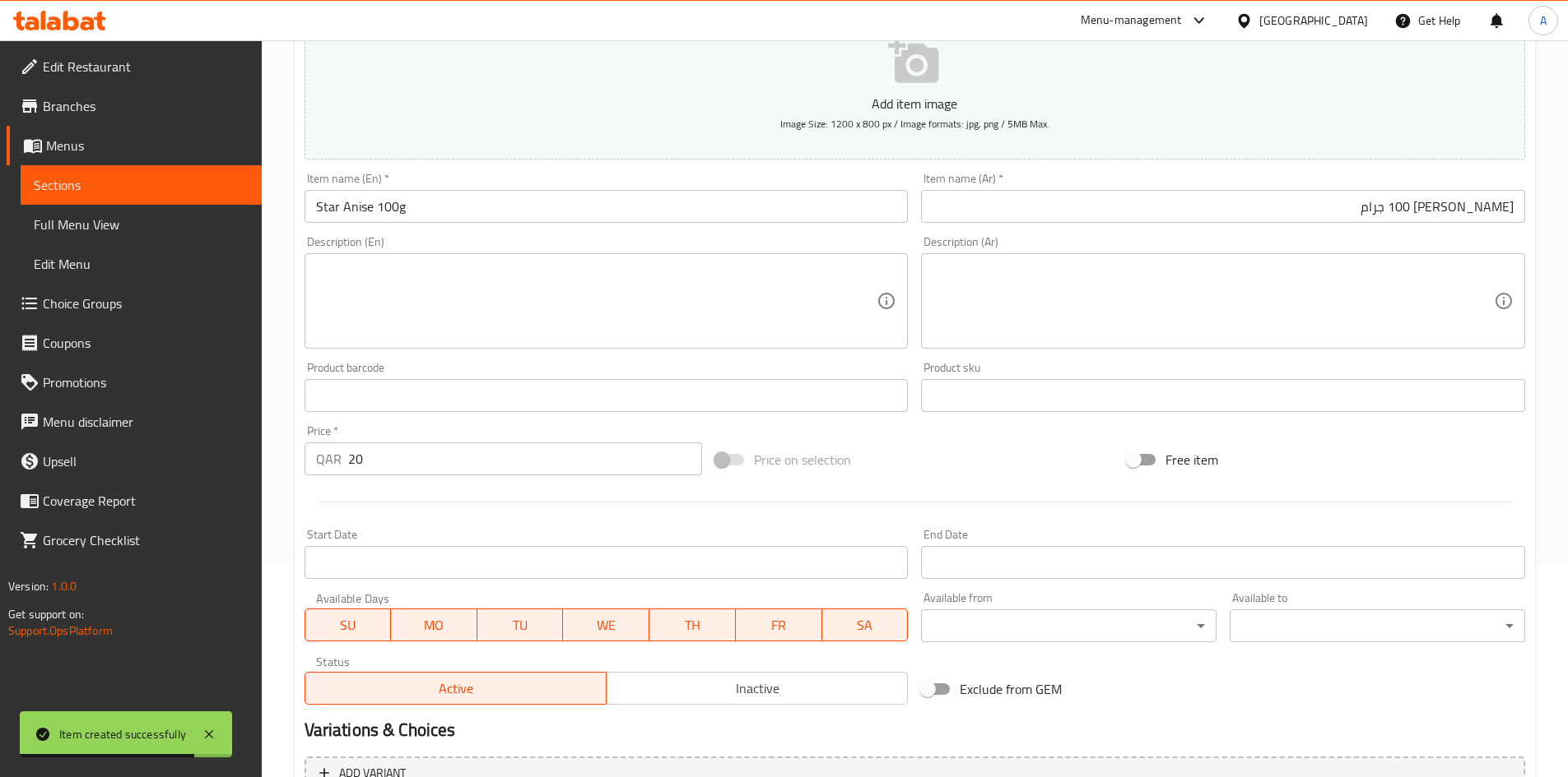
scroll to position [385, 0]
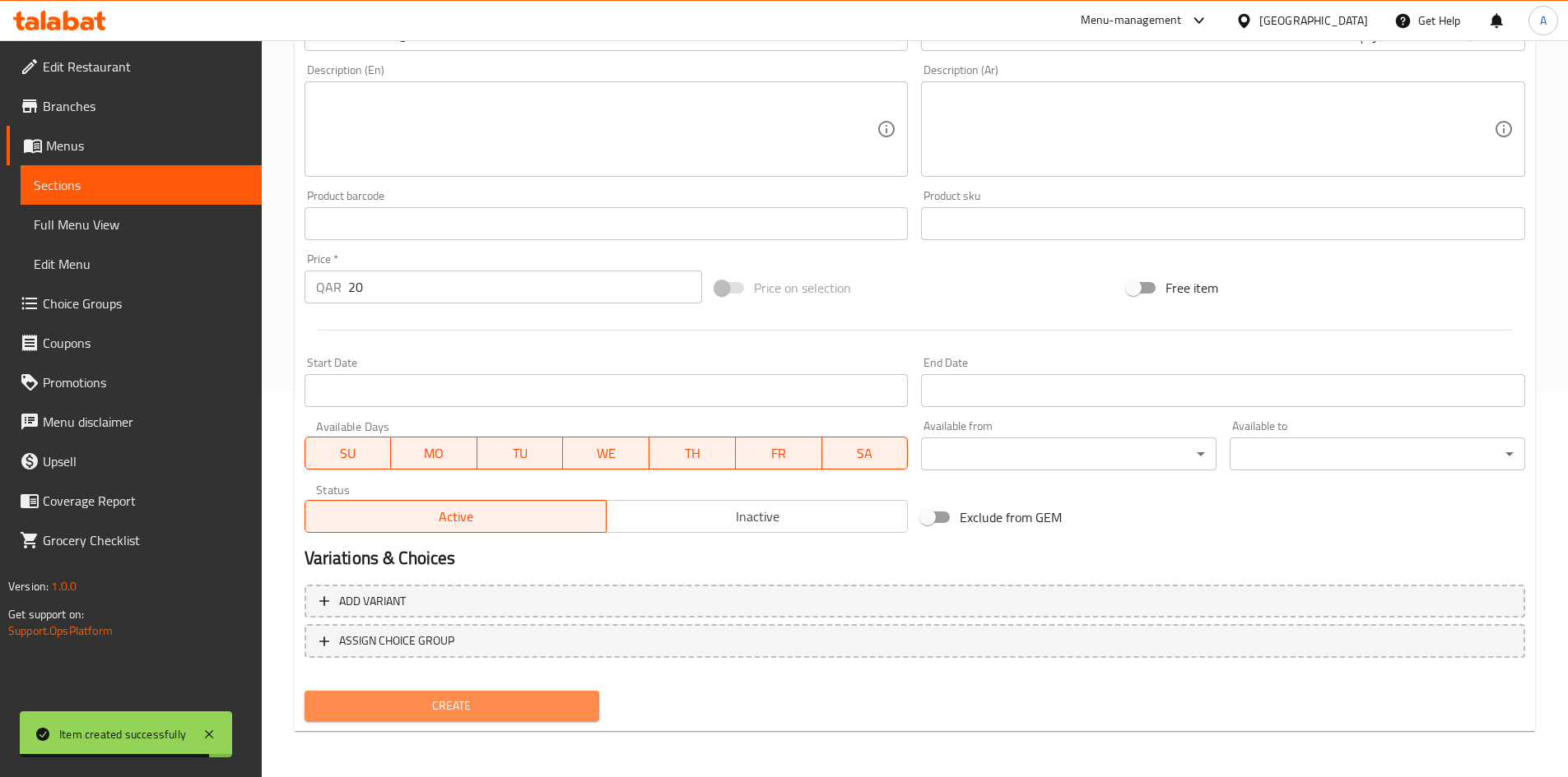
drag, startPoint x: 533, startPoint y: 701, endPoint x: 947, endPoint y: 42, distance: 778.3
click at [533, 699] on span "Create" at bounding box center [452, 706] width 269 height 21
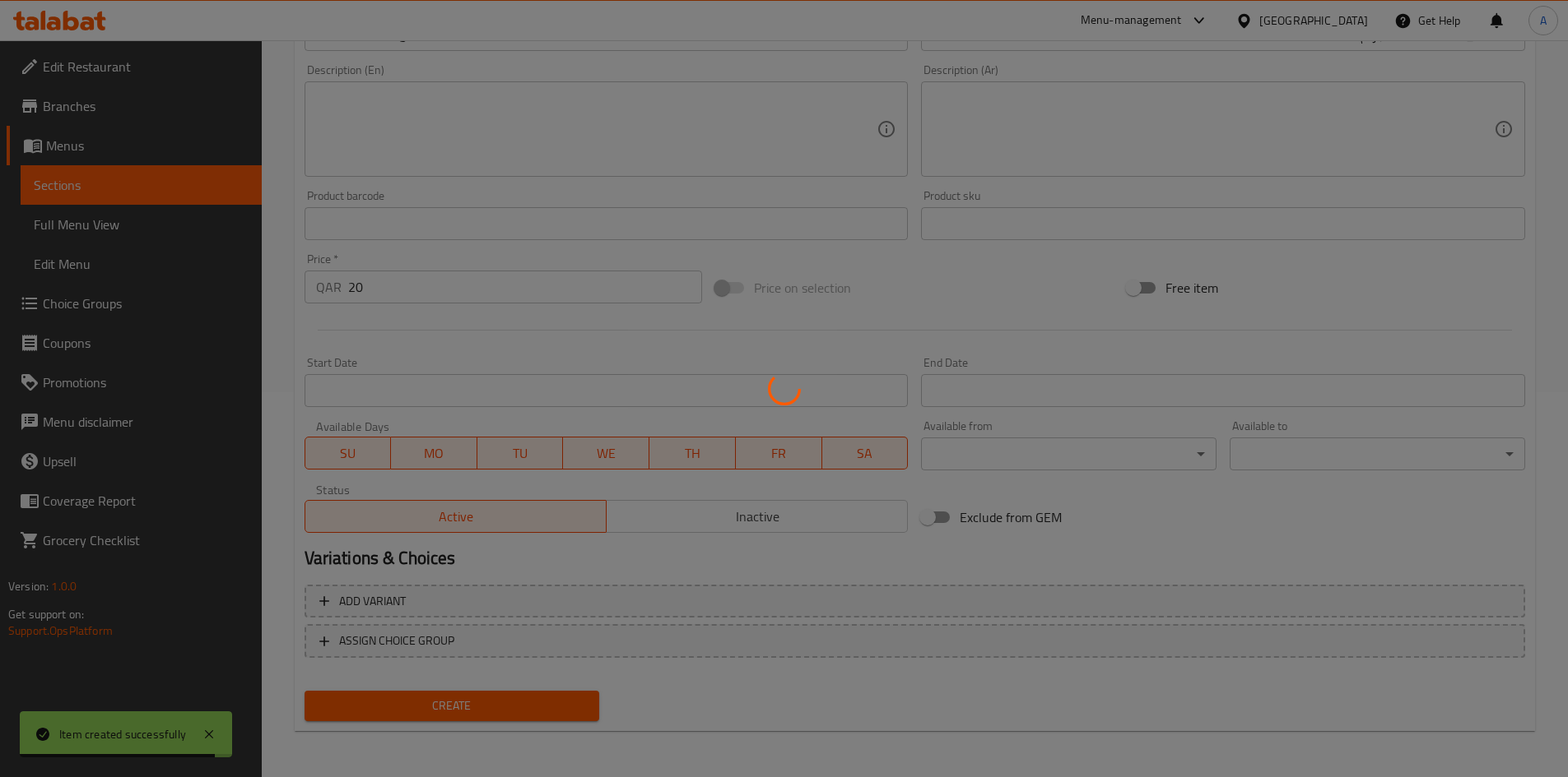
type input "0"
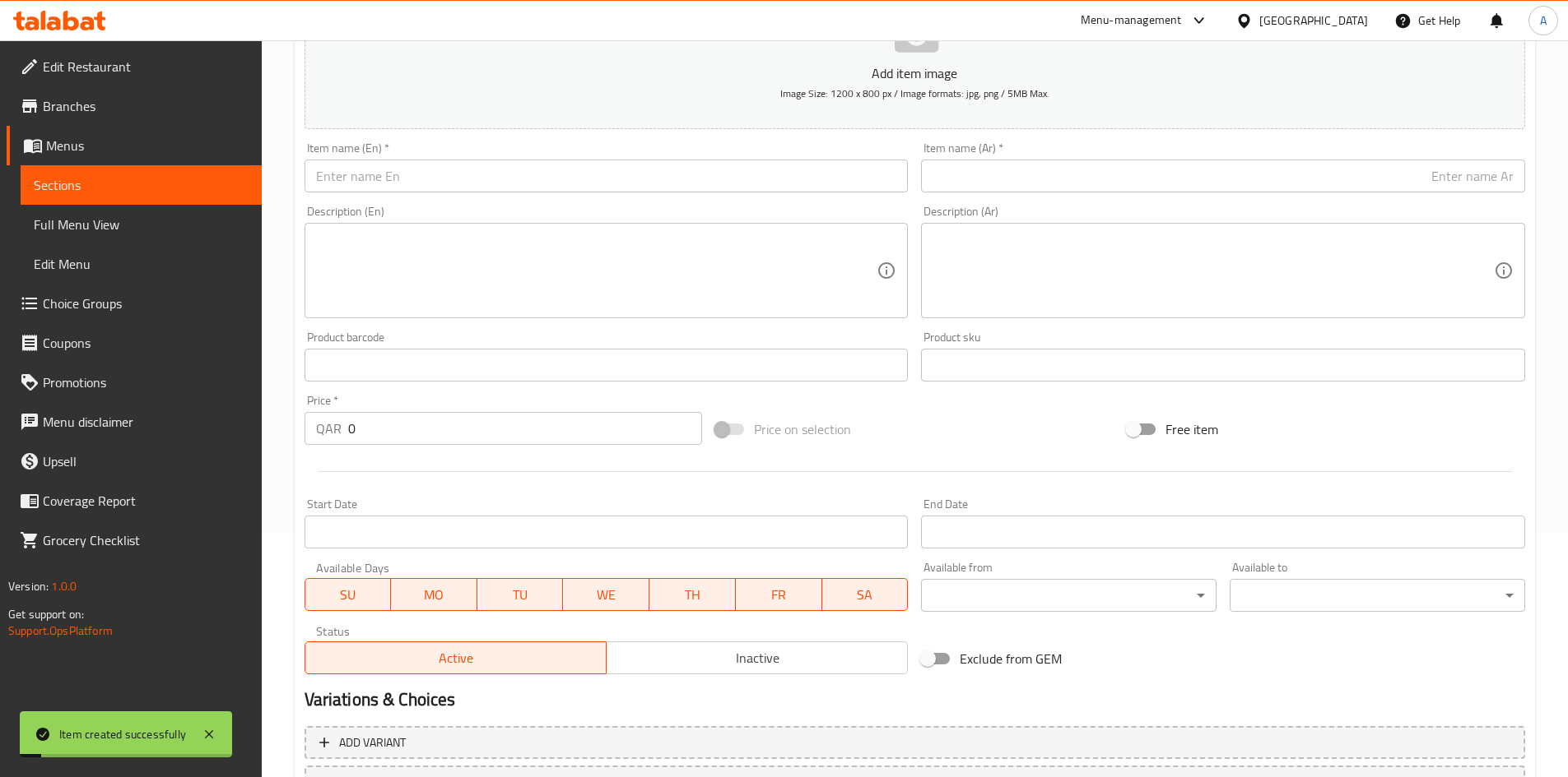
scroll to position [138, 0]
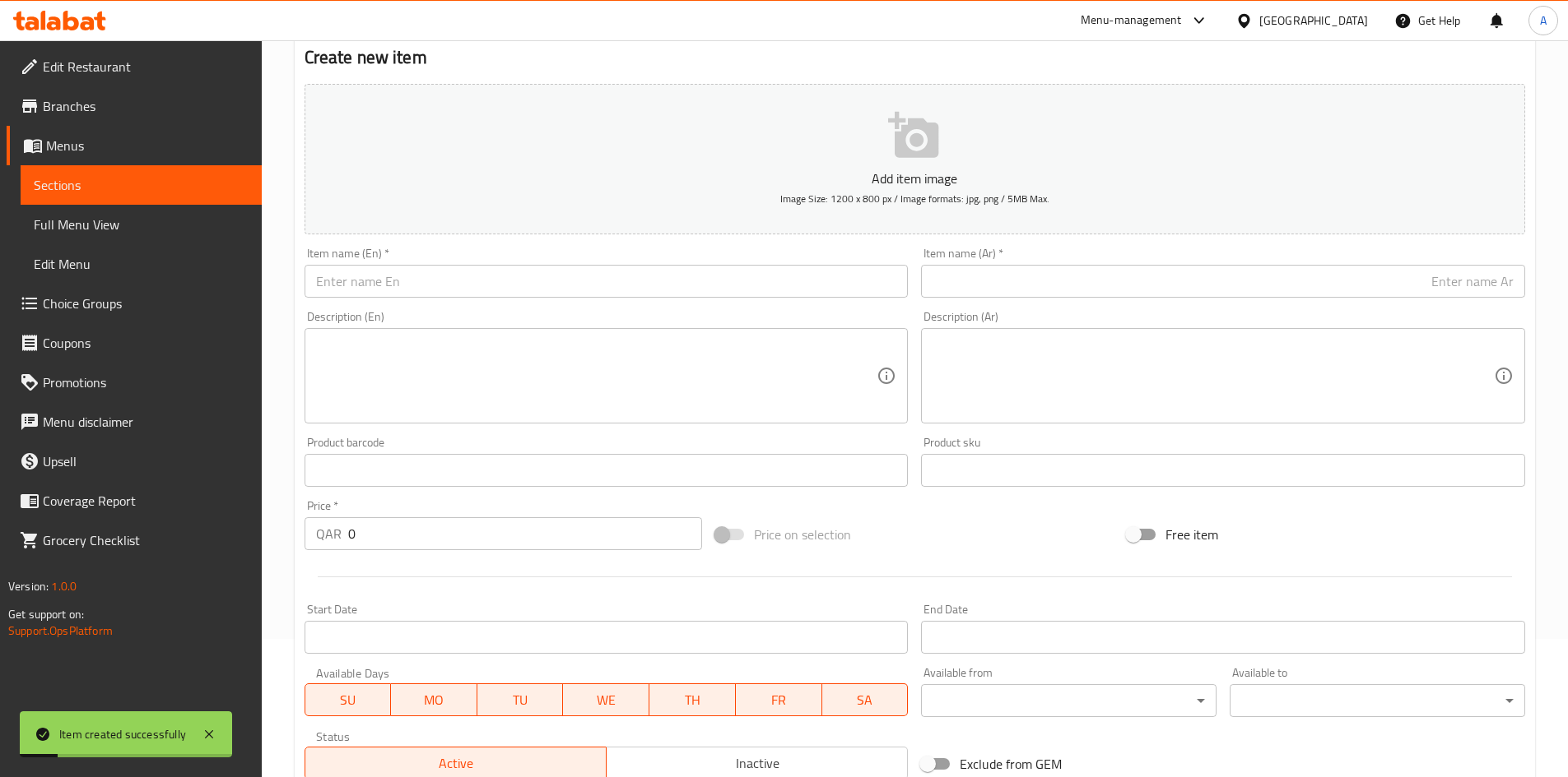
click at [530, 308] on div "Description (En) Description (En)" at bounding box center [605, 366] width 617 height 126
click at [554, 274] on input "text" at bounding box center [605, 281] width 604 height 33
paste input "Anis Seeds 100 grams"
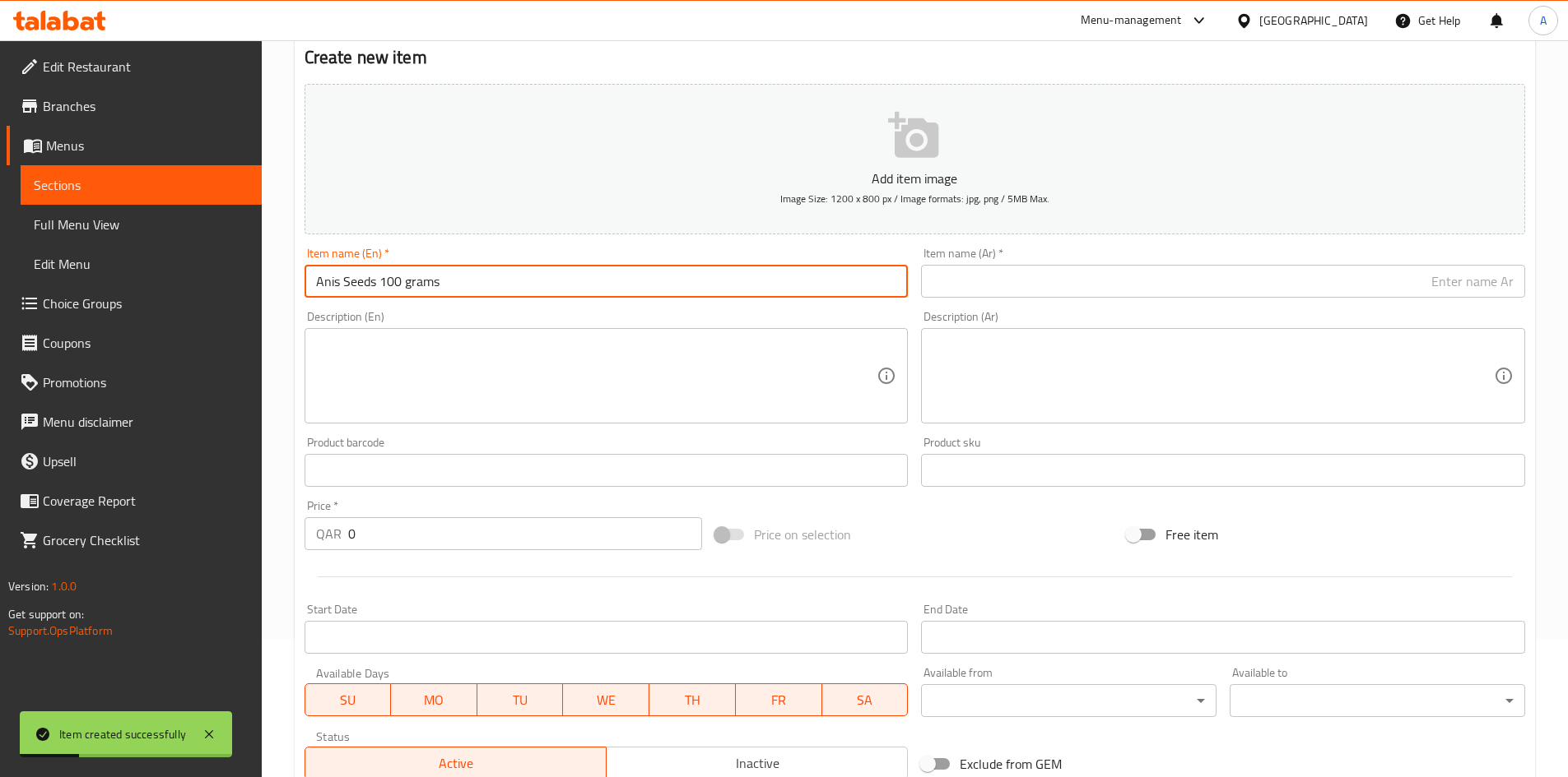
type input "Anis Seeds 100 grams"
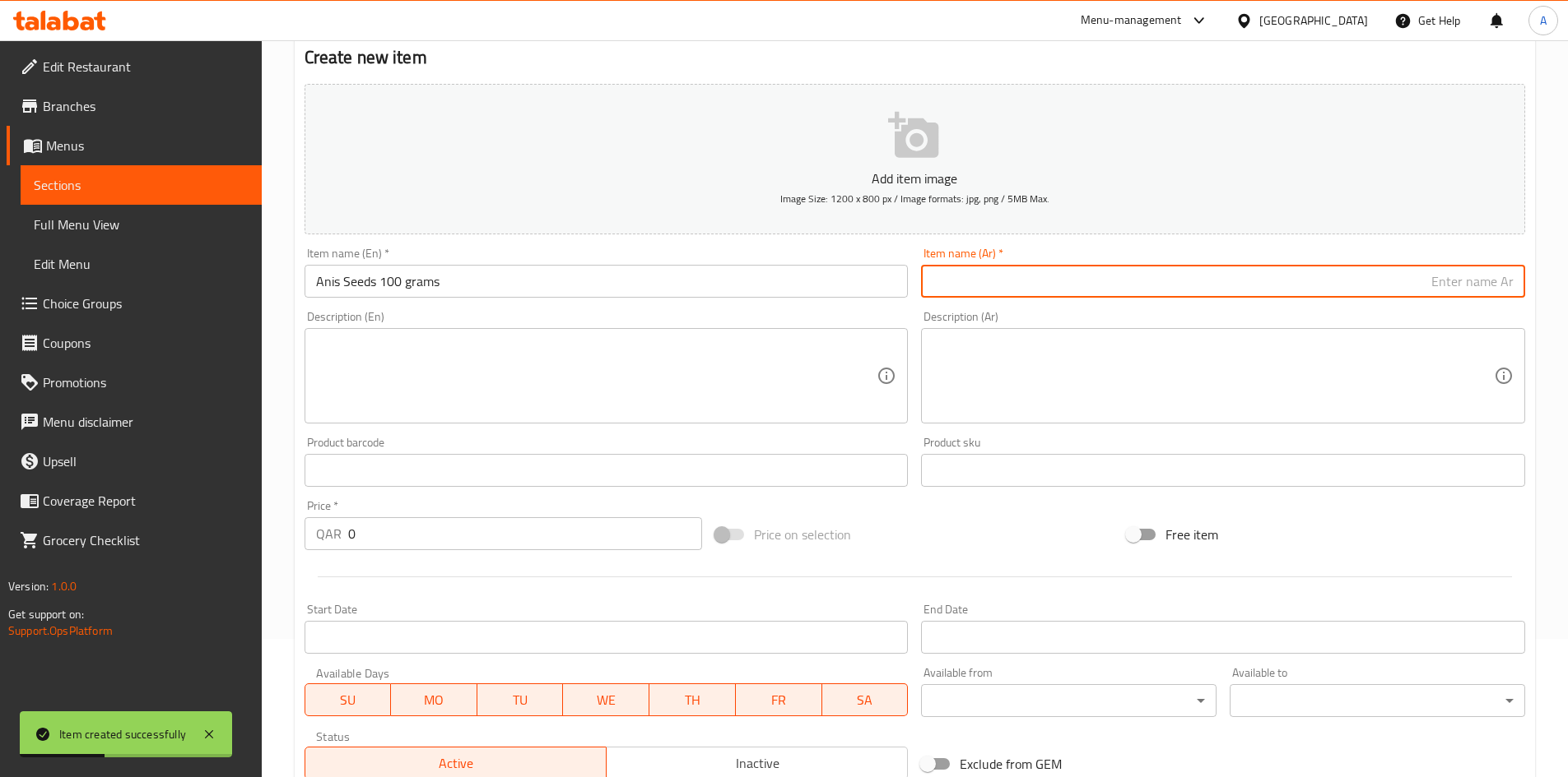
click at [995, 283] on input "text" at bounding box center [1222, 281] width 604 height 33
paste input "يانسون حب 100 جرام"
type input "يانسون حب 100 جرام"
click at [924, 317] on div "Description (Ar) Description (Ar)" at bounding box center [1222, 366] width 604 height 112
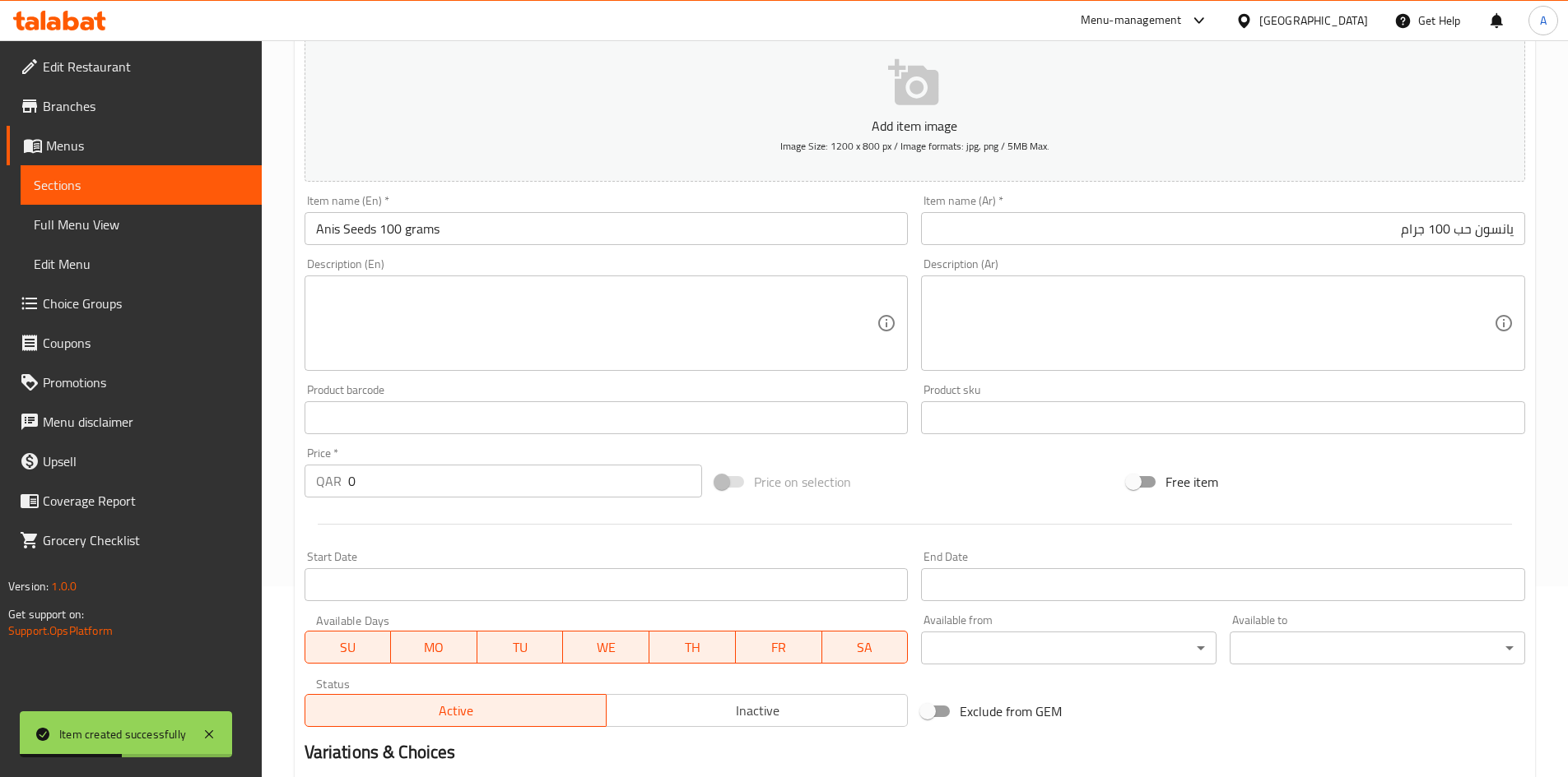
scroll to position [220, 0]
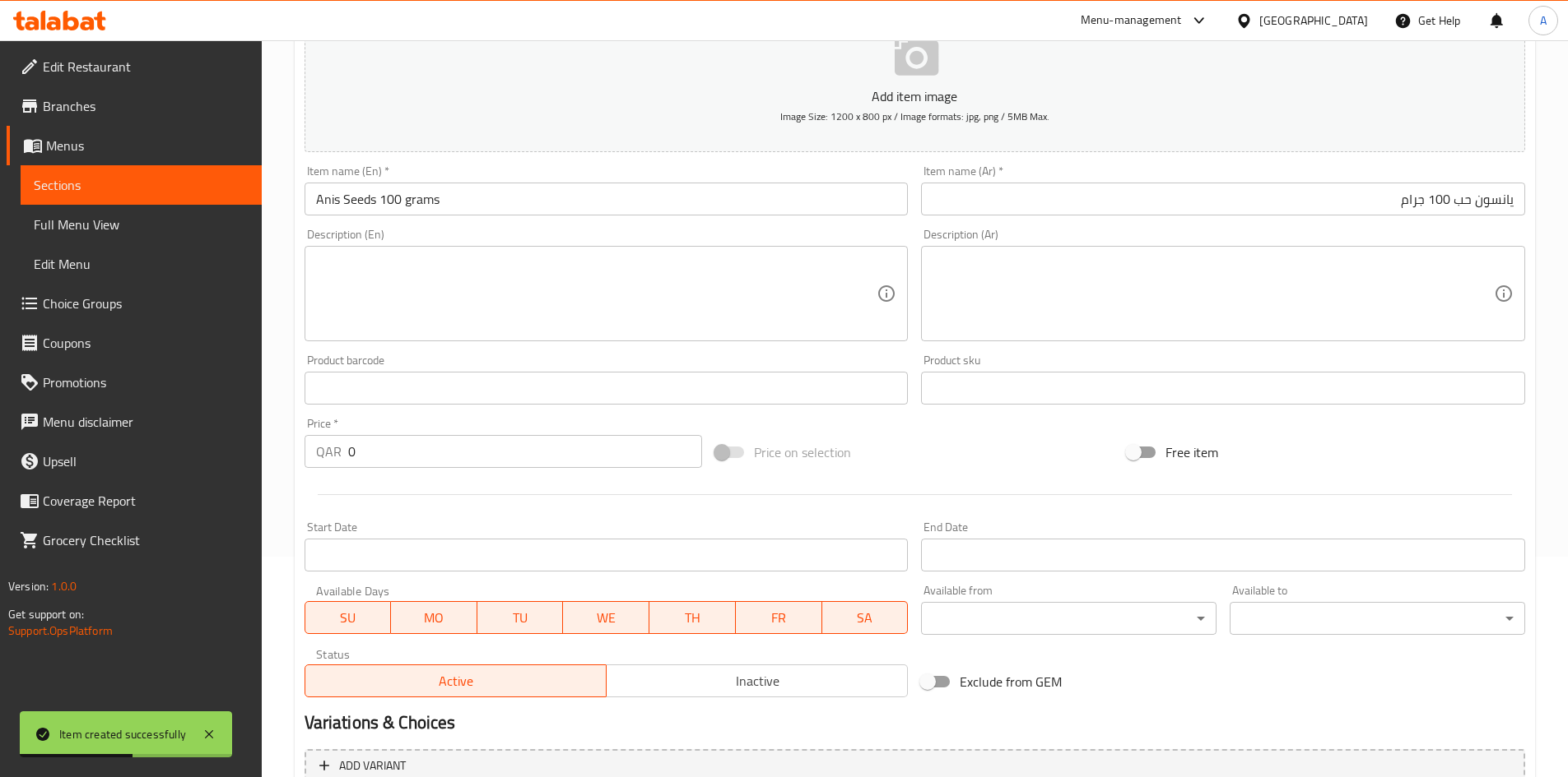
drag, startPoint x: 398, startPoint y: 457, endPoint x: 226, endPoint y: 460, distance: 172.0
click at [226, 457] on div "Edit Restaurant Branches Menus Sections Full Menu View Edit Menu Choice Groups …" at bounding box center [784, 380] width 1568 height 1122
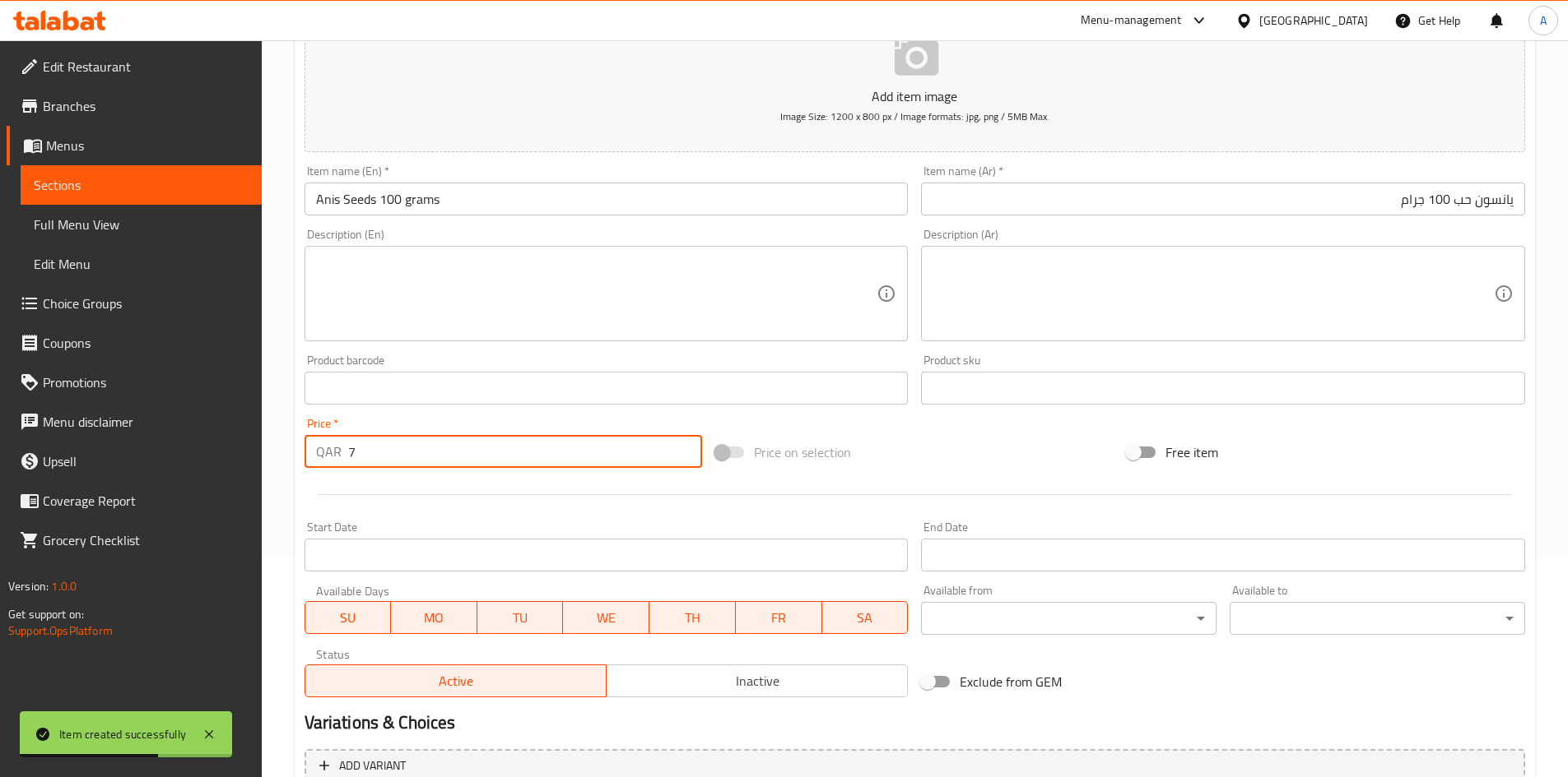
type input "7"
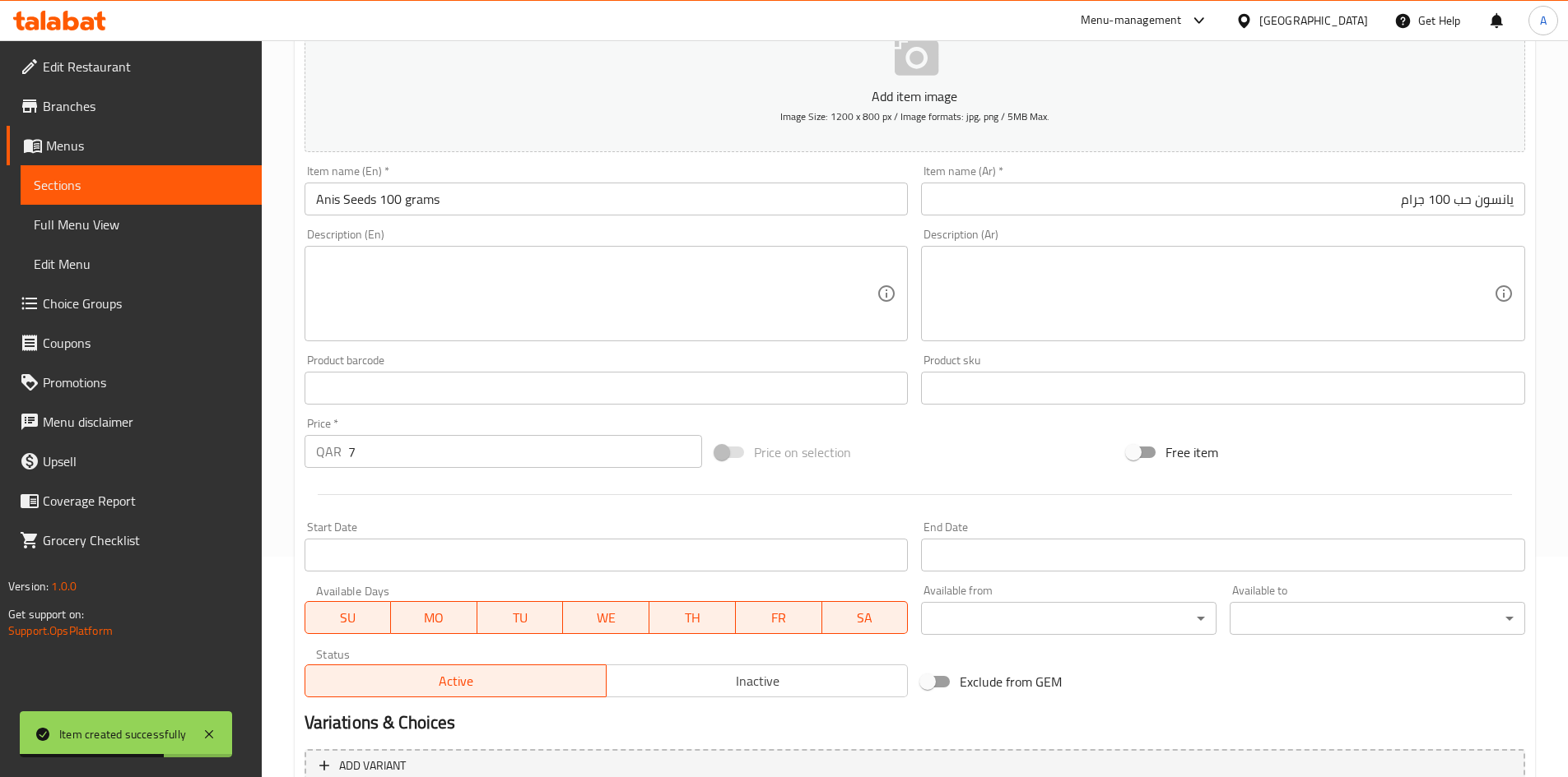
click at [1000, 458] on div "Price on selection" at bounding box center [914, 452] width 412 height 44
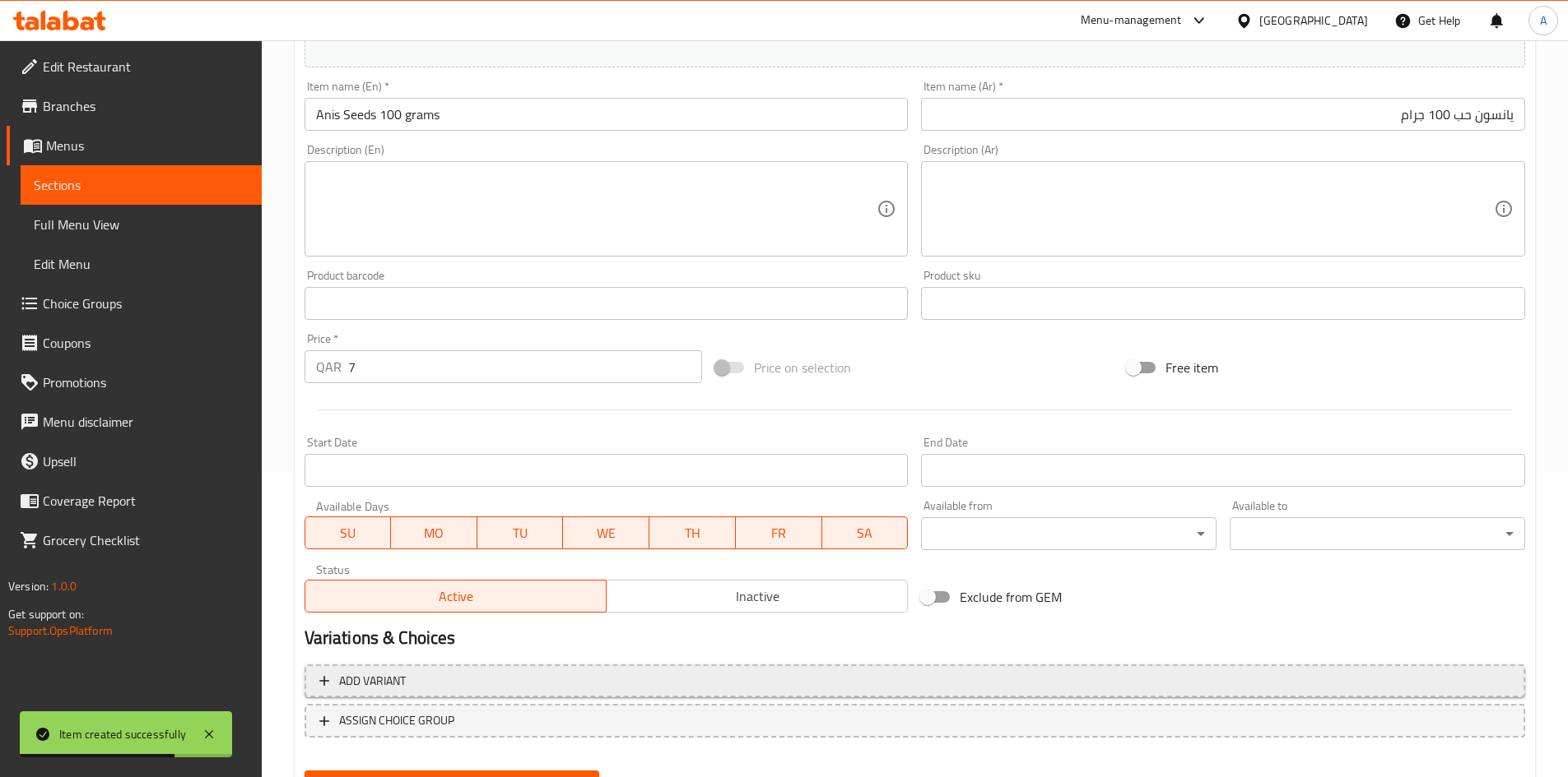
scroll to position [385, 0]
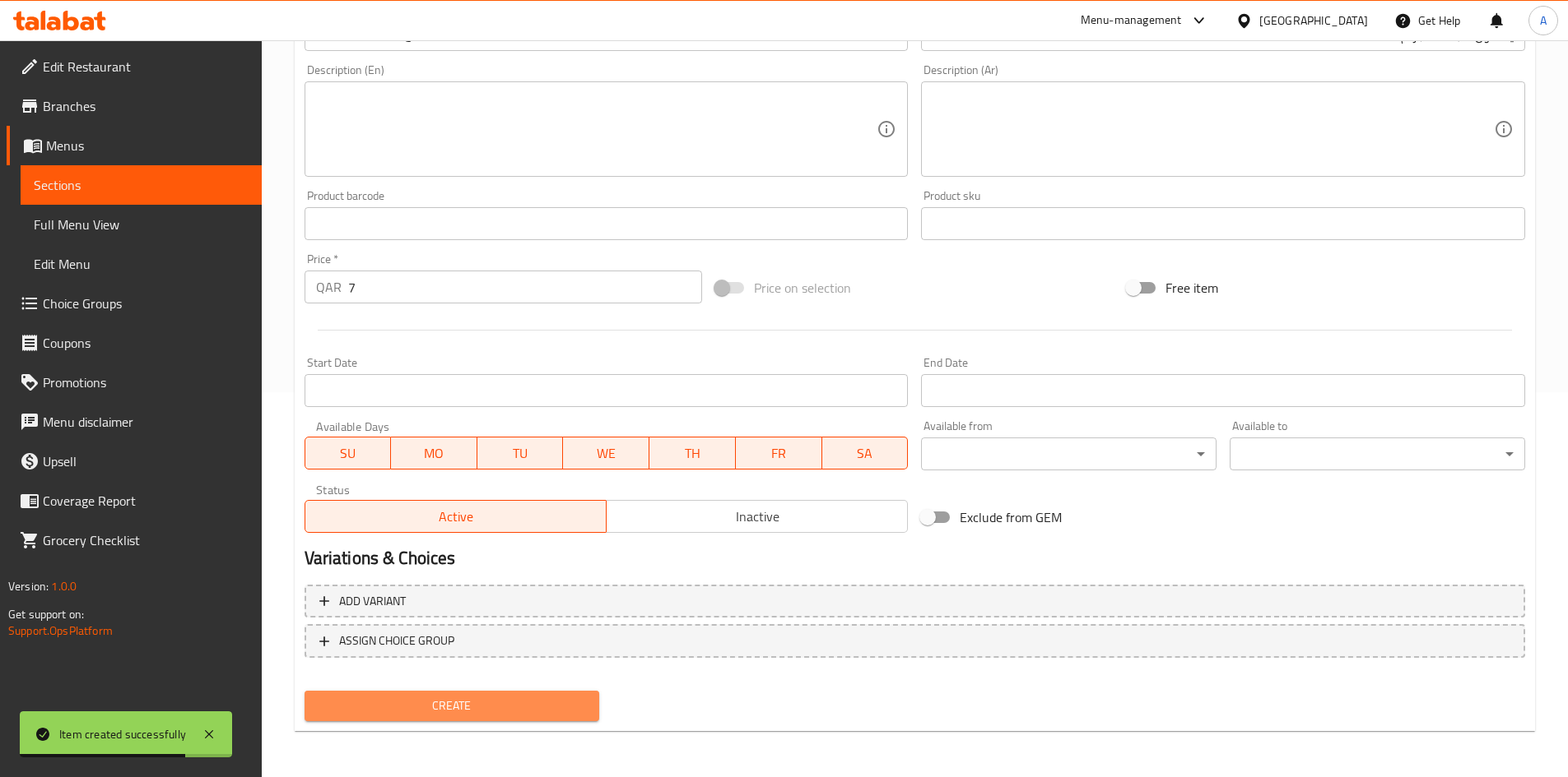
drag, startPoint x: 453, startPoint y: 705, endPoint x: 558, endPoint y: 566, distance: 174.2
click at [455, 705] on span "Create" at bounding box center [452, 706] width 269 height 21
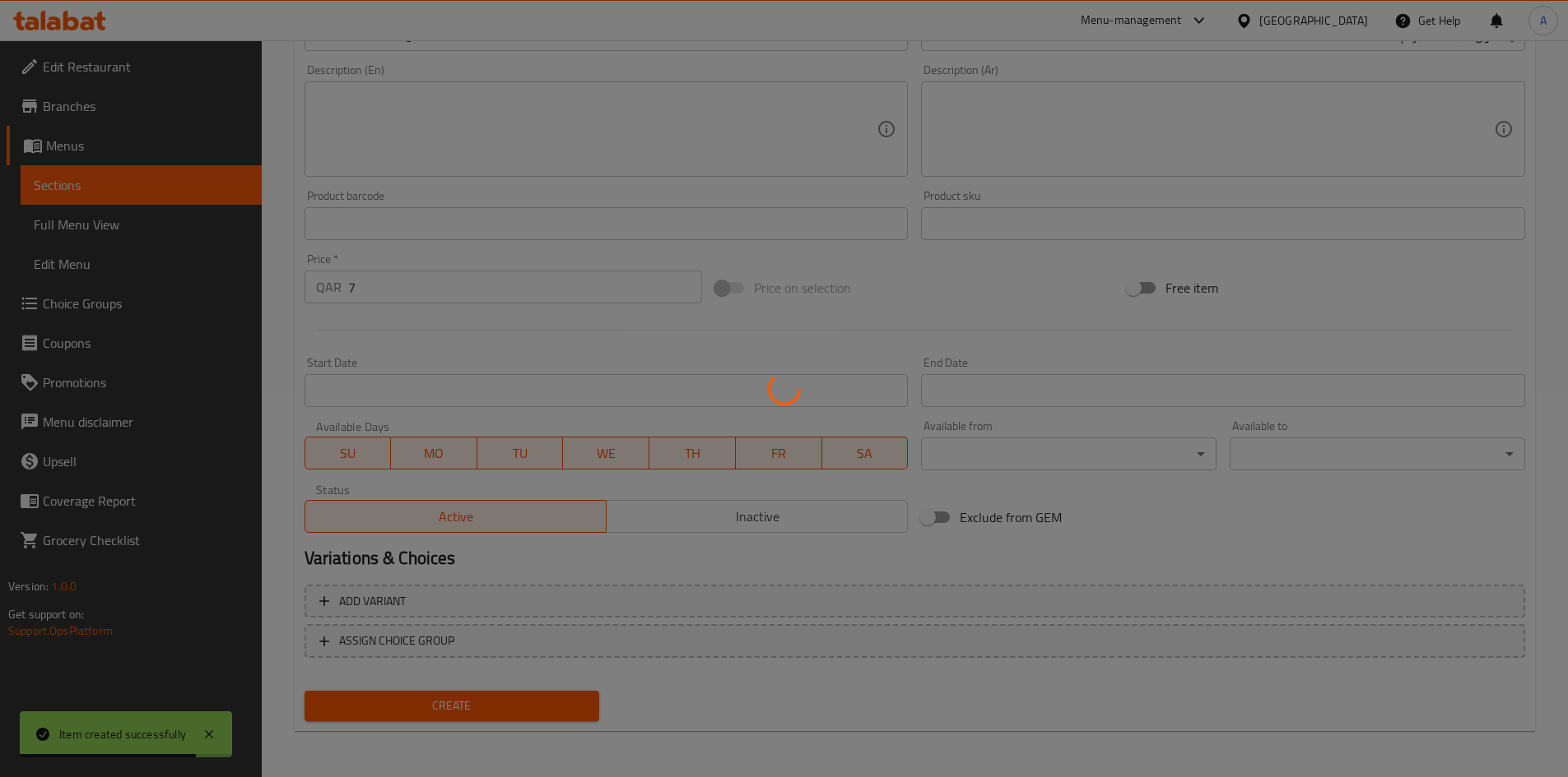
type input "0"
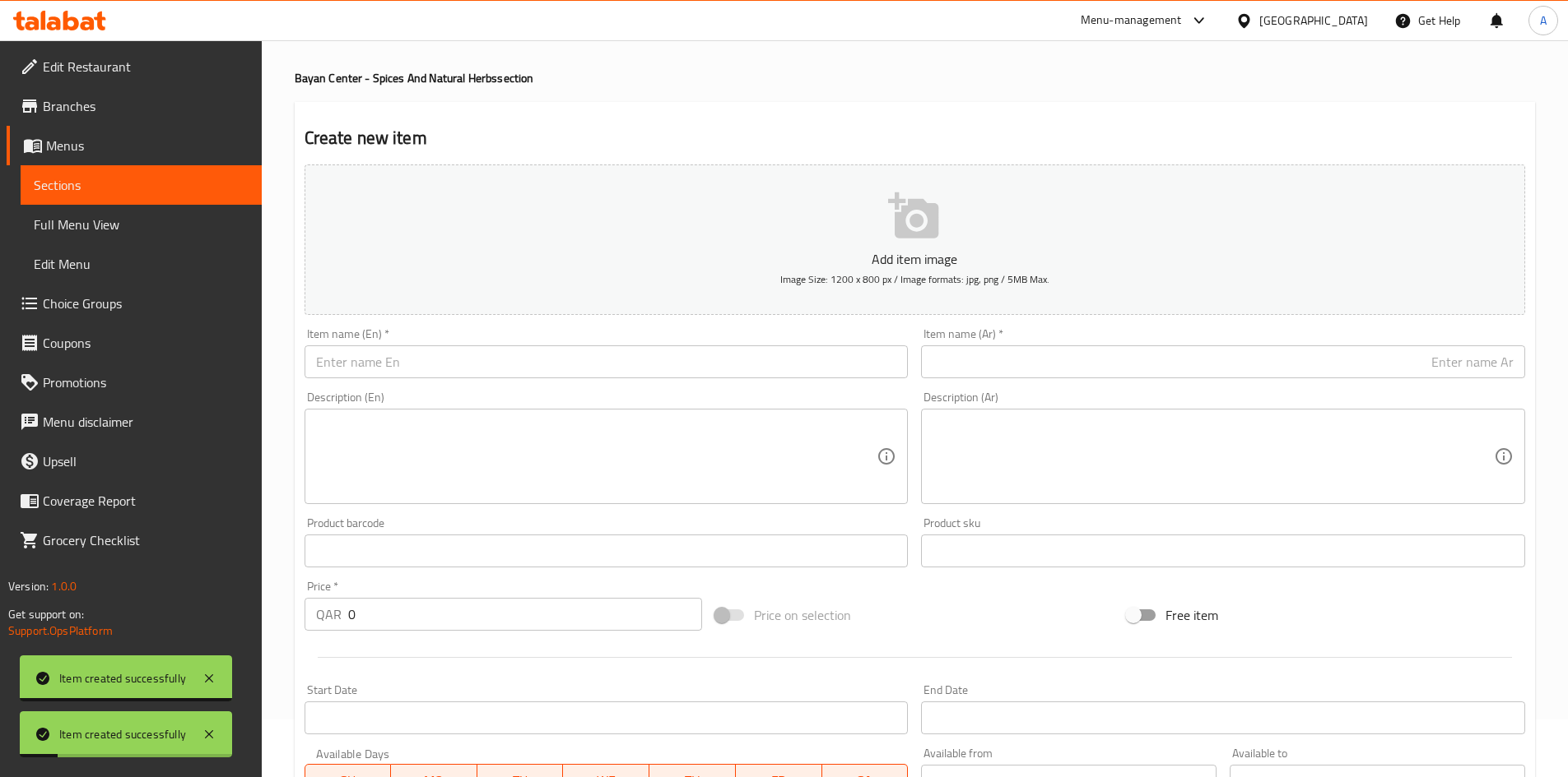
scroll to position [56, 0]
drag, startPoint x: 554, startPoint y: 387, endPoint x: 553, endPoint y: 368, distance: 19.0
click at [554, 383] on div "Add item image Image Size: 1200 x 800 px / Image formats: jpg, png / 5MB Max. I…" at bounding box center [914, 514] width 1234 height 709
drag, startPoint x: 553, startPoint y: 368, endPoint x: 574, endPoint y: 347, distance: 29.7
click at [553, 367] on input "text" at bounding box center [605, 363] width 604 height 33
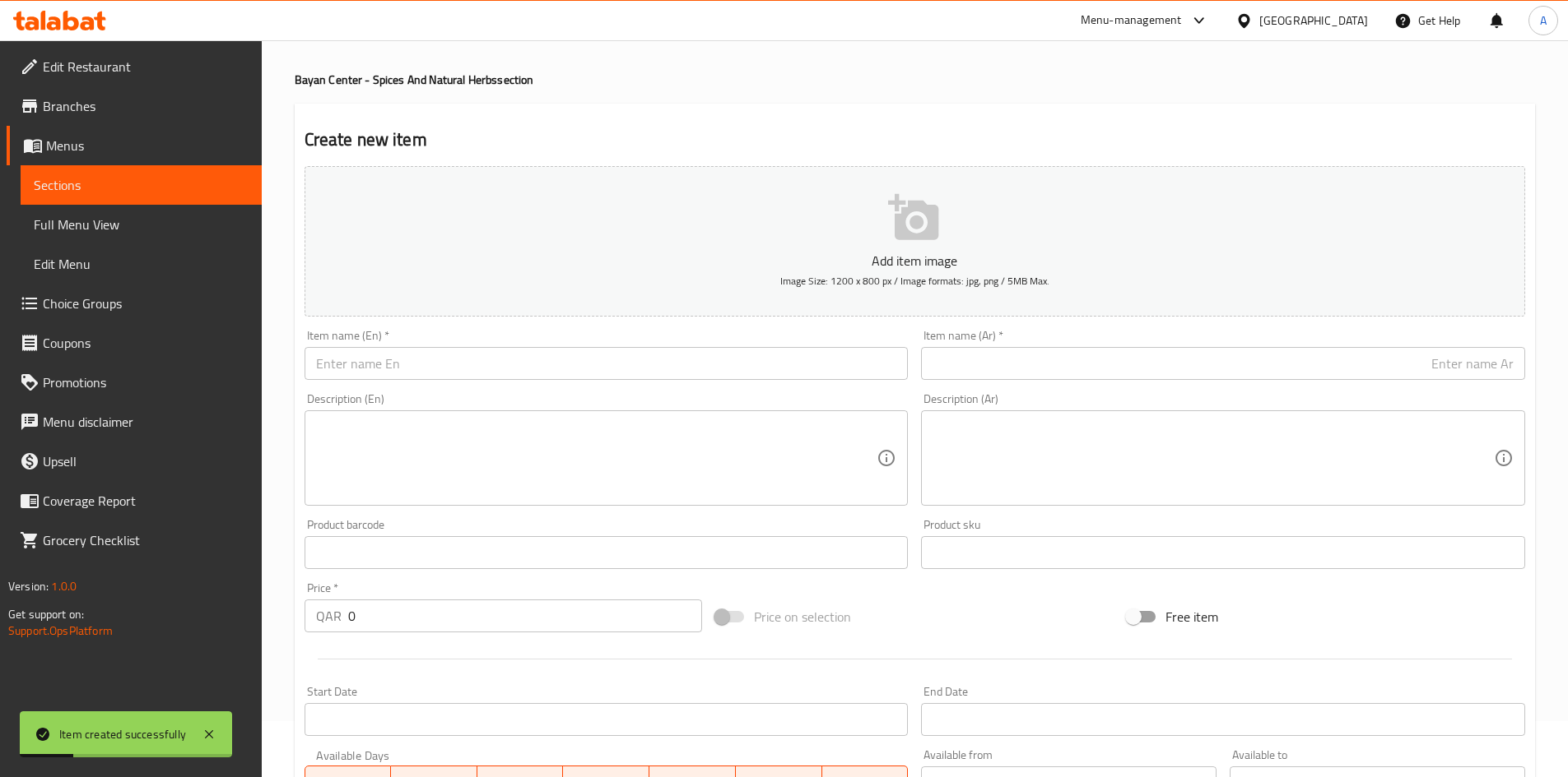
paste input "Yellow Myrobalan 100 grams"
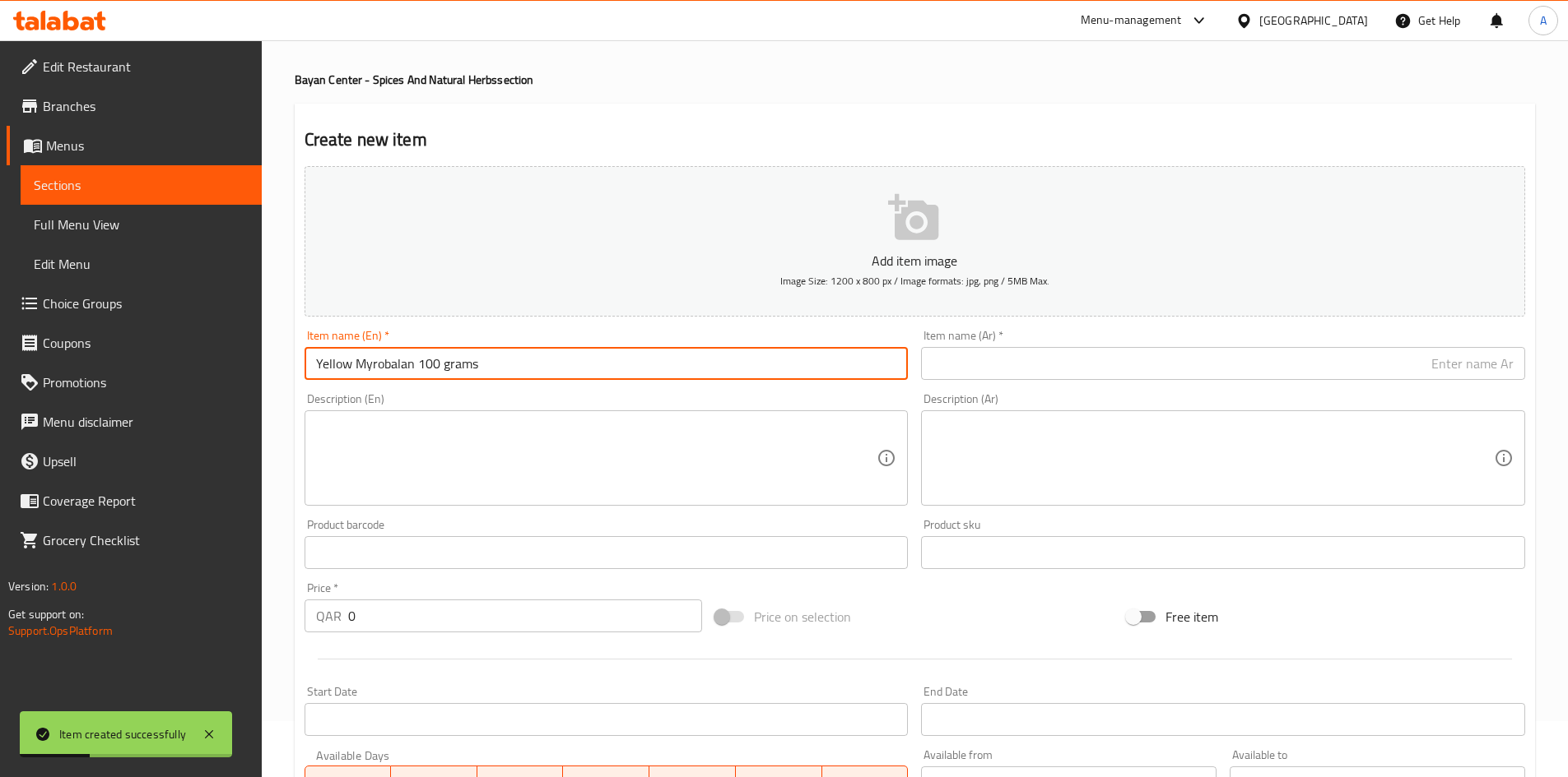
type input "Yellow Myrobalan 100 grams"
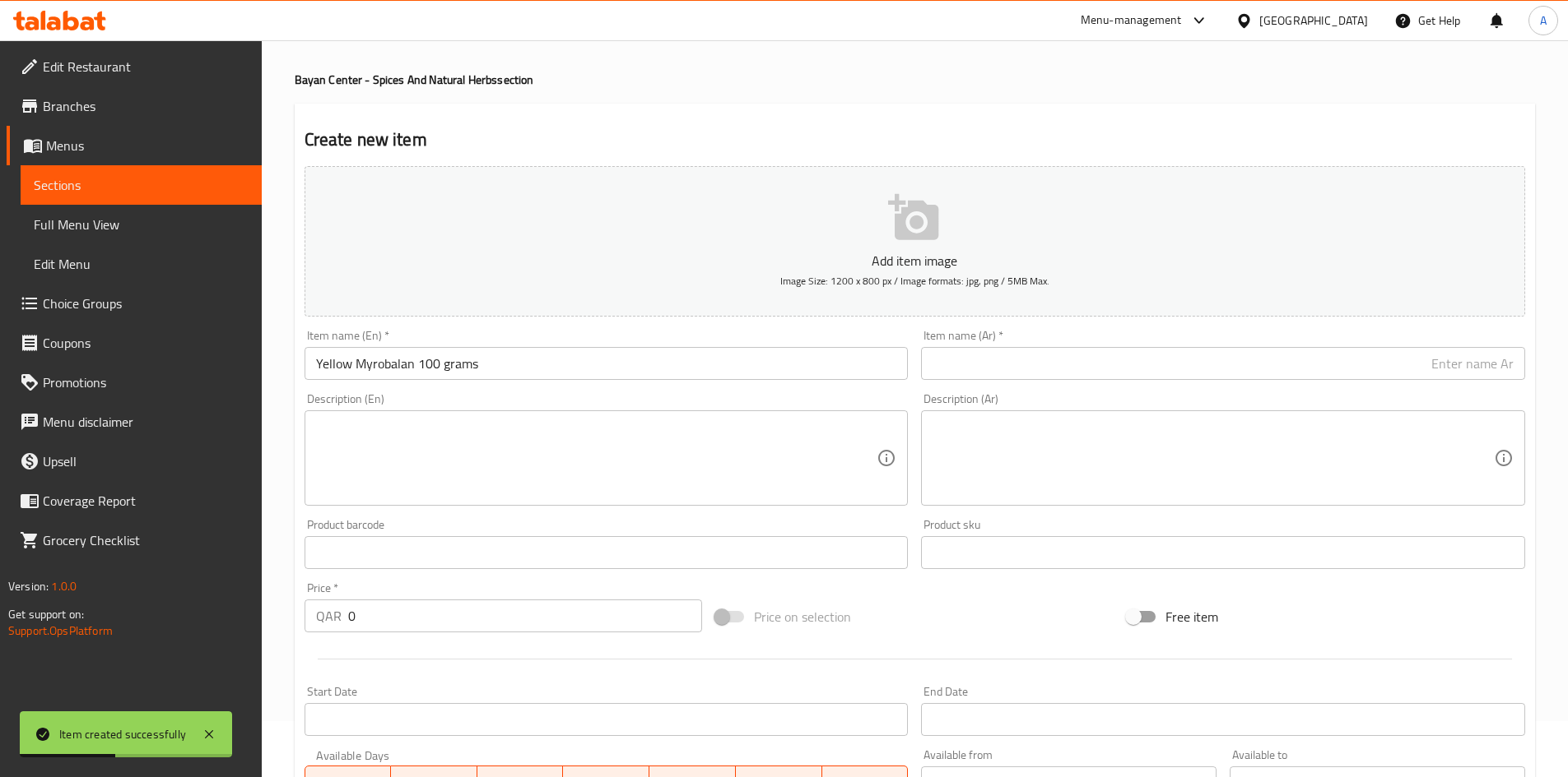
click at [986, 346] on div "Item name (Ar)   * Item name (Ar) *" at bounding box center [1222, 354] width 604 height 50
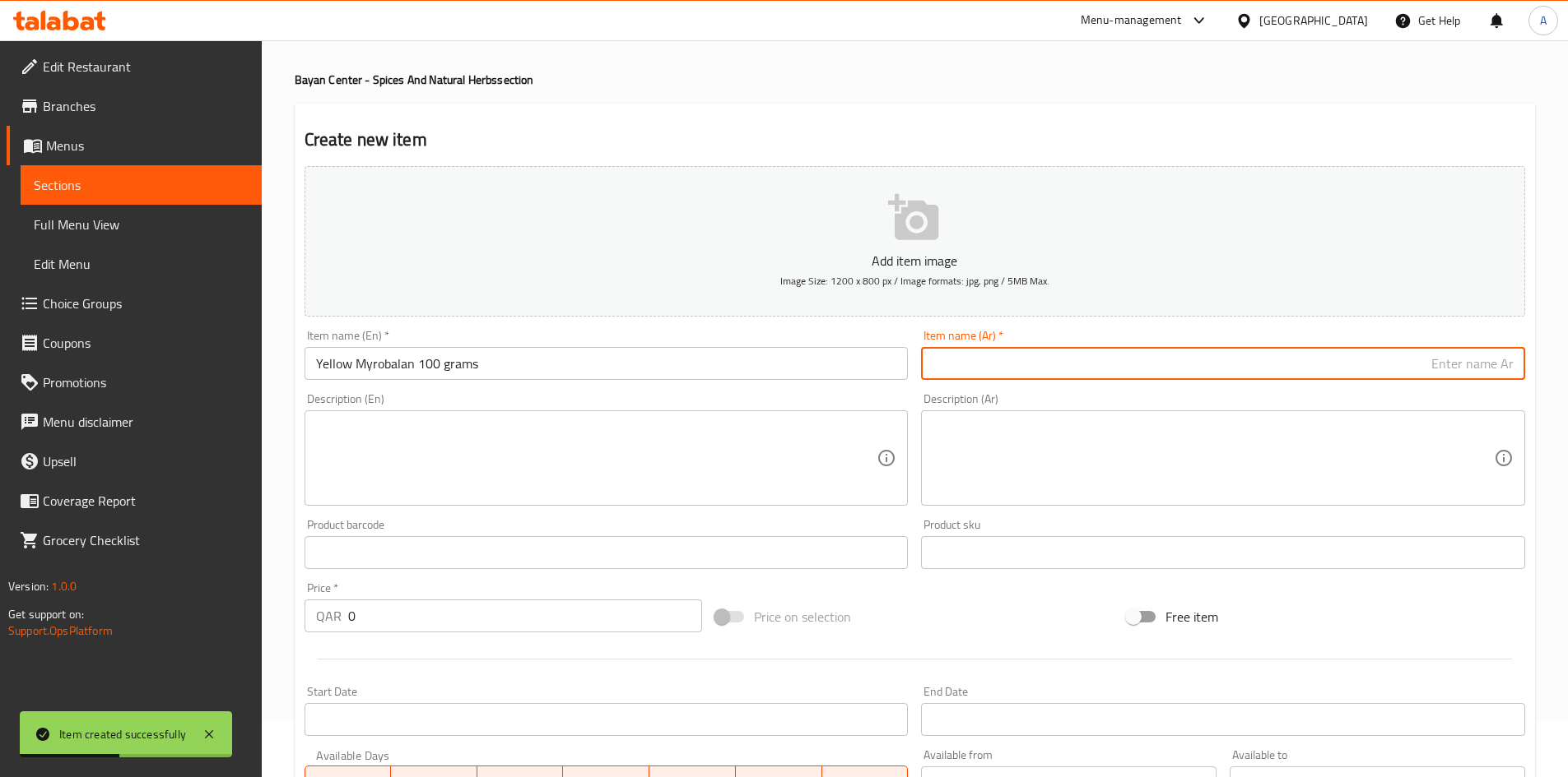
click at [985, 355] on input "text" at bounding box center [1222, 363] width 604 height 33
paste input "هليلج أصفر 100 جرام"
type input "هليلج أصفر 100 جرام"
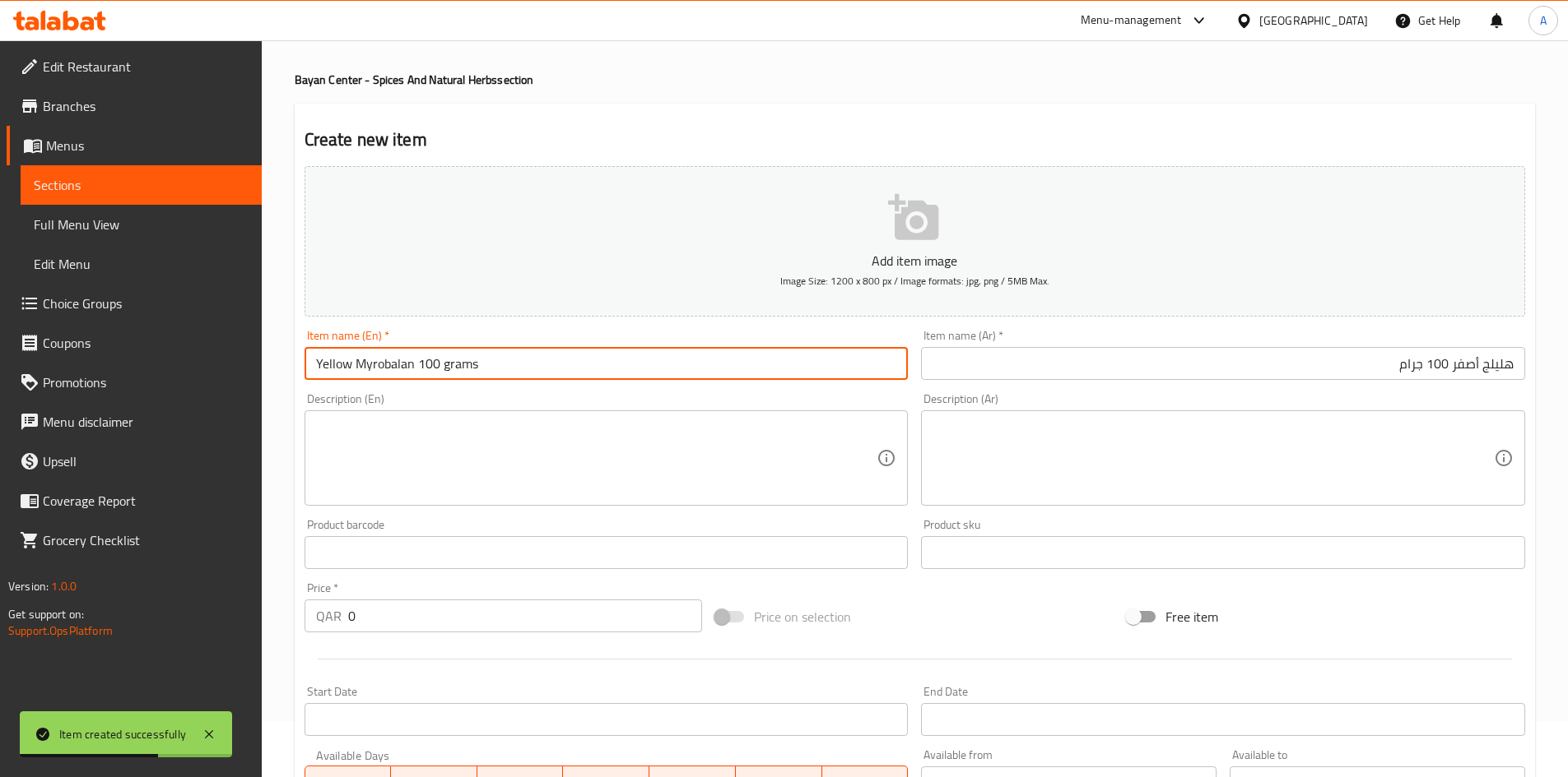
drag, startPoint x: 441, startPoint y: 366, endPoint x: 450, endPoint y: 367, distance: 9.1
click at [449, 367] on input "Yellow Myrobalan 100 grams" at bounding box center [605, 363] width 604 height 33
type input "Yellow Myrobalan 100 Grams"
click at [534, 399] on div "Description (En) Description (En)" at bounding box center [605, 448] width 604 height 112
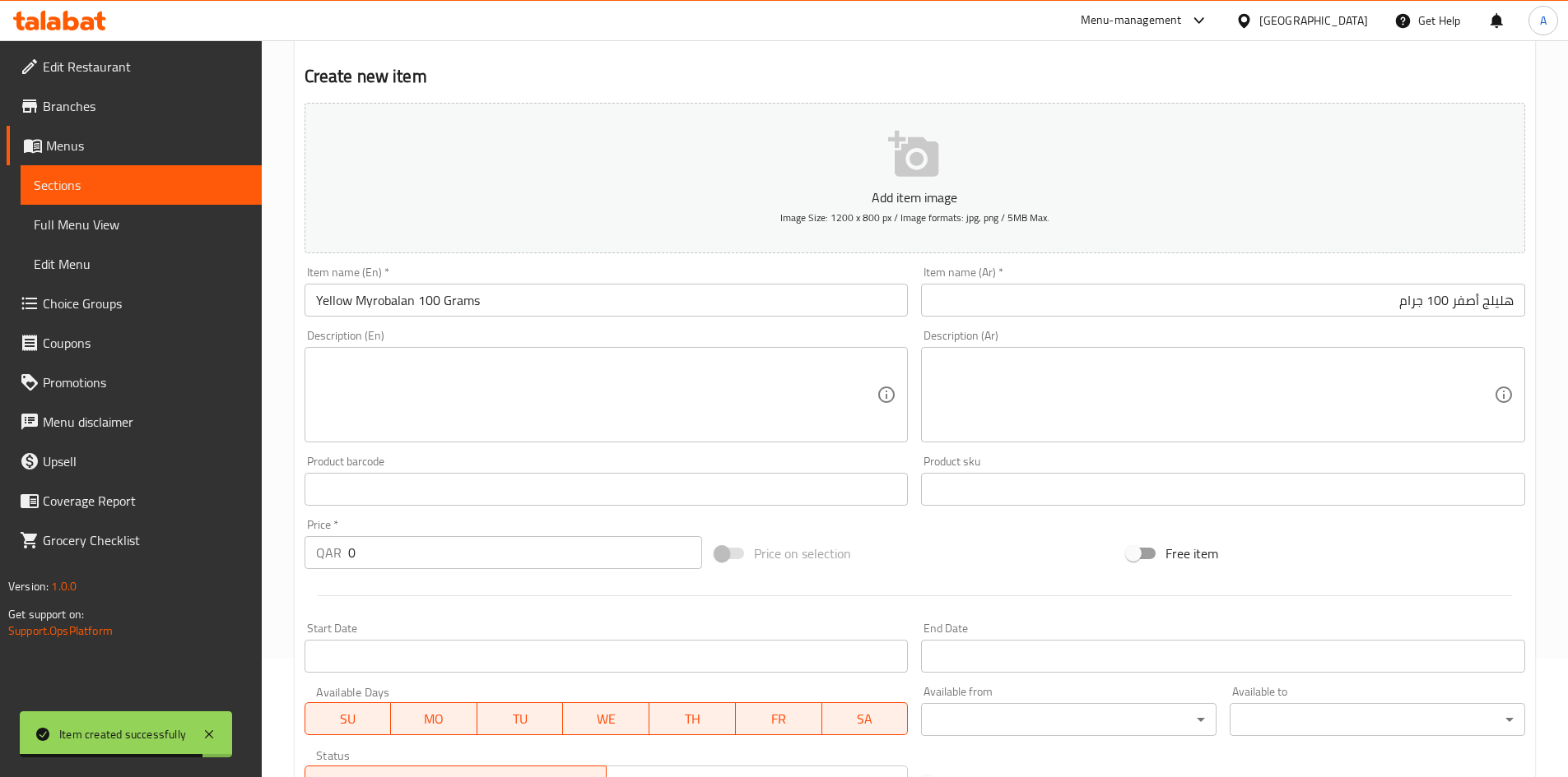
scroll to position [138, 0]
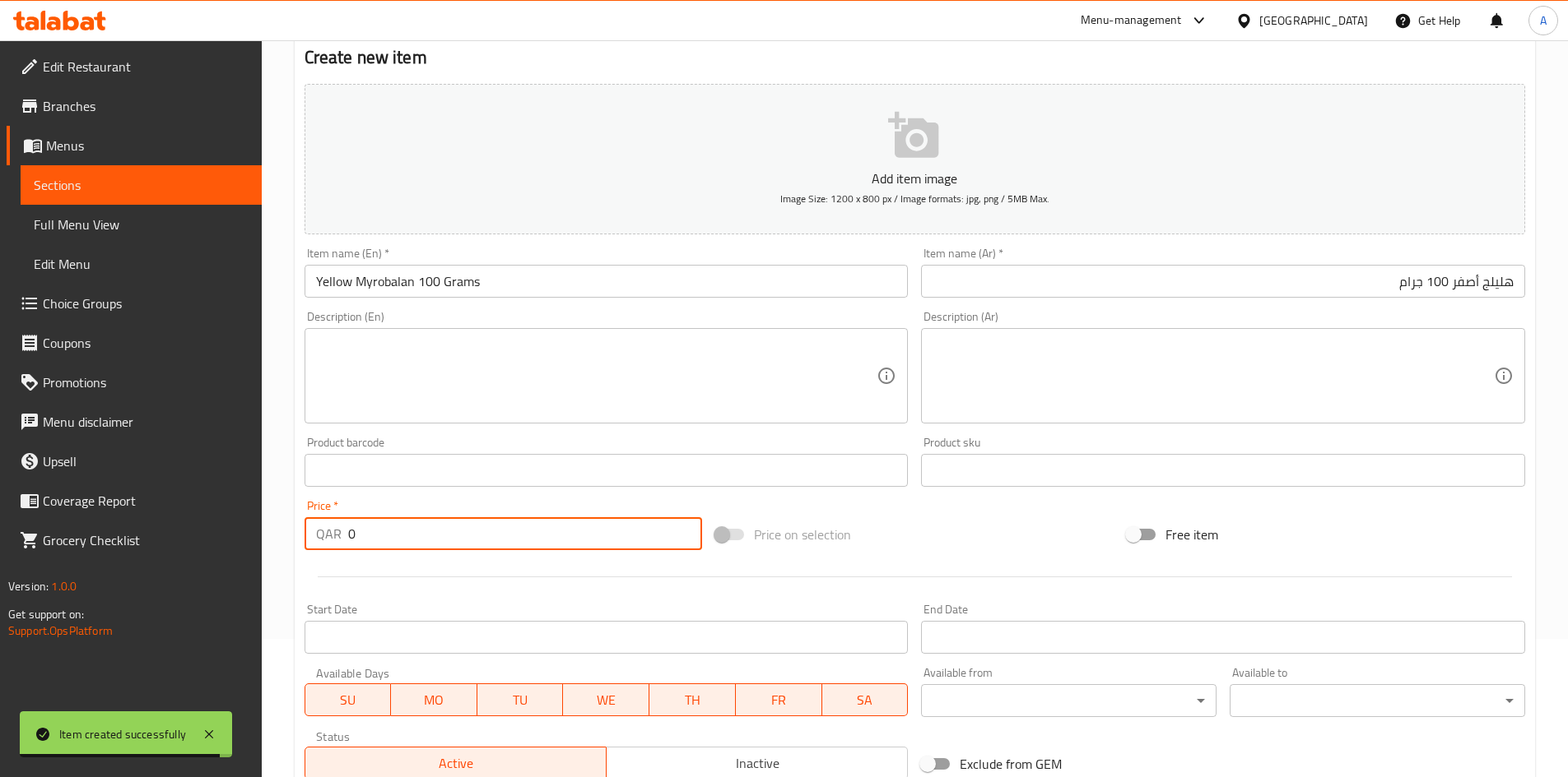
drag, startPoint x: 411, startPoint y: 541, endPoint x: 229, endPoint y: 524, distance: 182.8
click at [227, 522] on div "Edit Restaurant Branches Menus Sections Full Menu View Edit Menu Choice Groups …" at bounding box center [784, 463] width 1568 height 1122
type input "18"
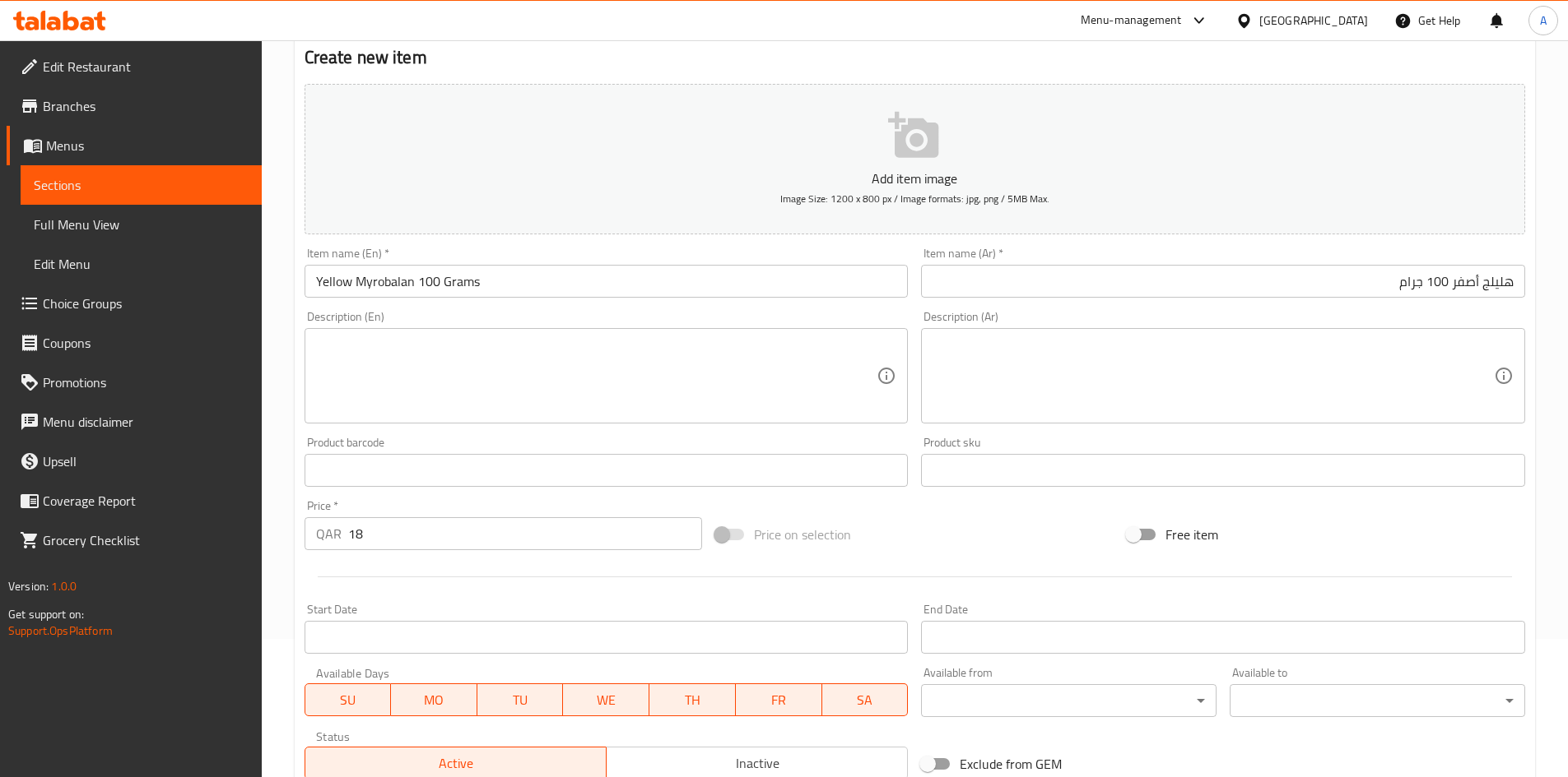
click at [932, 533] on div "Price on selection" at bounding box center [914, 534] width 412 height 44
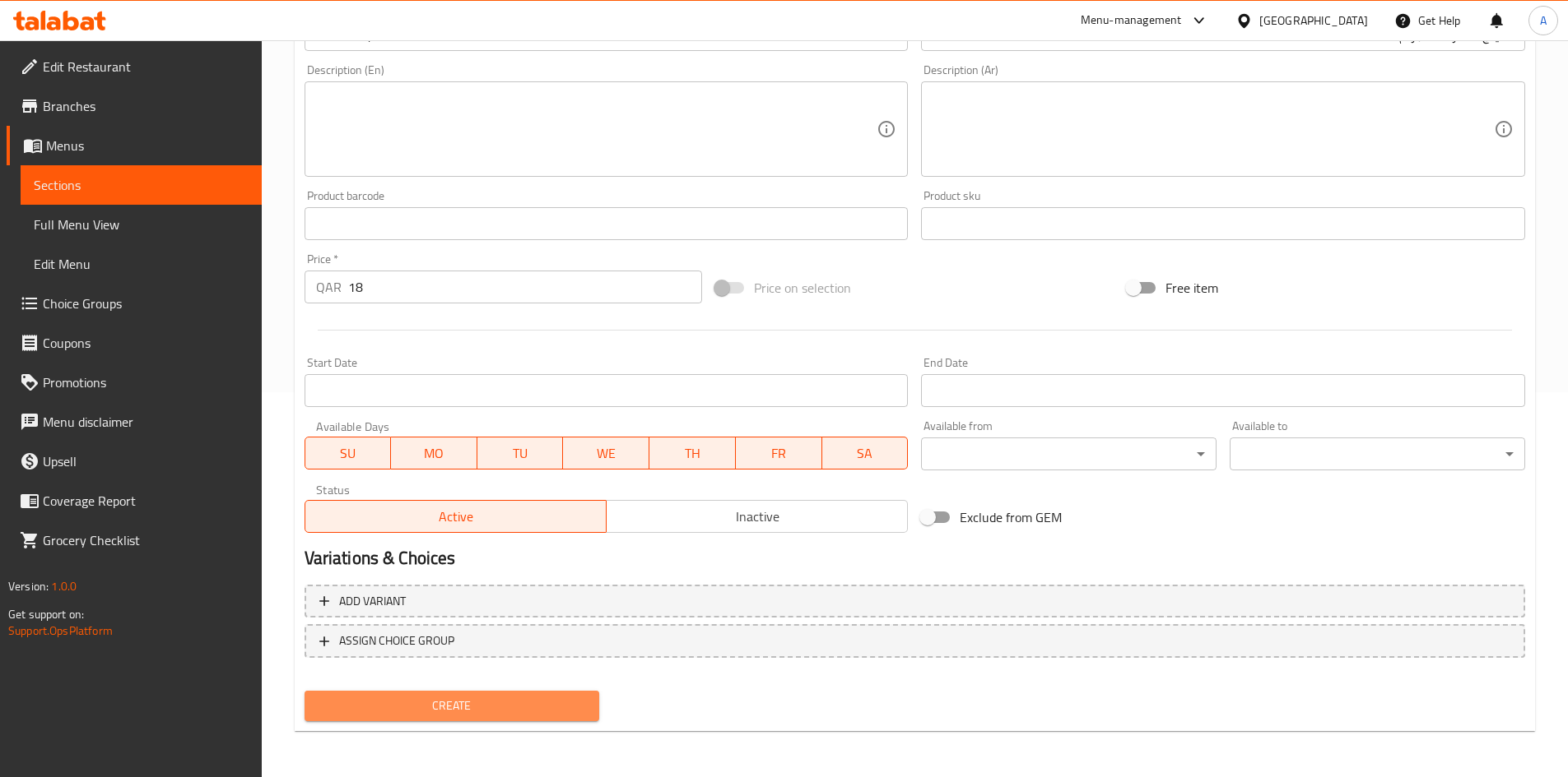
click at [533, 701] on span "Create" at bounding box center [452, 706] width 269 height 21
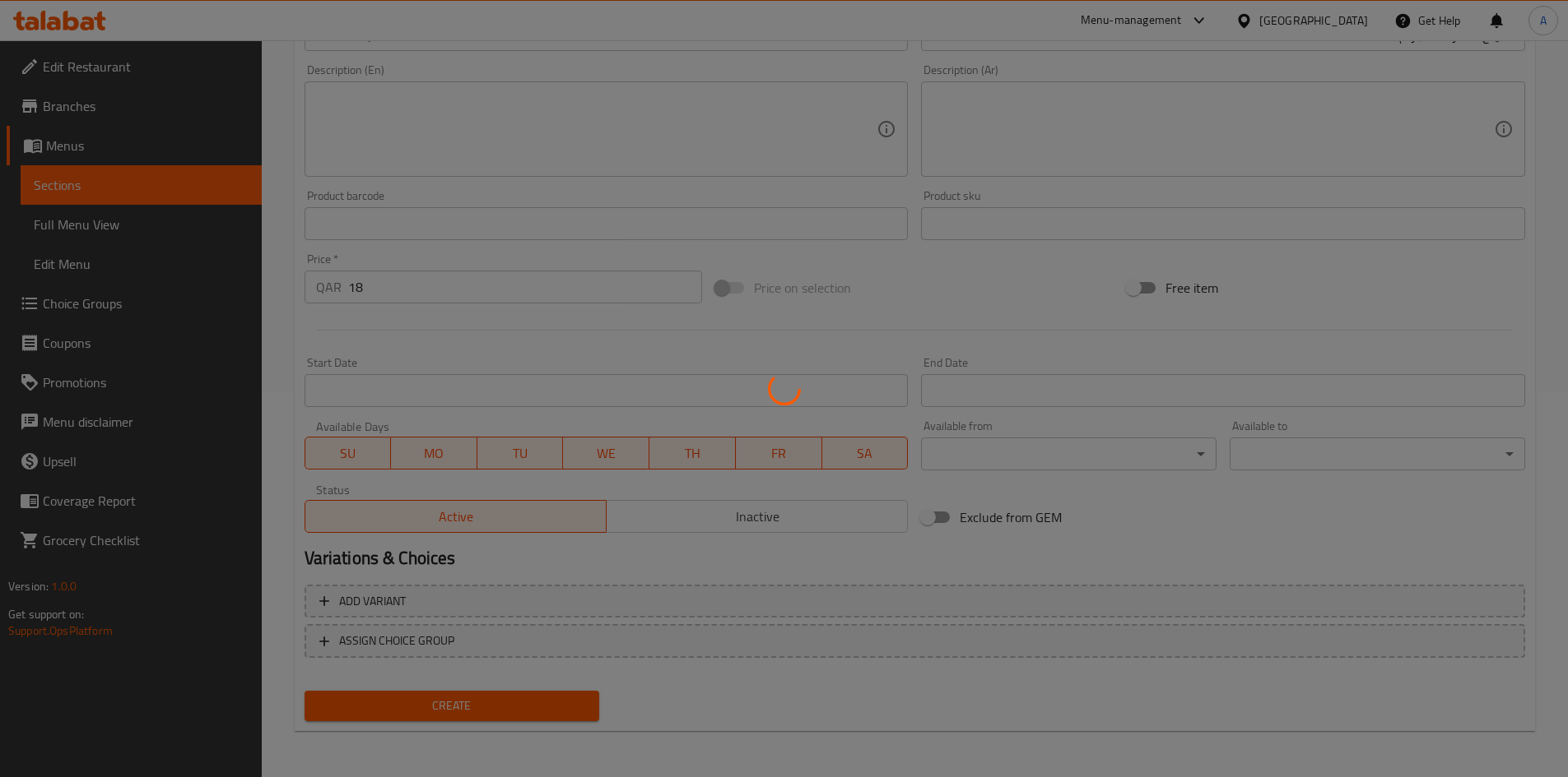
type input "0"
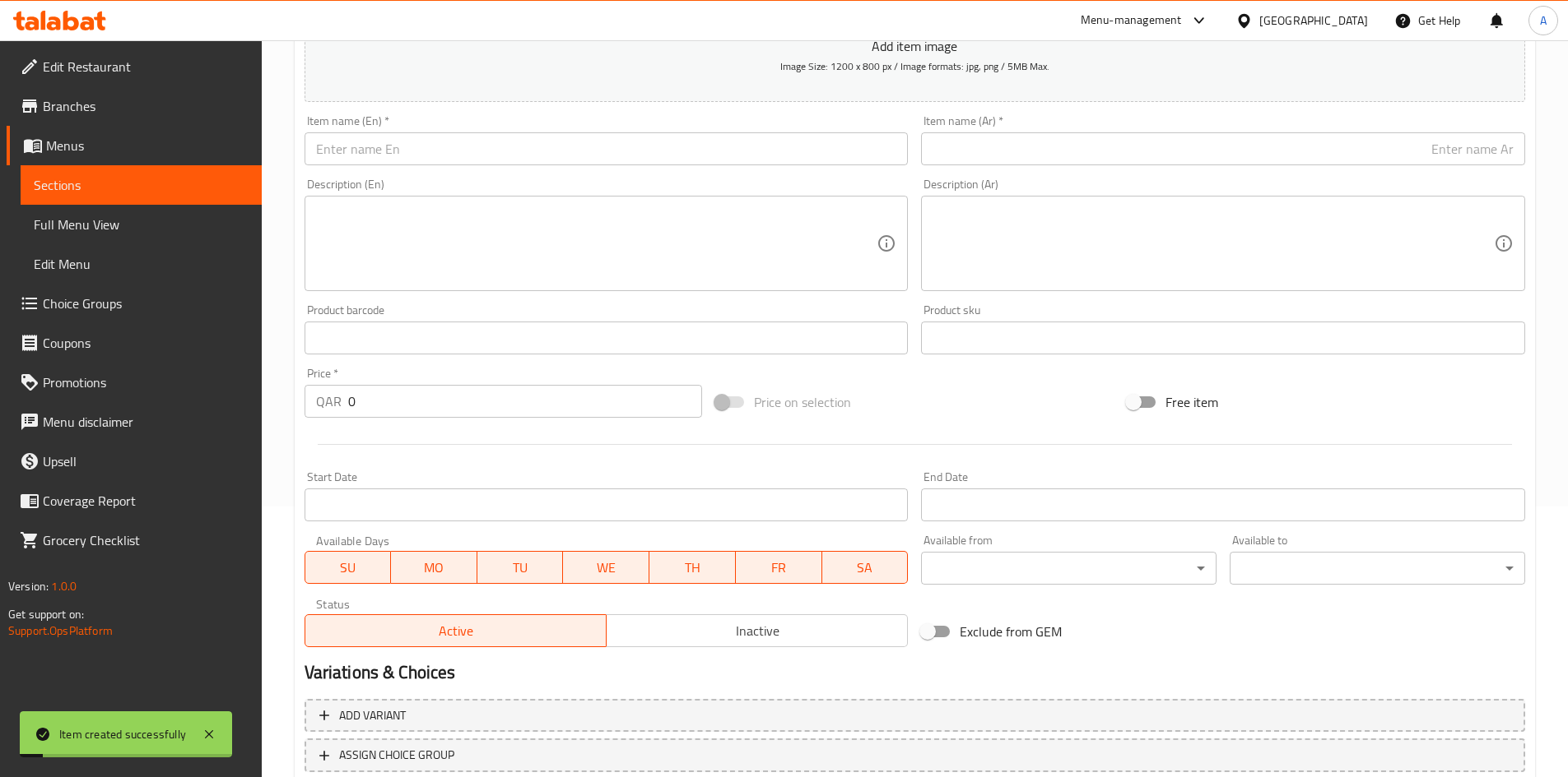
scroll to position [138, 0]
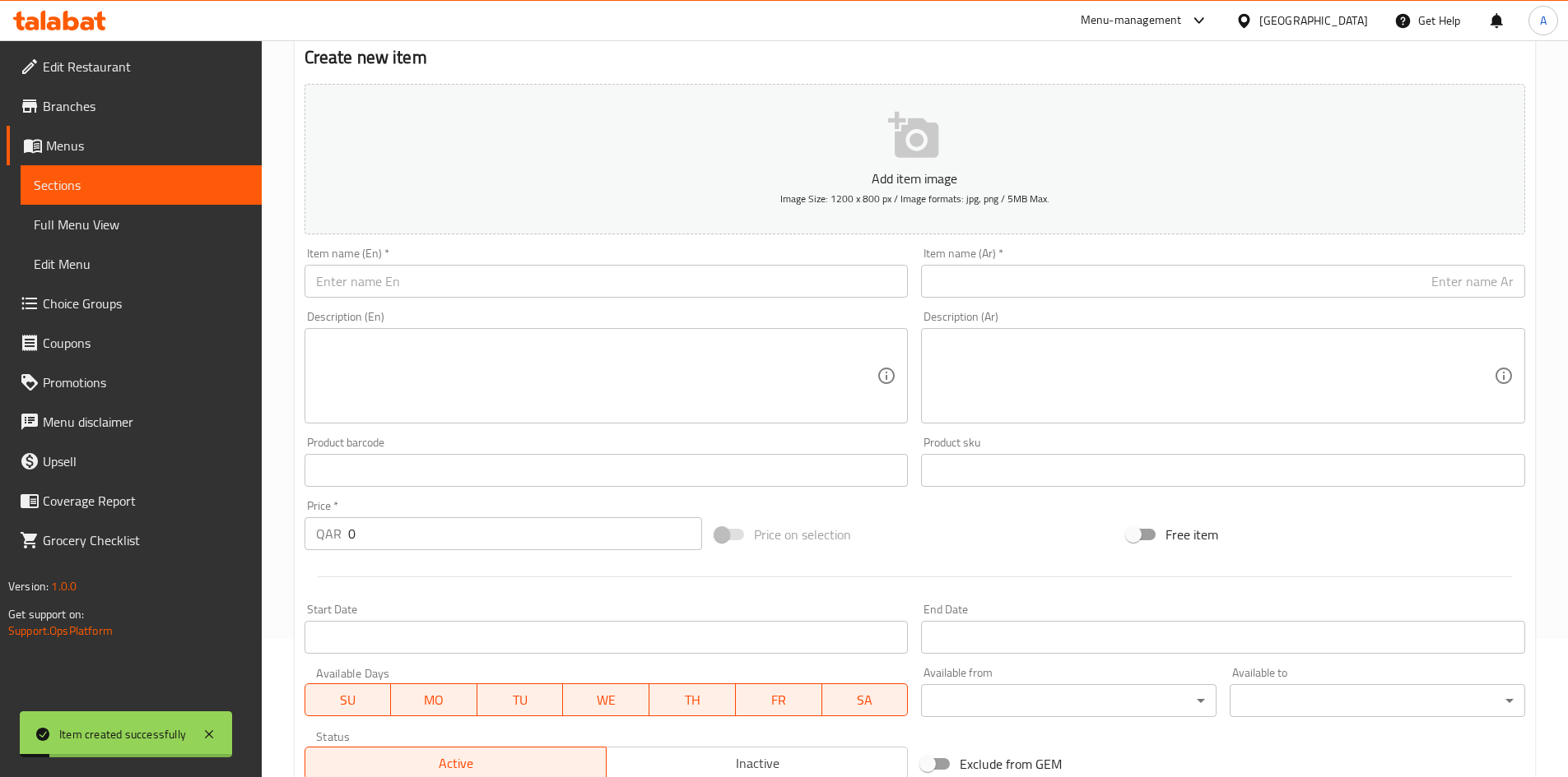
click at [565, 279] on input "text" at bounding box center [605, 281] width 604 height 33
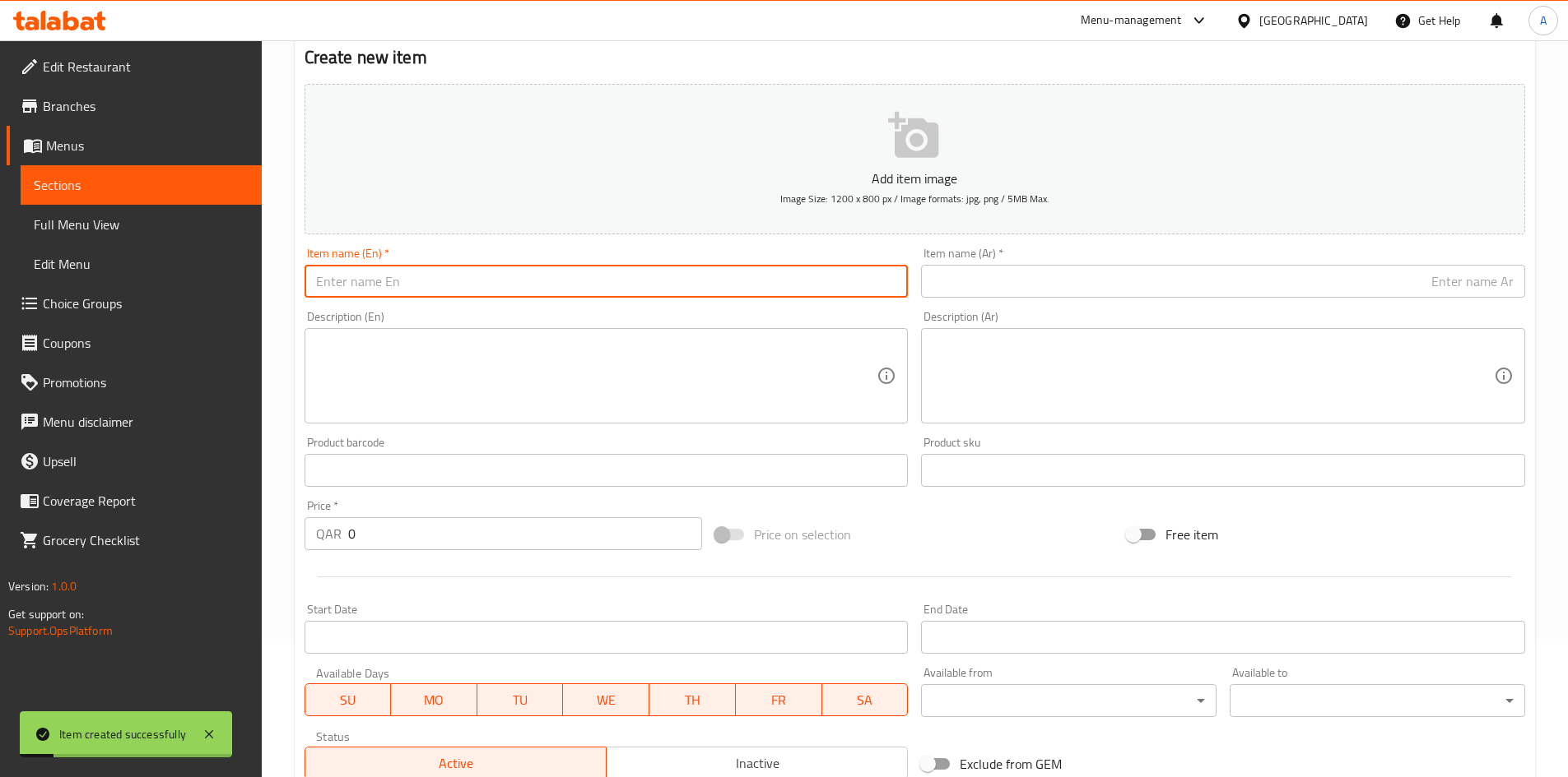
paste input "Black Myrobalan 100 grams"
drag, startPoint x: 439, startPoint y: 289, endPoint x: 435, endPoint y: 296, distance: 8.1
click at [435, 296] on input "Black Myrobalan 100 grams" at bounding box center [605, 281] width 604 height 33
type input "Black Myrobalan 100 Grams"
click at [1030, 282] on input "text" at bounding box center [1222, 281] width 604 height 33
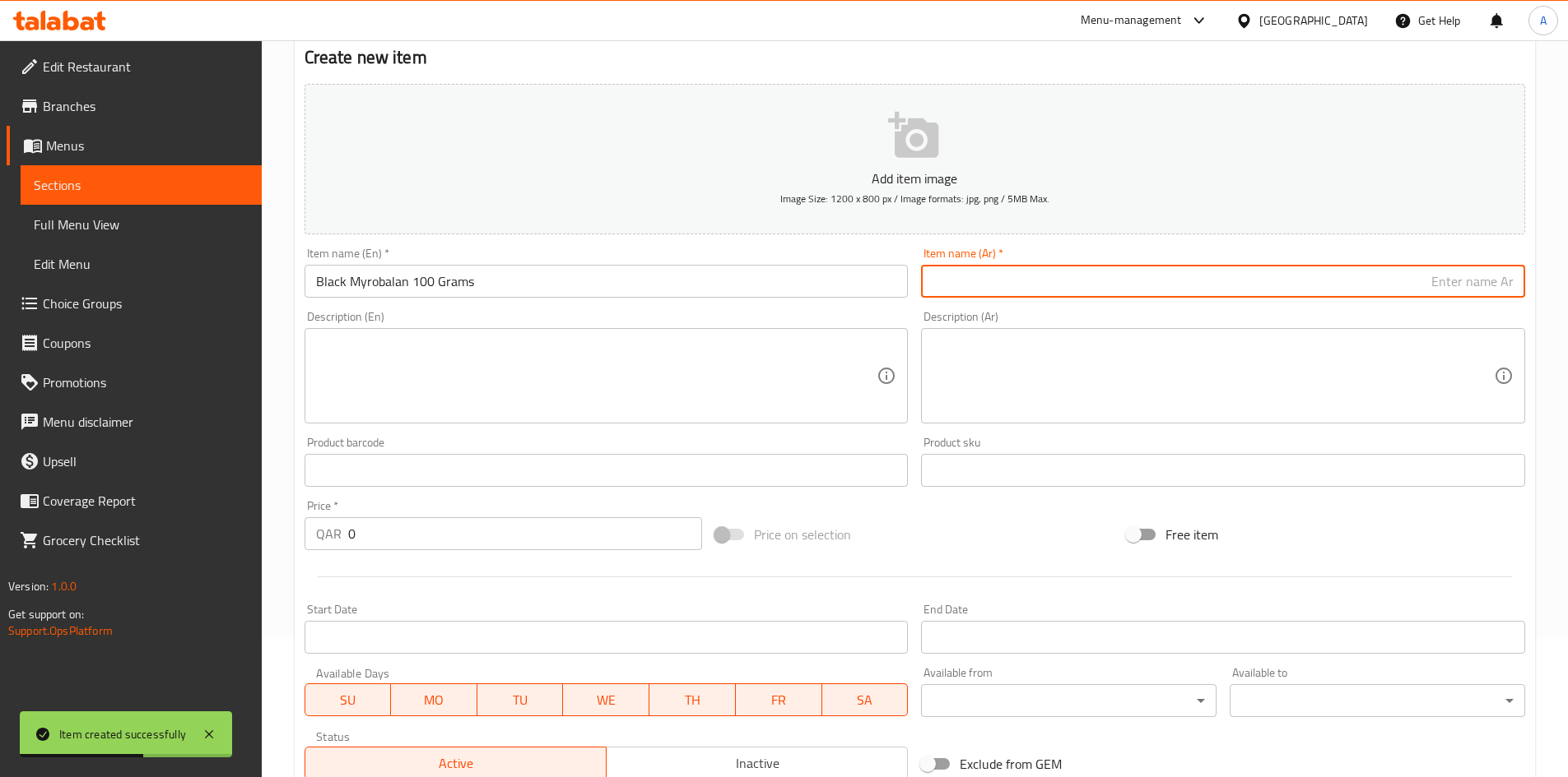
paste input "هليلج أسود 100 جرام"
type input "هليلج أسود 100 جرام"
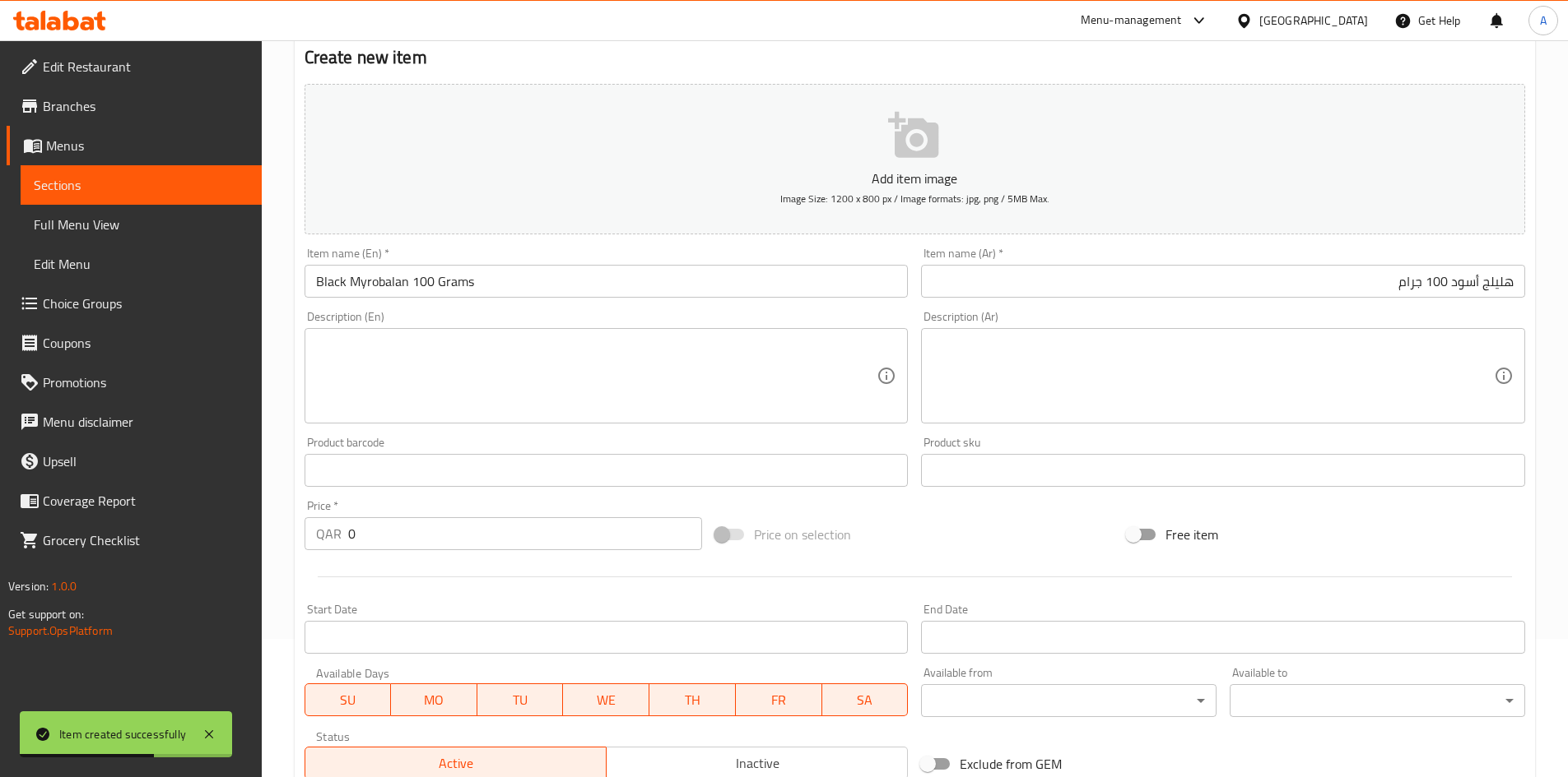
click at [1031, 312] on div "Description (Ar) Description (Ar)" at bounding box center [1222, 366] width 604 height 112
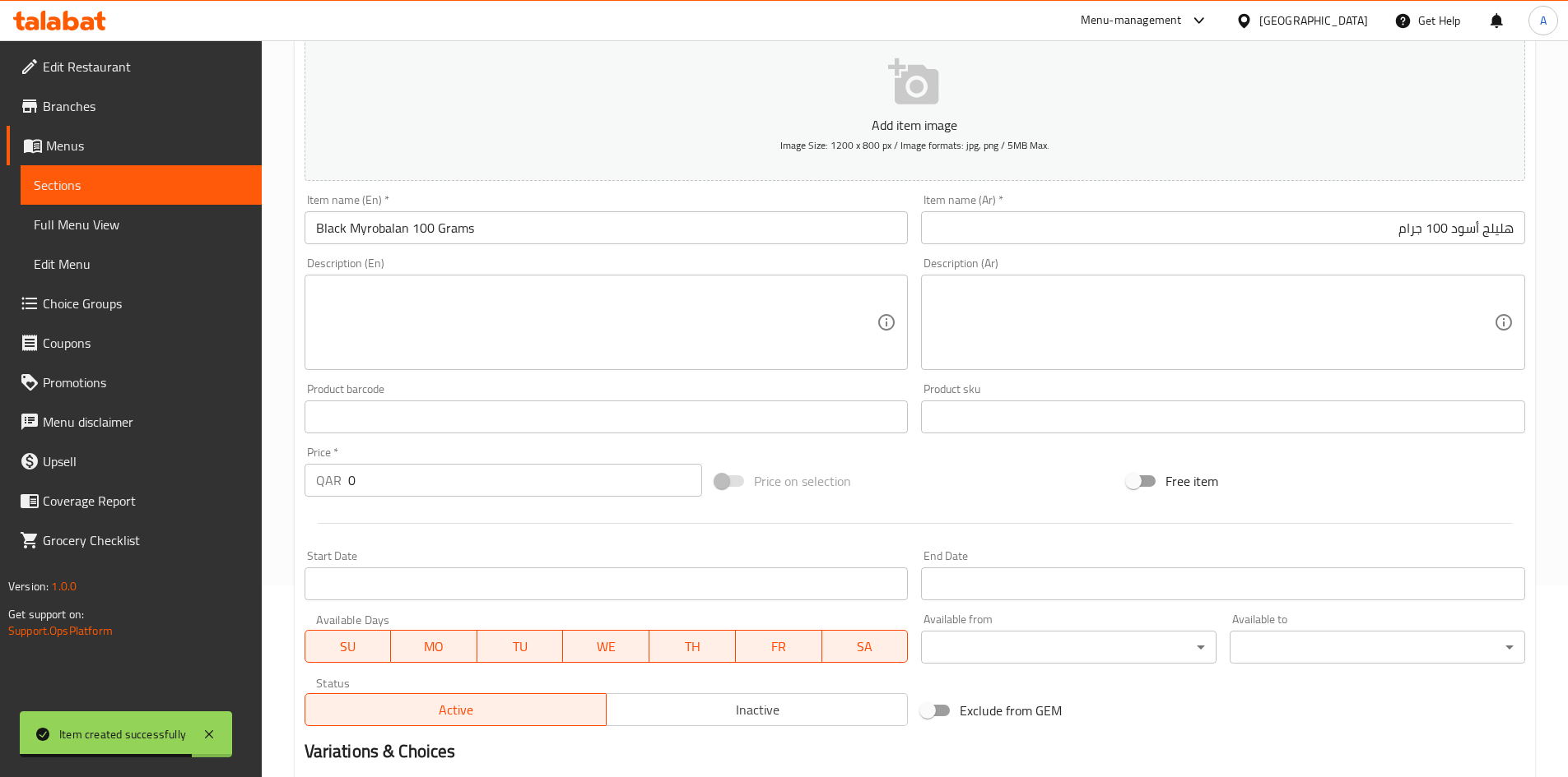
scroll to position [220, 0]
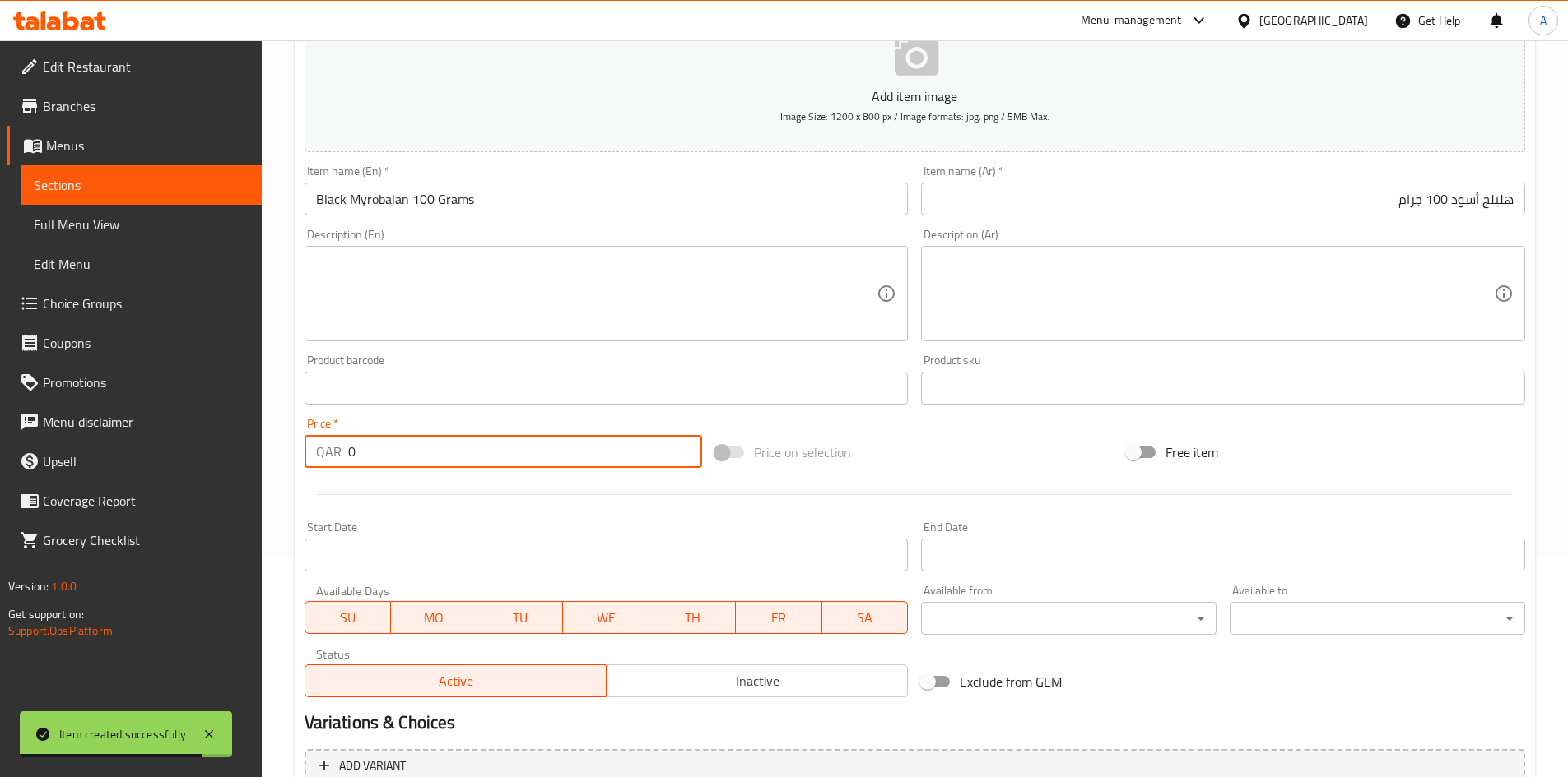
drag, startPoint x: 427, startPoint y: 459, endPoint x: 271, endPoint y: 458, distance: 156.0
click at [277, 456] on div "Home / Restaurants management / Menus / Sections / item / create Bayan Center -…" at bounding box center [914, 380] width 1306 height 1122
type input "18"
click at [1016, 426] on div "Add item image Image Size: 1200 x 800 px / Image formats: jpg, png / 5MB Max. I…" at bounding box center [914, 349] width 1234 height 709
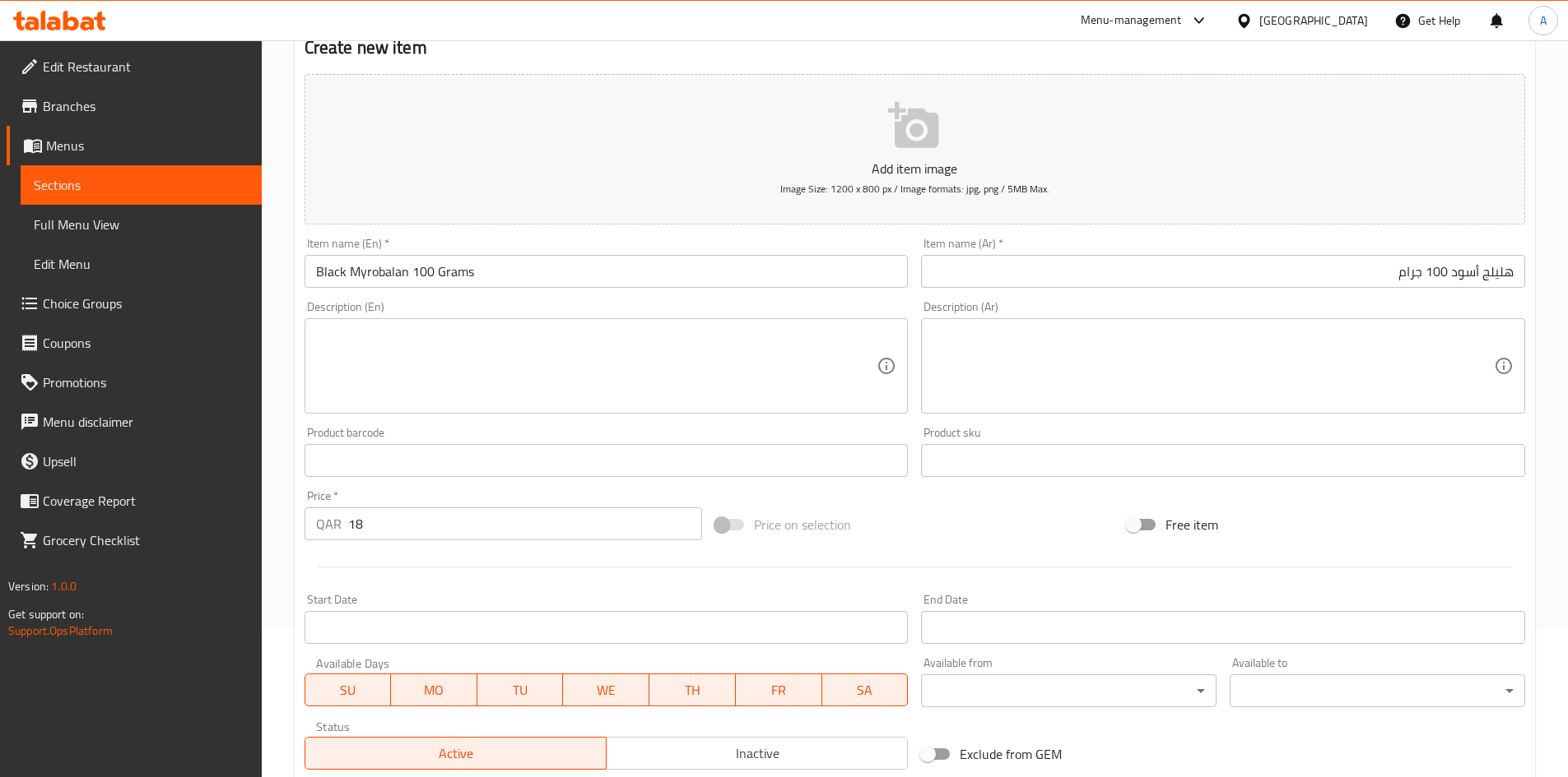
scroll to position [385, 0]
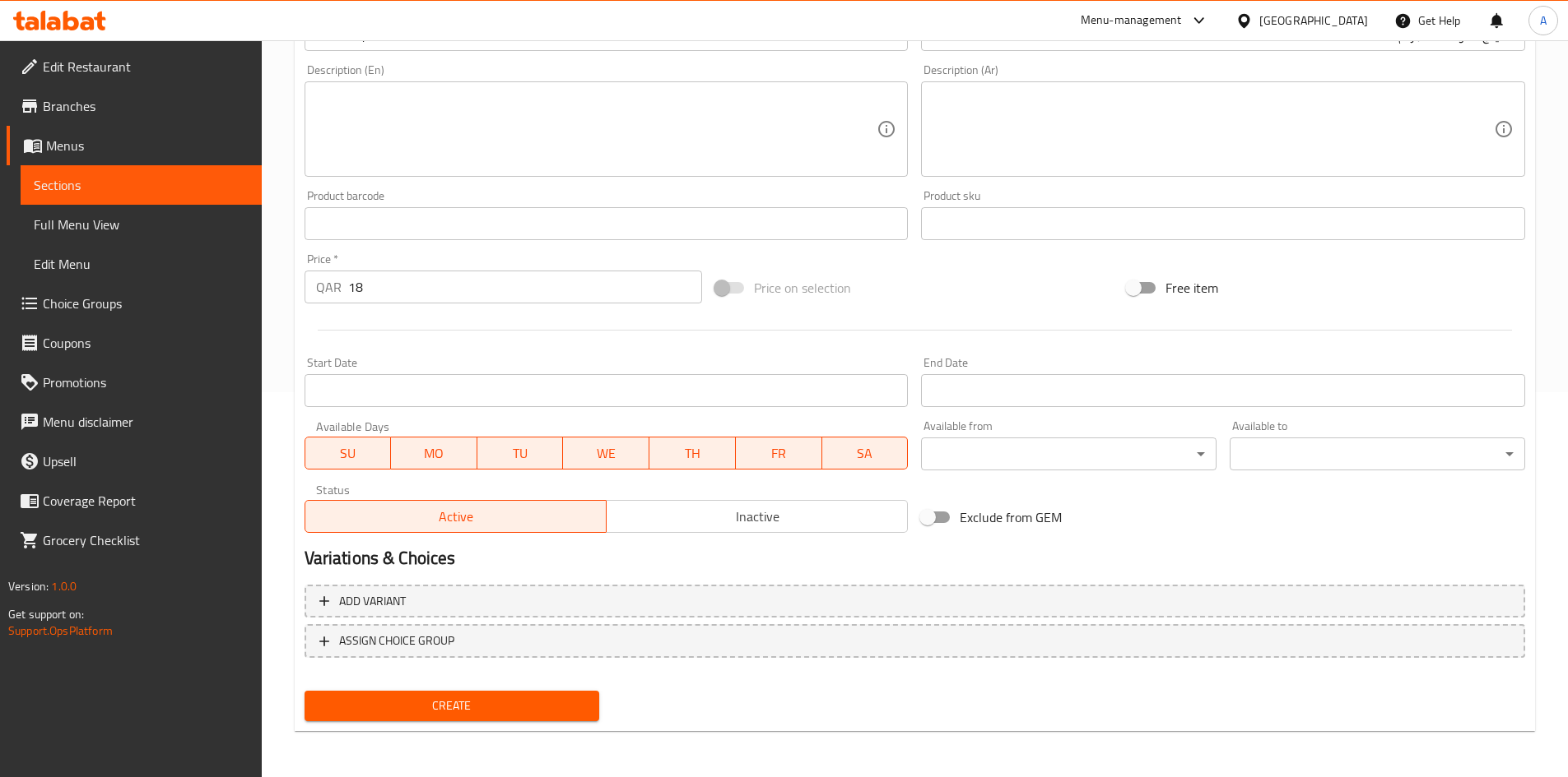
click at [569, 699] on span "Create" at bounding box center [452, 706] width 269 height 21
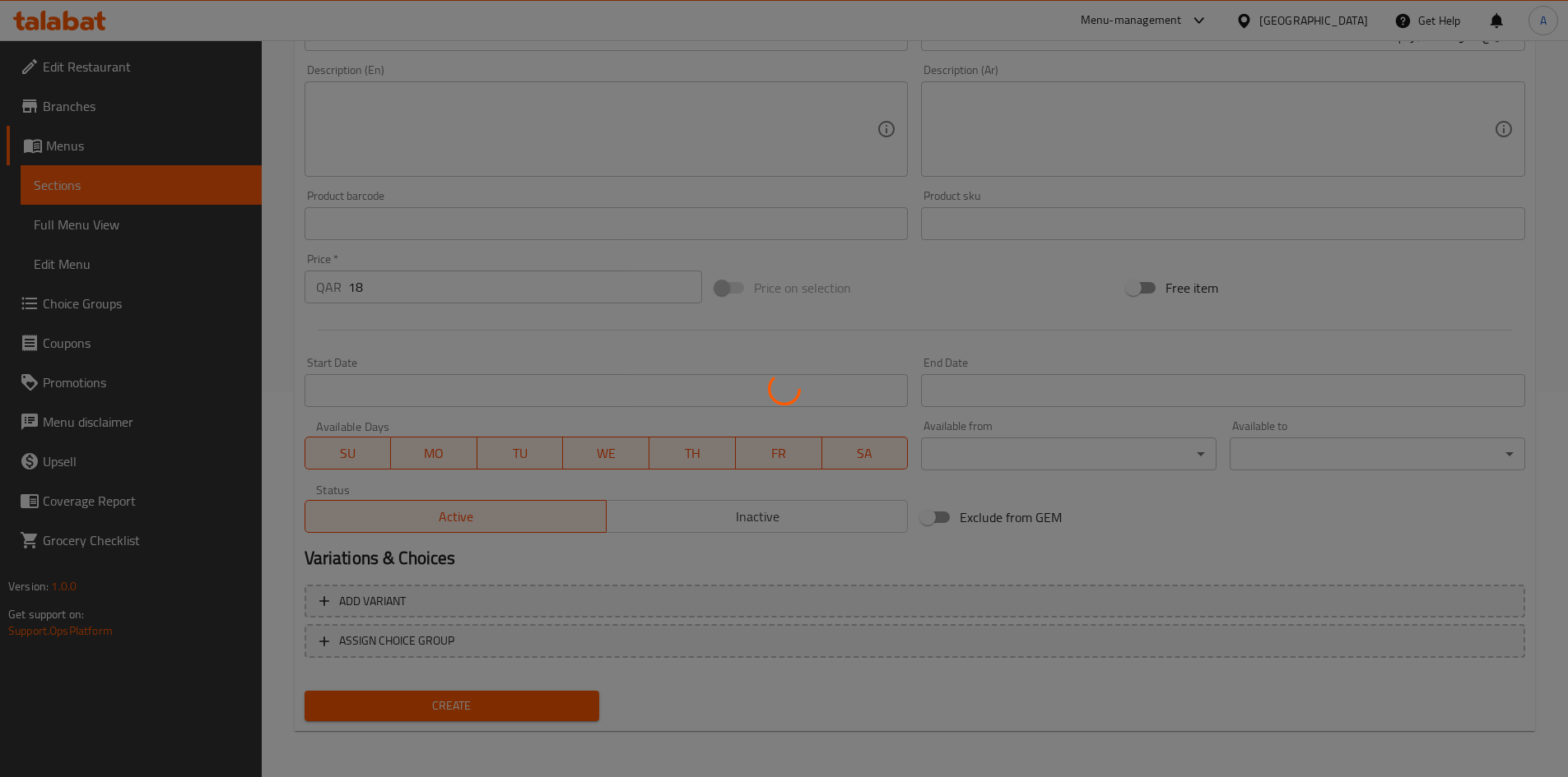
type input "0"
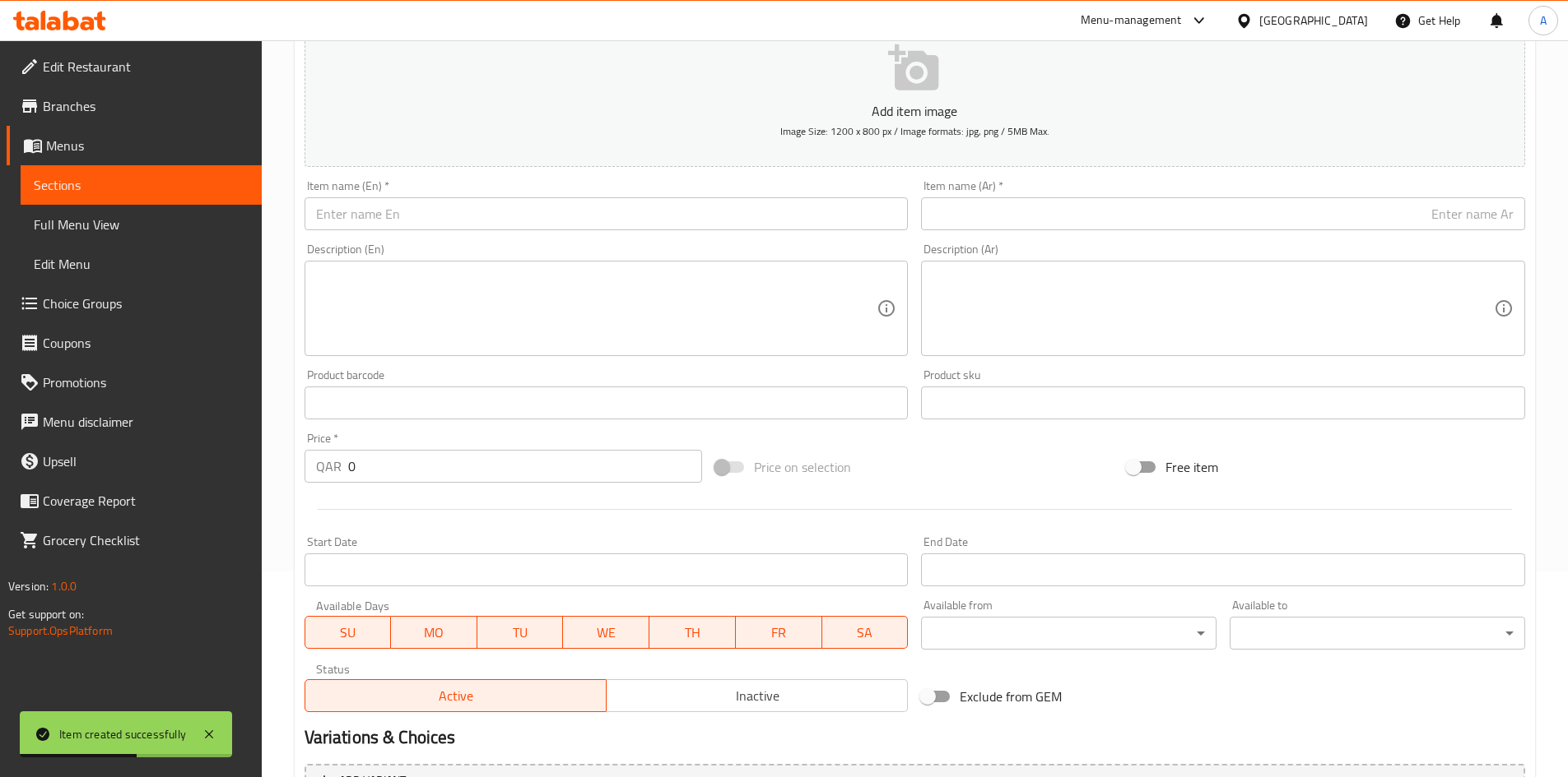
scroll to position [56, 0]
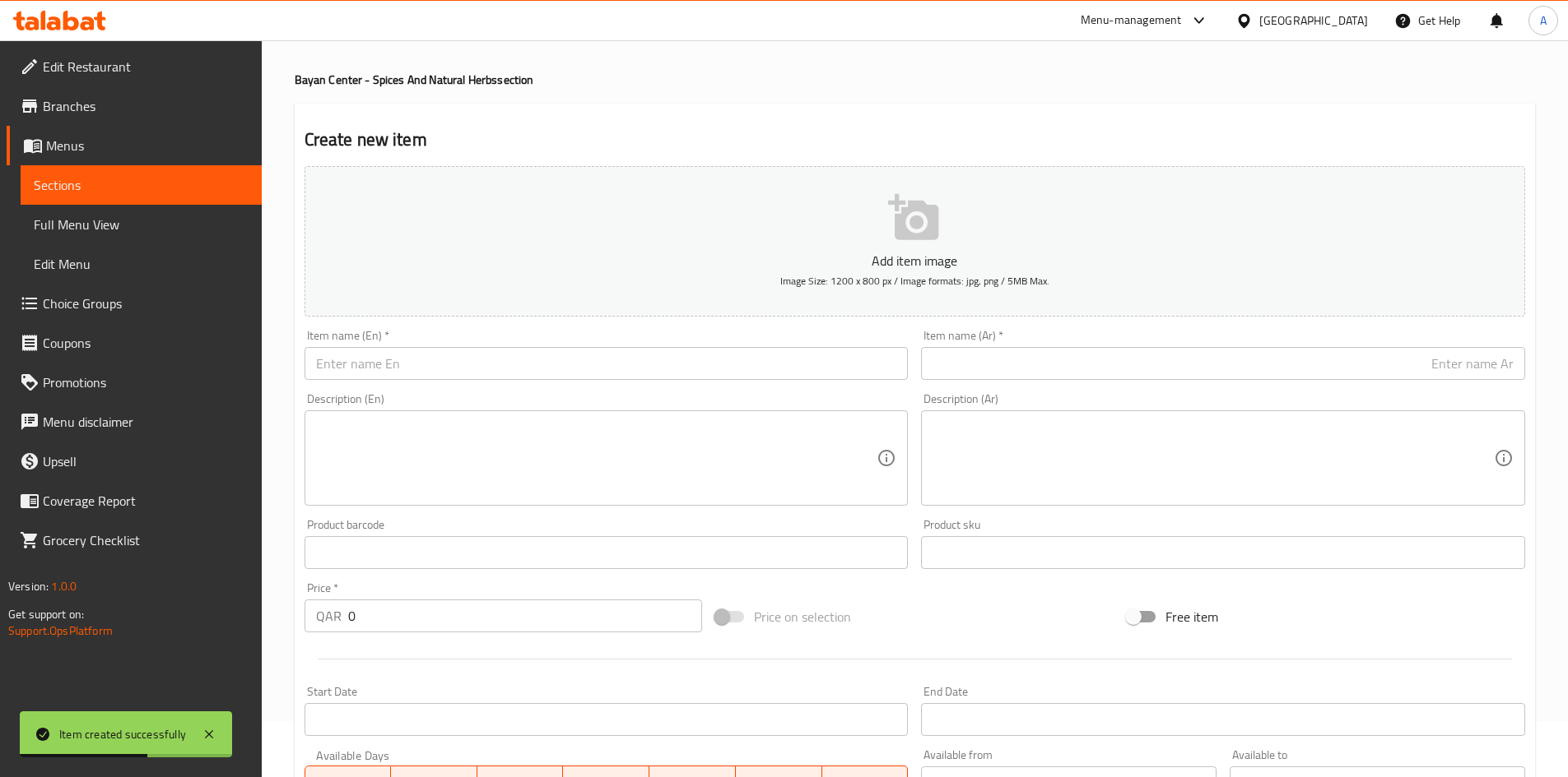
drag, startPoint x: 617, startPoint y: 368, endPoint x: 597, endPoint y: 368, distance: 20.0
click at [617, 368] on input "text" at bounding box center [605, 363] width 604 height 33
paste input "[PERSON_NAME] 100 grams"
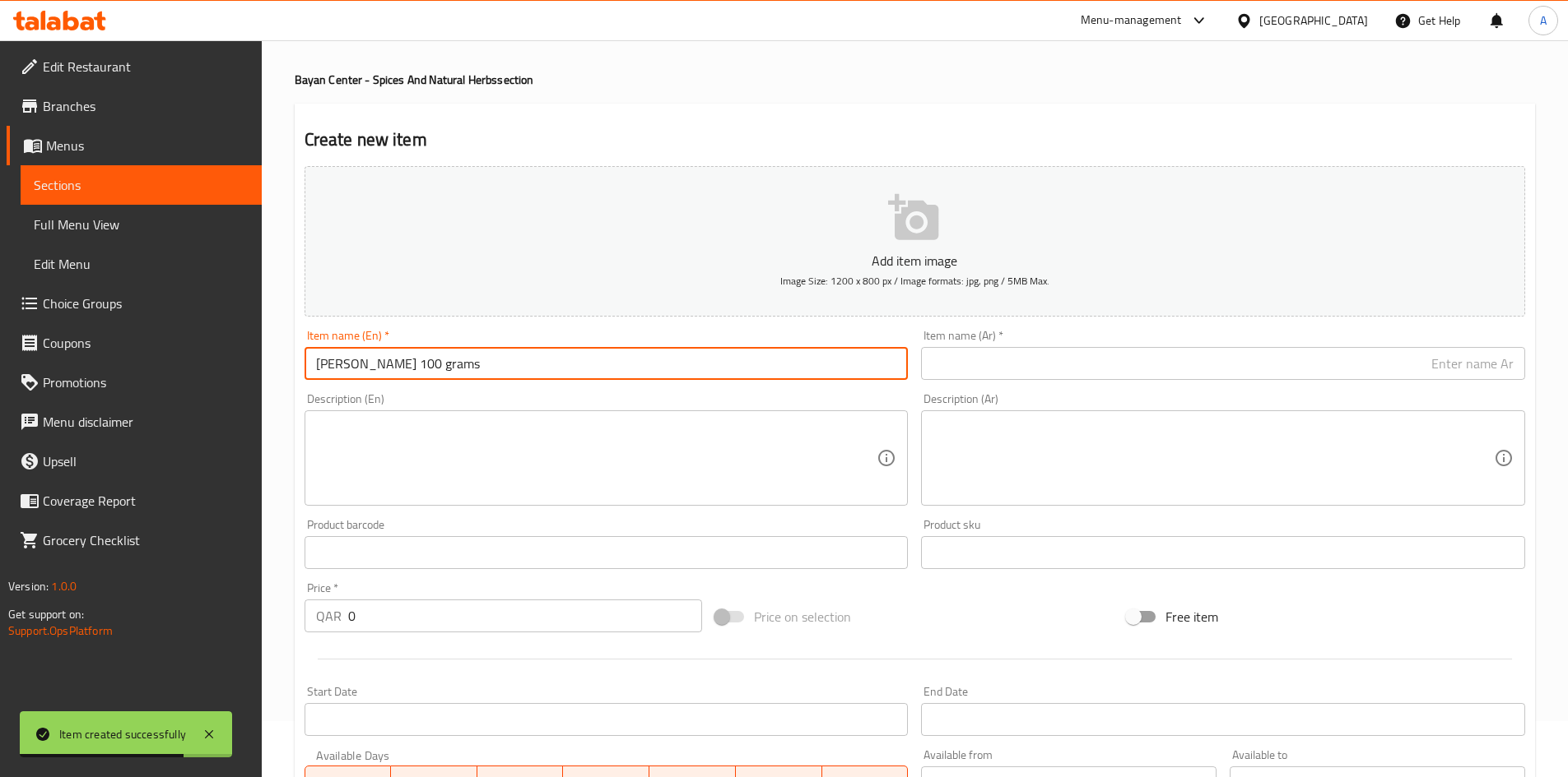
click at [401, 374] on input "[PERSON_NAME] 100 grams" at bounding box center [605, 363] width 604 height 33
click at [405, 365] on input "[PERSON_NAME] 100 grams" at bounding box center [605, 363] width 604 height 33
click at [405, 376] on input "[PERSON_NAME] 100 grams" at bounding box center [605, 363] width 604 height 33
type input "Rosemary 100 Grams"
click at [942, 370] on input "text" at bounding box center [1222, 363] width 604 height 33
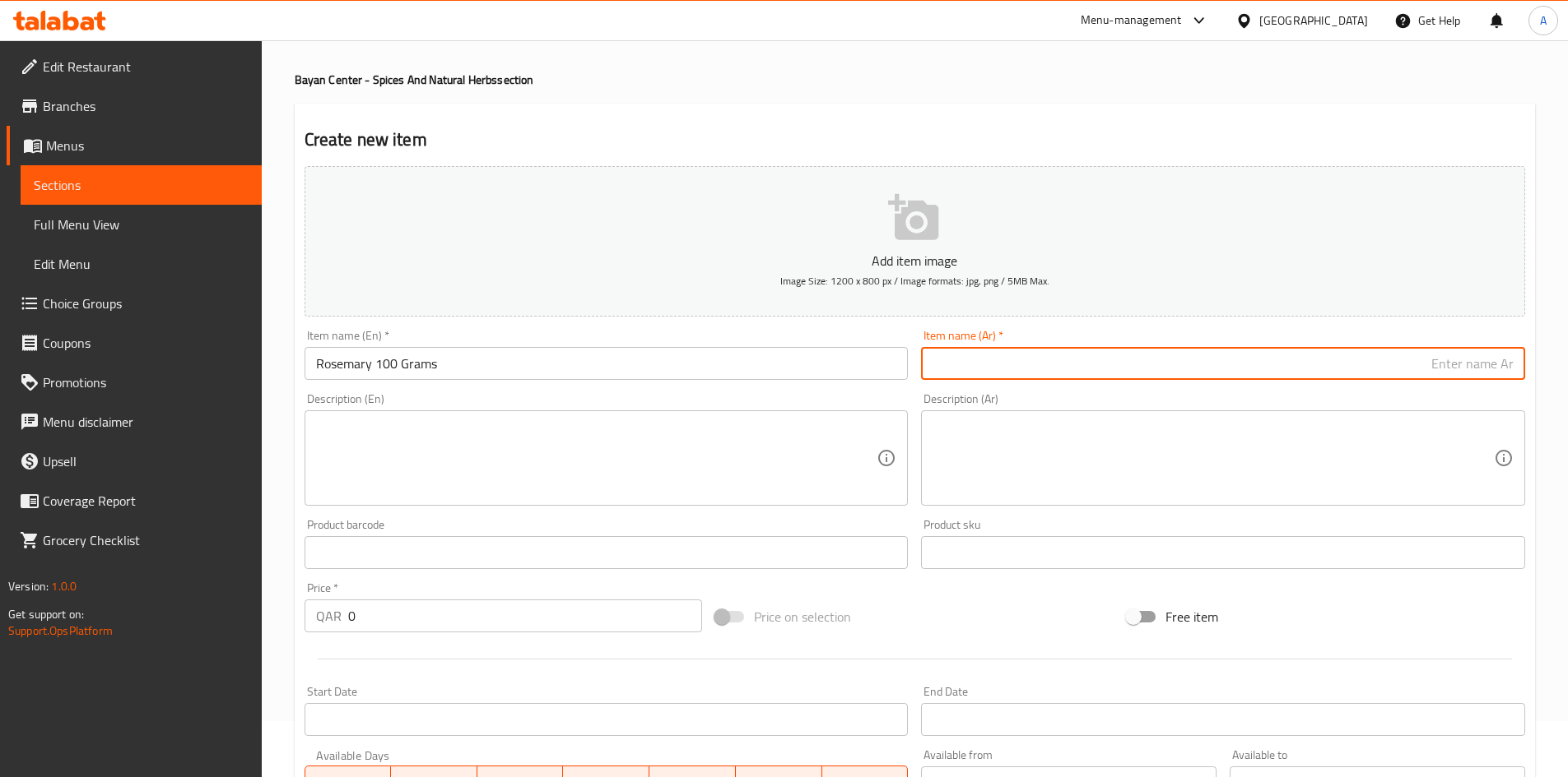
paste input "اكليل الجبل 100 جرام"
click at [1454, 369] on input "اكليل الجبل 100 جرام" at bounding box center [1222, 363] width 604 height 33
drag, startPoint x: 1427, startPoint y: 367, endPoint x: 1440, endPoint y: 381, distance: 19.1
click at [1440, 383] on div "Item name (Ar)   * اكليل الجبل 100 جرام Item name (Ar) *" at bounding box center [1222, 354] width 617 height 63
click at [1446, 376] on input "اكليل الجبل 100 جرام" at bounding box center [1222, 363] width 604 height 33
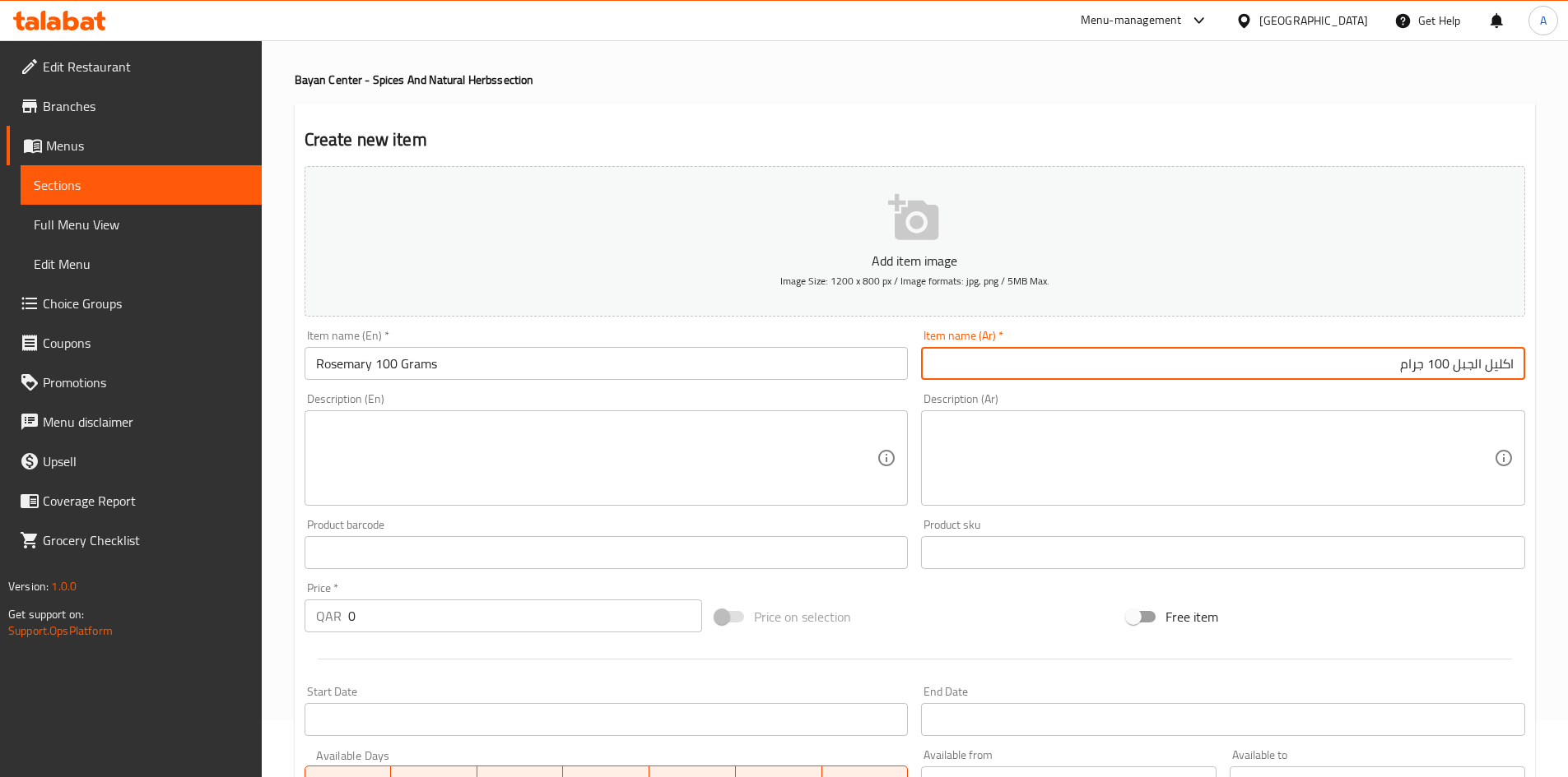
type input "اكليل الجبل 100 جرام"
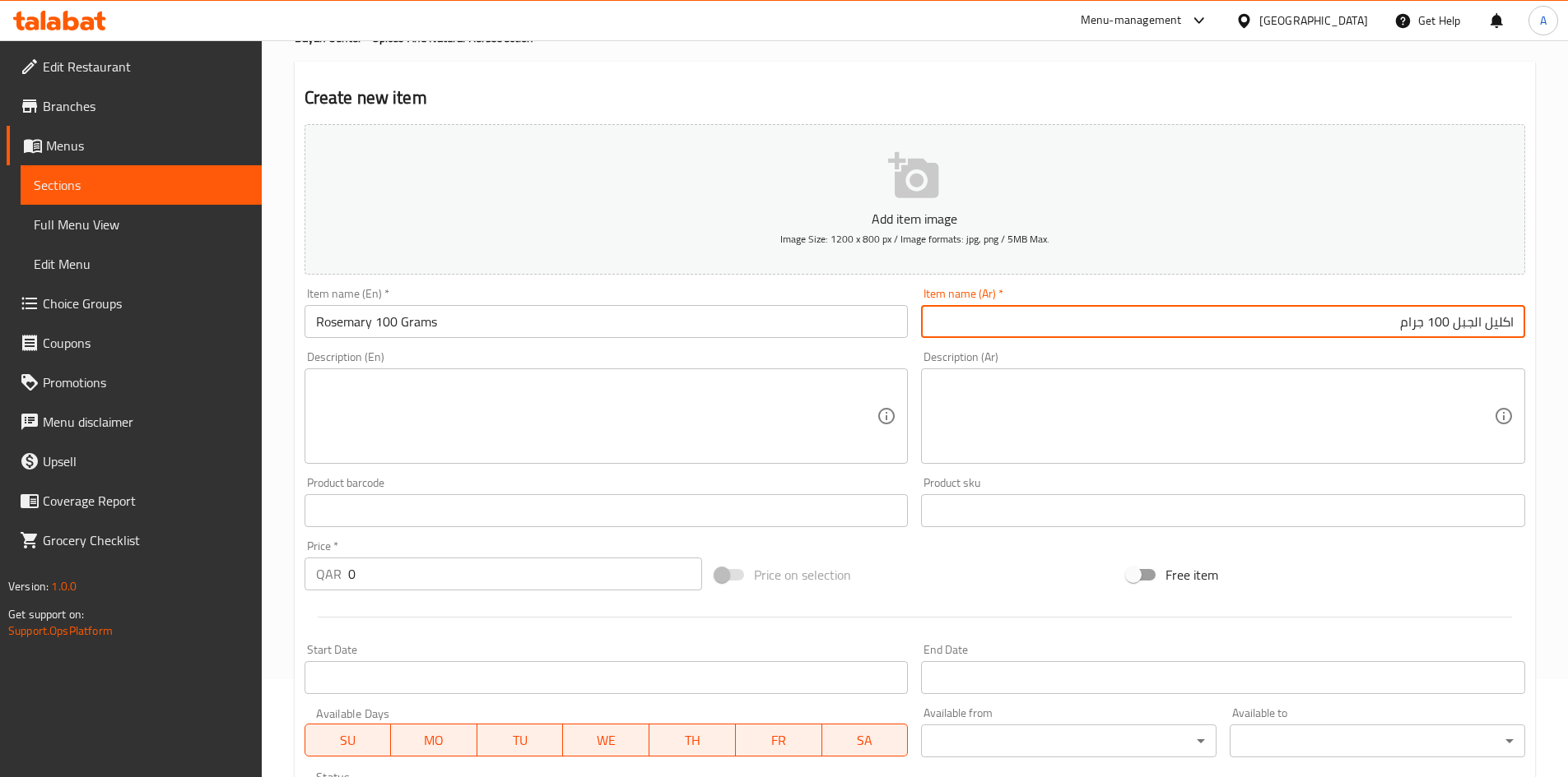
scroll to position [138, 0]
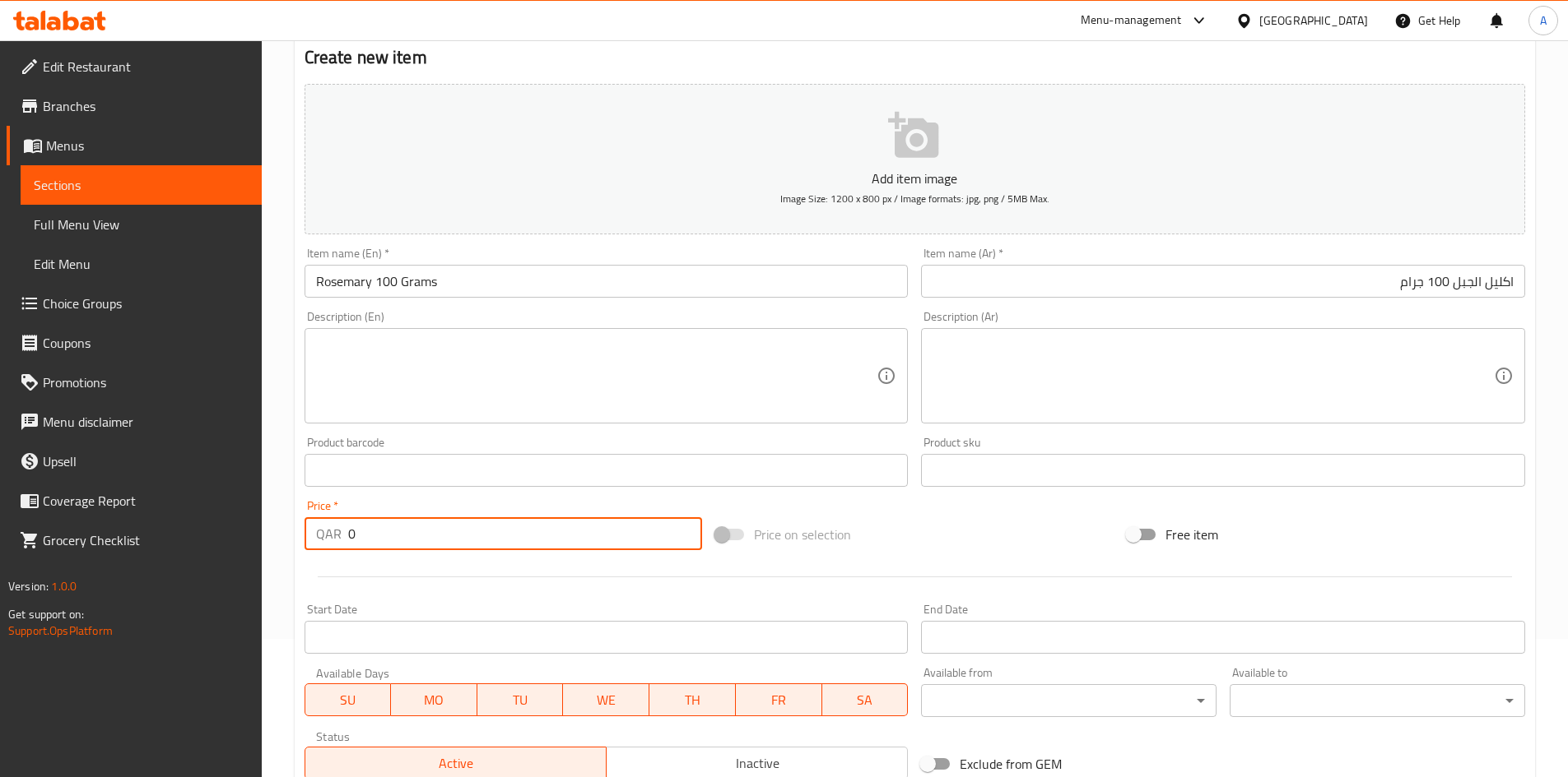
drag, startPoint x: 412, startPoint y: 539, endPoint x: 316, endPoint y: 545, distance: 96.2
click at [310, 552] on div "Price   * QAR 0 Price *" at bounding box center [503, 525] width 412 height 63
type input "30"
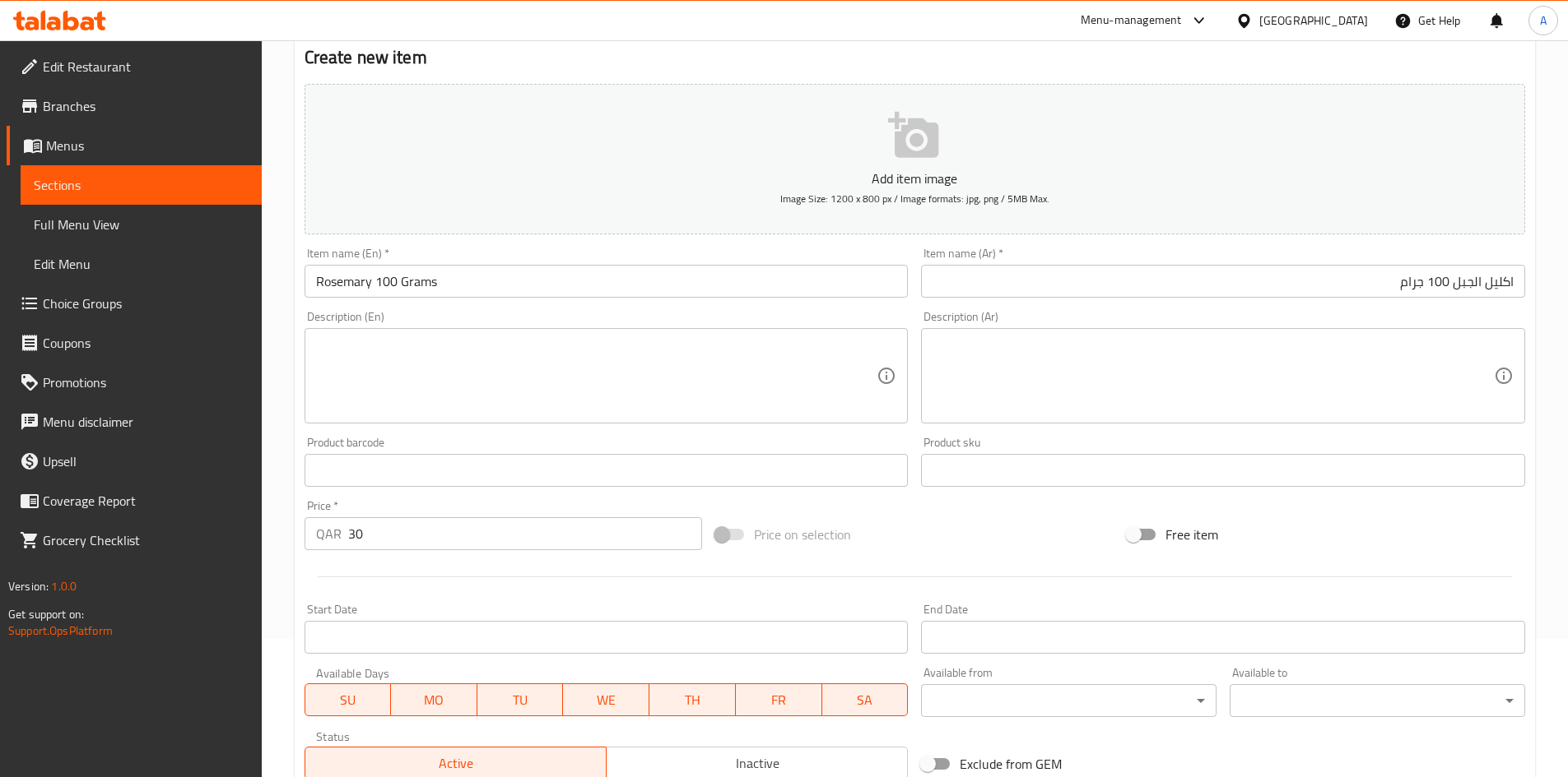
click at [939, 514] on div "Add item image Image Size: 1200 x 800 px / Image formats: jpg, png / 5MB Max. I…" at bounding box center [914, 431] width 1234 height 709
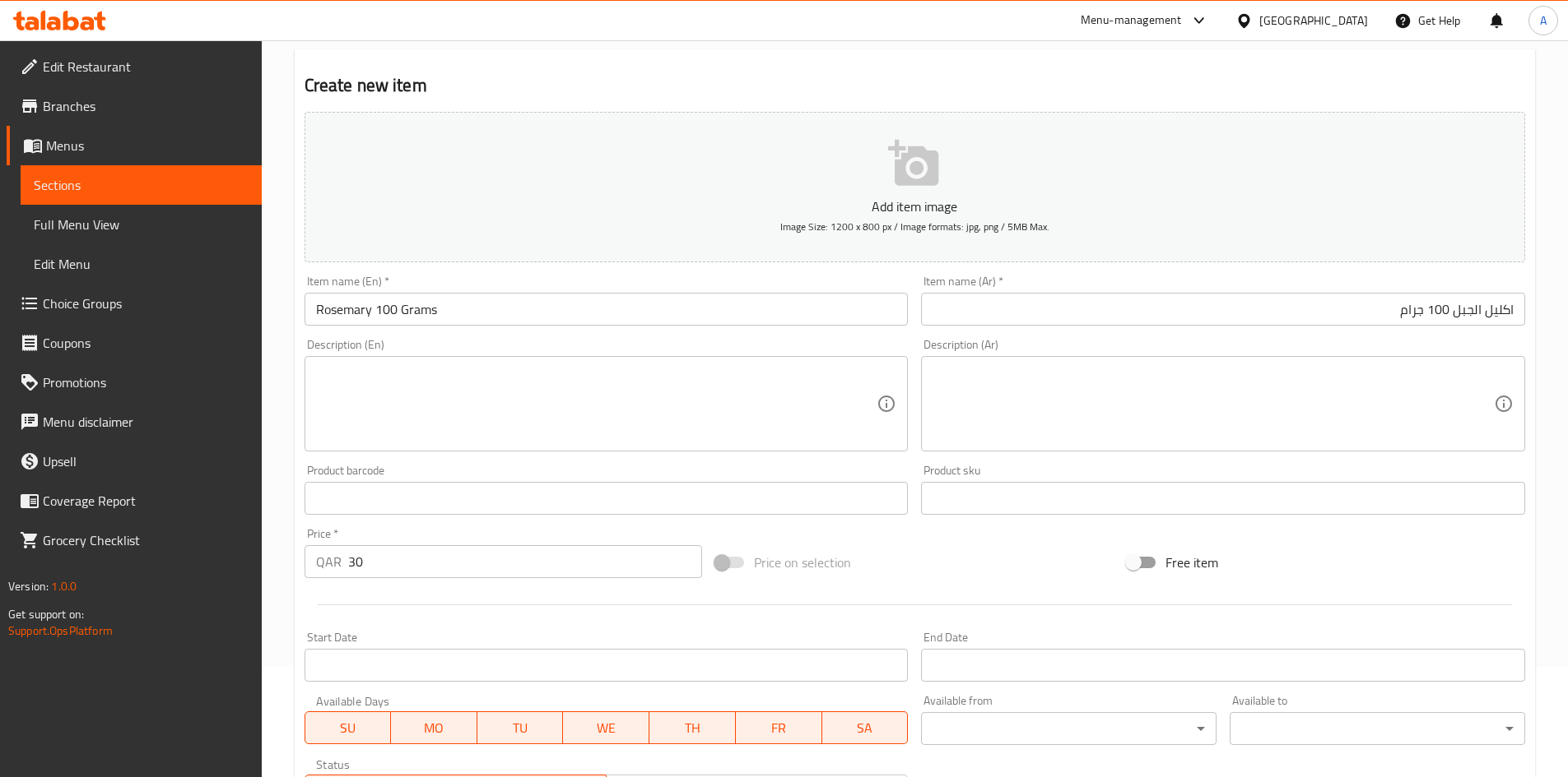
scroll to position [385, 0]
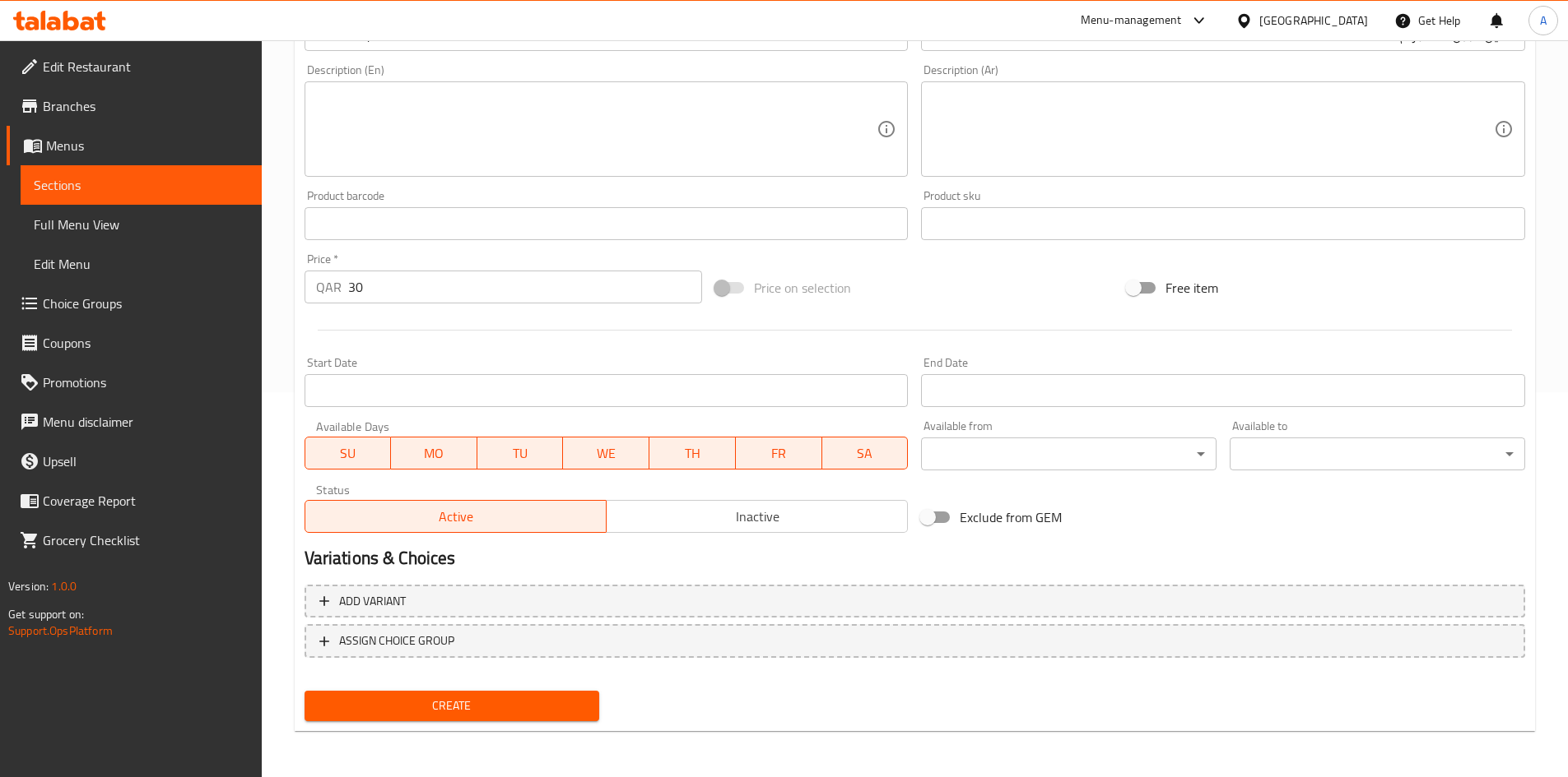
click at [552, 704] on span "Create" at bounding box center [452, 706] width 269 height 21
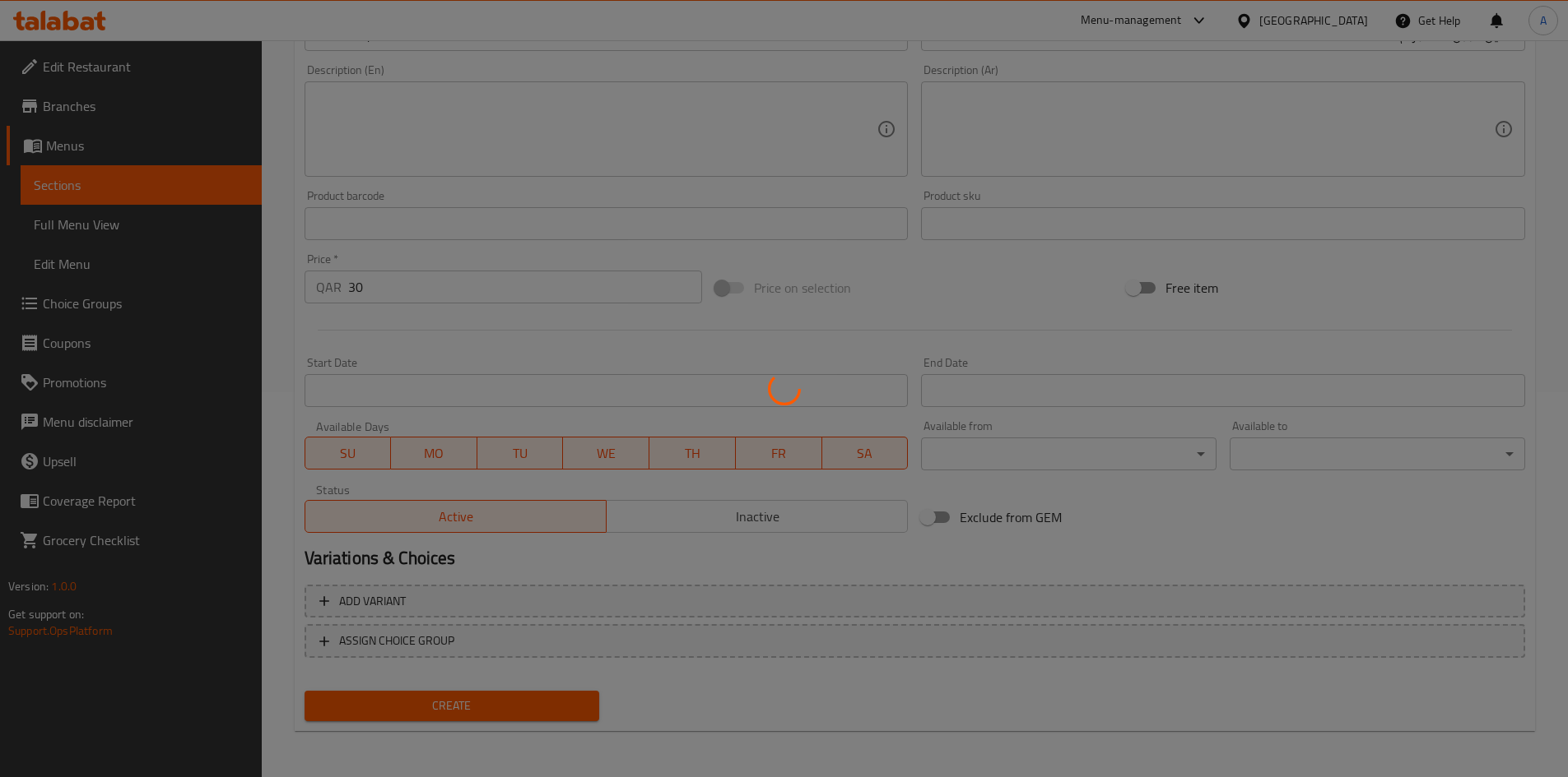
type input "0"
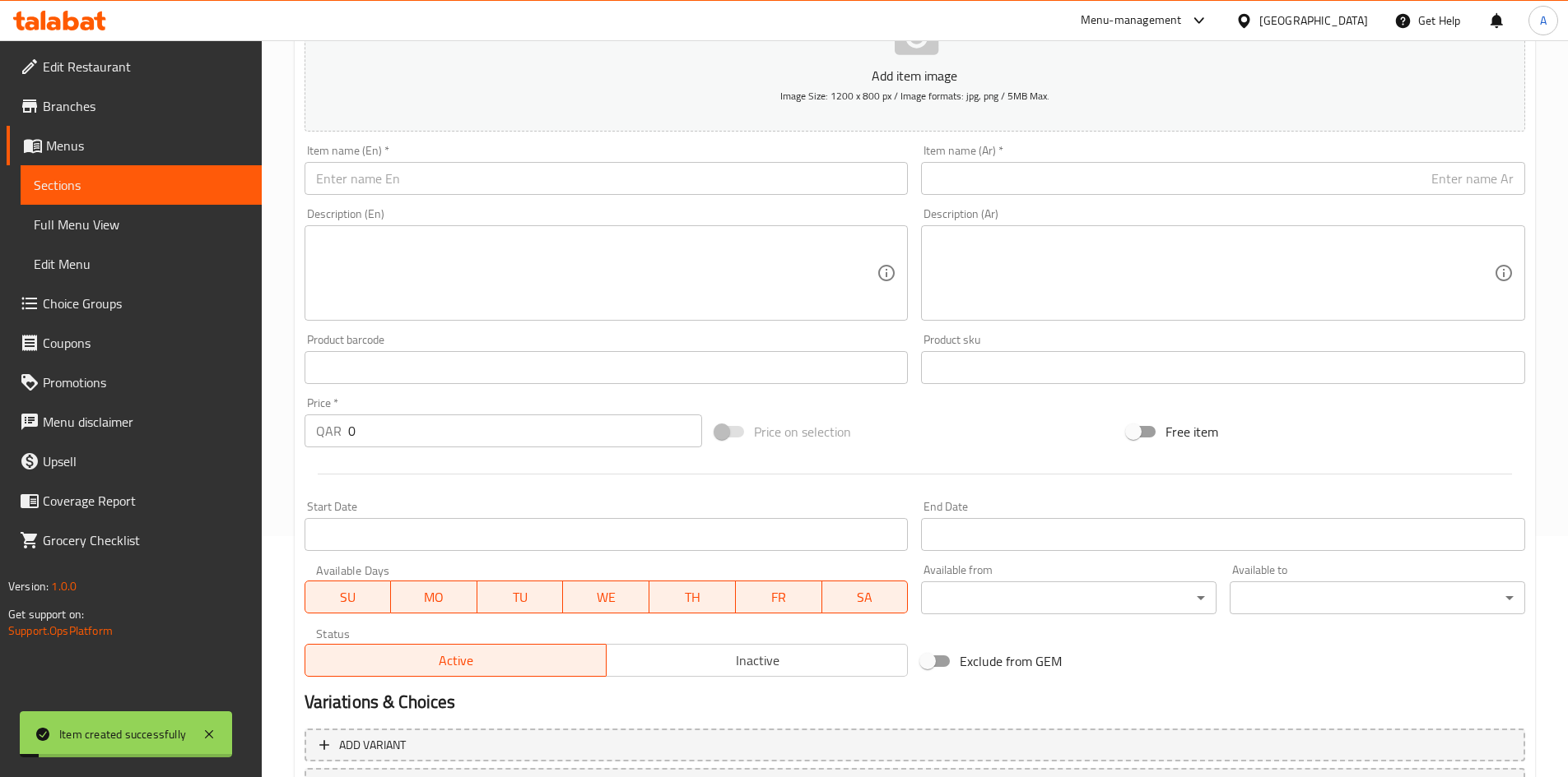
scroll to position [138, 0]
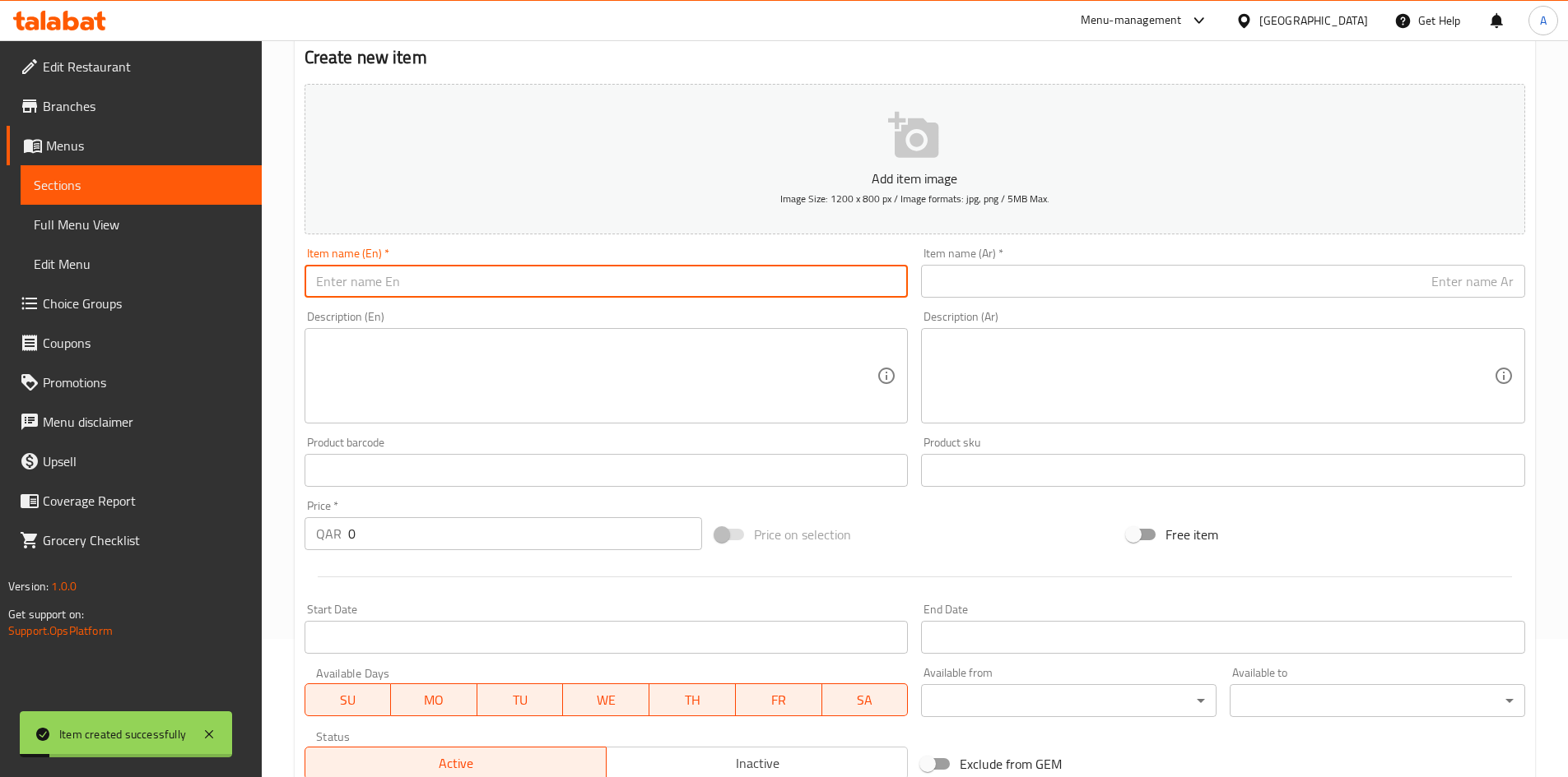
click at [725, 286] on input "text" at bounding box center [605, 281] width 604 height 33
paste input "Maftola Al Asra 100 grams"
drag, startPoint x: 430, startPoint y: 289, endPoint x: 435, endPoint y: 297, distance: 9.4
click at [435, 297] on input "Maftola Al Asra 100 grams" at bounding box center [605, 281] width 604 height 33
type input "Maftola Al Asra 100 Grams"
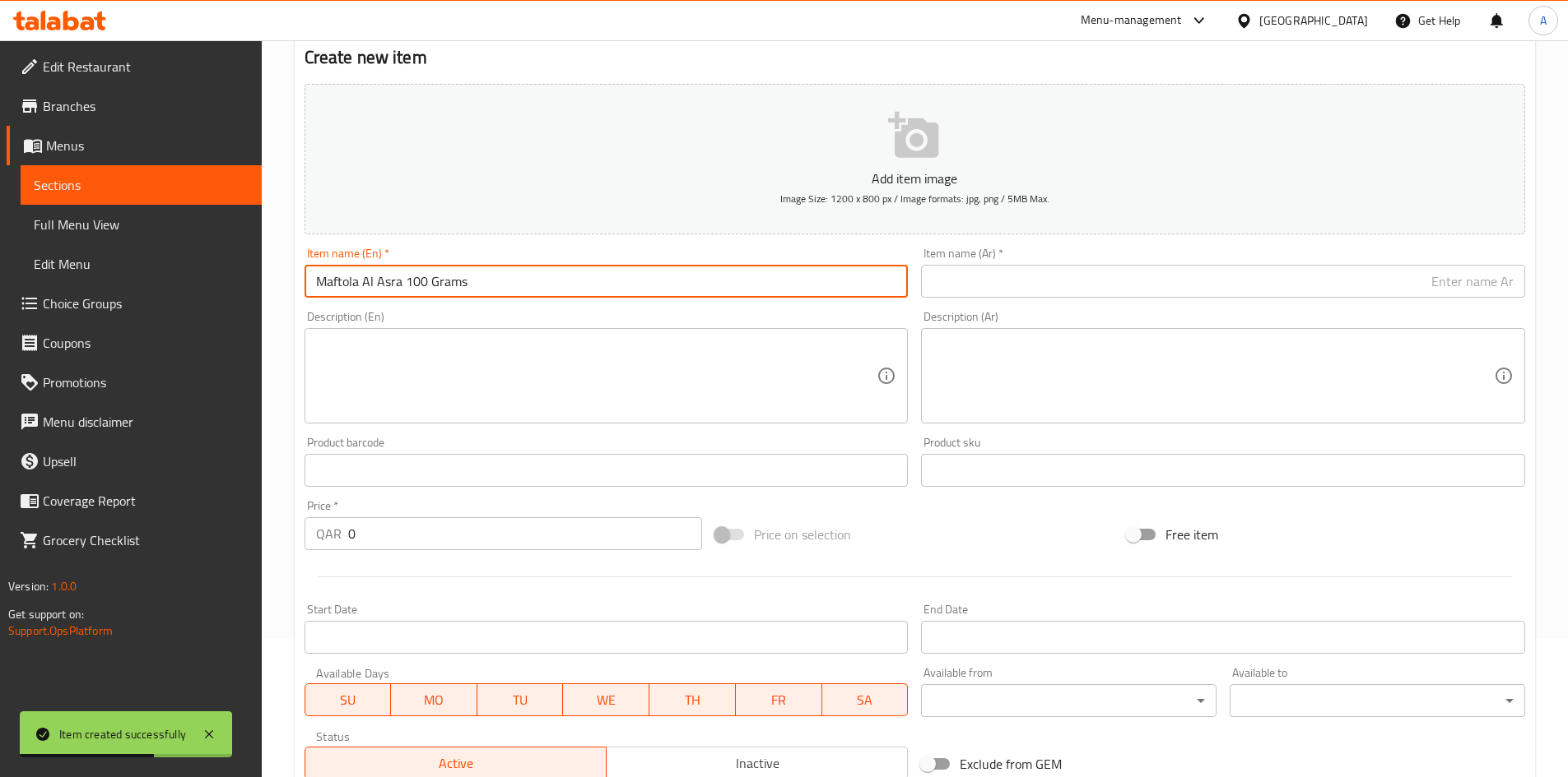
click at [1162, 289] on input "text" at bounding box center [1222, 281] width 604 height 33
paste input "مفتولة العسرة 100 جرام"
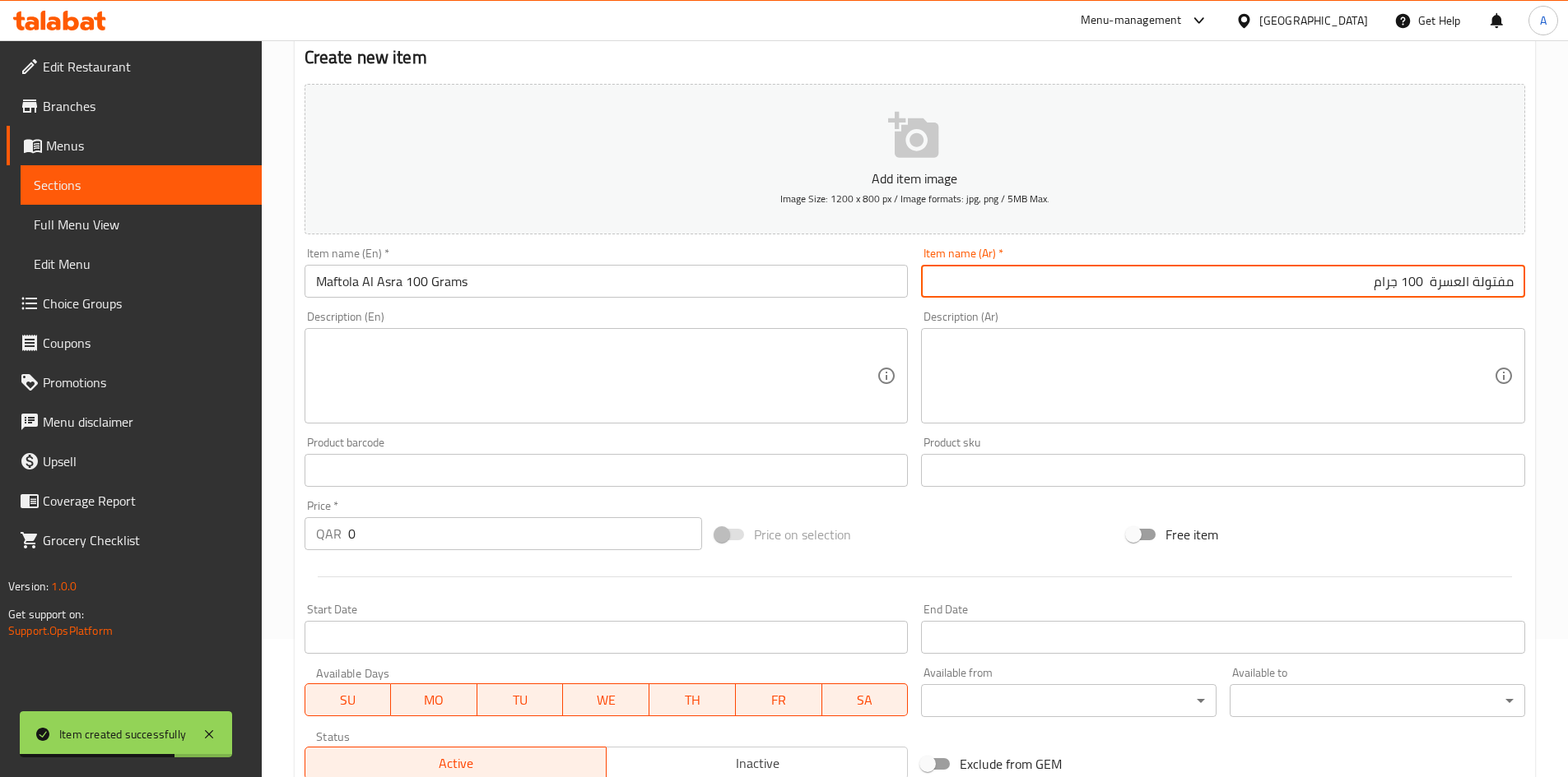
drag, startPoint x: 1425, startPoint y: 280, endPoint x: 1429, endPoint y: 296, distance: 16.5
click at [1427, 280] on input "مفتولة العسرة 100 جرام" at bounding box center [1222, 281] width 604 height 33
type input "مفتولة العسرة 100 جرام"
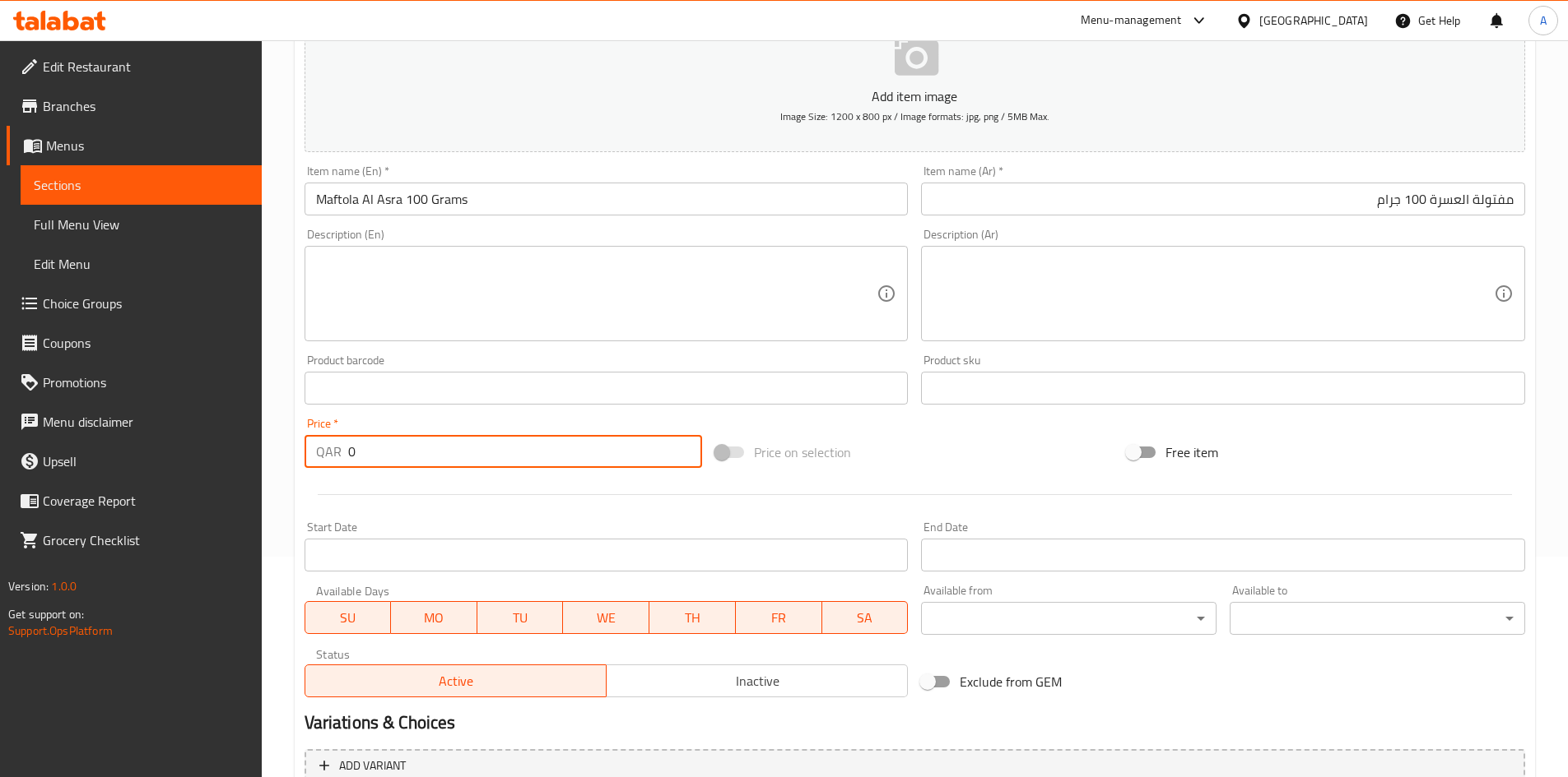
drag, startPoint x: 419, startPoint y: 454, endPoint x: 161, endPoint y: 464, distance: 258.2
click at [158, 458] on div "Edit Restaurant Branches Menus Sections Full Menu View Edit Menu Choice Groups …" at bounding box center [784, 380] width 1568 height 1122
type input "30"
click at [958, 449] on div "Price on selection" at bounding box center [914, 452] width 412 height 44
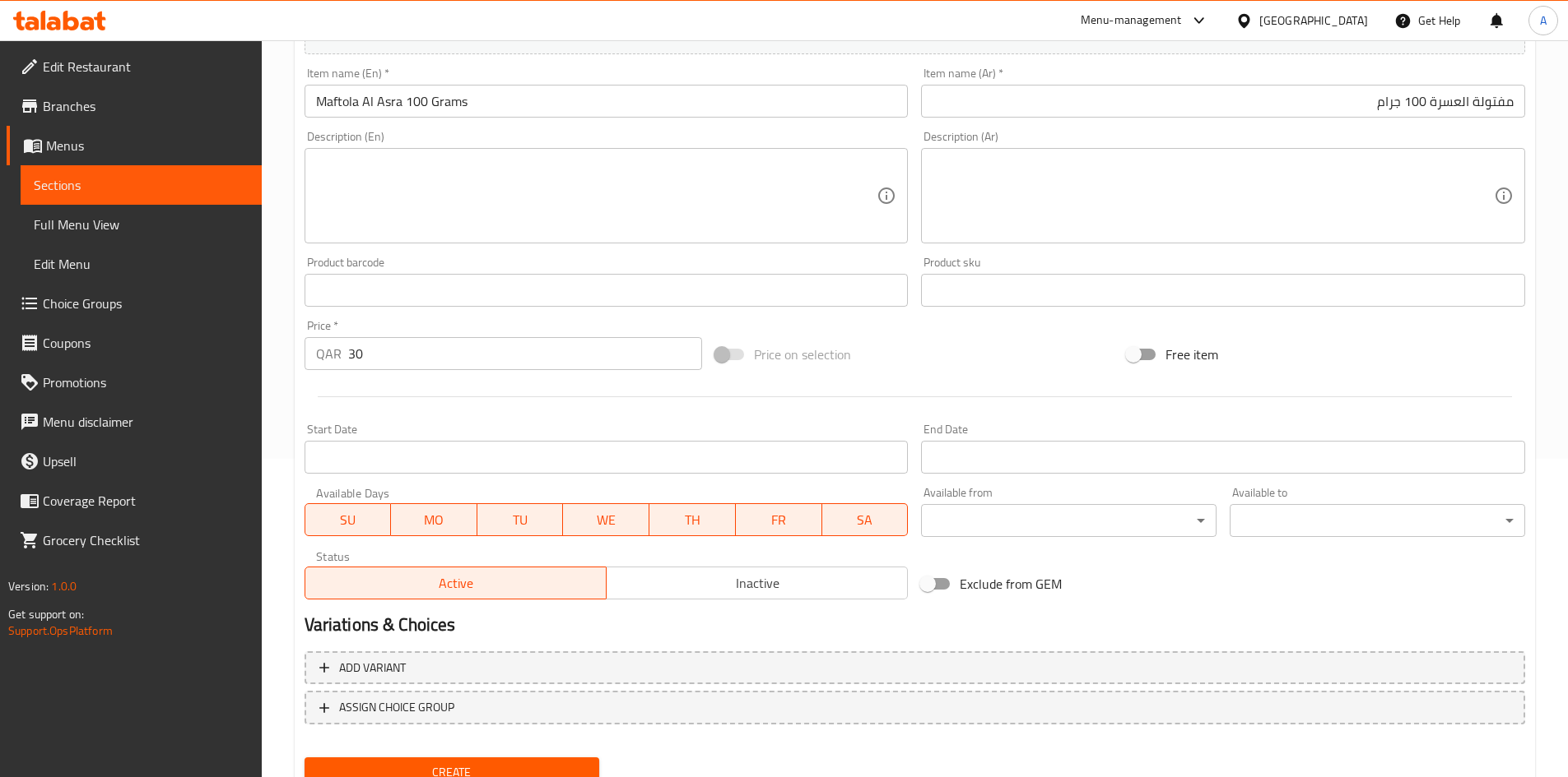
scroll to position [385, 0]
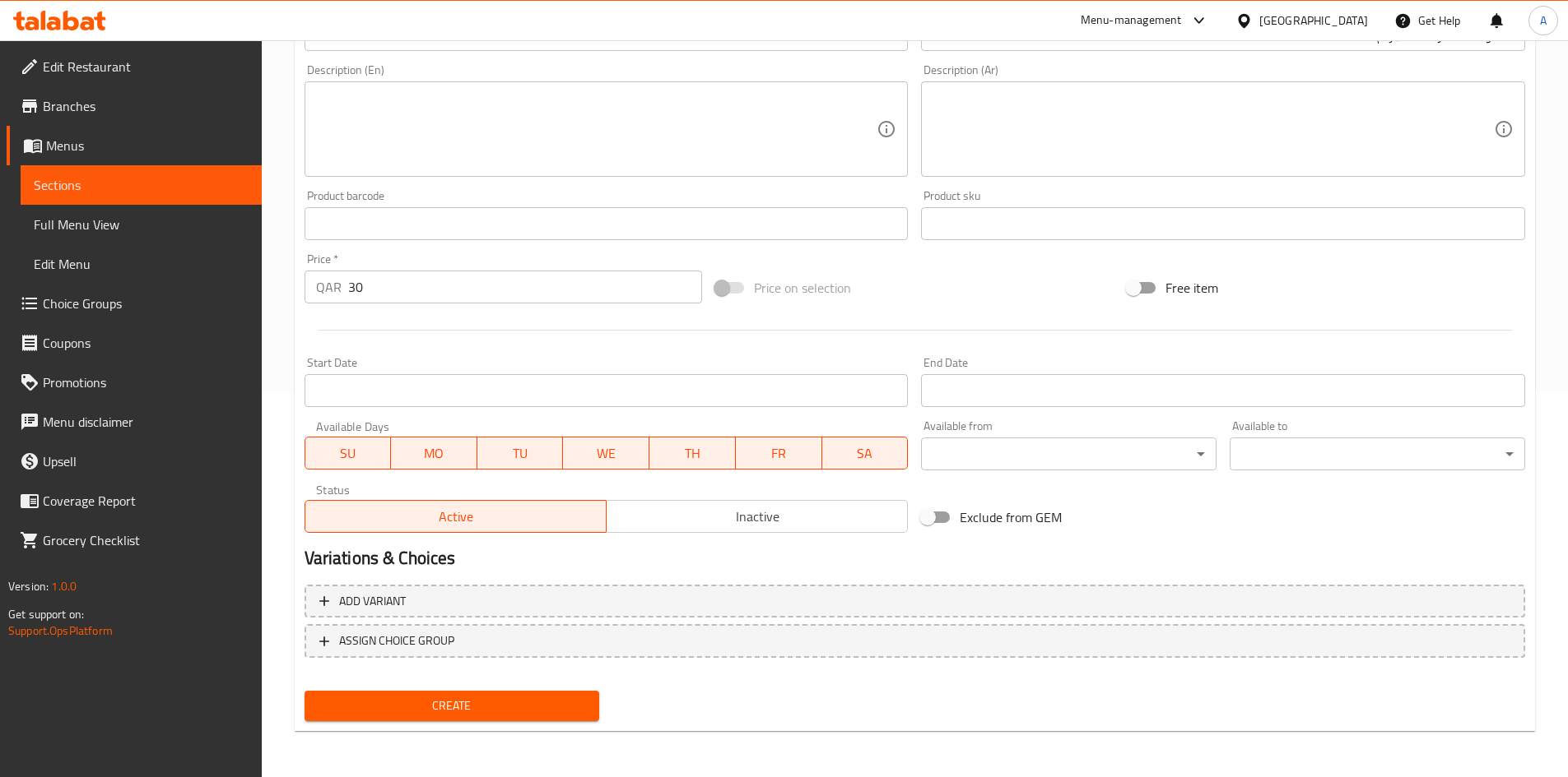
click at [508, 699] on span "Create" at bounding box center [452, 706] width 269 height 21
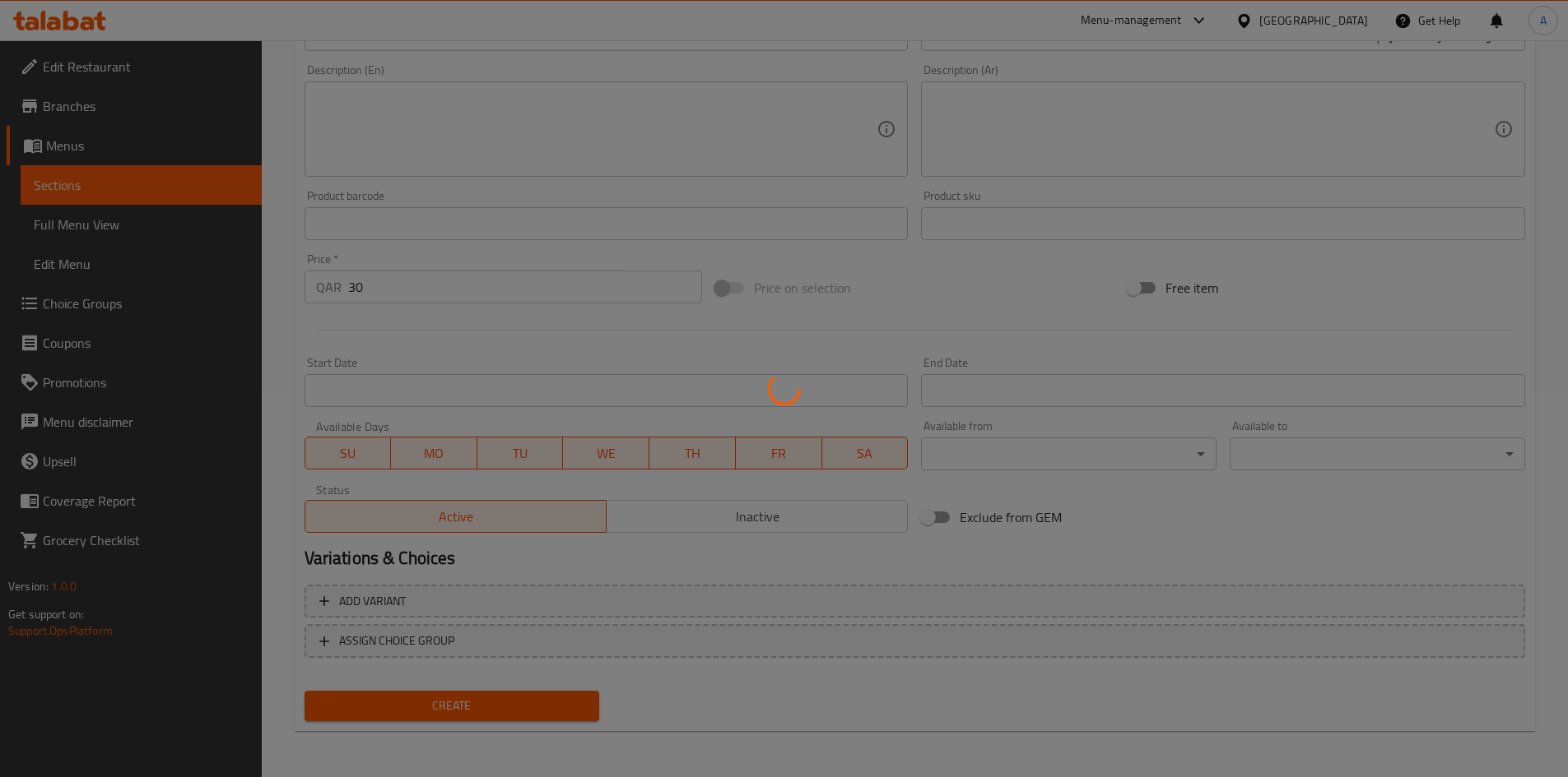
type input "0"
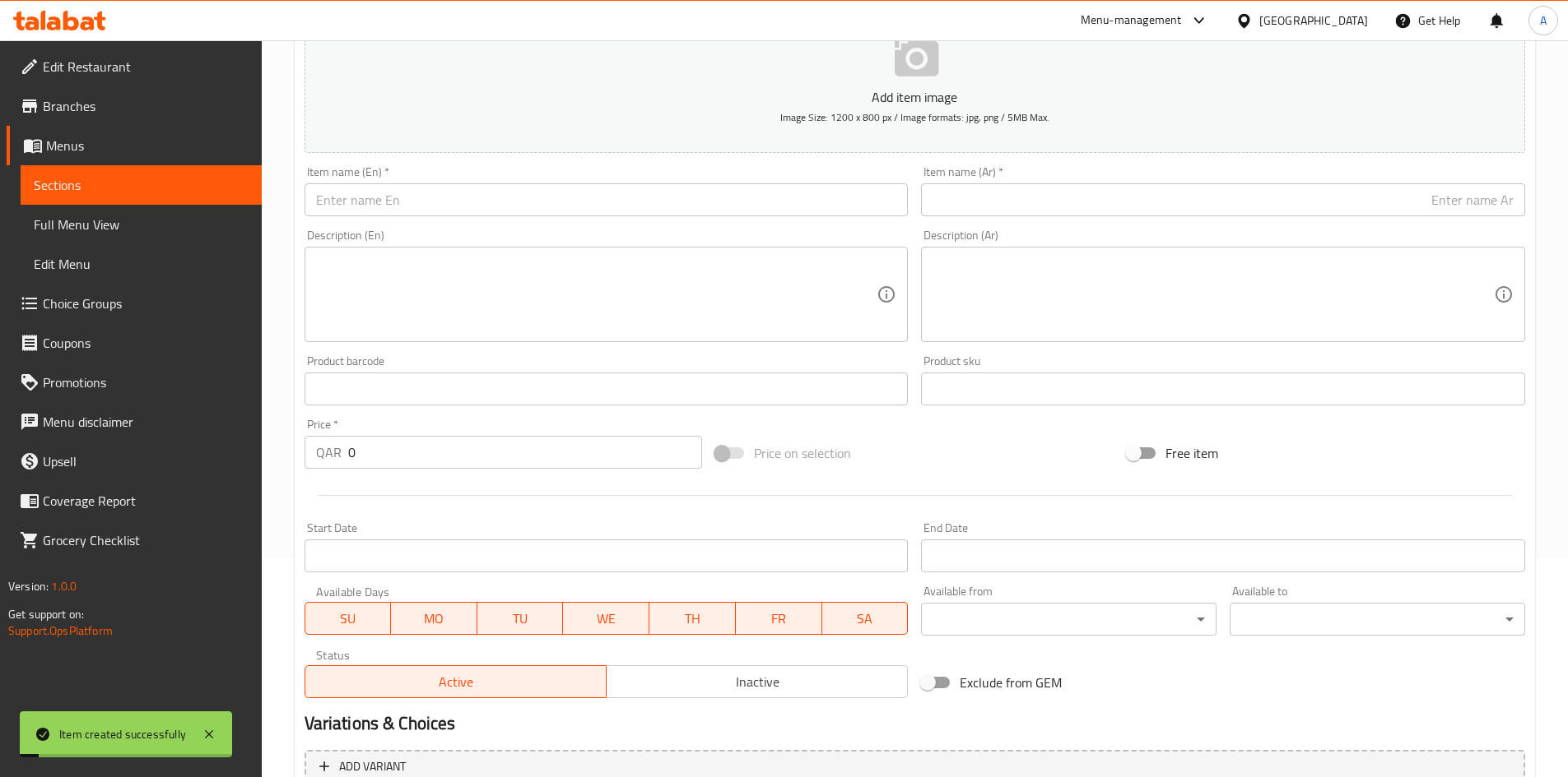
scroll to position [0, 0]
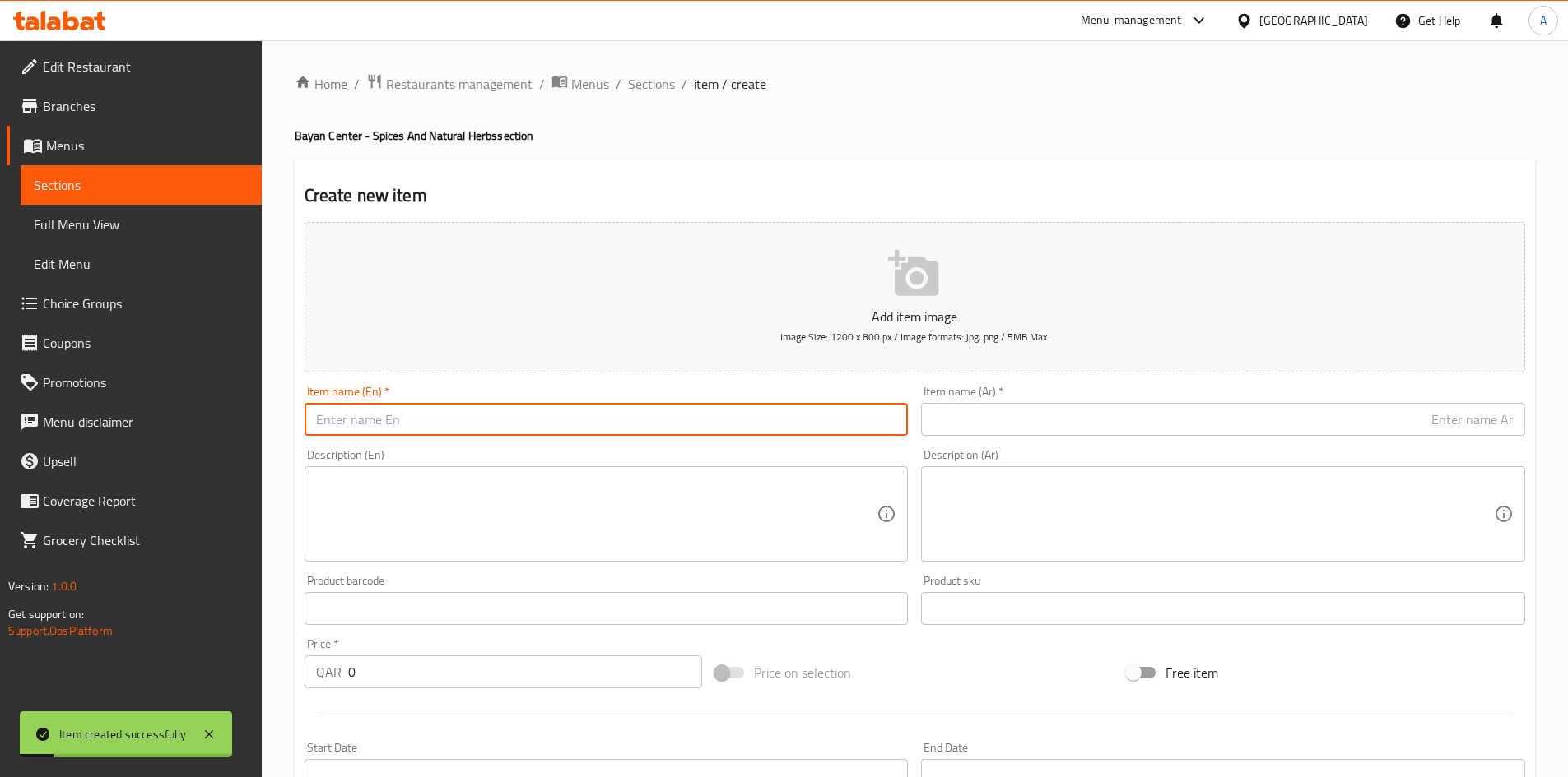
click at [618, 413] on input "text" at bounding box center [605, 419] width 604 height 33
paste input "Guava Leaves 100 grams"
click at [426, 424] on input "Guava Leaves 100 grams" at bounding box center [605, 419] width 604 height 33
type input "Guava Leaves 100 Grams"
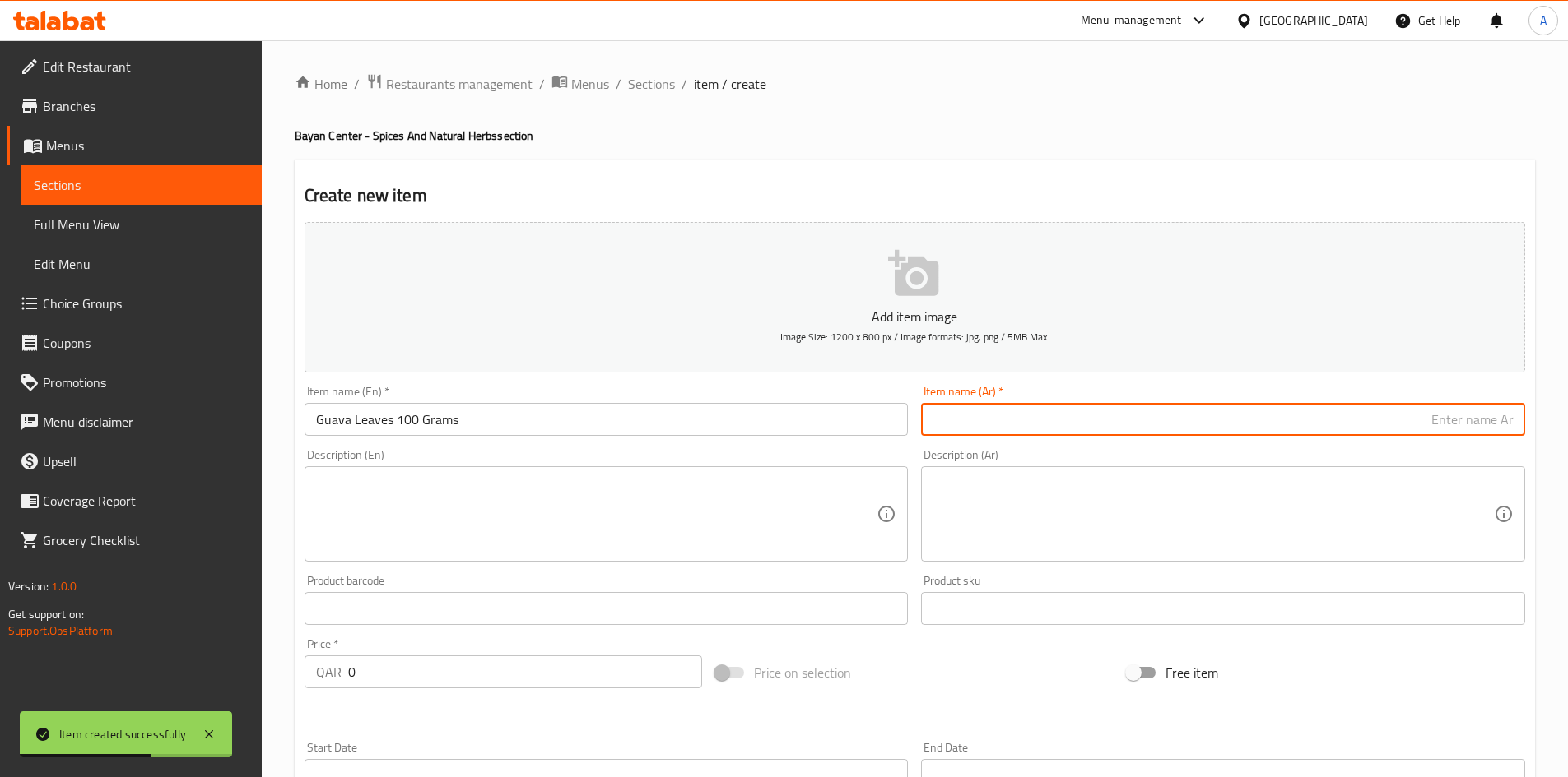
click at [1172, 439] on div "Item name (Ar)   * Item name (Ar) *" at bounding box center [1222, 411] width 617 height 63
paste input "ورق جوافة 100 جرام"
click at [1452, 426] on input "ورق جوافة 100 جرام" at bounding box center [1222, 419] width 604 height 33
type input "ورق جوافة 100 جرام"
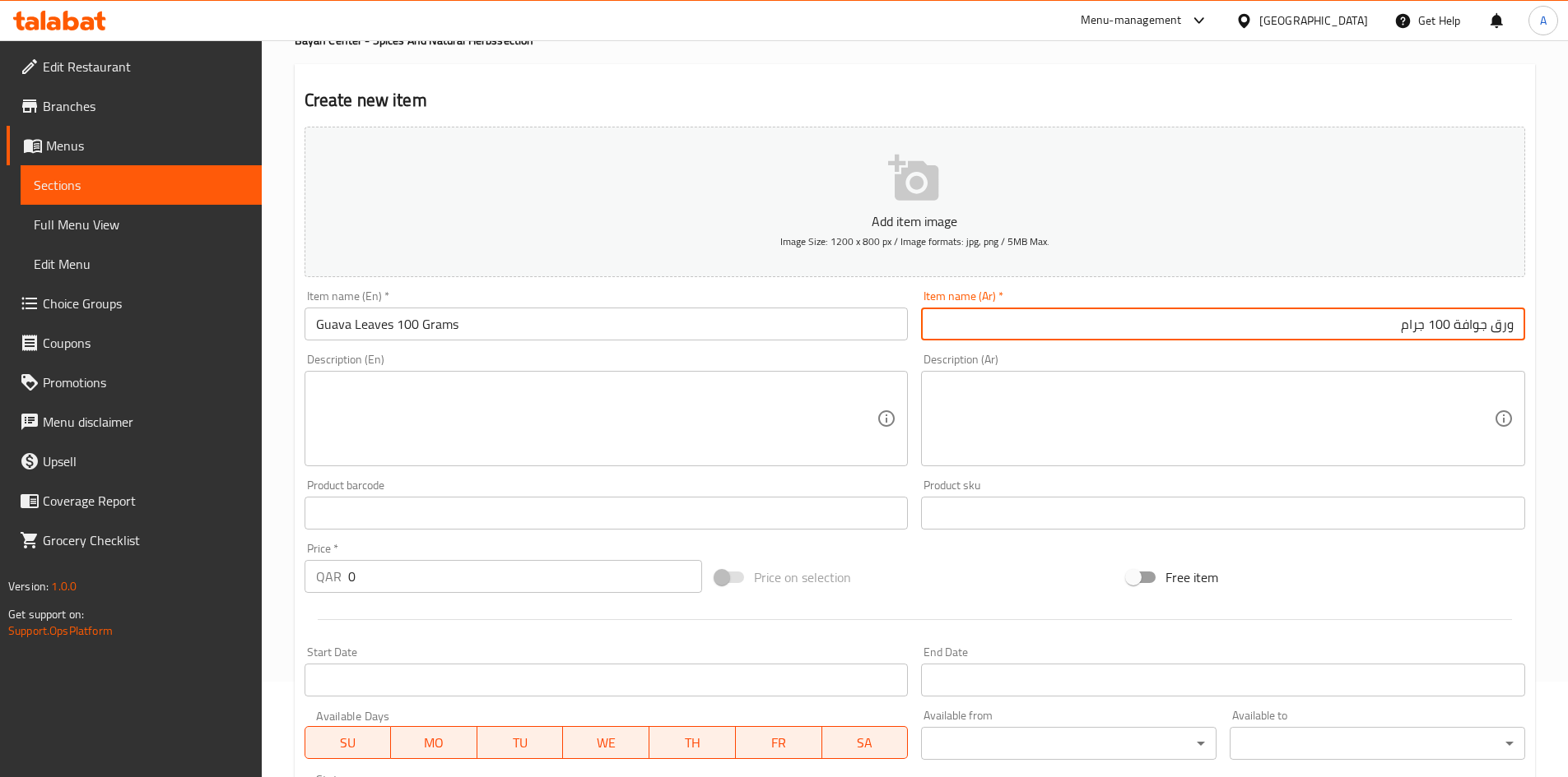
scroll to position [246, 0]
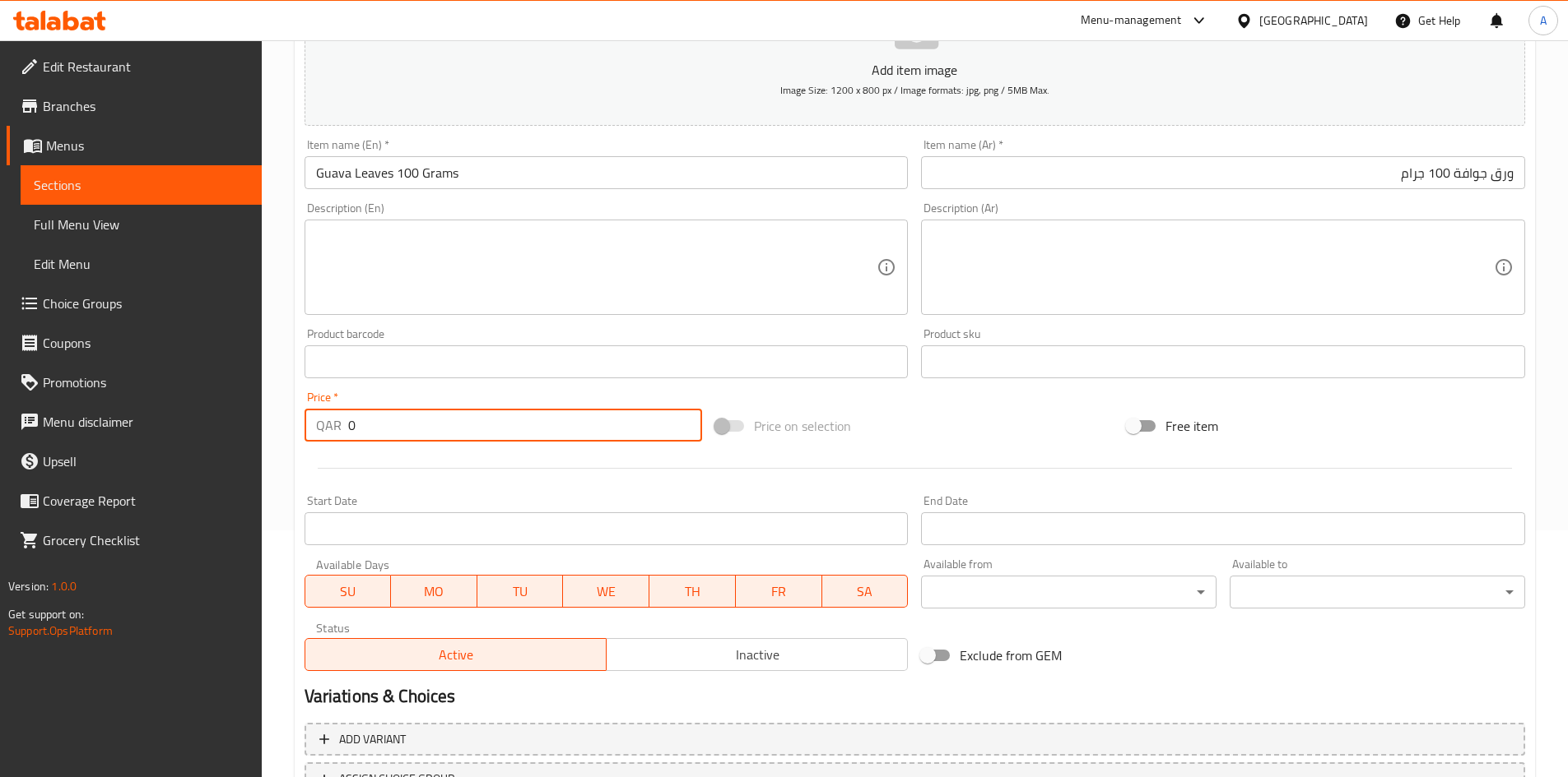
drag, startPoint x: 387, startPoint y: 423, endPoint x: 86, endPoint y: 439, distance: 301.4
click at [88, 437] on div "Edit Restaurant Branches Menus Sections Full Menu View Edit Menu Choice Groups …" at bounding box center [784, 354] width 1568 height 1122
type input "30"
click at [938, 408] on div "Price on selection" at bounding box center [914, 426] width 412 height 44
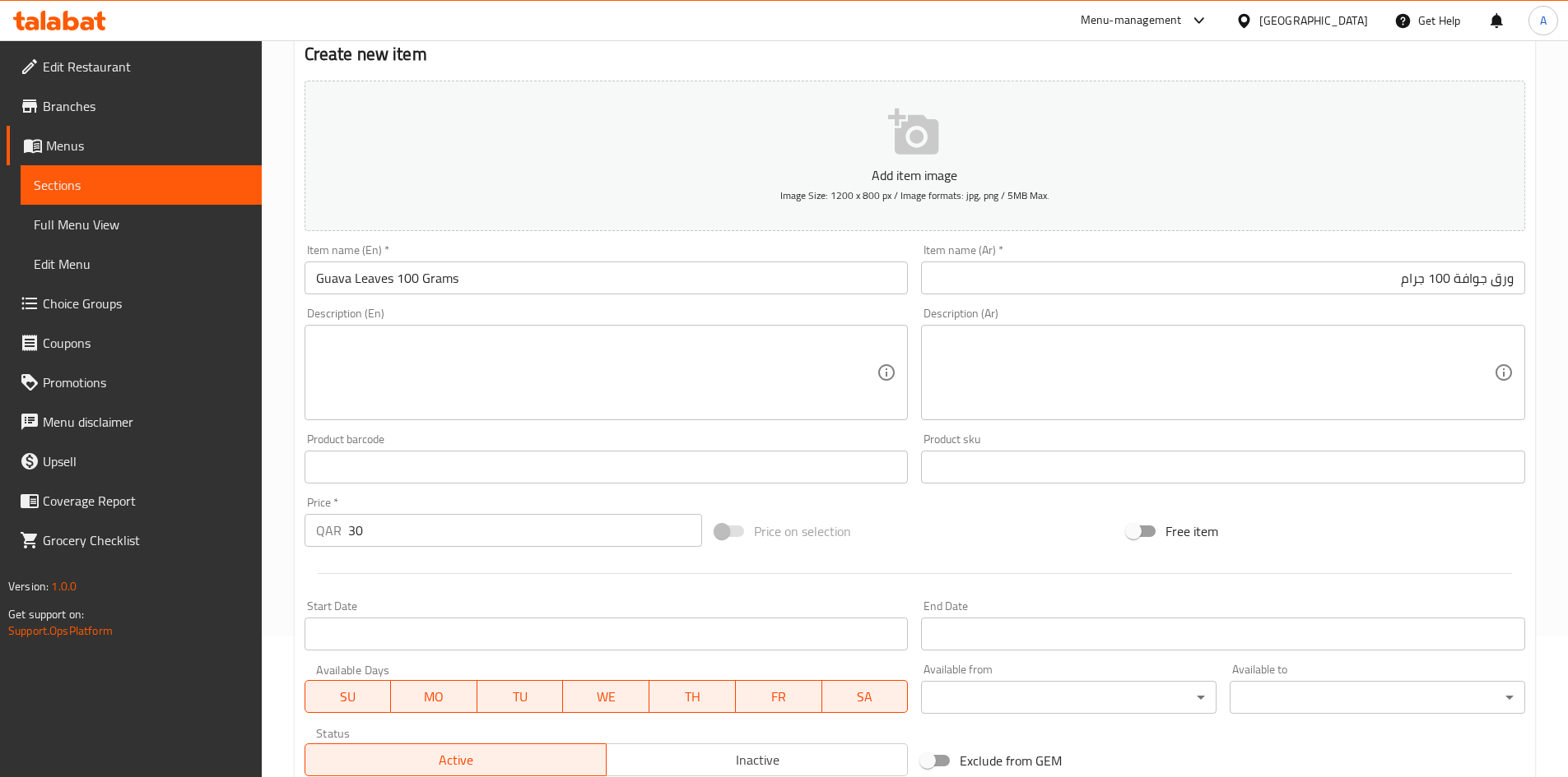
scroll to position [385, 0]
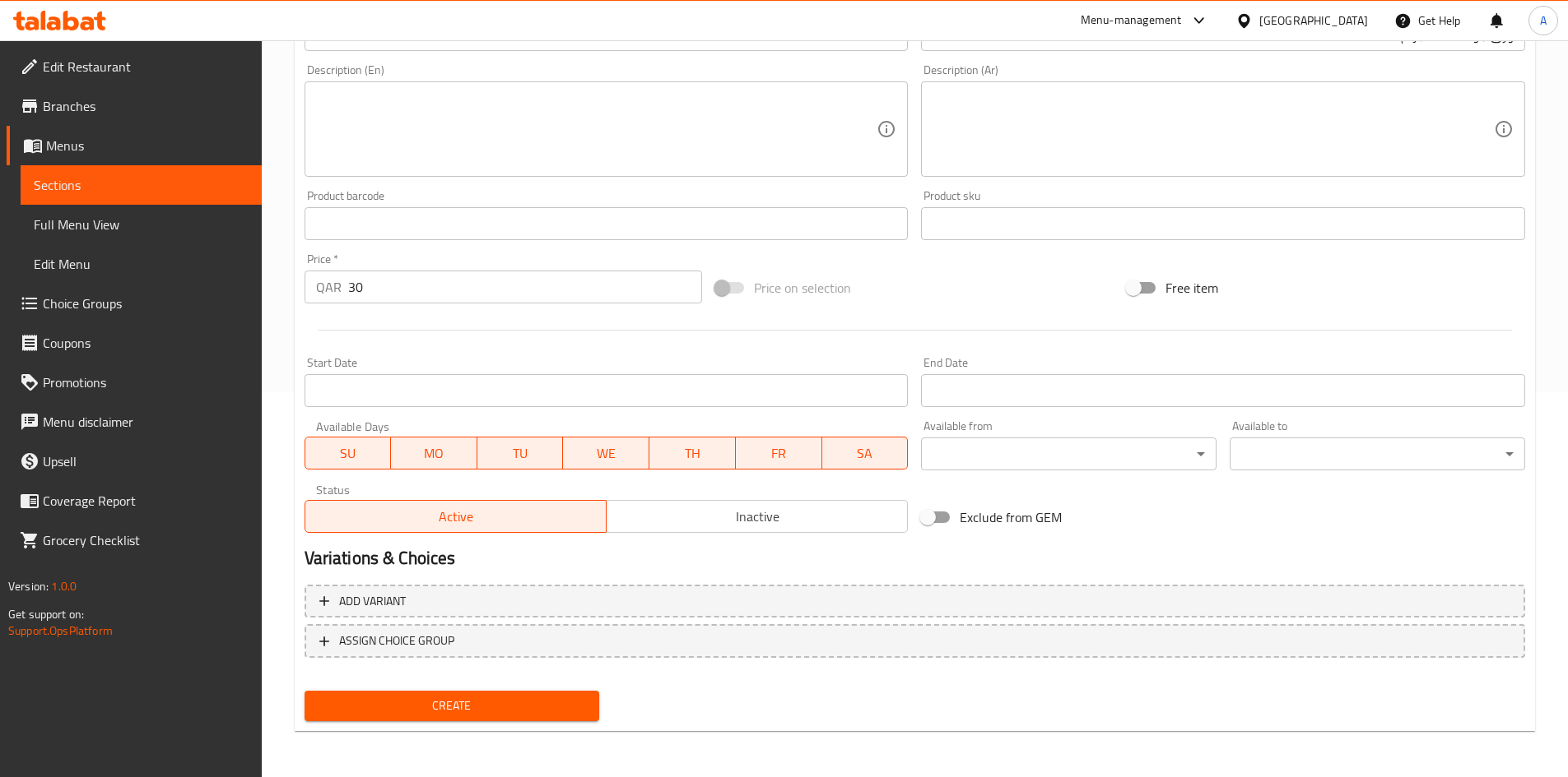
click at [505, 722] on div "Create" at bounding box center [452, 706] width 309 height 43
click at [508, 714] on span "Create" at bounding box center [452, 706] width 269 height 21
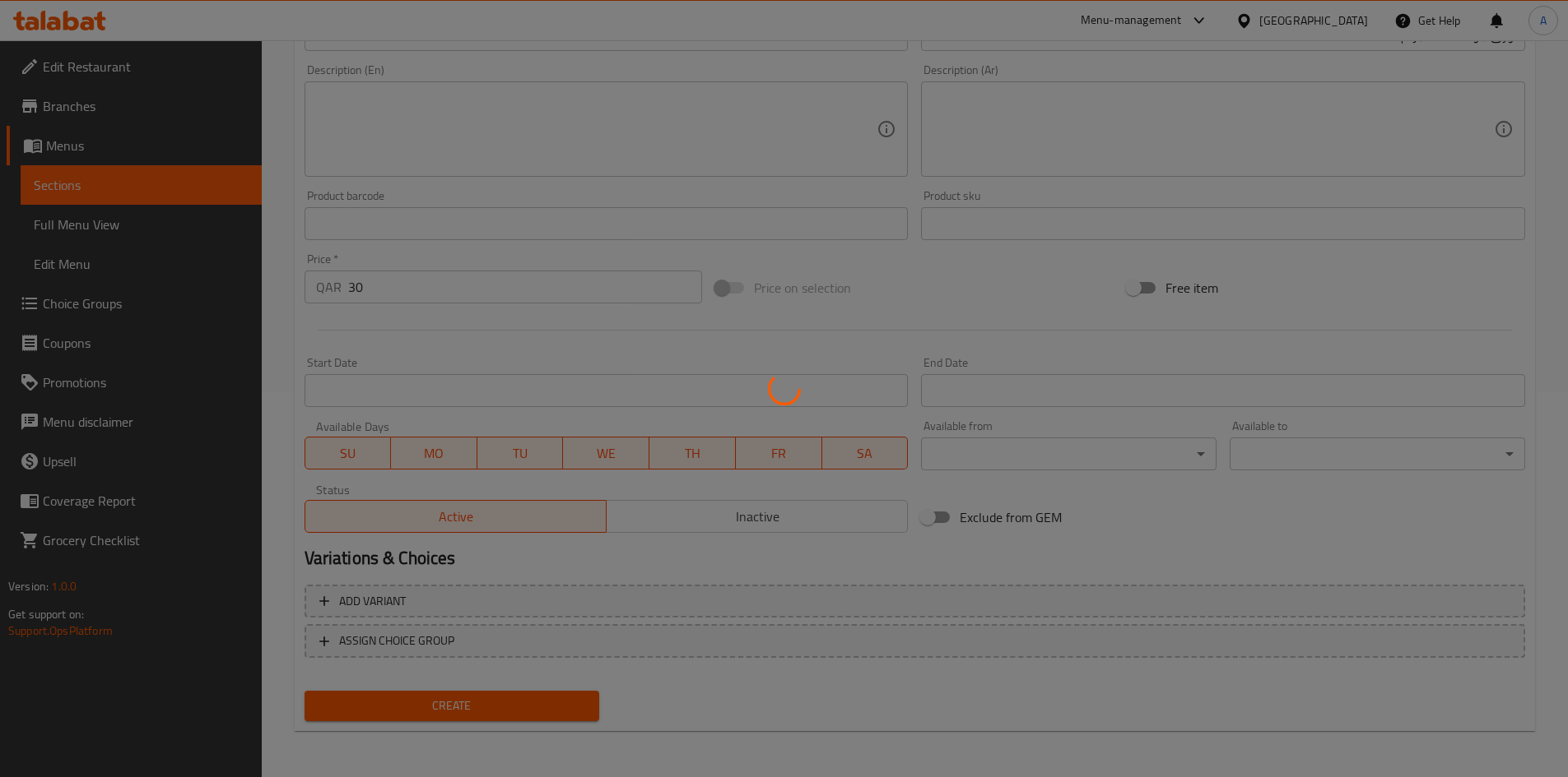
type input "0"
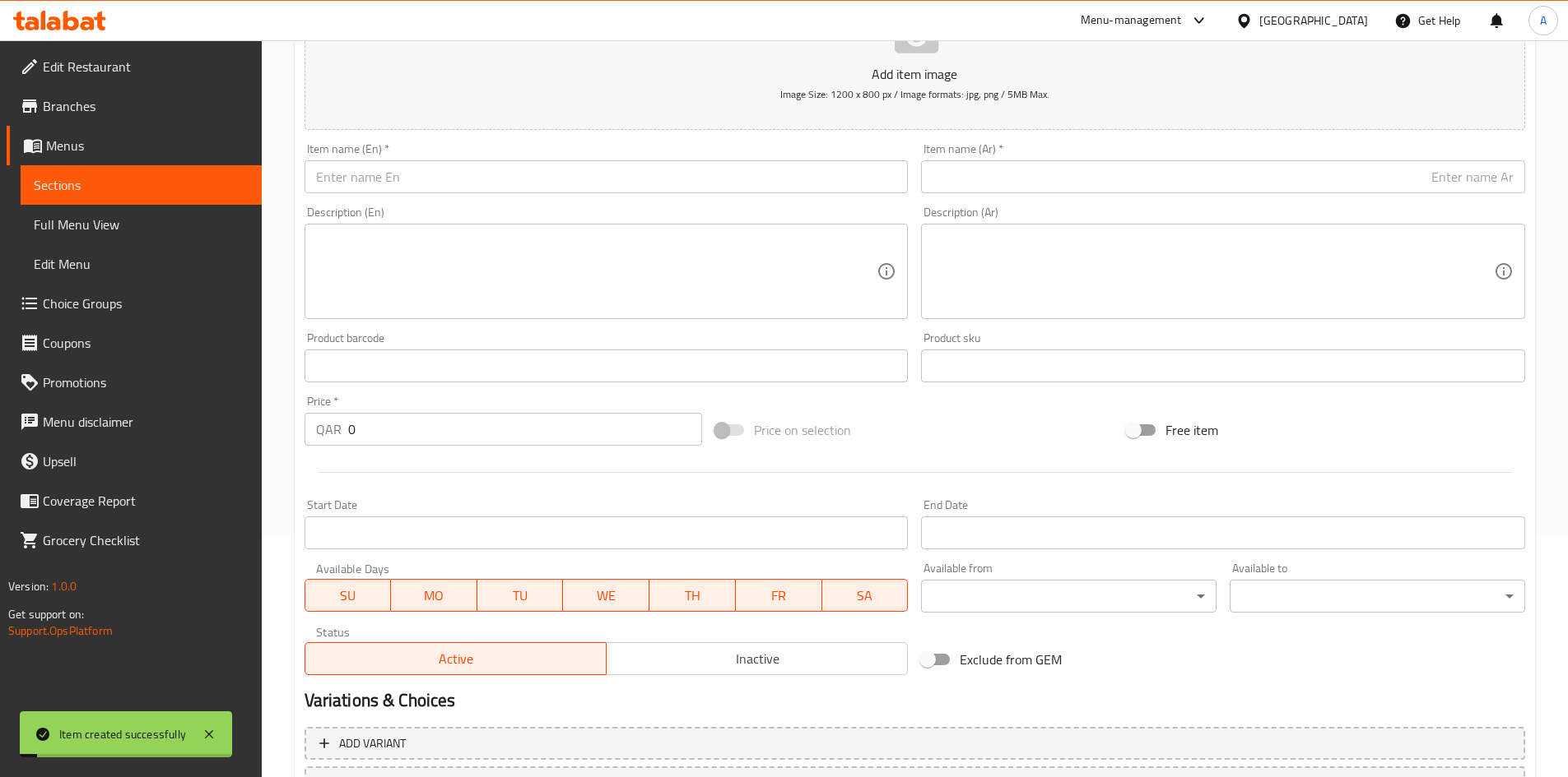
scroll to position [56, 0]
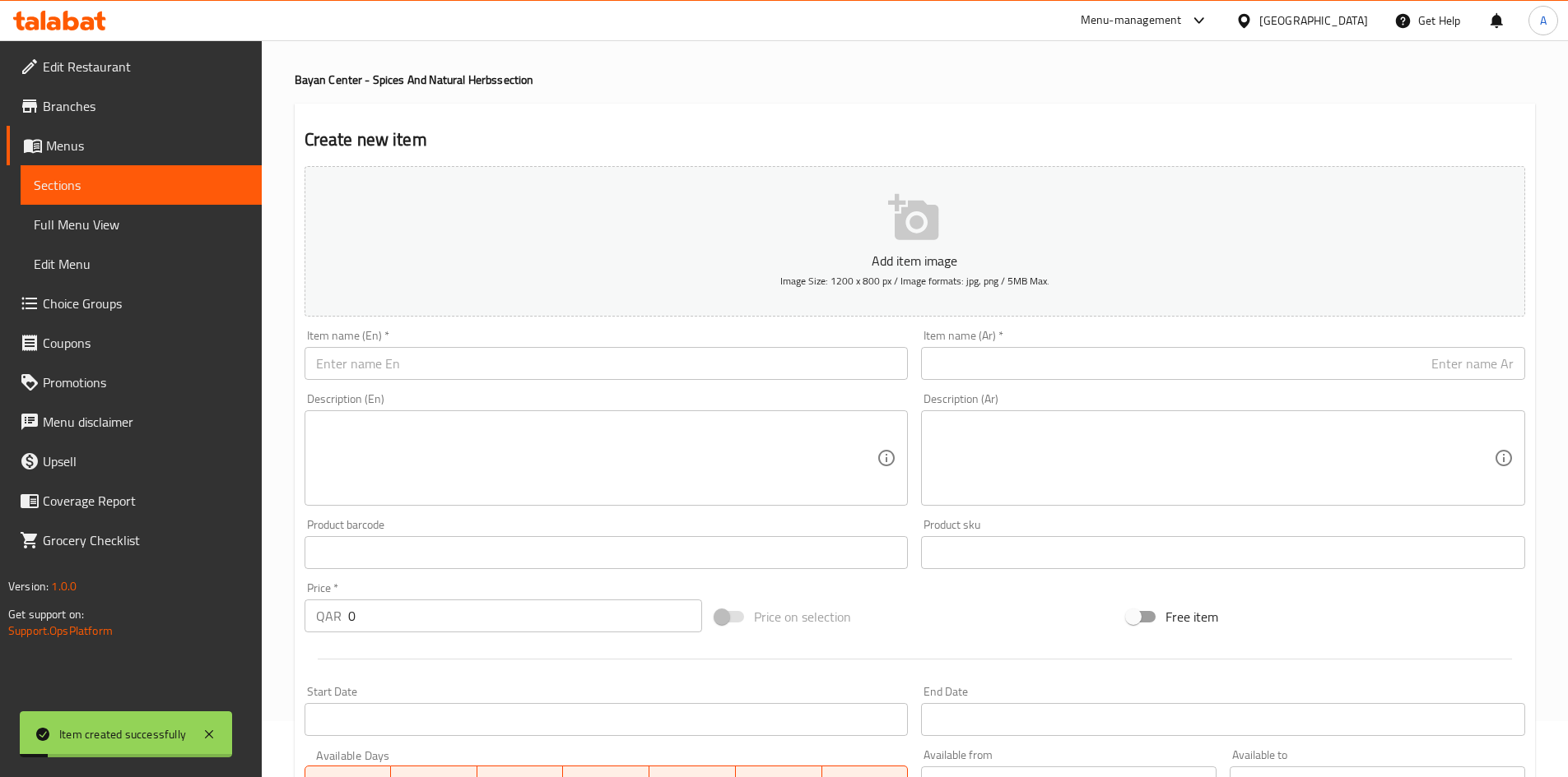
click at [590, 381] on div "Item name (En)   * Item name (En) *" at bounding box center [605, 354] width 617 height 63
drag, startPoint x: 587, startPoint y: 373, endPoint x: 448, endPoint y: 373, distance: 139.0
click at [592, 373] on input "text" at bounding box center [605, 363] width 604 height 33
paste input "[DEMOGRAPHIC_DATA]'S [PERSON_NAME]"
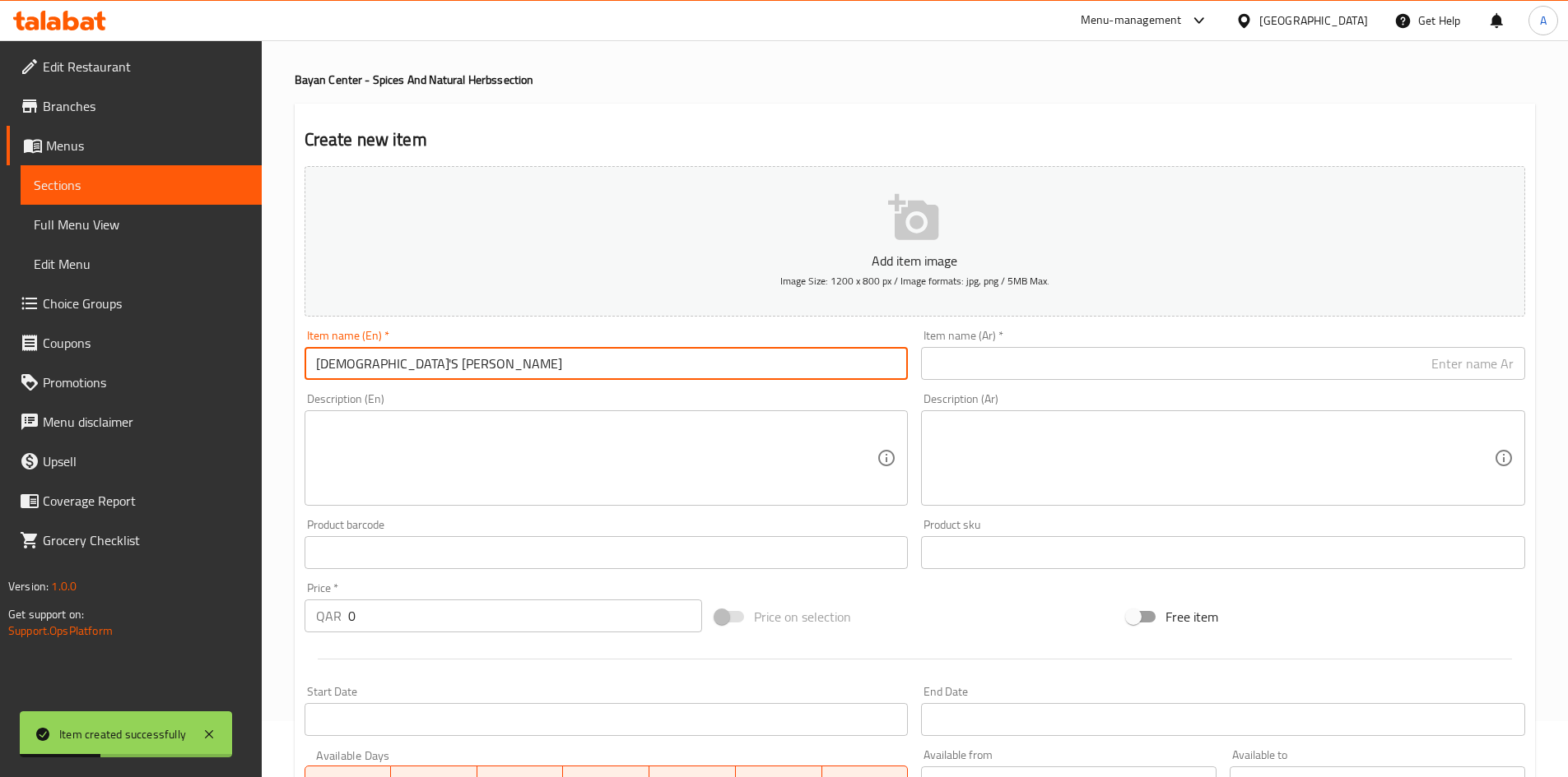
click at [349, 371] on input "[DEMOGRAPHIC_DATA]'S [PERSON_NAME]" at bounding box center [605, 363] width 604 height 33
type input "[DEMOGRAPHIC_DATA]'s [PERSON_NAME]"
click at [1140, 361] on input "text" at bounding box center [1222, 363] width 604 height 33
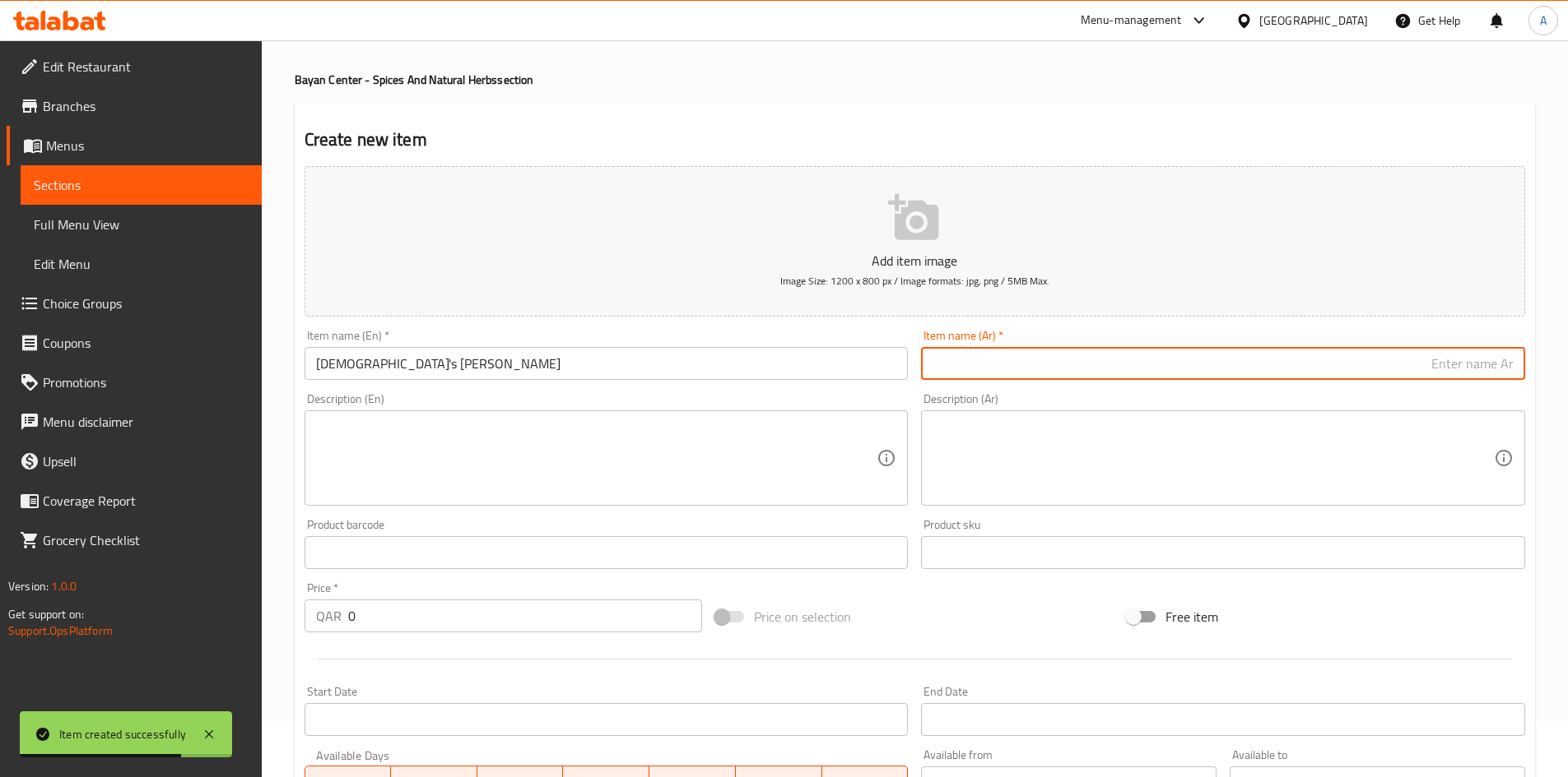
paste input "عشبة [PERSON_NAME] ( [PERSON_NAME] )"
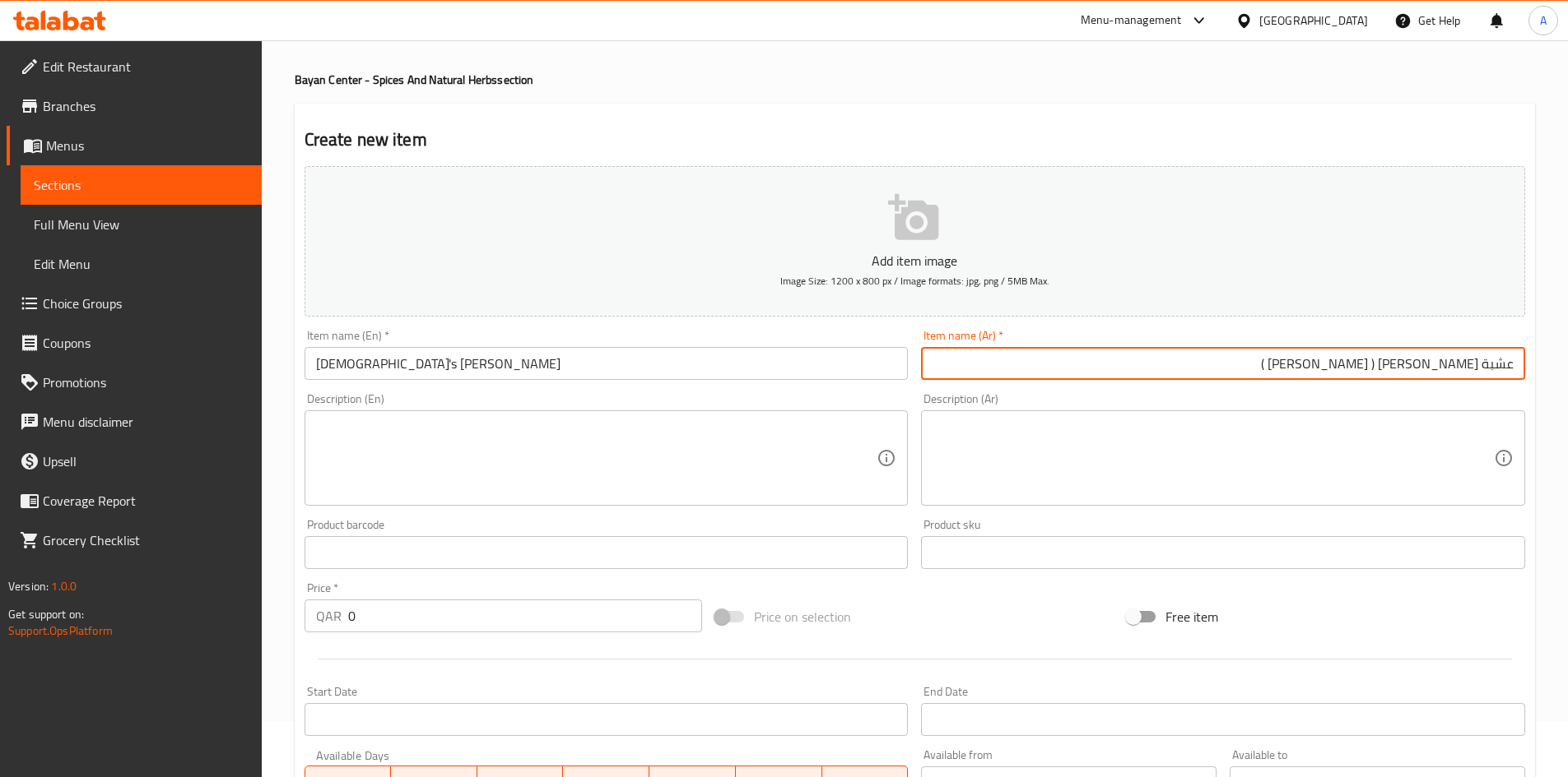
type input "عشبة [PERSON_NAME] ( [PERSON_NAME] )"
click at [560, 357] on input "[DEMOGRAPHIC_DATA]'s [PERSON_NAME]" at bounding box center [605, 363] width 604 height 33
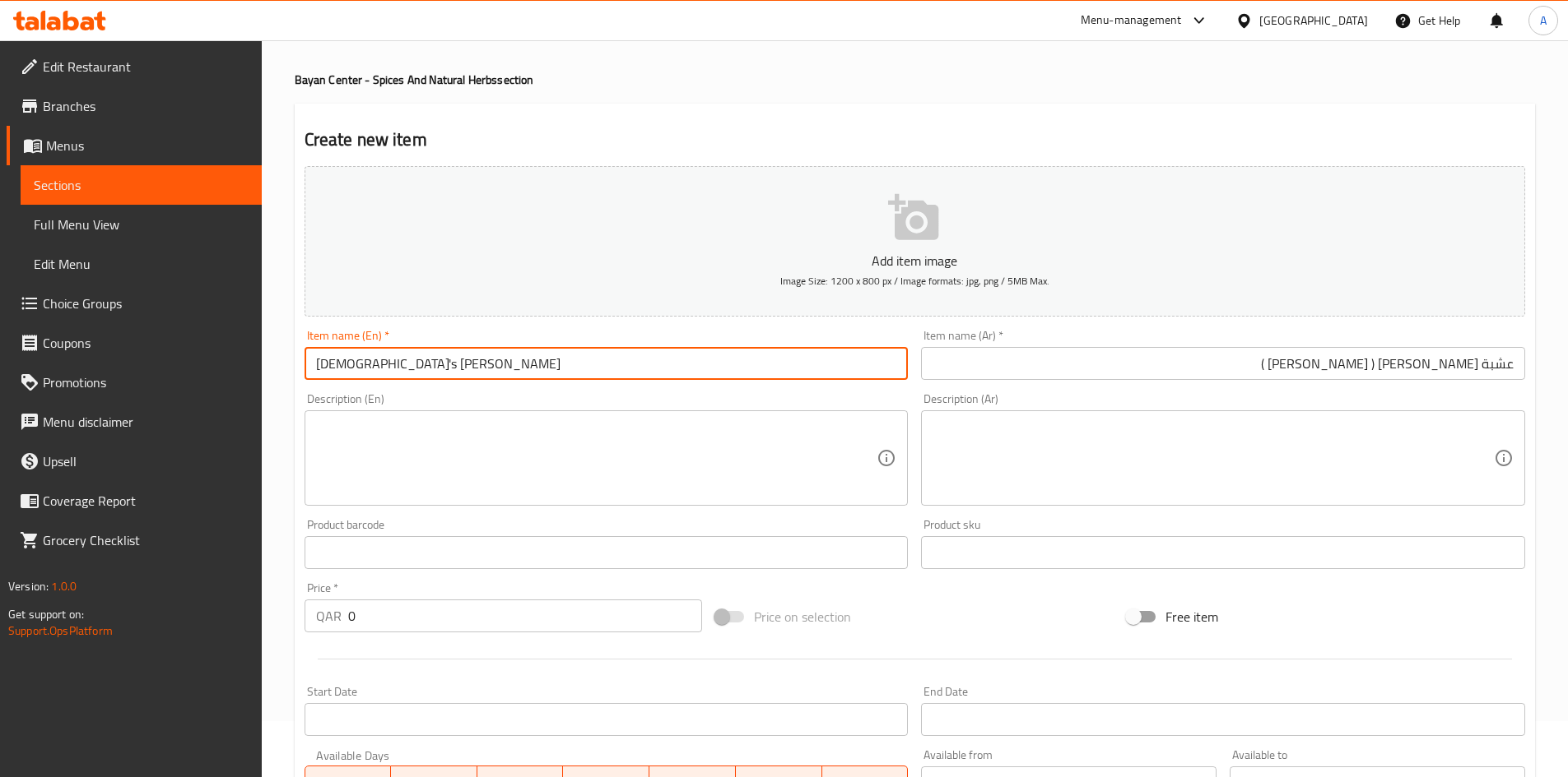
paste input "Al Mohanadi Herbs 100 grams"
drag, startPoint x: 453, startPoint y: 368, endPoint x: 451, endPoint y: 380, distance: 12.2
click at [451, 380] on input "Al Mohanadi Herbs 100 grams" at bounding box center [605, 363] width 604 height 33
type input "Al Mohanadi Herbs 100 Grams"
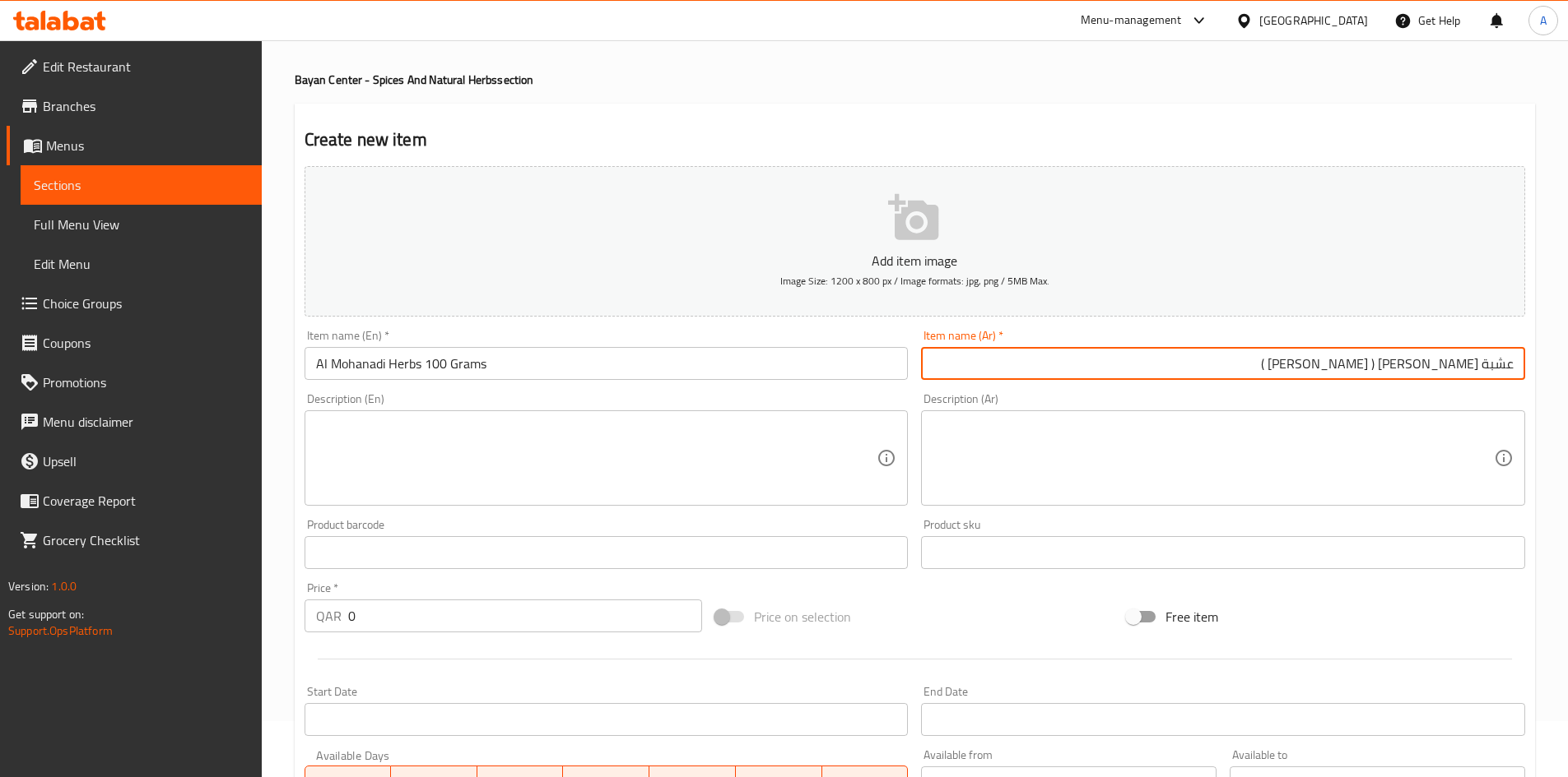
drag, startPoint x: 1260, startPoint y: 367, endPoint x: 1579, endPoint y: 472, distance: 335.8
click at [1568, 472] on html "​ Menu-management [GEOGRAPHIC_DATA] Get Help A Edit Restaurant Branches Menus S…" at bounding box center [784, 332] width 1568 height 777
paste input "وراق المهندي 100 جرام"
click at [1426, 363] on input "أوراق المهندي 100 جرام" at bounding box center [1222, 363] width 604 height 33
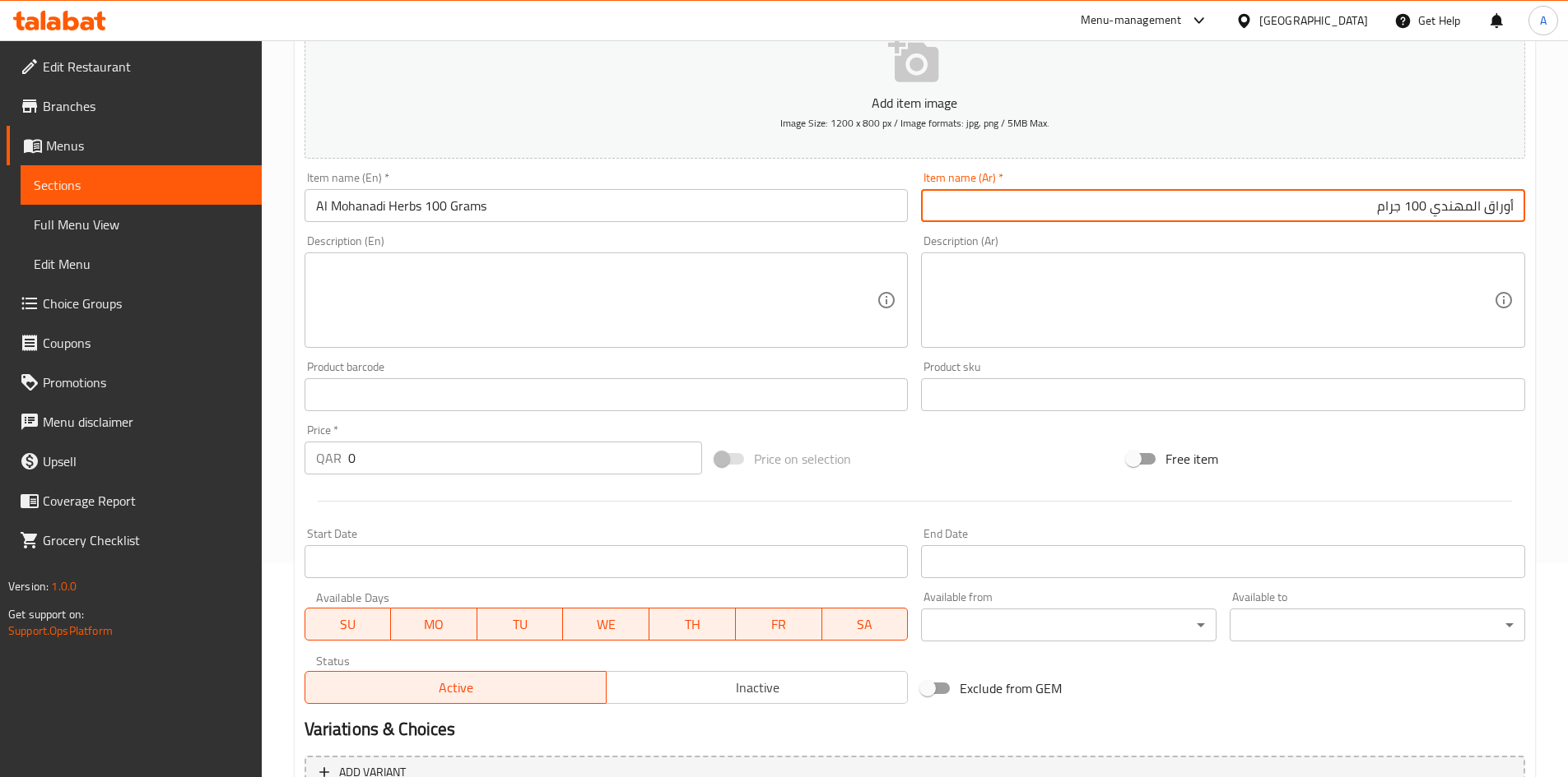
scroll to position [220, 0]
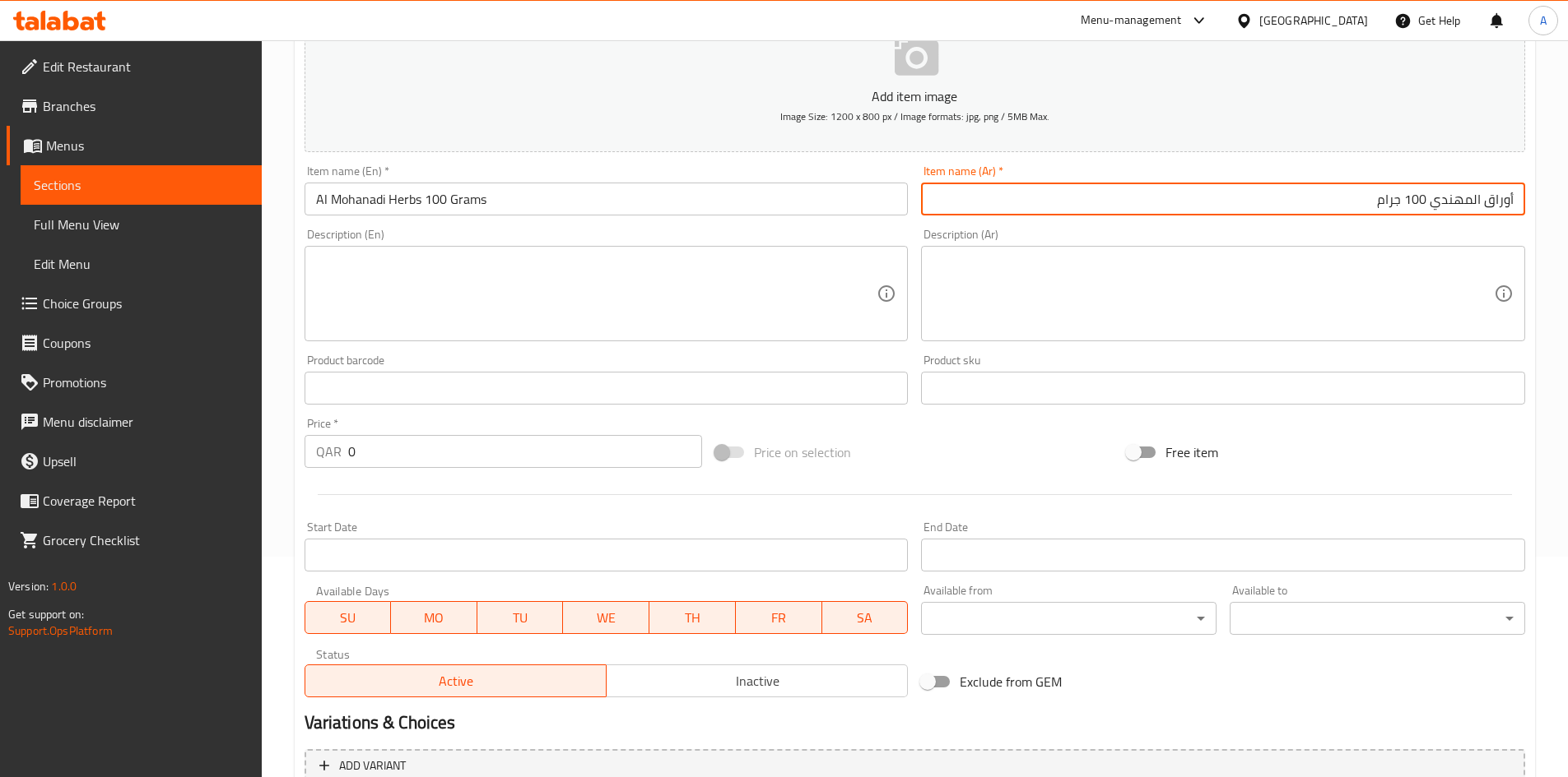
type input "أوراق المهندي 100 جرام"
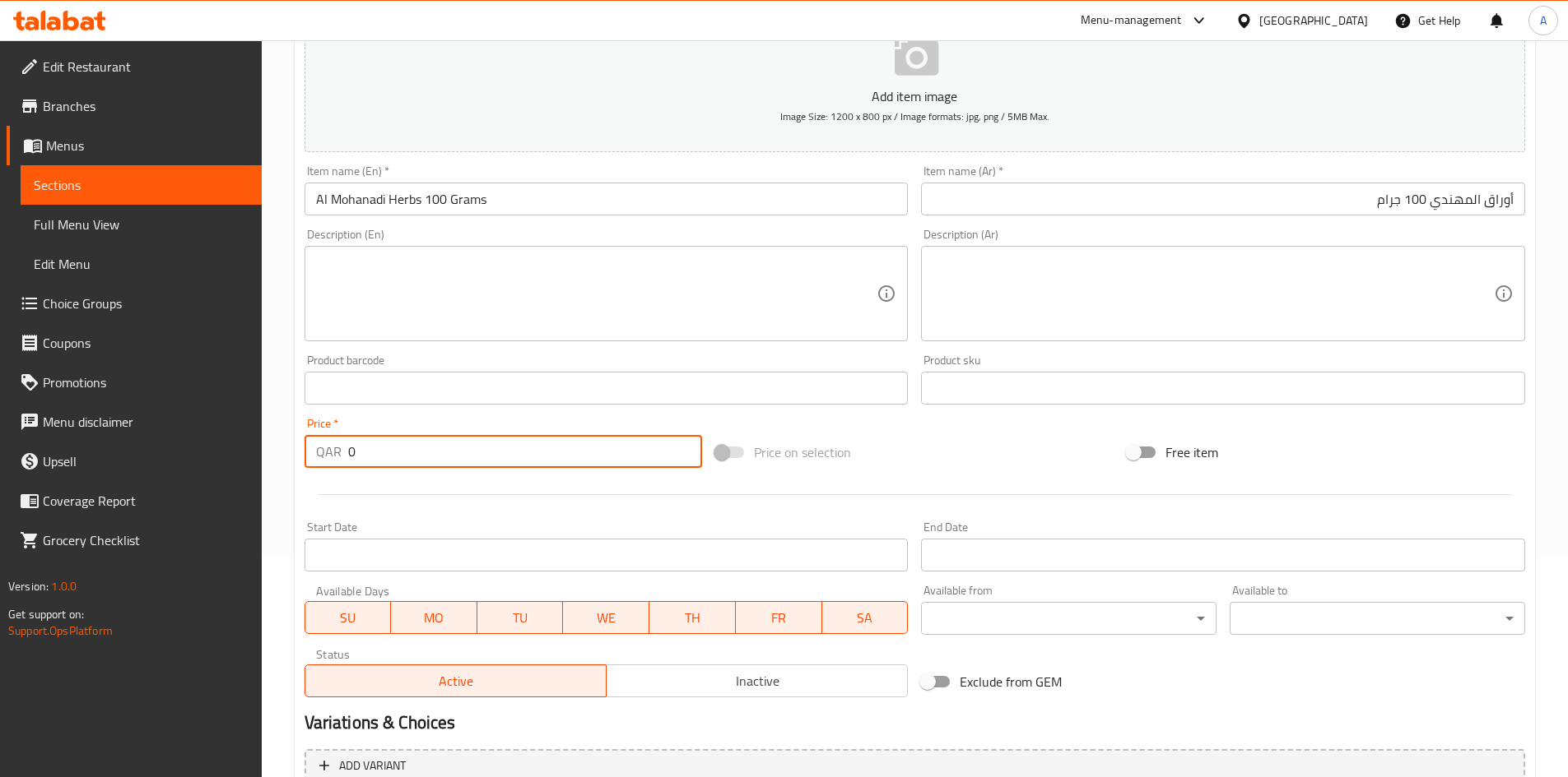
drag, startPoint x: 208, startPoint y: 446, endPoint x: 200, endPoint y: 442, distance: 8.9
click at [199, 443] on div "Edit Restaurant Branches Menus Sections Full Menu View Edit Menu Choice Groups …" at bounding box center [784, 380] width 1568 height 1122
type input "30"
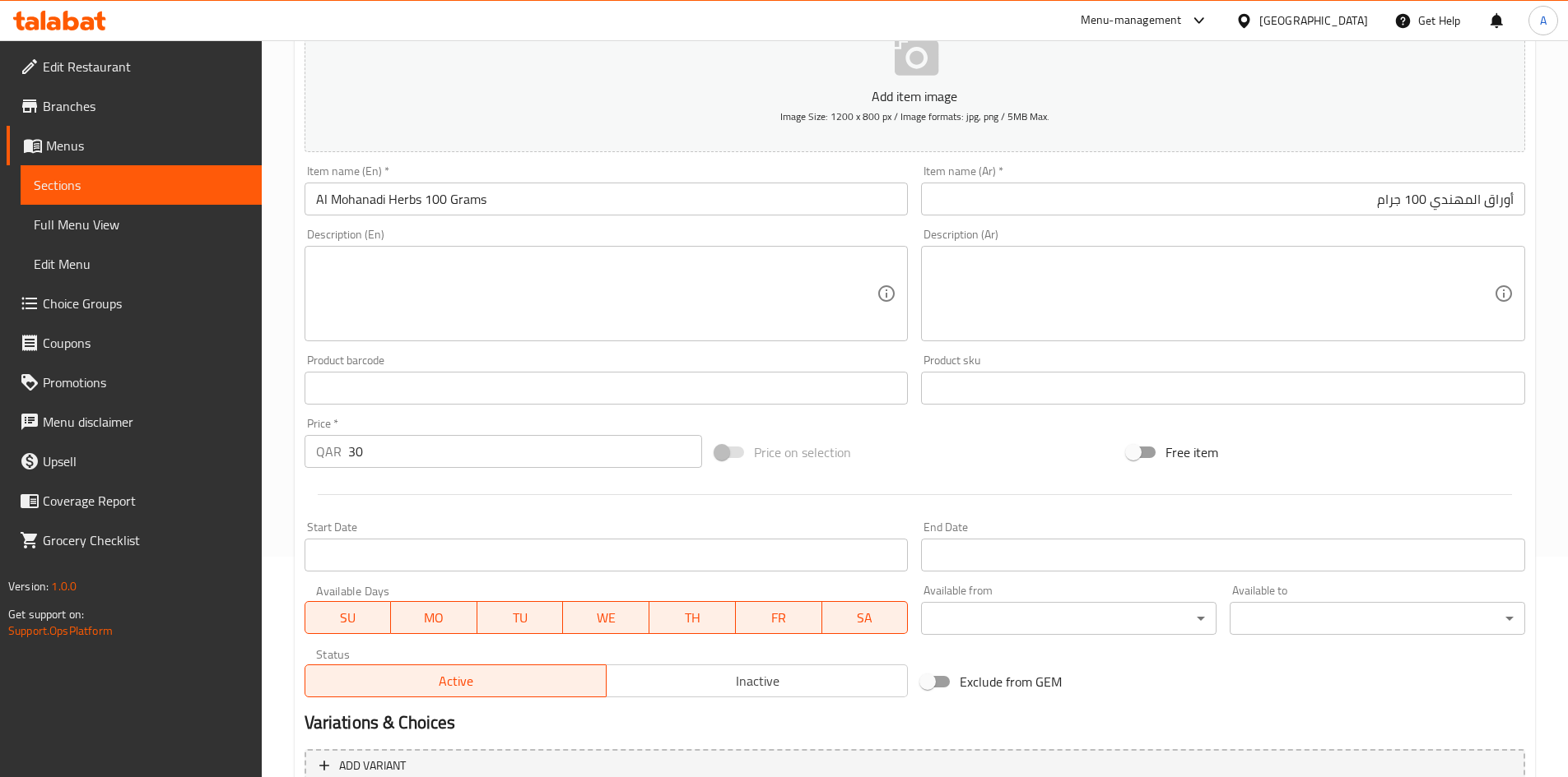
click at [929, 438] on div "Price on selection" at bounding box center [914, 452] width 412 height 44
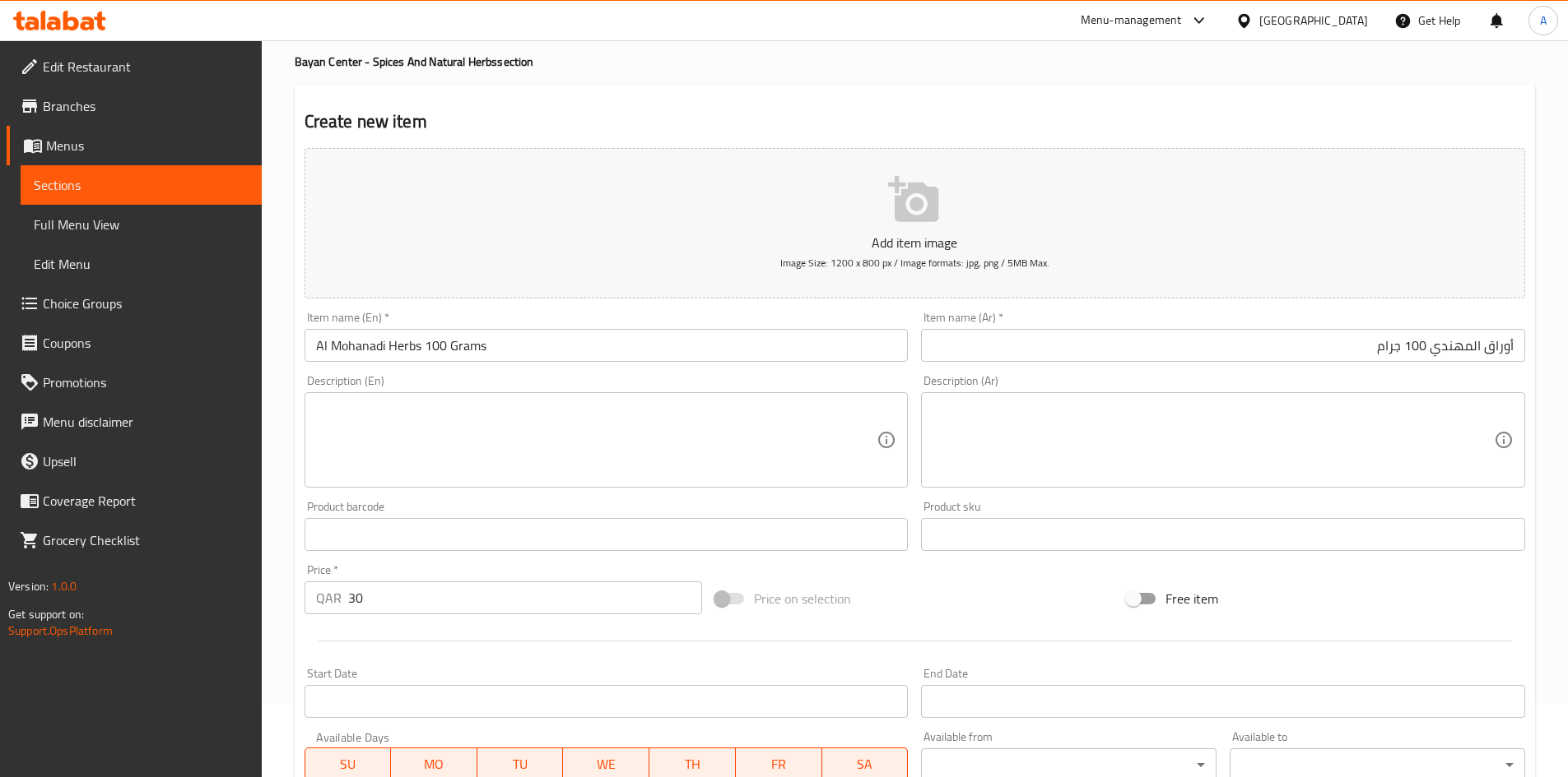
scroll to position [385, 0]
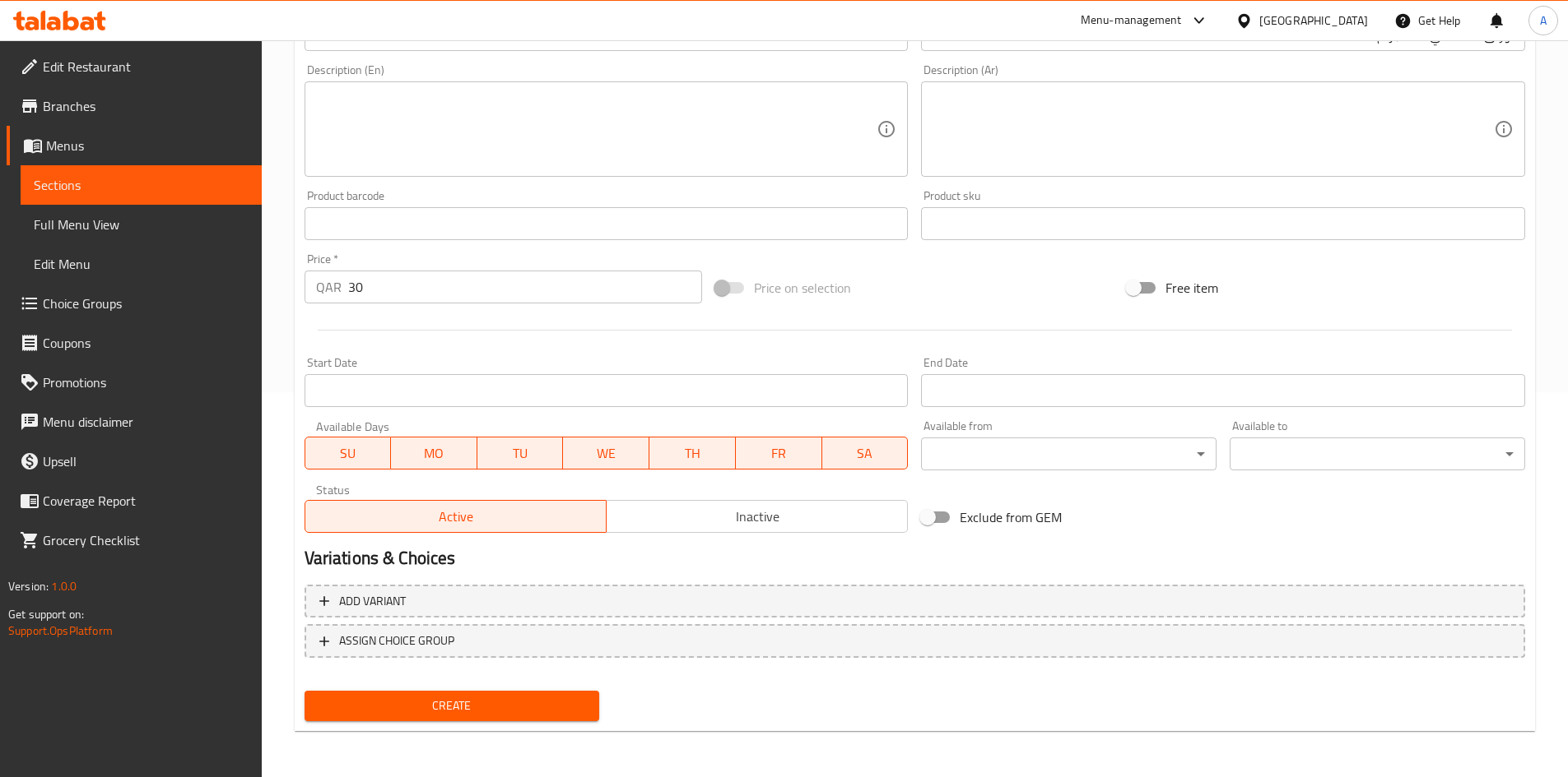
click at [560, 696] on span "Create" at bounding box center [452, 706] width 269 height 21
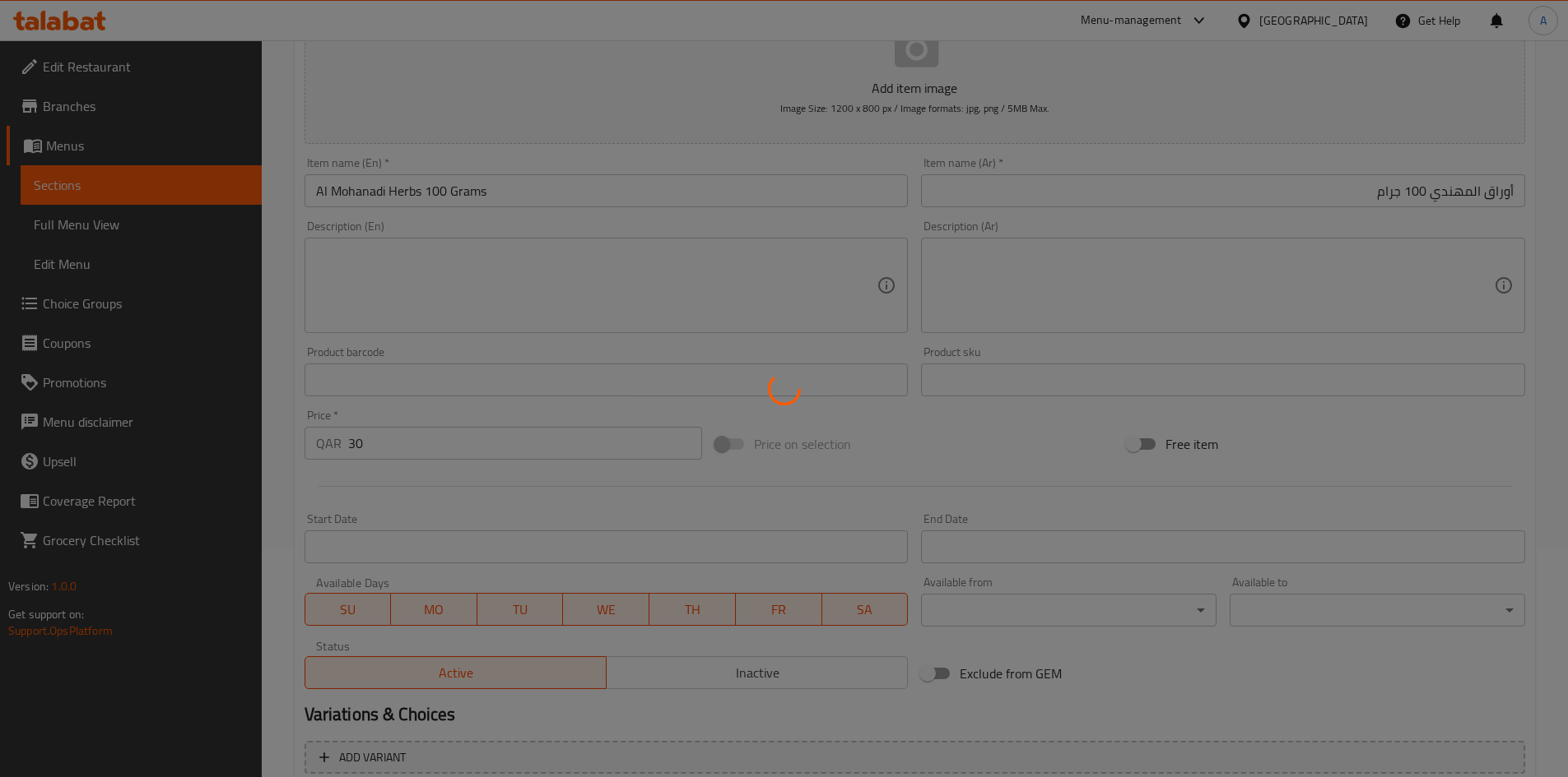
scroll to position [0, 0]
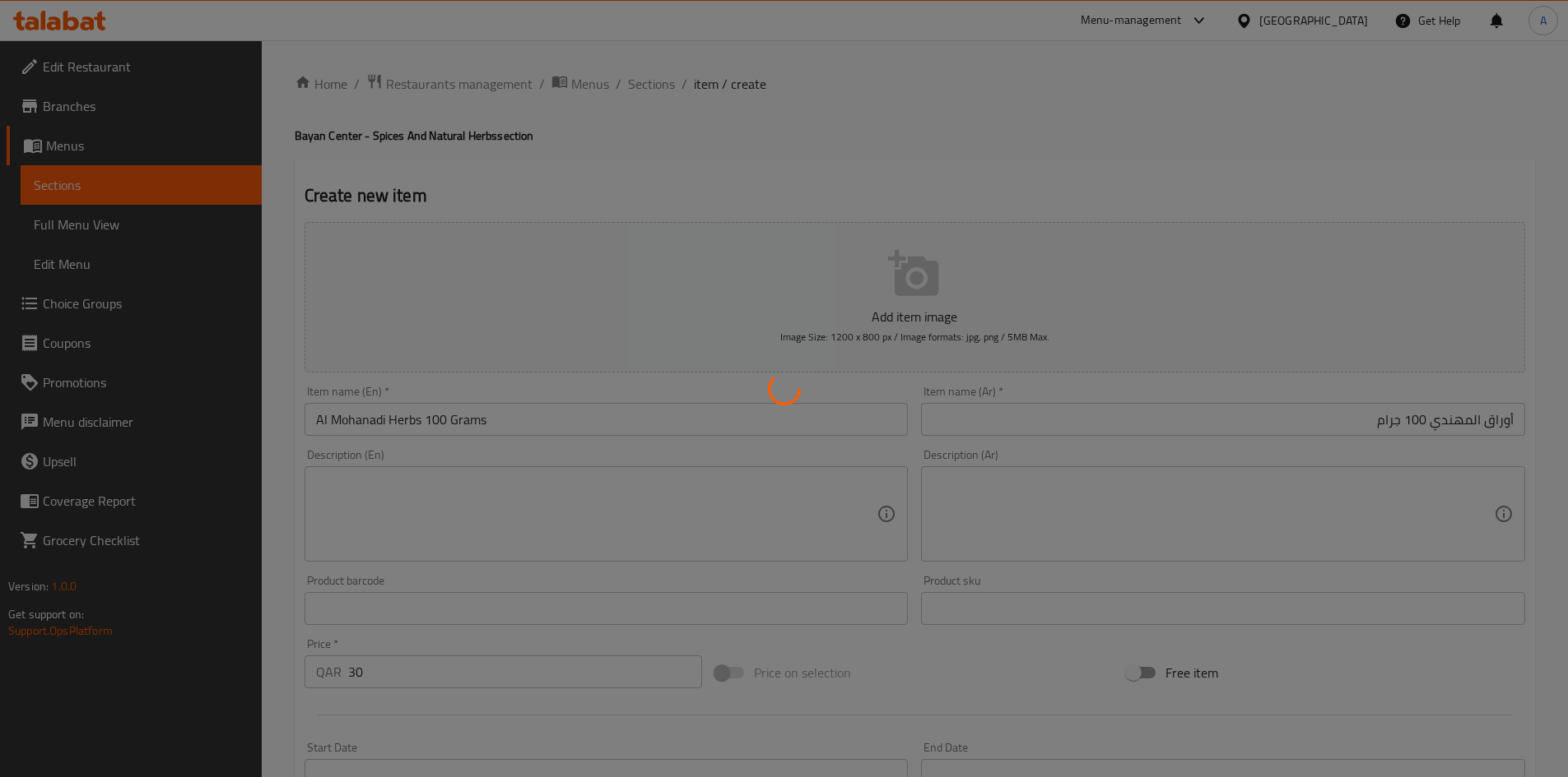
type input "0"
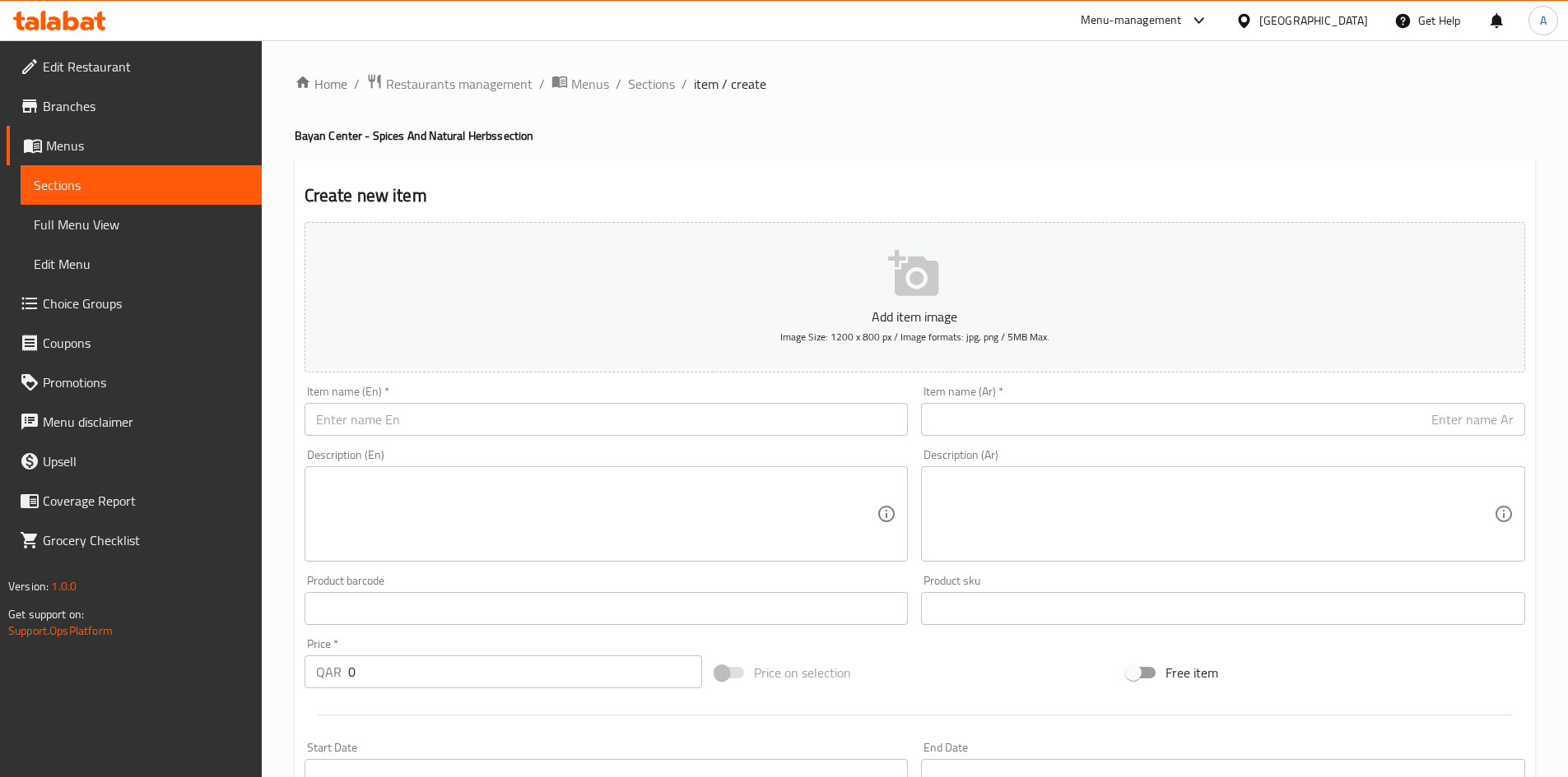
click at [553, 428] on input "text" at bounding box center [605, 419] width 604 height 33
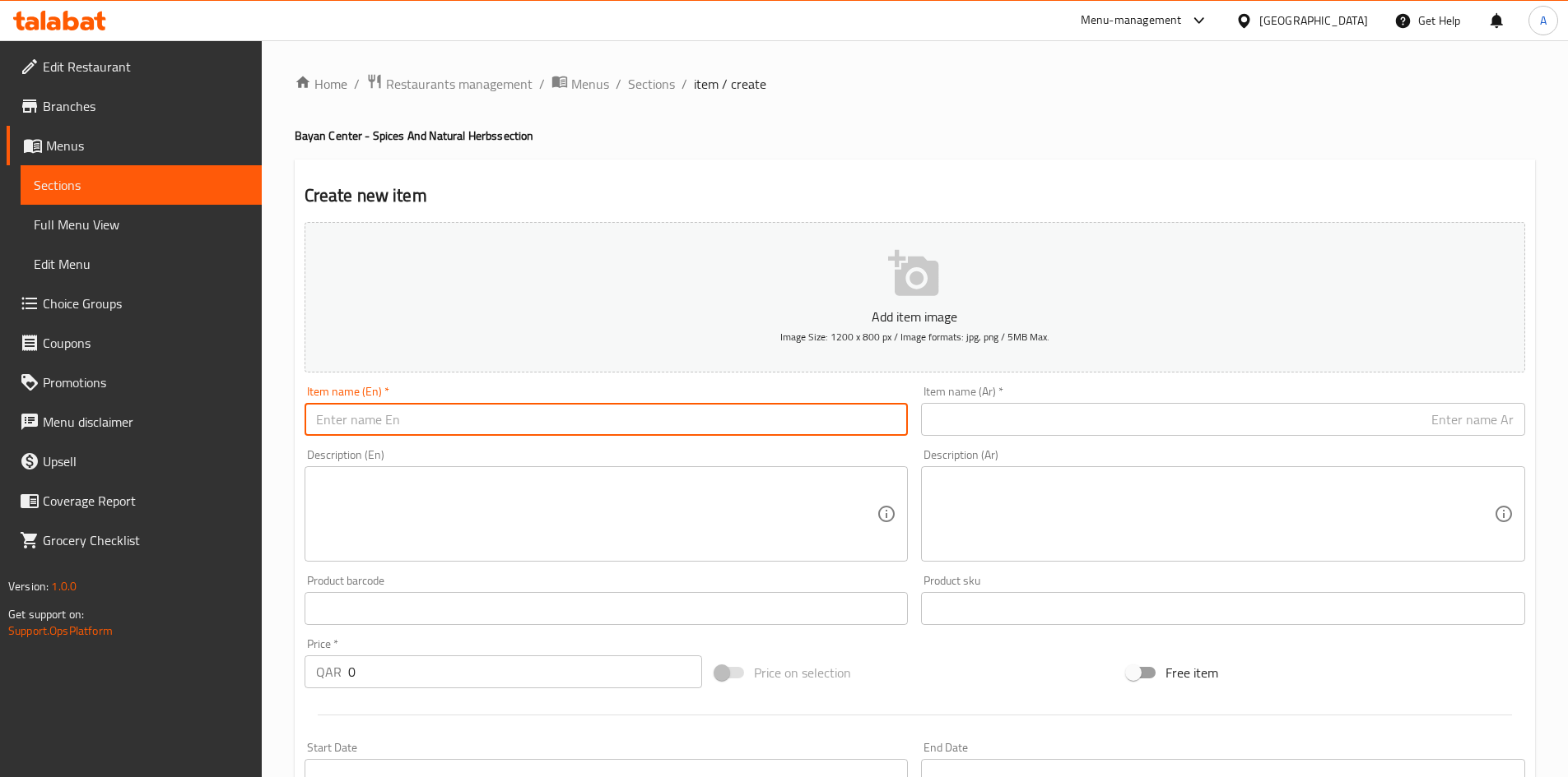
paste input "Linden 100 grams"
drag, startPoint x: 383, startPoint y: 425, endPoint x: 387, endPoint y: 432, distance: 8.1
click at [387, 432] on input "Linden 100 grams" at bounding box center [605, 419] width 604 height 33
type input "Linden 100 Grams"
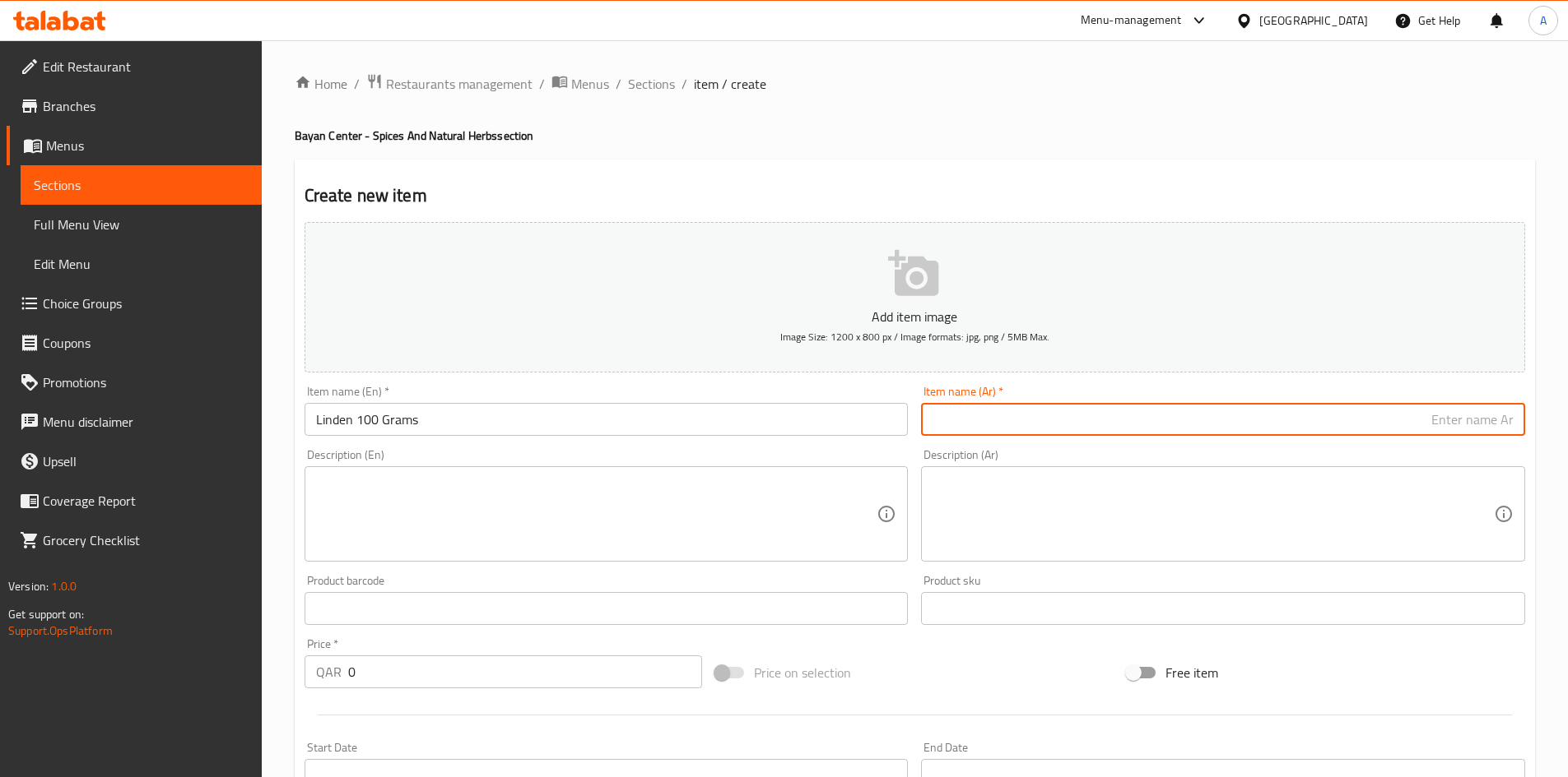
click at [1137, 422] on input "text" at bounding box center [1222, 419] width 604 height 33
paste input "عشبة التليو زيزفون 100 جرام"
type input "عشبة التليو زيزفون 100 جرام"
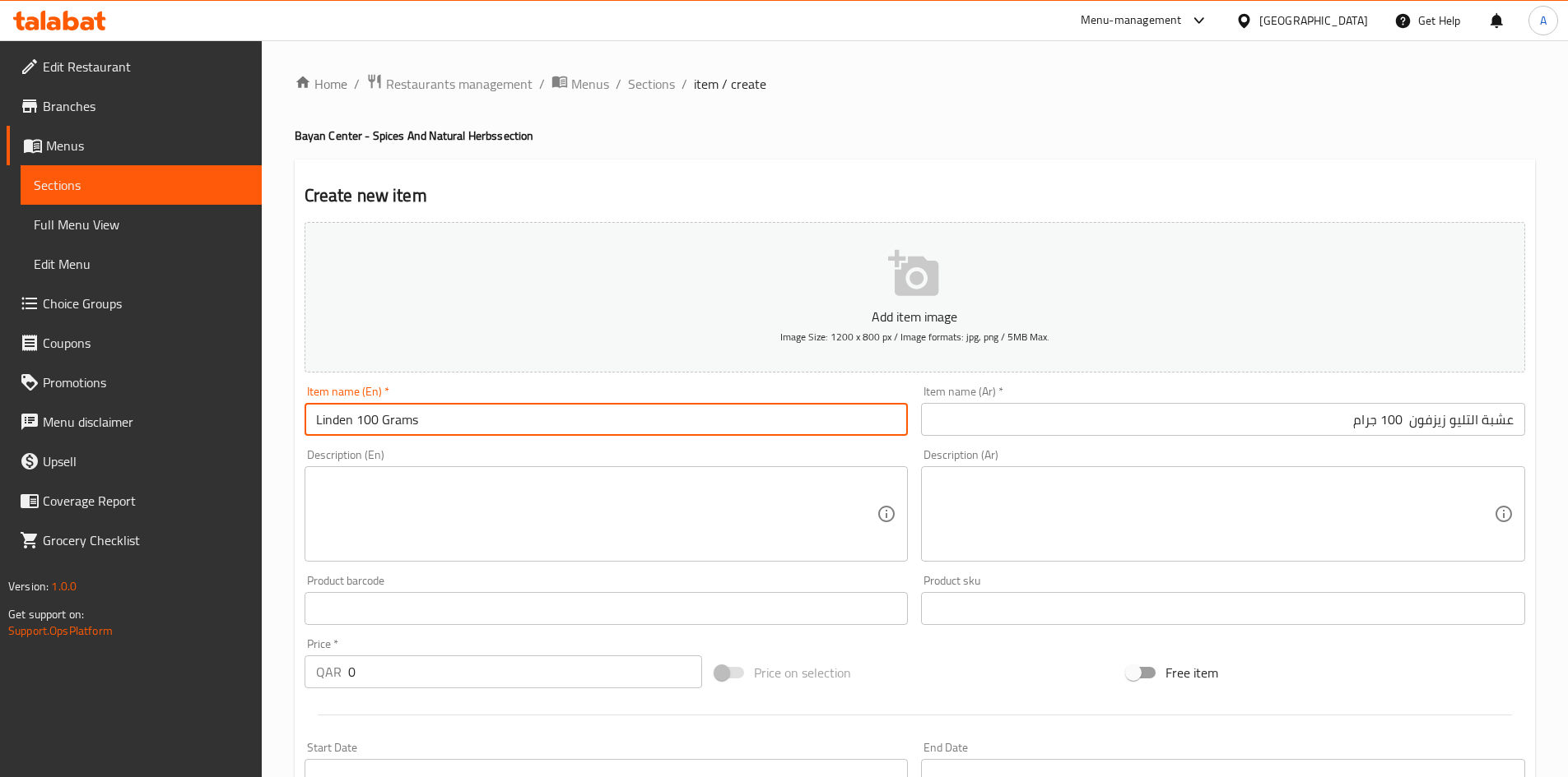
click at [346, 414] on input "Linden 100 Grams" at bounding box center [605, 419] width 604 height 33
click at [353, 418] on input "Linden 100 Grams" at bounding box center [605, 419] width 604 height 33
type input "Linden Telio Plant 100 Grams"
click at [689, 481] on textarea at bounding box center [597, 515] width 561 height 78
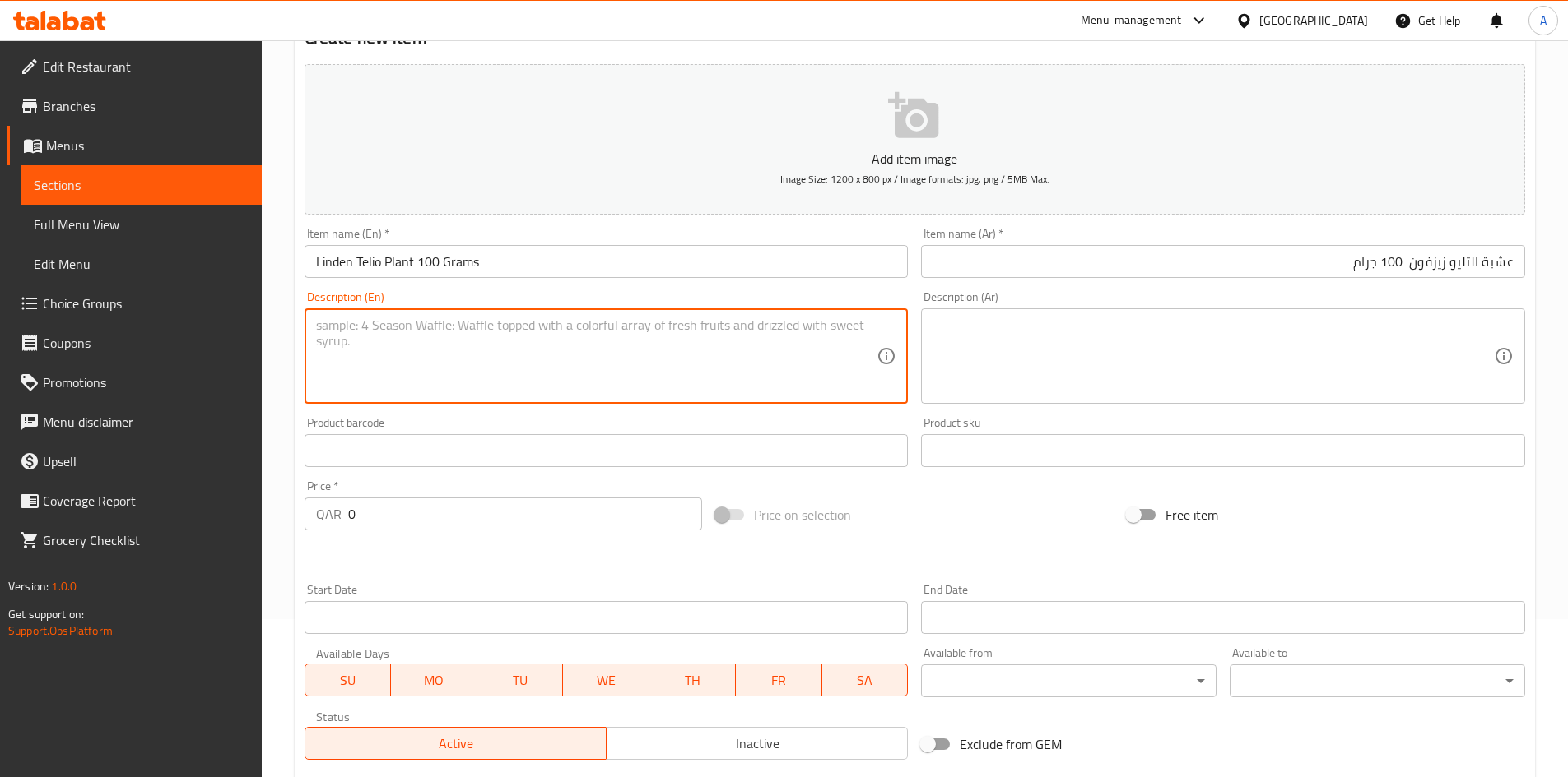
scroll to position [164, 0]
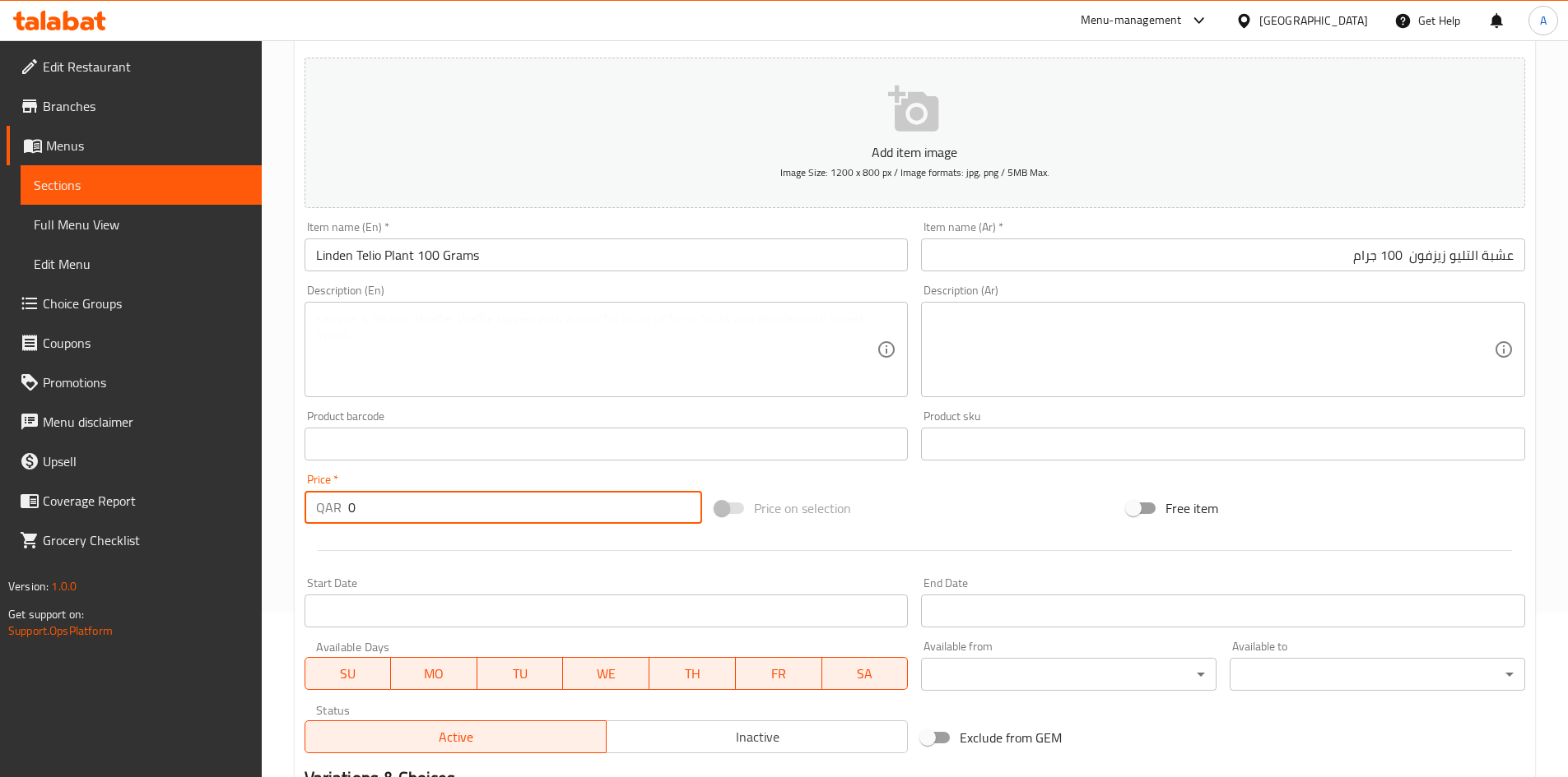
drag, startPoint x: 396, startPoint y: 510, endPoint x: 217, endPoint y: 515, distance: 179.1
click at [227, 512] on div "Edit Restaurant Branches Menus Sections Full Menu View Edit Menu Choice Groups …" at bounding box center [784, 436] width 1568 height 1122
type input "30"
click at [1004, 487] on div "Price on selection" at bounding box center [914, 508] width 412 height 44
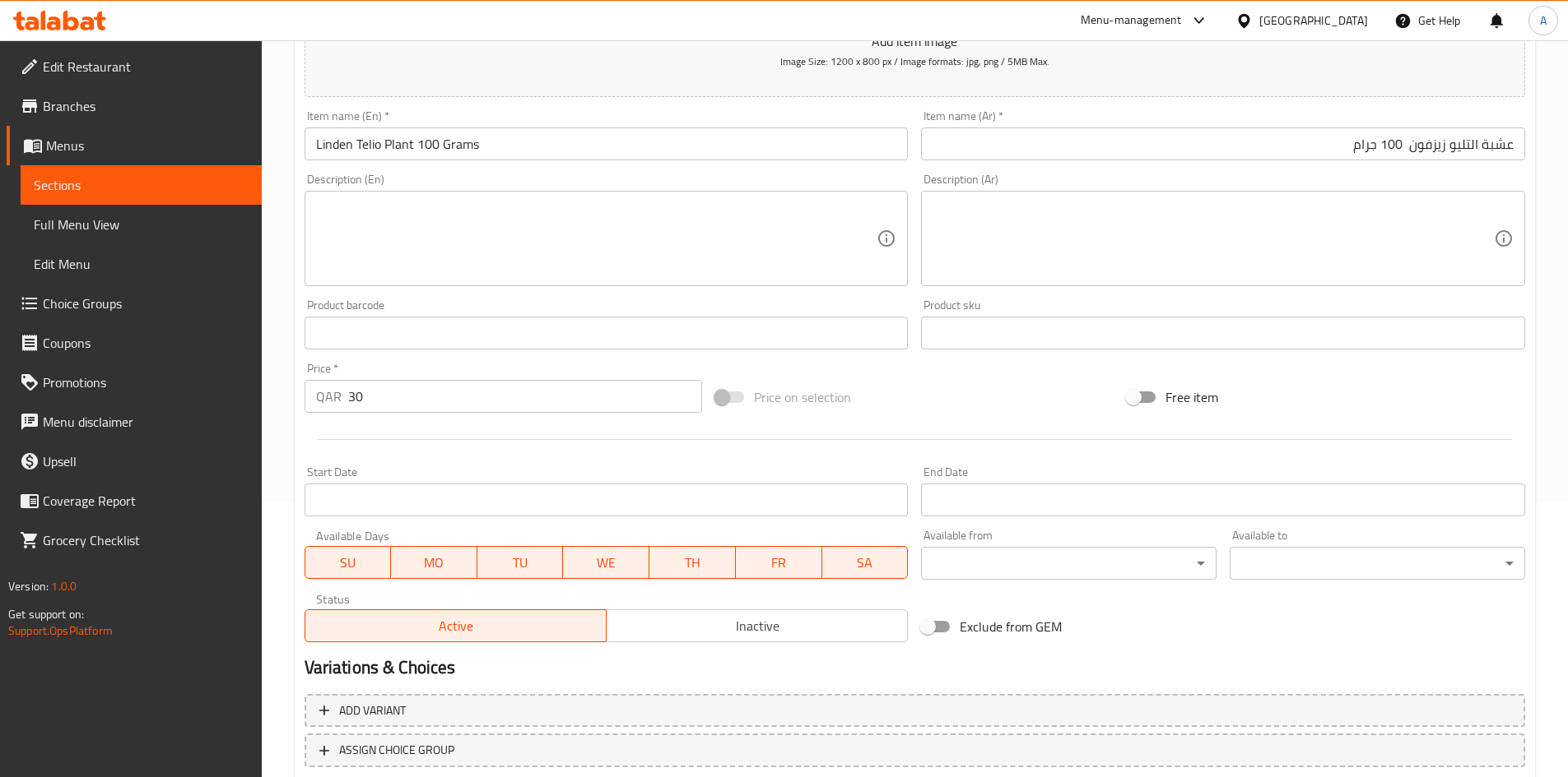
scroll to position [385, 0]
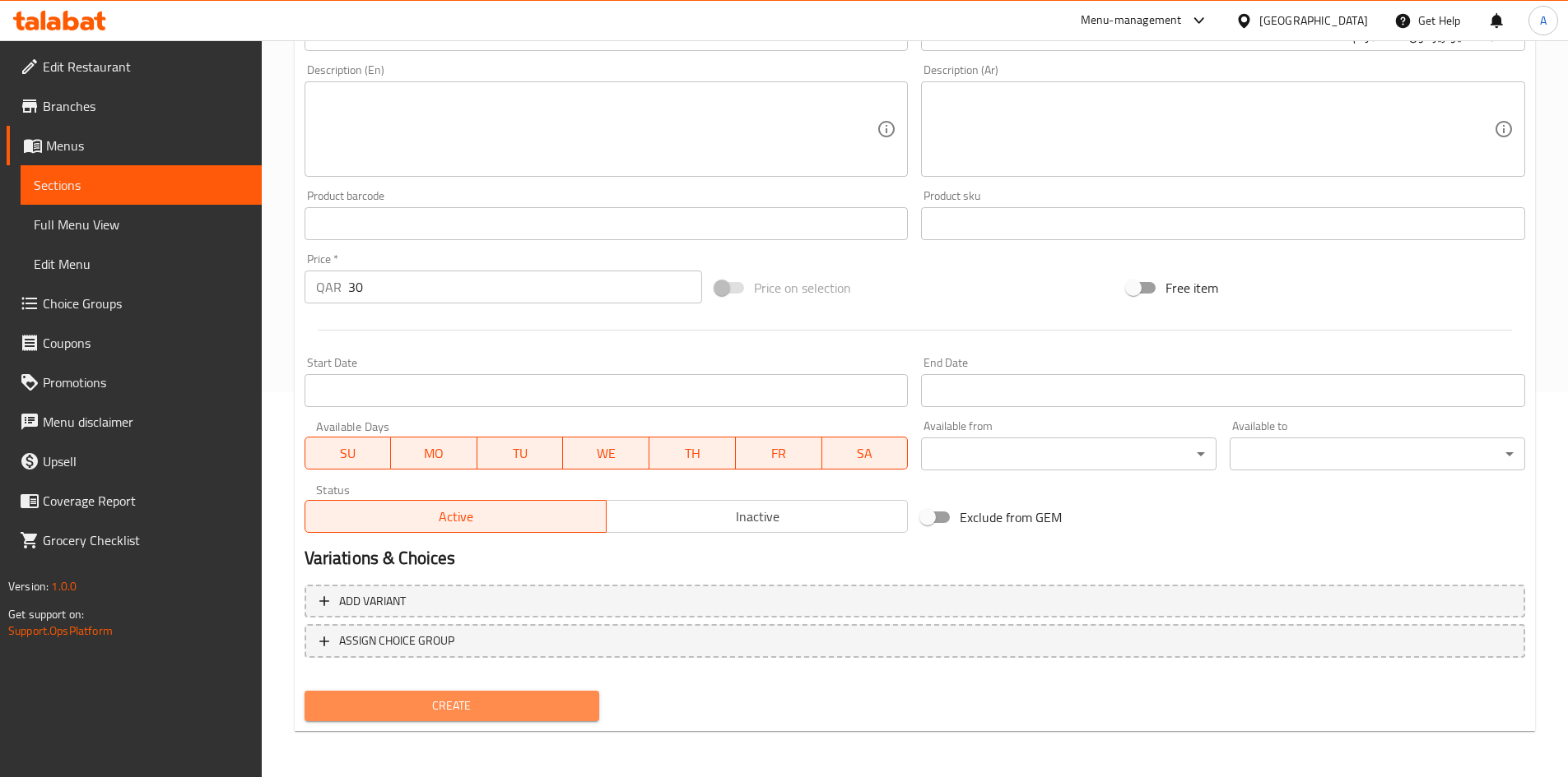
click at [561, 707] on span "Create" at bounding box center [452, 706] width 269 height 21
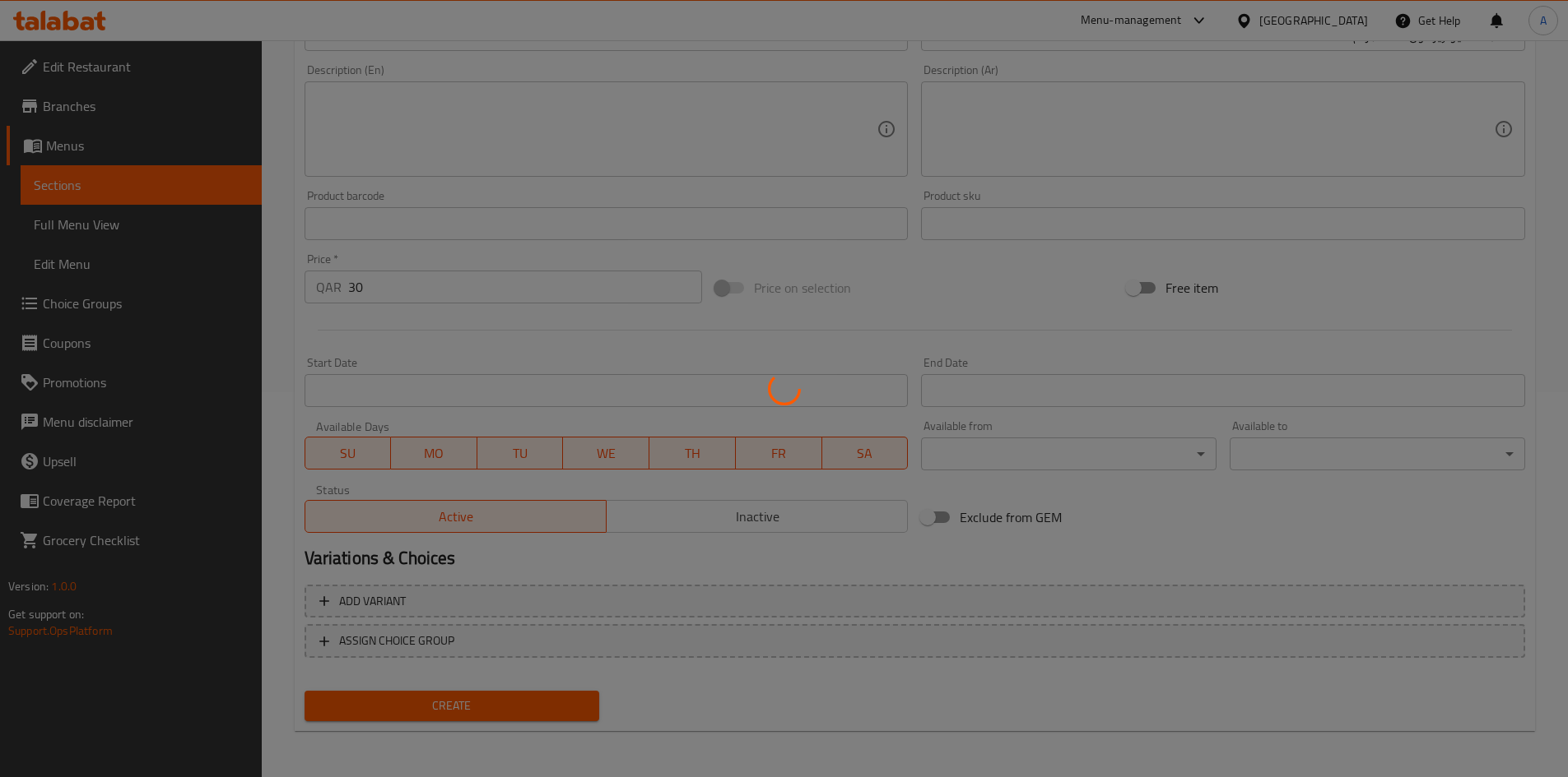
type input "0"
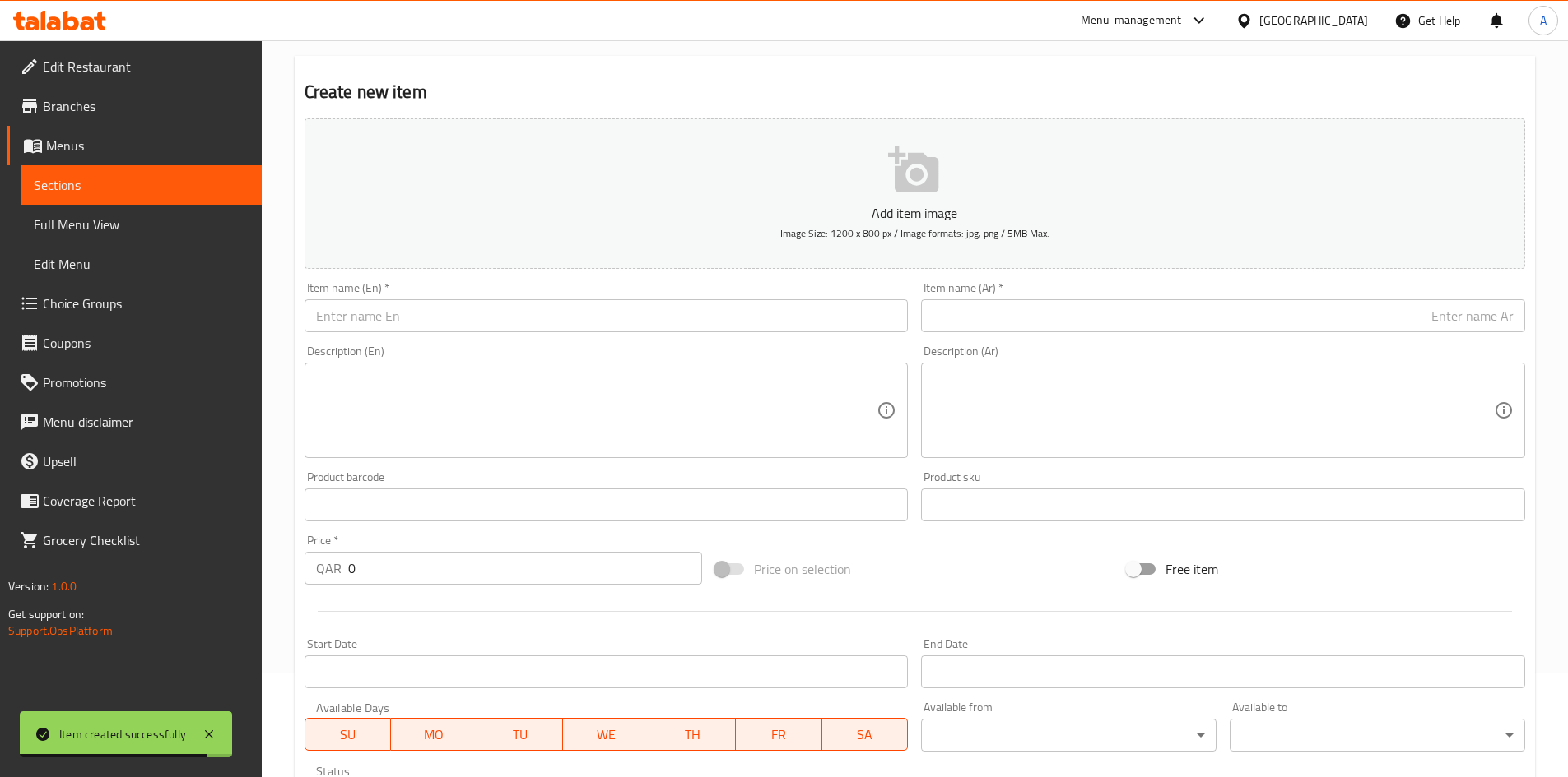
scroll to position [0, 0]
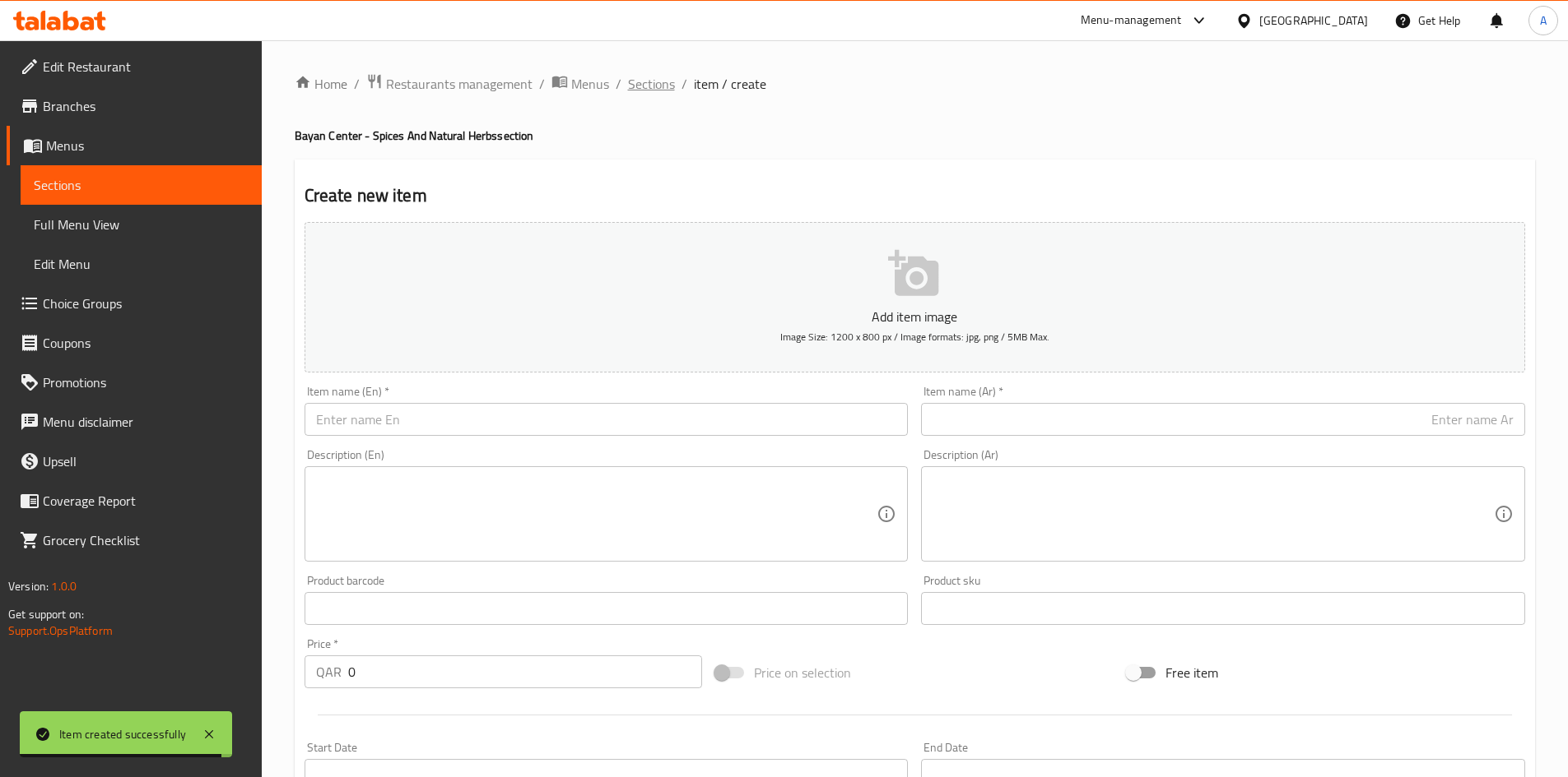
click at [667, 83] on span "Sections" at bounding box center [652, 83] width 47 height 20
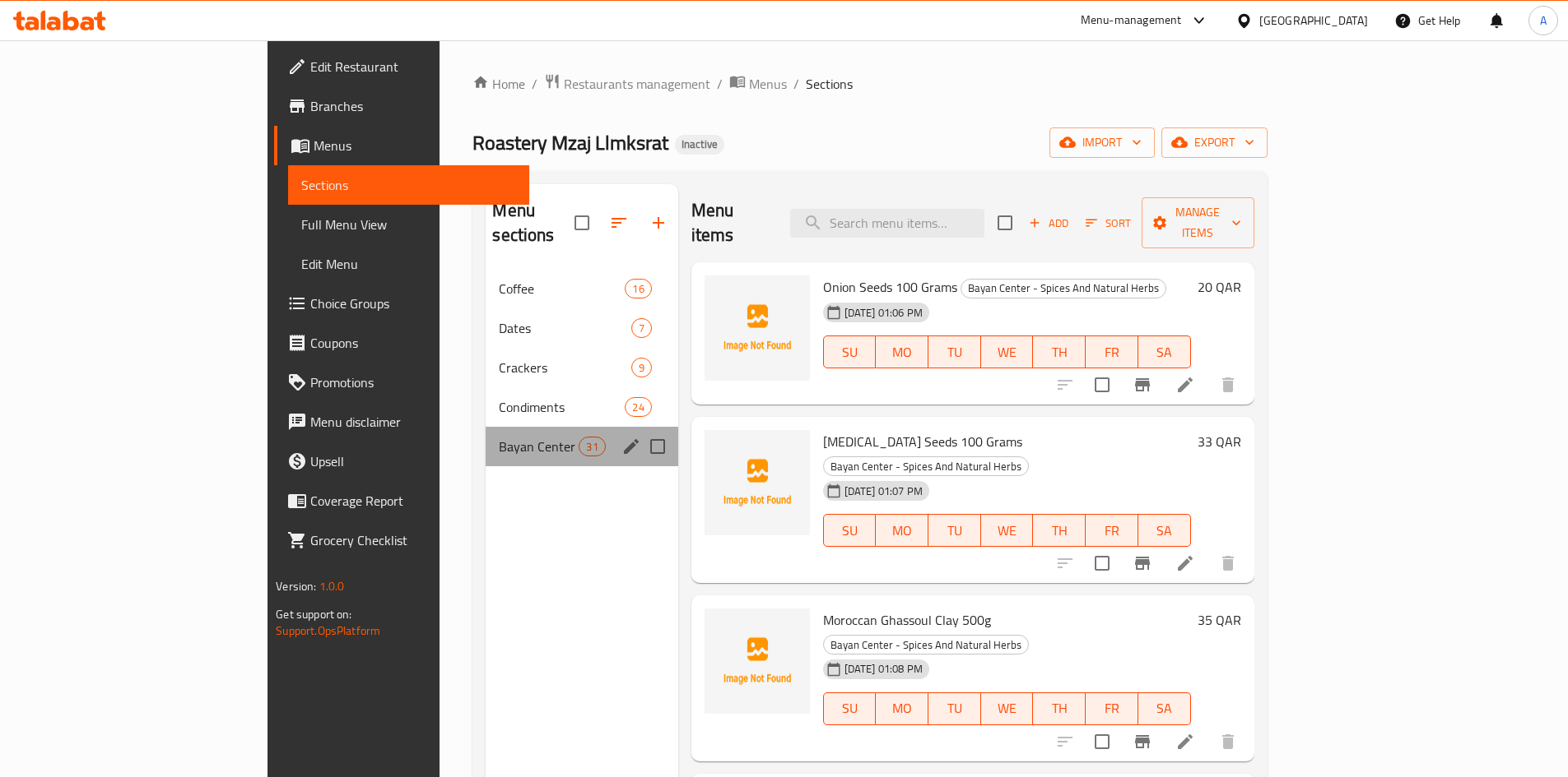
click at [486, 433] on div "Bayan Center - Spices And Natural Herbs 31" at bounding box center [581, 447] width 192 height 40
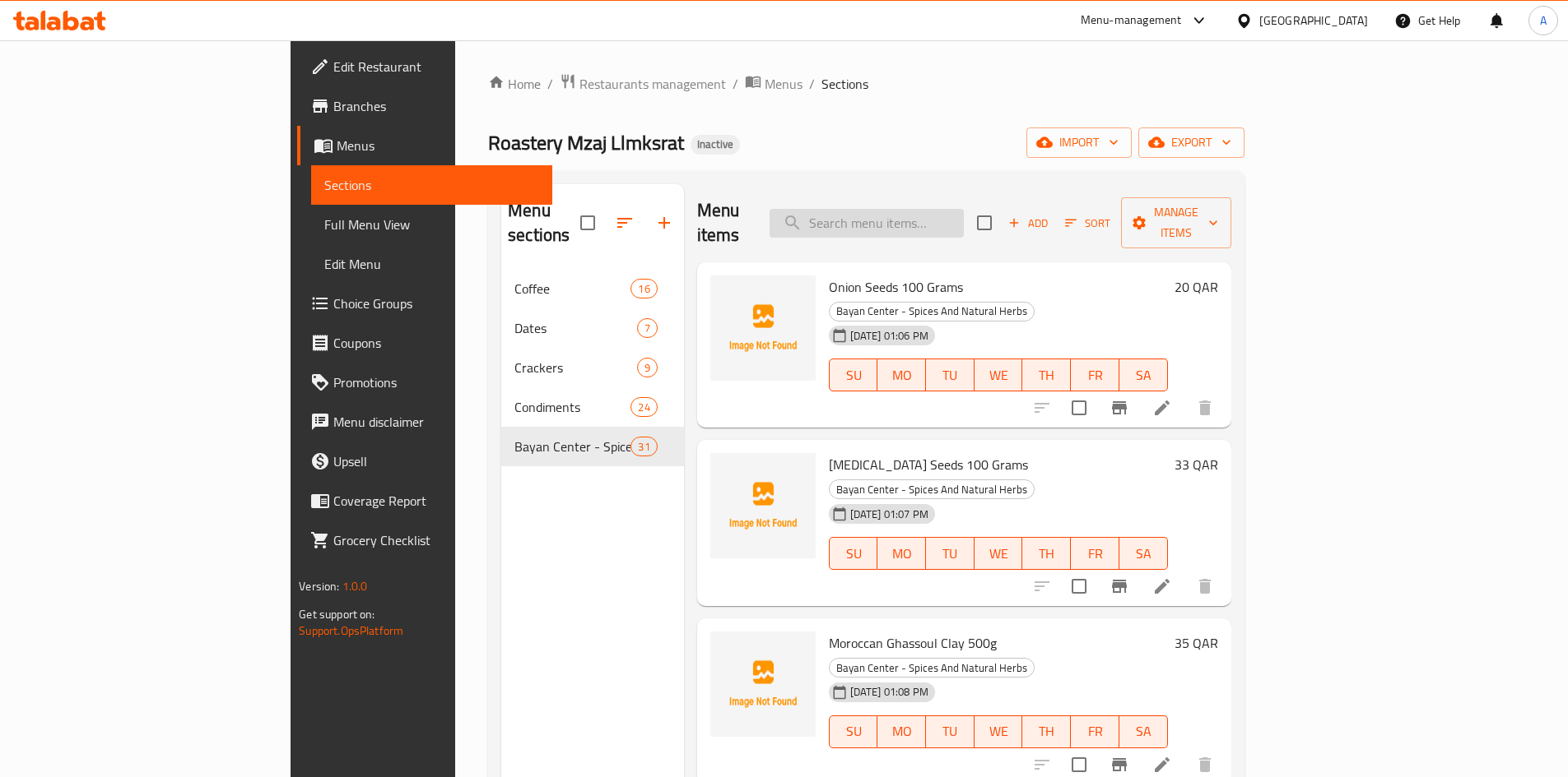
click at [963, 222] on input "search" at bounding box center [867, 223] width 195 height 28
paste input "Circaea 100 grams"
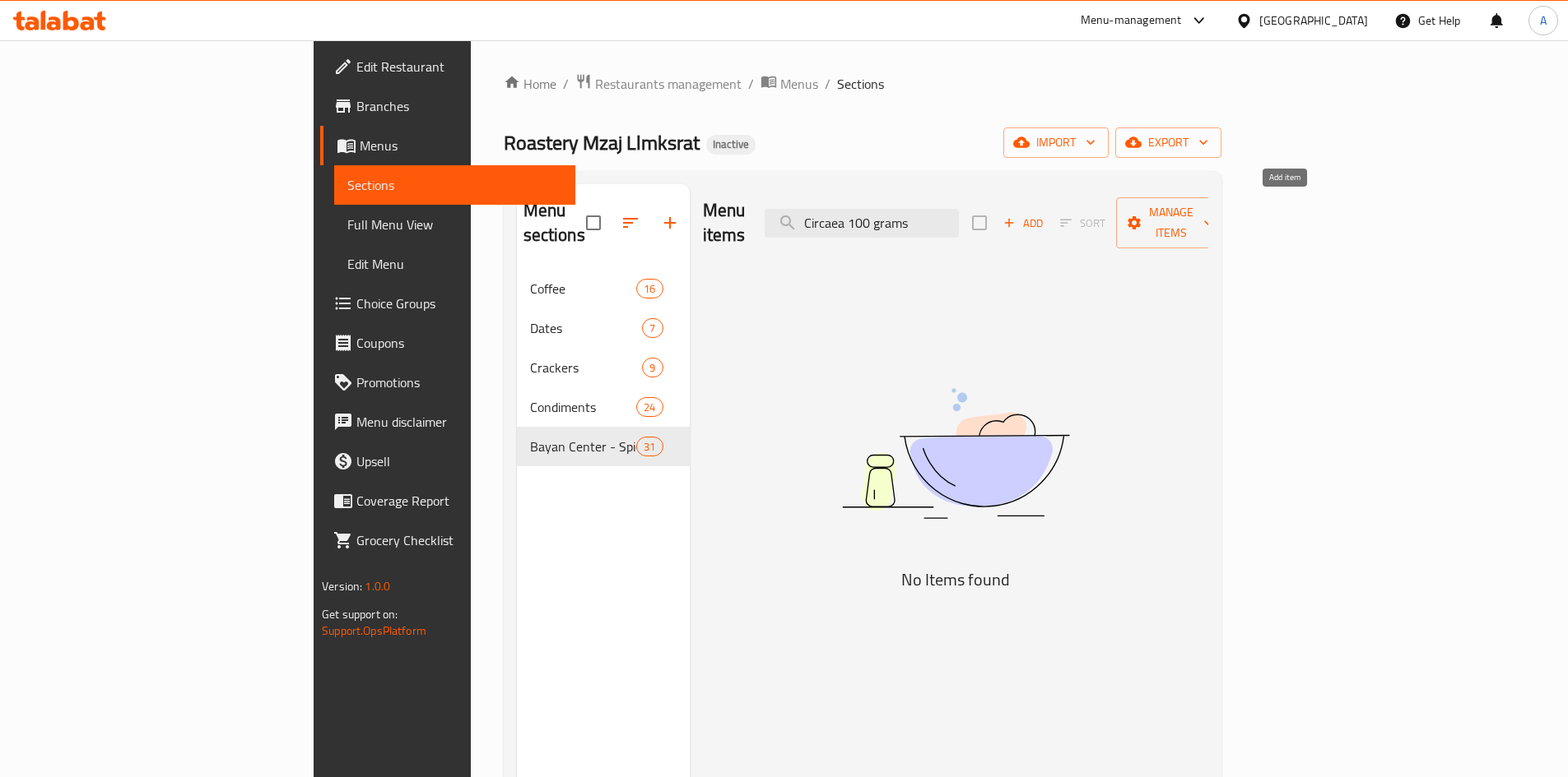
type input "Circaea 100 grams"
click at [1016, 215] on icon "button" at bounding box center [1009, 223] width 15 height 15
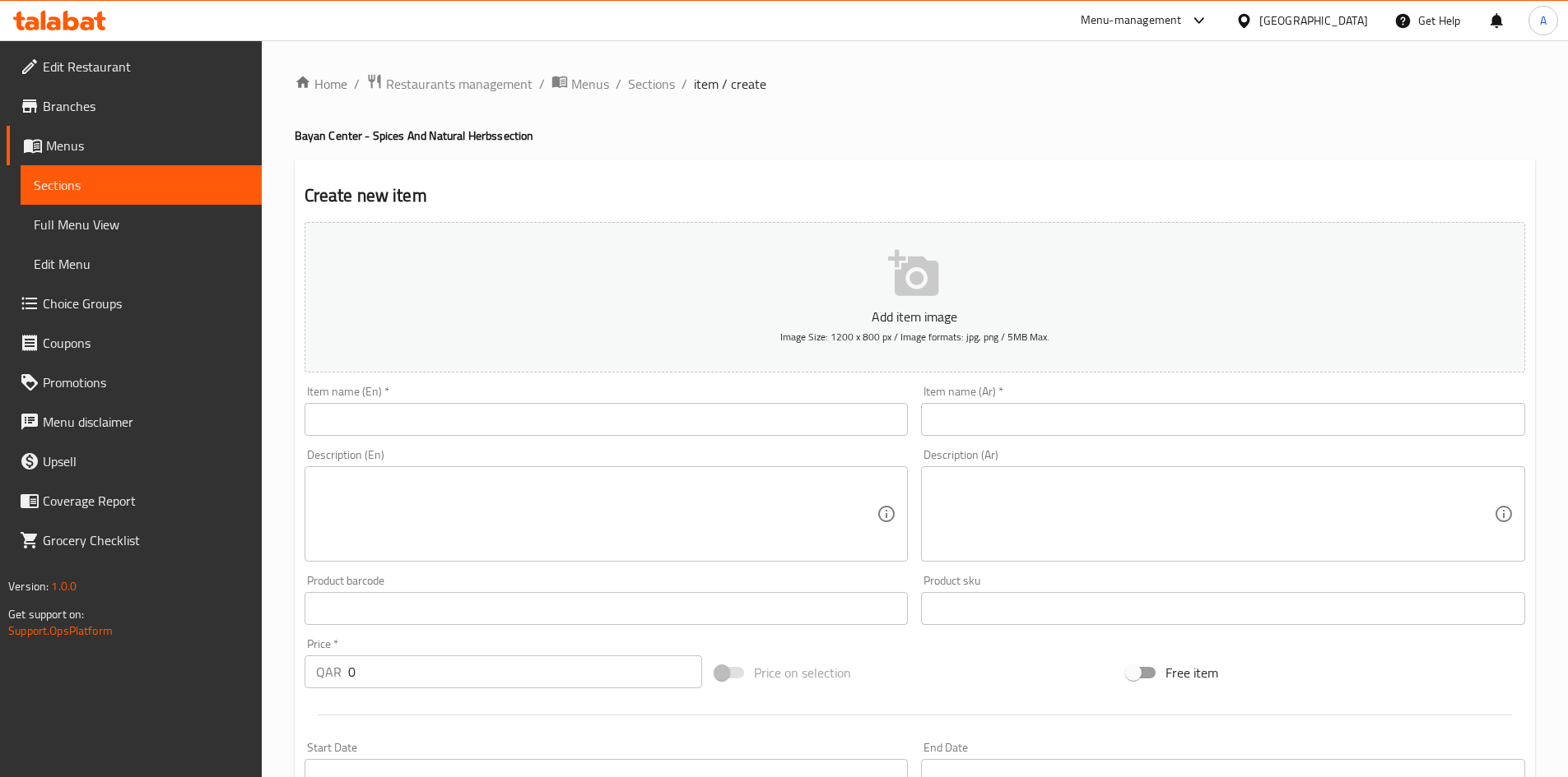
click at [580, 409] on input "text" at bounding box center [605, 419] width 604 height 33
paste input "Circaea 100 grams"
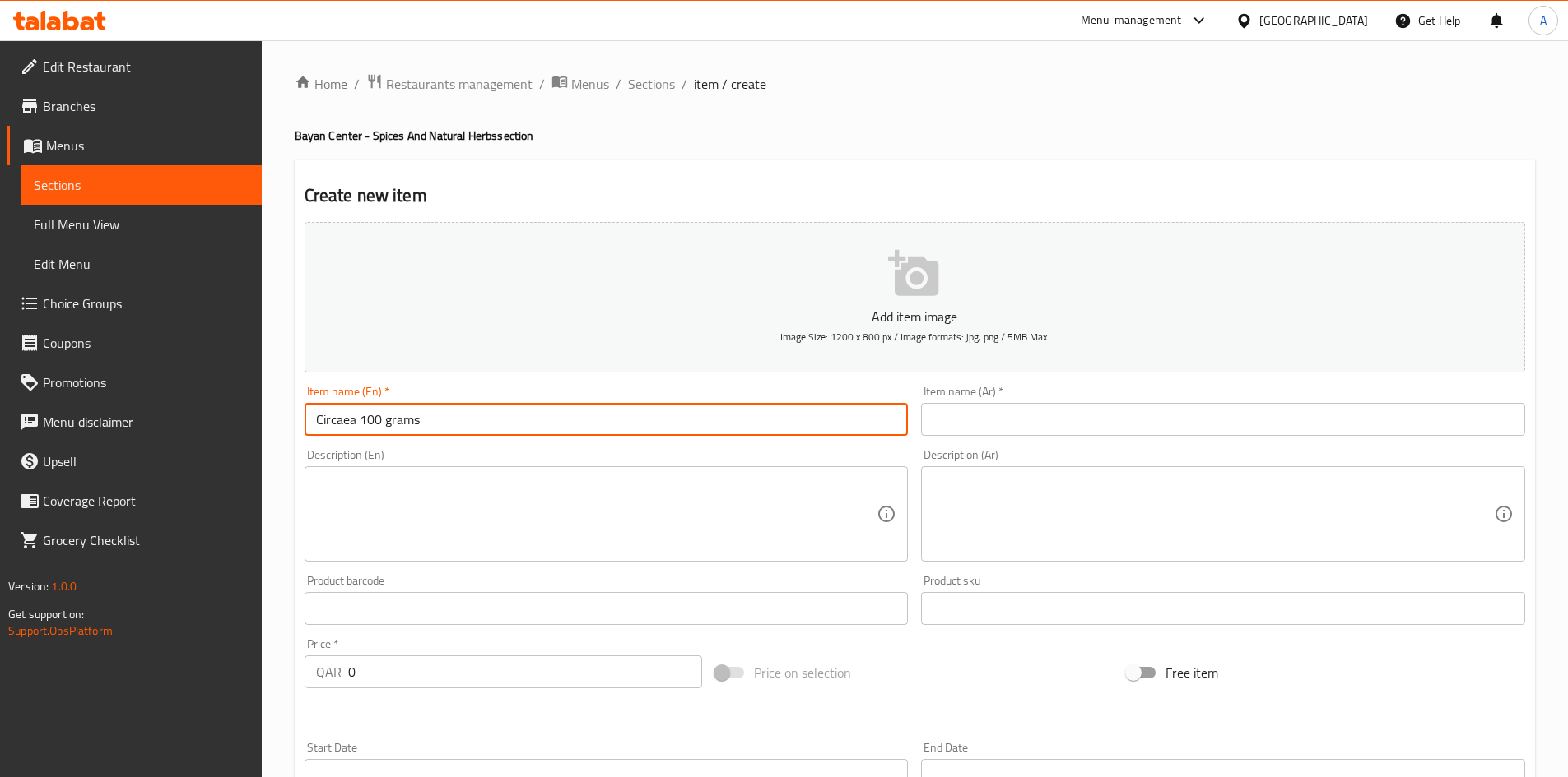
click at [390, 432] on input "Circaea 100 grams" at bounding box center [605, 419] width 604 height 33
type input "Circaea 100 Grams"
click at [1113, 413] on input "text" at bounding box center [1222, 419] width 604 height 33
paste input "عشرق 100 جرام"
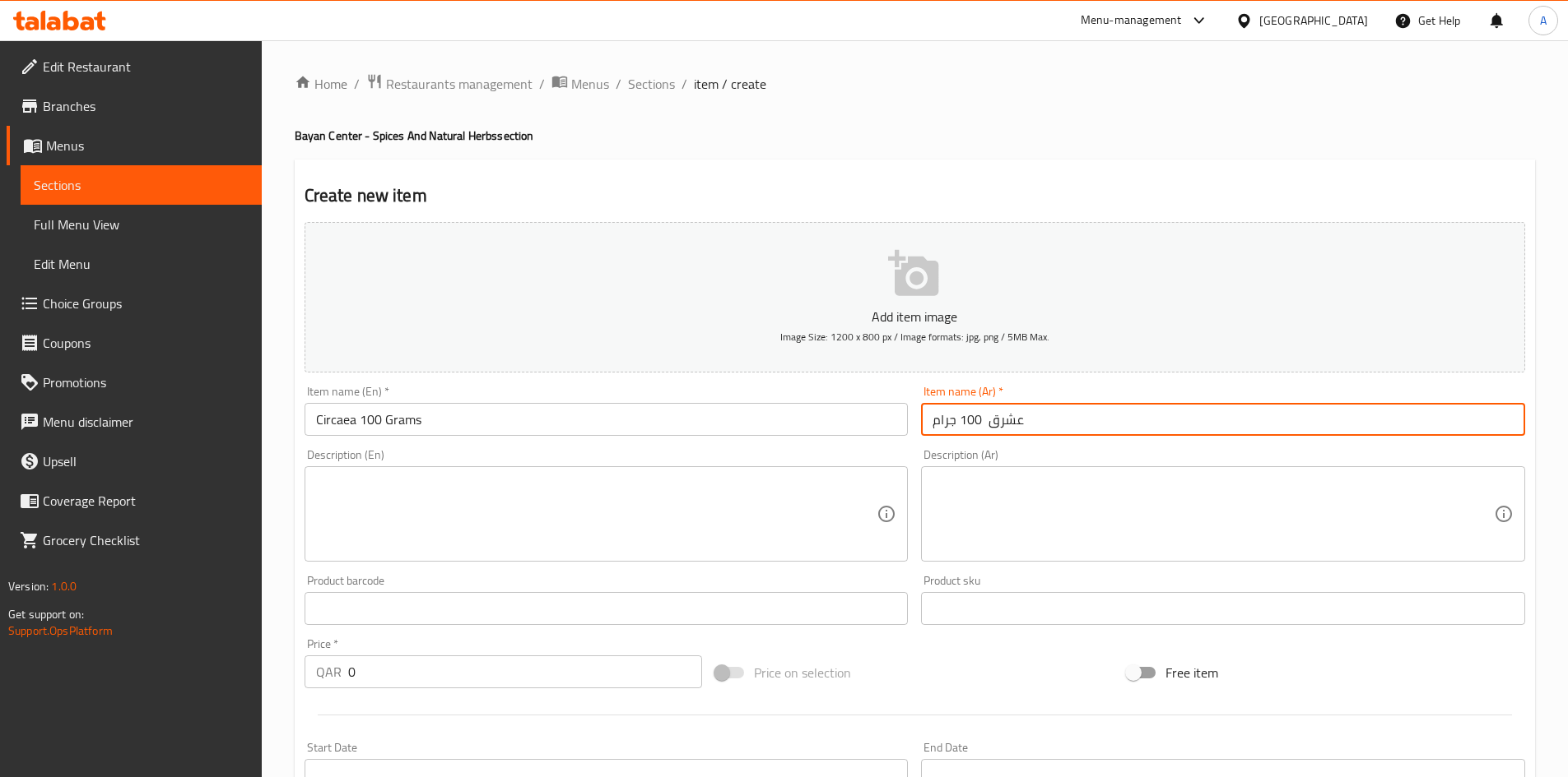
click at [984, 431] on input "عشرق 100 جرام" at bounding box center [1222, 419] width 604 height 33
type input "عشرق 100 جرام"
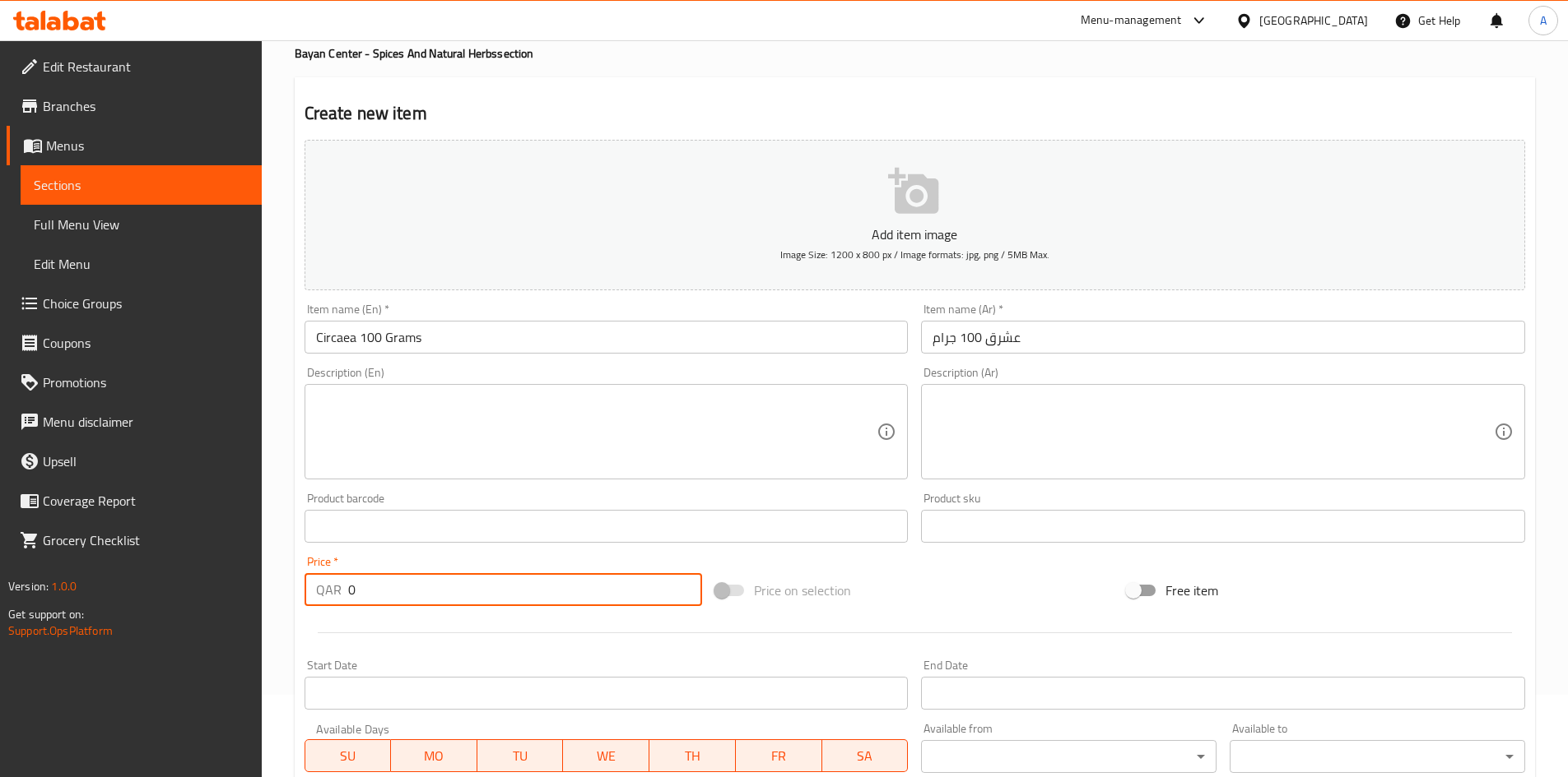
drag, startPoint x: 372, startPoint y: 590, endPoint x: 271, endPoint y: 605, distance: 102.1
click at [271, 605] on div "Home / Restaurants management / Menus / Sections / item / create Bayan Center -…" at bounding box center [914, 519] width 1306 height 1122
type input "40"
click at [963, 566] on div "Add item image Image Size: 1200 x 800 px / Image formats: jpg, png / 5MB Max. I…" at bounding box center [914, 487] width 1234 height 709
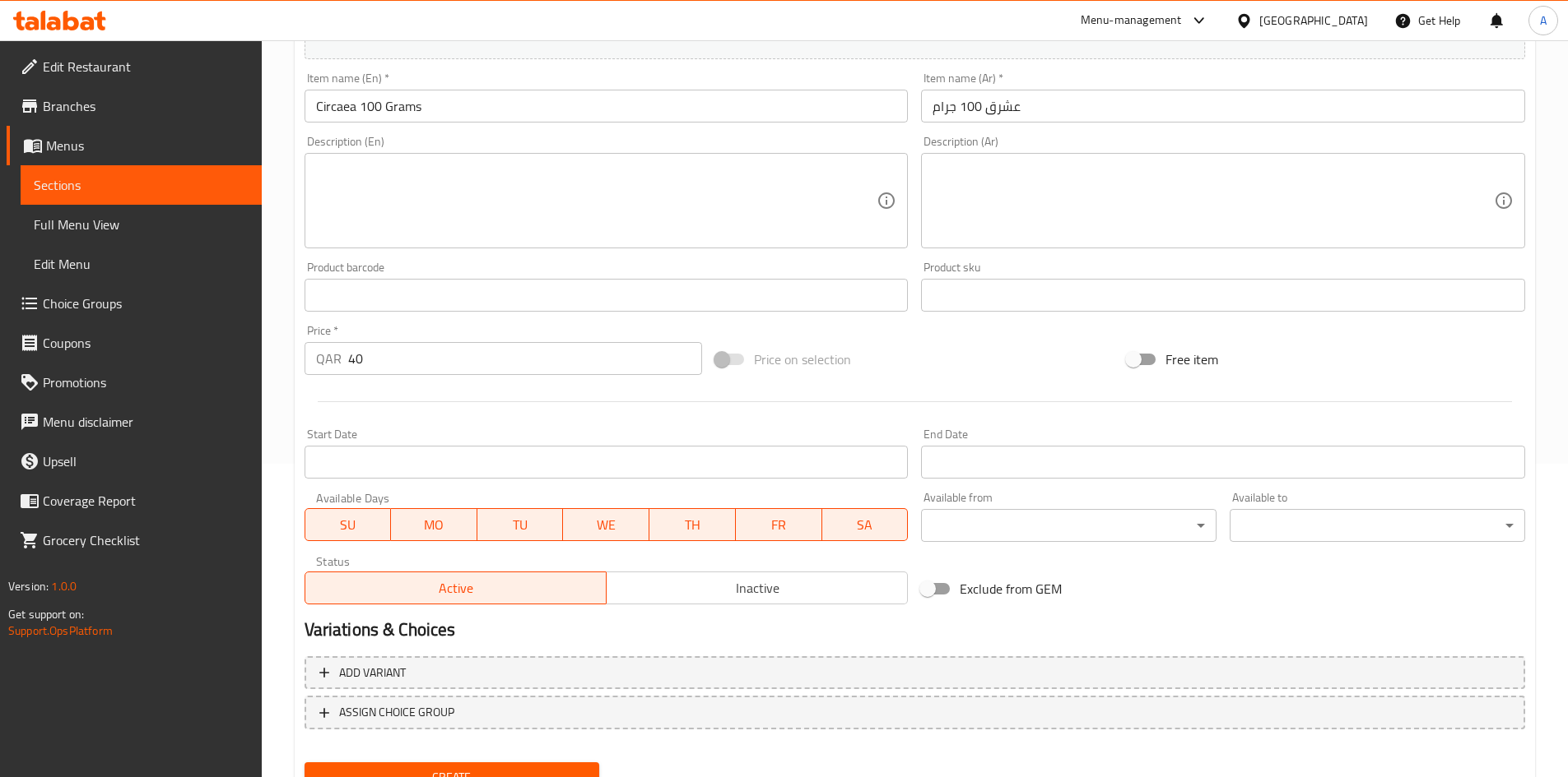
scroll to position [385, 0]
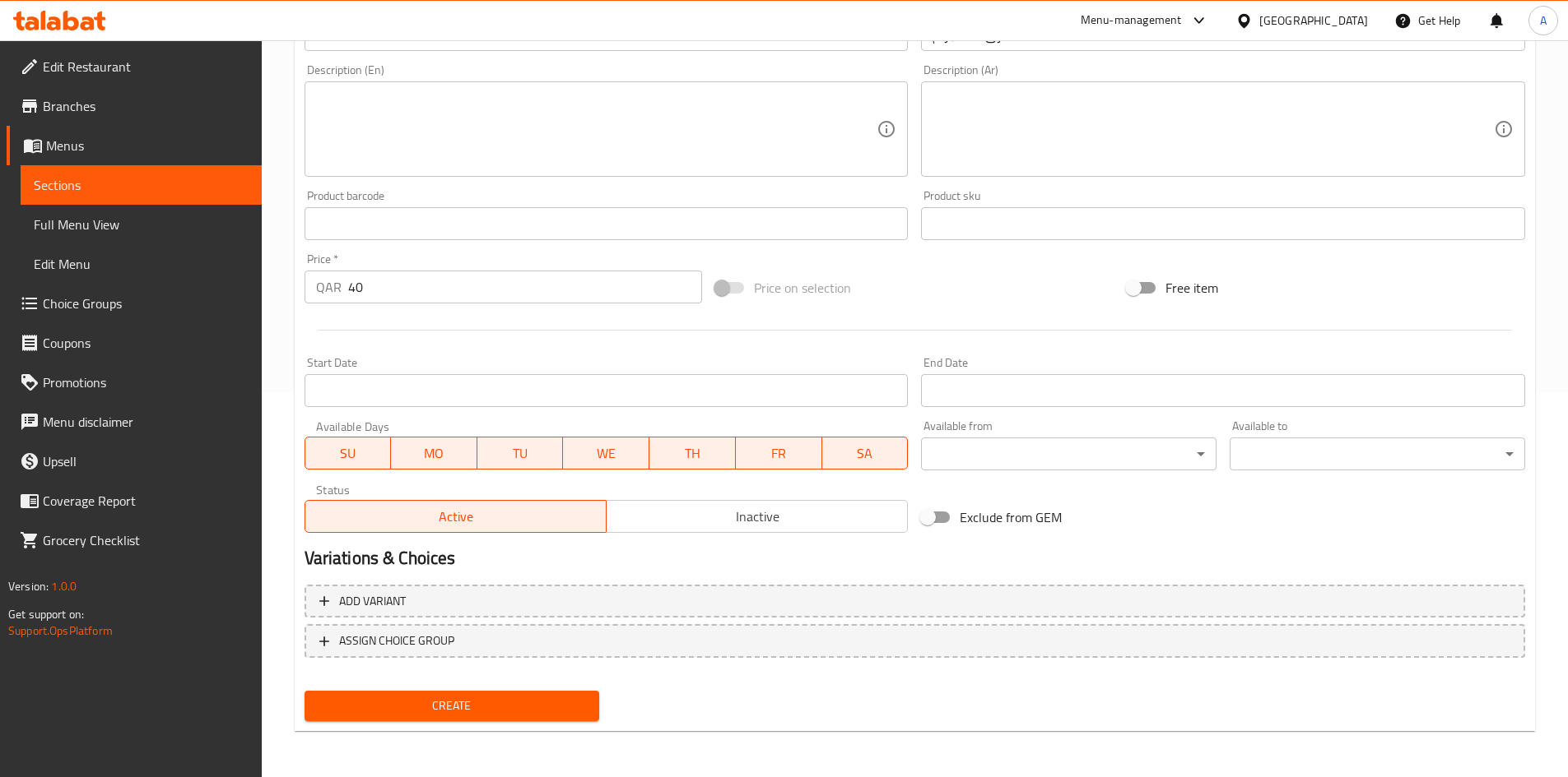
click at [569, 697] on span "Create" at bounding box center [452, 706] width 269 height 21
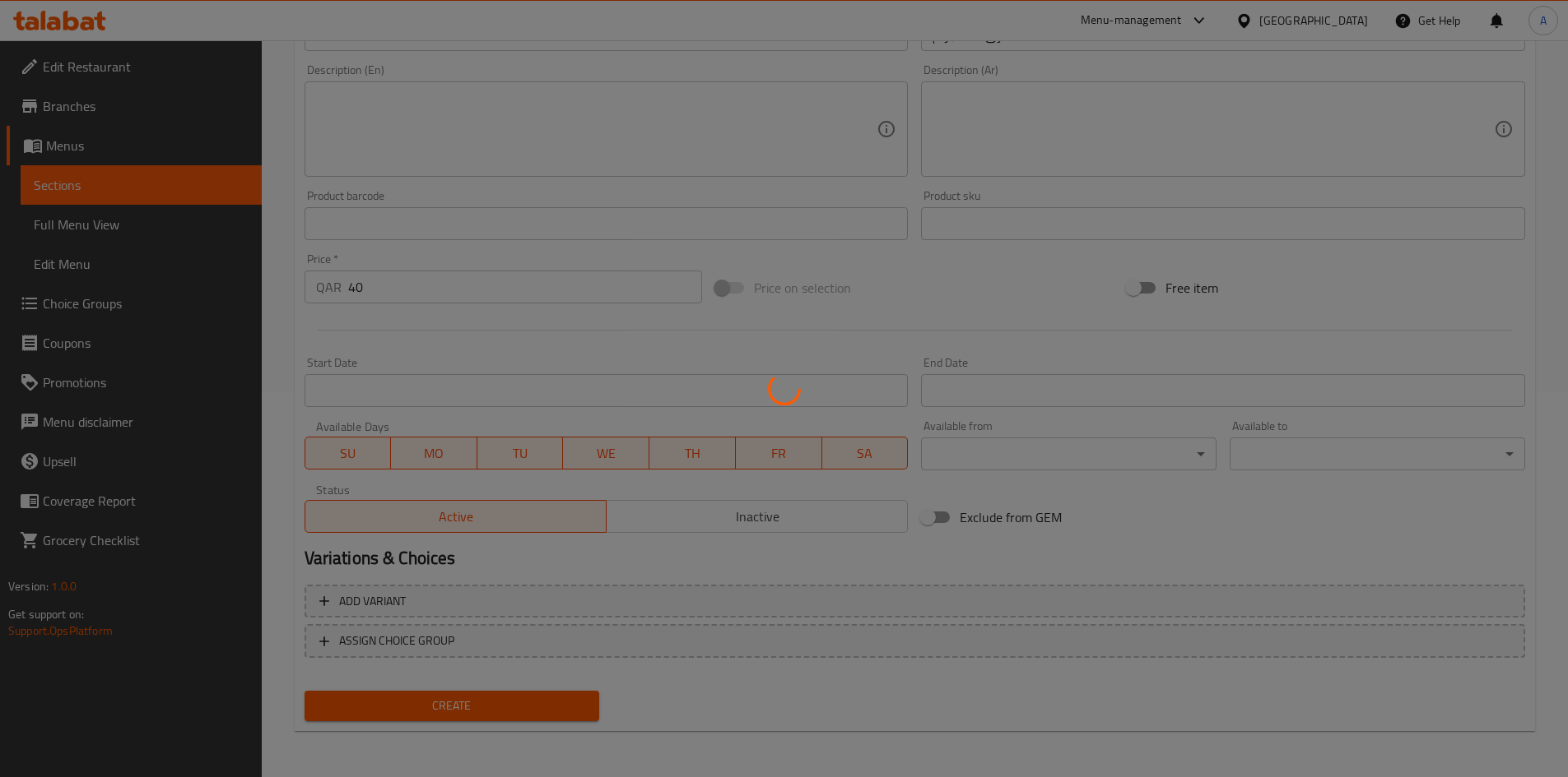
type input "0"
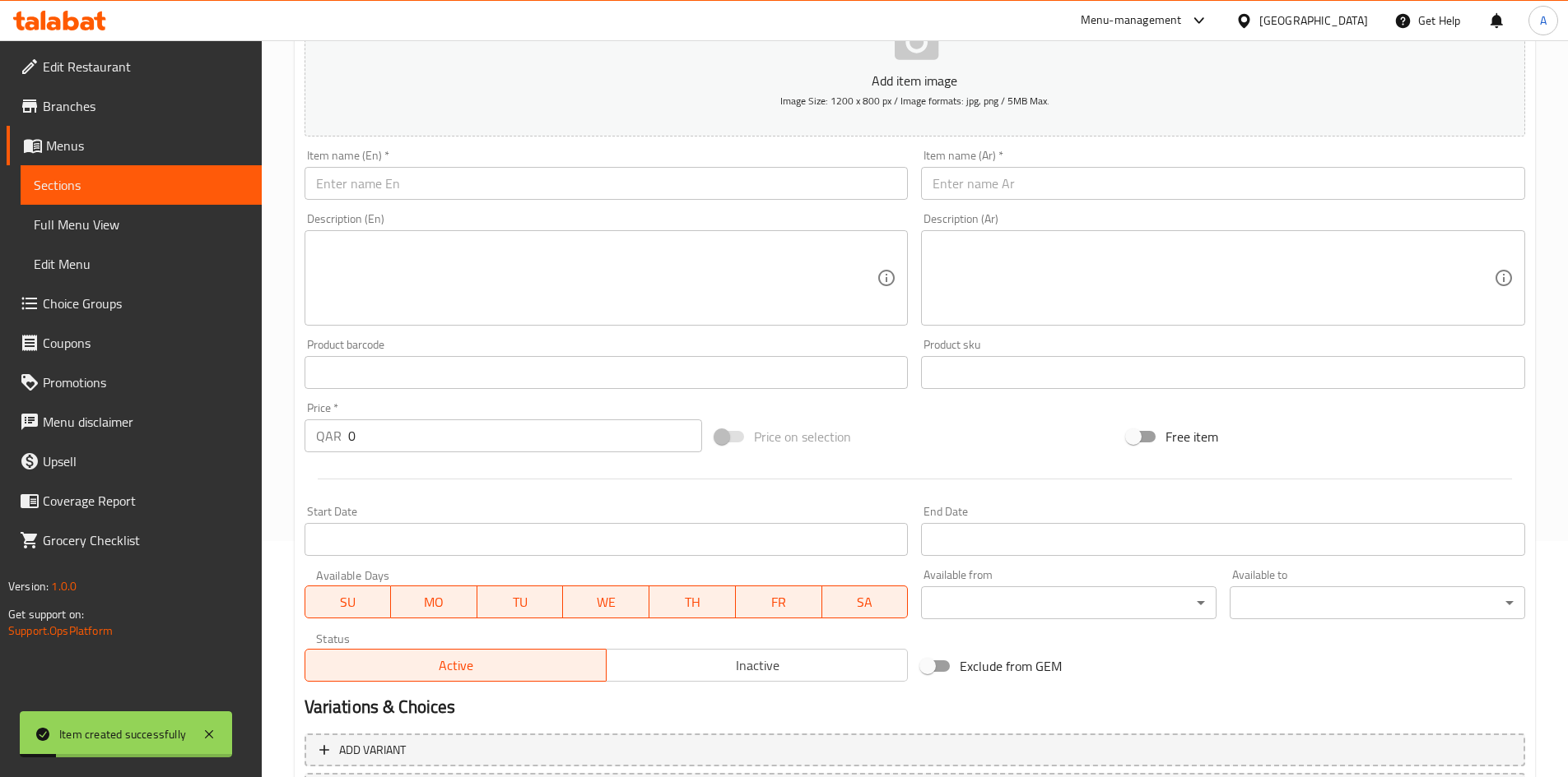
scroll to position [0, 0]
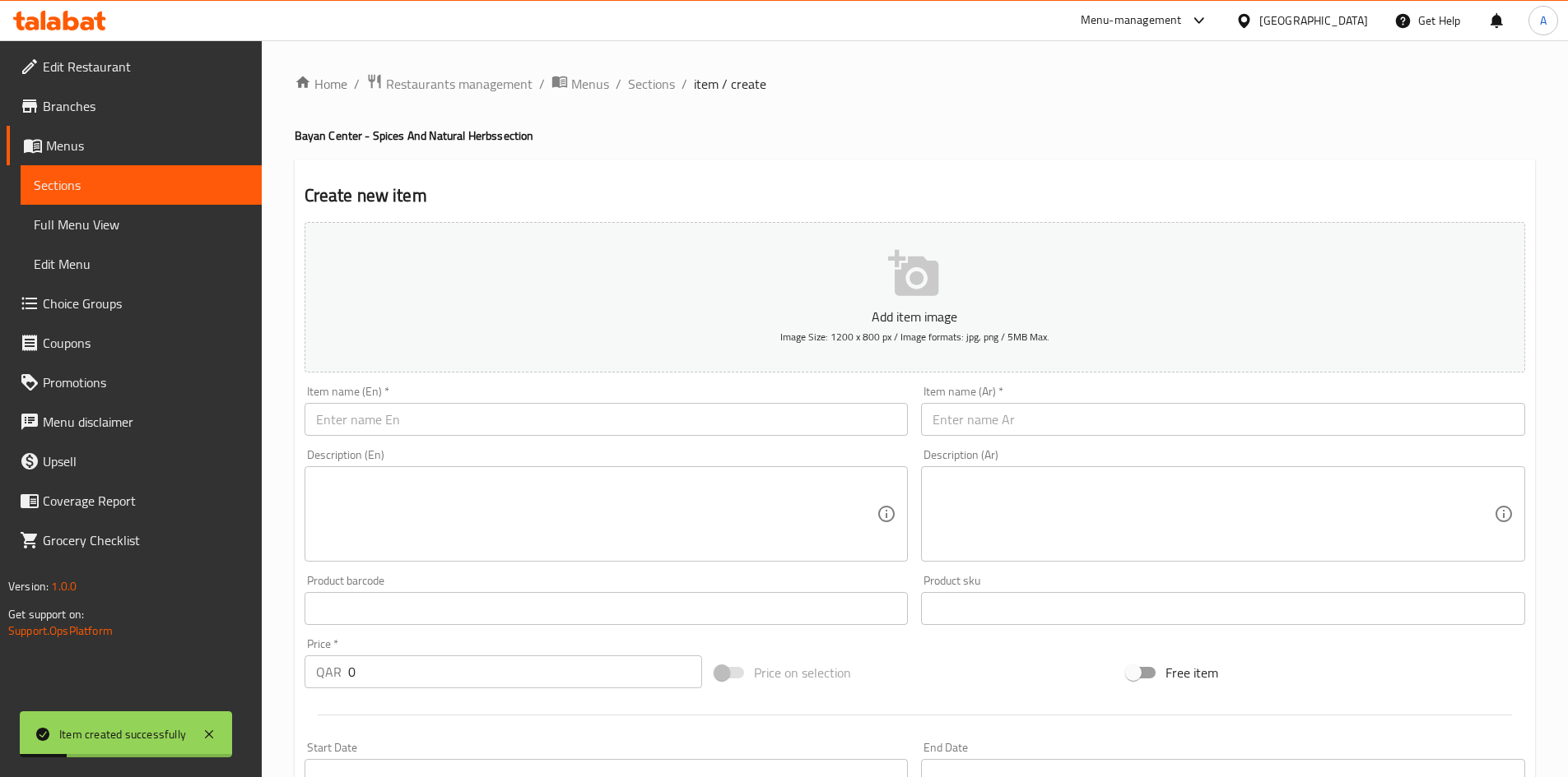
click at [561, 417] on input "text" at bounding box center [605, 419] width 604 height 33
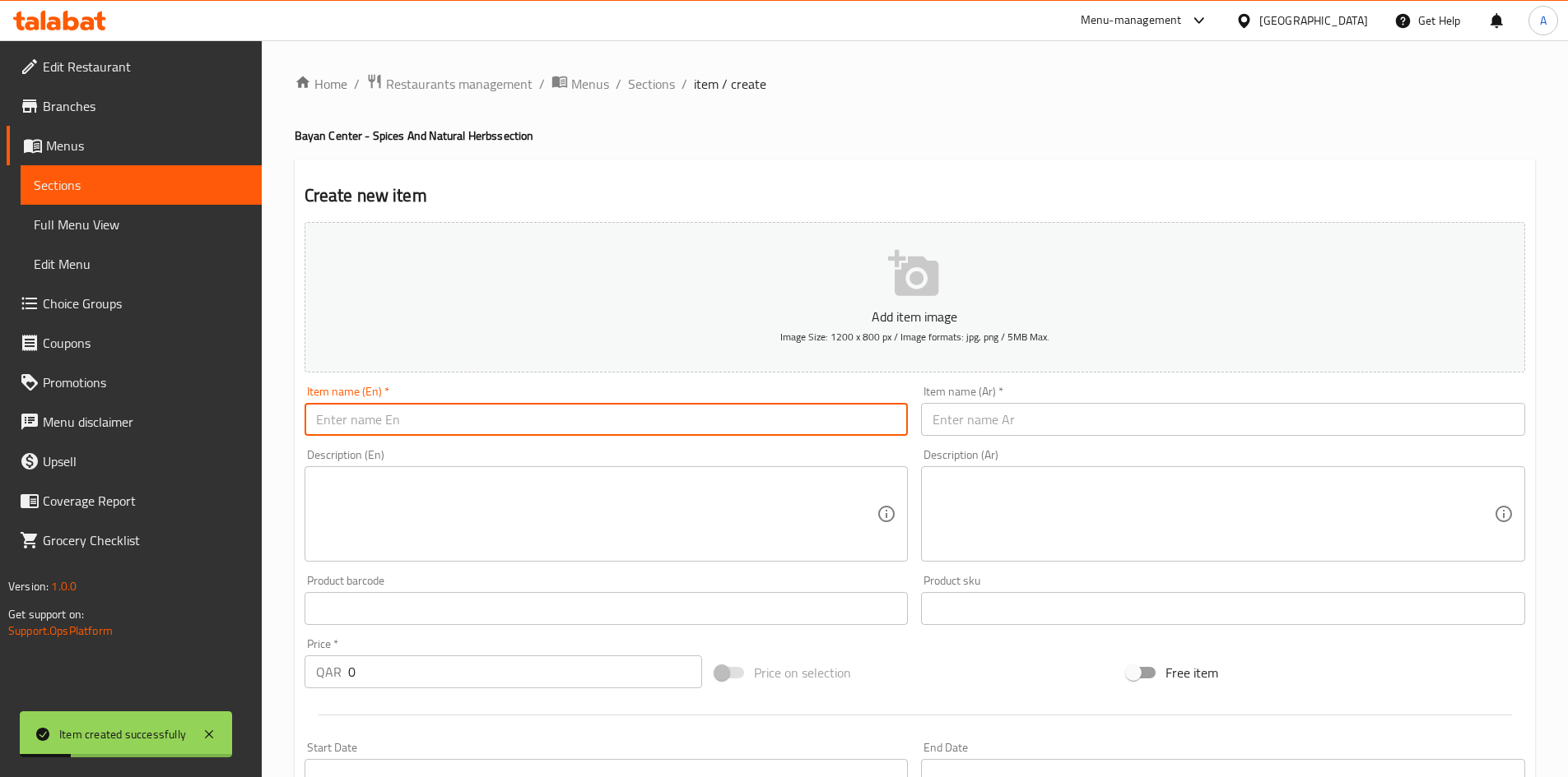
paste input "Artemisia 100 grams"
click at [400, 431] on input "Artemisia 100 grams" at bounding box center [605, 419] width 604 height 33
drag, startPoint x: 1039, startPoint y: 421, endPoint x: 1072, endPoint y: 422, distance: 33.0
click at [1039, 422] on input "text" at bounding box center [1222, 419] width 604 height 33
paste input "الشيح 100 جرام"
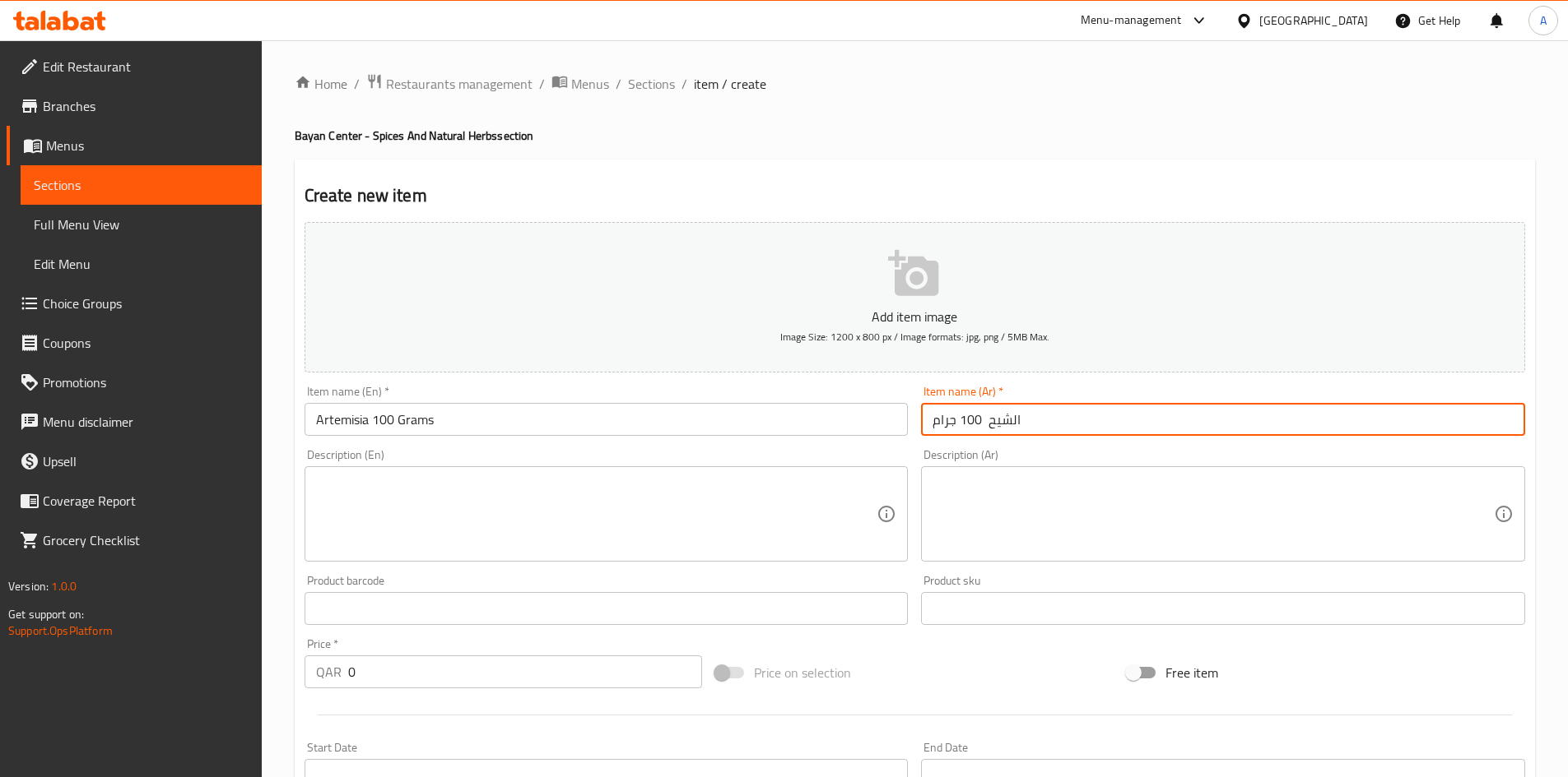
click at [987, 427] on input "الشيح 100 جرام" at bounding box center [1222, 419] width 604 height 33
click at [992, 427] on input "الشيح 100 جرام" at bounding box center [1222, 419] width 604 height 33
click at [1479, 425] on input "الشيح 100 جرام" at bounding box center [1222, 419] width 604 height 33
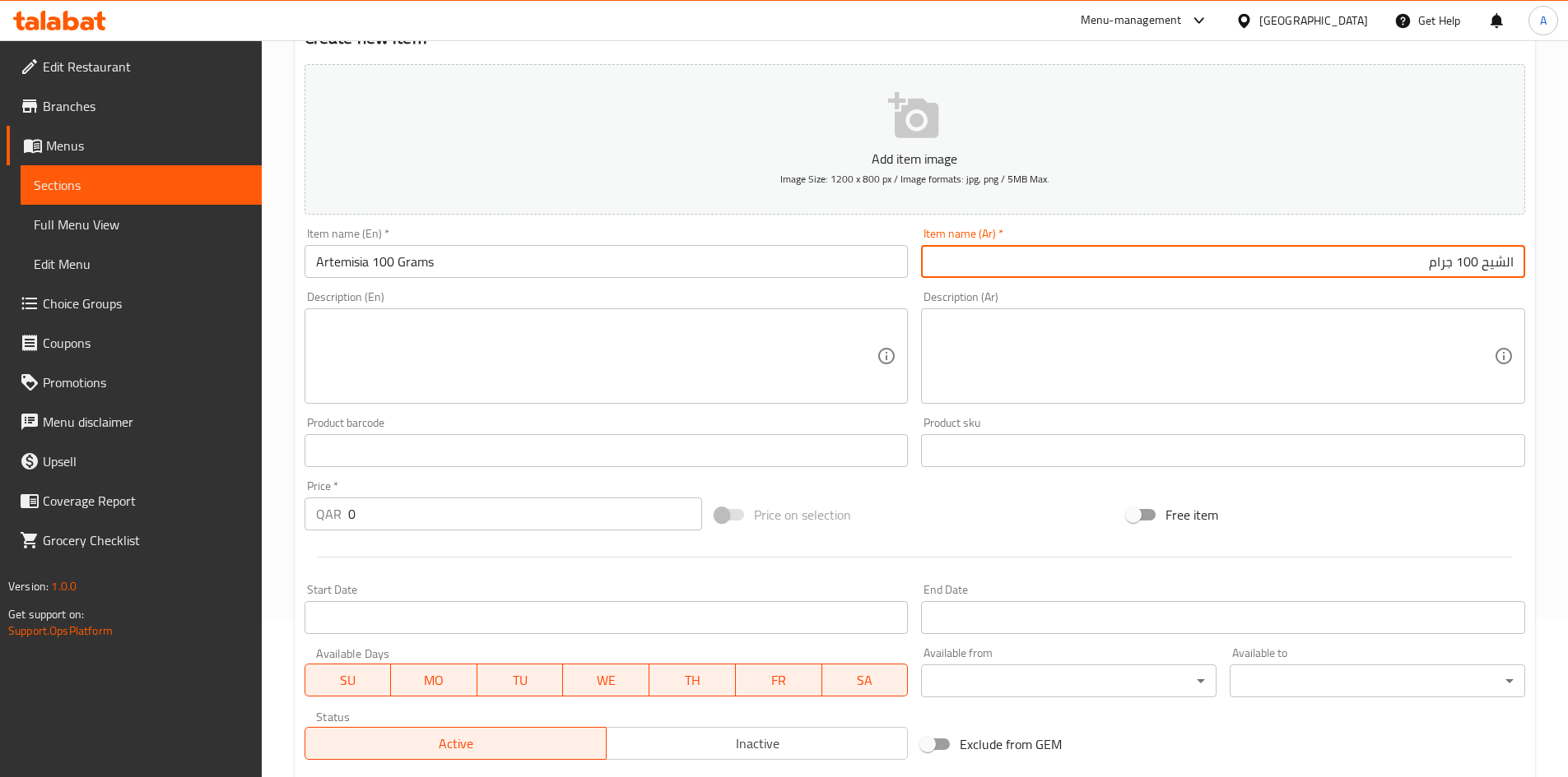
scroll to position [164, 0]
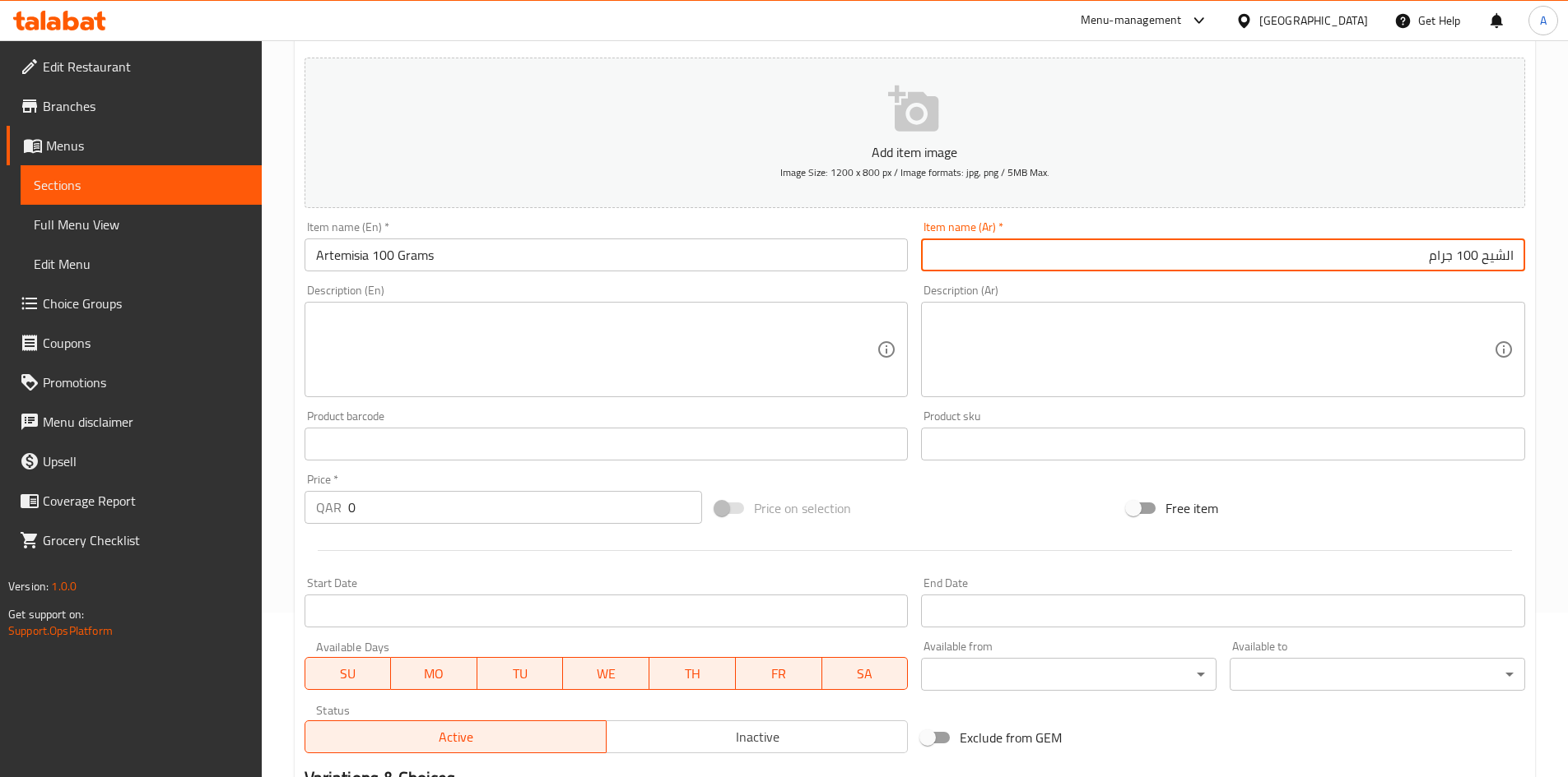
drag, startPoint x: 369, startPoint y: 515, endPoint x: 140, endPoint y: 541, distance: 230.5
click at [144, 536] on div "Edit Restaurant Branches Menus Sections Full Menu View Edit Menu Choice Groups …" at bounding box center [784, 436] width 1568 height 1122
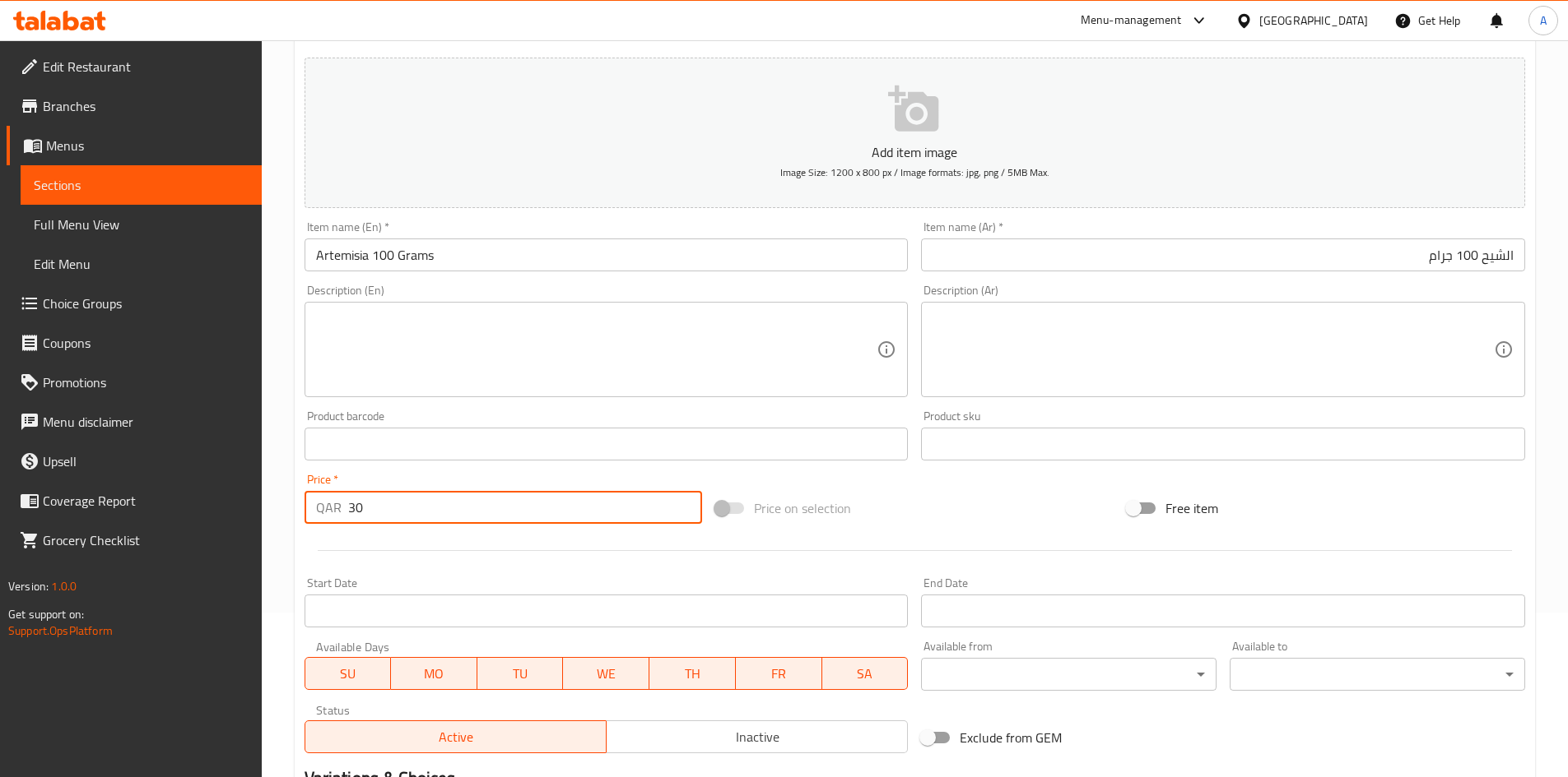
click at [1150, 498] on input "Free item" at bounding box center [1133, 508] width 94 height 31
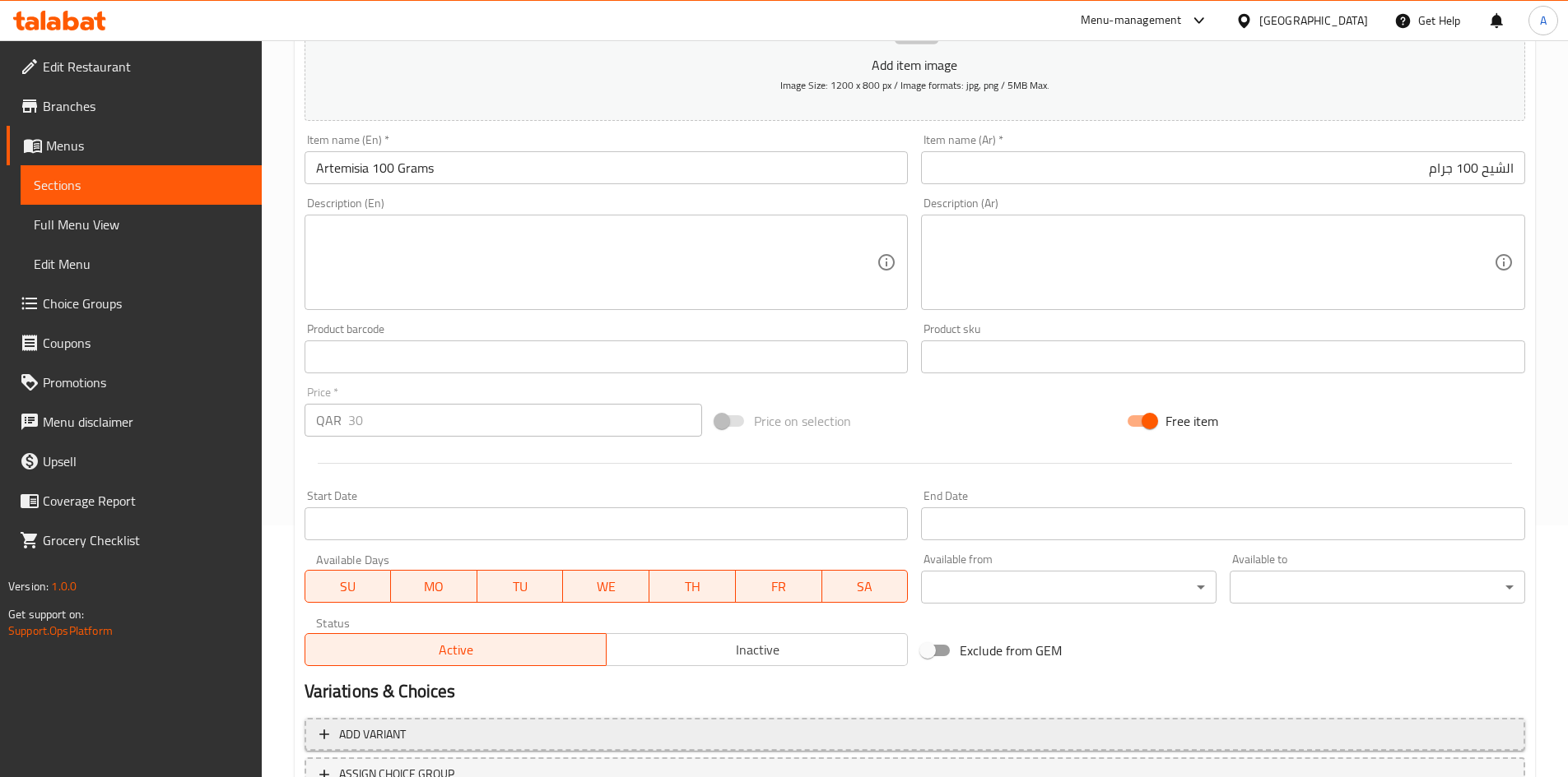
scroll to position [385, 0]
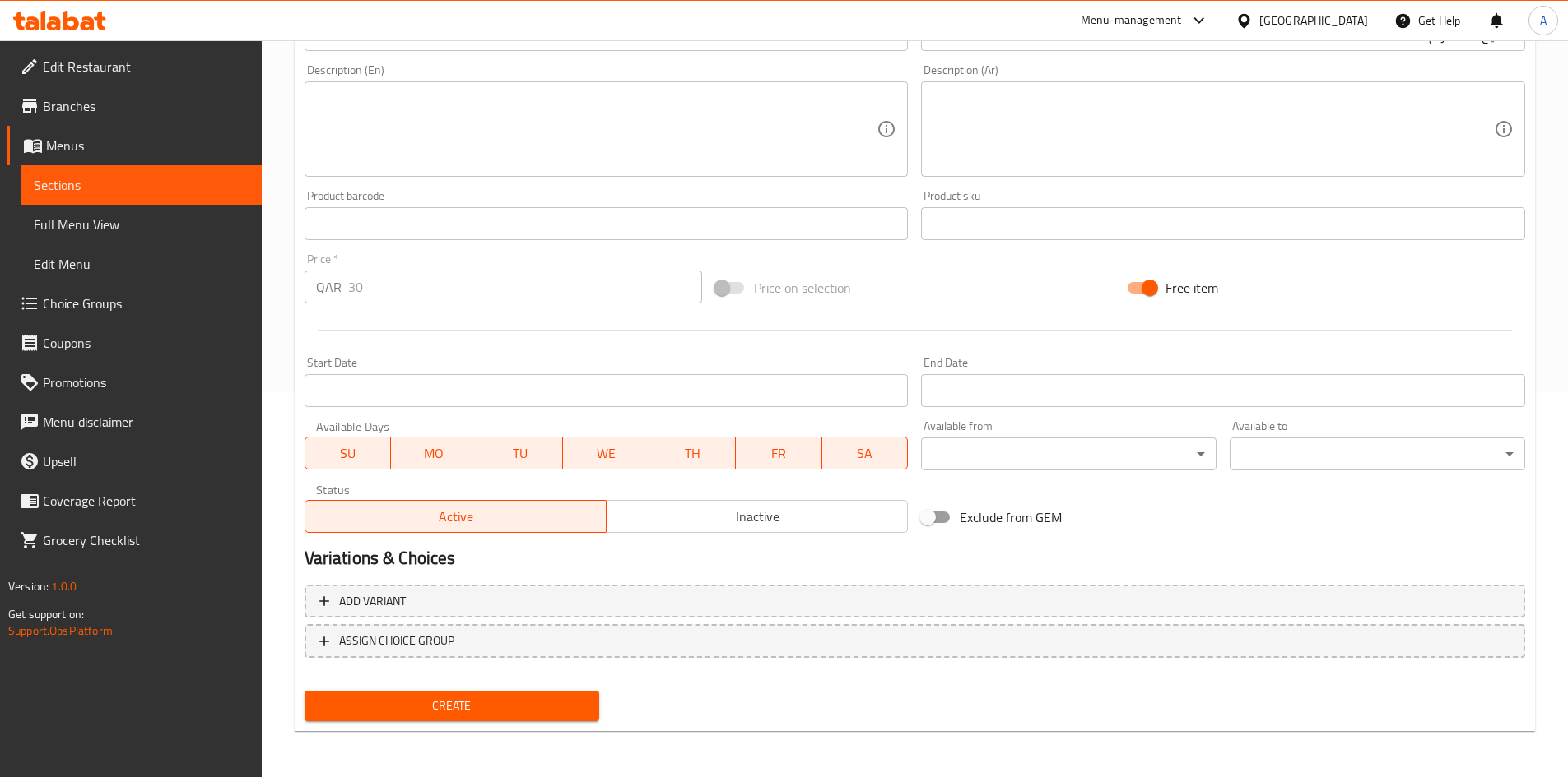
click at [1166, 271] on div "Free item" at bounding box center [1326, 287] width 412 height 44
click at [1161, 279] on input "Free item" at bounding box center [1149, 287] width 94 height 31
click at [1034, 279] on div "Price on selection" at bounding box center [914, 287] width 412 height 44
click at [487, 699] on span "Create" at bounding box center [452, 706] width 269 height 21
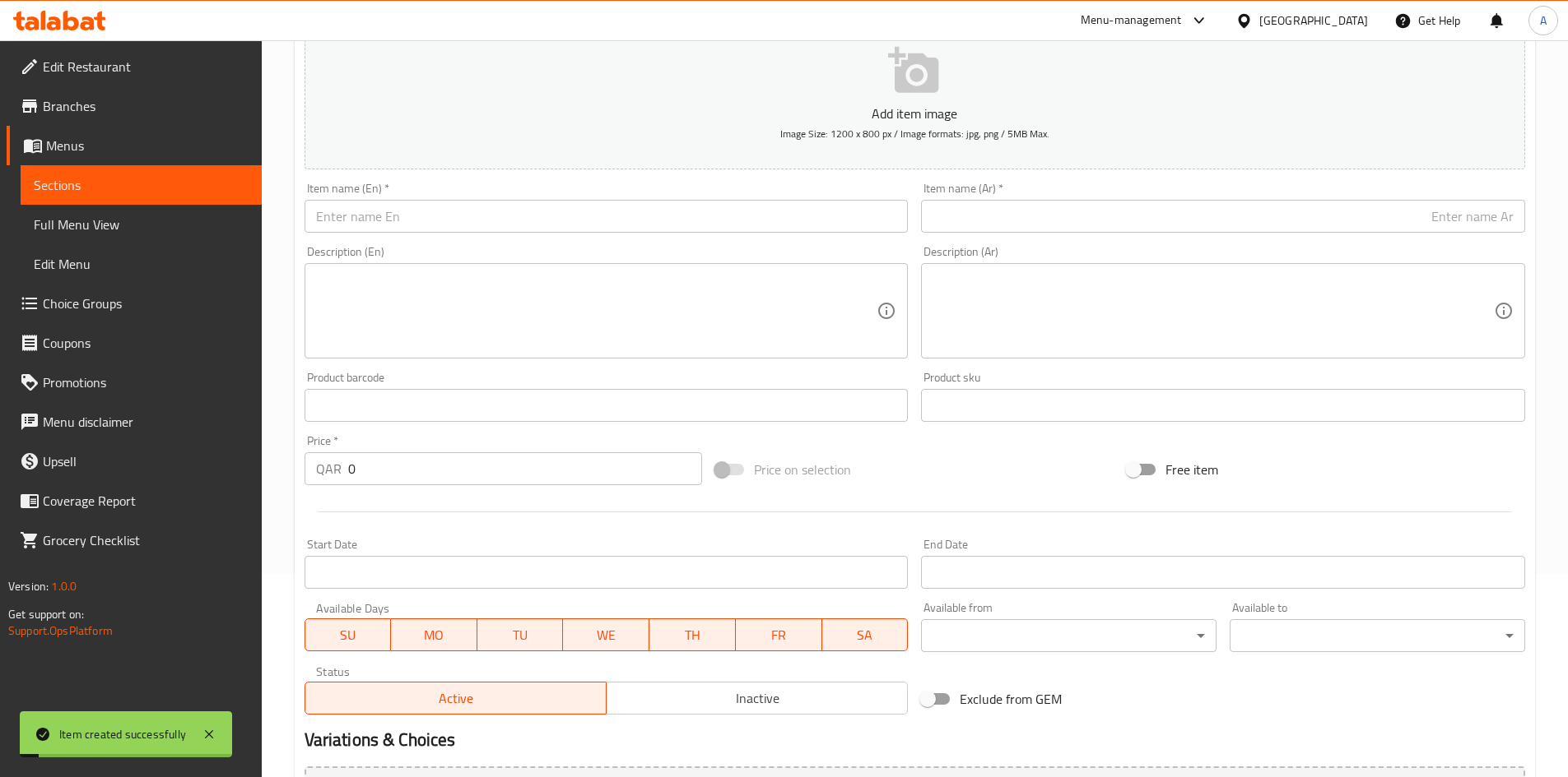
scroll to position [0, 0]
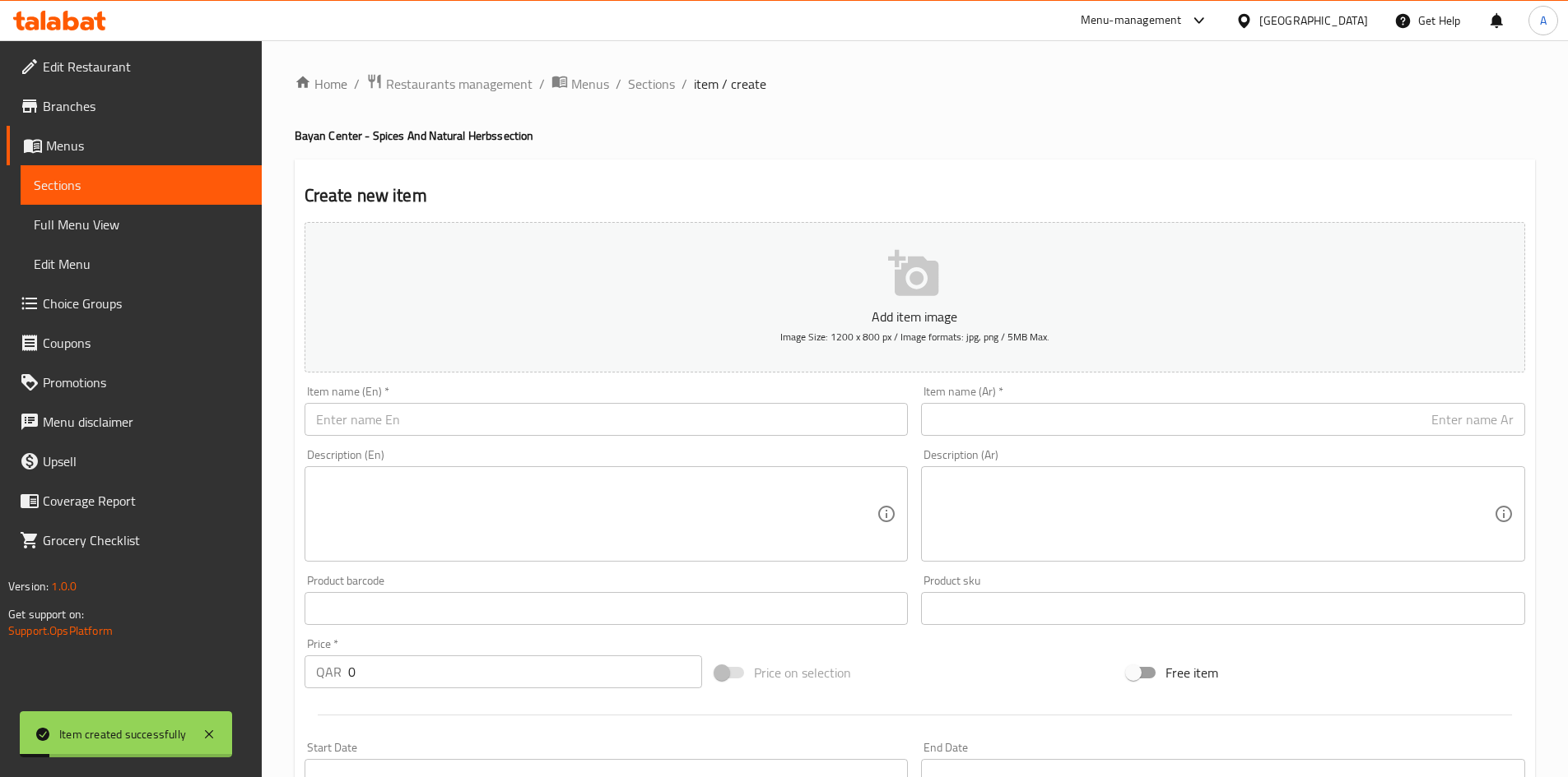
click at [585, 417] on input "text" at bounding box center [605, 419] width 604 height 33
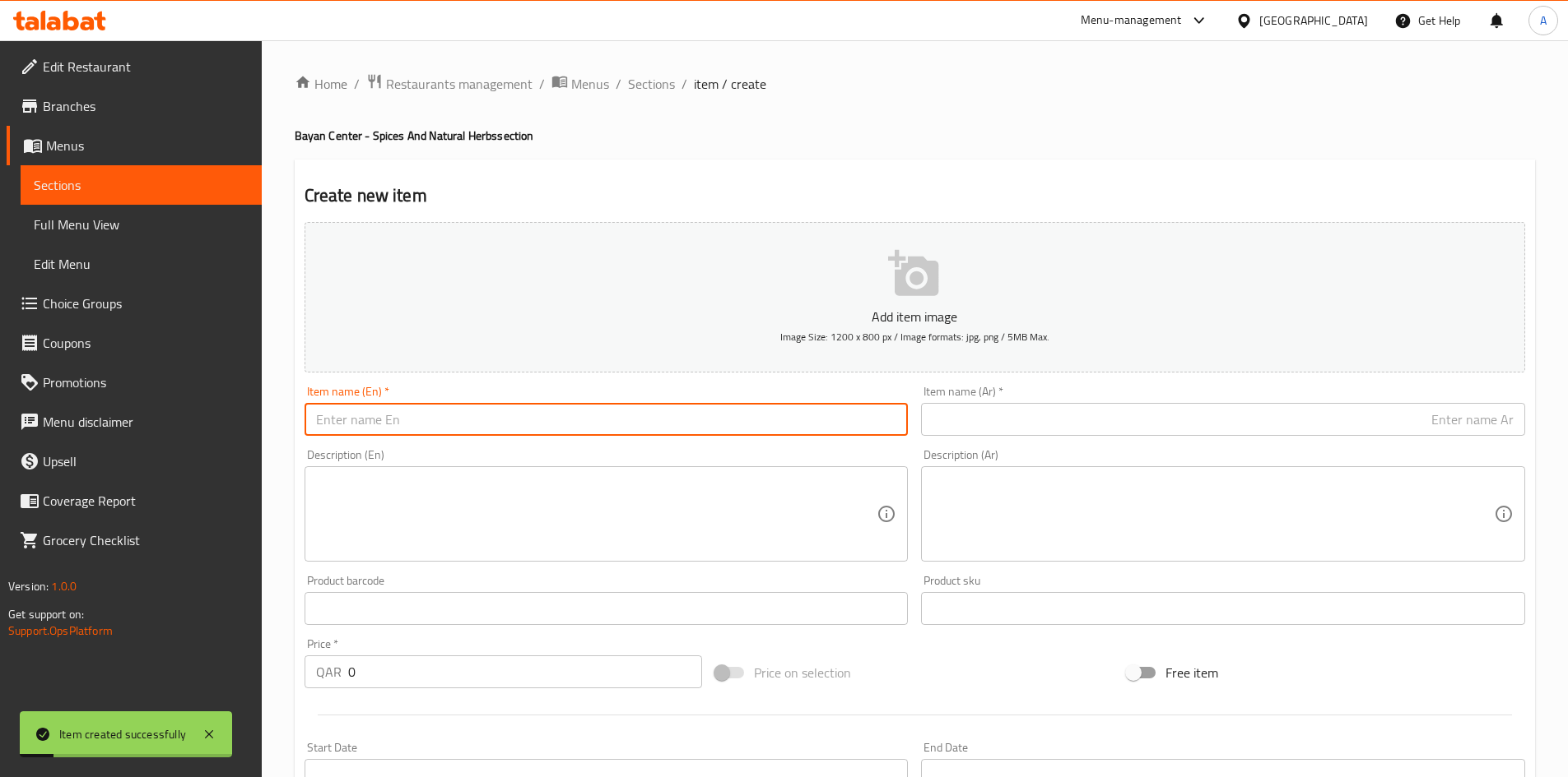
paste input "Indian Hyssop - El messis 100 grams"
paste input "Messis 100 G"
click at [1124, 416] on input "text" at bounding box center [1222, 419] width 604 height 33
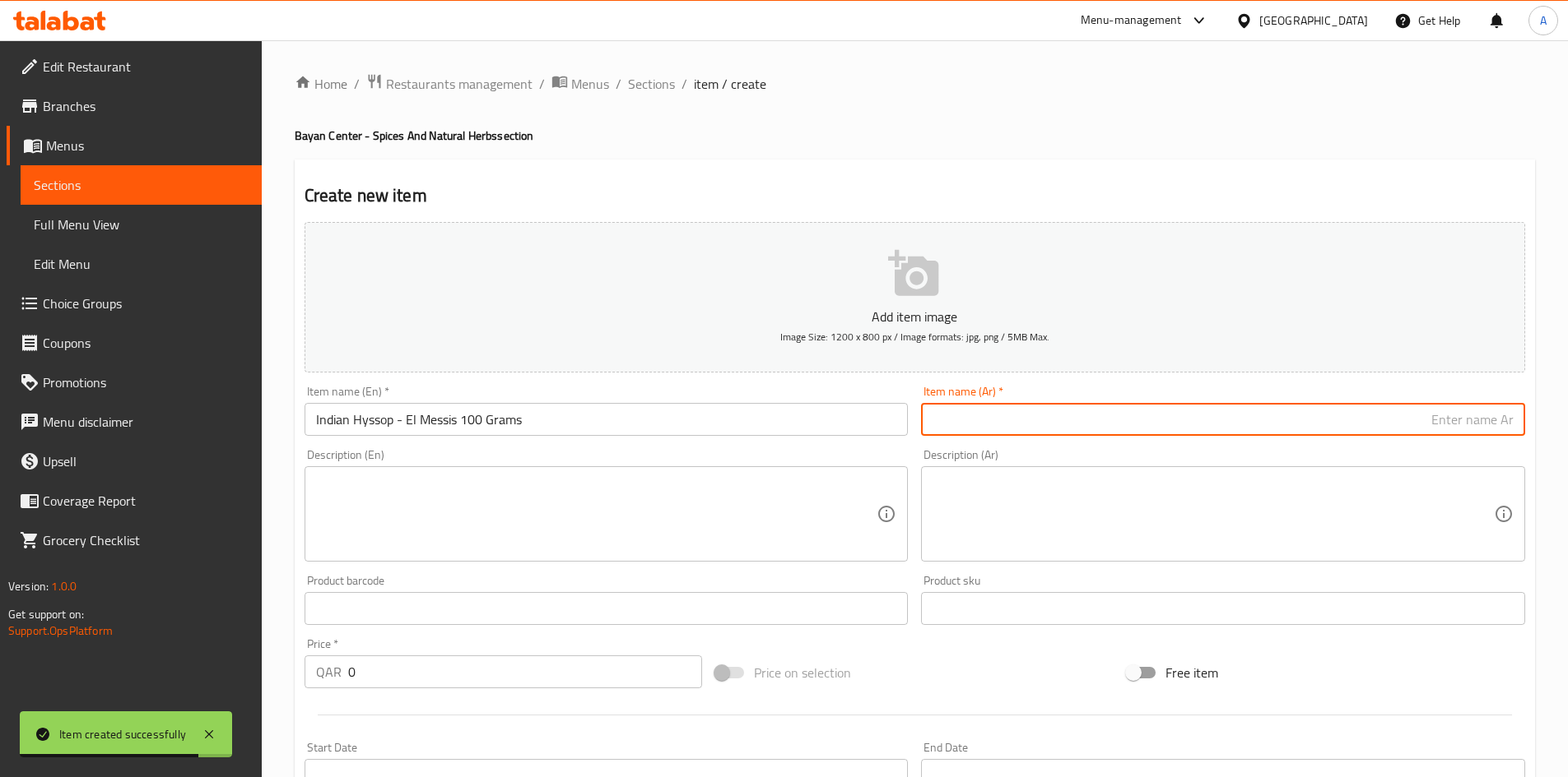
paste input "عشبة رجل الحمام المصيص 100 جرام"
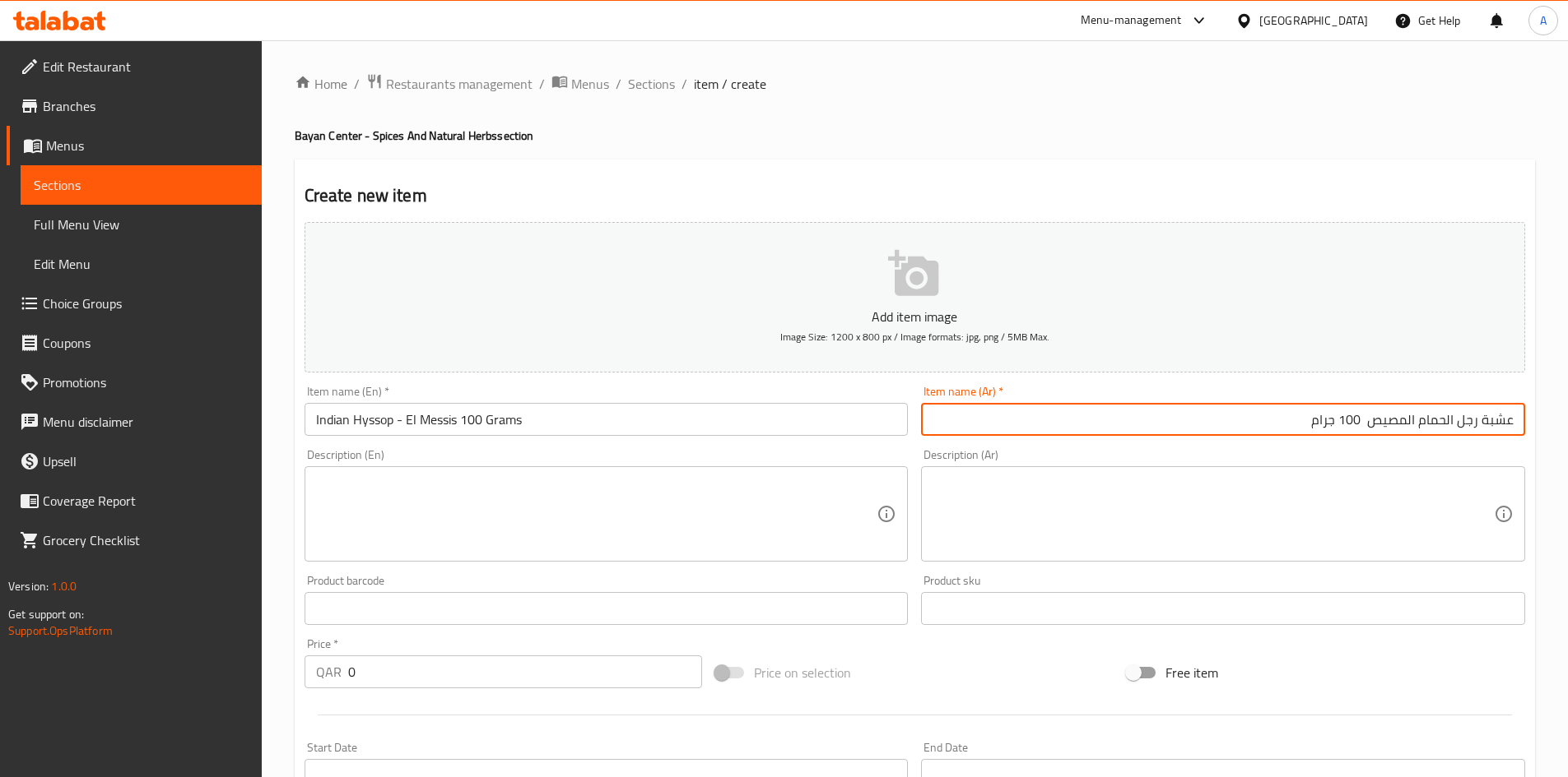
click at [1373, 419] on input "عشبة رجل الحمام المصيص 100 جرام" at bounding box center [1222, 419] width 604 height 33
click at [537, 423] on input "Indian Hyssop - El Messis 100 Grams" at bounding box center [605, 419] width 604 height 33
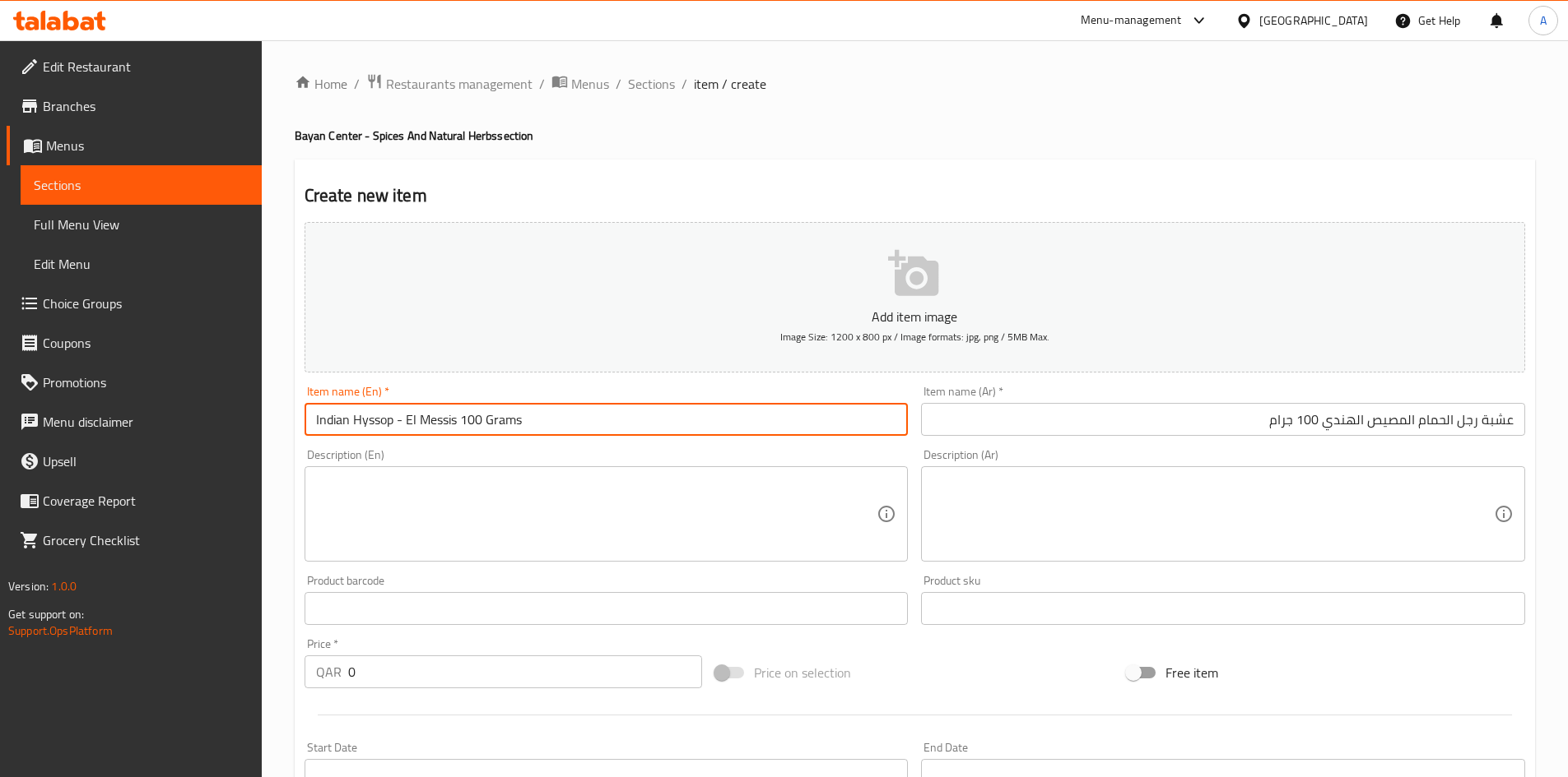
click at [342, 422] on input "Indian Hyssop - El Messis 100 Grams" at bounding box center [605, 419] width 604 height 33
click at [345, 422] on input "Indian Hyssop - El Messis 100 Grams" at bounding box center [605, 419] width 604 height 33
click at [347, 421] on input "Indian Hyssop - El Messis 100 Grams" at bounding box center [605, 419] width 604 height 33
click at [1208, 430] on input "عشبة رجل الحمام المصيص الهندي 100 جرام" at bounding box center [1222, 419] width 604 height 33
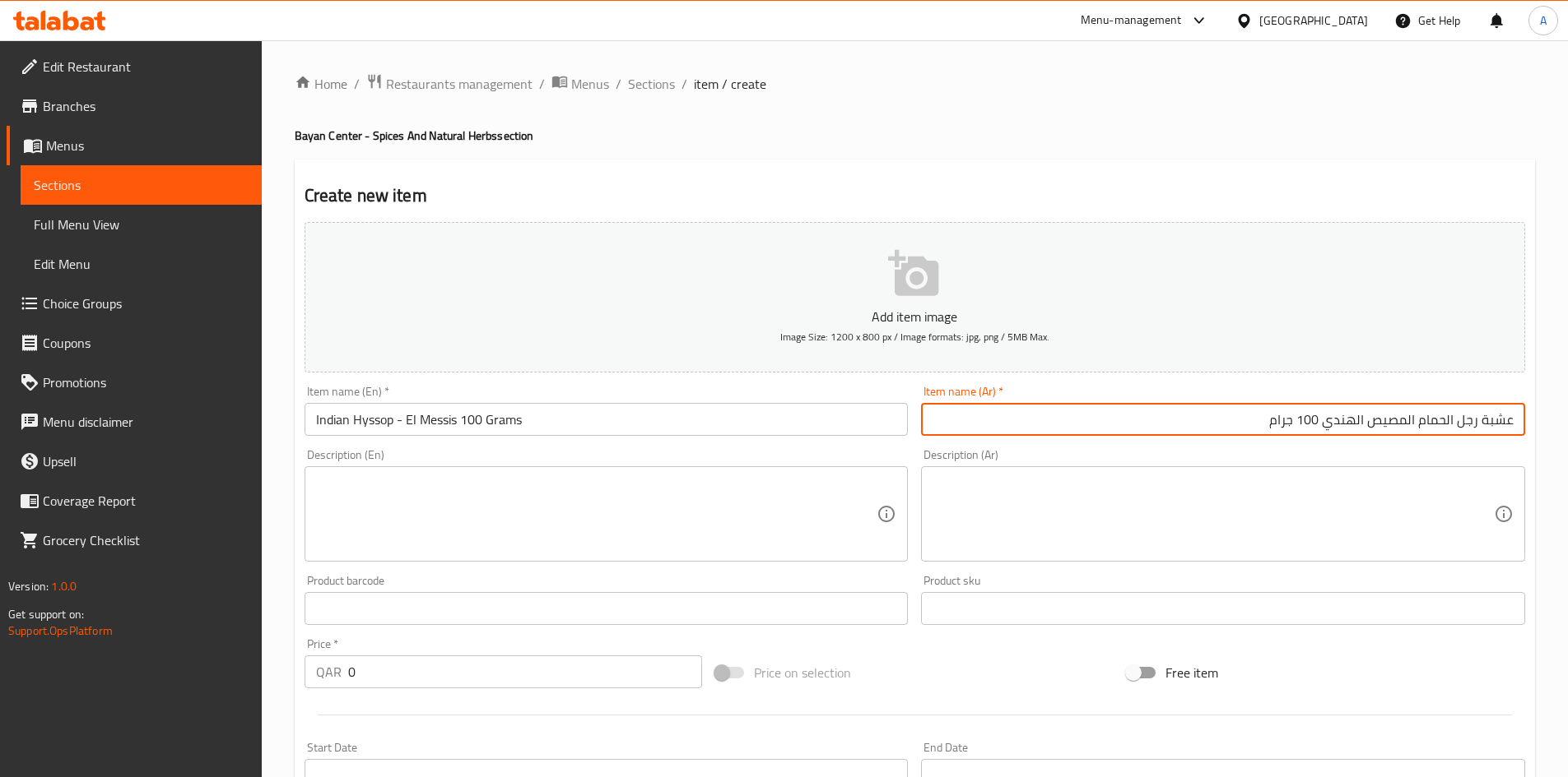
click at [1210, 430] on input "عشبة رجل الحمام المصيص الهندي 100 جرام" at bounding box center [1222, 419] width 604 height 33
paste input "وفا هندية - إل ميسيس"
drag, startPoint x: 1429, startPoint y: 429, endPoint x: 1440, endPoint y: 432, distance: 11.4
click at [1440, 432] on input "زوفا هندية - إل ميسيس 100 جرام" at bounding box center [1222, 419] width 604 height 33
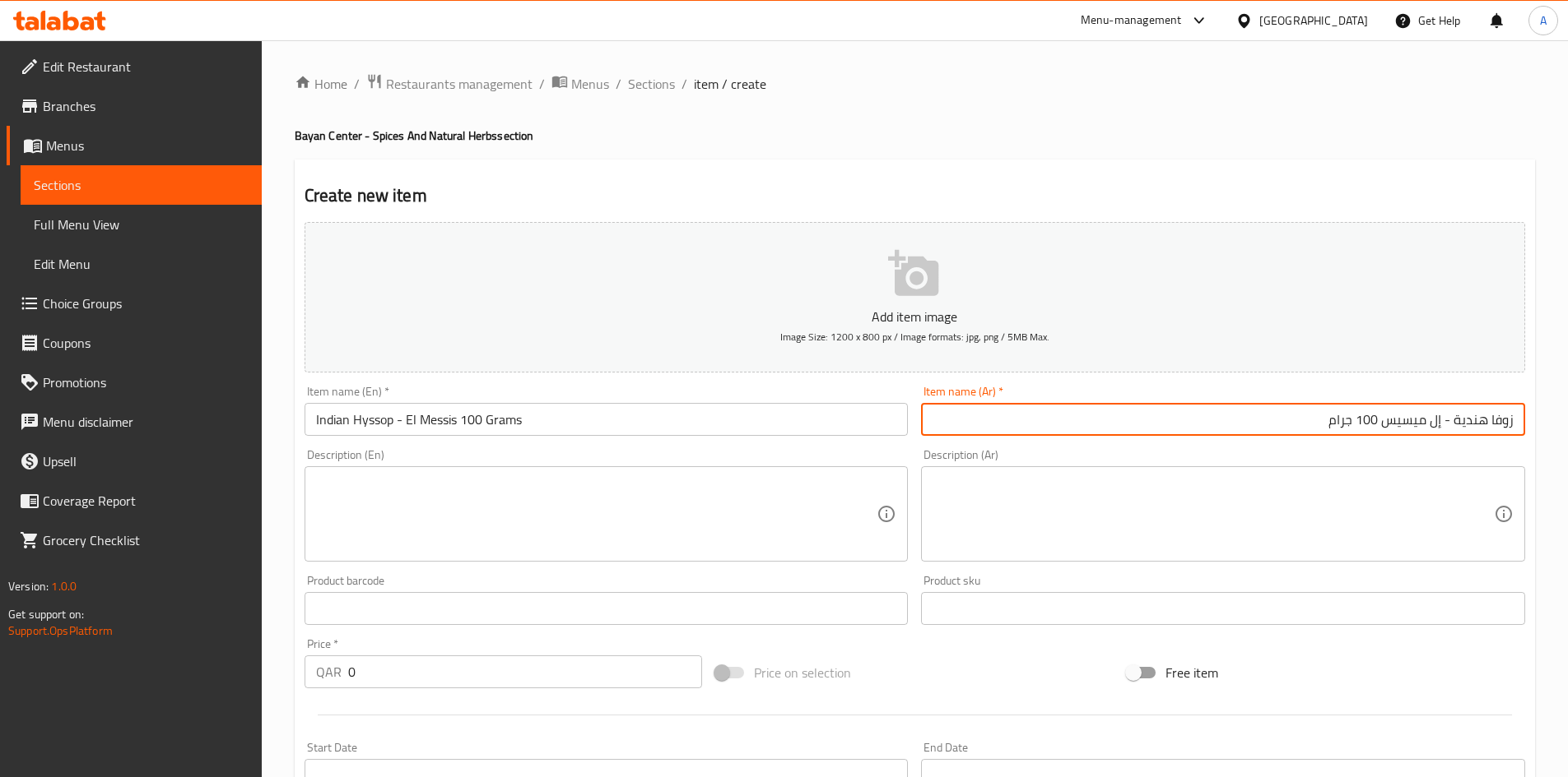
click at [1434, 429] on input "زوفا هندية - إل ميسيس 100 جرام" at bounding box center [1222, 419] width 604 height 33
click at [1439, 432] on input "زوفا هندية - إلميسيس 100 جرام" at bounding box center [1222, 419] width 604 height 33
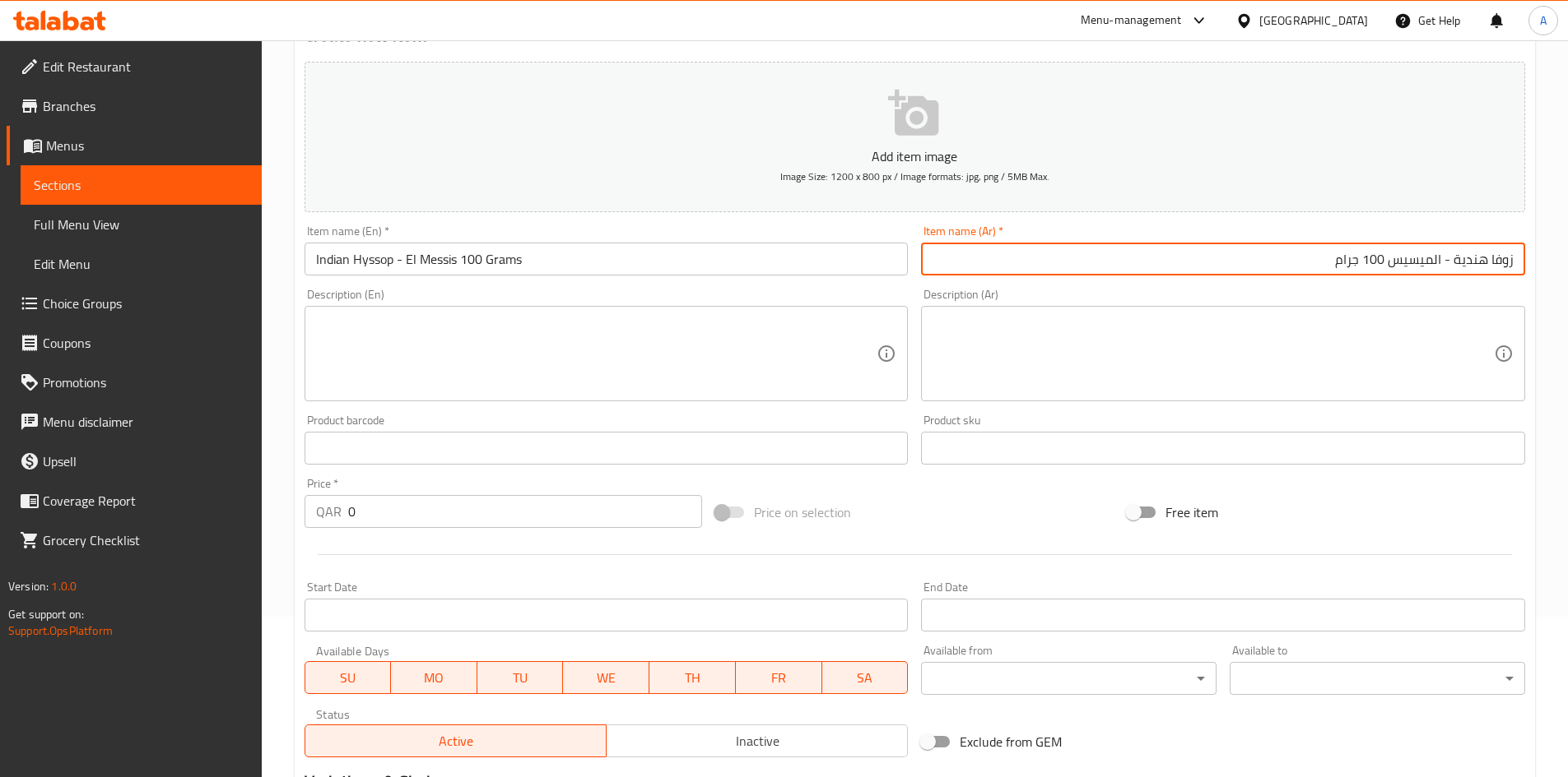
scroll to position [164, 0]
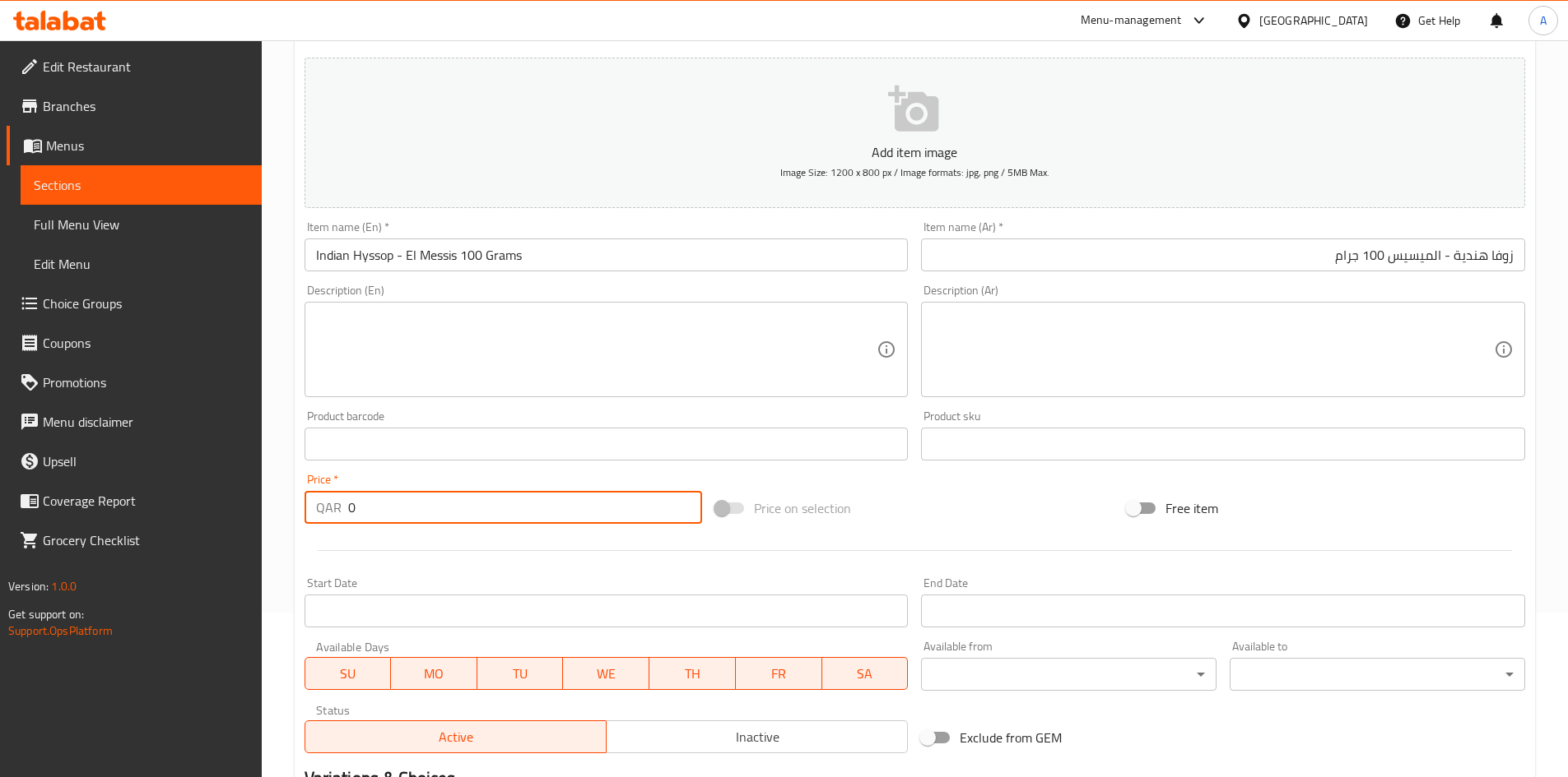
drag, startPoint x: 400, startPoint y: 514, endPoint x: 180, endPoint y: 512, distance: 220.0
click at [180, 512] on div "Edit Restaurant Branches Menus Sections Full Menu View Edit Menu Choice Groups …" at bounding box center [784, 436] width 1568 height 1122
click at [1036, 514] on div "Price on selection" at bounding box center [914, 508] width 412 height 44
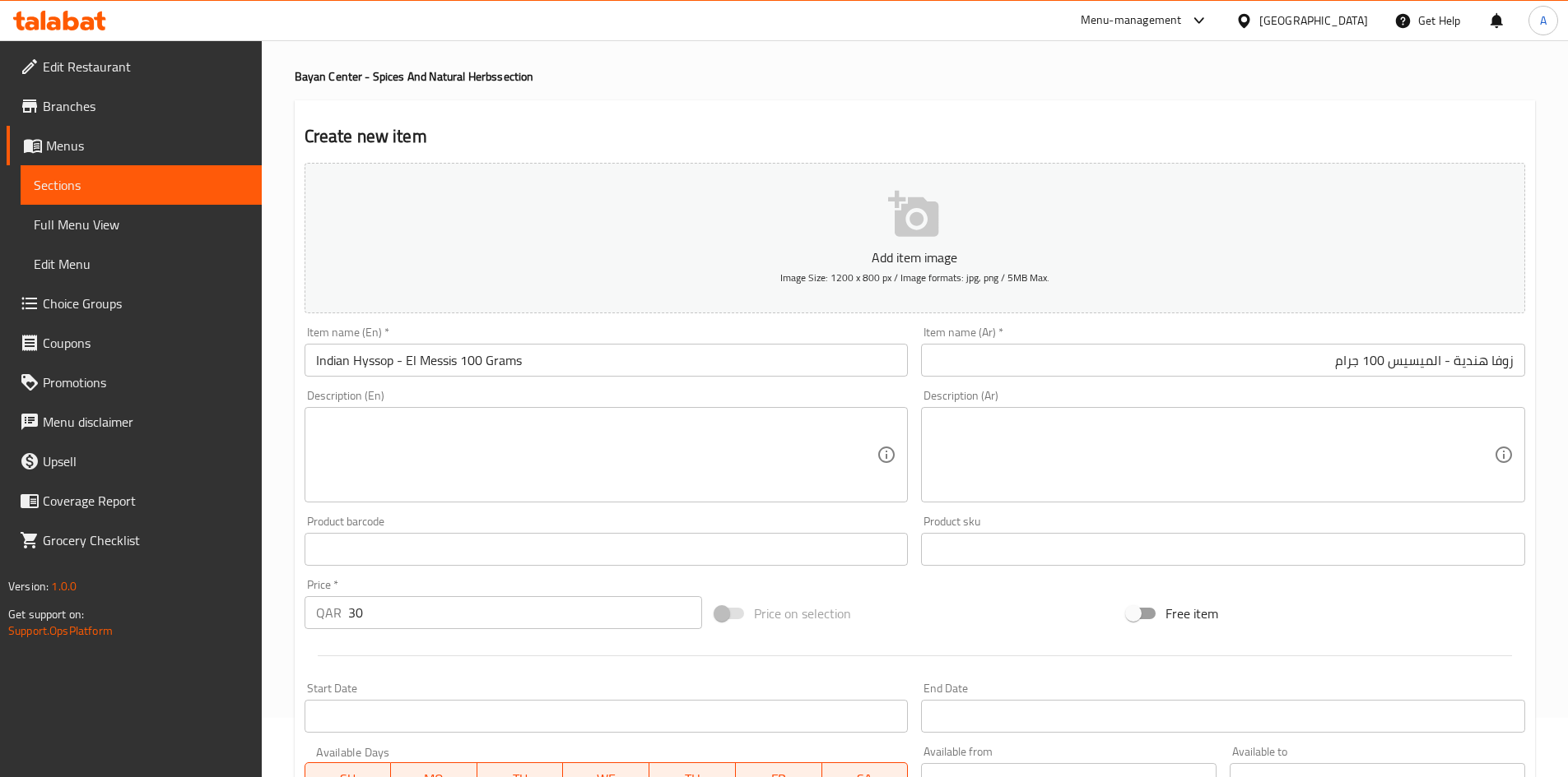
scroll to position [385, 0]
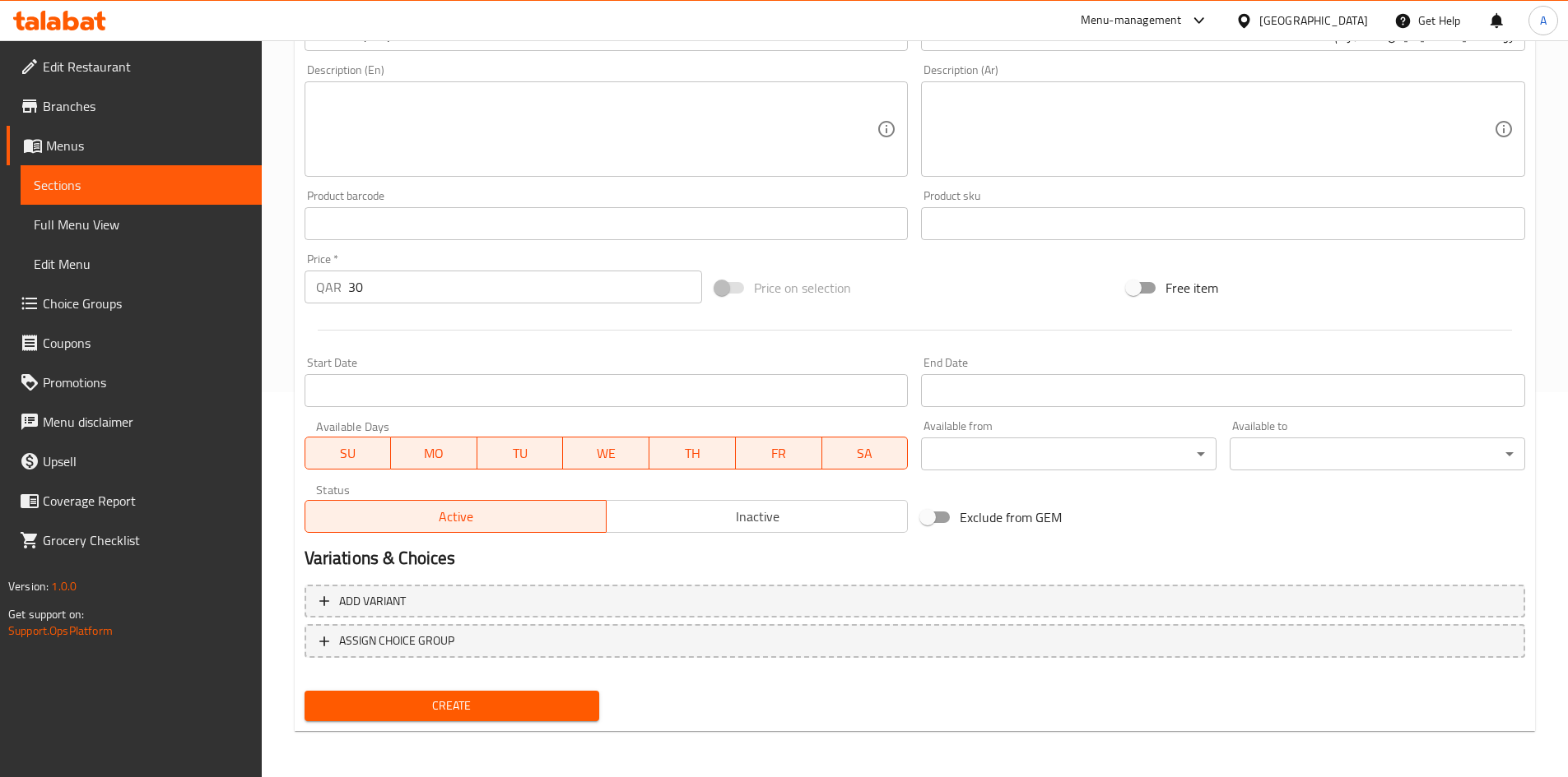
click at [580, 698] on span "Create" at bounding box center [452, 706] width 269 height 21
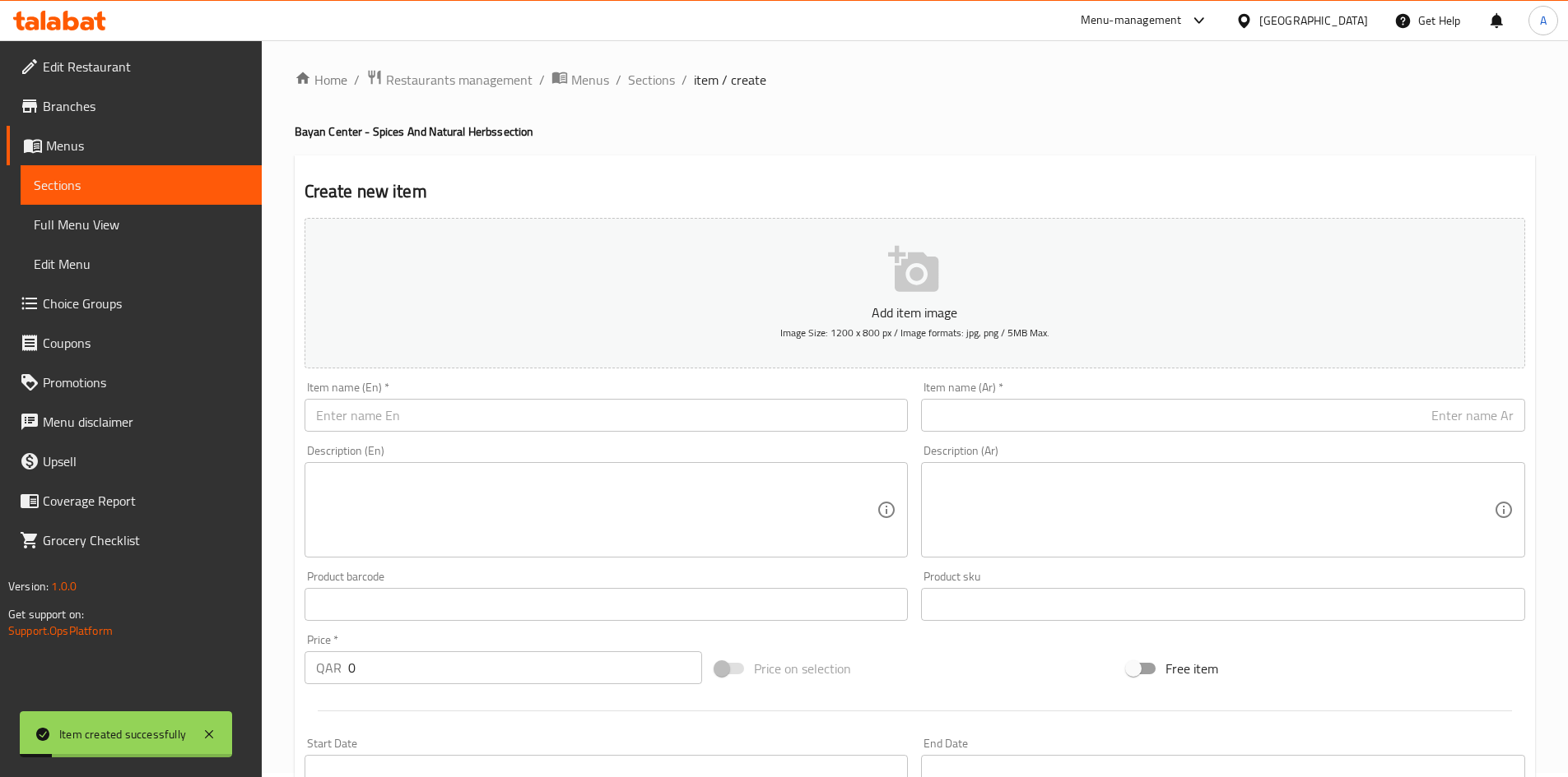
scroll to position [0, 0]
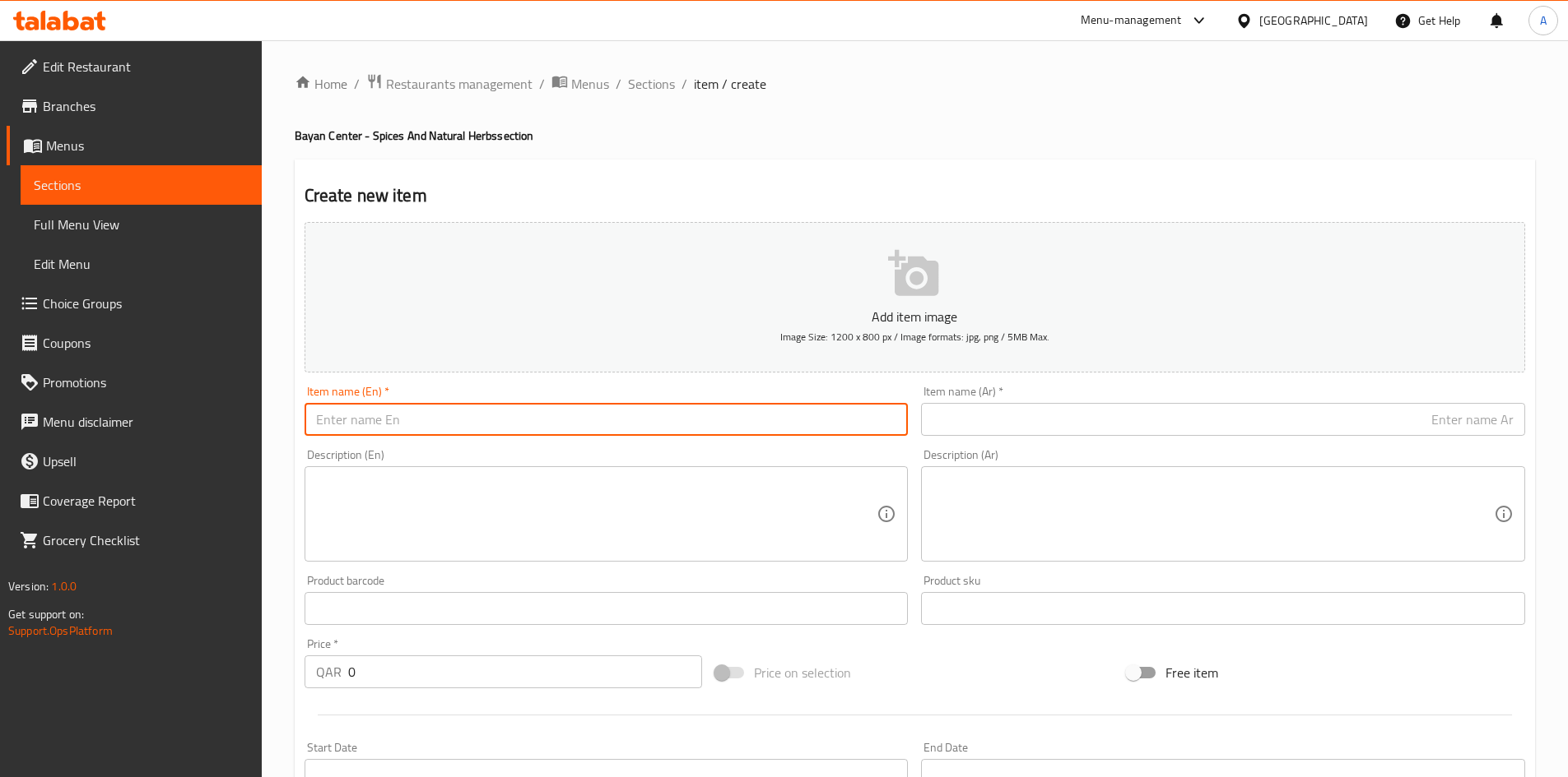
click at [617, 417] on input "text" at bounding box center [605, 419] width 604 height 33
paste input "Chard Seeds 100 grams"
click at [418, 428] on input "Chard Seeds 100 grams" at bounding box center [605, 419] width 604 height 33
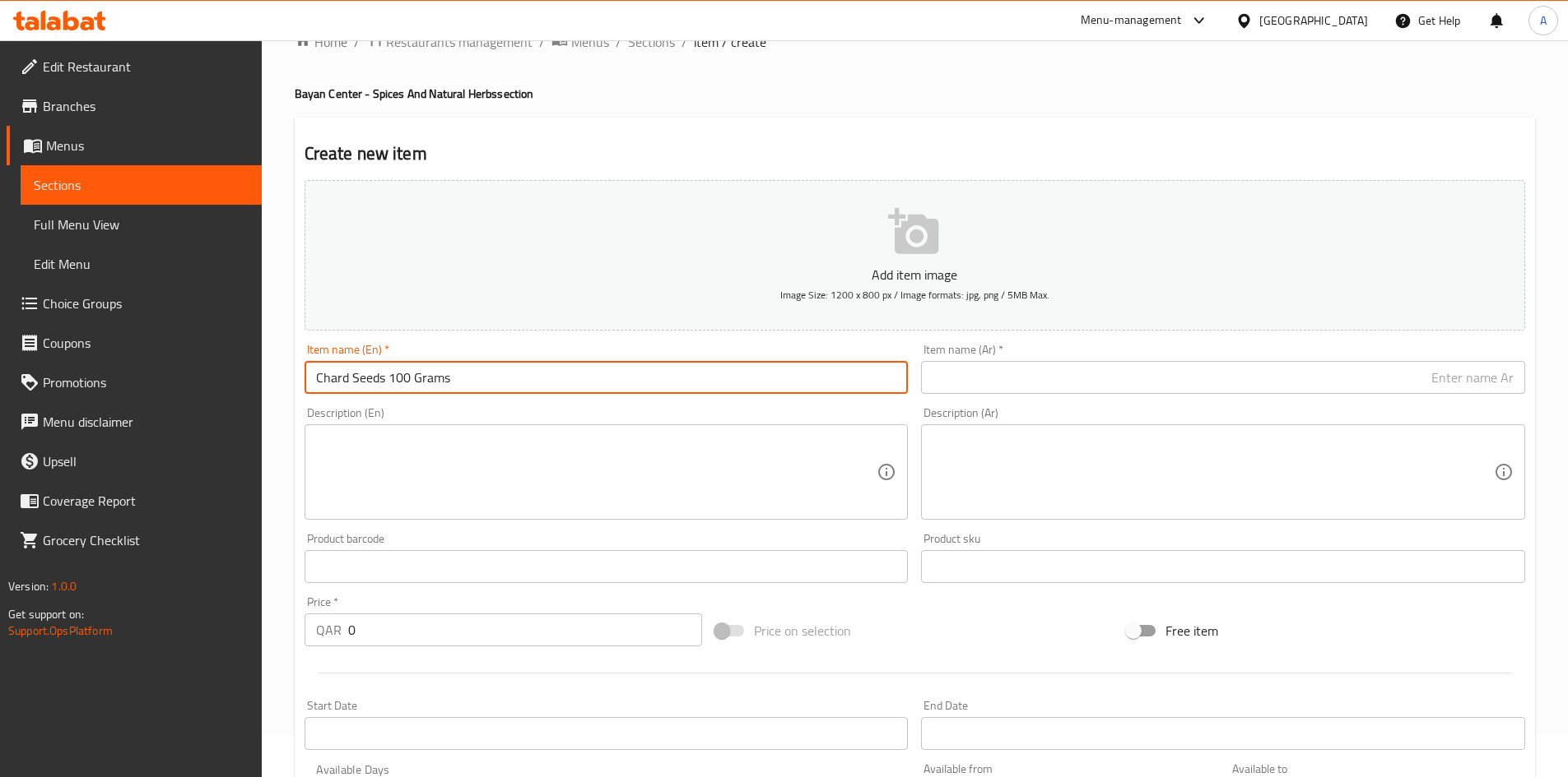
scroll to position [82, 0]
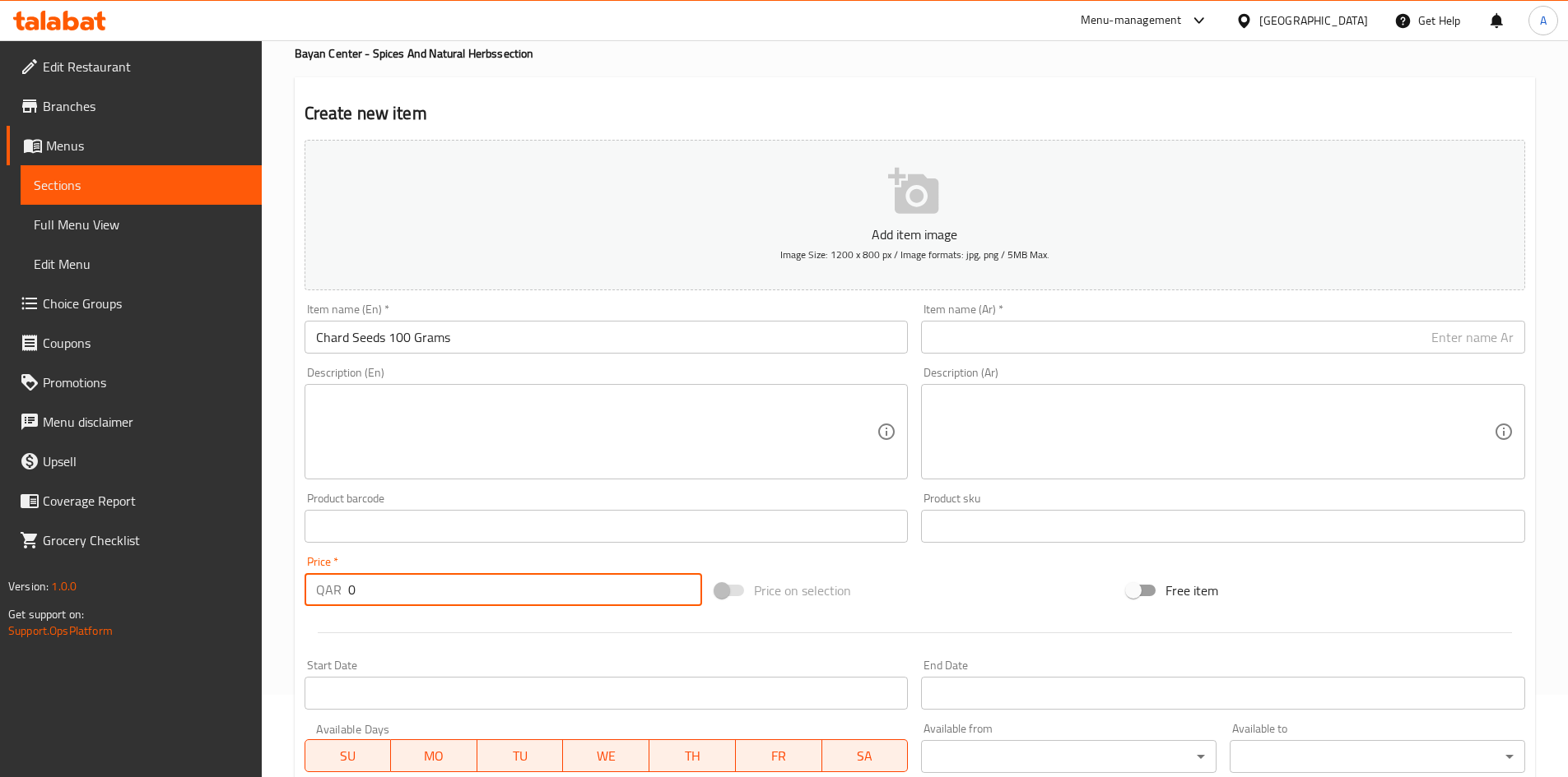
drag, startPoint x: 417, startPoint y: 577, endPoint x: 278, endPoint y: 583, distance: 139.1
click at [278, 583] on div "Home / Restaurants management / Menus / Sections / item / create Bayan Center -…" at bounding box center [914, 519] width 1306 height 1122
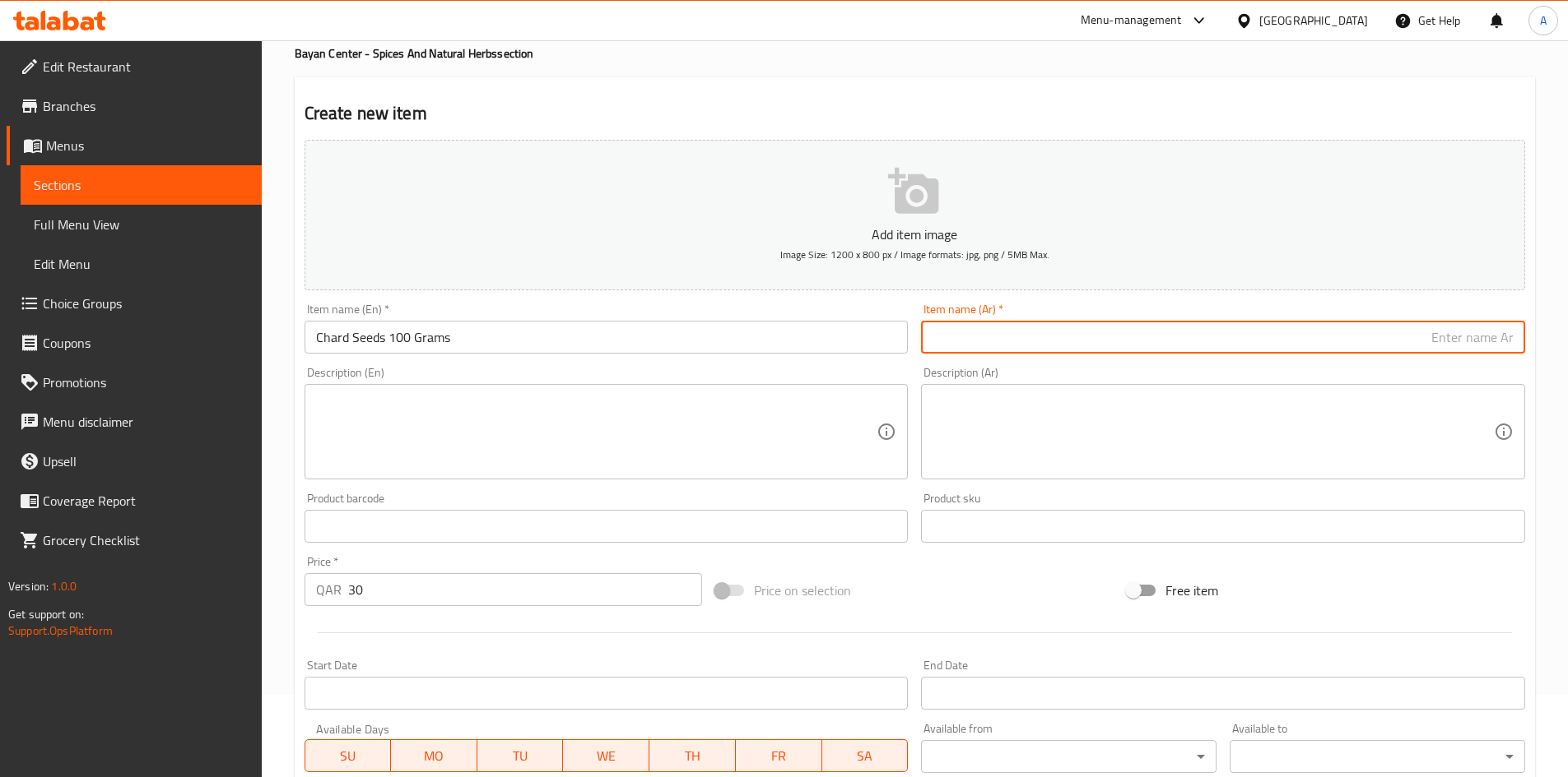
click at [1086, 335] on input "text" at bounding box center [1222, 337] width 604 height 33
paste input "سلق حب 100 جرام"
click at [1466, 335] on input "سلق حب 100 جرام" at bounding box center [1222, 337] width 604 height 33
click at [1097, 104] on h2 "Create new item" at bounding box center [914, 113] width 1220 height 25
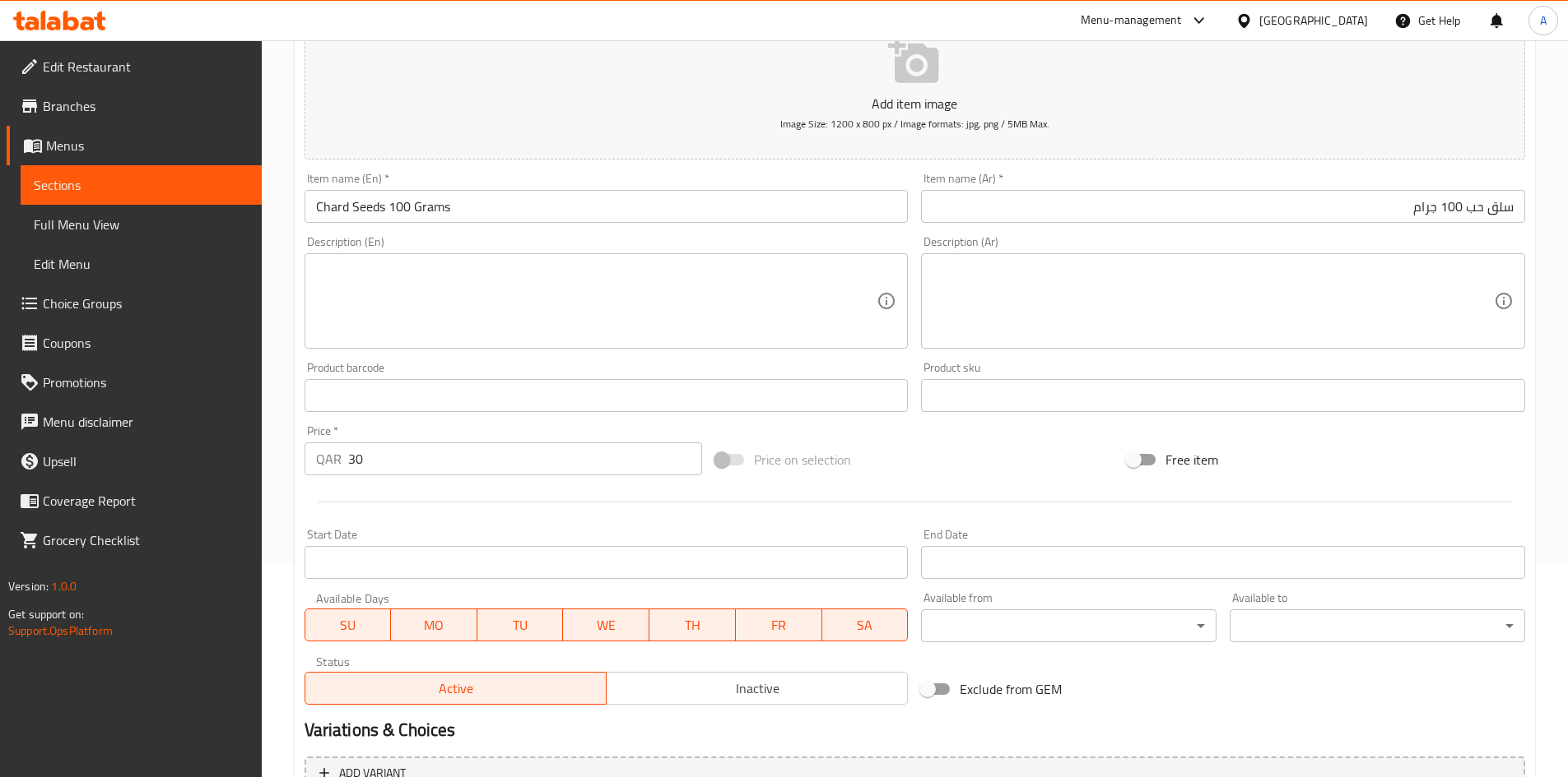
scroll to position [385, 0]
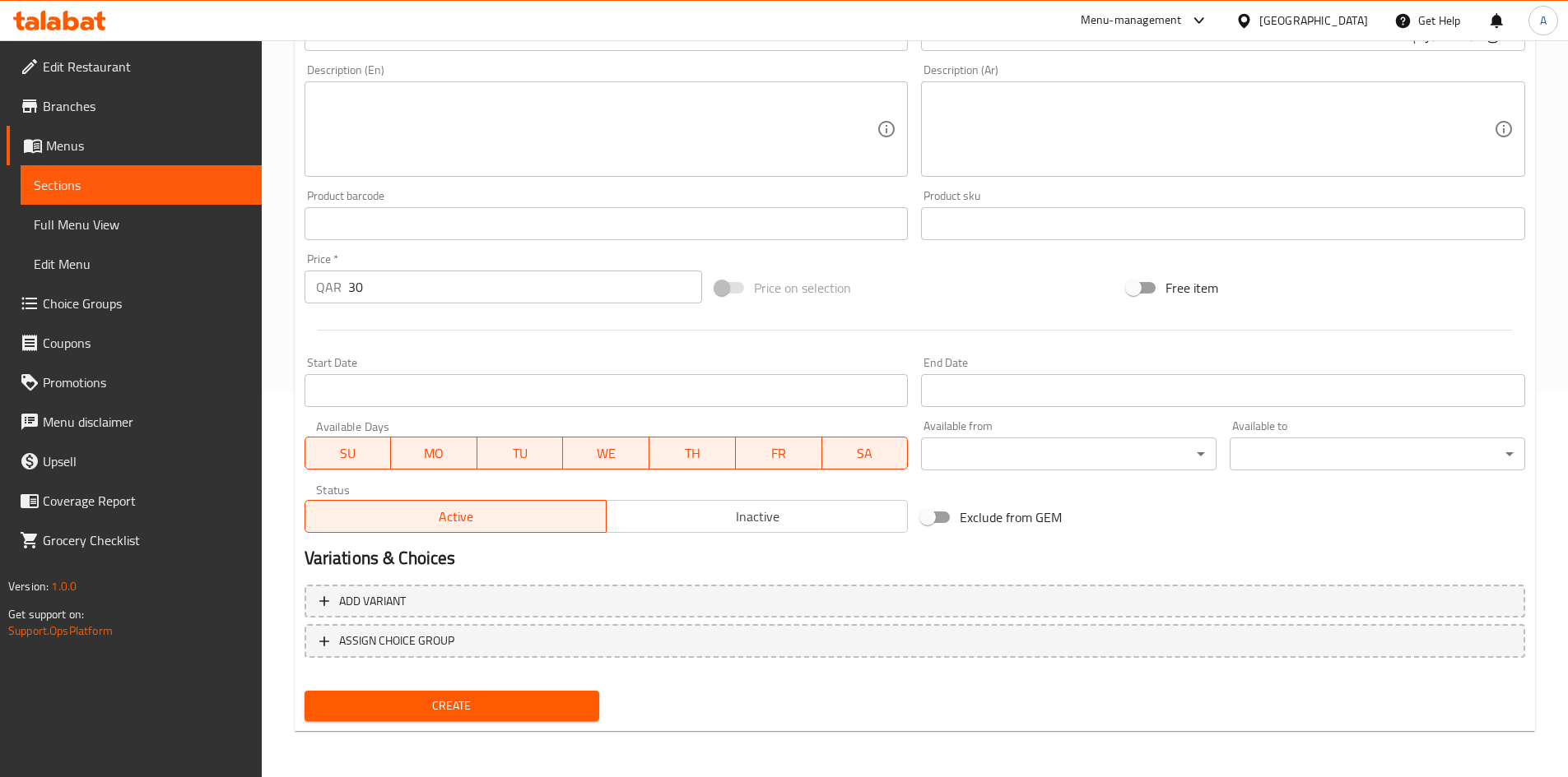
drag, startPoint x: 542, startPoint y: 718, endPoint x: 646, endPoint y: 431, distance: 305.3
click at [540, 718] on button "Create" at bounding box center [452, 706] width 296 height 30
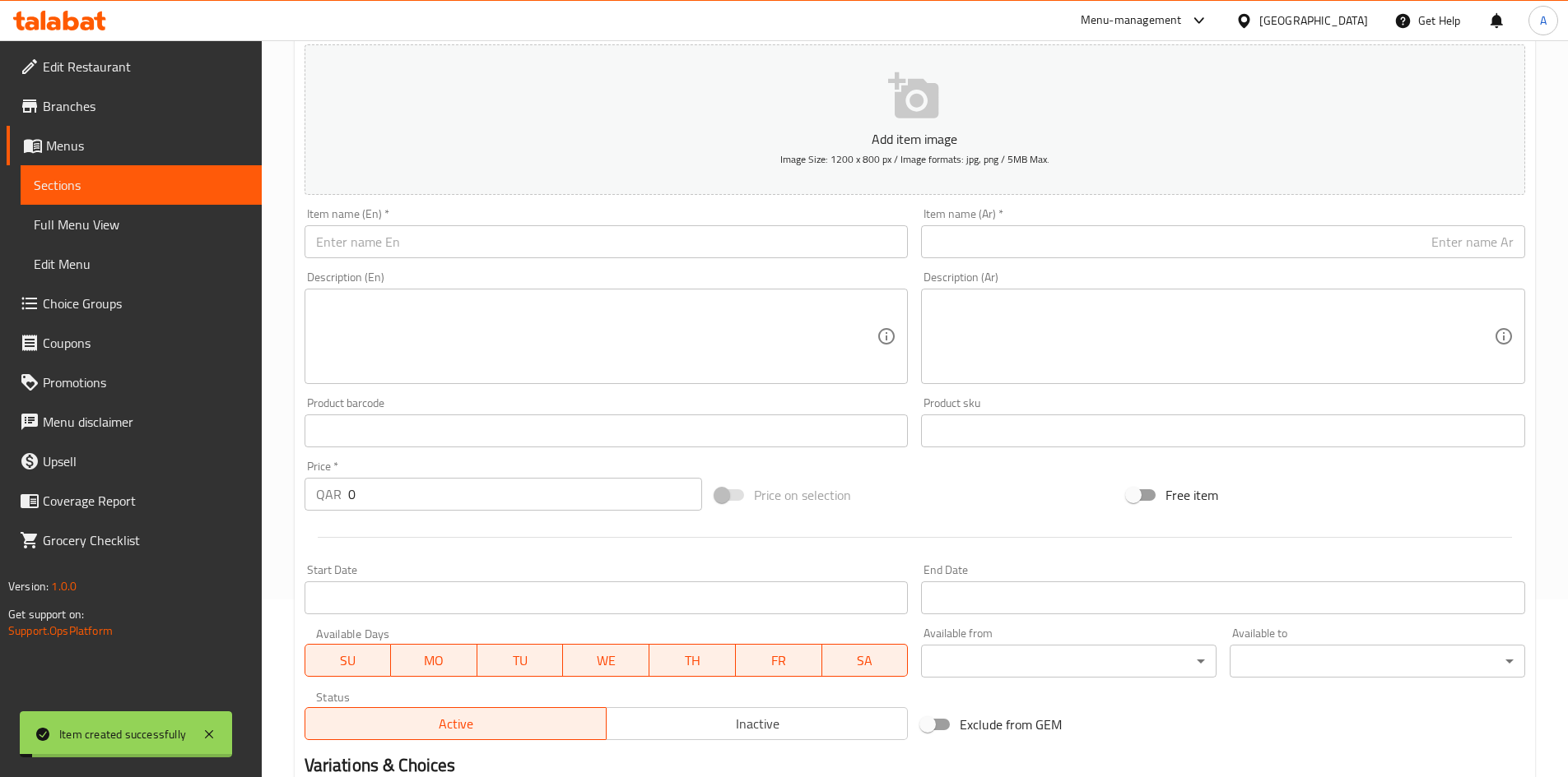
scroll to position [0, 0]
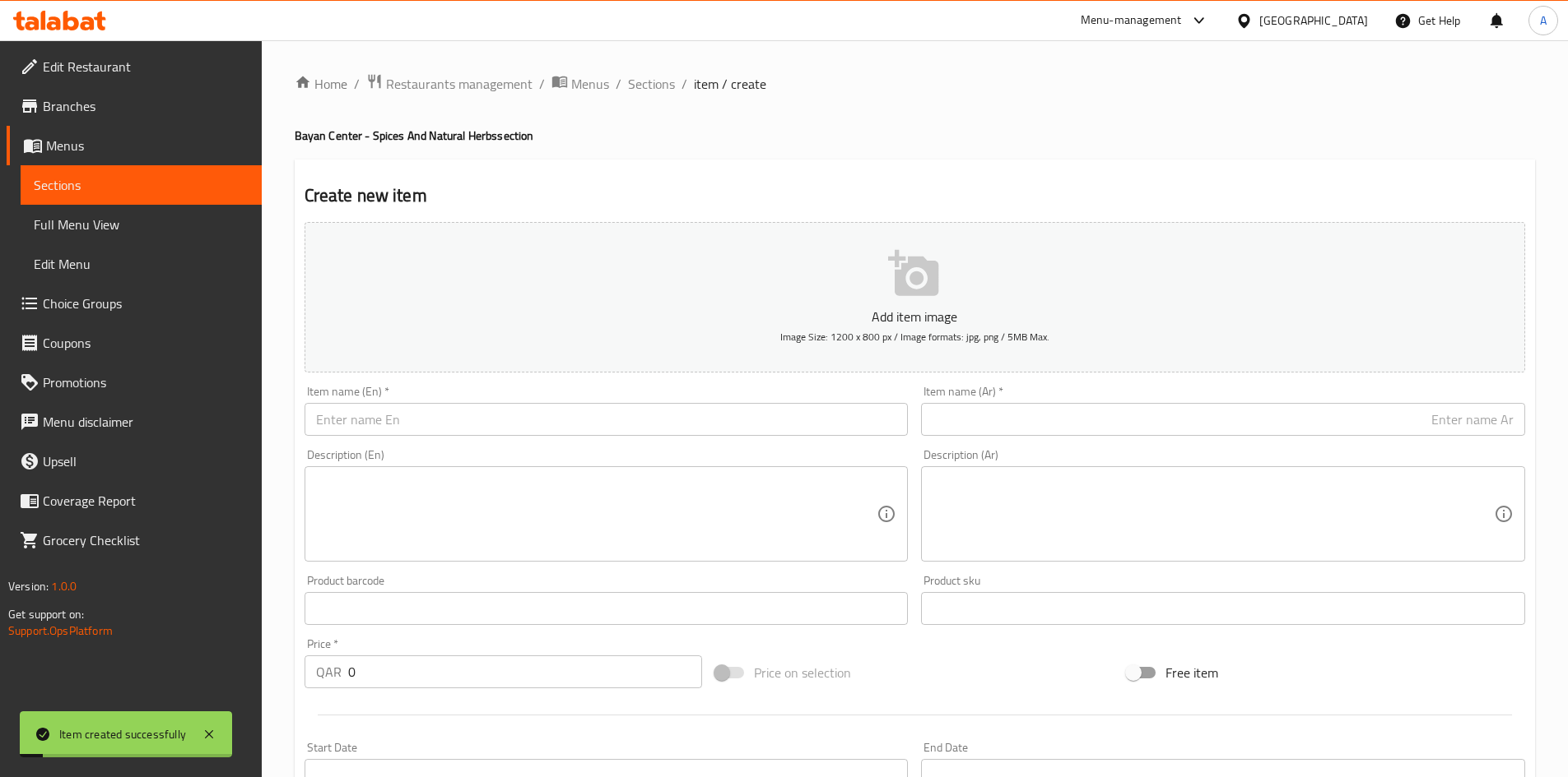
click at [665, 393] on div "Item name (En)   * Item name (En) *" at bounding box center [605, 411] width 604 height 50
click at [659, 418] on input "text" at bounding box center [605, 419] width 604 height 33
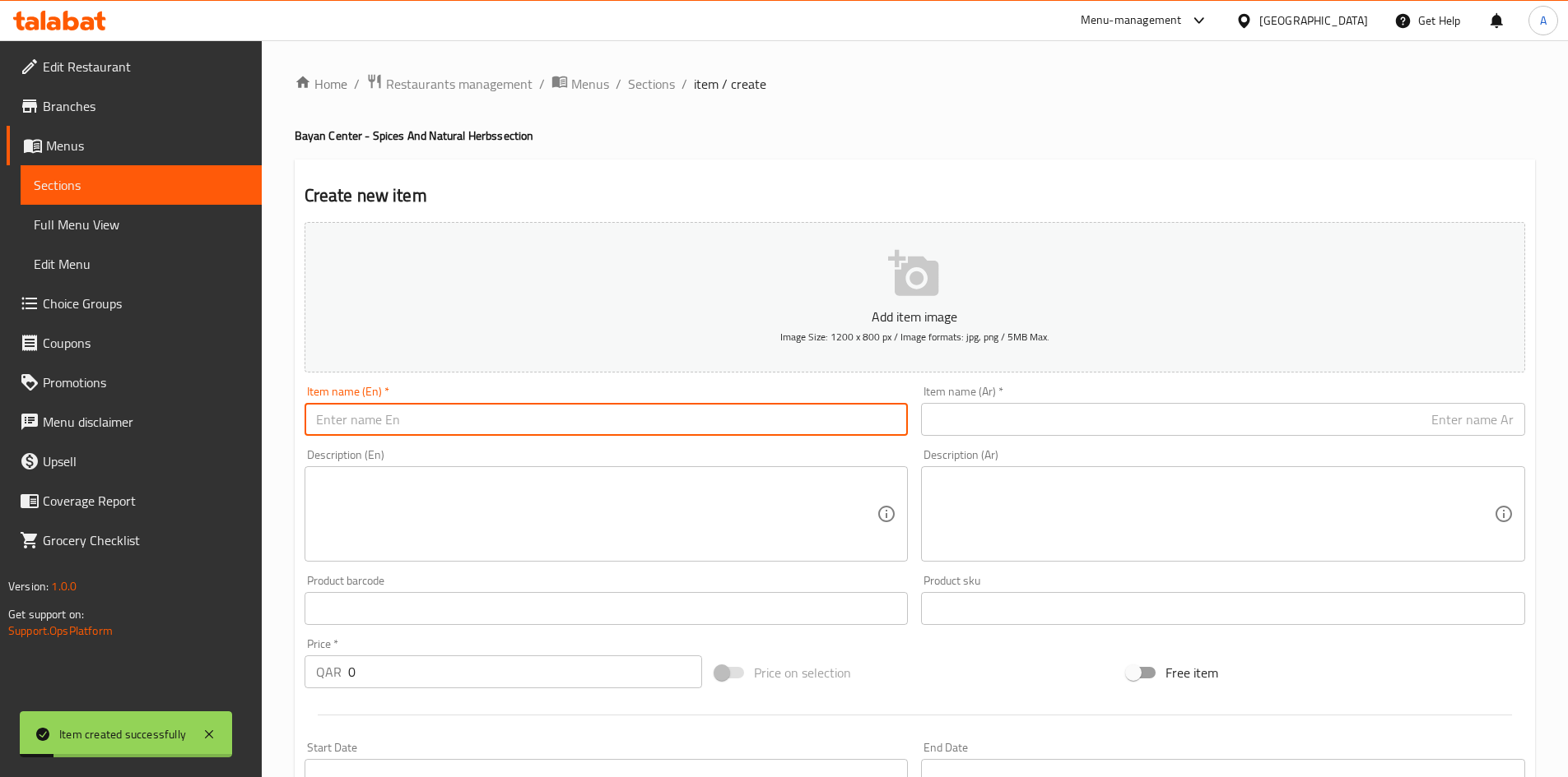
paste input "[PERSON_NAME] 100 grams"
click at [419, 431] on input "[PERSON_NAME] 100 grams" at bounding box center [605, 419] width 604 height 33
click at [415, 432] on input "[PERSON_NAME] 100 grams" at bounding box center [605, 419] width 604 height 33
click at [412, 431] on input "[PERSON_NAME] 100 grams" at bounding box center [605, 419] width 604 height 33
click at [418, 430] on input "[PERSON_NAME] 100 grams" at bounding box center [605, 419] width 604 height 33
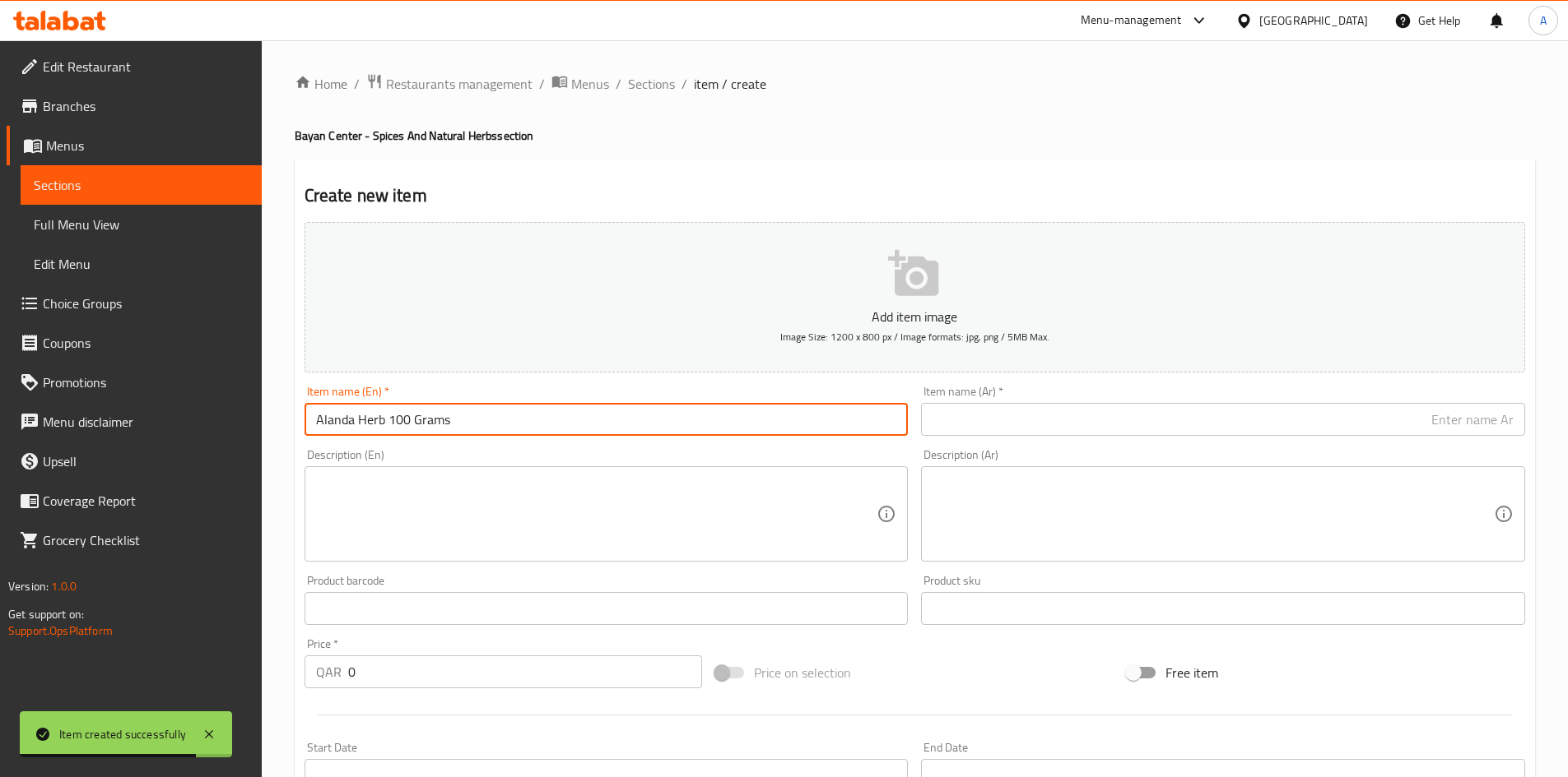
click at [991, 412] on input "text" at bounding box center [1222, 419] width 604 height 33
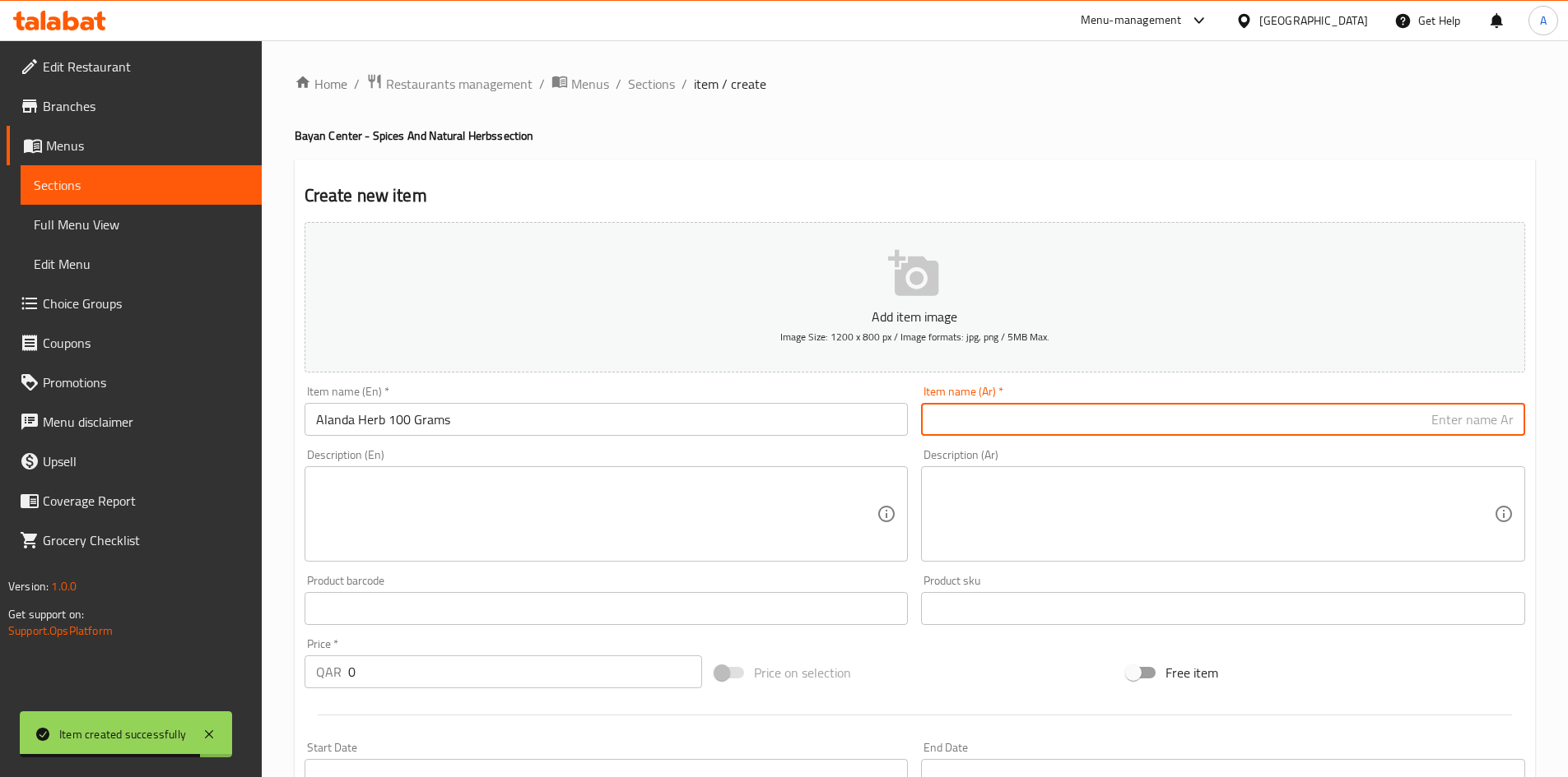
paste input "عشبة العلندة 100 جرام"
click at [1437, 421] on input "عشبة العلندة 100 جرام" at bounding box center [1222, 419] width 604 height 33
click at [1421, 425] on input "عشبة العلندة 100 جرام" at bounding box center [1222, 419] width 604 height 33
click at [1417, 421] on input "عشبة العلندة 100 جرام" at bounding box center [1222, 419] width 604 height 33
drag, startPoint x: 1416, startPoint y: 419, endPoint x: 1410, endPoint y: 428, distance: 10.8
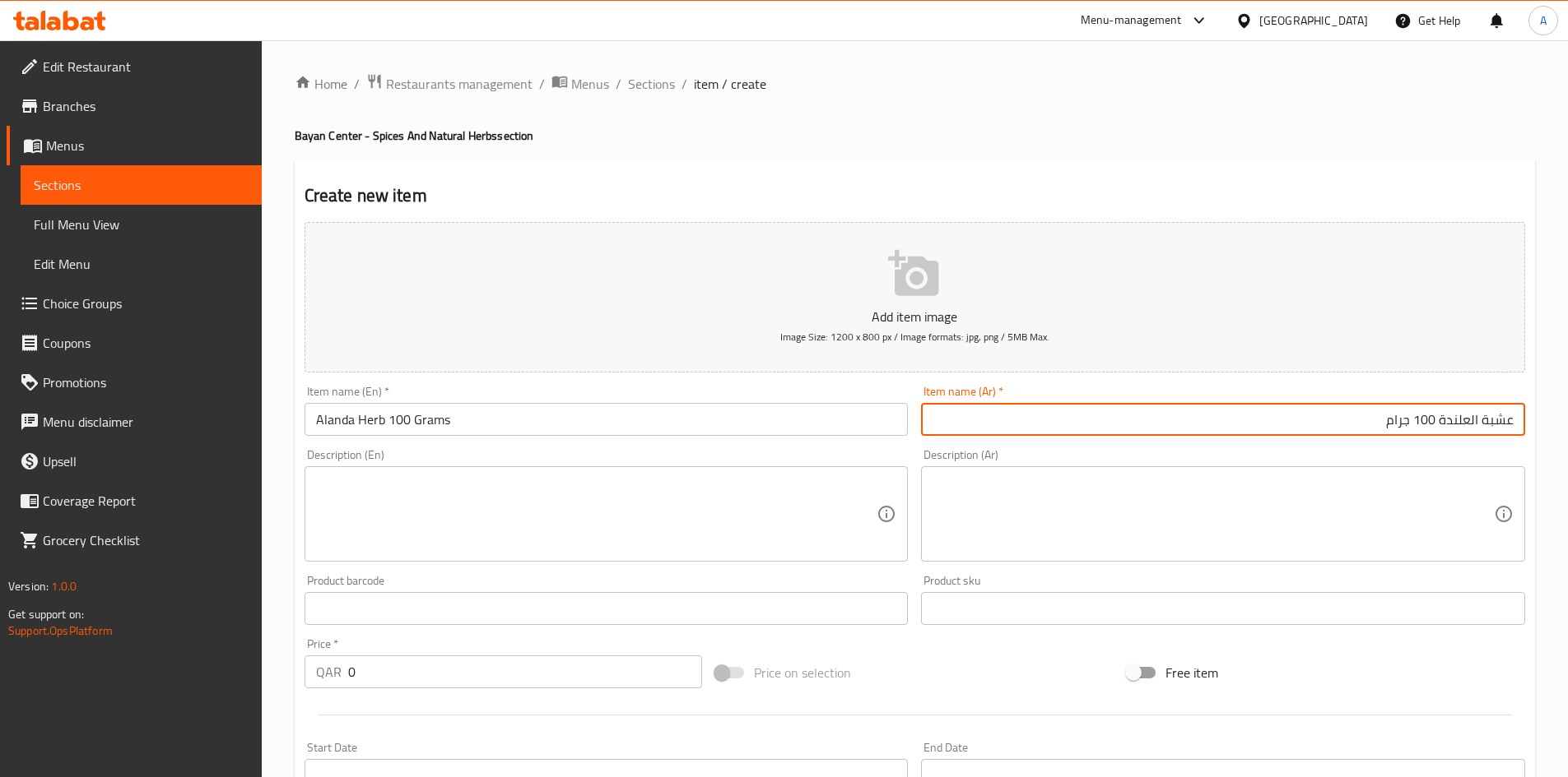
click at [1410, 428] on input "عشبة العلندة 100 جرام" at bounding box center [1222, 419] width 604 height 33
click at [870, 155] on div "Home / Restaurants management / Menus / Sections / item / create Bayan Center -…" at bounding box center [914, 601] width 1240 height 1056
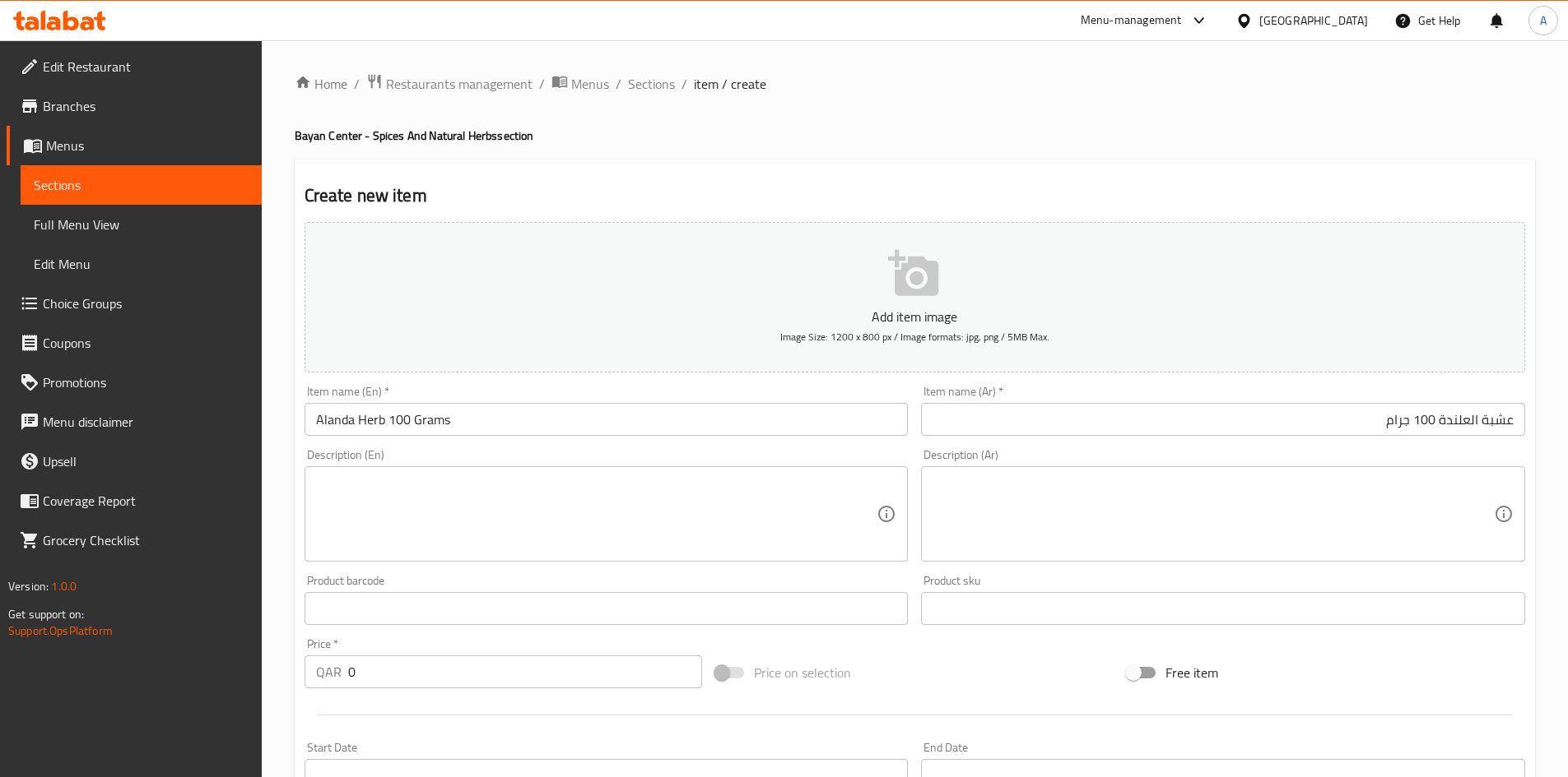
scroll to position [82, 0]
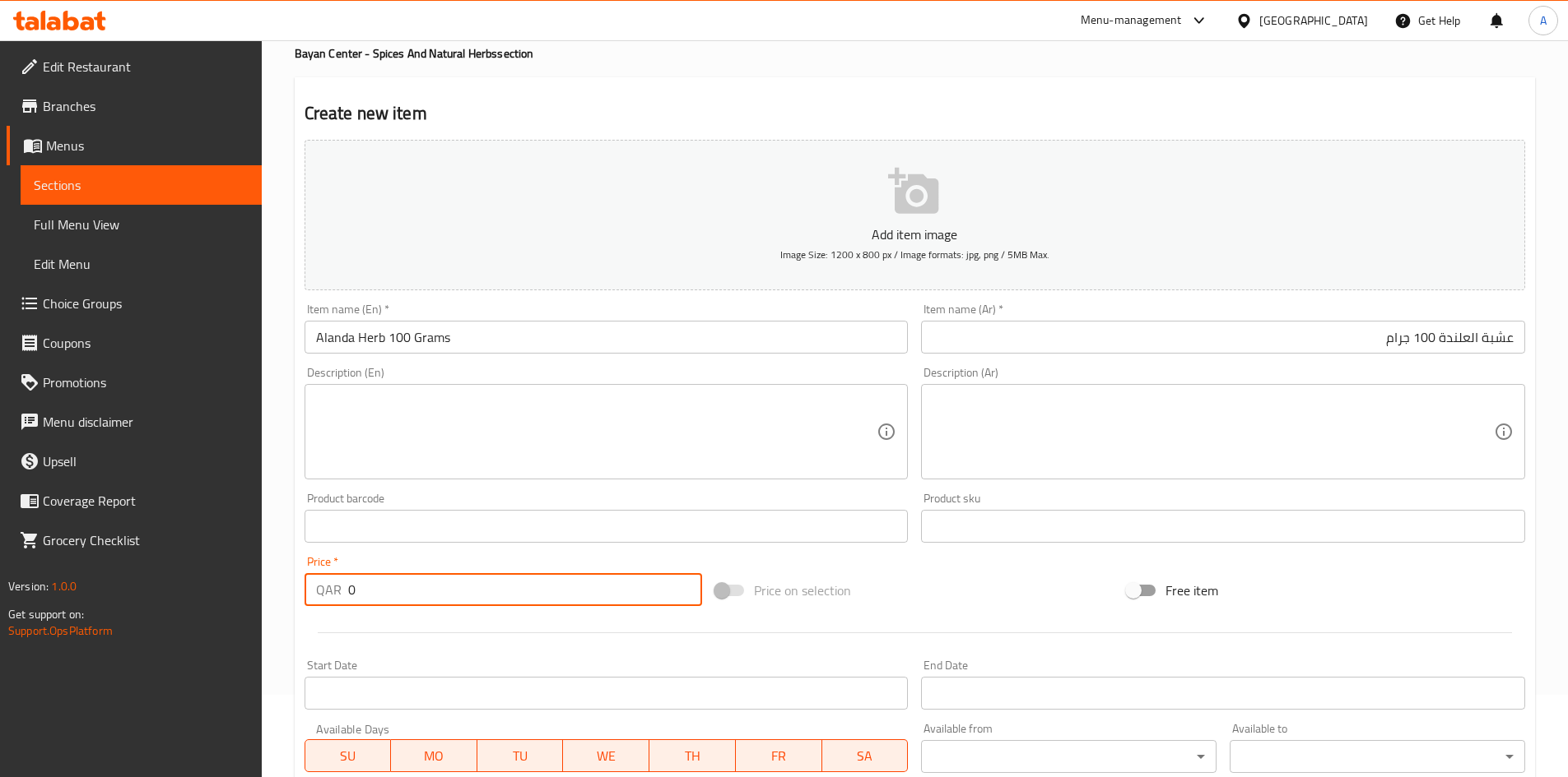
drag, startPoint x: 390, startPoint y: 586, endPoint x: 215, endPoint y: 597, distance: 175.3
click at [215, 597] on div "Edit Restaurant Branches Menus Sections Full Menu View Edit Menu Choice Groups …" at bounding box center [784, 519] width 1568 height 1122
click at [933, 557] on div "Add item image Image Size: 1200 x 800 px / Image formats: jpg, png / 5MB Max. I…" at bounding box center [914, 487] width 1234 height 709
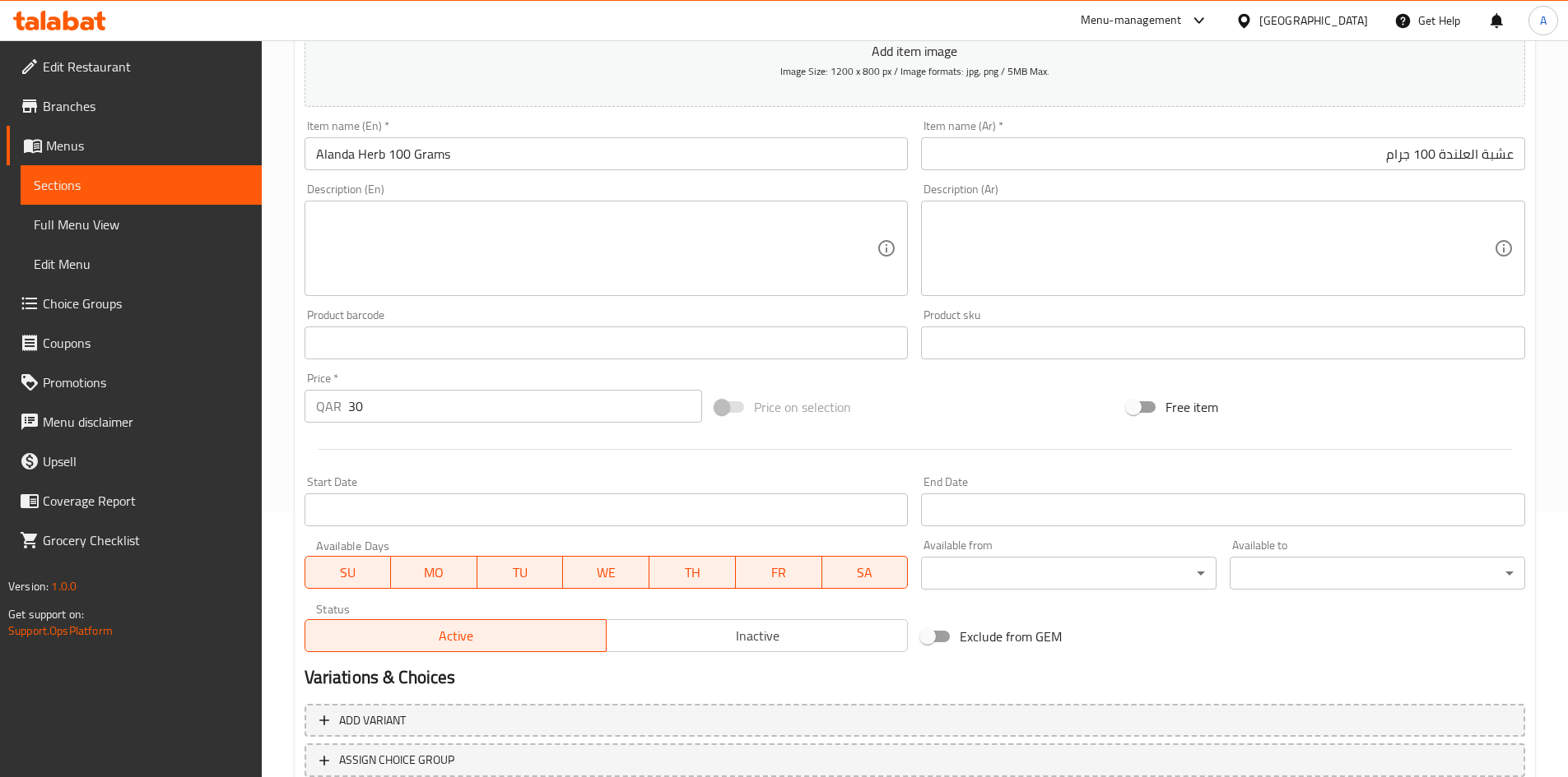
scroll to position [385, 0]
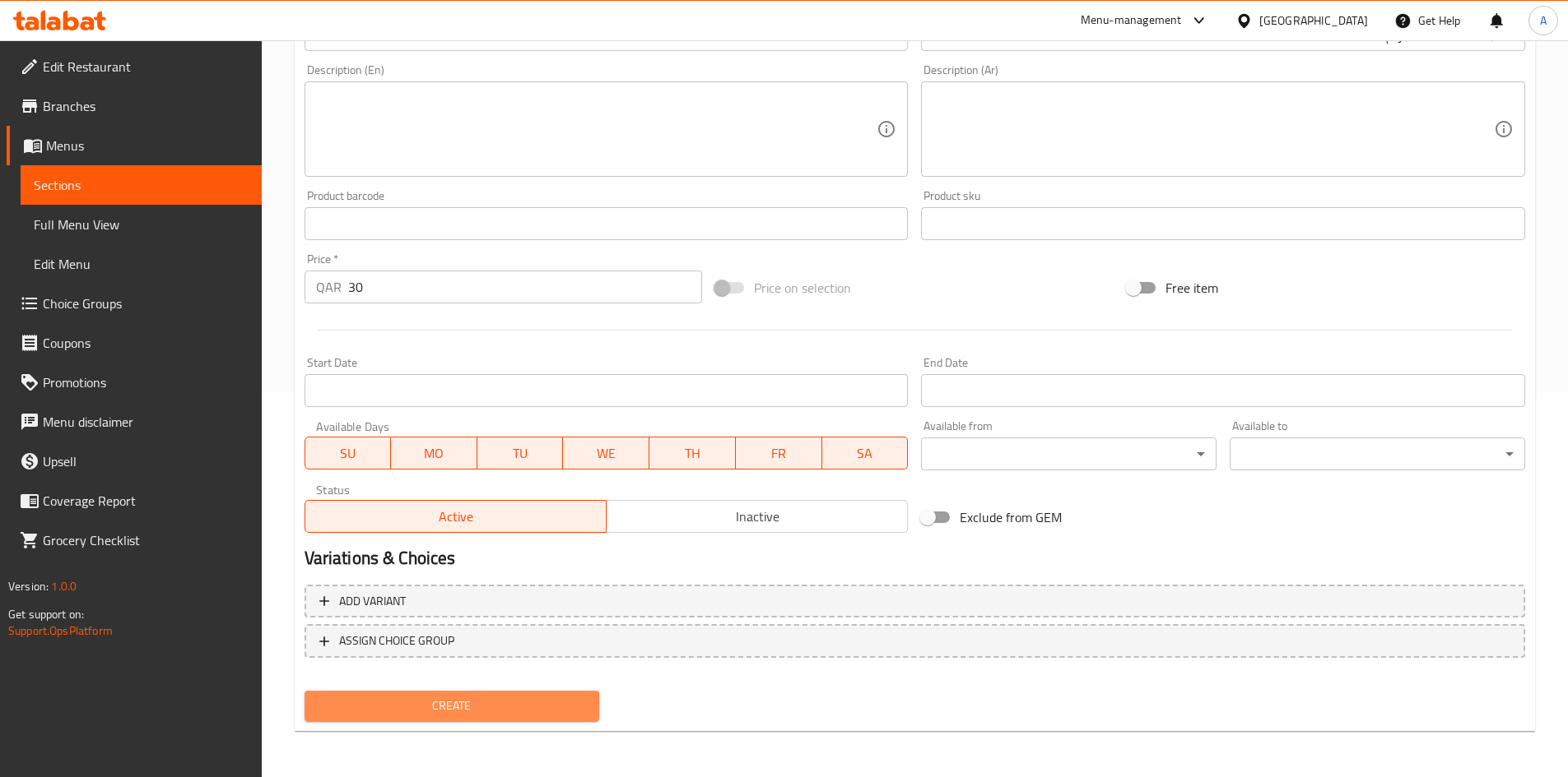
drag, startPoint x: 461, startPoint y: 698, endPoint x: 546, endPoint y: 597, distance: 132.0
click at [461, 693] on button "Create" at bounding box center [452, 706] width 296 height 30
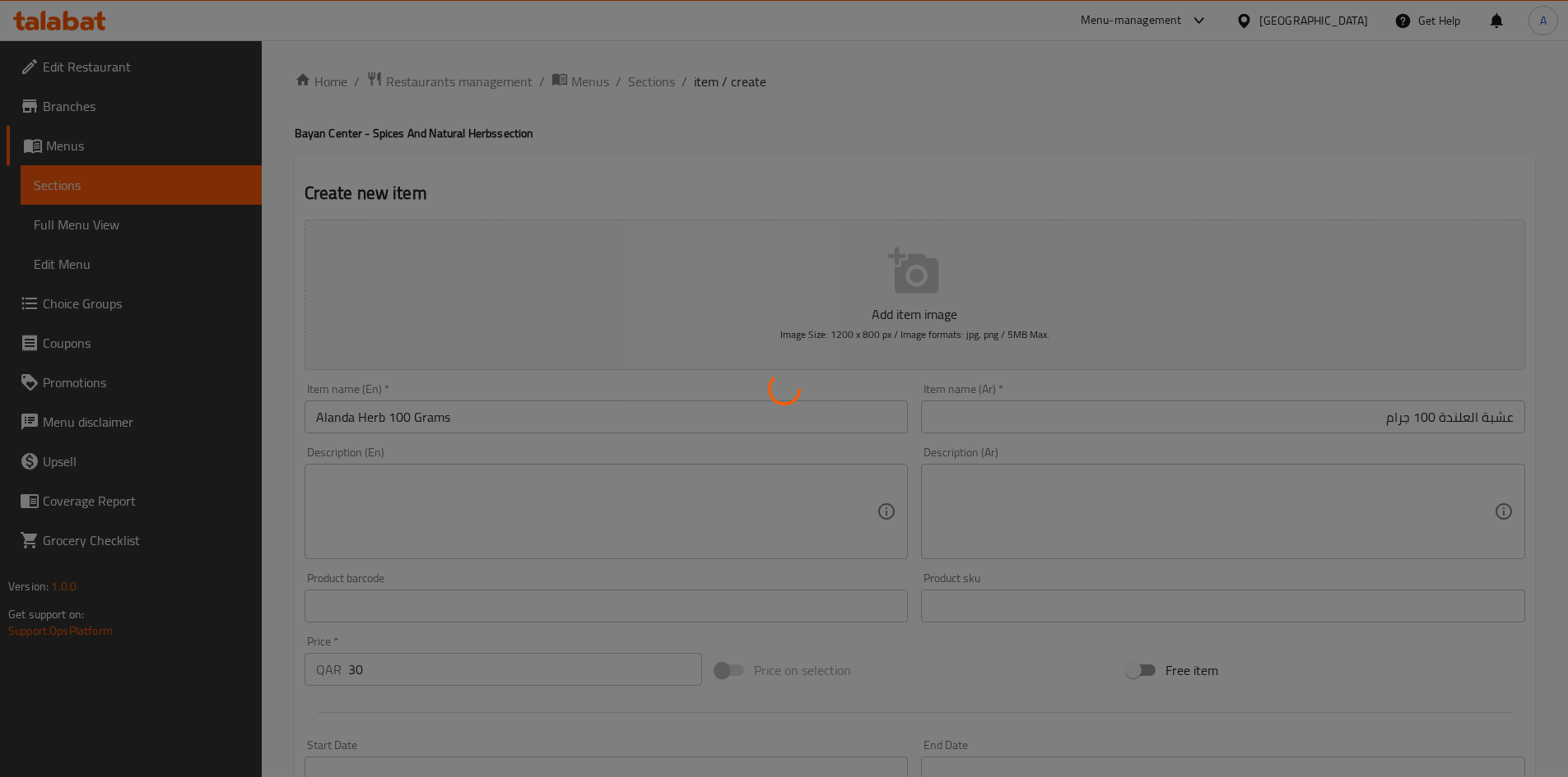
scroll to position [0, 0]
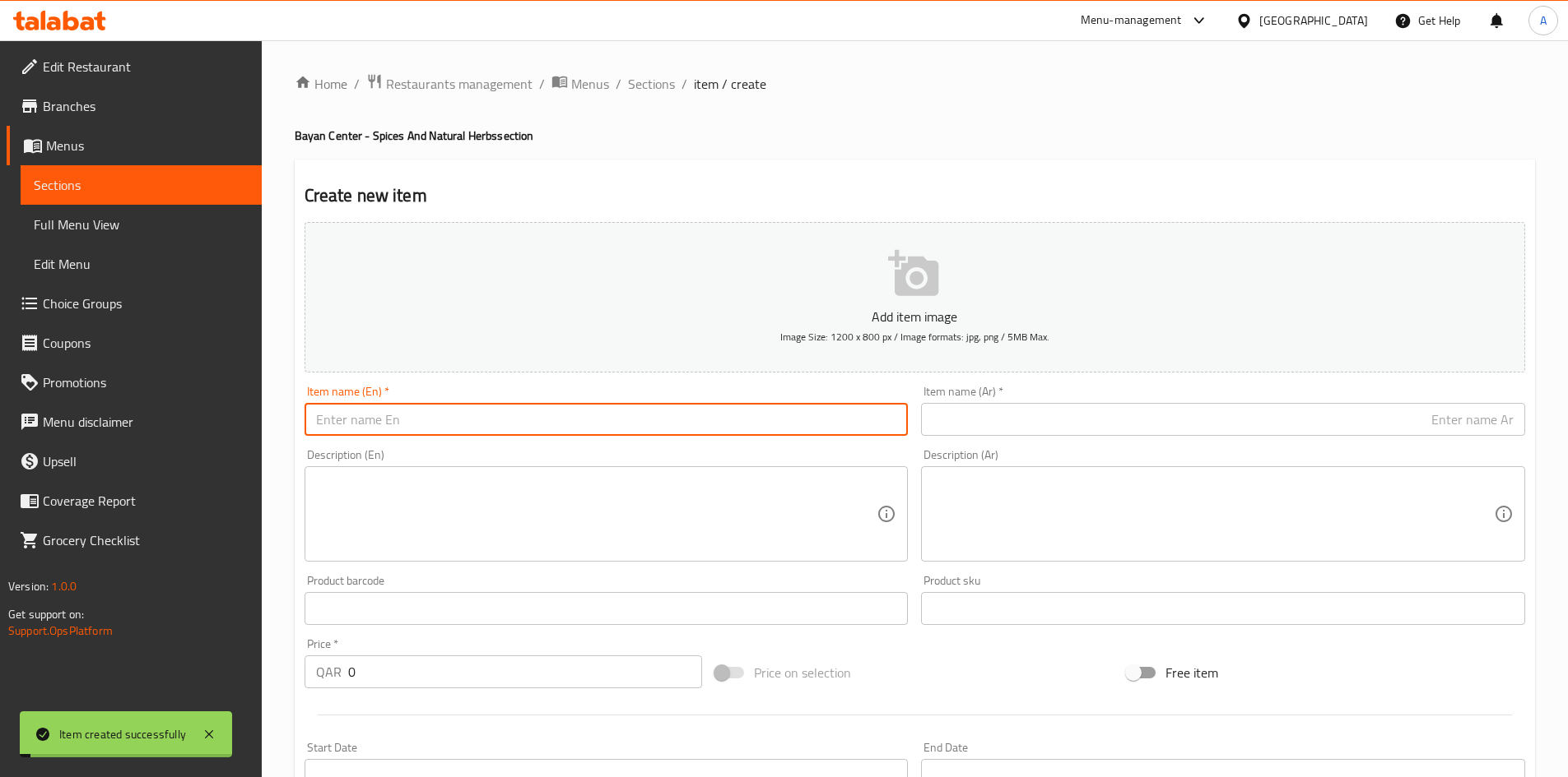
click at [651, 414] on input "text" at bounding box center [605, 419] width 604 height 33
paste input "Horsetail Leaf 100 grams"
click at [392, 429] on input "Horsetail Leaf 100 grams" at bounding box center [605, 419] width 604 height 33
click at [425, 425] on input "Horsetail Leaf 100 grams" at bounding box center [605, 419] width 604 height 33
click at [421, 426] on input "Horsetail Leaf 100 grams" at bounding box center [605, 419] width 604 height 33
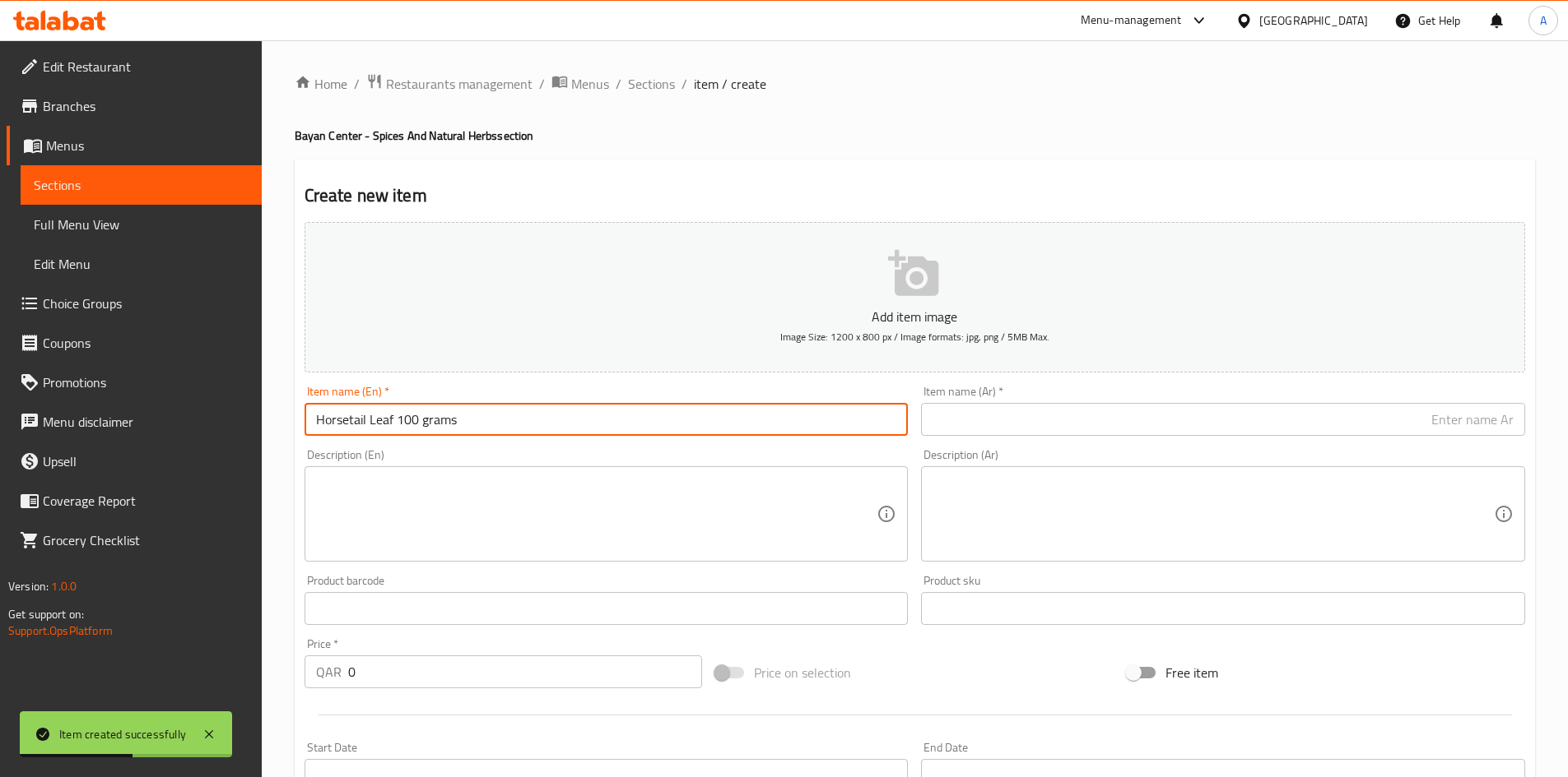
click at [424, 425] on input "Horsetail Leaf 100 grams" at bounding box center [605, 419] width 604 height 33
click at [978, 416] on input "text" at bounding box center [1222, 419] width 604 height 33
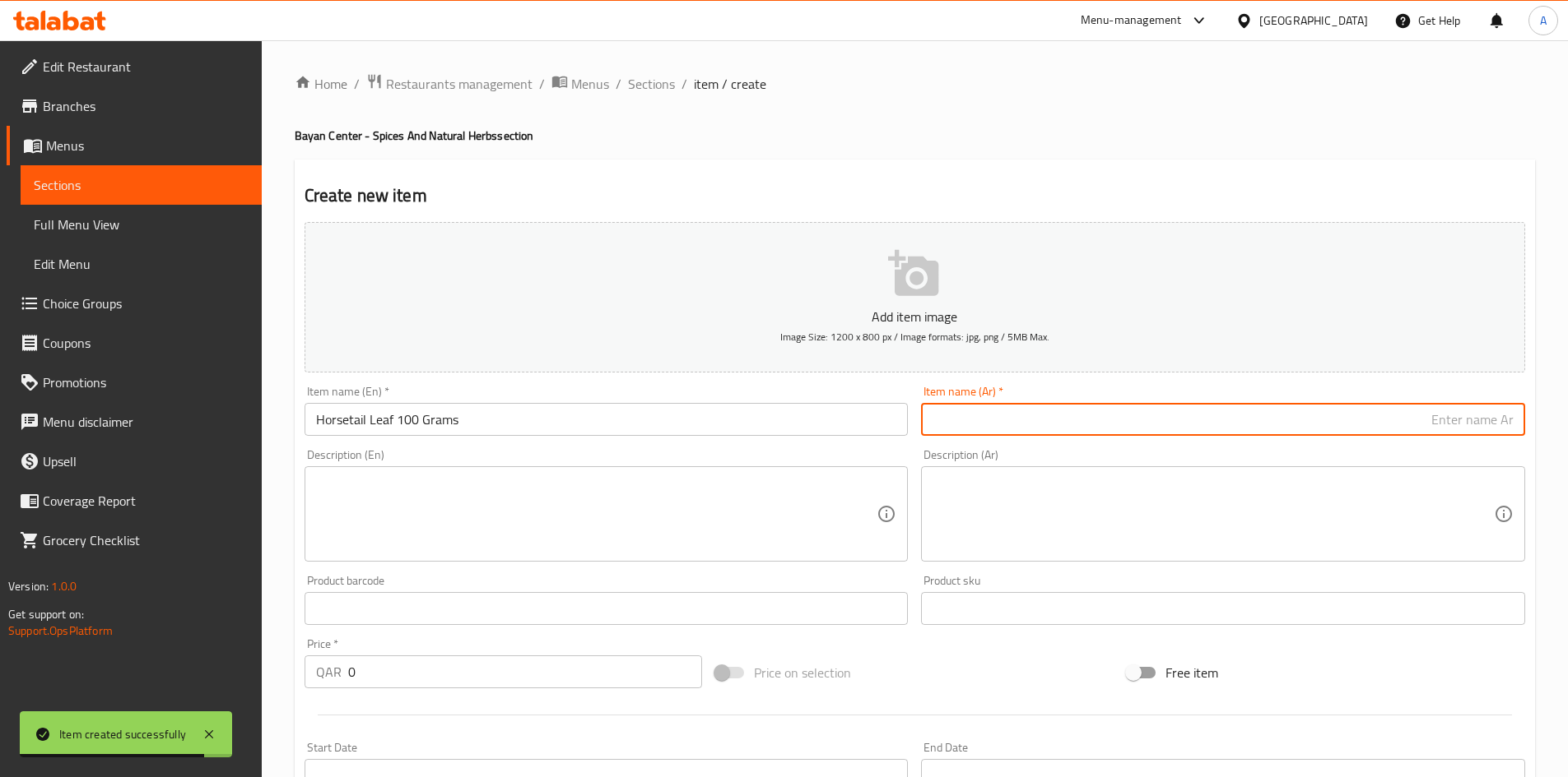
paste input "عشبة ذيل الحصان 100 جرام"
click at [1421, 425] on input "عشبة ذيل الحصان 100 جرام" at bounding box center [1222, 419] width 604 height 33
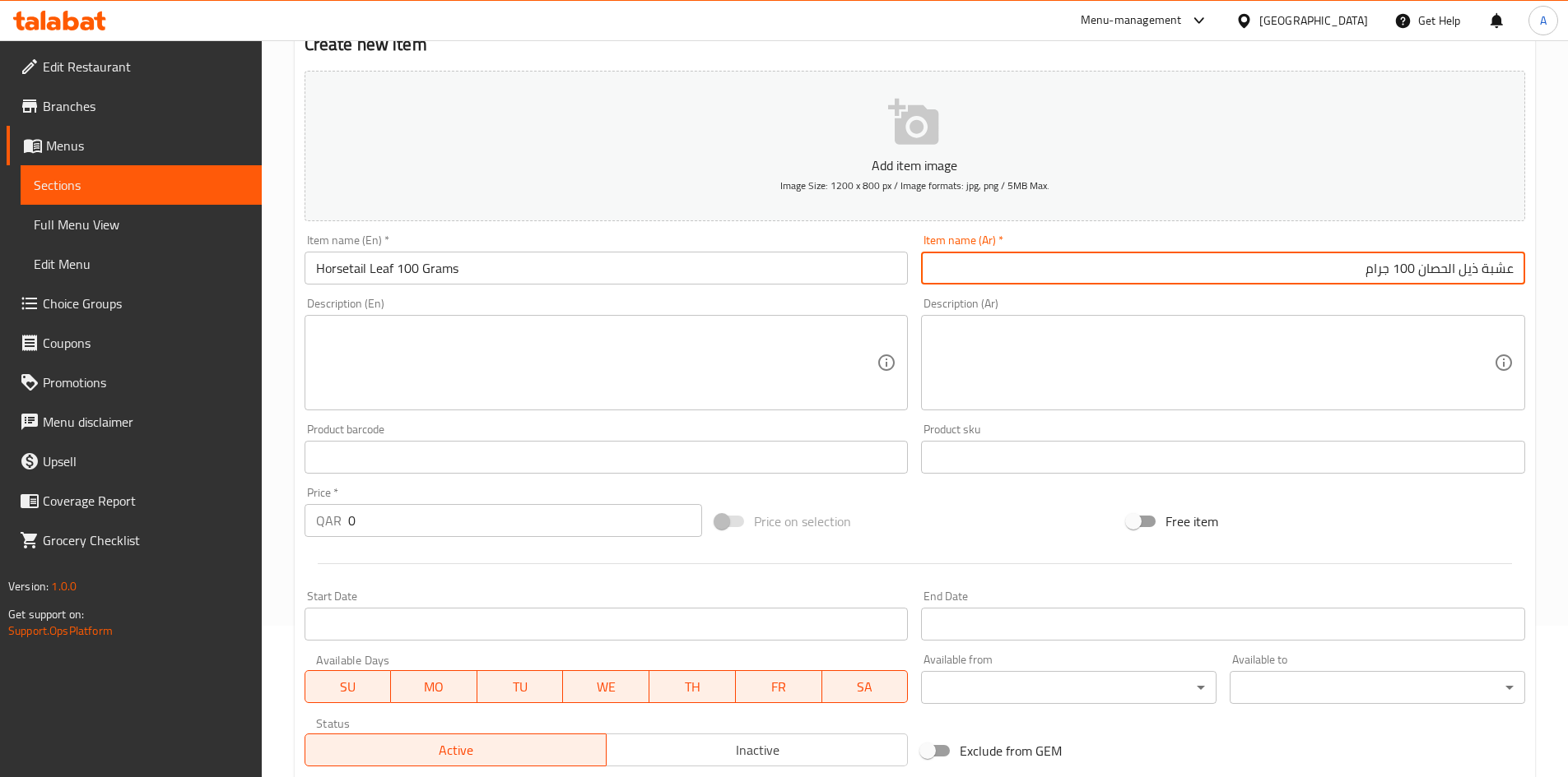
scroll to position [164, 0]
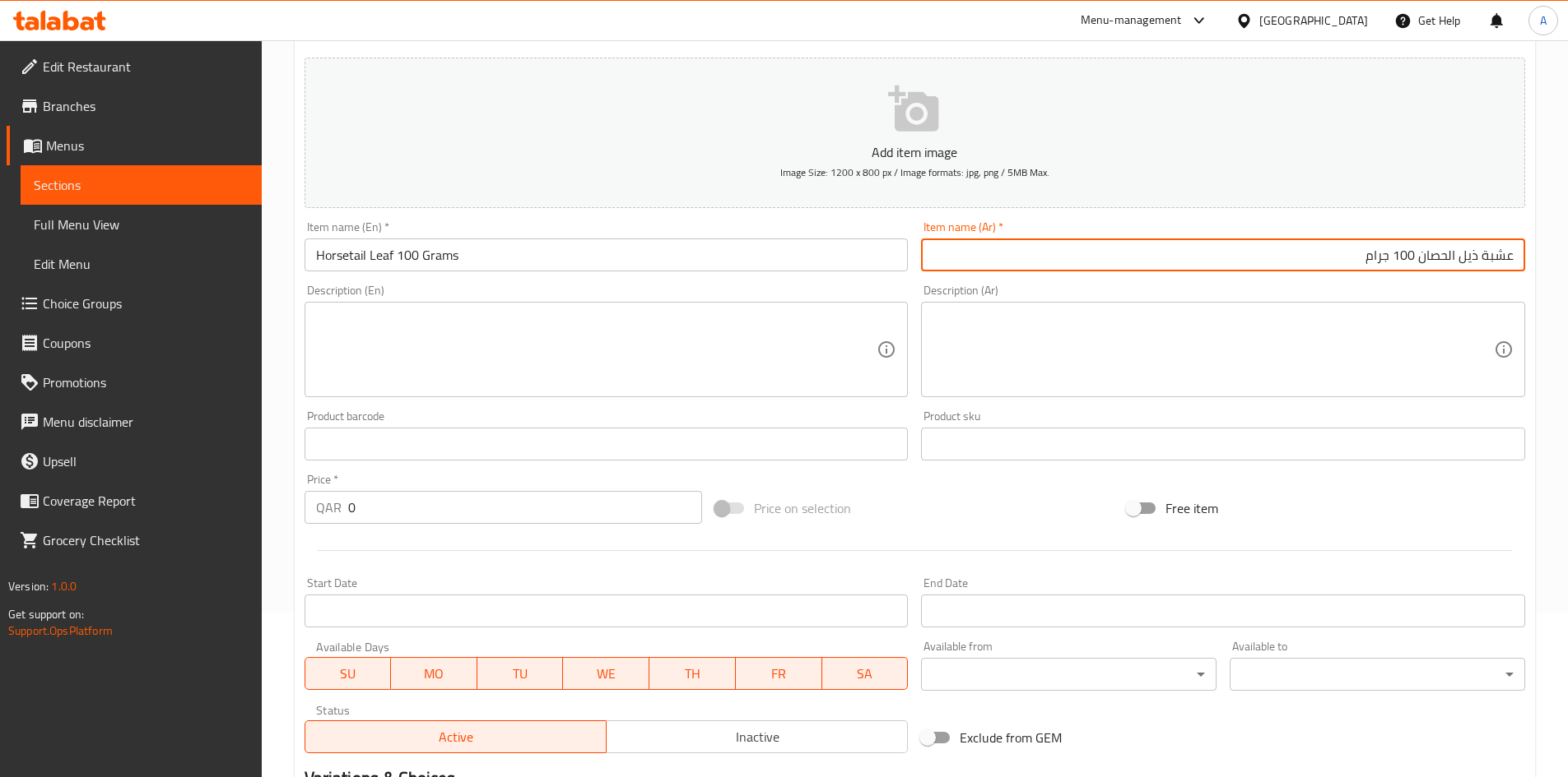
drag, startPoint x: 415, startPoint y: 514, endPoint x: 238, endPoint y: 526, distance: 177.4
click at [252, 525] on div "Edit Restaurant Branches Menus Sections Full Menu View Edit Menu Choice Groups …" at bounding box center [784, 436] width 1568 height 1122
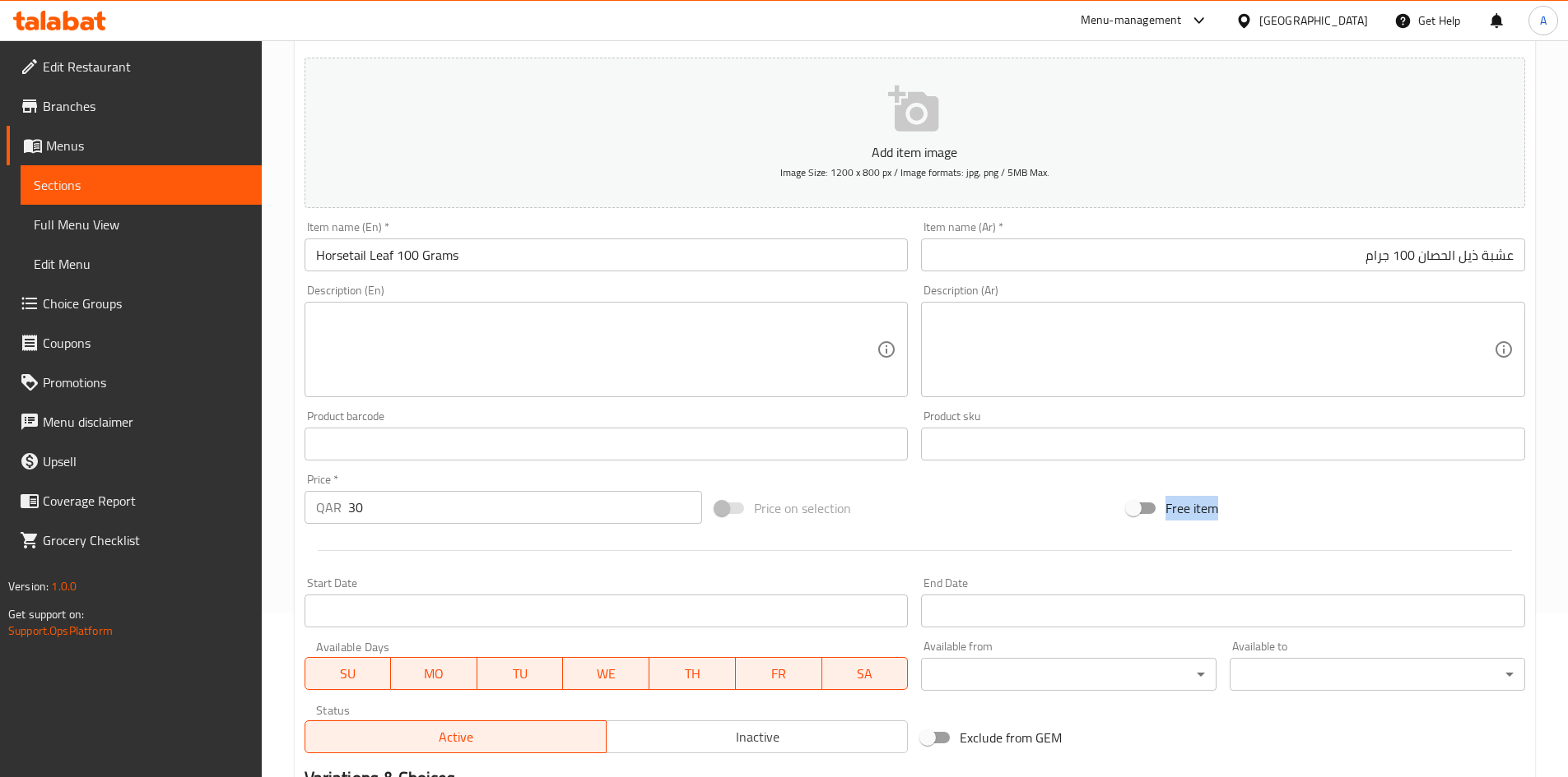
click at [845, 530] on div "Add item image Image Size: 1200 x 800 px / Image formats: jpg, png / 5MB Max. I…" at bounding box center [914, 405] width 1234 height 709
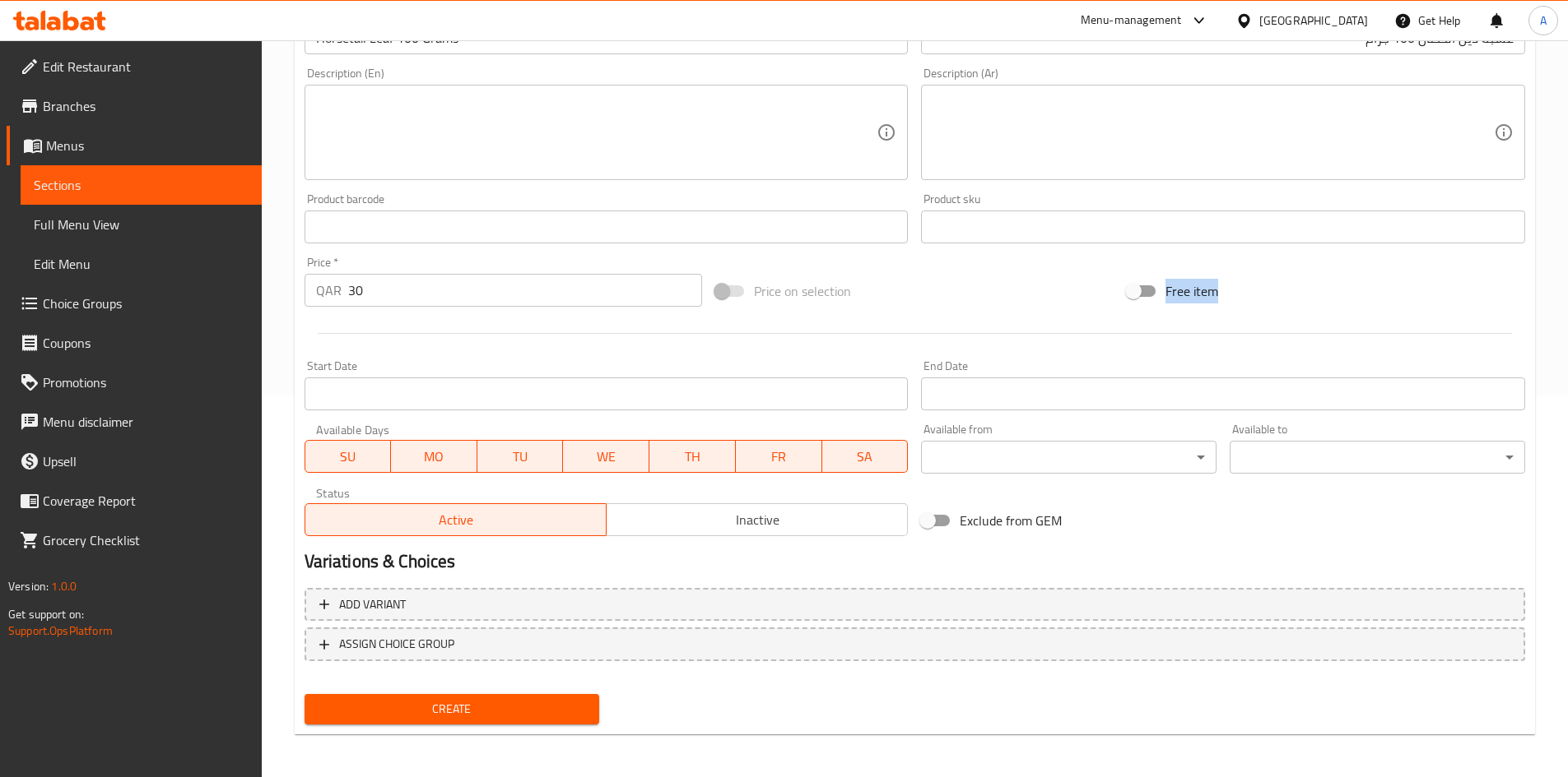
scroll to position [385, 0]
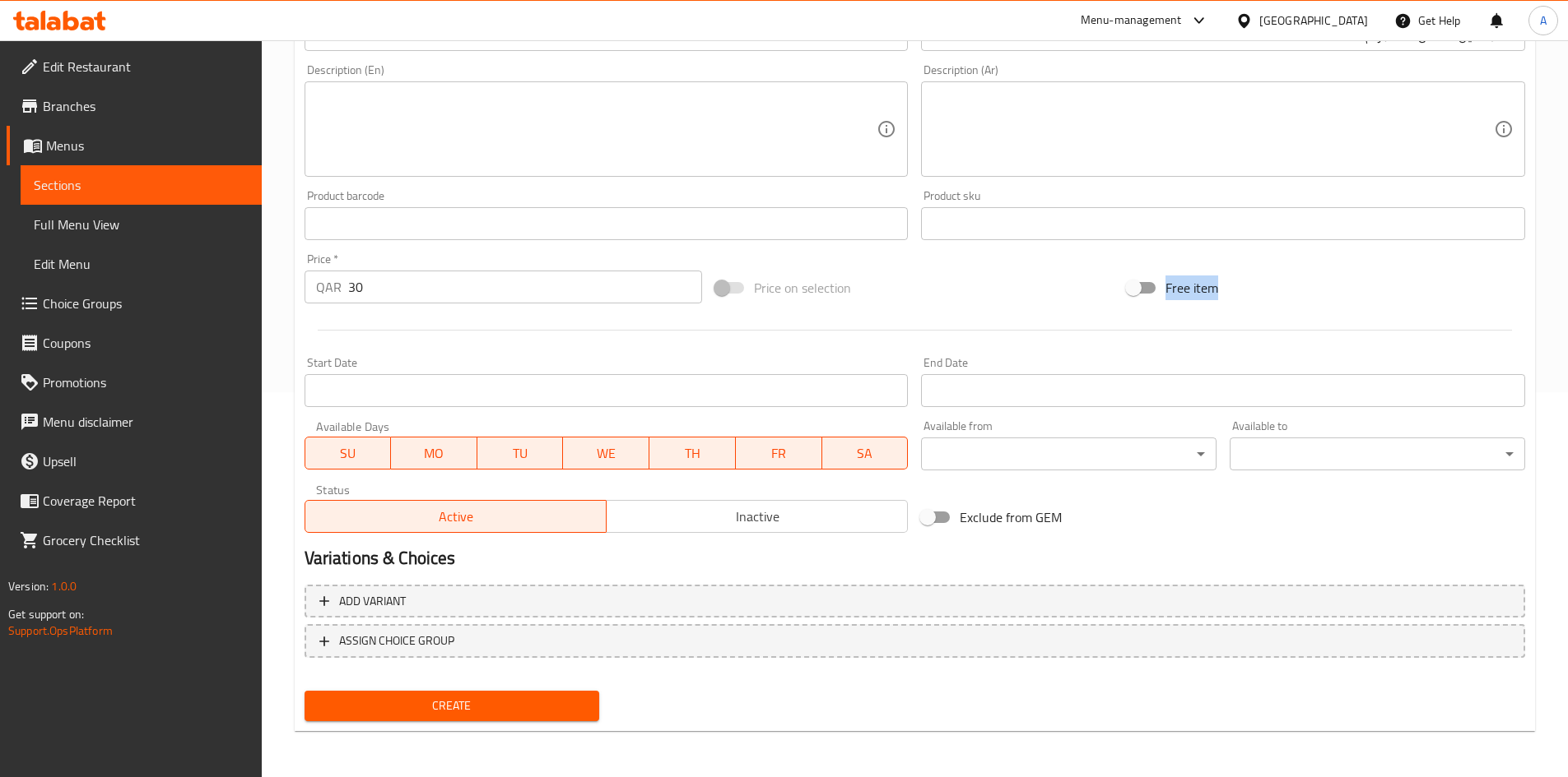
click at [479, 708] on span "Create" at bounding box center [452, 706] width 269 height 21
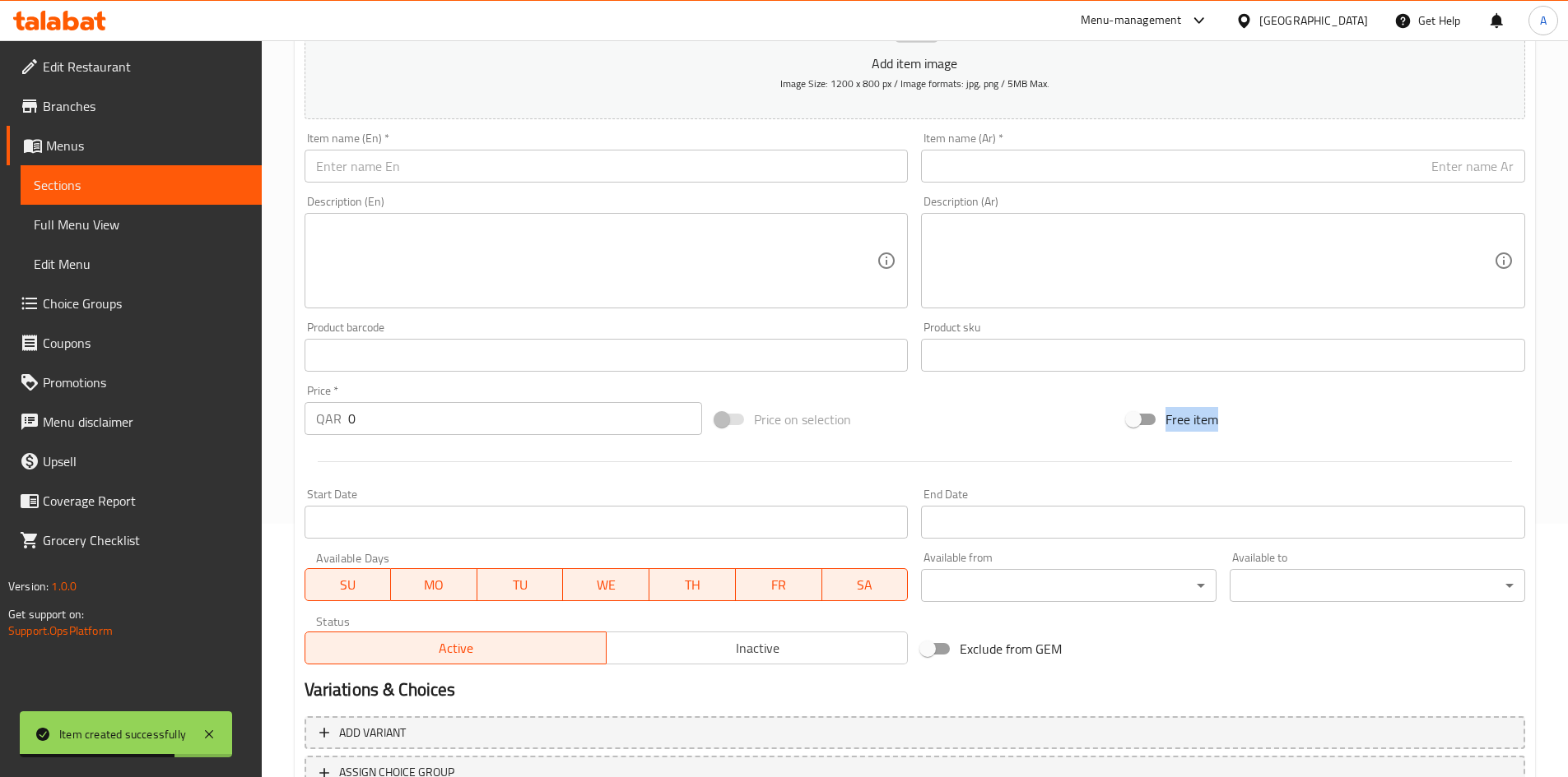
scroll to position [138, 0]
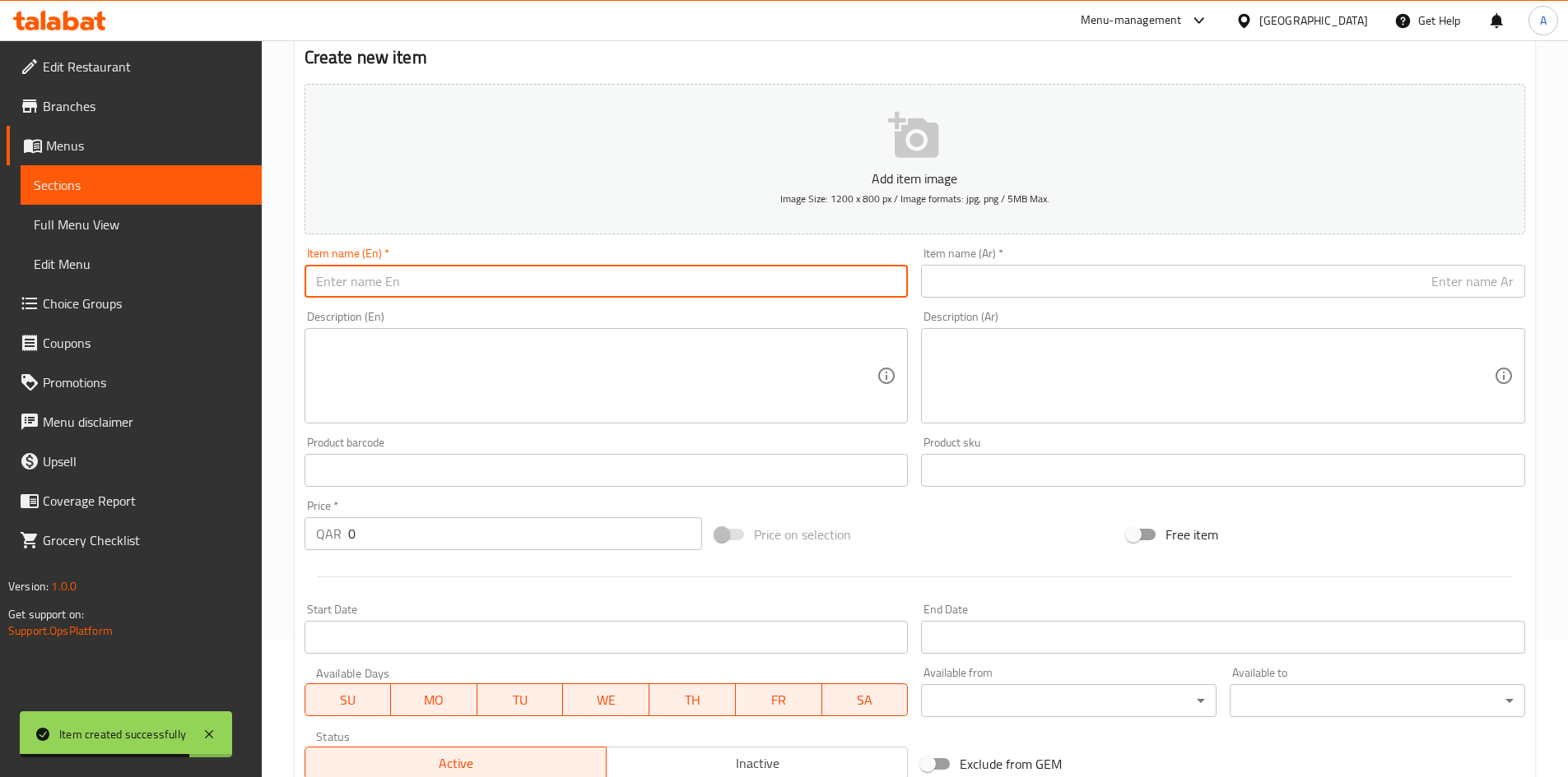
click at [693, 275] on input "text" at bounding box center [605, 281] width 604 height 33
paste input "Vitex Agnus-Castus 100 grams"
click at [456, 288] on input "Vitex Agnus-Castus 100 grams" at bounding box center [605, 281] width 604 height 33
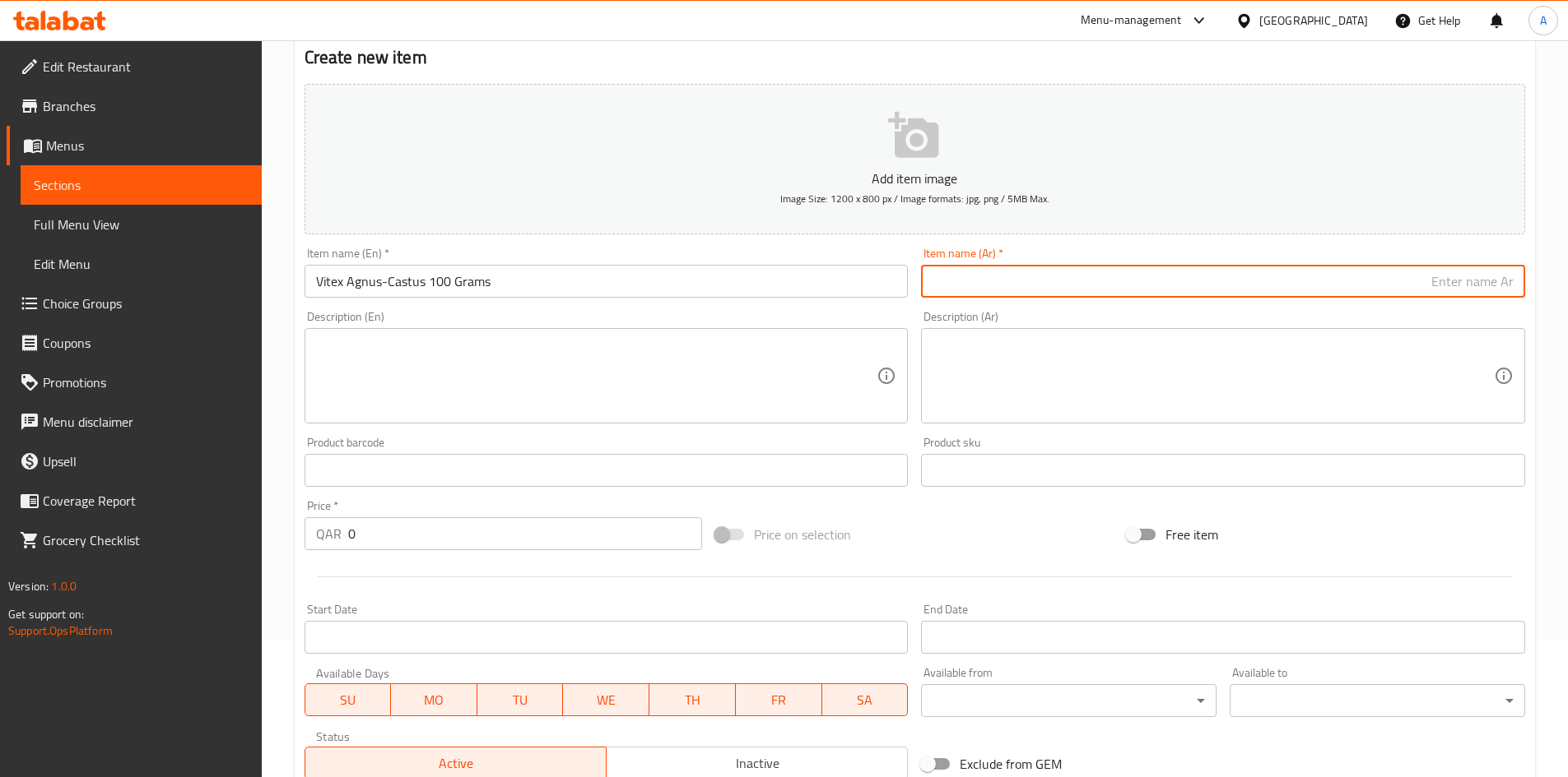
click at [1061, 278] on input "text" at bounding box center [1222, 281] width 604 height 33
paste input "فيتكس أغنوس كاستوس 100 جرام"
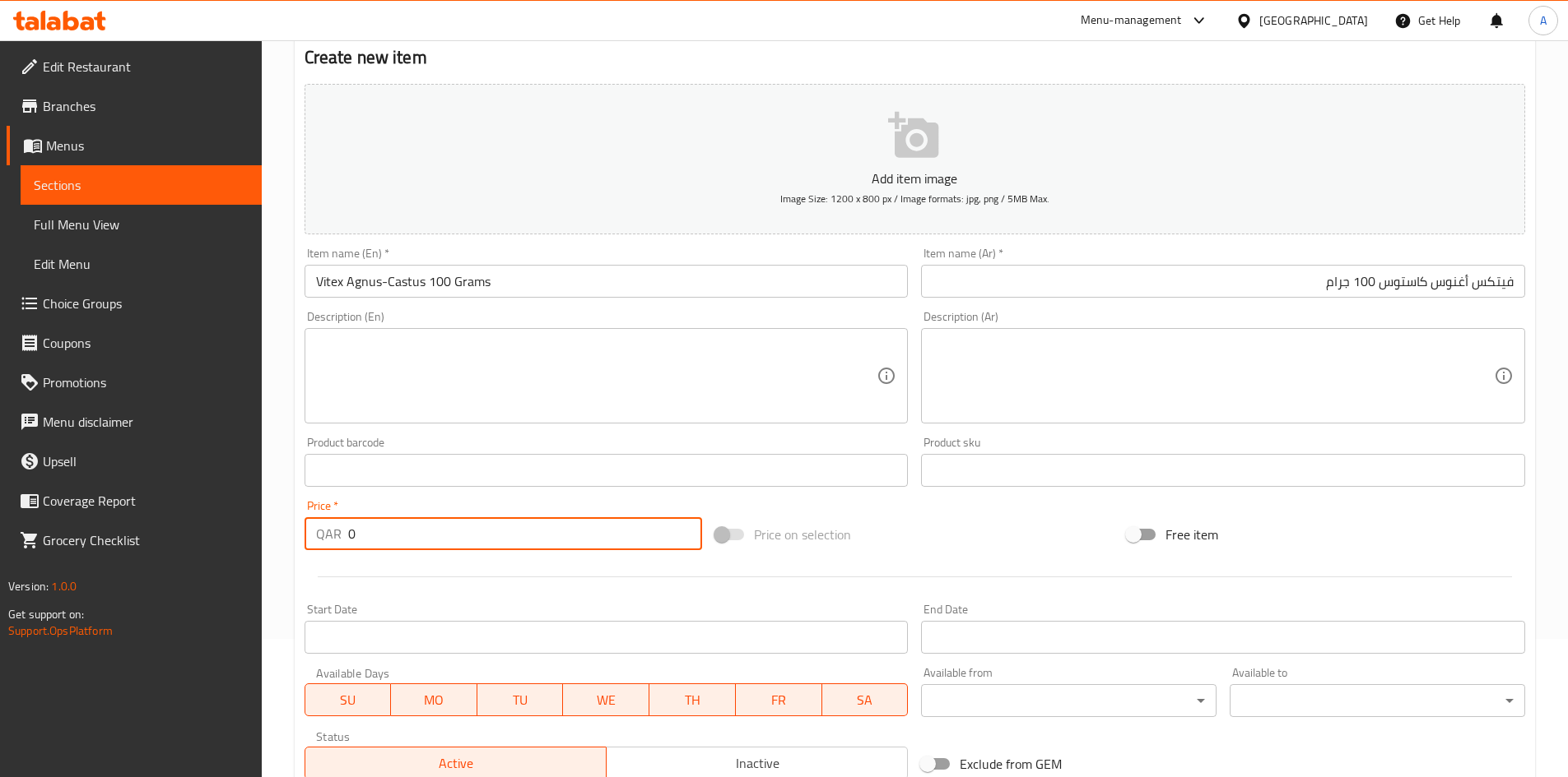
drag, startPoint x: 418, startPoint y: 525, endPoint x: 248, endPoint y: 544, distance: 171.1
click at [251, 544] on div "Edit Restaurant Branches Menus Sections Full Menu View Edit Menu Choice Groups …" at bounding box center [784, 463] width 1568 height 1122
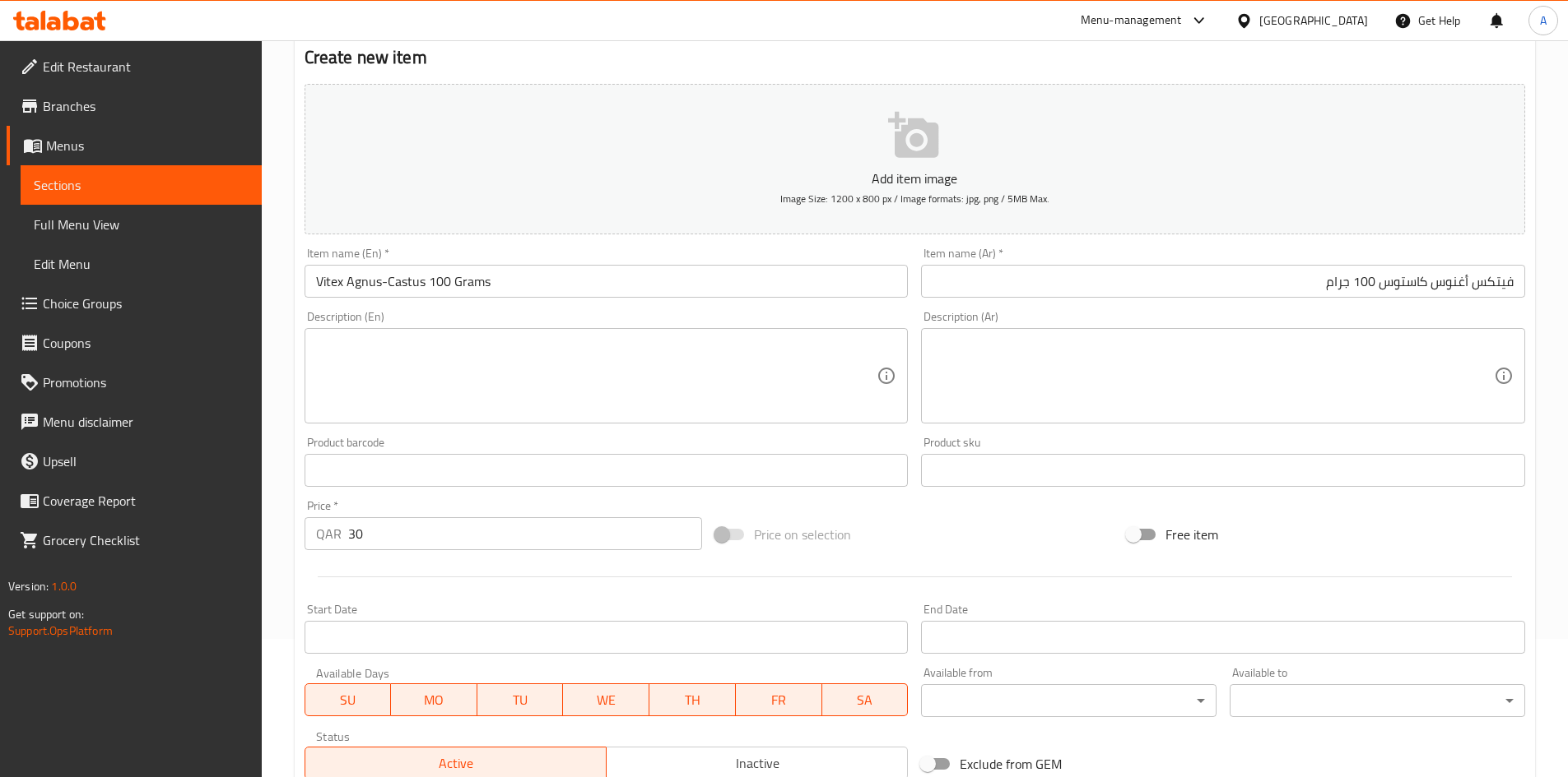
click at [942, 531] on div "Price on selection" at bounding box center [914, 534] width 412 height 44
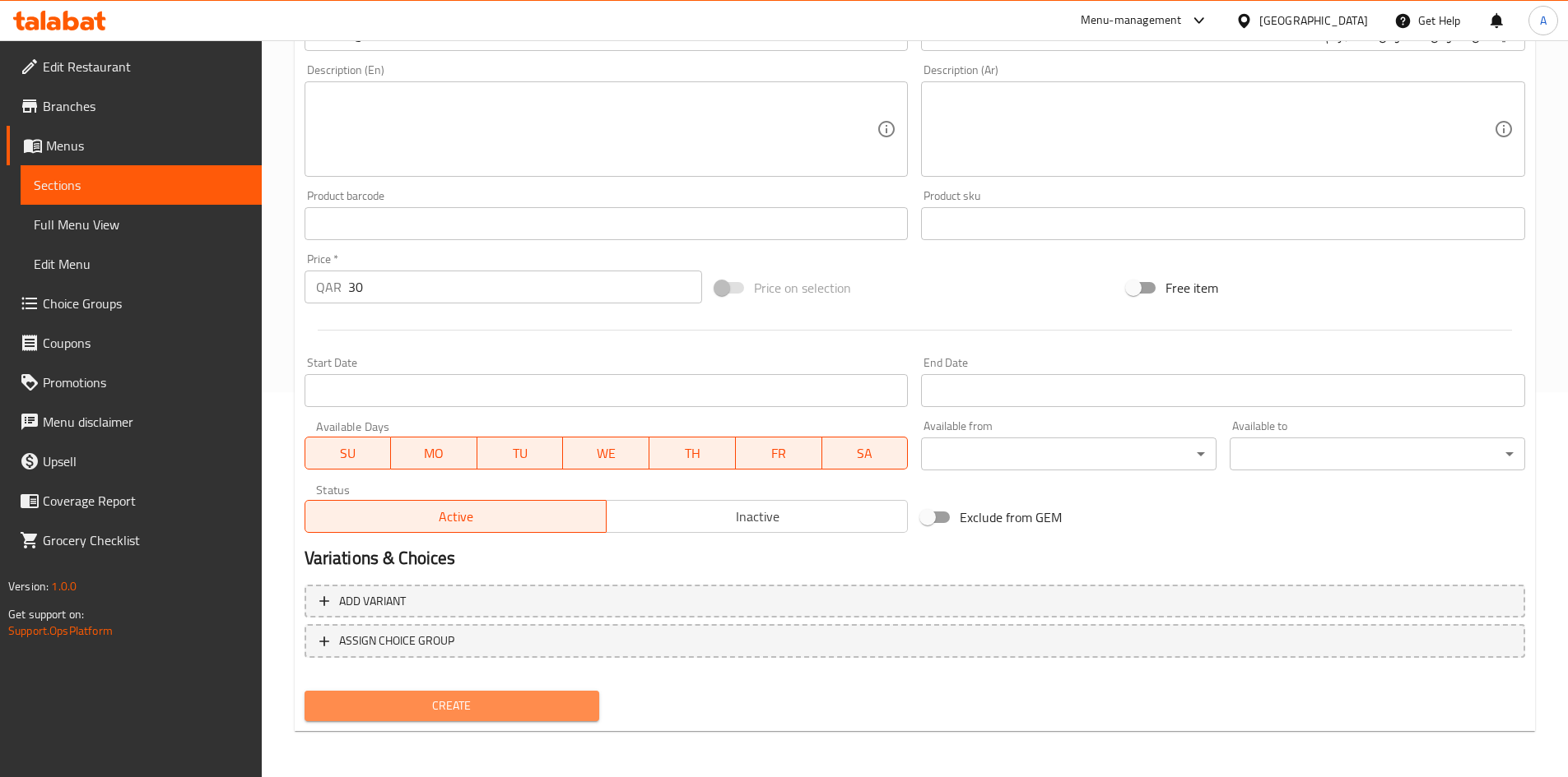
click at [541, 702] on span "Create" at bounding box center [452, 706] width 269 height 21
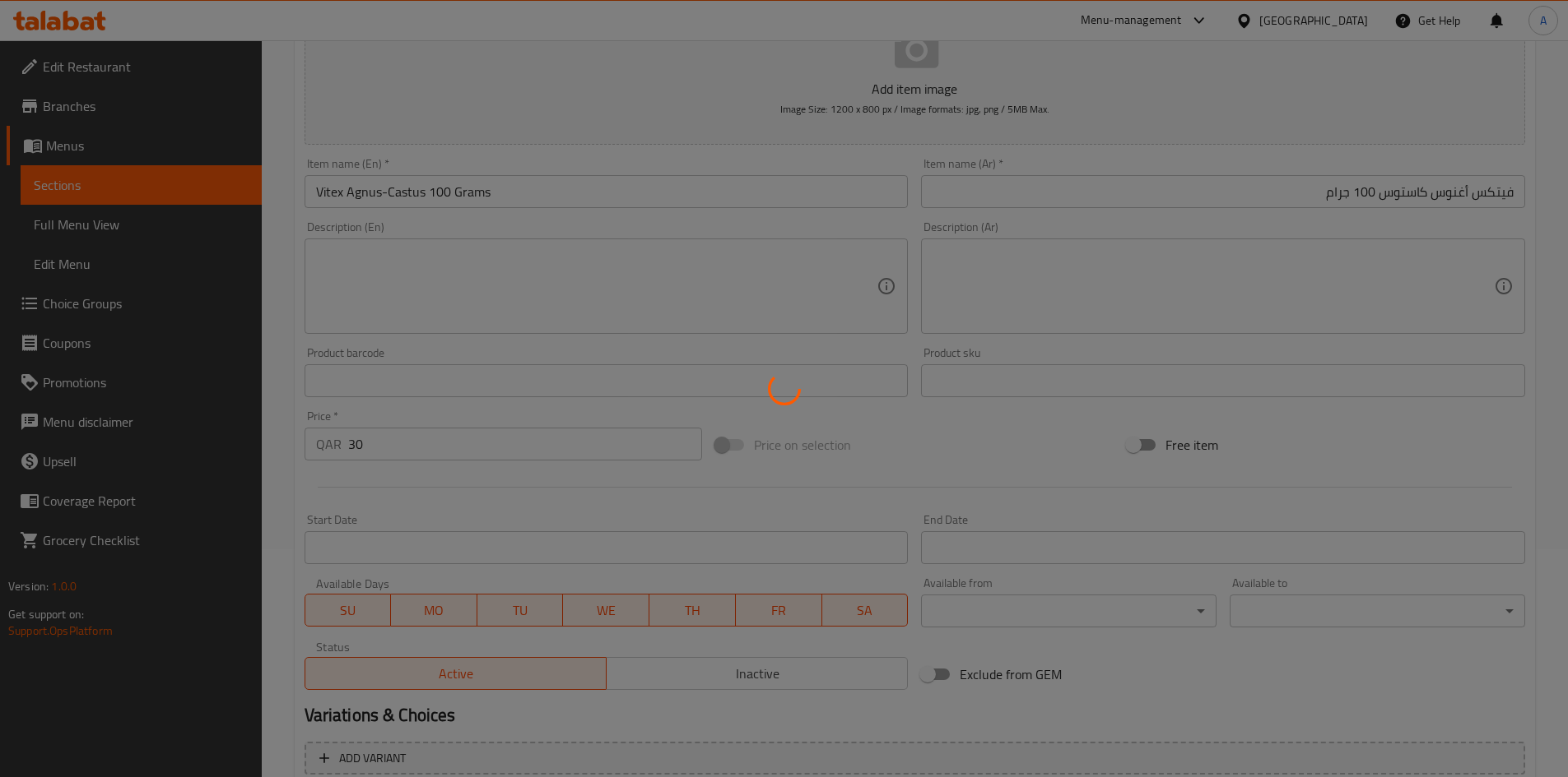
scroll to position [0, 0]
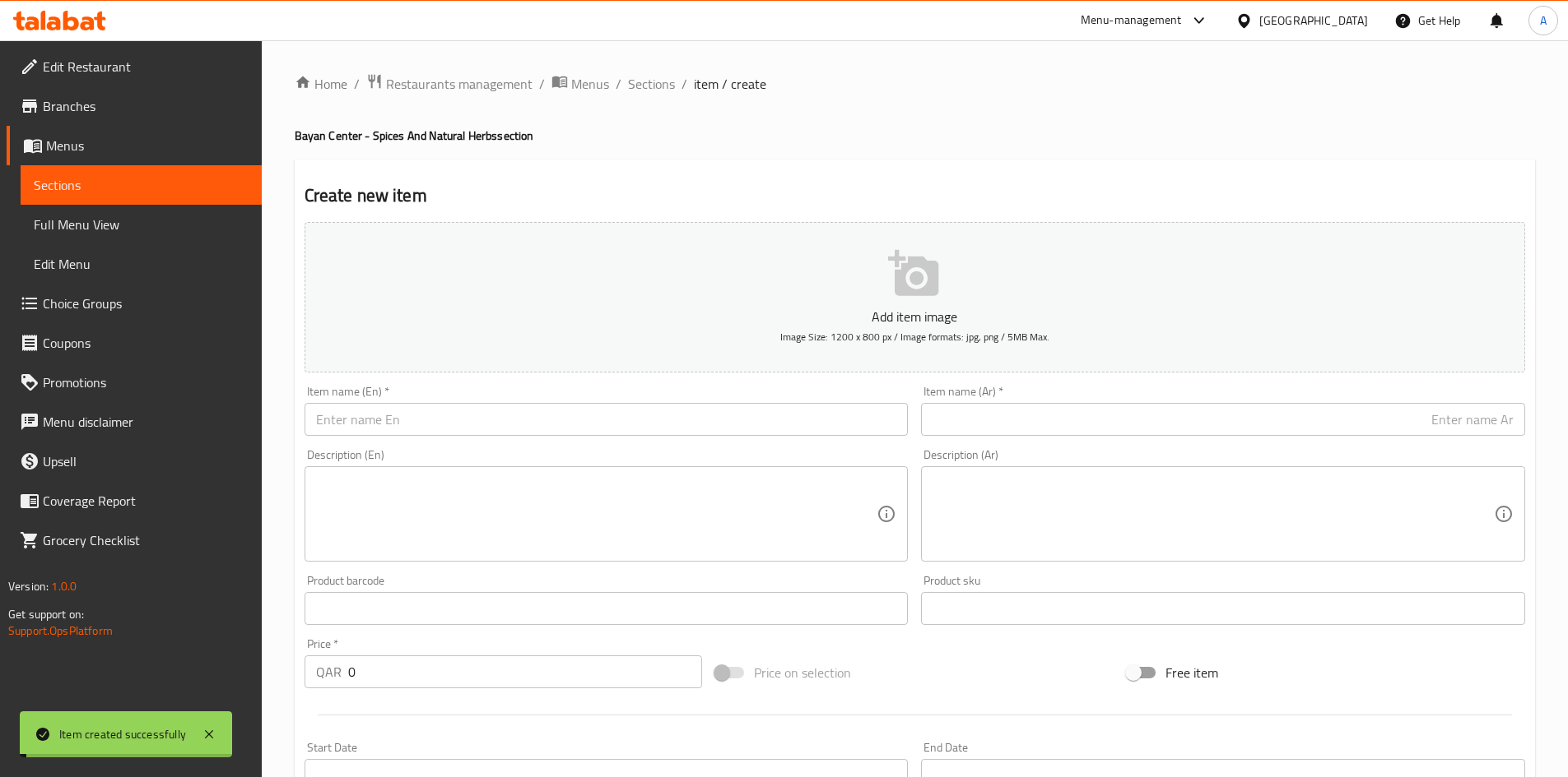
click at [604, 414] on input "text" at bounding box center [605, 419] width 604 height 33
paste input "Carrot Seeds 100 grams"
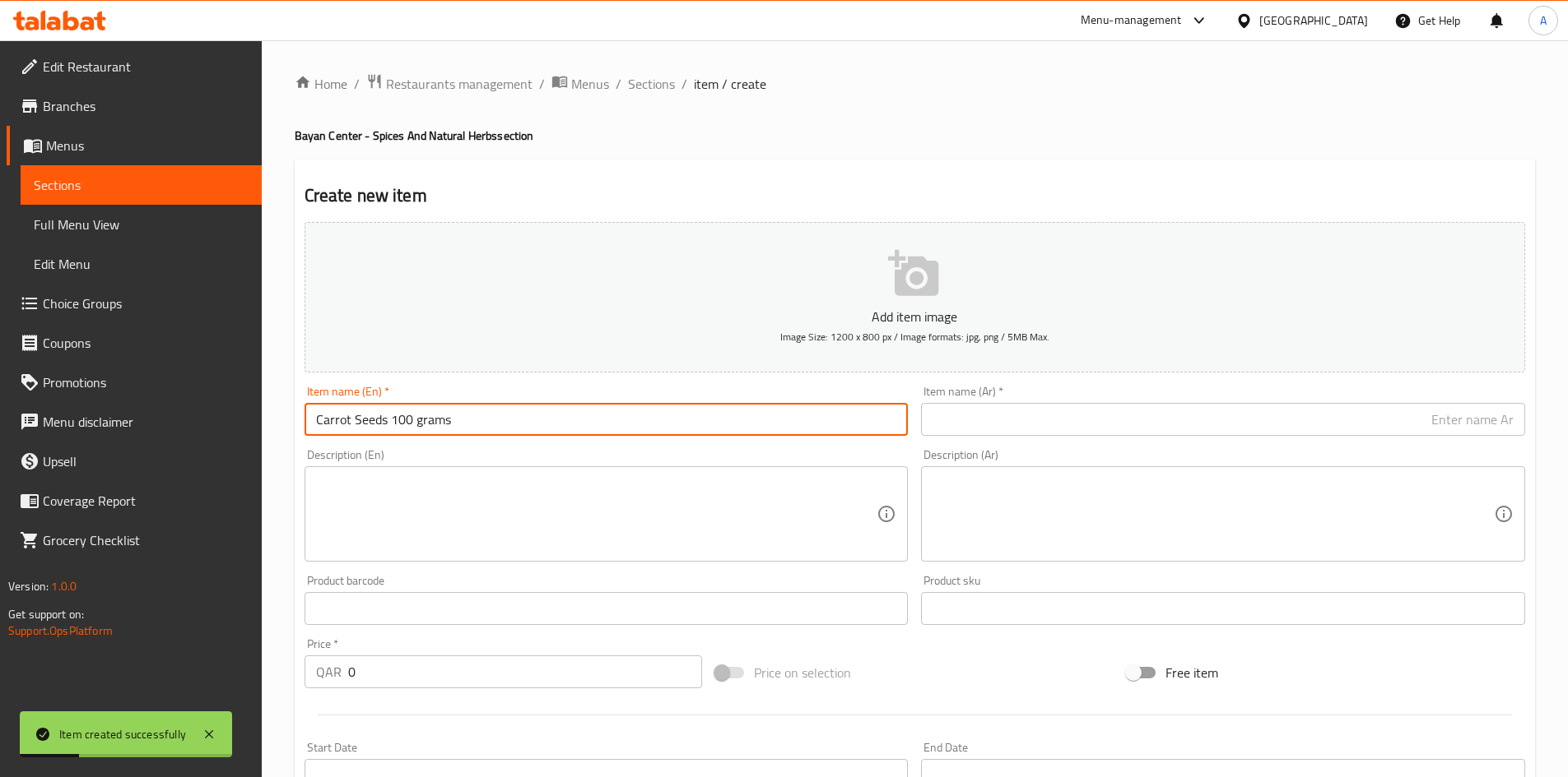
click at [415, 423] on input "Carrot Seeds 100 grams" at bounding box center [605, 419] width 604 height 33
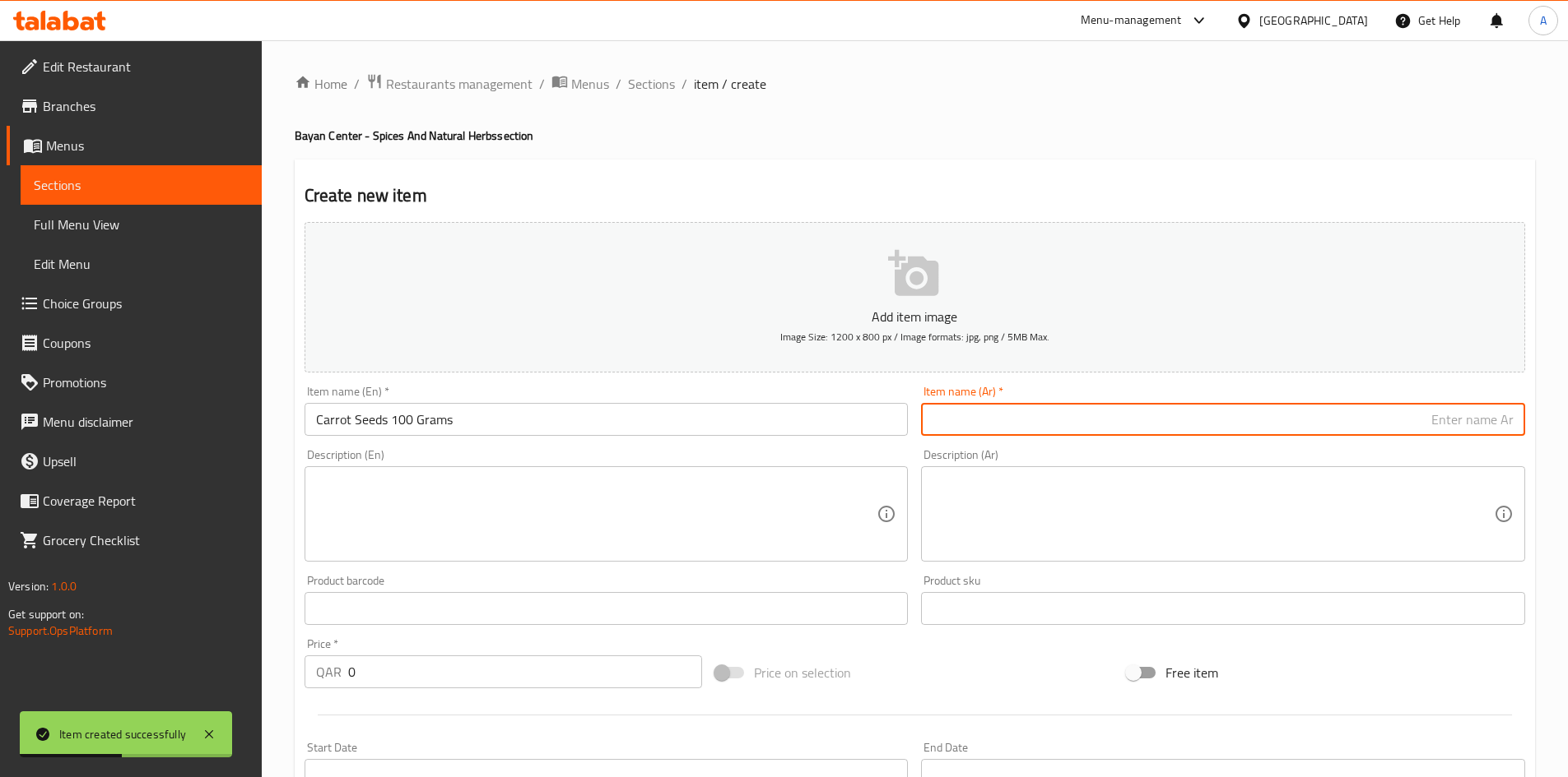
click at [1179, 420] on input "text" at bounding box center [1222, 419] width 604 height 33
paste input "بذر الجزر 100 جرام"
click at [1498, 419] on input "بذر الجزر 100 جرام" at bounding box center [1222, 419] width 604 height 33
click at [1505, 421] on input "بذر الجزر 100 جرام" at bounding box center [1222, 419] width 604 height 33
click at [1470, 427] on input "بذور الجزر 100 جرام" at bounding box center [1222, 419] width 604 height 33
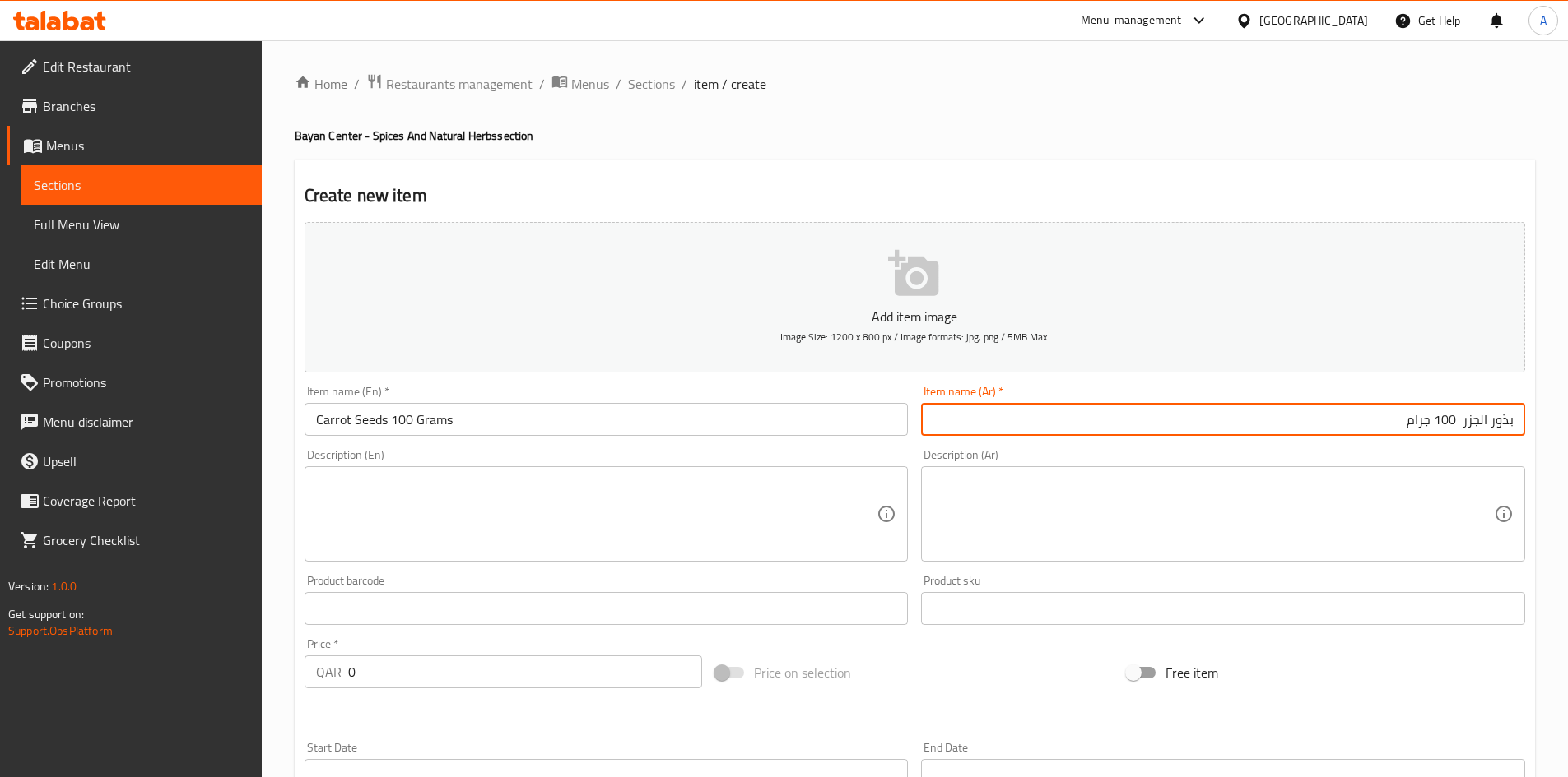
click at [1464, 419] on input "بذور الجزر 100 جرام" at bounding box center [1222, 419] width 604 height 33
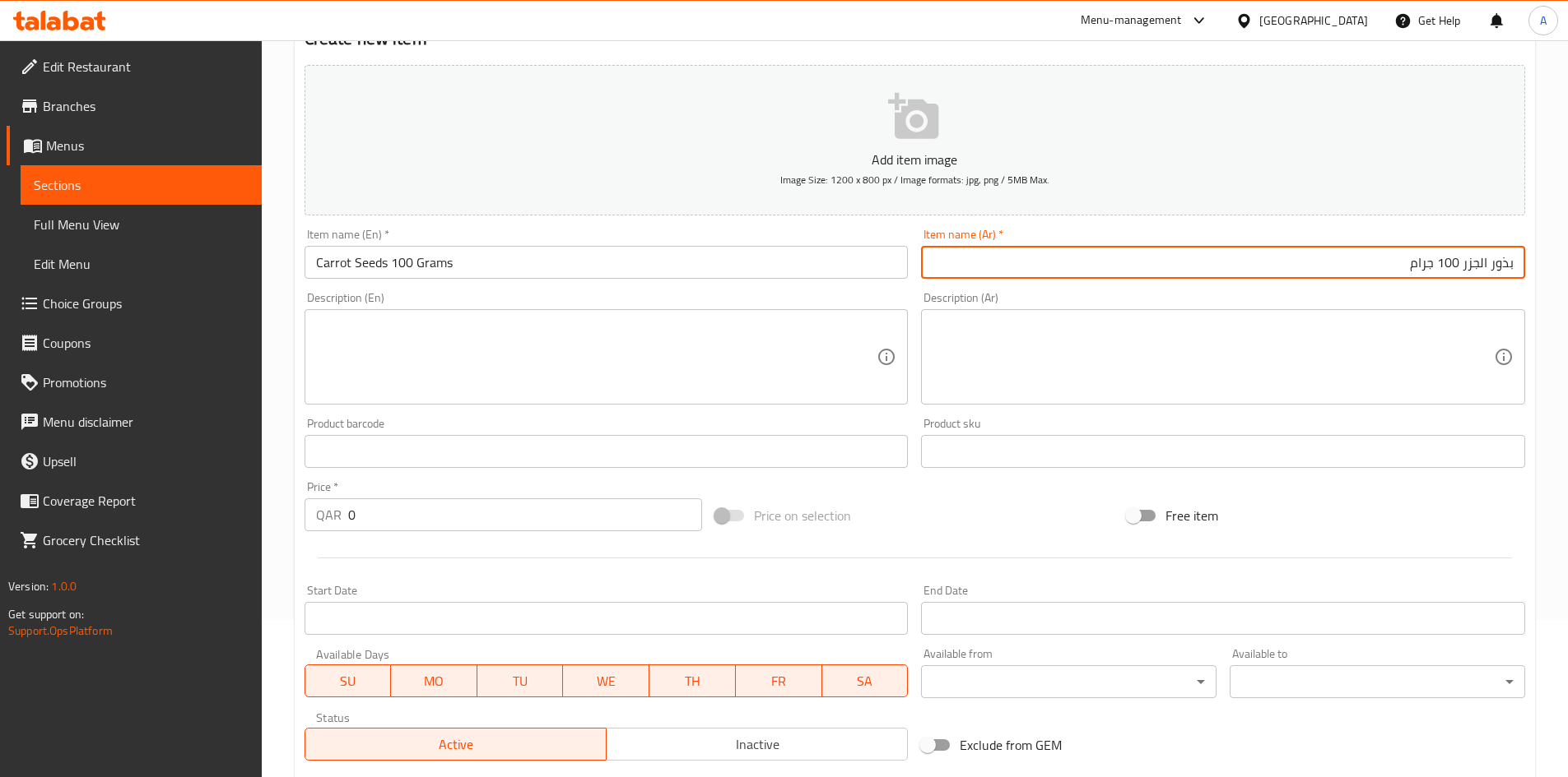
scroll to position [246, 0]
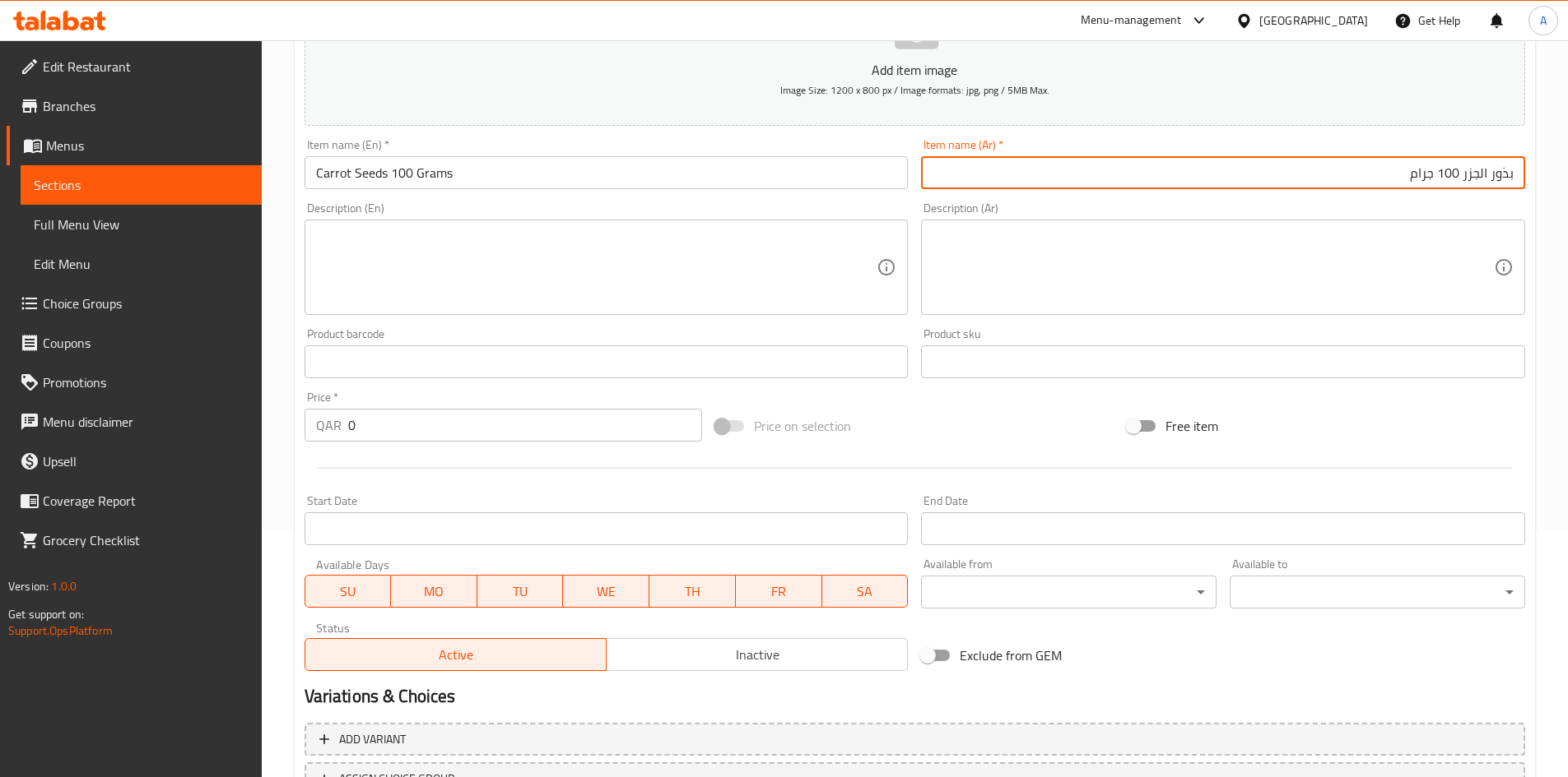
click at [3, 408] on div "Edit Restaurant Branches Menus Sections Full Menu View Edit Menu Choice Groups …" at bounding box center [784, 354] width 1568 height 1122
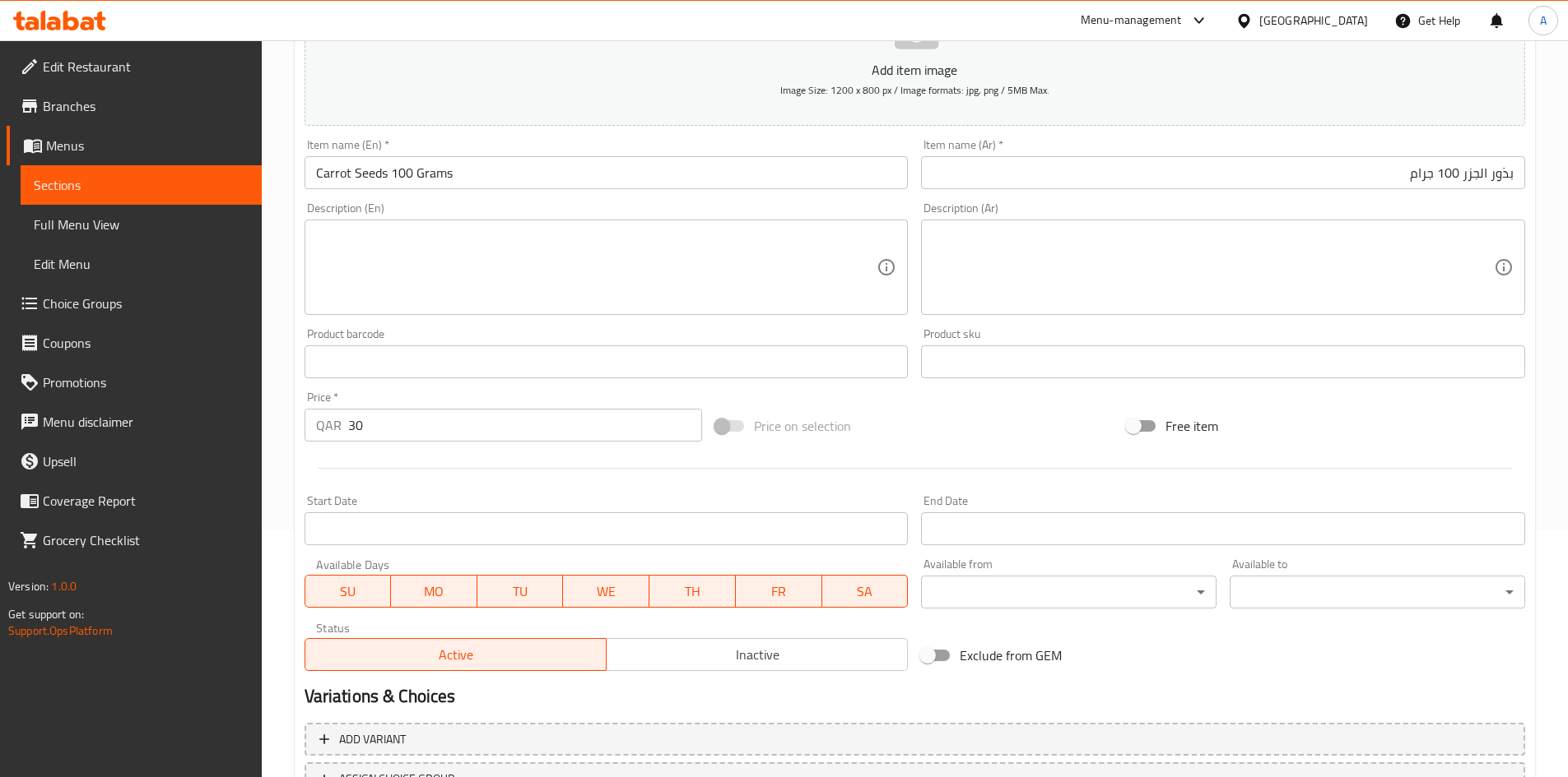
drag, startPoint x: 872, startPoint y: 444, endPoint x: 864, endPoint y: 450, distance: 10.0
click at [873, 444] on div "Price on selection" at bounding box center [914, 426] width 412 height 44
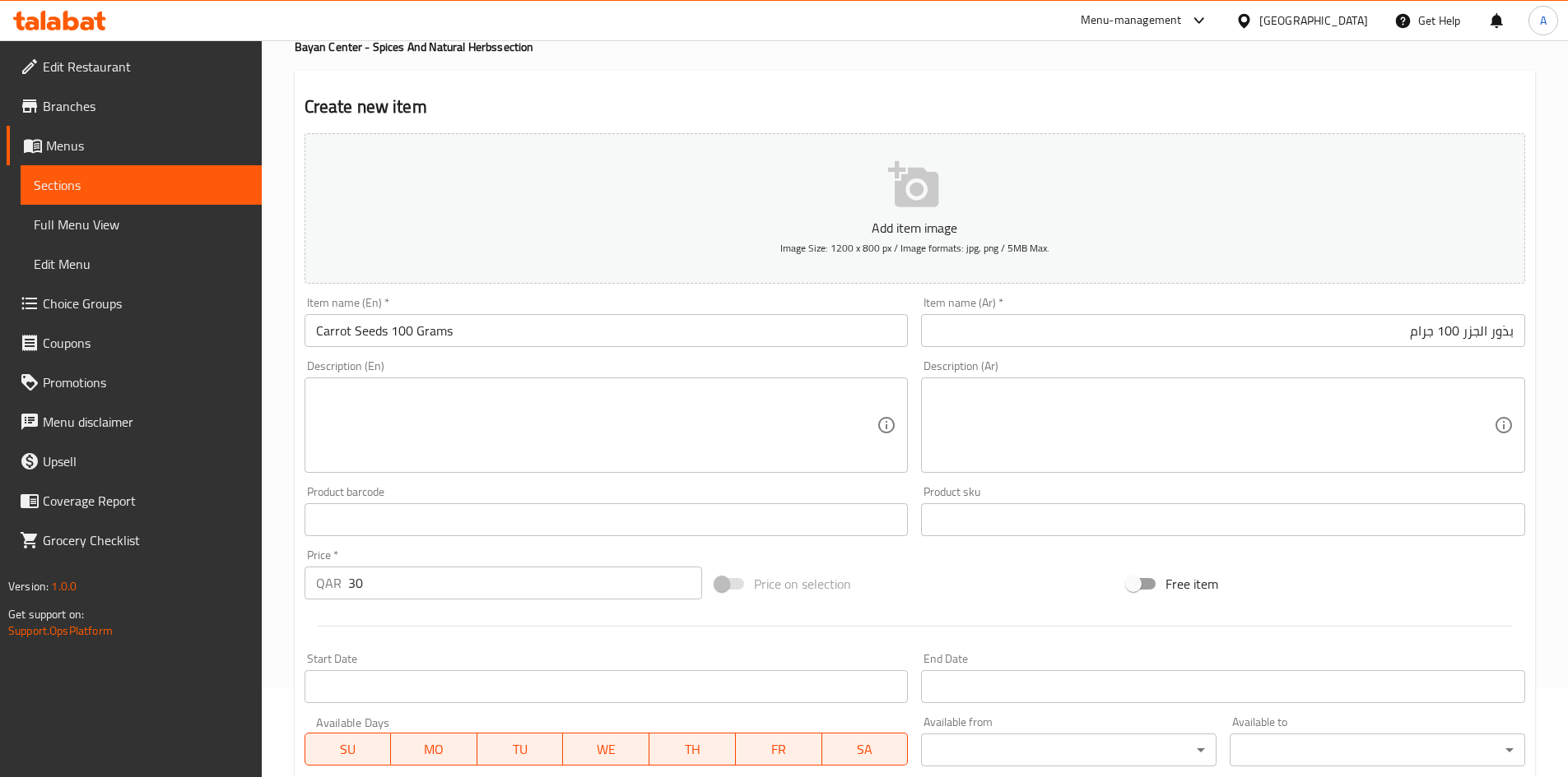
scroll to position [385, 0]
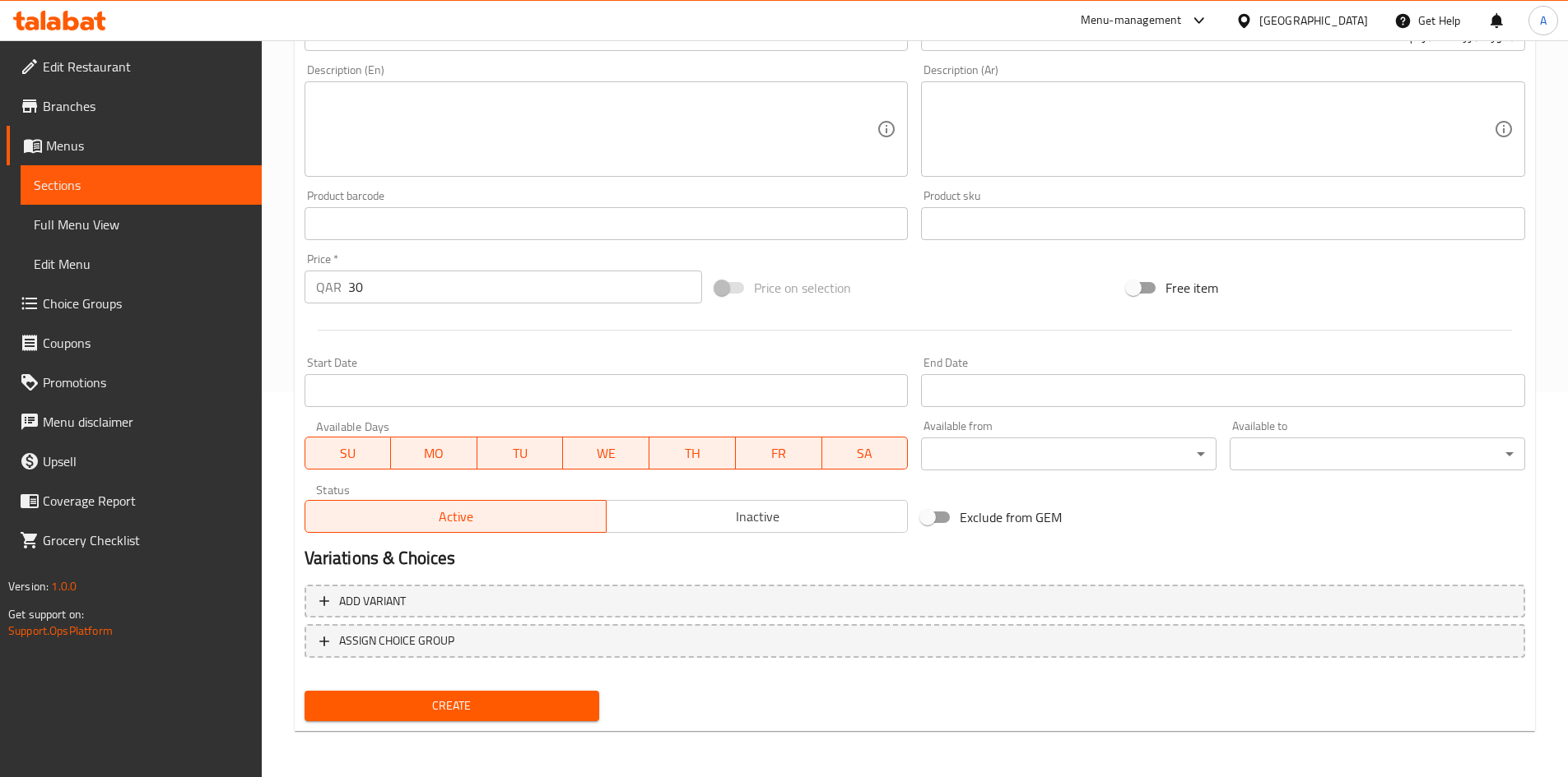
drag, startPoint x: 488, startPoint y: 718, endPoint x: 504, endPoint y: 680, distance: 41.2
click at [490, 714] on button "Create" at bounding box center [452, 706] width 296 height 30
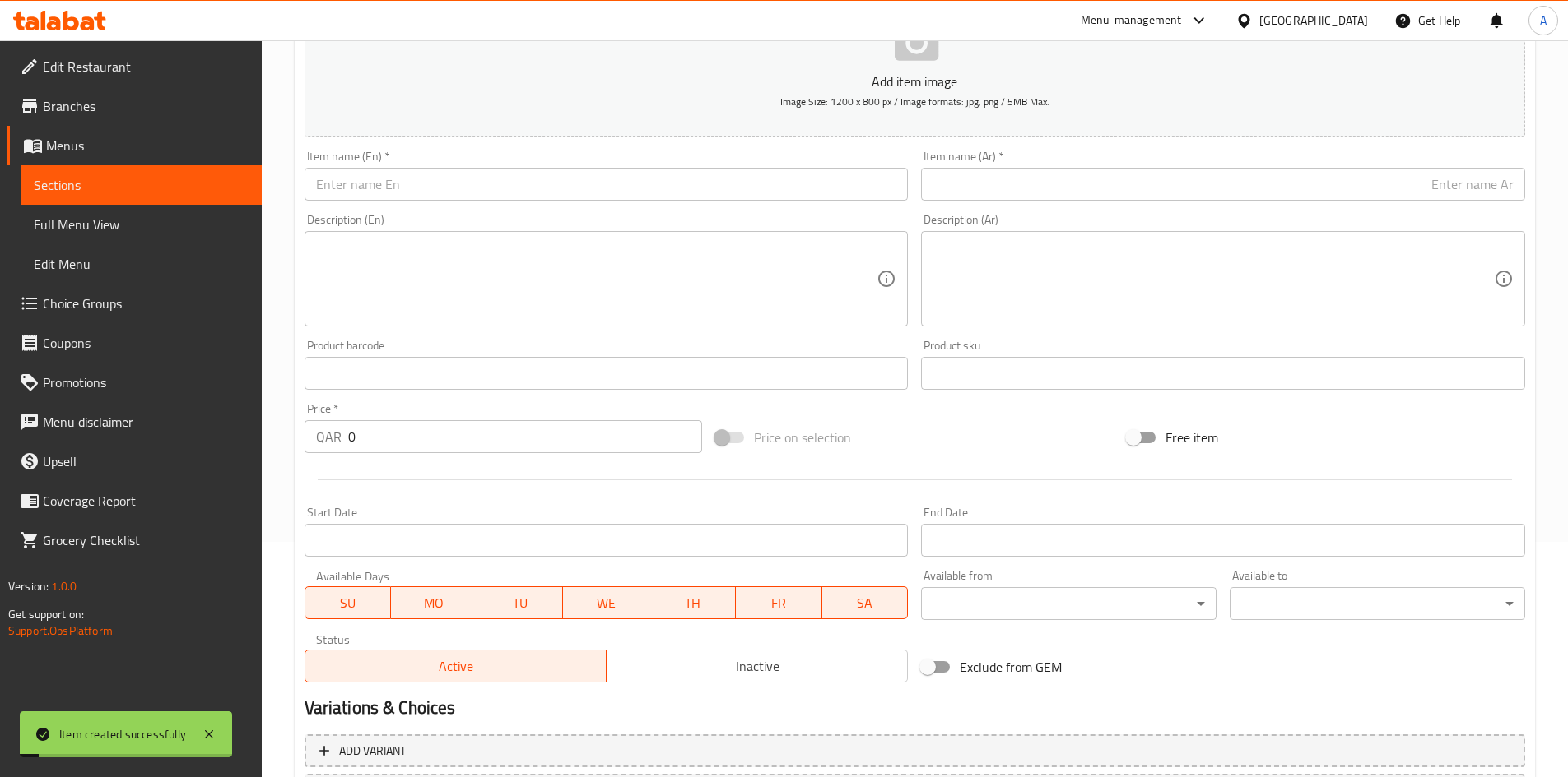
scroll to position [0, 0]
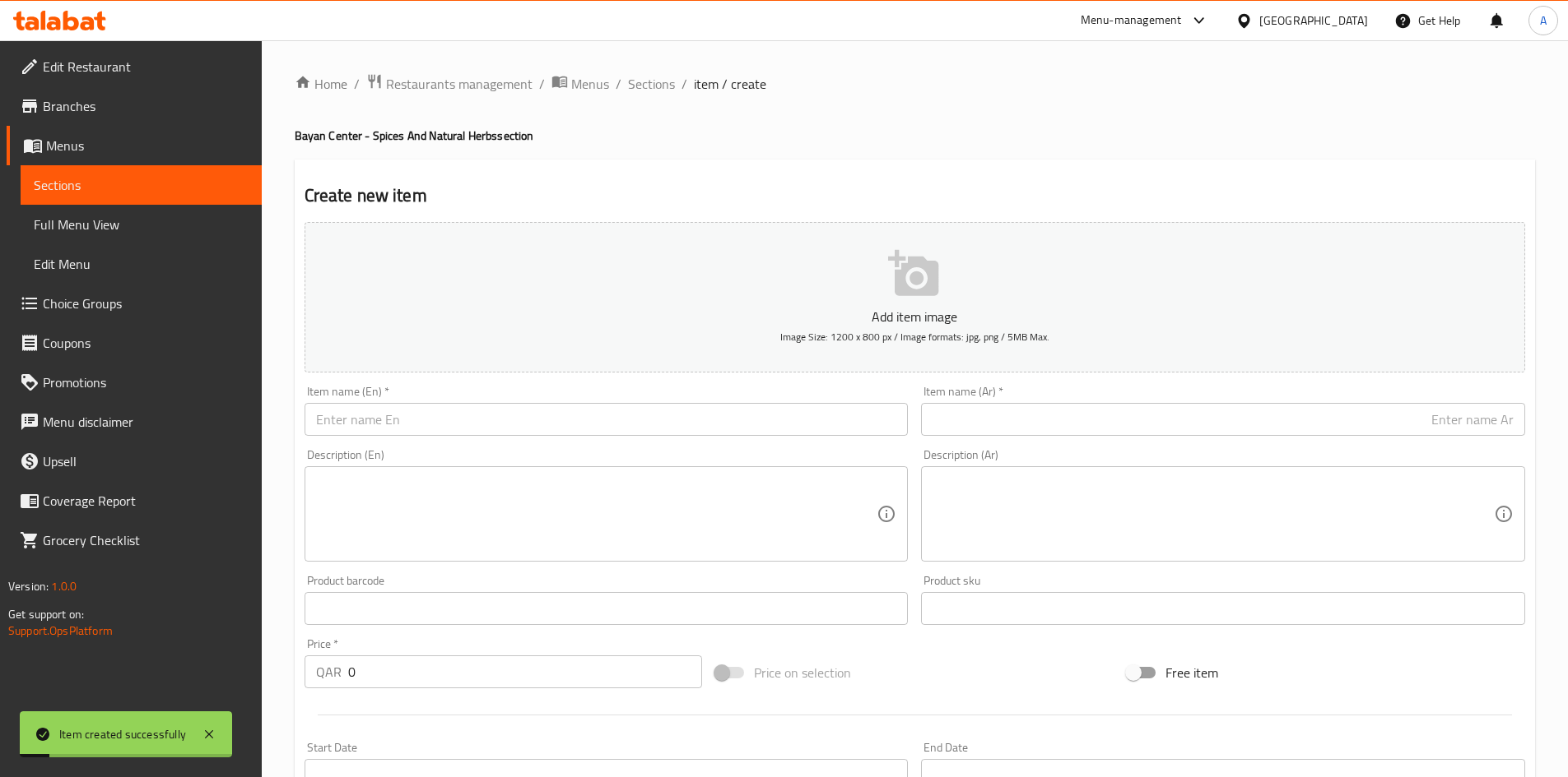
click at [526, 426] on input "text" at bounding box center [605, 419] width 604 height 33
paste input "Psyllium Seeds 100 grams"
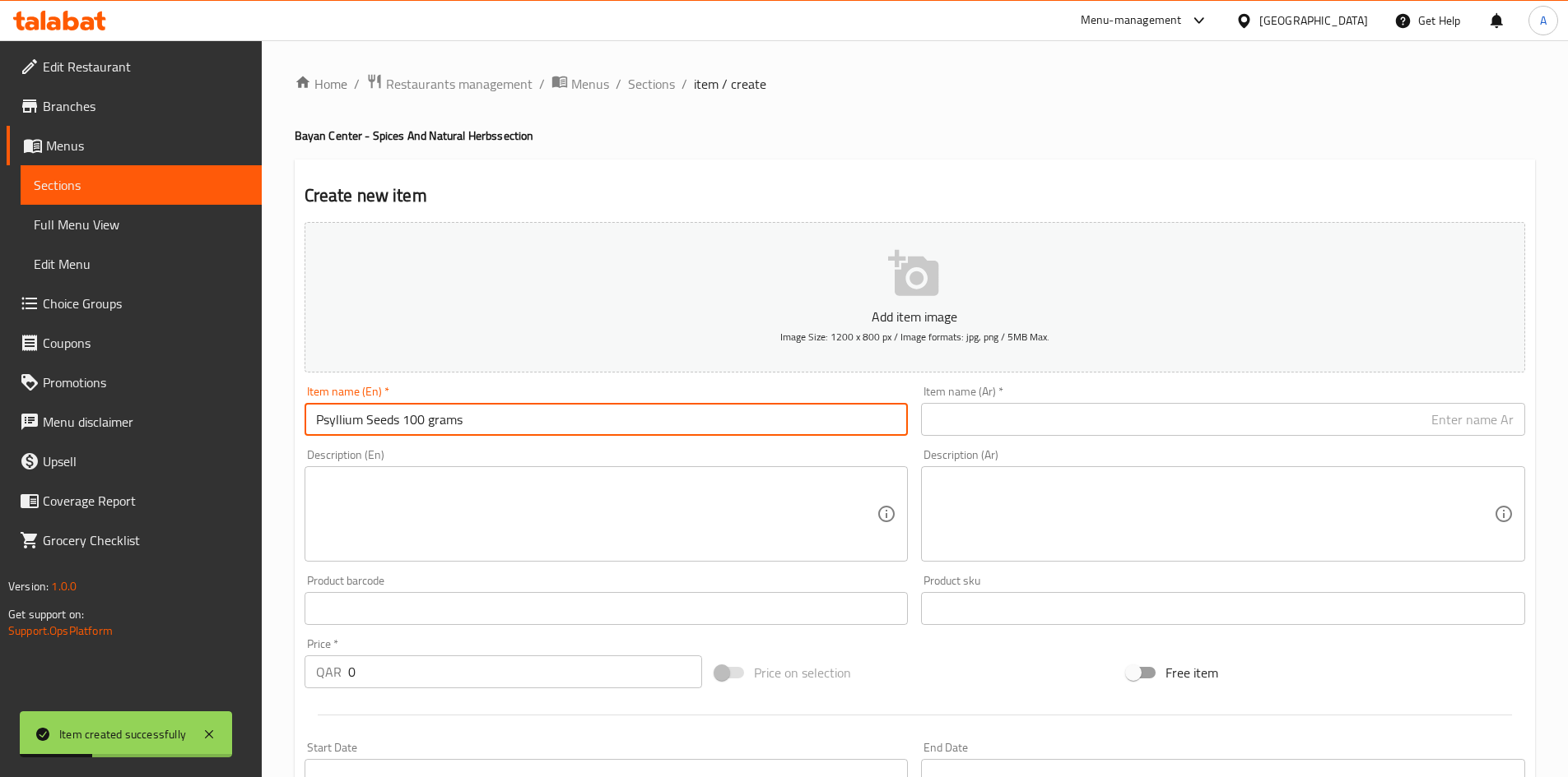
click at [398, 431] on input "Psyllium Seeds 100 grams" at bounding box center [605, 419] width 604 height 33
click at [399, 426] on input "Psyllium Seeds 100 grams" at bounding box center [605, 419] width 604 height 33
click at [433, 431] on input "Psyllium Seeds 100 grams" at bounding box center [605, 419] width 604 height 33
click at [1236, 410] on input "text" at bounding box center [1222, 419] width 604 height 33
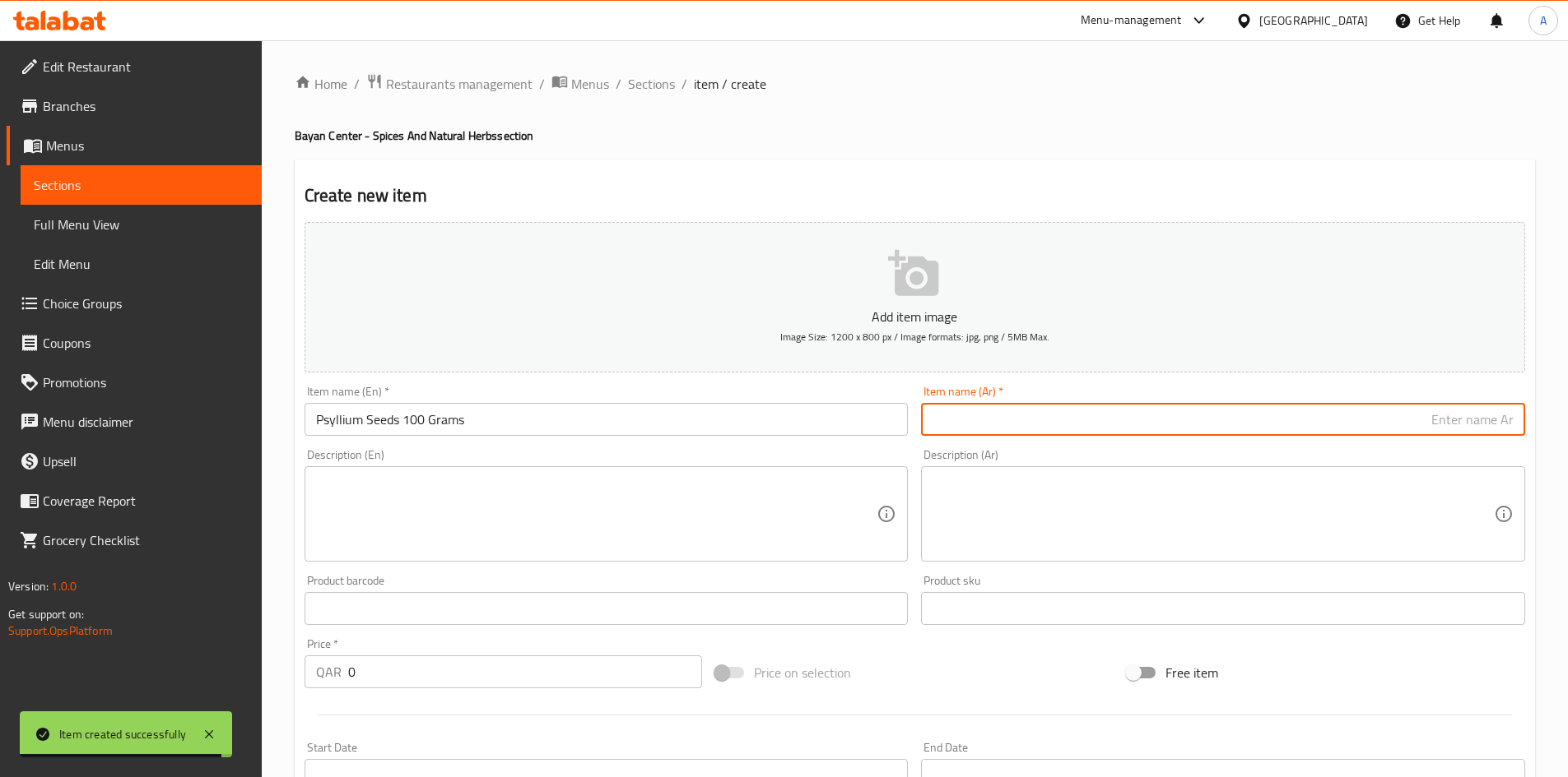
paste input "بذور القاطونة 100 جرام"
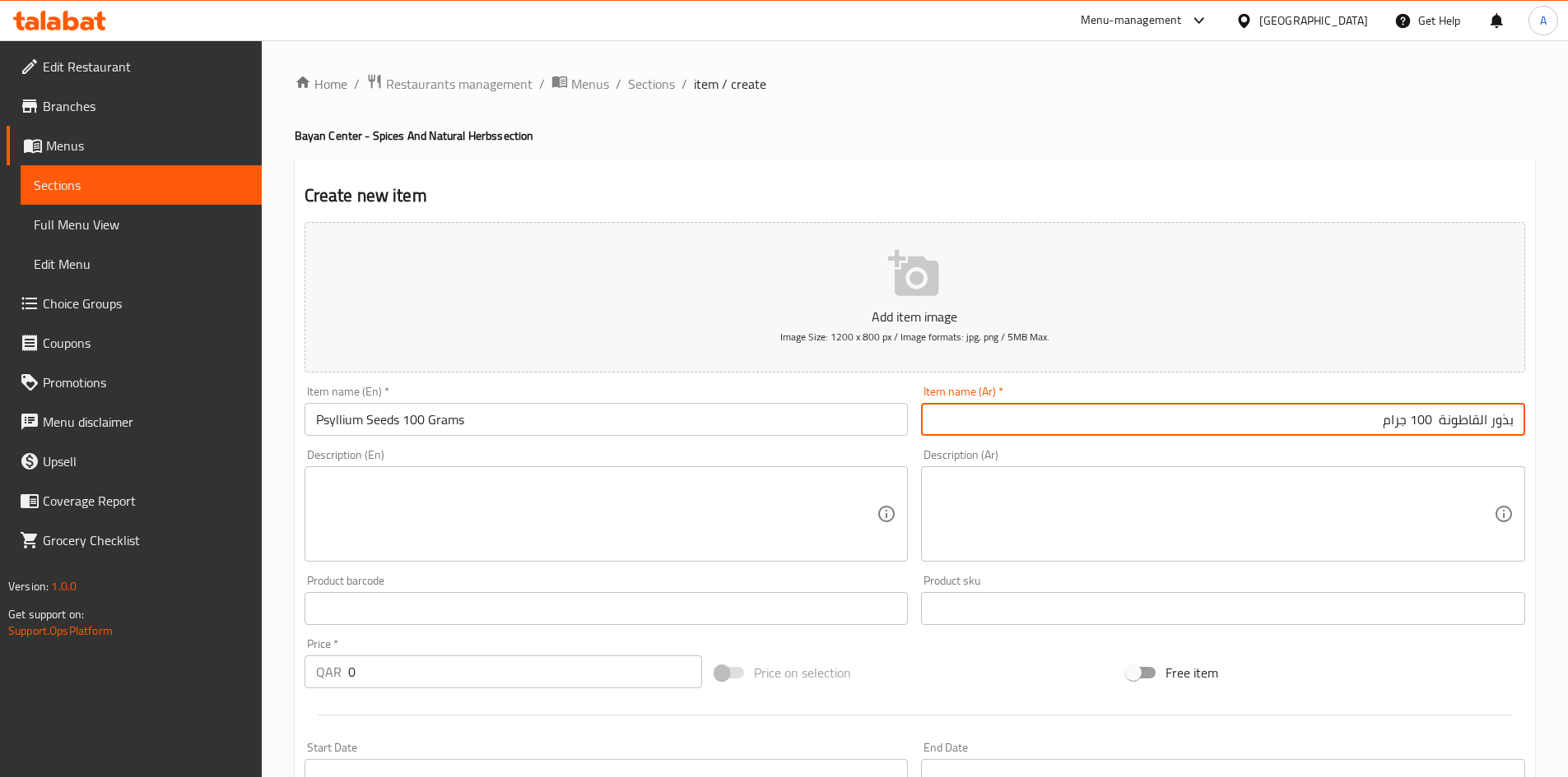
click at [1438, 424] on input "بذور القاطونة 100 جرام" at bounding box center [1222, 419] width 604 height 33
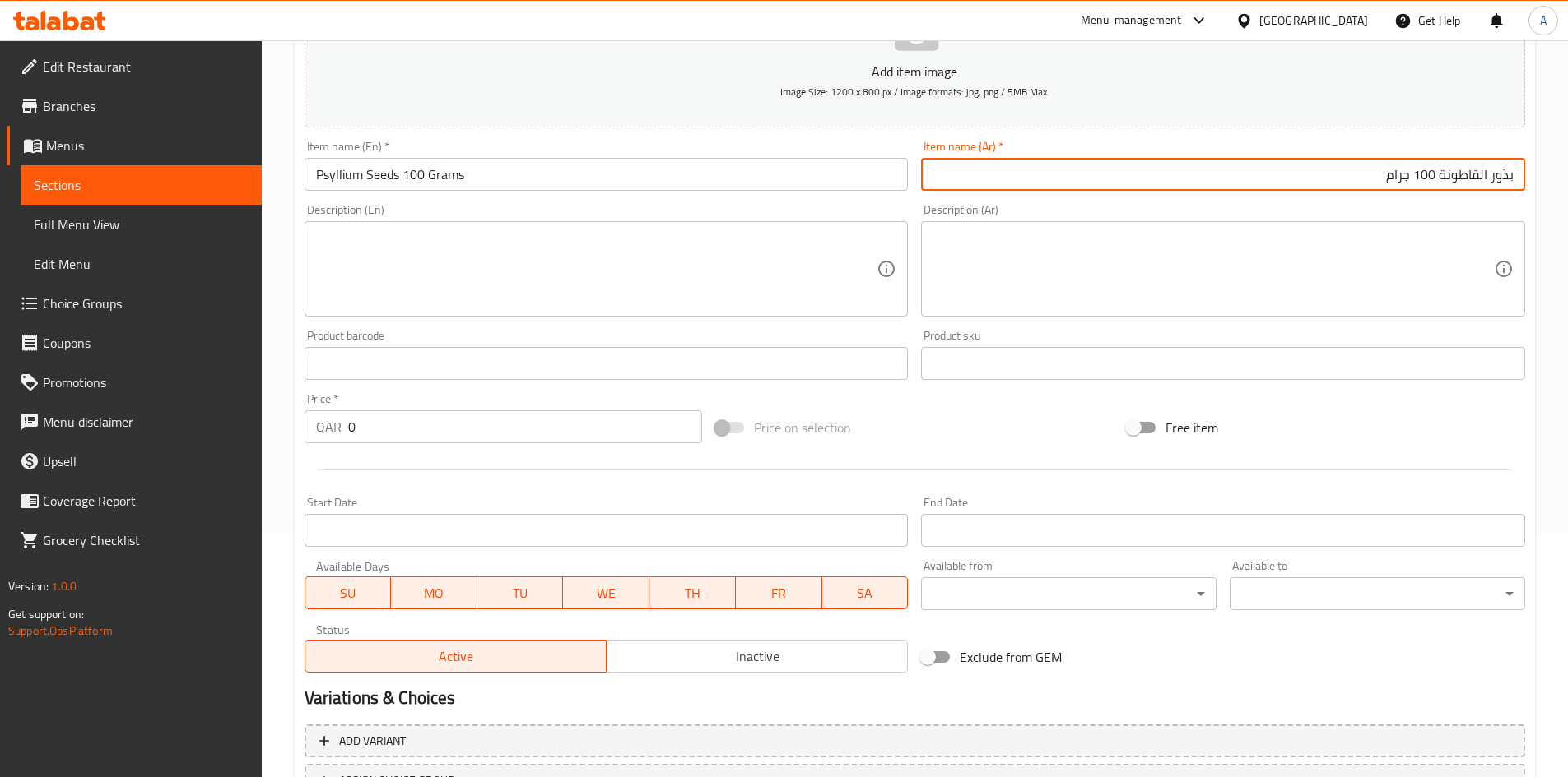
scroll to position [246, 0]
drag, startPoint x: 405, startPoint y: 423, endPoint x: 73, endPoint y: 418, distance: 332.0
click at [74, 417] on div "Edit Restaurant Branches Menus Sections Full Menu View Edit Menu Choice Groups …" at bounding box center [784, 354] width 1568 height 1122
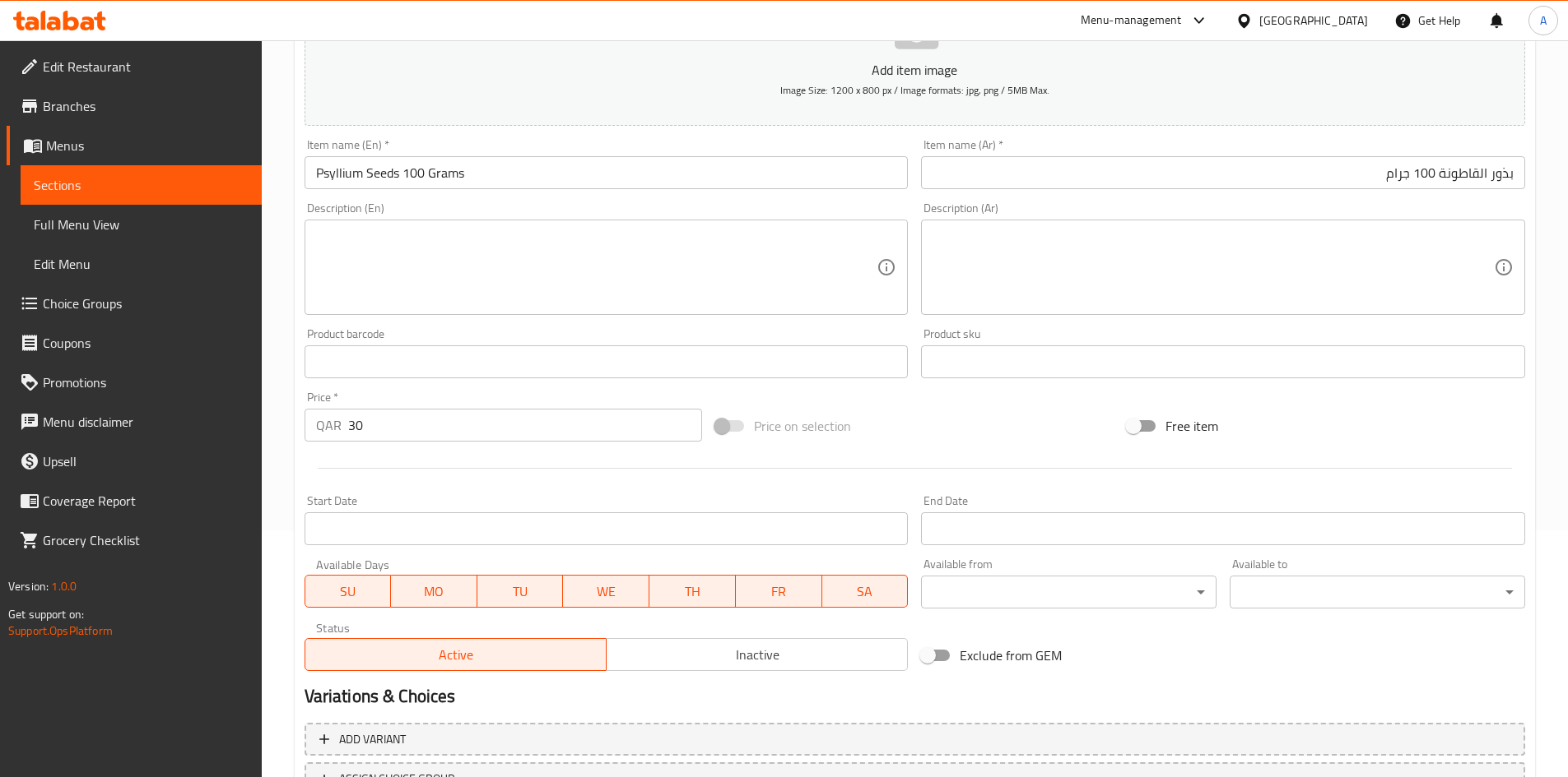
click at [1052, 433] on div "Price on selection" at bounding box center [914, 426] width 412 height 44
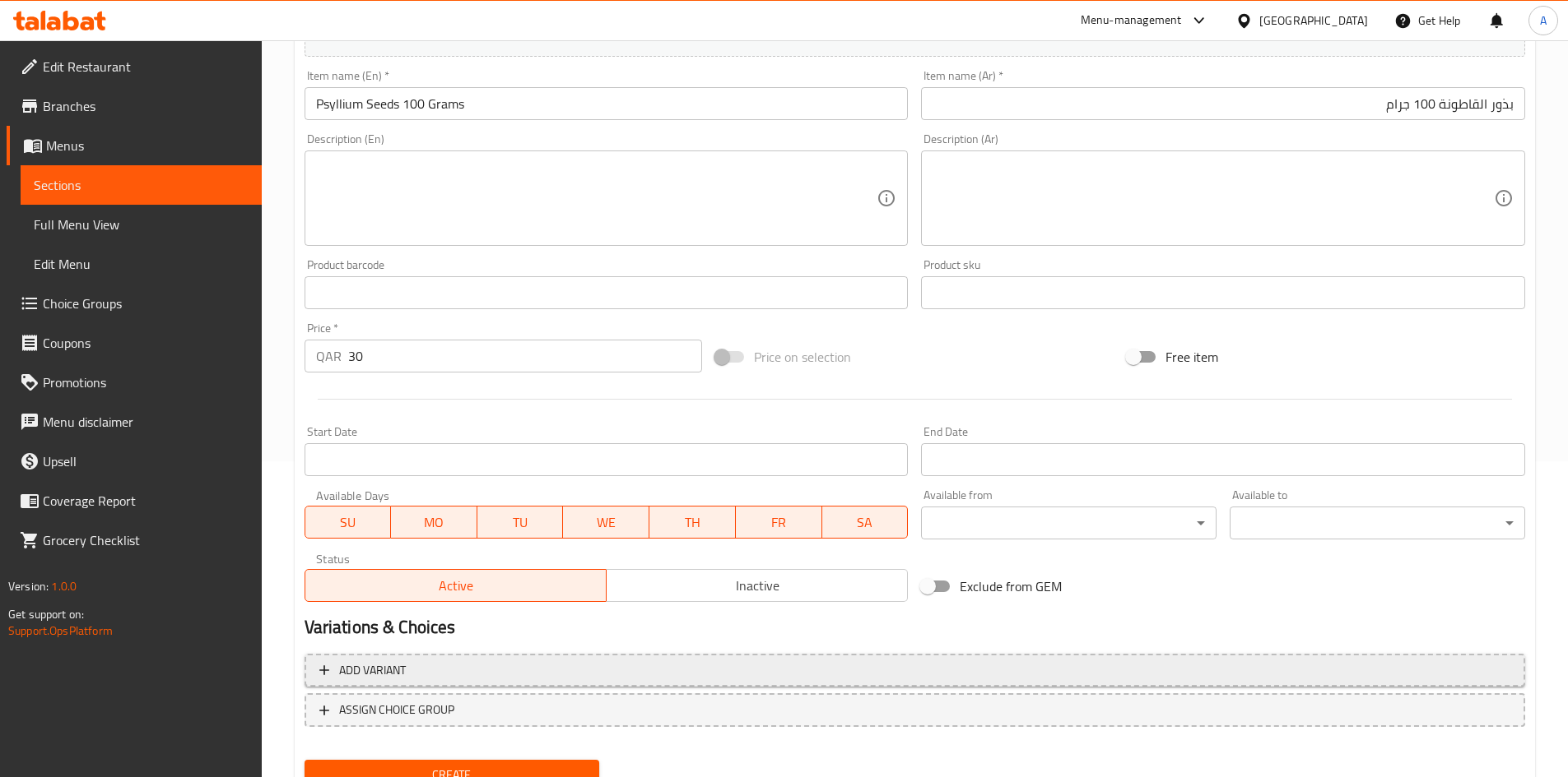
scroll to position [385, 0]
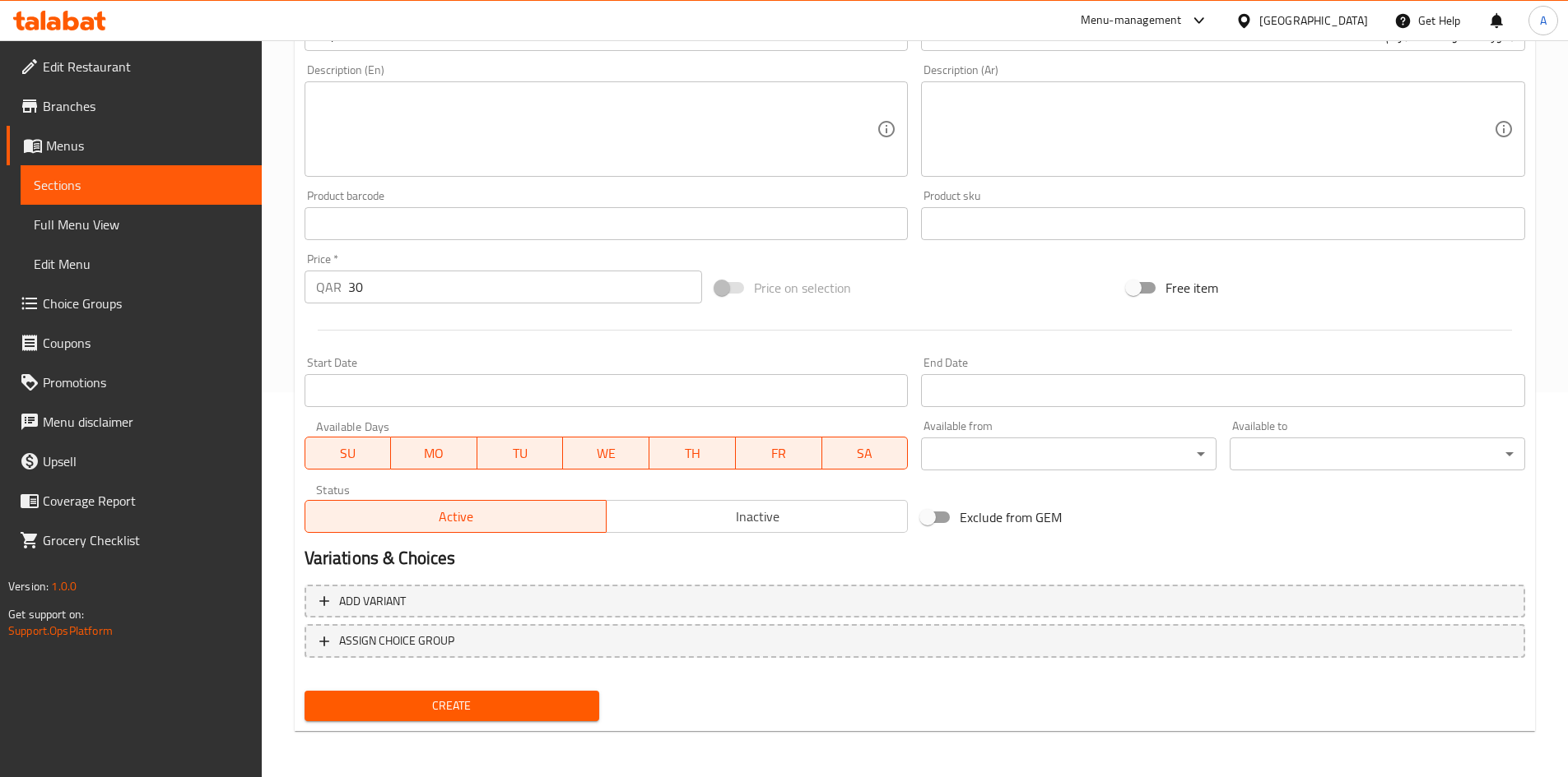
click at [454, 698] on span "Create" at bounding box center [452, 706] width 269 height 21
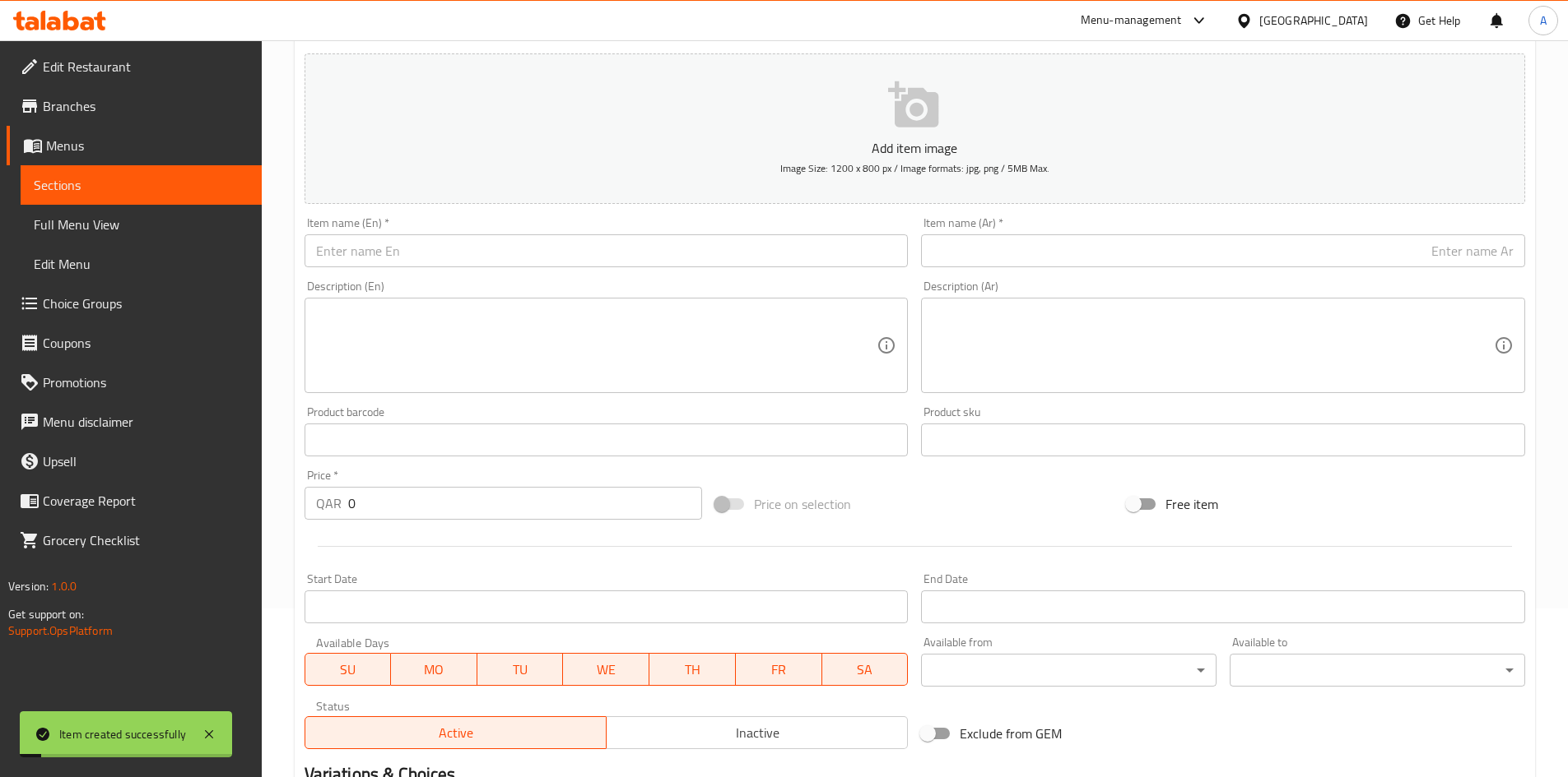
scroll to position [0, 0]
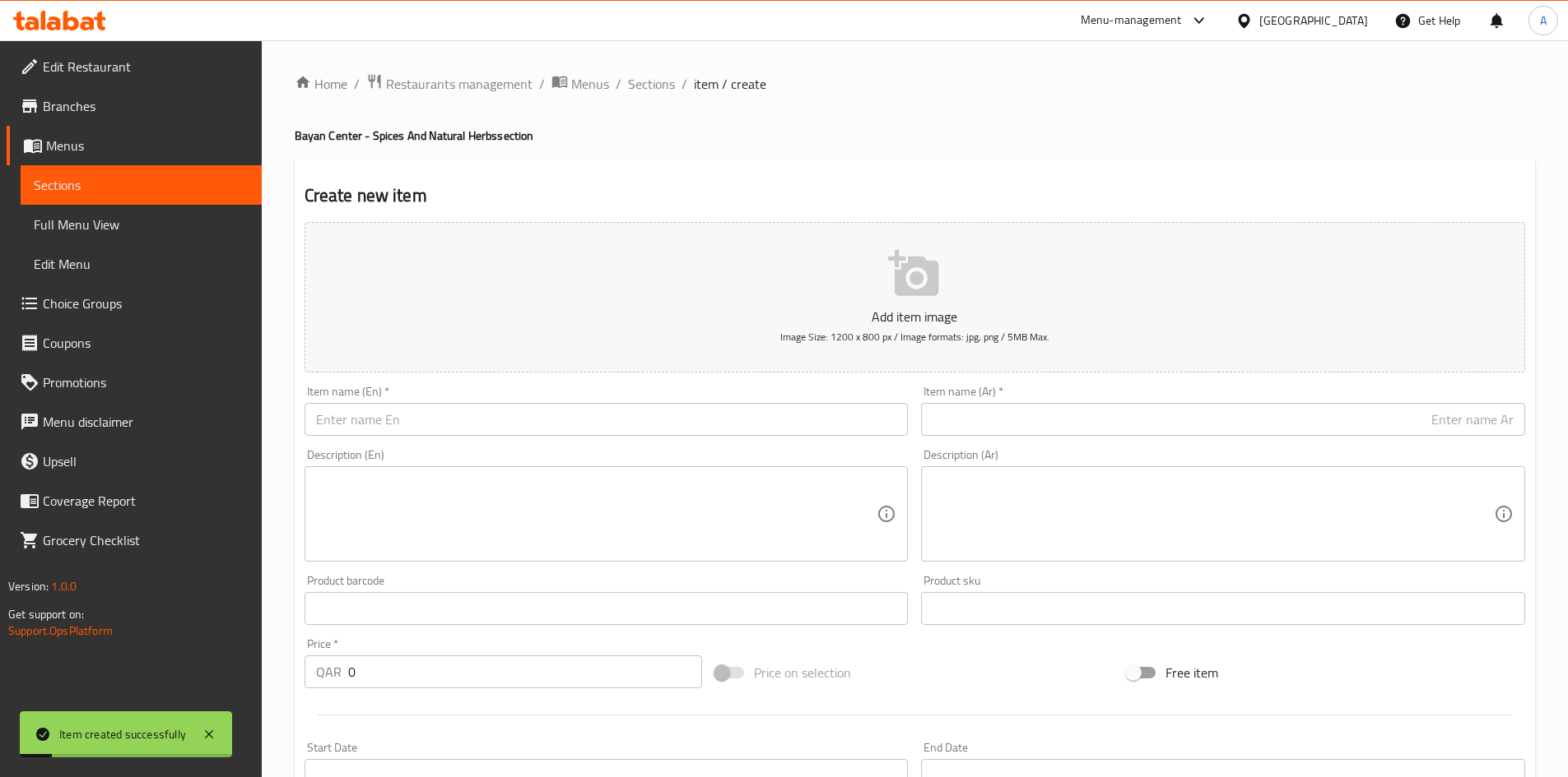
click at [607, 421] on input "text" at bounding box center [605, 419] width 604 height 33
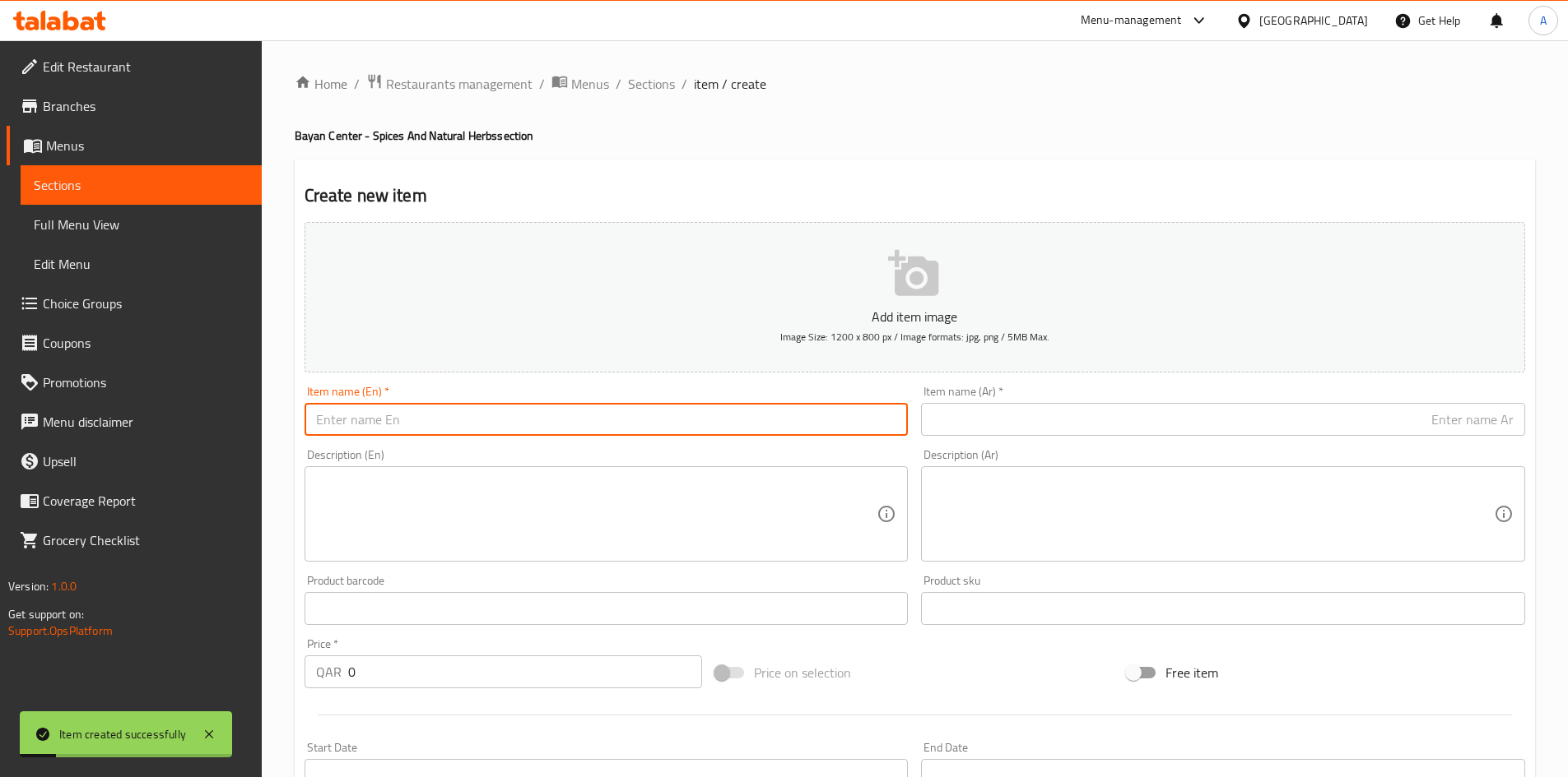
paste input "Berry Leaf 100 Grams"
click at [1193, 469] on div "Description (Ar)" at bounding box center [1222, 514] width 604 height 95
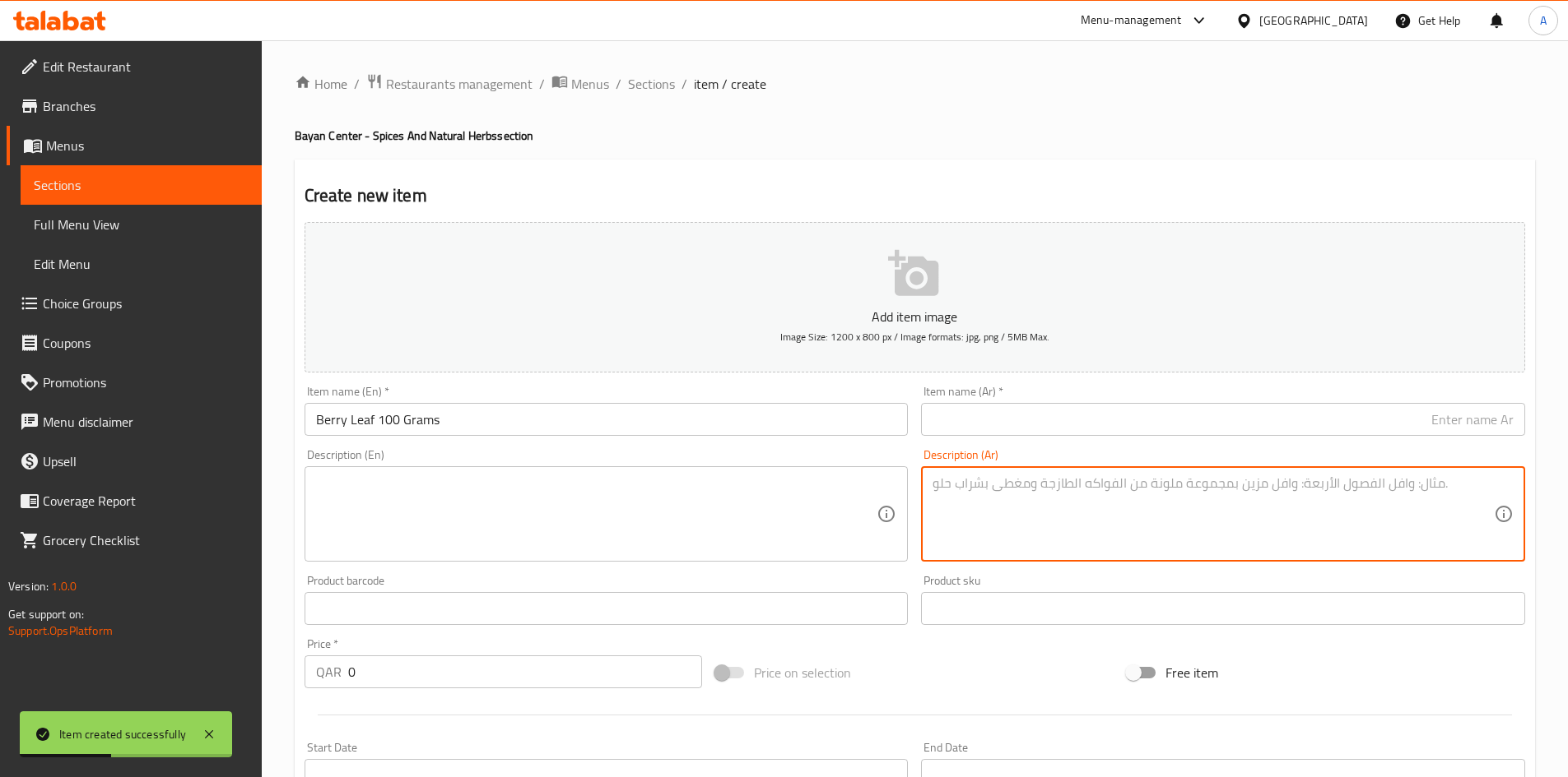
click at [1189, 425] on input "text" at bounding box center [1222, 419] width 604 height 33
paste input "ورق التوت 100 جرام"
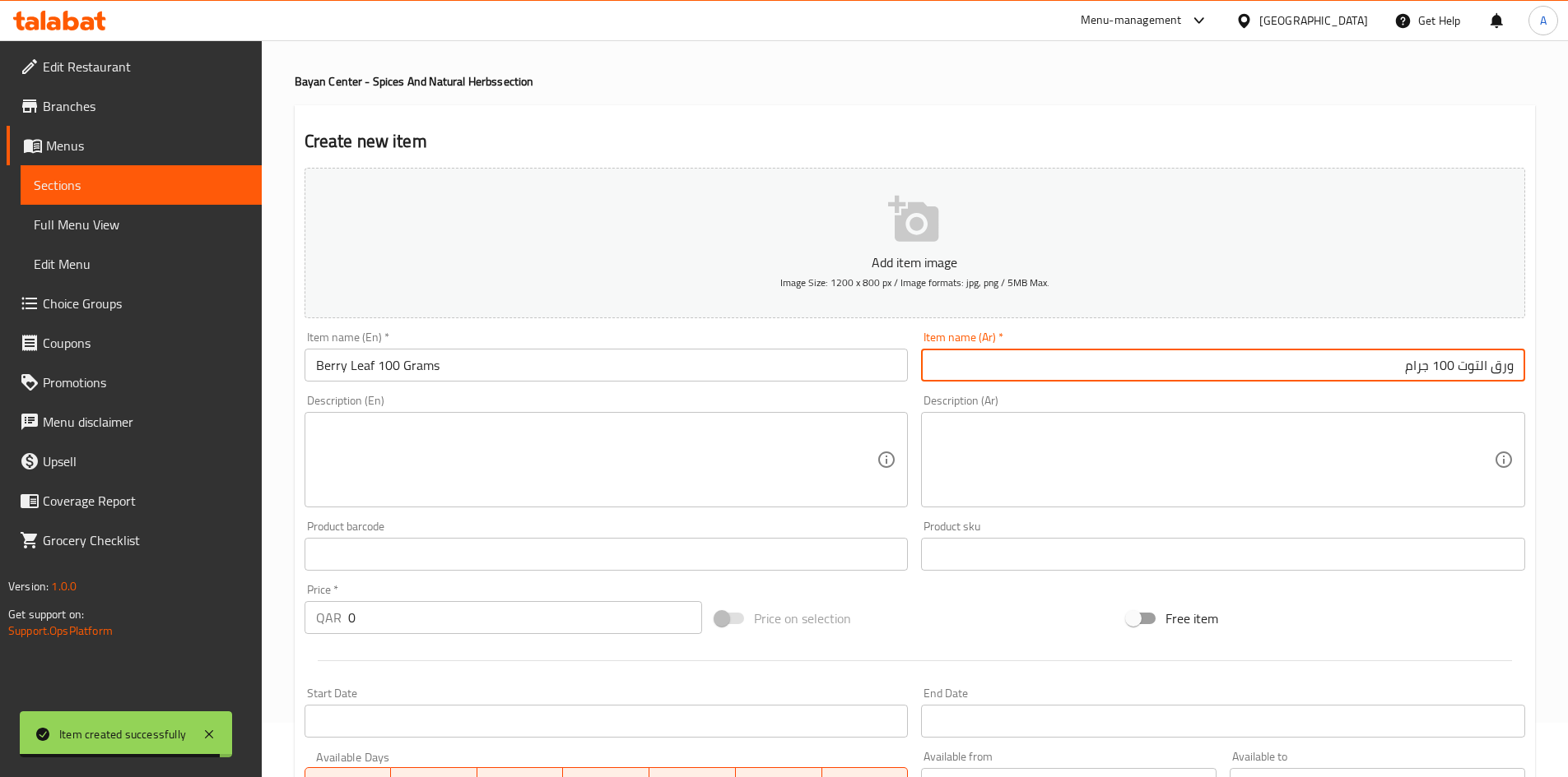
scroll to position [164, 0]
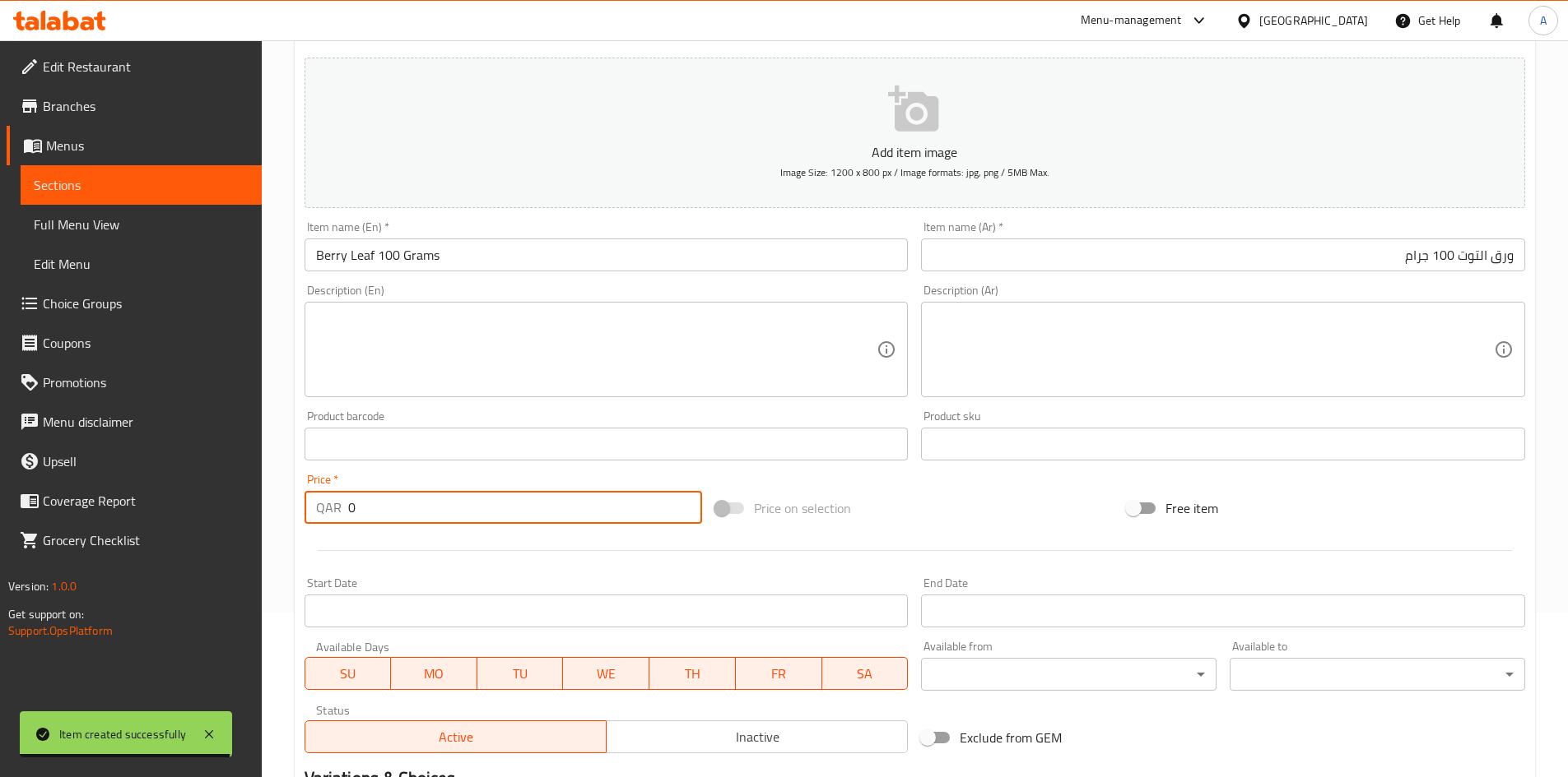
drag, startPoint x: 445, startPoint y: 518, endPoint x: 17, endPoint y: 550, distance: 429.2
click at [44, 543] on div "Edit Restaurant Branches Menus Sections Full Menu View Edit Menu Choice Groups …" at bounding box center [784, 436] width 1568 height 1122
click at [1008, 504] on div "Price on selection" at bounding box center [914, 508] width 412 height 44
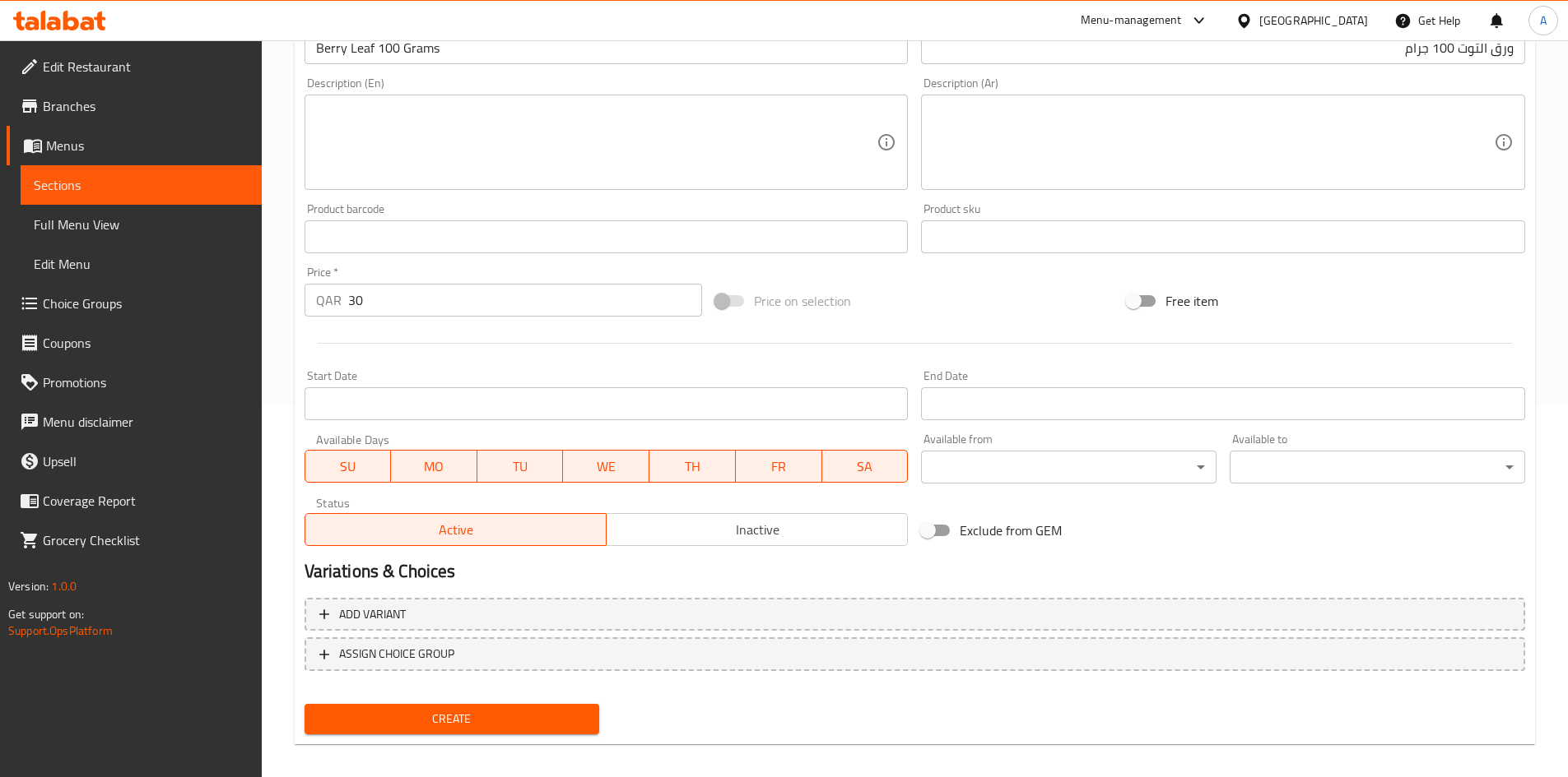
scroll to position [385, 0]
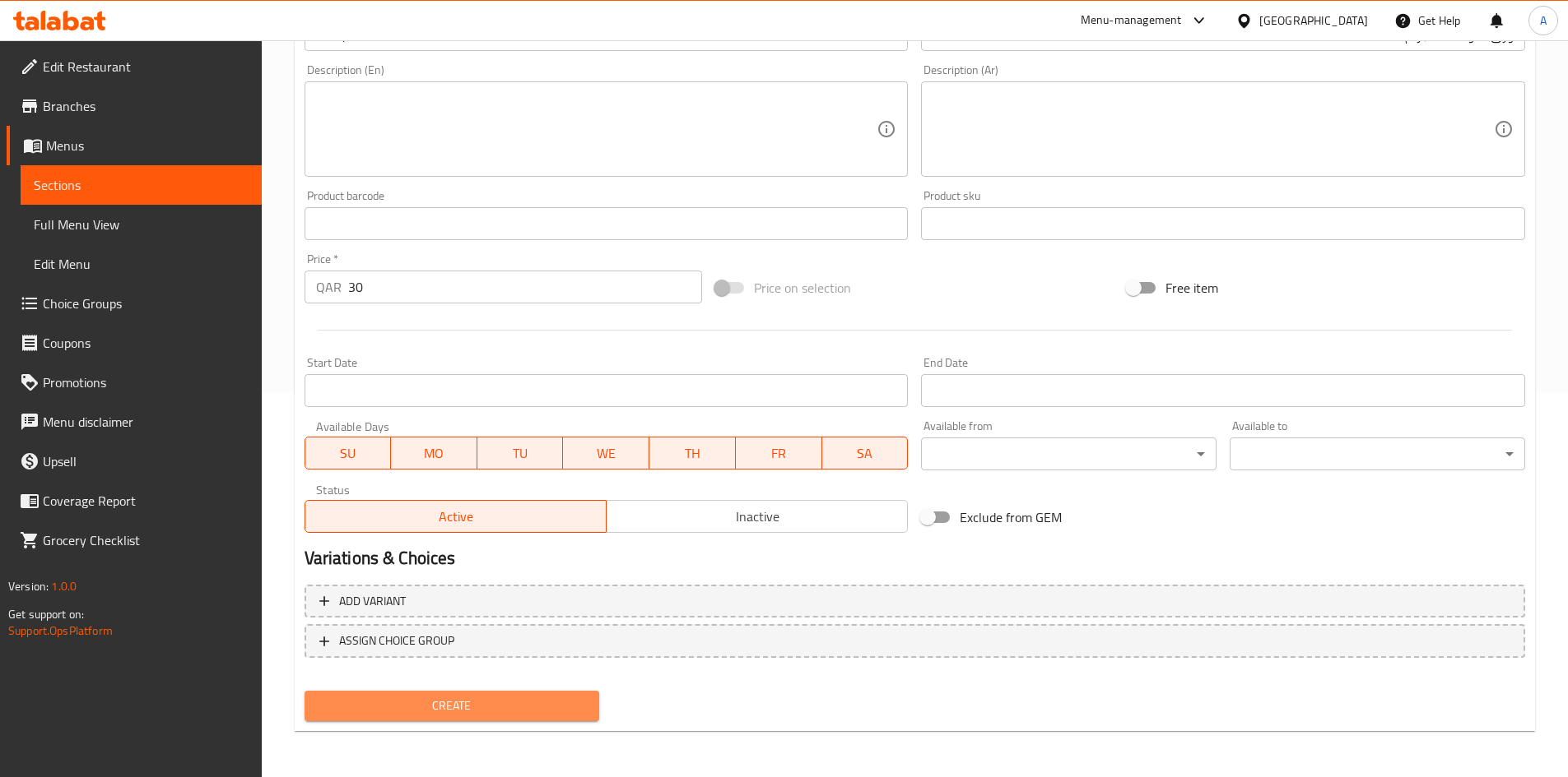
click at [536, 698] on span "Create" at bounding box center [452, 706] width 269 height 21
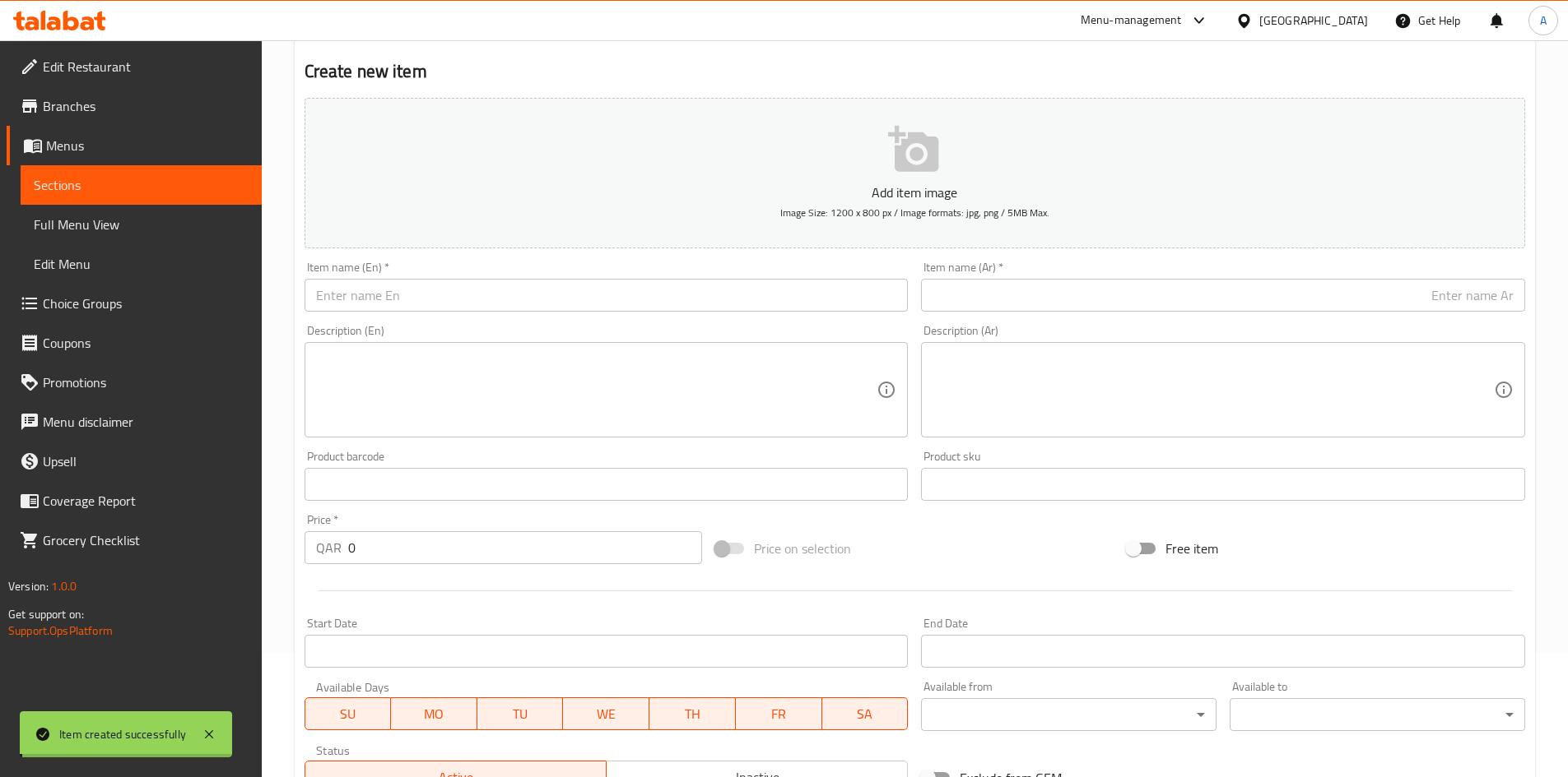
scroll to position [56, 0]
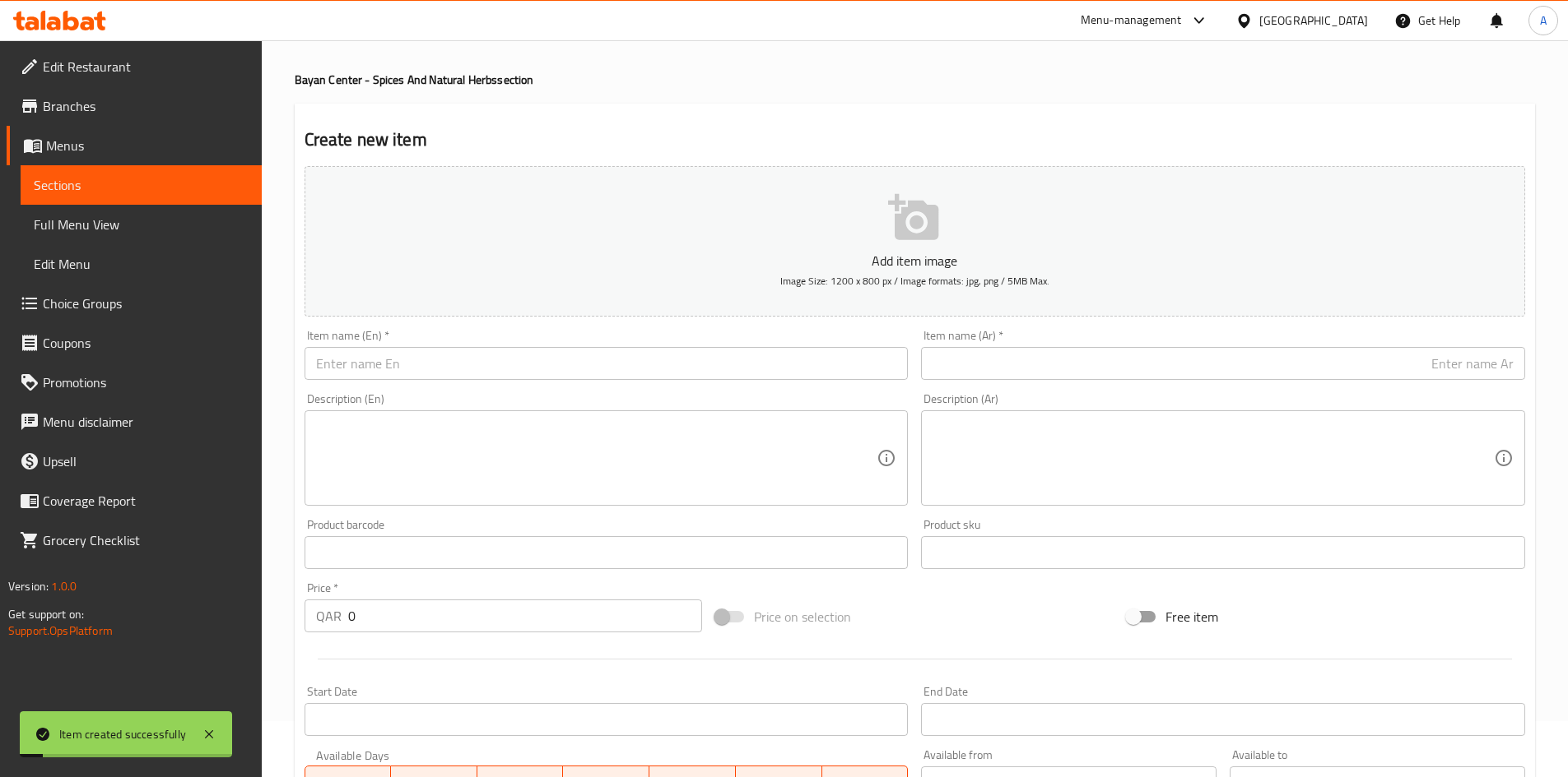
click at [760, 342] on div "Item name (En)   * Item name (En) *" at bounding box center [605, 354] width 604 height 50
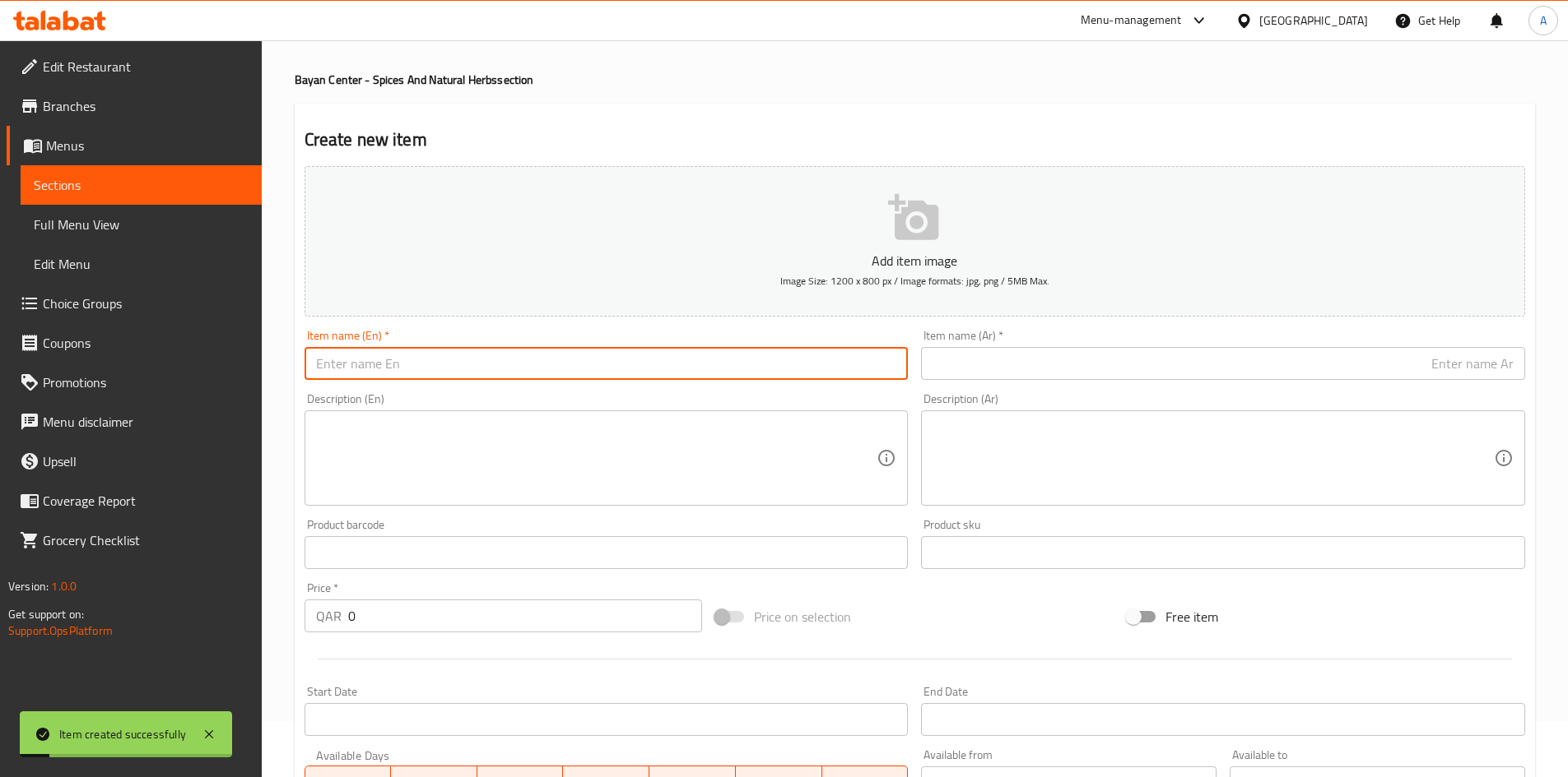
click at [760, 355] on input "text" at bounding box center [605, 363] width 604 height 33
paste input "[PERSON_NAME] Herb 100g"
drag, startPoint x: 466, startPoint y: 366, endPoint x: 450, endPoint y: 389, distance: 28.0
click at [450, 389] on div "Add item image Image Size: 1200 x 800 px / Image formats: jpg, png / 5MB Max. I…" at bounding box center [914, 514] width 1234 height 709
click at [1018, 352] on input "text" at bounding box center [1222, 363] width 604 height 33
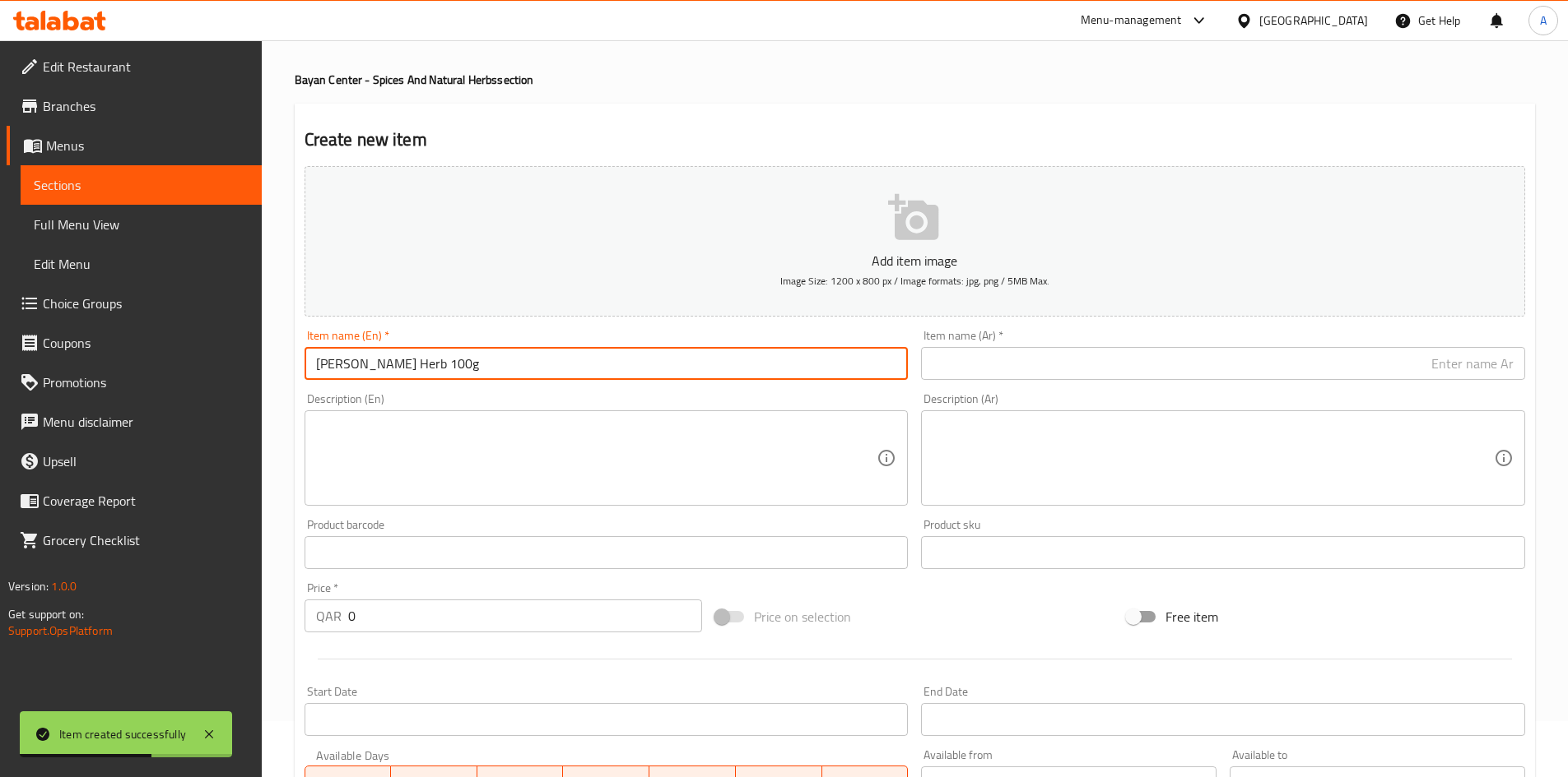
paste input "عشبة الرايتا القوقاميلا 100 جرام"
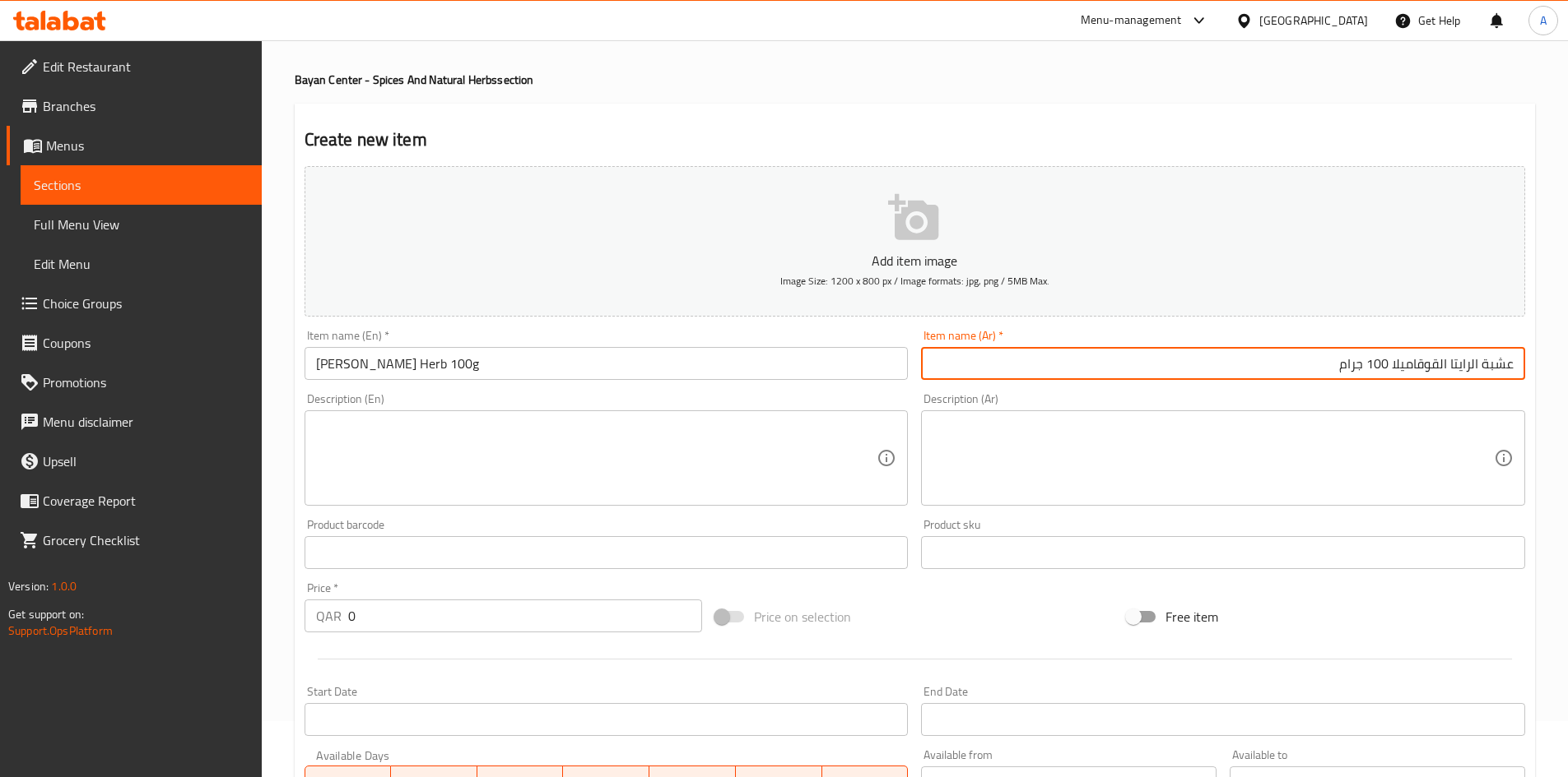
click at [528, 359] on input "[PERSON_NAME] Herb 100g" at bounding box center [605, 363] width 604 height 33
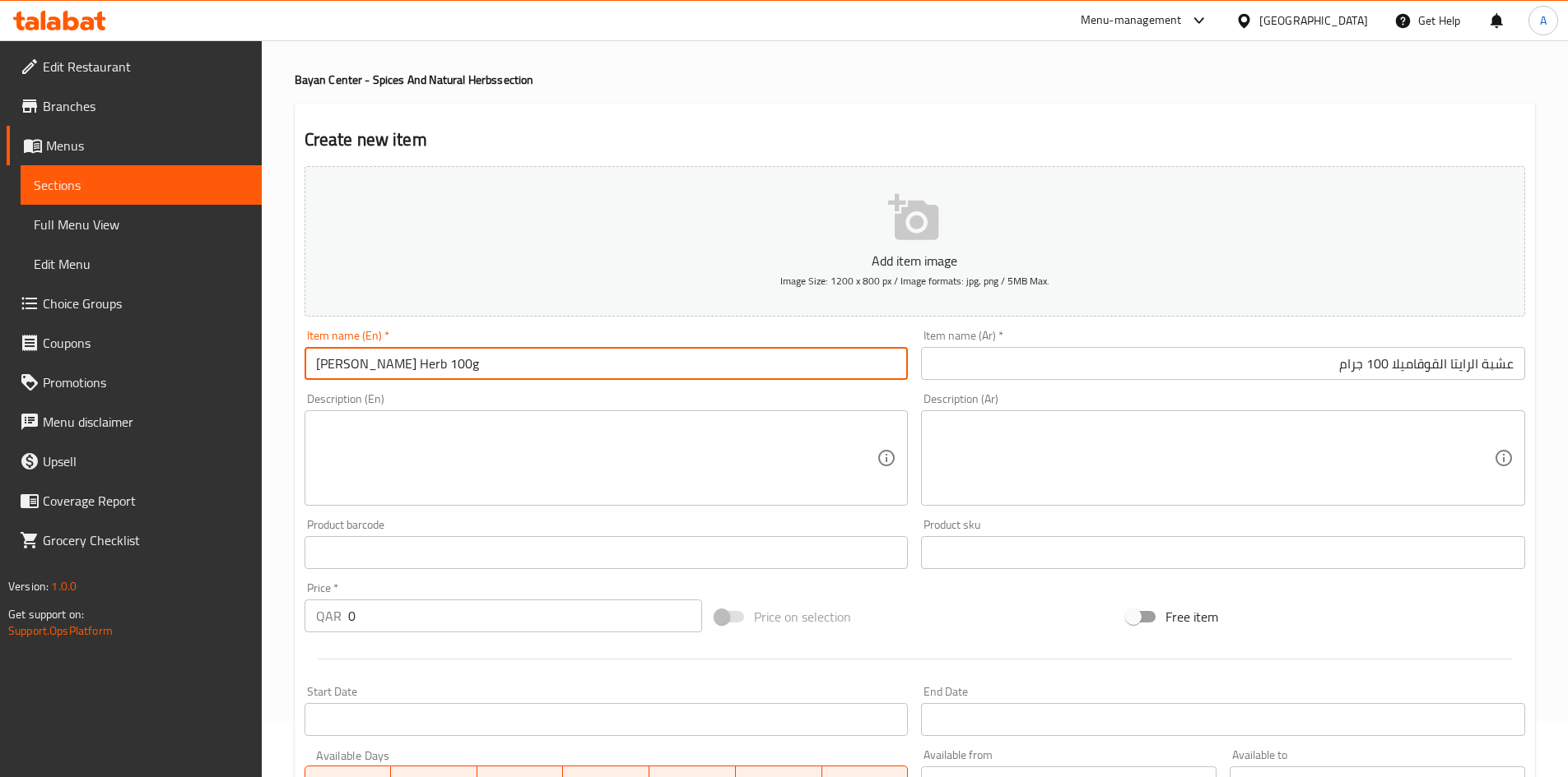
click at [528, 359] on input "[PERSON_NAME] Herb 100g" at bounding box center [605, 363] width 604 height 33
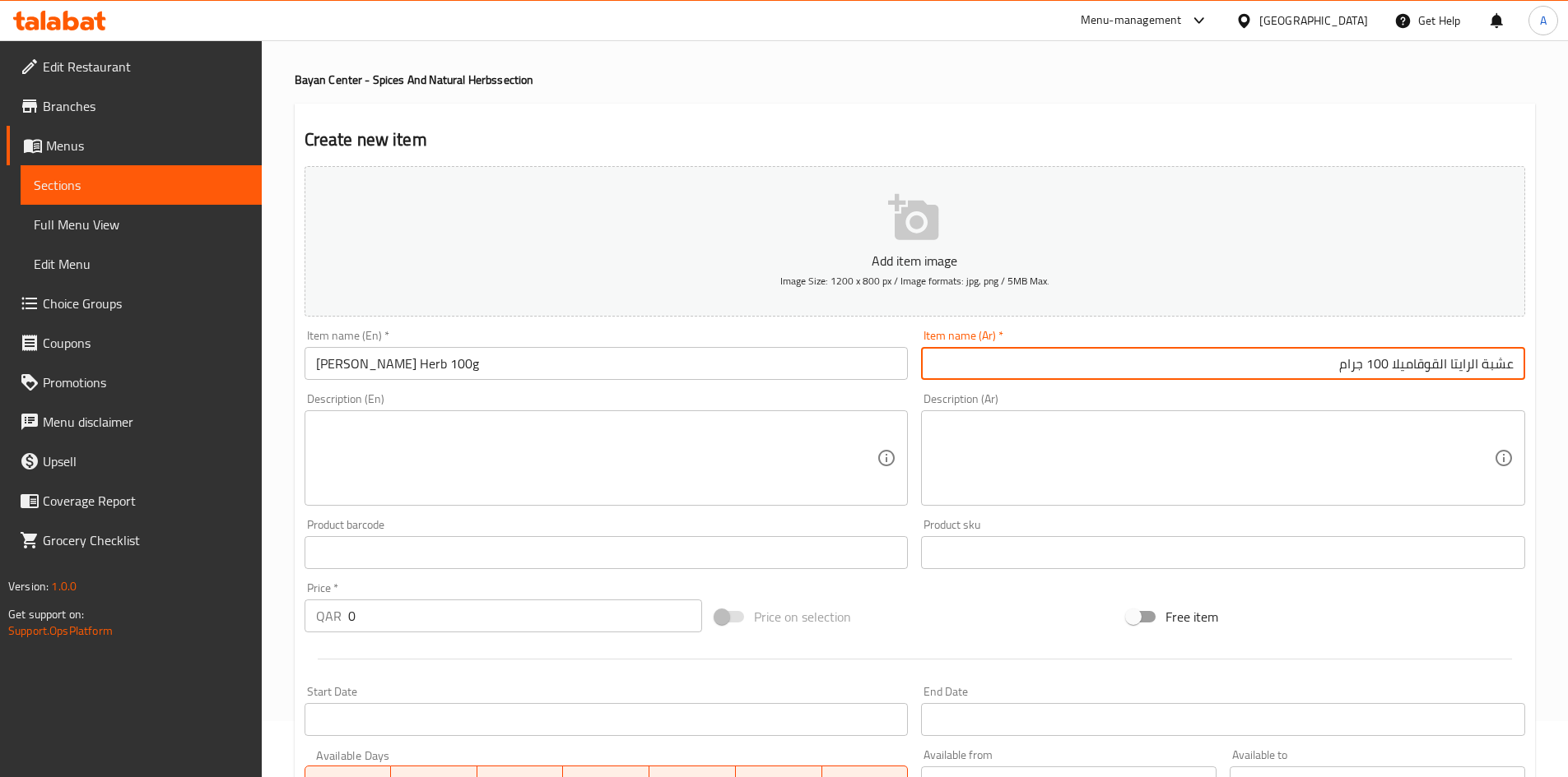
click at [1343, 351] on input "عشبة الرايتا القوقاميلا 100 جرام" at bounding box center [1222, 363] width 604 height 33
click at [1344, 353] on input "عشبة الرايتا القوقاميلا 100 جرام" at bounding box center [1222, 363] width 604 height 33
click at [1349, 354] on input "عشبة الرايتا القوقاميلا 100 جرام" at bounding box center [1222, 363] width 604 height 33
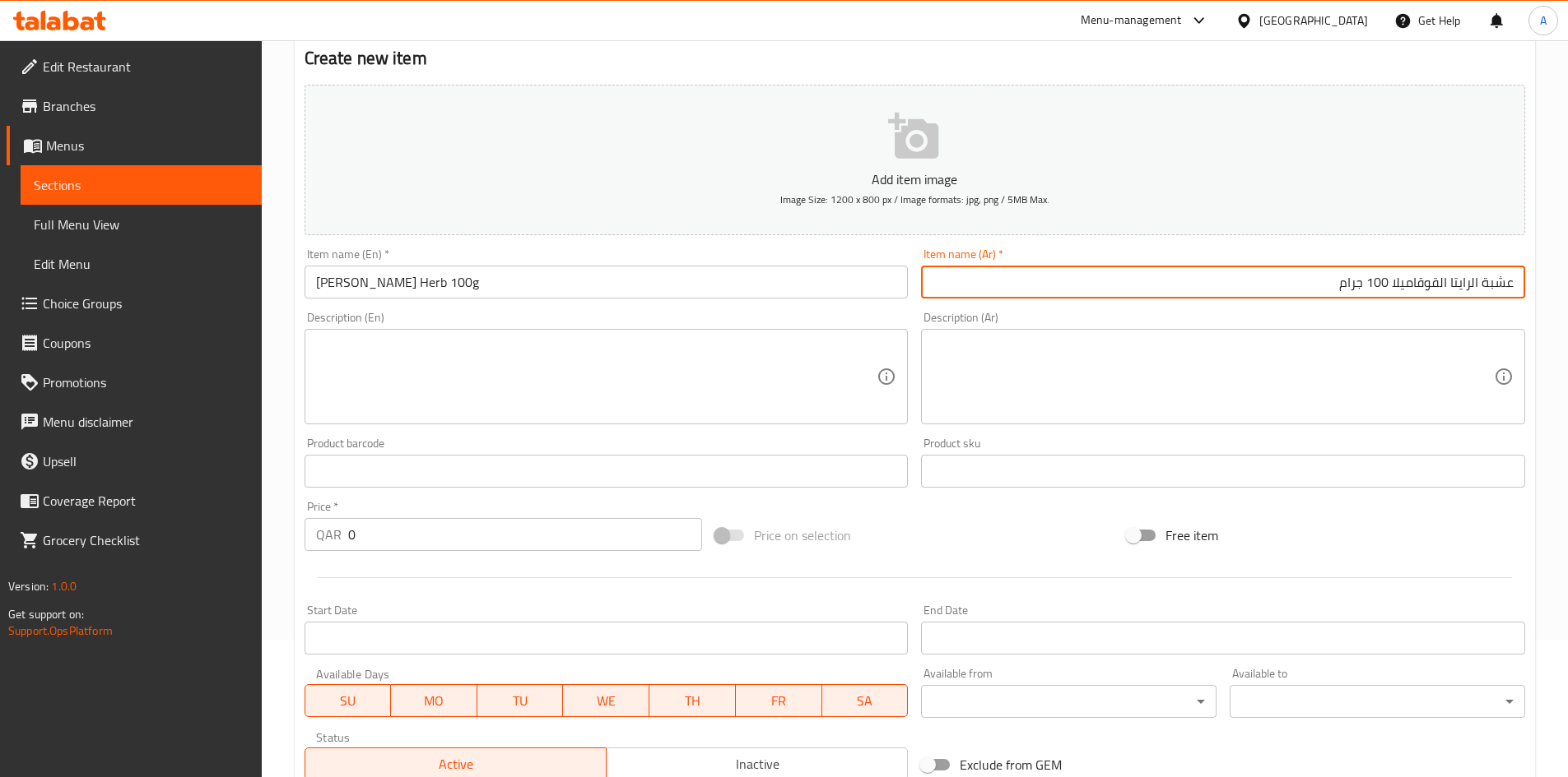
scroll to position [138, 0]
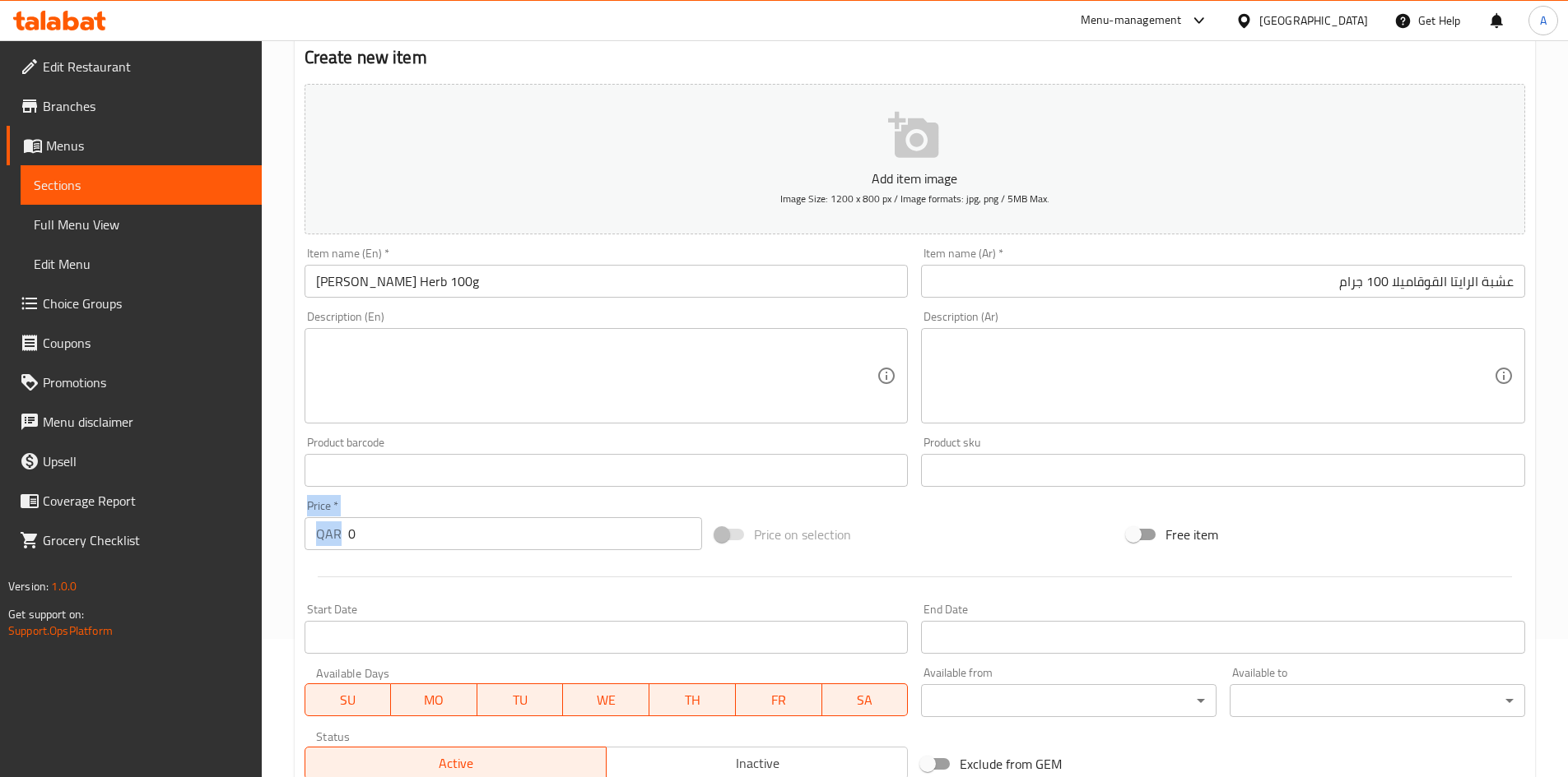
drag, startPoint x: 356, startPoint y: 556, endPoint x: 292, endPoint y: 548, distance: 64.5
click at [281, 547] on div "Home / Restaurants management / Menus / Sections / item / create Bayan Center -…" at bounding box center [914, 463] width 1306 height 1122
click at [388, 537] on input "0" at bounding box center [525, 533] width 354 height 33
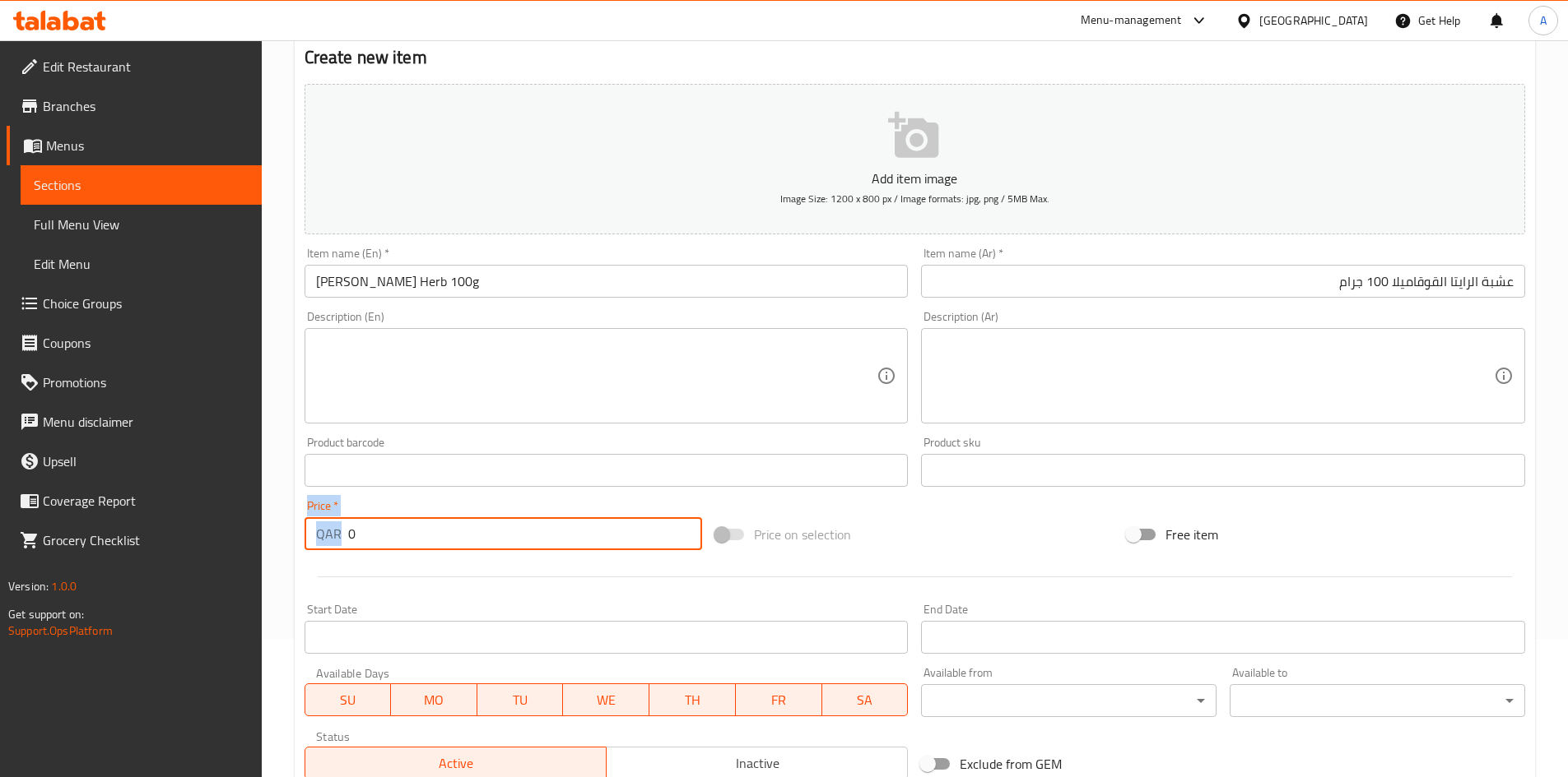
click at [388, 537] on input "0" at bounding box center [525, 533] width 354 height 33
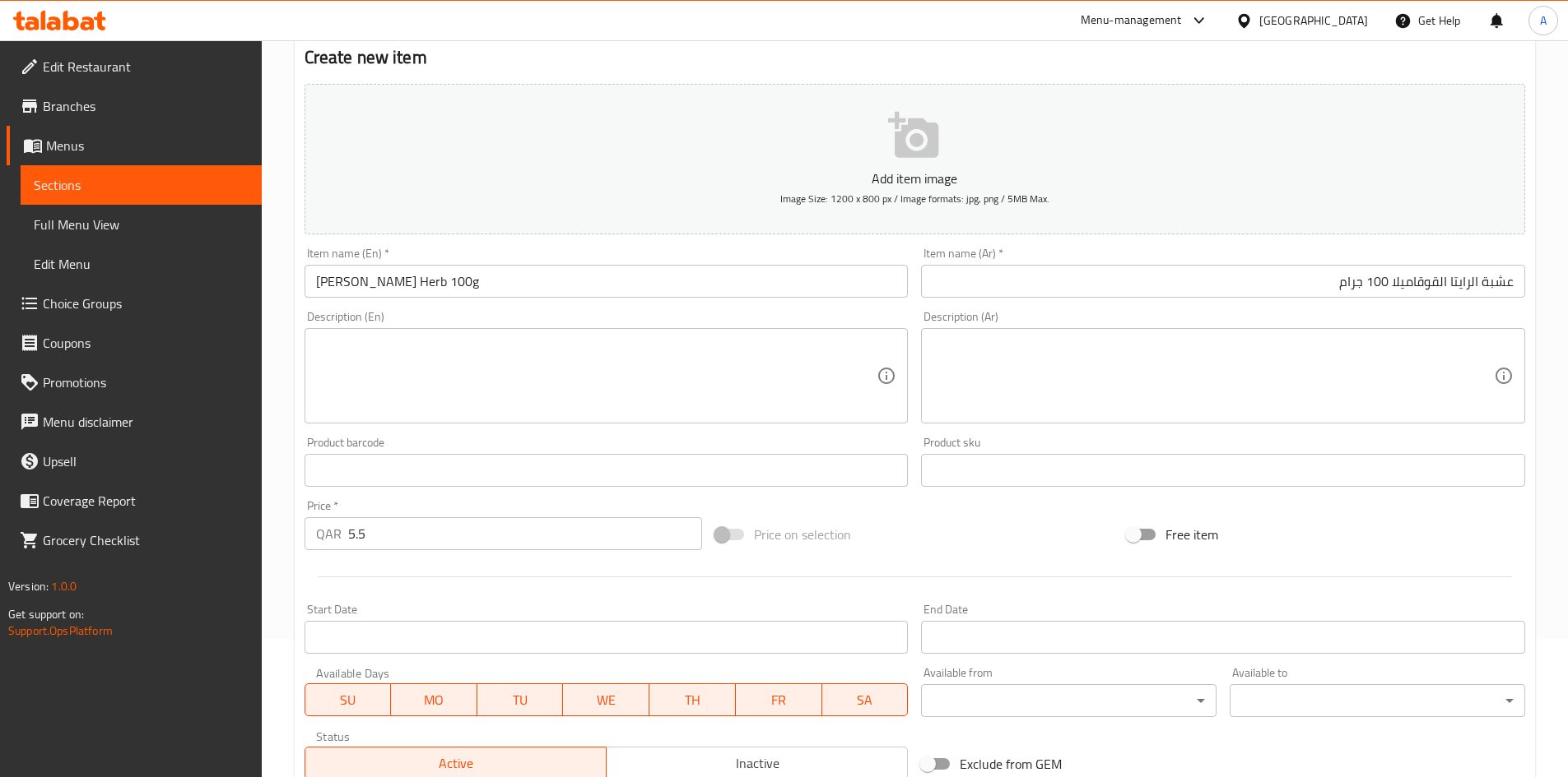
click at [796, 560] on div at bounding box center [914, 577] width 1234 height 41
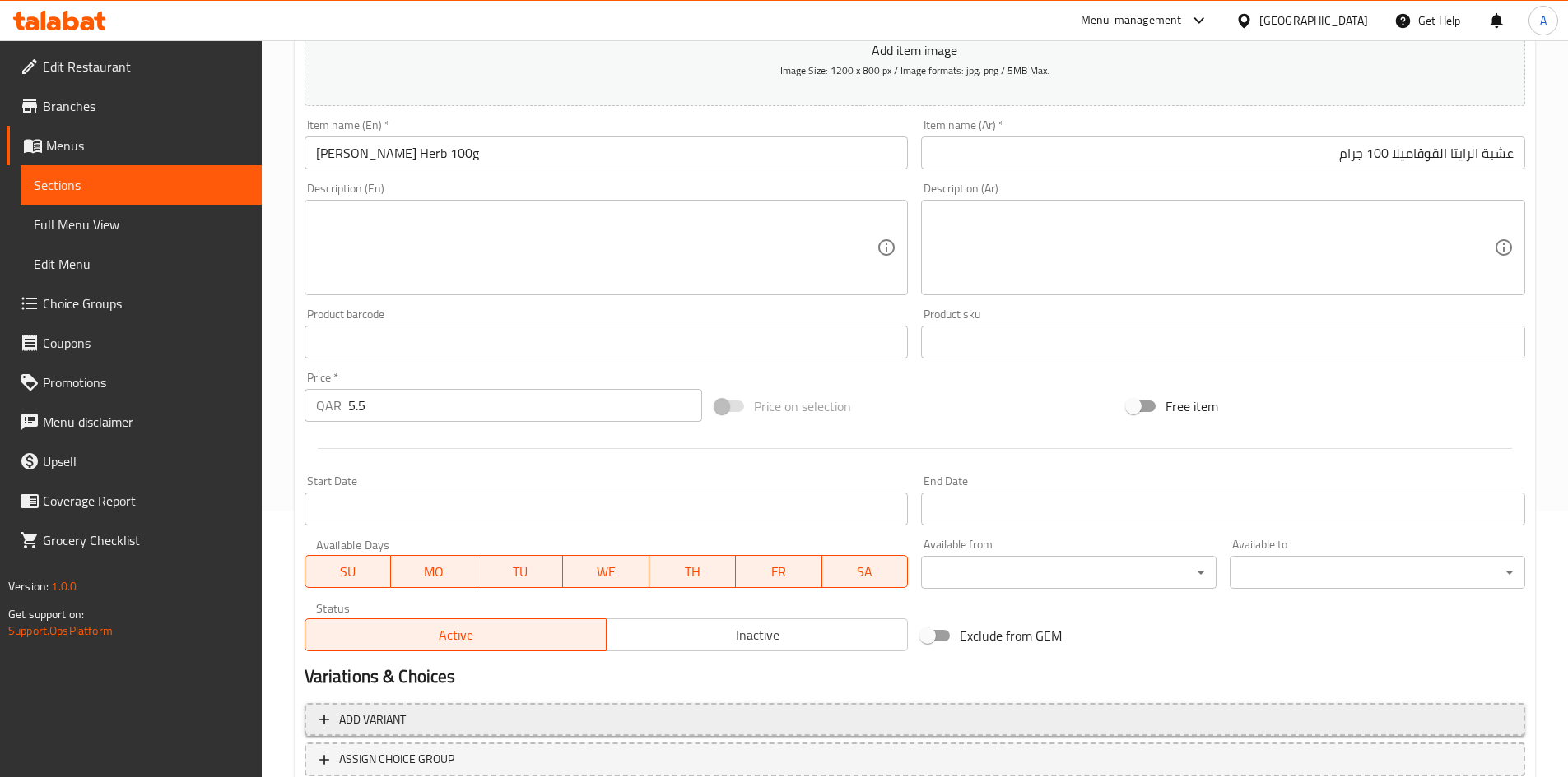
scroll to position [385, 0]
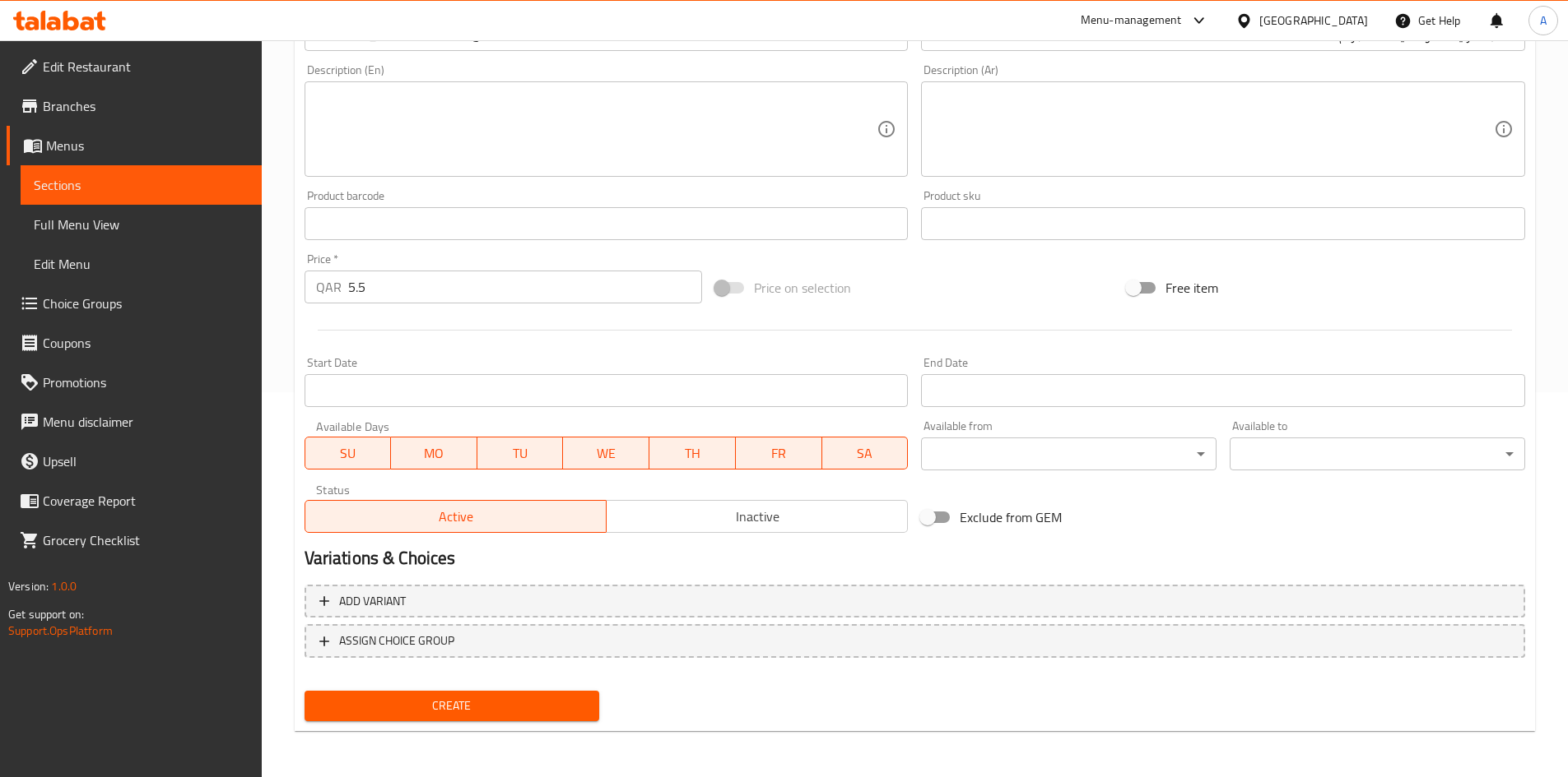
drag, startPoint x: 509, startPoint y: 708, endPoint x: 802, endPoint y: 287, distance: 512.9
click at [510, 709] on span "Create" at bounding box center [452, 706] width 269 height 21
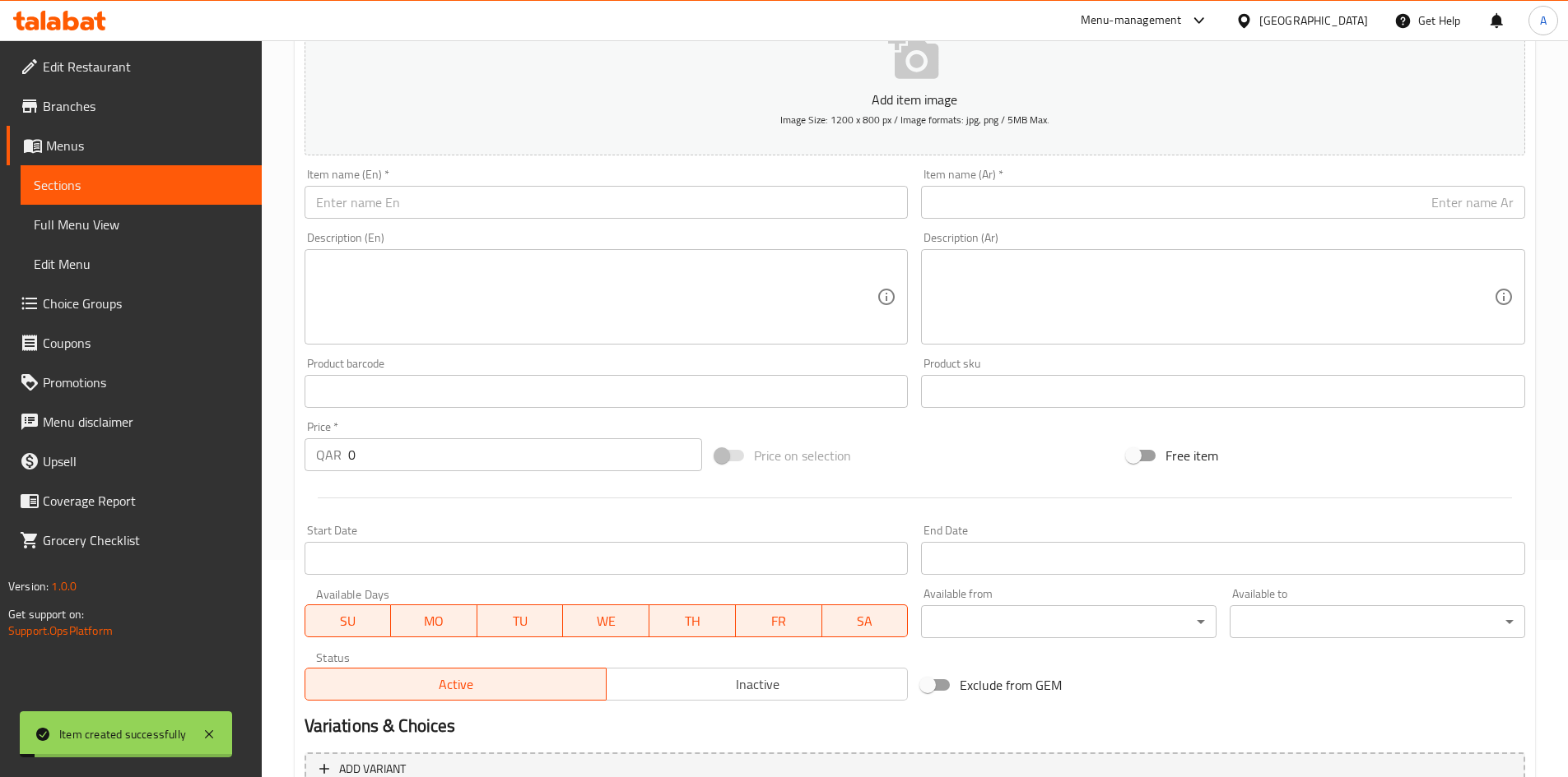
scroll to position [0, 0]
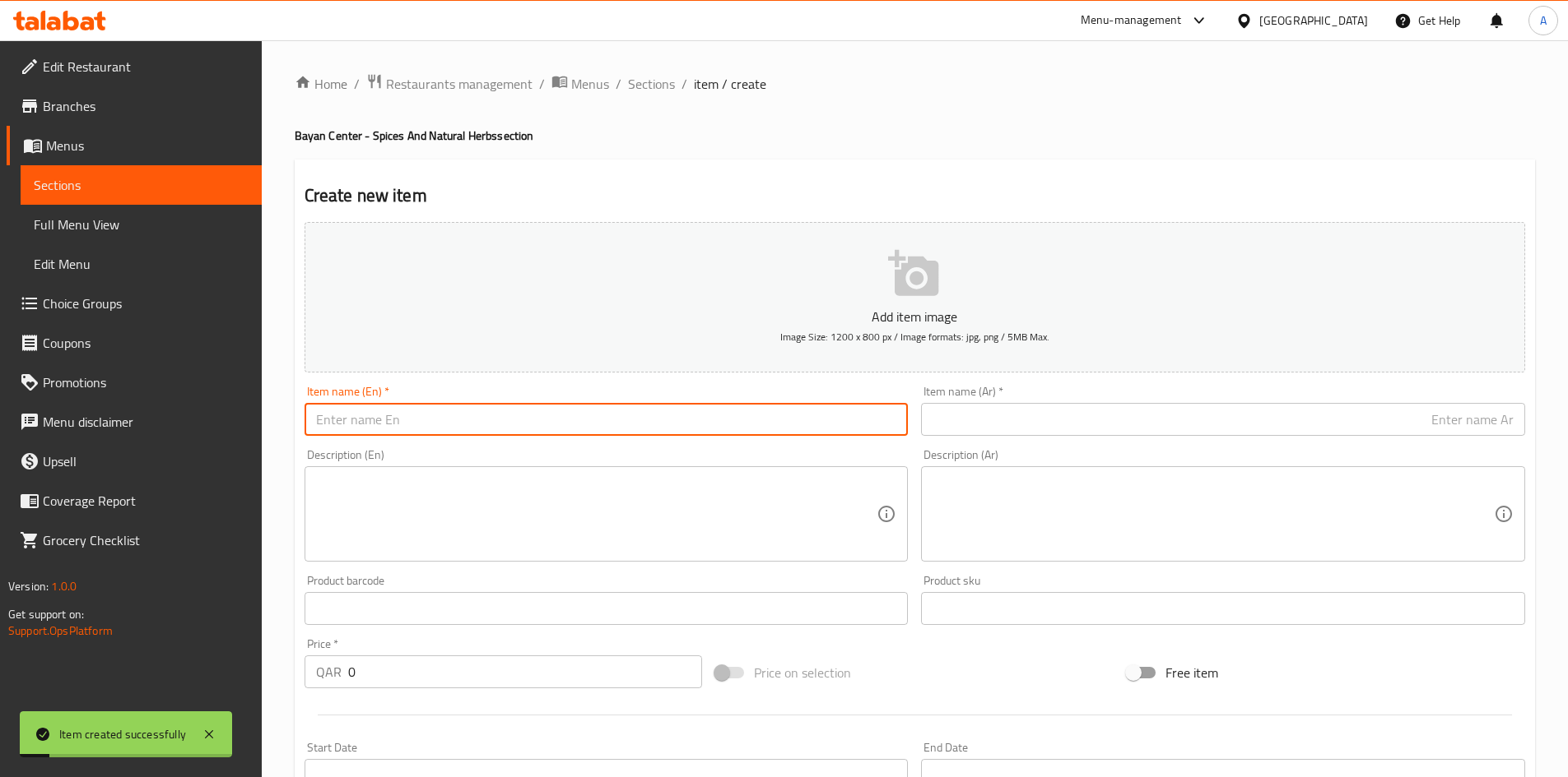
click at [598, 421] on input "text" at bounding box center [605, 419] width 604 height 33
paste input "Khilla Stick 50 Grams"
click at [1169, 419] on input "text" at bounding box center [1222, 419] width 604 height 33
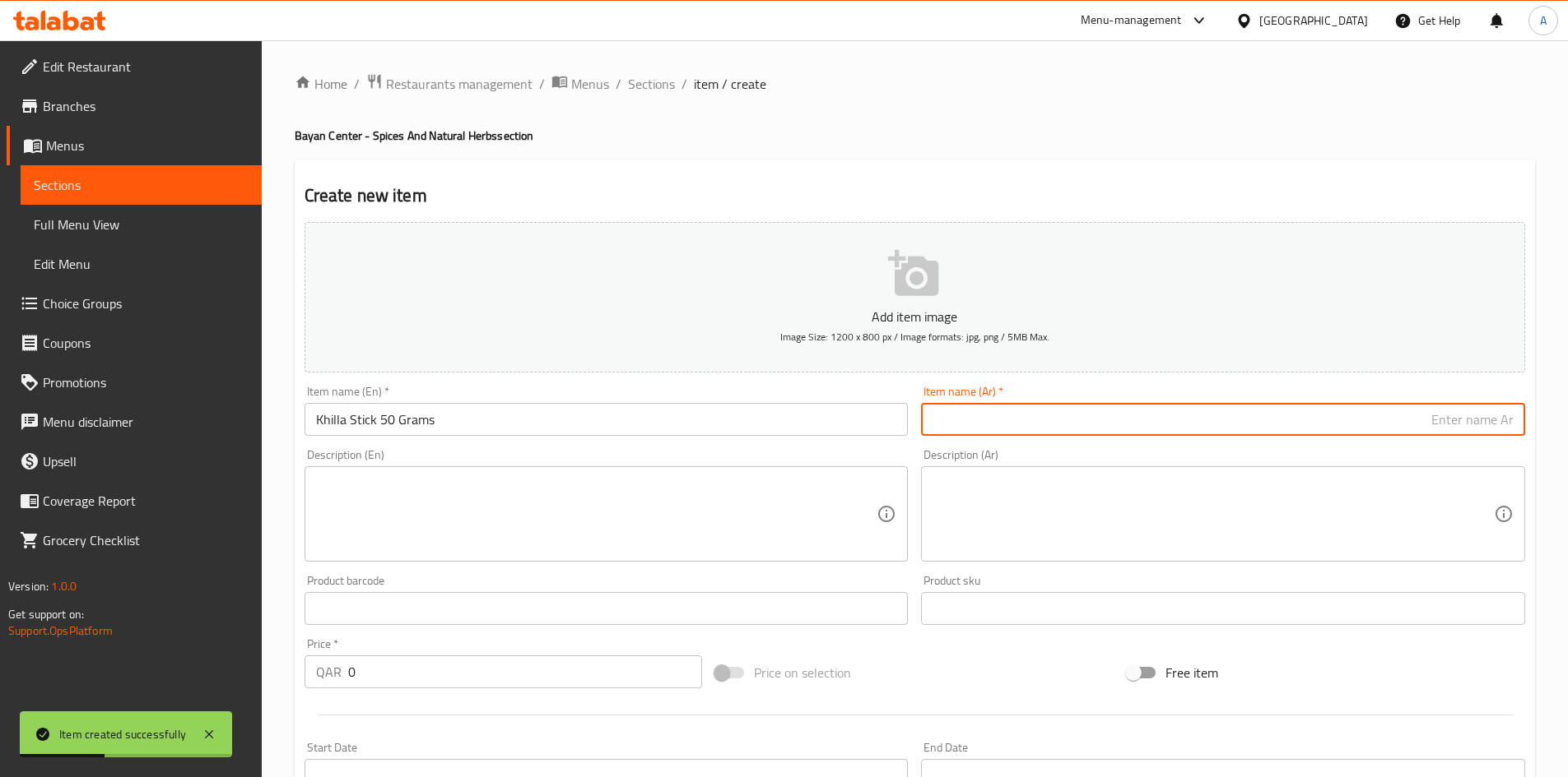
paste input "عود الخلة 50جرام"
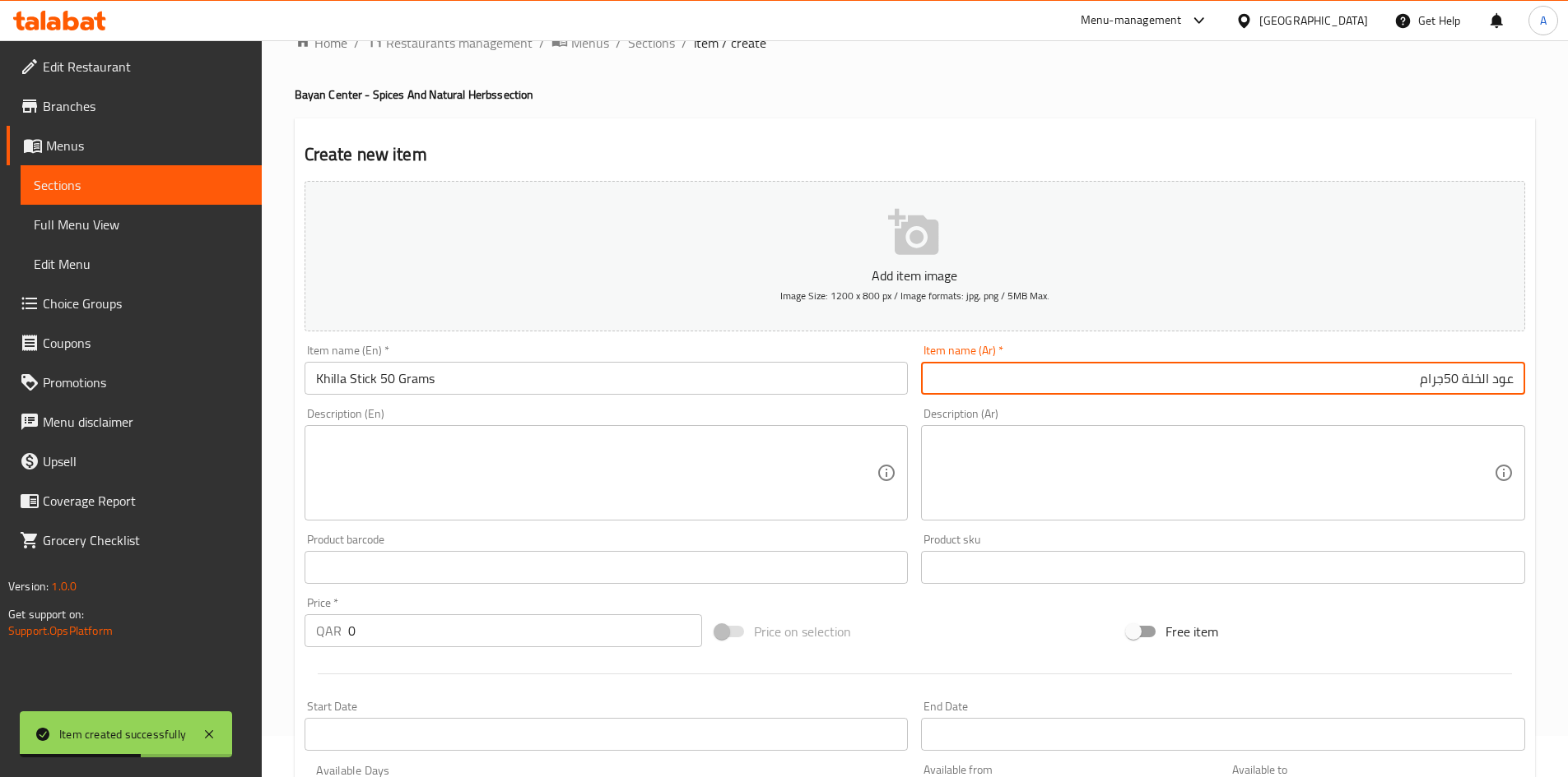
scroll to position [82, 0]
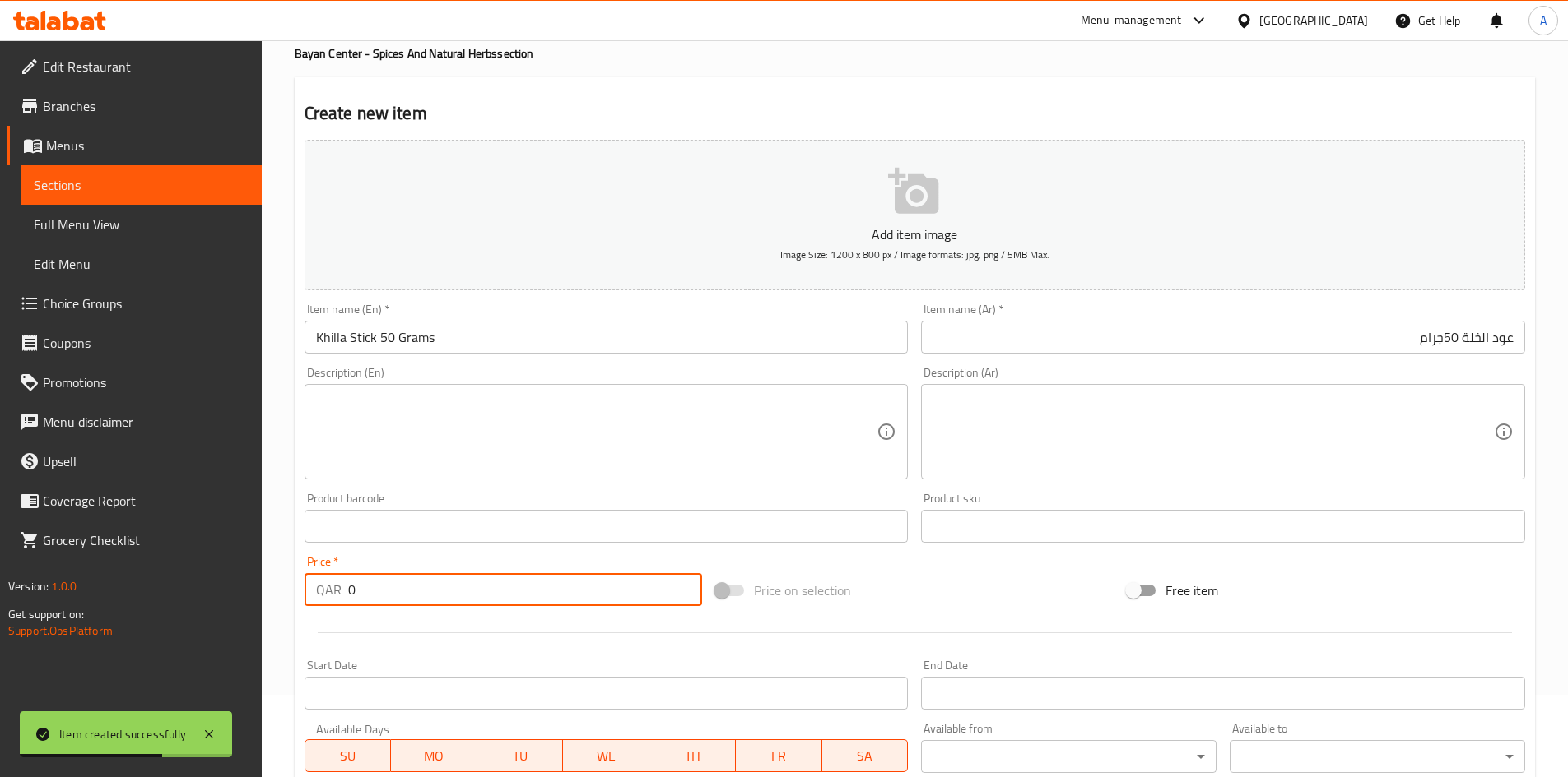
drag, startPoint x: 452, startPoint y: 588, endPoint x: 247, endPoint y: 597, distance: 205.2
click at [247, 592] on div "Edit Restaurant Branches Menus Sections Full Menu View Edit Menu Choice Groups …" at bounding box center [784, 519] width 1568 height 1122
click at [997, 581] on div "Price on selection" at bounding box center [914, 590] width 412 height 44
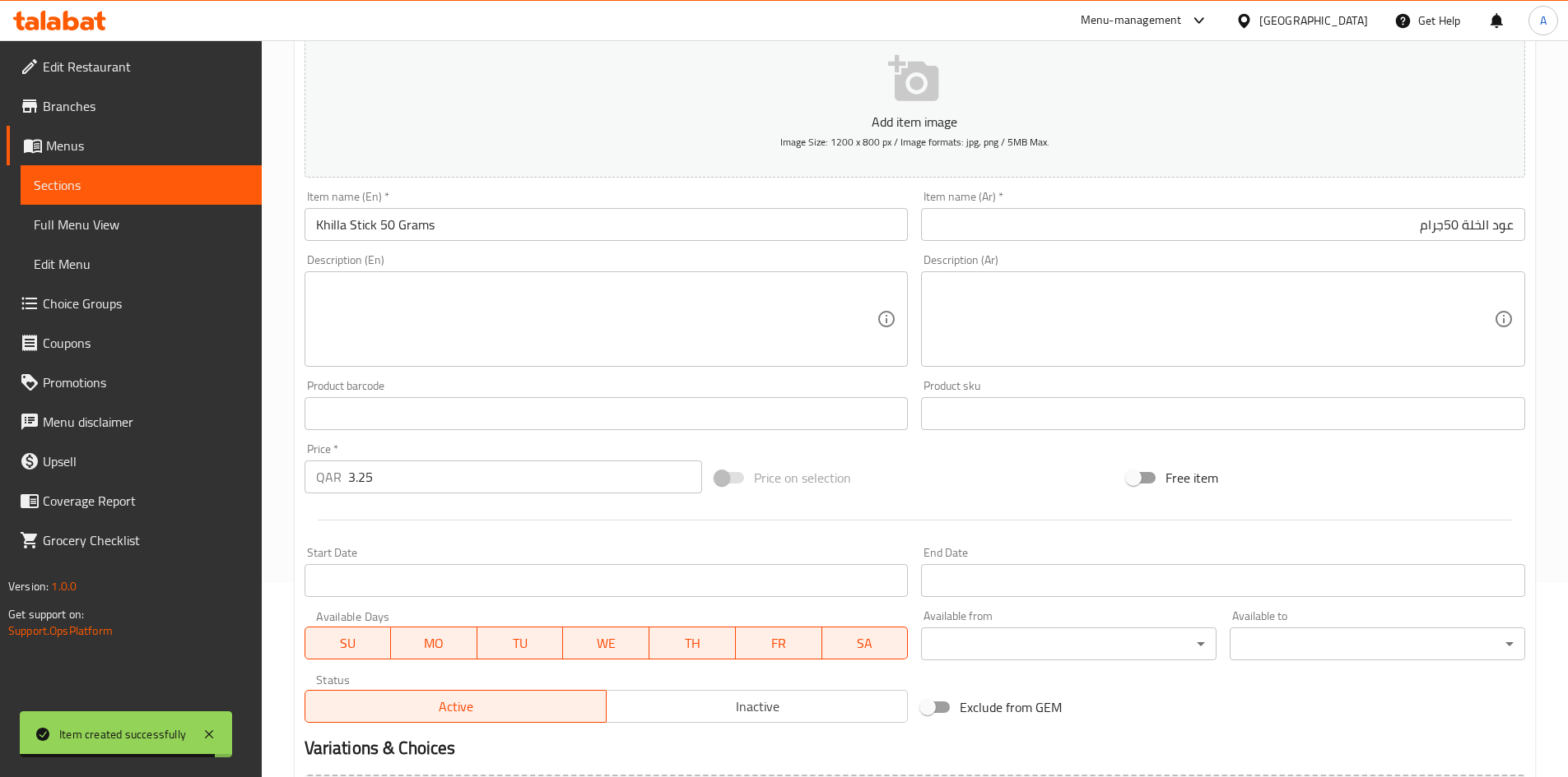
scroll to position [385, 0]
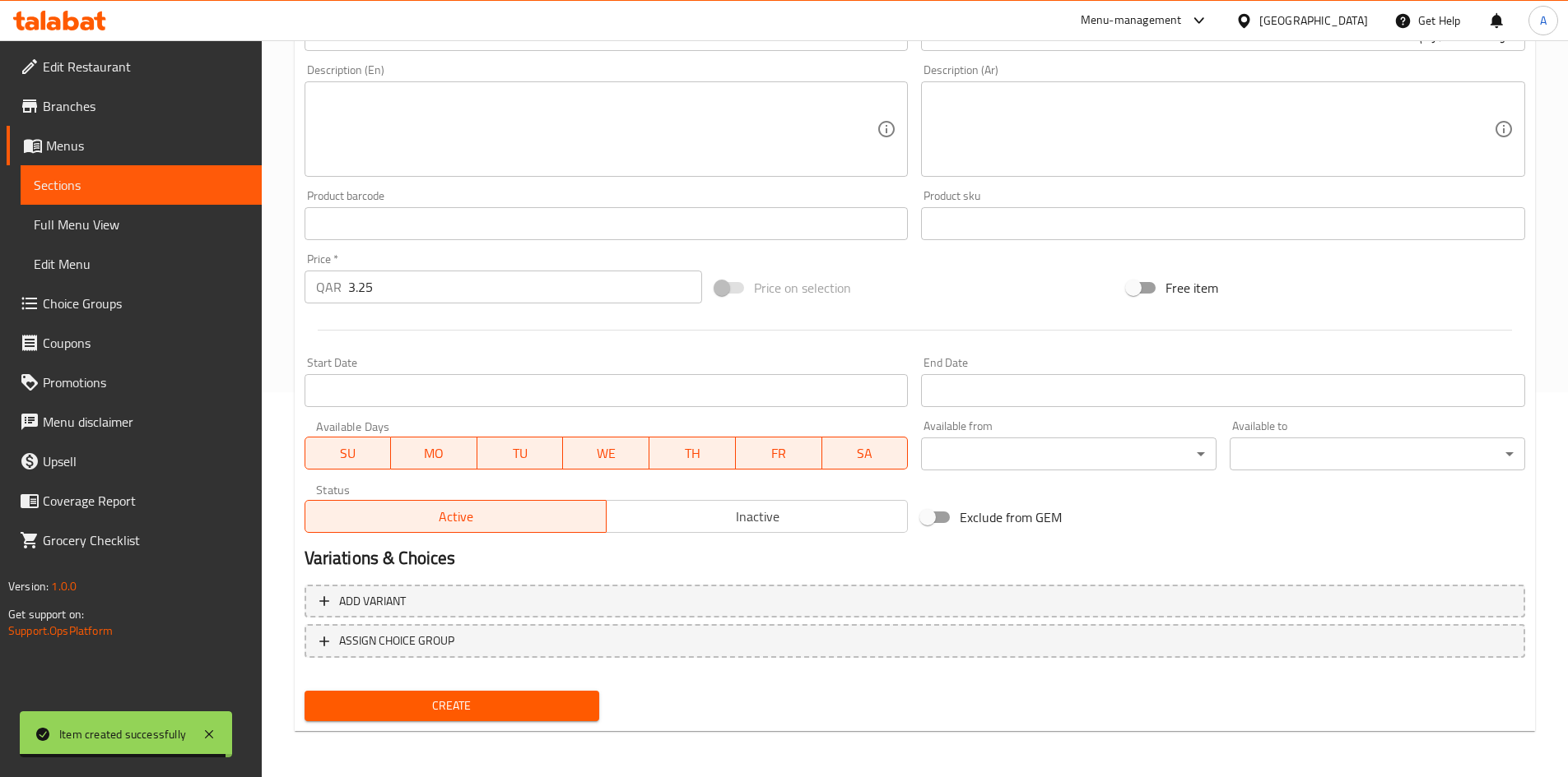
click at [568, 711] on span "Create" at bounding box center [452, 706] width 269 height 21
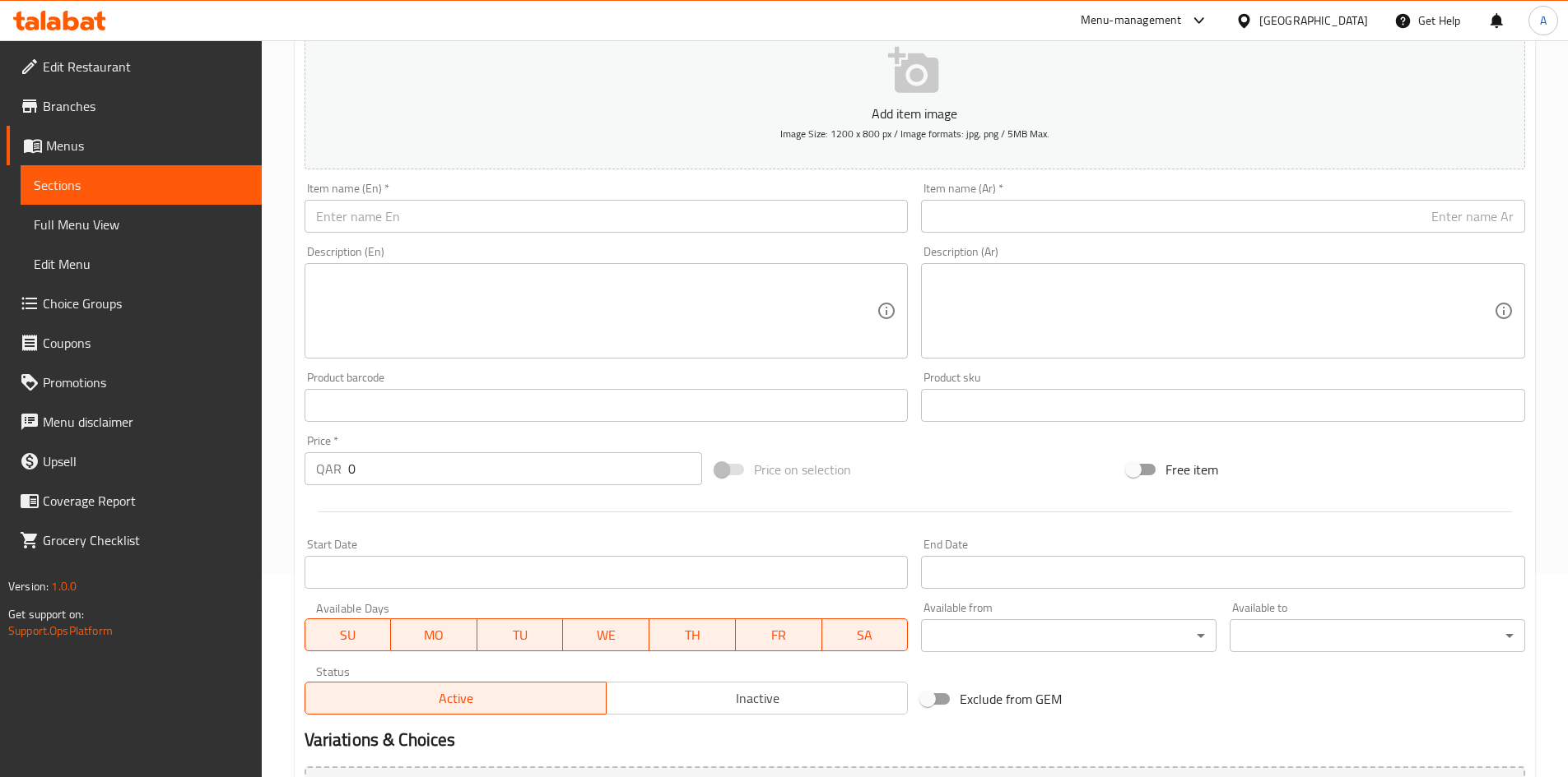
scroll to position [0, 0]
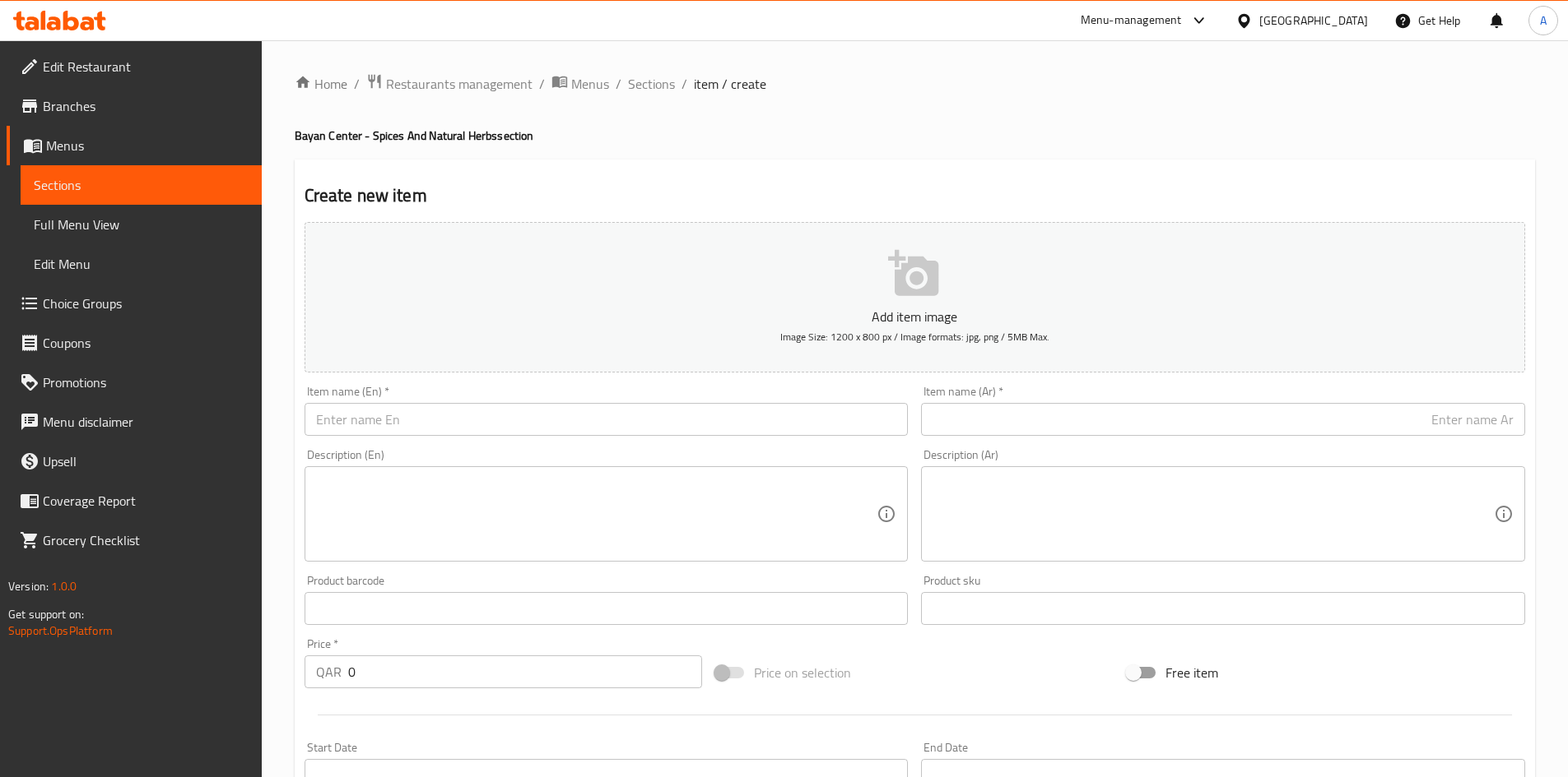
drag, startPoint x: 545, startPoint y: 455, endPoint x: 545, endPoint y: 437, distance: 18.0
click at [546, 455] on div "Description (En) Description (En)" at bounding box center [605, 505] width 604 height 112
paste input "Empty Mud 100Grams"
click at [555, 431] on input "text" at bounding box center [605, 419] width 604 height 33
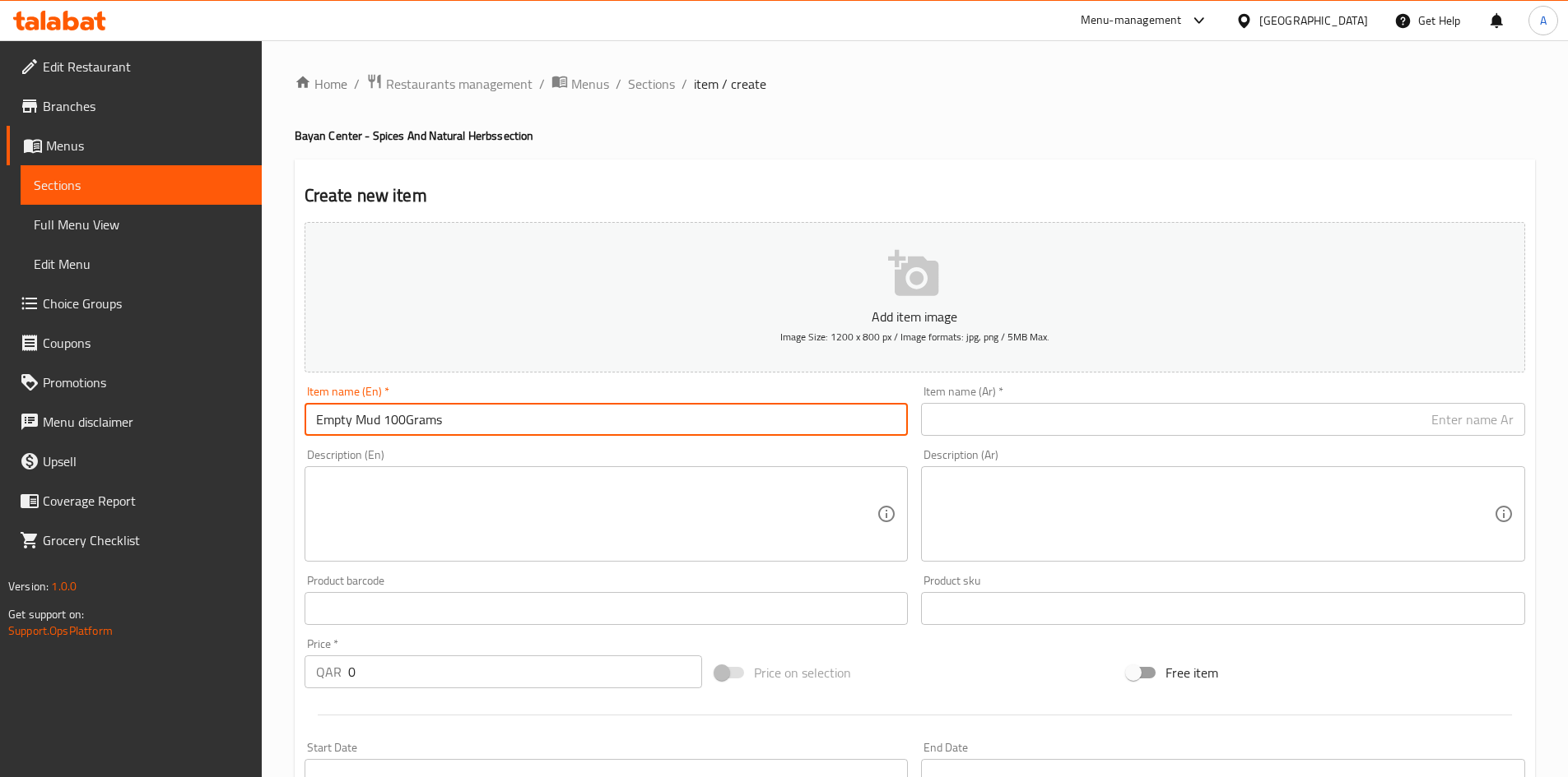
click at [405, 422] on input "Empty Mud 100Grams" at bounding box center [605, 419] width 604 height 33
click at [1211, 405] on input "text" at bounding box center [1222, 419] width 604 height 33
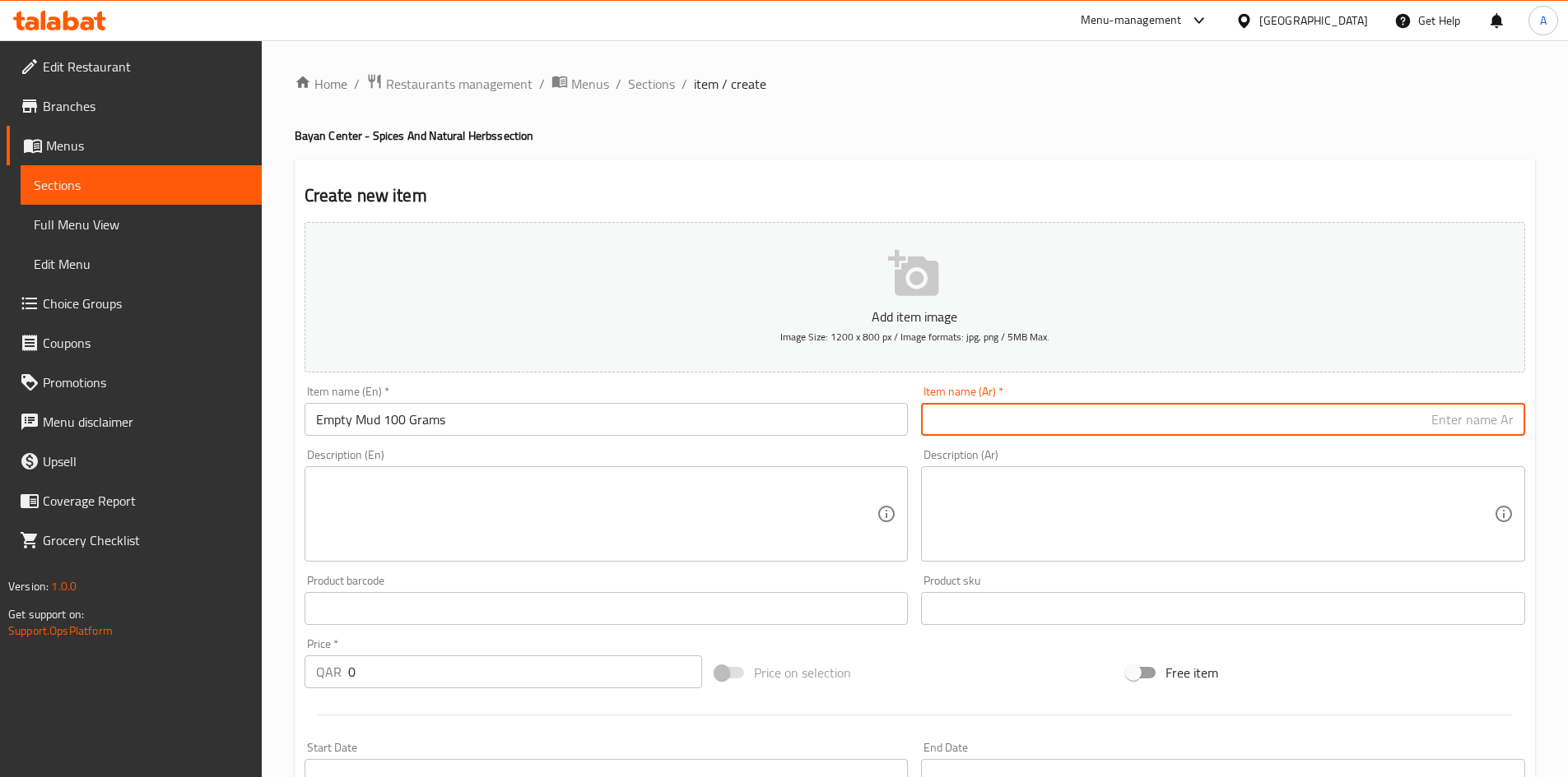
paste input "طين خاوه100جرام"
click at [1453, 425] on input "طين خاوه100جرام" at bounding box center [1222, 419] width 604 height 33
click at [1466, 419] on input "طين خاوه100جرام" at bounding box center [1222, 419] width 604 height 33
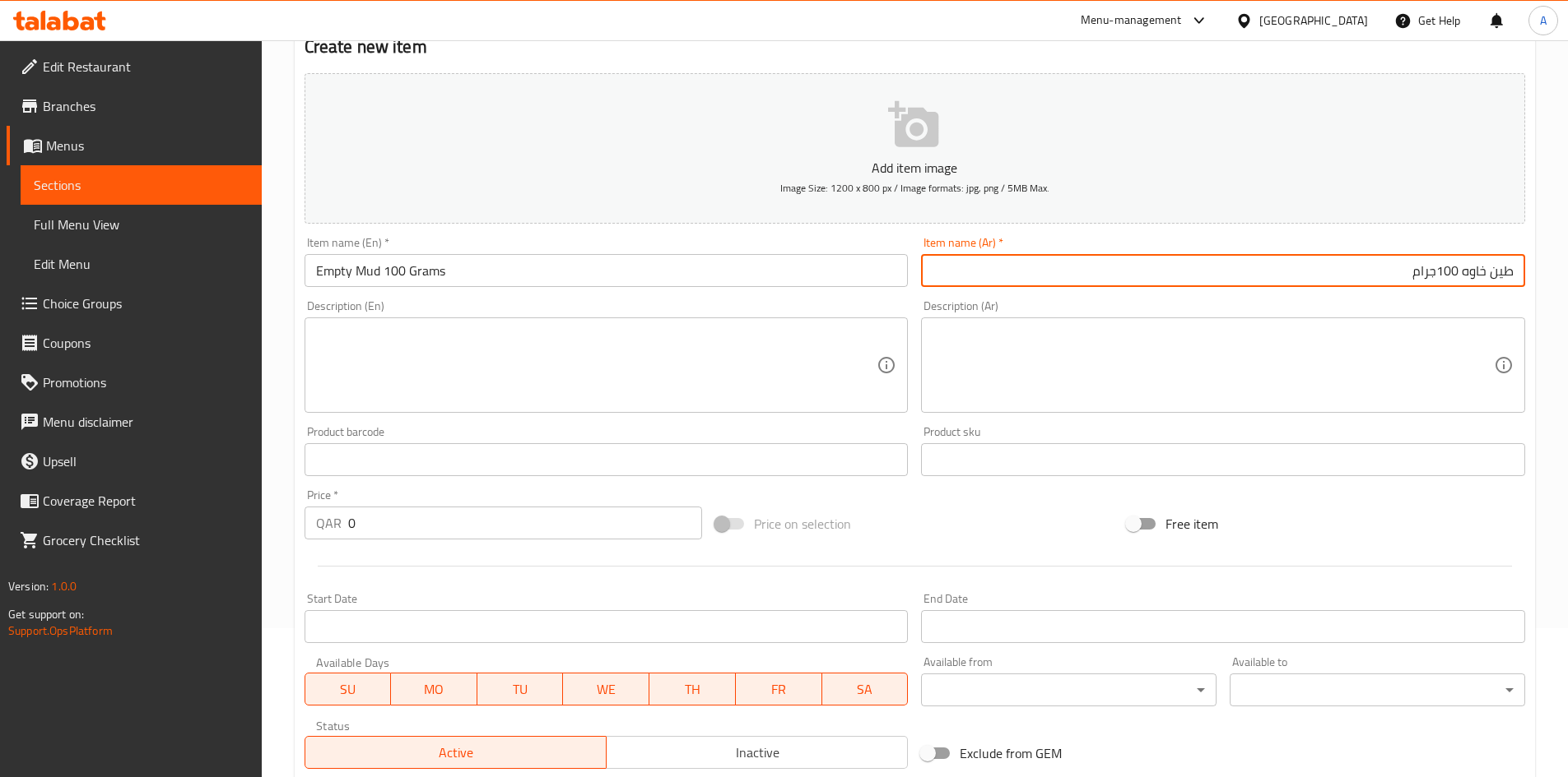
scroll to position [164, 0]
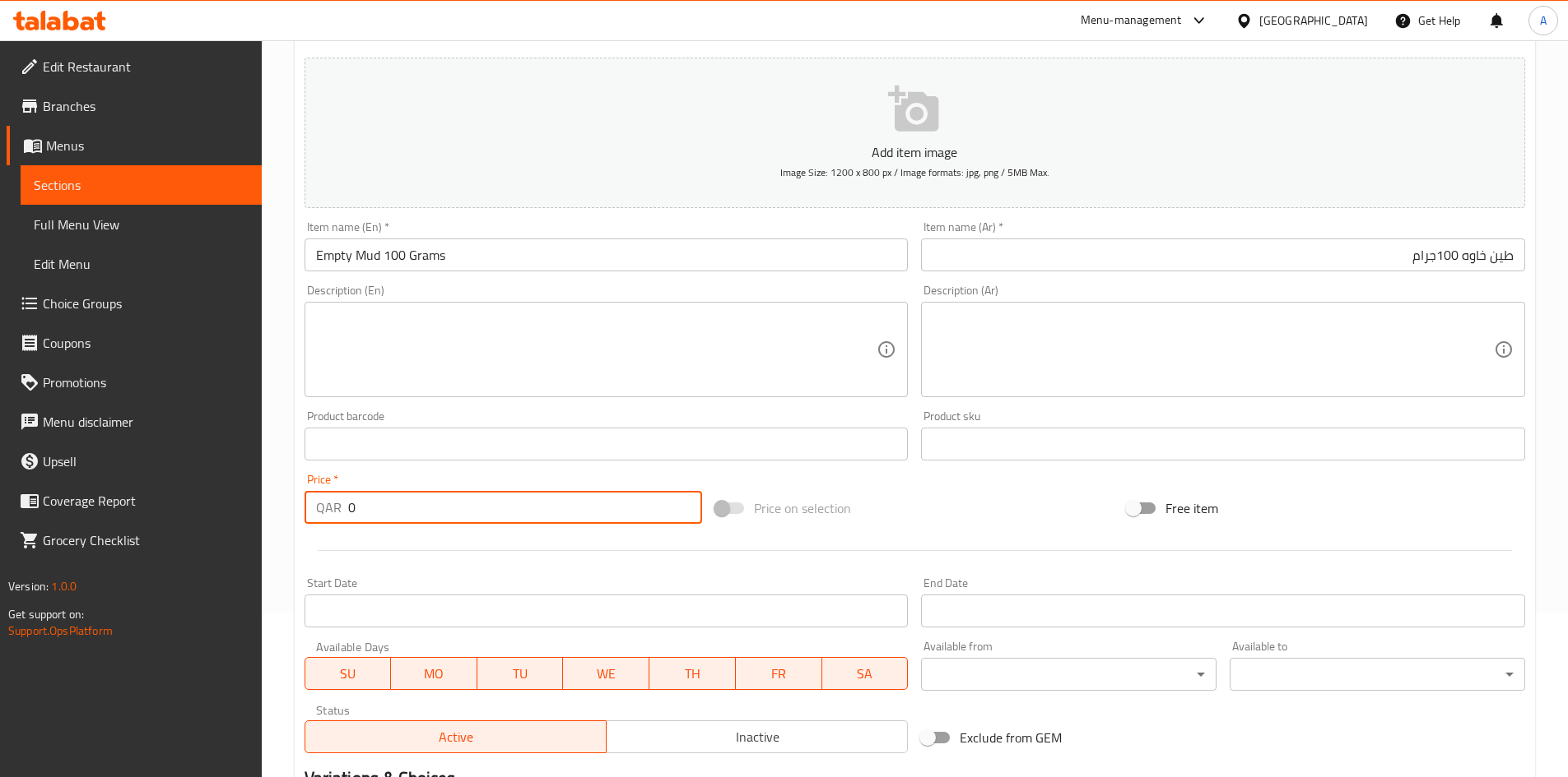
drag, startPoint x: 219, startPoint y: 547, endPoint x: 138, endPoint y: 558, distance: 81.7
click at [140, 557] on div "Edit Restaurant Branches Menus Sections Full Menu View Edit Menu Choice Groups …" at bounding box center [784, 436] width 1568 height 1122
click at [1193, 260] on input "طين خاوه 100جرام" at bounding box center [1222, 255] width 604 height 33
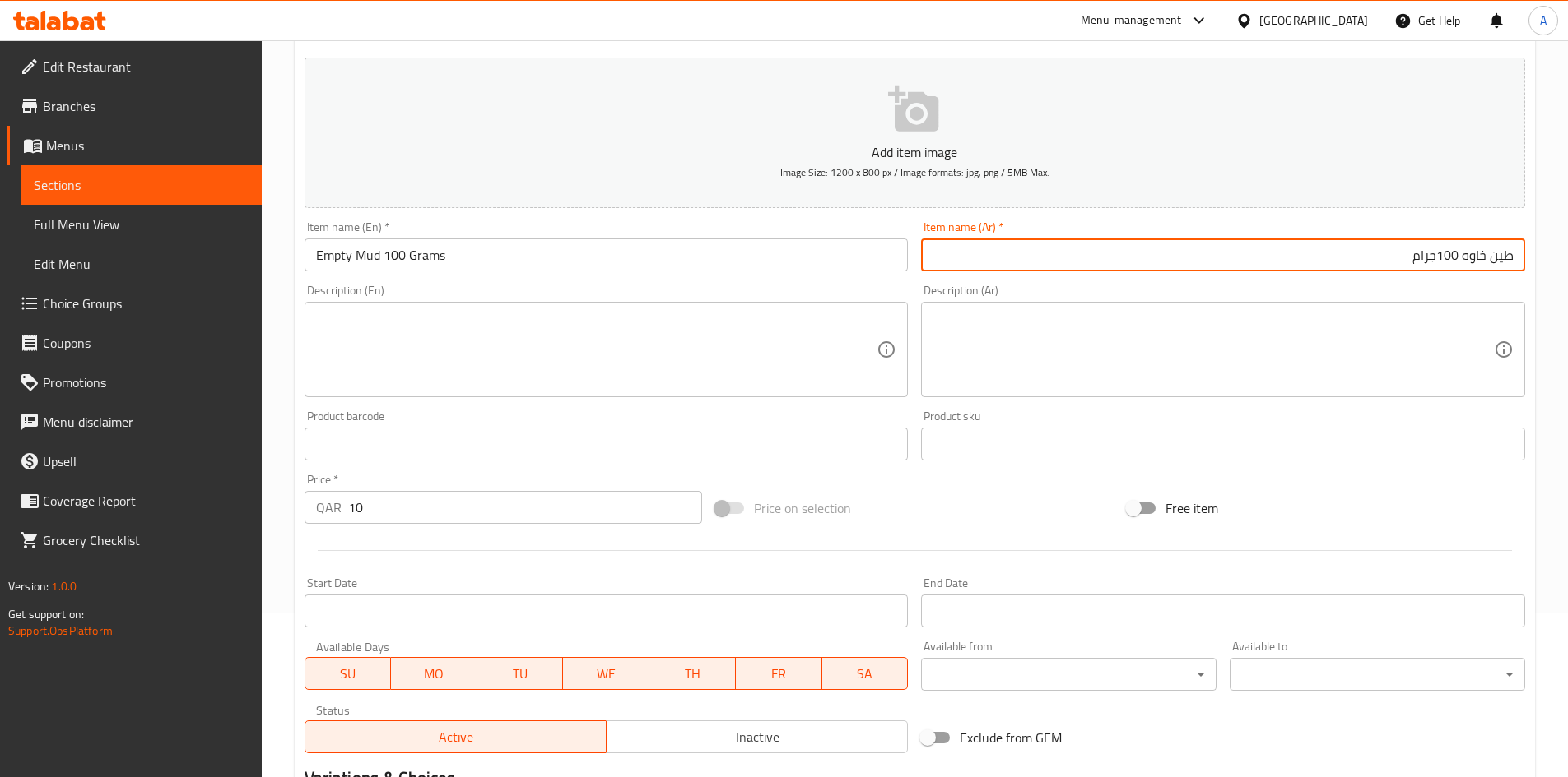
click at [1193, 259] on input "طين خاوه 100جرام" at bounding box center [1222, 255] width 604 height 33
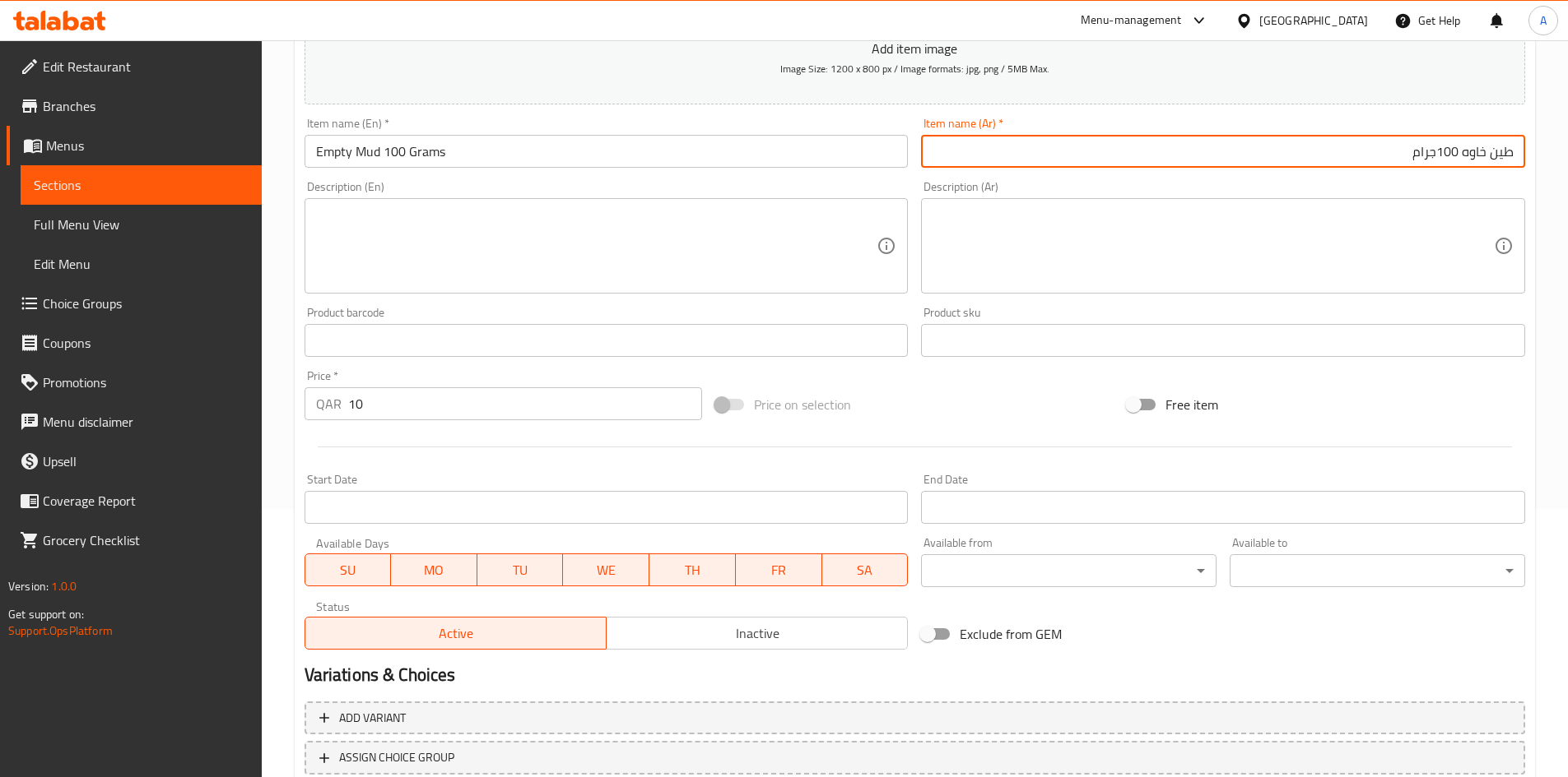
scroll to position [385, 0]
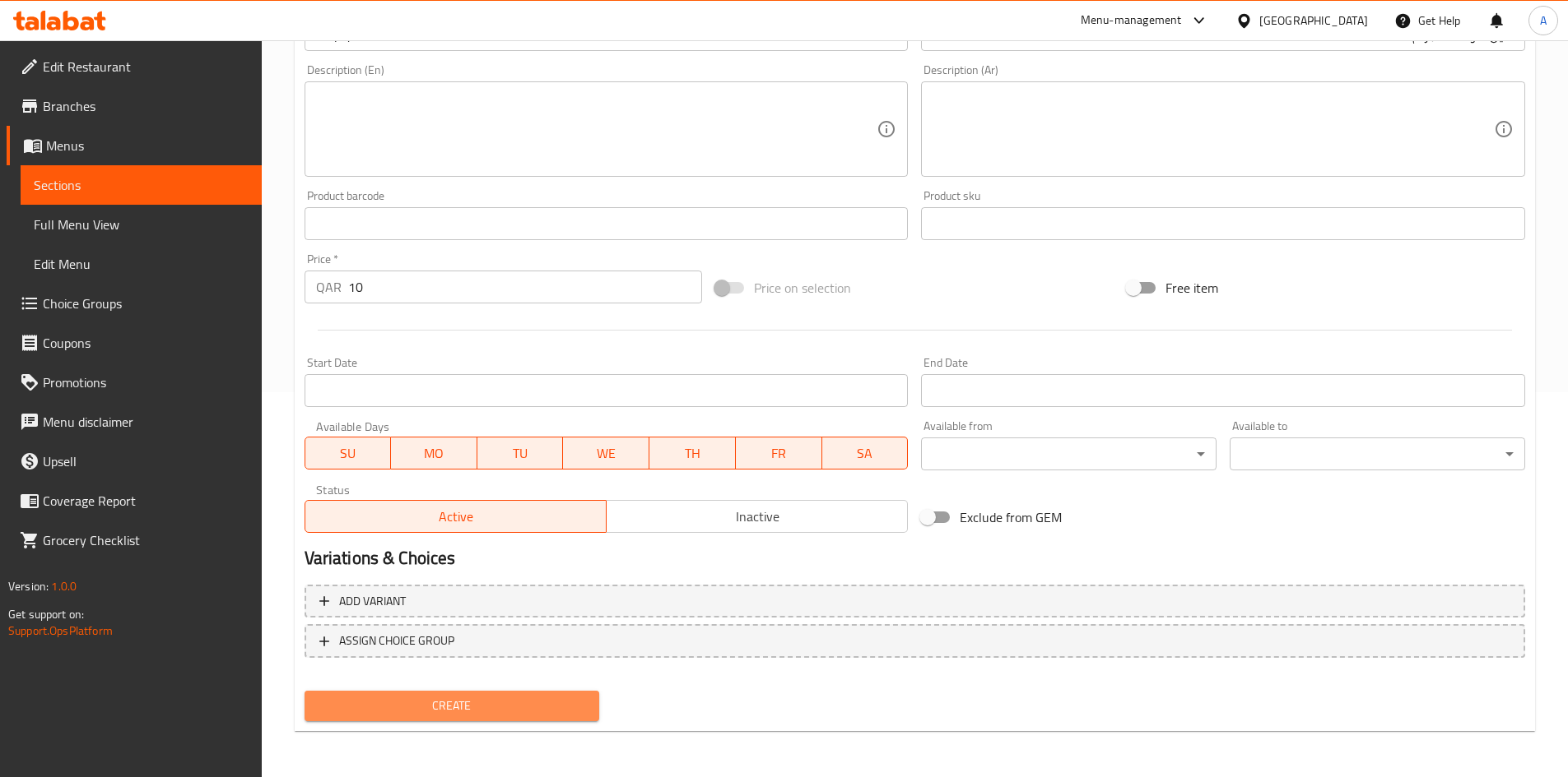
drag, startPoint x: 498, startPoint y: 712, endPoint x: 671, endPoint y: 422, distance: 337.7
click at [500, 712] on span "Create" at bounding box center [452, 706] width 269 height 21
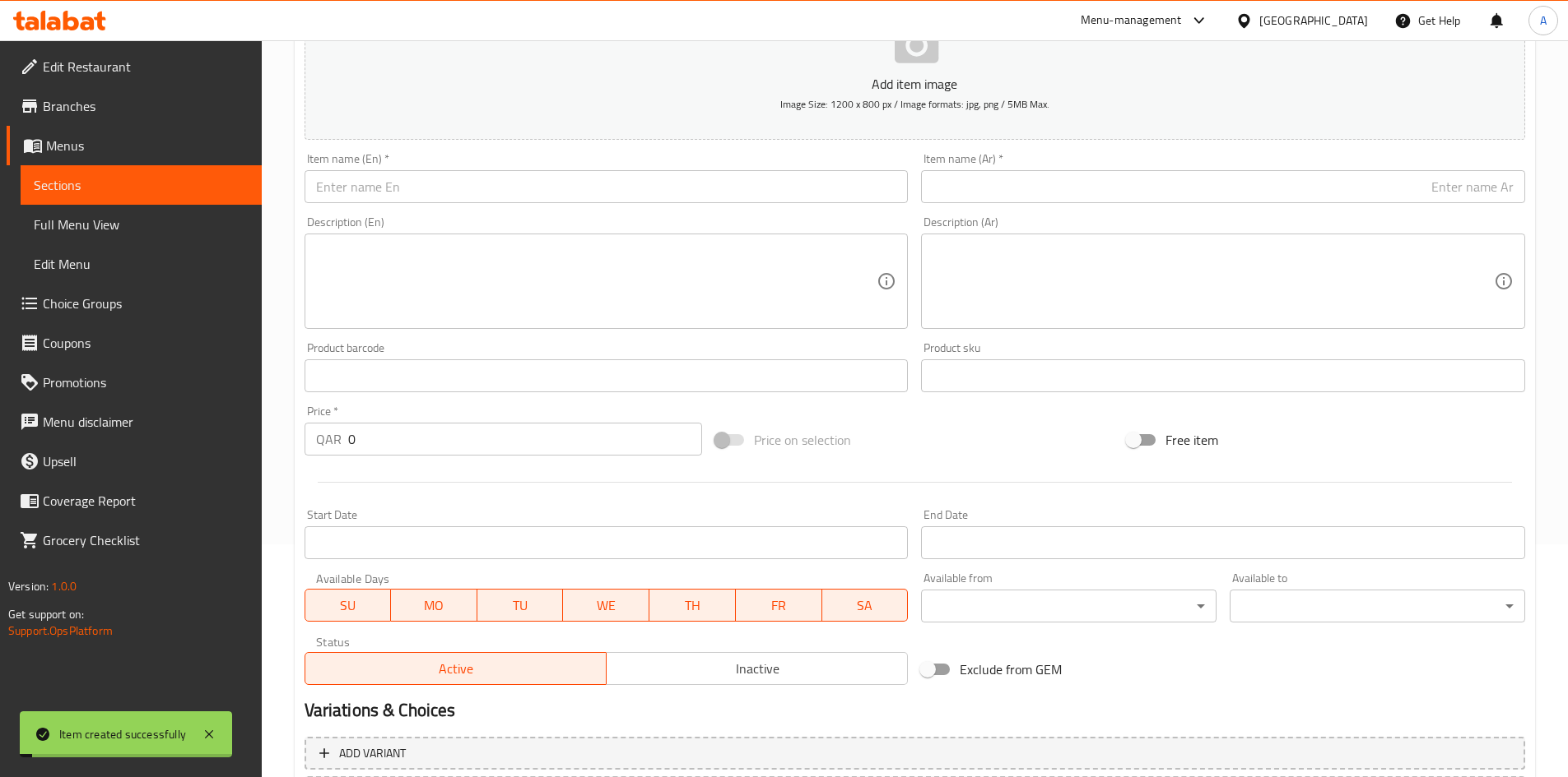
scroll to position [56, 0]
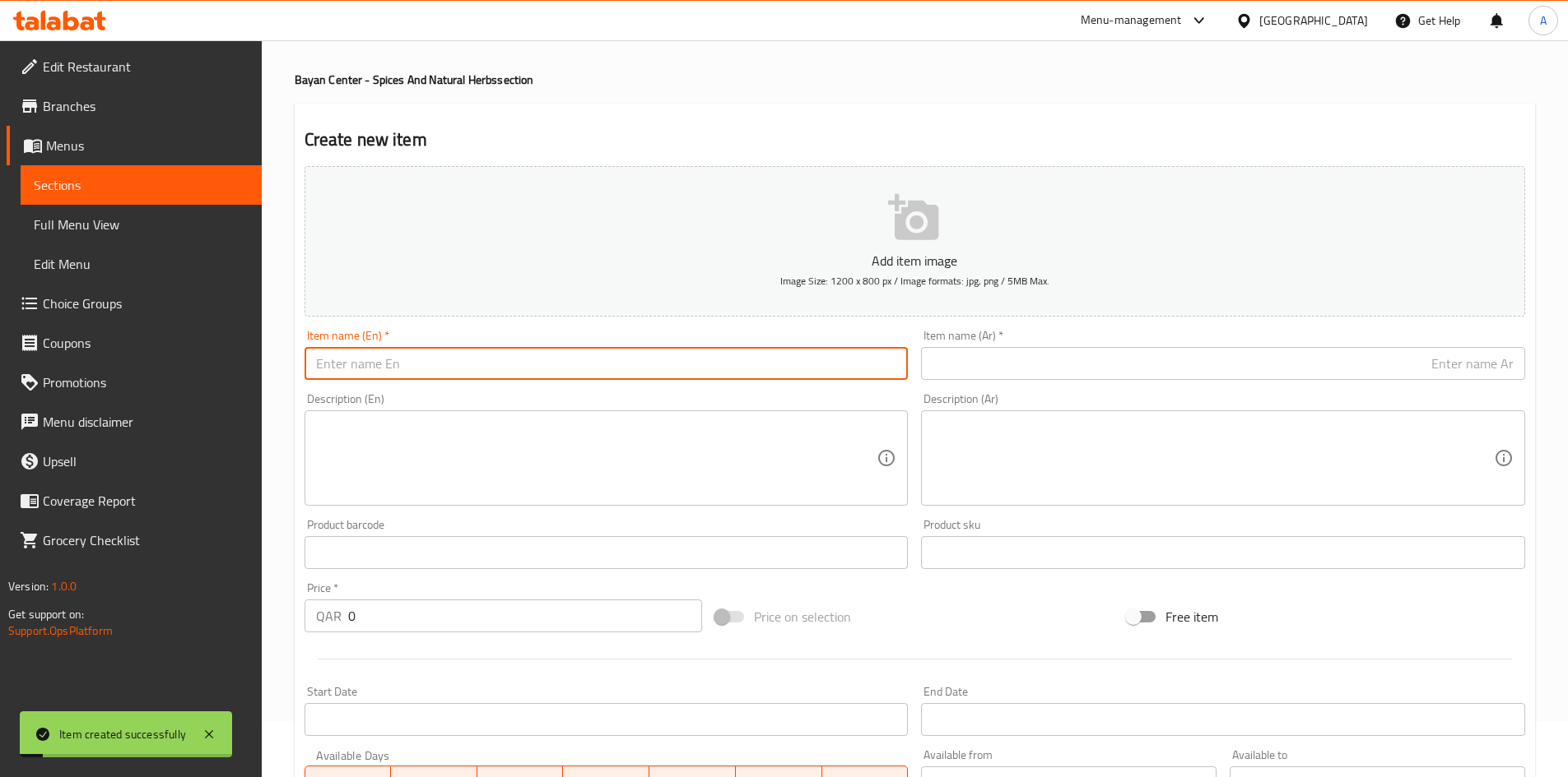
click at [526, 369] on input "text" at bounding box center [605, 363] width 604 height 33
paste input "[PERSON_NAME] ([PERSON_NAME])100Grams"
click at [438, 367] on input "[PERSON_NAME] ([PERSON_NAME])100Grams" at bounding box center [605, 363] width 604 height 33
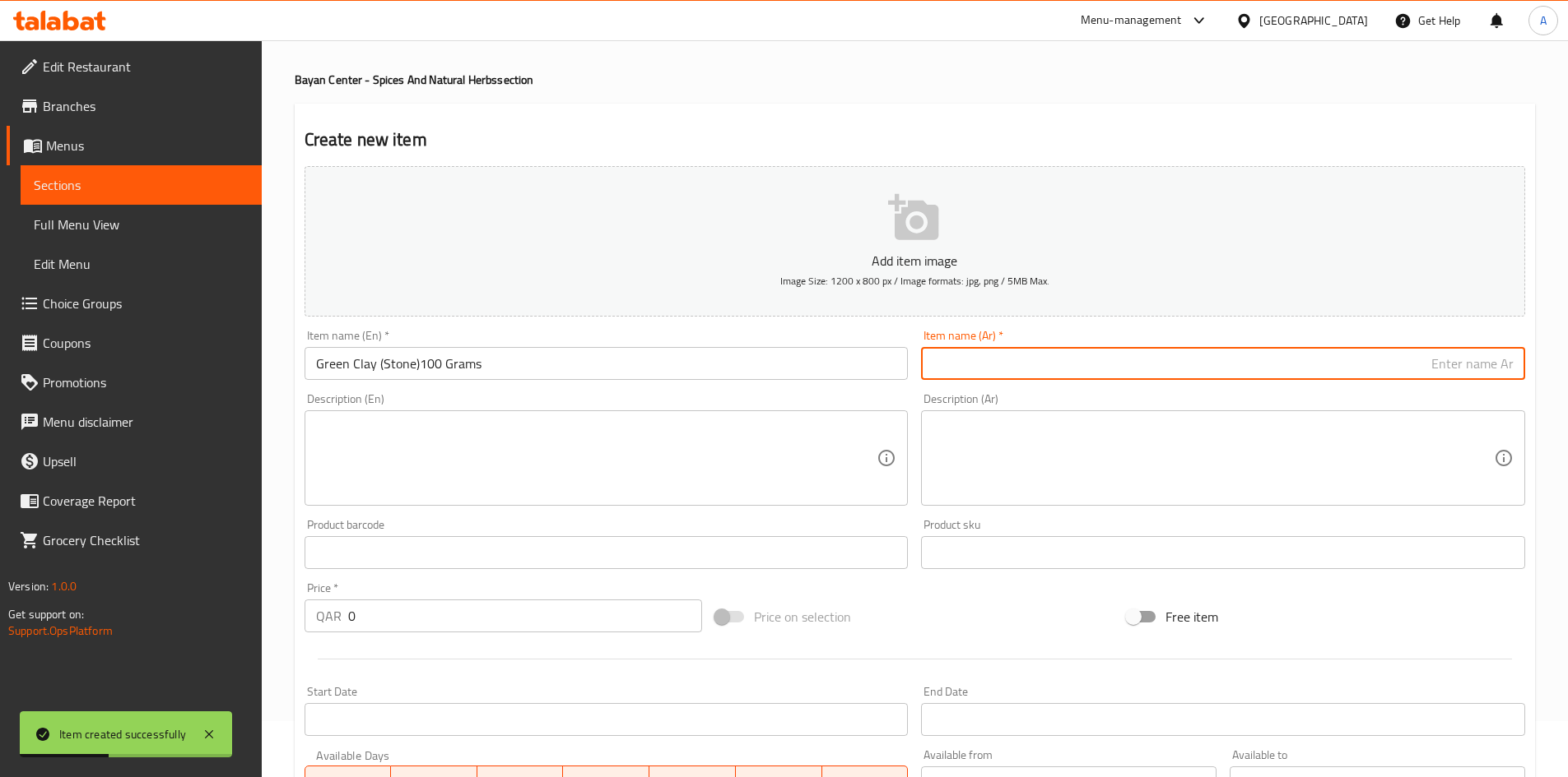
click at [1153, 361] on input "text" at bounding box center [1222, 363] width 604 height 33
paste input "طين أخضر (حجر)100جرام"
click at [1428, 367] on input "طين أخضر (حجر)100جرام" at bounding box center [1222, 363] width 604 height 33
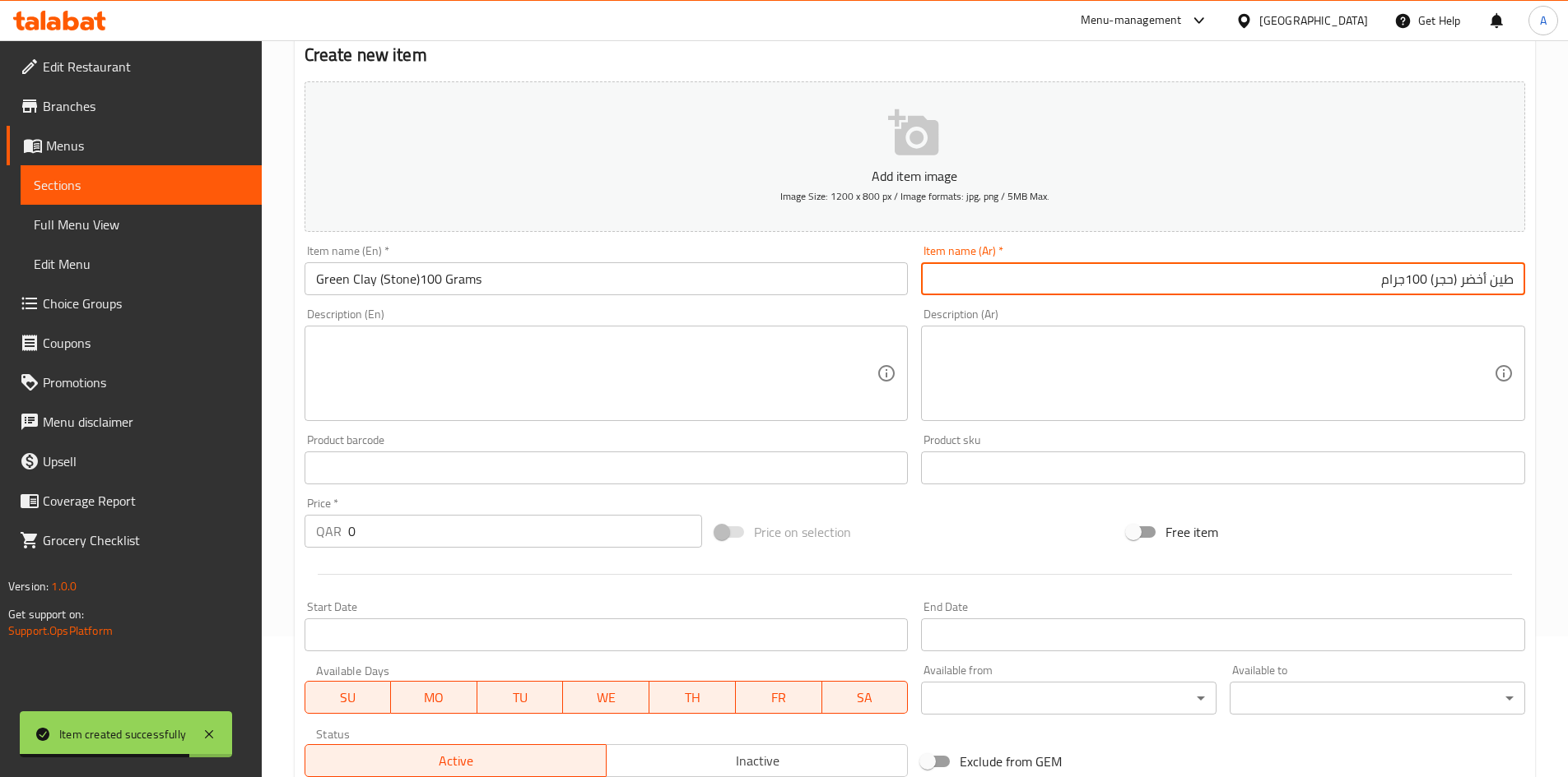
scroll to position [220, 0]
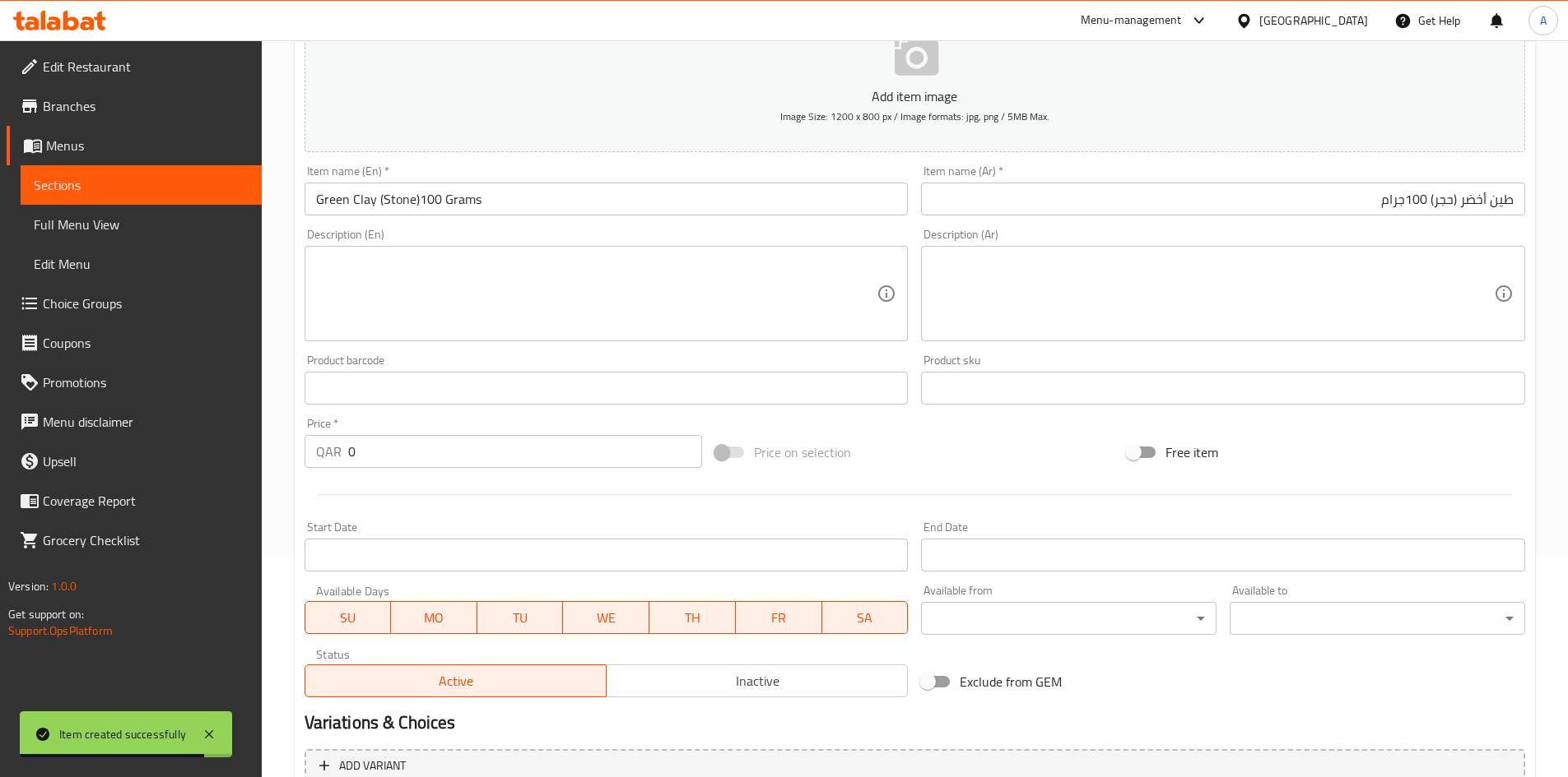
click at [396, 470] on div "Price   * QAR 0 Price *" at bounding box center [503, 443] width 412 height 63
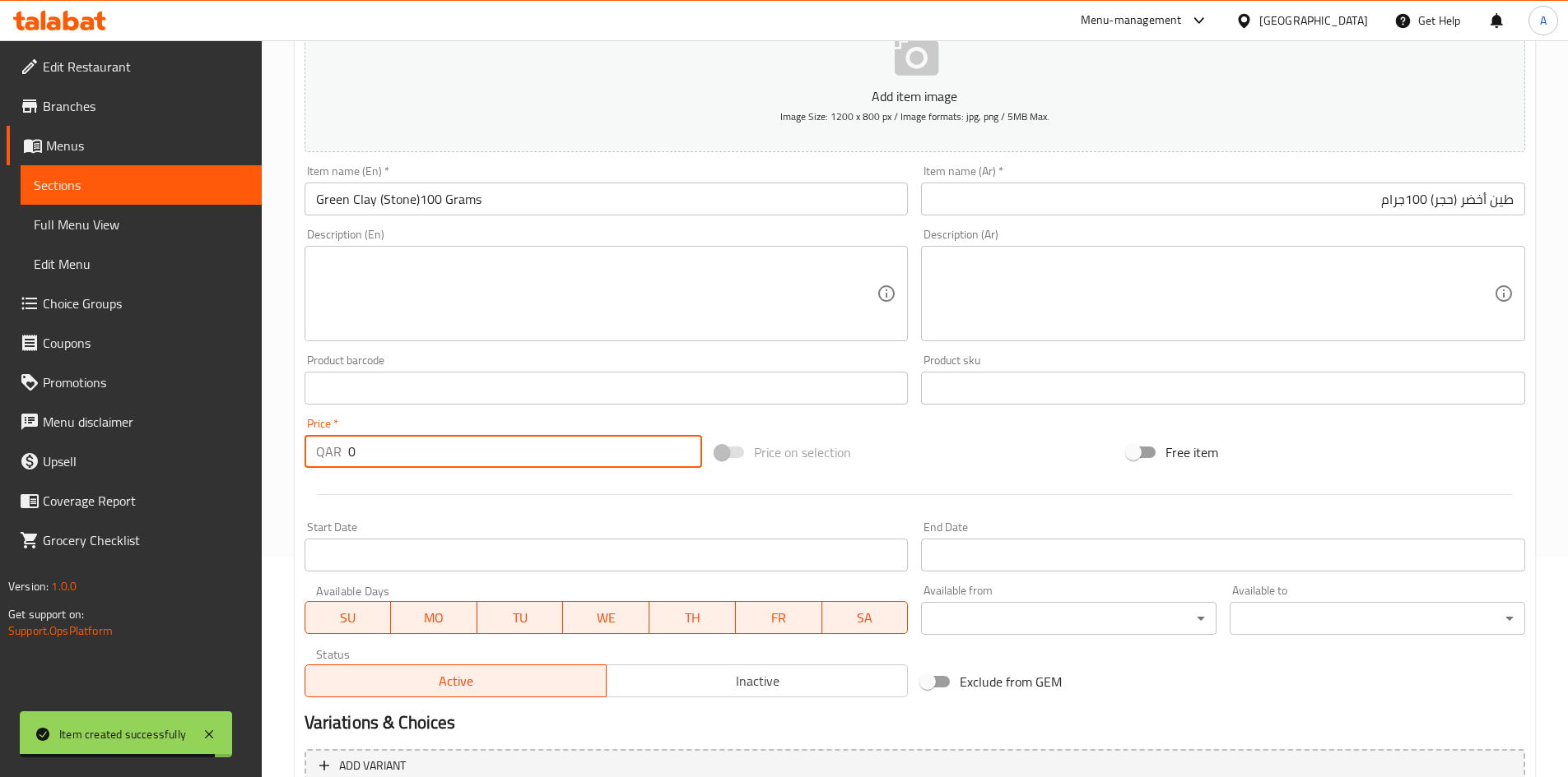
drag, startPoint x: 352, startPoint y: 463, endPoint x: 66, endPoint y: 458, distance: 286.0
click at [62, 458] on div "Edit Restaurant Branches Menus Sections Full Menu View Edit Menu Choice Groups …" at bounding box center [784, 380] width 1568 height 1122
click at [974, 450] on div "Price on selection" at bounding box center [914, 452] width 412 height 44
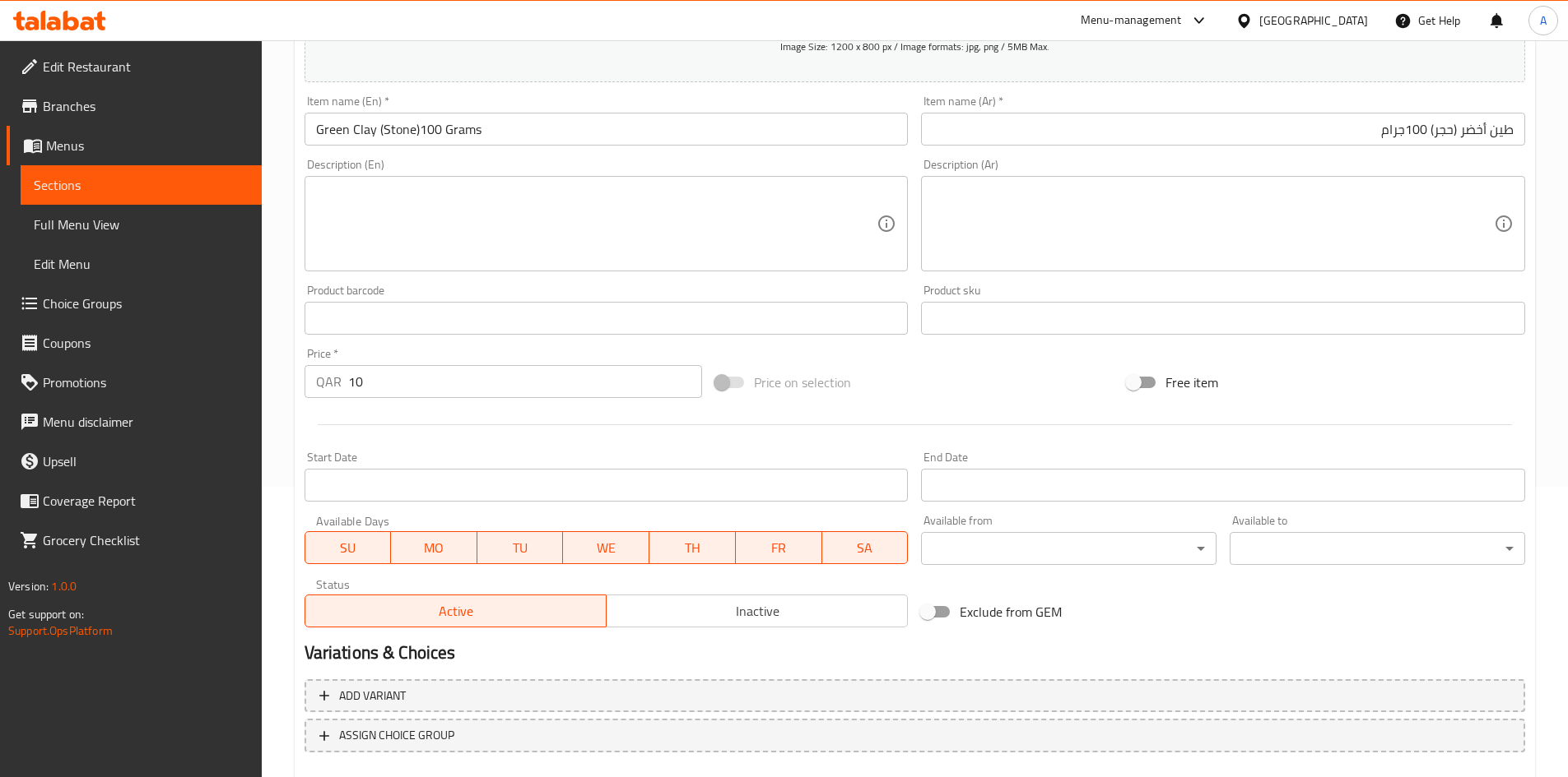
scroll to position [385, 0]
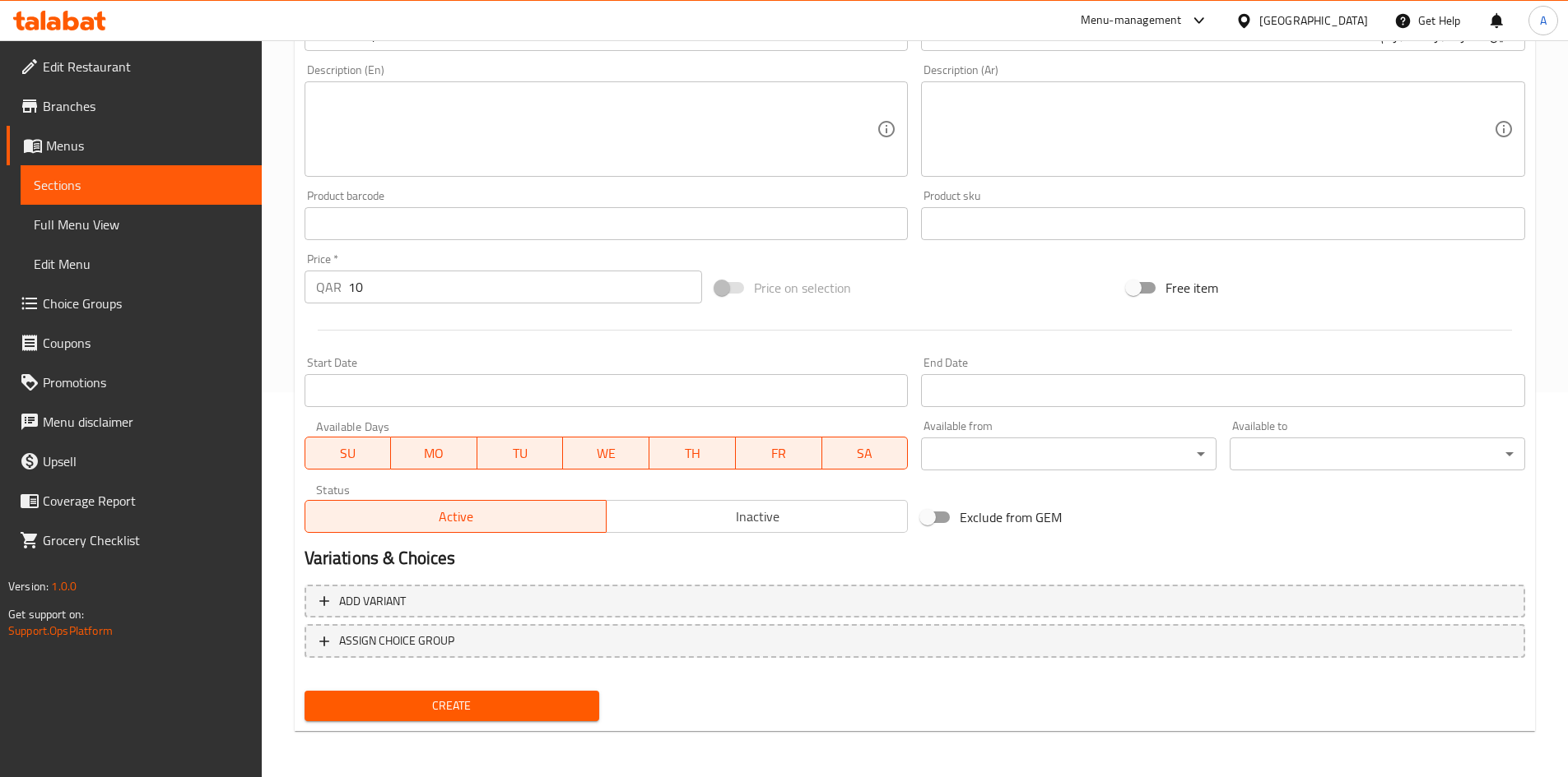
drag, startPoint x: 502, startPoint y: 710, endPoint x: 793, endPoint y: 254, distance: 540.9
click at [502, 710] on span "Create" at bounding box center [452, 706] width 269 height 21
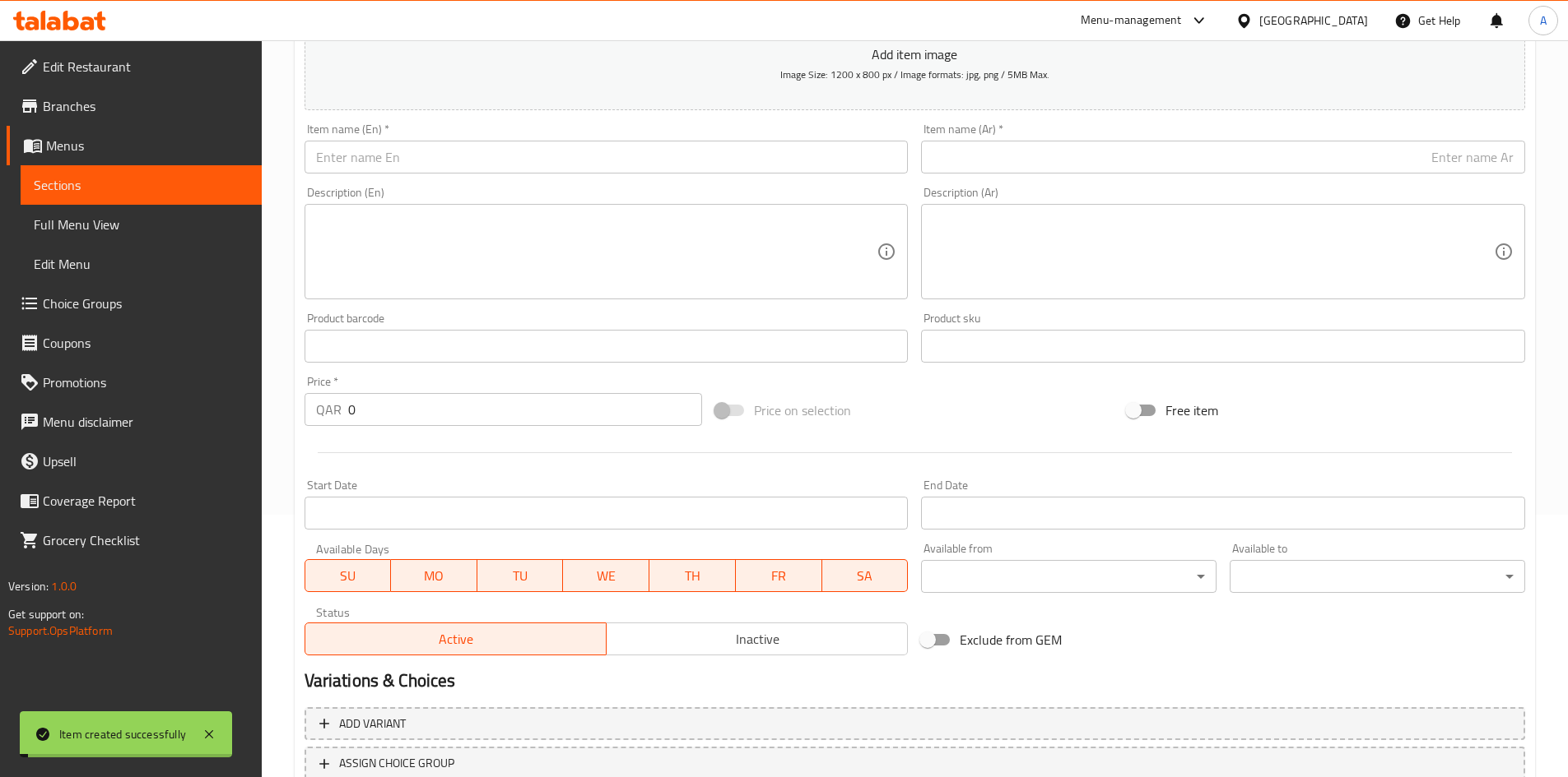
scroll to position [138, 0]
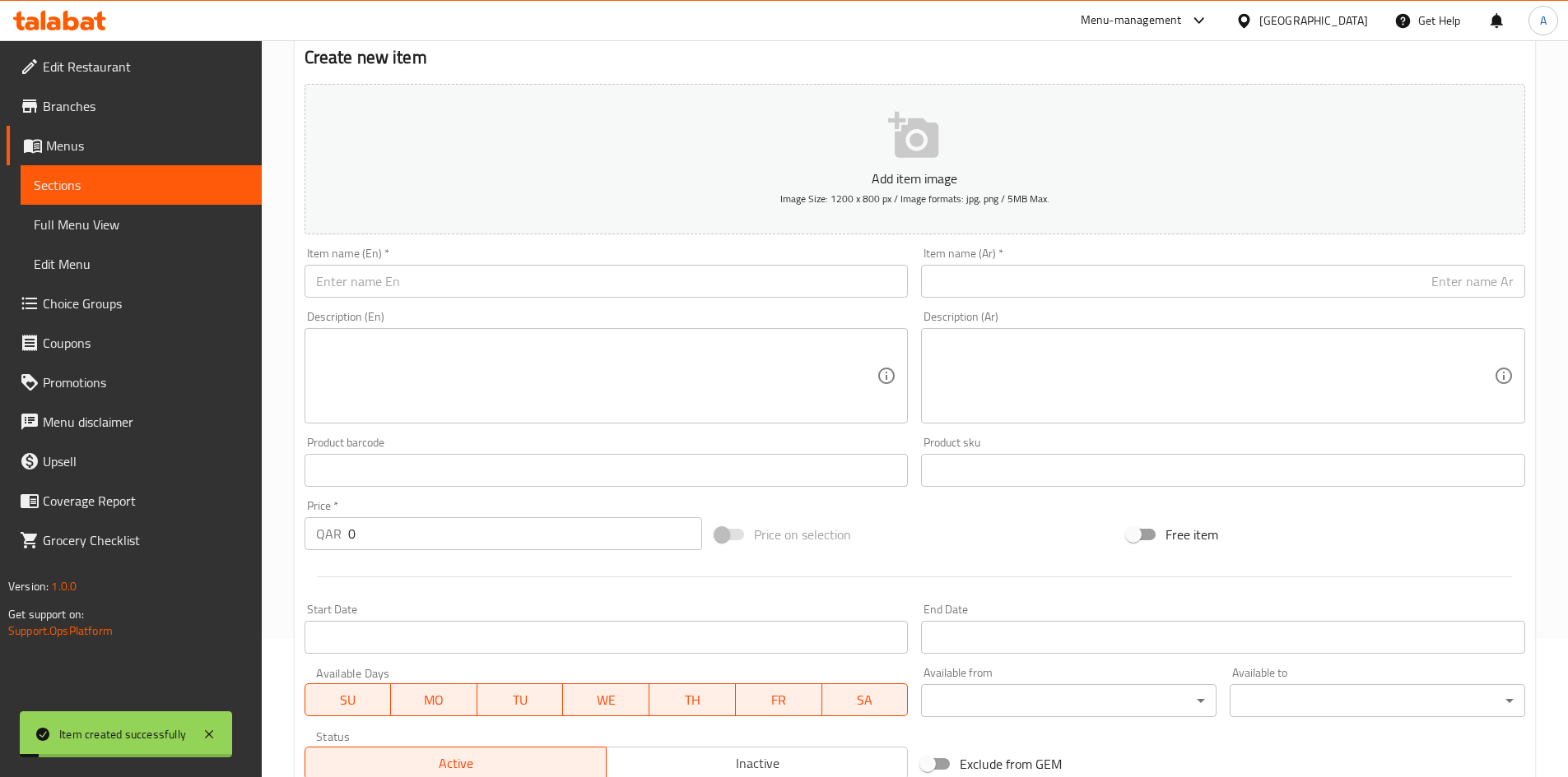
click at [588, 278] on input "text" at bounding box center [605, 281] width 604 height 33
paste input "Chaiba 100Grams"
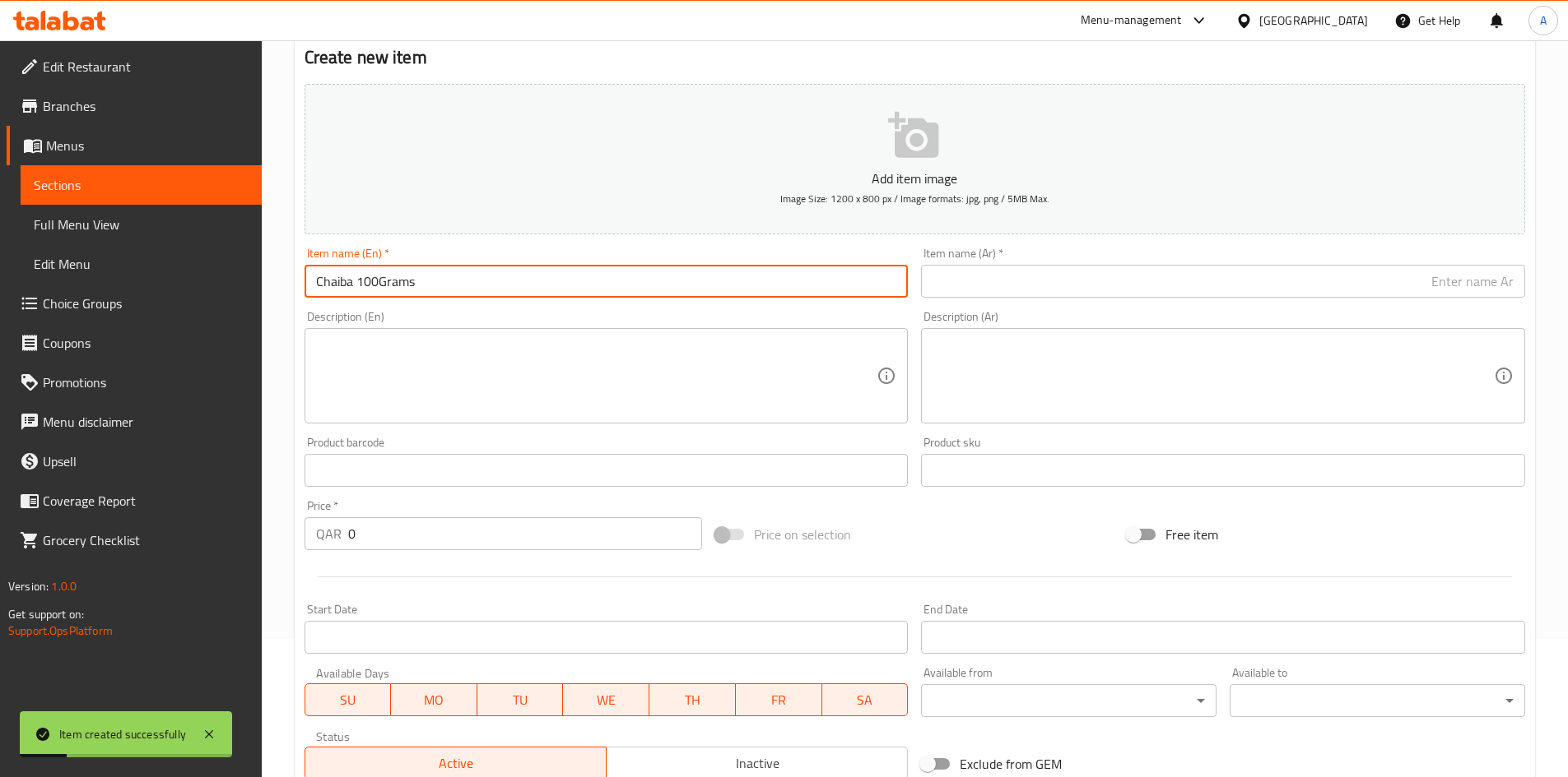
click at [374, 290] on input "Chaiba 100Grams" at bounding box center [605, 281] width 604 height 33
click at [355, 291] on input "Chaiba 100 Grams" at bounding box center [605, 281] width 604 height 33
drag, startPoint x: 1031, startPoint y: 257, endPoint x: 1039, endPoint y: 262, distance: 9.4
click at [1031, 257] on div "Item name (Ar)   * Item name (Ar) *" at bounding box center [1222, 272] width 604 height 50
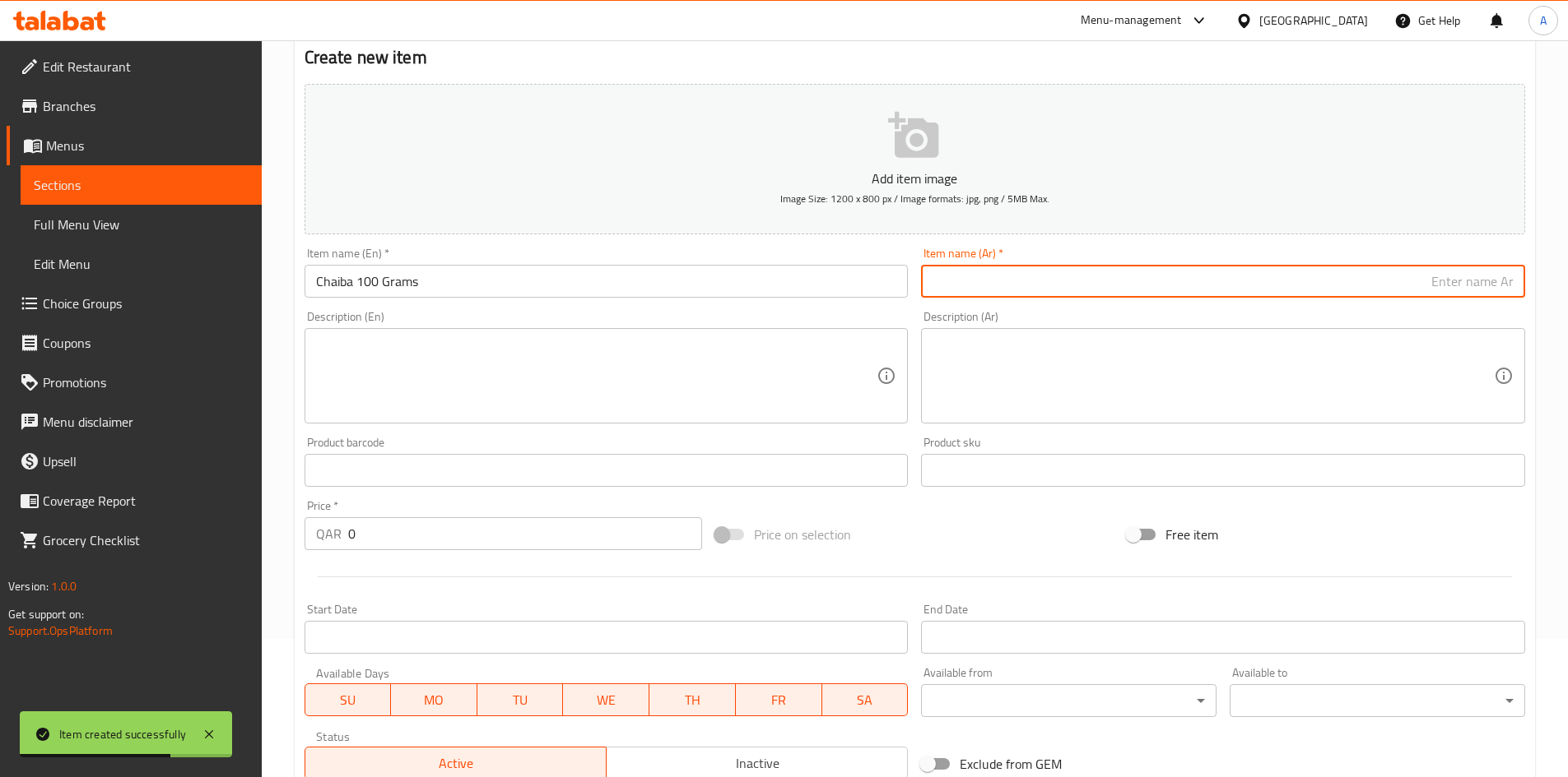
click at [1060, 282] on input "text" at bounding box center [1222, 281] width 604 height 33
paste input "شيبة ( زهرة الحجر ) 100جرام"
click at [1410, 277] on input "شيبة ( زهرة الحجر ) 100جرام" at bounding box center [1222, 281] width 604 height 33
click at [1414, 285] on input "شيبة ( زهرة الحجر ) 100جرام" at bounding box center [1222, 281] width 604 height 33
click at [1474, 284] on input "شيبة ( زهرة الحجر) 100جرام" at bounding box center [1222, 281] width 604 height 33
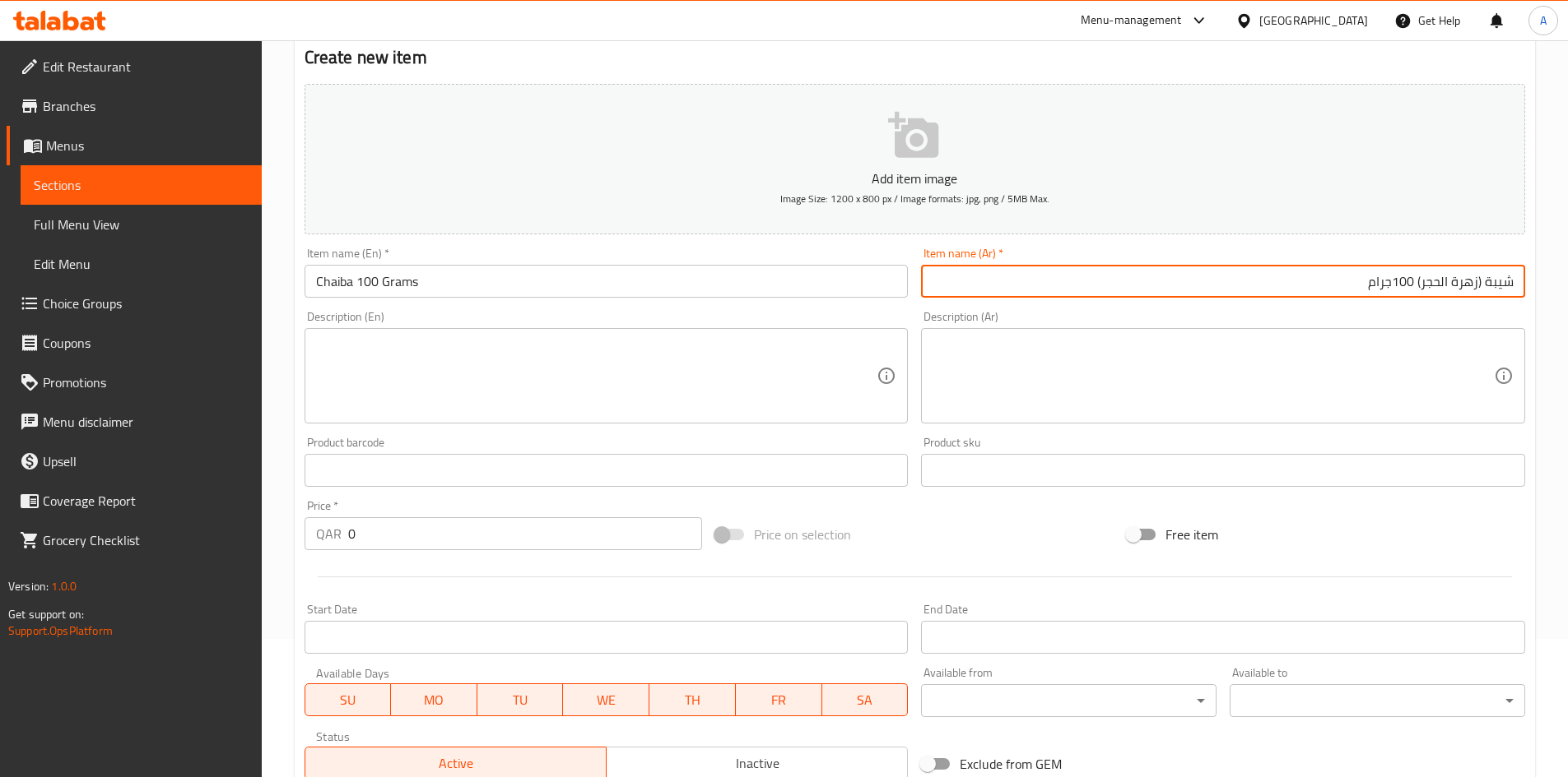
drag, startPoint x: 1483, startPoint y: 287, endPoint x: 1429, endPoint y: 306, distance: 57.2
click at [1429, 306] on div "Add item image Image Size: 1200 x 800 px / Image formats: jpg, png / 5MB Max. I…" at bounding box center [914, 431] width 1234 height 709
click at [1424, 290] on input "شيبة (زهرة الحجر) 100جرام" at bounding box center [1222, 281] width 604 height 33
drag, startPoint x: 1421, startPoint y: 286, endPoint x: 1476, endPoint y: 291, distance: 55.2
click at [1476, 291] on input "شيبة (زهرة الحجر) 100جرام" at bounding box center [1222, 281] width 604 height 33
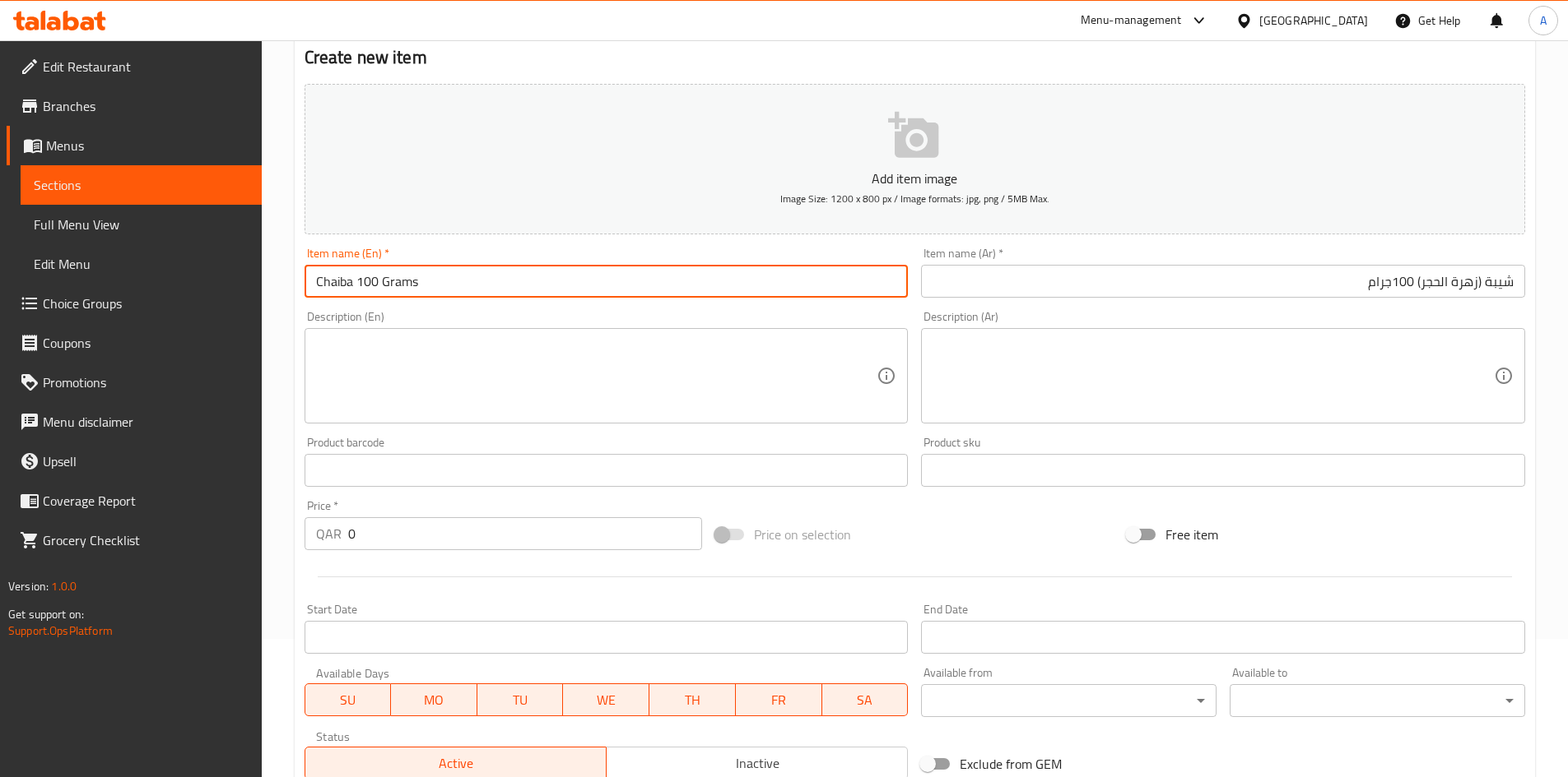
drag, startPoint x: 354, startPoint y: 269, endPoint x: 441, endPoint y: 381, distance: 141.8
click at [355, 268] on input "Chaiba 100 Grams" at bounding box center [605, 281] width 604 height 33
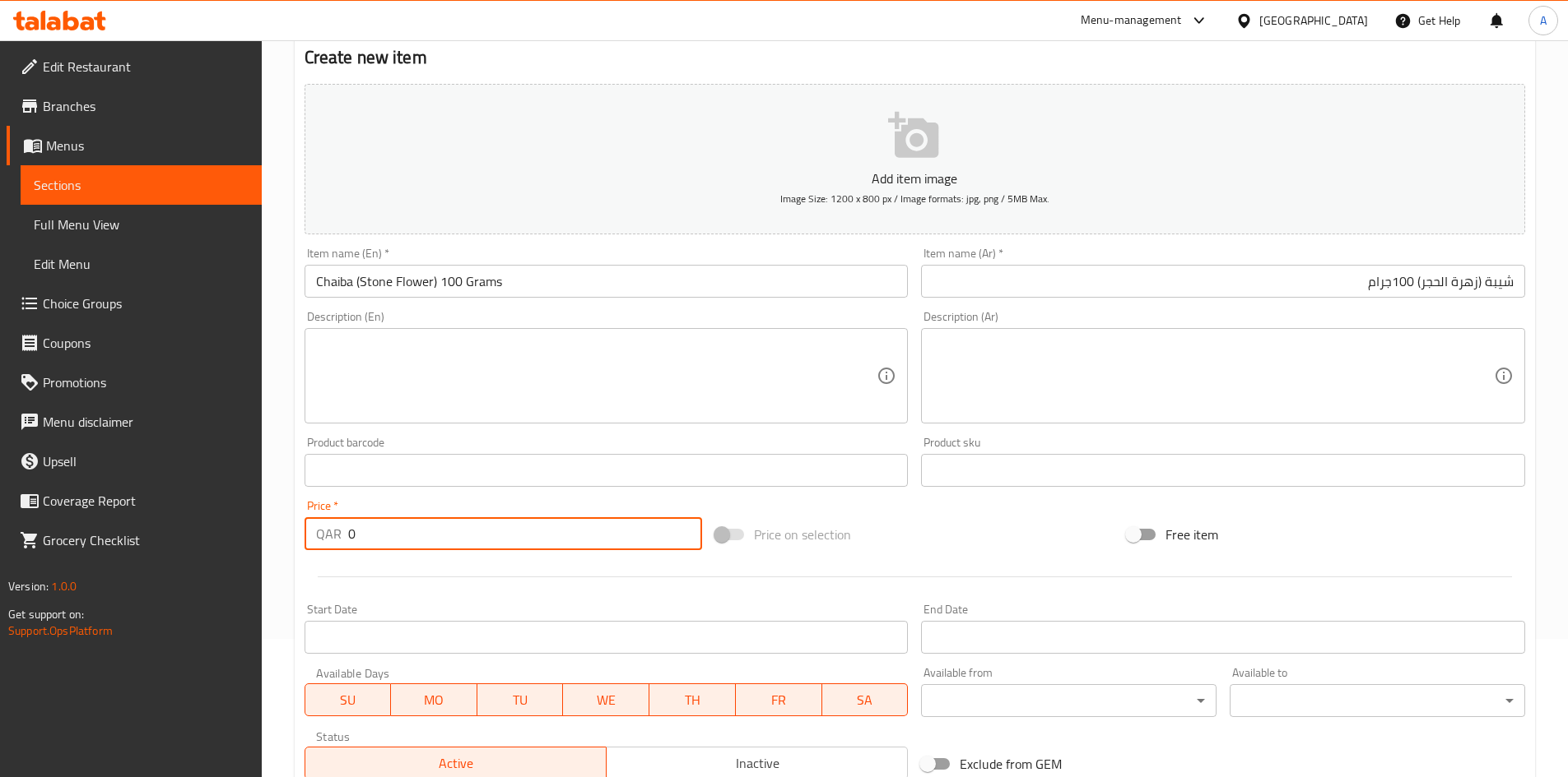
drag, startPoint x: 418, startPoint y: 546, endPoint x: 131, endPoint y: 552, distance: 287.1
click at [128, 550] on div "Edit Restaurant Branches Menus Sections Full Menu View Edit Menu Choice Groups …" at bounding box center [784, 463] width 1568 height 1122
click at [924, 520] on div "Price on selection" at bounding box center [914, 534] width 412 height 44
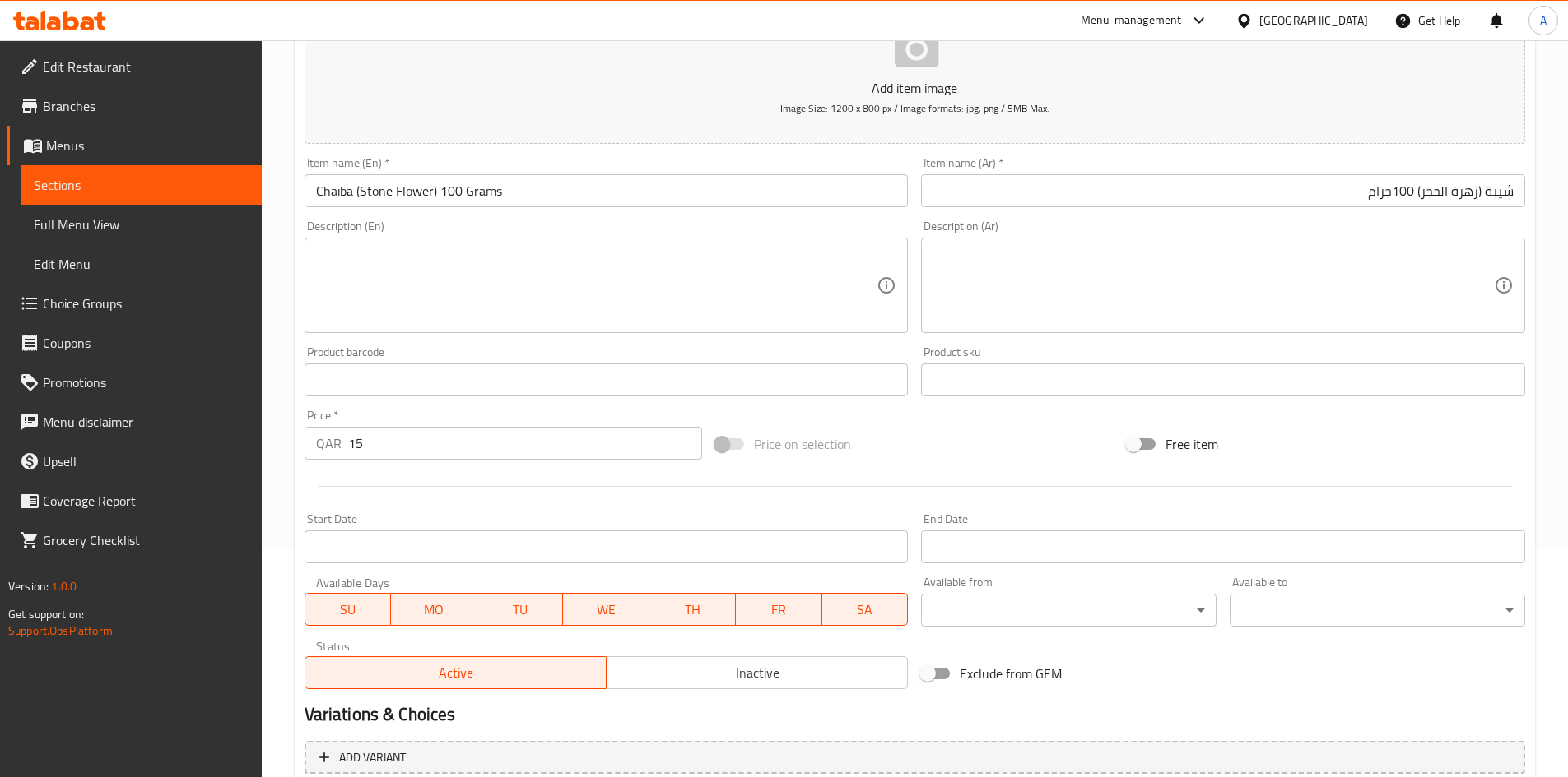
scroll to position [385, 0]
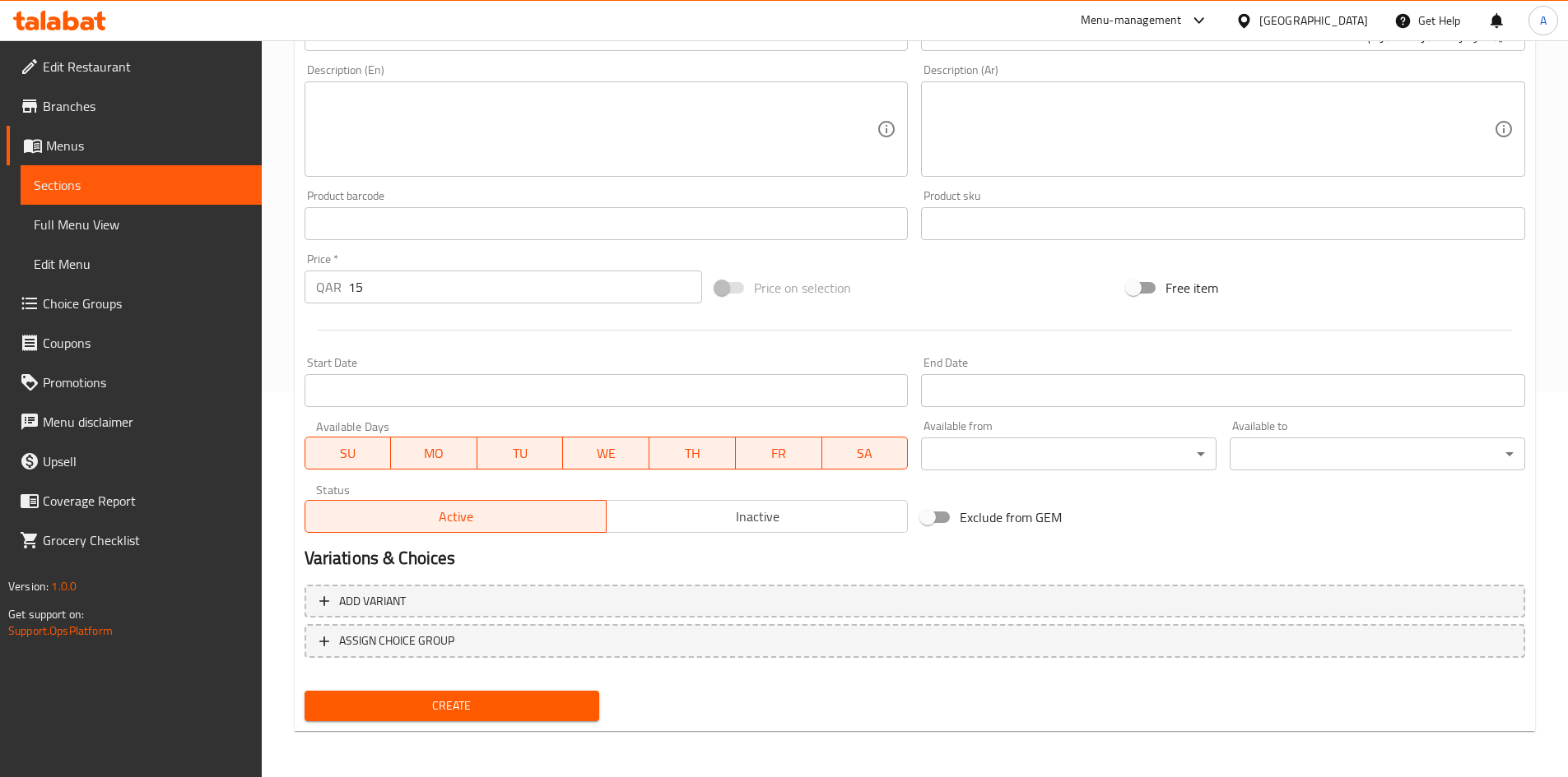
drag, startPoint x: 557, startPoint y: 712, endPoint x: 586, endPoint y: 654, distance: 64.8
click at [554, 712] on span "Create" at bounding box center [452, 706] width 269 height 21
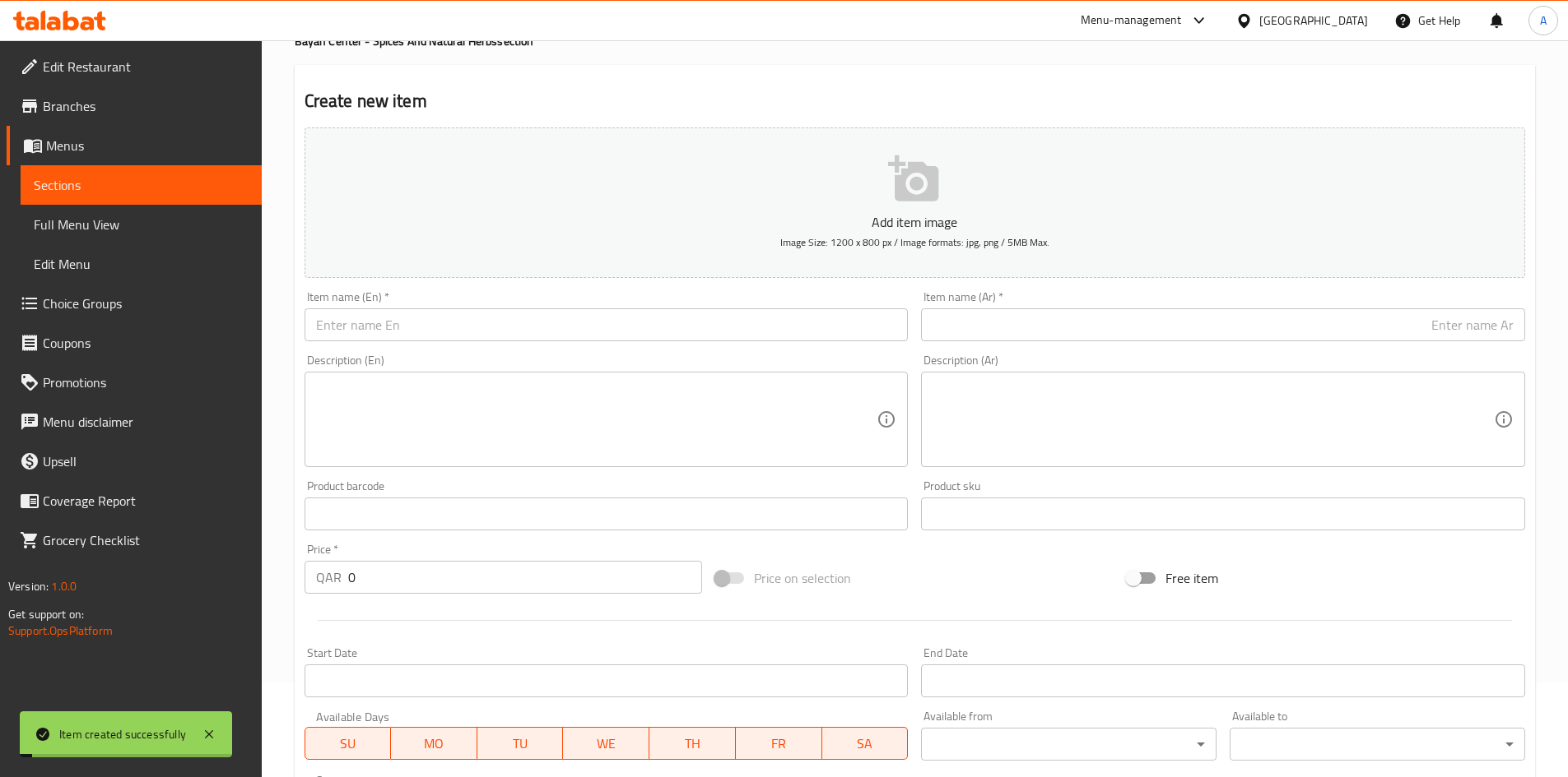
scroll to position [0, 0]
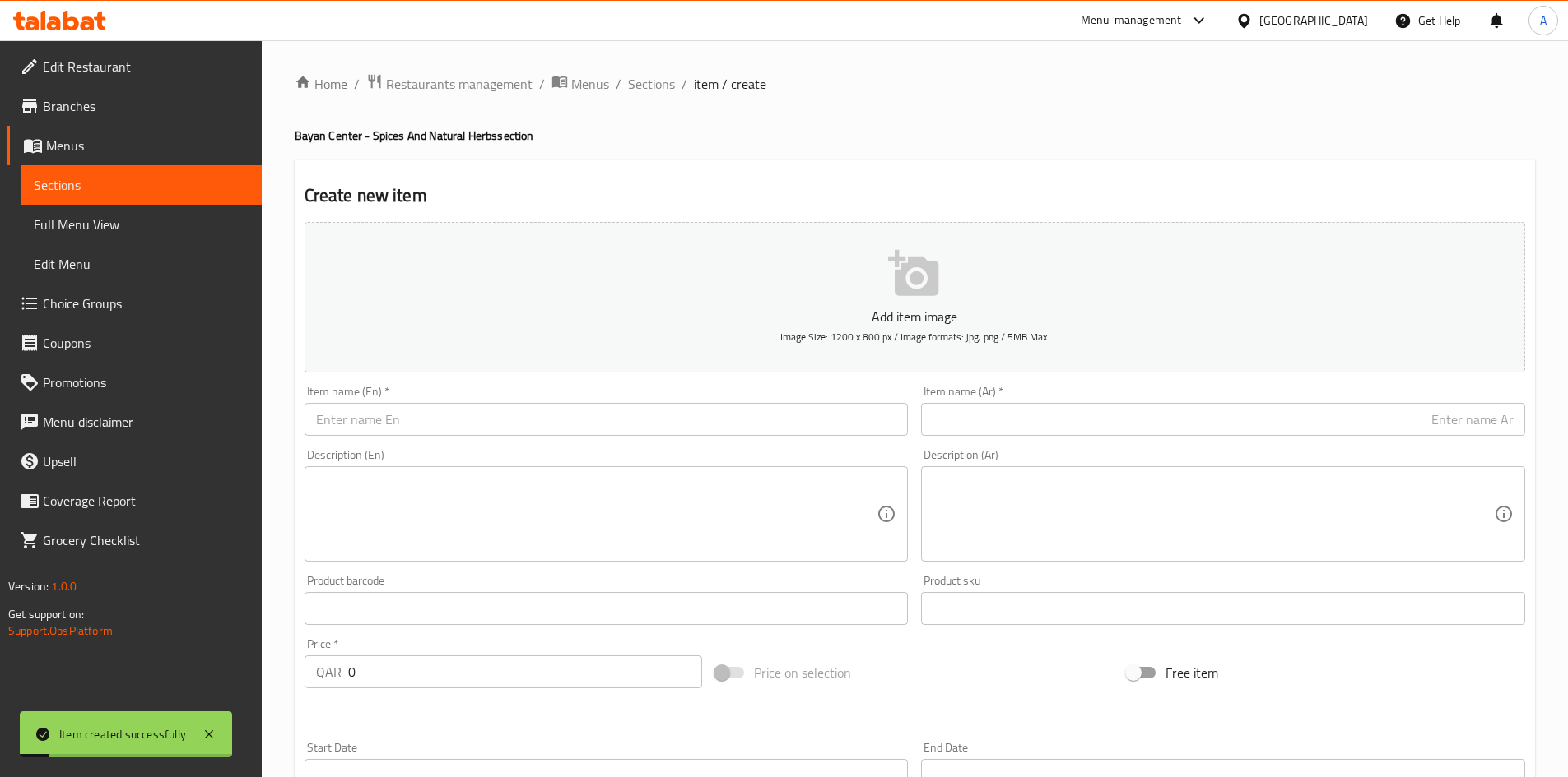
click at [641, 377] on div "Add item image Image Size: 1200 x 800 px / Image formats: jpg, png / 5MB Max." at bounding box center [914, 296] width 1234 height 163
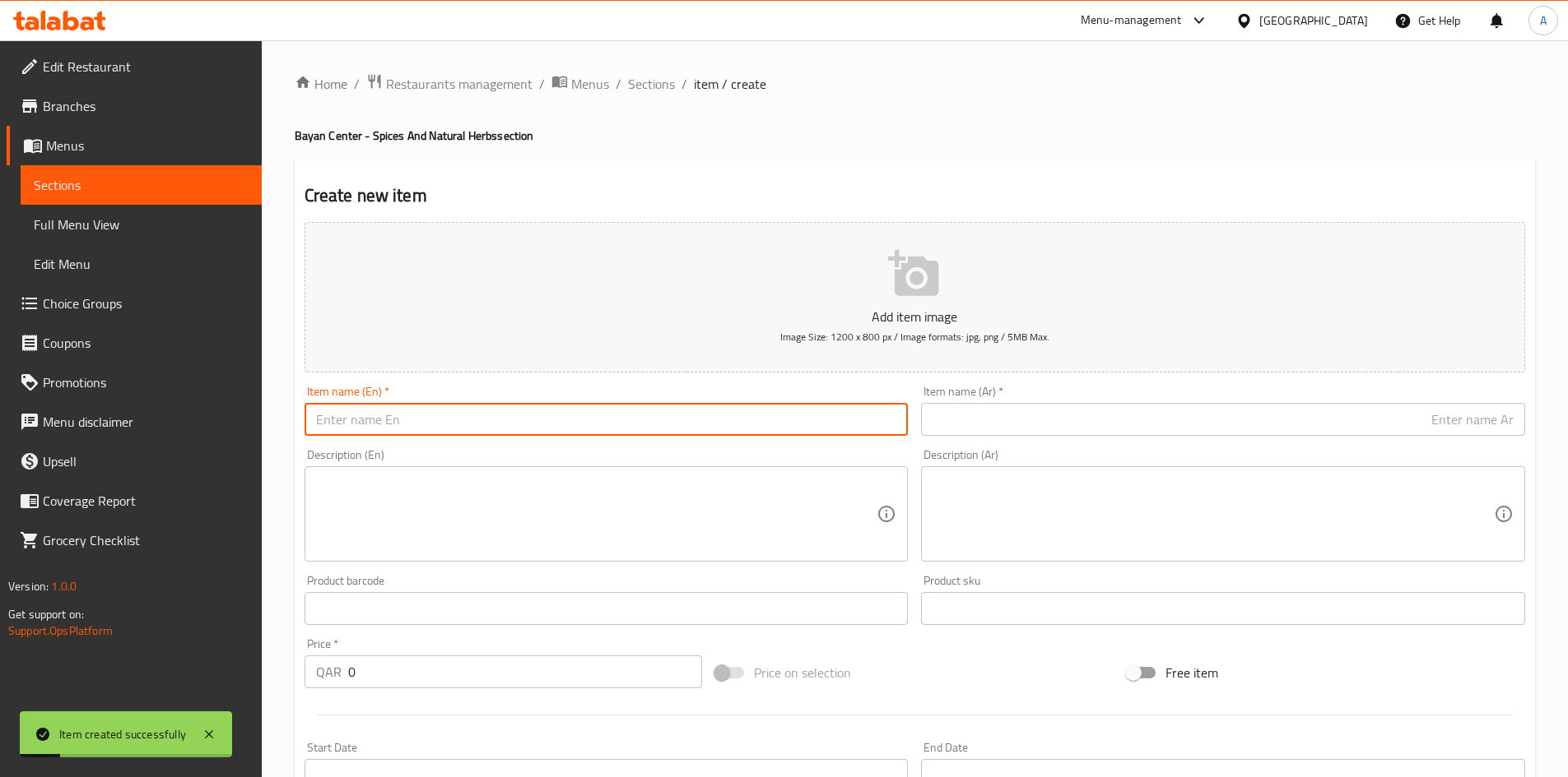
click at [625, 428] on input "text" at bounding box center [605, 419] width 604 height 33
paste input "Cuttlebone 250 Grams"
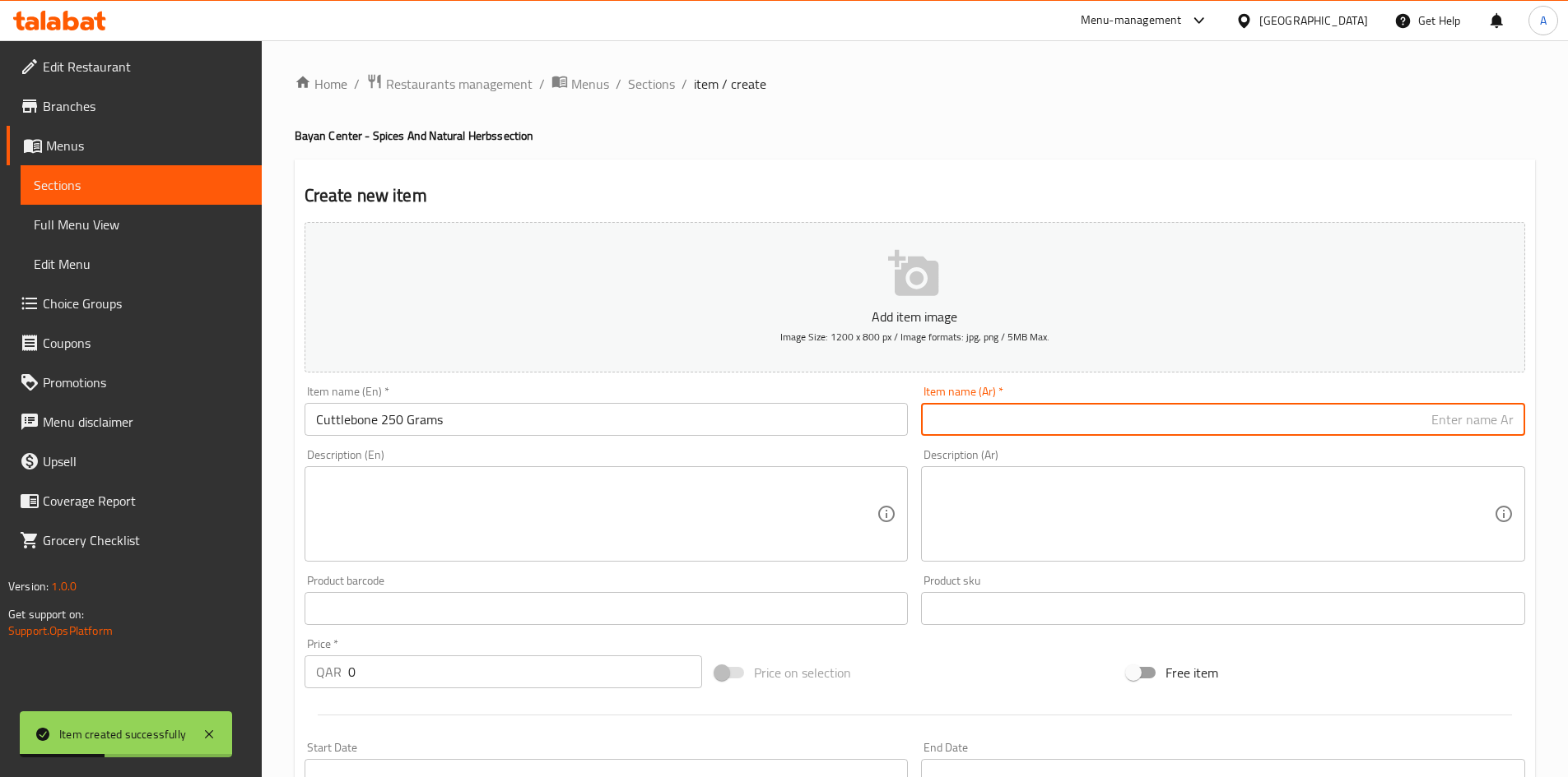
click at [960, 408] on input "text" at bounding box center [1222, 419] width 604 height 33
paste input "لسان البحر 250 جرام"
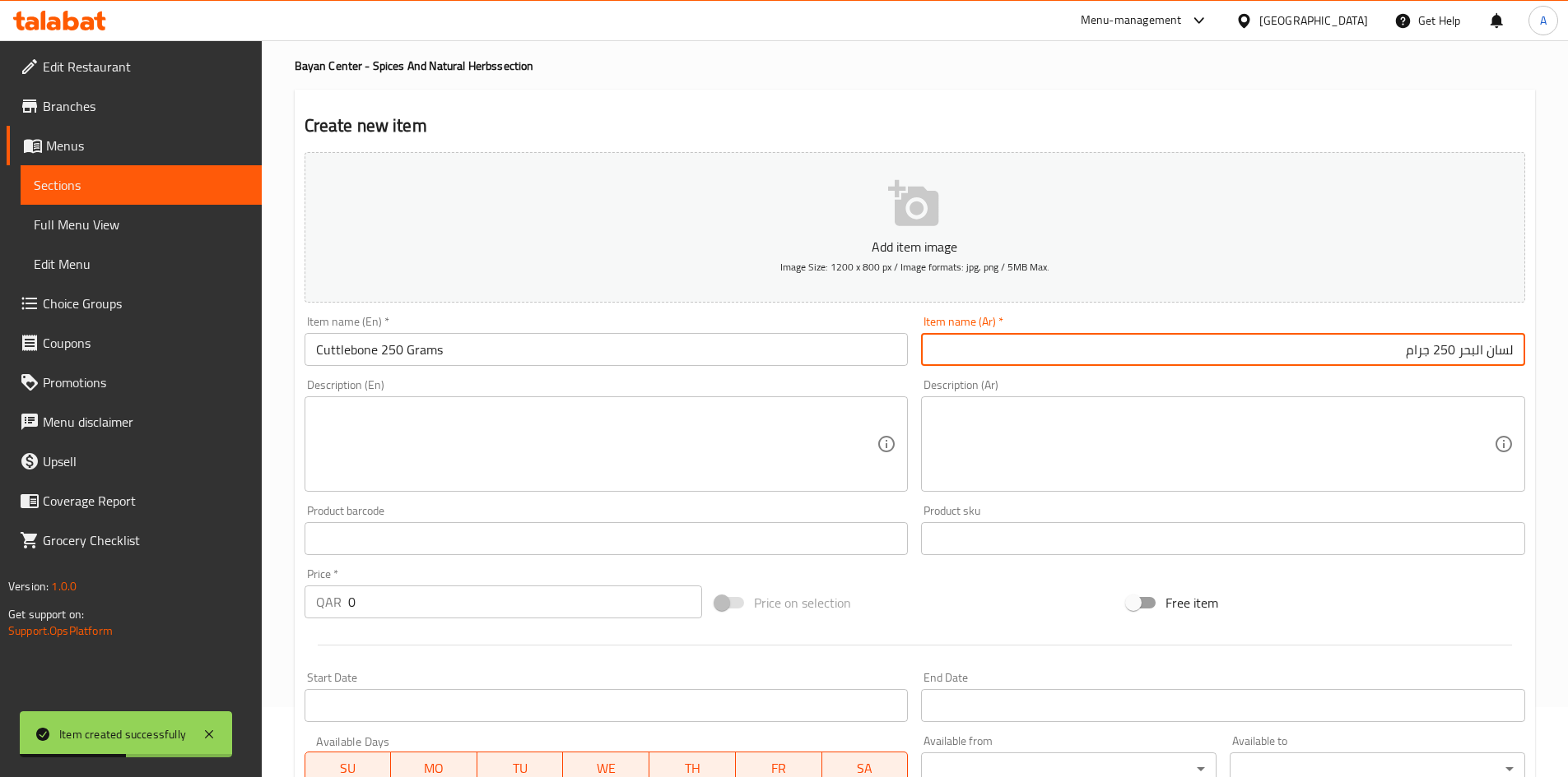
scroll to position [164, 0]
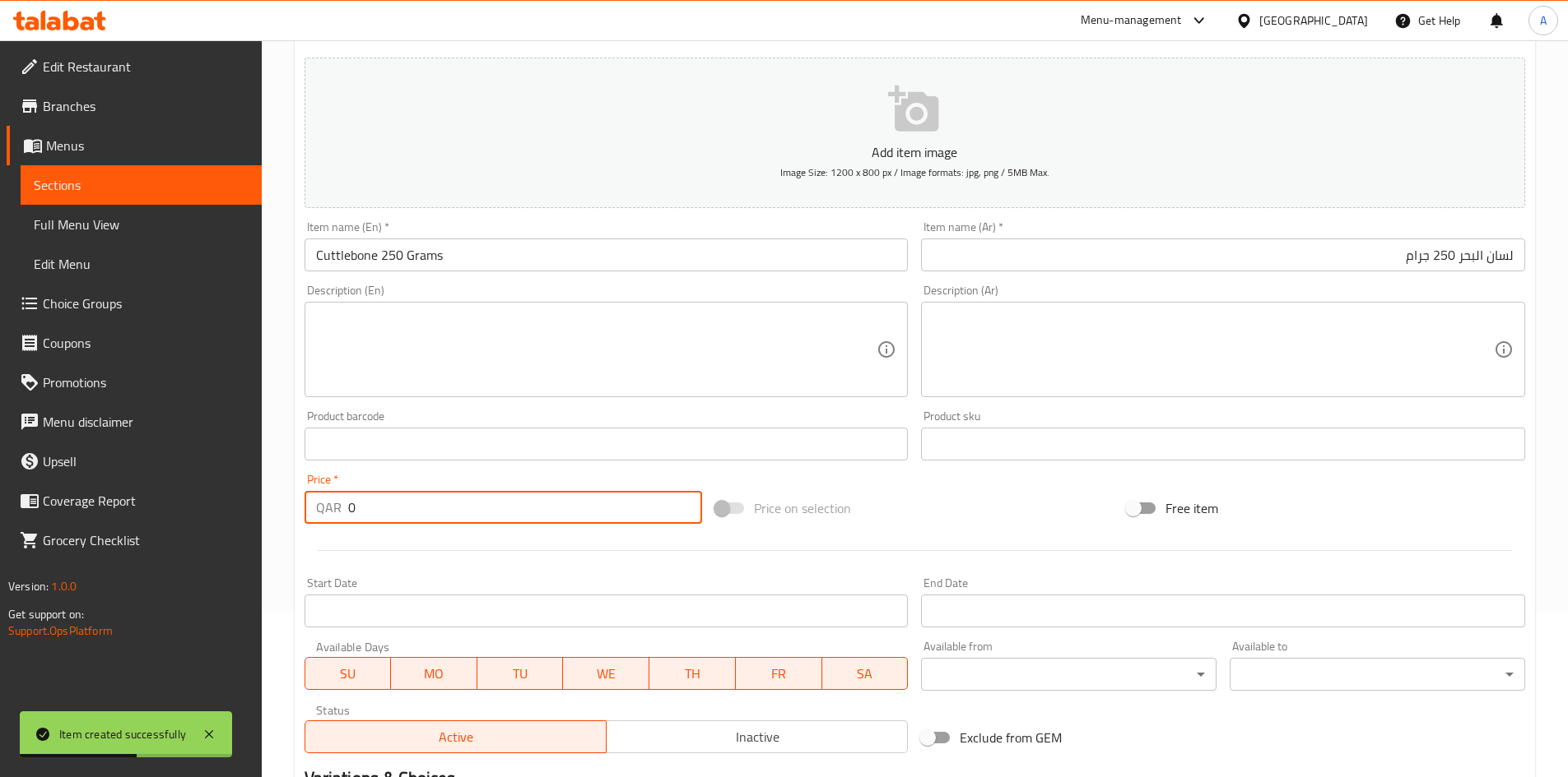
drag, startPoint x: 426, startPoint y: 517, endPoint x: 98, endPoint y: 507, distance: 328.2
click at [129, 507] on div "Edit Restaurant Branches Menus Sections Full Menu View Edit Menu Choice Groups …" at bounding box center [784, 436] width 1568 height 1122
click at [664, 559] on div at bounding box center [914, 550] width 1234 height 41
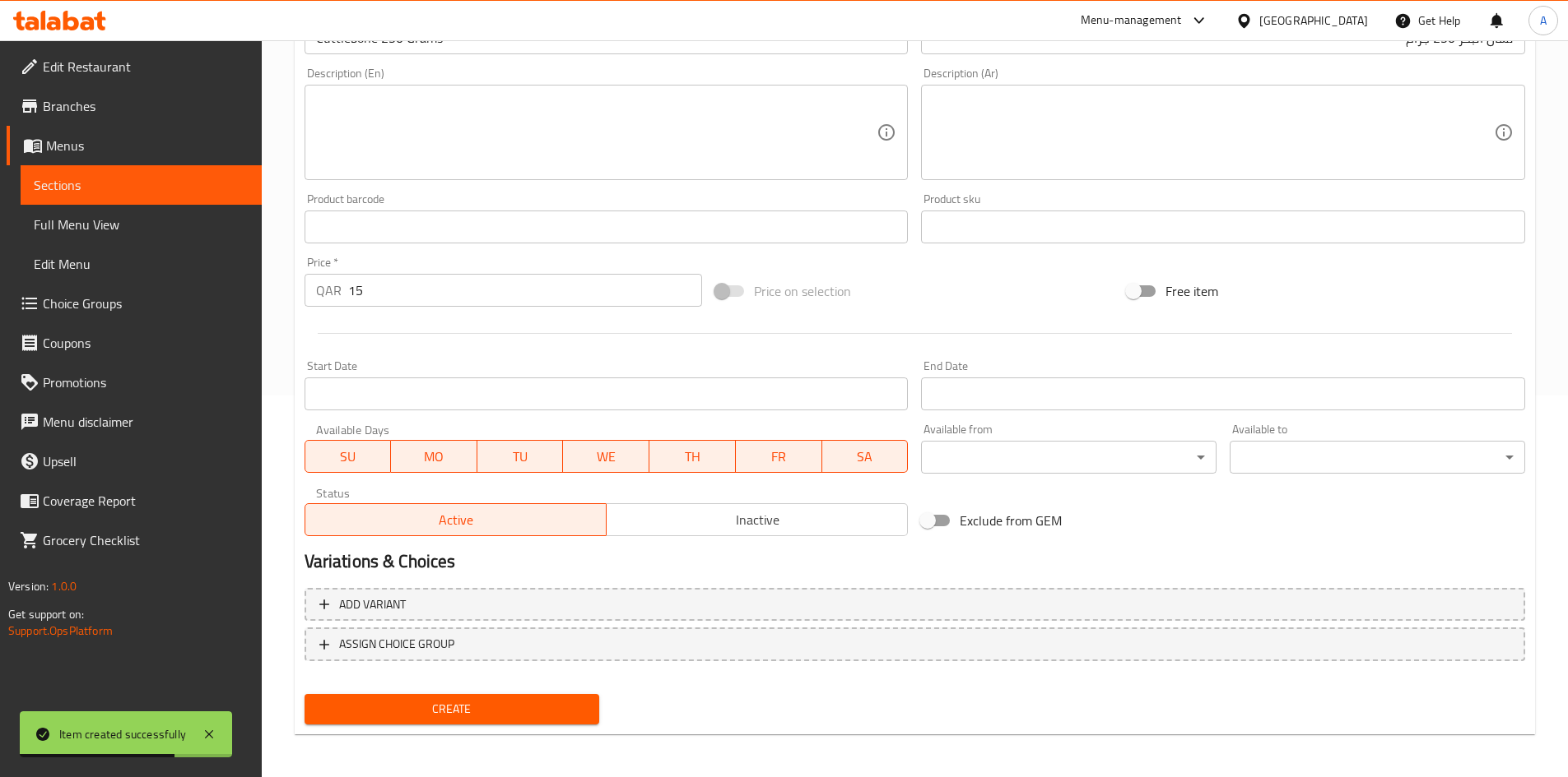
scroll to position [385, 0]
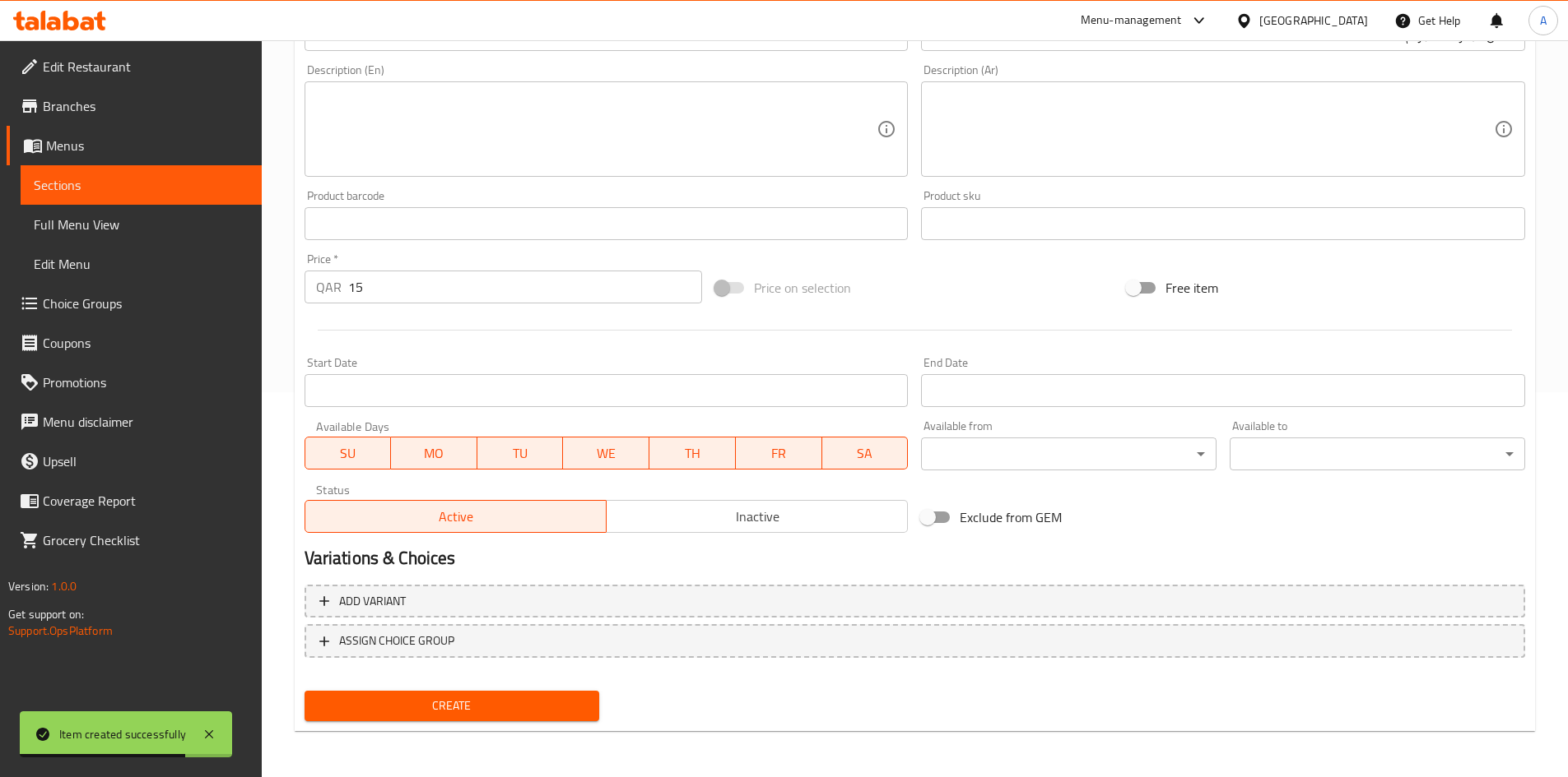
click at [484, 706] on span "Create" at bounding box center [452, 706] width 269 height 21
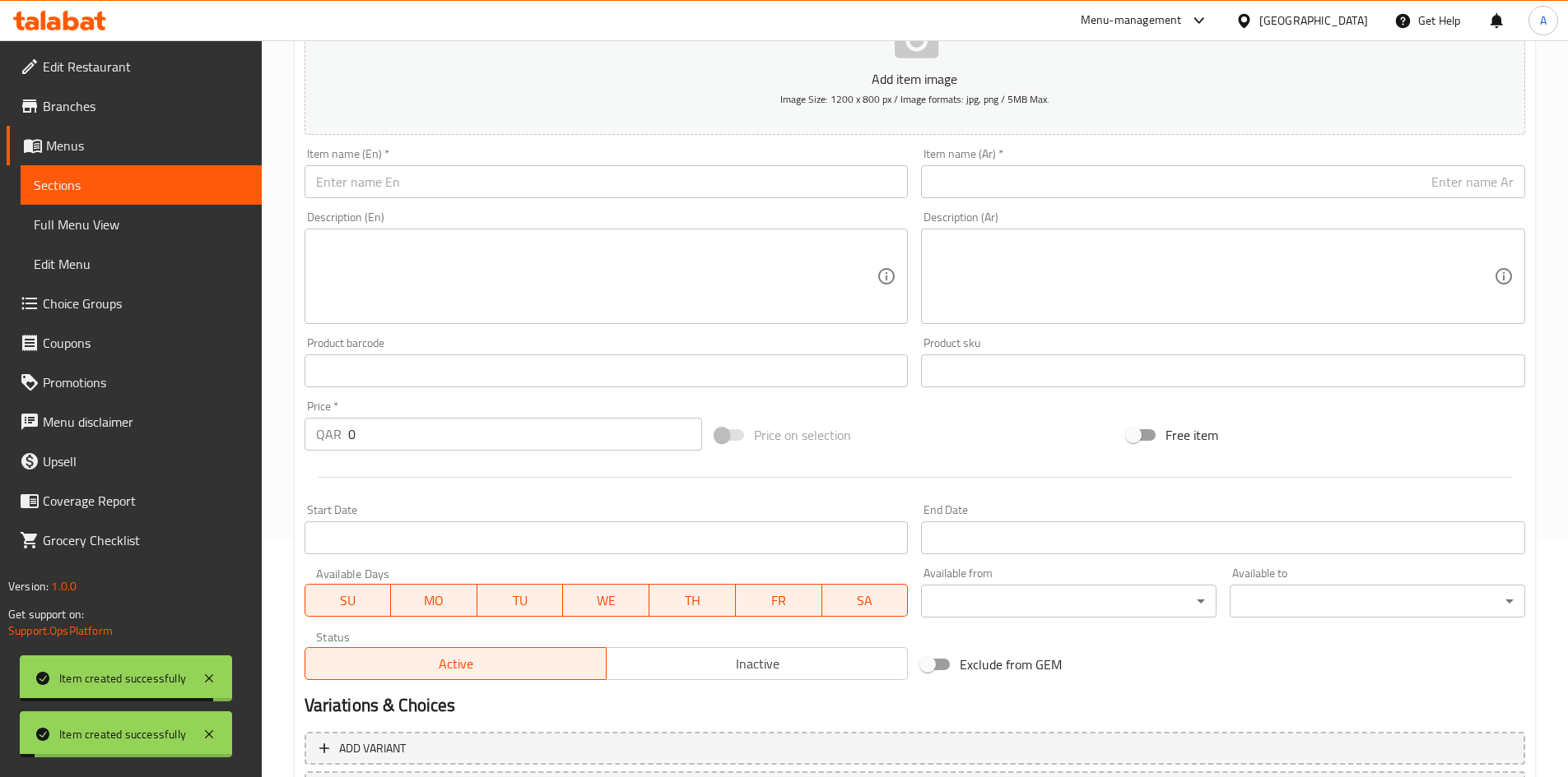
scroll to position [0, 0]
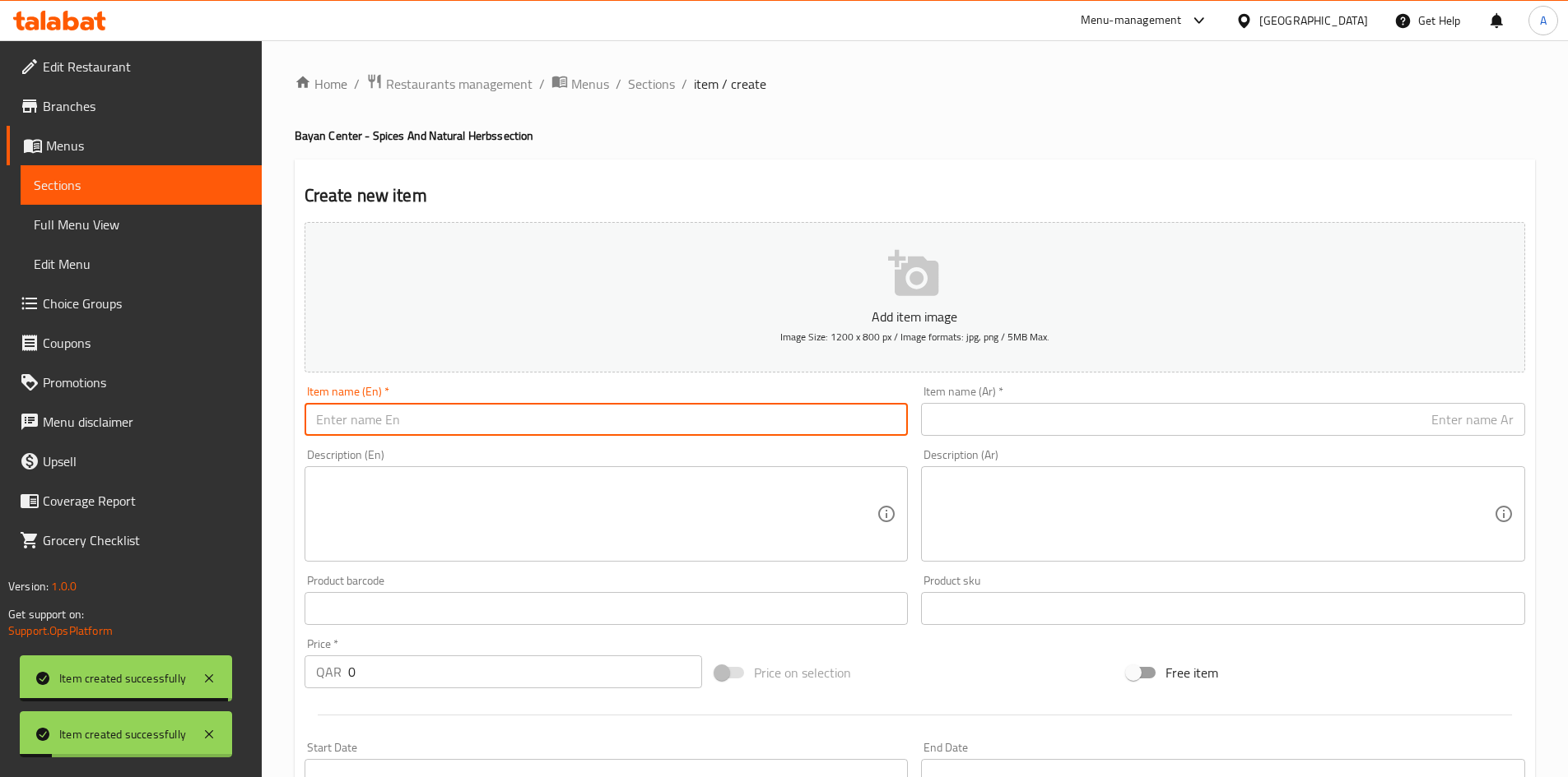
click at [552, 419] on input "text" at bounding box center [605, 419] width 604 height 33
paste
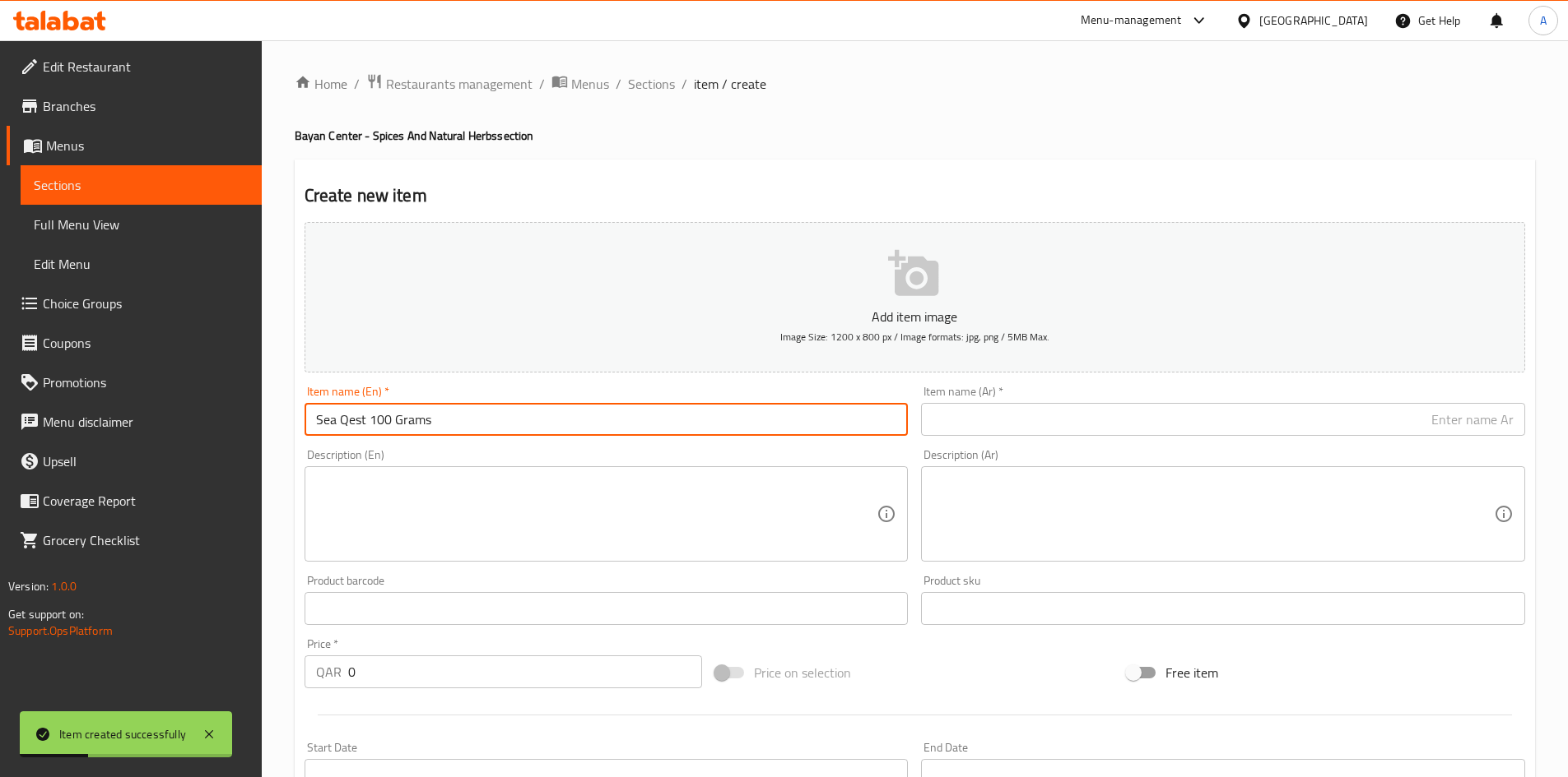
click at [1116, 423] on input "text" at bounding box center [1222, 419] width 604 height 33
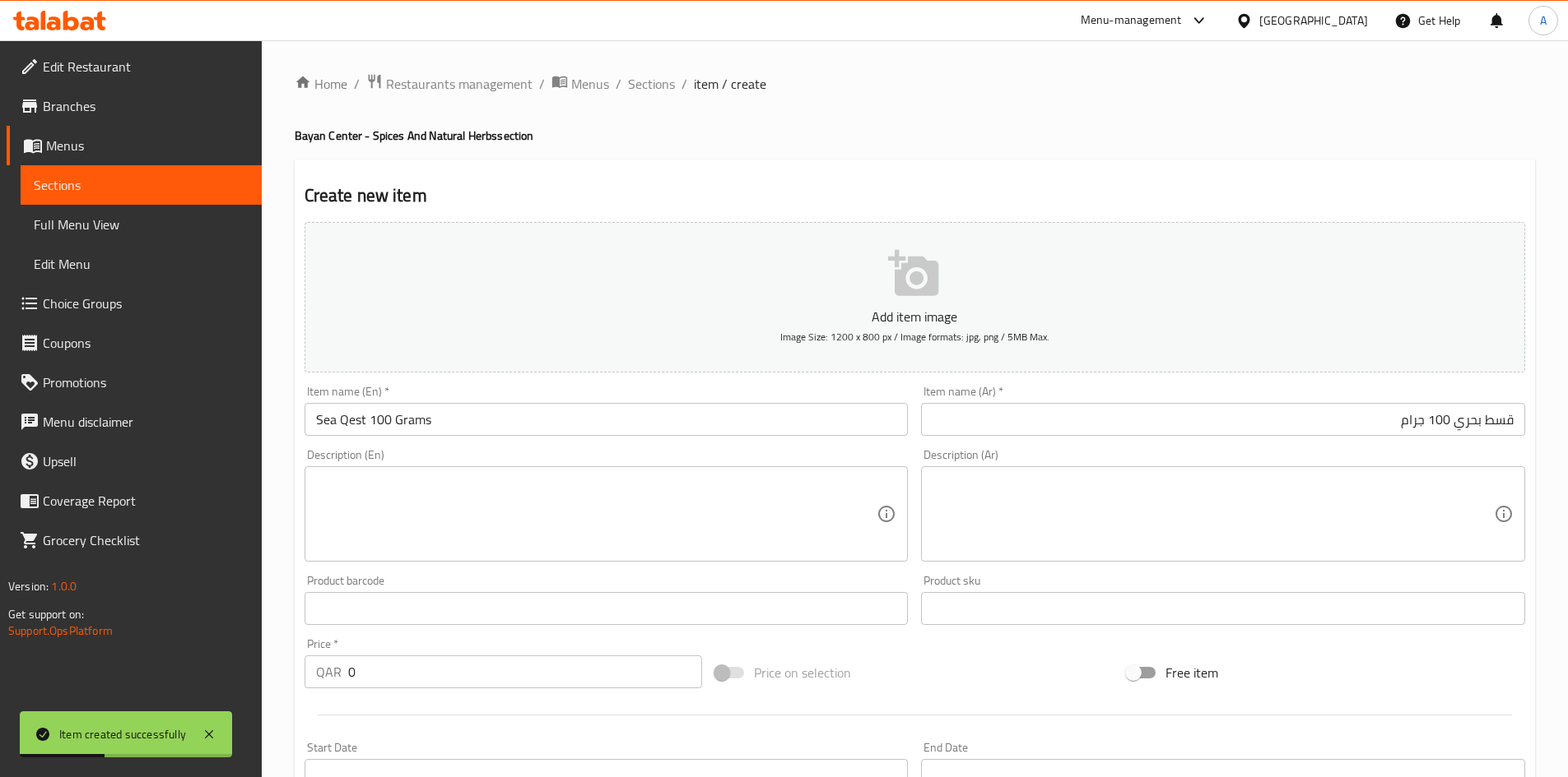
click at [1121, 220] on div "Add item image Image Size: 1200 x 800 px / Image formats: jpg, png / 5MB Max." at bounding box center [914, 296] width 1234 height 163
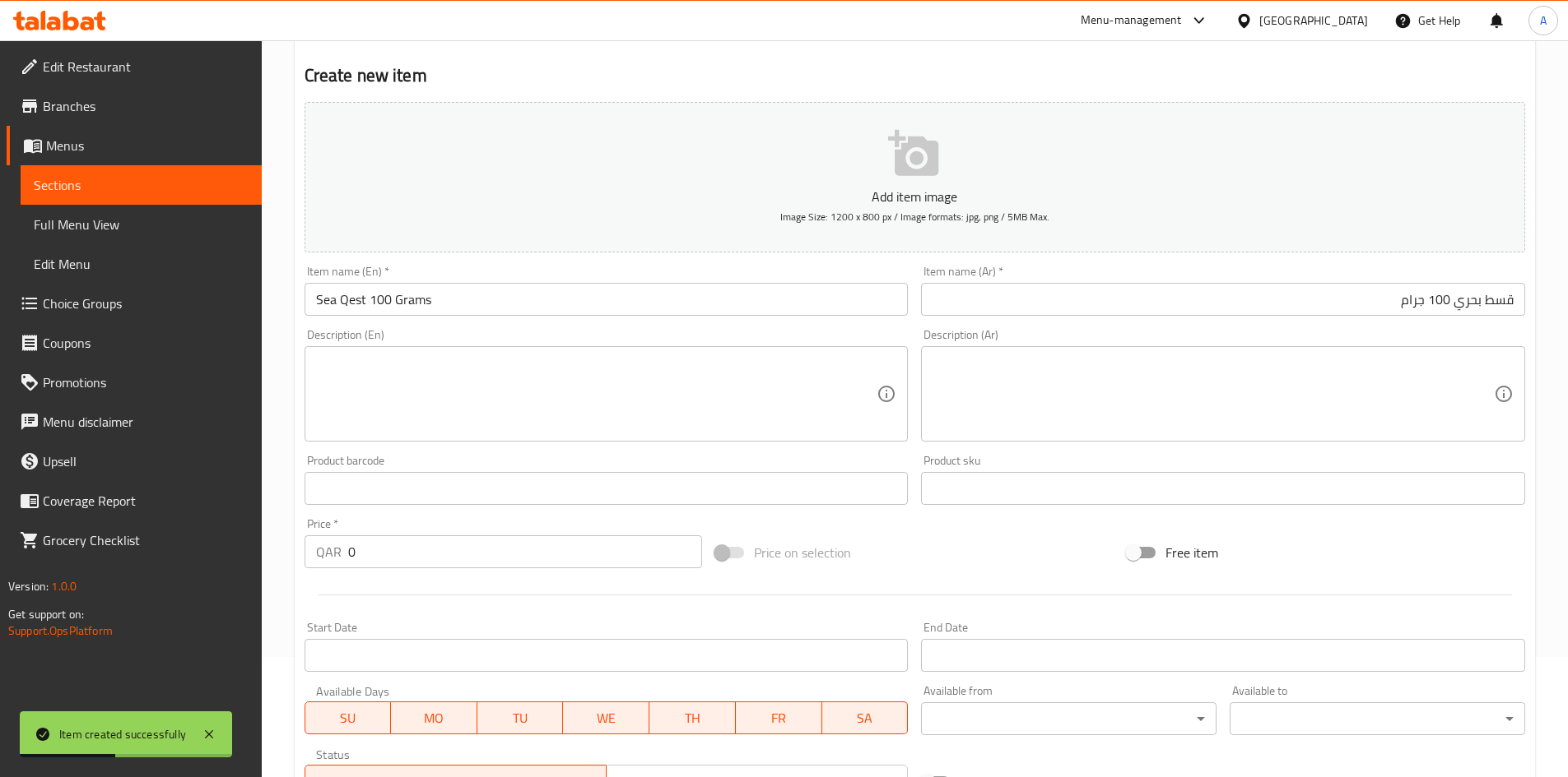
scroll to position [164, 0]
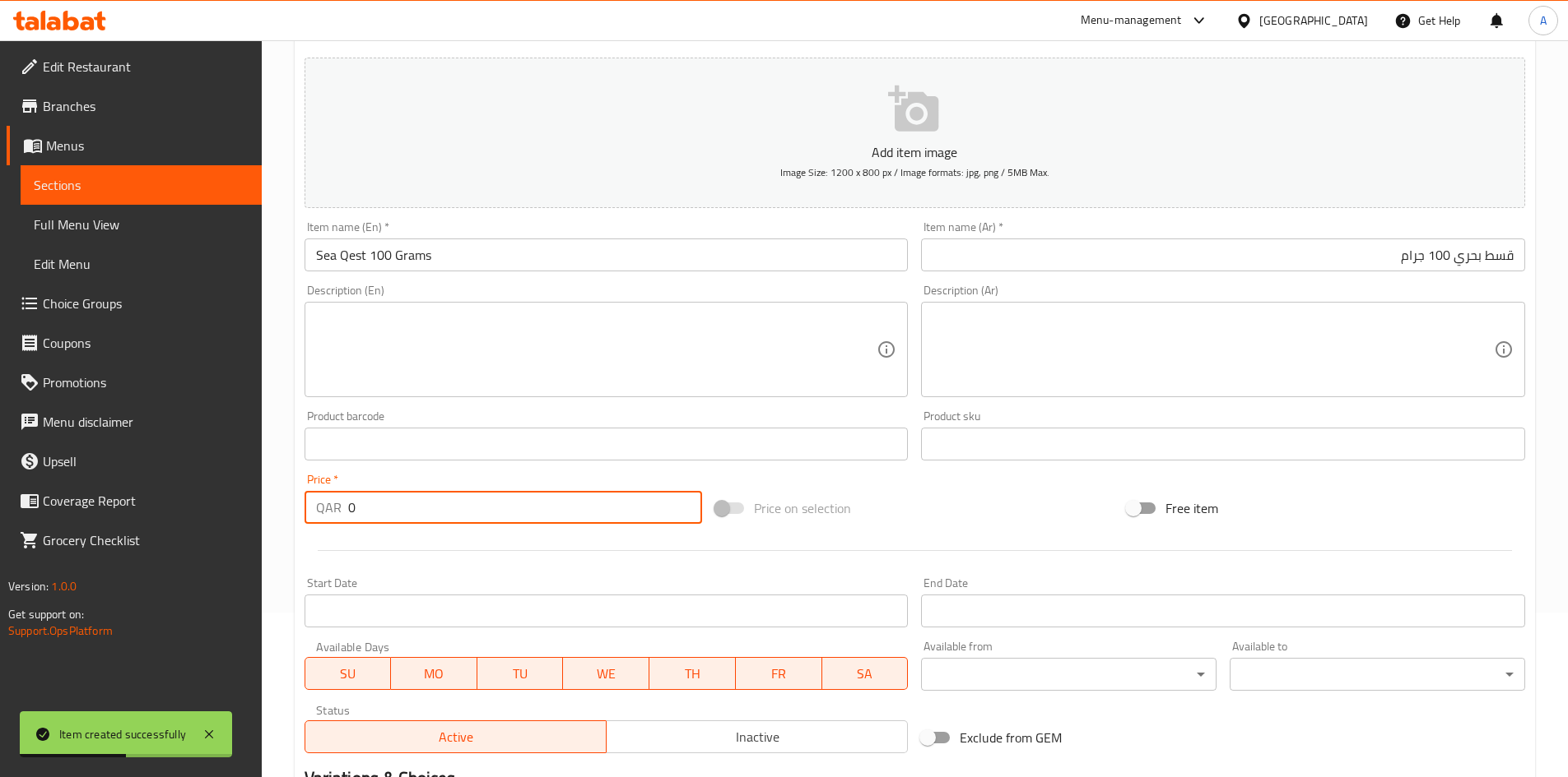
drag, startPoint x: 383, startPoint y: 509, endPoint x: 6, endPoint y: 564, distance: 381.0
click at [0, 534] on div "Edit Restaurant Branches Menus Sections Full Menu View Edit Menu Choice Groups …" at bounding box center [784, 436] width 1568 height 1122
click at [485, 550] on hr at bounding box center [914, 550] width 1194 height 1
drag, startPoint x: 395, startPoint y: 508, endPoint x: 200, endPoint y: 565, distance: 203.2
click at [201, 562] on div "Edit Restaurant Branches Menus Sections Full Menu View Edit Menu Choice Groups …" at bounding box center [784, 436] width 1568 height 1122
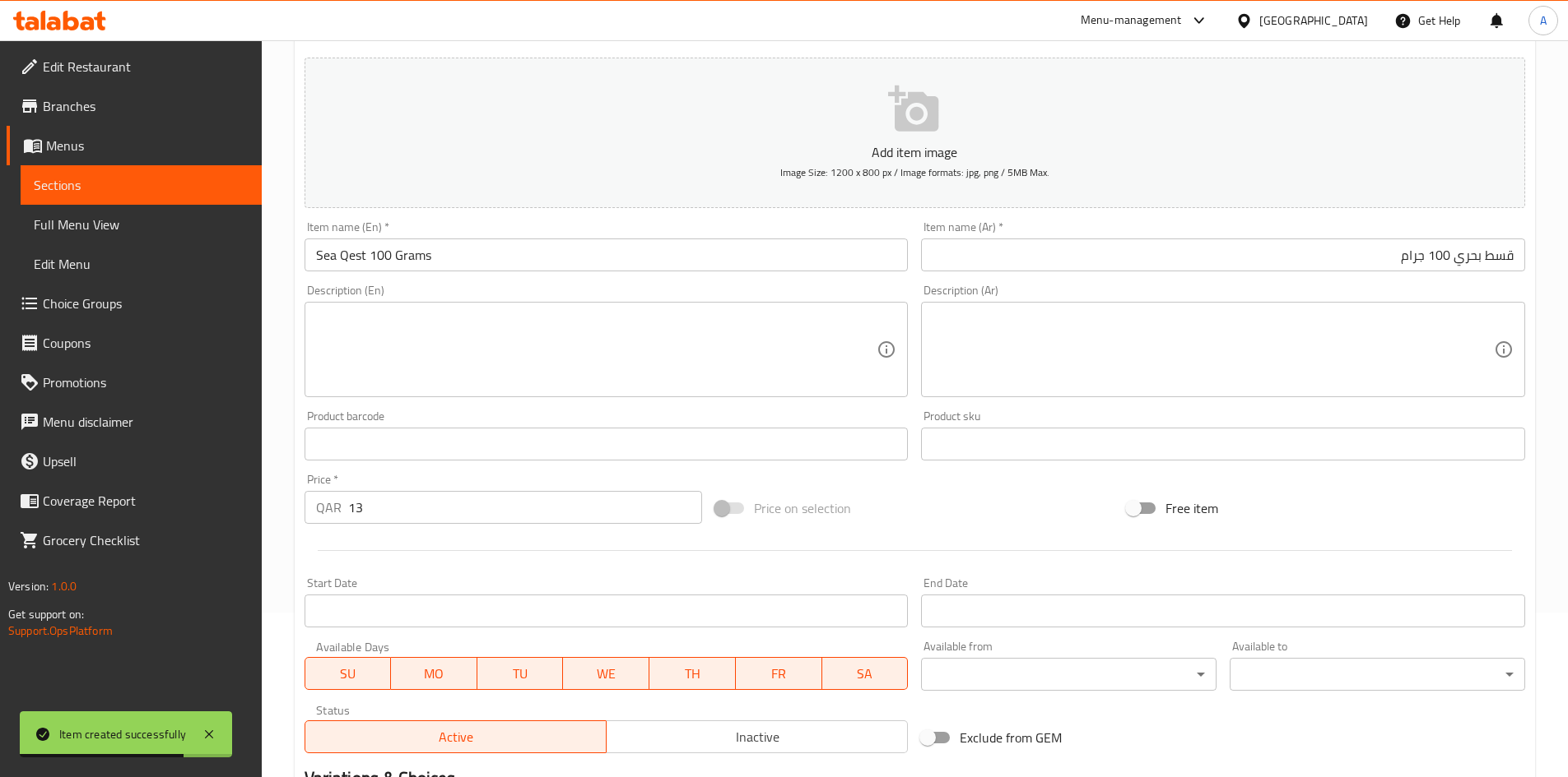
click at [416, 547] on div at bounding box center [914, 550] width 1234 height 41
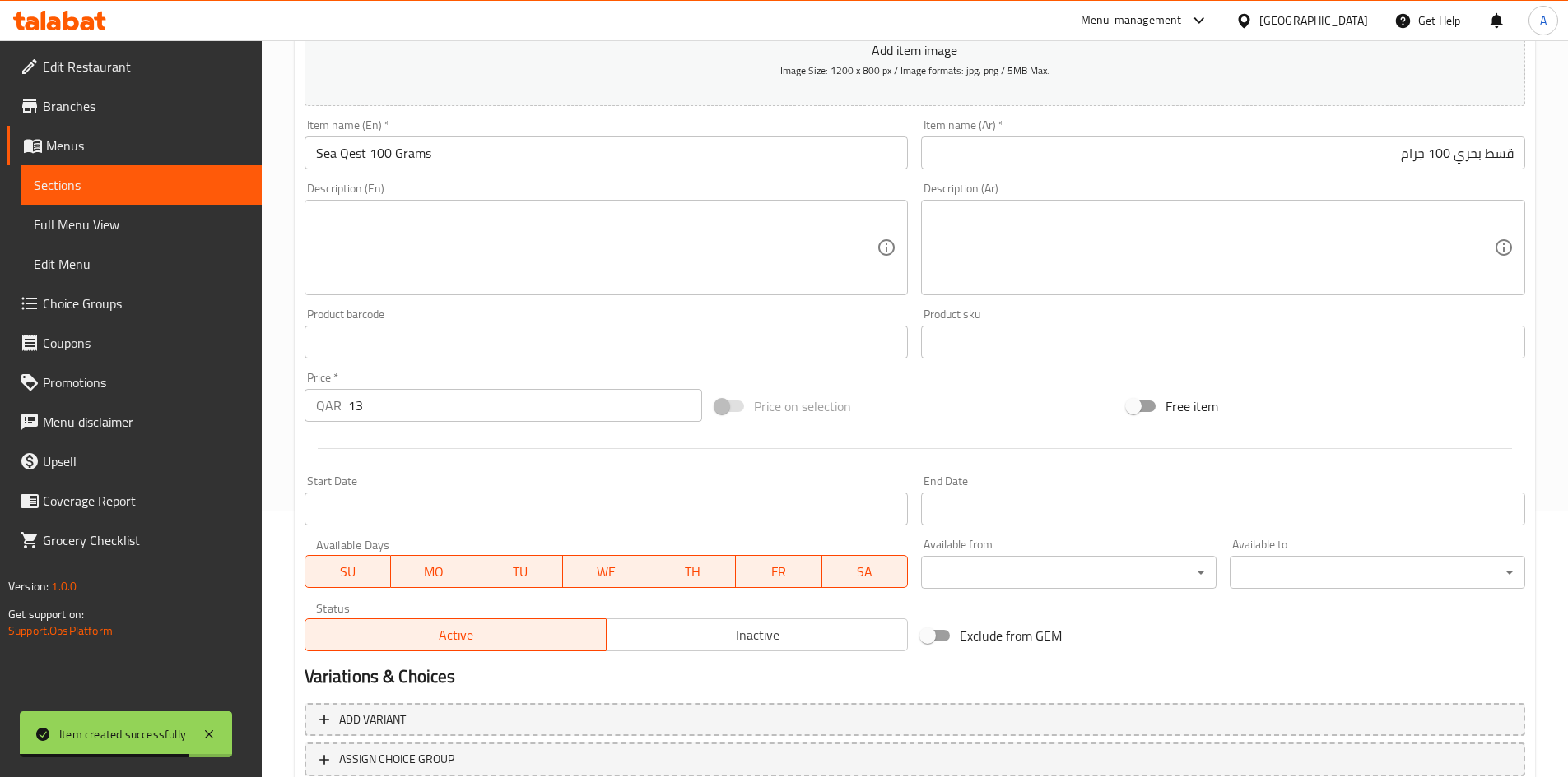
scroll to position [385, 0]
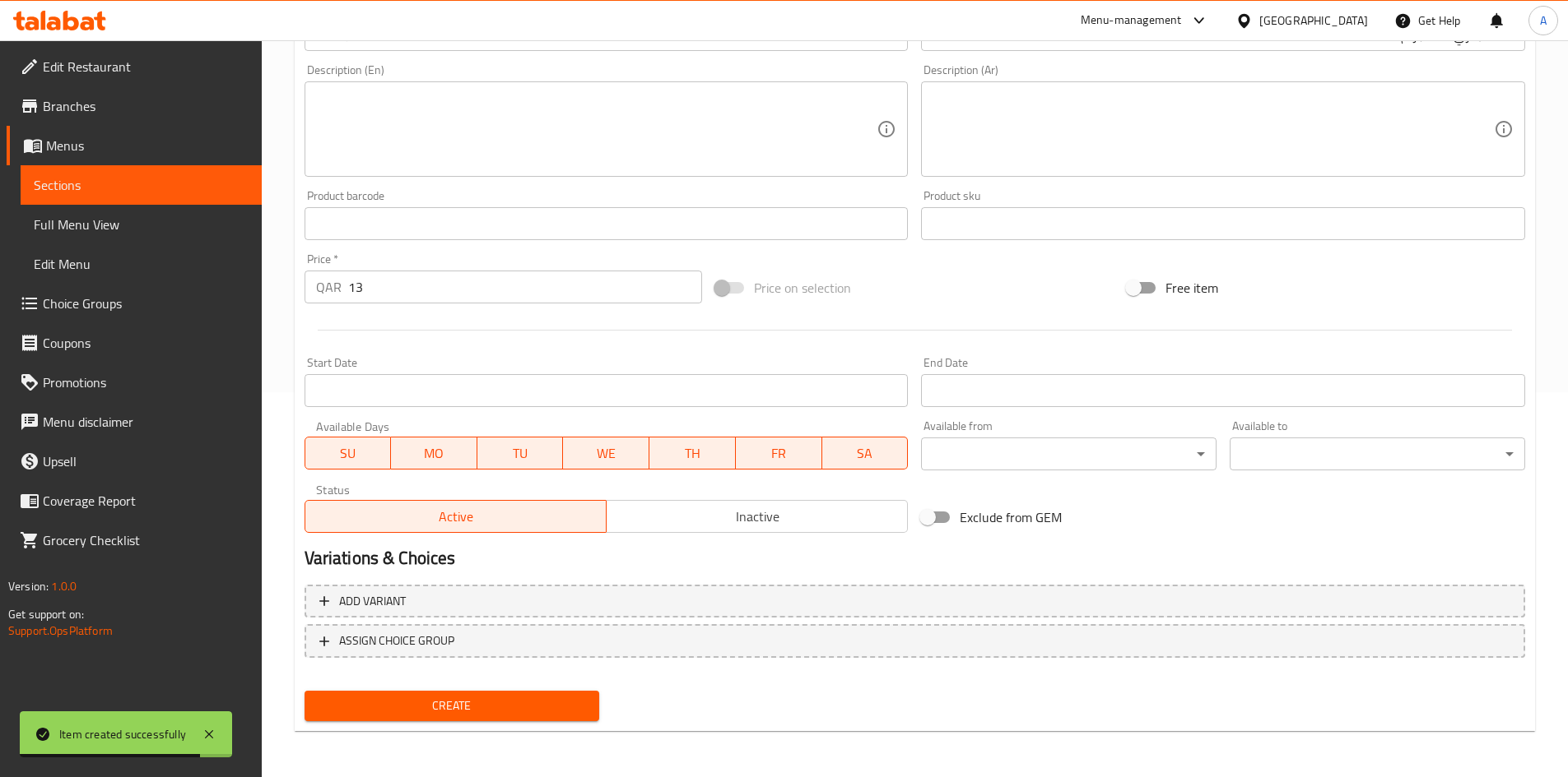
click at [490, 712] on span "Create" at bounding box center [452, 706] width 269 height 21
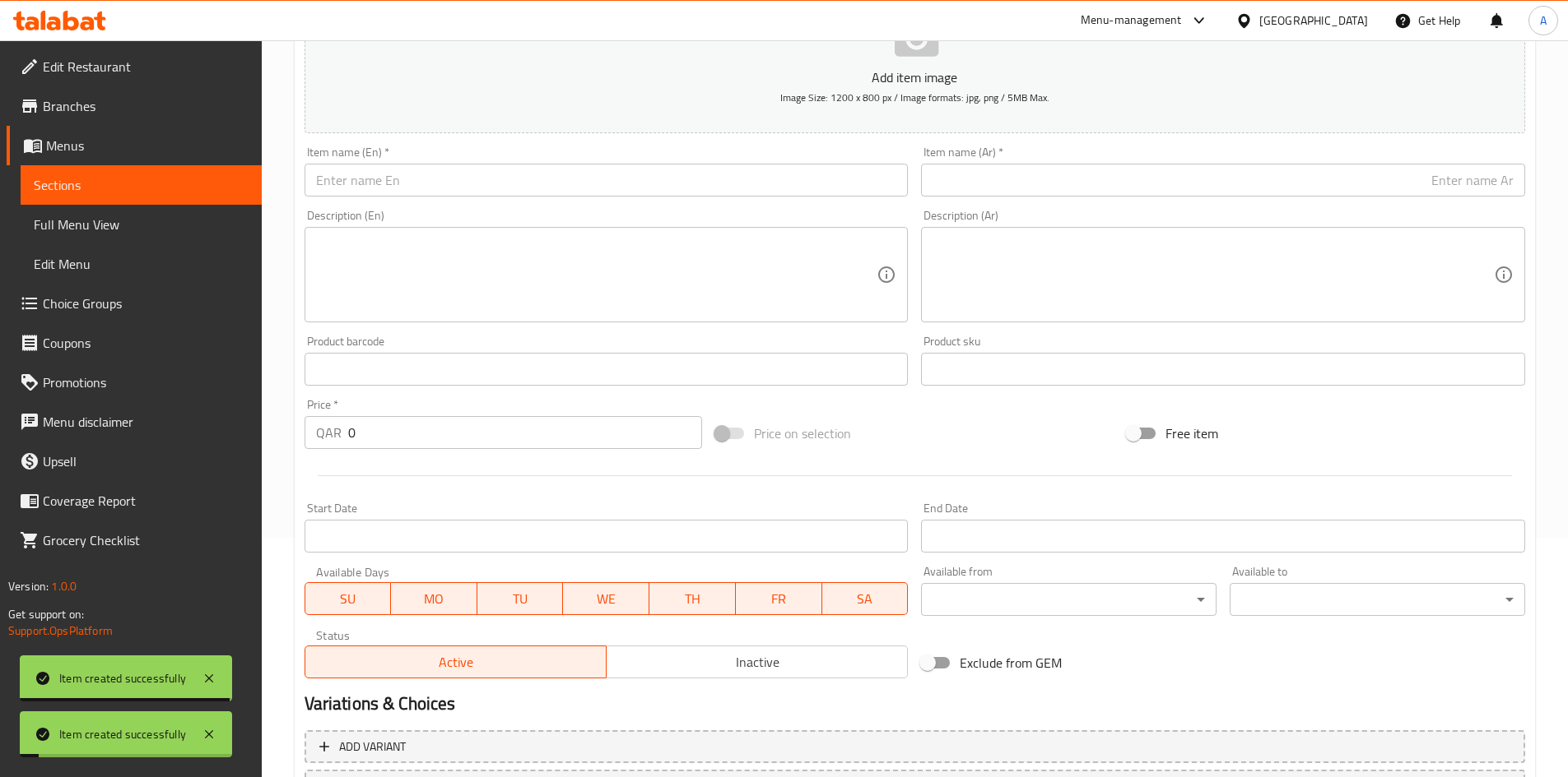
scroll to position [56, 0]
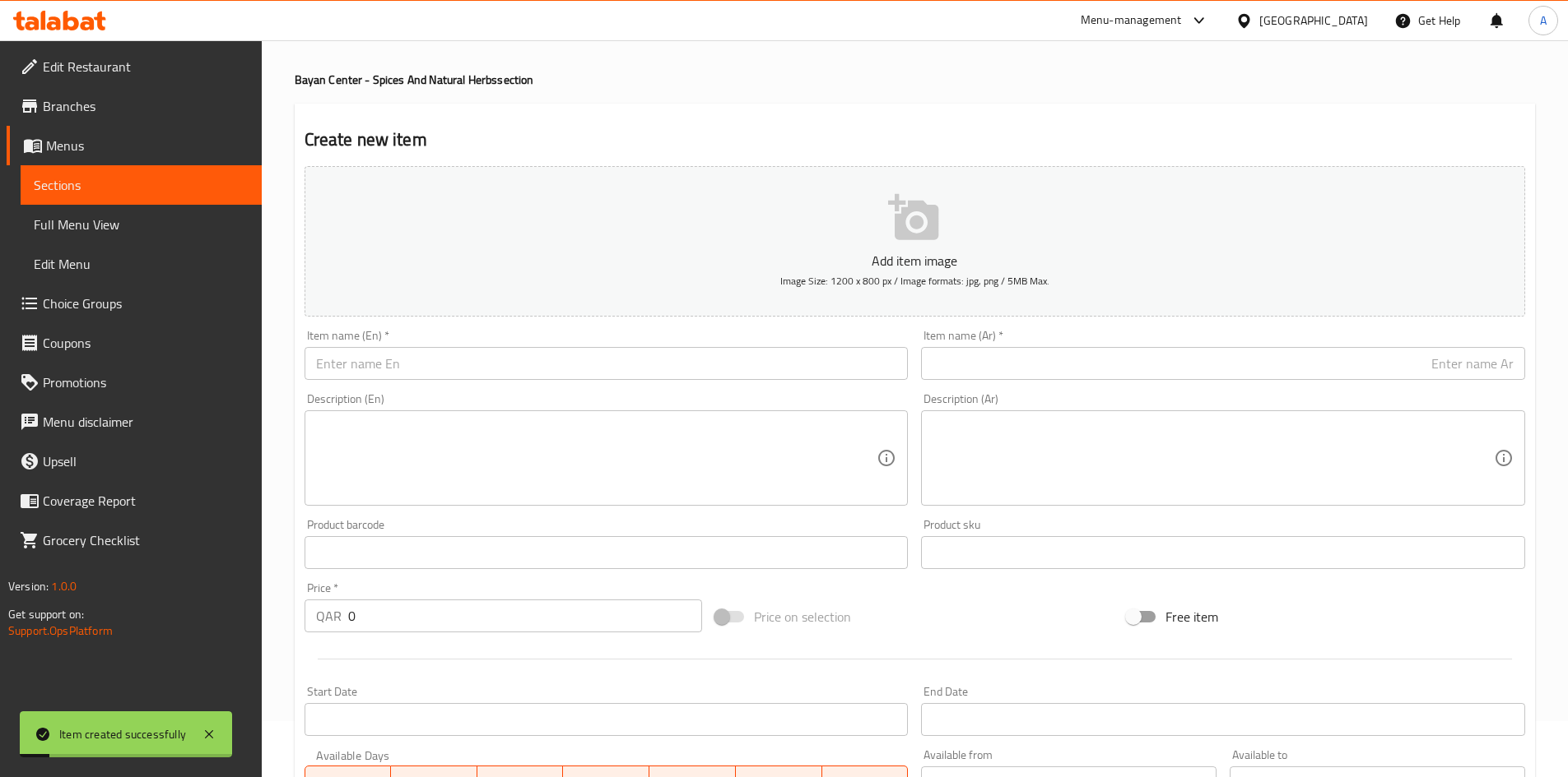
click at [613, 360] on input "text" at bounding box center [605, 363] width 604 height 33
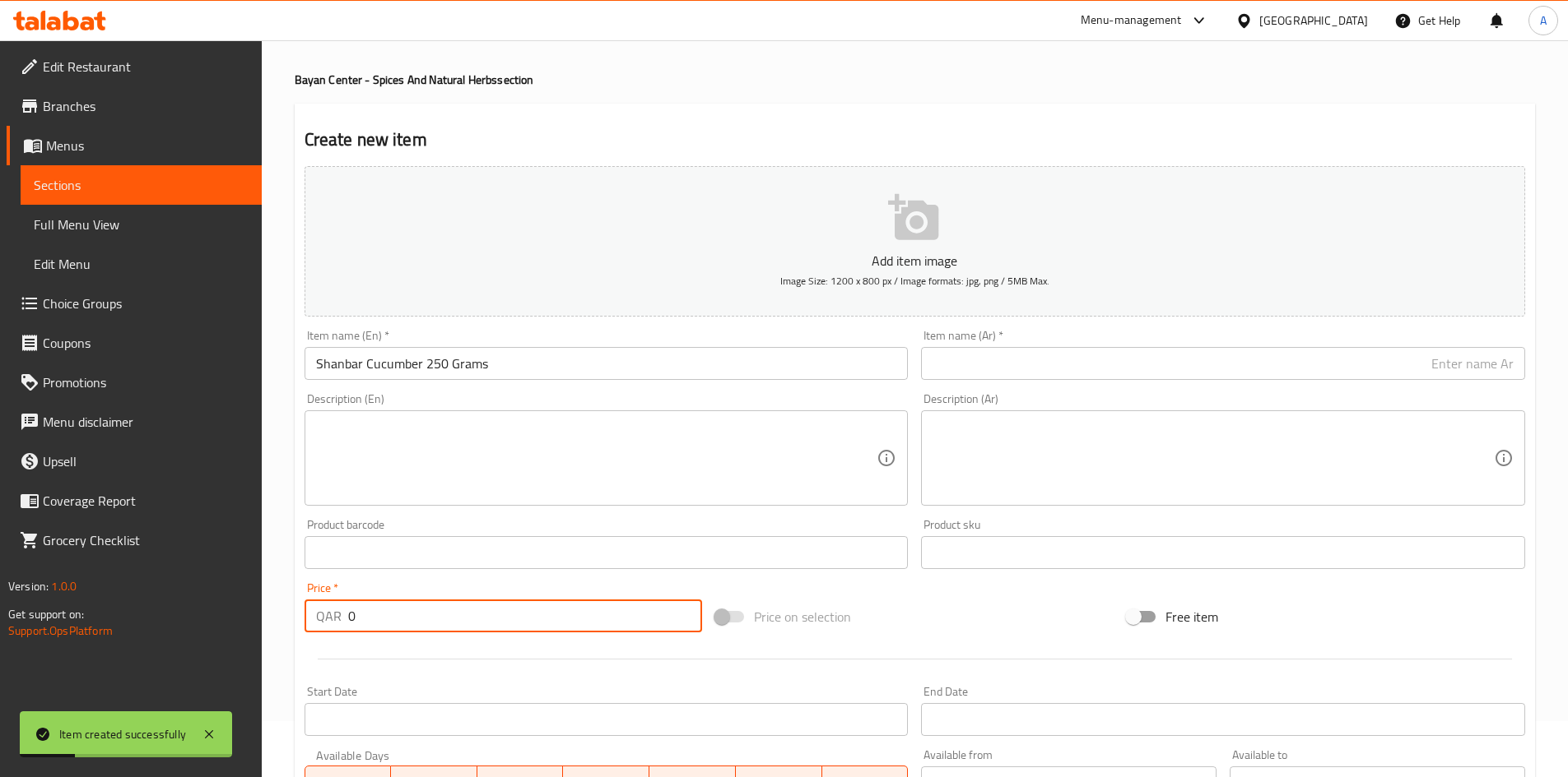
drag, startPoint x: 396, startPoint y: 622, endPoint x: 220, endPoint y: 627, distance: 176.1
click at [228, 631] on div "Edit Restaurant Branches Menus Sections Full Menu View Edit Menu Choice Groups …" at bounding box center [784, 545] width 1568 height 1122
click at [1172, 357] on input "text" at bounding box center [1222, 363] width 604 height 33
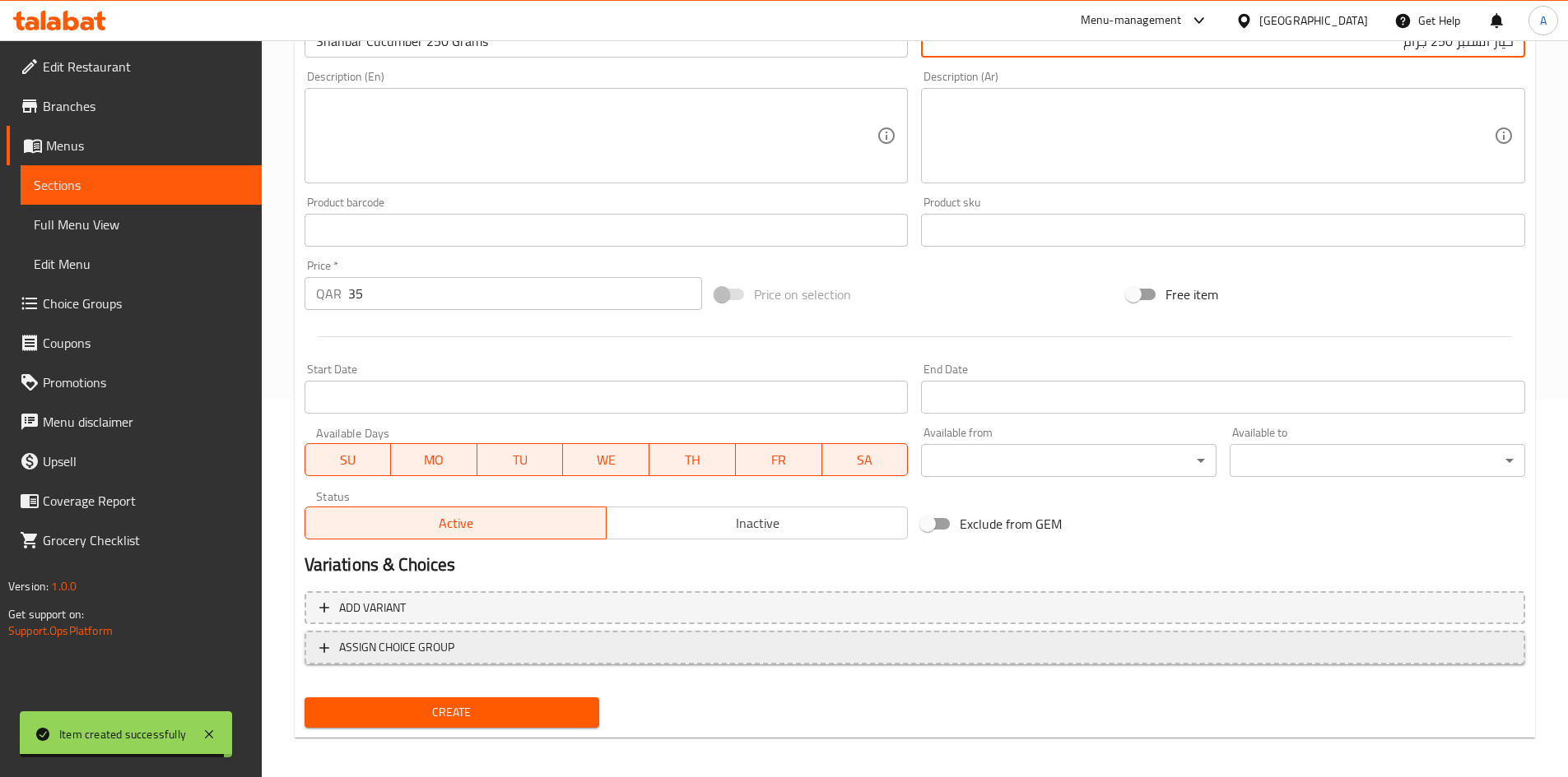
scroll to position [385, 0]
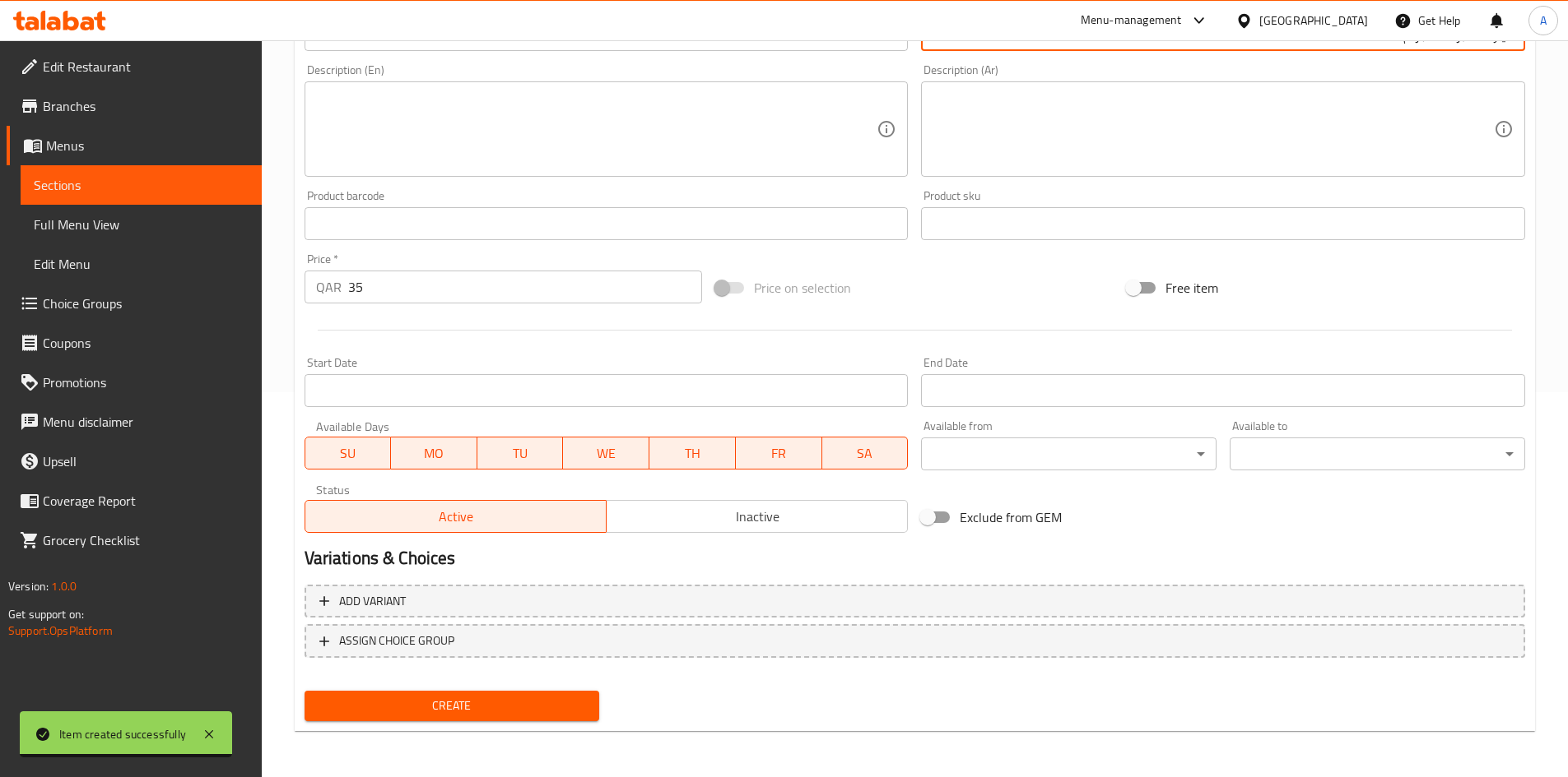
drag, startPoint x: 556, startPoint y: 701, endPoint x: 668, endPoint y: 549, distance: 188.8
click at [555, 702] on span "Create" at bounding box center [452, 706] width 269 height 21
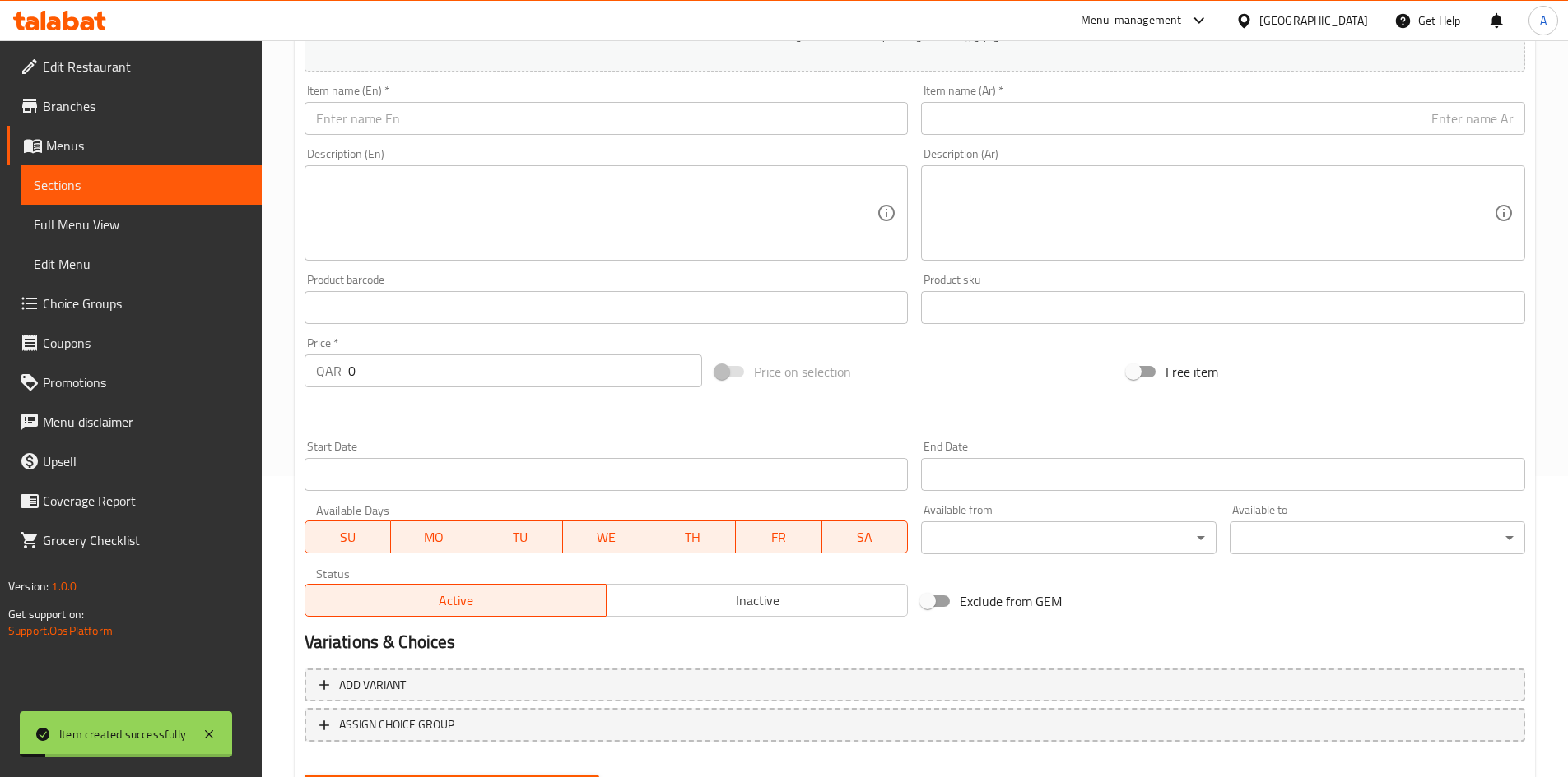
scroll to position [220, 0]
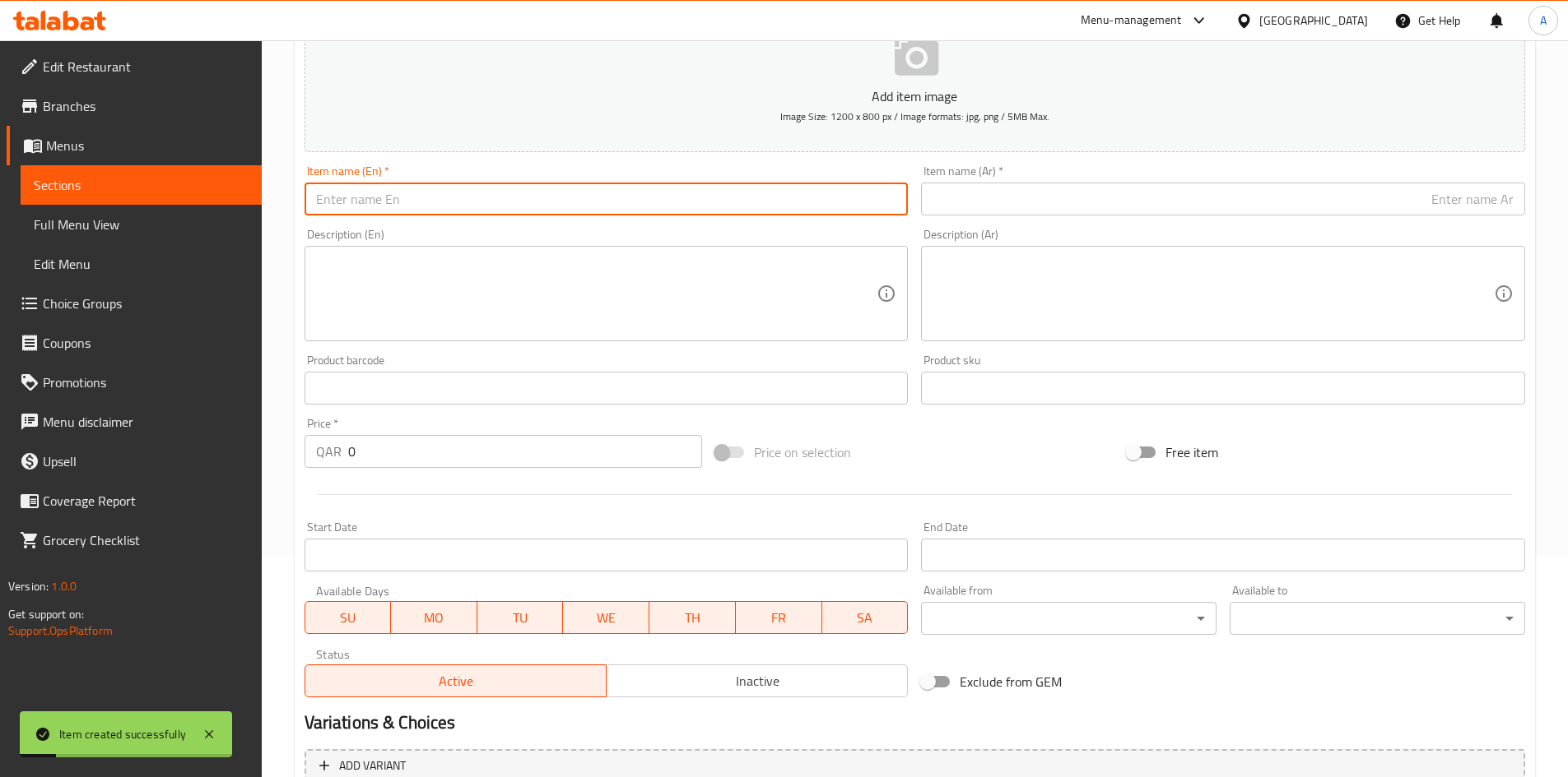
click at [540, 202] on input "text" at bounding box center [605, 198] width 604 height 33
click at [411, 205] on input "Halelig Kabli 100 grams" at bounding box center [605, 198] width 604 height 33
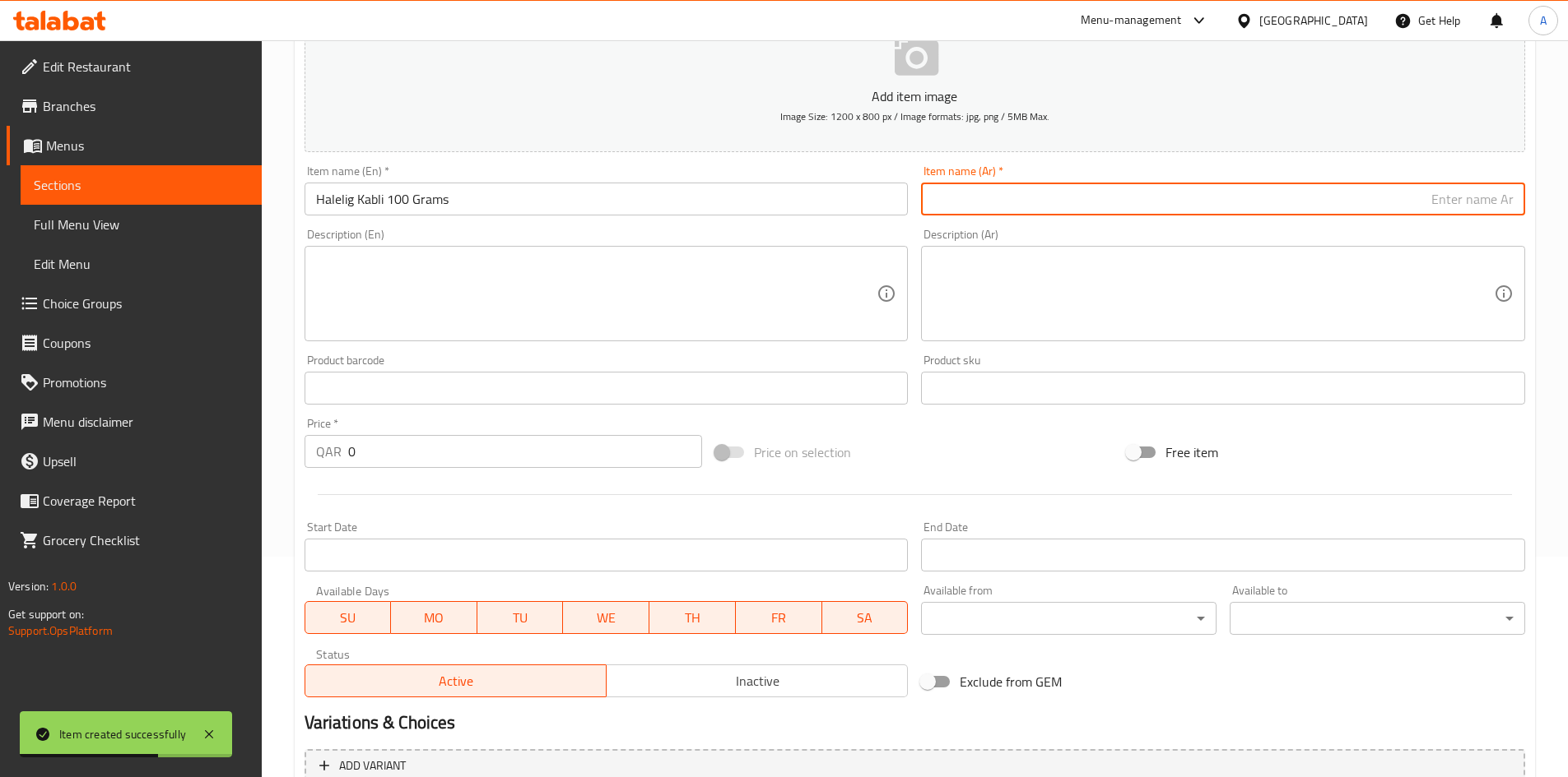
click at [1011, 188] on input "text" at bounding box center [1222, 198] width 604 height 33
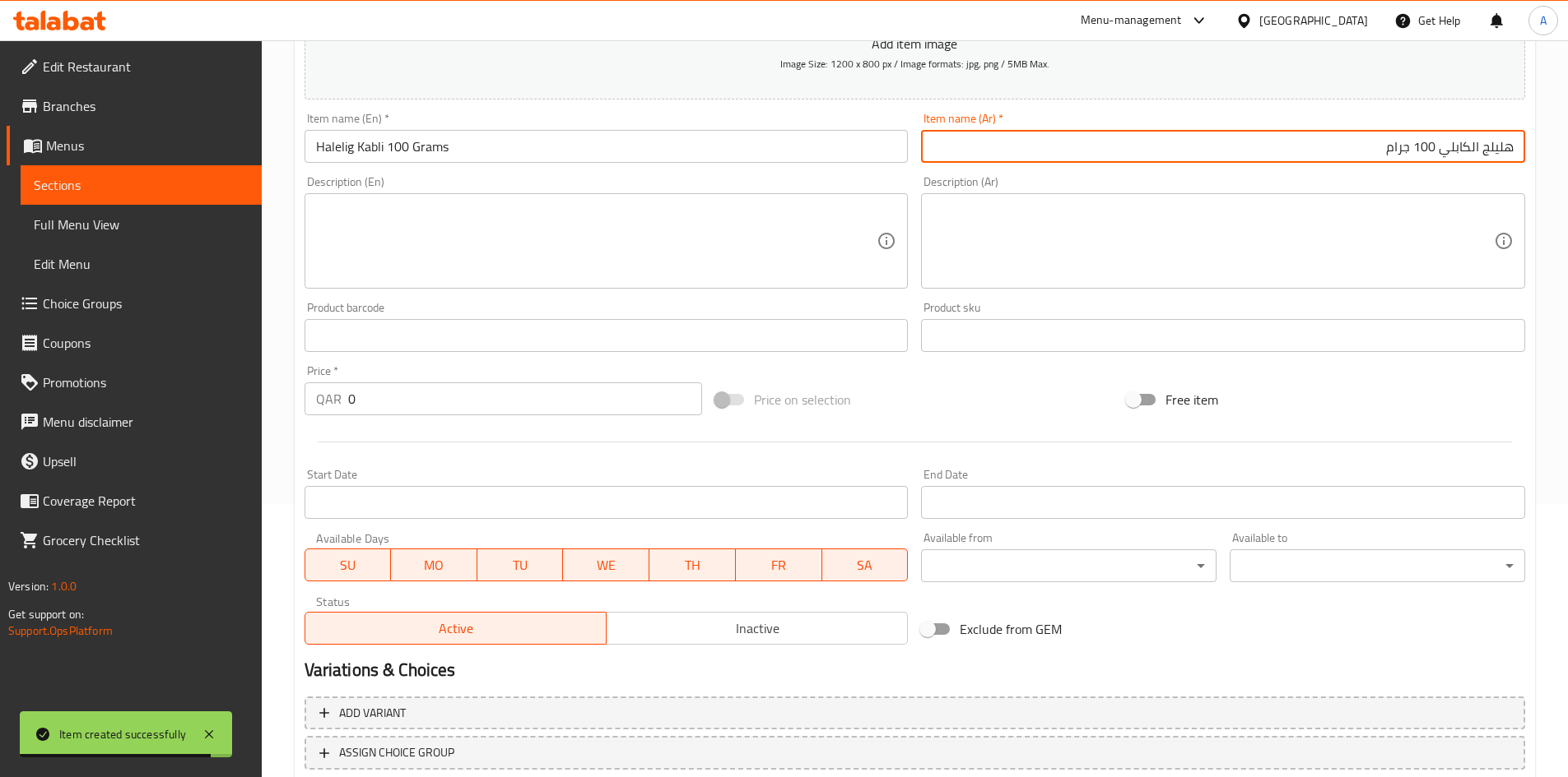
scroll to position [303, 0]
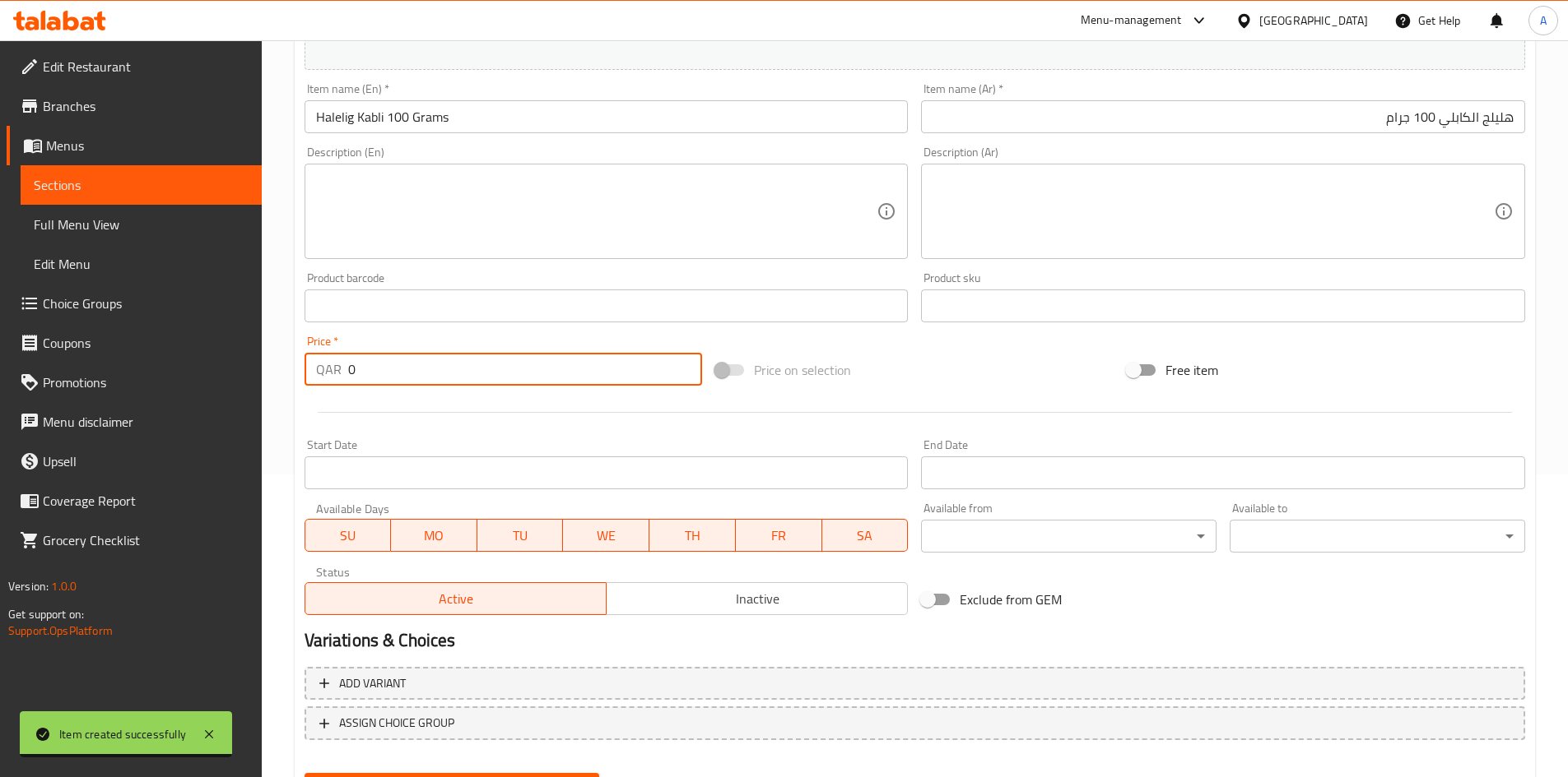
drag, startPoint x: 394, startPoint y: 358, endPoint x: 149, endPoint y: 371, distance: 245.3
click at [149, 371] on div "Edit Restaurant Branches Menus Sections Full Menu View Edit Menu Choice Groups …" at bounding box center [784, 298] width 1568 height 1122
click at [497, 427] on div at bounding box center [914, 413] width 1234 height 41
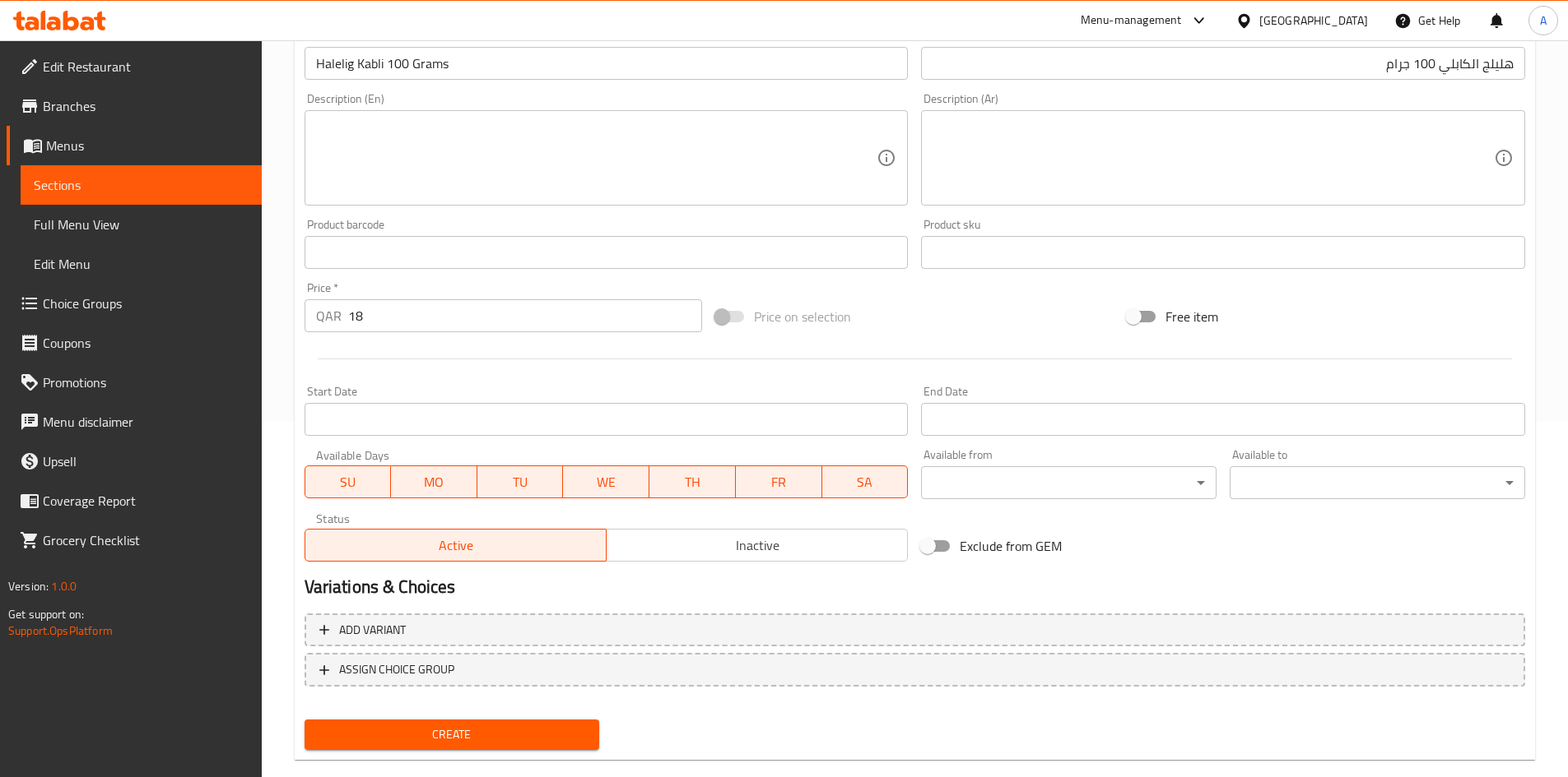
scroll to position [385, 0]
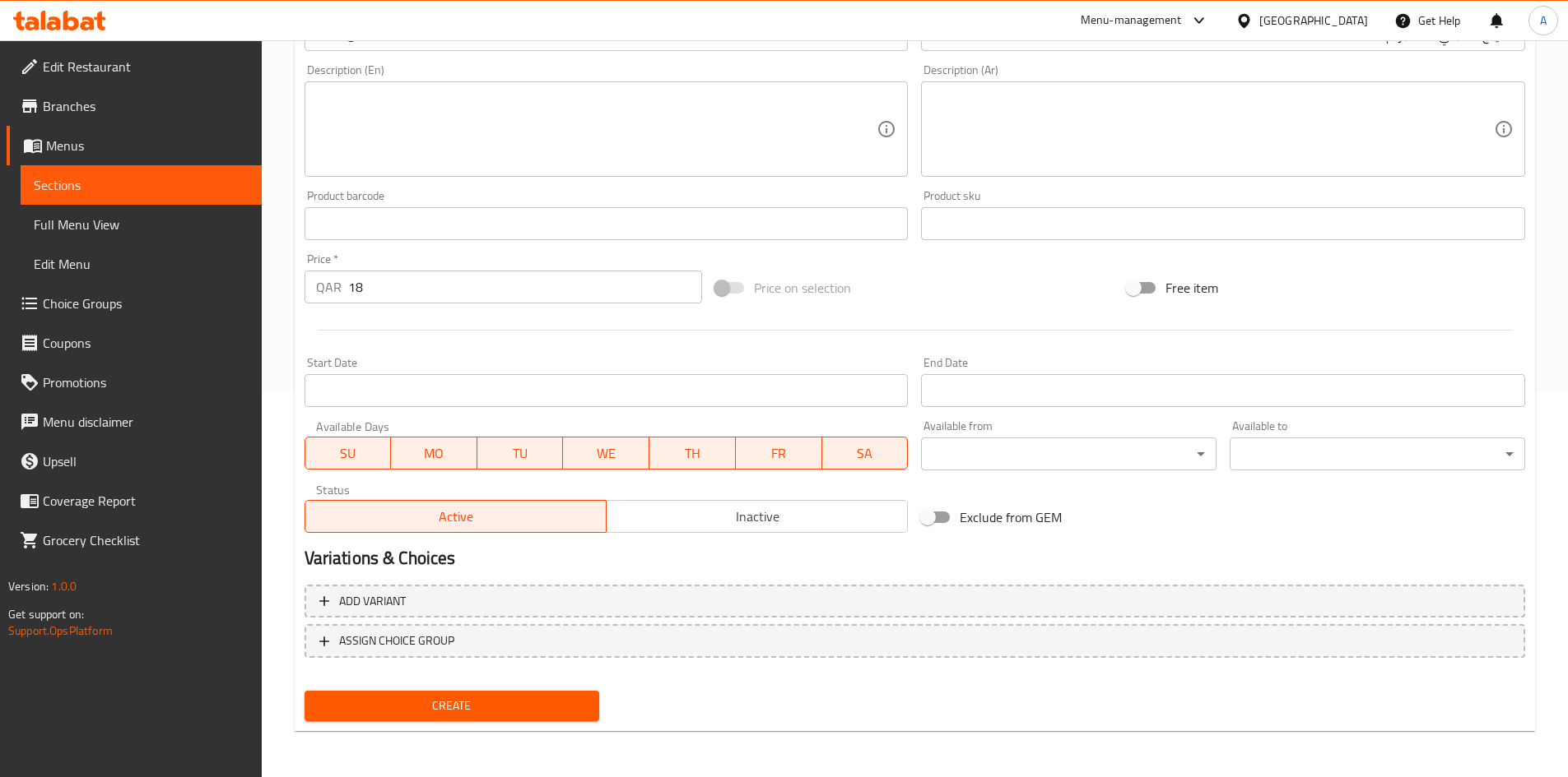
click at [469, 701] on span "Create" at bounding box center [452, 706] width 269 height 21
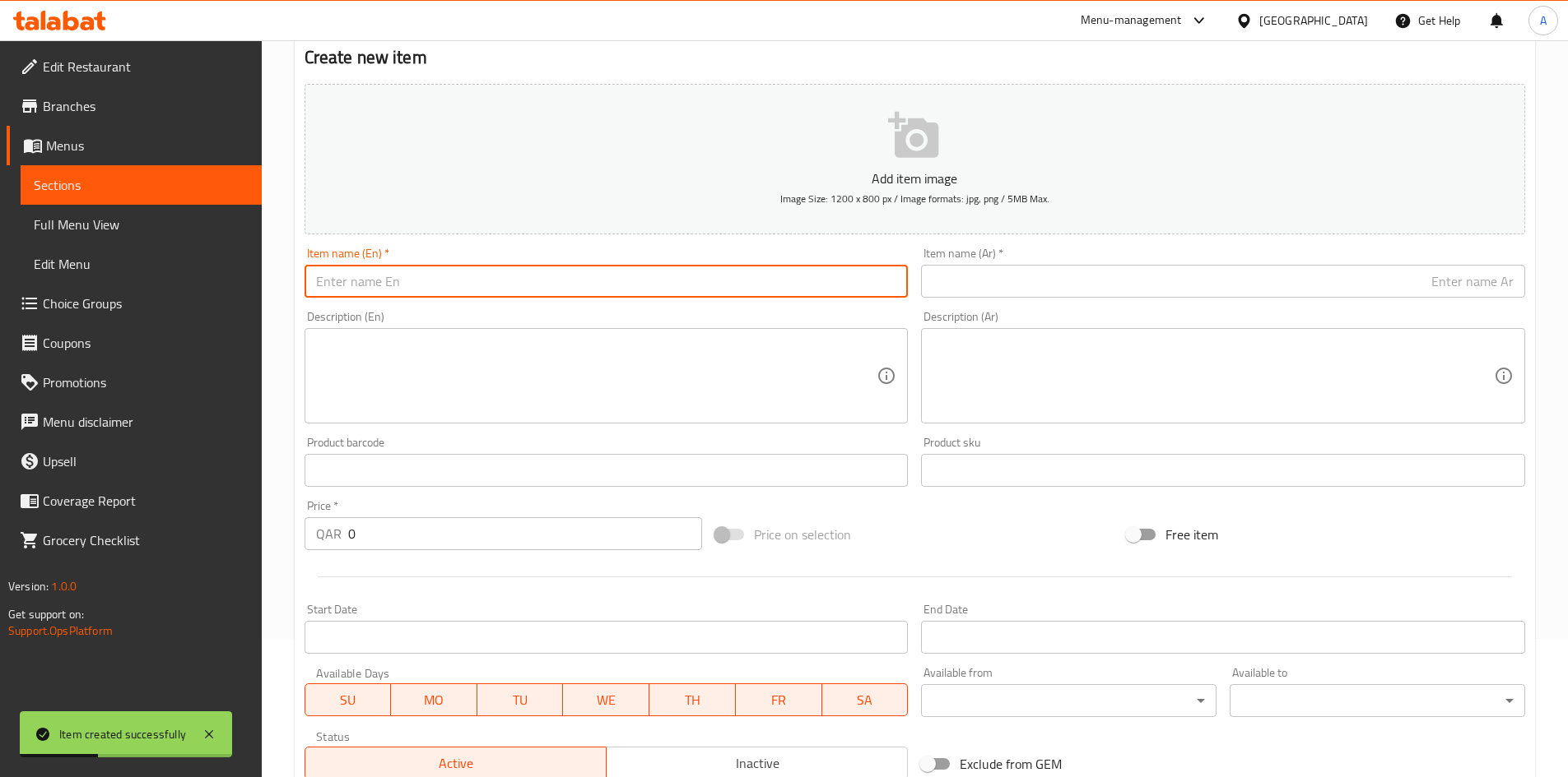
click at [542, 281] on input "text" at bounding box center [605, 281] width 604 height 33
click at [425, 285] on input "Adani Incense 100 grams" at bounding box center [605, 281] width 604 height 33
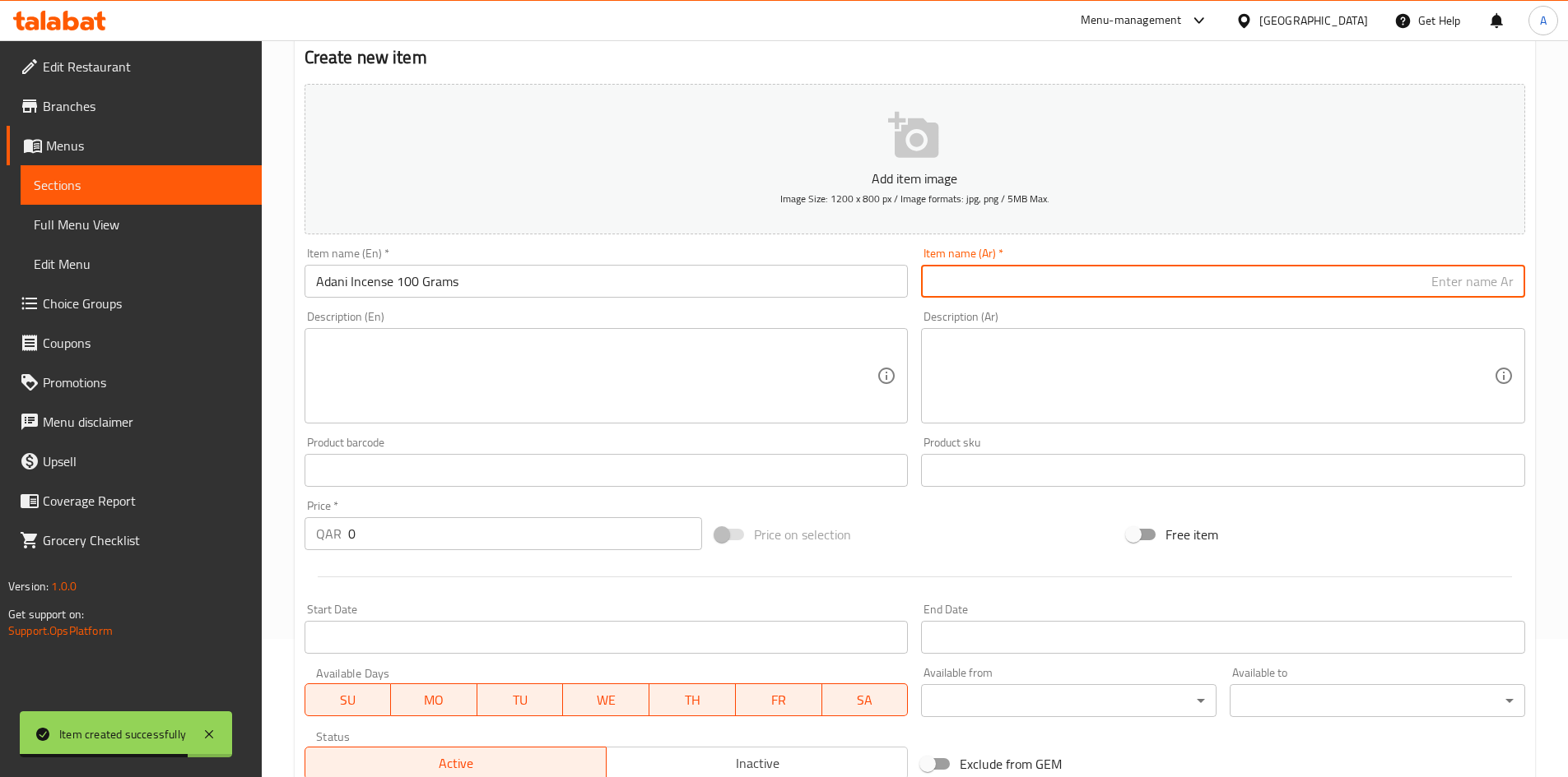
click at [1084, 276] on input "text" at bounding box center [1222, 281] width 604 height 33
click at [1450, 288] on input "بخور عدني 100 جرام" at bounding box center [1222, 281] width 604 height 33
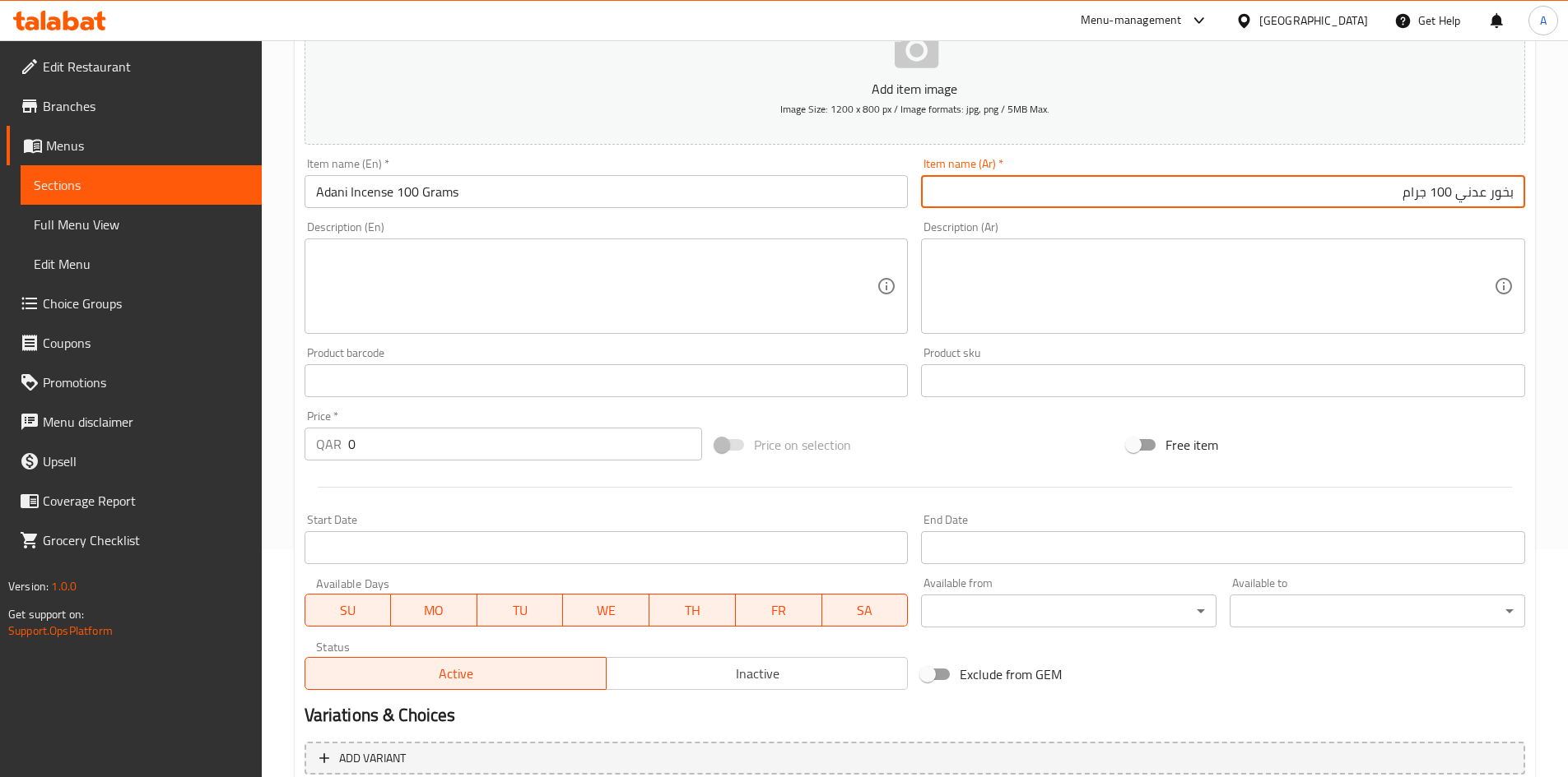
scroll to position [385, 0]
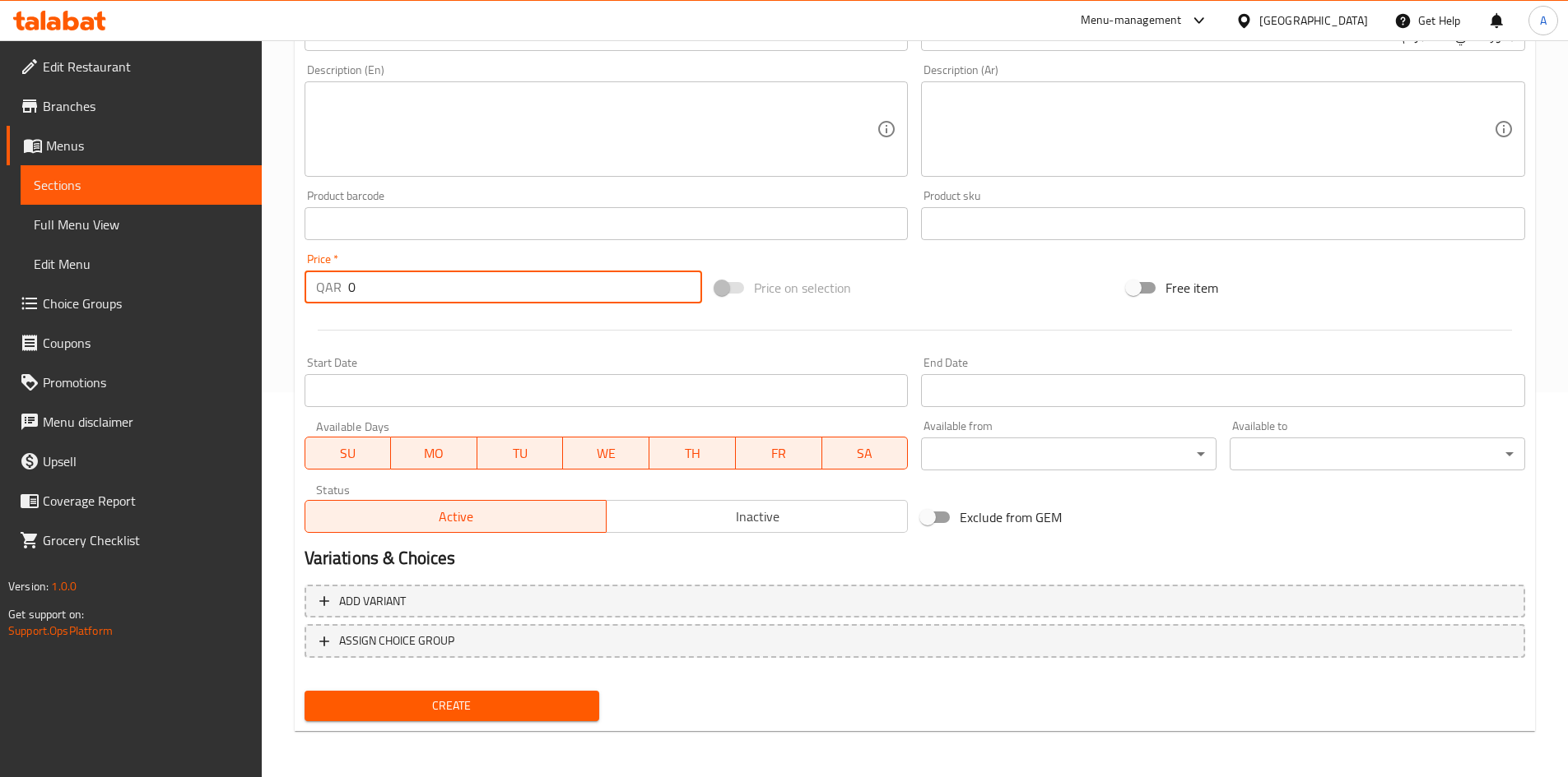
drag, startPoint x: 383, startPoint y: 295, endPoint x: 121, endPoint y: 354, distance: 268.6
click at [122, 352] on div "Edit Restaurant Branches Menus Sections Full Menu View Edit Menu Choice Groups …" at bounding box center [784, 216] width 1568 height 1122
click at [569, 718] on button "Create" at bounding box center [452, 706] width 296 height 30
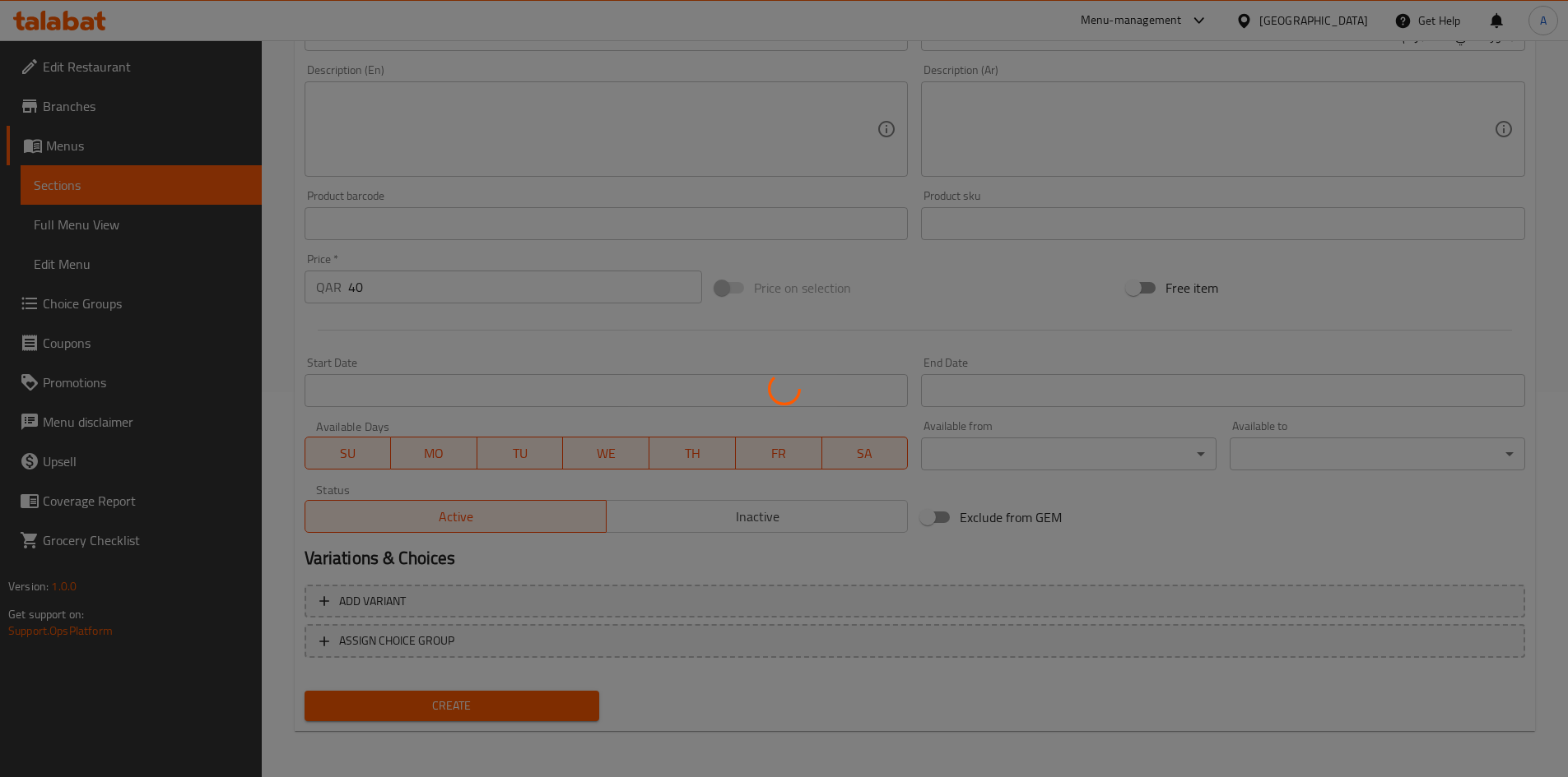
scroll to position [0, 0]
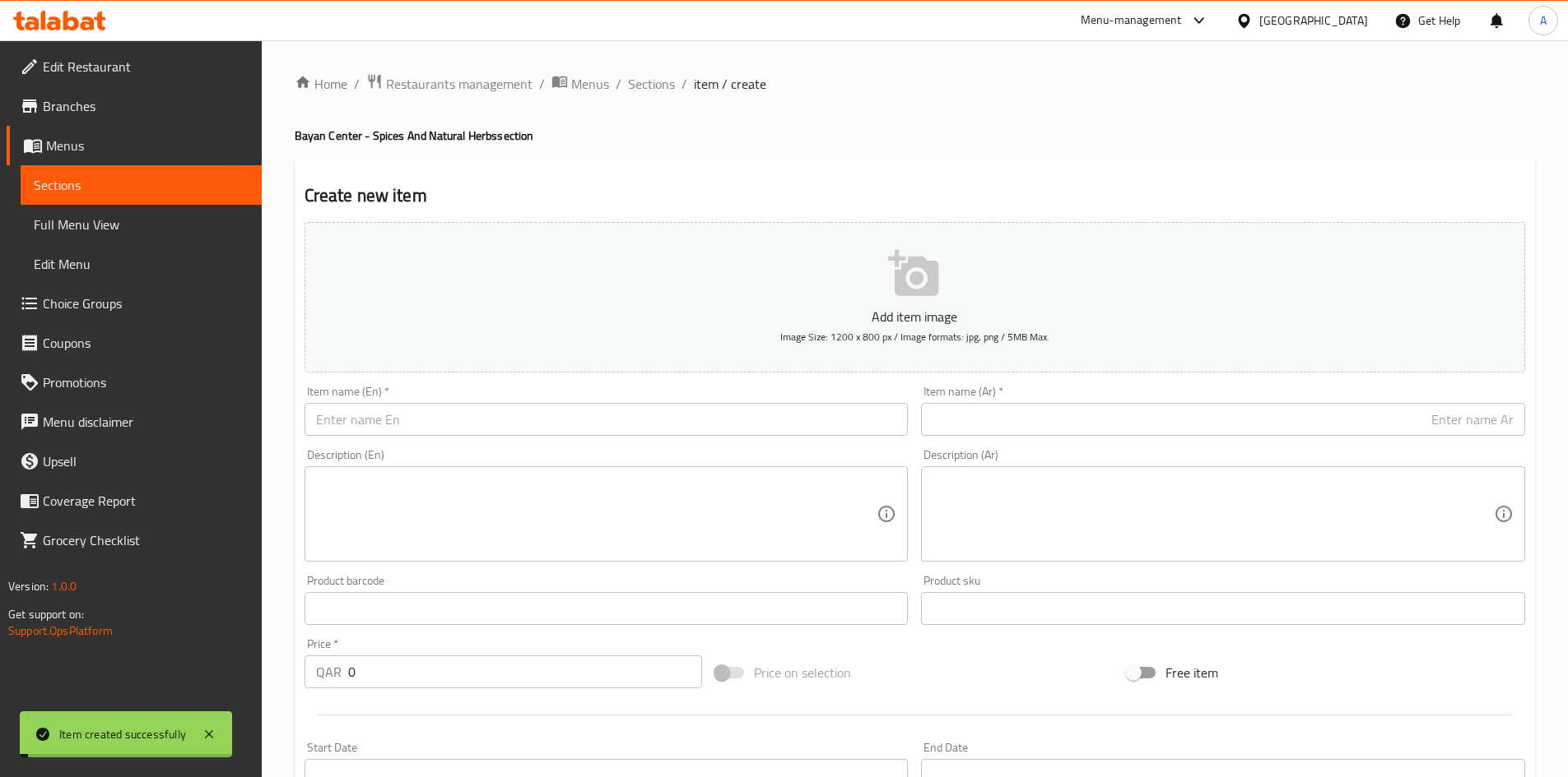
click at [580, 414] on input "text" at bounding box center [605, 419] width 604 height 33
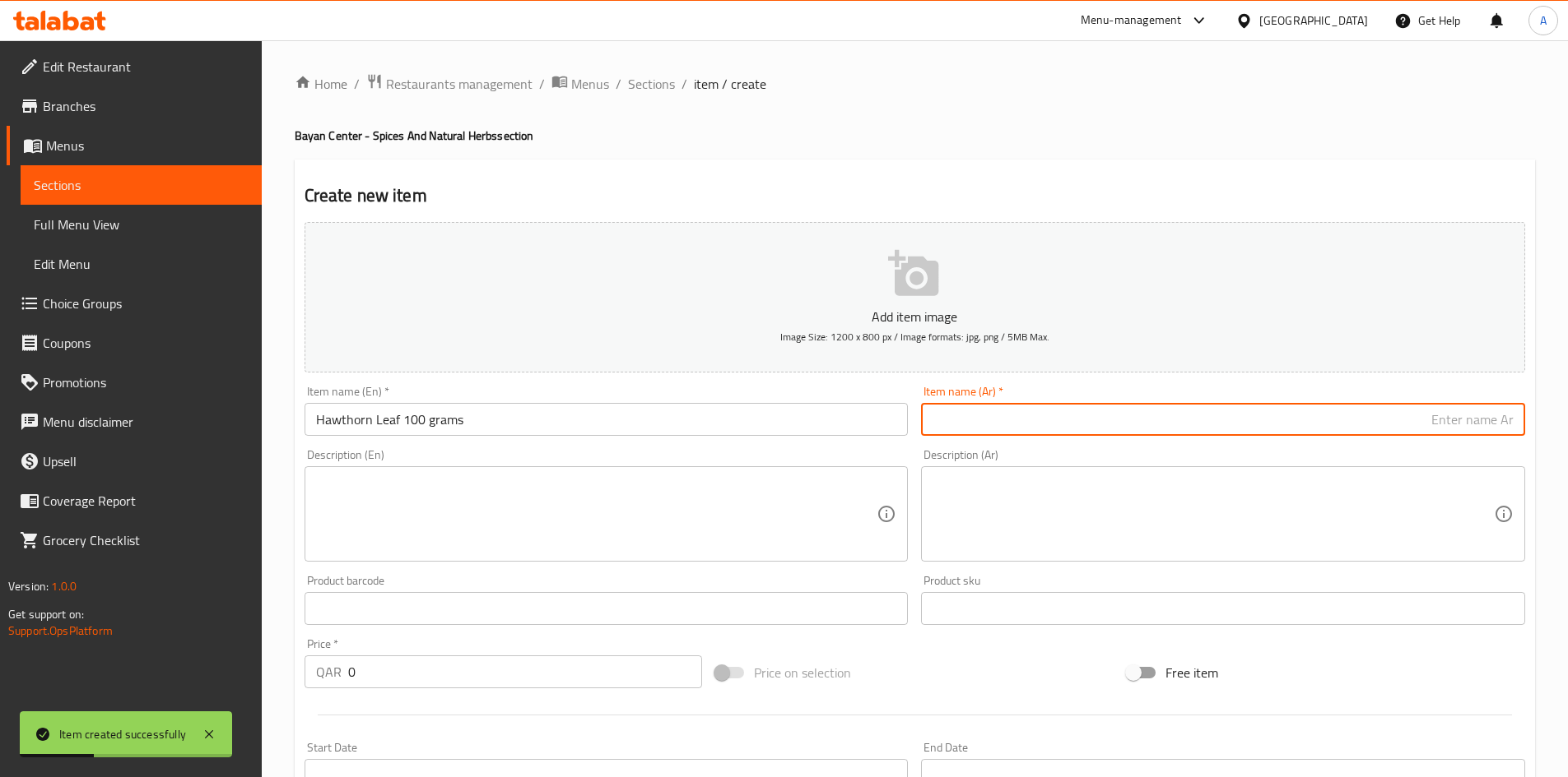
click at [1116, 405] on input "text" at bounding box center [1222, 419] width 604 height 33
click at [1412, 425] on input "ورق الزعرور البري 100 جرام" at bounding box center [1222, 419] width 604 height 33
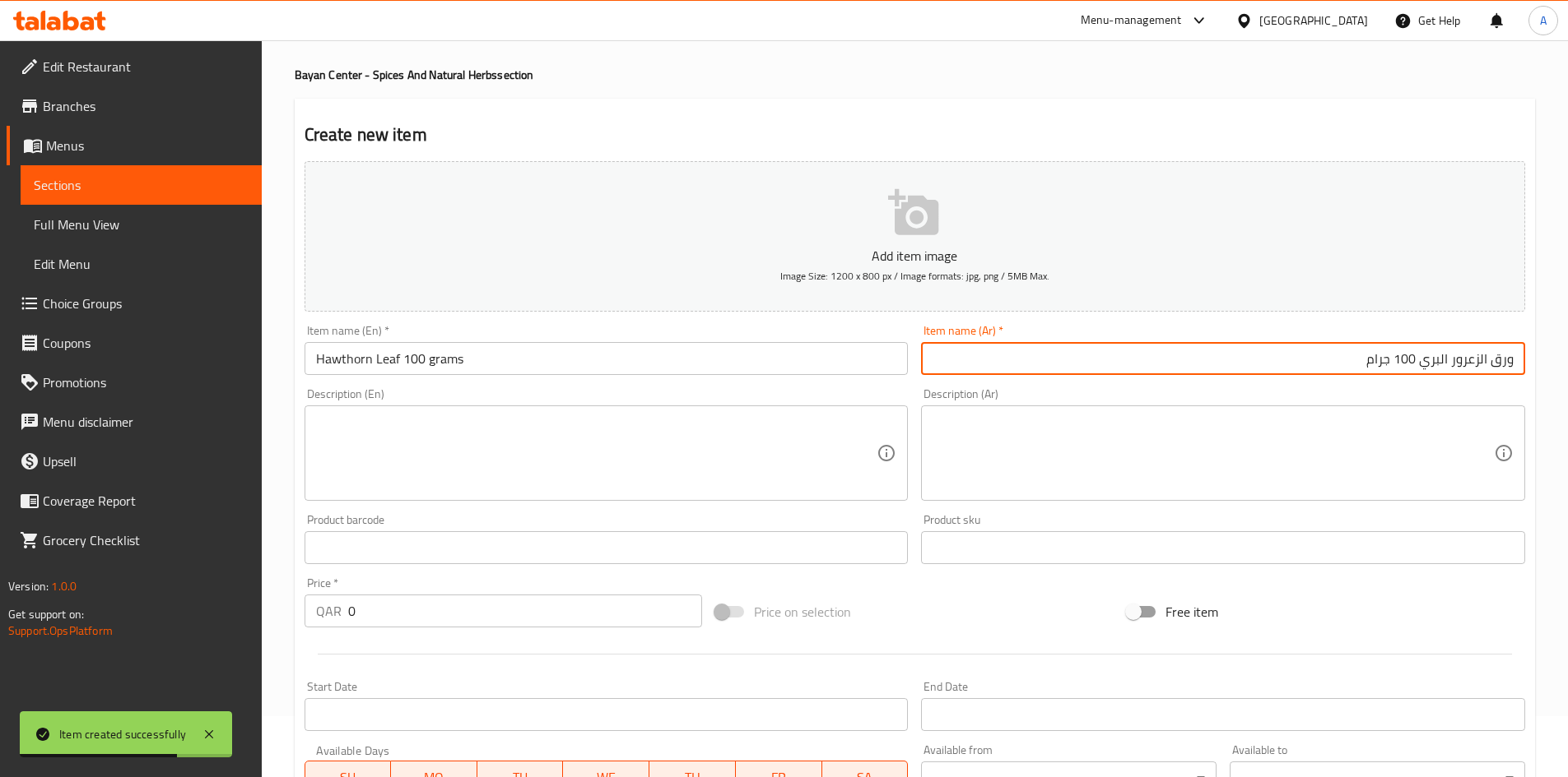
scroll to position [164, 0]
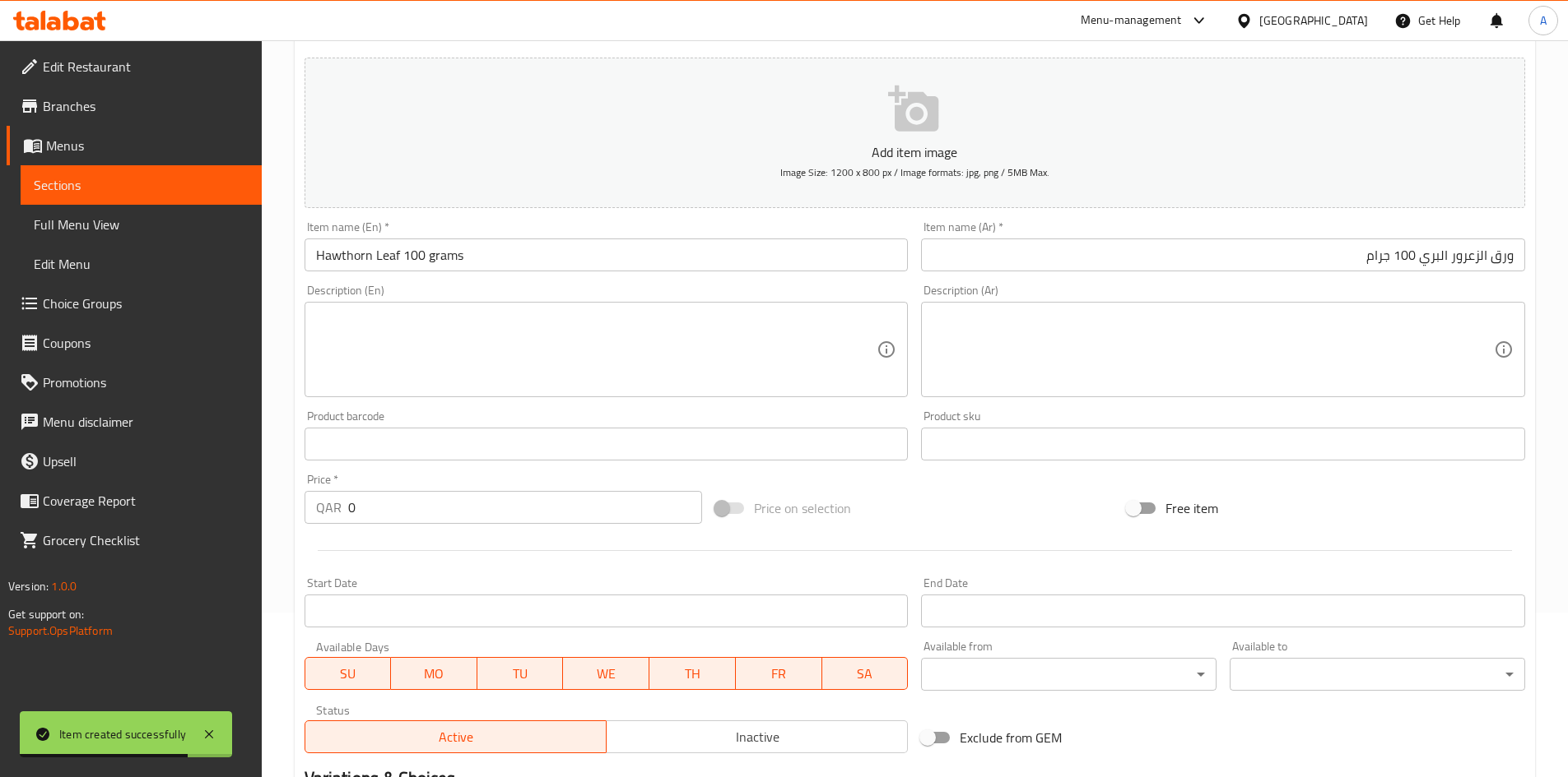
drag, startPoint x: 444, startPoint y: 487, endPoint x: 437, endPoint y: 496, distance: 11.4
click at [437, 495] on div "Price   * QAR 0 Price *" at bounding box center [503, 498] width 399 height 50
click at [433, 503] on input "0" at bounding box center [525, 507] width 354 height 33
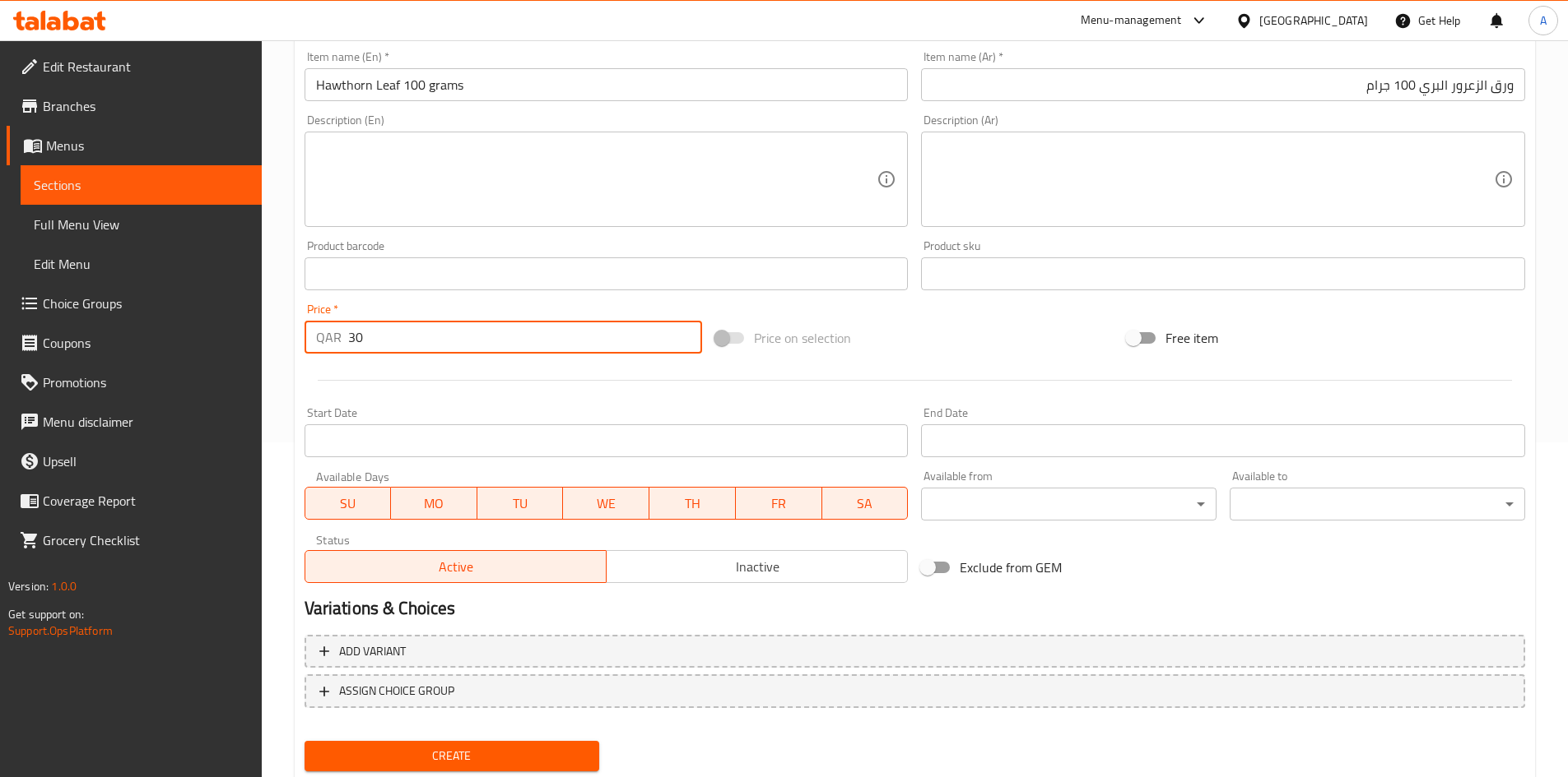
scroll to position [385, 0]
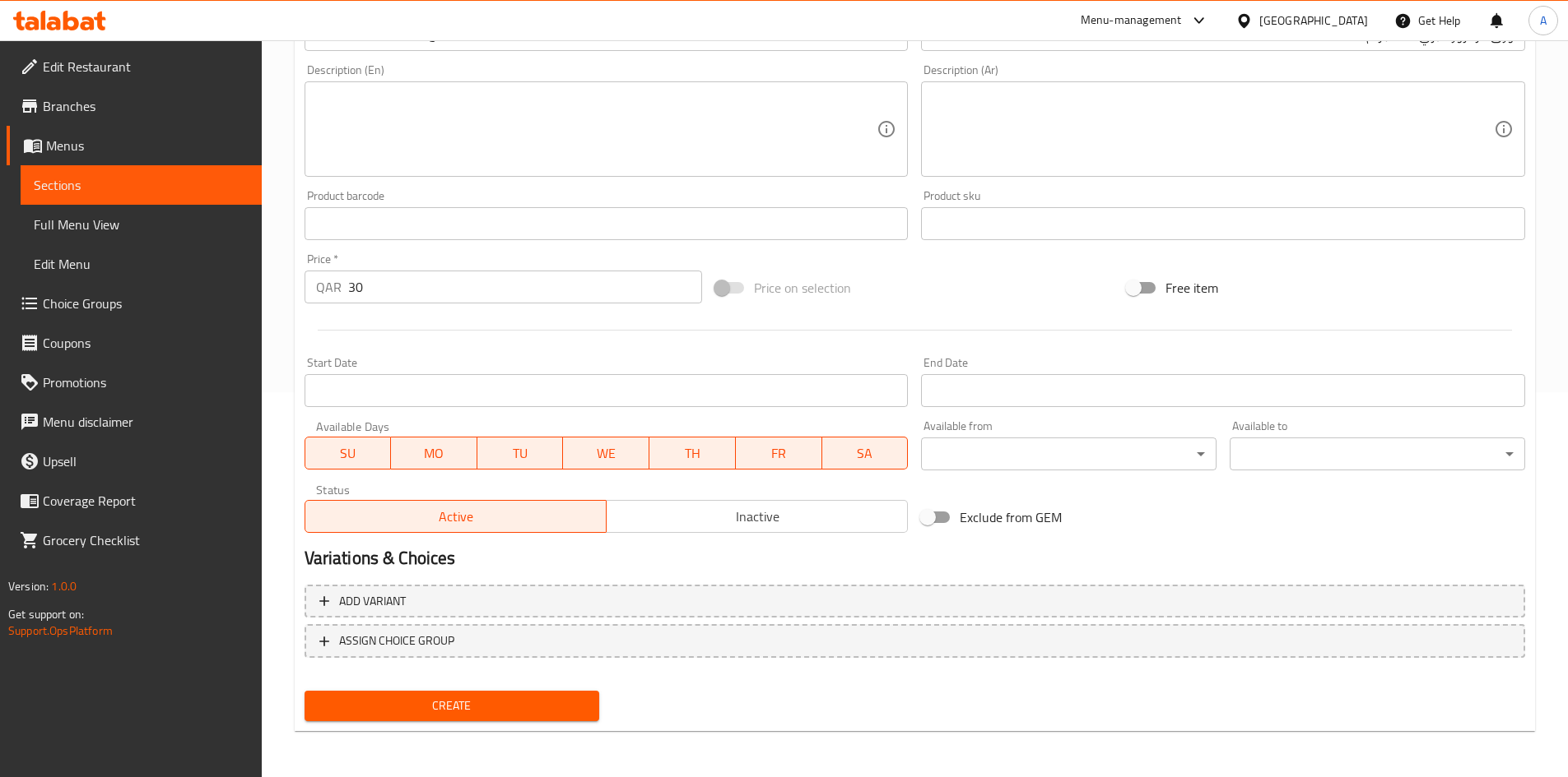
click at [883, 309] on div "Price on selection" at bounding box center [914, 287] width 412 height 44
click at [420, 693] on button "Create" at bounding box center [452, 706] width 296 height 30
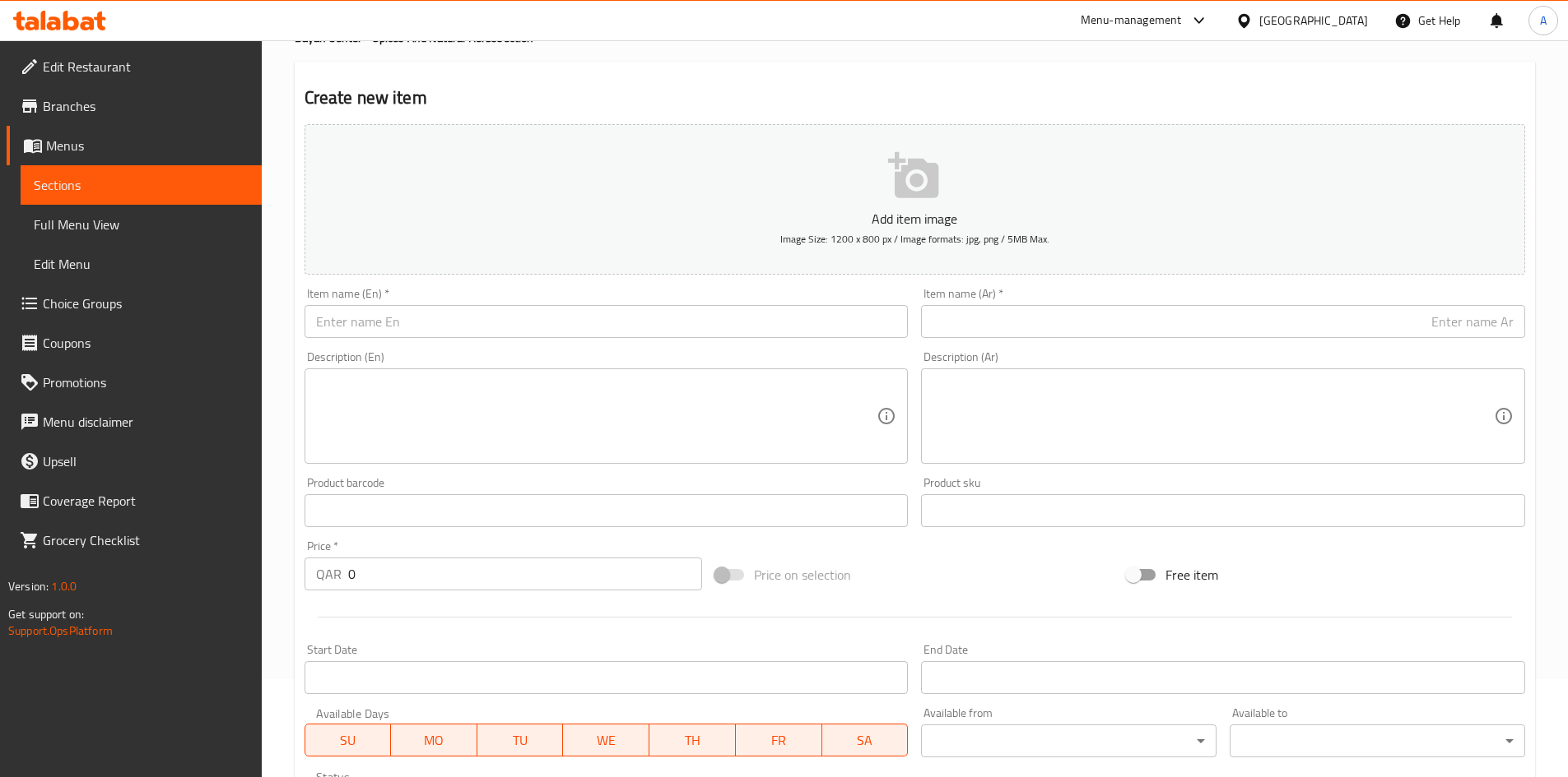
scroll to position [0, 0]
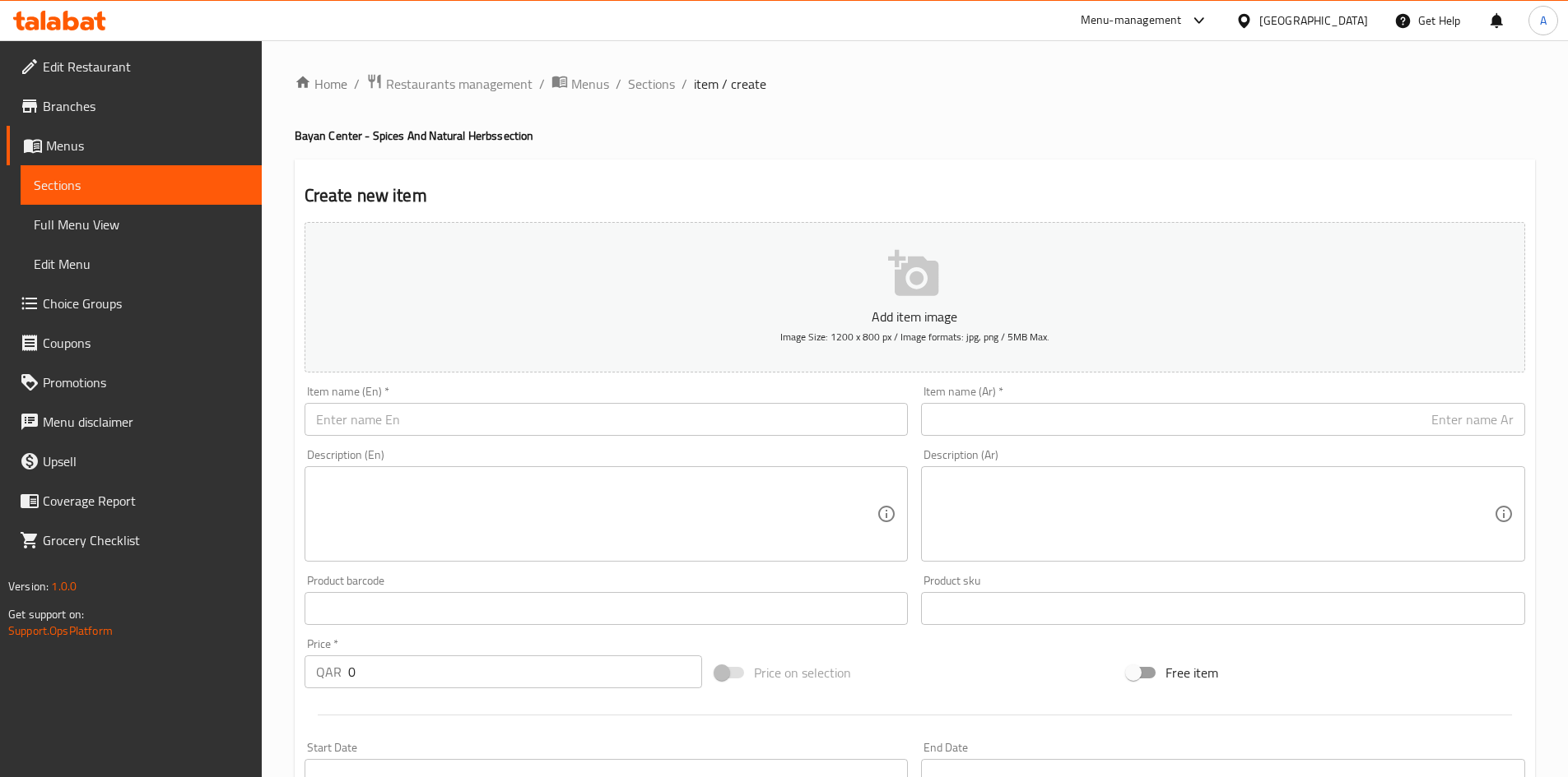
click at [690, 405] on input "text" at bounding box center [605, 419] width 604 height 33
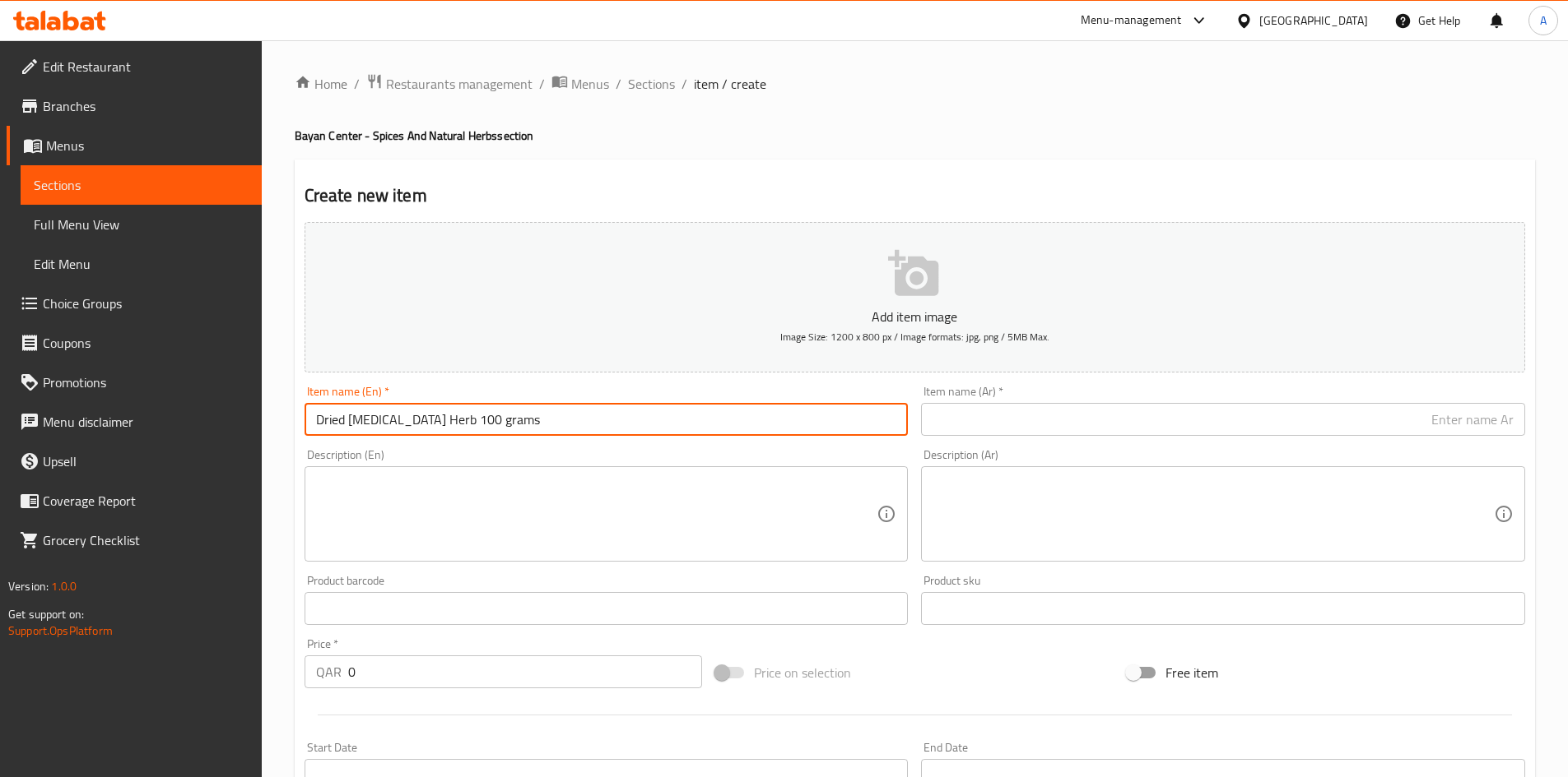
click at [440, 428] on input "Dried [MEDICAL_DATA] Herb 100 grams" at bounding box center [605, 419] width 604 height 33
click at [1013, 409] on input "text" at bounding box center [1222, 419] width 604 height 33
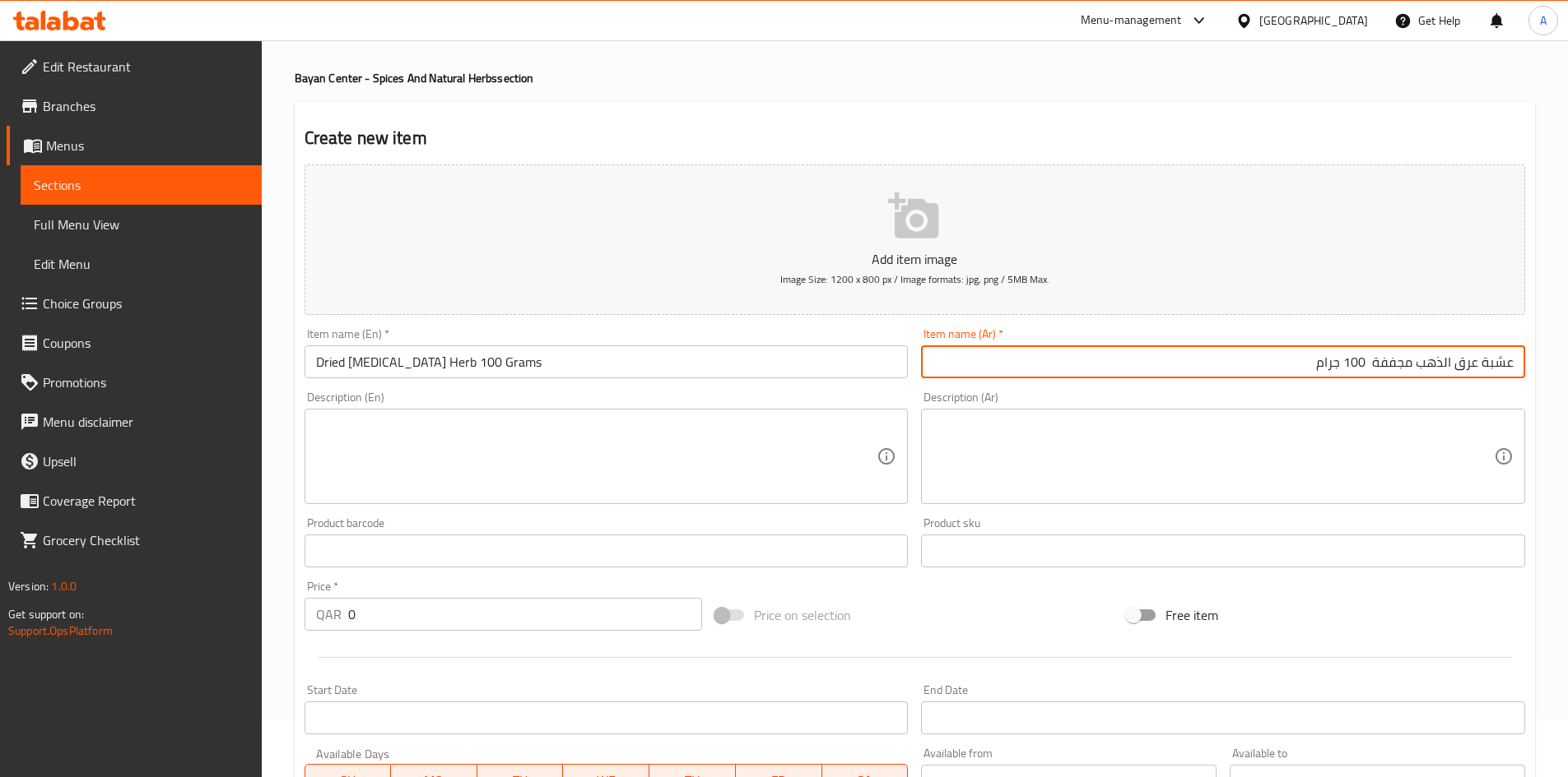
scroll to position [82, 0]
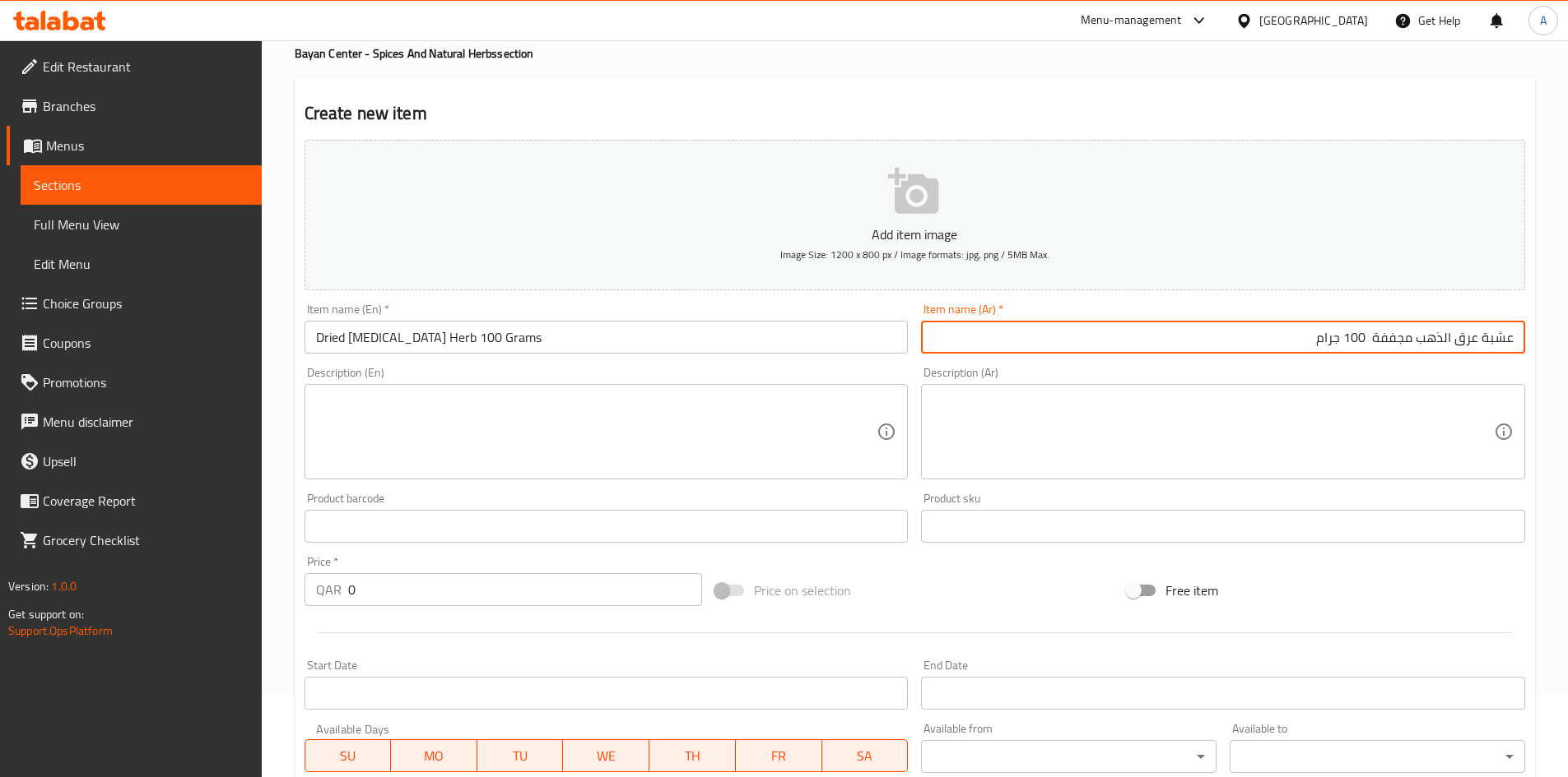
drag, startPoint x: 340, startPoint y: 611, endPoint x: 264, endPoint y: 613, distance: 76.0
click at [264, 613] on div "Home / Restaurants management / Menus / Sections / item / create Bayan Center -…" at bounding box center [914, 519] width 1306 height 1122
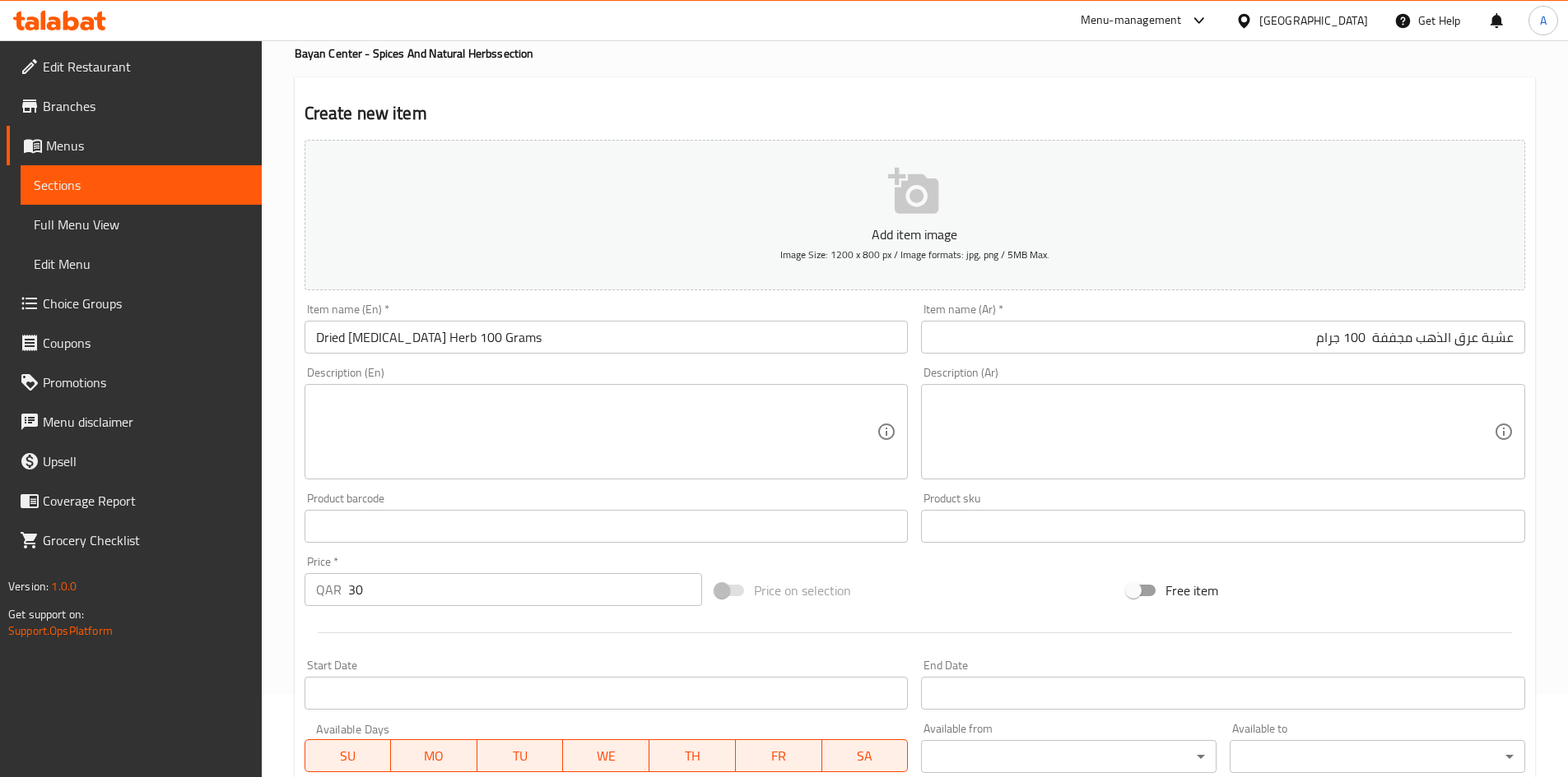
click at [1001, 580] on div "Price on selection" at bounding box center [914, 590] width 412 height 44
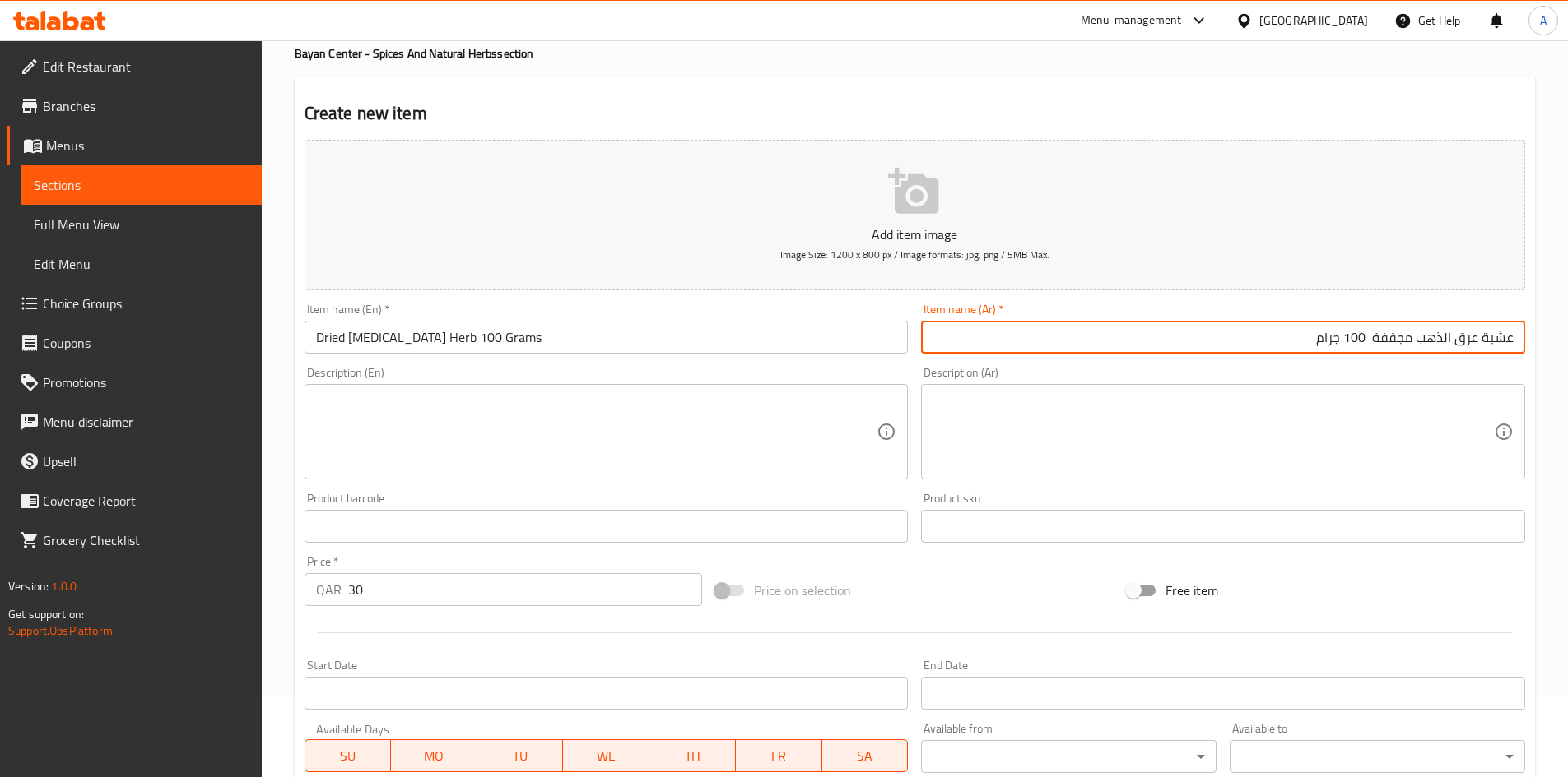
drag, startPoint x: 1373, startPoint y: 339, endPoint x: 1360, endPoint y: 436, distance: 97.9
click at [1373, 345] on input "عشبة عرق الذهب مجففة 100 جرام" at bounding box center [1222, 337] width 604 height 33
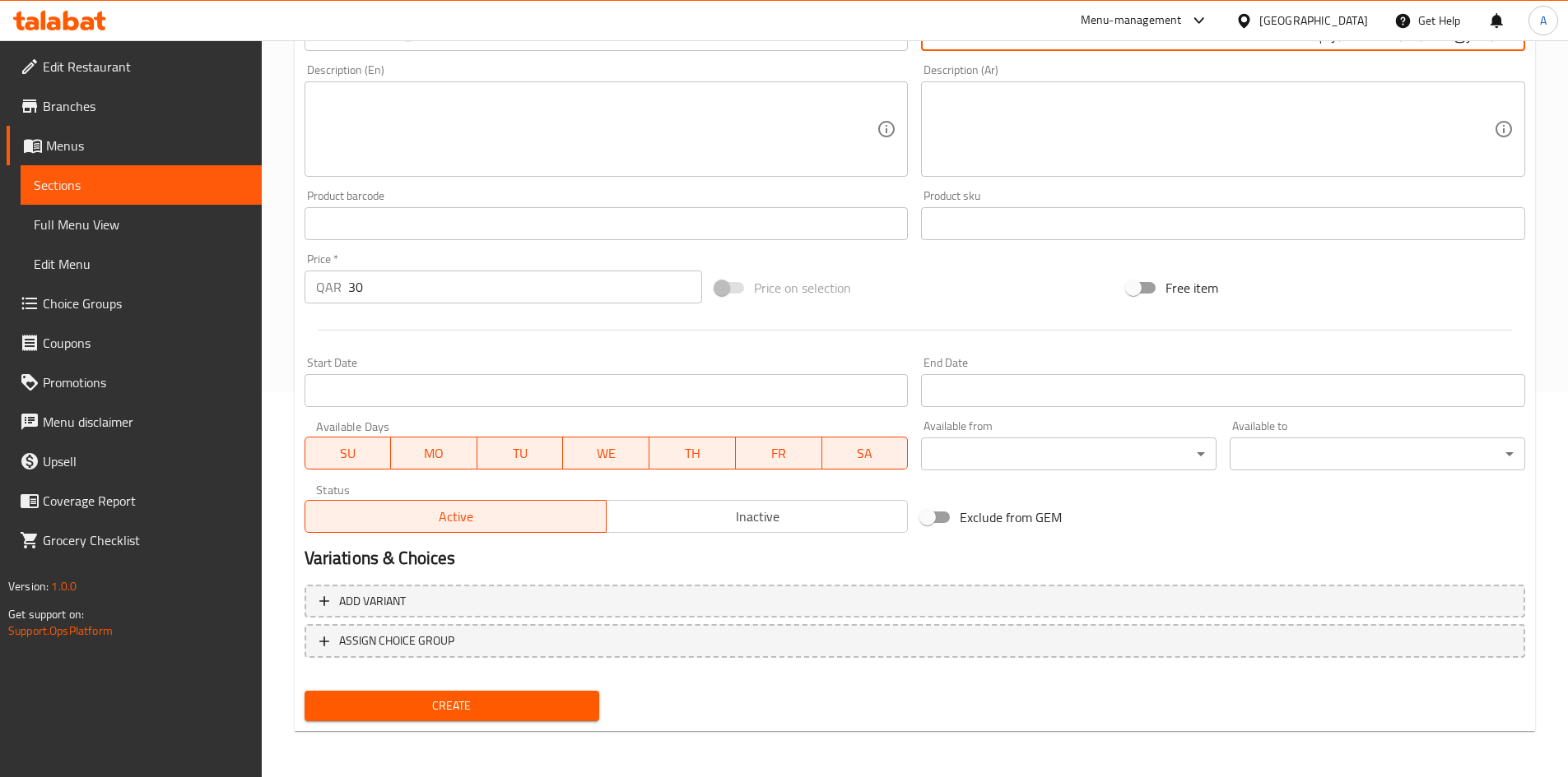
drag, startPoint x: 565, startPoint y: 701, endPoint x: 893, endPoint y: 188, distance: 608.9
click at [565, 701] on span "Create" at bounding box center [452, 706] width 269 height 21
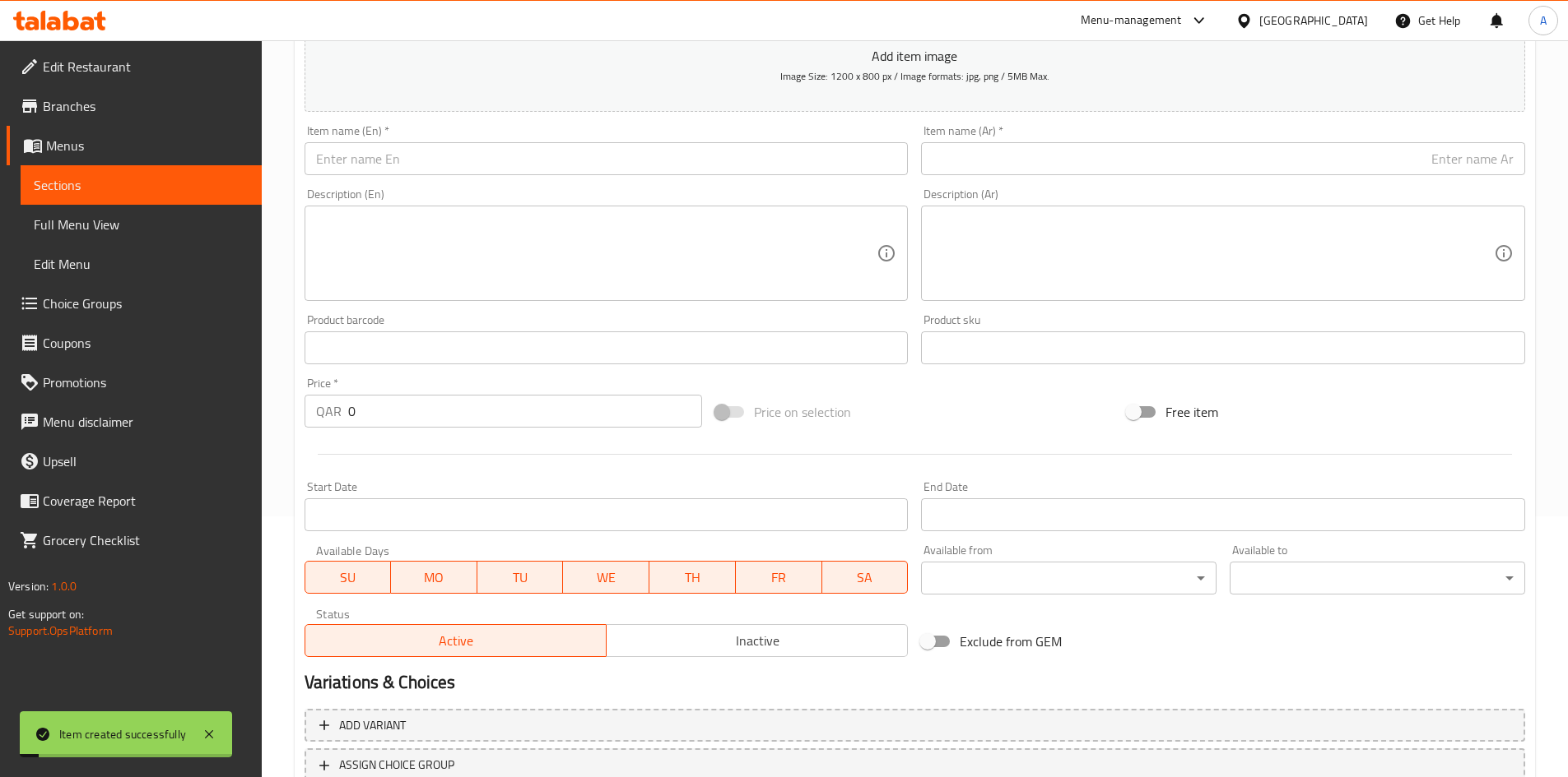
scroll to position [56, 0]
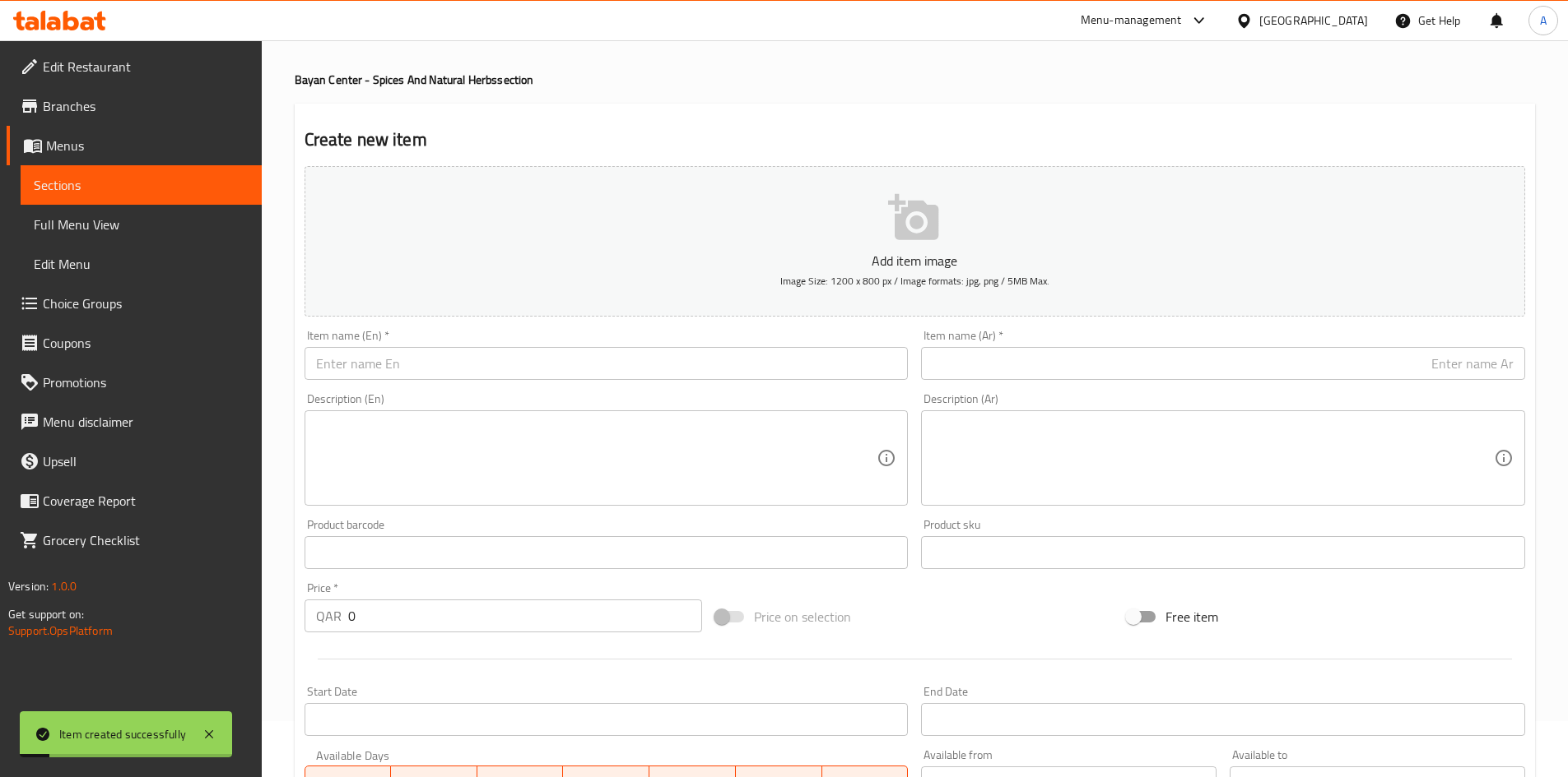
click at [585, 354] on input "text" at bounding box center [605, 363] width 604 height 33
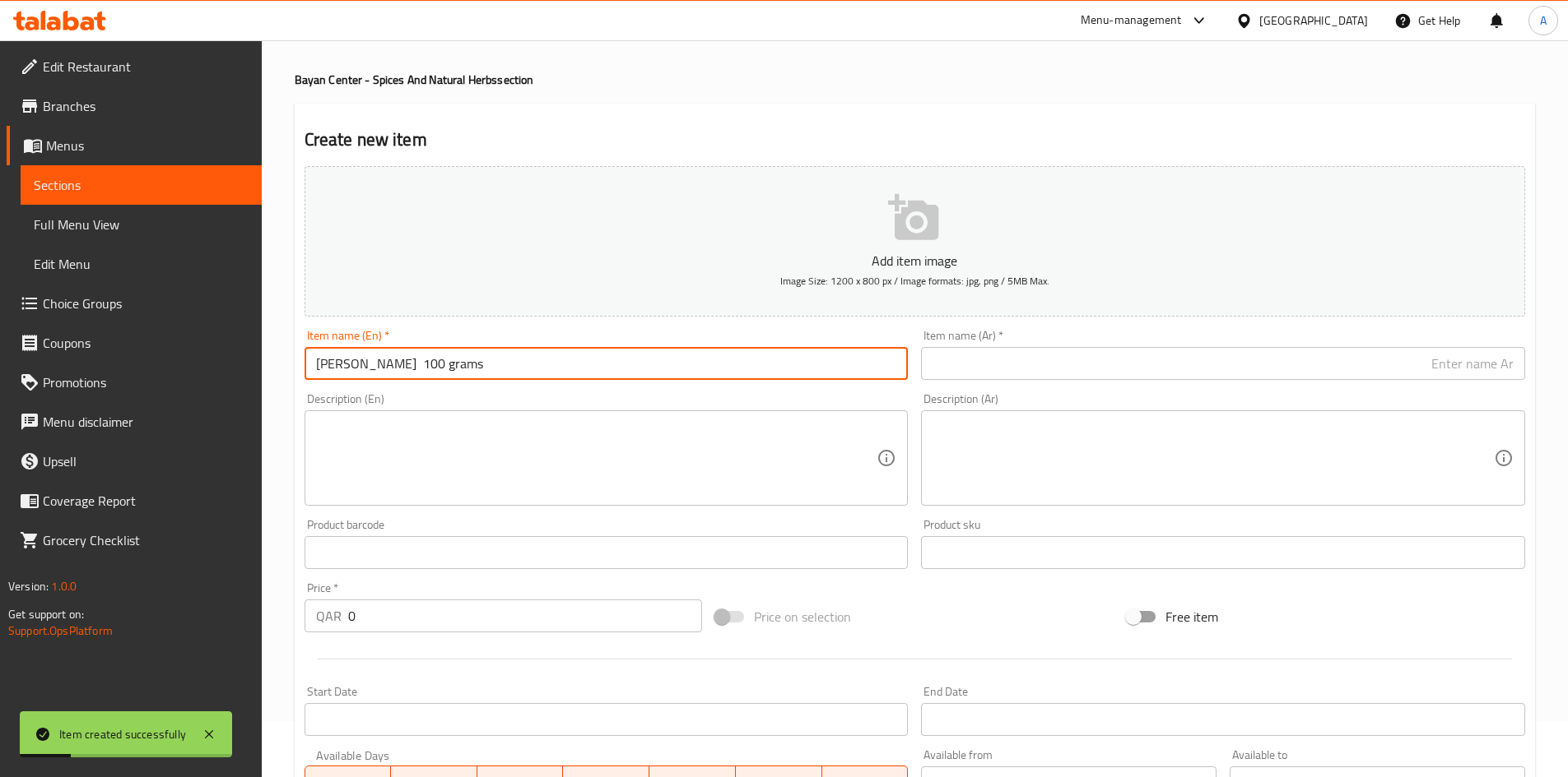
click at [384, 367] on input "[PERSON_NAME] 100 grams" at bounding box center [605, 363] width 604 height 33
click at [409, 370] on input "[PERSON_NAME] 100 grams" at bounding box center [605, 363] width 604 height 33
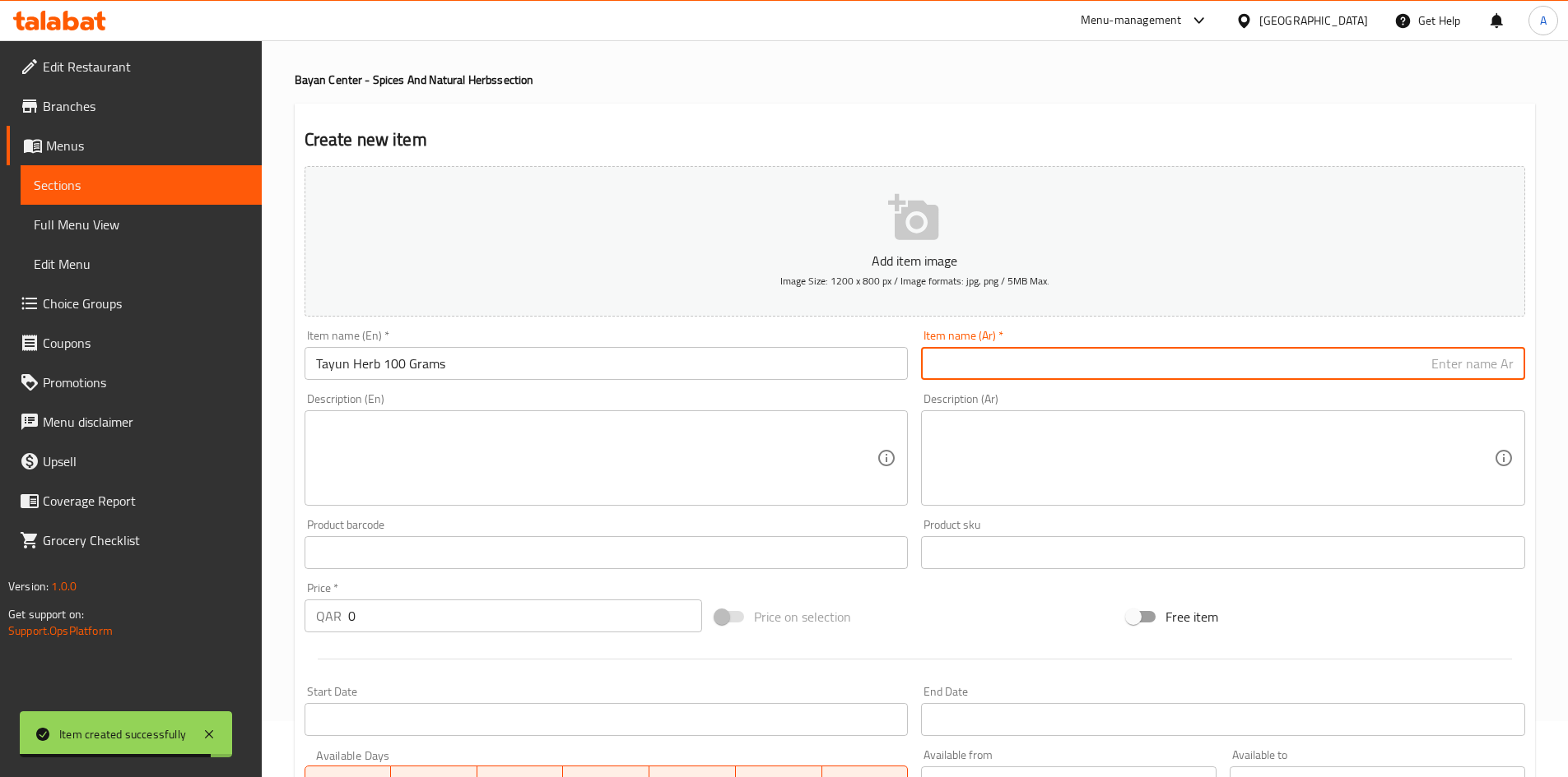
drag, startPoint x: 1013, startPoint y: 355, endPoint x: 1150, endPoint y: 348, distance: 137.2
click at [1013, 356] on input "text" at bounding box center [1222, 363] width 604 height 33
click at [1428, 383] on div "Item name (Ar)   * عشبة الطيون 100 جرام Item name (Ar) *" at bounding box center [1222, 354] width 617 height 63
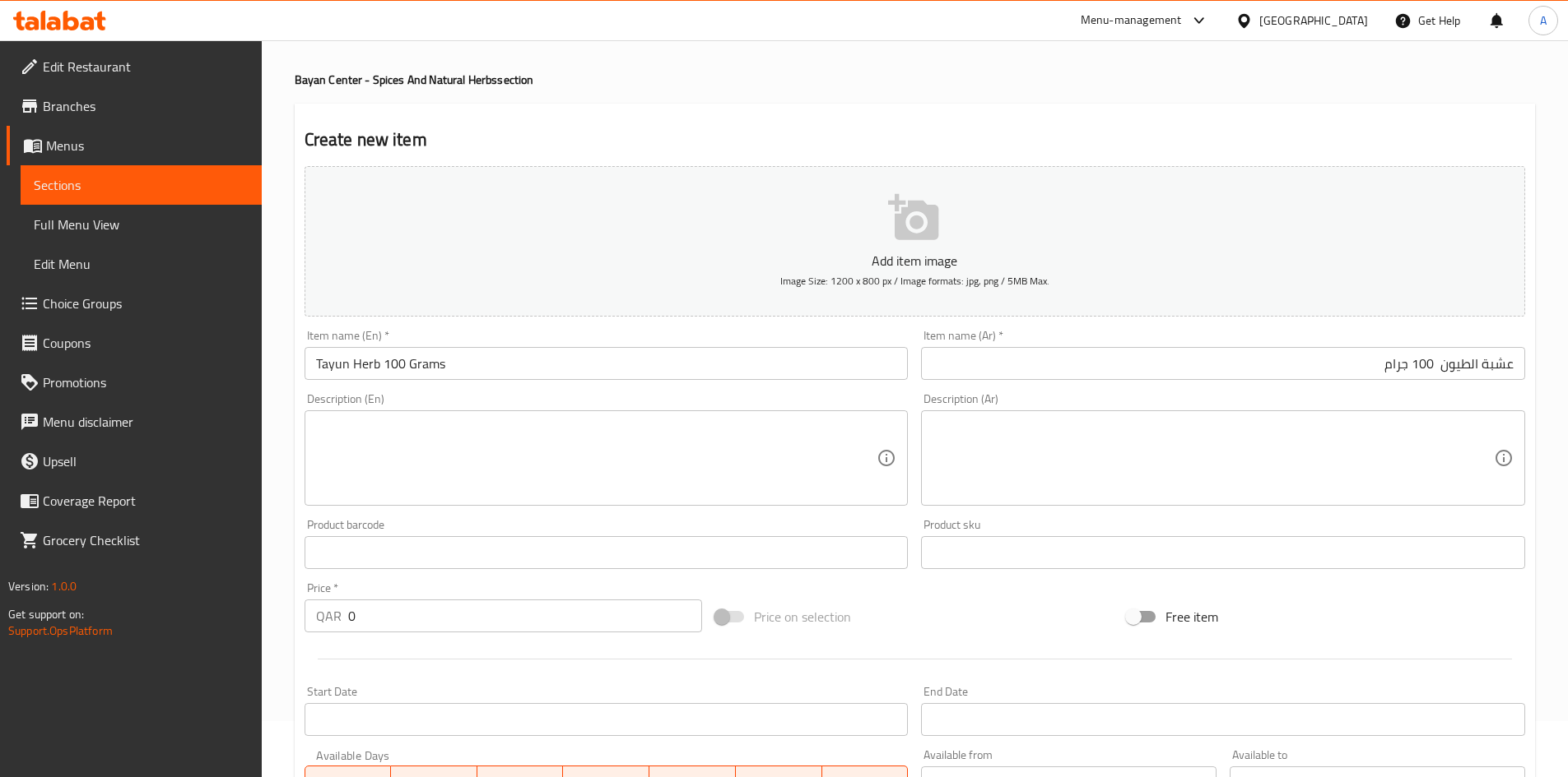
drag, startPoint x: 1442, startPoint y: 373, endPoint x: 1447, endPoint y: 380, distance: 8.6
click at [1444, 375] on input "عشبة الطيون 100 جرام" at bounding box center [1222, 363] width 604 height 33
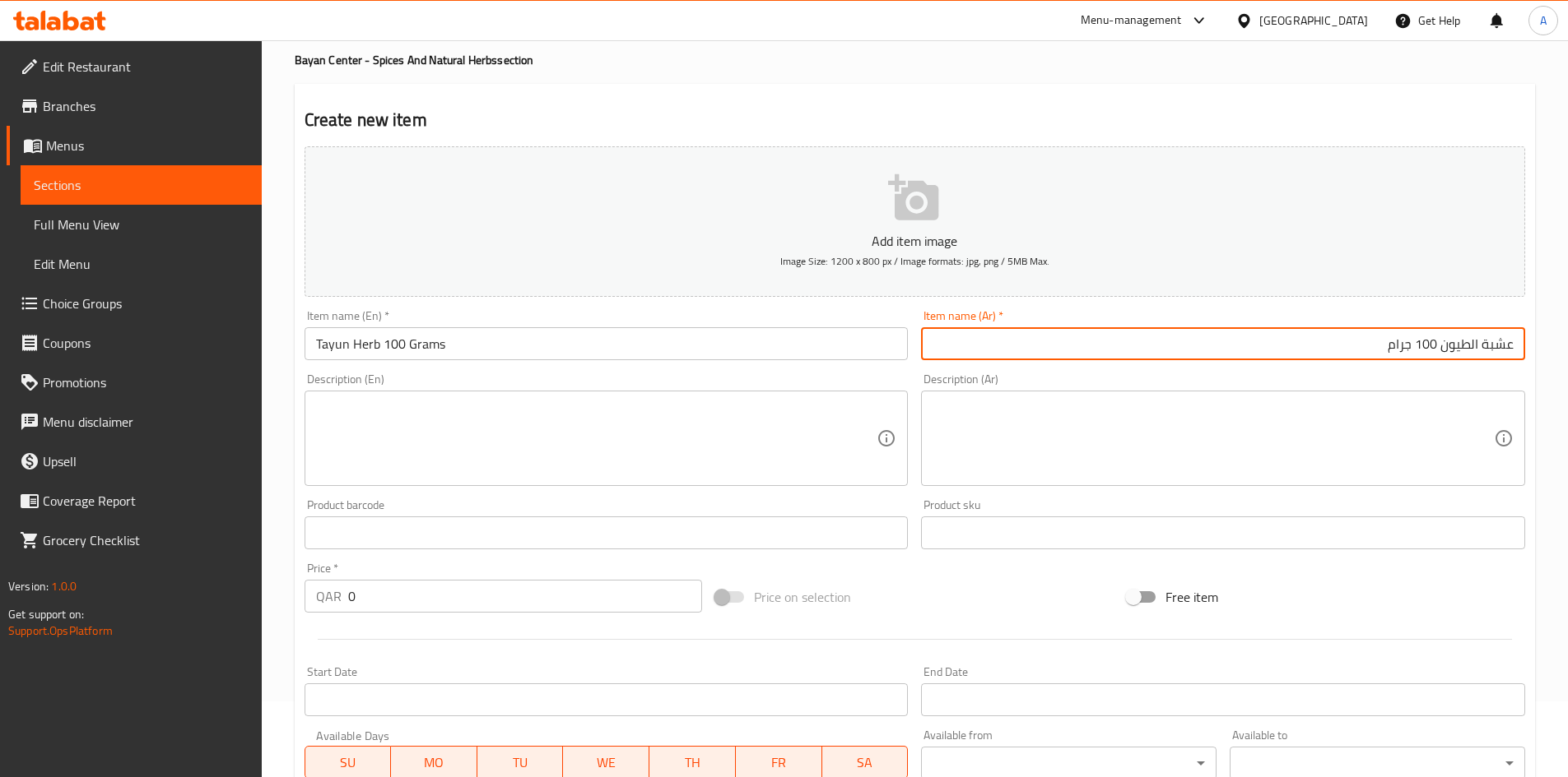
scroll to position [220, 0]
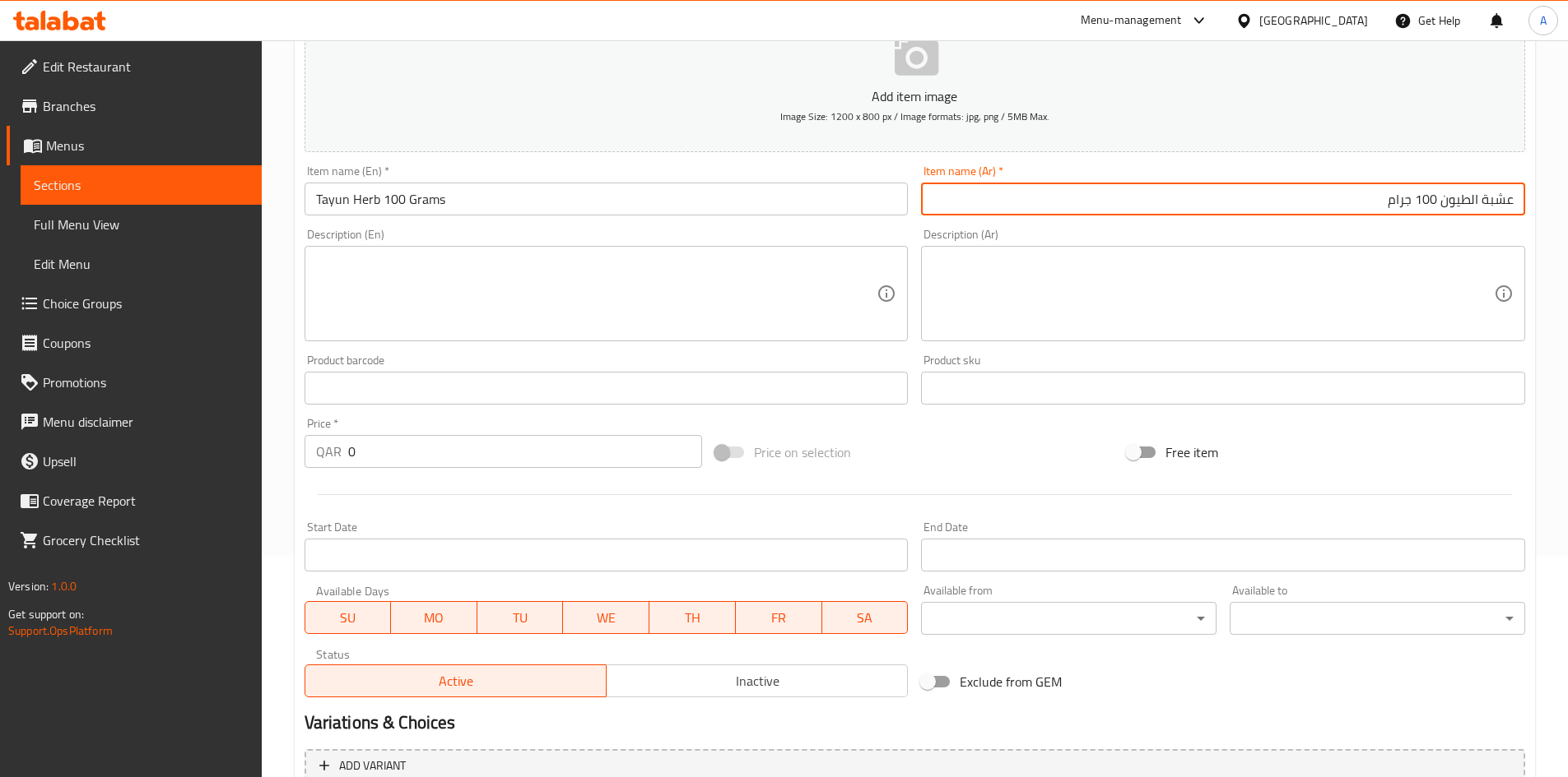
drag, startPoint x: 293, startPoint y: 465, endPoint x: 281, endPoint y: 465, distance: 12.0
click at [282, 465] on div "Home / Restaurants management / Menus / Sections / item / create Bayan Center -…" at bounding box center [914, 380] width 1306 height 1122
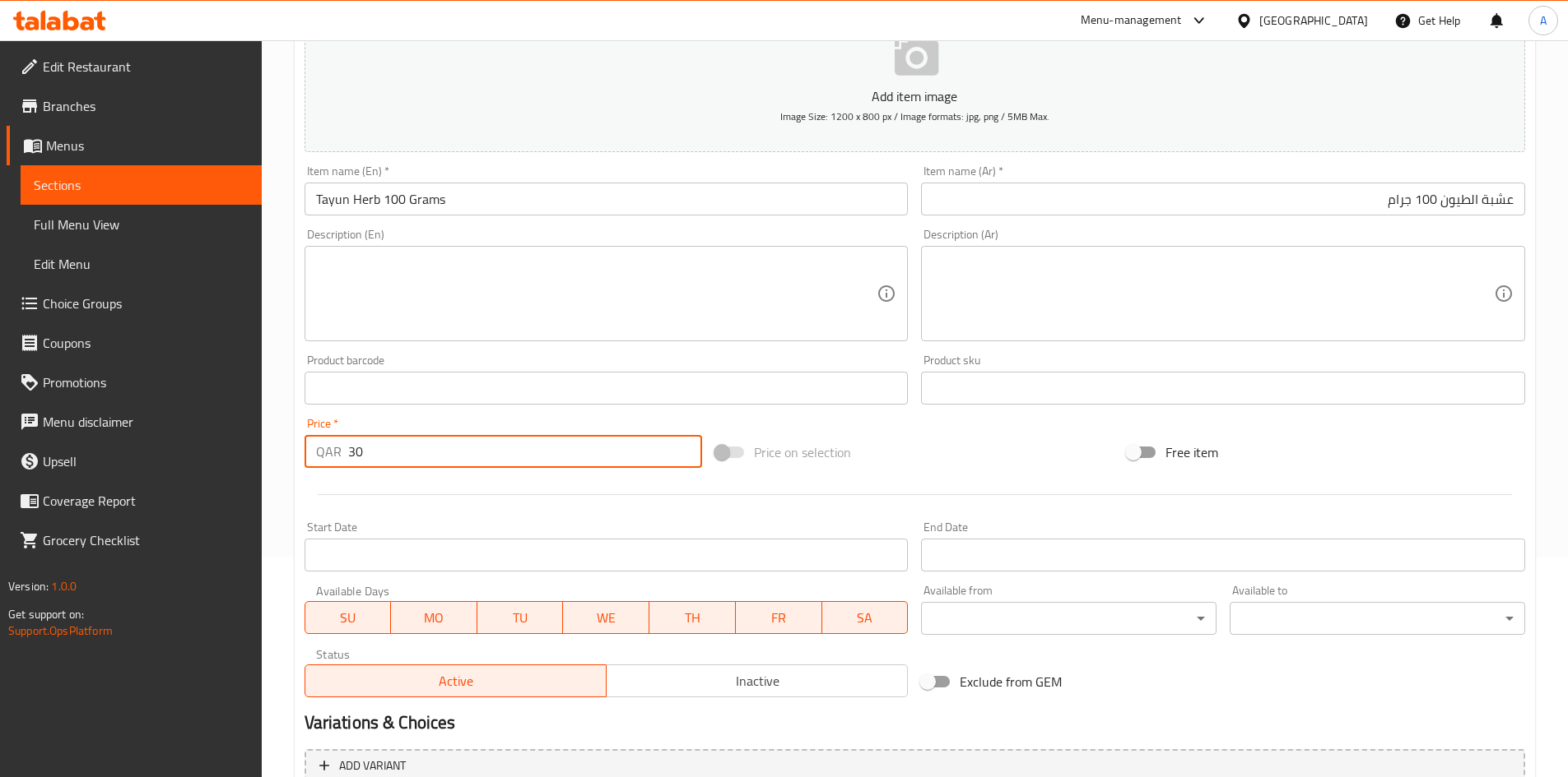
click at [923, 457] on div "Price on selection" at bounding box center [914, 452] width 412 height 44
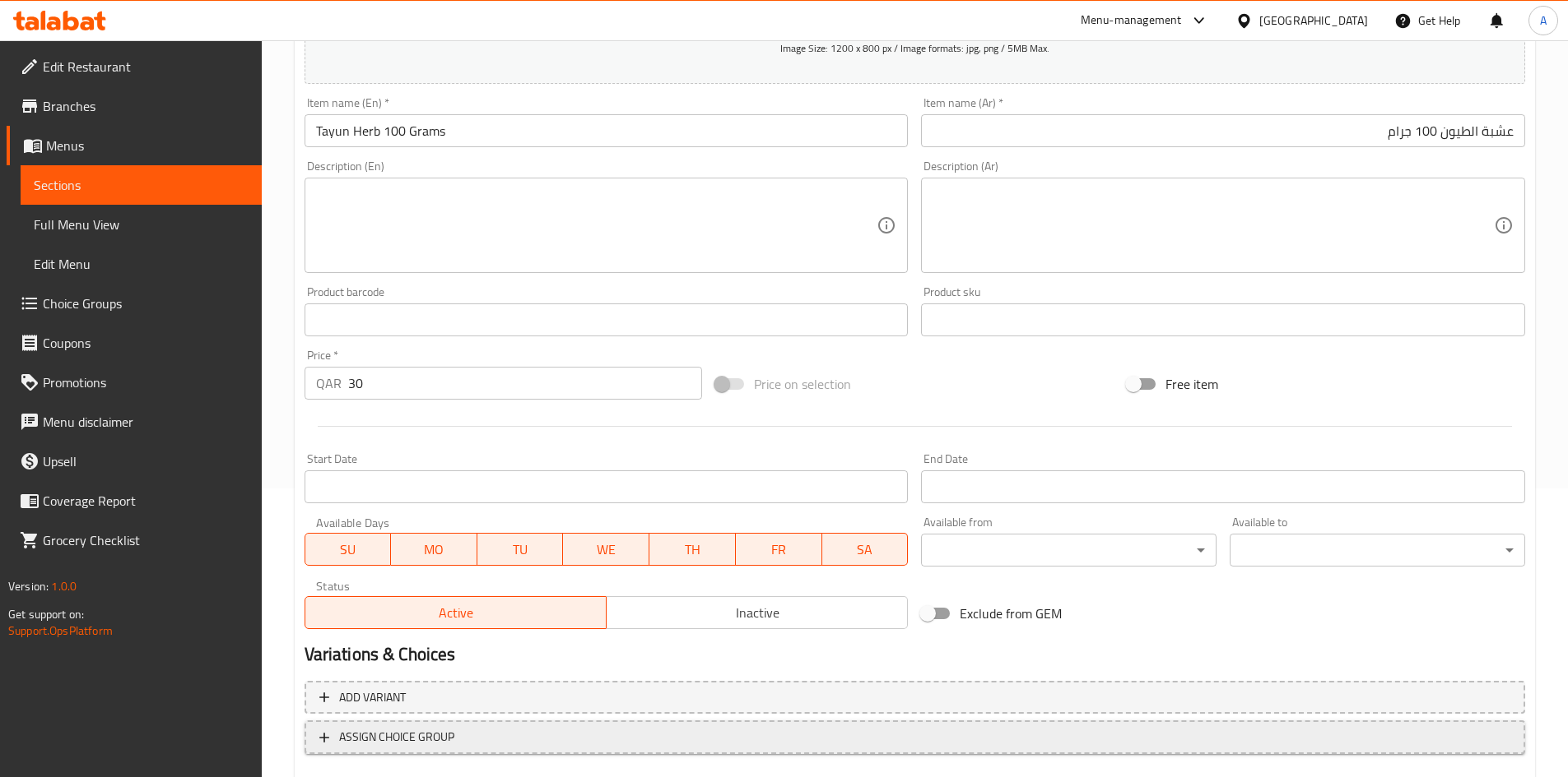
scroll to position [385, 0]
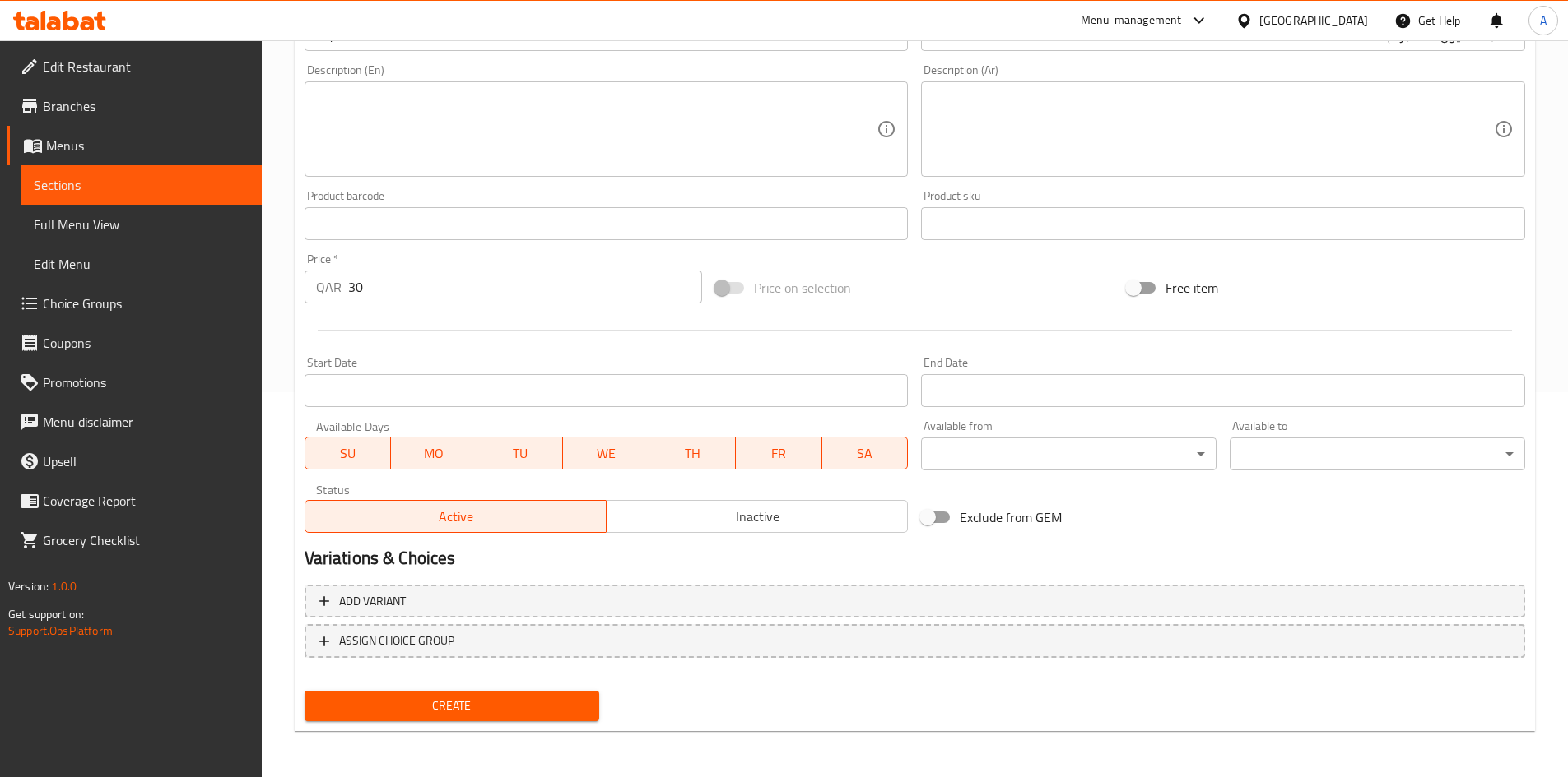
click at [534, 701] on span "Create" at bounding box center [452, 706] width 269 height 21
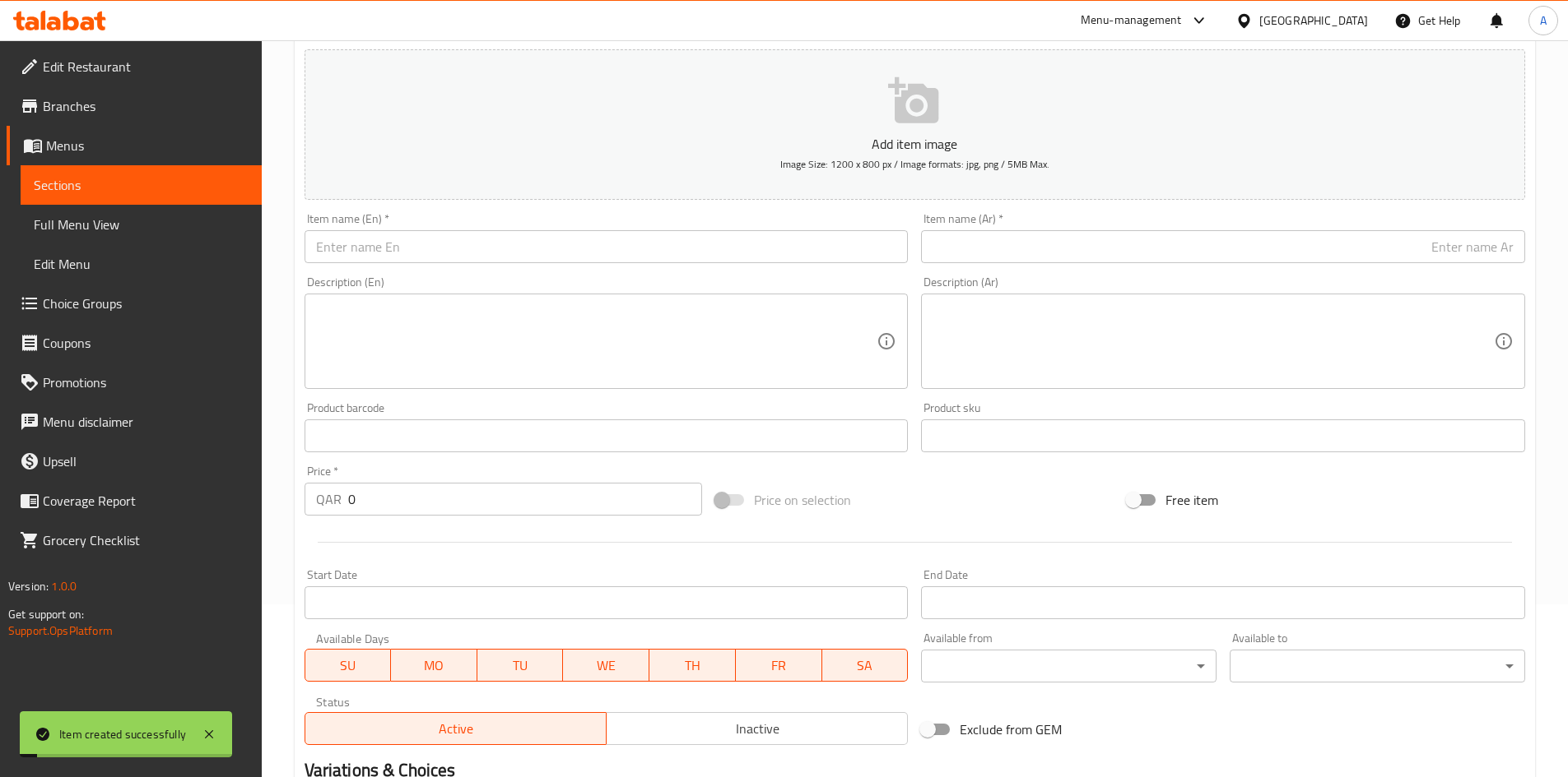
scroll to position [0, 0]
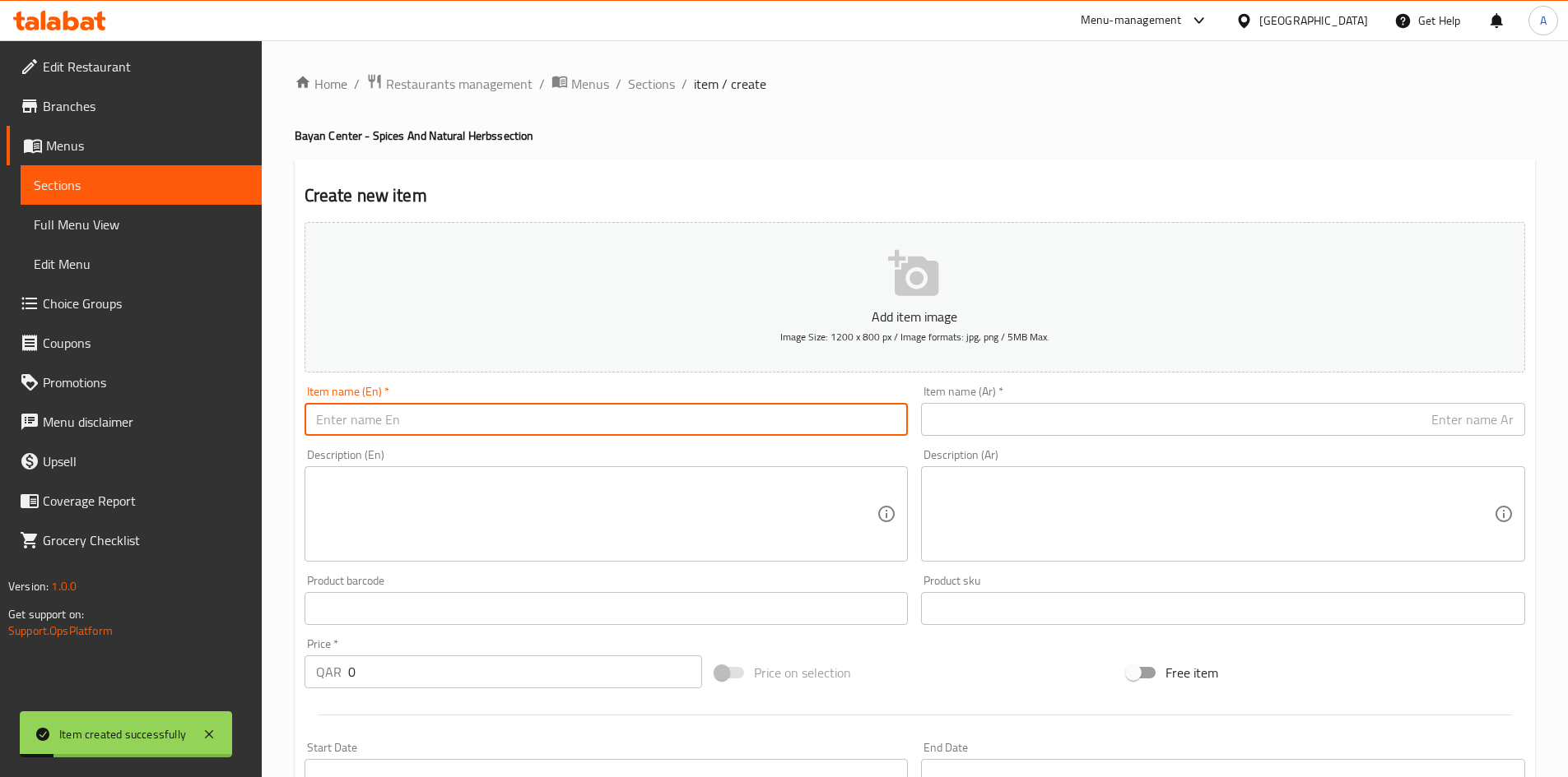
click at [518, 416] on input "text" at bounding box center [605, 419] width 604 height 33
click at [412, 424] on input "Saint Flower 100 grams" at bounding box center [605, 419] width 604 height 33
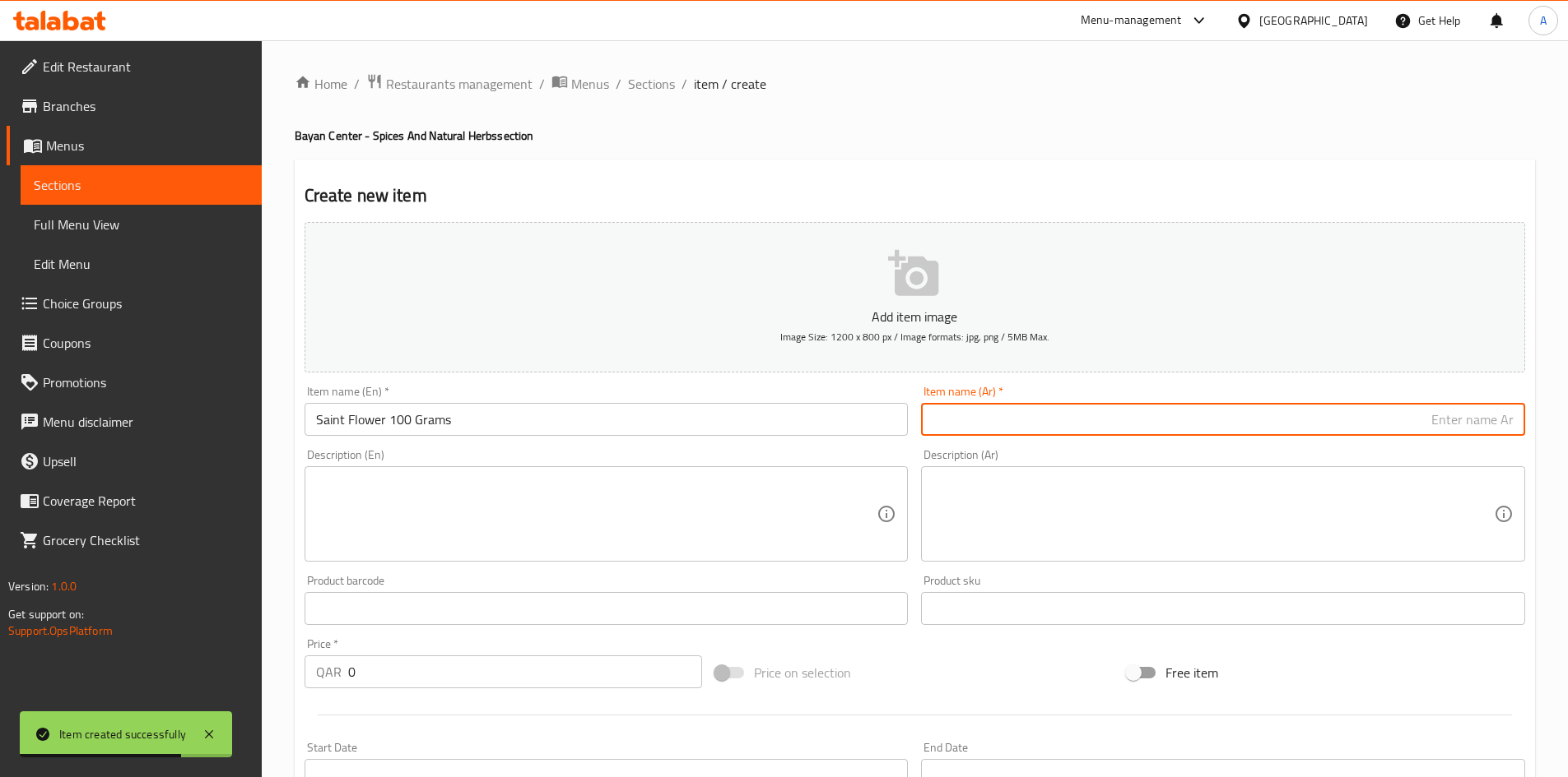
click at [1208, 432] on input "text" at bounding box center [1222, 419] width 604 height 33
click at [1434, 419] on input "زهرة القديس 100 جرام" at bounding box center [1222, 419] width 604 height 33
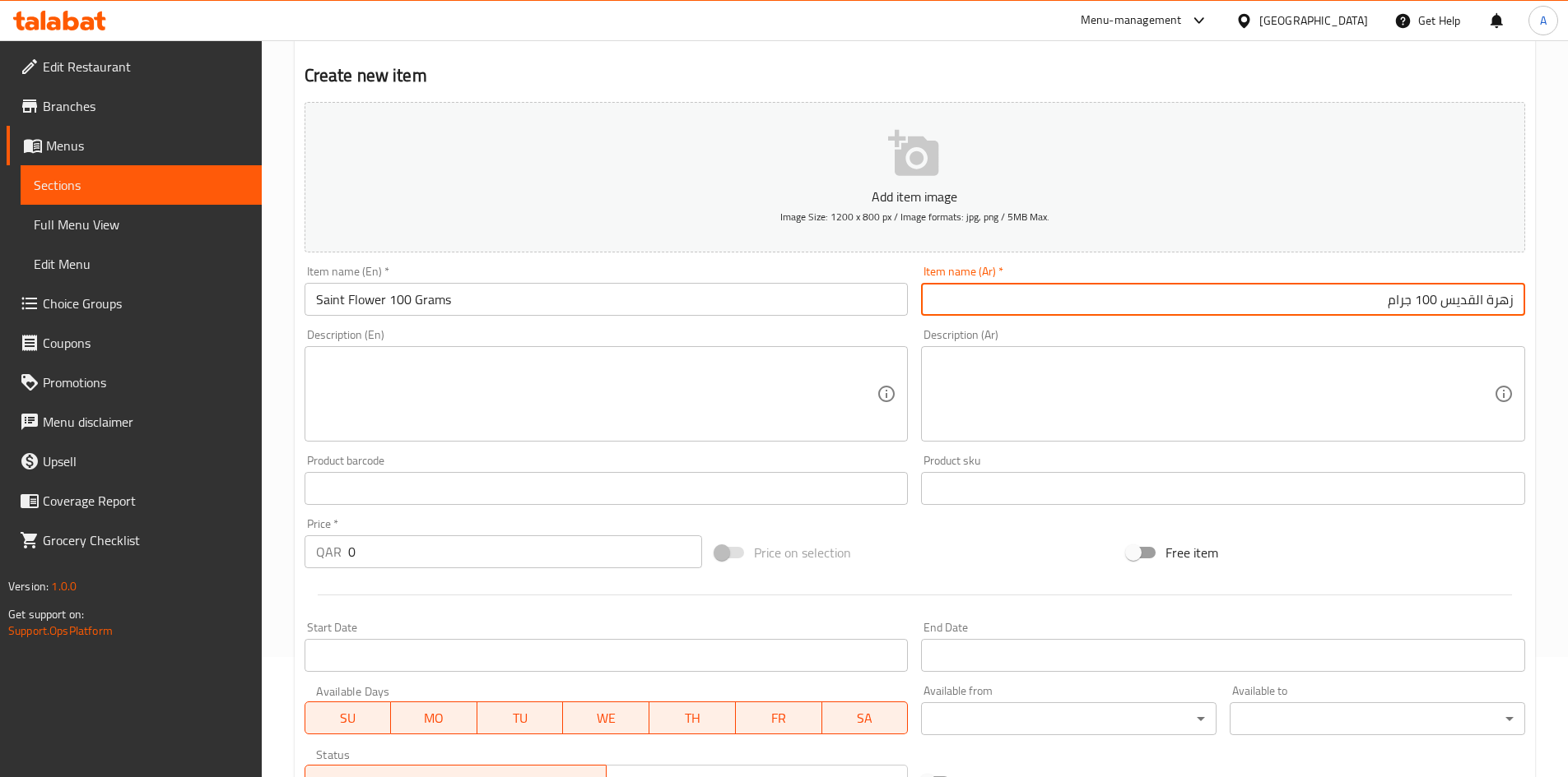
scroll to position [246, 0]
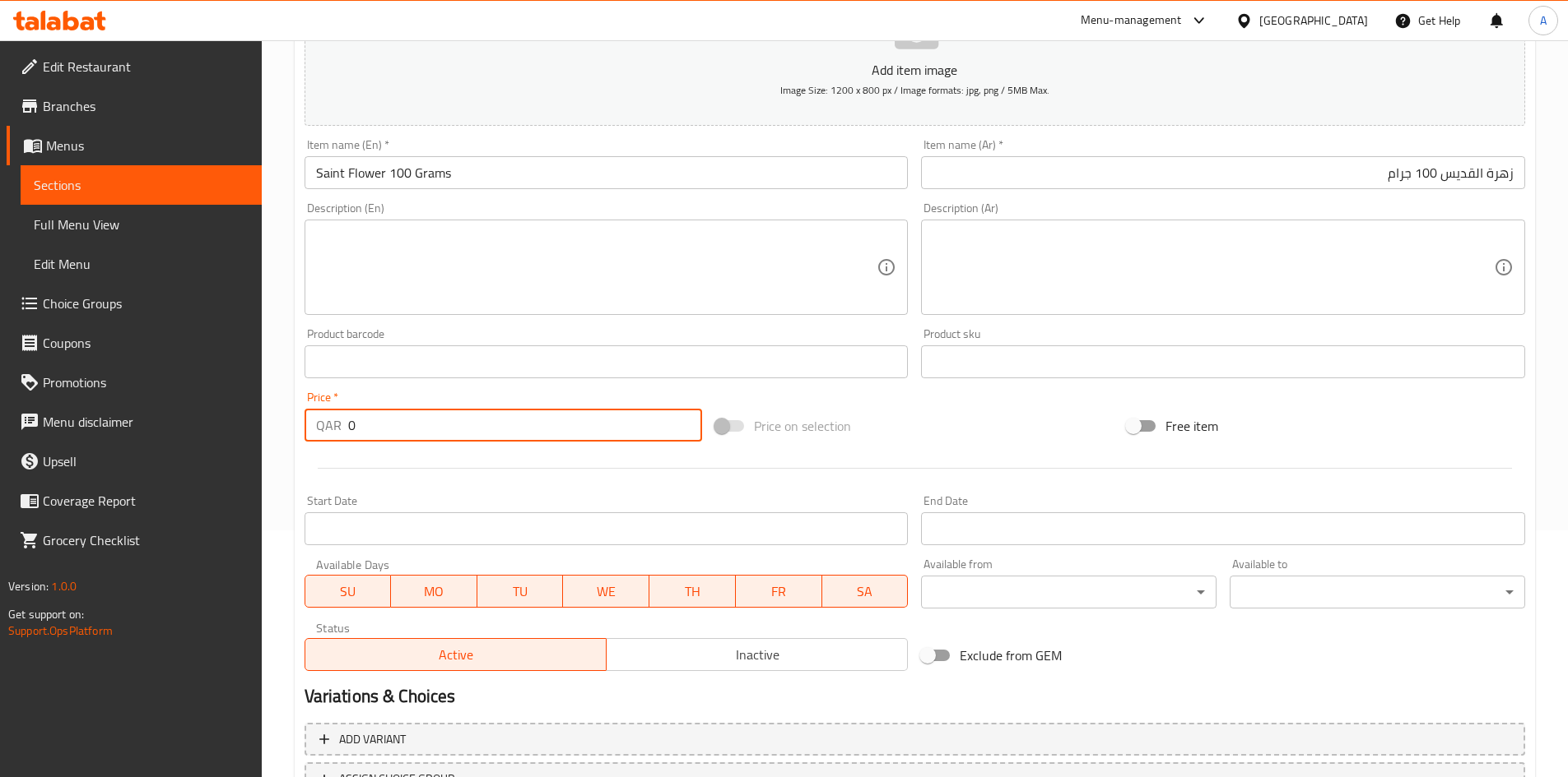
drag, startPoint x: 395, startPoint y: 421, endPoint x: 162, endPoint y: 447, distance: 234.4
click at [191, 431] on div "Edit Restaurant Branches Menus Sections Full Menu View Edit Menu Choice Groups …" at bounding box center [784, 354] width 1568 height 1122
click at [999, 430] on div "Price on selection" at bounding box center [914, 426] width 412 height 44
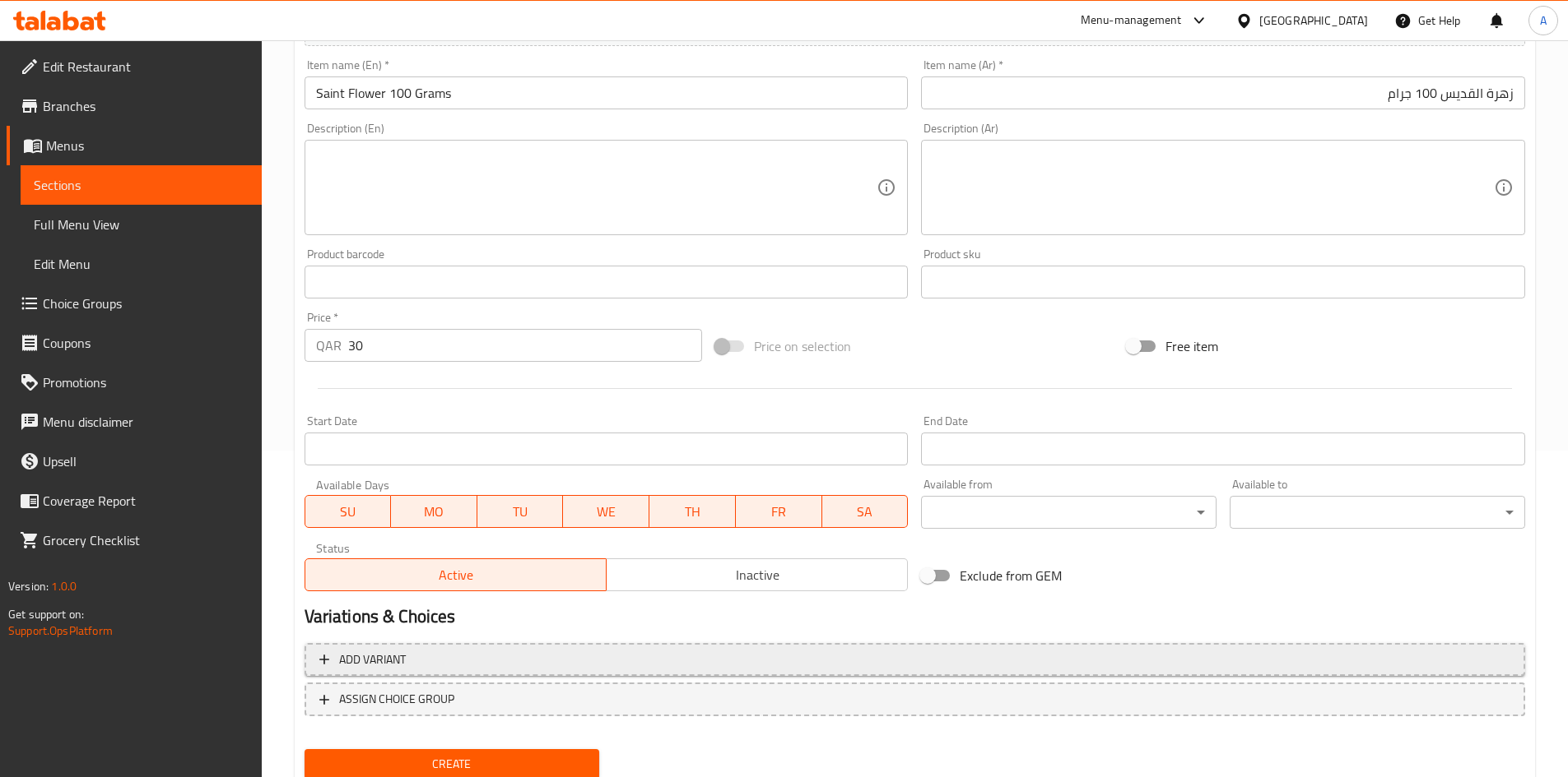
scroll to position [385, 0]
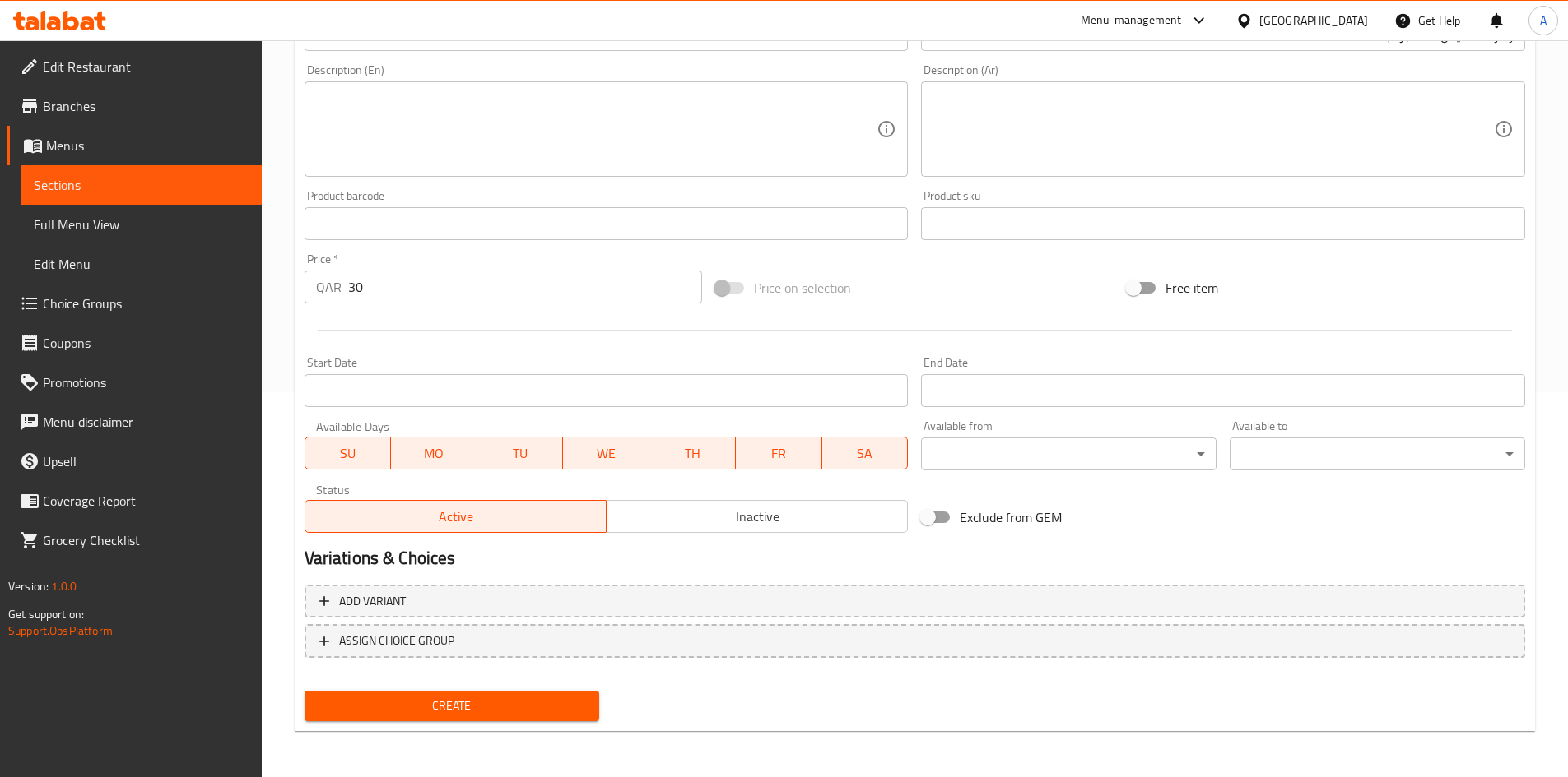
click at [483, 701] on span "Create" at bounding box center [452, 706] width 269 height 21
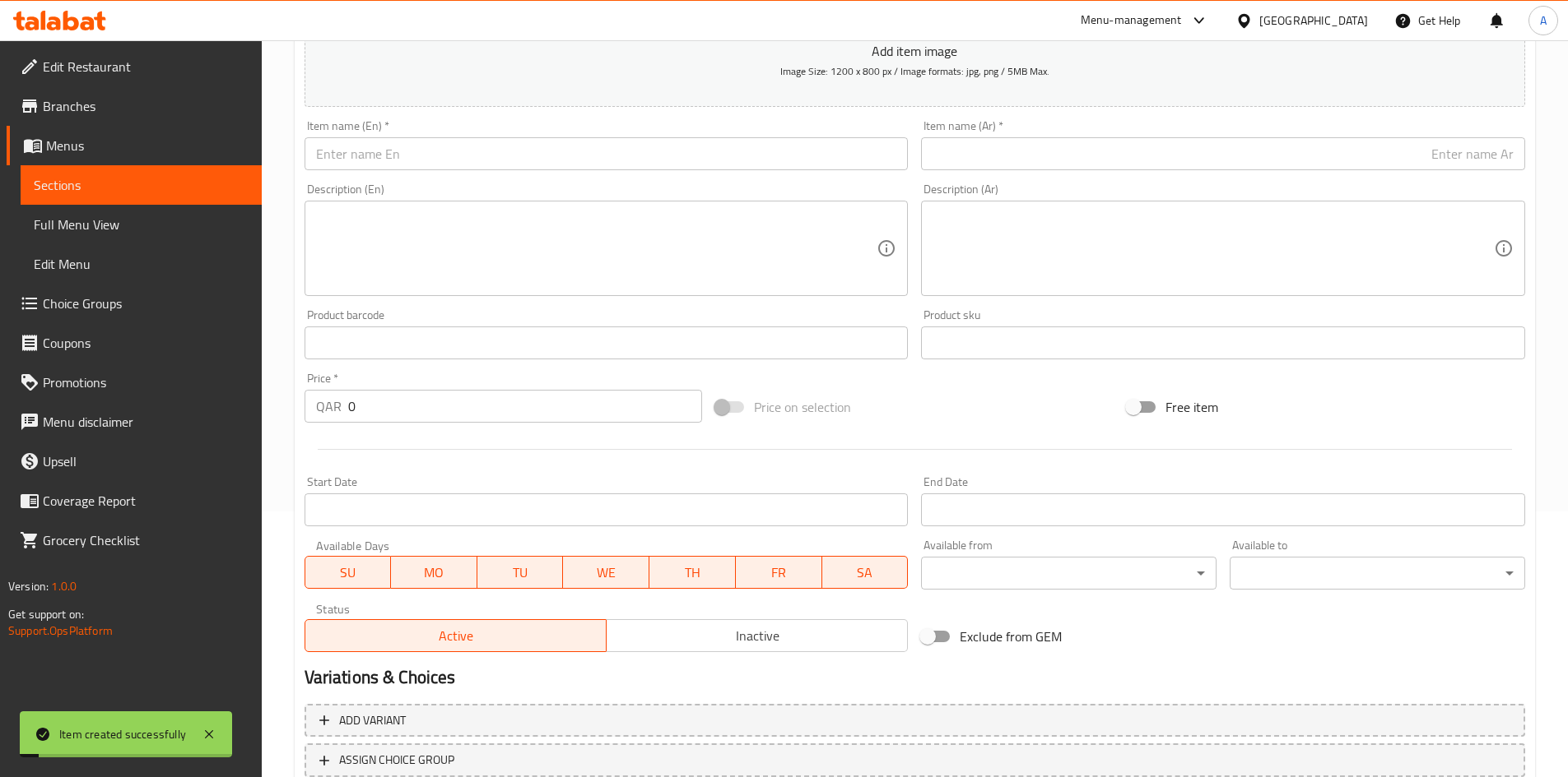
scroll to position [56, 0]
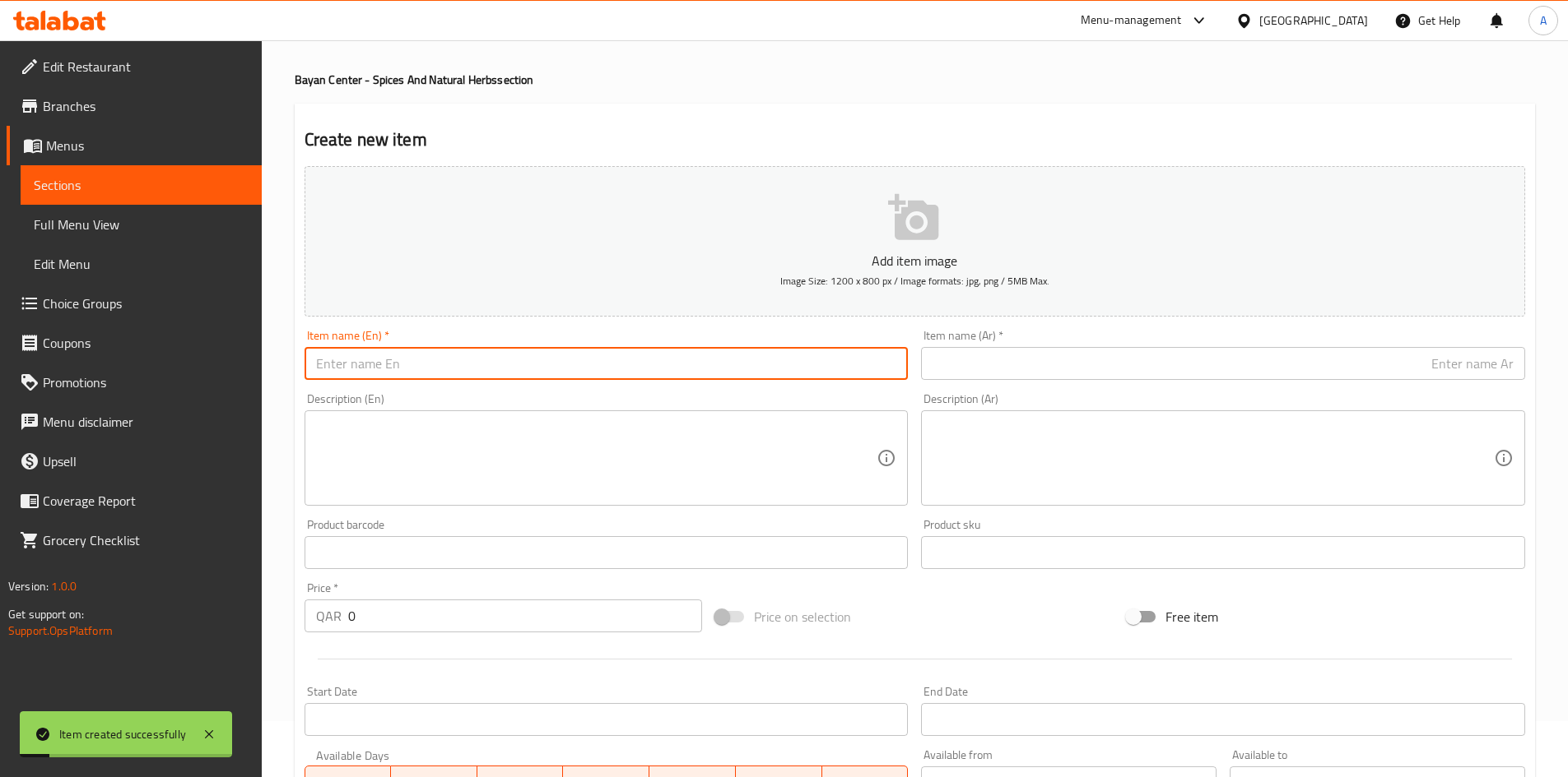
drag, startPoint x: 603, startPoint y: 359, endPoint x: 657, endPoint y: 317, distance: 68.4
click at [603, 359] on input "text" at bounding box center [605, 363] width 604 height 33
click at [517, 367] on input "[PERSON_NAME] Seeds ([PERSON_NAME] El [PERSON_NAME]) 100 grams" at bounding box center [605, 363] width 604 height 33
click at [1251, 361] on div "Item name (Ar)   * Item name (Ar) *" at bounding box center [1222, 354] width 604 height 50
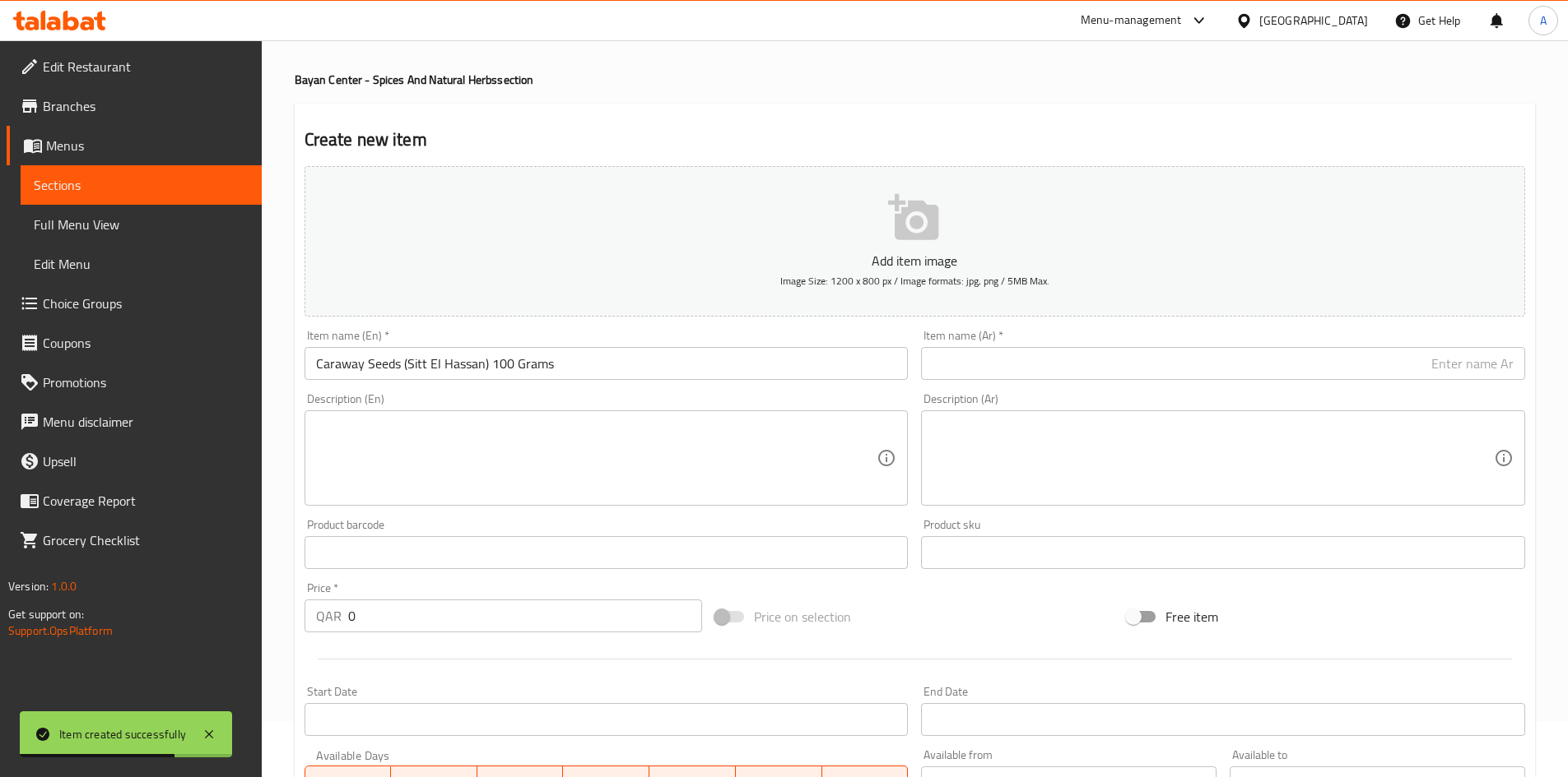
drag, startPoint x: 1250, startPoint y: 367, endPoint x: 1303, endPoint y: 380, distance: 54.6
click at [1250, 367] on input "text" at bounding box center [1222, 363] width 604 height 33
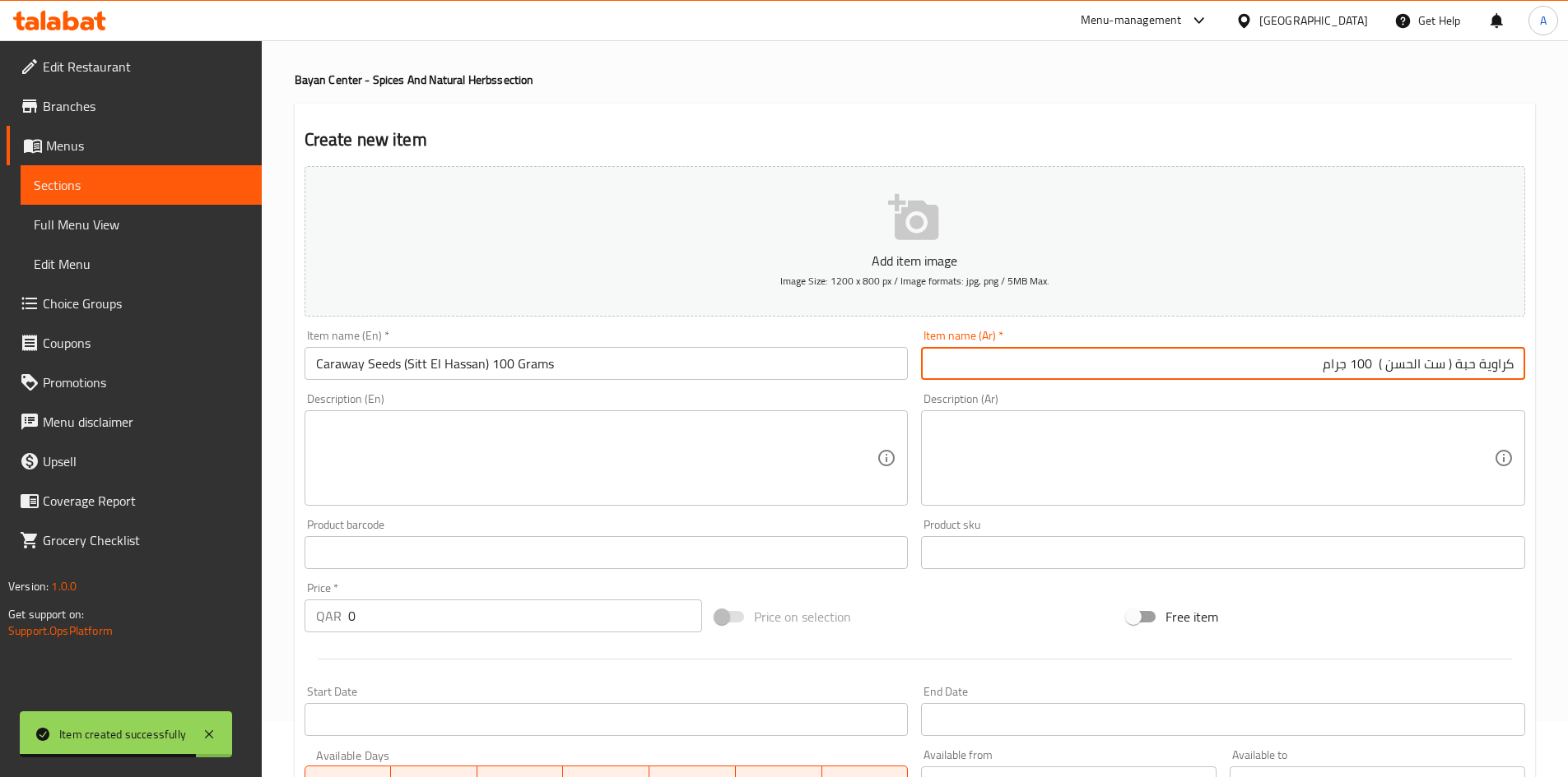
drag, startPoint x: 1450, startPoint y: 365, endPoint x: 1446, endPoint y: 404, distance: 39.2
click at [1450, 364] on input "كراوية حبة ( ست الحسن ) 100 جرام" at bounding box center [1222, 363] width 604 height 33
drag, startPoint x: 1383, startPoint y: 367, endPoint x: 1390, endPoint y: 372, distance: 8.6
click at [1390, 372] on input "كراوية حبة (ست الحسن ) 100 جرام" at bounding box center [1222, 363] width 604 height 33
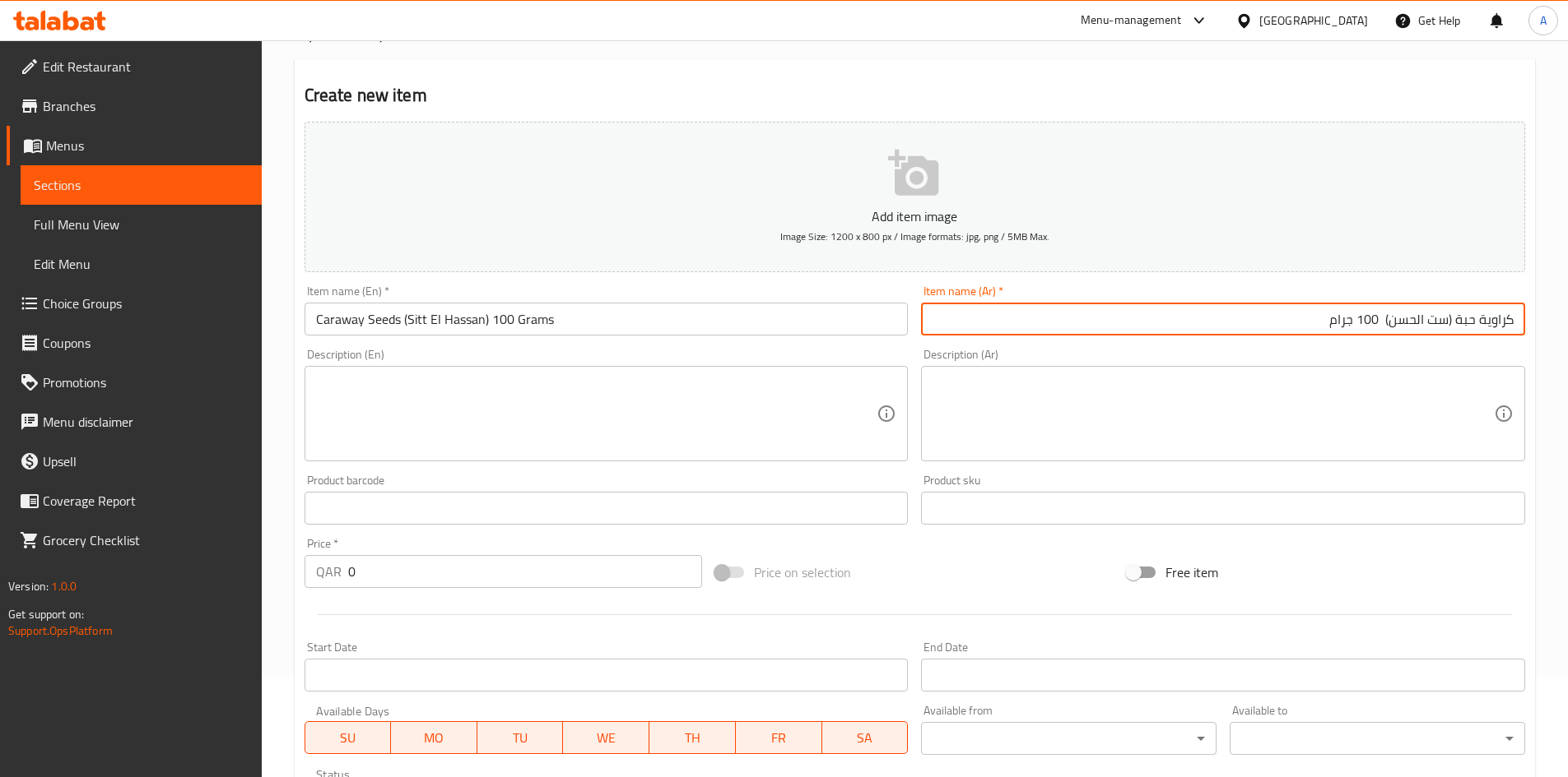
scroll to position [138, 0]
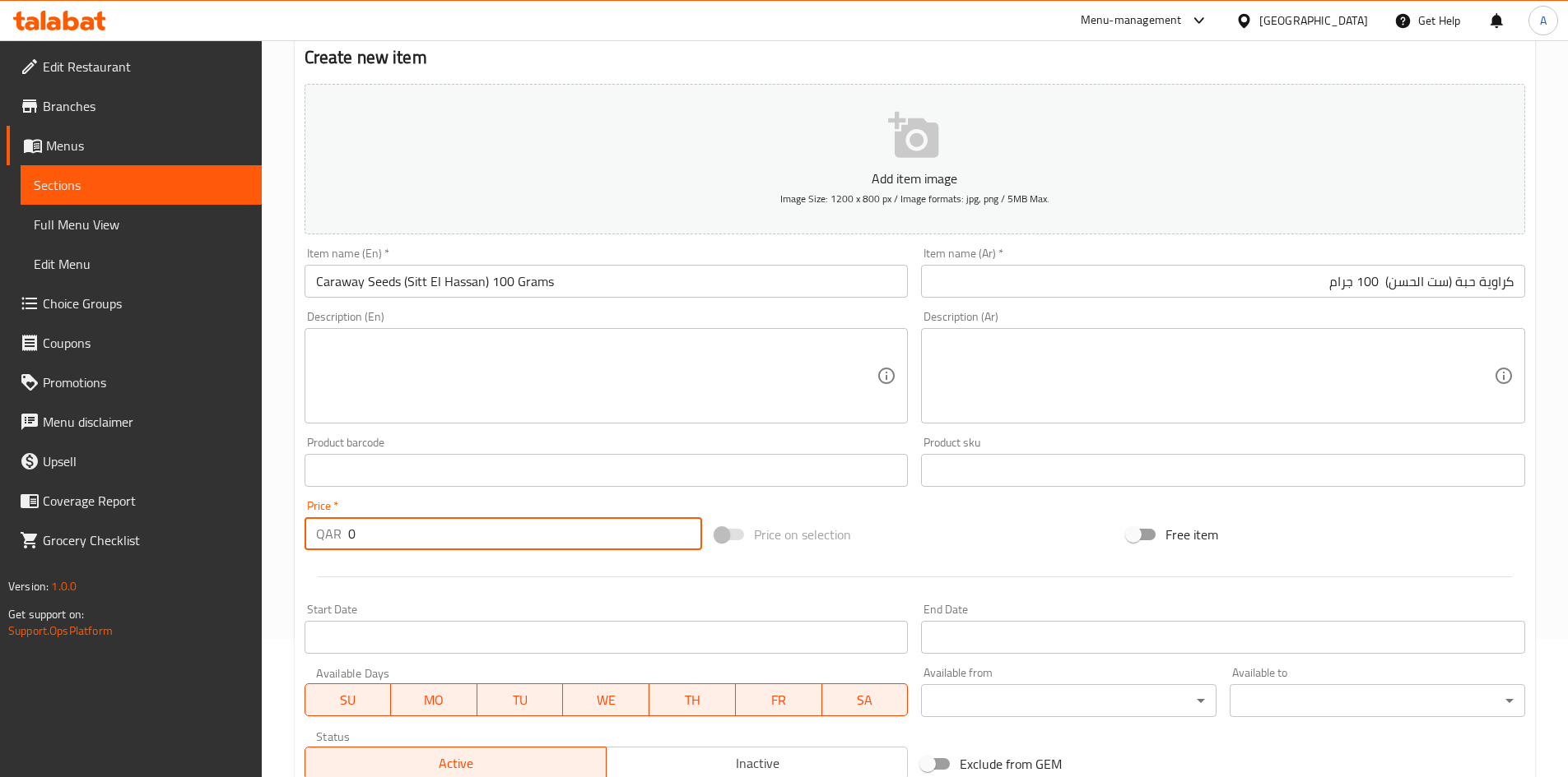
drag, startPoint x: 476, startPoint y: 546, endPoint x: 236, endPoint y: 569, distance: 241.1
click at [237, 569] on div "Edit Restaurant Branches Menus Sections Full Menu View Edit Menu Choice Groups …" at bounding box center [784, 463] width 1568 height 1122
drag, startPoint x: 1056, startPoint y: 520, endPoint x: 1031, endPoint y: 516, distance: 25.3
click at [1055, 519] on div "Price on selection" at bounding box center [914, 534] width 412 height 44
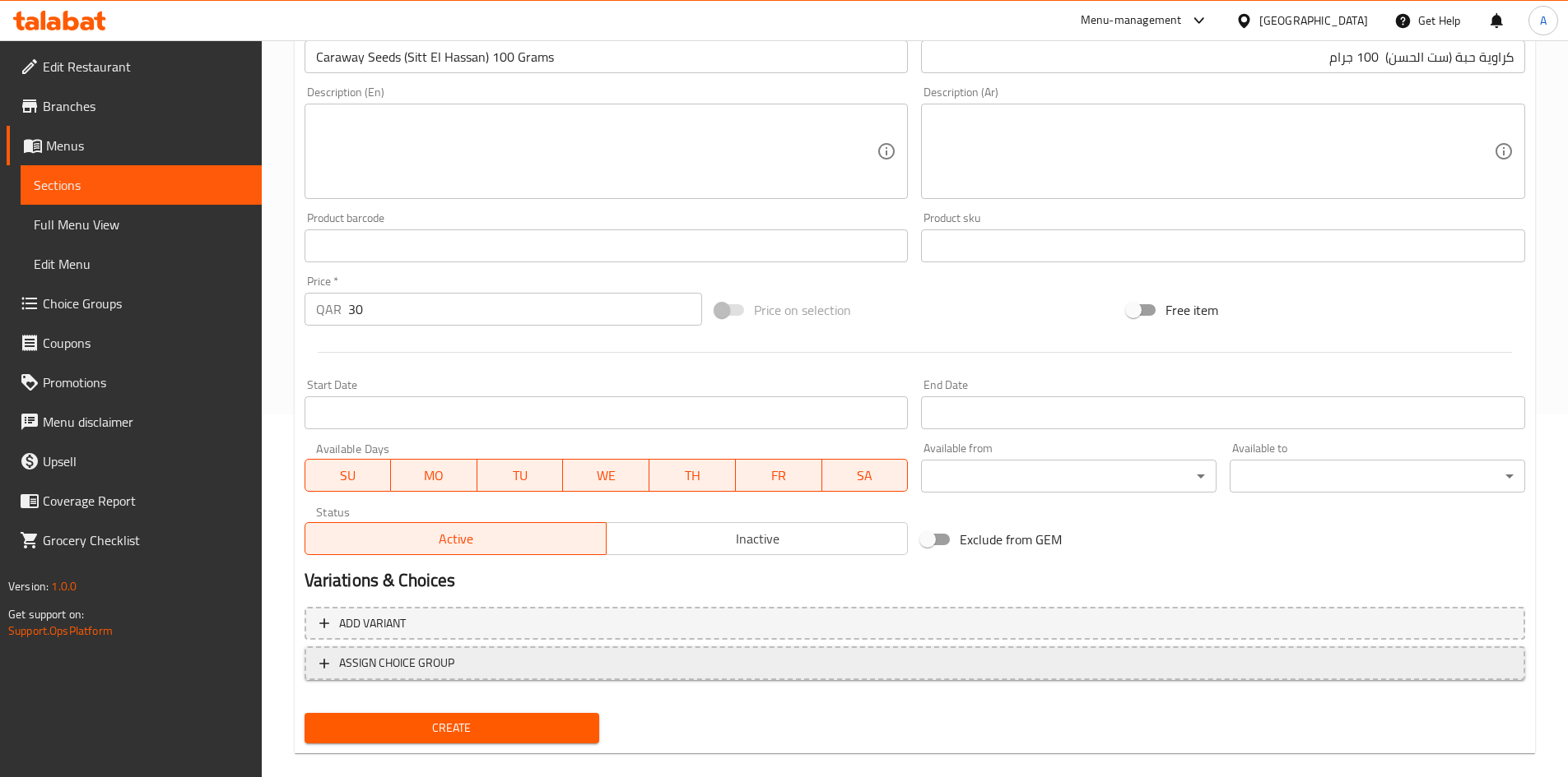
scroll to position [385, 0]
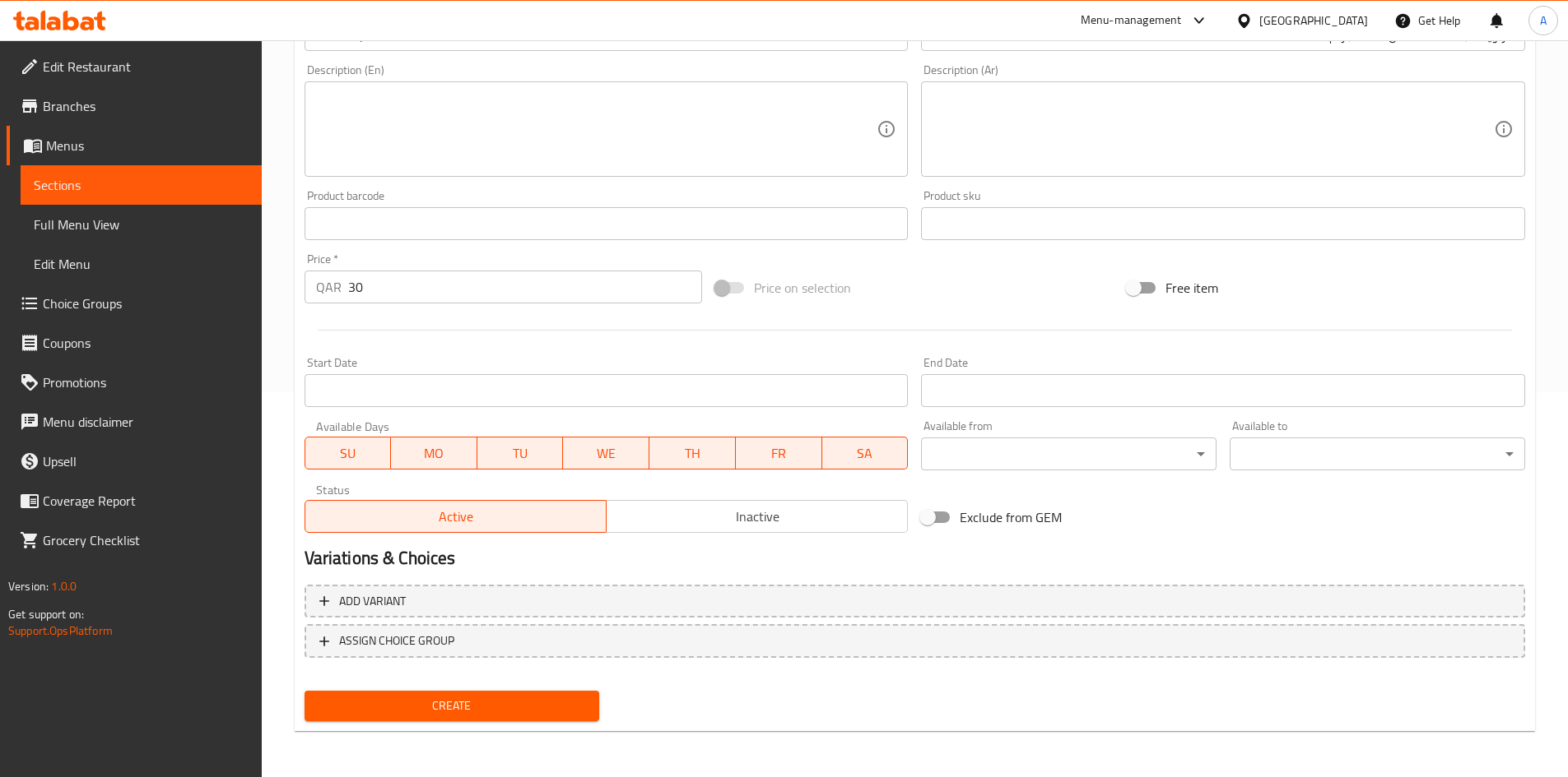
drag, startPoint x: 546, startPoint y: 690, endPoint x: 796, endPoint y: 234, distance: 520.0
click at [546, 691] on div "Create" at bounding box center [452, 706] width 309 height 43
click at [483, 713] on span "Create" at bounding box center [452, 706] width 269 height 21
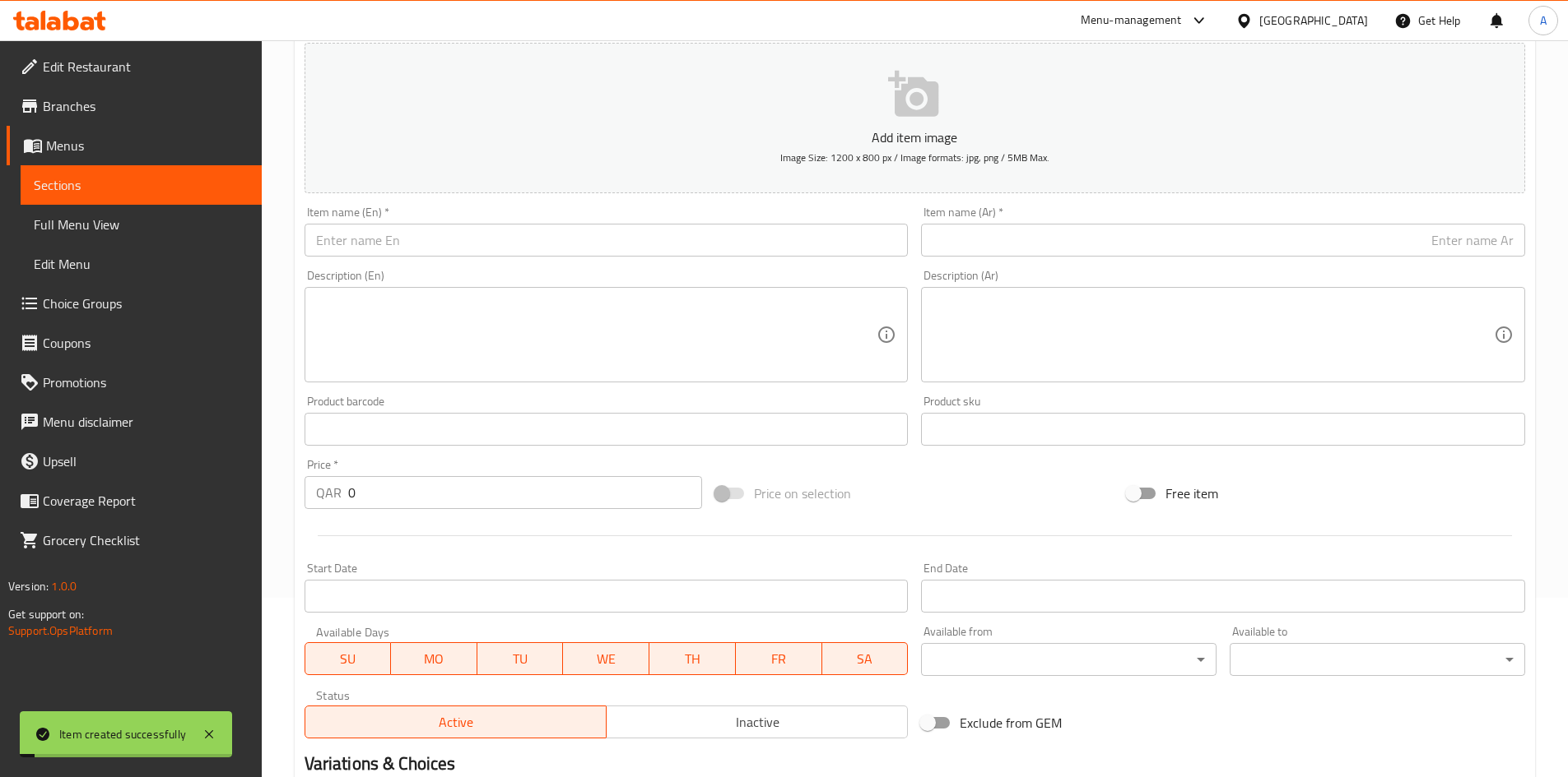
scroll to position [56, 0]
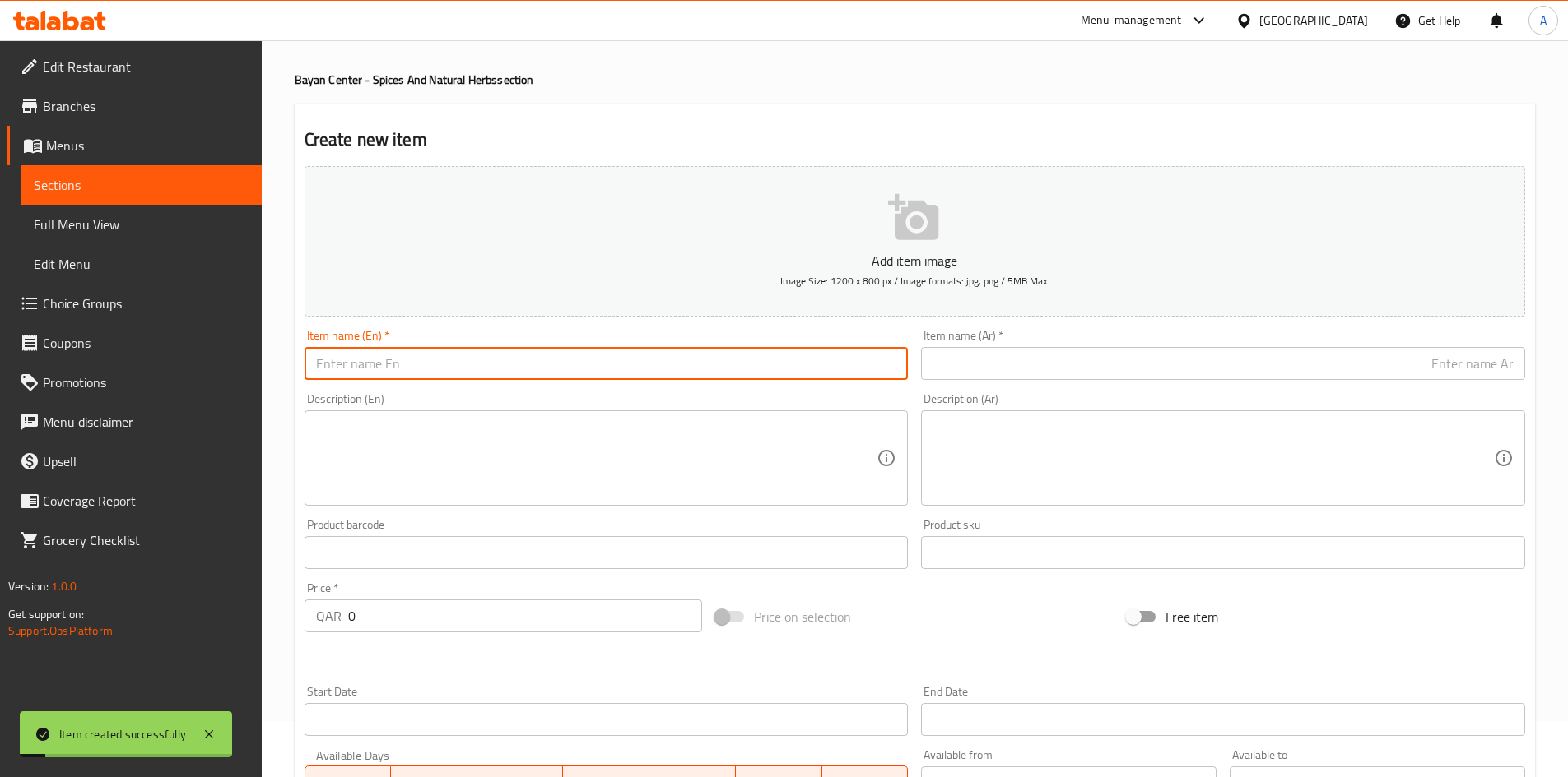
click at [466, 361] on input "text" at bounding box center [605, 363] width 604 height 33
drag, startPoint x: 418, startPoint y: 365, endPoint x: 414, endPoint y: 374, distance: 9.8
click at [414, 374] on input "Celery Seeds 100 grams" at bounding box center [605, 363] width 604 height 33
drag, startPoint x: 1137, startPoint y: 384, endPoint x: 1152, endPoint y: 377, distance: 16.6
click at [1138, 384] on div "Item name (Ar)   * Item name (Ar) *" at bounding box center [1222, 354] width 617 height 63
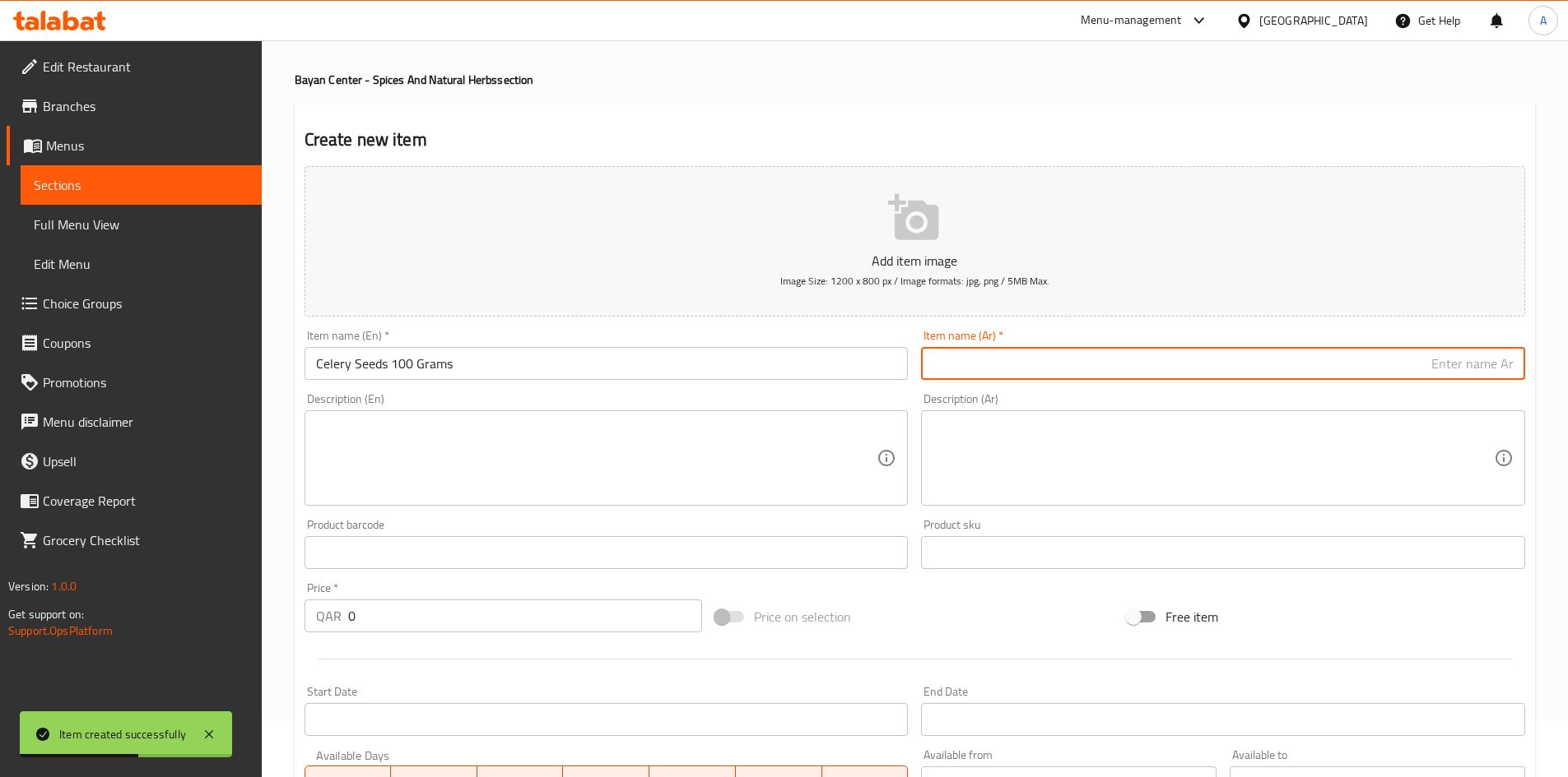
click at [1210, 354] on input "text" at bounding box center [1222, 363] width 604 height 33
click at [1433, 378] on input "بذور الكرفس 100 جرام" at bounding box center [1222, 363] width 604 height 33
click at [1441, 374] on input "بذور الكرفس 100 جرام" at bounding box center [1222, 363] width 604 height 33
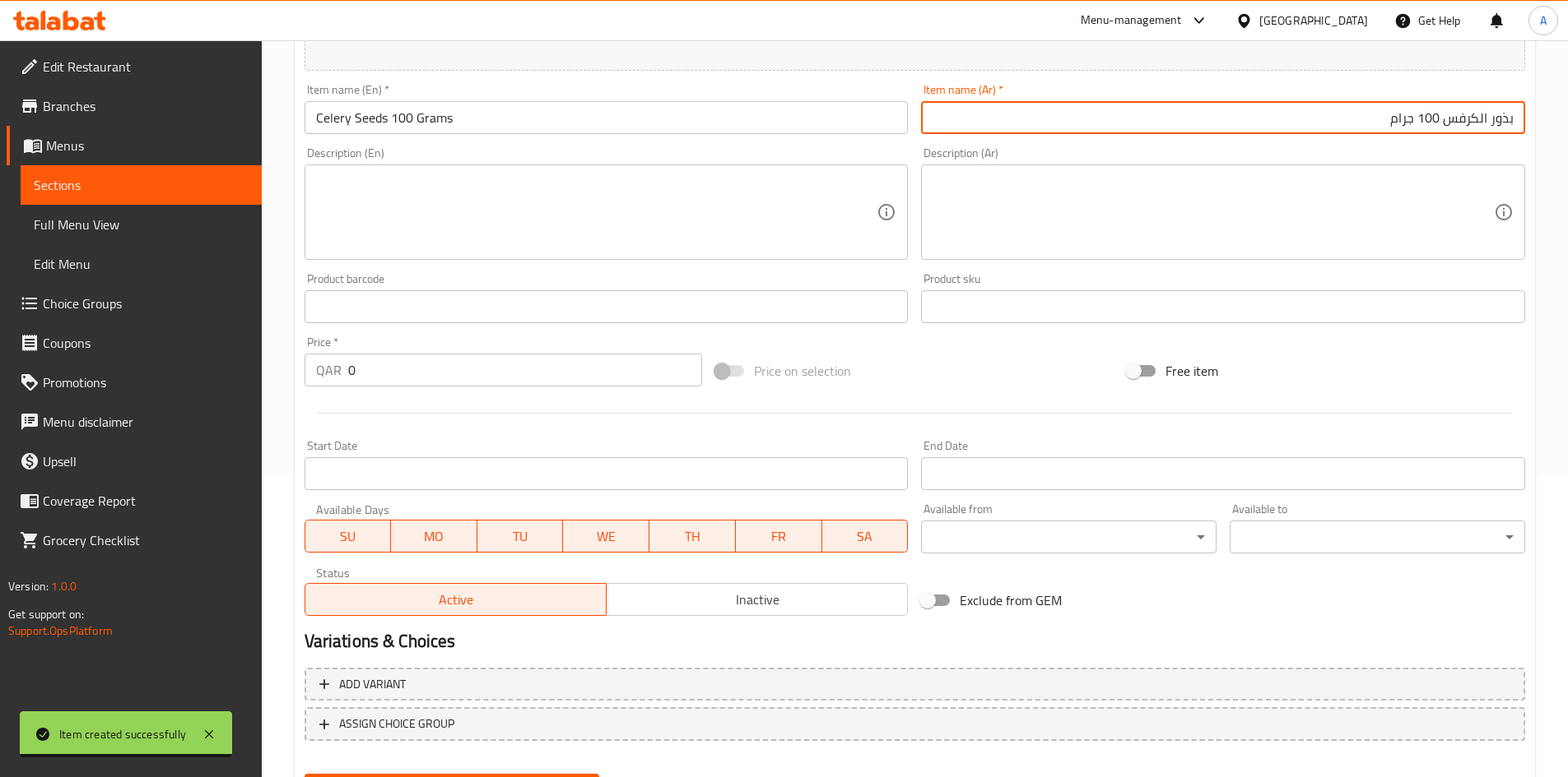
scroll to position [303, 0]
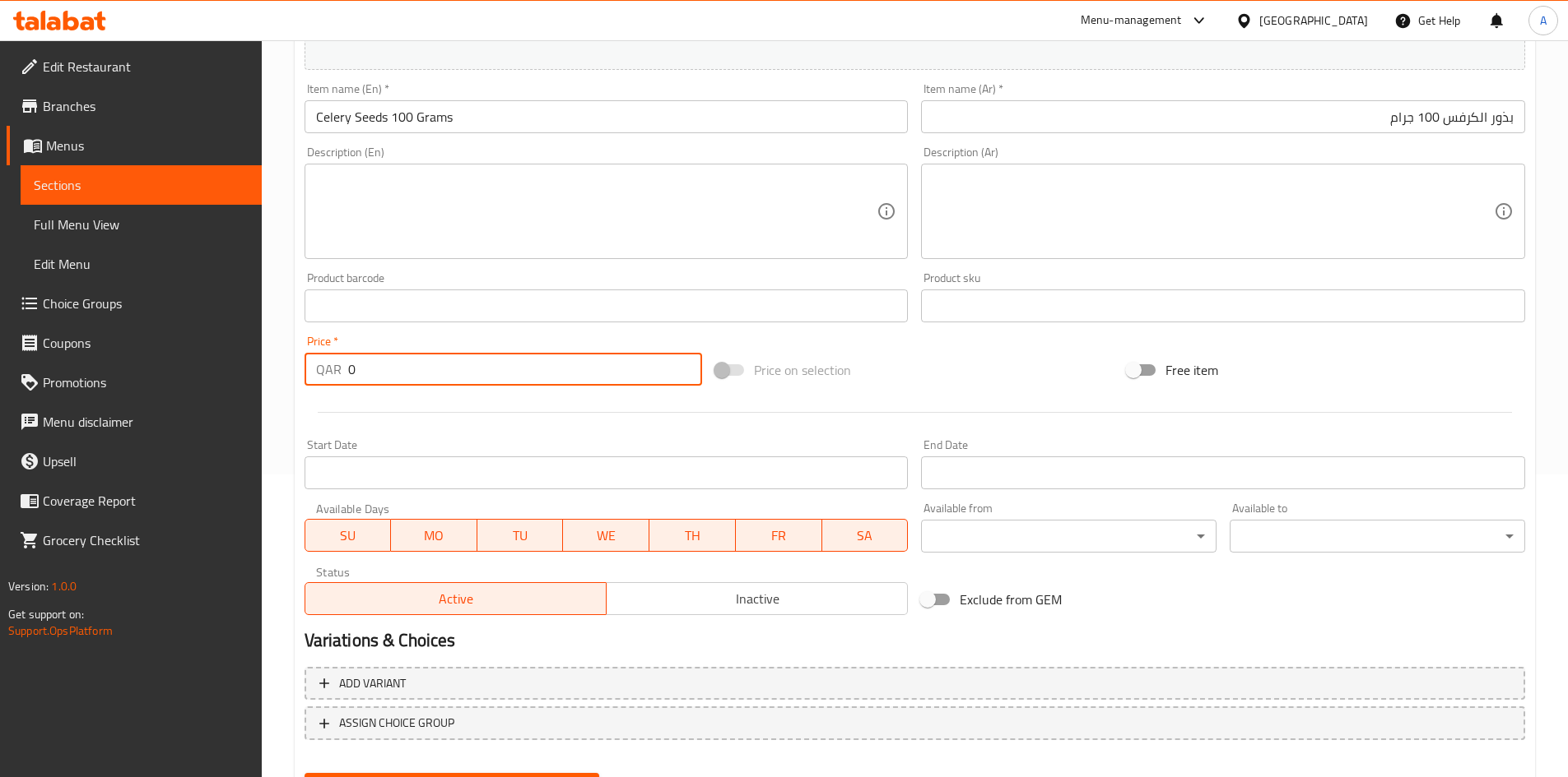
drag, startPoint x: 405, startPoint y: 379, endPoint x: 106, endPoint y: 342, distance: 301.3
click at [105, 340] on div "Edit Restaurant Branches Menus Sections Full Menu View Edit Menu Choice Groups …" at bounding box center [784, 298] width 1568 height 1122
click at [424, 426] on div at bounding box center [914, 413] width 1234 height 41
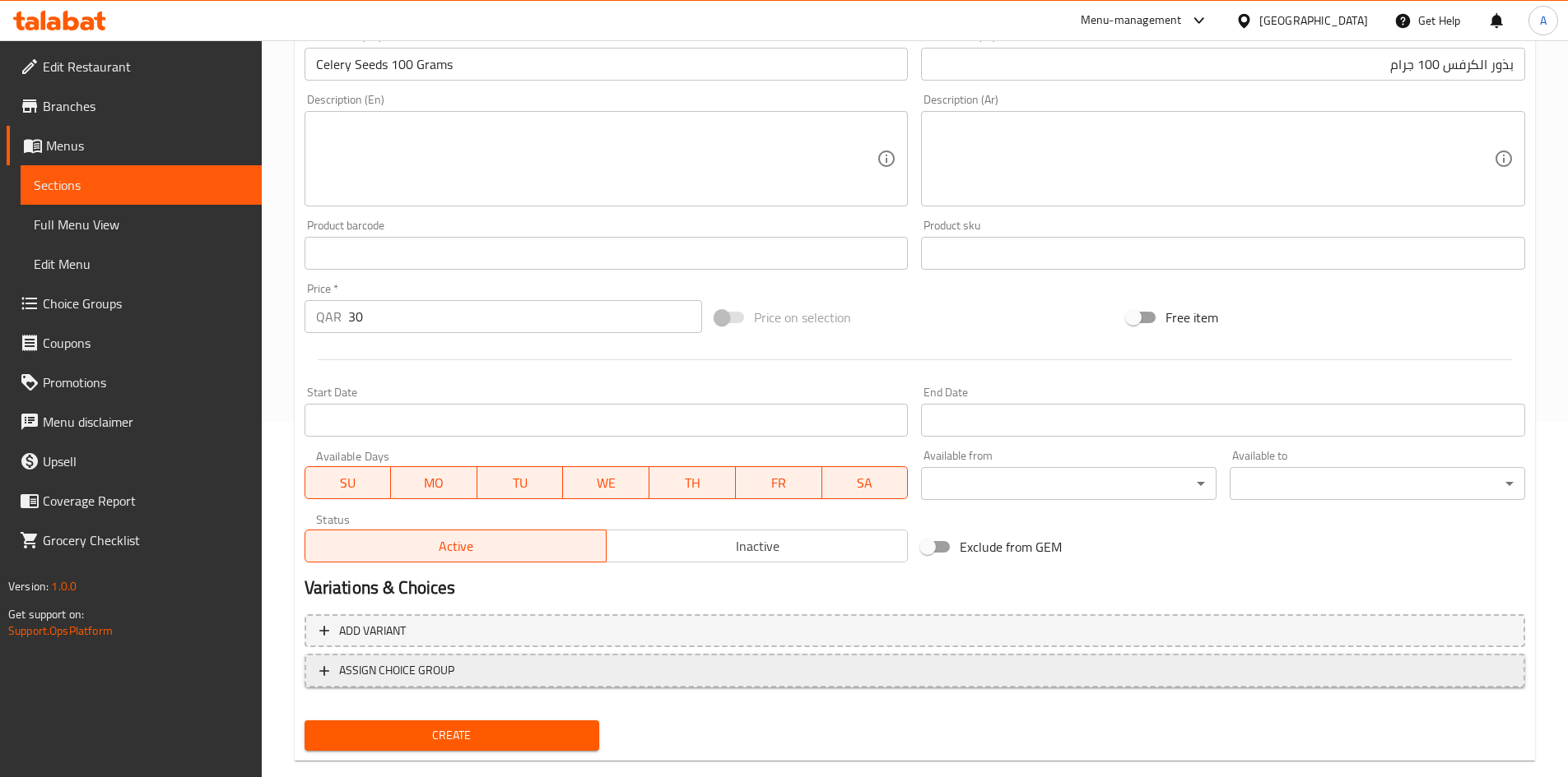
scroll to position [385, 0]
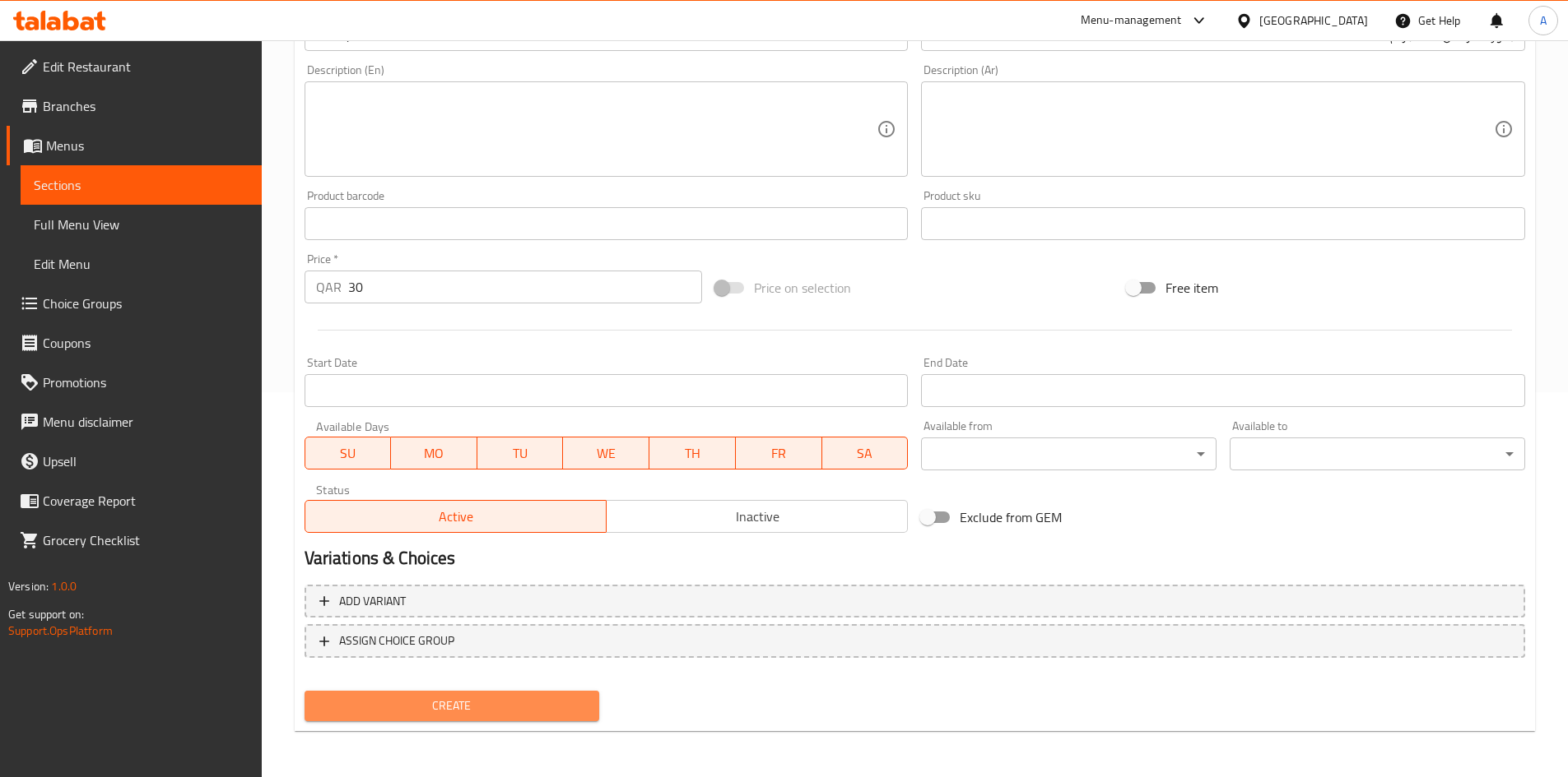
click at [499, 708] on span "Create" at bounding box center [452, 706] width 269 height 21
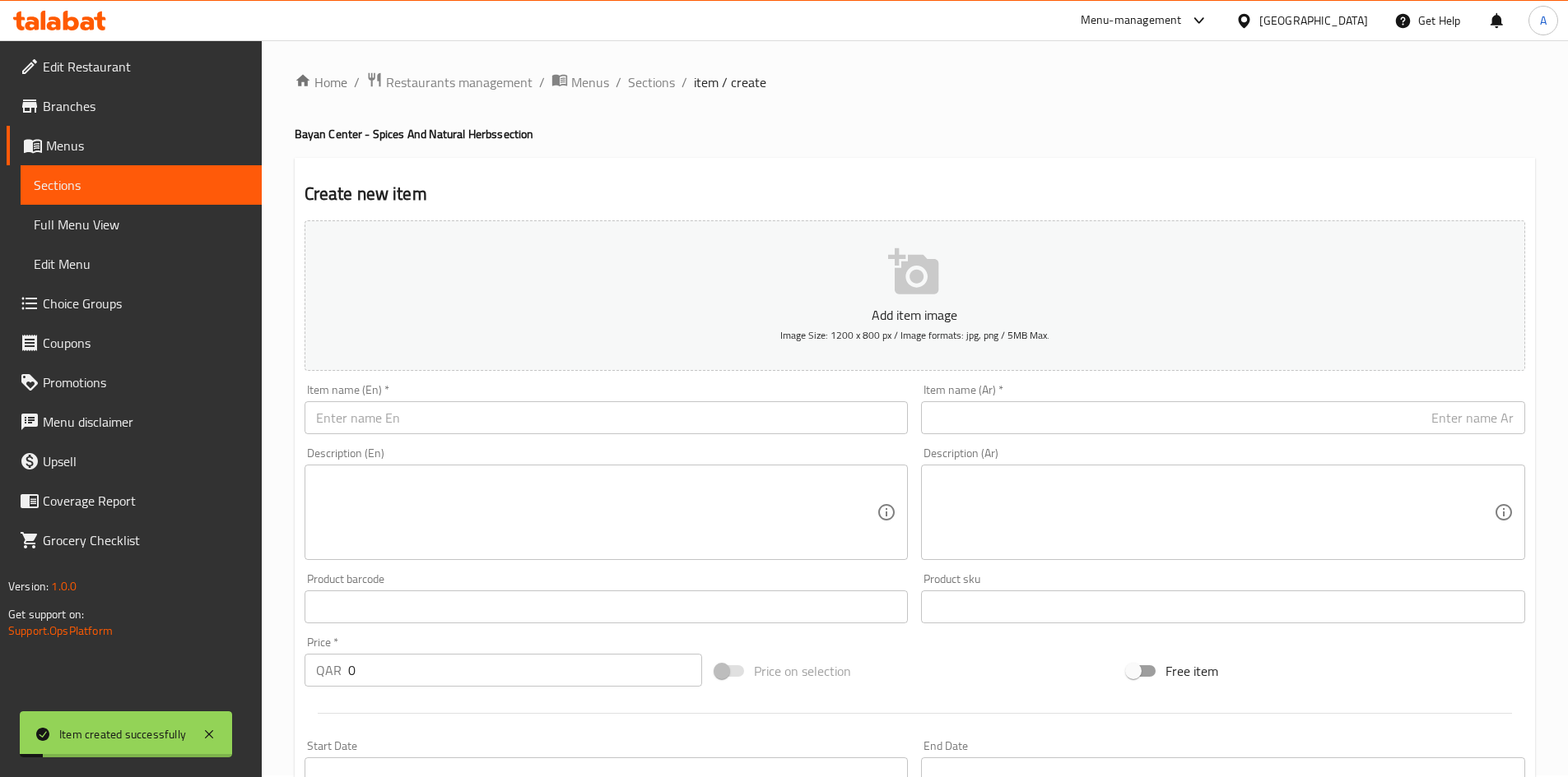
scroll to position [0, 0]
click at [589, 427] on input "text" at bounding box center [605, 419] width 604 height 33
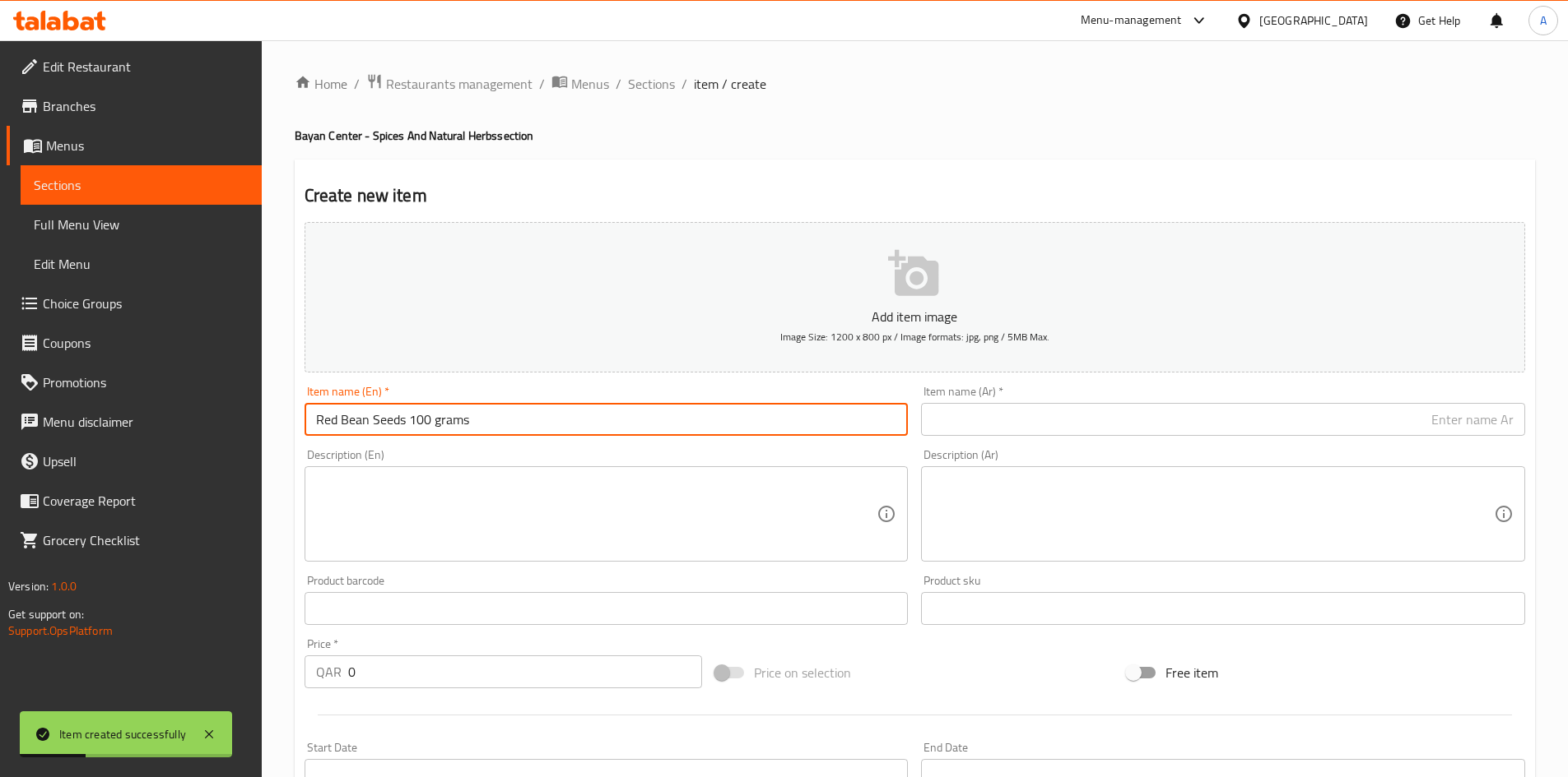
drag, startPoint x: 433, startPoint y: 416, endPoint x: 442, endPoint y: 424, distance: 12.0
click at [440, 423] on input "Red Bean Seeds 100 grams" at bounding box center [605, 419] width 604 height 33
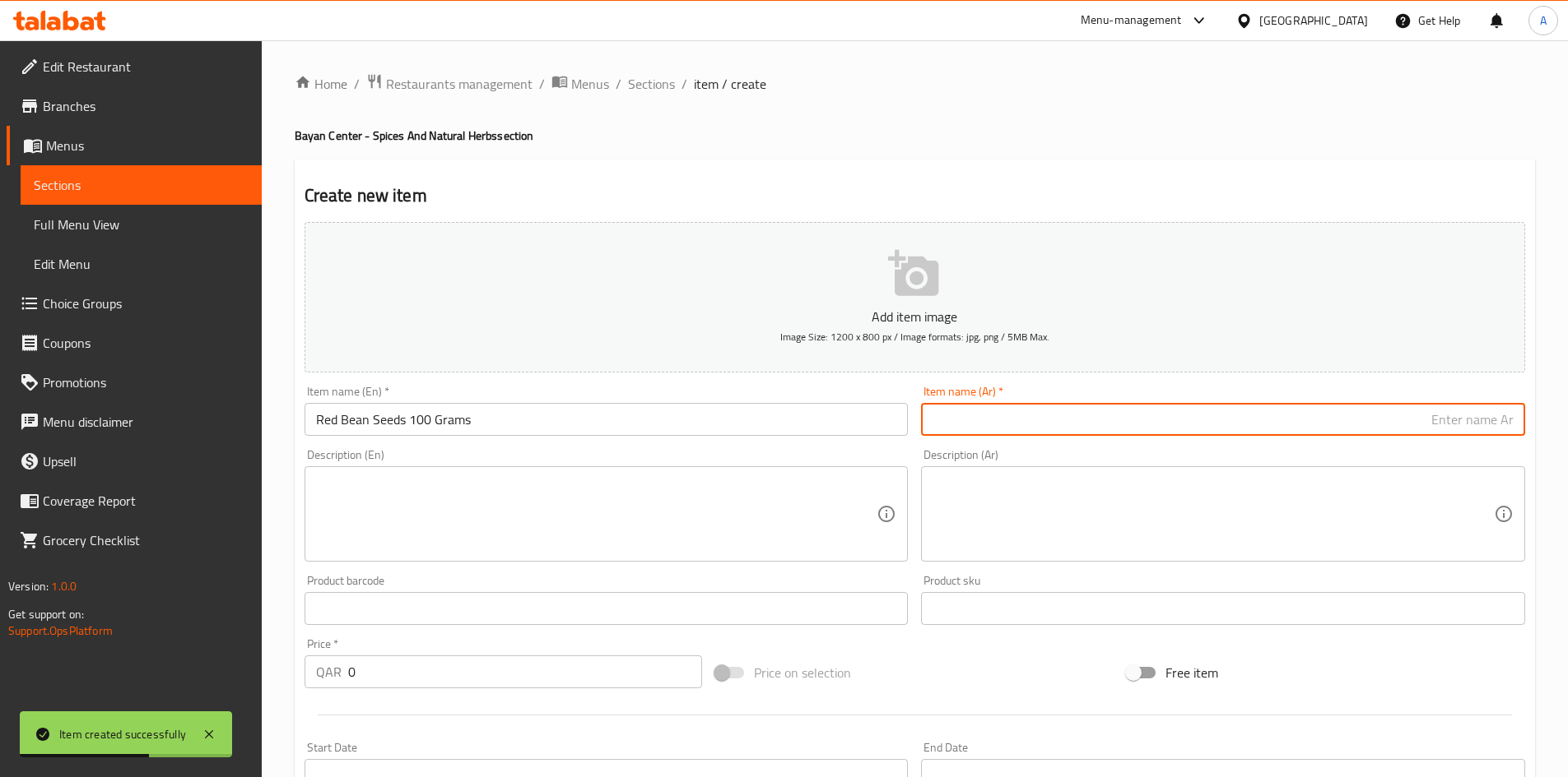
click at [972, 425] on input "text" at bounding box center [1222, 419] width 604 height 33
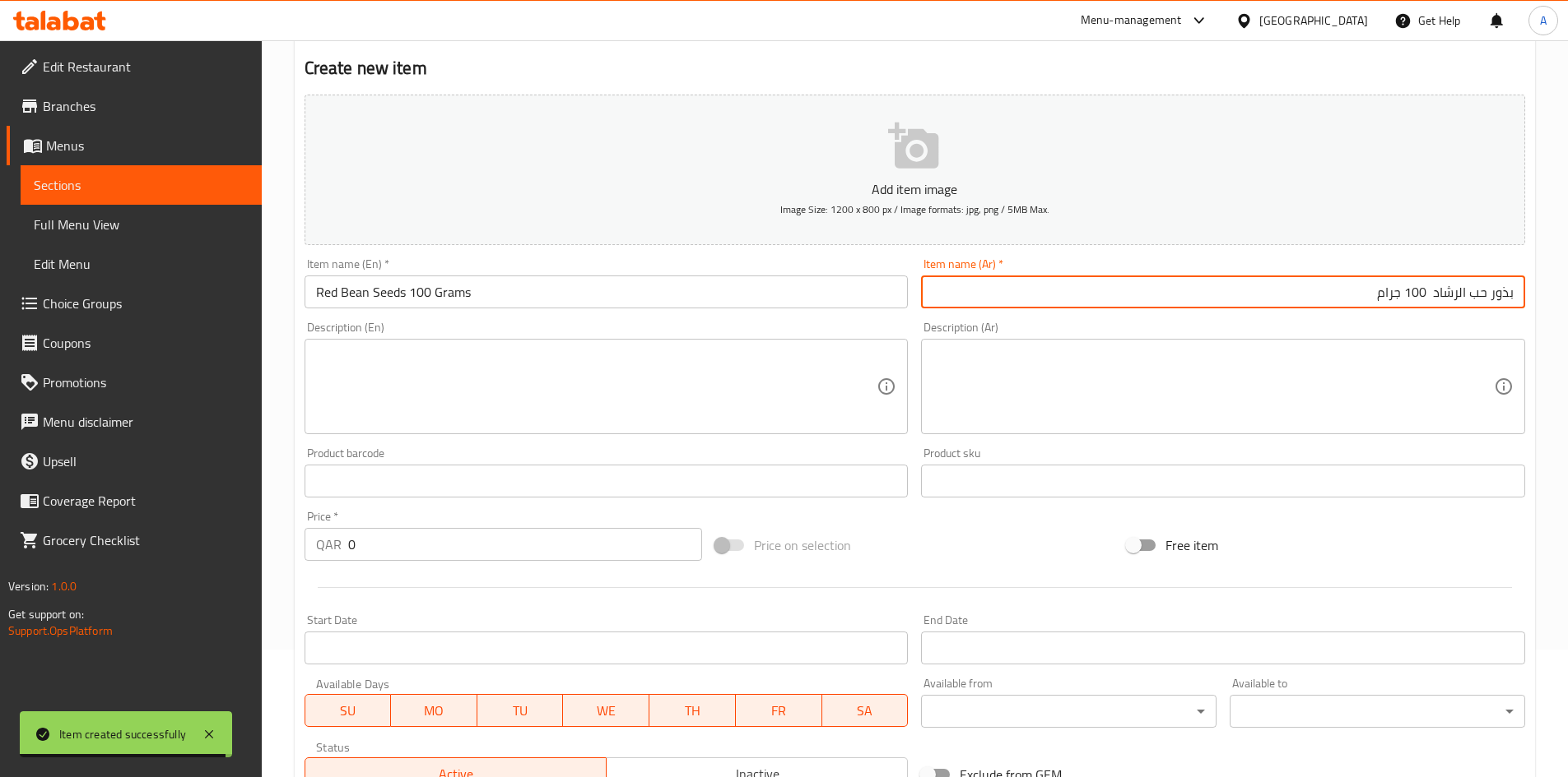
scroll to position [246, 0]
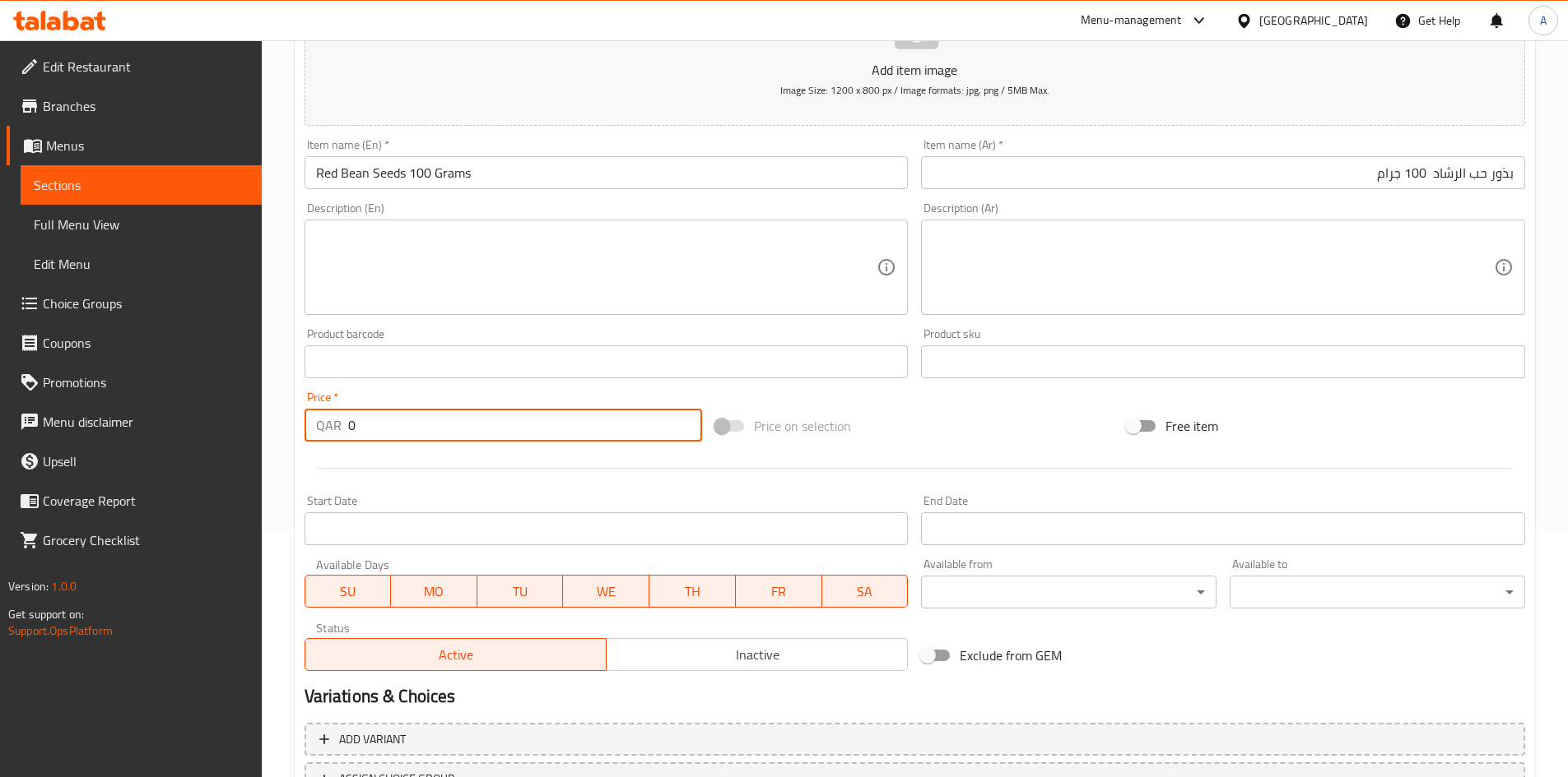
drag, startPoint x: 424, startPoint y: 431, endPoint x: 22, endPoint y: 461, distance: 403.1
click at [0, 446] on div "Edit Restaurant Branches Menus Sections Full Menu View Edit Menu Choice Groups …" at bounding box center [784, 354] width 1568 height 1122
click at [567, 478] on div at bounding box center [914, 468] width 1234 height 41
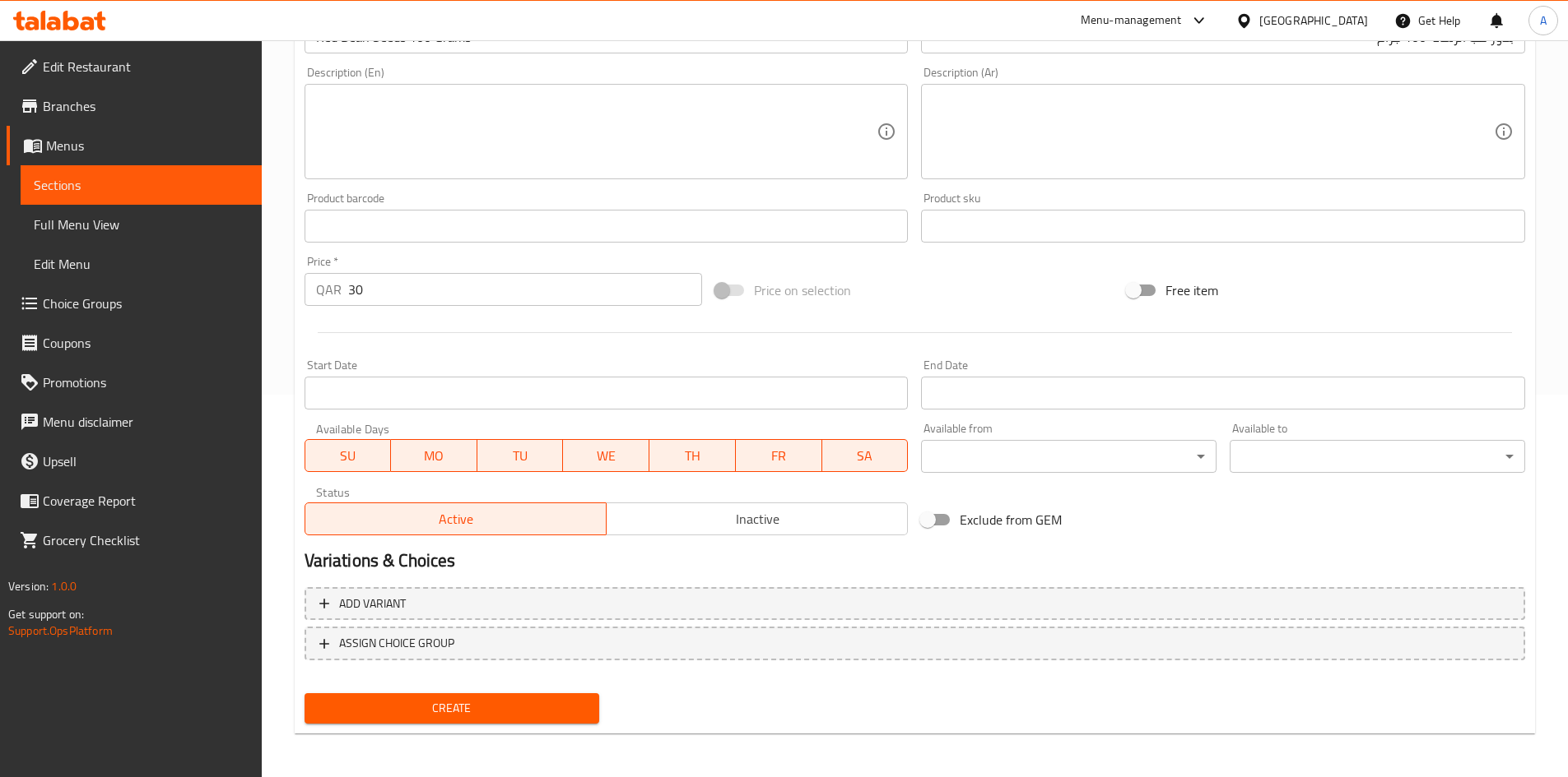
scroll to position [385, 0]
click at [534, 735] on div "Home / Restaurants management / Menus / Sections / item / create Bayan Center -…" at bounding box center [914, 216] width 1240 height 1056
drag, startPoint x: 544, startPoint y: 708, endPoint x: 661, endPoint y: 465, distance: 269.7
click at [546, 712] on span "Create" at bounding box center [452, 706] width 269 height 21
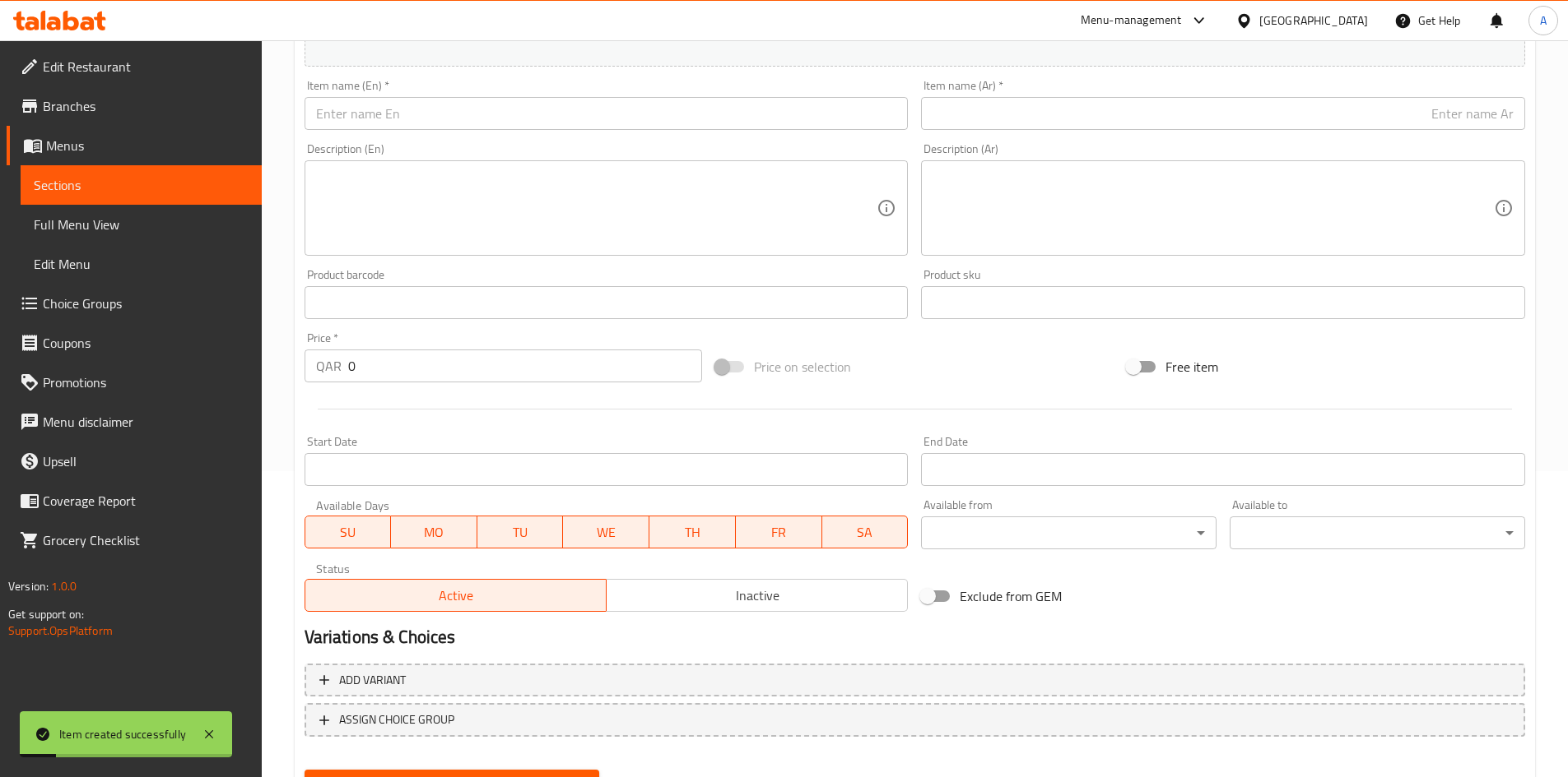
scroll to position [220, 0]
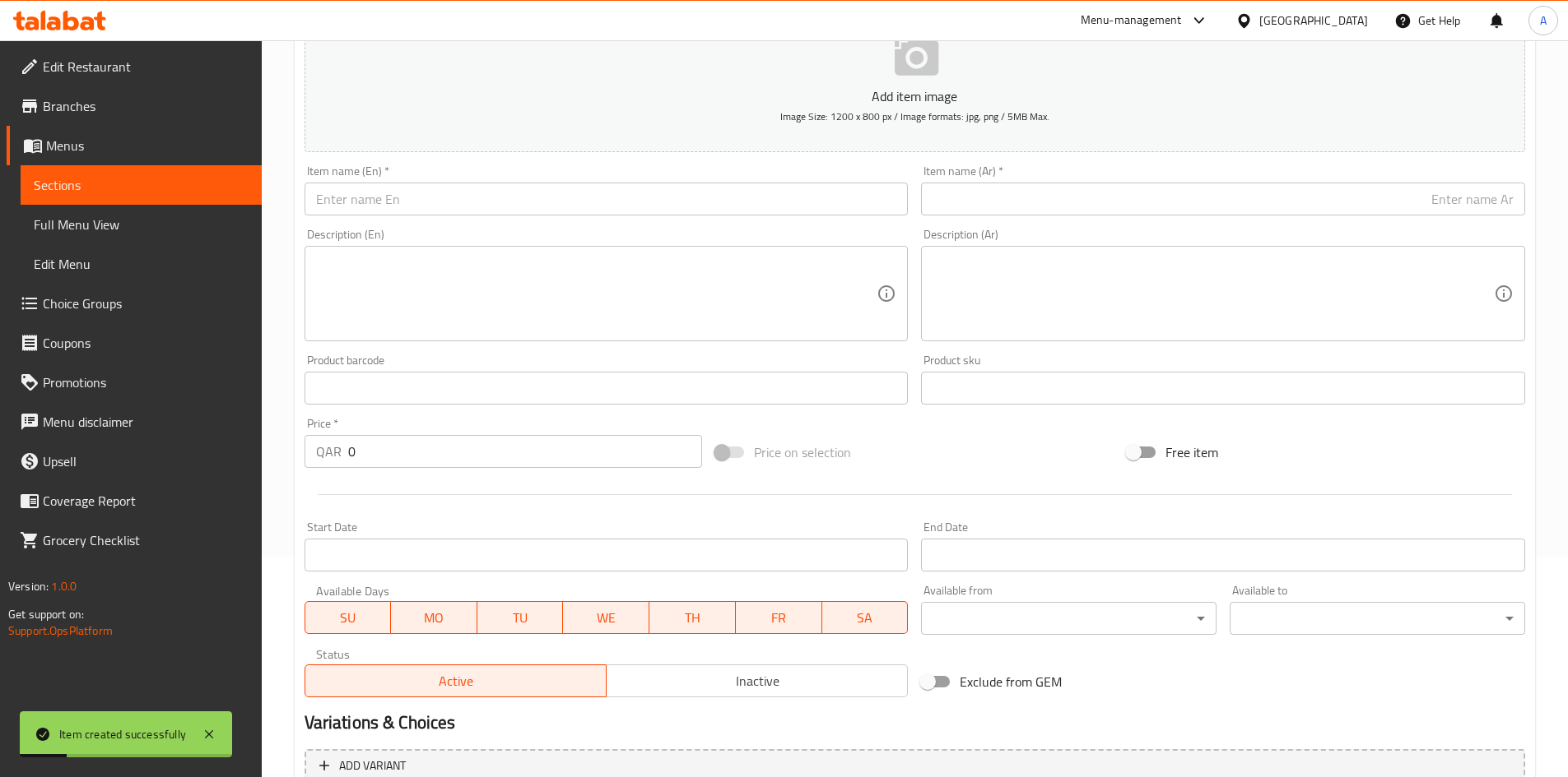
click at [509, 194] on input "text" at bounding box center [605, 198] width 604 height 33
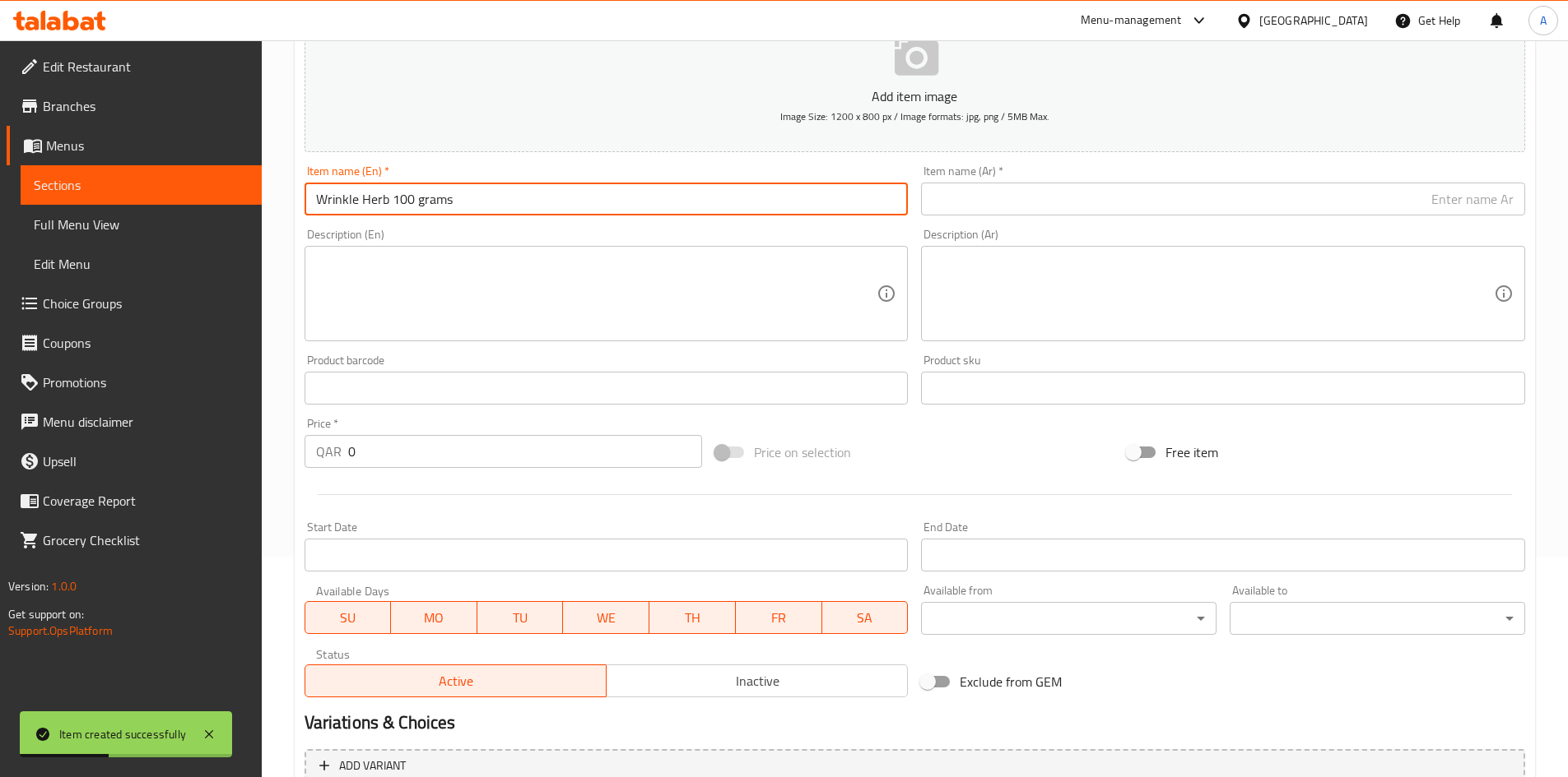
click at [420, 205] on input "Wrinkle Herb 100 grams" at bounding box center [605, 198] width 604 height 33
click at [1017, 189] on input "text" at bounding box center [1222, 198] width 604 height 33
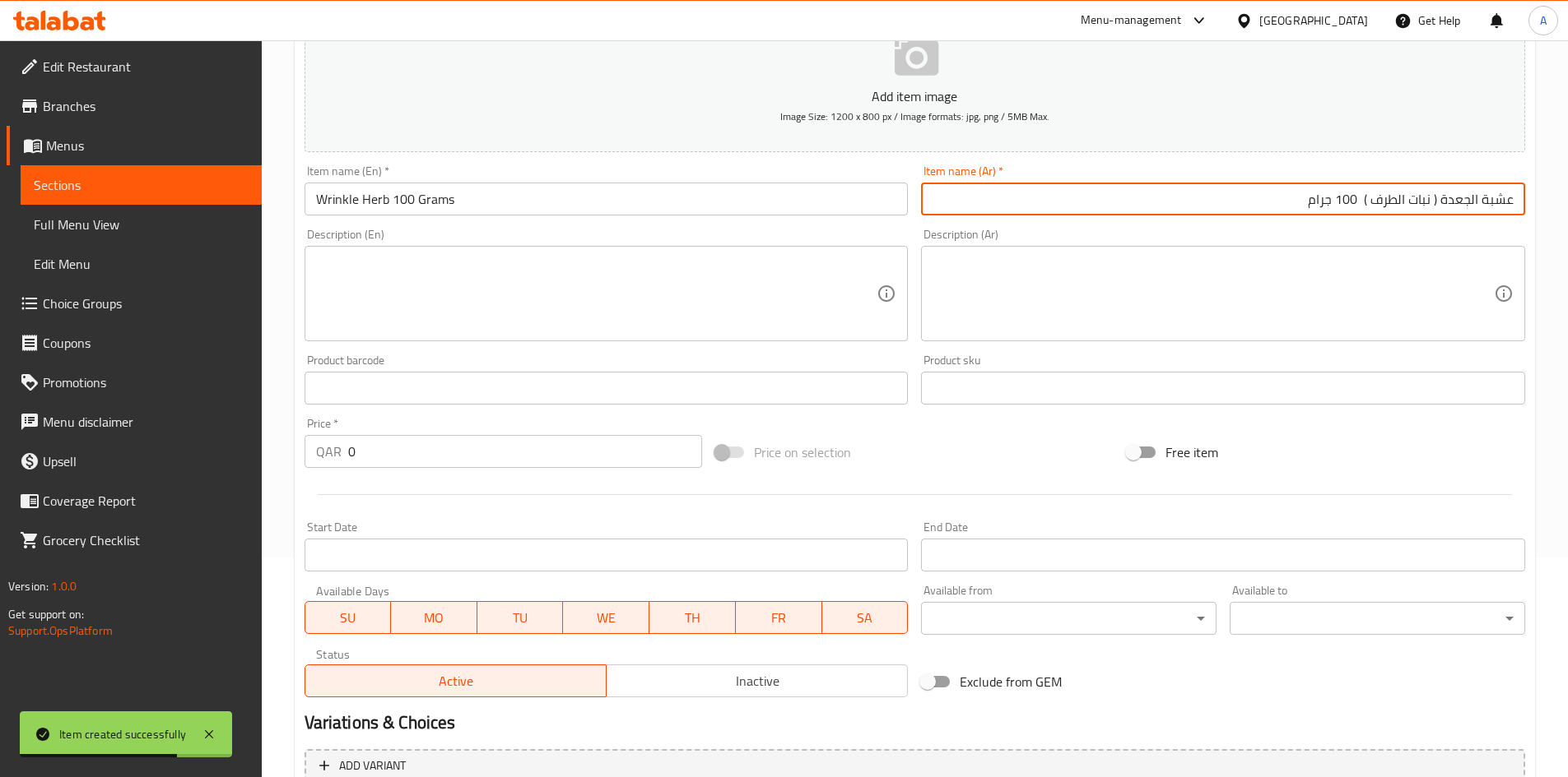
click at [1435, 201] on input "عشبة الجعدة ( نبات الطرف ) 100 جرام" at bounding box center [1222, 198] width 604 height 33
click at [1381, 200] on input "عشبة الجعدة (نبات الطرف ) 100 جرام" at bounding box center [1222, 198] width 604 height 33
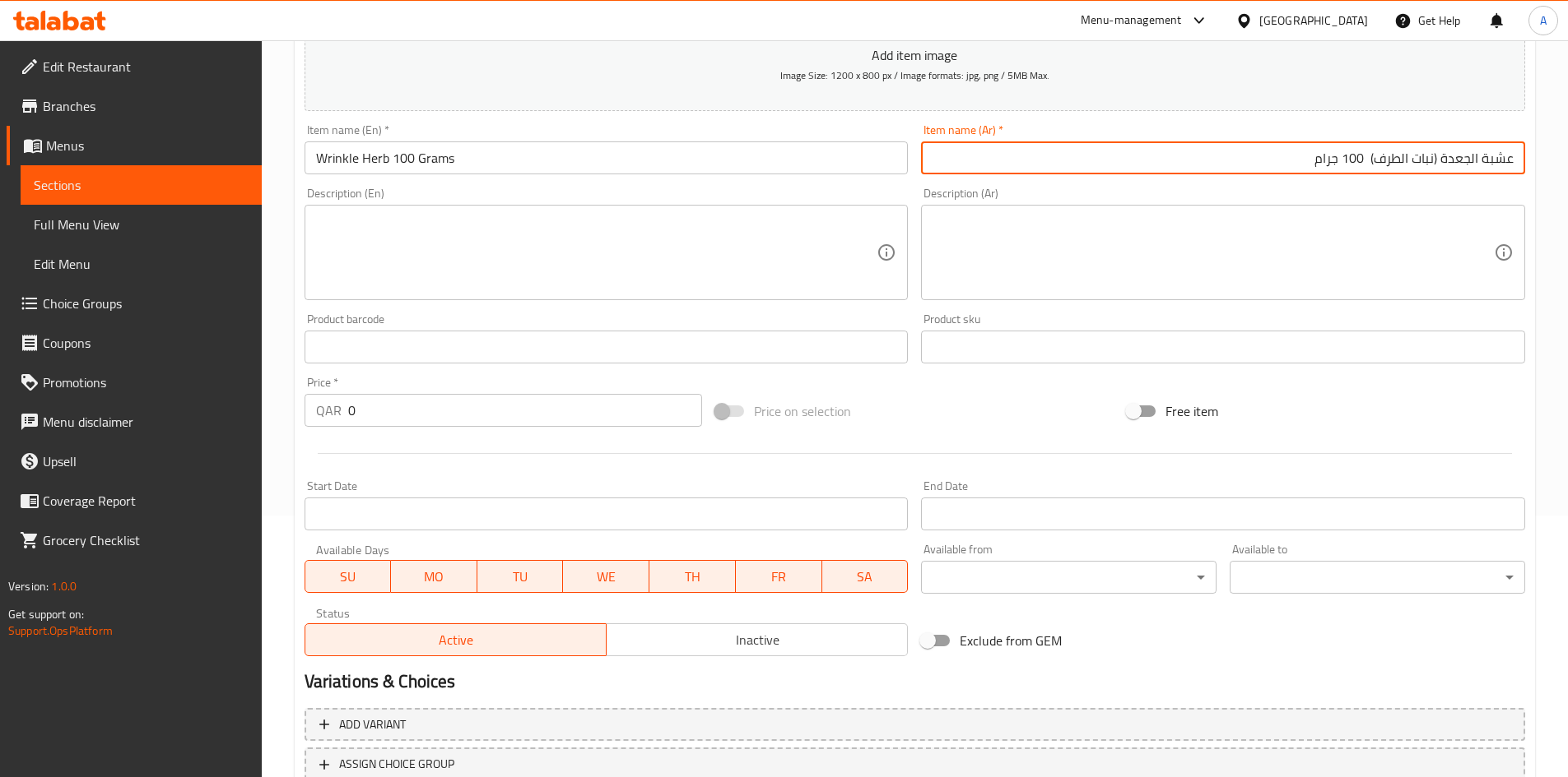
scroll to position [303, 0]
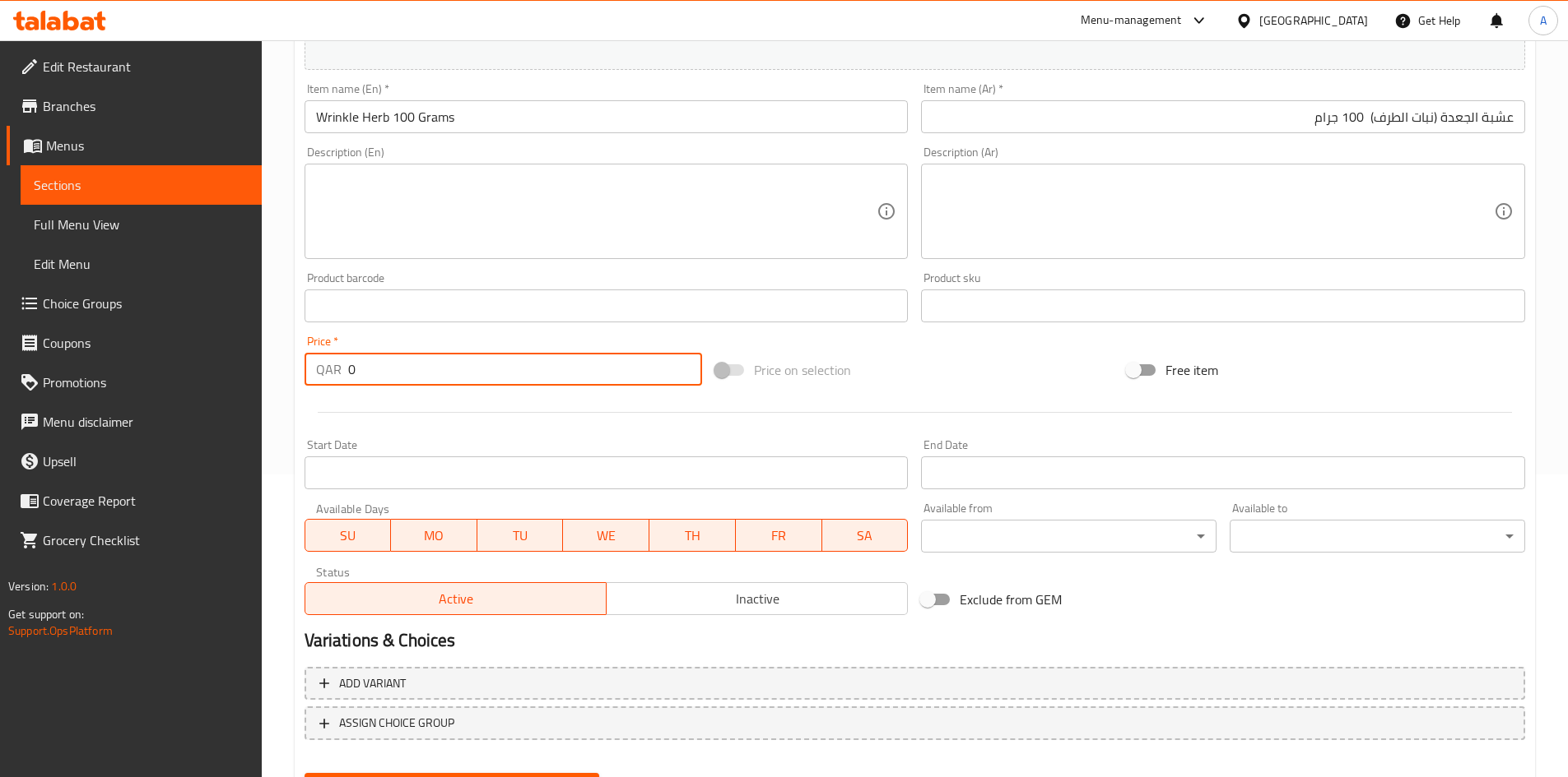
drag, startPoint x: 405, startPoint y: 369, endPoint x: 208, endPoint y: 377, distance: 197.2
click at [180, 367] on div "Edit Restaurant Branches Menus Sections Full Menu View Edit Menu Choice Groups …" at bounding box center [784, 298] width 1568 height 1122
click at [936, 361] on div "Price on selection" at bounding box center [914, 370] width 412 height 44
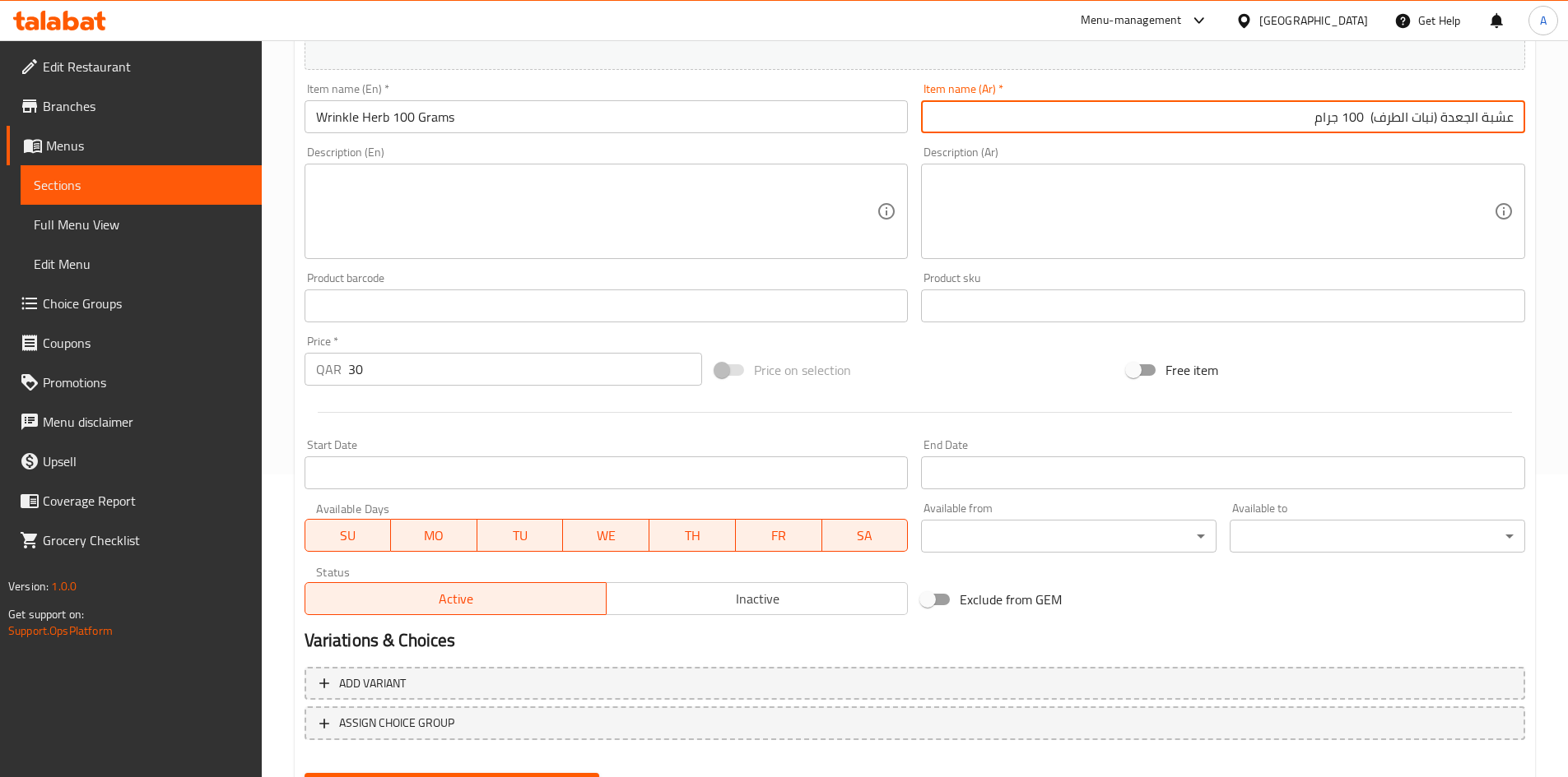
drag, startPoint x: 1374, startPoint y: 125, endPoint x: 1436, endPoint y: 130, distance: 62.2
click at [1436, 130] on input "عشبة الجعدة (نبات الطرف) 100 جرام" at bounding box center [1222, 116] width 604 height 33
drag, startPoint x: 389, startPoint y: 120, endPoint x: 401, endPoint y: 144, distance: 26.8
click at [389, 119] on input "Wrinkle Herb 100 Grams" at bounding box center [605, 116] width 604 height 33
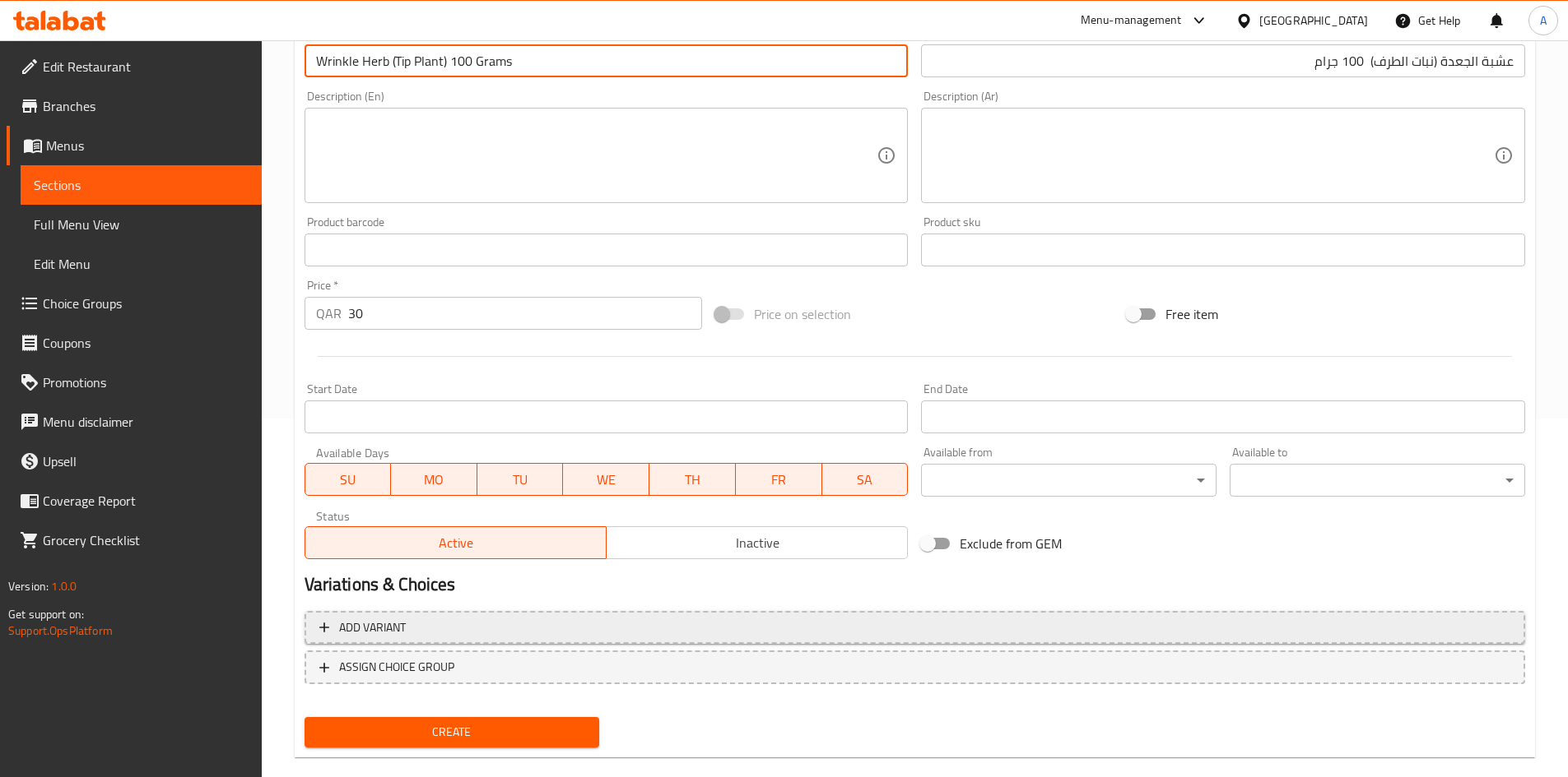
scroll to position [385, 0]
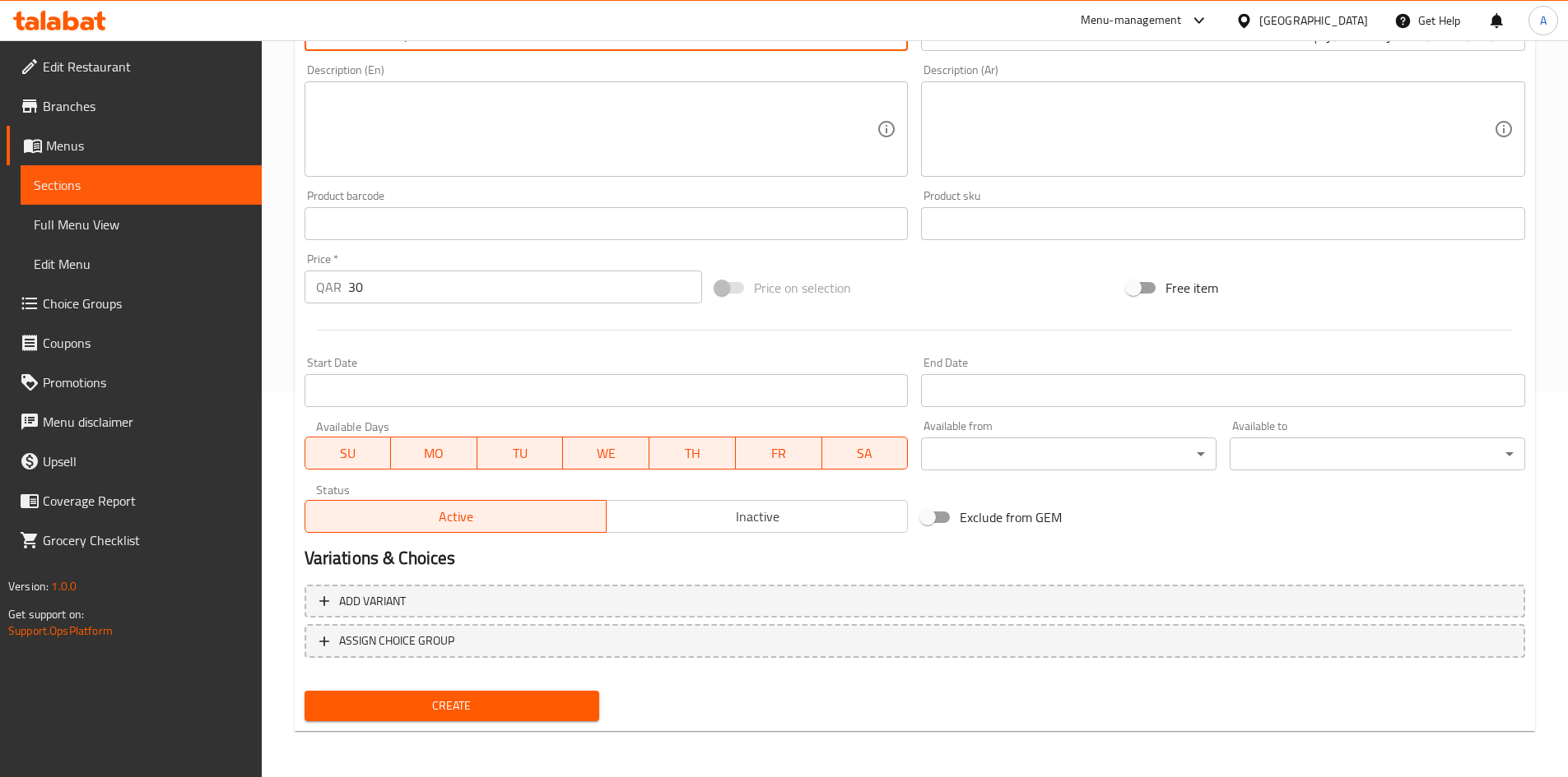
drag, startPoint x: 480, startPoint y: 722, endPoint x: 502, endPoint y: 674, distance: 52.8
click at [483, 722] on div "Create" at bounding box center [452, 706] width 309 height 43
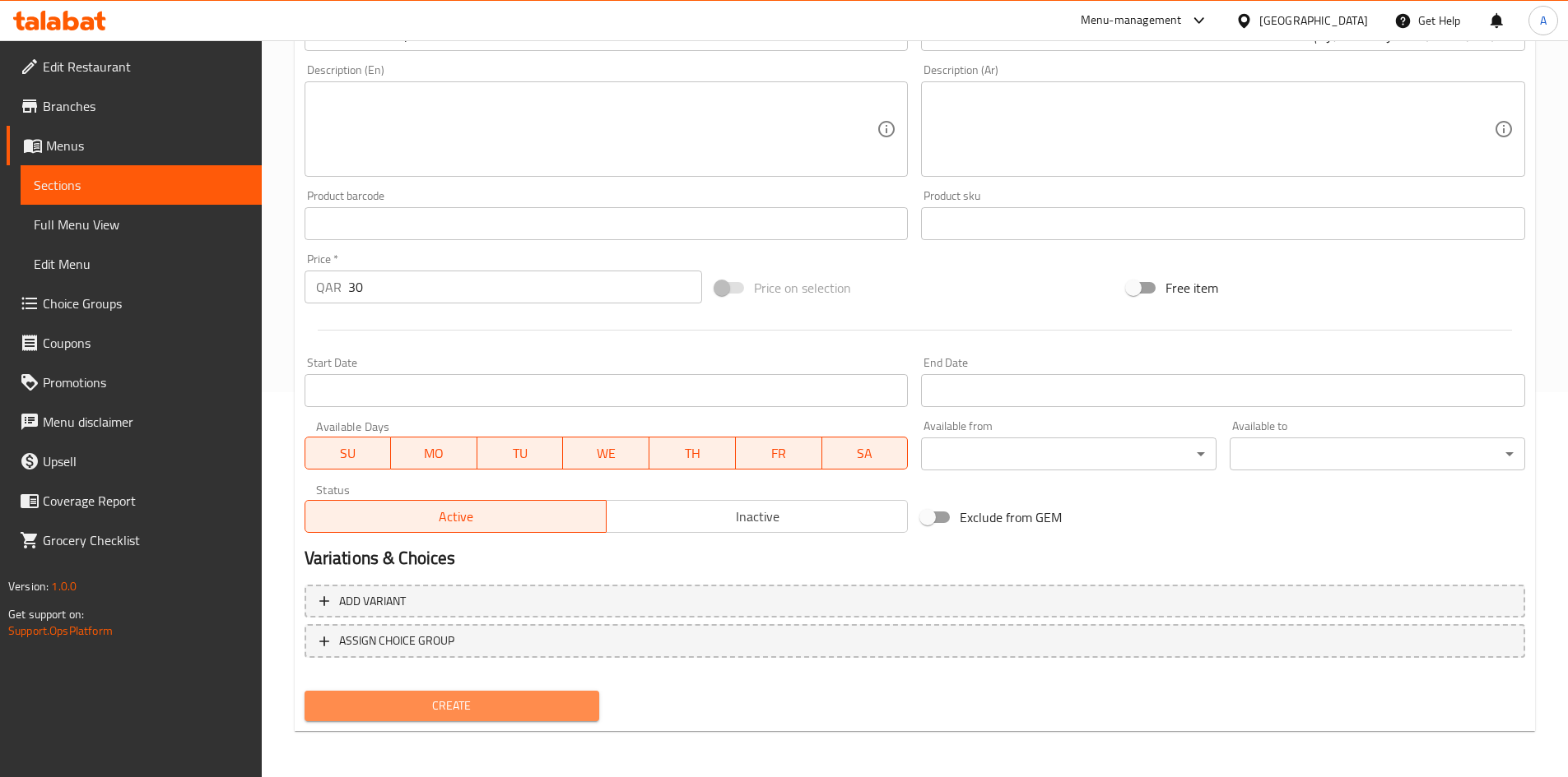
click at [565, 701] on span "Create" at bounding box center [452, 706] width 269 height 21
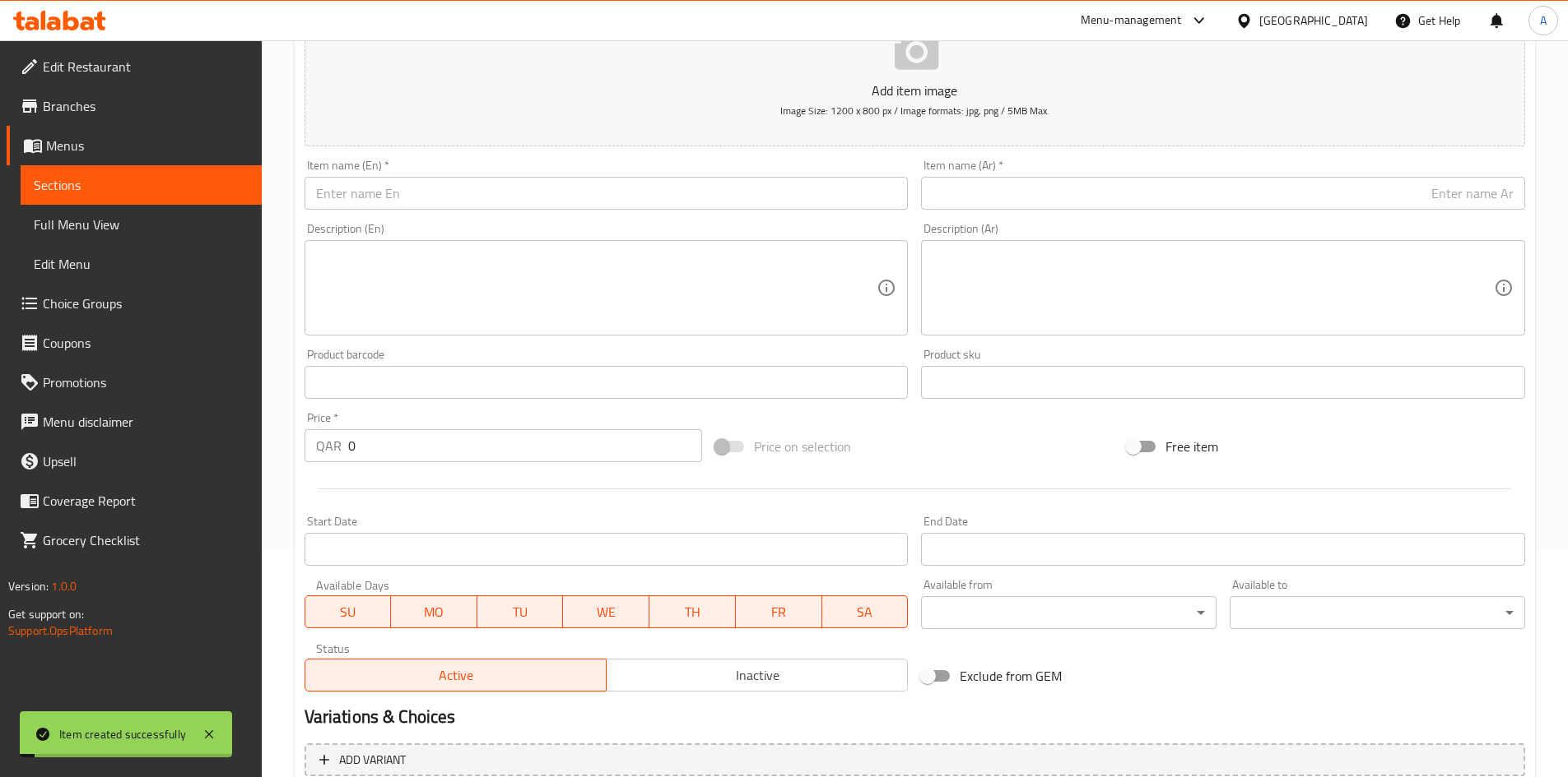
scroll to position [138, 0]
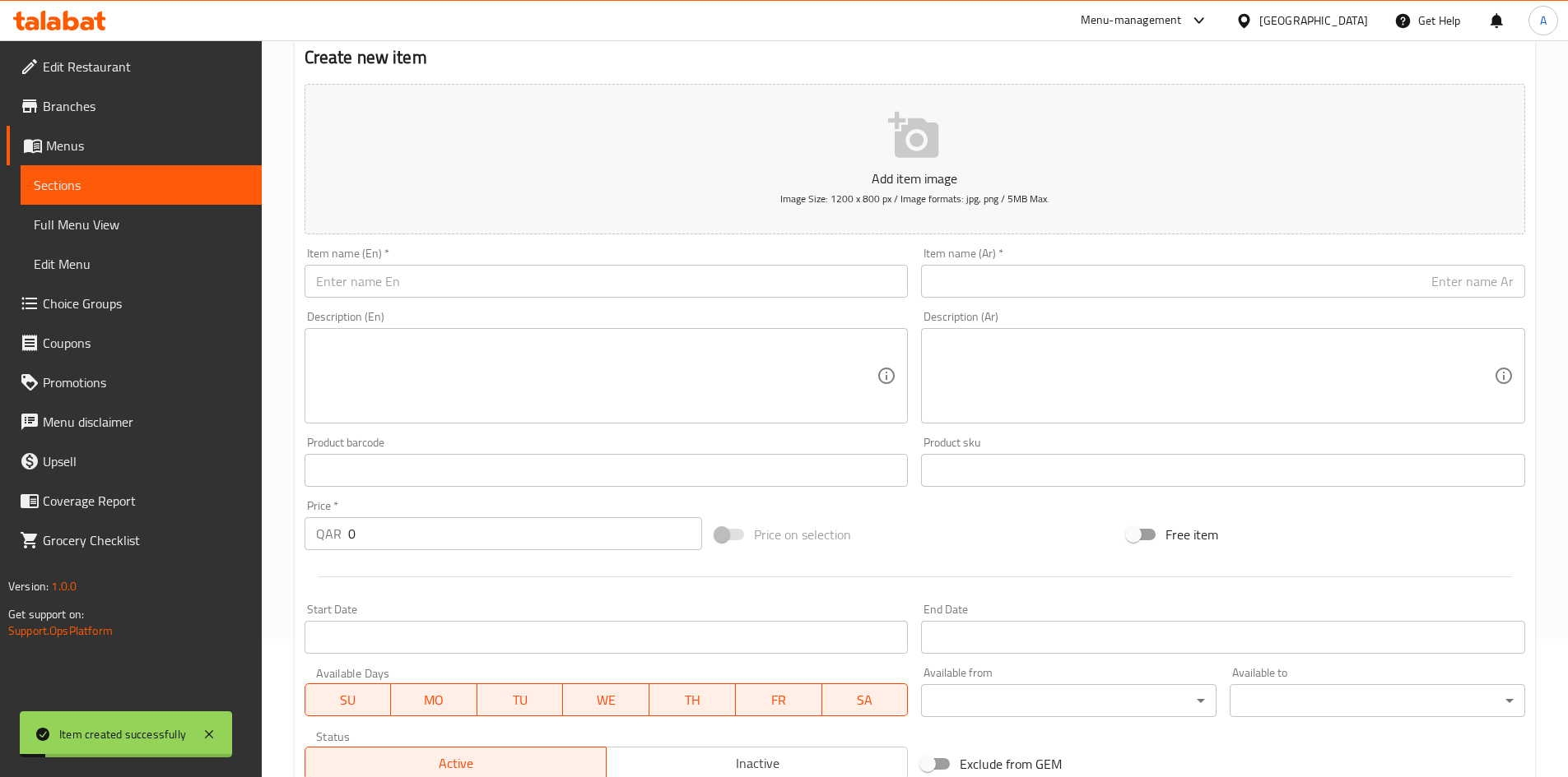
drag, startPoint x: 629, startPoint y: 292, endPoint x: 757, endPoint y: 181, distance: 169.4
click at [629, 292] on input "text" at bounding box center [605, 281] width 604 height 33
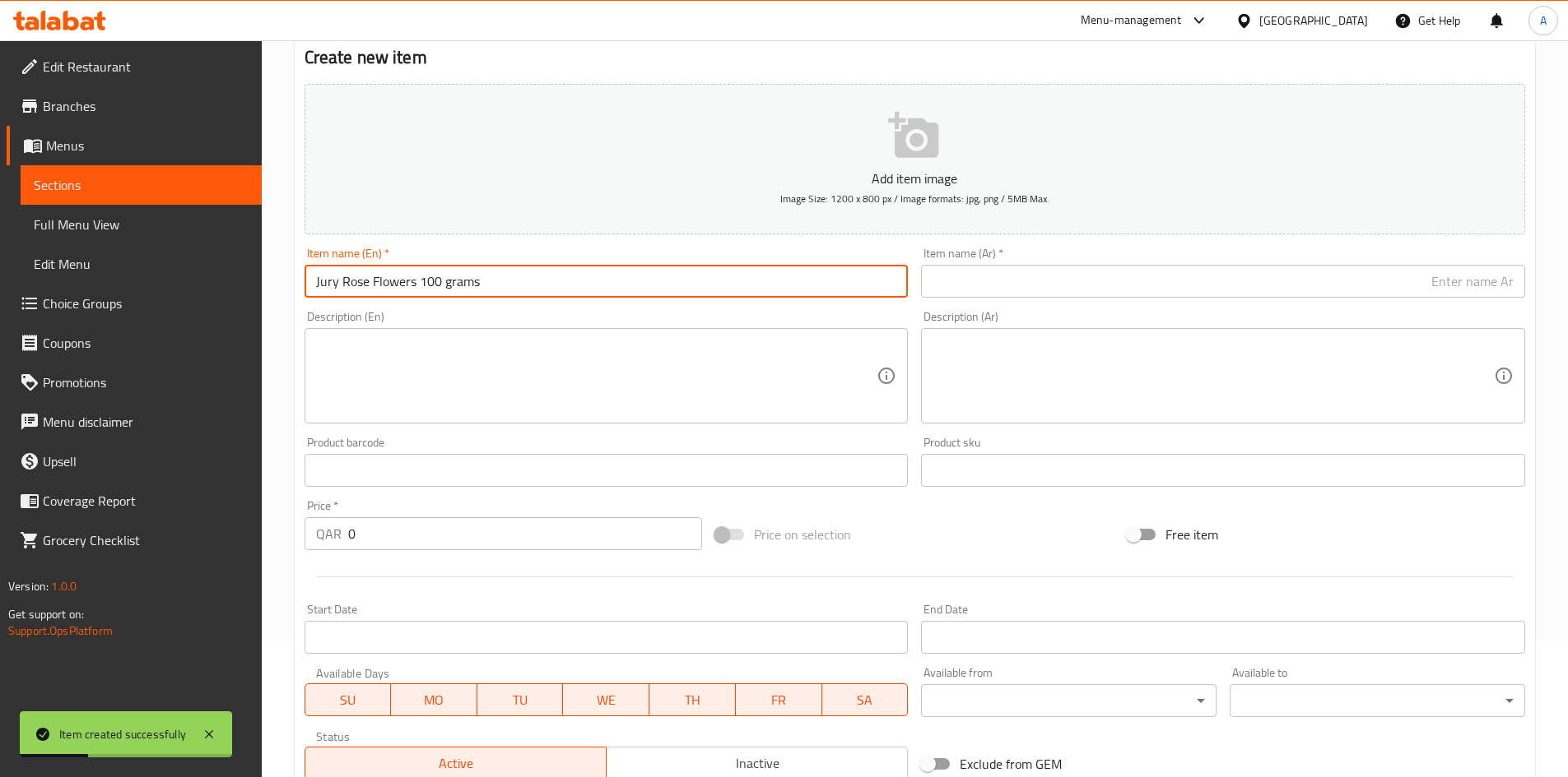
click at [445, 285] on input "Jury Rose Flowers 100 grams" at bounding box center [605, 281] width 604 height 33
click at [1058, 283] on input "text" at bounding box center [1222, 281] width 604 height 33
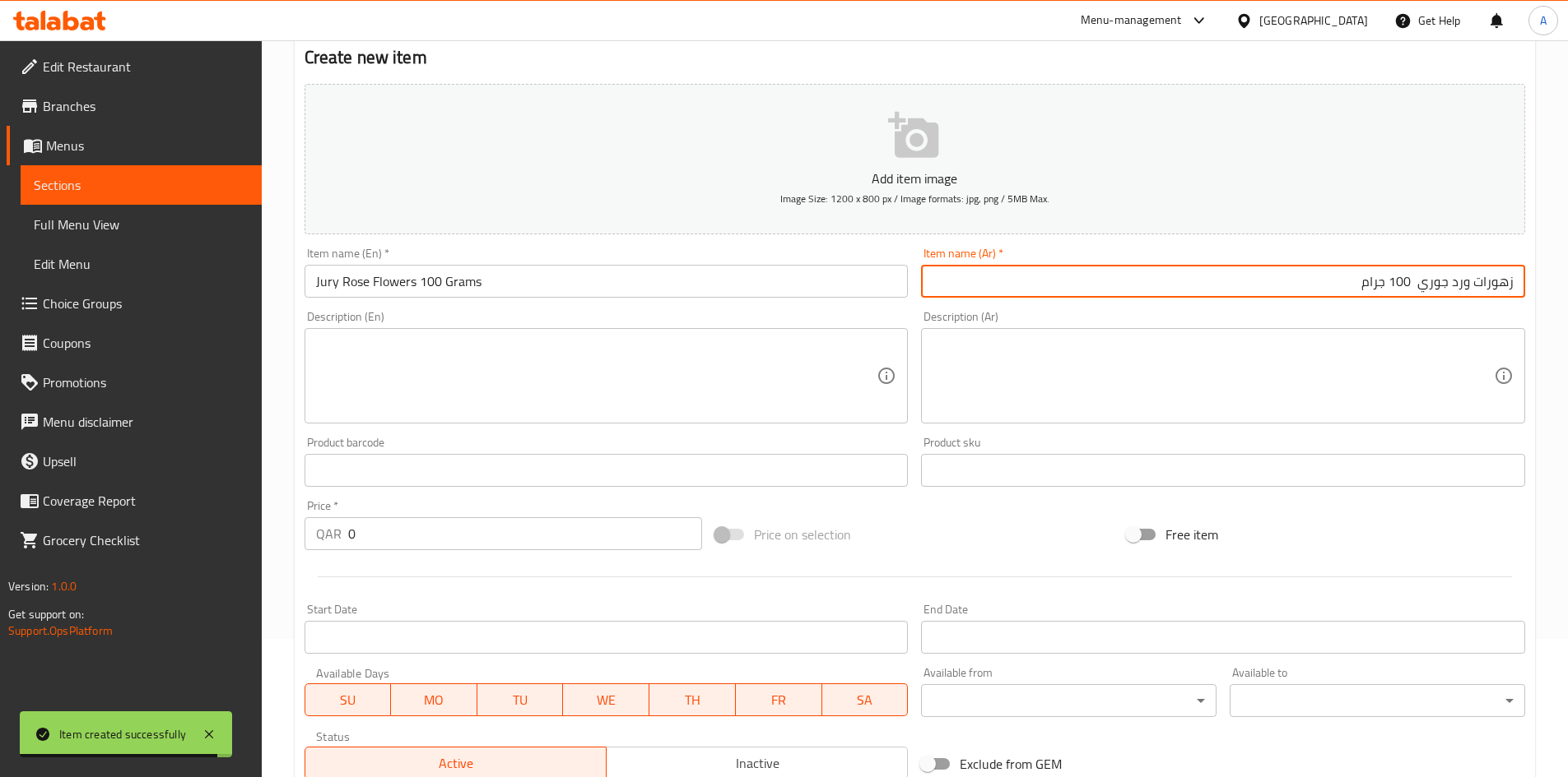
drag, startPoint x: 1415, startPoint y: 288, endPoint x: 1420, endPoint y: 298, distance: 11.2
click at [1420, 298] on div "Item name (Ar)   * زهورات ورد جوري 100 جرام Item name (Ar) *" at bounding box center [1222, 272] width 617 height 63
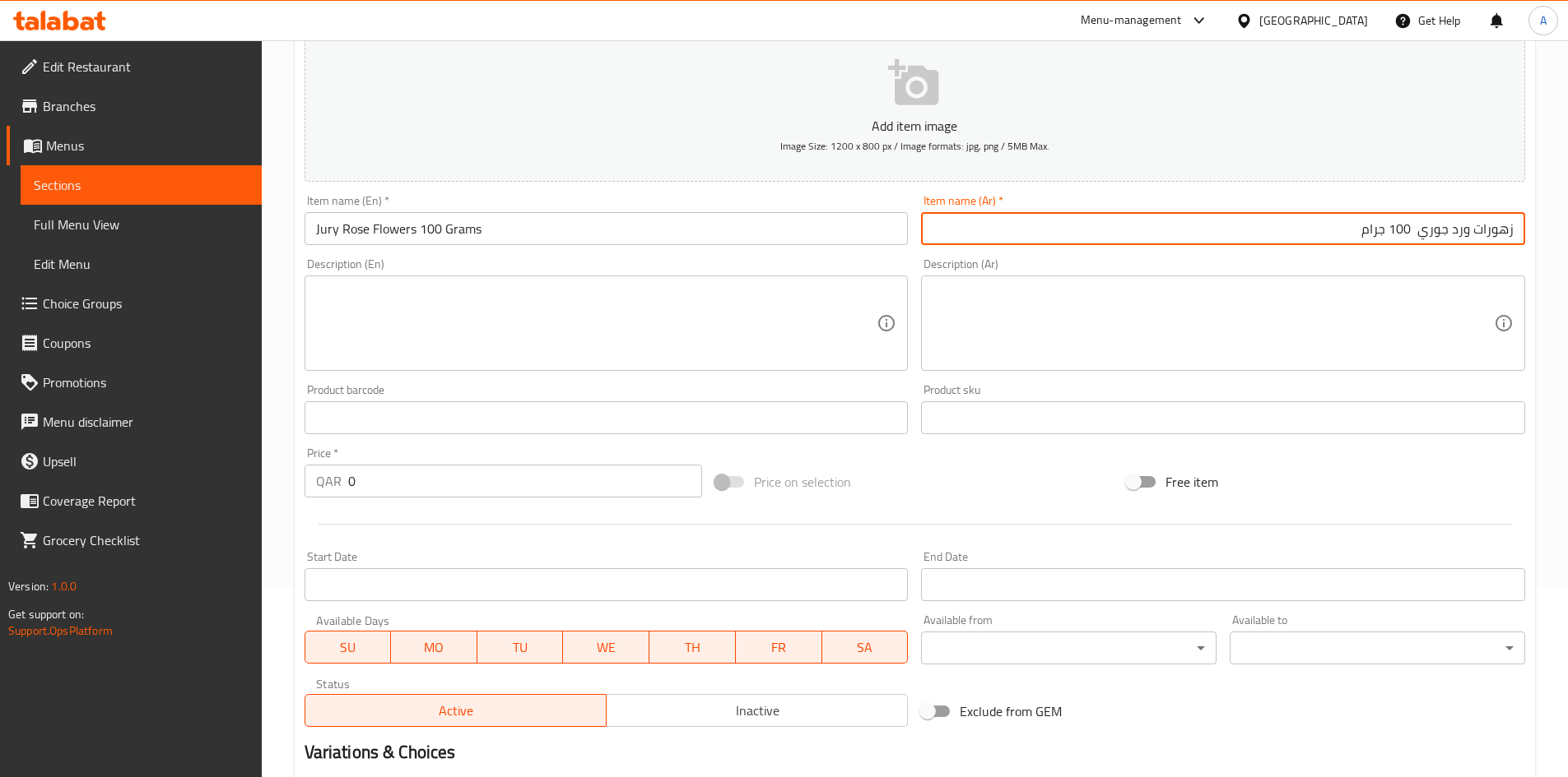
scroll to position [220, 0]
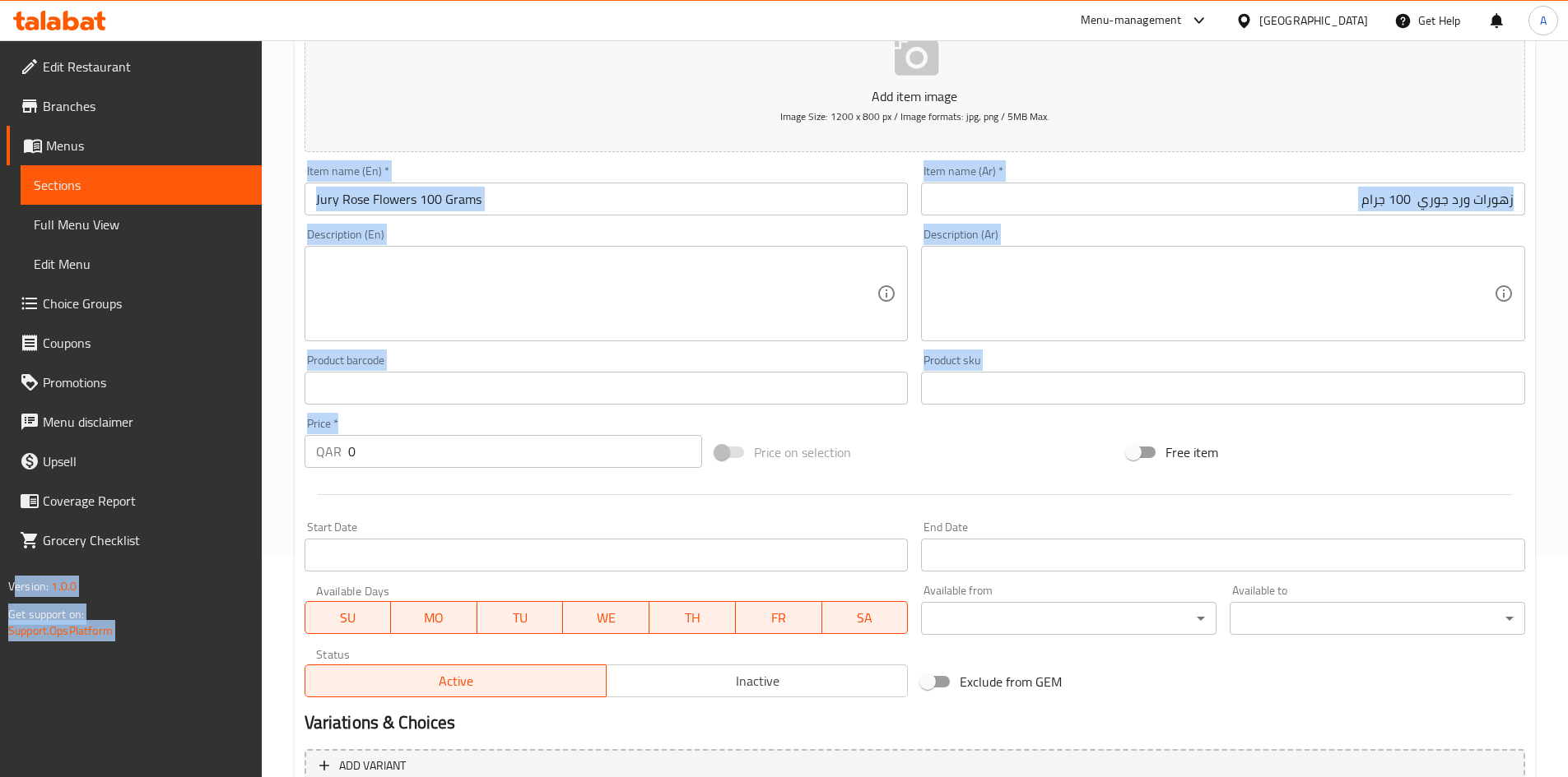
drag, startPoint x: 409, startPoint y: 431, endPoint x: 170, endPoint y: 471, distance: 242.3
click at [170, 471] on div "Edit Restaurant Branches Menus Sections Full Menu View Edit Menu Choice Groups …" at bounding box center [784, 380] width 1568 height 1122
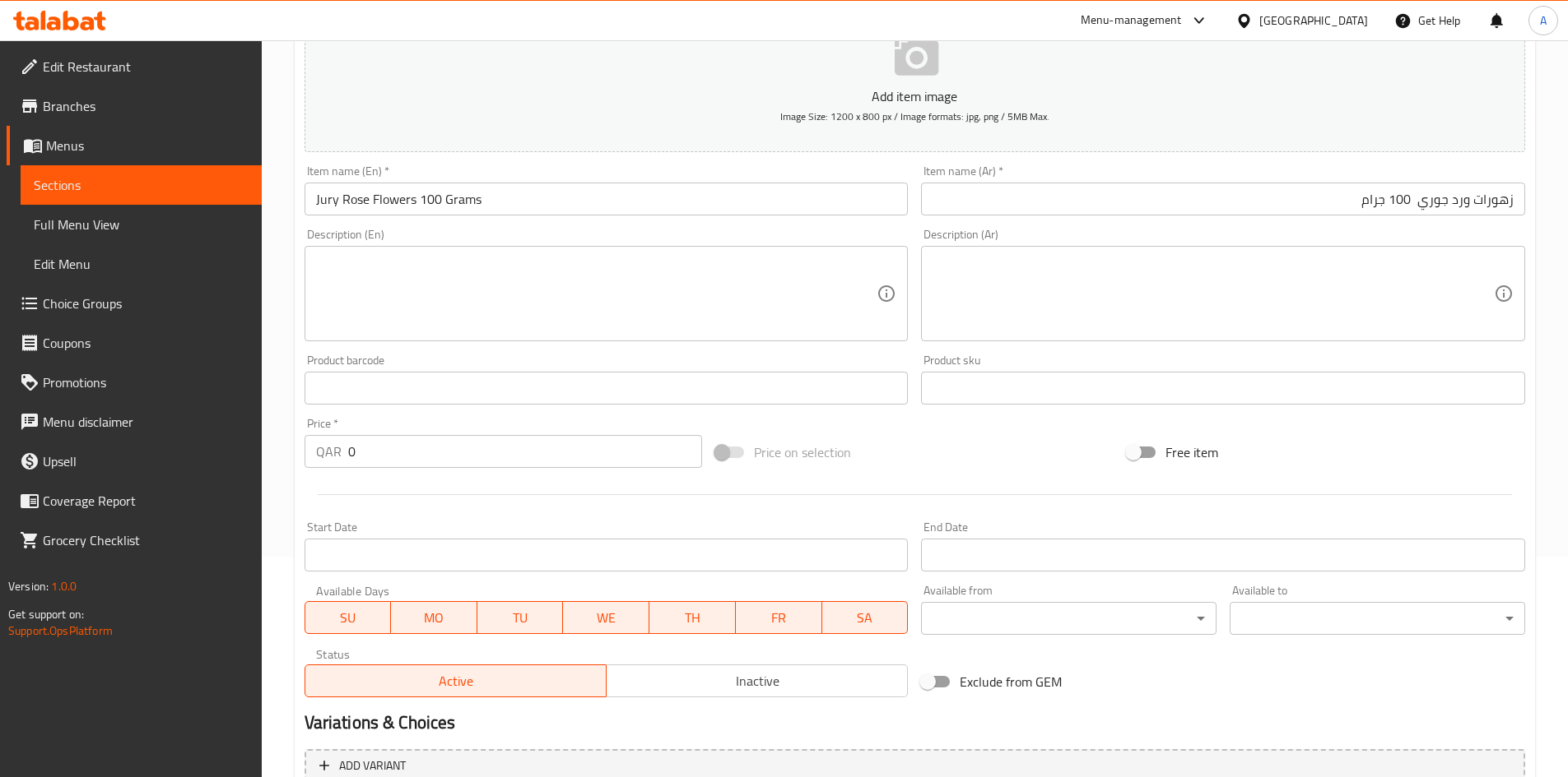
click at [377, 450] on input "0" at bounding box center [525, 451] width 354 height 33
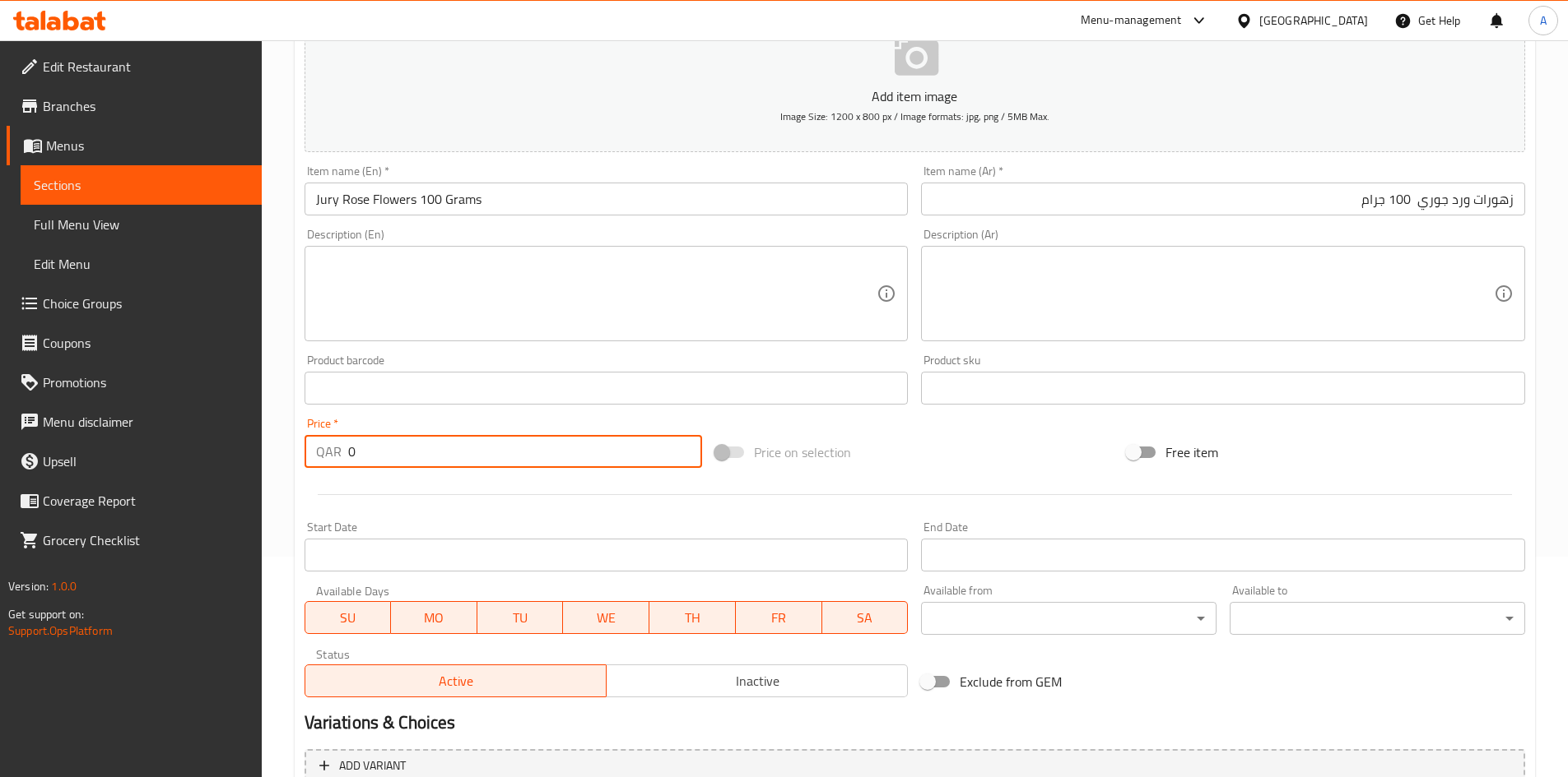
click at [378, 450] on input "0" at bounding box center [525, 451] width 354 height 33
click at [987, 420] on div "Add item image Image Size: 1200 x 800 px / Image formats: jpg, png / 5MB Max. I…" at bounding box center [914, 349] width 1234 height 709
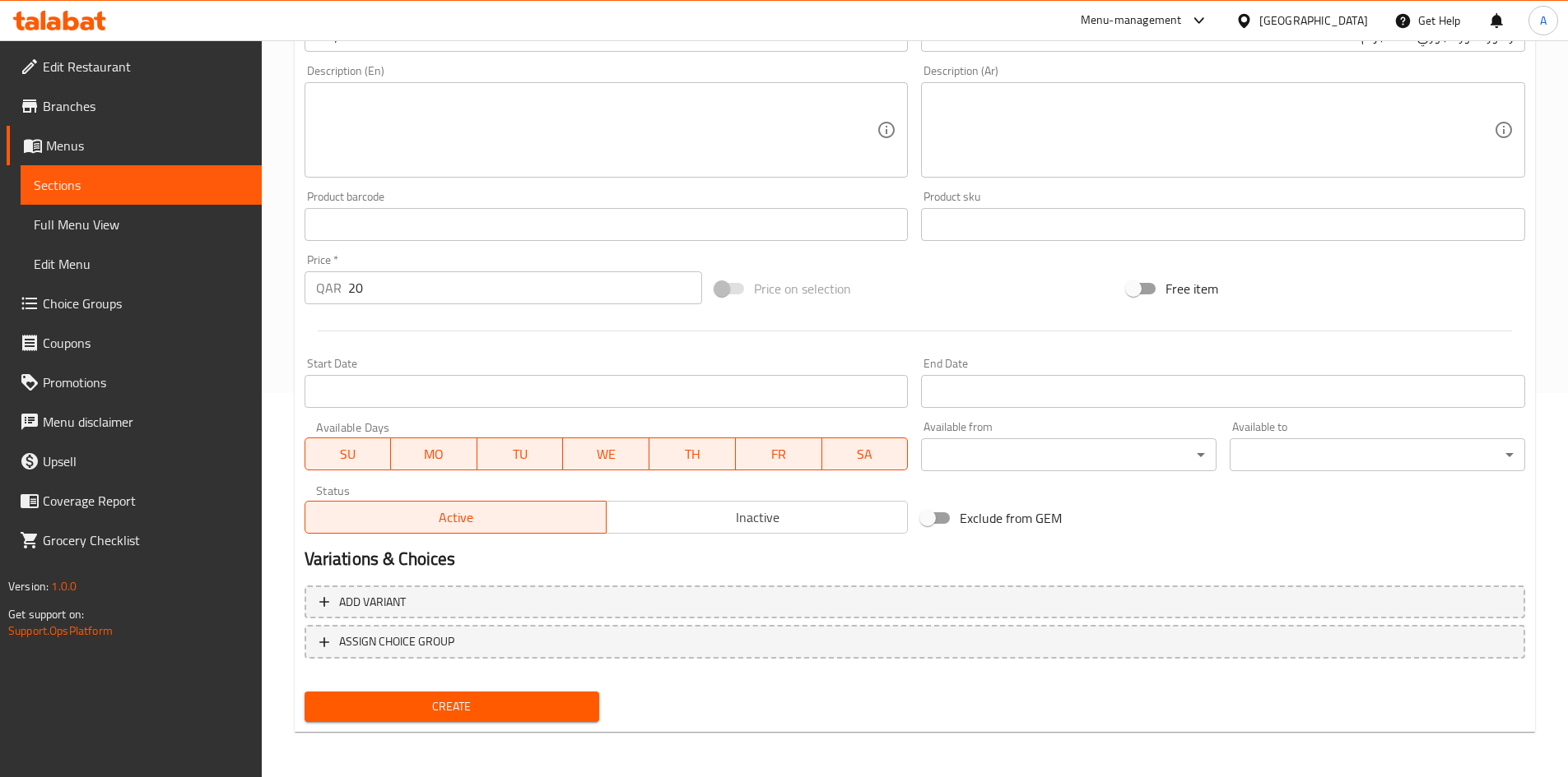
scroll to position [385, 0]
drag, startPoint x: 514, startPoint y: 713, endPoint x: 559, endPoint y: 651, distance: 76.6
click at [513, 717] on span "Create" at bounding box center [452, 706] width 269 height 21
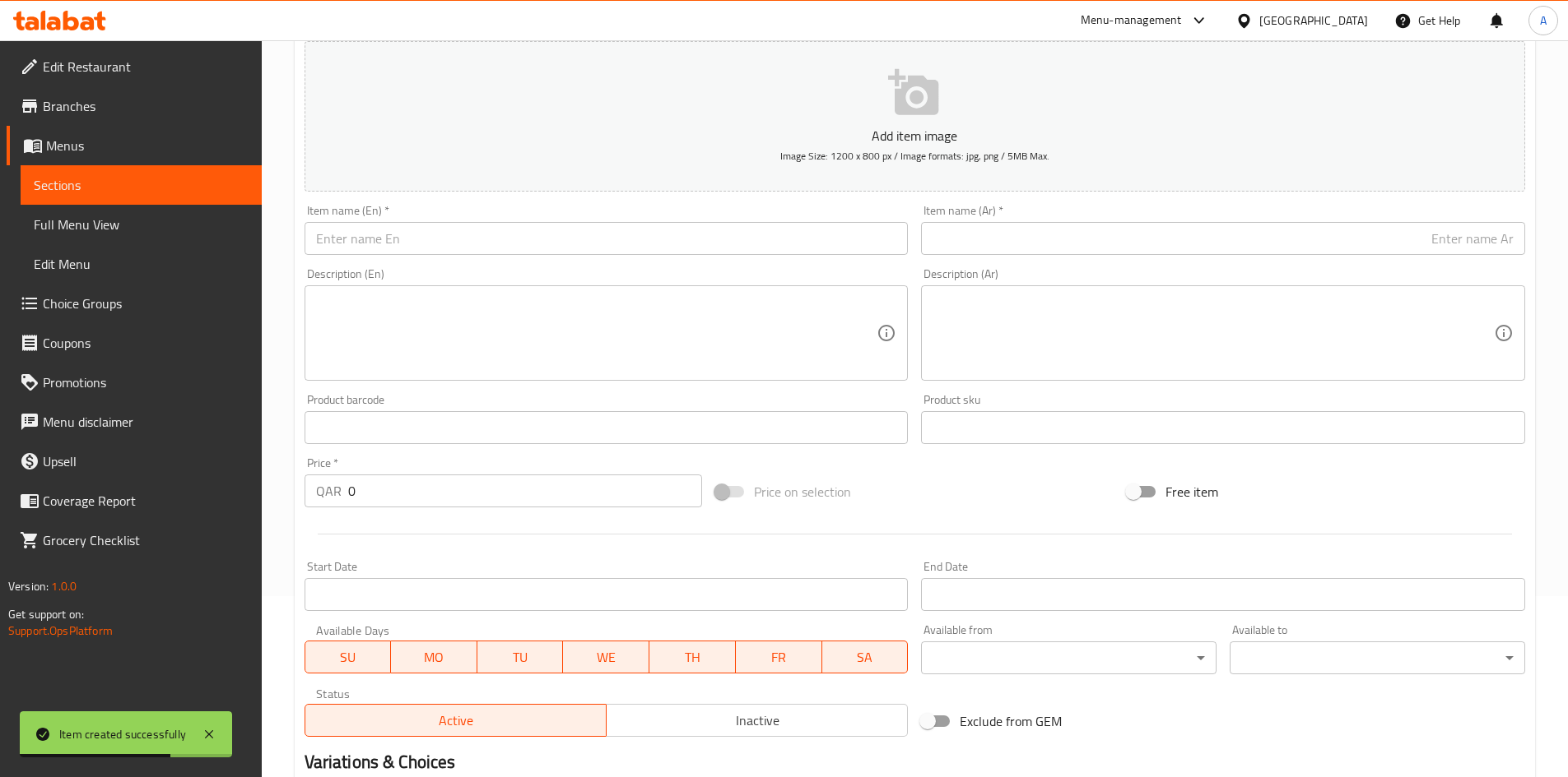
scroll to position [56, 0]
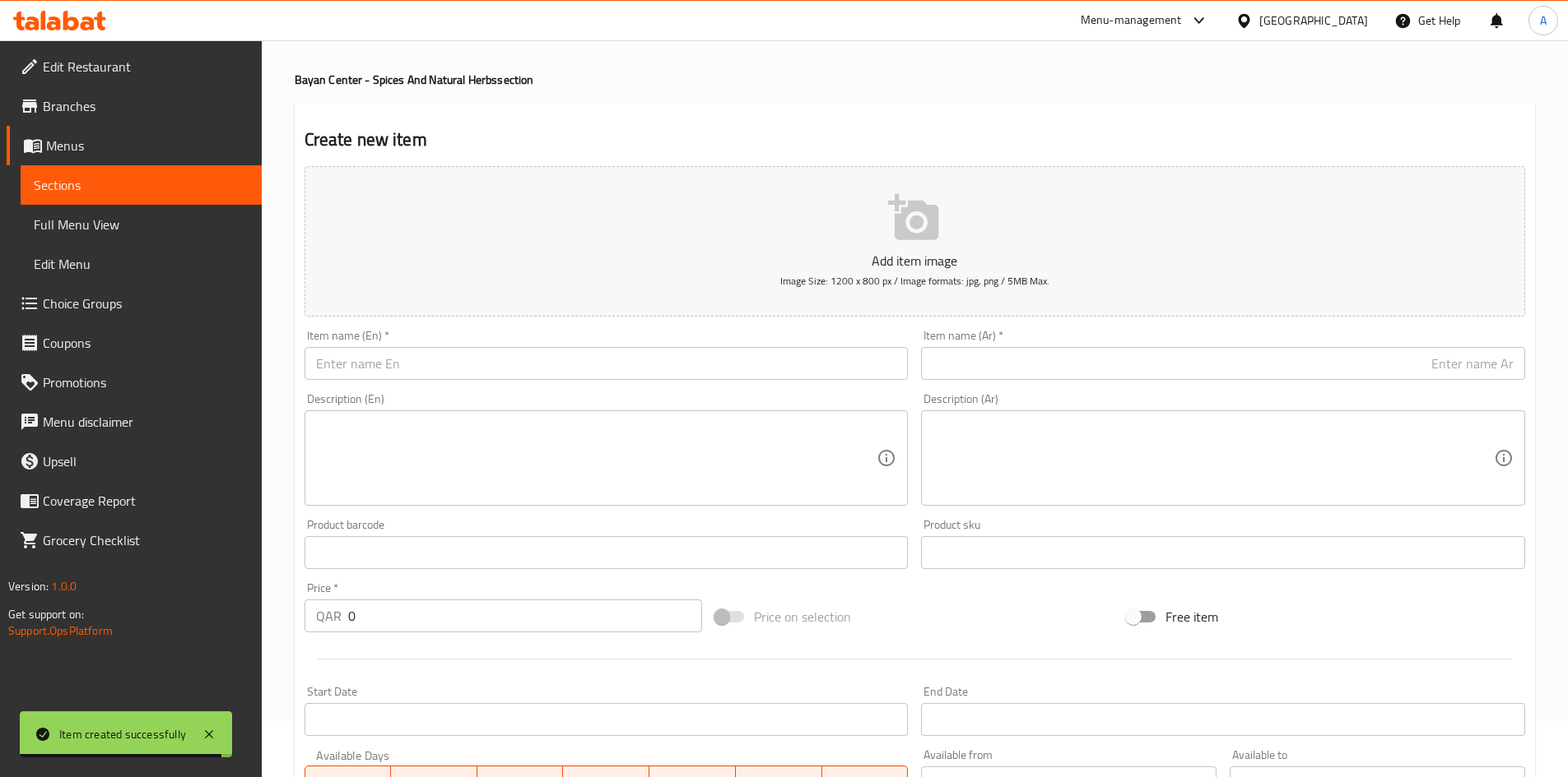
click at [571, 365] on input "text" at bounding box center [605, 363] width 604 height 33
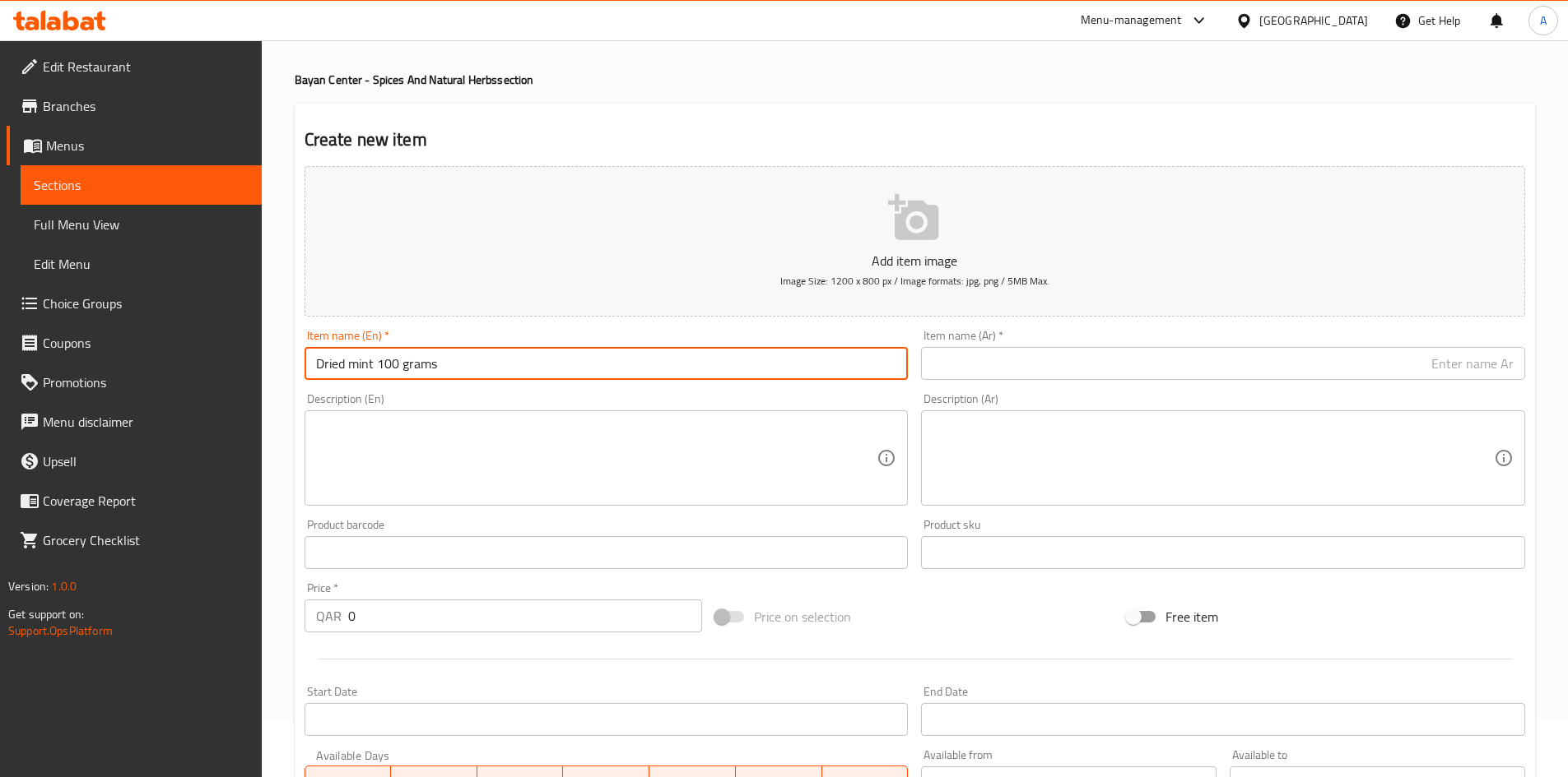
click at [349, 367] on input "Dried mint 100 grams" at bounding box center [605, 363] width 604 height 33
click at [408, 366] on input "Dried Mint 100 grams" at bounding box center [605, 363] width 604 height 33
click at [993, 359] on input "text" at bounding box center [1222, 363] width 604 height 33
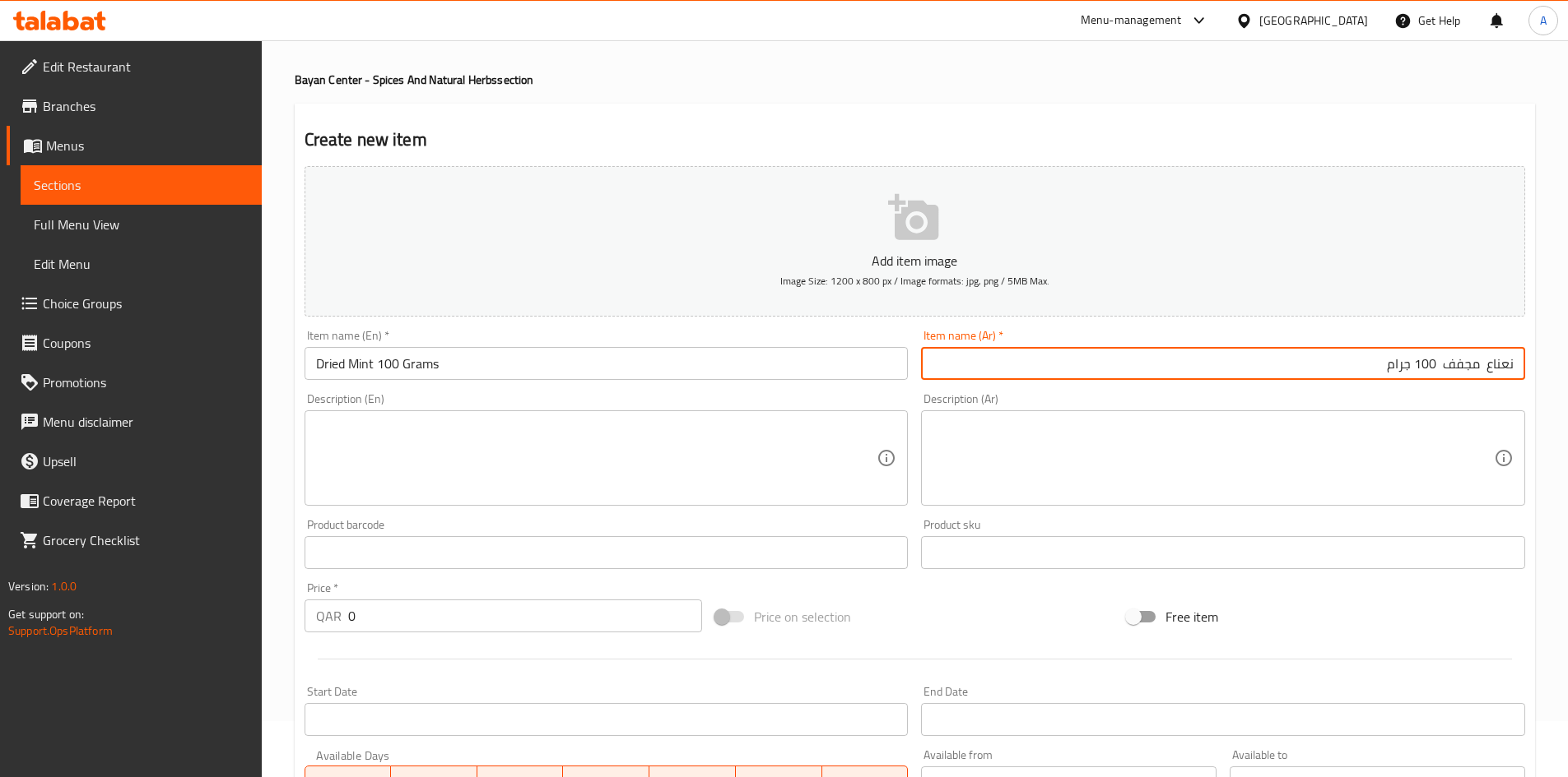
drag, startPoint x: 1448, startPoint y: 368, endPoint x: 1439, endPoint y: 373, distance: 10.3
click at [1440, 372] on input "نعناع مجفف 100 جرام" at bounding box center [1222, 363] width 604 height 33
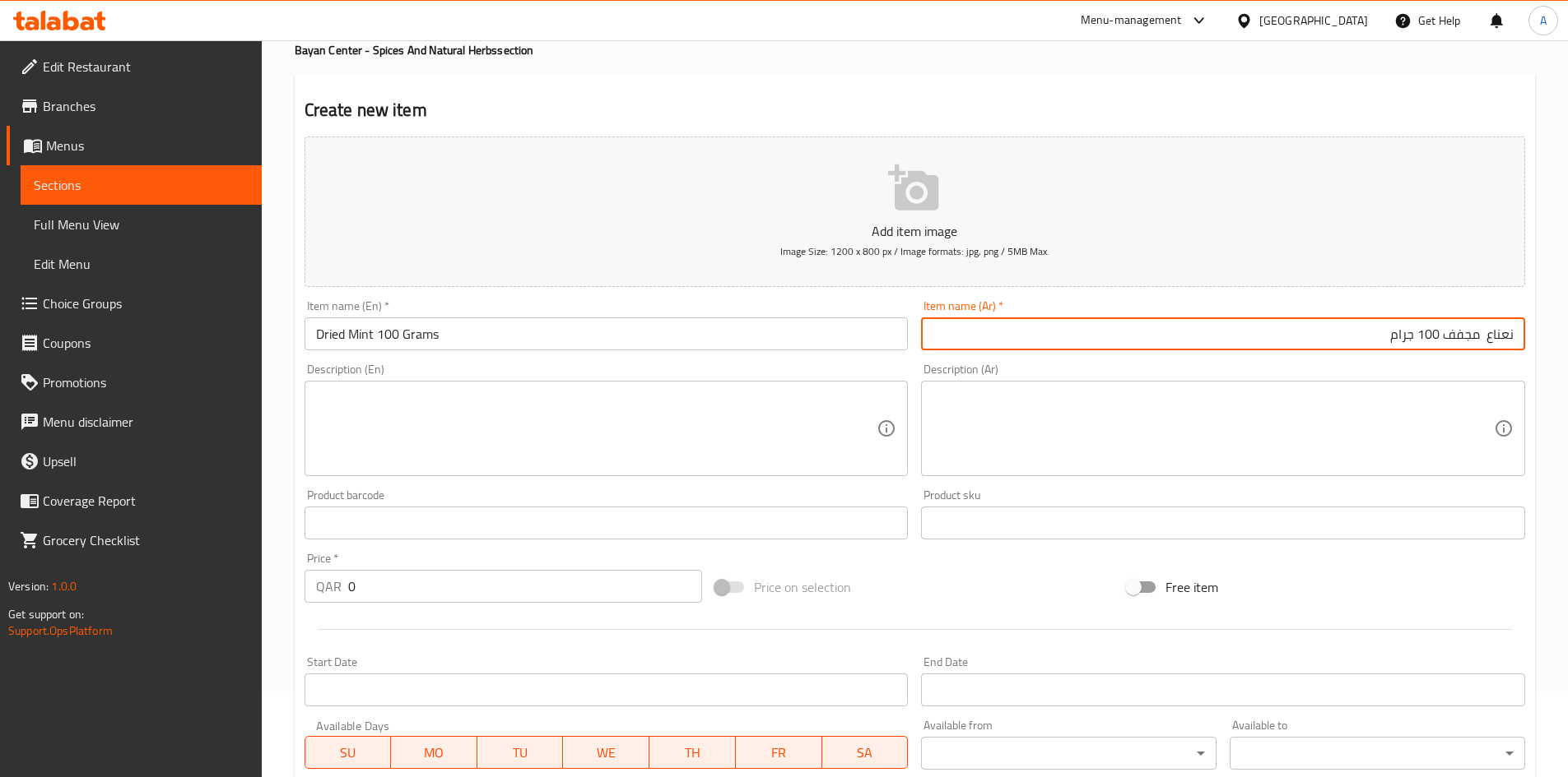
scroll to position [138, 0]
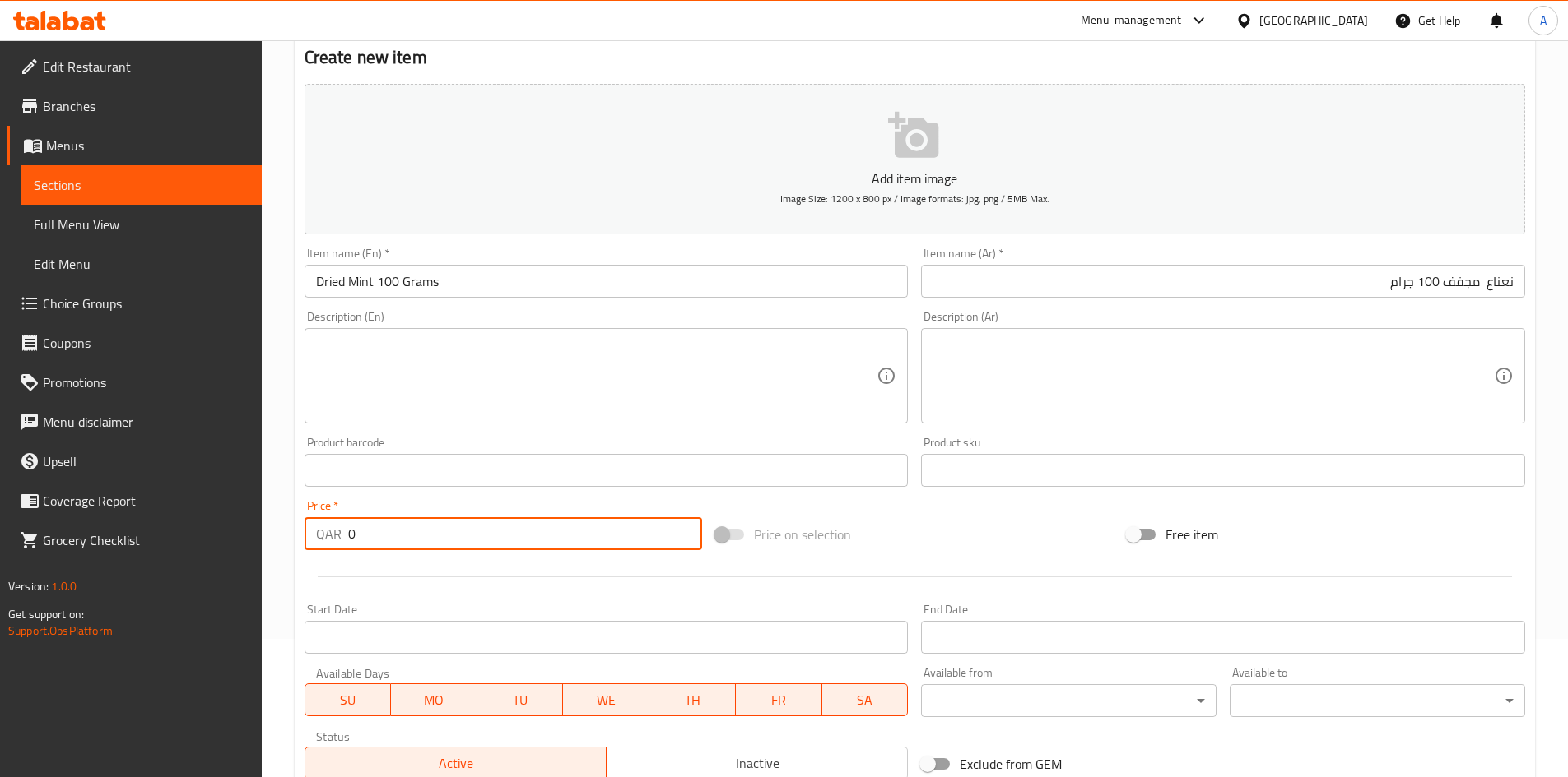
drag, startPoint x: 302, startPoint y: 542, endPoint x: 244, endPoint y: 544, distance: 58.0
click at [245, 542] on div "Edit Restaurant Branches Menus Sections Full Menu View Edit Menu Choice Groups …" at bounding box center [784, 463] width 1568 height 1122
click at [477, 575] on div at bounding box center [914, 577] width 1234 height 41
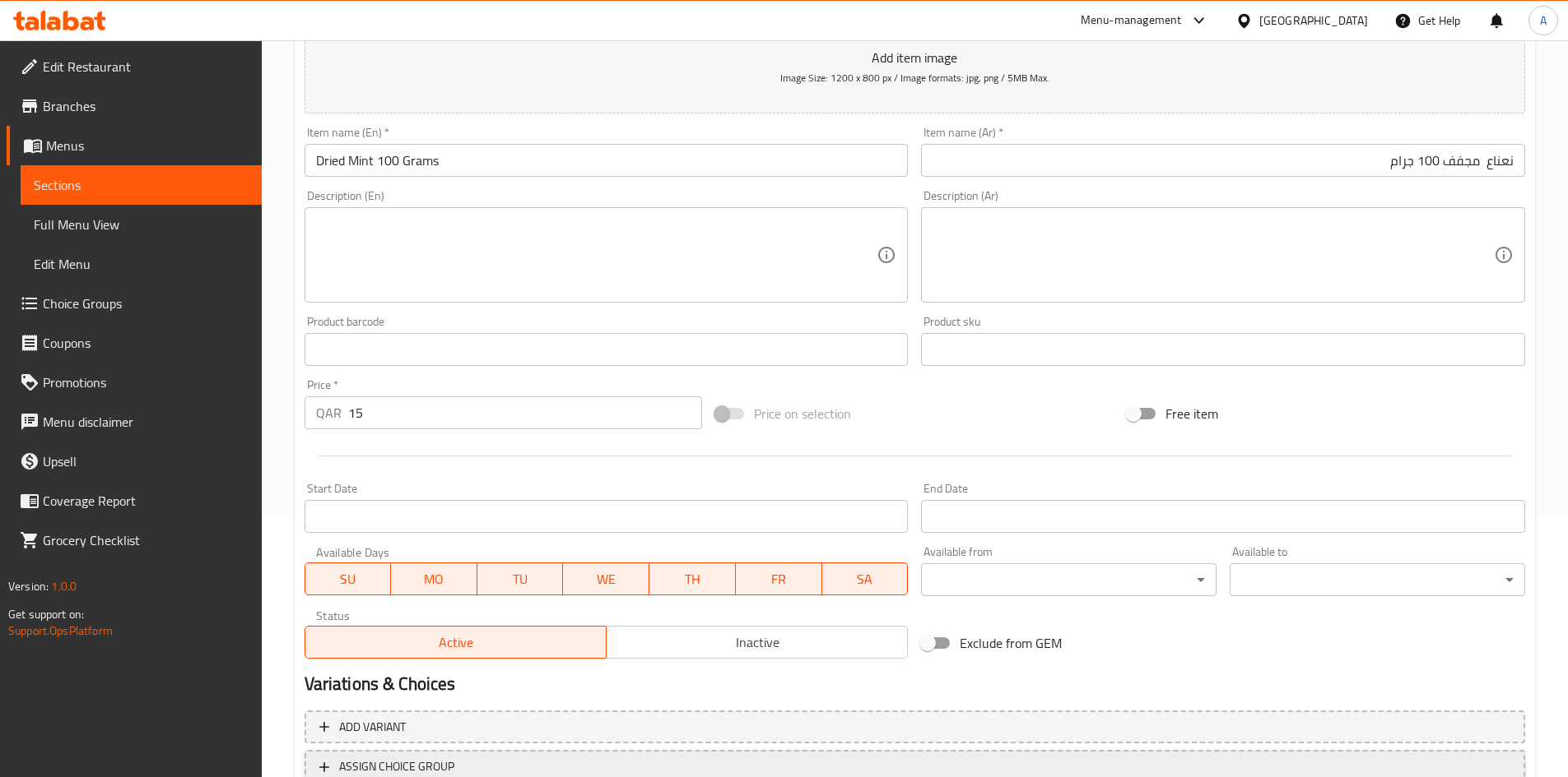
scroll to position [385, 0]
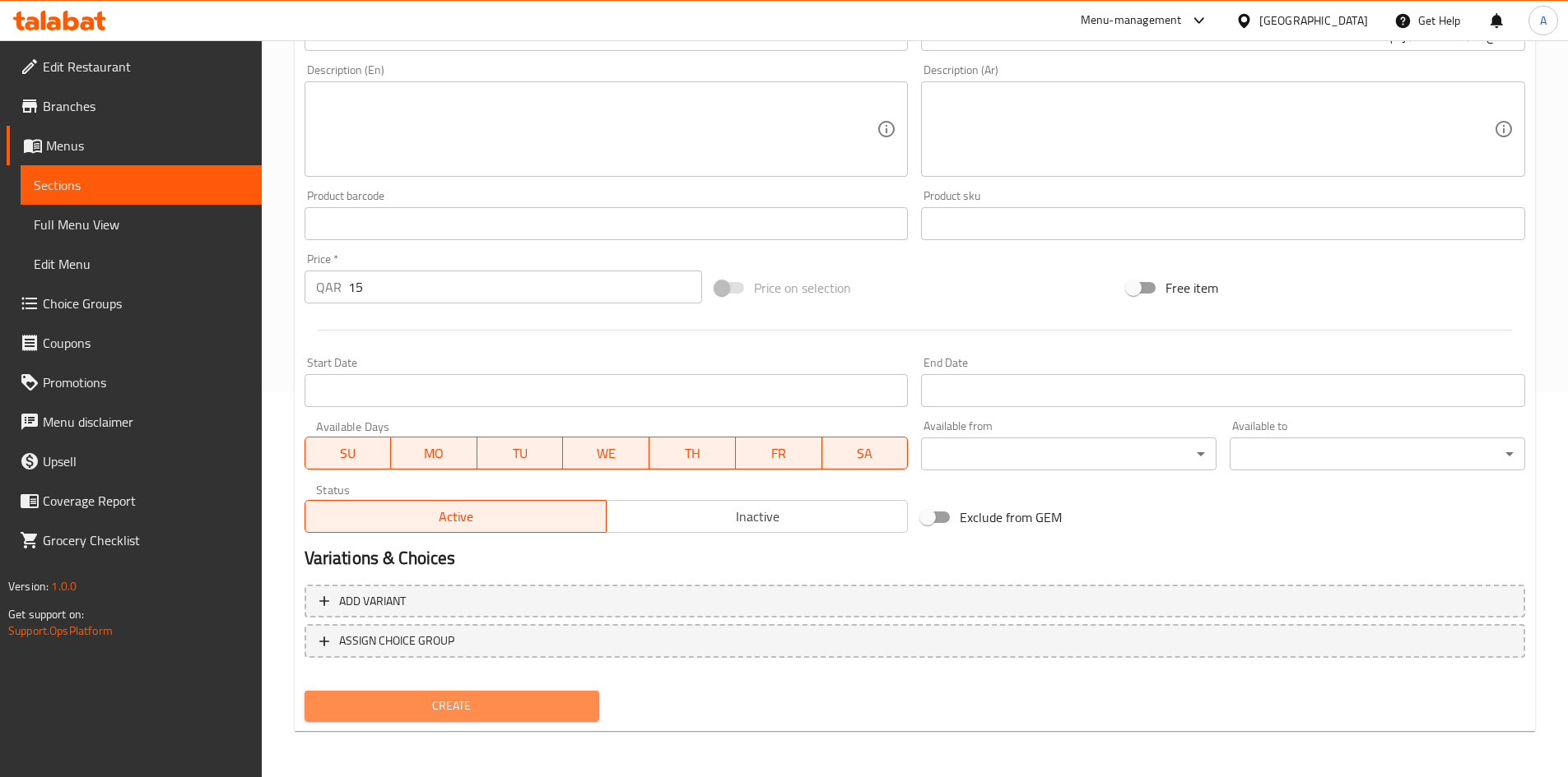
click at [437, 708] on span "Create" at bounding box center [452, 706] width 269 height 21
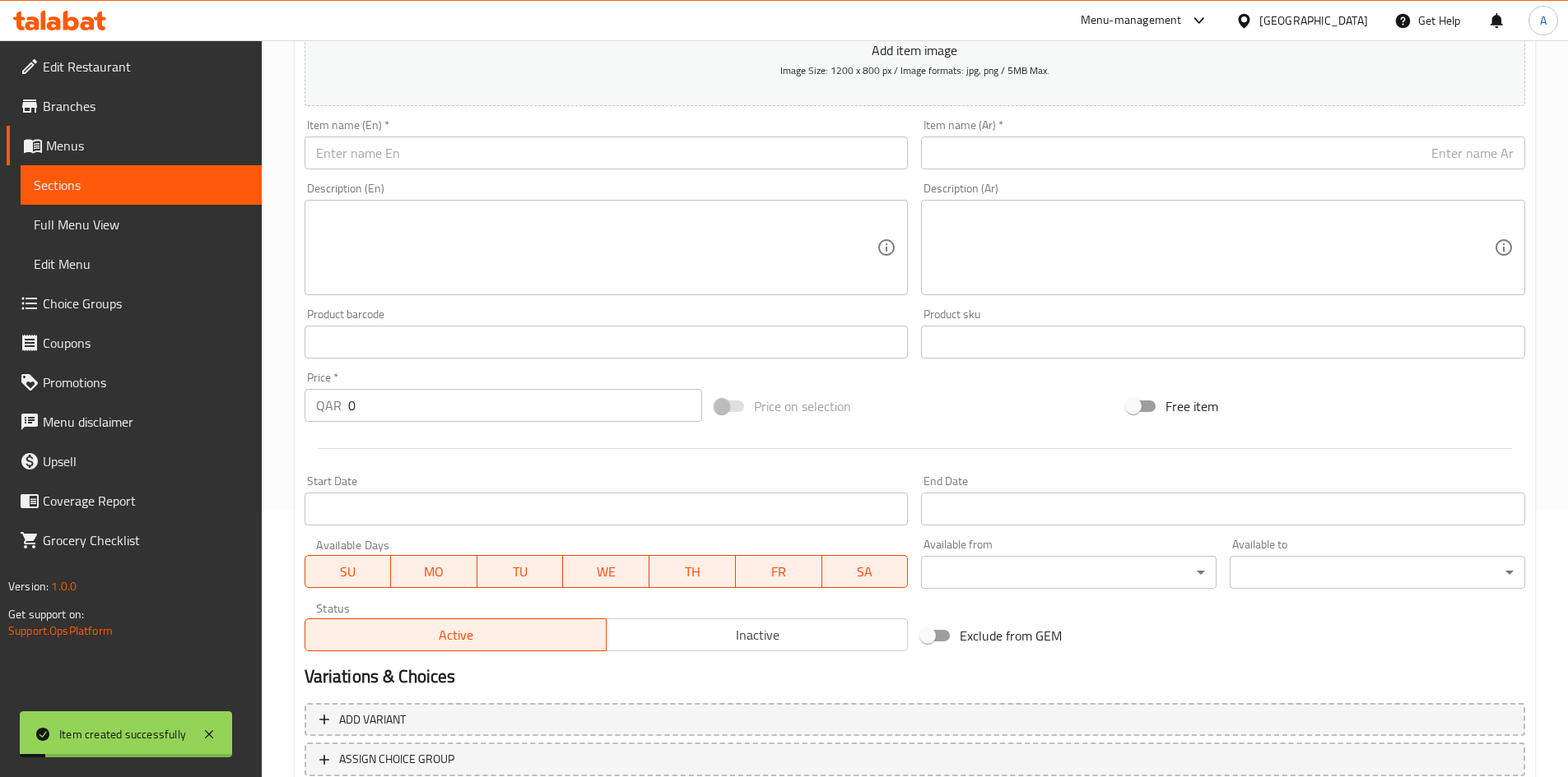
scroll to position [56, 0]
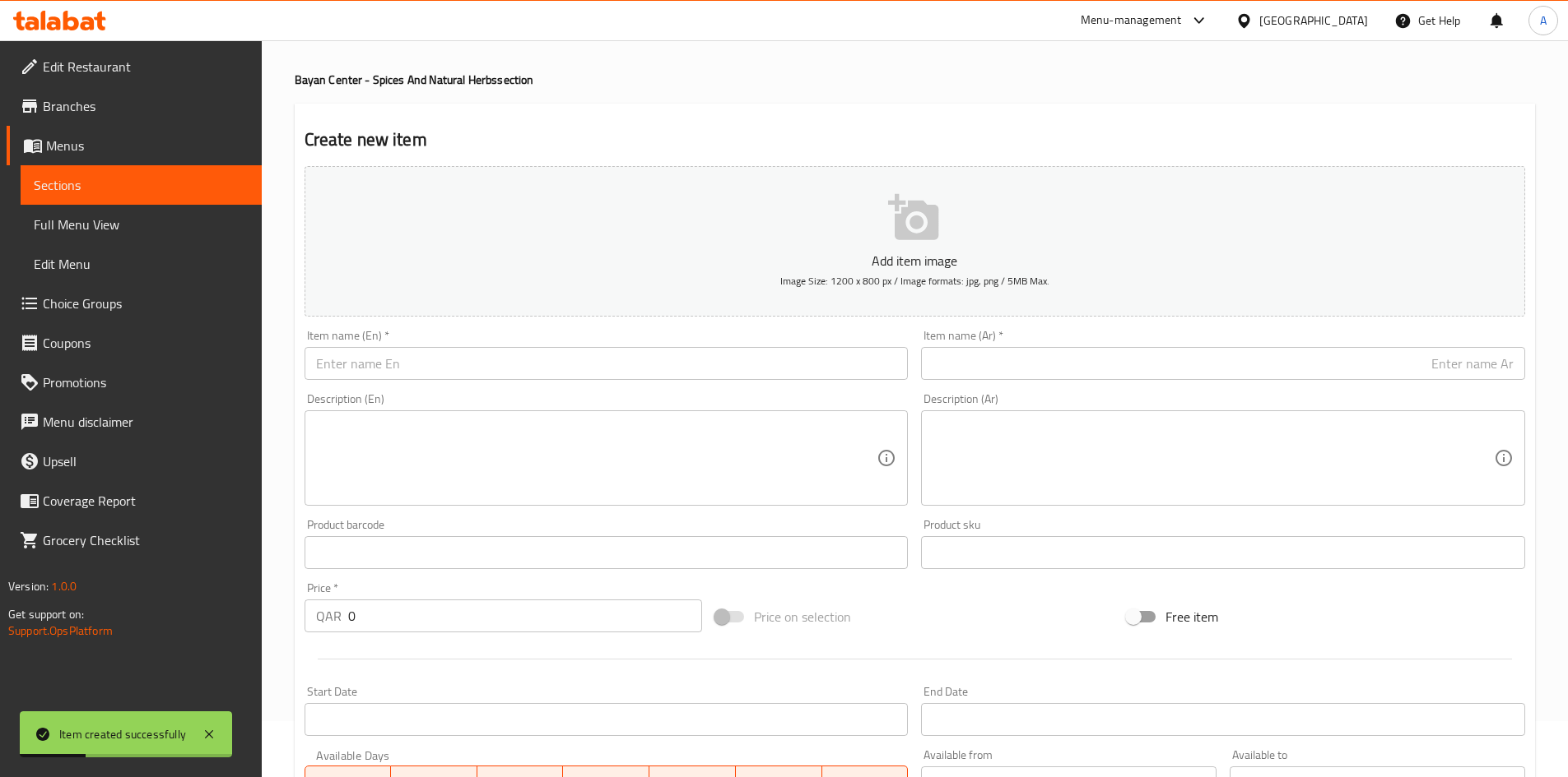
click at [559, 347] on div "Item name (En)   * Item name (En) *" at bounding box center [605, 354] width 604 height 50
click at [554, 360] on input "text" at bounding box center [605, 363] width 604 height 33
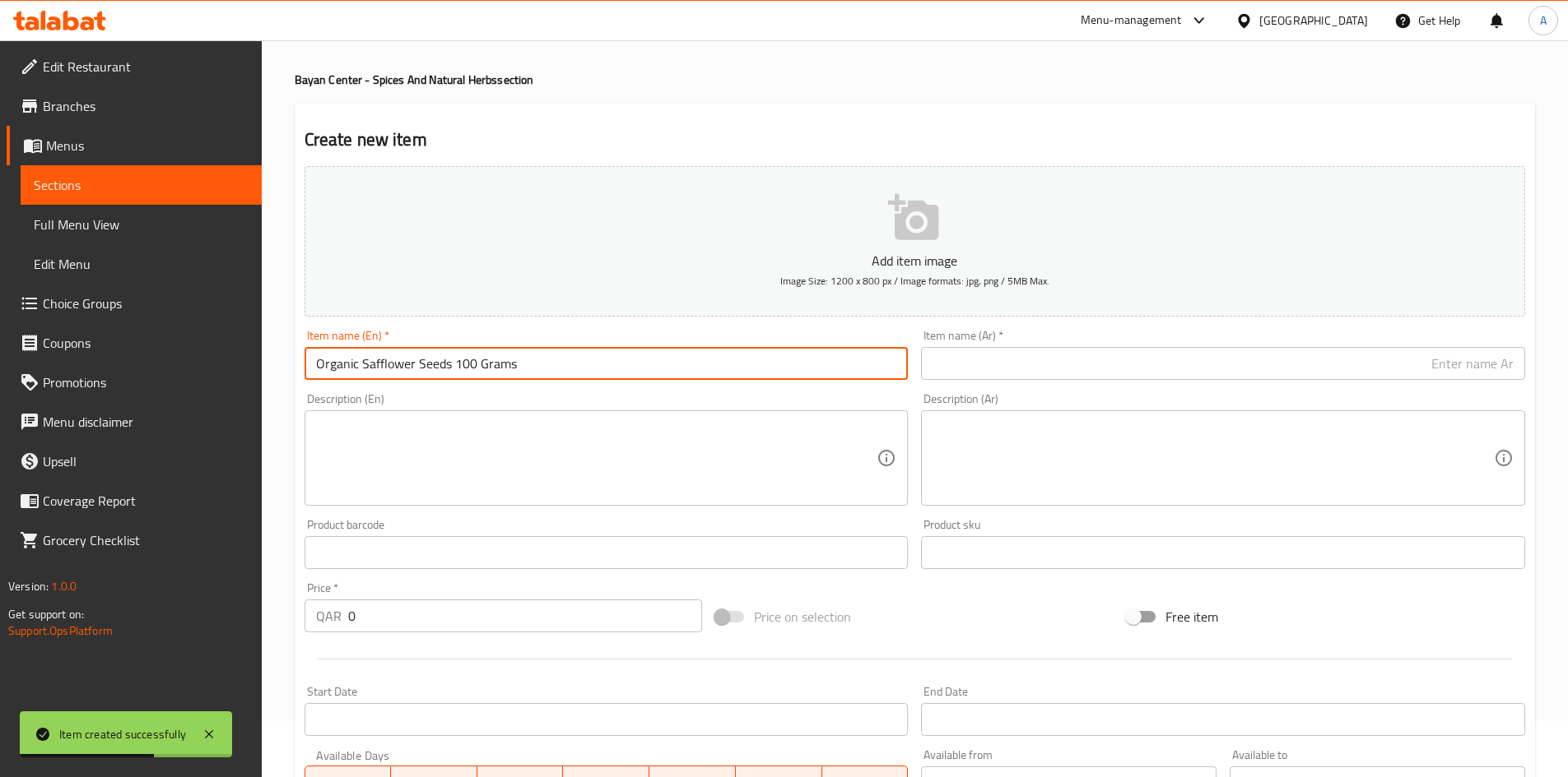
click at [971, 366] on input "text" at bounding box center [1222, 363] width 604 height 33
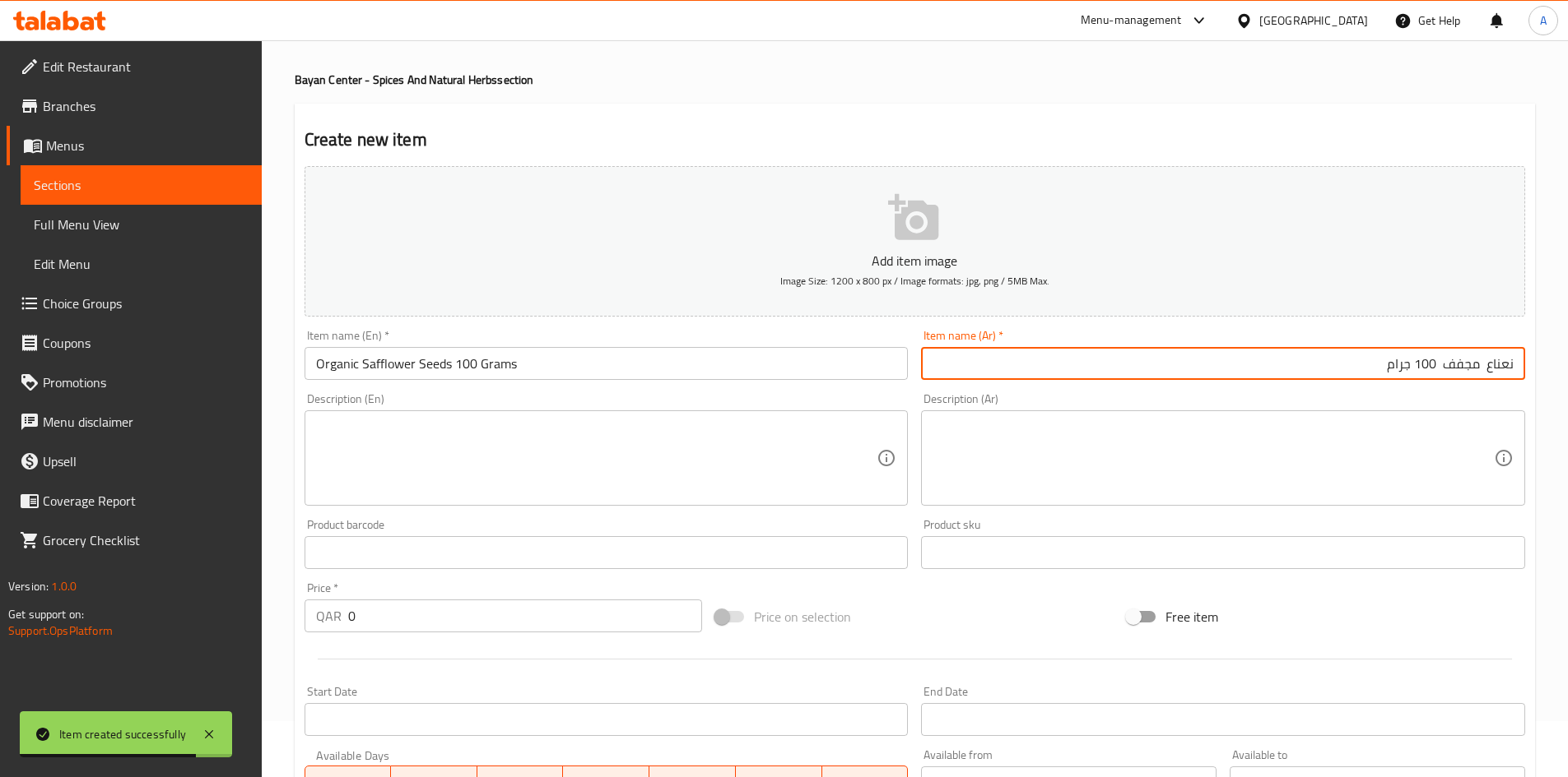
click at [1444, 374] on input "نعناع مجفف 100 جرام" at bounding box center [1222, 363] width 604 height 33
drag, startPoint x: 463, startPoint y: 620, endPoint x: 10, endPoint y: 633, distance: 453.2
click at [43, 632] on div "Edit Restaurant Branches Menus Sections Full Menu View Edit Menu Choice Groups …" at bounding box center [784, 545] width 1568 height 1122
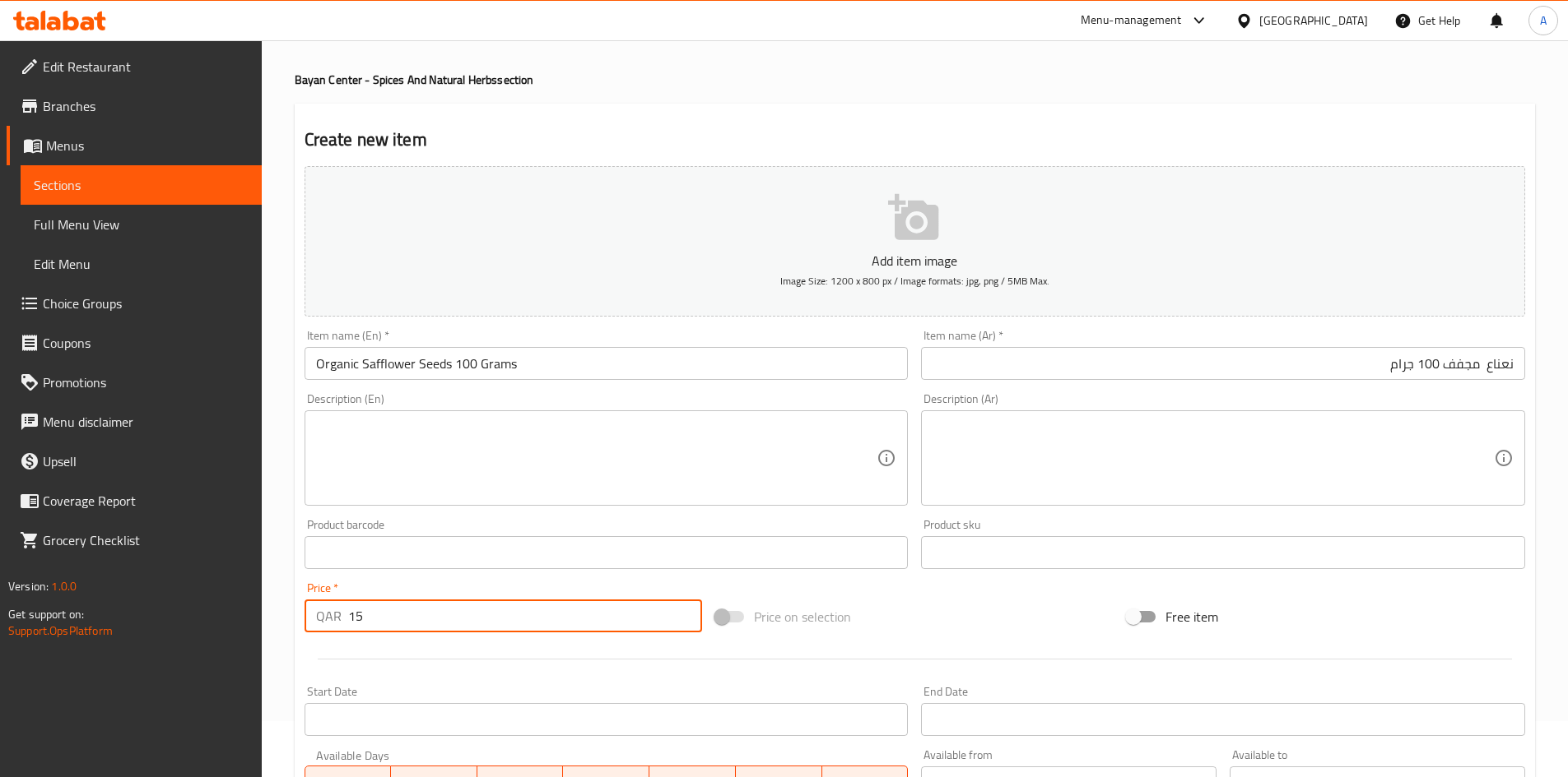
click at [485, 674] on div at bounding box center [914, 659] width 1234 height 41
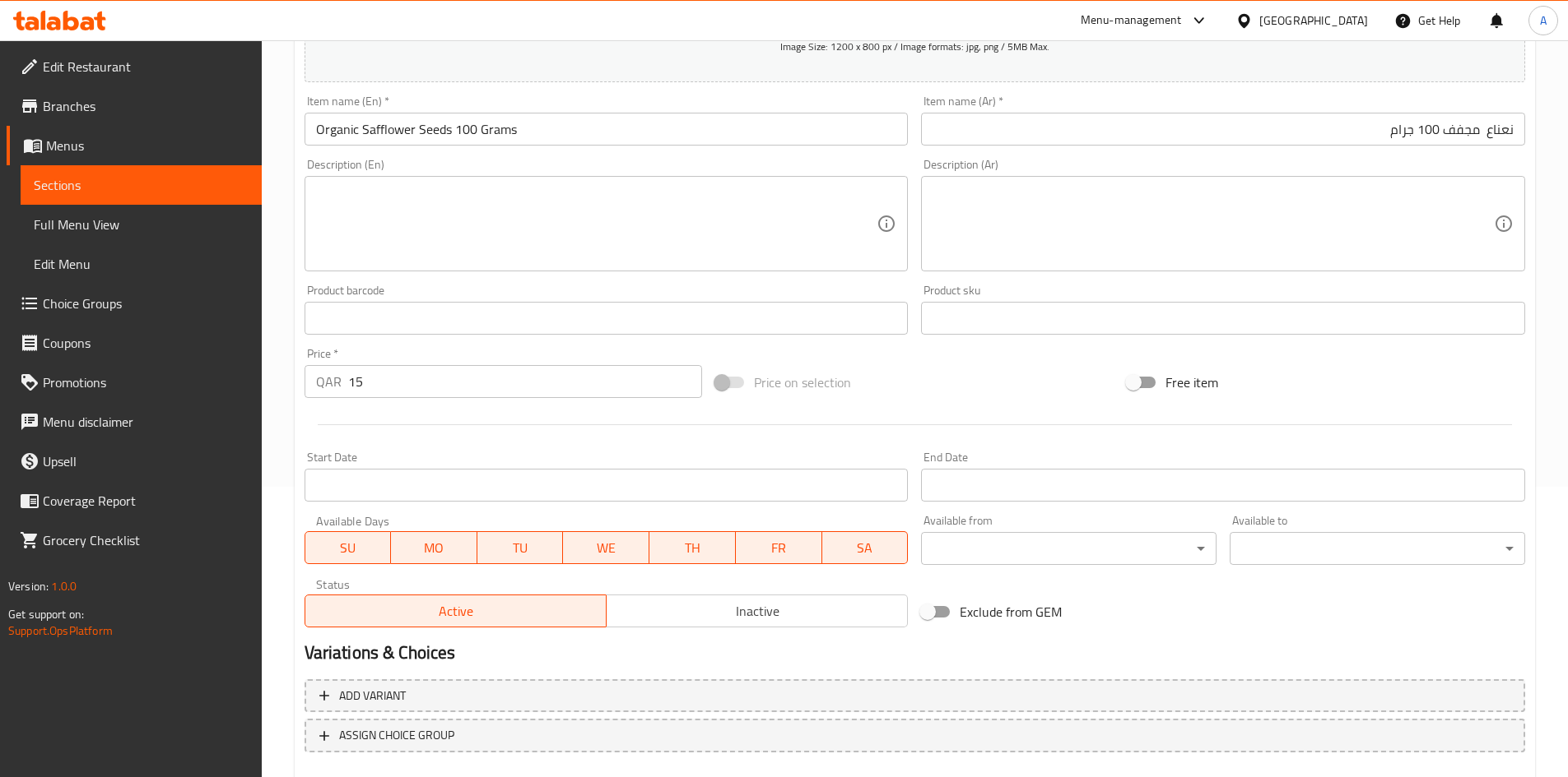
scroll to position [385, 0]
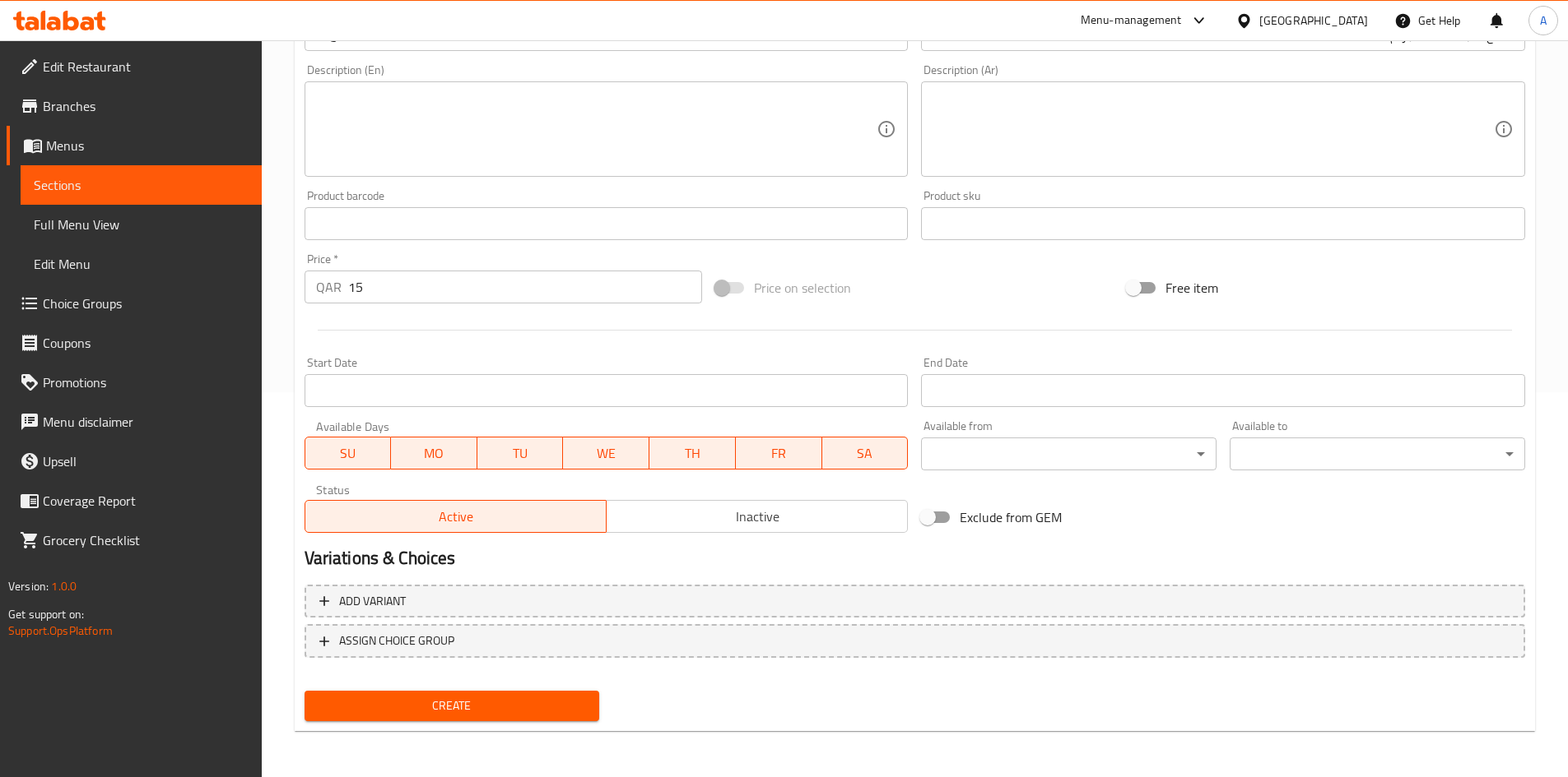
click at [545, 722] on div "Create" at bounding box center [452, 706] width 309 height 43
click at [552, 703] on span "Create" at bounding box center [452, 706] width 269 height 21
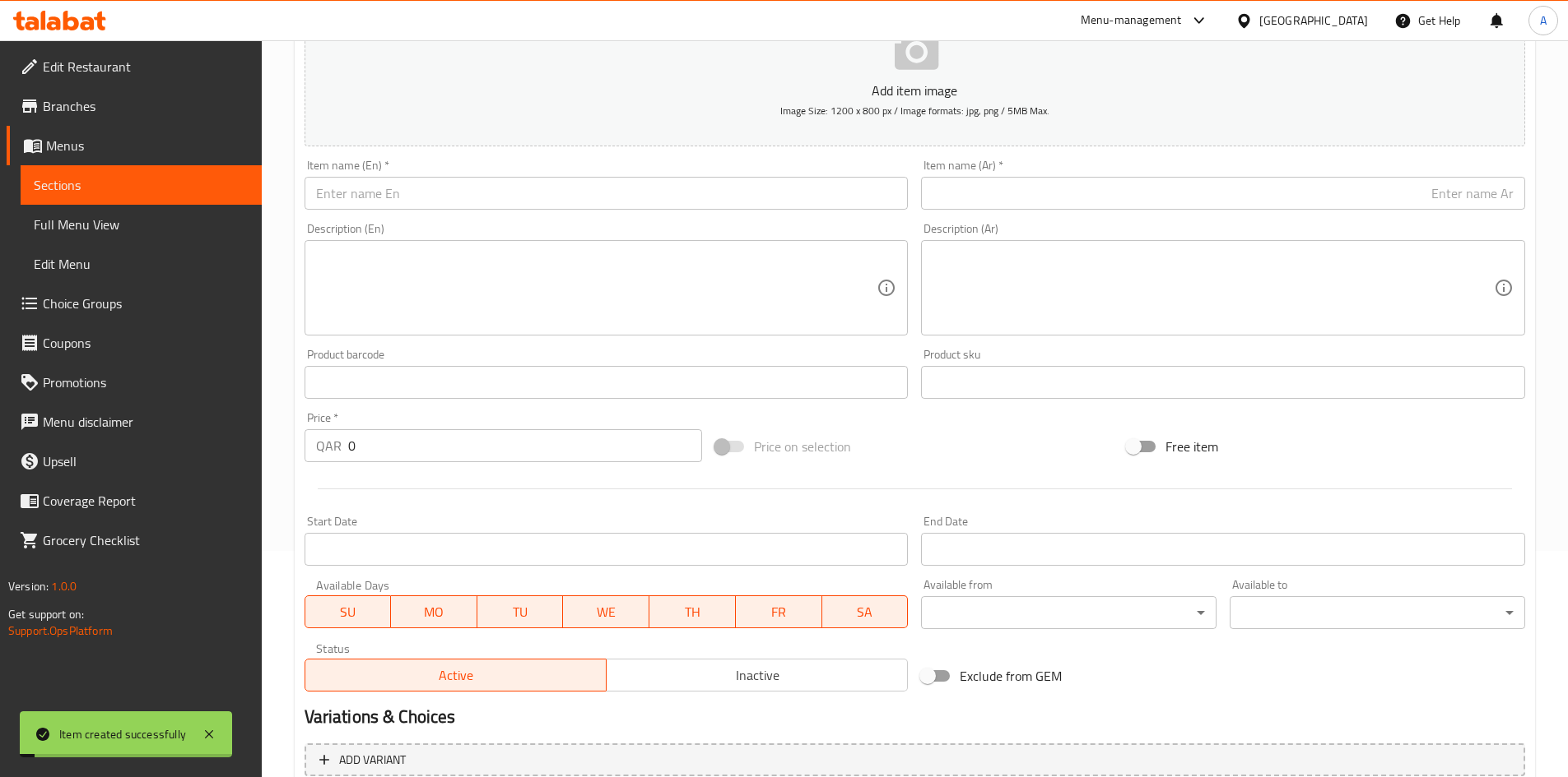
scroll to position [0, 0]
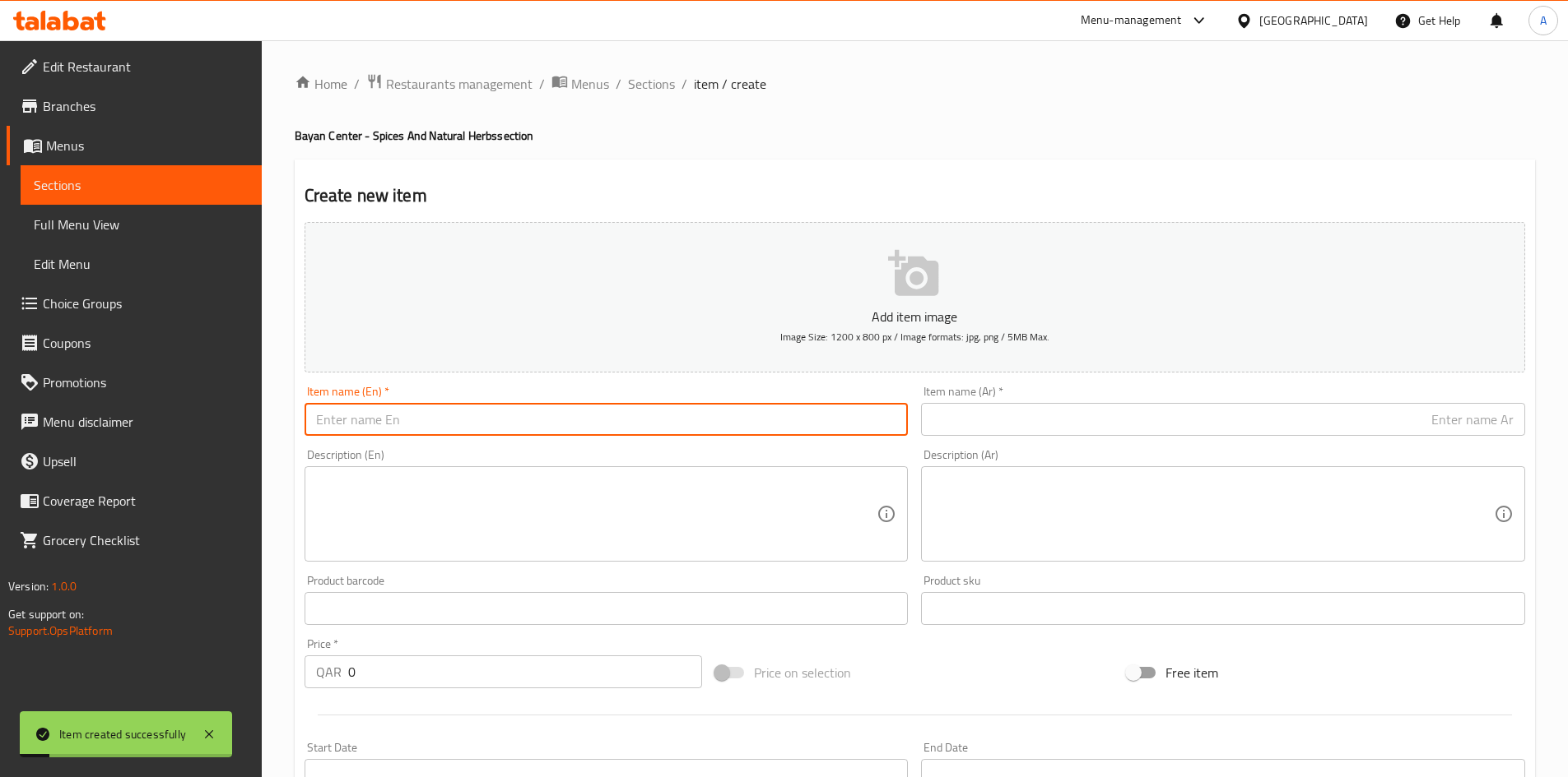
click at [575, 421] on input "text" at bounding box center [605, 419] width 604 height 33
click at [480, 430] on input "Organic Safflower Seeds 100 grams" at bounding box center [605, 419] width 604 height 33
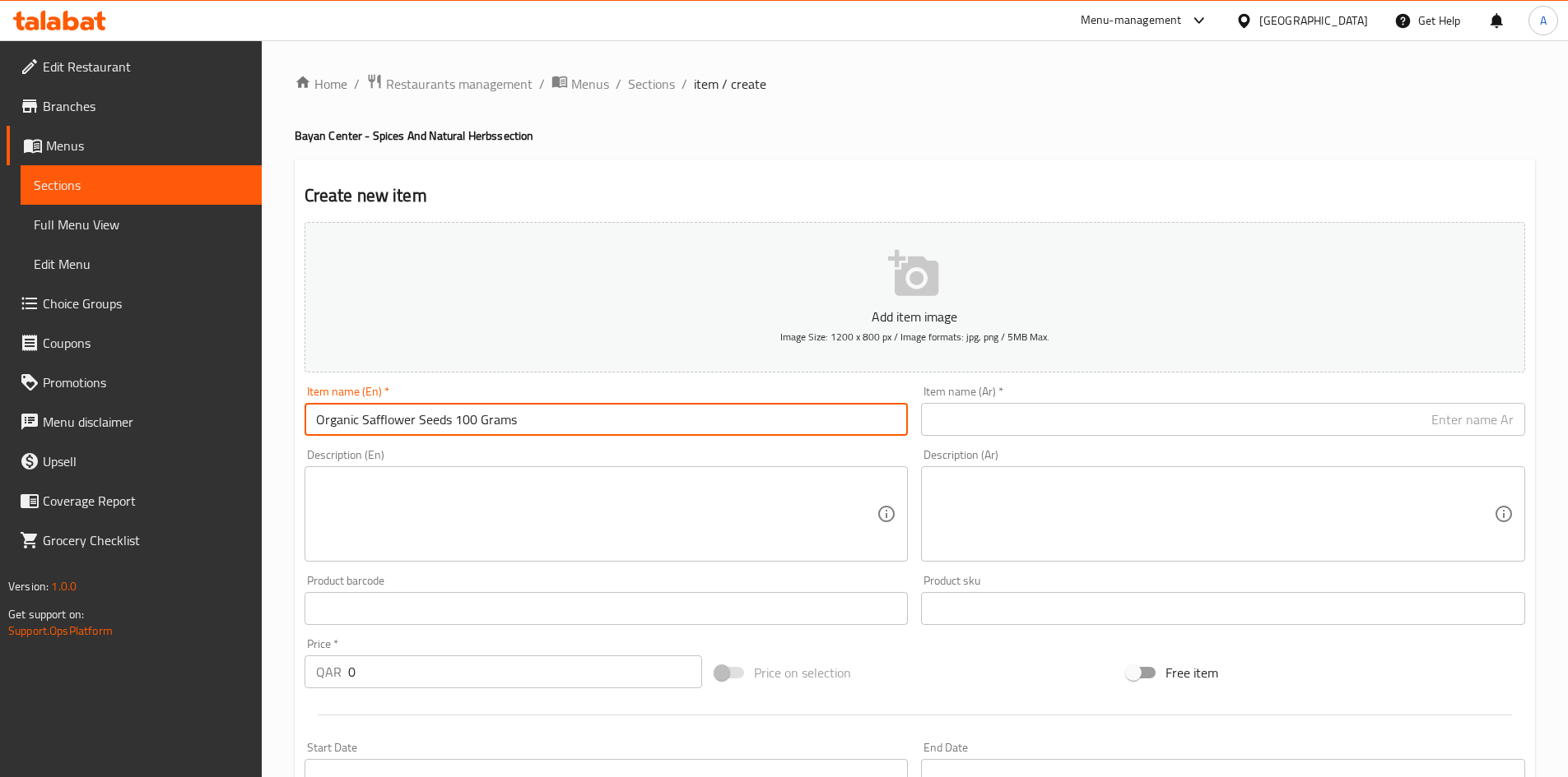
click at [933, 430] on input "text" at bounding box center [1222, 419] width 604 height 33
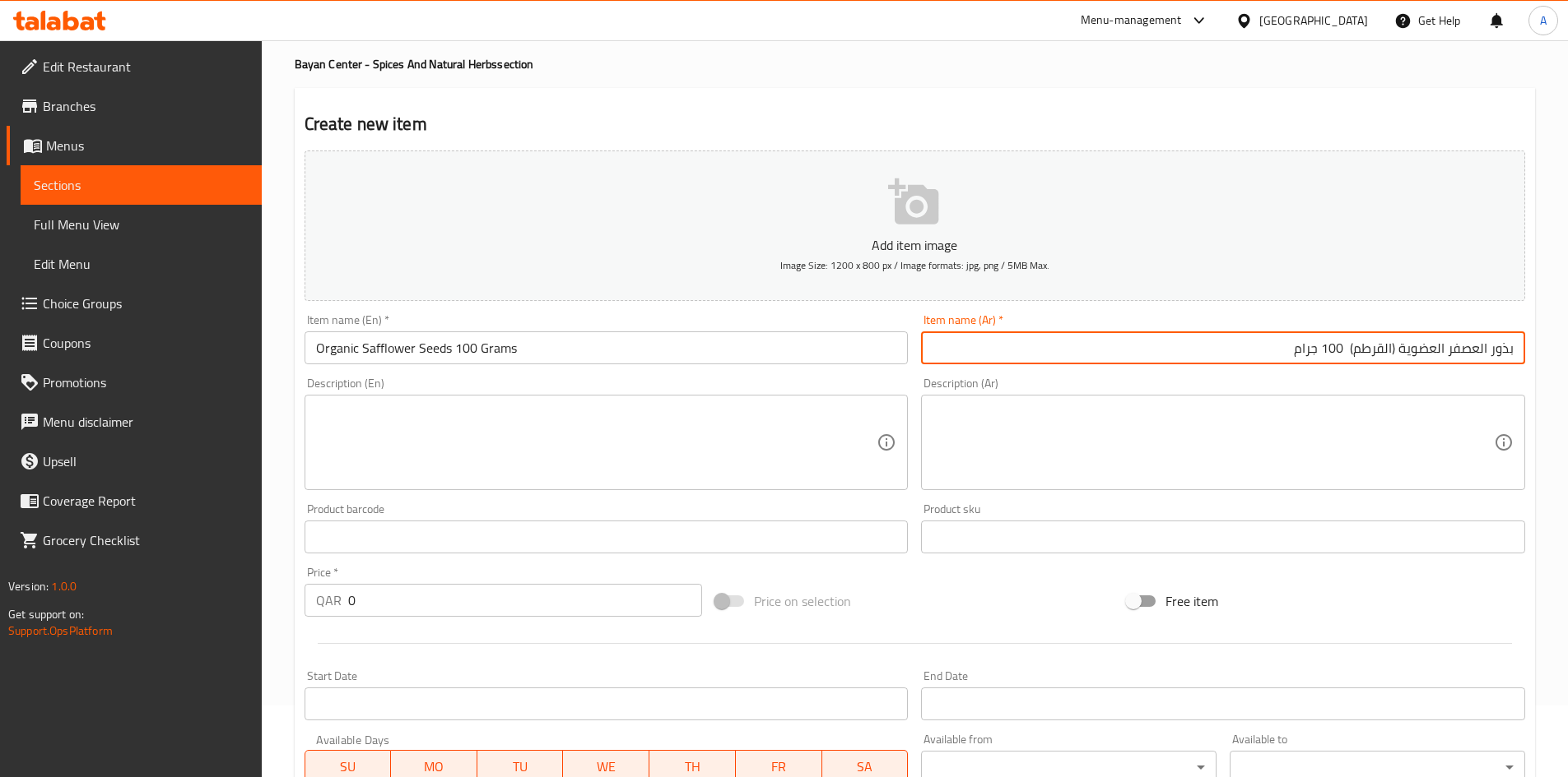
scroll to position [164, 0]
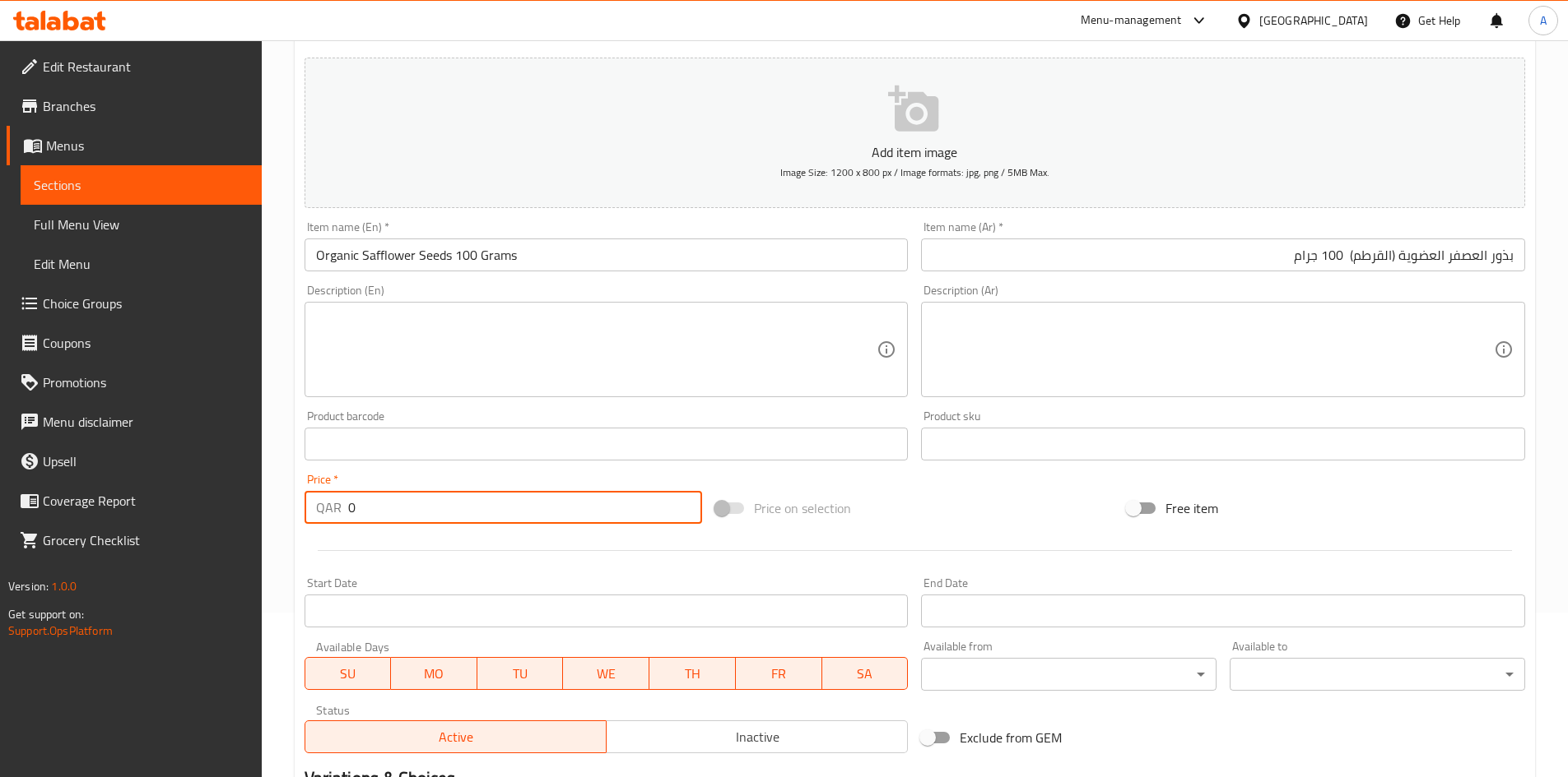
drag, startPoint x: 386, startPoint y: 495, endPoint x: 0, endPoint y: 532, distance: 387.8
click at [0, 532] on div "Edit Restaurant Branches Menus Sections Full Menu View Edit Menu Choice Groups …" at bounding box center [784, 436] width 1568 height 1122
click at [955, 485] on div "Add item image Image Size: 1200 x 800 px / Image formats: jpg, png / 5MB Max. I…" at bounding box center [914, 405] width 1234 height 709
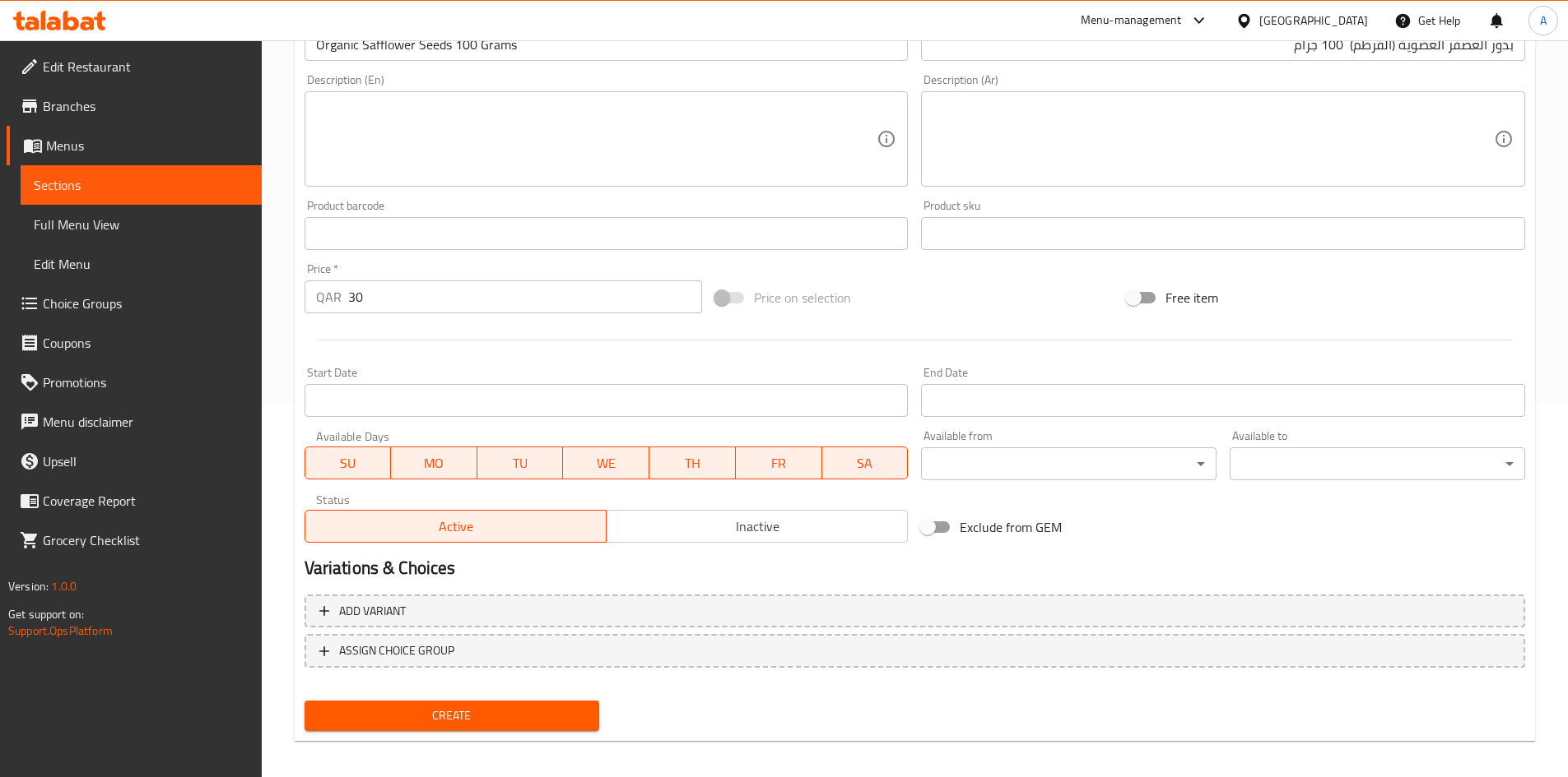
scroll to position [385, 0]
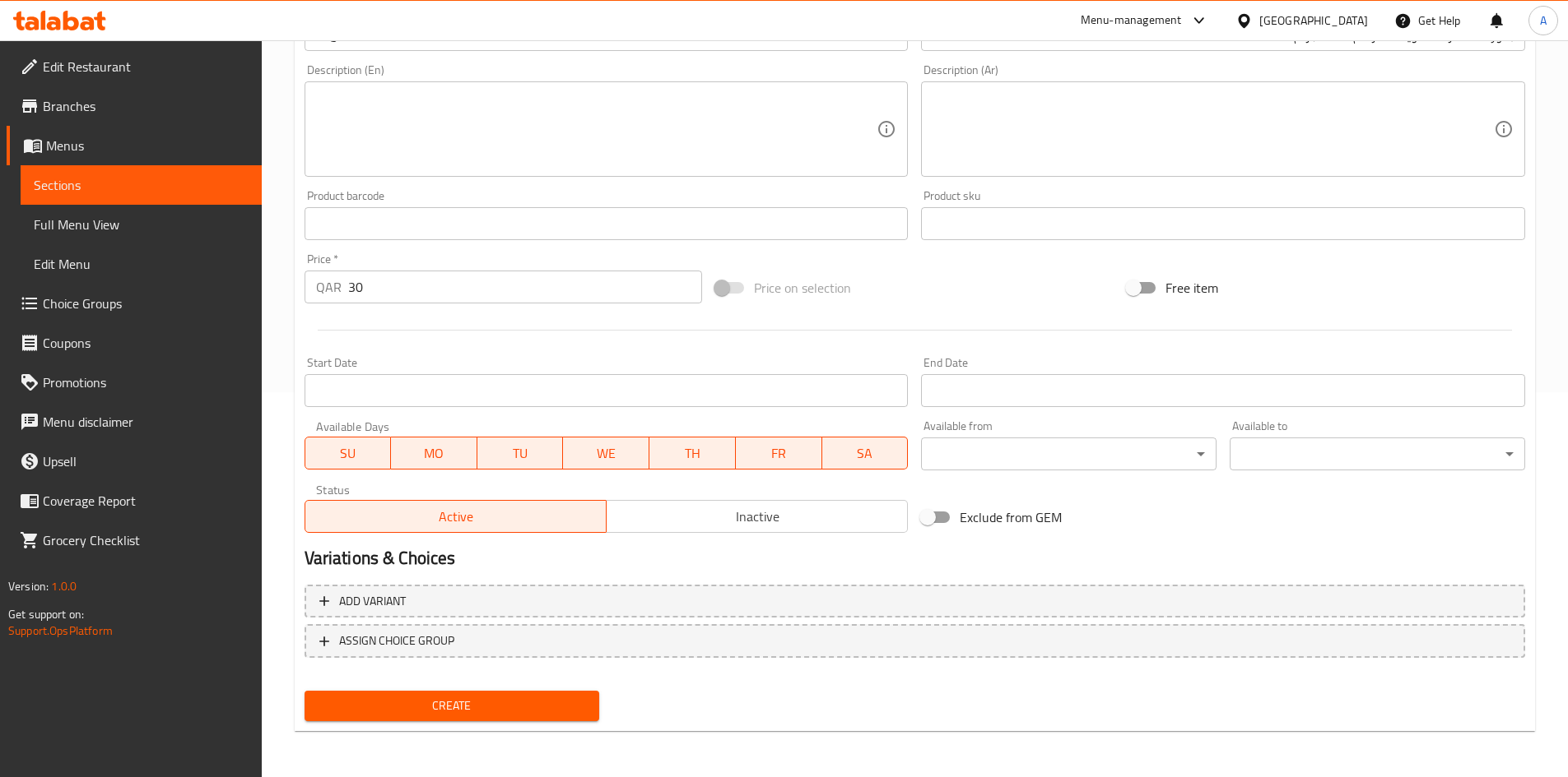
click at [535, 701] on span "Create" at bounding box center [452, 706] width 269 height 21
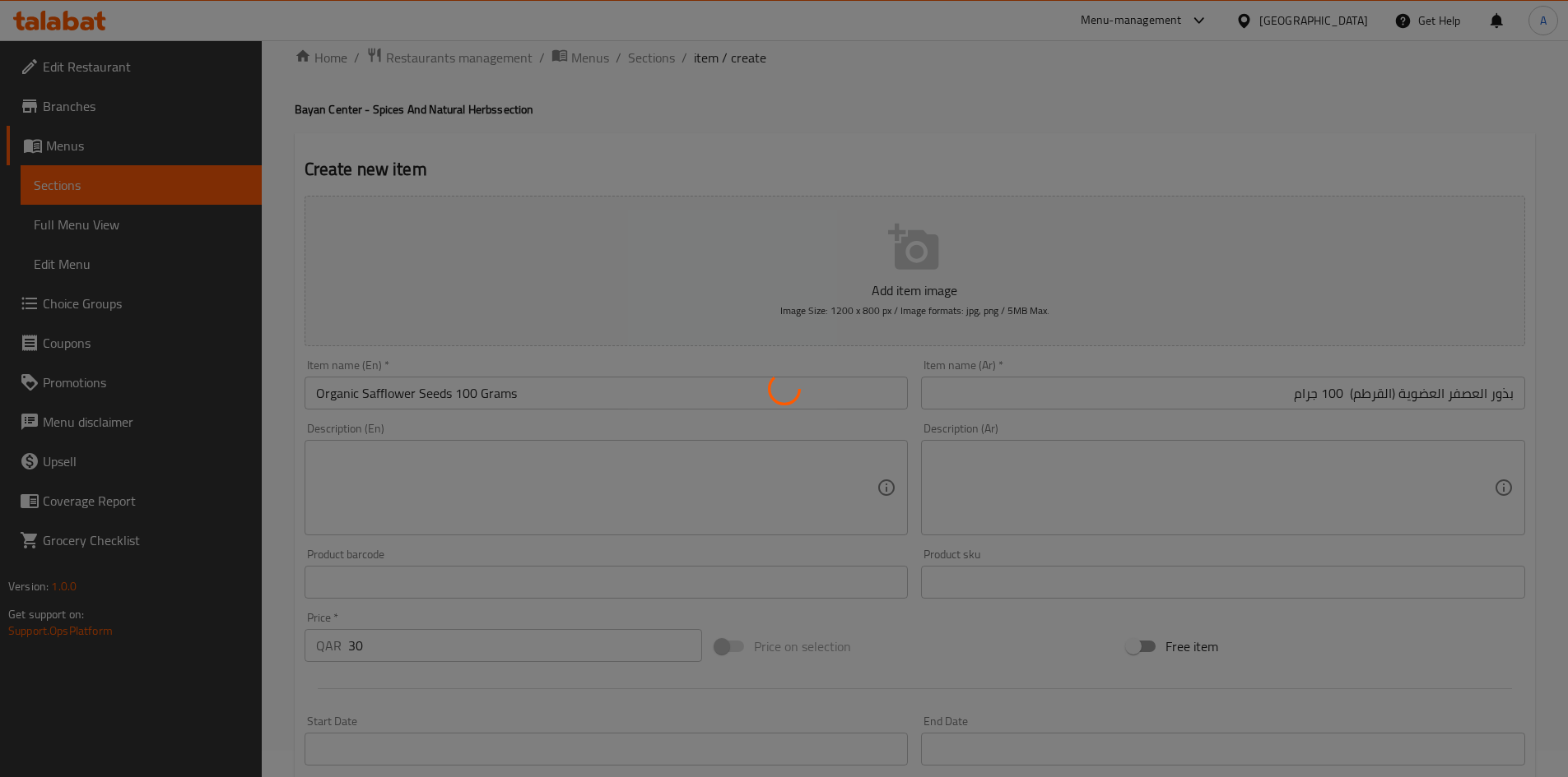
scroll to position [0, 0]
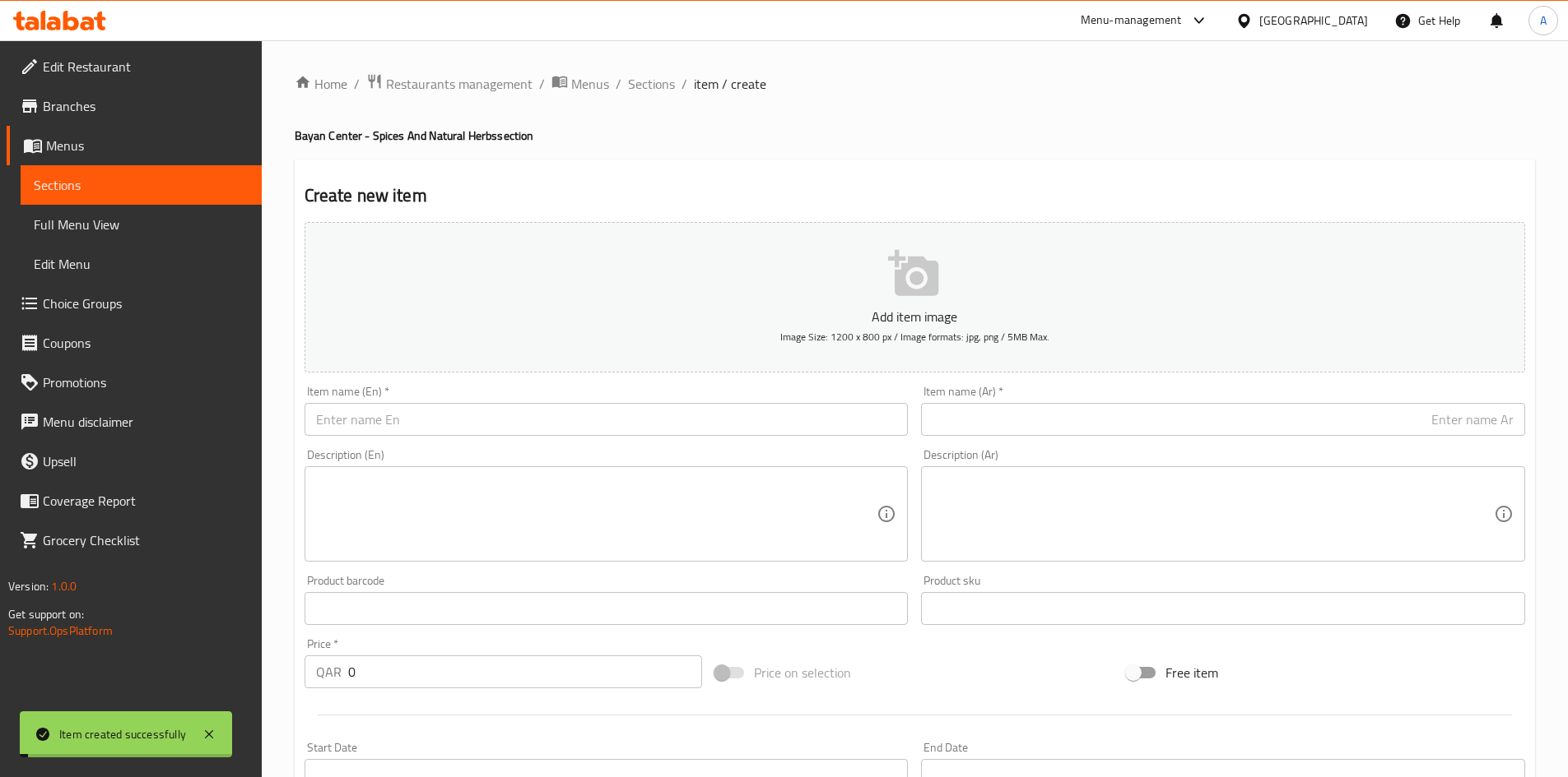
click at [644, 417] on input "text" at bounding box center [605, 419] width 604 height 33
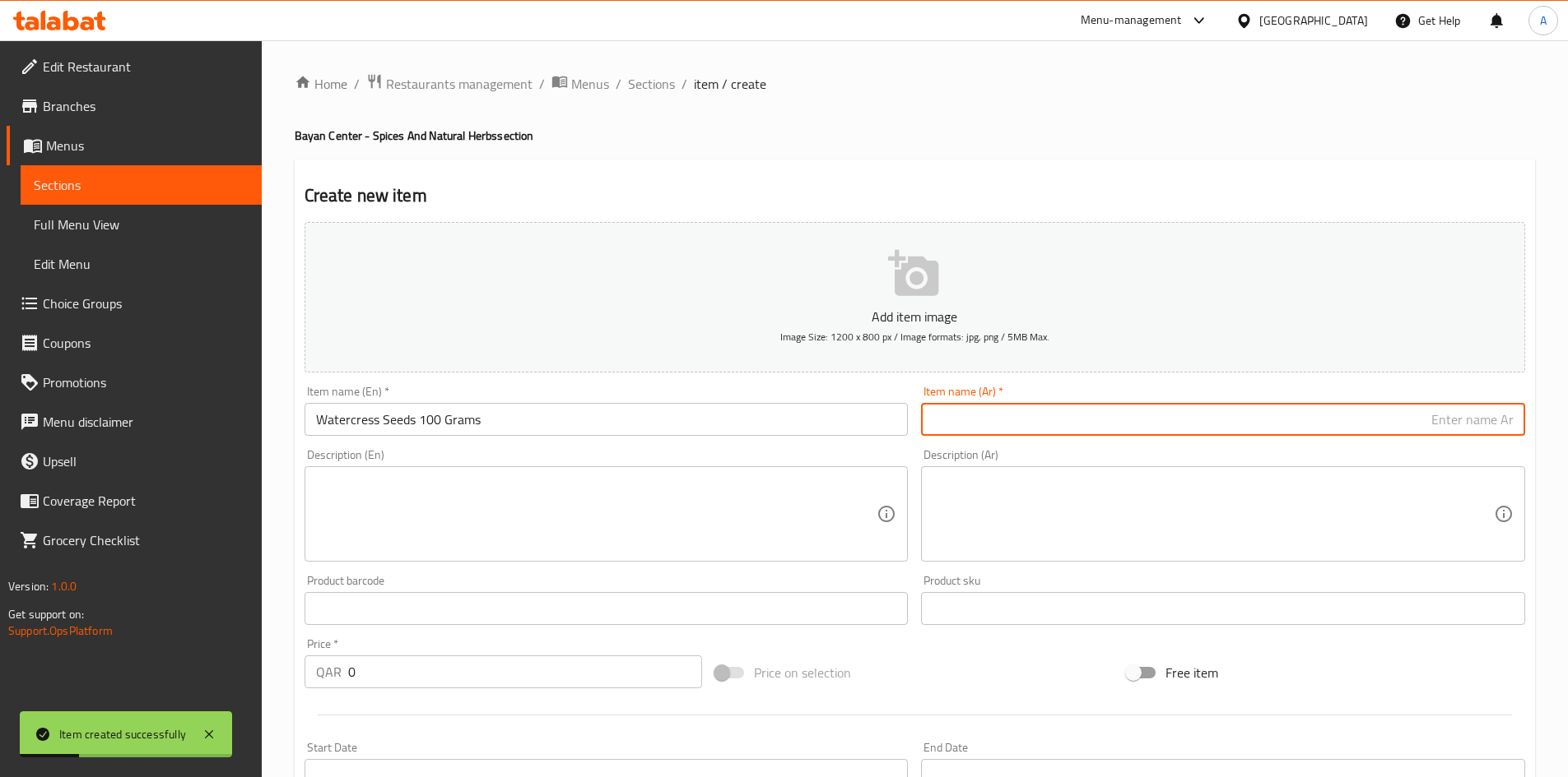
click at [994, 431] on input "text" at bounding box center [1222, 419] width 604 height 33
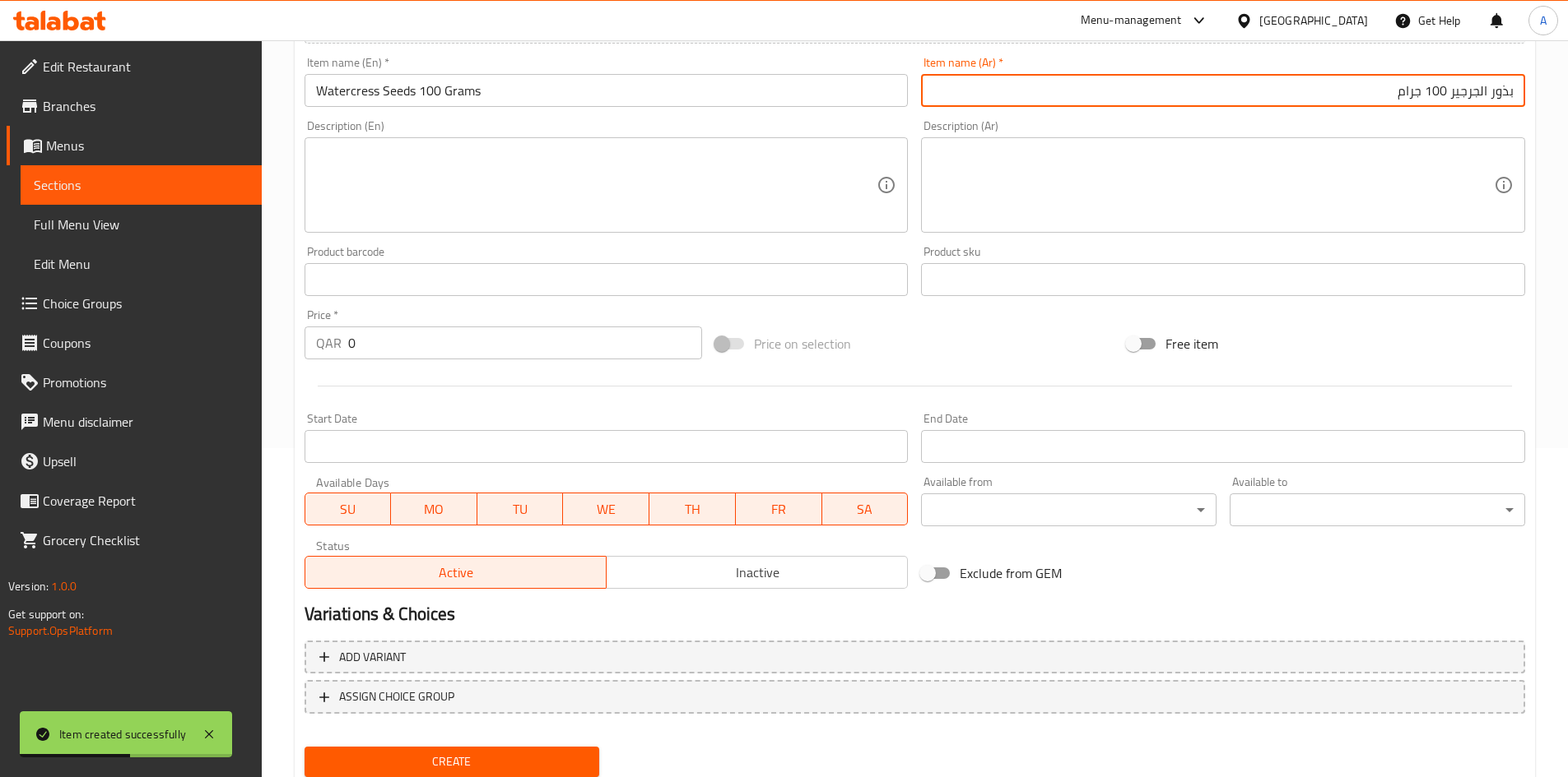
drag, startPoint x: 239, startPoint y: 321, endPoint x: 187, endPoint y: 321, distance: 52.0
click at [188, 321] on div "Edit Restaurant Branches Menus Sections Full Menu View Edit Menu Choice Groups …" at bounding box center [784, 272] width 1568 height 1122
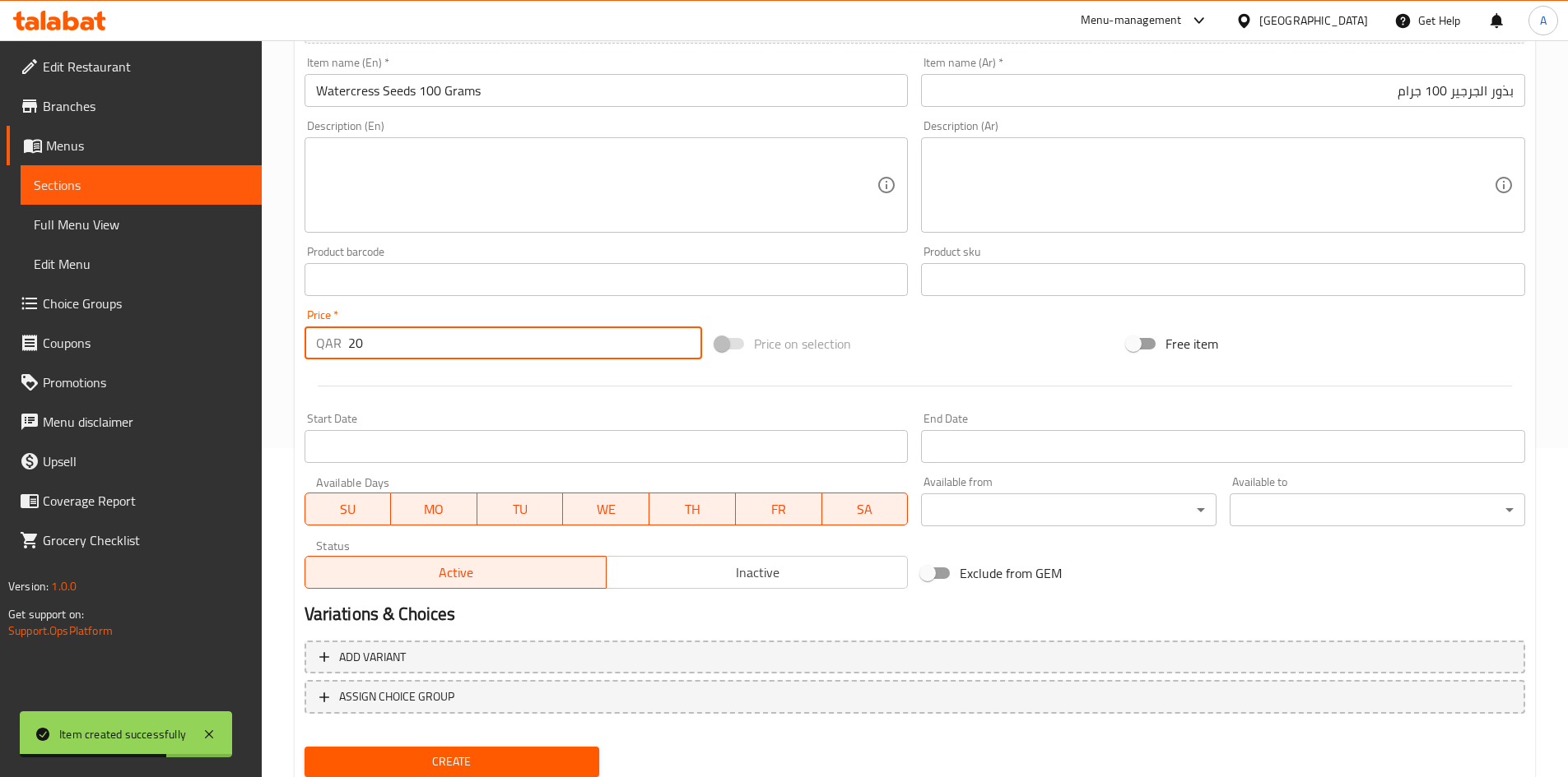
drag, startPoint x: 1003, startPoint y: 363, endPoint x: 980, endPoint y: 365, distance: 23.1
click at [980, 365] on div "Price on selection" at bounding box center [914, 344] width 412 height 44
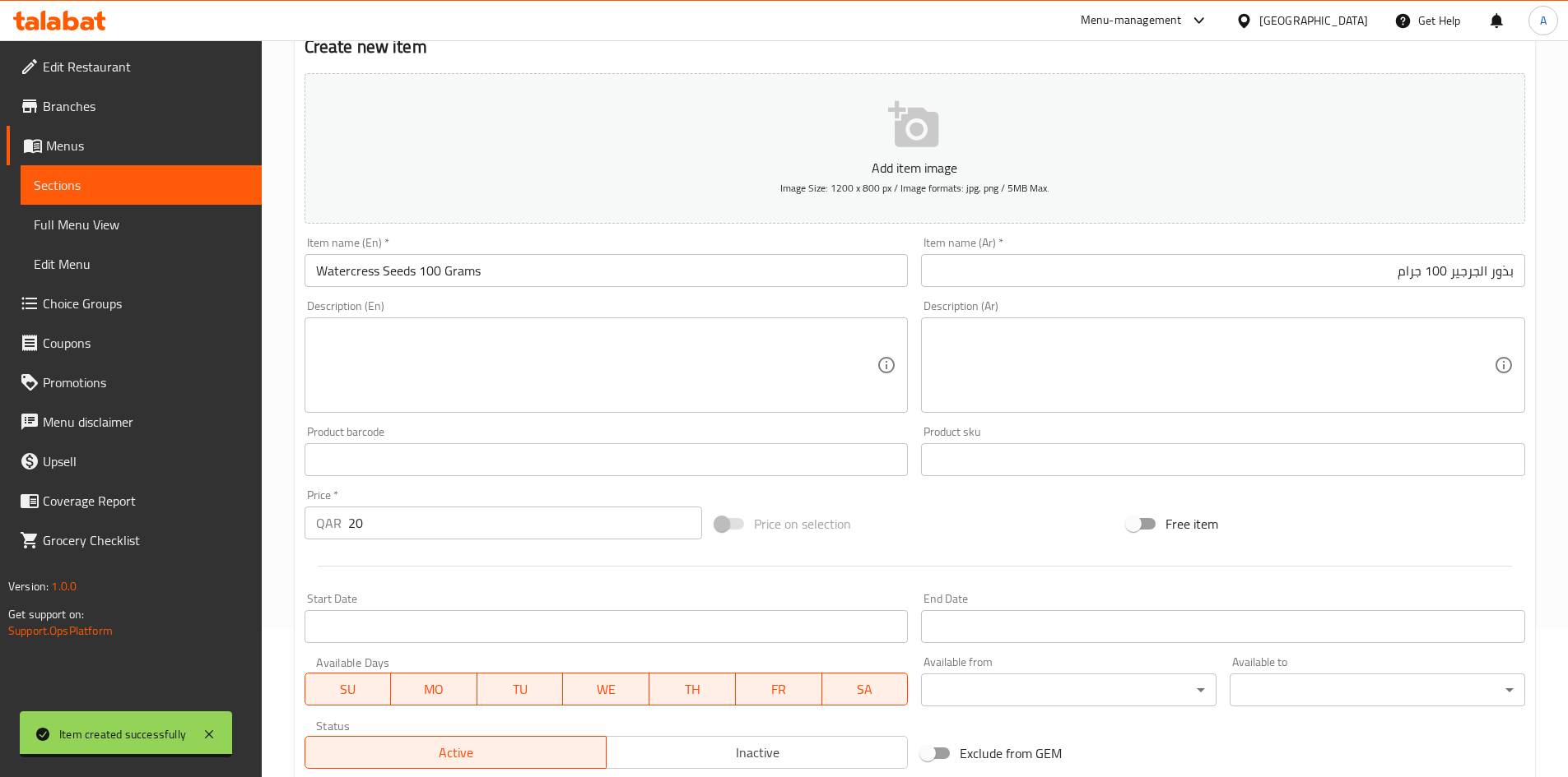
scroll to position [385, 0]
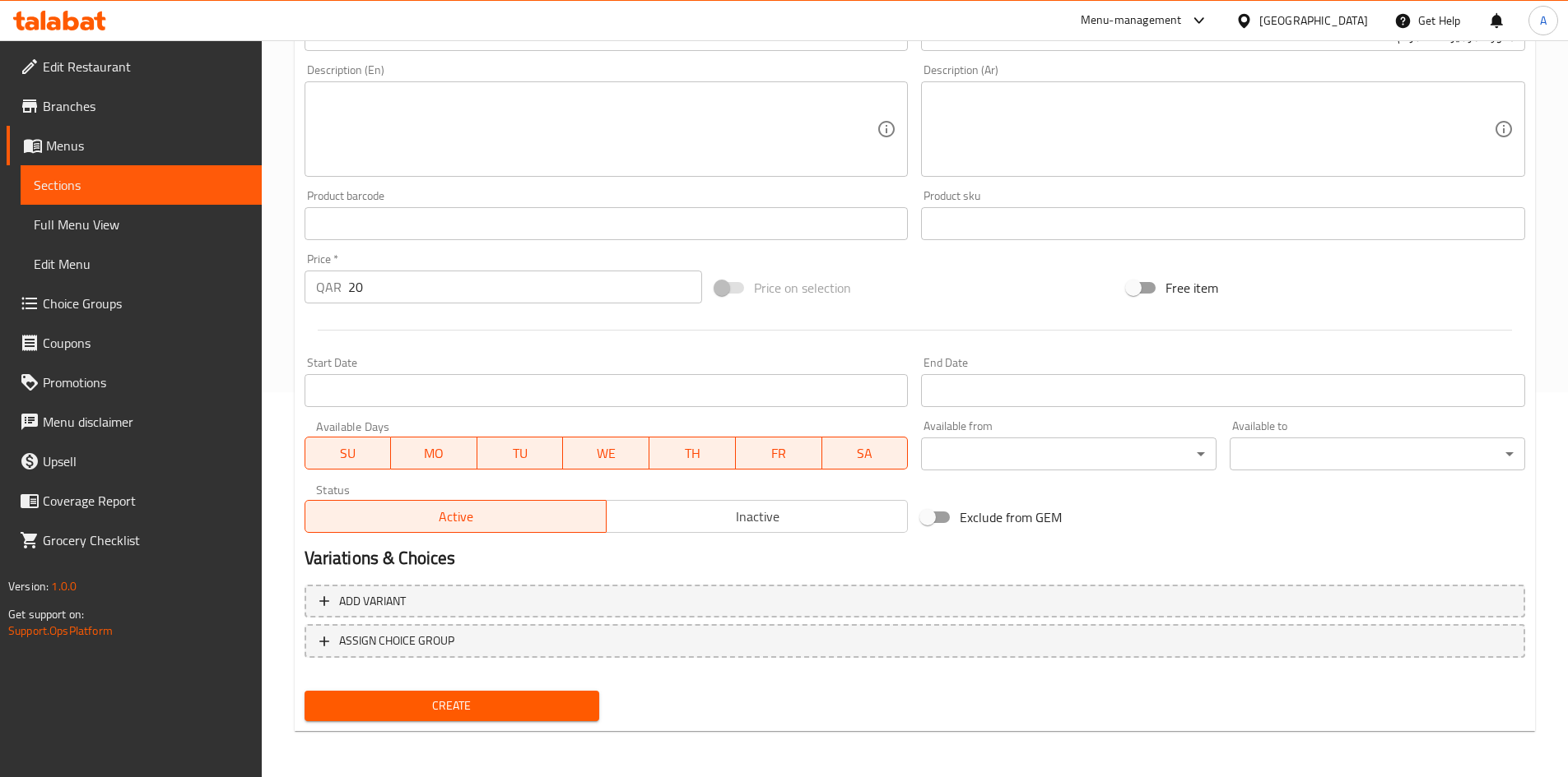
click at [416, 720] on button "Create" at bounding box center [452, 706] width 296 height 30
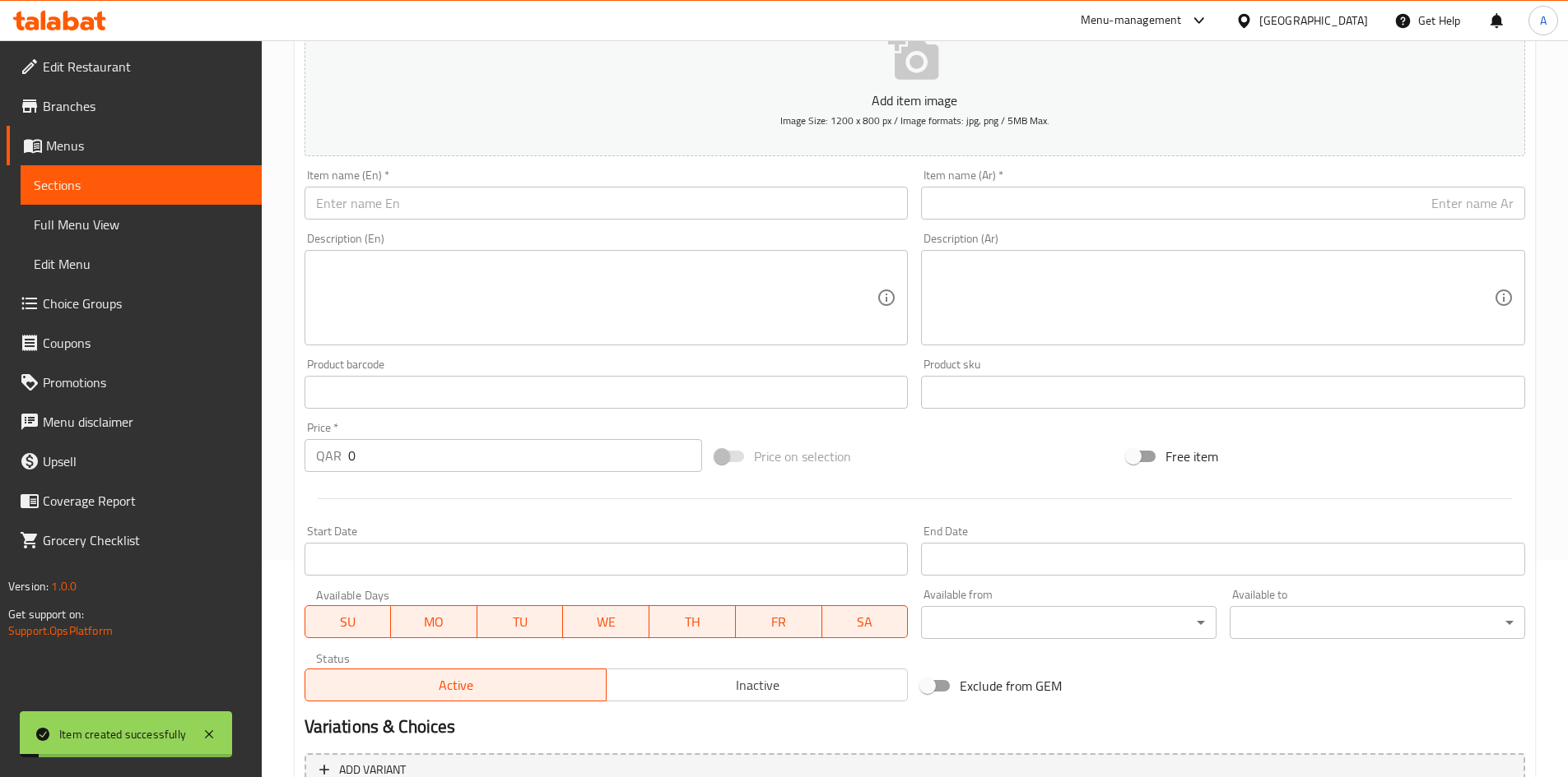
scroll to position [56, 0]
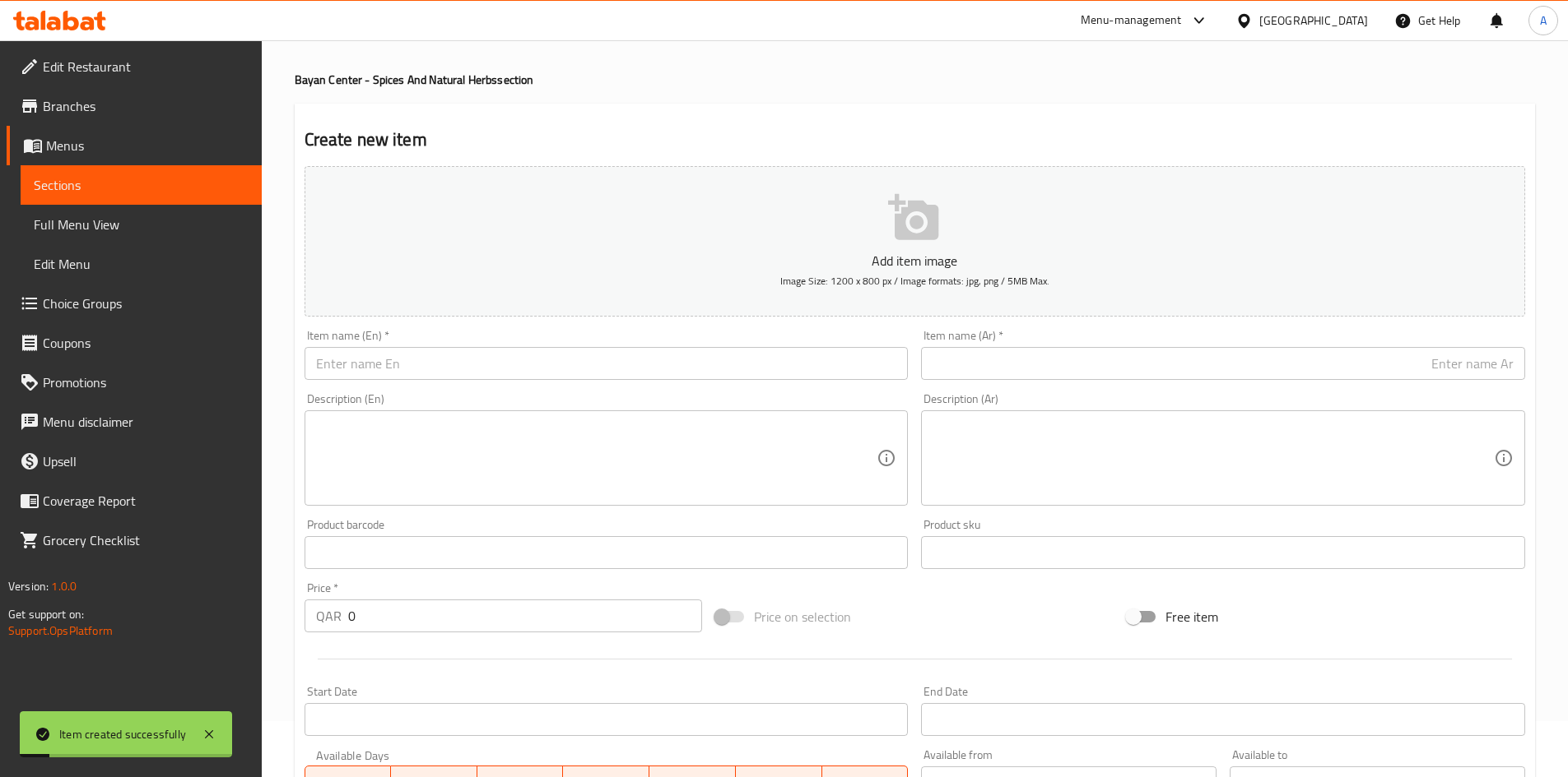
click at [552, 350] on input "text" at bounding box center [605, 363] width 604 height 33
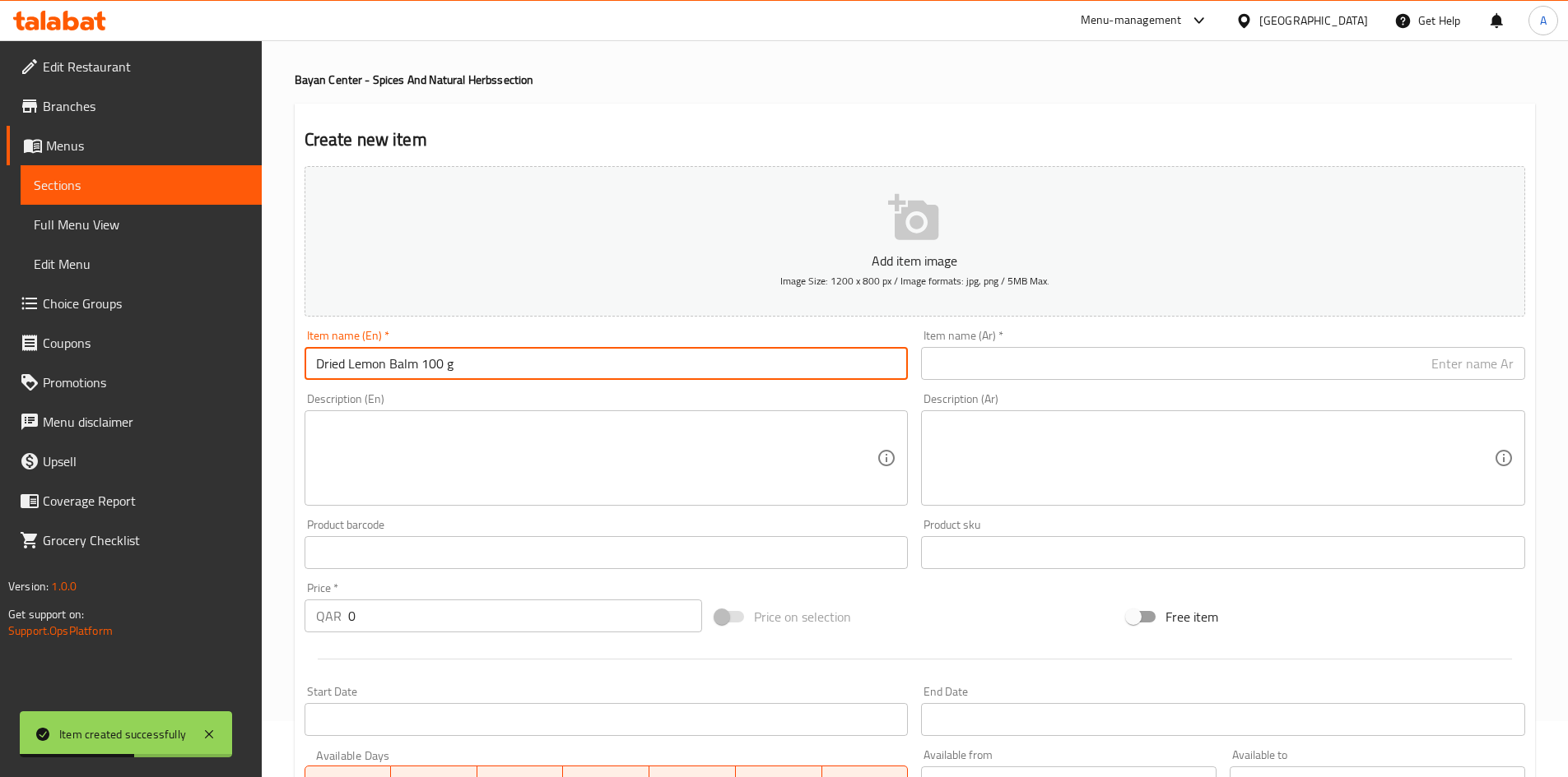
drag, startPoint x: 486, startPoint y: 363, endPoint x: 451, endPoint y: 368, distance: 35.4
click at [447, 371] on input "Dried Lemon Balm 100 g" at bounding box center [605, 363] width 604 height 33
click at [1321, 373] on input "text" at bounding box center [1222, 363] width 604 height 33
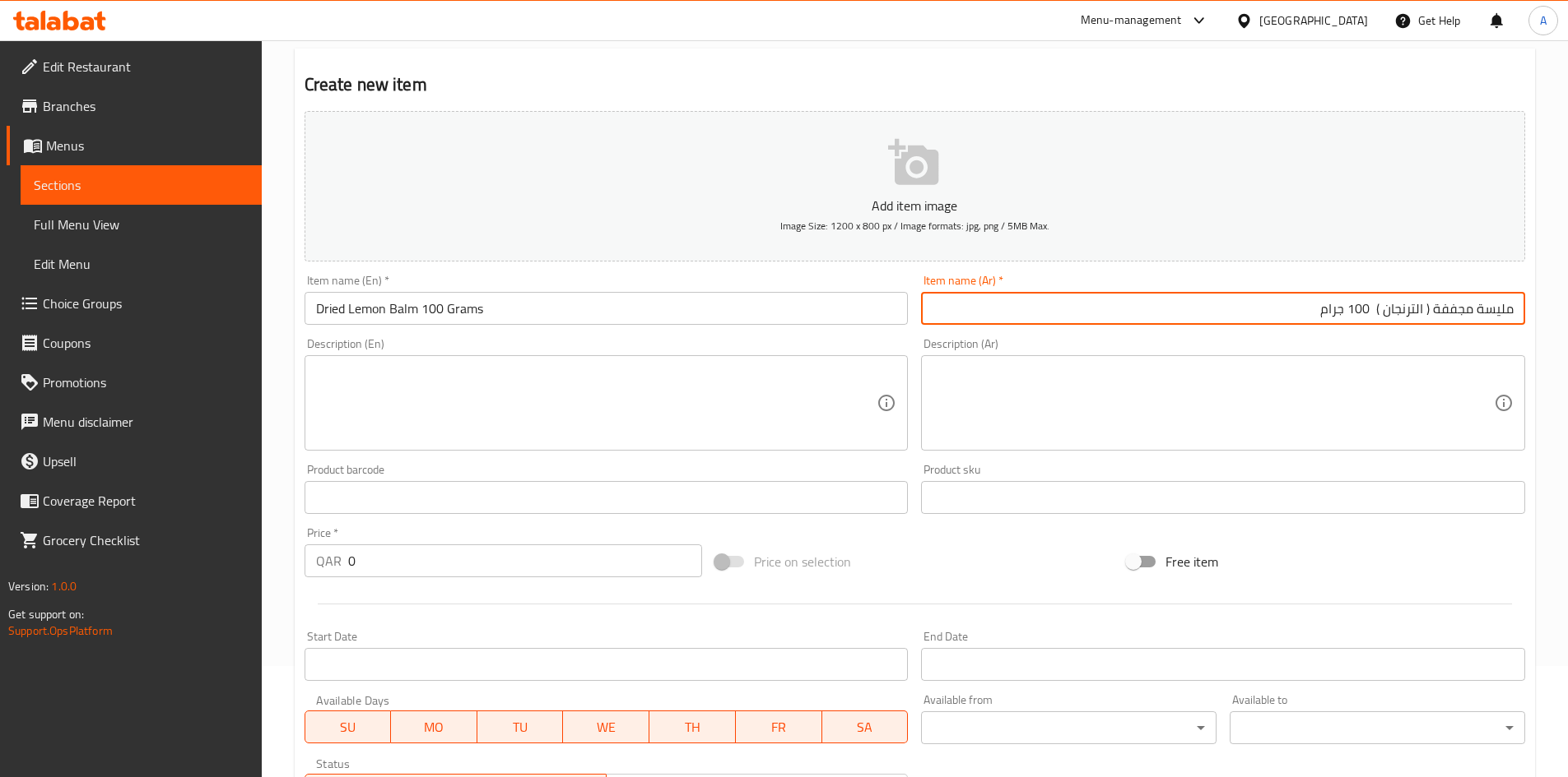
scroll to position [138, 0]
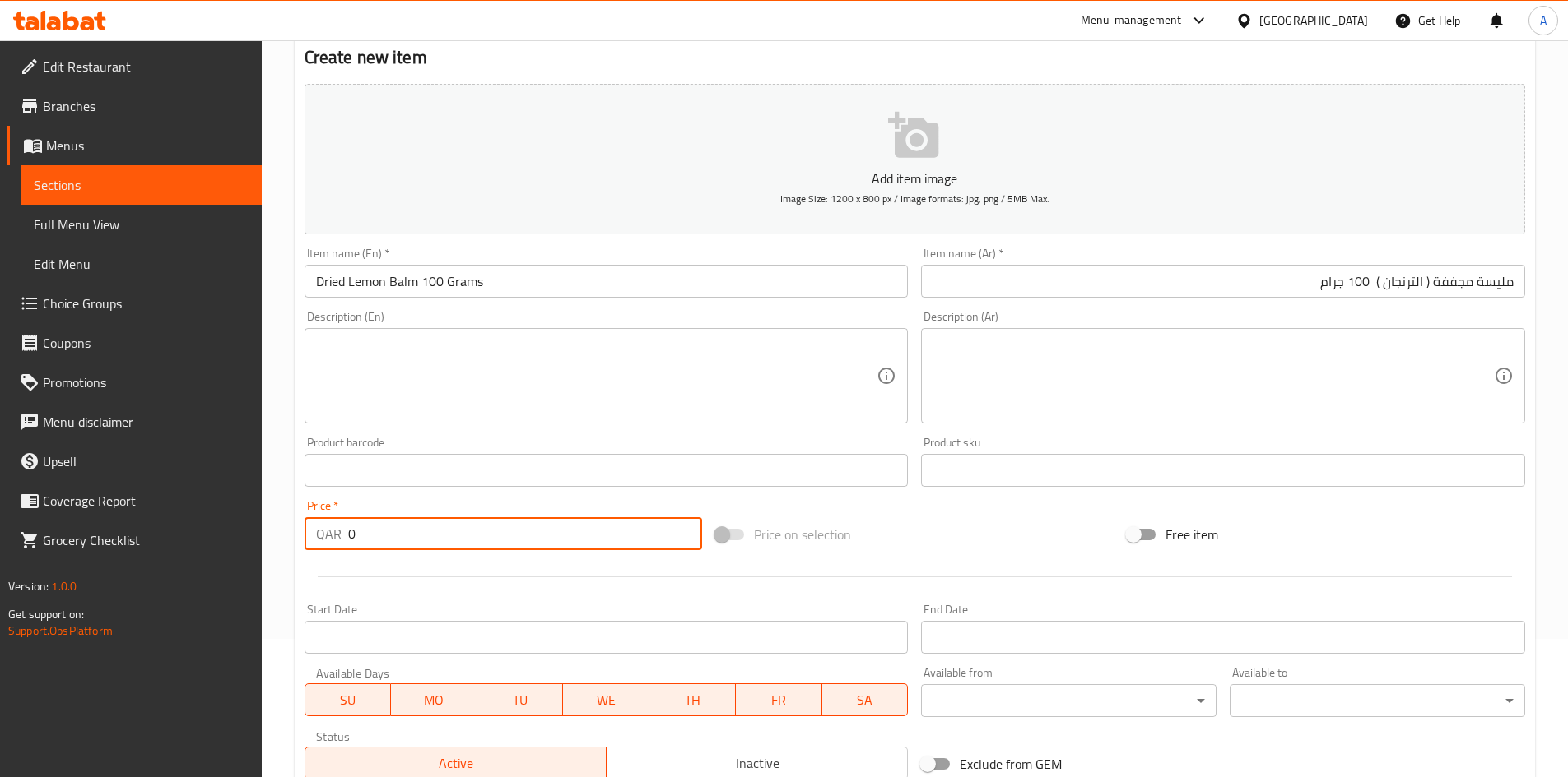
drag, startPoint x: 265, startPoint y: 553, endPoint x: 256, endPoint y: 557, distance: 9.8
click at [258, 556] on div "Edit Restaurant Branches Menus Sections Full Menu View Edit Menu Choice Groups …" at bounding box center [784, 463] width 1568 height 1122
click at [911, 524] on div "Price on selection" at bounding box center [914, 534] width 412 height 44
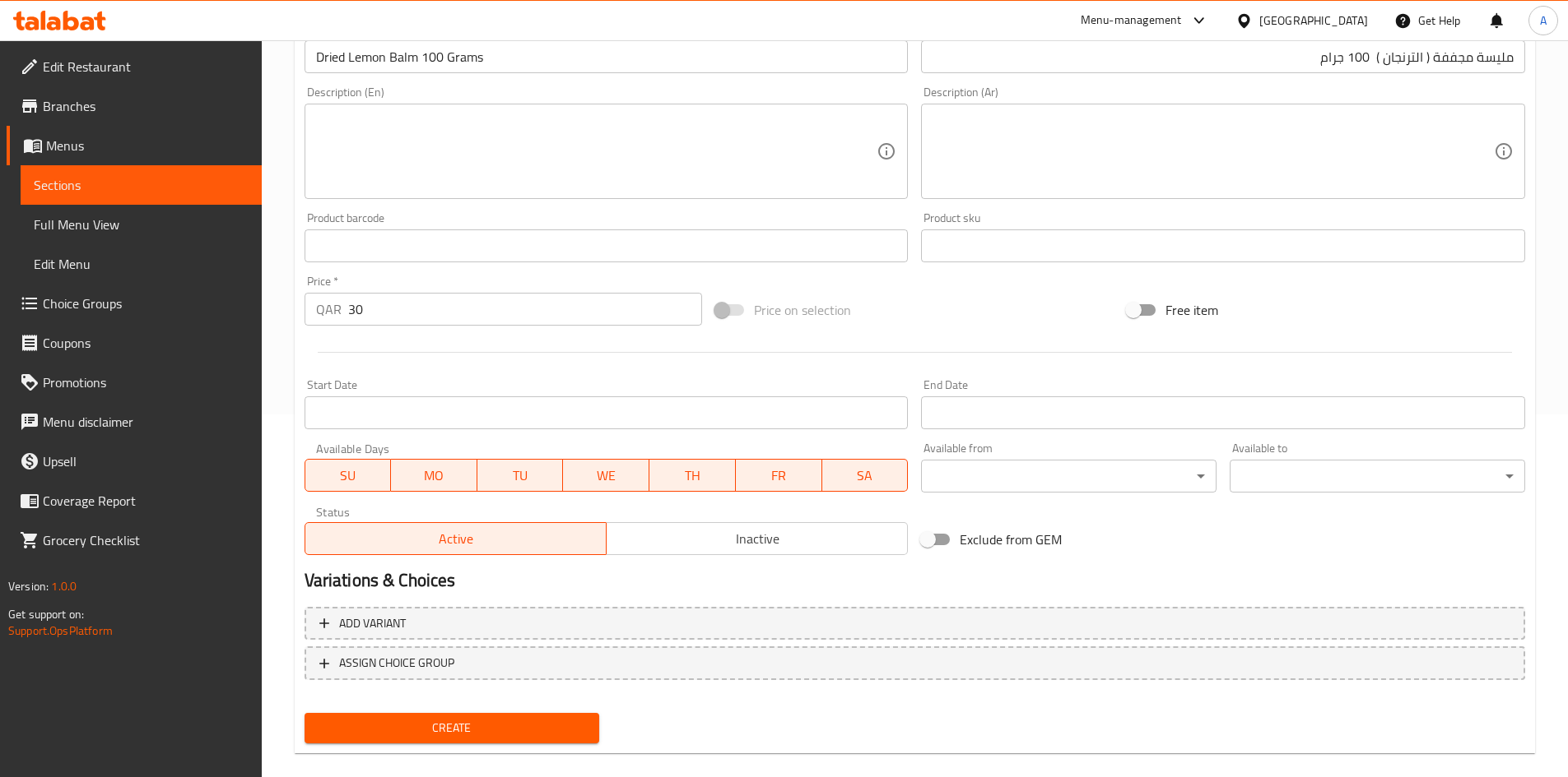
scroll to position [385, 0]
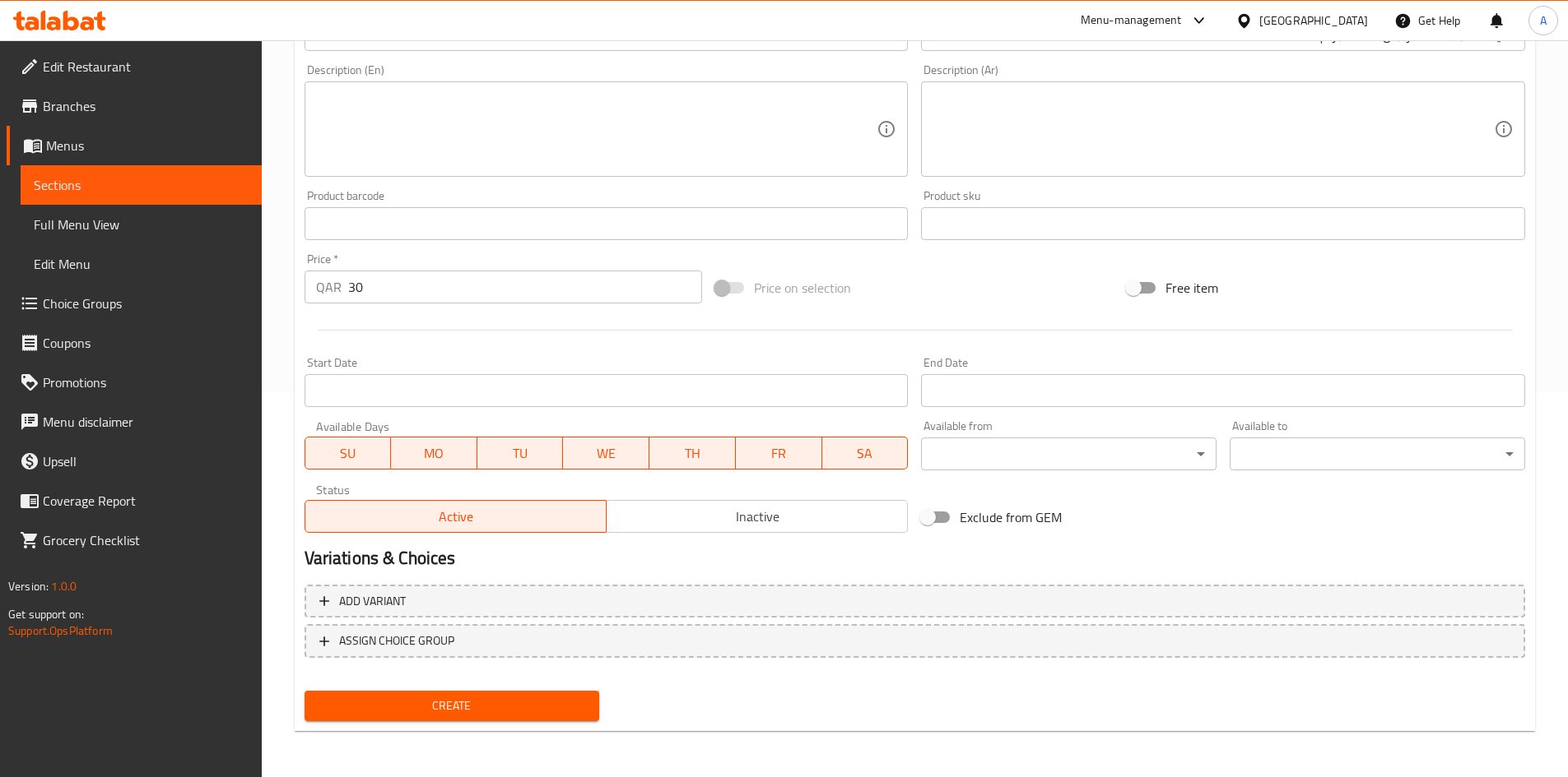
click at [546, 694] on button "Create" at bounding box center [452, 706] width 296 height 30
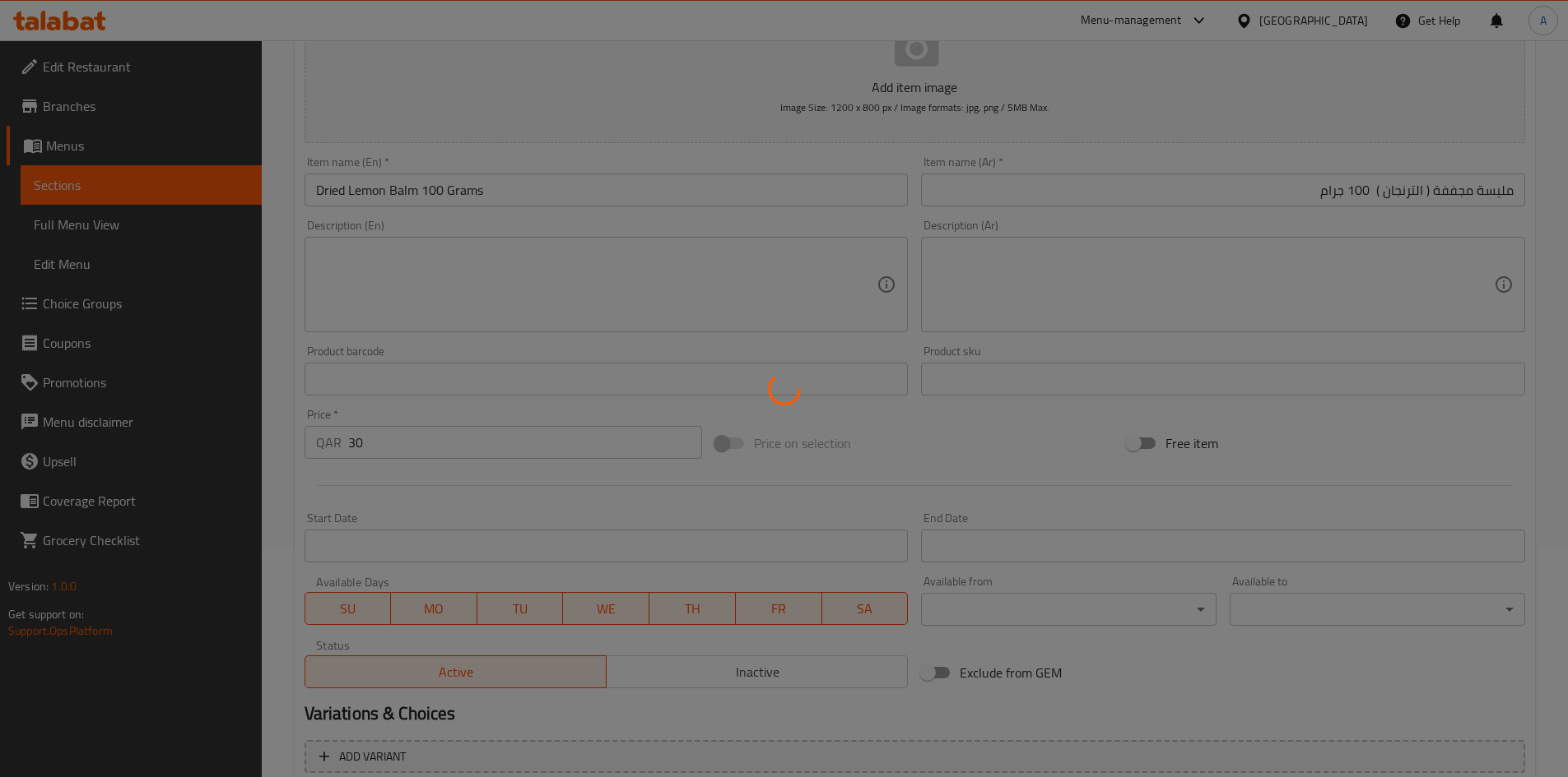
scroll to position [0, 0]
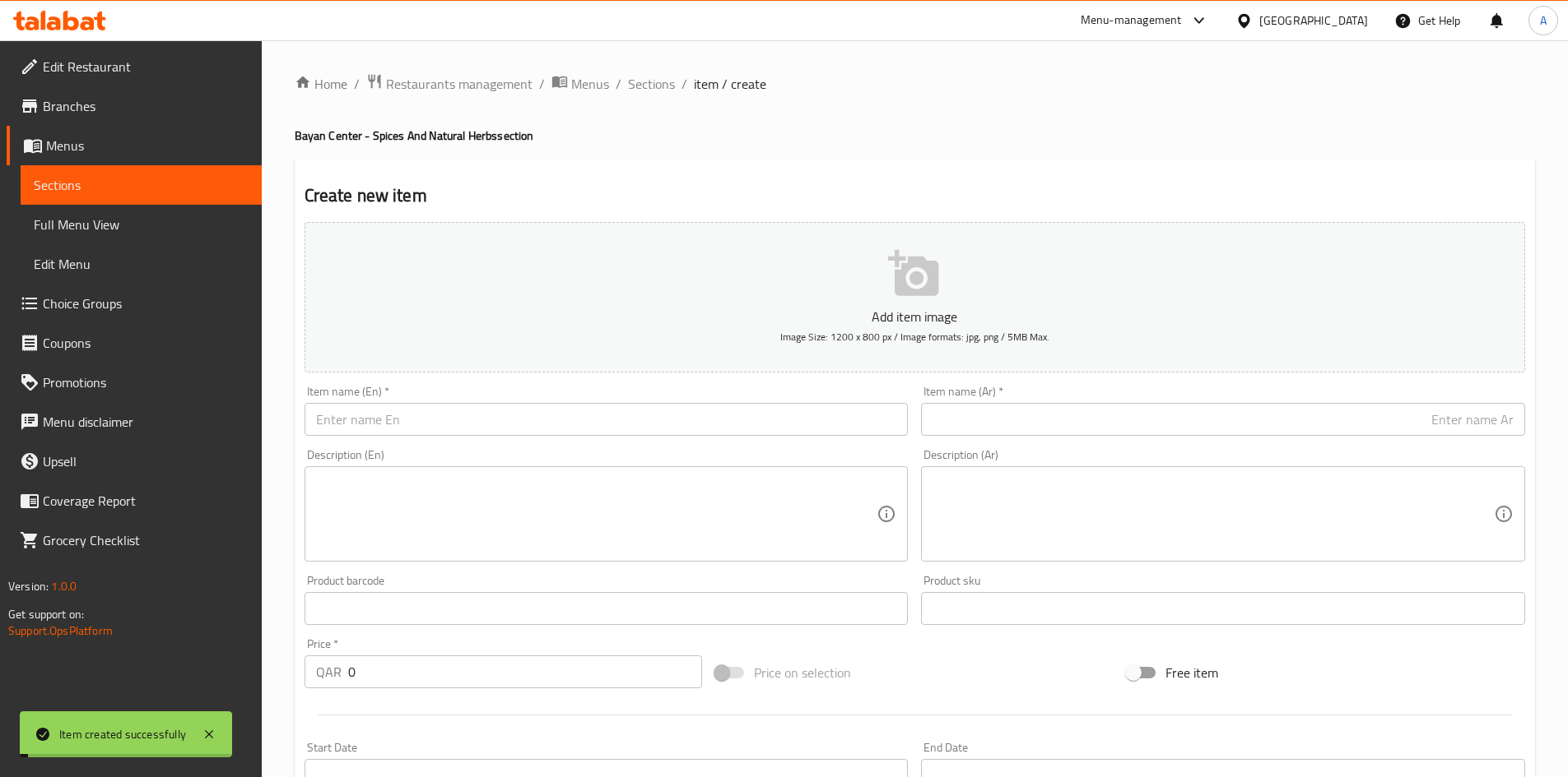
click at [667, 86] on span "Sections" at bounding box center [652, 83] width 47 height 20
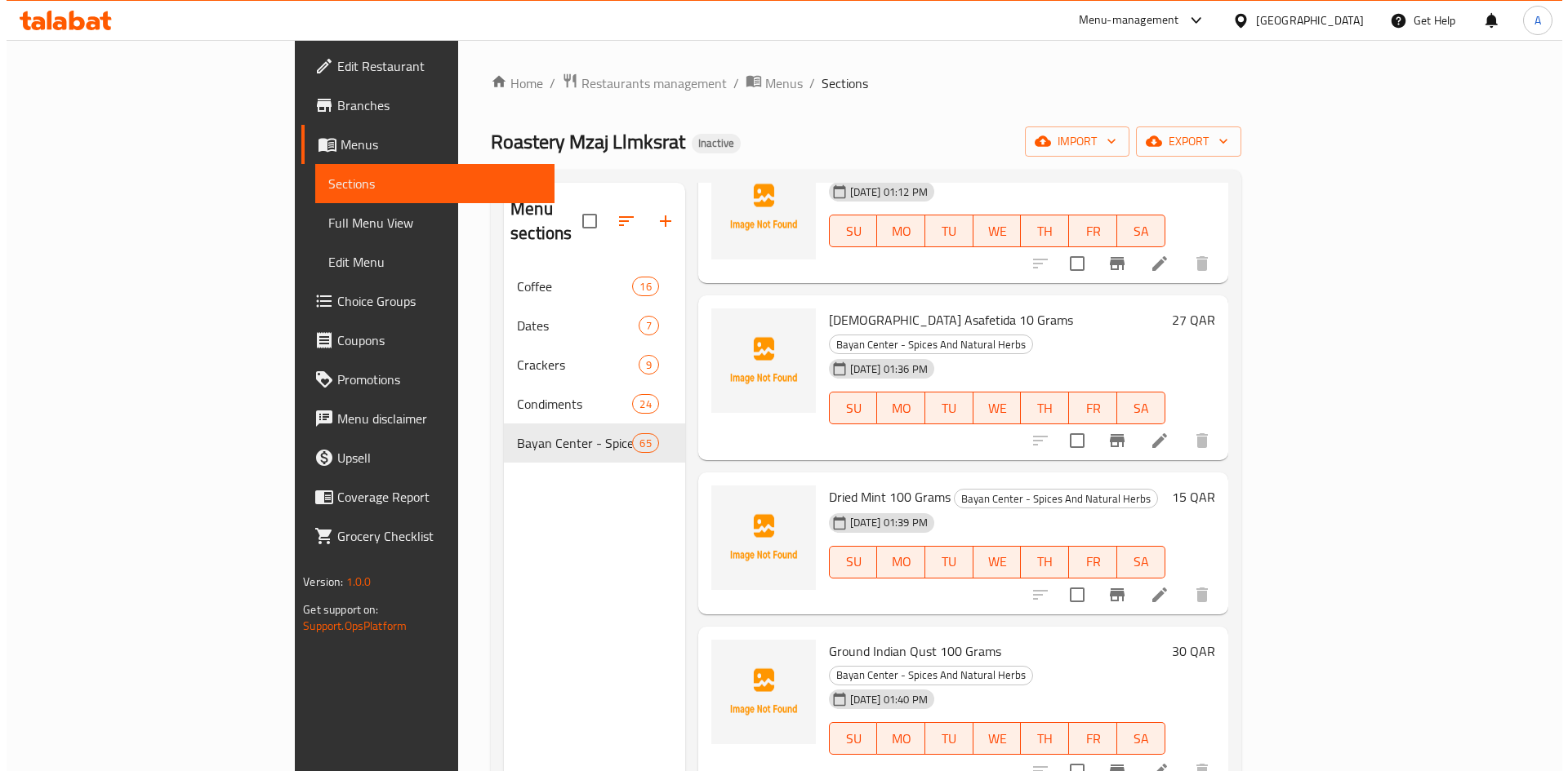
scroll to position [1387, 0]
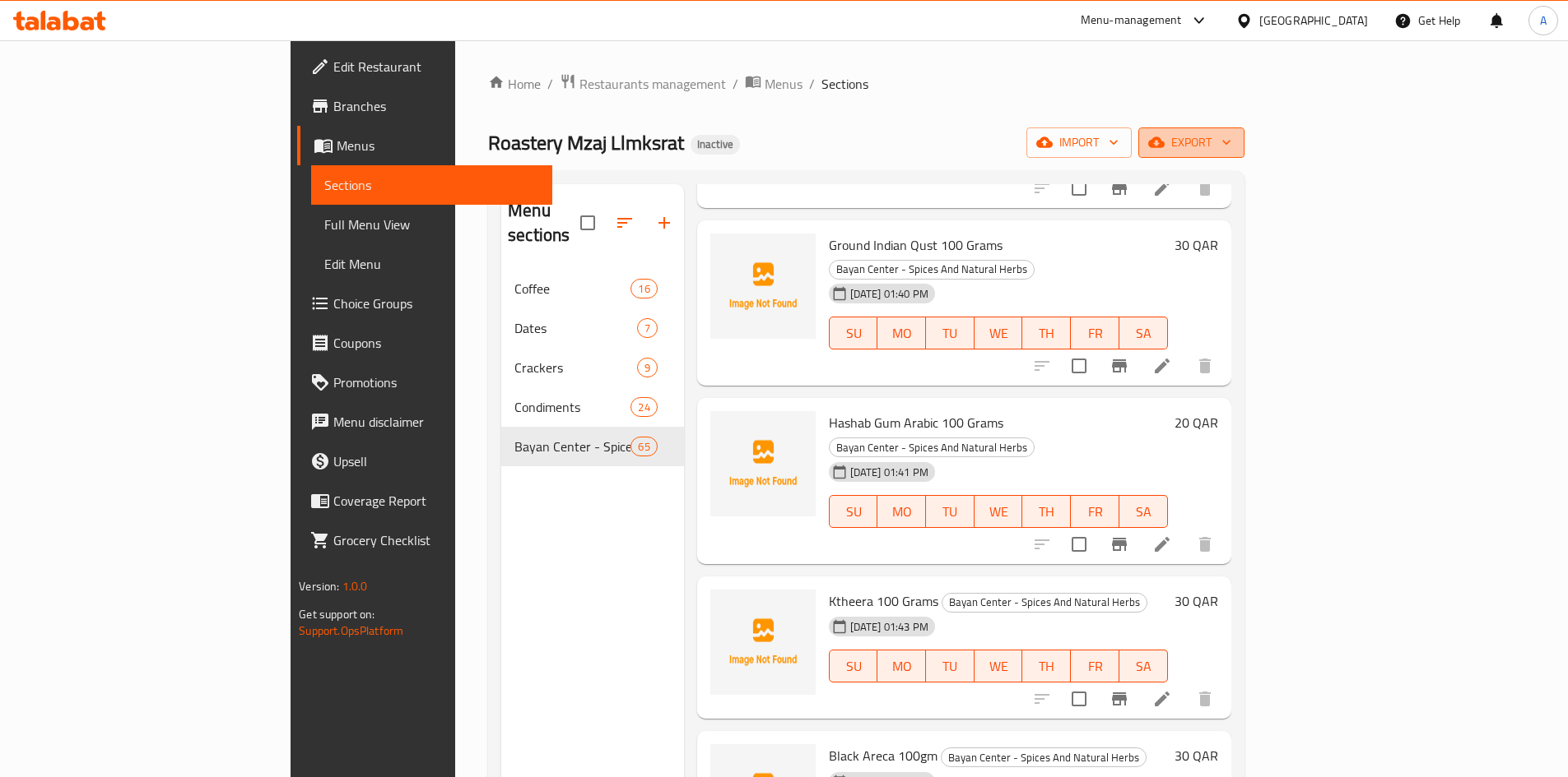
click at [1244, 130] on button "export" at bounding box center [1191, 143] width 106 height 30
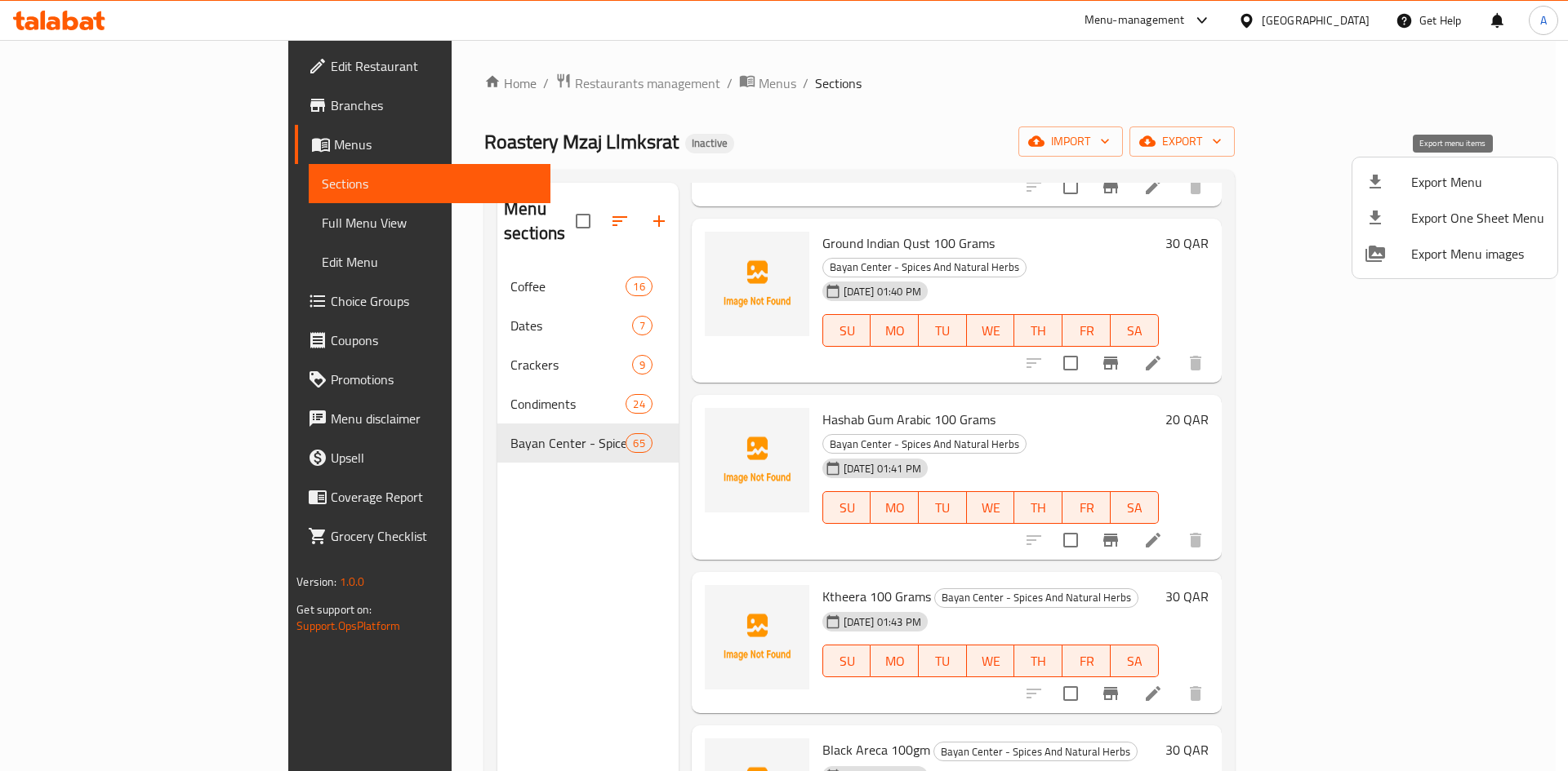
click at [1441, 186] on span "Export Menu" at bounding box center [1477, 182] width 133 height 20
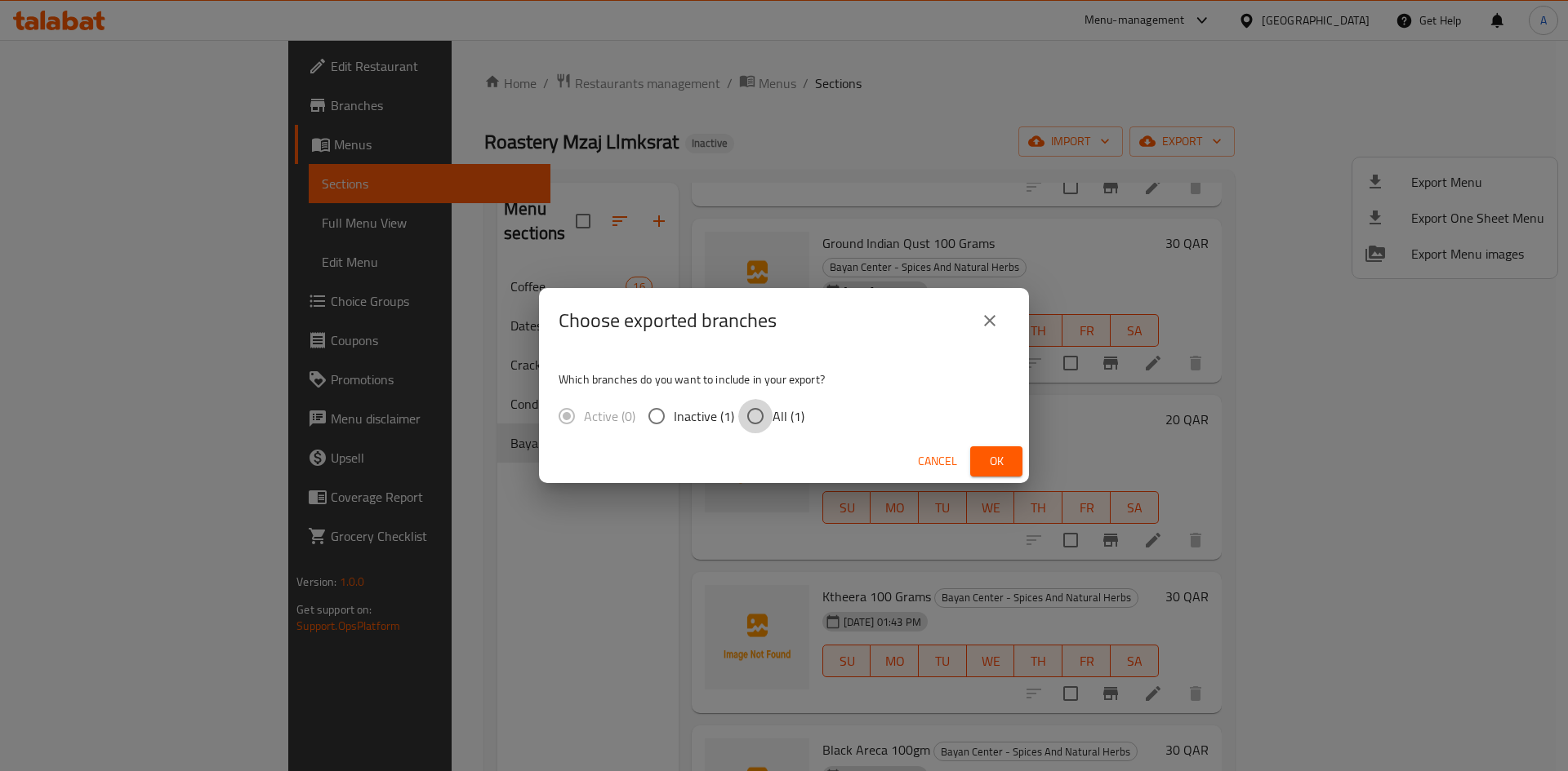
click at [755, 421] on input "All (1)" at bounding box center [755, 416] width 35 height 35
click at [1015, 459] on button "Ok" at bounding box center [996, 462] width 52 height 30
